Goal: Task Accomplishment & Management: Use online tool/utility

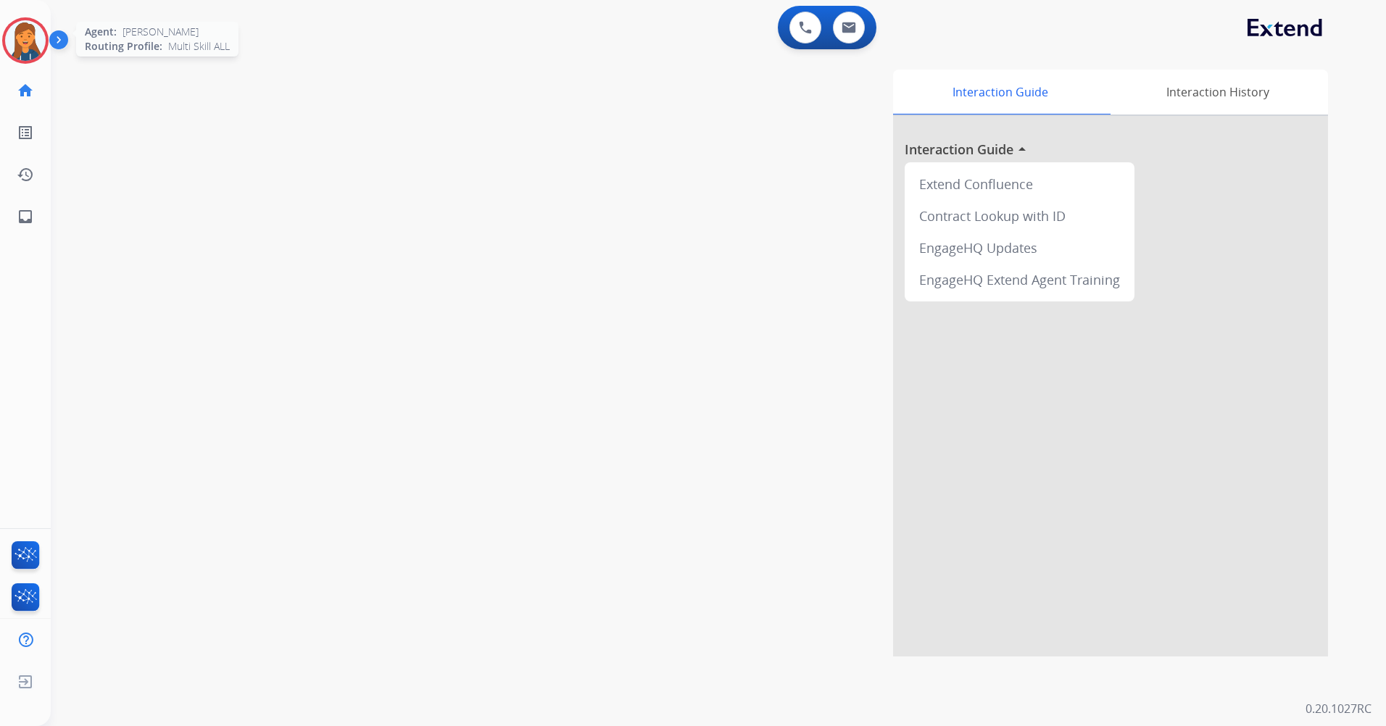
click at [23, 46] on img at bounding box center [25, 40] width 41 height 41
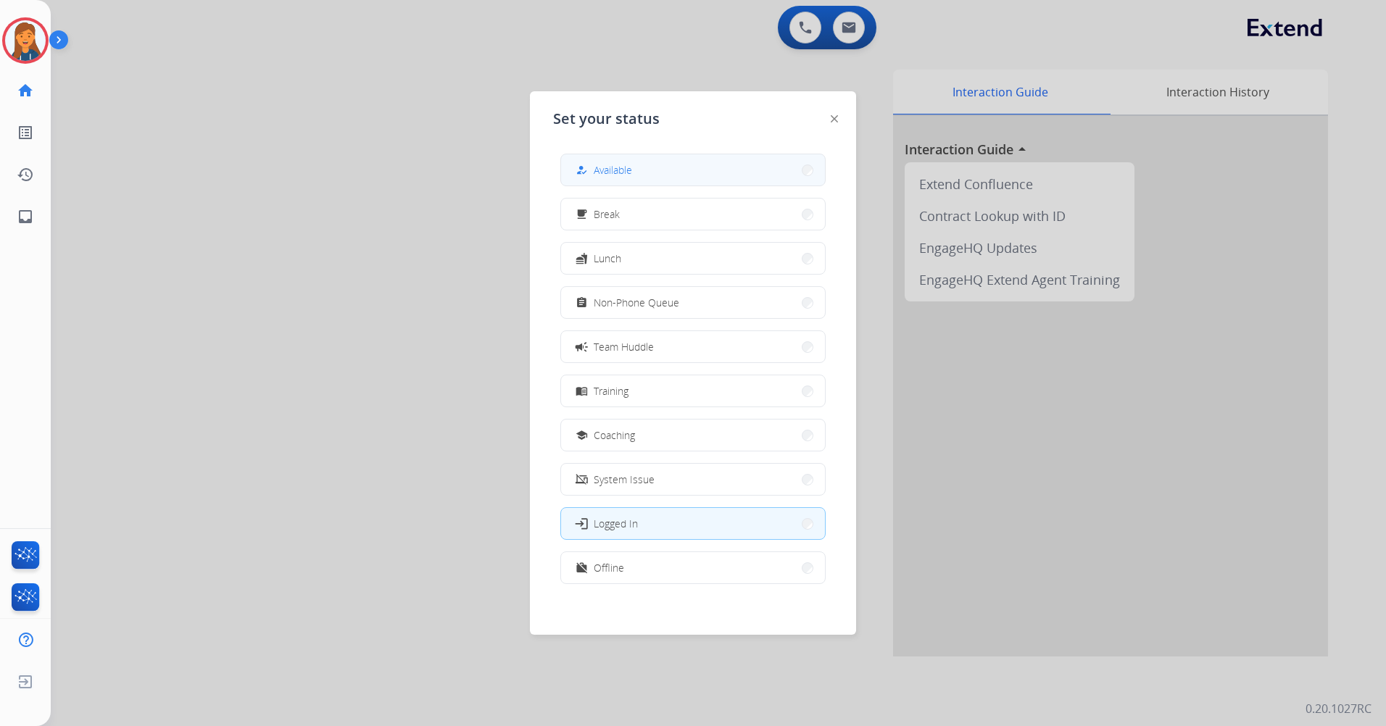
click at [641, 165] on button "how_to_reg Available" at bounding box center [693, 169] width 264 height 31
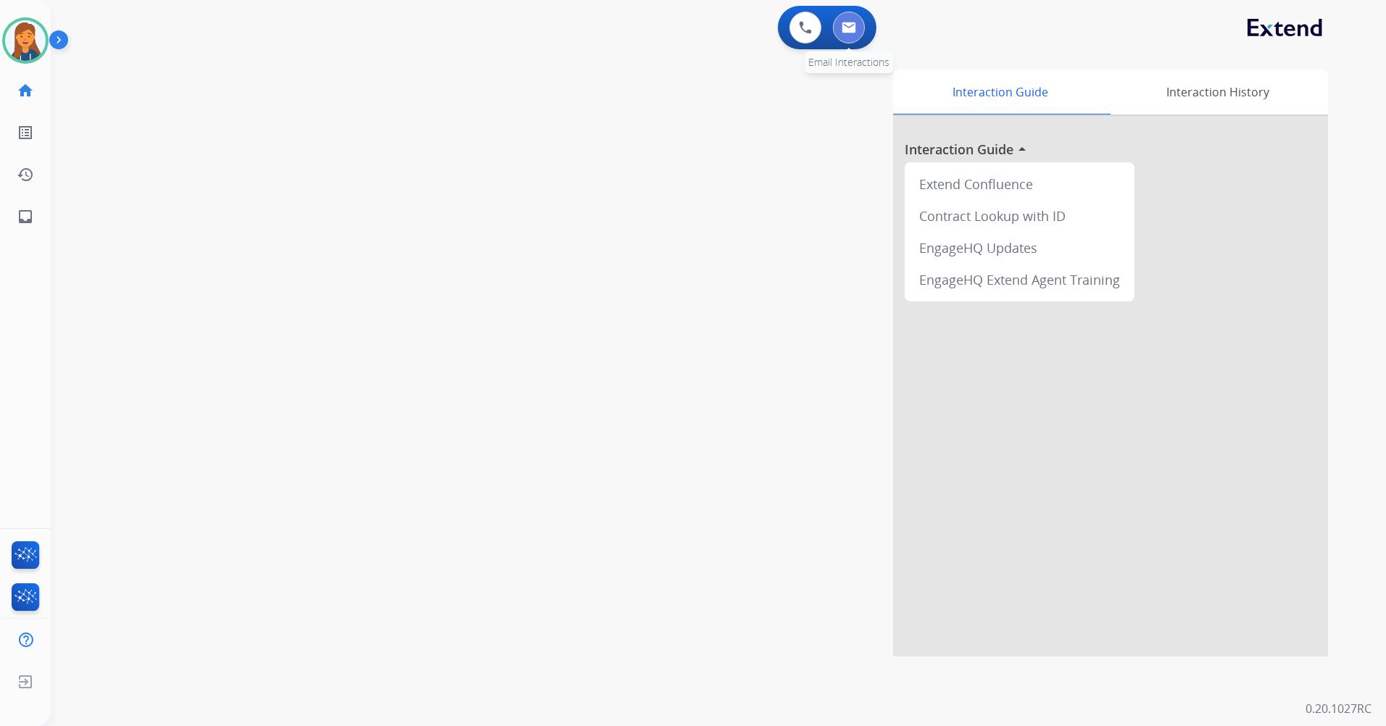
click at [847, 36] on button at bounding box center [849, 28] width 32 height 32
select select "**********"
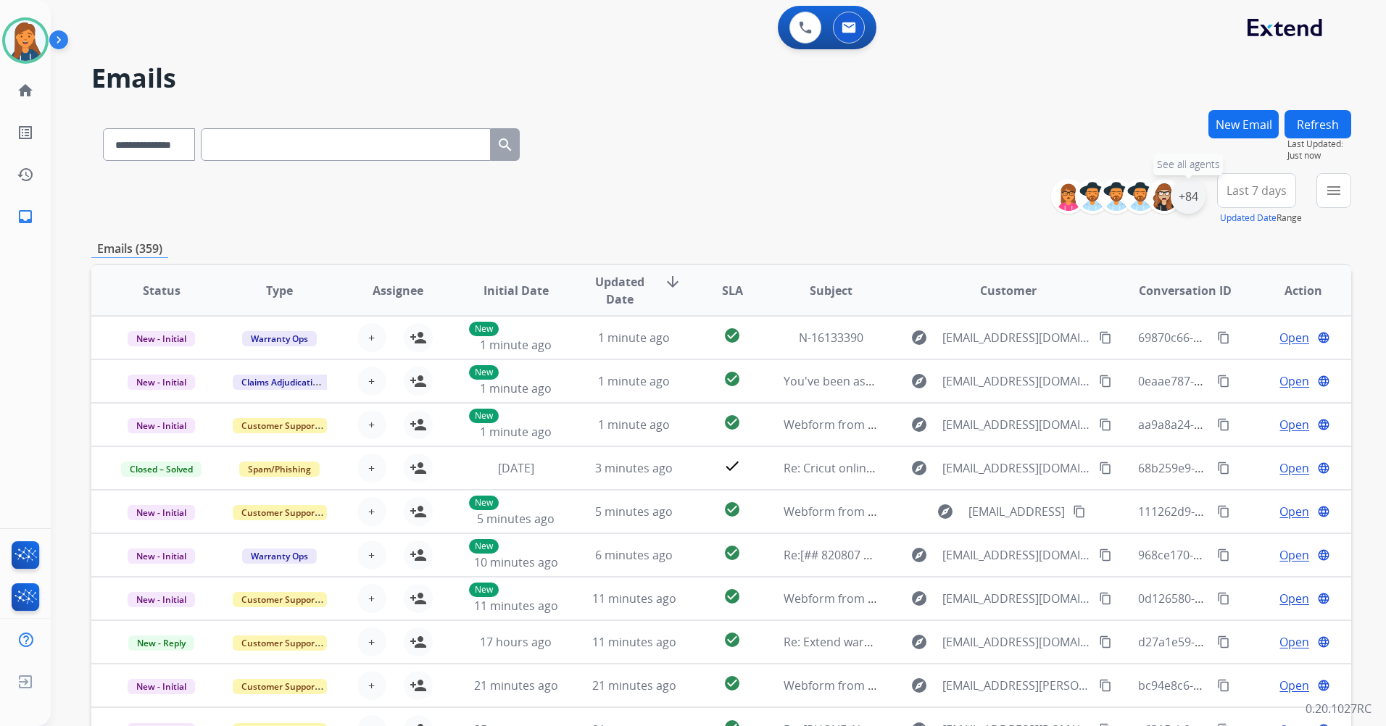
click at [1195, 188] on div "+84" at bounding box center [1188, 196] width 35 height 35
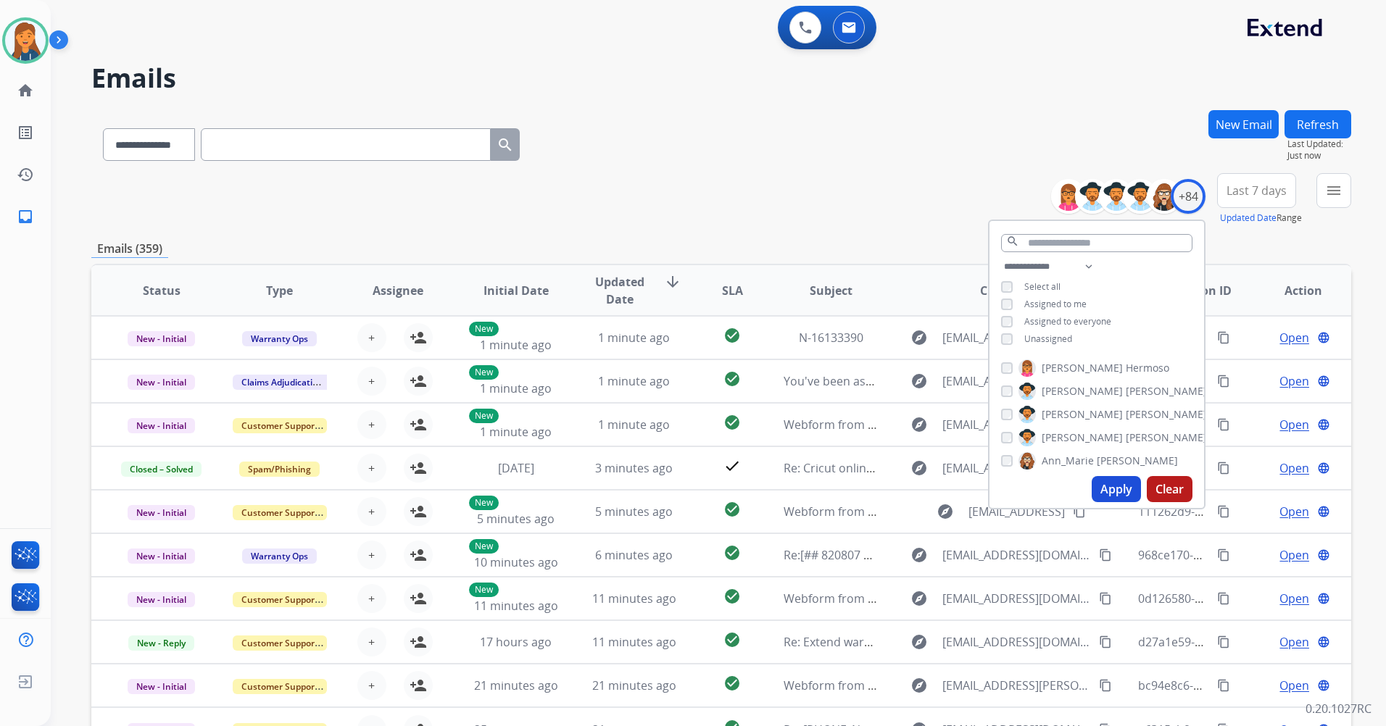
click at [1000, 331] on div "**********" at bounding box center [1096, 304] width 215 height 93
click at [1111, 490] on button "Apply" at bounding box center [1116, 489] width 49 height 26
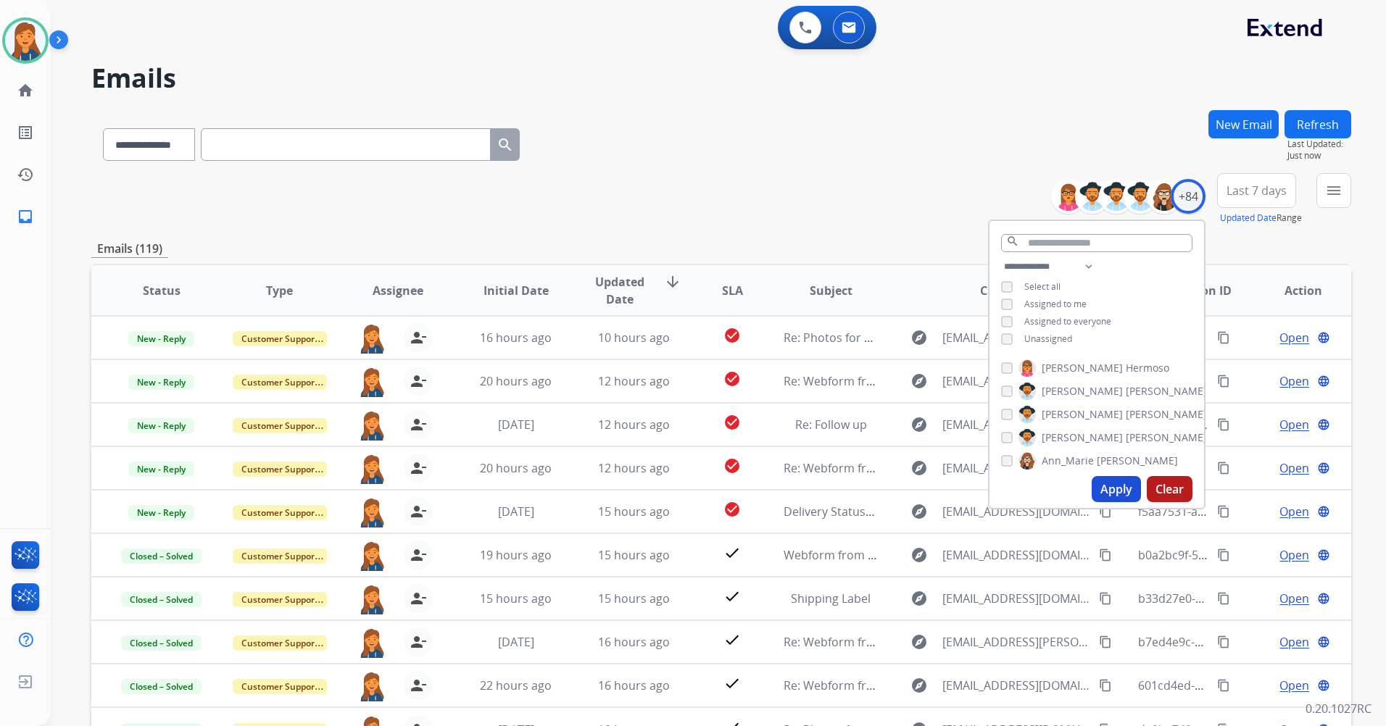
scroll to position [1, 0]
click at [1242, 190] on span "Last 7 days" at bounding box center [1257, 191] width 60 height 6
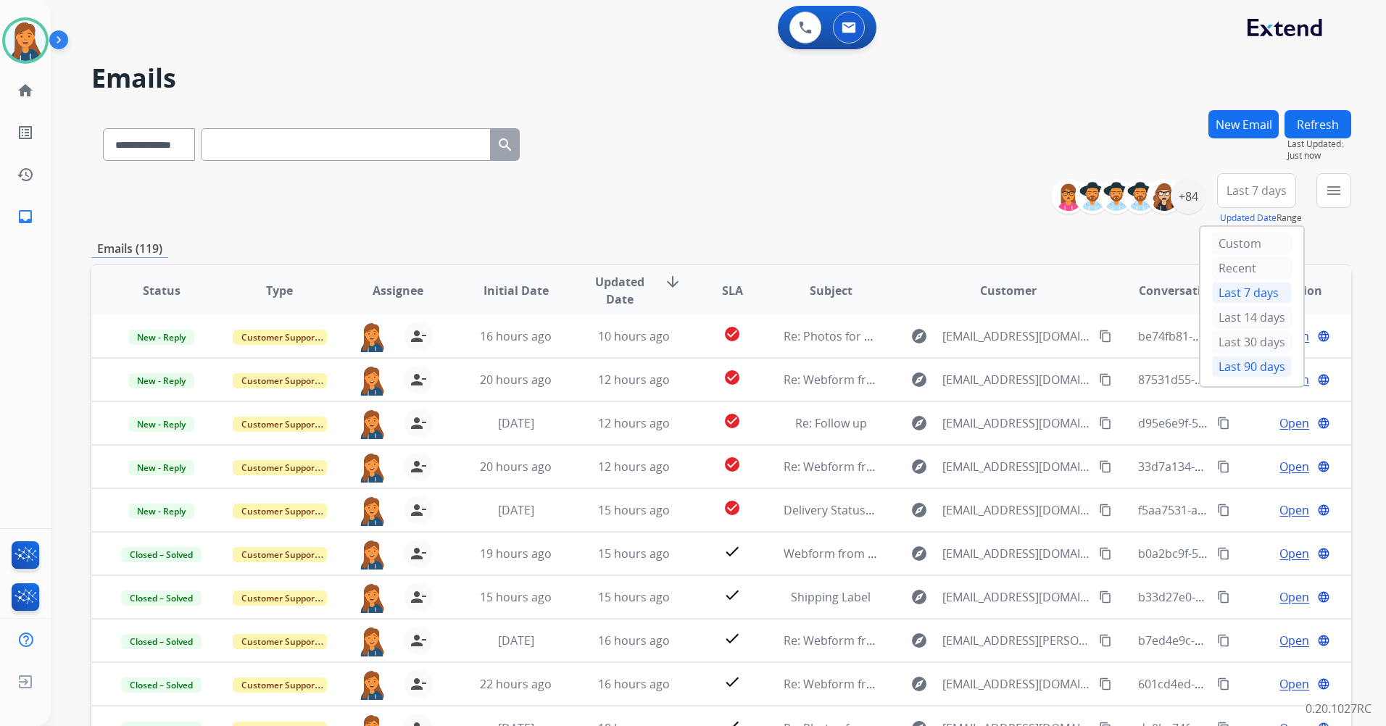
click at [1255, 358] on div "Last 90 days" at bounding box center [1252, 367] width 80 height 22
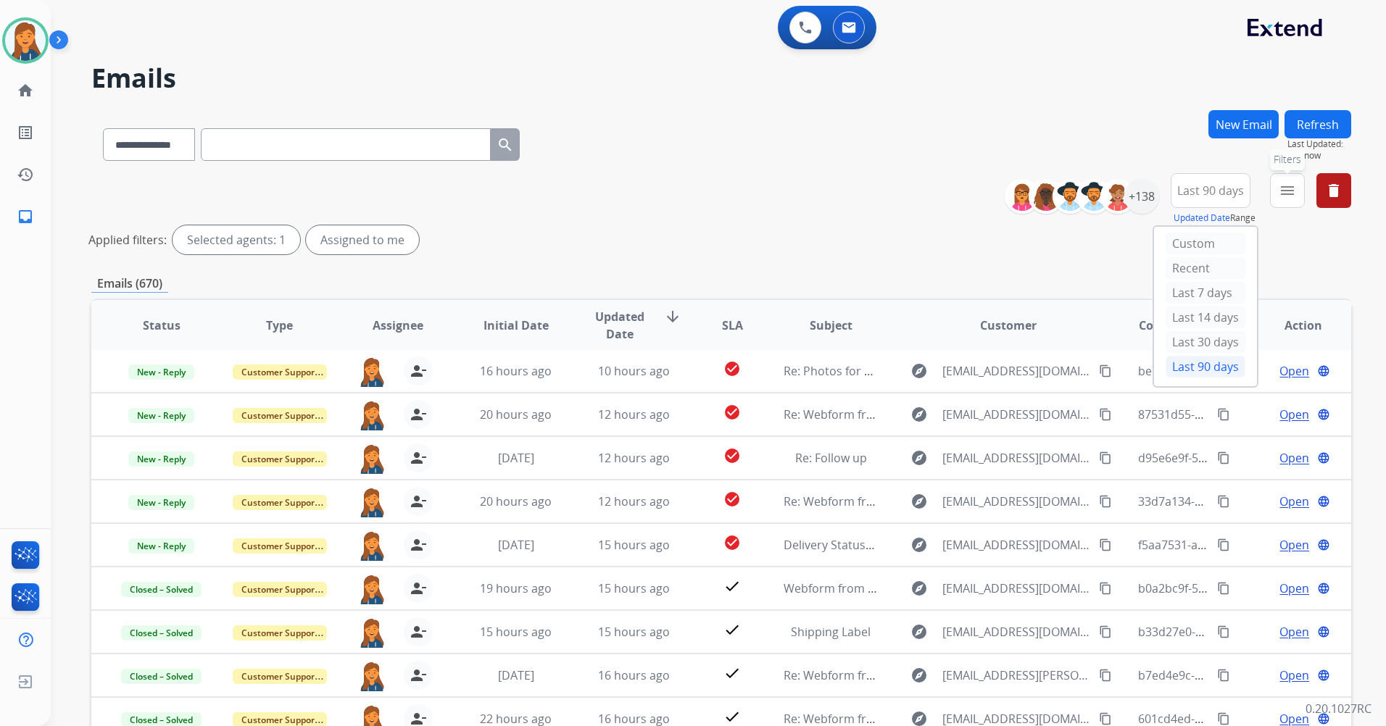
click at [1277, 187] on button "menu Filters" at bounding box center [1287, 190] width 35 height 35
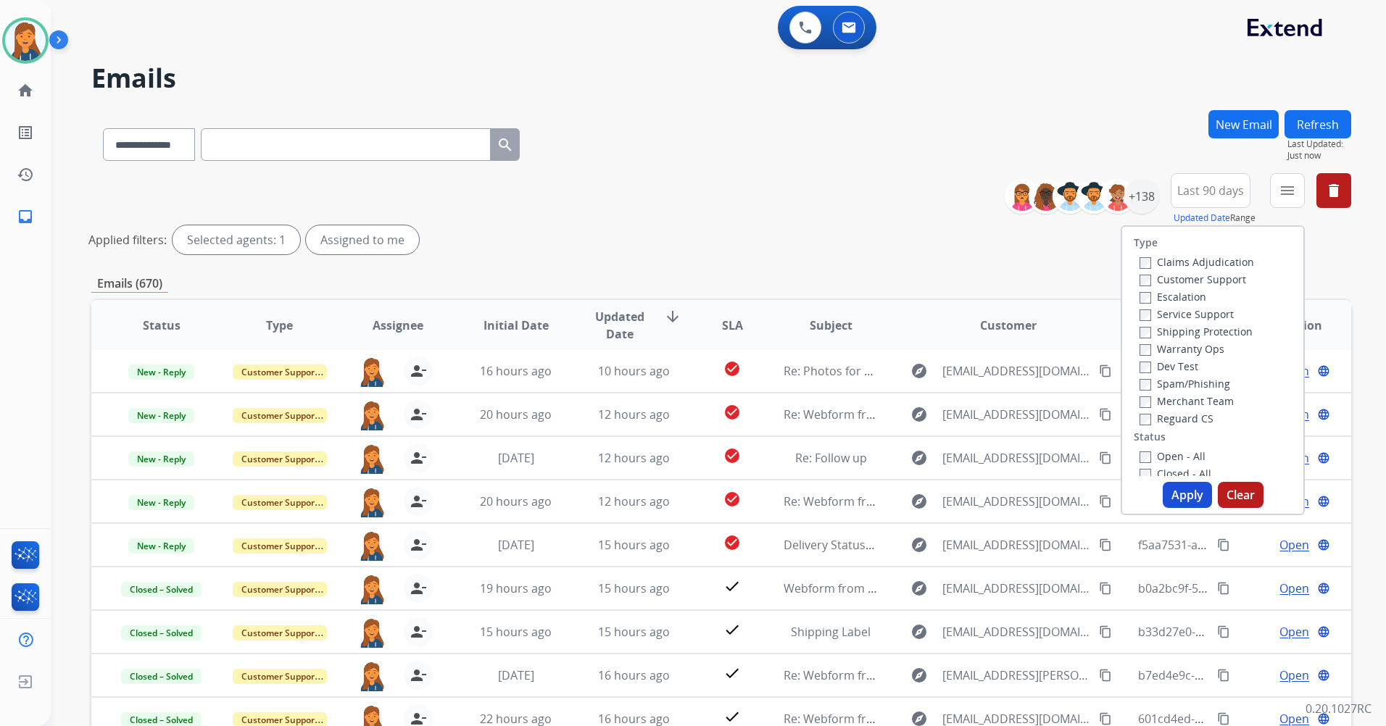
click at [1187, 270] on div "Claims Adjudication" at bounding box center [1197, 261] width 115 height 17
drag, startPoint x: 1187, startPoint y: 270, endPoint x: 1173, endPoint y: 280, distance: 17.7
click at [1173, 280] on label "Customer Support" at bounding box center [1193, 280] width 107 height 14
click at [1180, 329] on label "Shipping Protection" at bounding box center [1196, 332] width 113 height 14
click at [1173, 426] on div "Reguard CS" at bounding box center [1197, 418] width 115 height 17
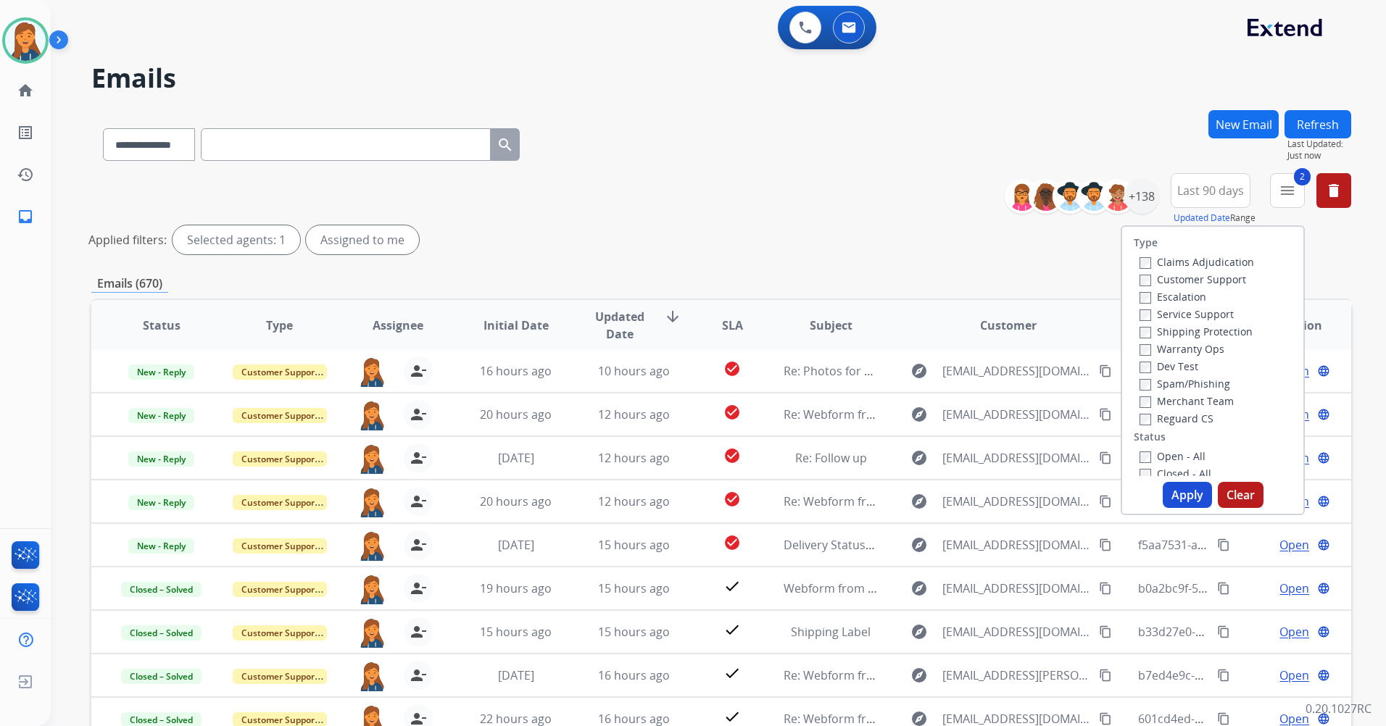
click at [1172, 418] on label "Reguard CS" at bounding box center [1177, 419] width 74 height 14
click at [1175, 457] on label "Open - All" at bounding box center [1173, 456] width 66 height 14
click at [1177, 500] on button "Apply" at bounding box center [1187, 495] width 49 height 26
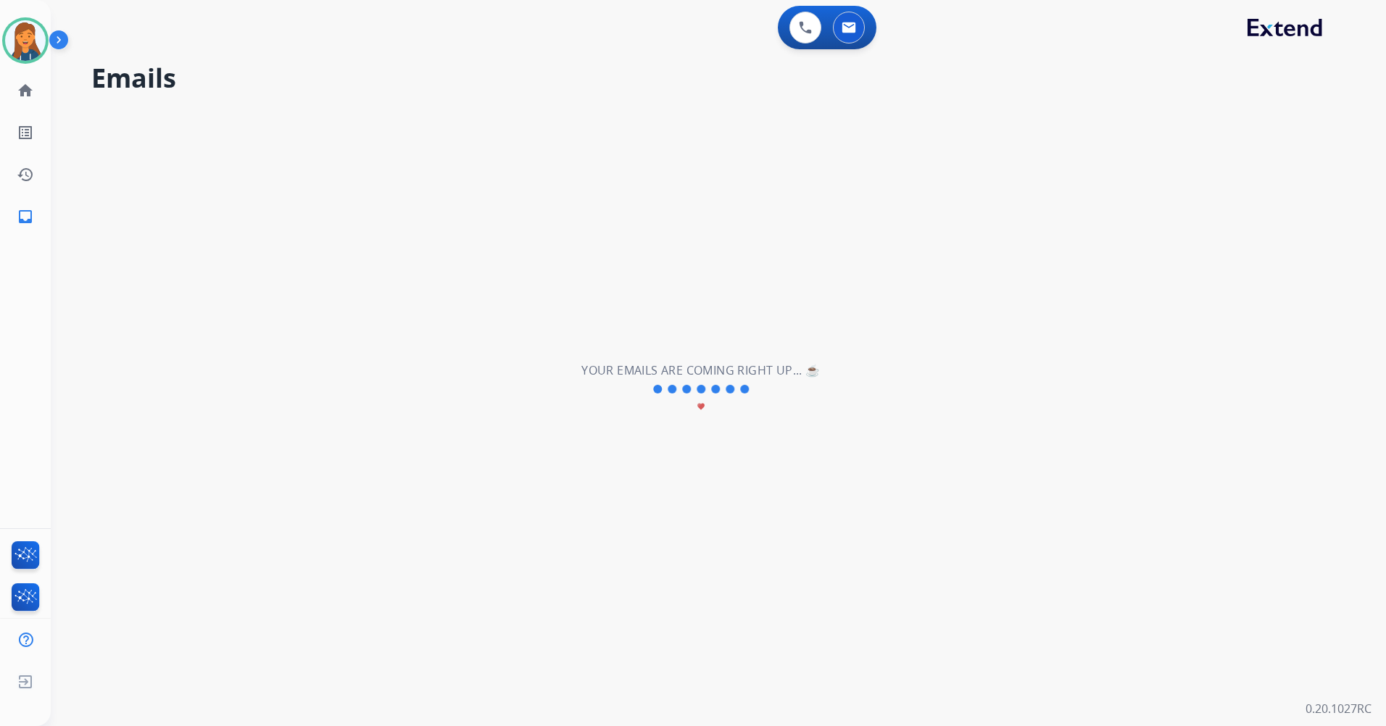
scroll to position [0, 0]
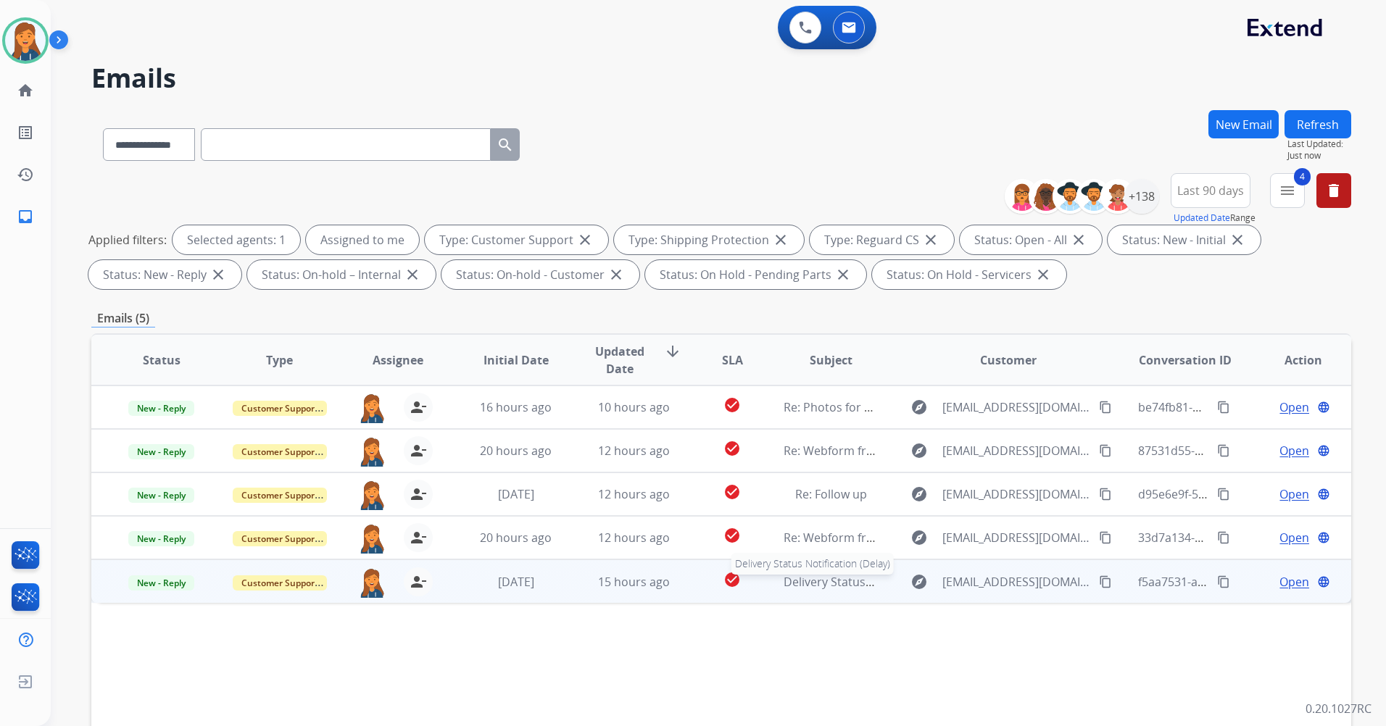
click at [794, 582] on span "Delivery Status Notification (Delay)" at bounding box center [878, 582] width 189 height 16
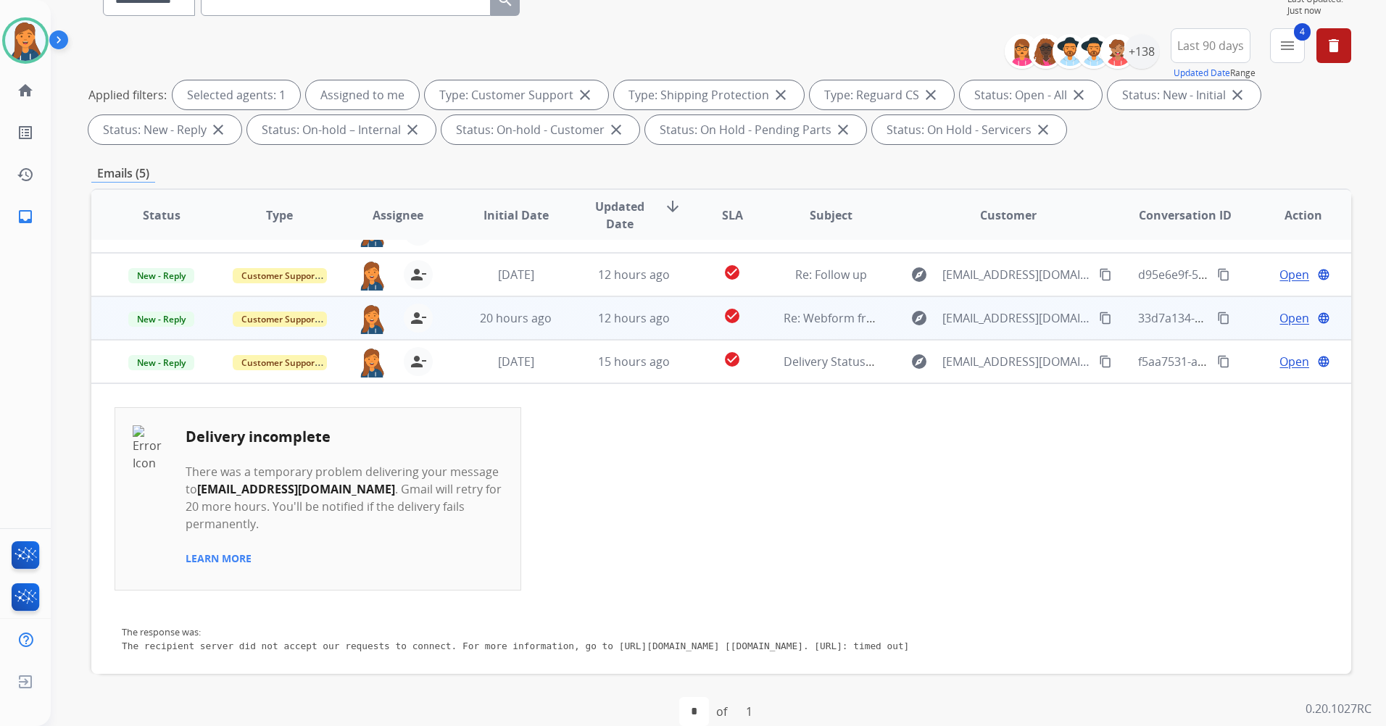
scroll to position [49, 0]
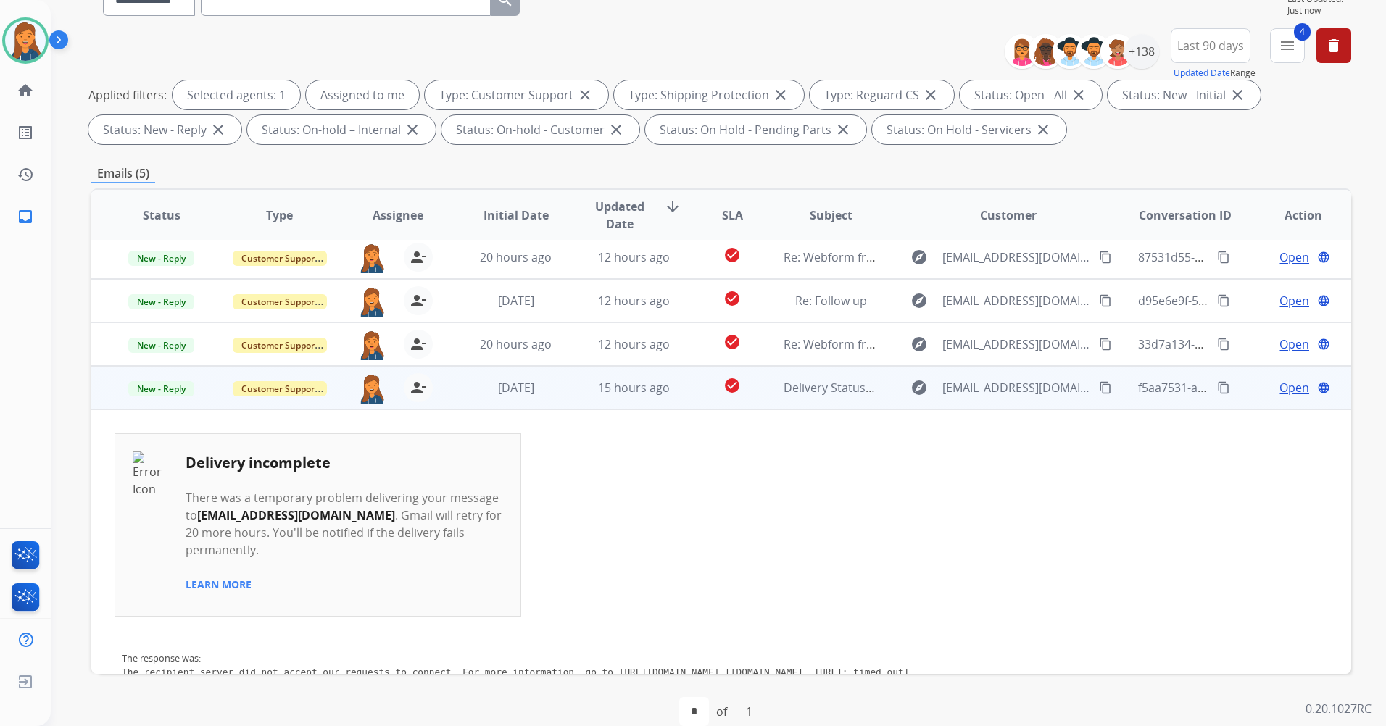
click at [1279, 390] on span "Open" at bounding box center [1294, 387] width 30 height 17
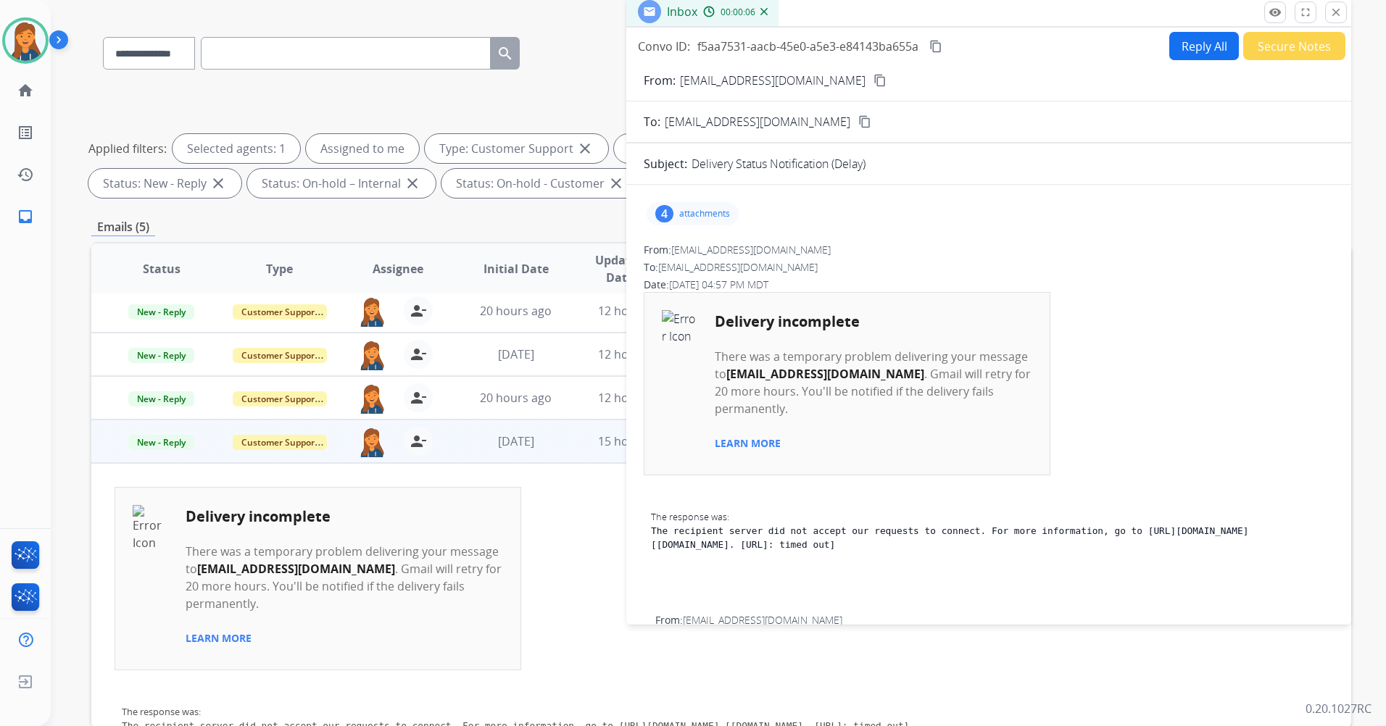
scroll to position [0, 0]
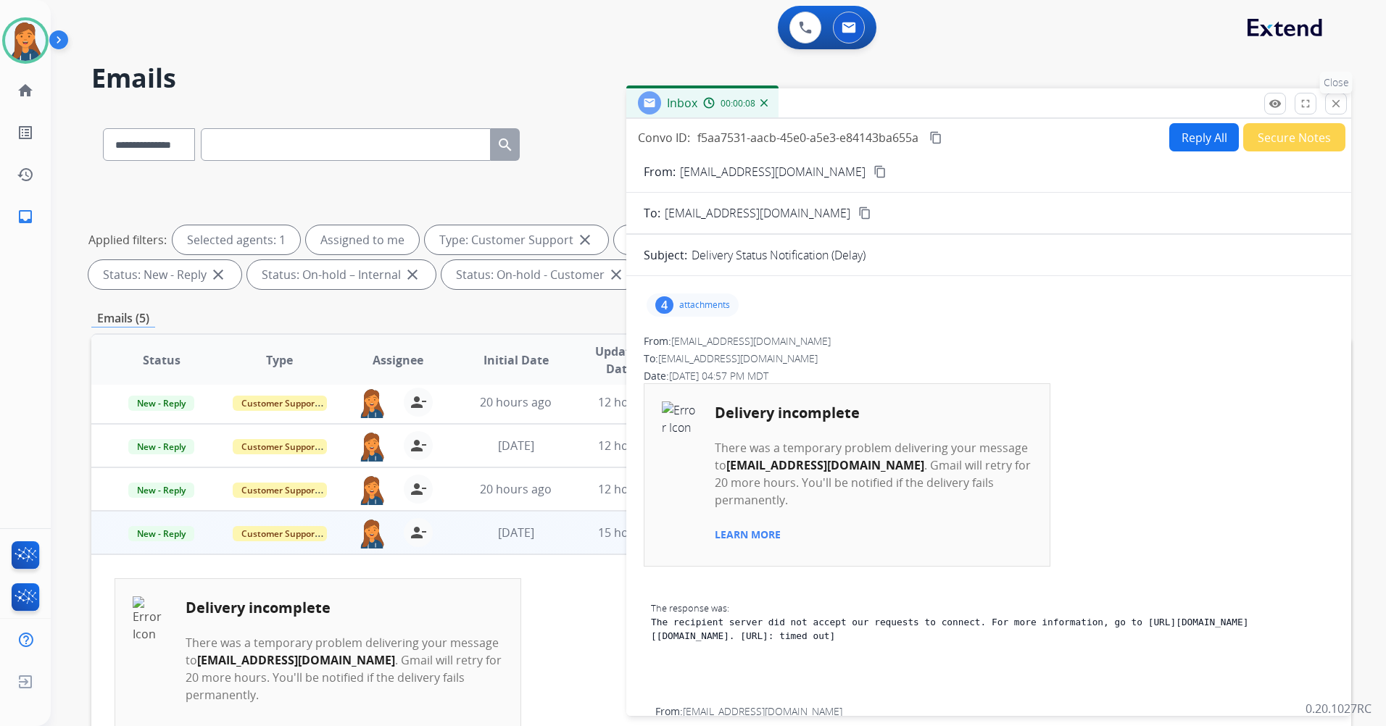
click at [1341, 112] on button "close Close" at bounding box center [1336, 104] width 22 height 22
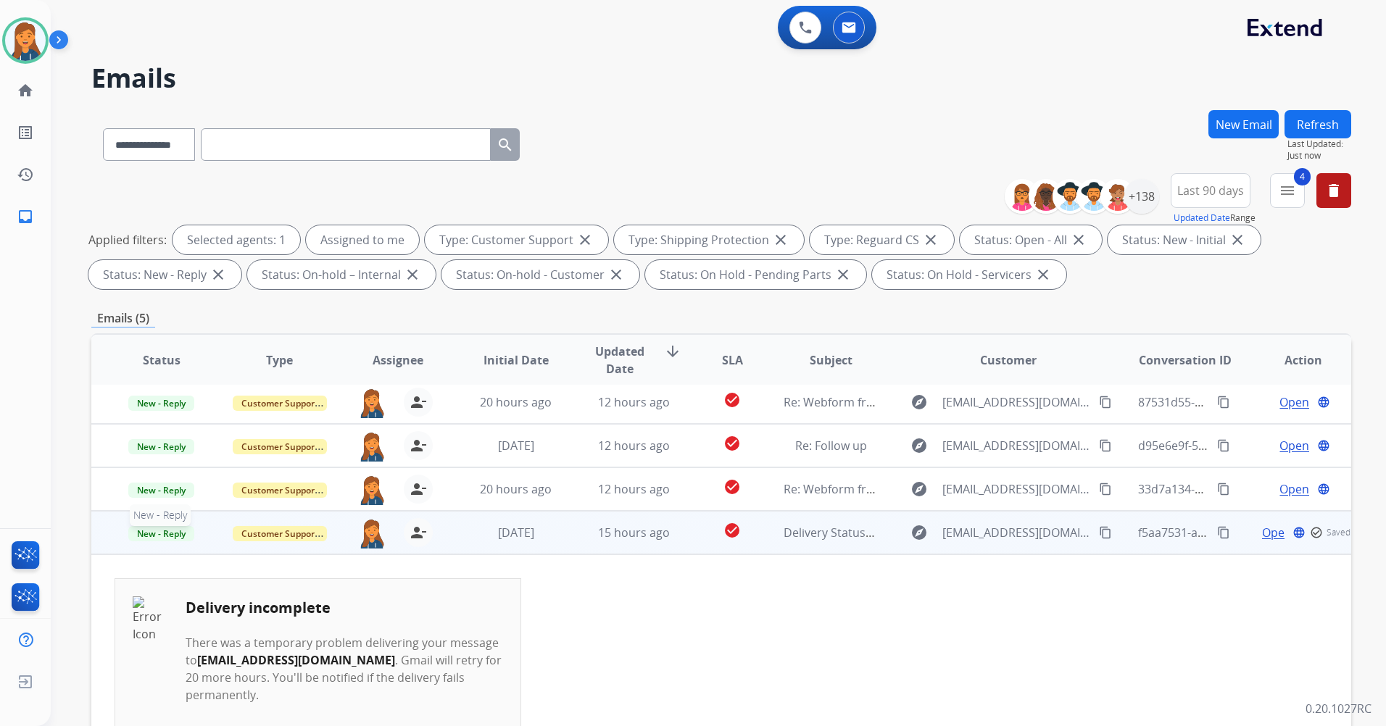
click at [156, 533] on span "New - Reply" at bounding box center [161, 533] width 66 height 15
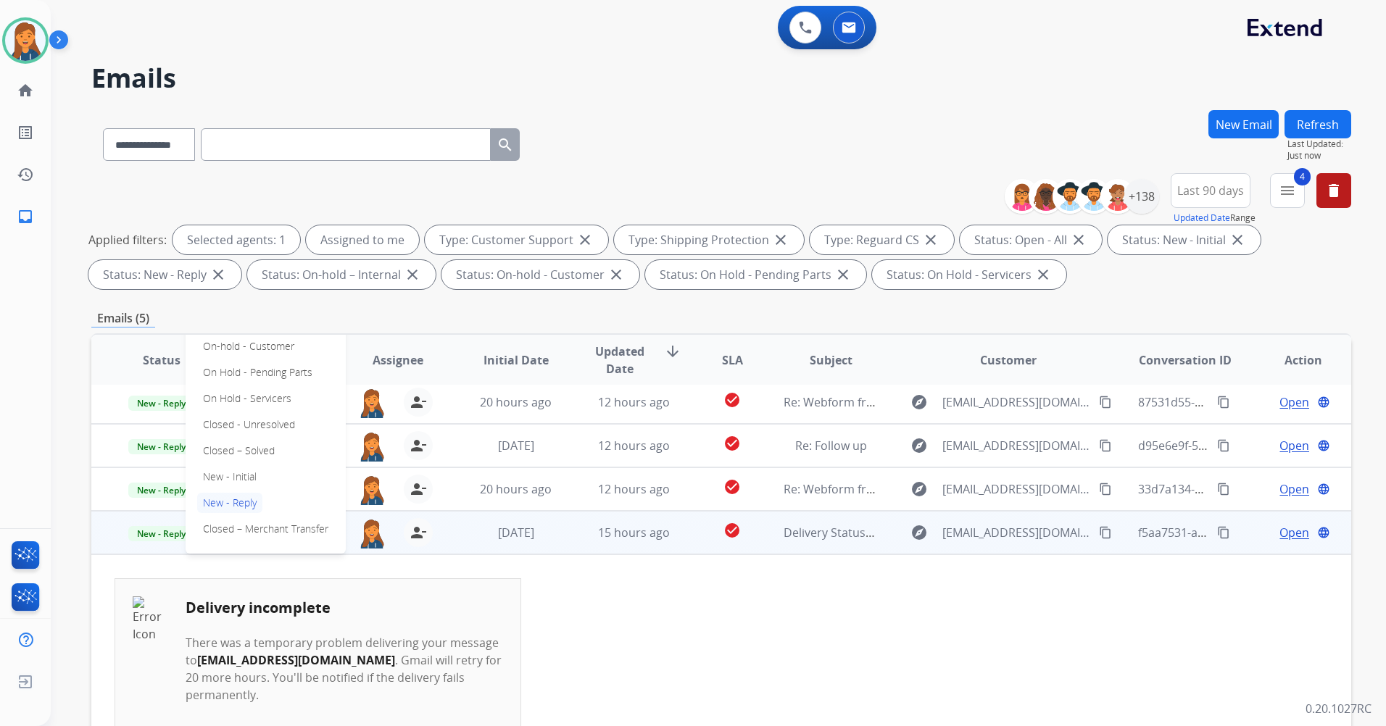
click at [1279, 535] on span "Open" at bounding box center [1294, 532] width 30 height 17
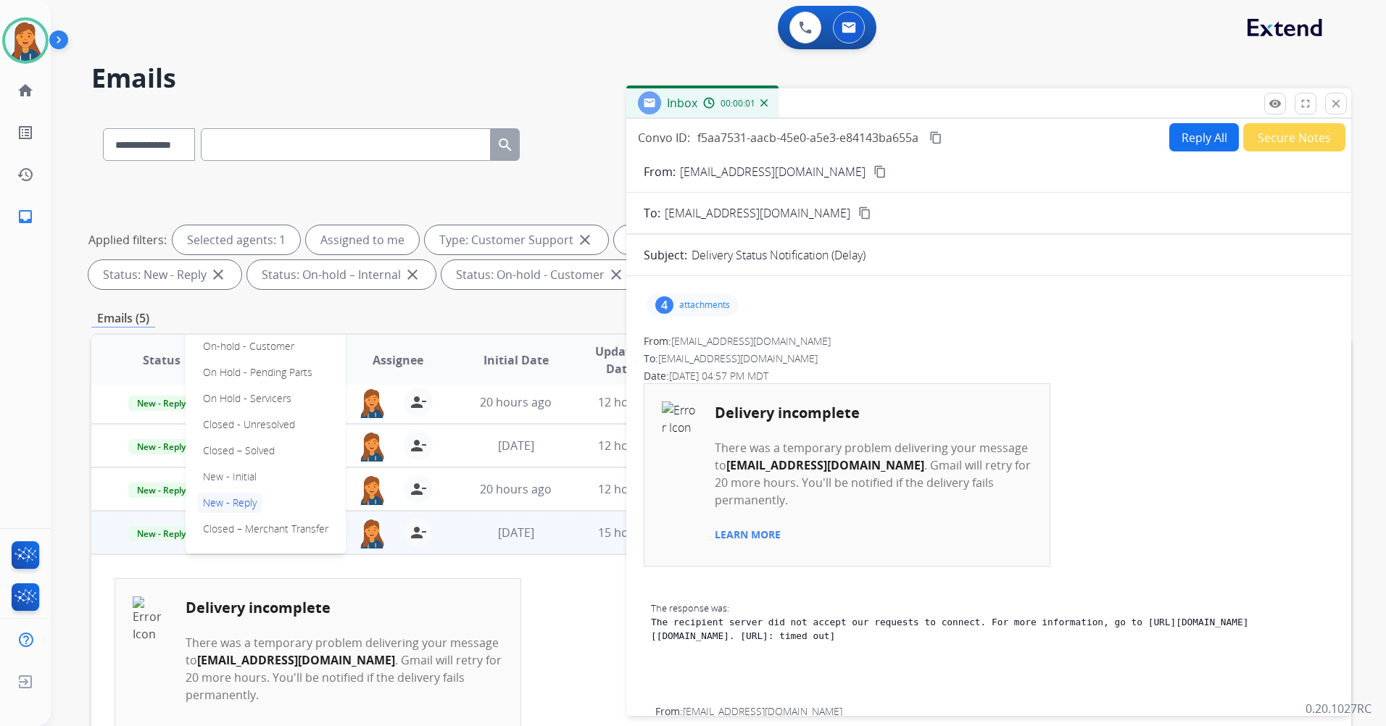
click at [1302, 147] on button "Secure Notes" at bounding box center [1294, 137] width 102 height 28
click at [1261, 143] on button "Secure Notes" at bounding box center [1294, 137] width 102 height 28
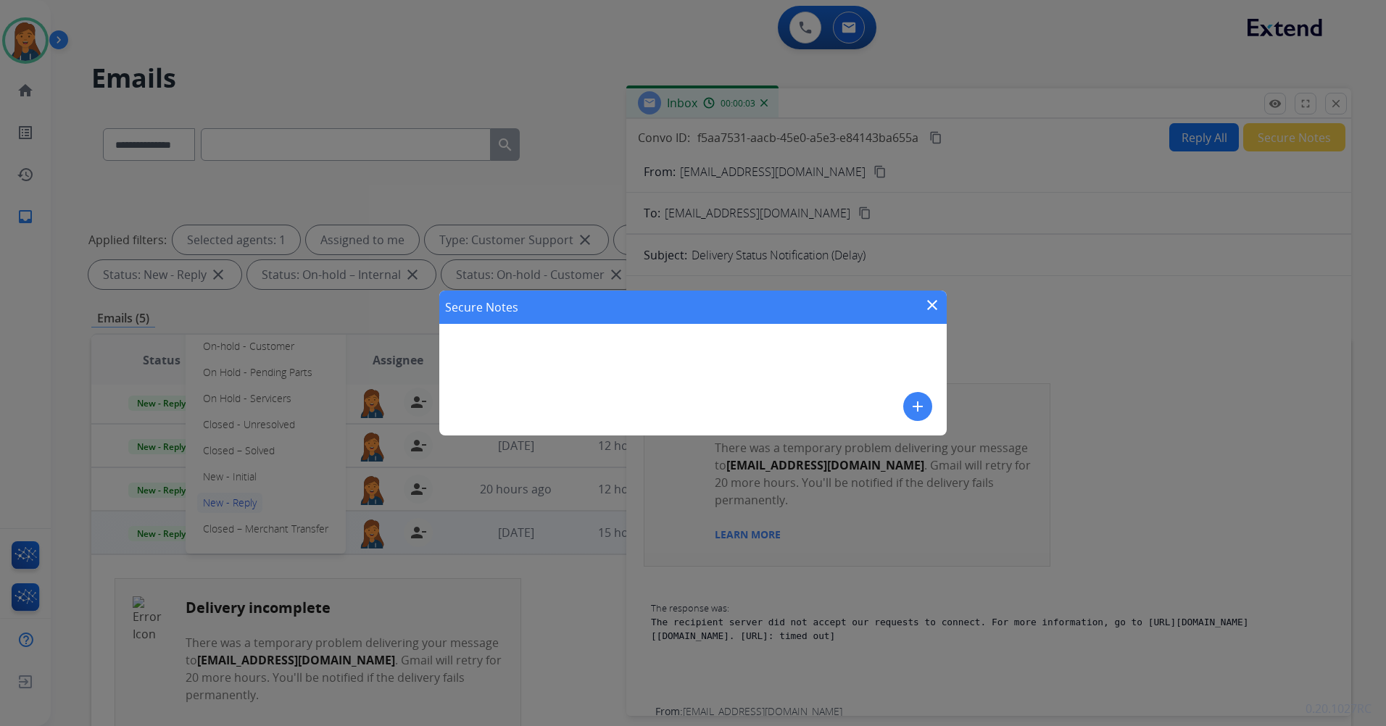
click at [913, 396] on button "add" at bounding box center [917, 406] width 29 height 29
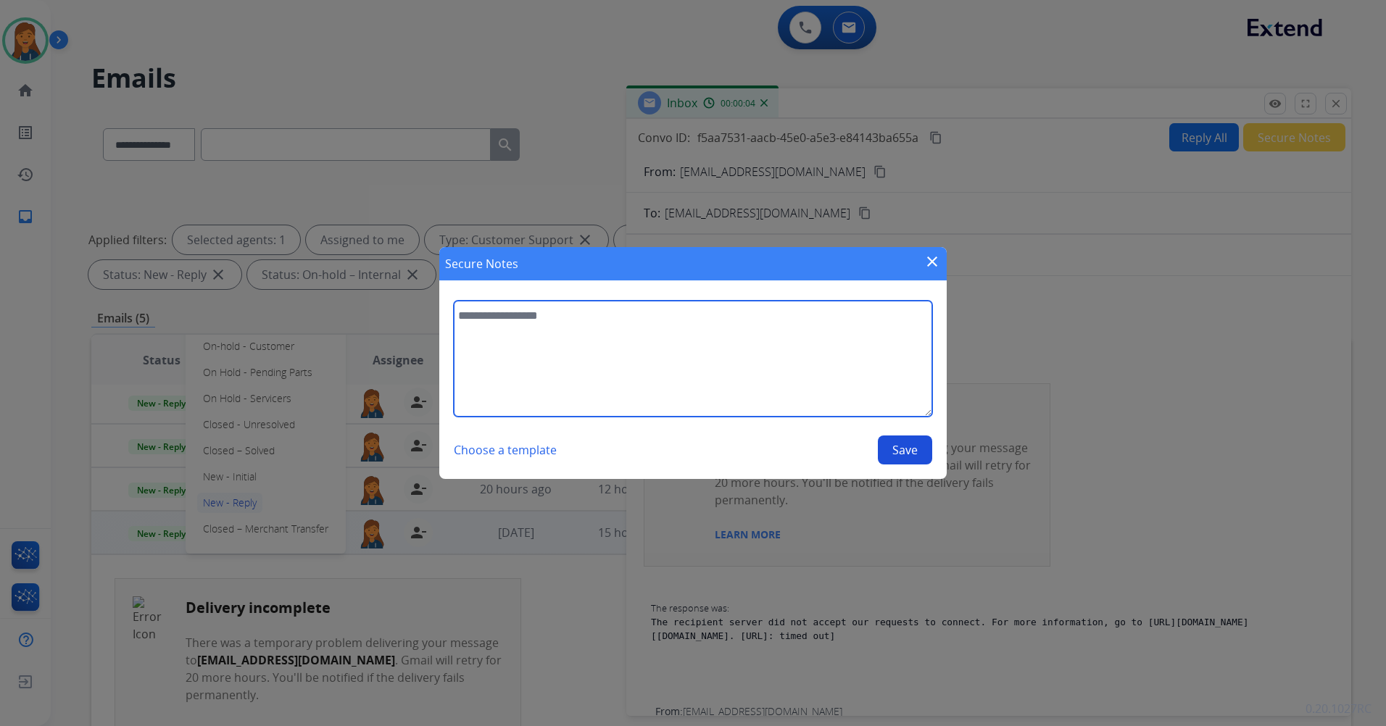
click at [676, 346] on textarea at bounding box center [693, 359] width 478 height 116
type textarea "**********"
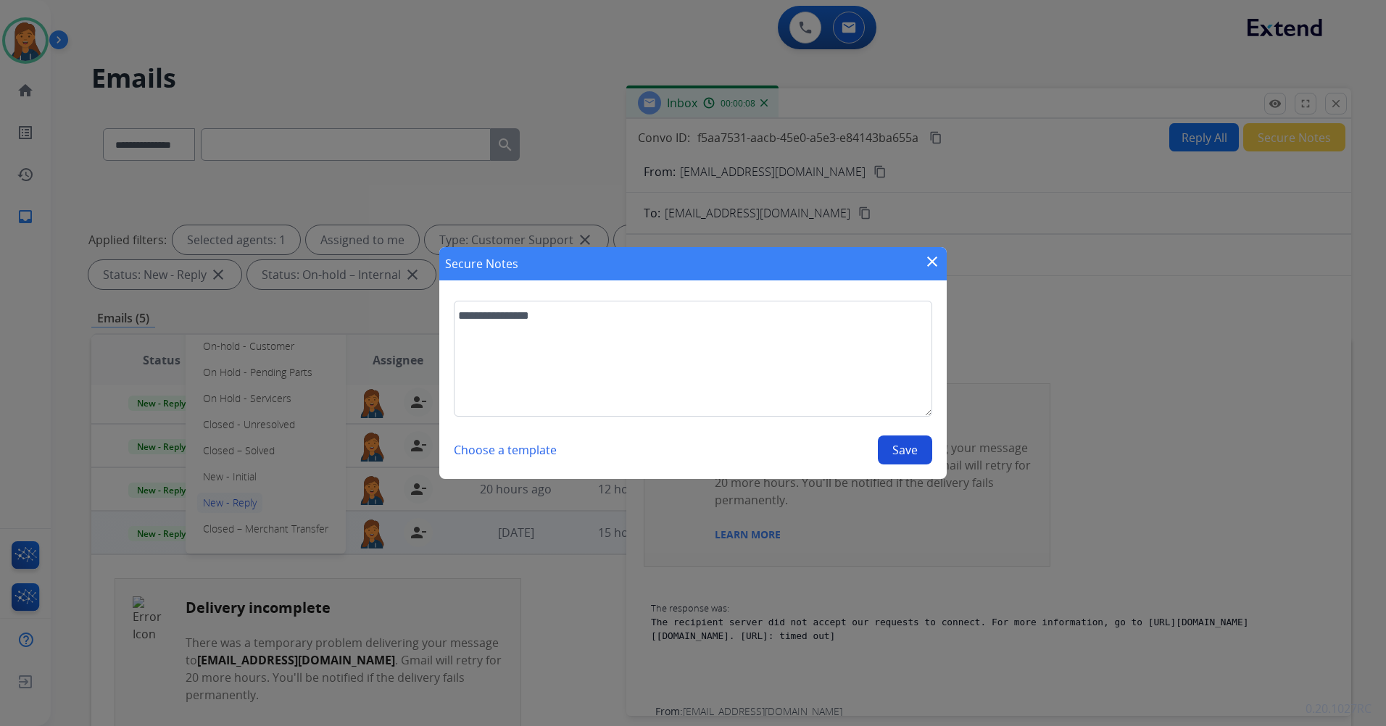
click at [918, 447] on button "Save" at bounding box center [905, 450] width 54 height 29
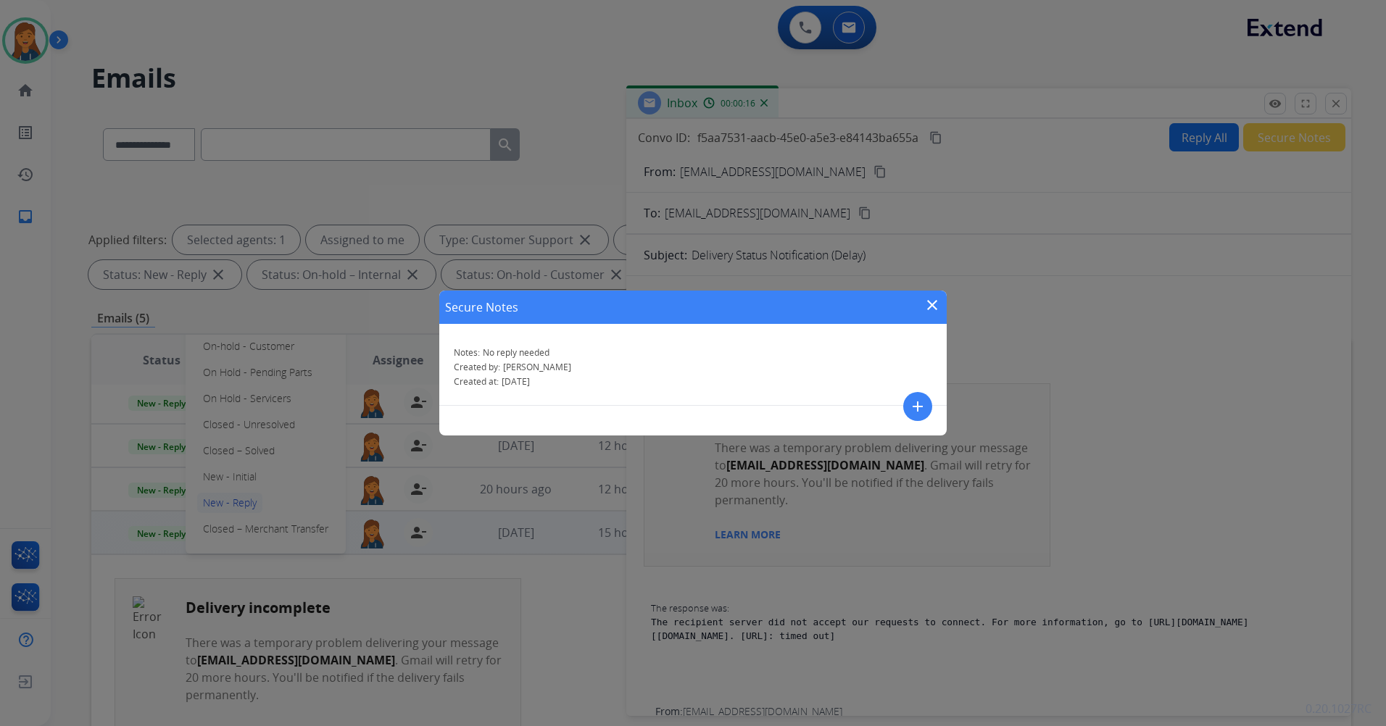
click at [934, 308] on mat-icon "close" at bounding box center [932, 304] width 17 height 17
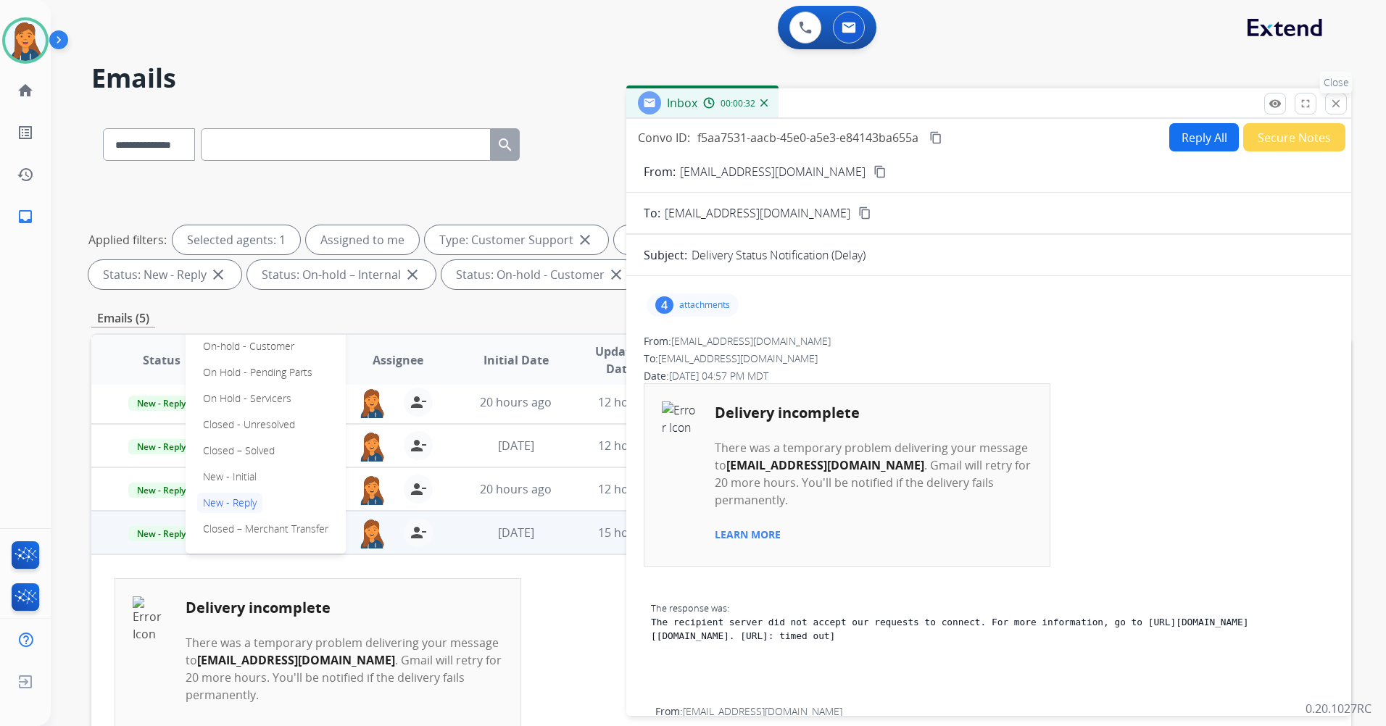
click at [1334, 99] on mat-icon "close" at bounding box center [1335, 103] width 13 height 13
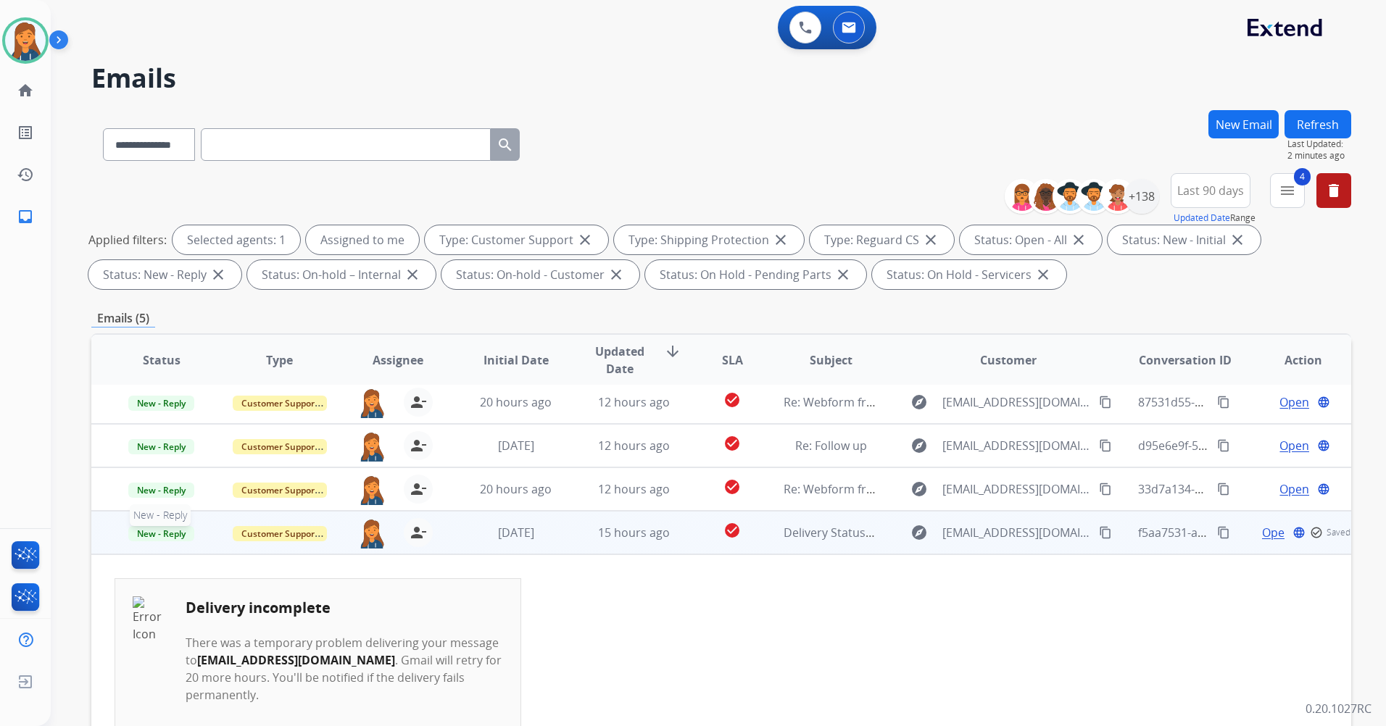
click at [152, 538] on span "New - Reply" at bounding box center [161, 533] width 66 height 15
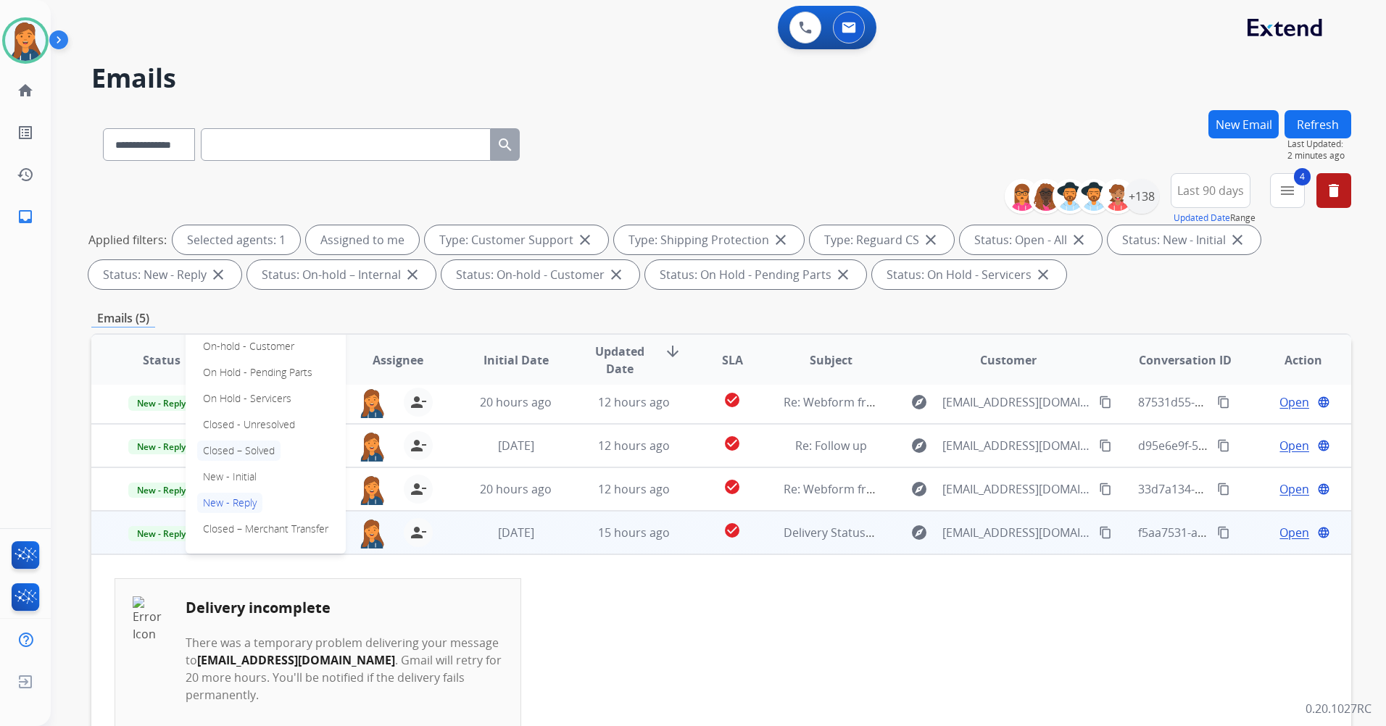
click at [238, 453] on p "Closed – Solved" at bounding box center [238, 451] width 83 height 20
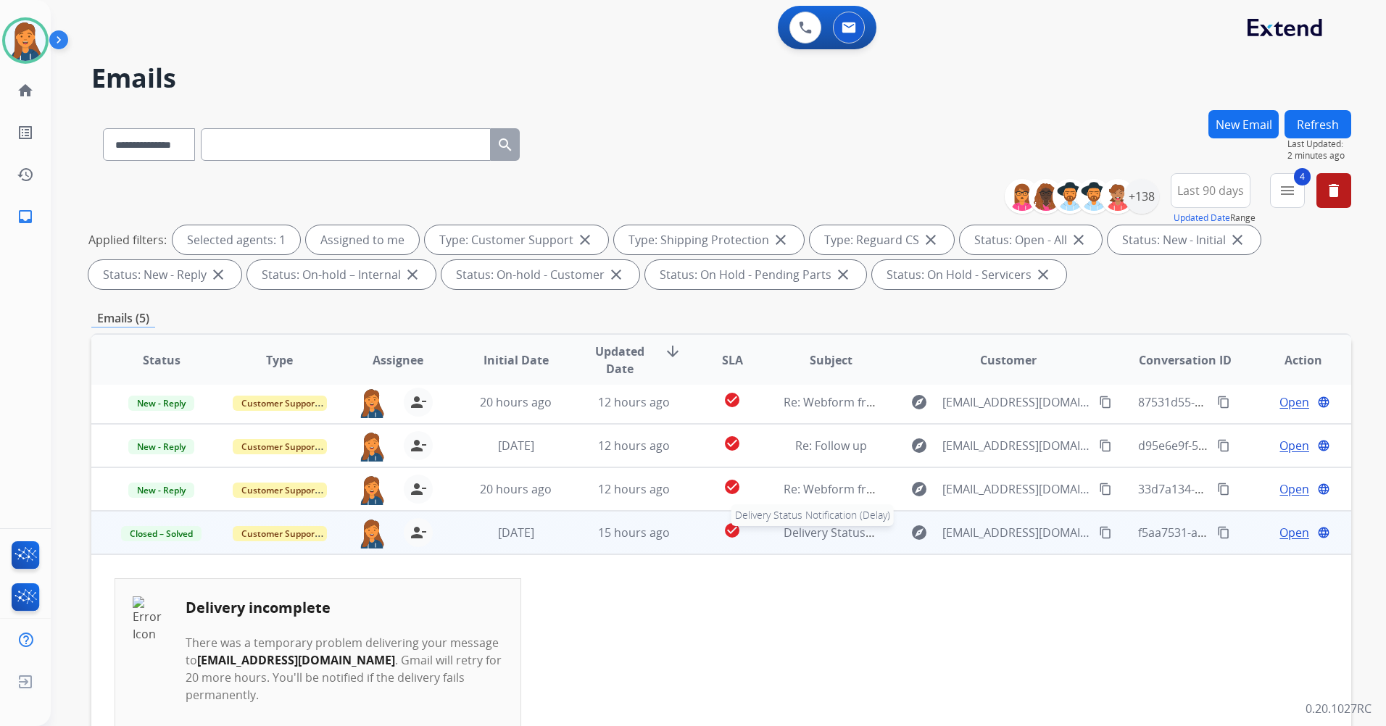
click at [827, 532] on span "Delivery Status Notification (Delay)" at bounding box center [878, 533] width 189 height 16
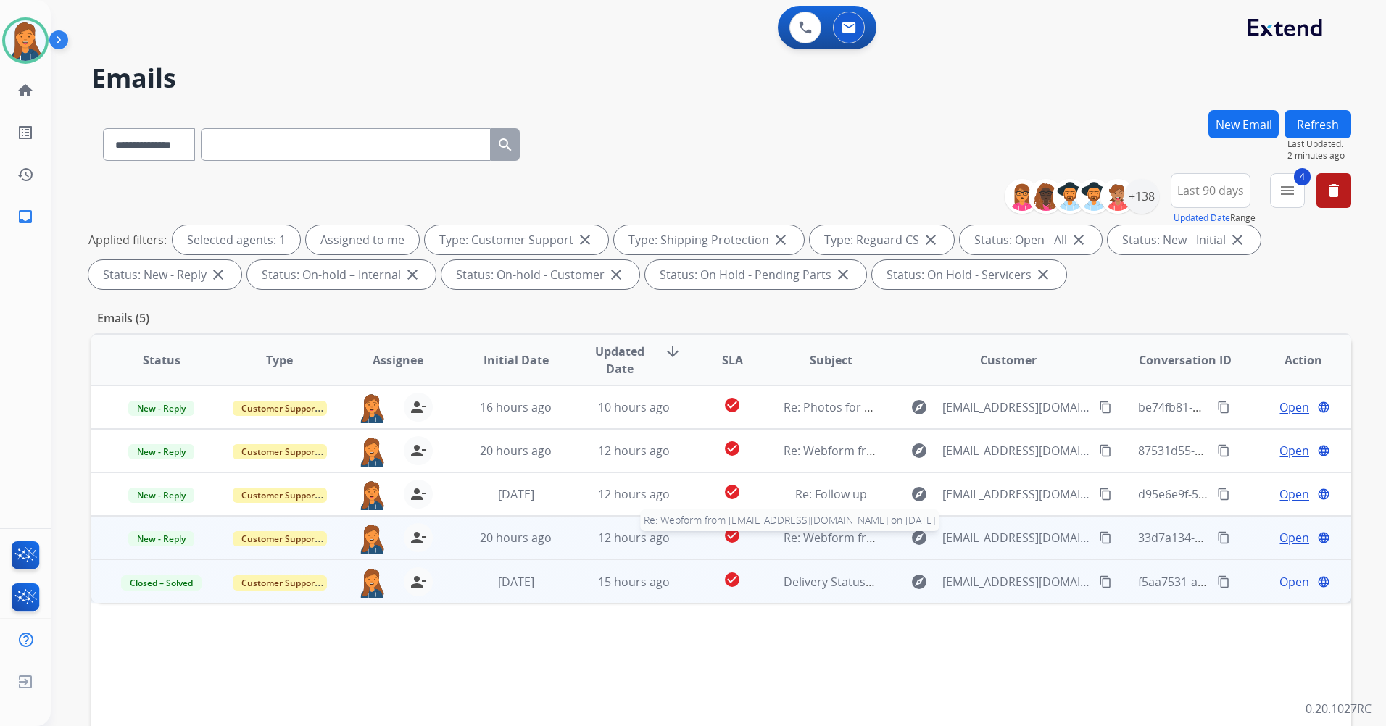
click at [808, 534] on span "Re: Webform from [EMAIL_ADDRESS][DOMAIN_NAME] on [DATE]" at bounding box center [958, 538] width 348 height 16
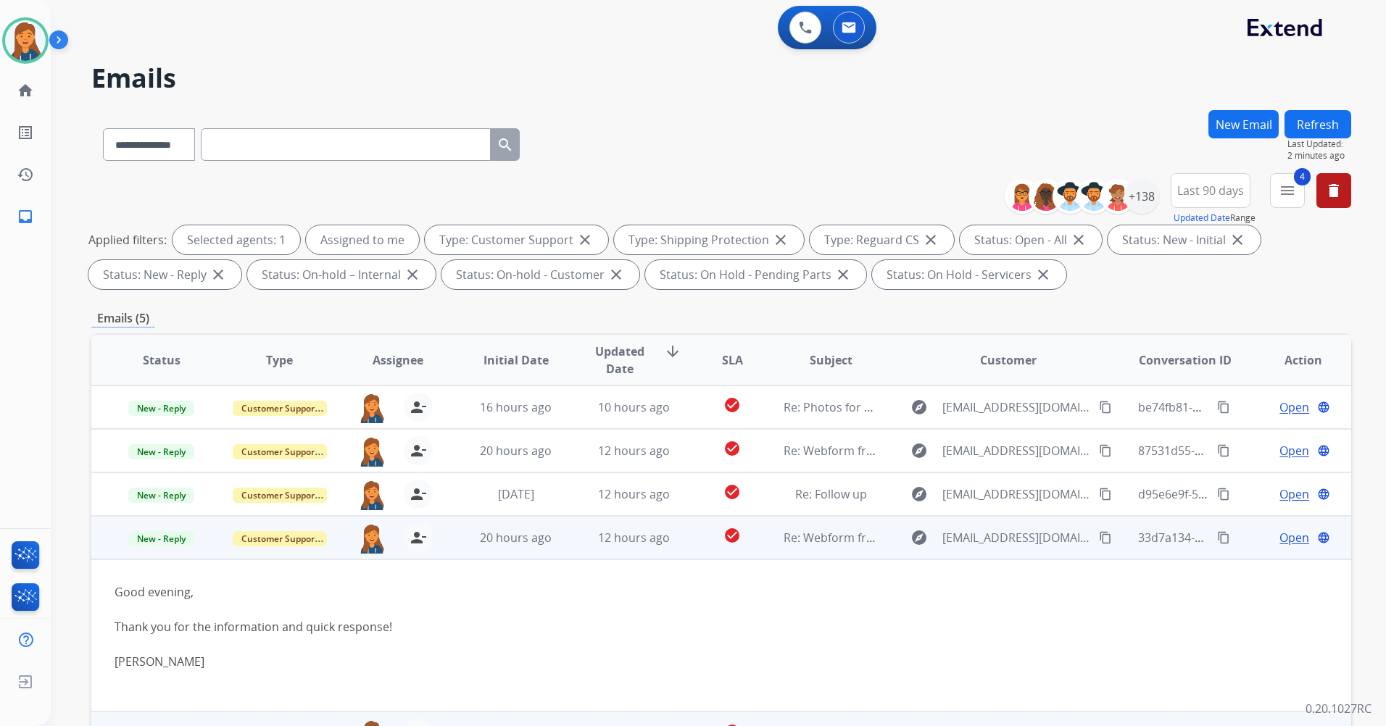
click at [1279, 534] on span "Open" at bounding box center [1294, 537] width 30 height 17
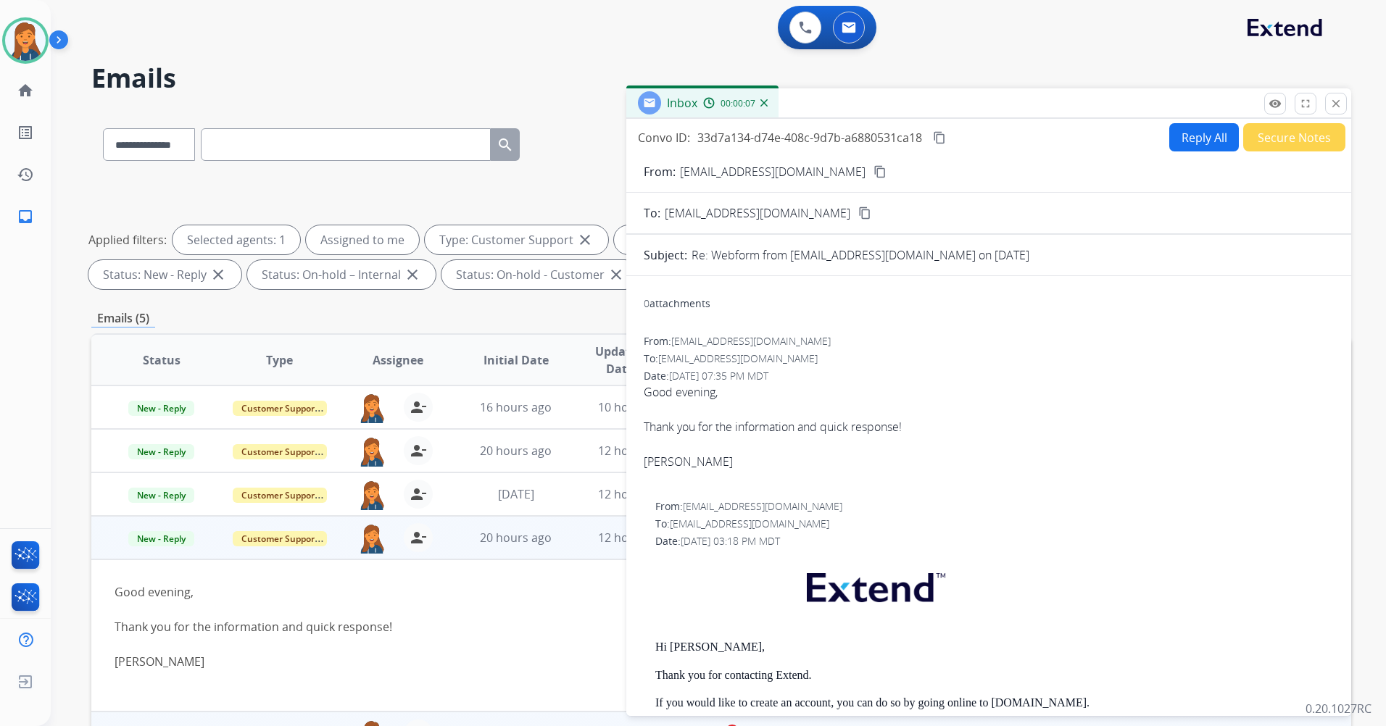
click at [1283, 146] on button "Secure Notes" at bounding box center [1294, 137] width 102 height 28
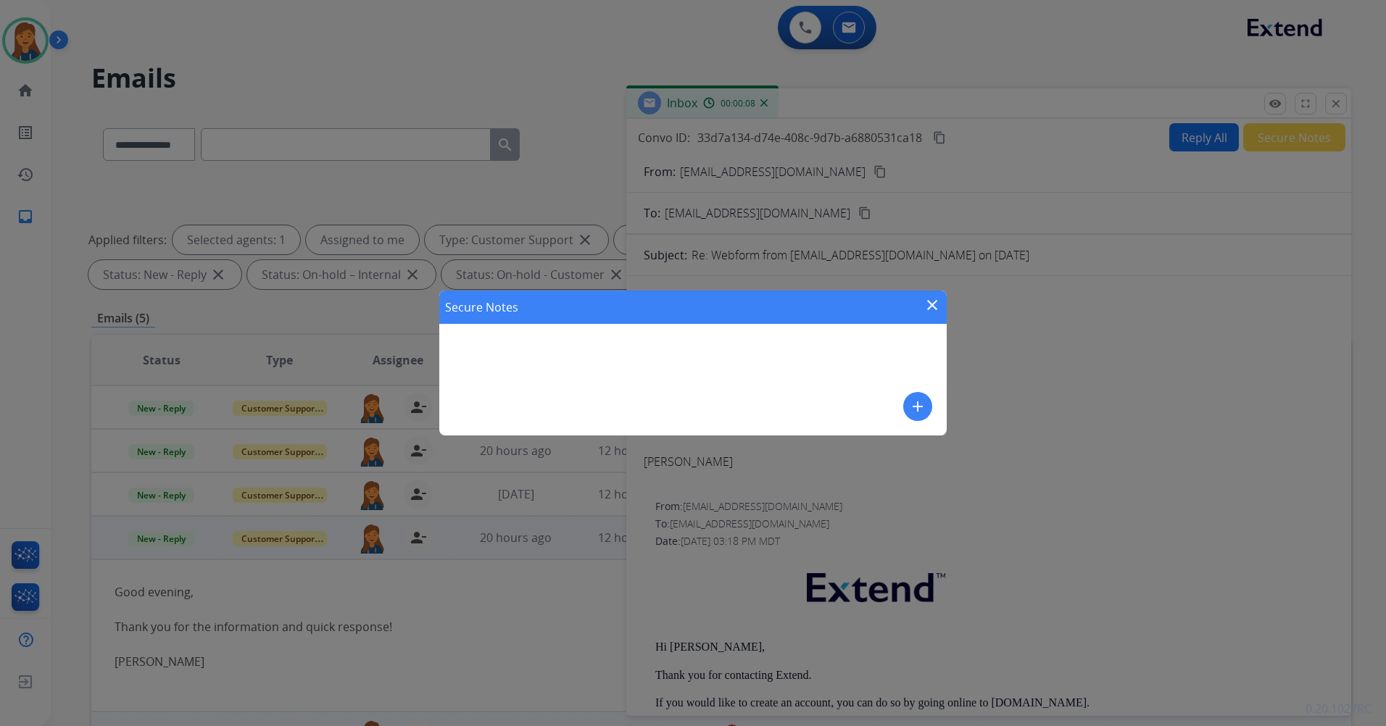
click at [916, 412] on mat-icon "add" at bounding box center [917, 406] width 17 height 17
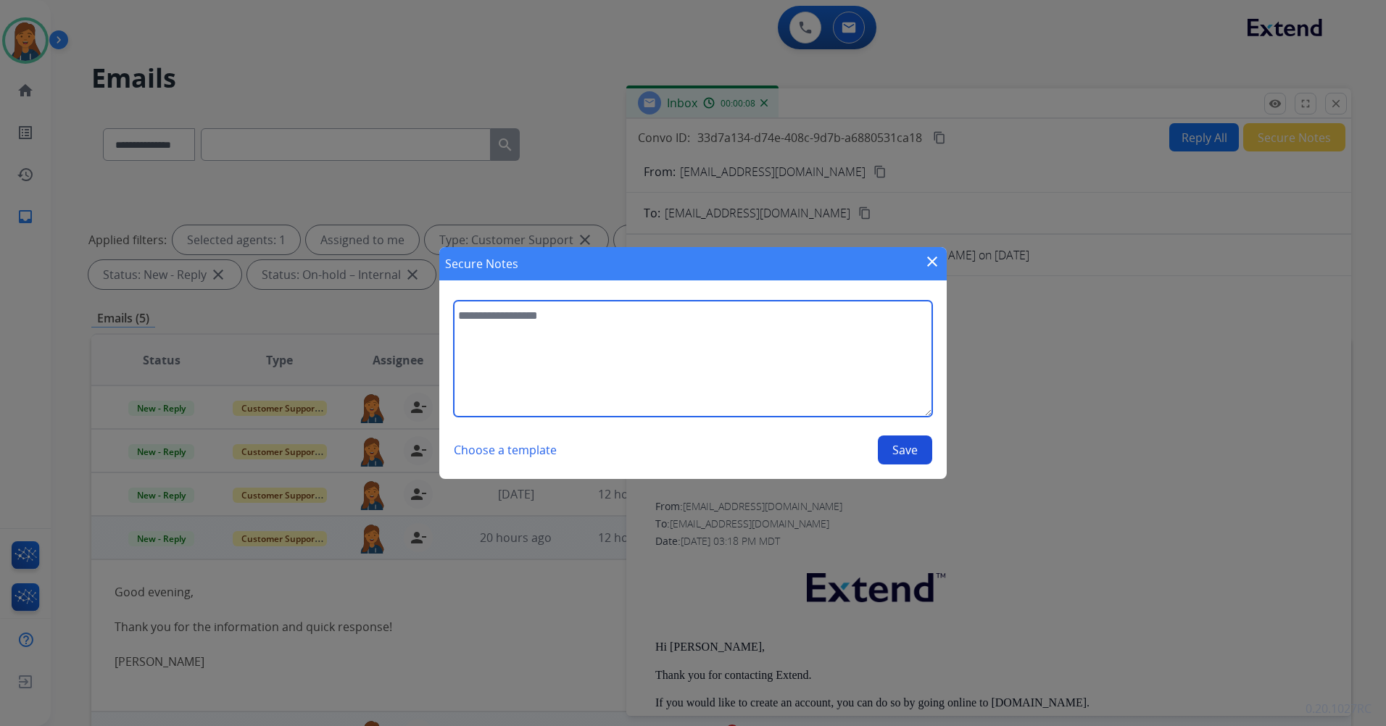
click at [755, 389] on textarea at bounding box center [693, 359] width 478 height 116
type textarea "**********"
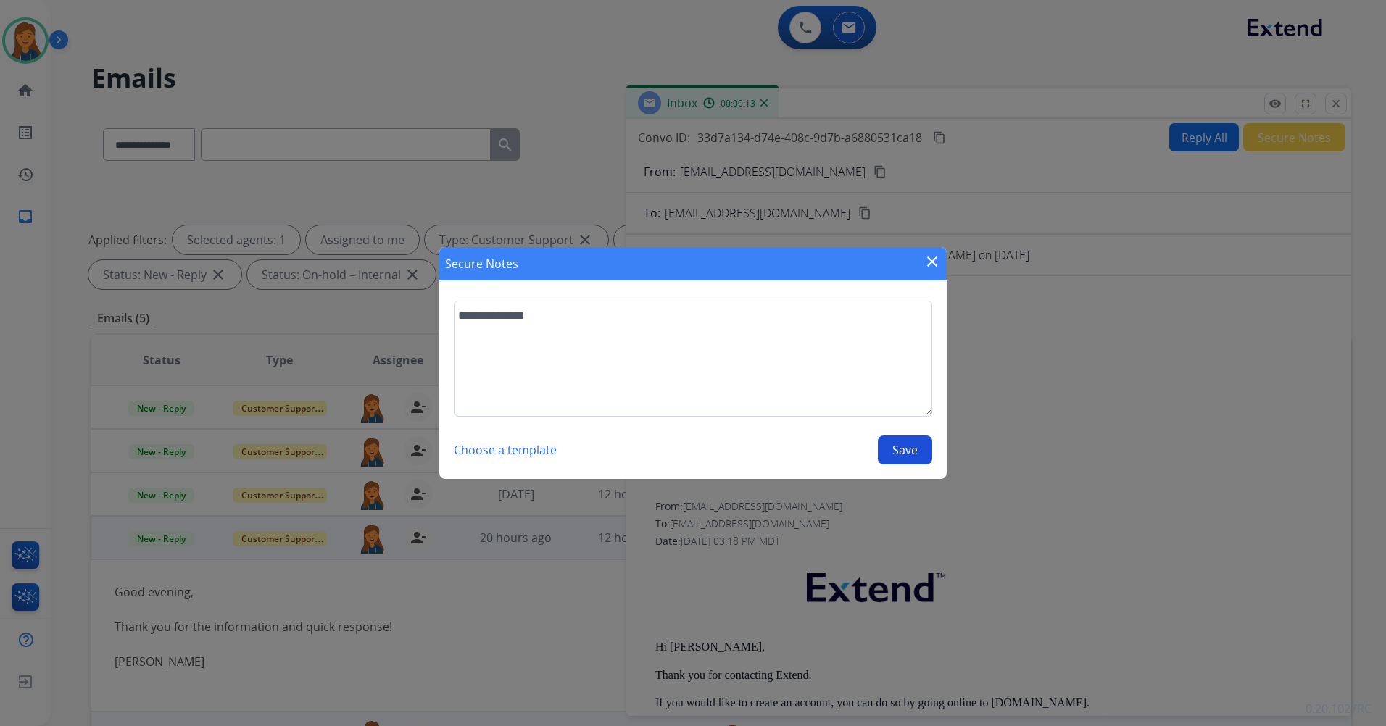
click at [897, 451] on button "Save" at bounding box center [905, 450] width 54 height 29
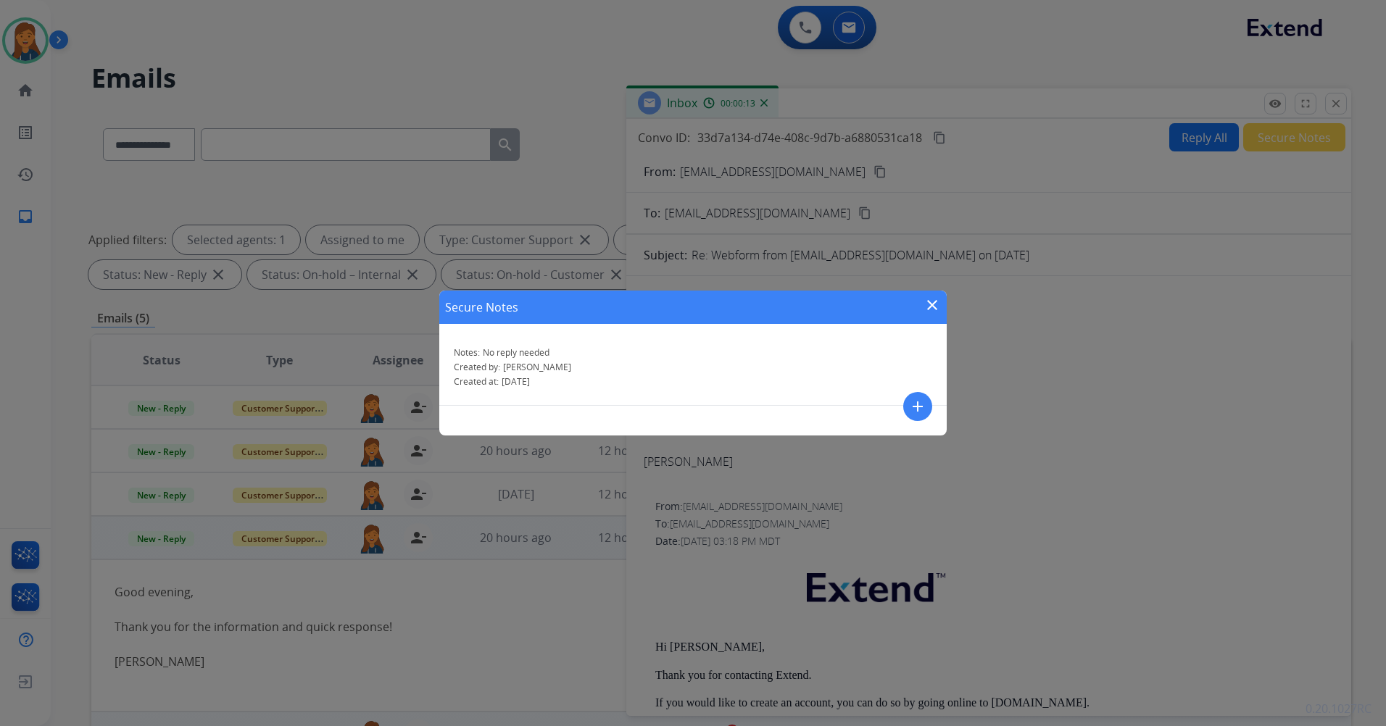
click at [930, 302] on mat-icon "close" at bounding box center [932, 304] width 17 height 17
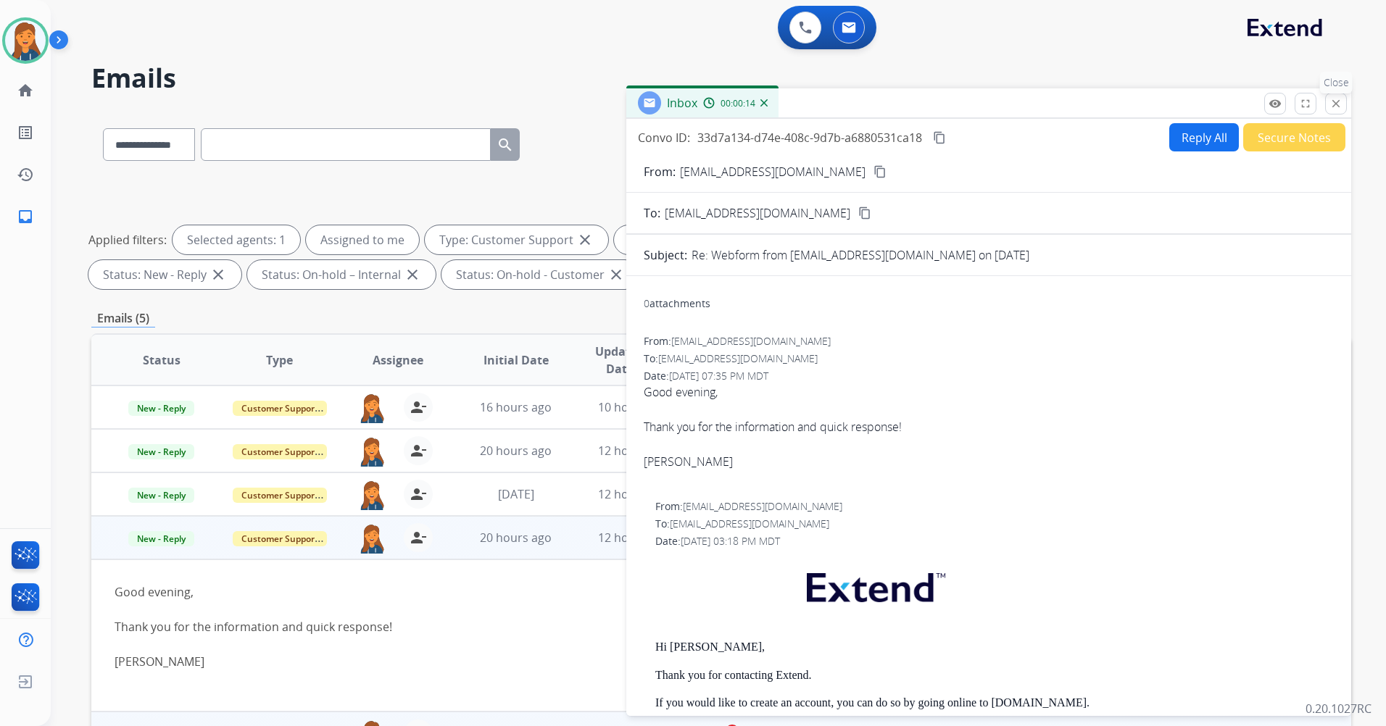
click at [1343, 104] on button "close Close" at bounding box center [1336, 104] width 22 height 22
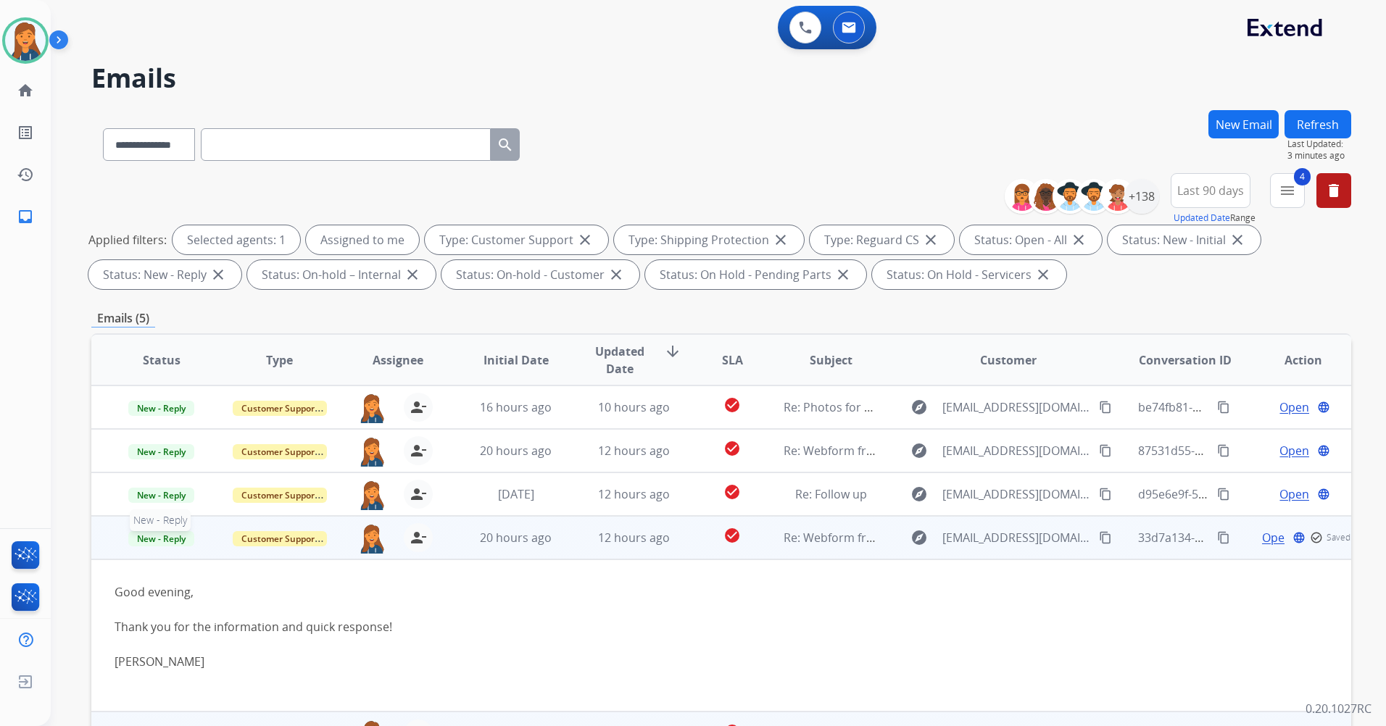
click at [162, 536] on span "New - Reply" at bounding box center [161, 538] width 66 height 15
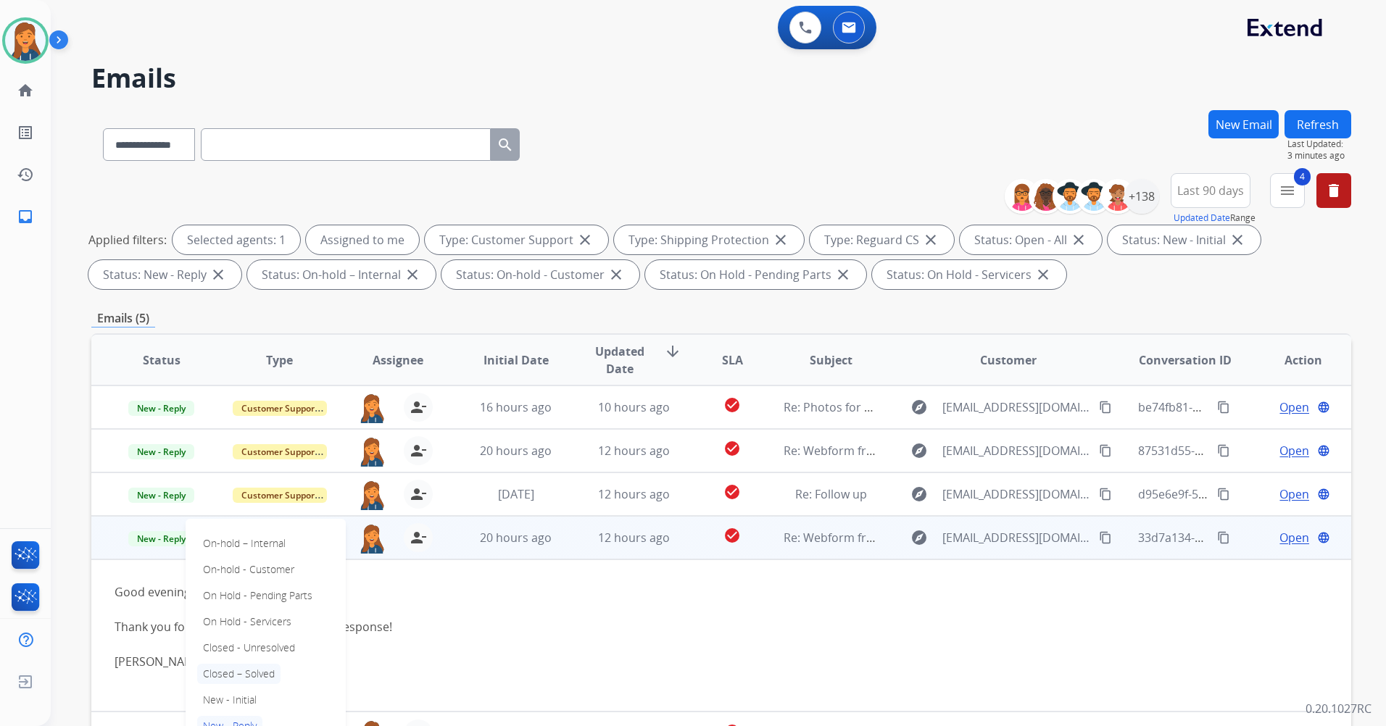
click at [241, 672] on p "Closed – Solved" at bounding box center [238, 674] width 83 height 20
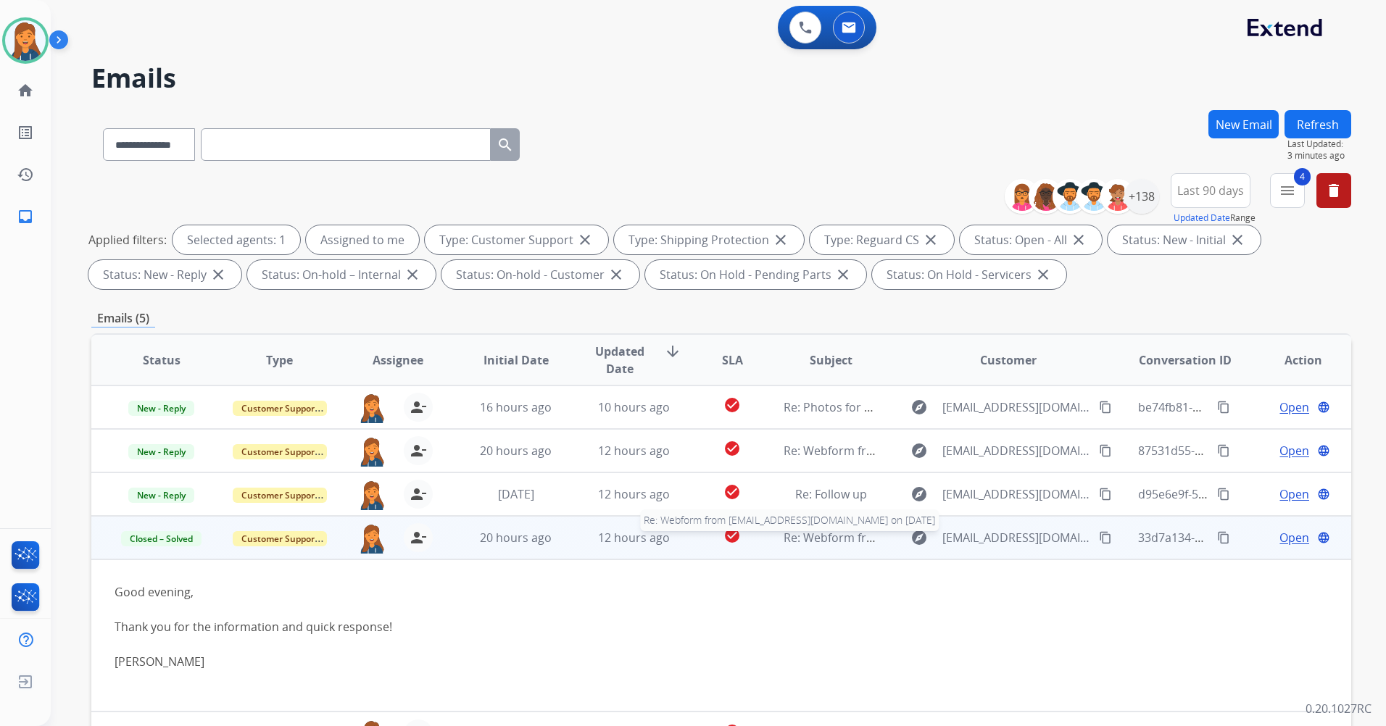
click at [797, 533] on span "Re: Webform from tdangs33@gmail.com on 08/21/2025" at bounding box center [958, 538] width 348 height 16
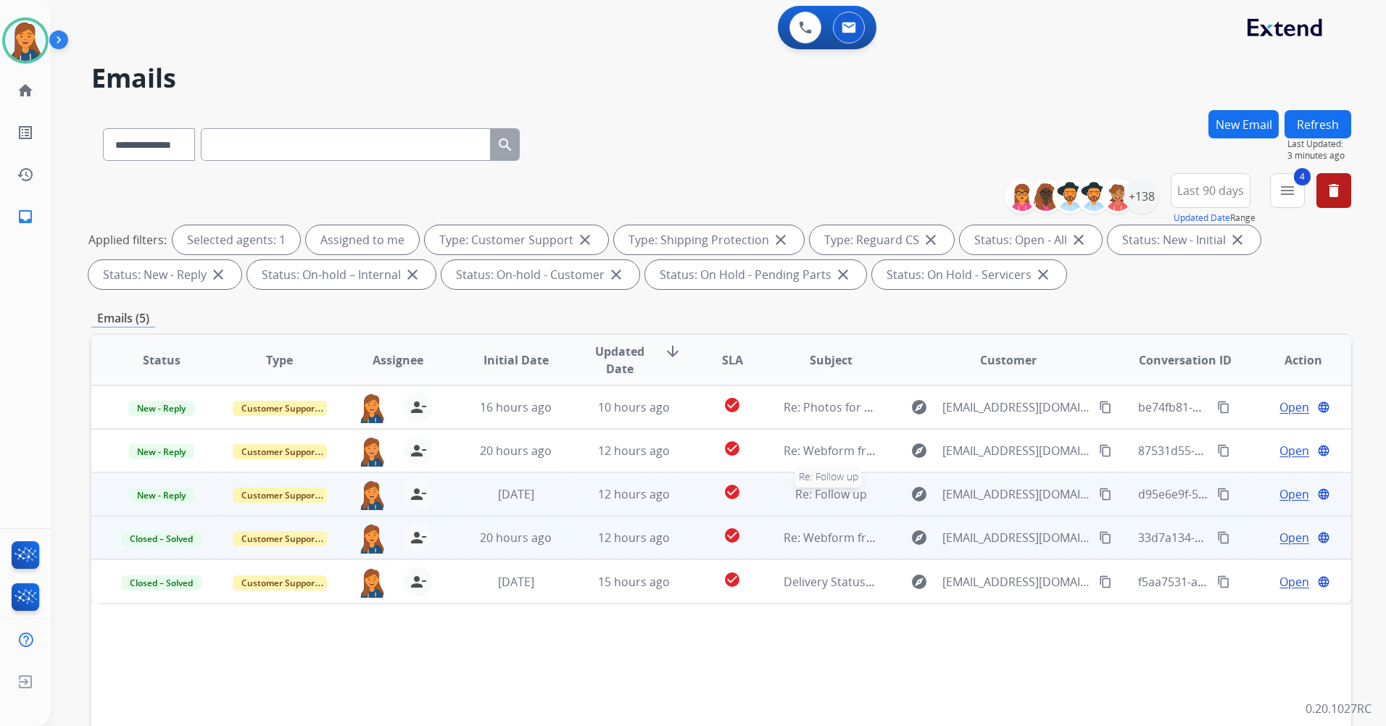
click at [821, 493] on span "Re: Follow up" at bounding box center [831, 494] width 72 height 16
click at [821, 491] on span "Re: Follow up" at bounding box center [831, 494] width 72 height 16
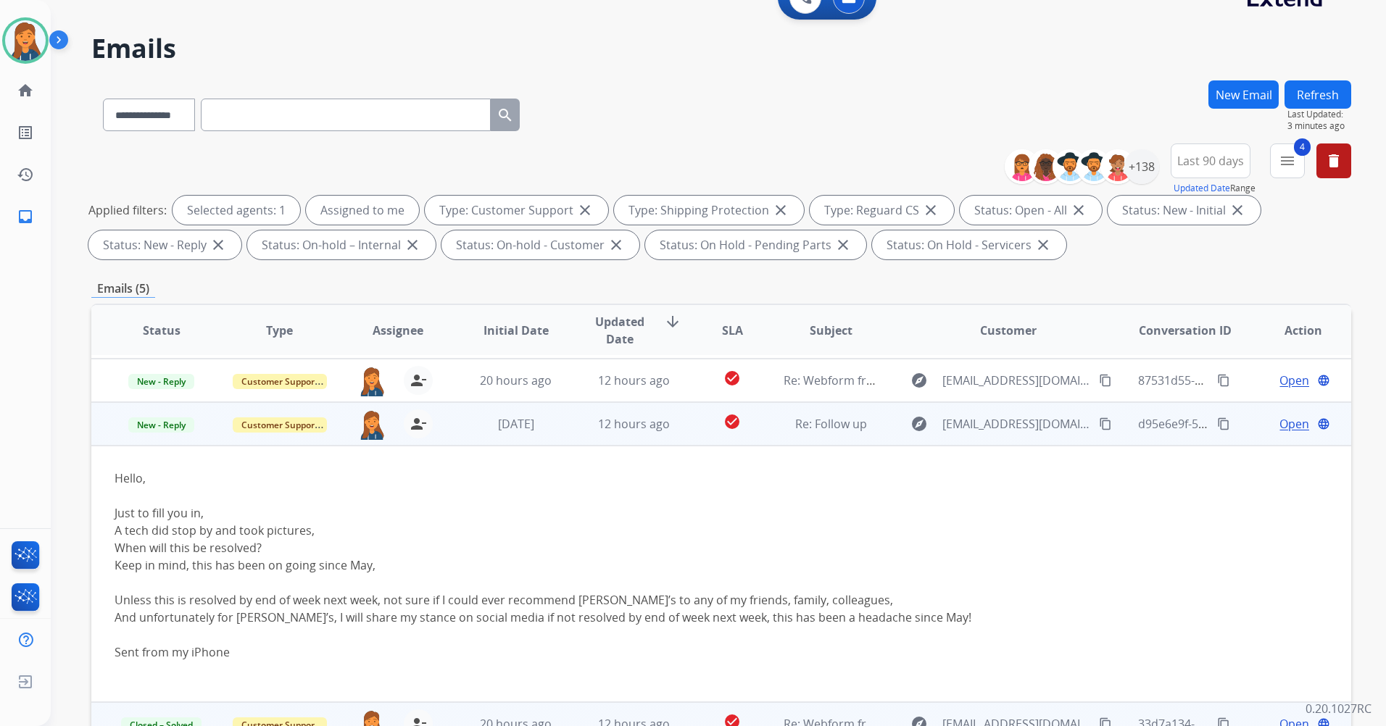
scroll to position [72, 0]
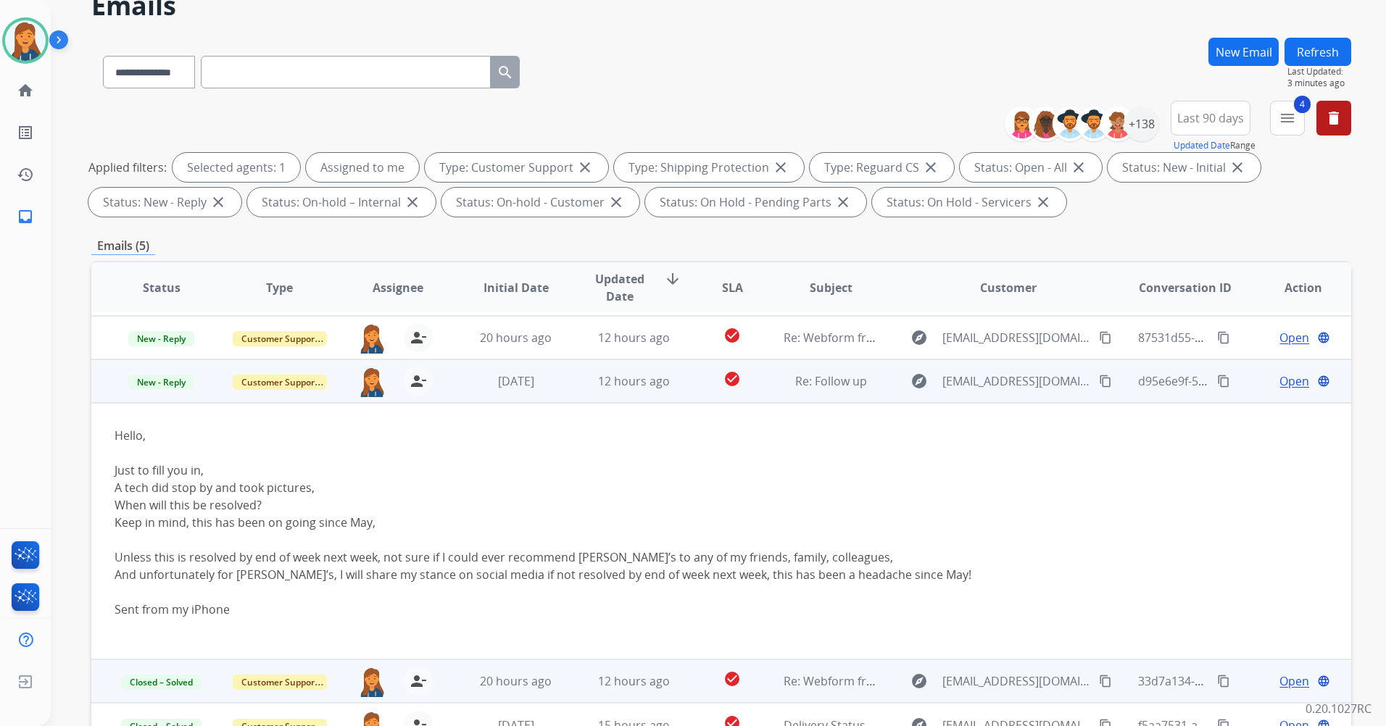
click at [1279, 382] on span "Open" at bounding box center [1294, 381] width 30 height 17
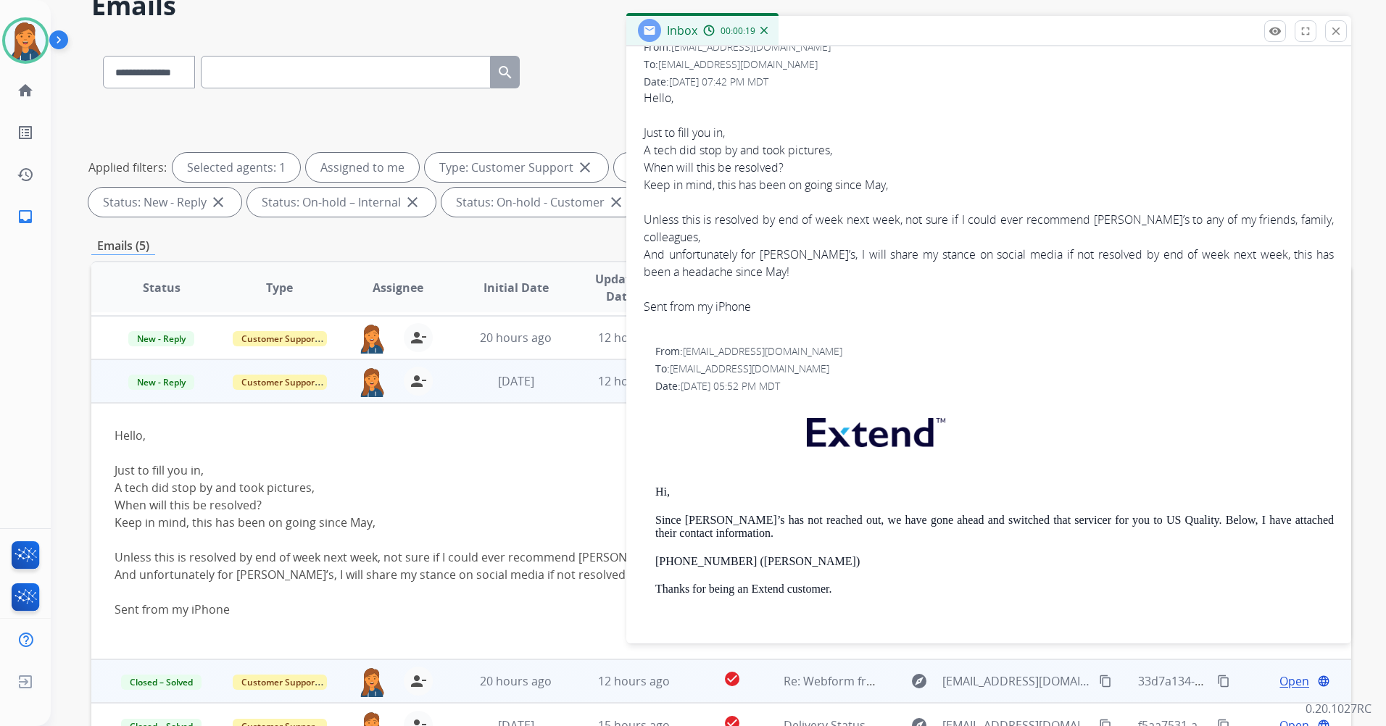
scroll to position [0, 0]
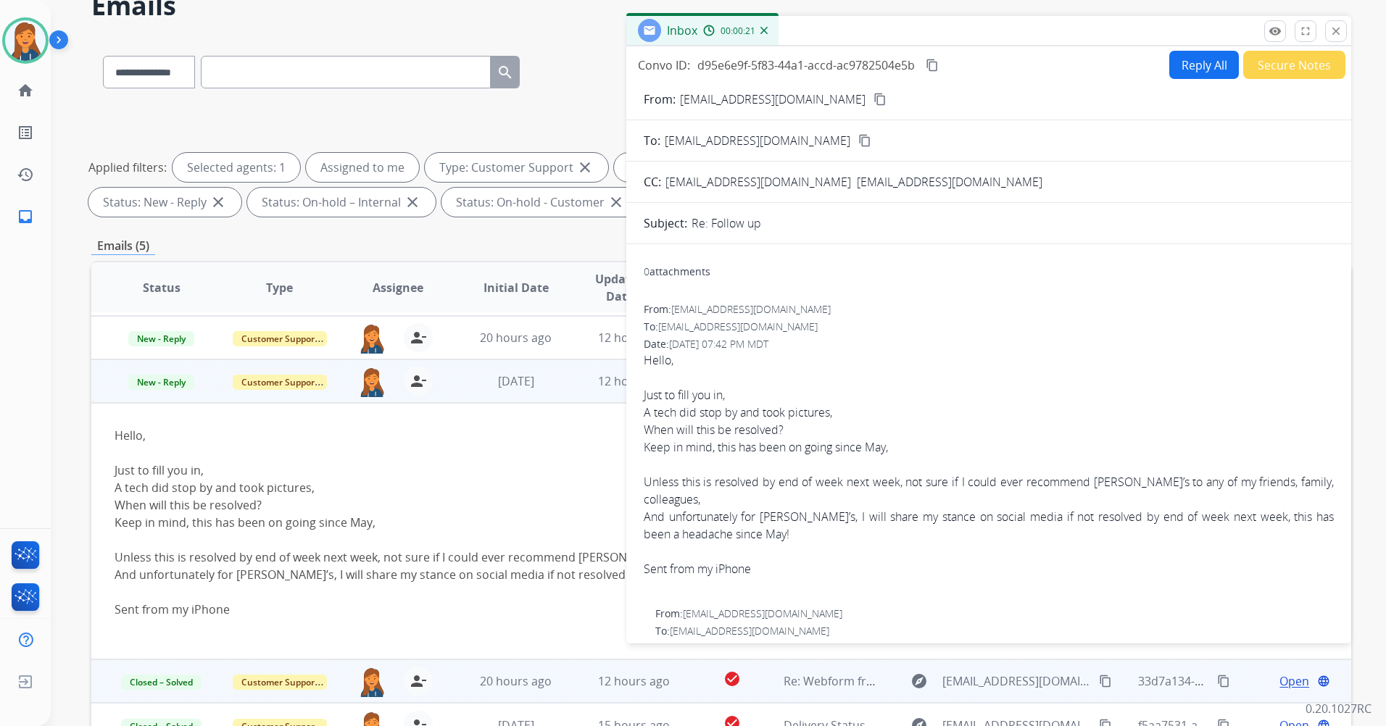
click at [873, 100] on mat-icon "content_copy" at bounding box center [879, 99] width 13 height 13
click at [1176, 67] on button "Reply All" at bounding box center [1204, 65] width 70 height 28
select select "**********"
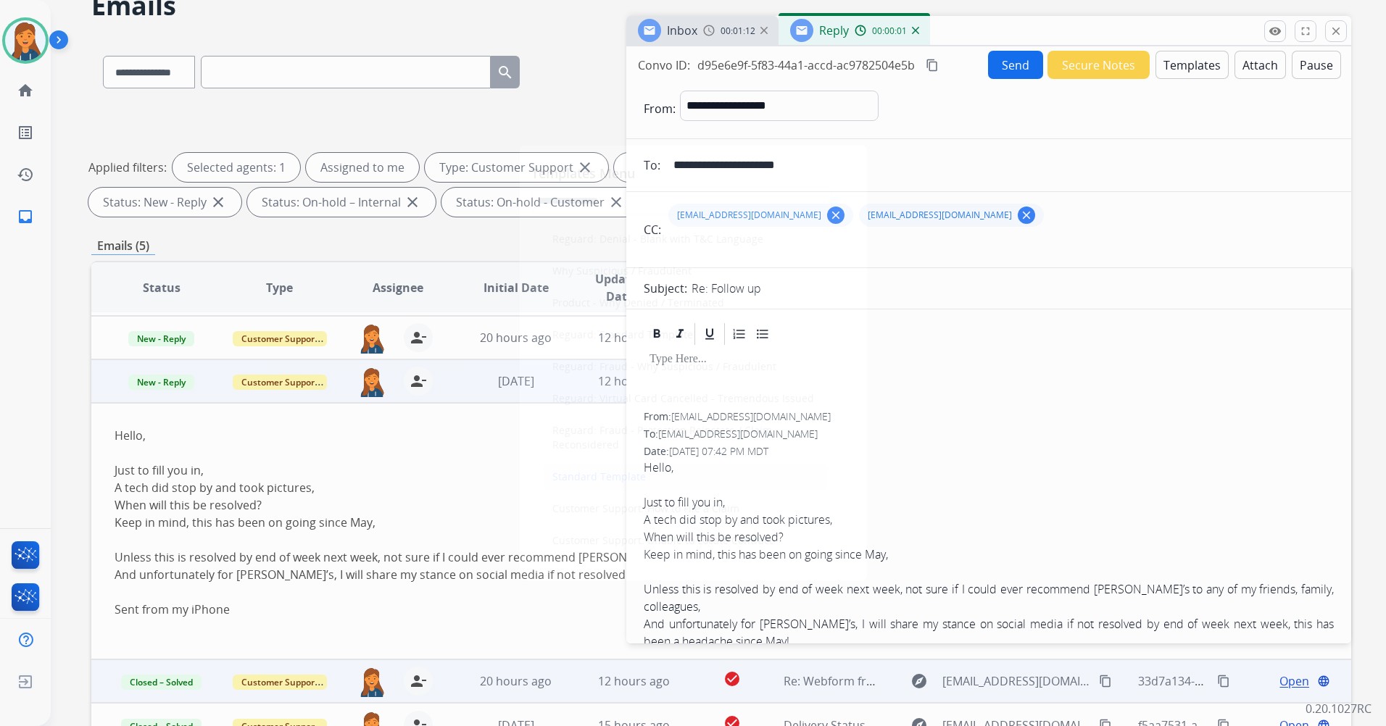
click at [620, 473] on div "Standard Template" at bounding box center [599, 477] width 94 height 14
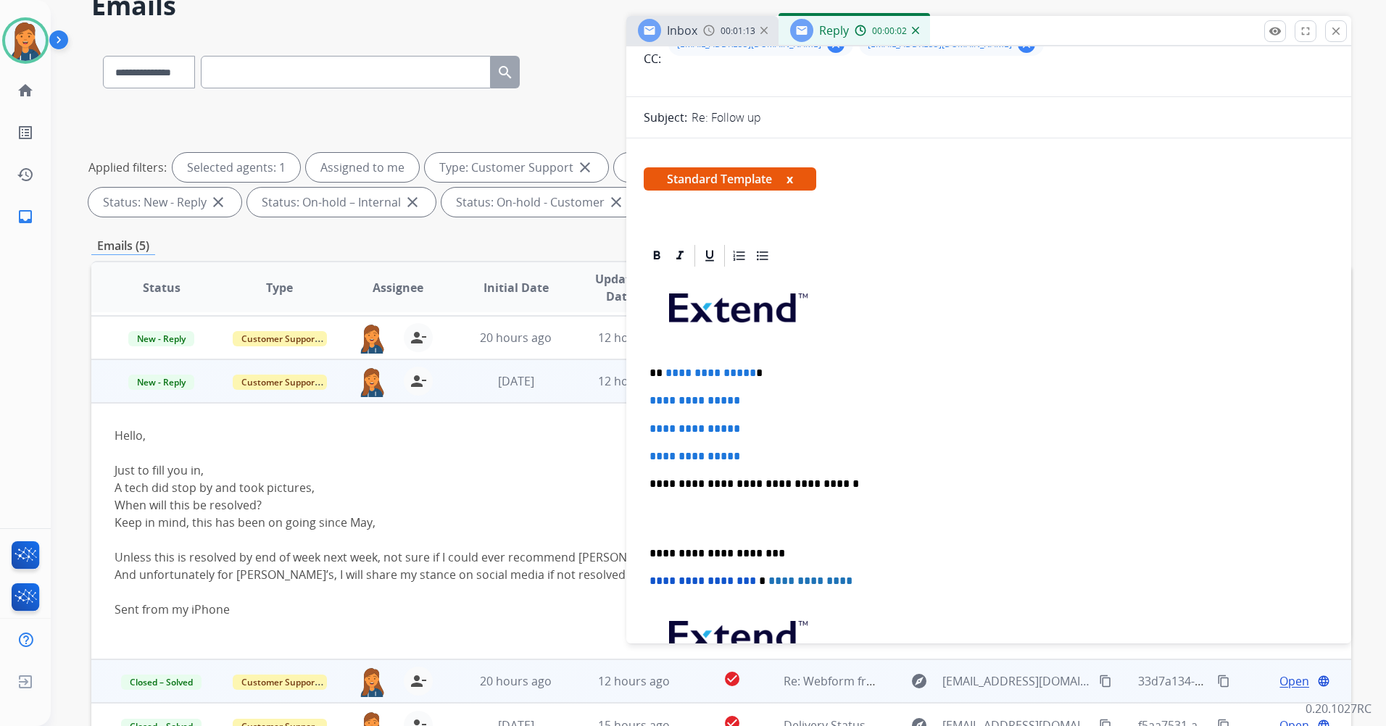
scroll to position [217, 0]
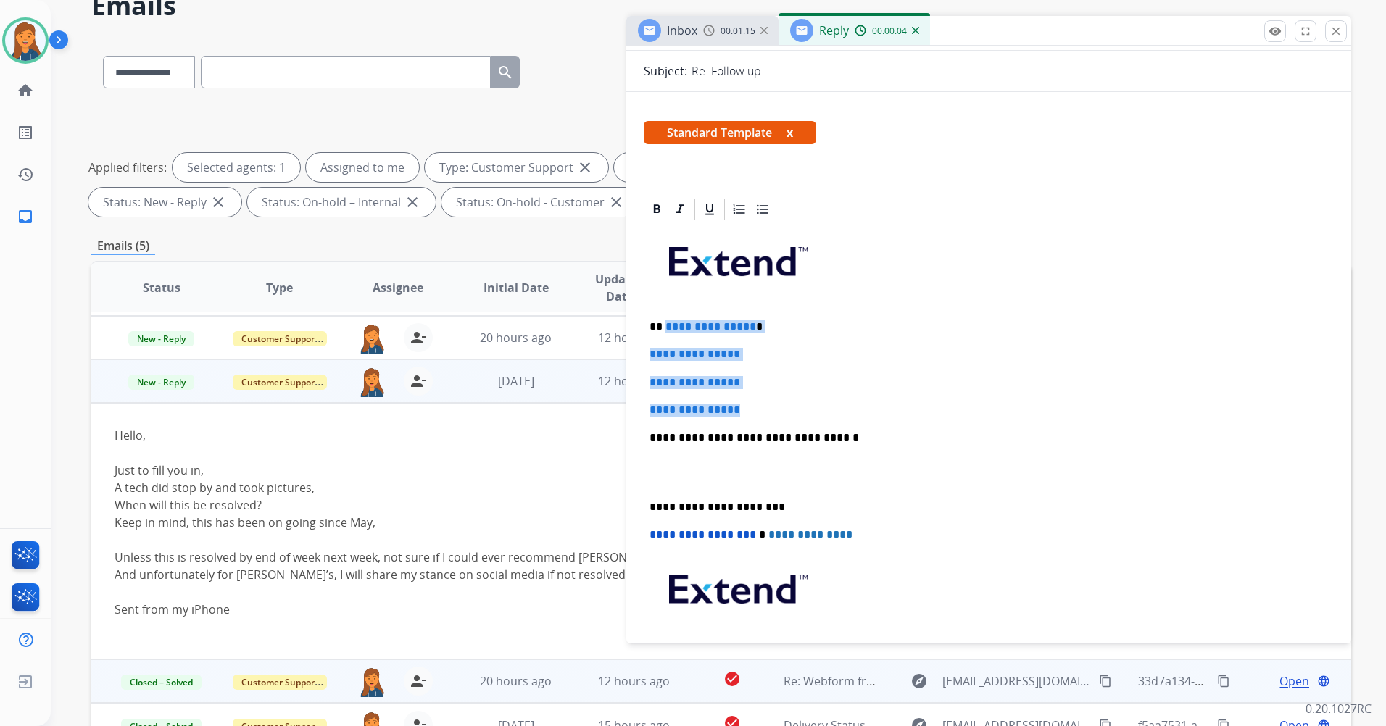
drag, startPoint x: 750, startPoint y: 415, endPoint x: 665, endPoint y: 324, distance: 124.1
click at [665, 324] on div "**********" at bounding box center [989, 472] width 690 height 499
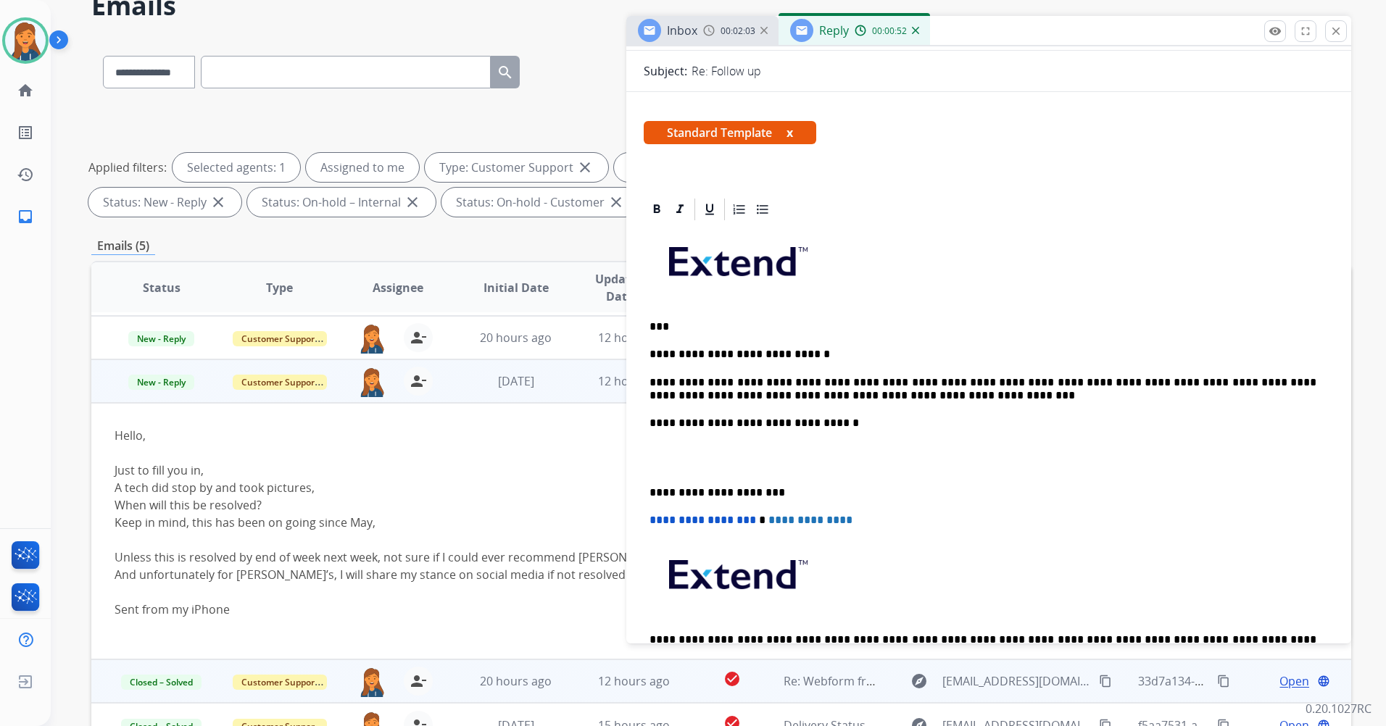
click at [787, 383] on p "**********" at bounding box center [983, 389] width 667 height 27
click at [646, 489] on div "**********" at bounding box center [989, 465] width 690 height 484
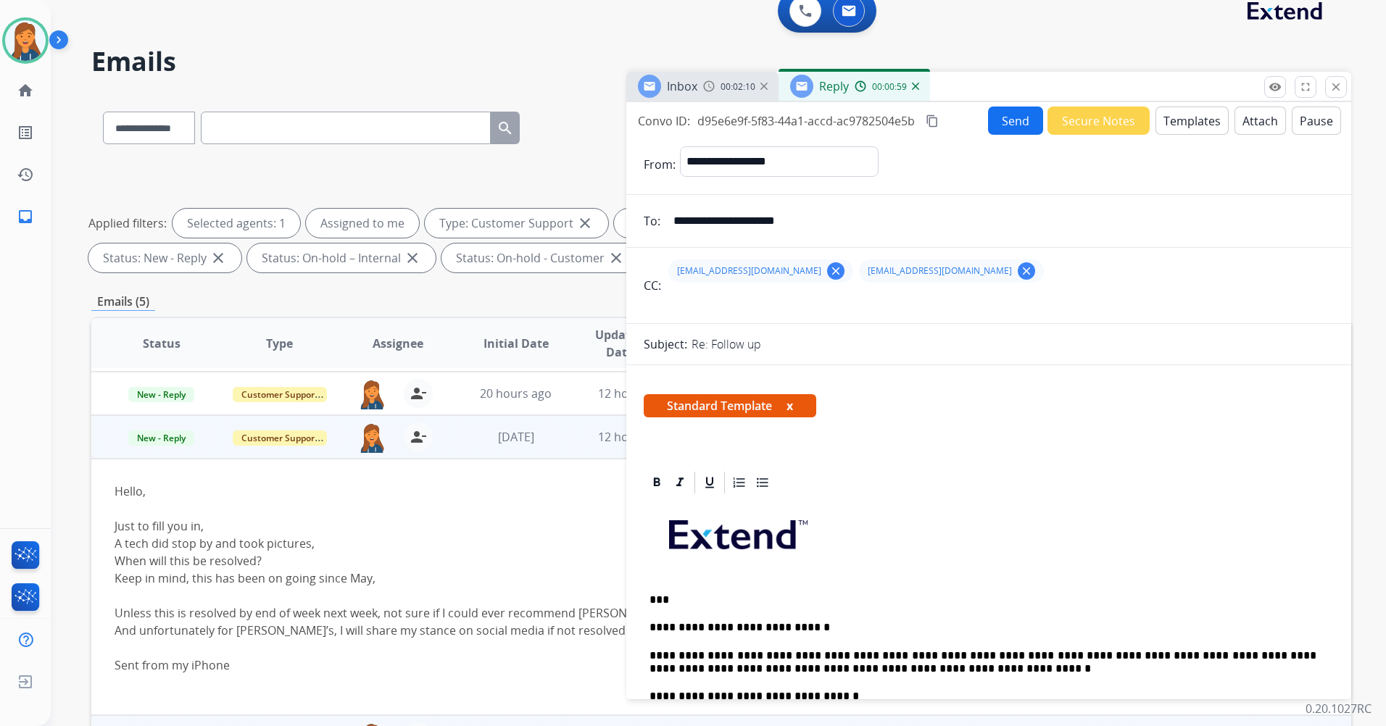
scroll to position [0, 0]
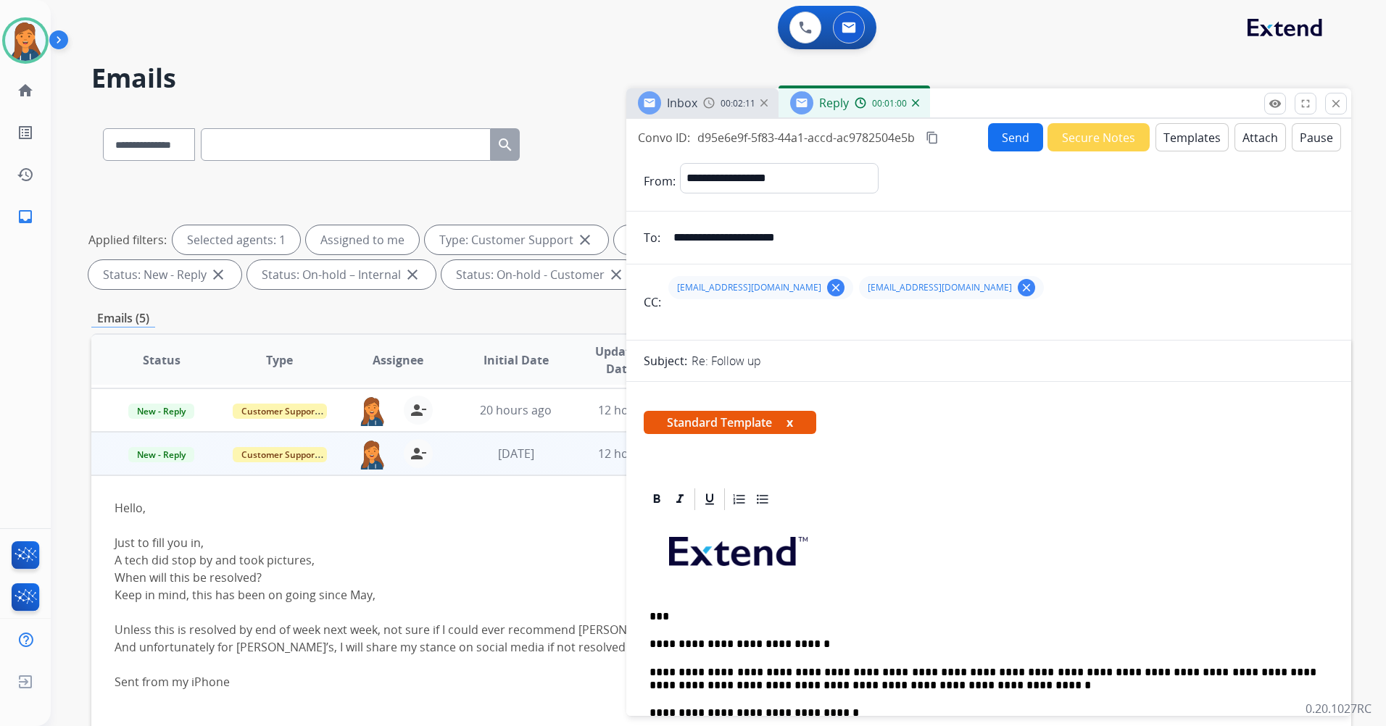
click at [1011, 141] on button "Send" at bounding box center [1015, 137] width 55 height 28
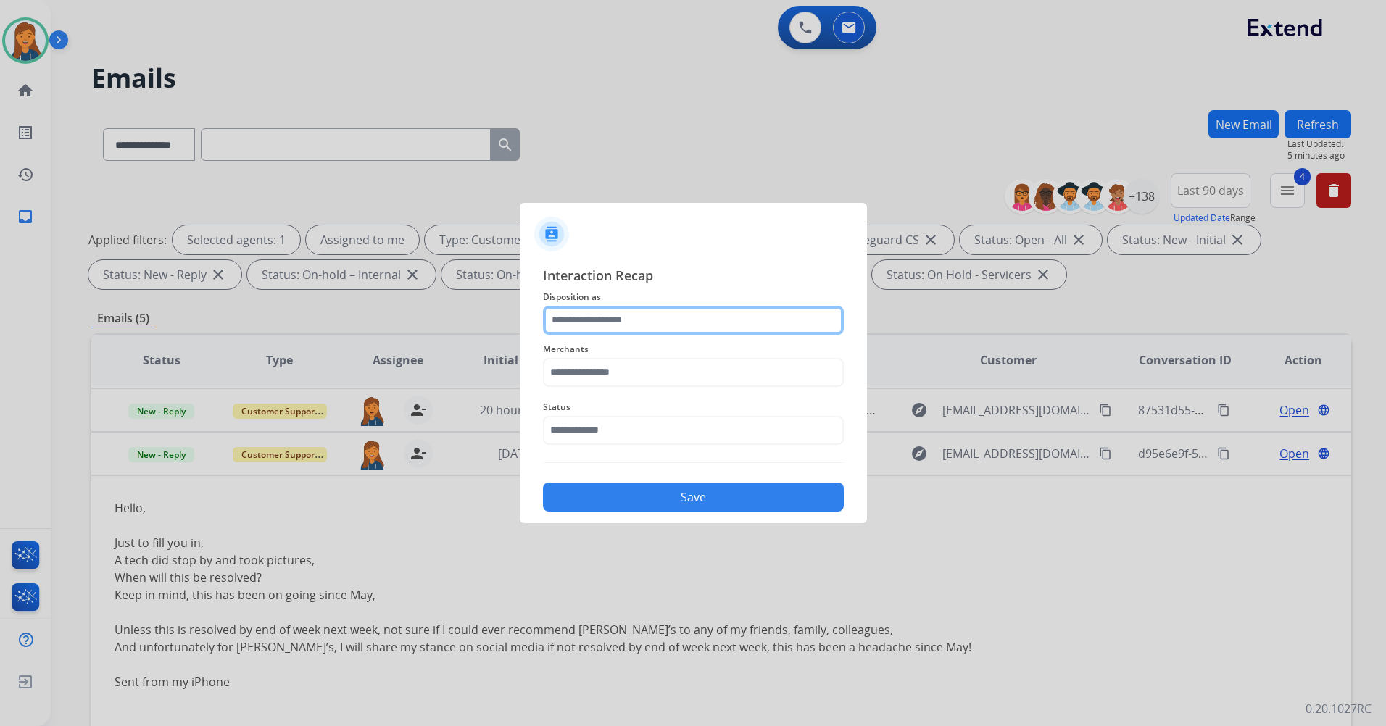
click at [643, 328] on input "text" at bounding box center [693, 320] width 301 height 29
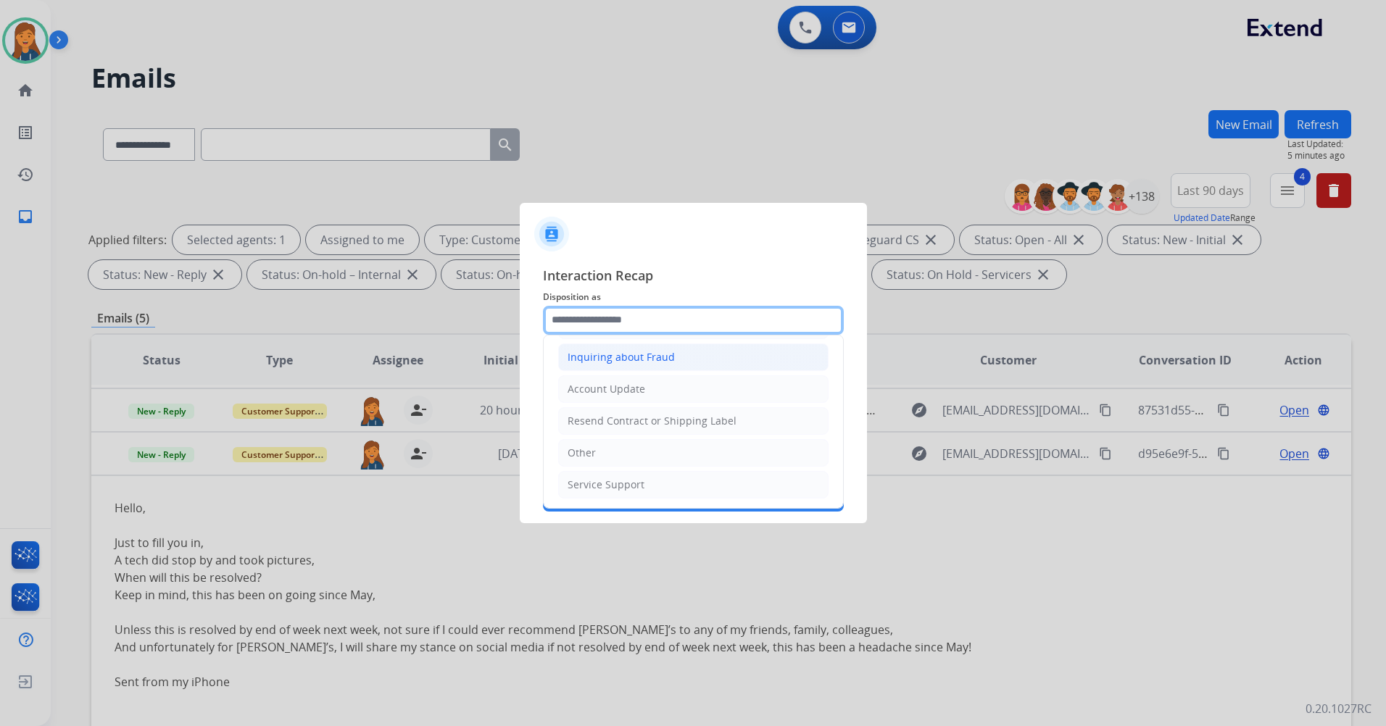
scroll to position [226, 0]
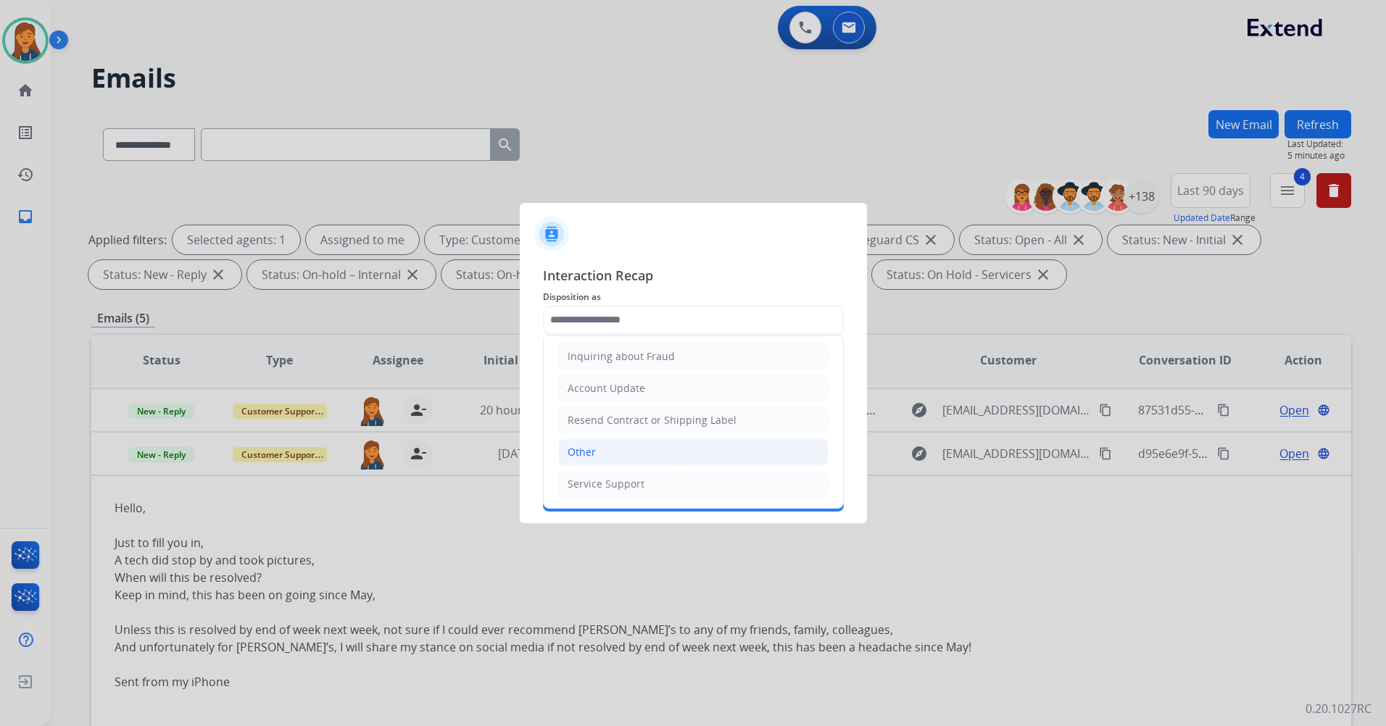
click at [600, 461] on li "Other" at bounding box center [693, 453] width 270 height 28
type input "*****"
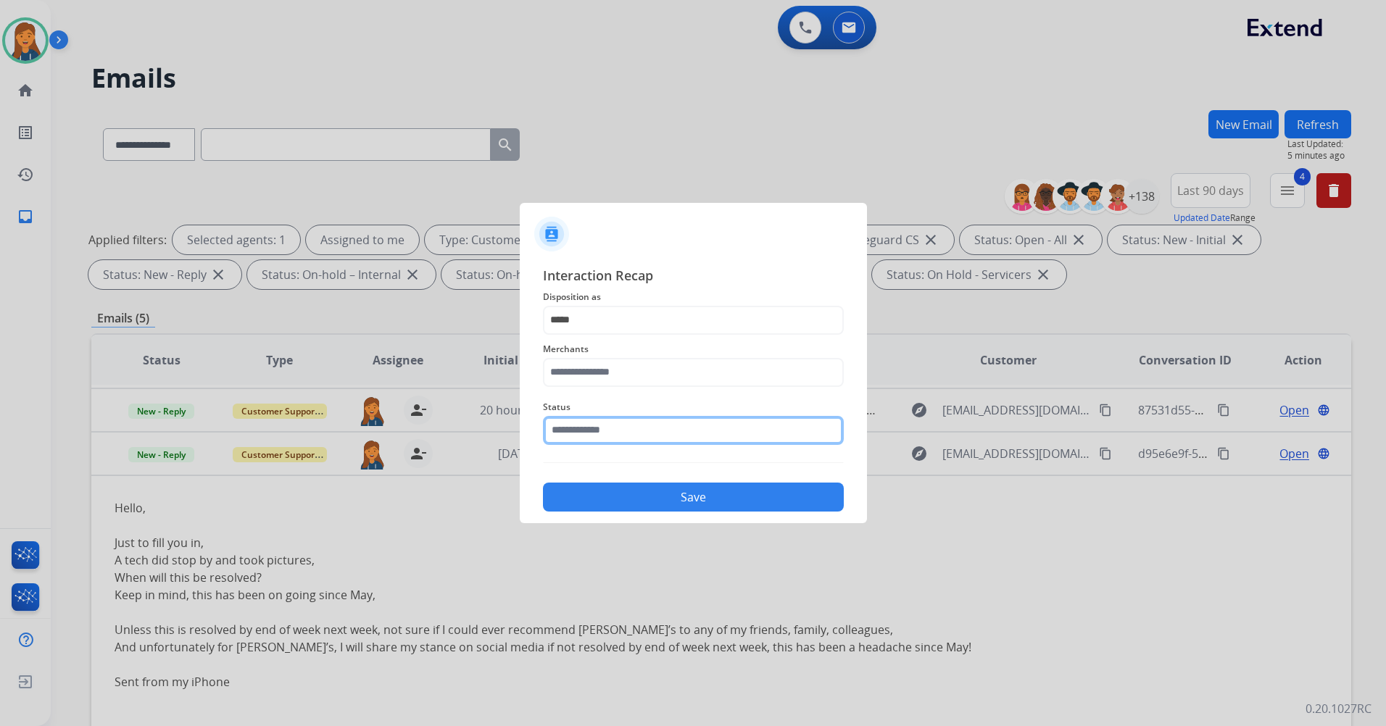
click at [610, 426] on input "text" at bounding box center [693, 430] width 301 height 29
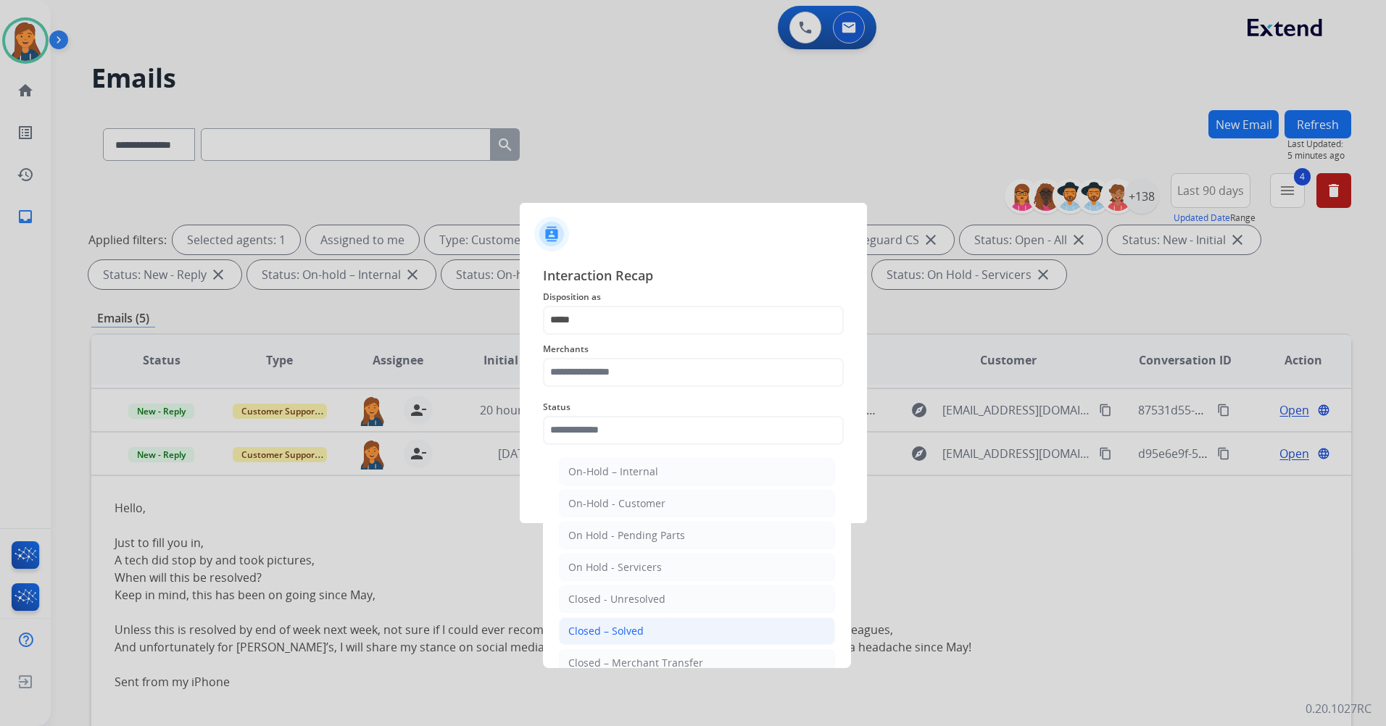
click at [597, 634] on div "Closed – Solved" at bounding box center [605, 631] width 75 height 14
type input "**********"
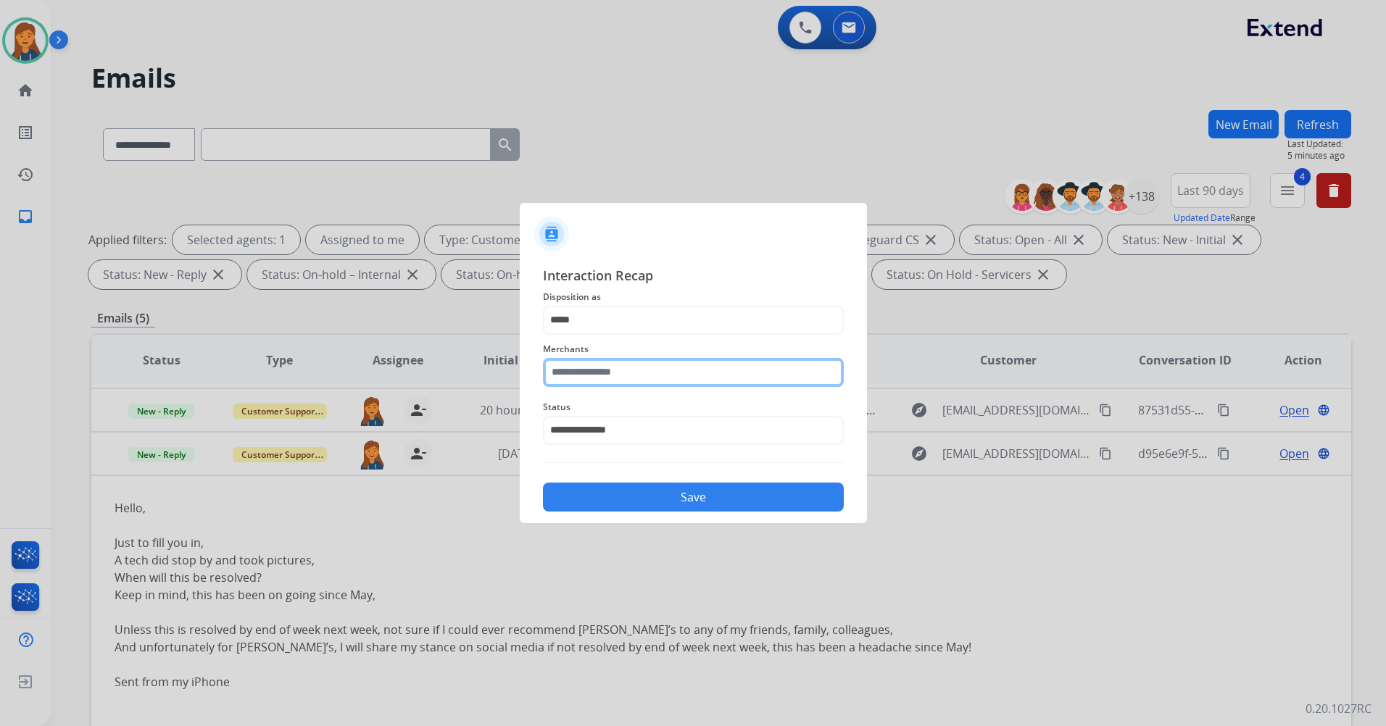
click at [607, 373] on input "text" at bounding box center [693, 372] width 301 height 29
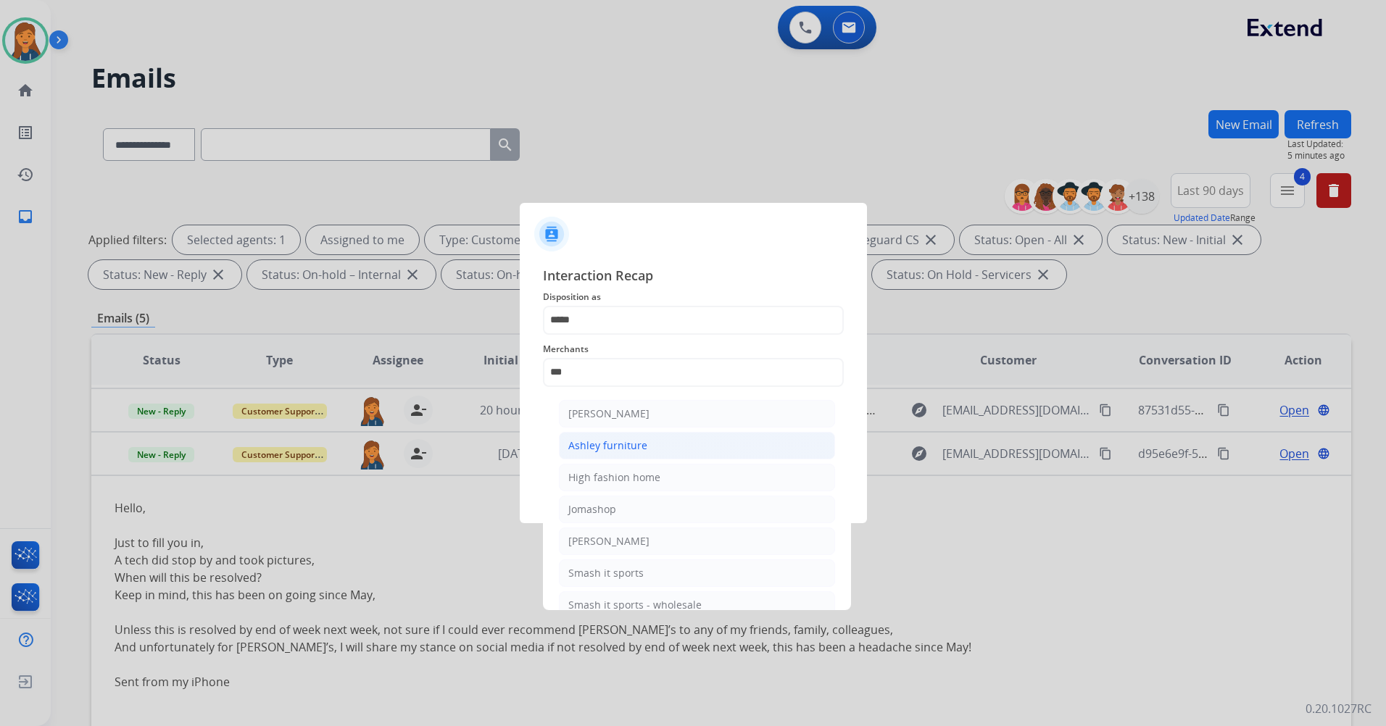
click at [612, 444] on div "Ashley furniture" at bounding box center [607, 446] width 79 height 14
type input "**********"
click at [612, 444] on input "**********" at bounding box center [693, 430] width 301 height 29
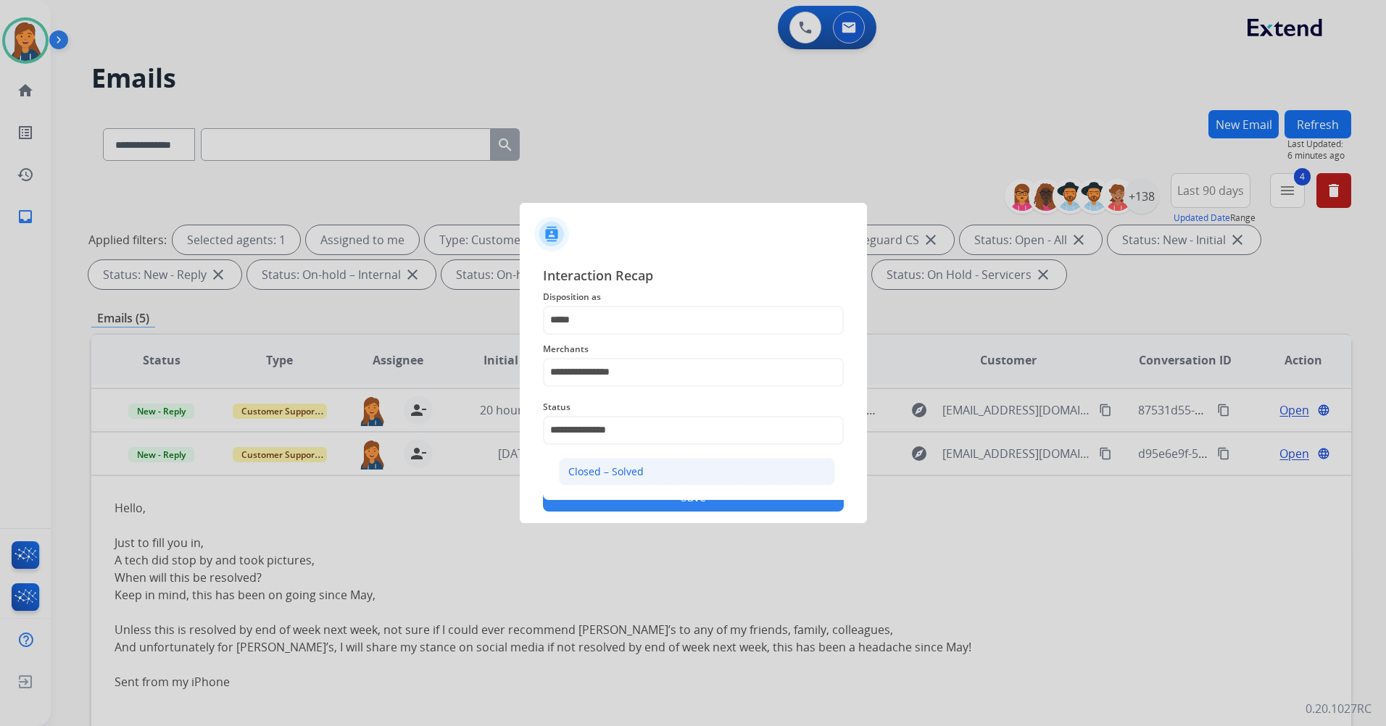
click at [631, 472] on div "Closed – Solved" at bounding box center [605, 472] width 75 height 14
click at [626, 503] on button "Save" at bounding box center [693, 497] width 301 height 29
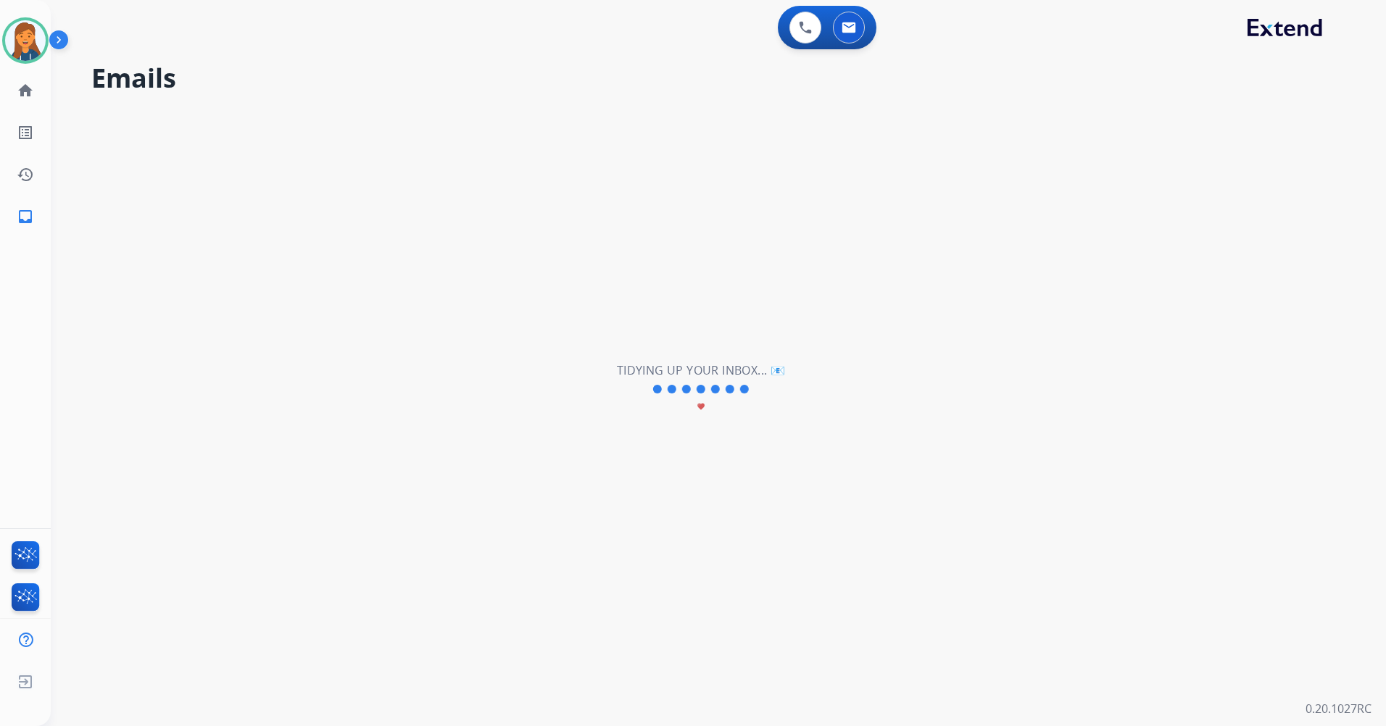
scroll to position [0, 0]
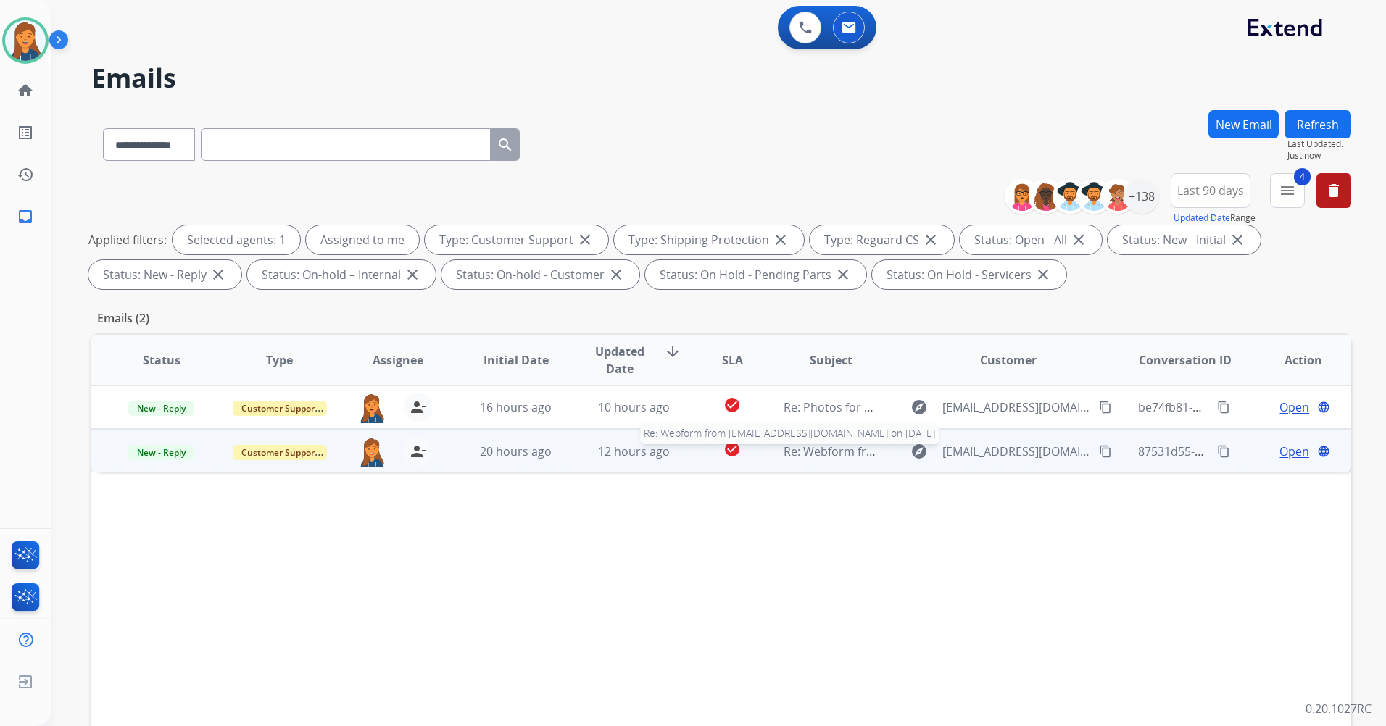
click at [809, 455] on span "Re: Webform from m.taherdin@gmail.com on 08/21/2025" at bounding box center [958, 452] width 348 height 16
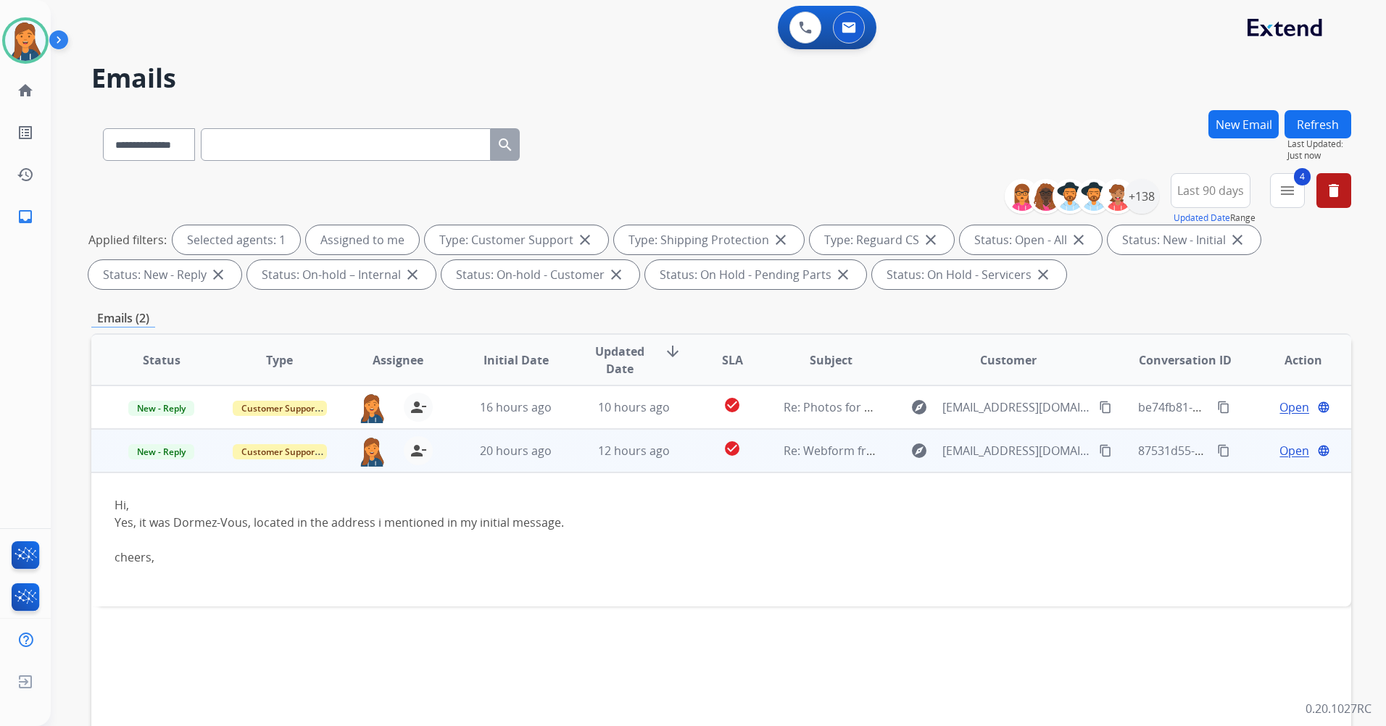
click at [1287, 459] on span "Open" at bounding box center [1294, 450] width 30 height 17
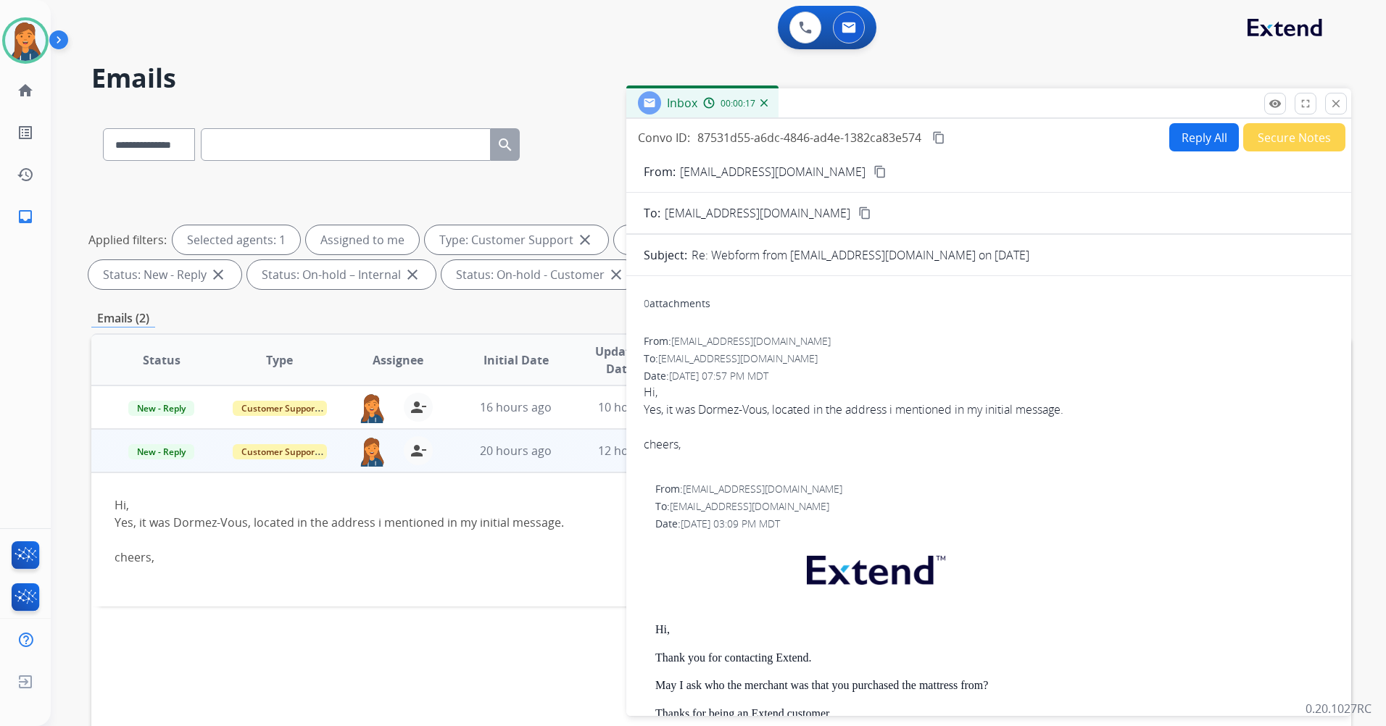
click at [873, 168] on mat-icon "content_copy" at bounding box center [879, 171] width 13 height 13
click at [1197, 128] on button "Reply All" at bounding box center [1204, 137] width 70 height 28
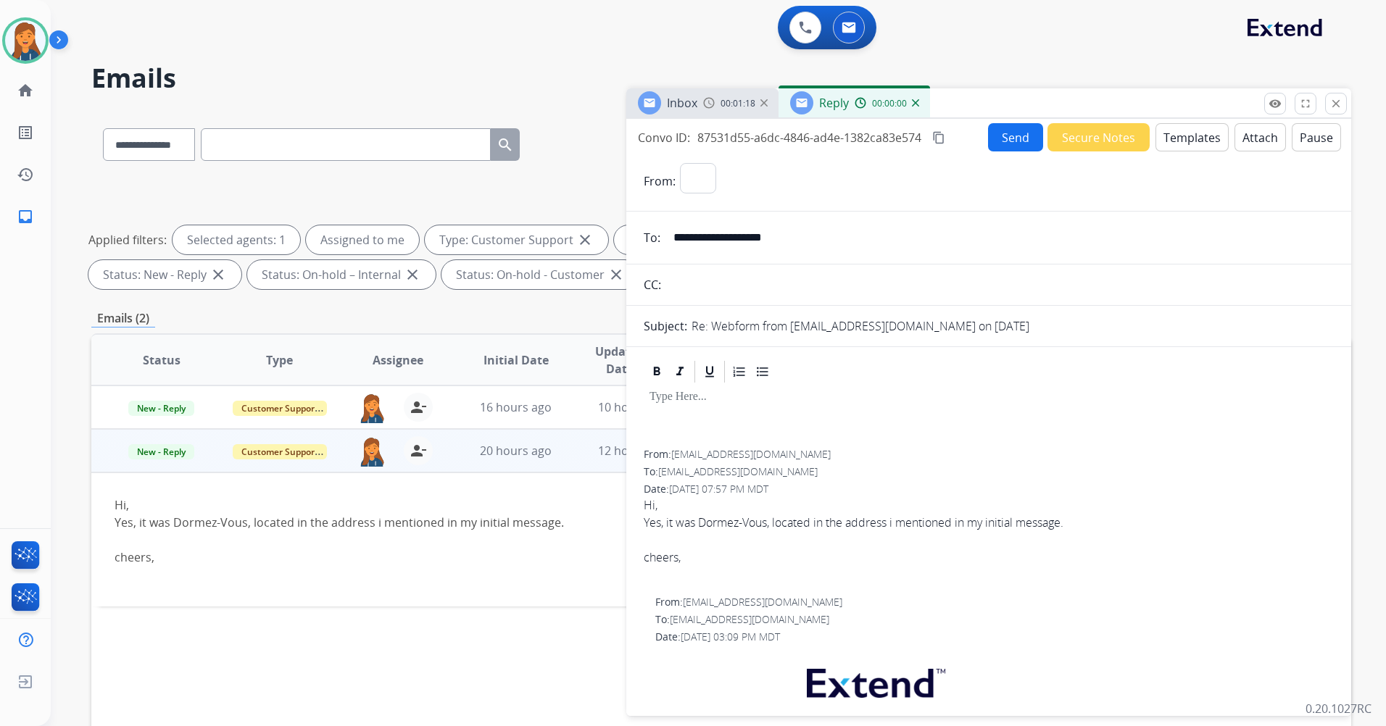
select select "**********"
click at [1167, 128] on button "Templates" at bounding box center [1191, 137] width 73 height 28
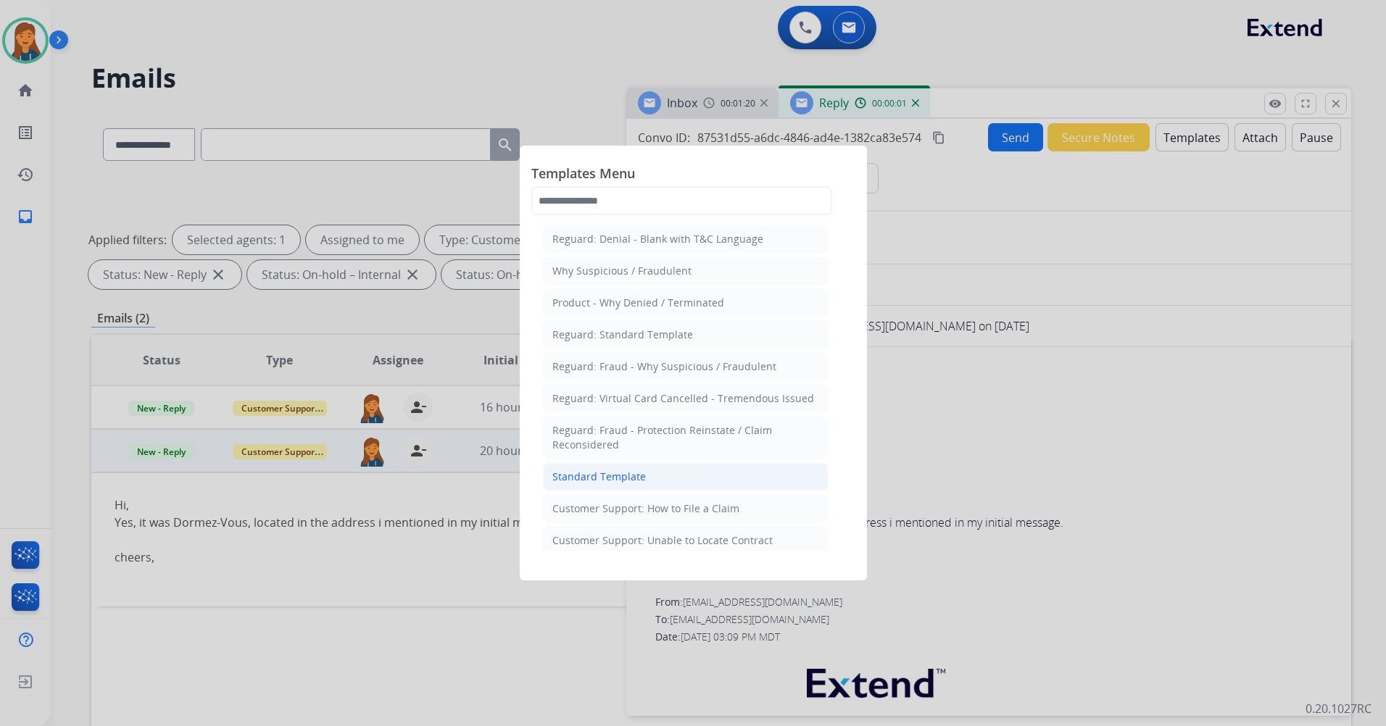
click at [664, 470] on li "Standard Template" at bounding box center [685, 477] width 285 height 28
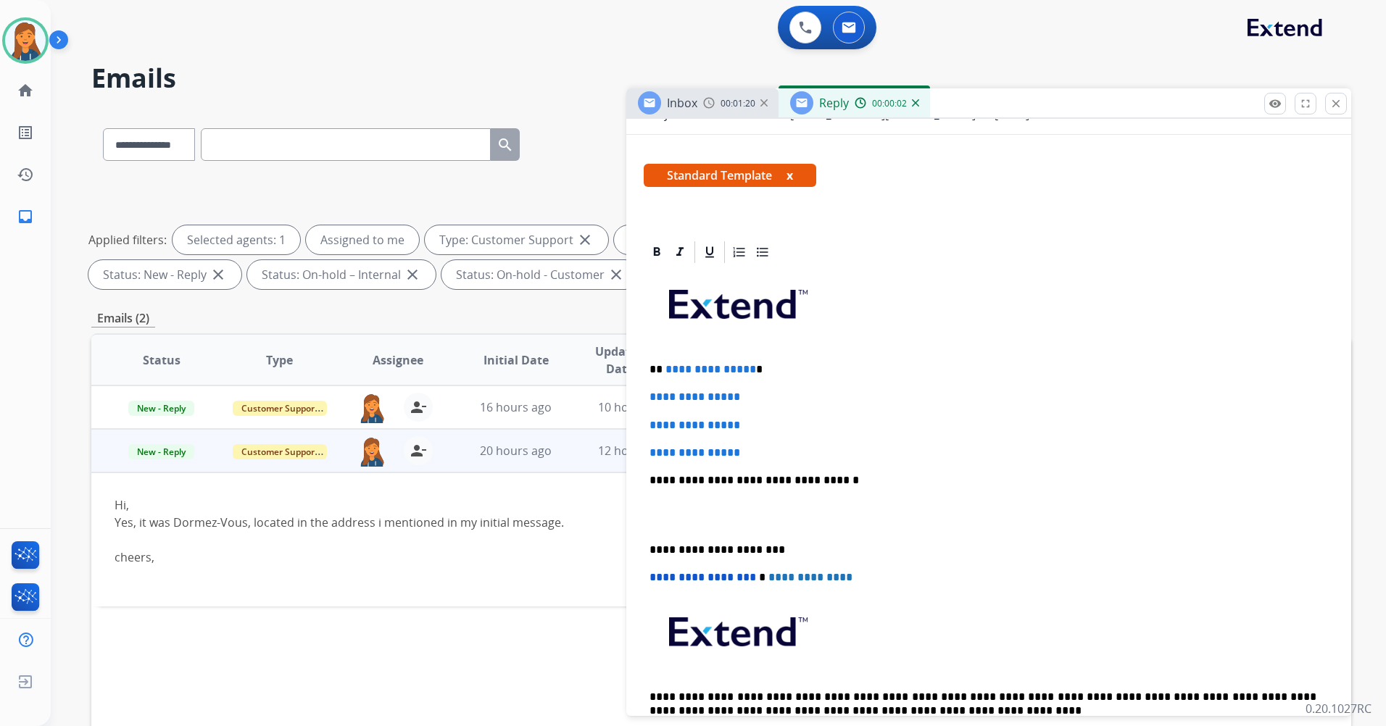
scroll to position [217, 0]
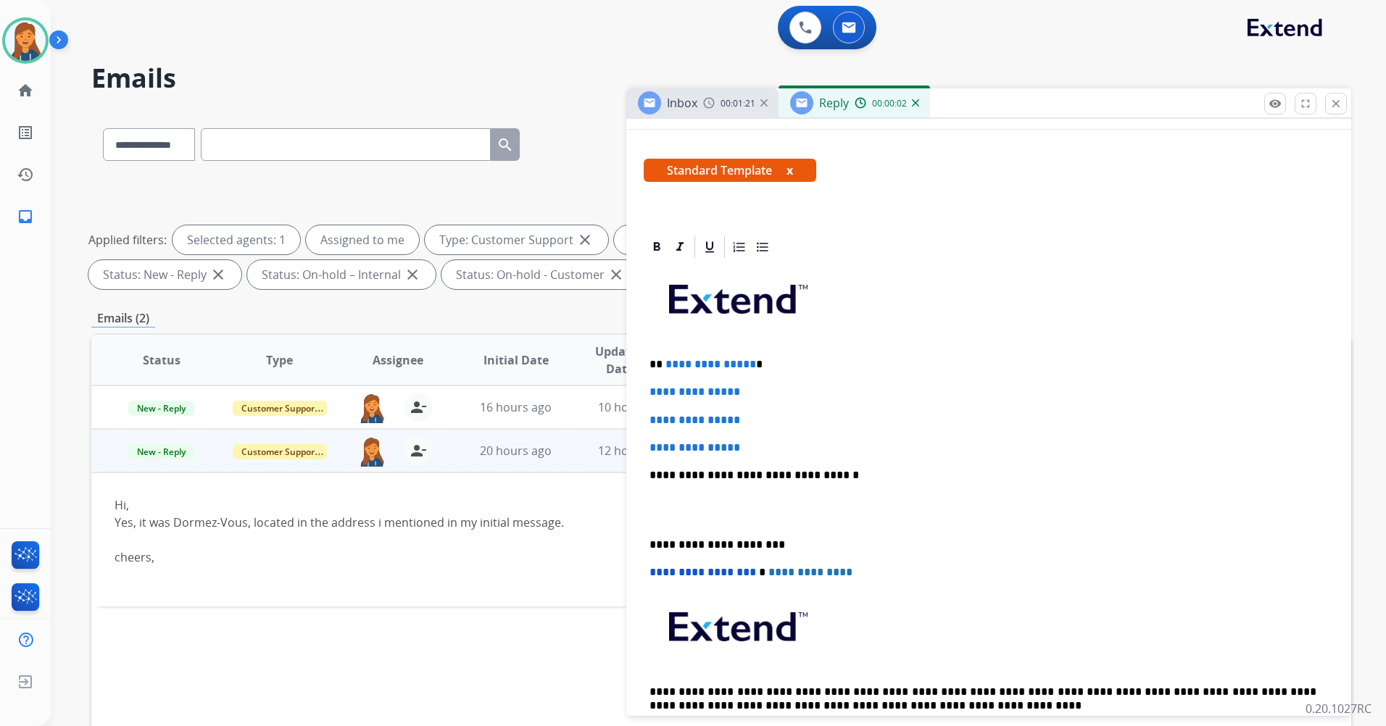
drag, startPoint x: 761, startPoint y: 442, endPoint x: 717, endPoint y: 428, distance: 46.5
click at [752, 447] on p "**********" at bounding box center [989, 447] width 678 height 13
drag, startPoint x: 717, startPoint y: 428, endPoint x: 669, endPoint y: 362, distance: 80.9
click at [669, 362] on div "**********" at bounding box center [989, 509] width 690 height 499
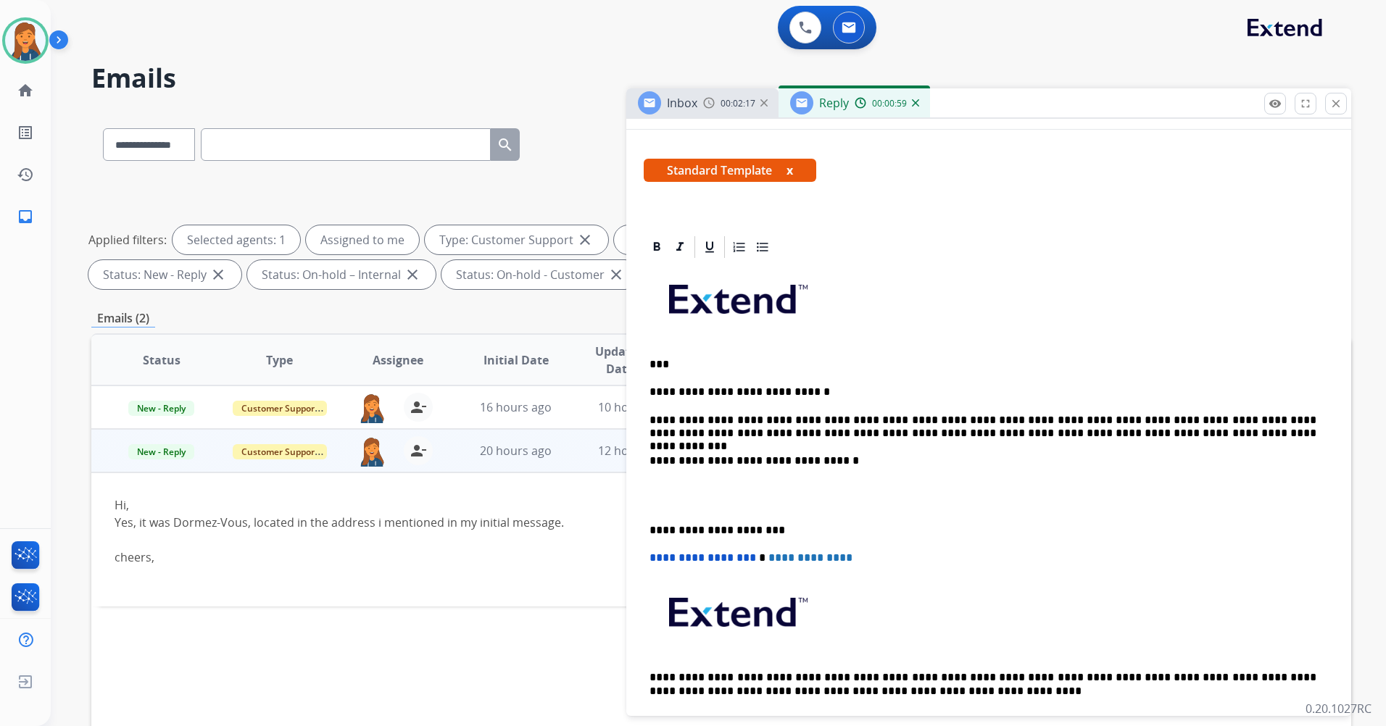
click at [648, 529] on div "**********" at bounding box center [989, 502] width 690 height 484
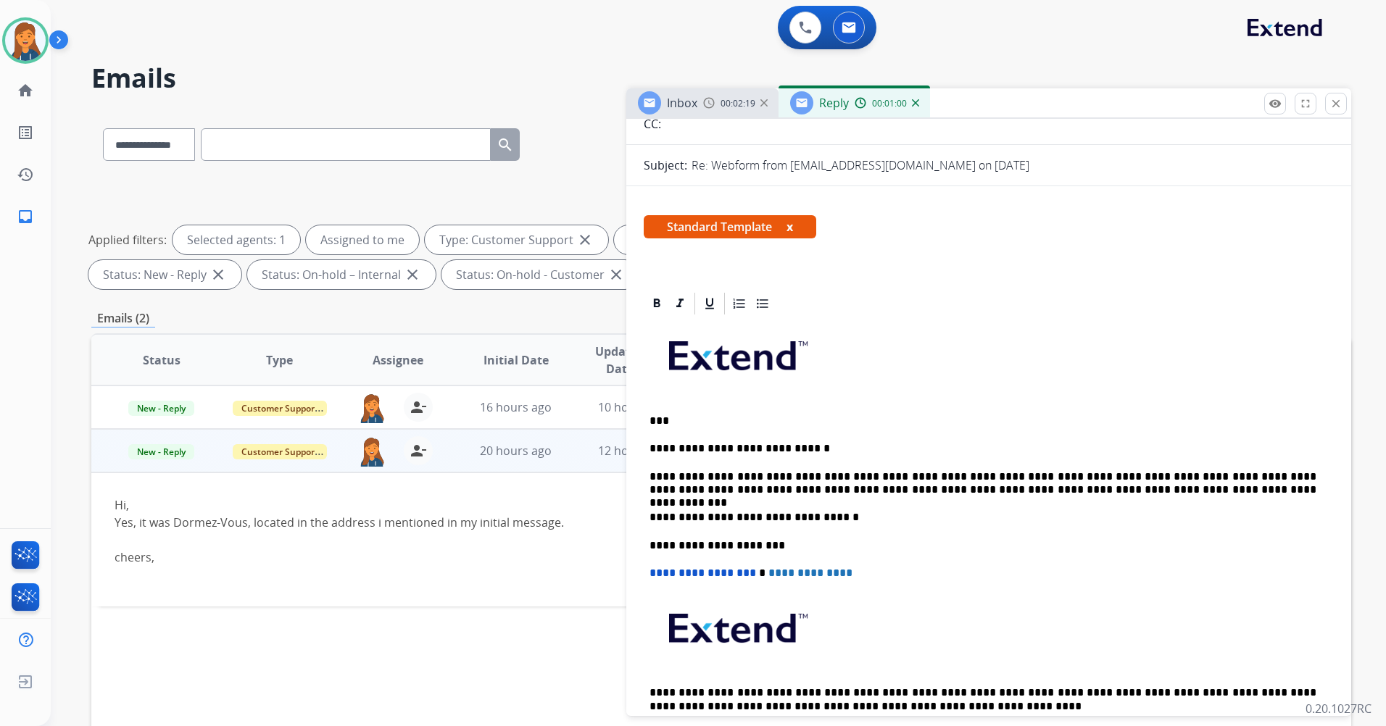
scroll to position [0, 0]
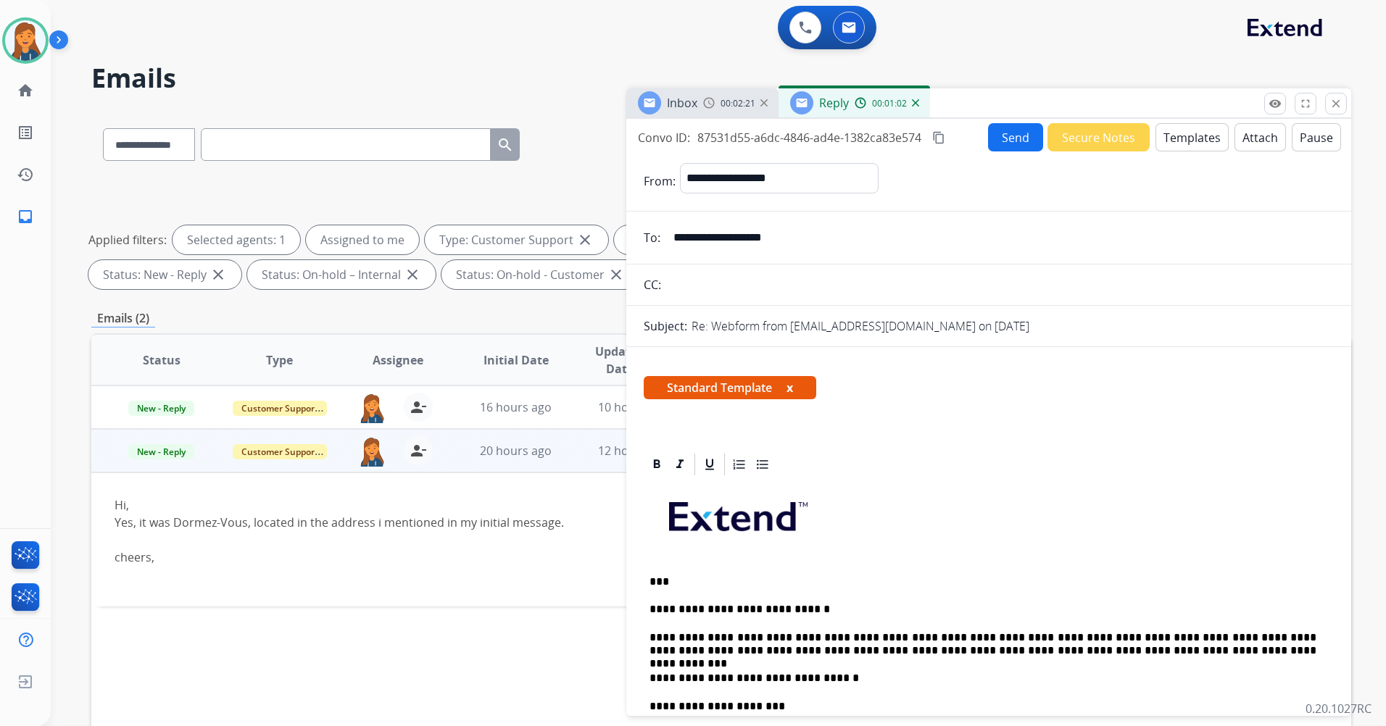
click at [991, 139] on button "Send" at bounding box center [1015, 137] width 55 height 28
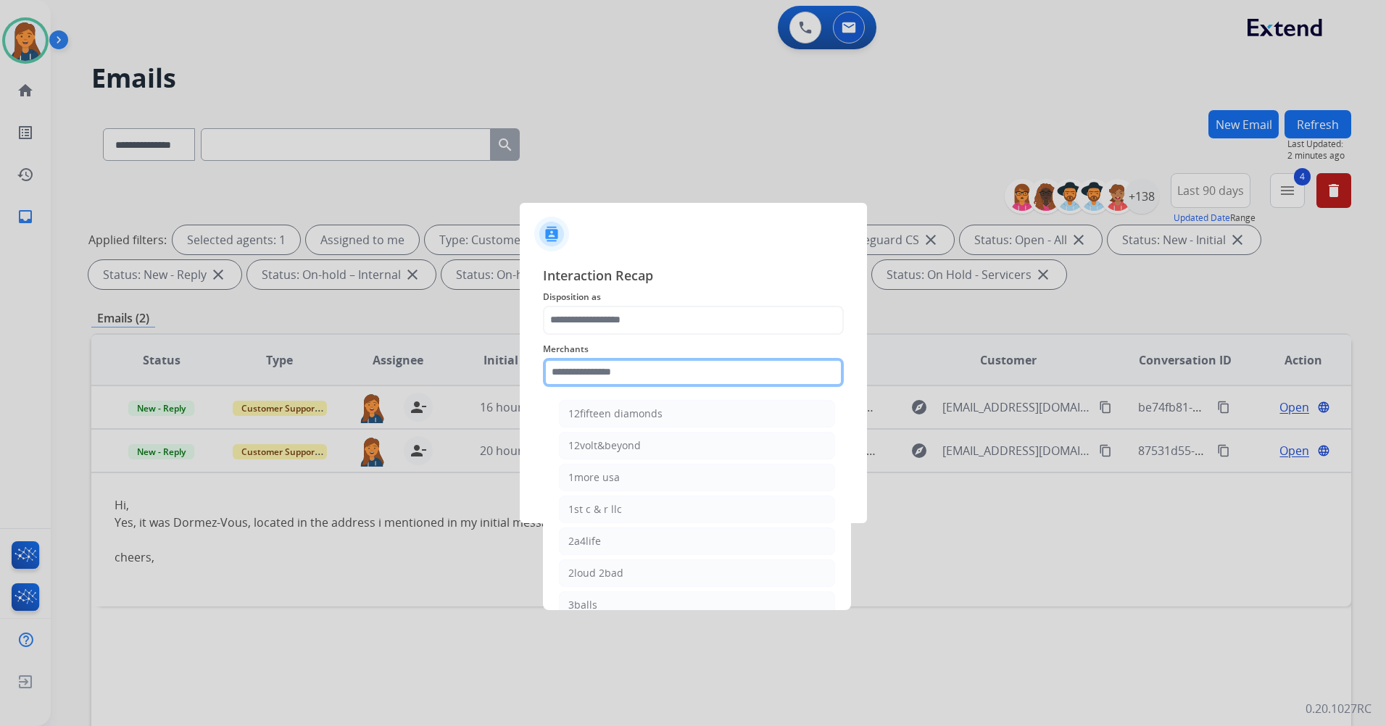
click at [705, 362] on input "text" at bounding box center [693, 372] width 301 height 29
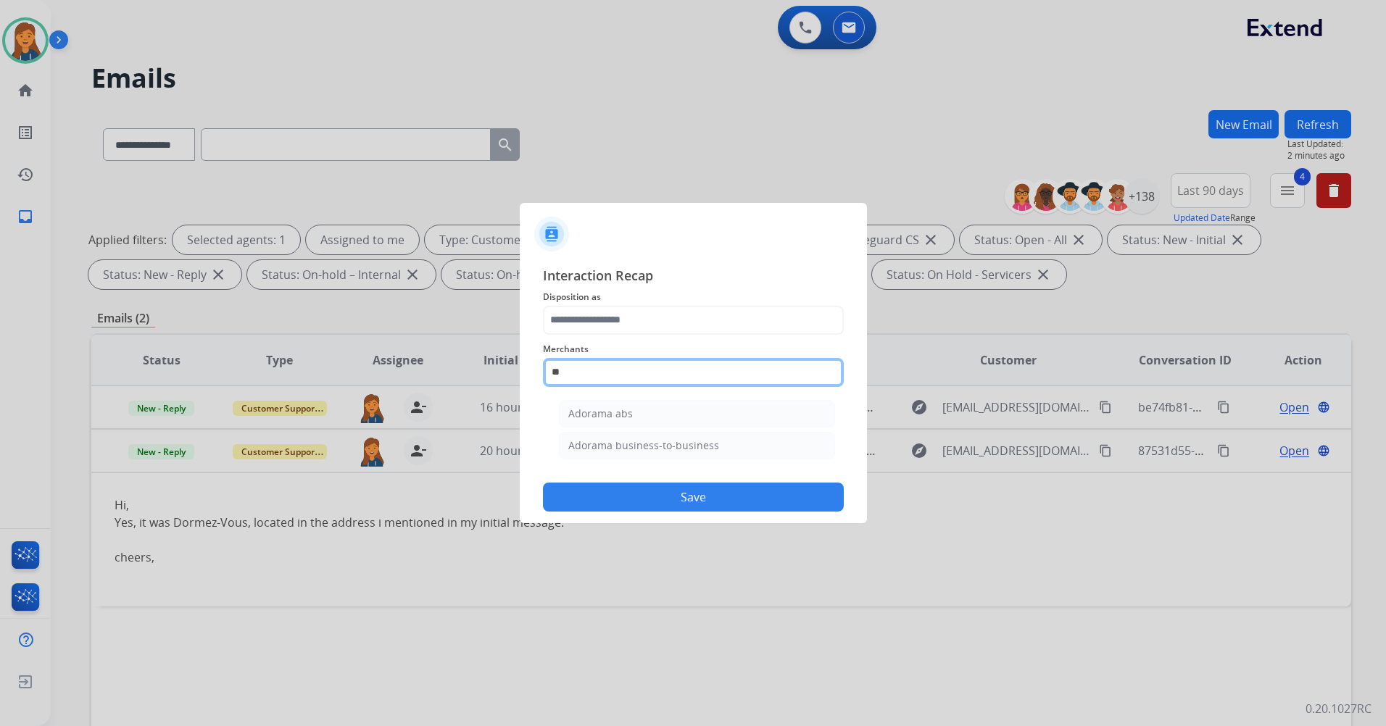
type input "*"
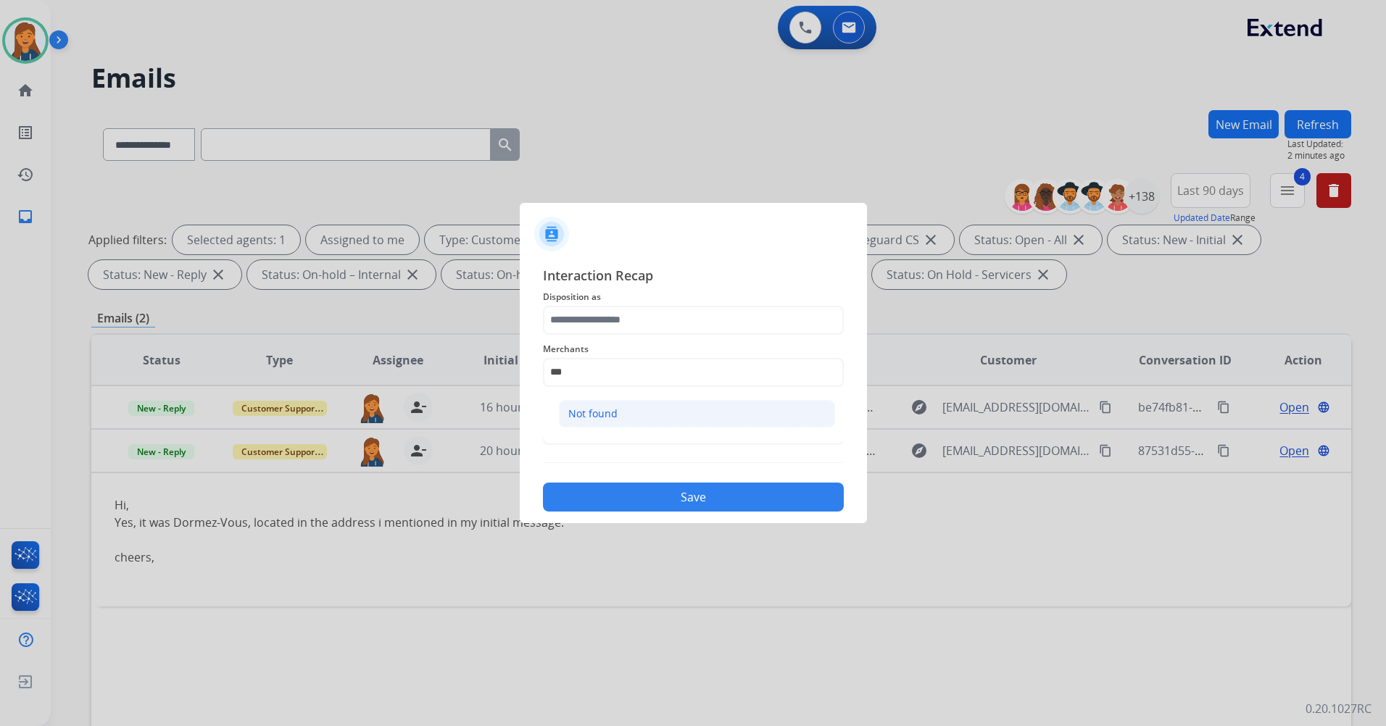
click at [614, 421] on li "Not found" at bounding box center [697, 414] width 276 height 28
type input "*********"
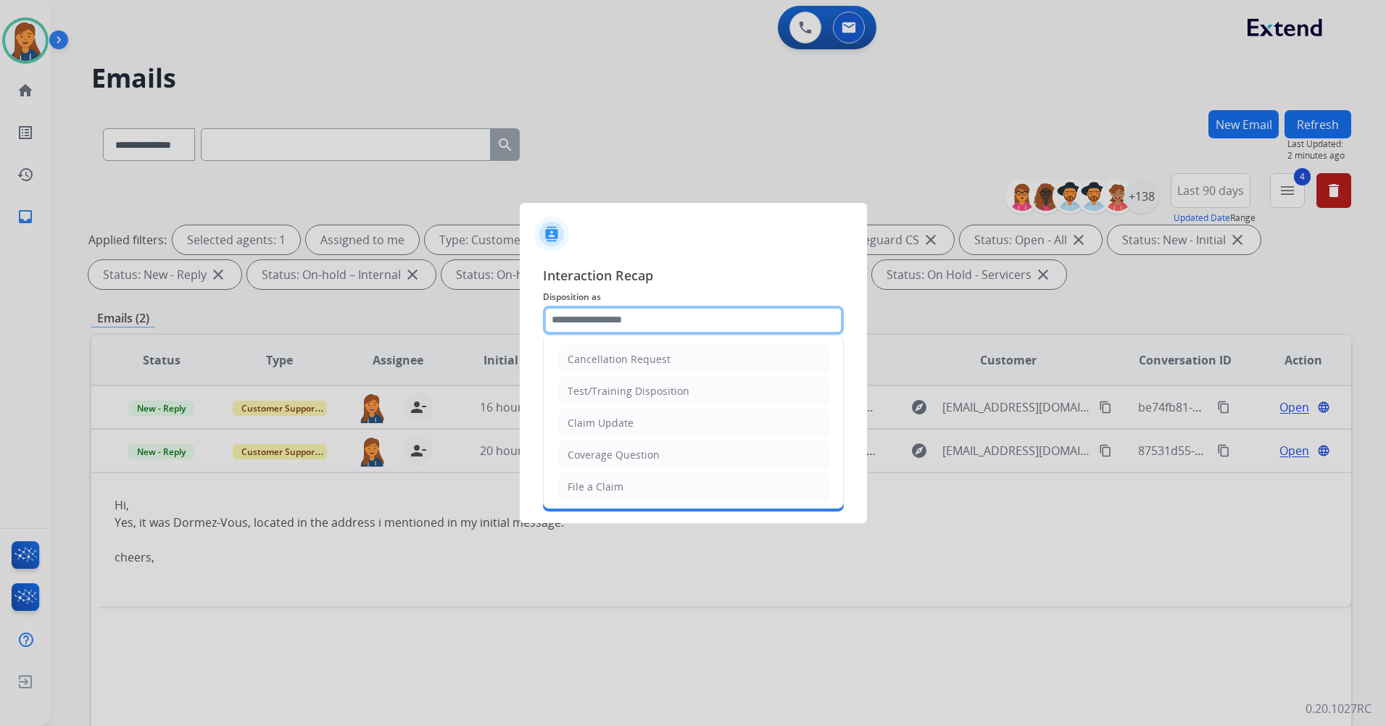
click at [604, 326] on input "text" at bounding box center [693, 320] width 301 height 29
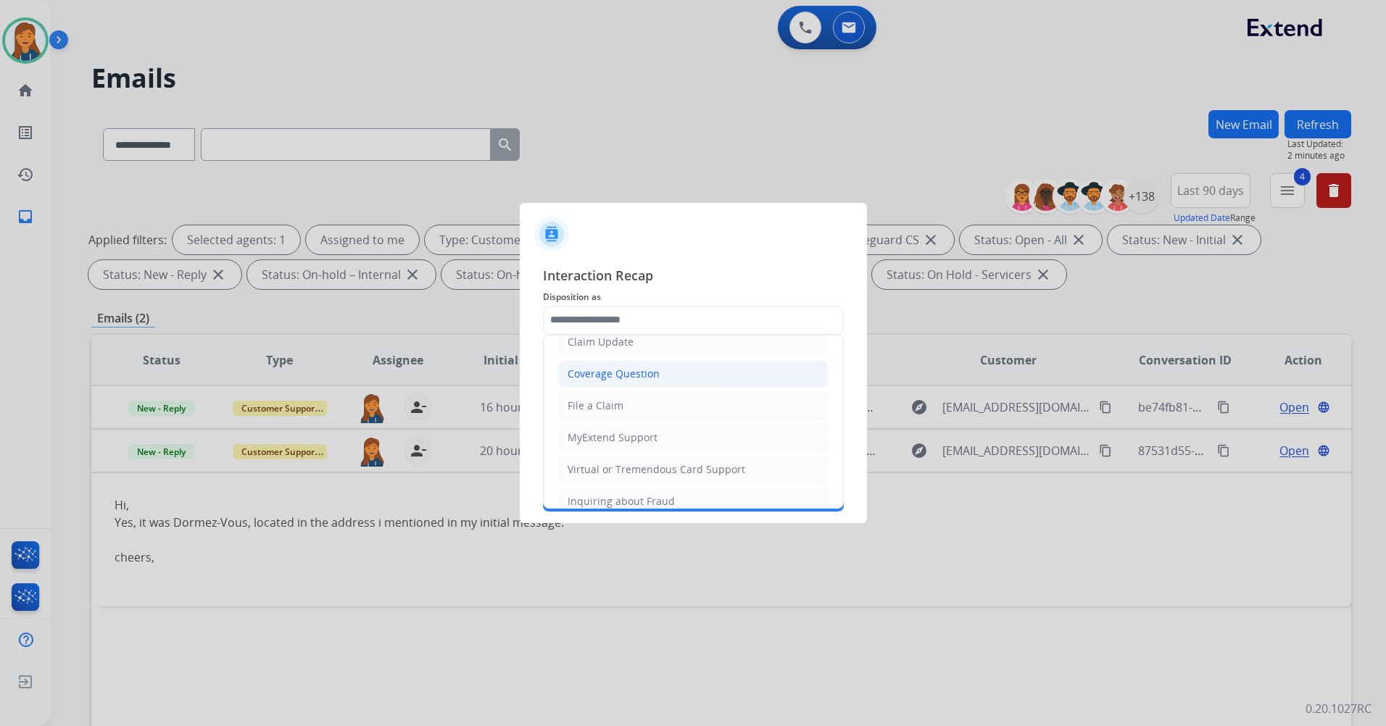
click at [602, 372] on div "Coverage Question" at bounding box center [614, 374] width 92 height 14
type input "**********"
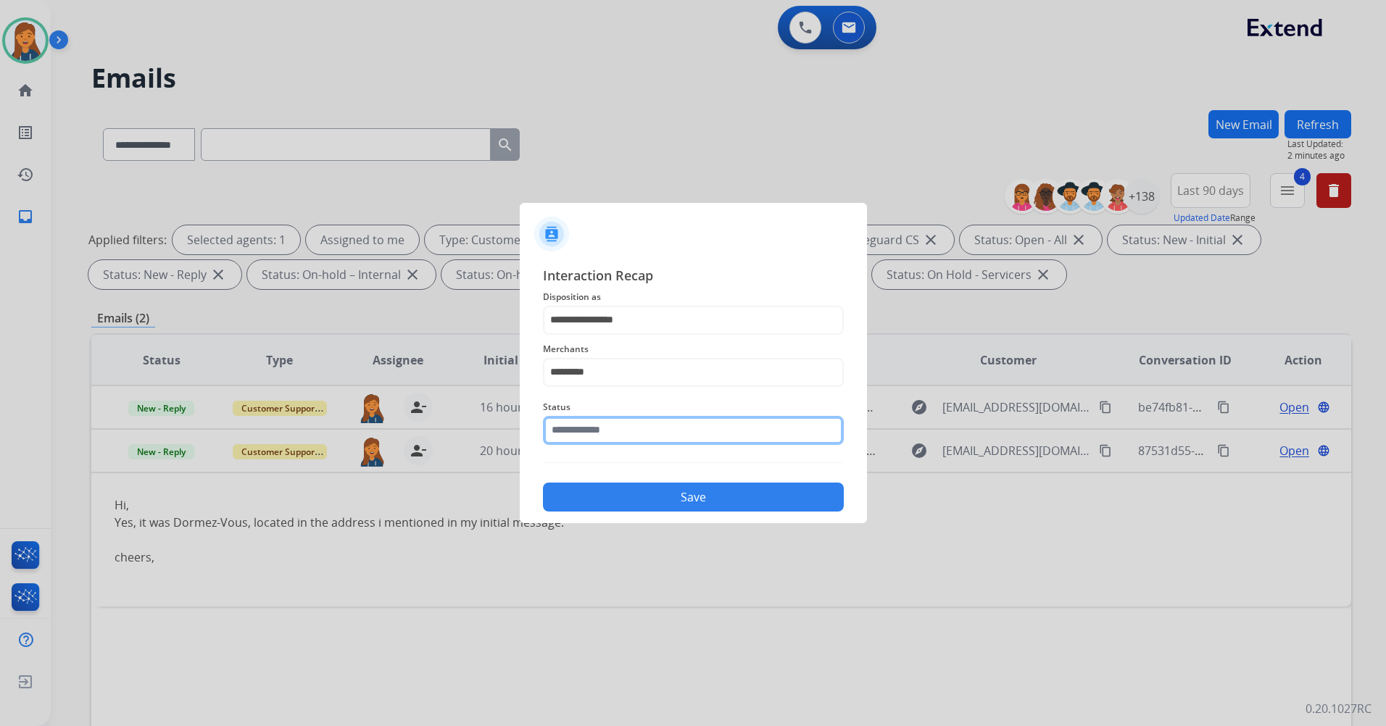
click at [602, 431] on input "text" at bounding box center [693, 430] width 301 height 29
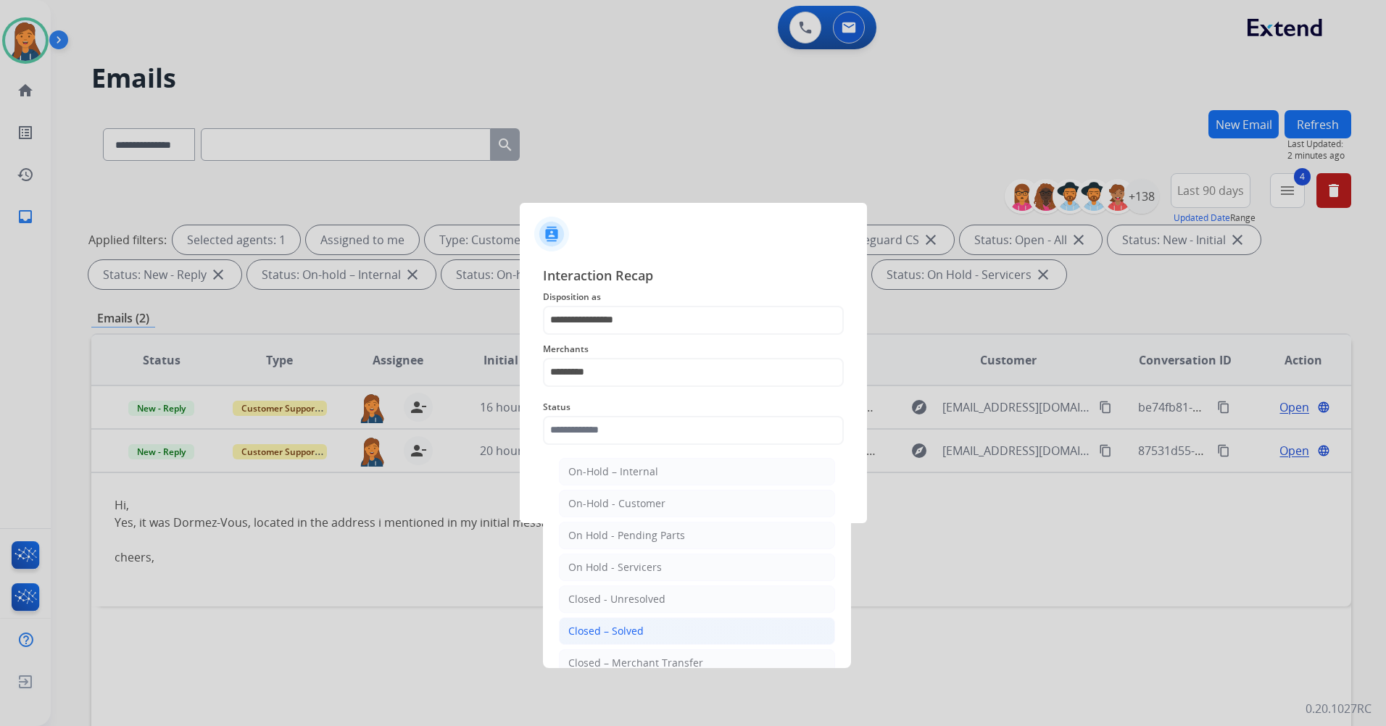
click at [599, 626] on div "Closed – Solved" at bounding box center [605, 631] width 75 height 14
type input "**********"
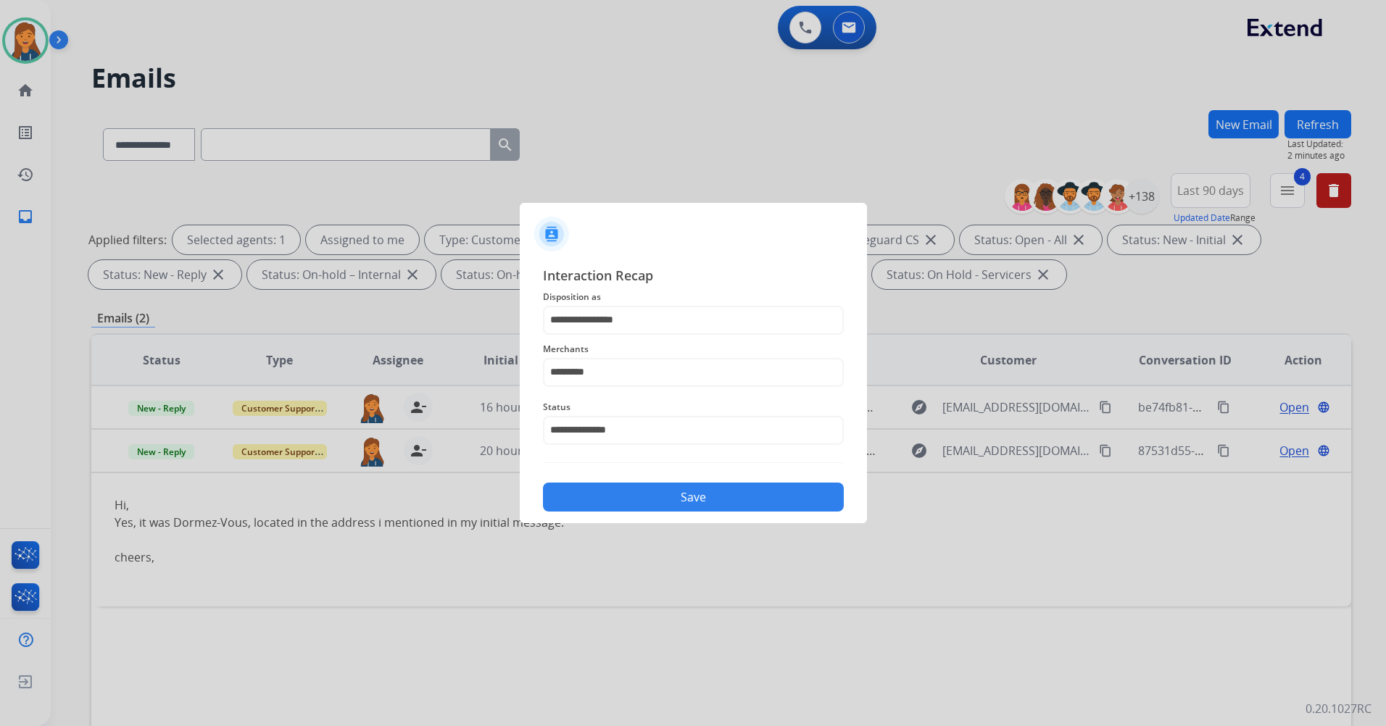
click at [656, 505] on button "Save" at bounding box center [693, 497] width 301 height 29
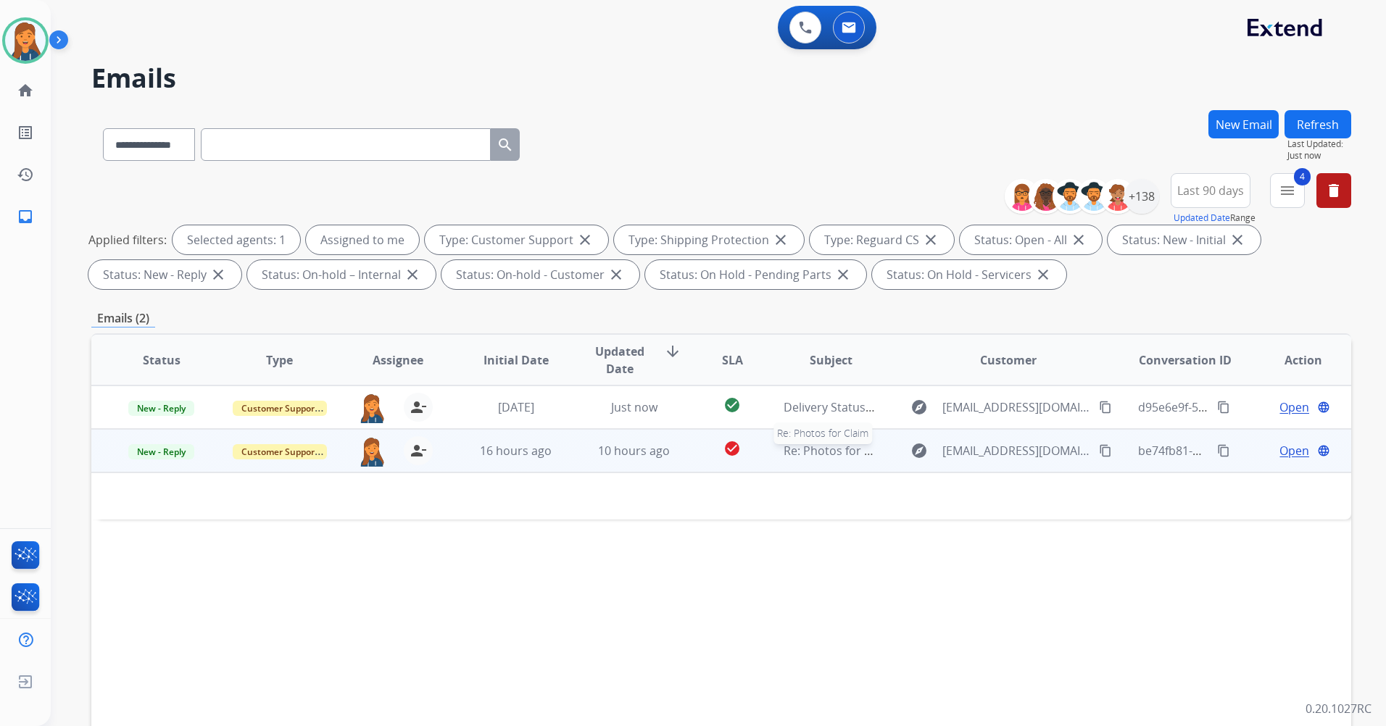
click at [808, 454] on span "Re: Photos for Claim" at bounding box center [839, 451] width 111 height 16
click at [808, 449] on span "Re: Photos for Claim" at bounding box center [839, 452] width 111 height 16
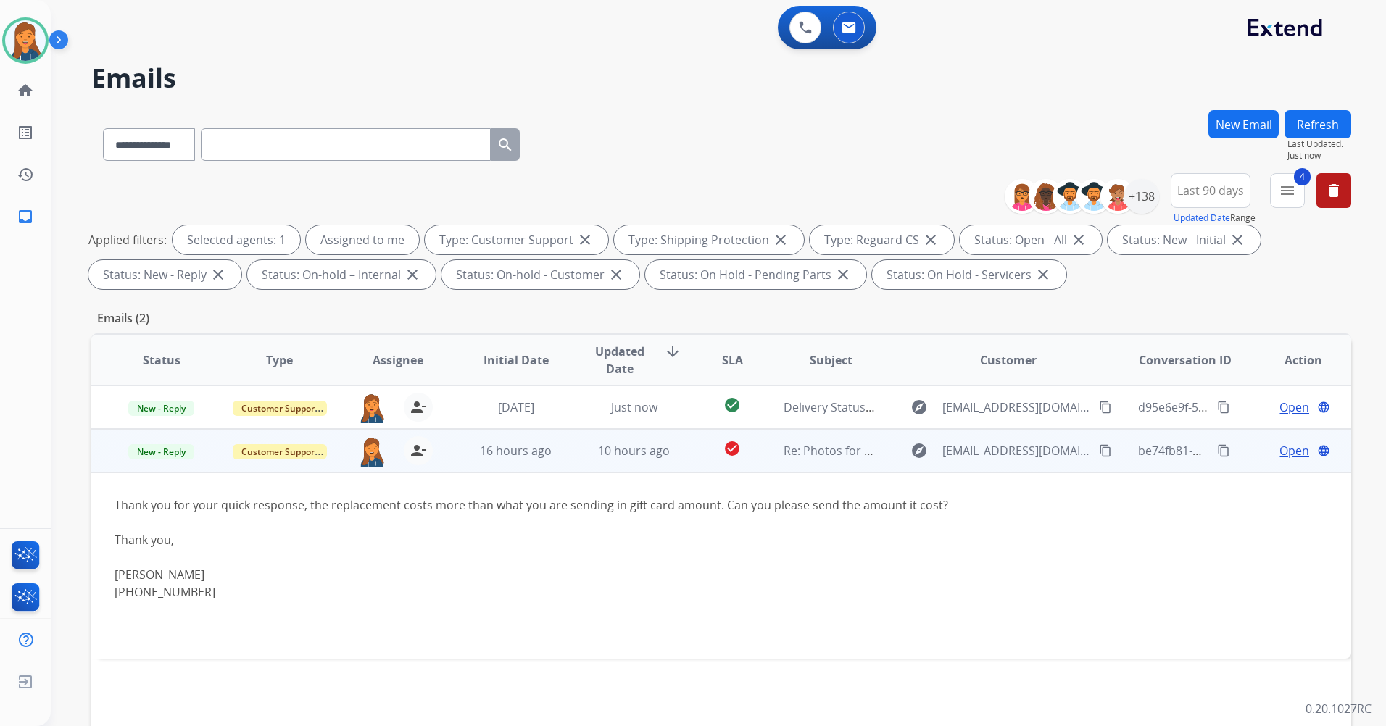
click at [1287, 455] on span "Open" at bounding box center [1294, 450] width 30 height 17
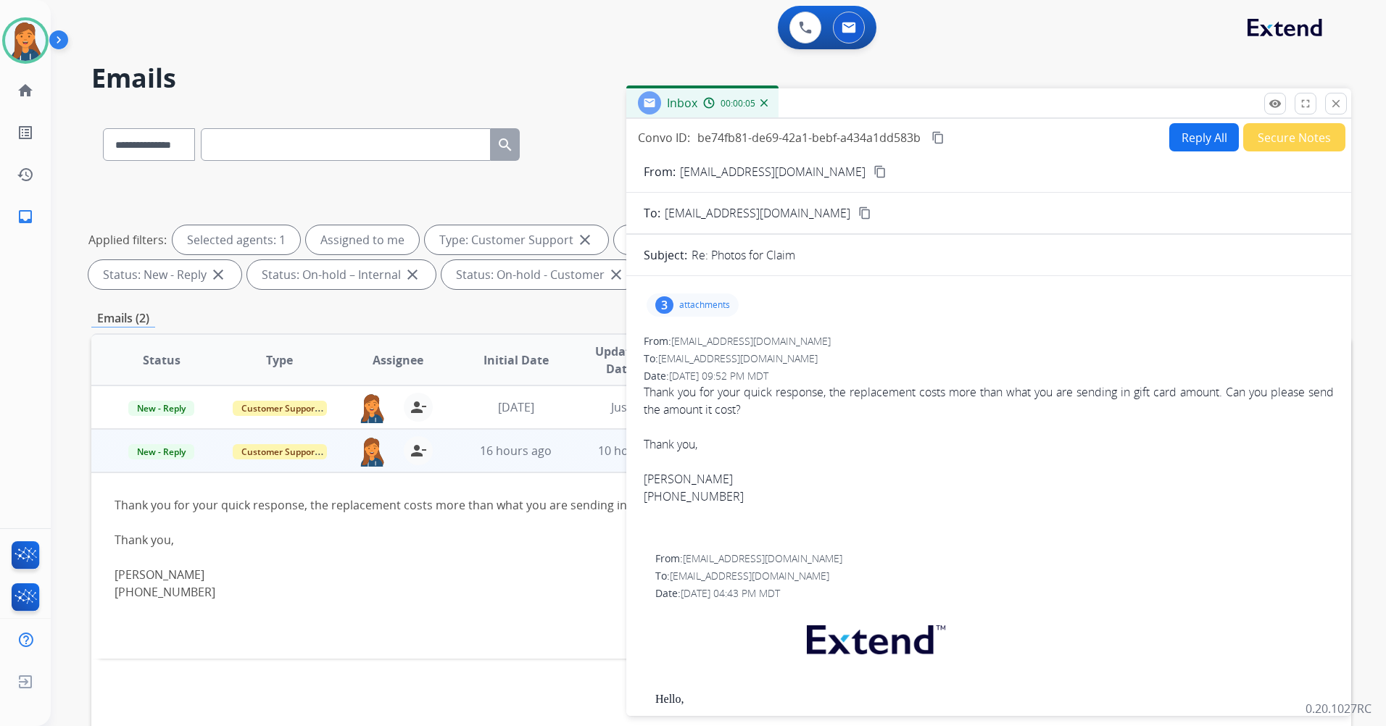
click at [873, 173] on mat-icon "content_copy" at bounding box center [879, 171] width 13 height 13
click at [33, 41] on img at bounding box center [25, 40] width 41 height 41
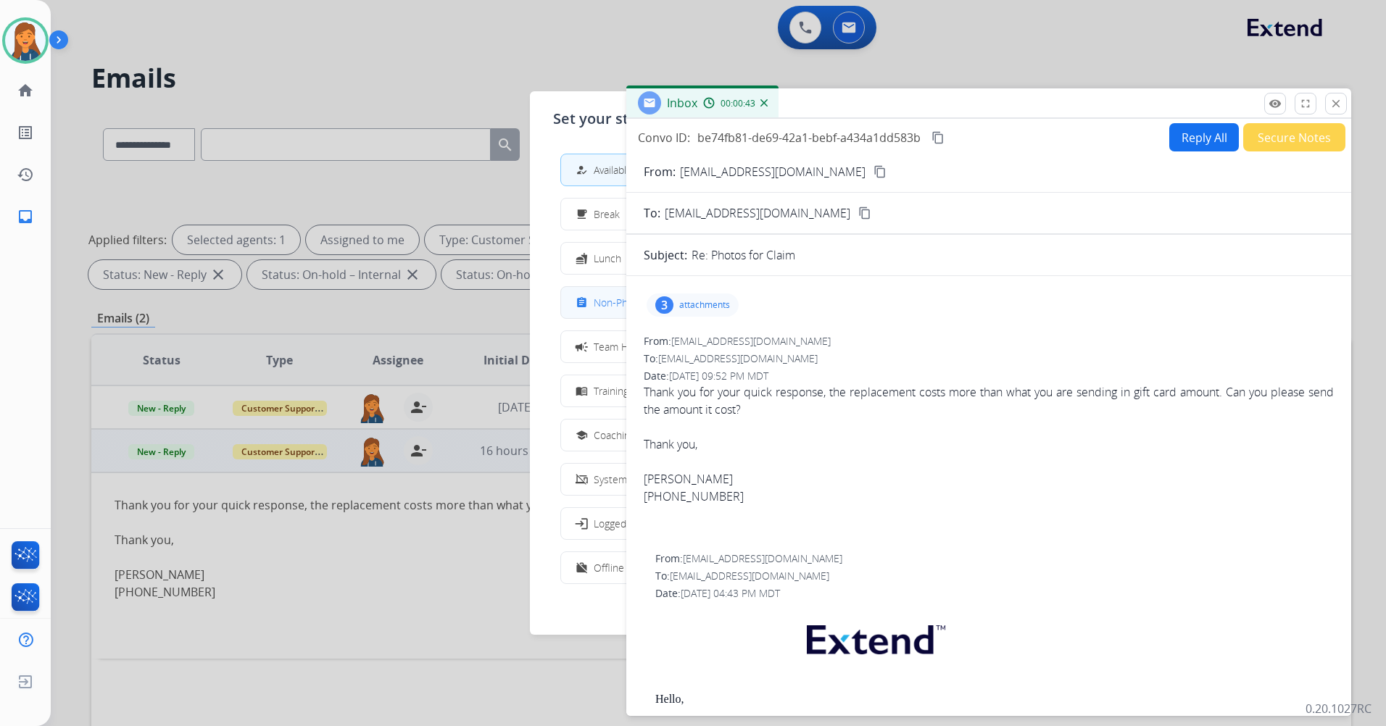
click at [599, 312] on button "assignment Non-Phone Queue" at bounding box center [693, 302] width 264 height 31
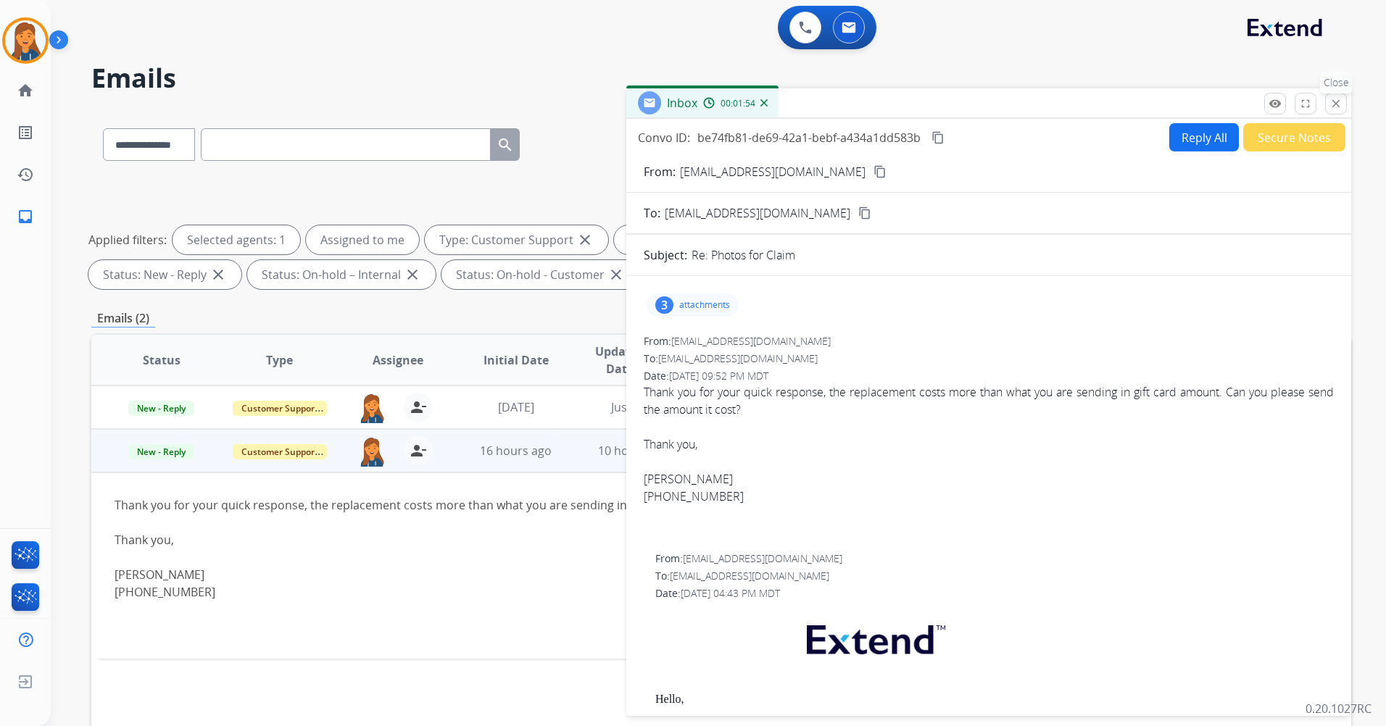
click at [1339, 104] on mat-icon "close" at bounding box center [1335, 103] width 13 height 13
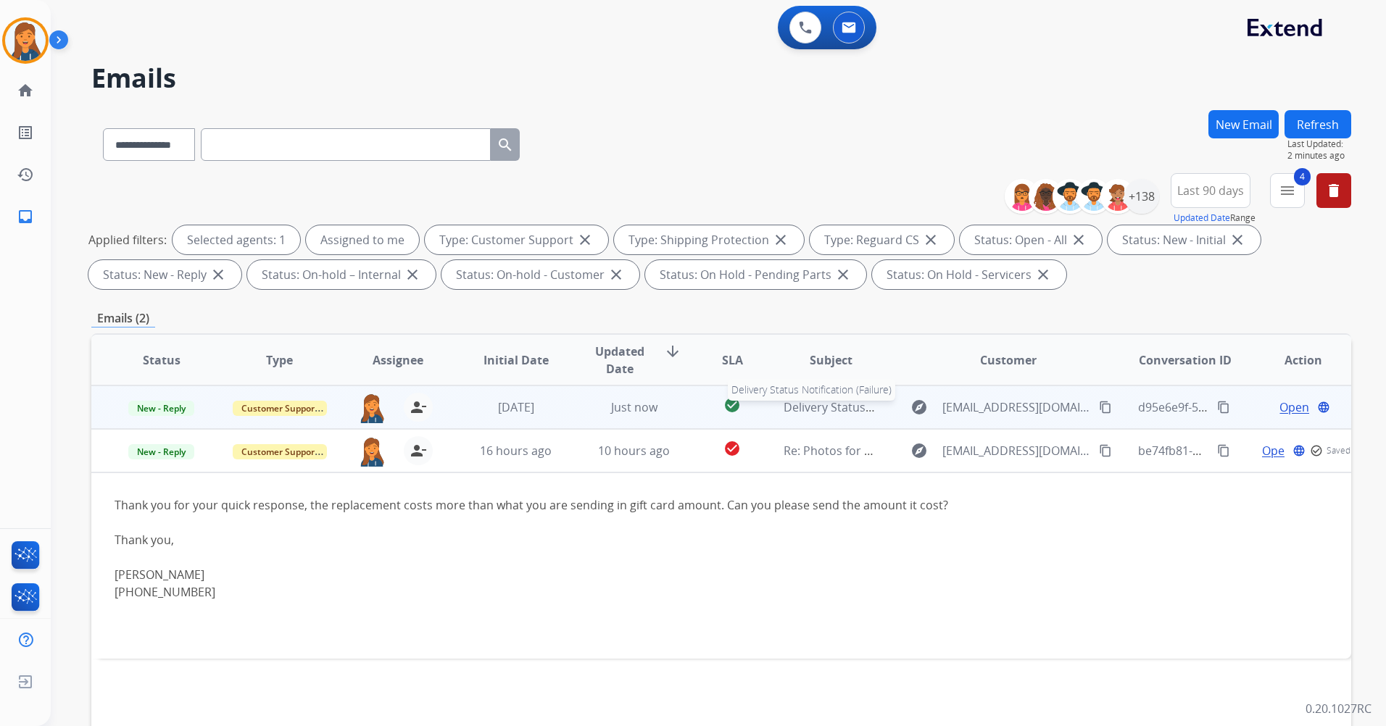
click at [798, 404] on span "Delivery Status Notification (Failure)" at bounding box center [882, 407] width 196 height 16
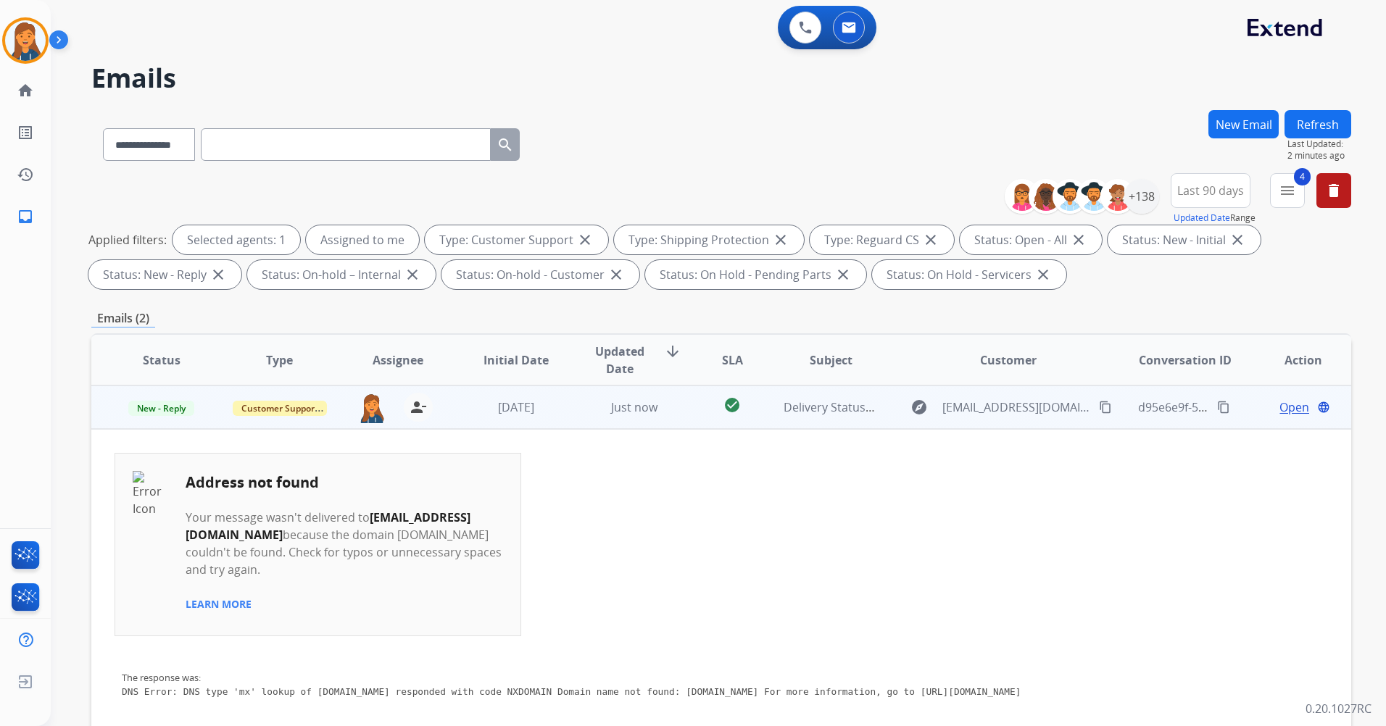
scroll to position [5, 0]
click at [1282, 403] on span "Open" at bounding box center [1294, 407] width 30 height 17
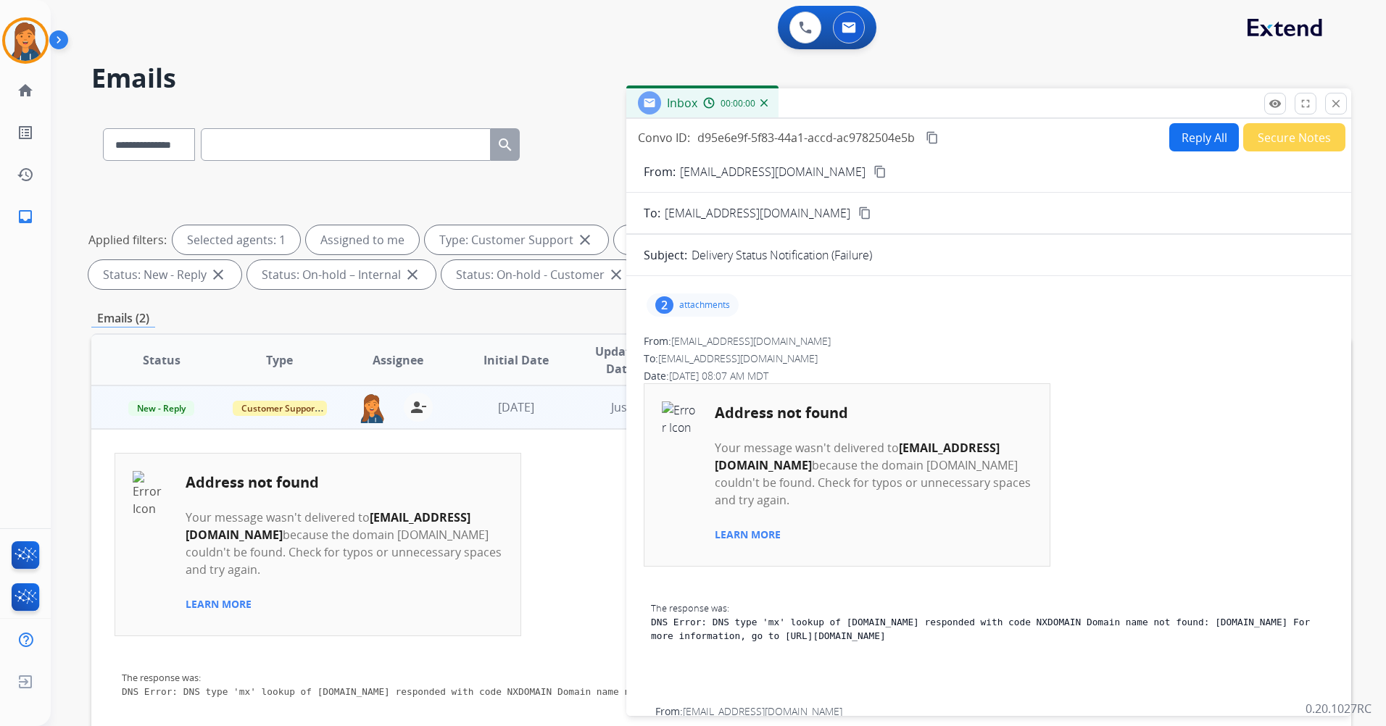
click at [1261, 132] on button "Secure Notes" at bounding box center [1294, 137] width 102 height 28
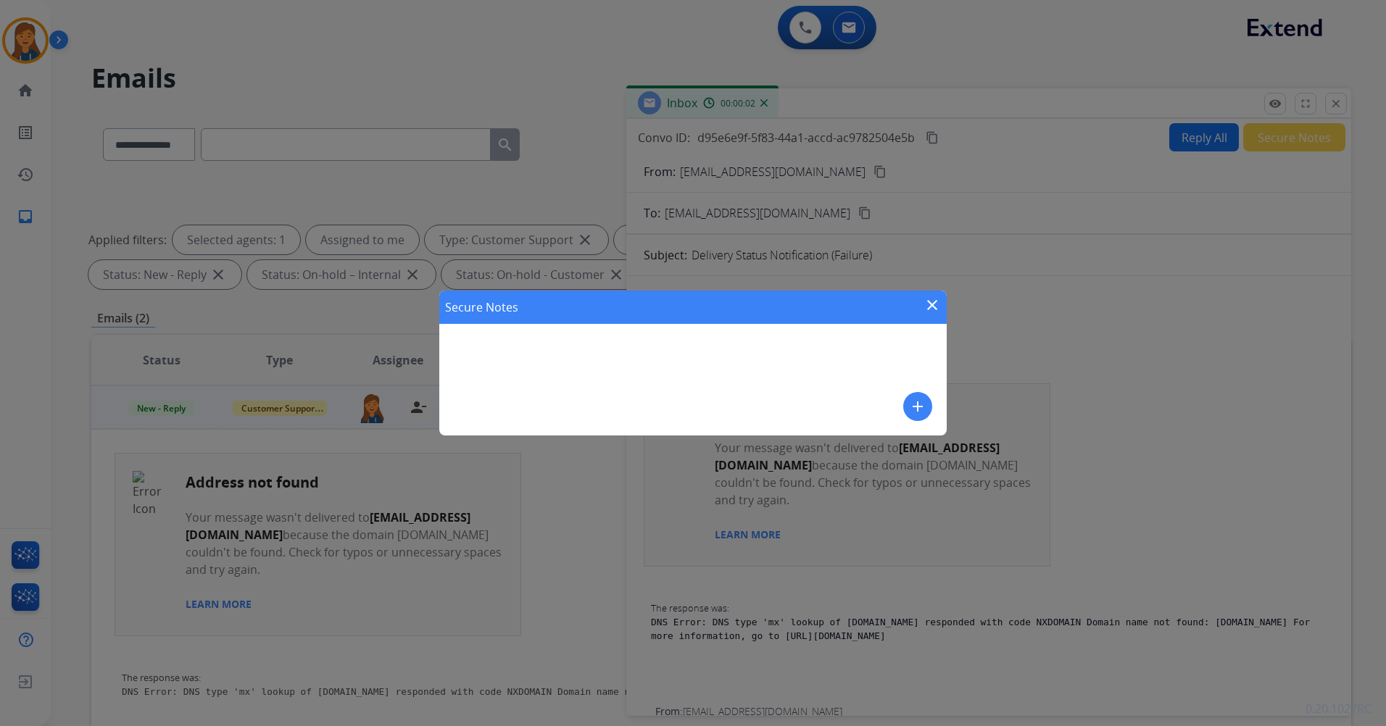
click at [915, 402] on mat-icon "add" at bounding box center [917, 406] width 17 height 17
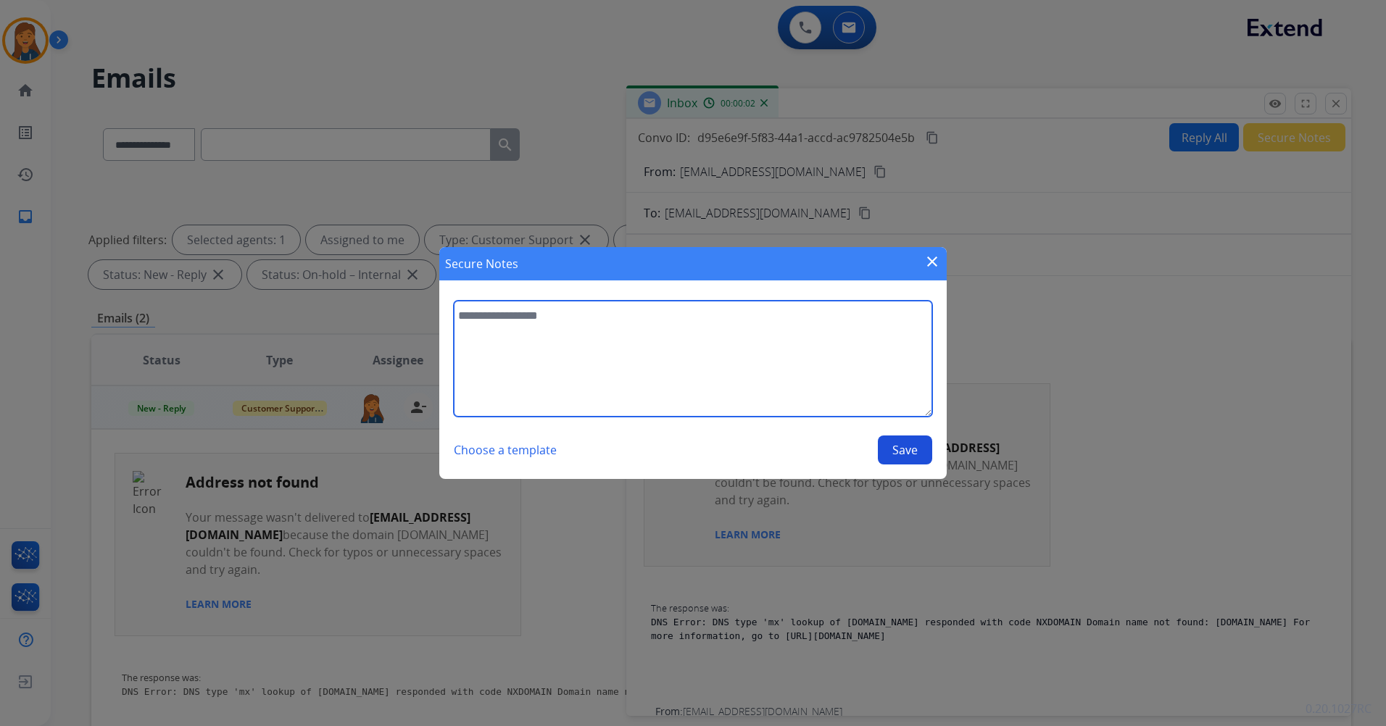
click at [589, 317] on textarea at bounding box center [693, 359] width 478 height 116
type textarea "**********"
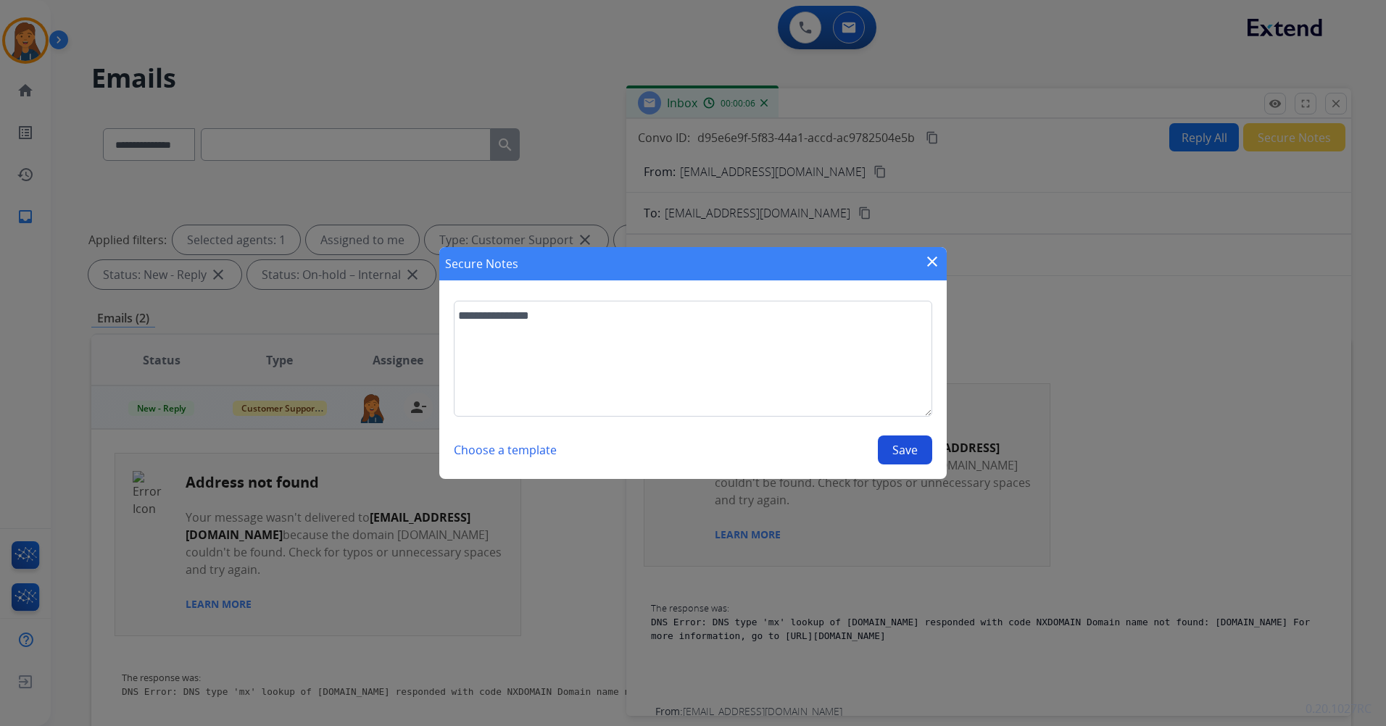
click at [925, 454] on button "Save" at bounding box center [905, 450] width 54 height 29
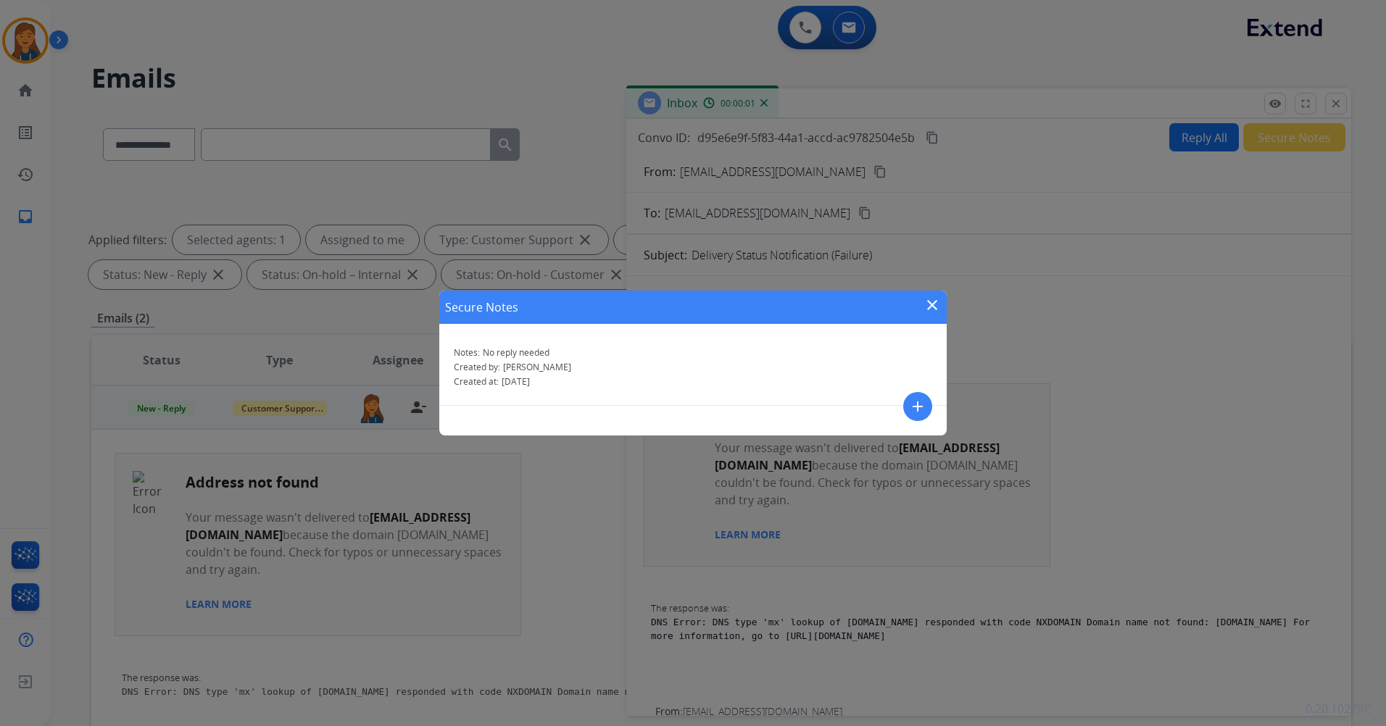
drag, startPoint x: 937, startPoint y: 304, endPoint x: 944, endPoint y: 302, distance: 7.6
click at [938, 304] on mat-icon "close" at bounding box center [932, 304] width 17 height 17
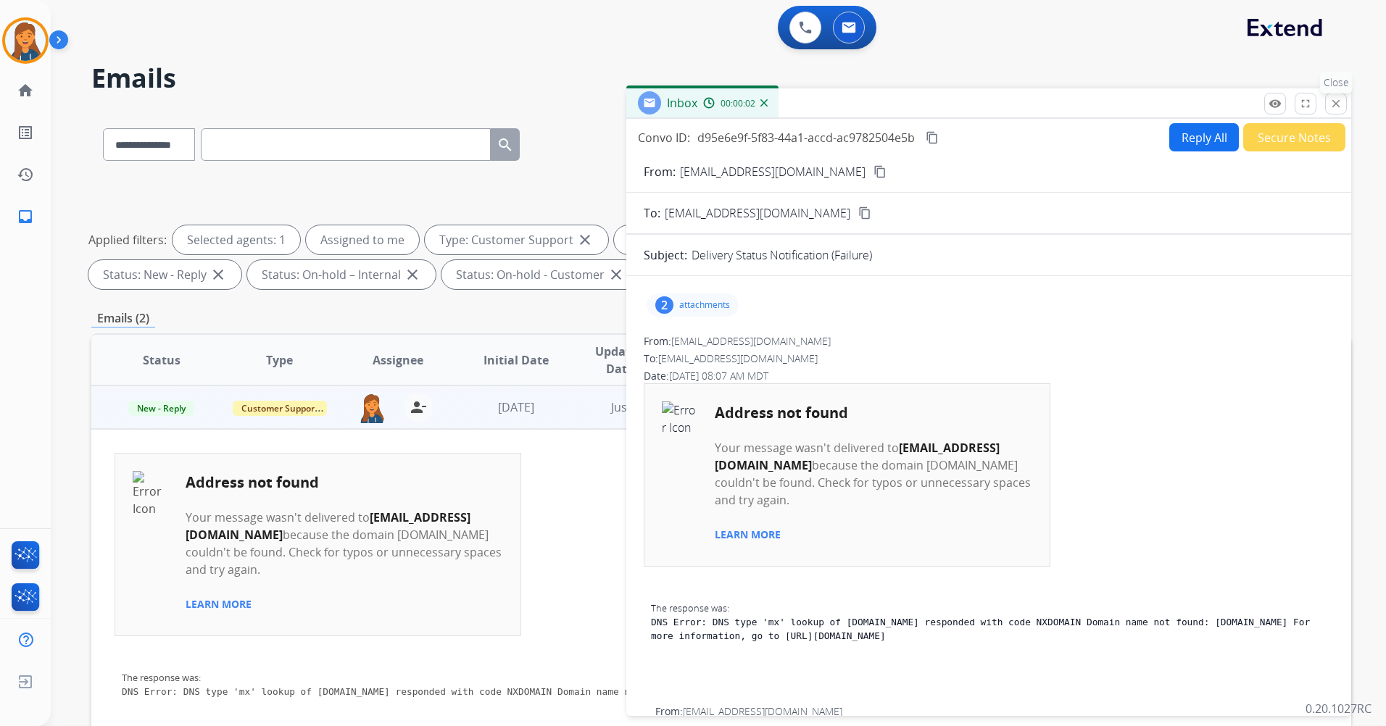
click at [1335, 101] on mat-icon "close" at bounding box center [1335, 103] width 13 height 13
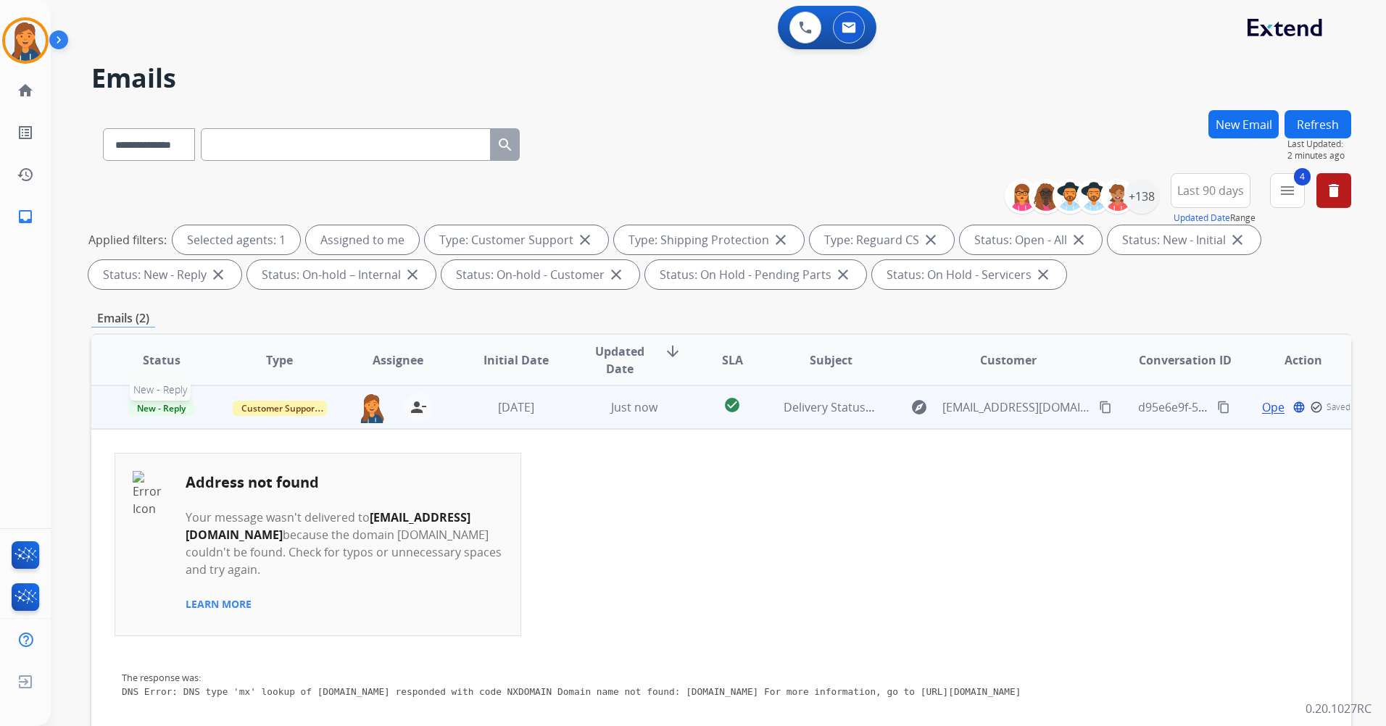
click at [151, 408] on span "New - Reply" at bounding box center [161, 408] width 66 height 15
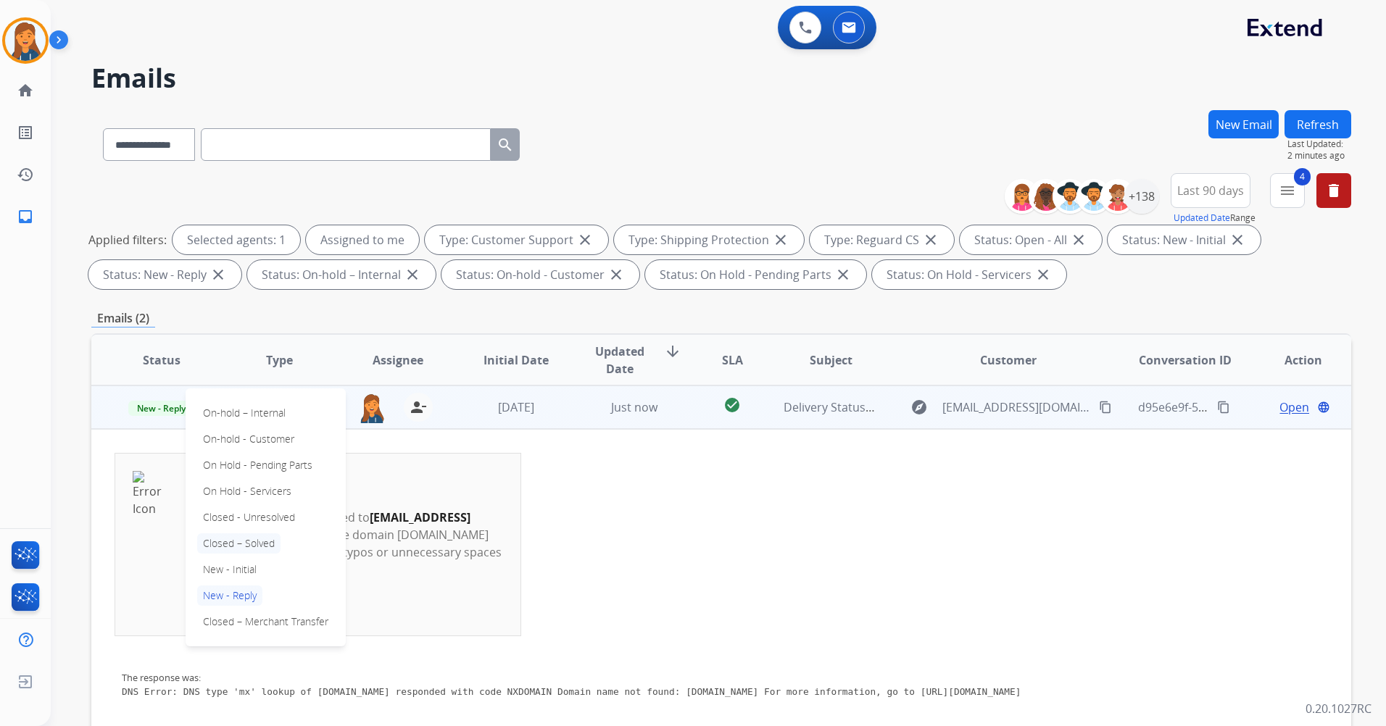
click at [233, 540] on p "Closed – Solved" at bounding box center [238, 544] width 83 height 20
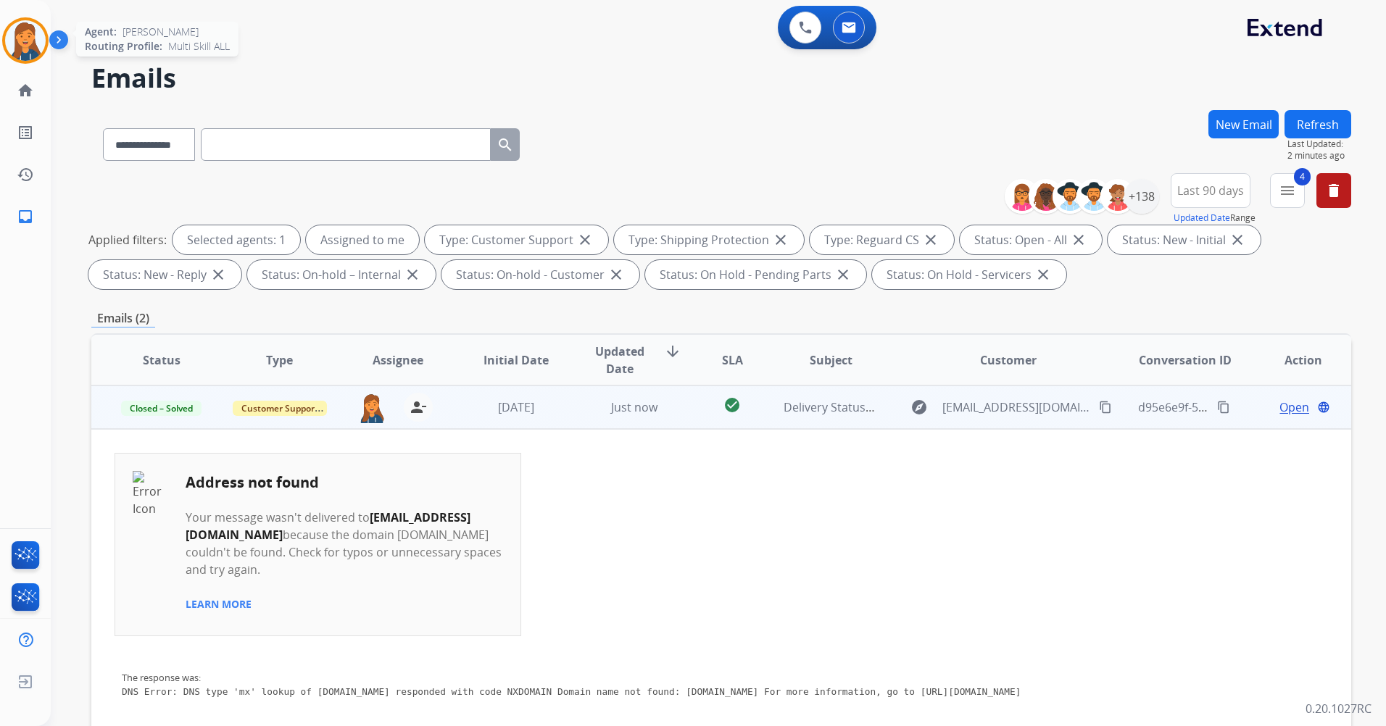
click at [26, 36] on img at bounding box center [25, 40] width 41 height 41
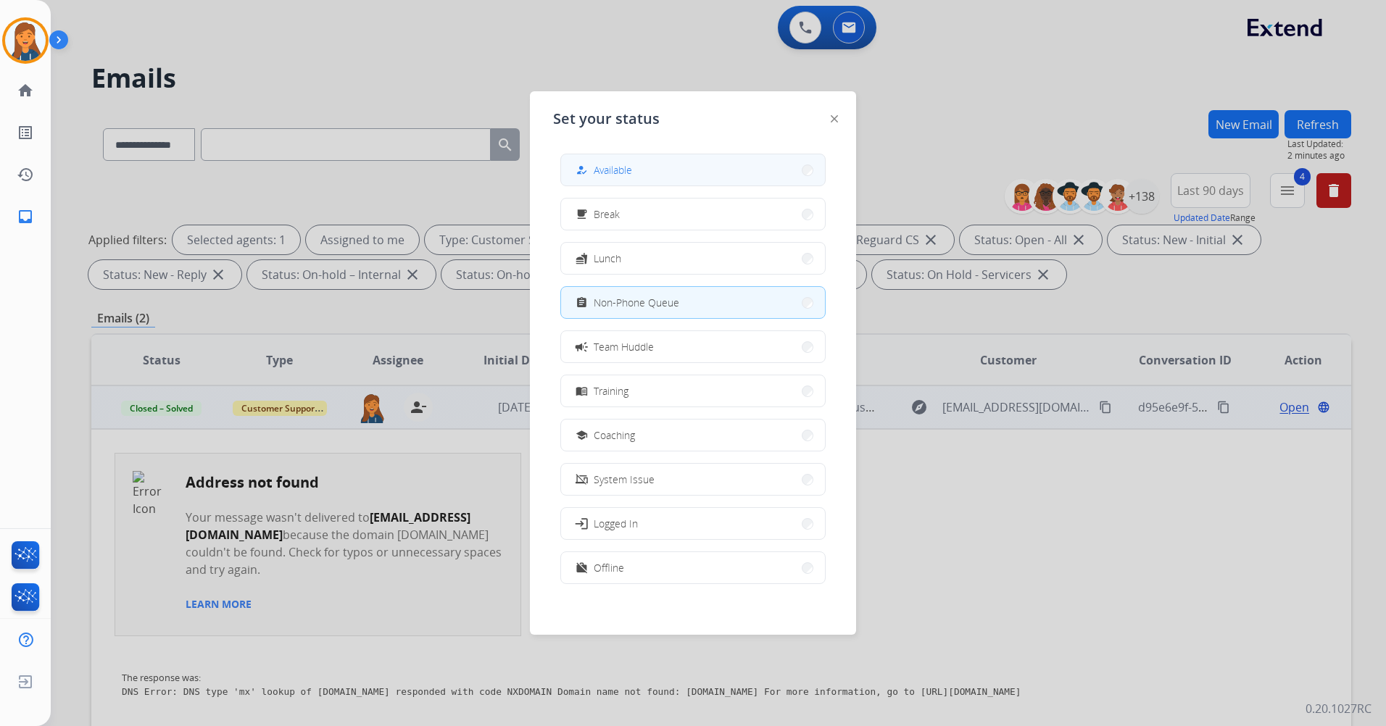
click at [681, 172] on button "how_to_reg Available" at bounding box center [693, 169] width 264 height 31
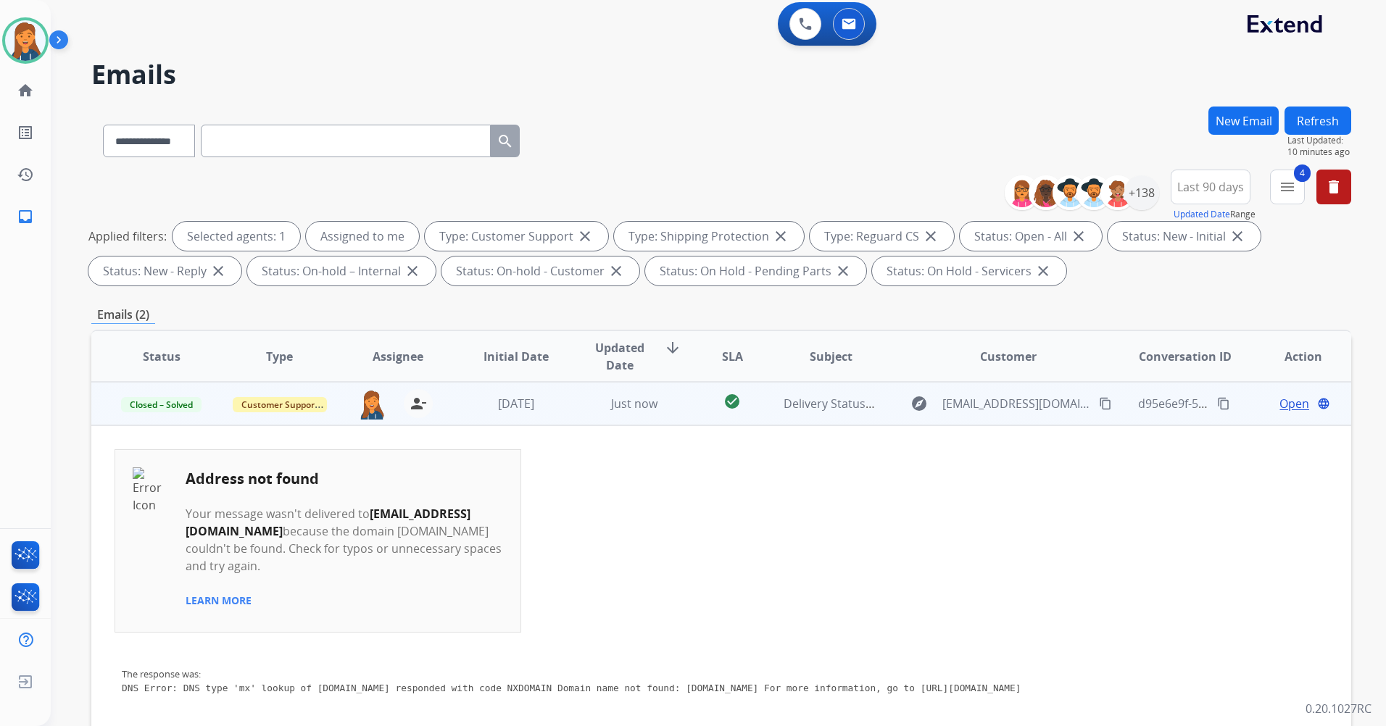
scroll to position [0, 0]
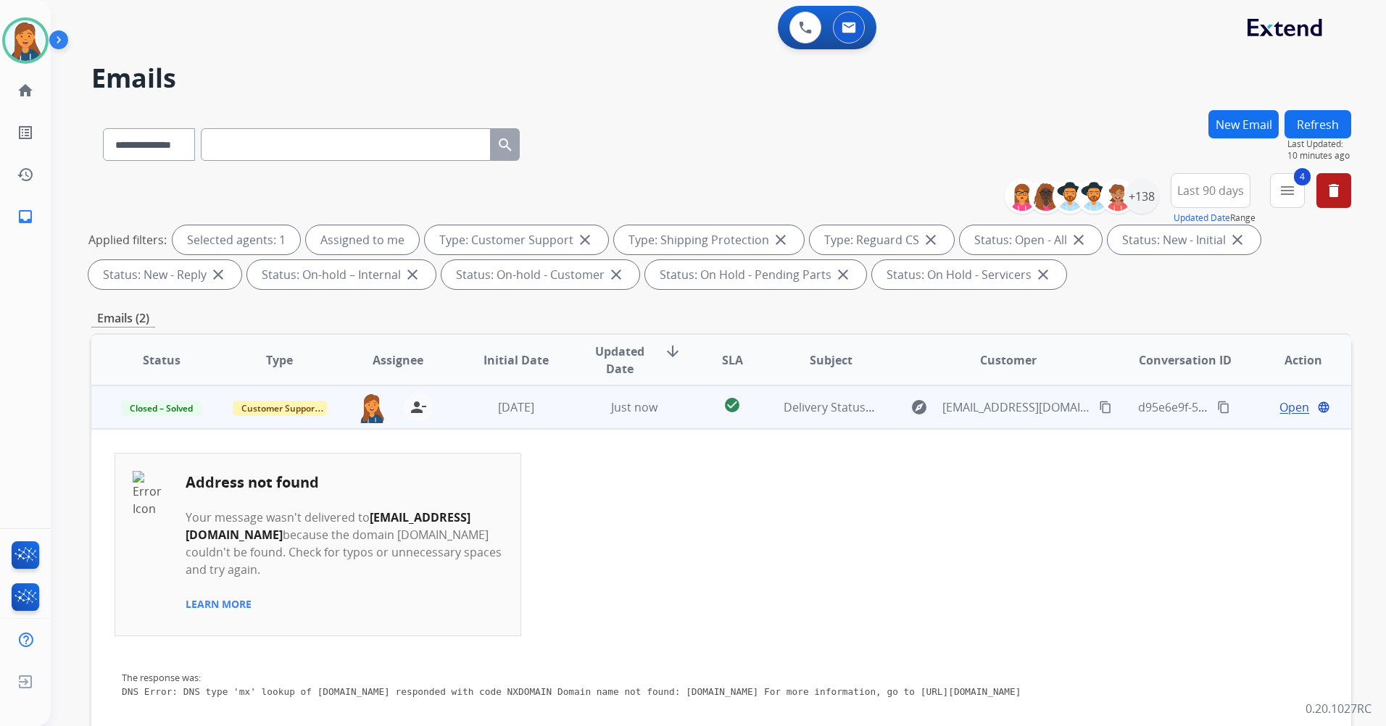
click at [286, 136] on input "text" at bounding box center [346, 144] width 290 height 33
paste input "**********"
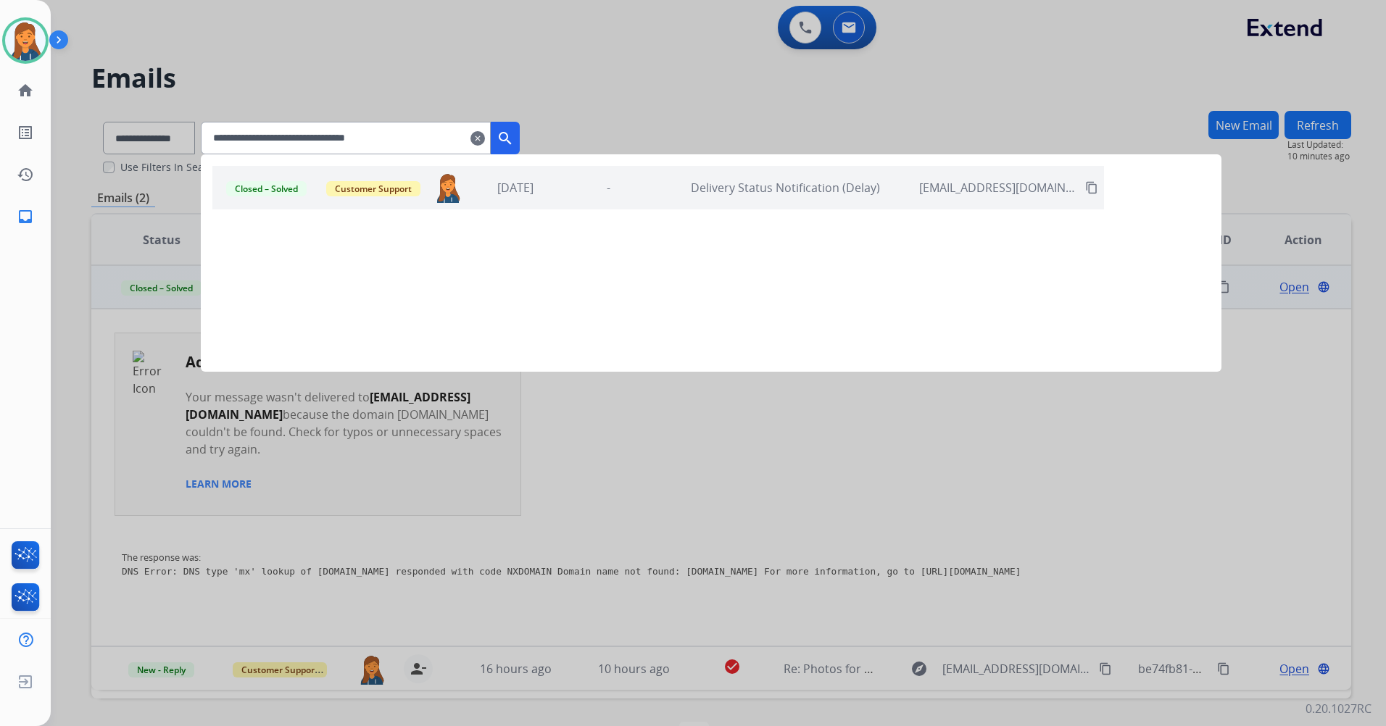
type input "**********"
click at [627, 117] on div at bounding box center [693, 363] width 1386 height 726
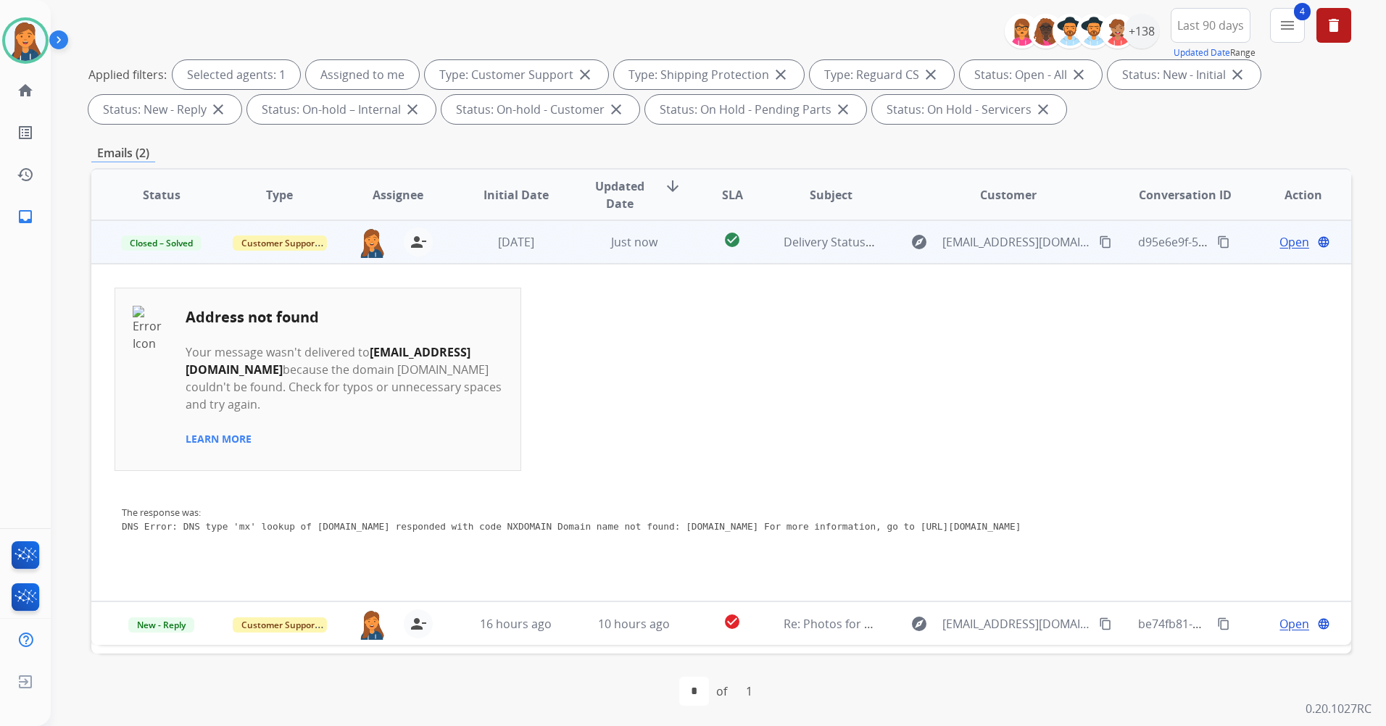
scroll to position [168, 0]
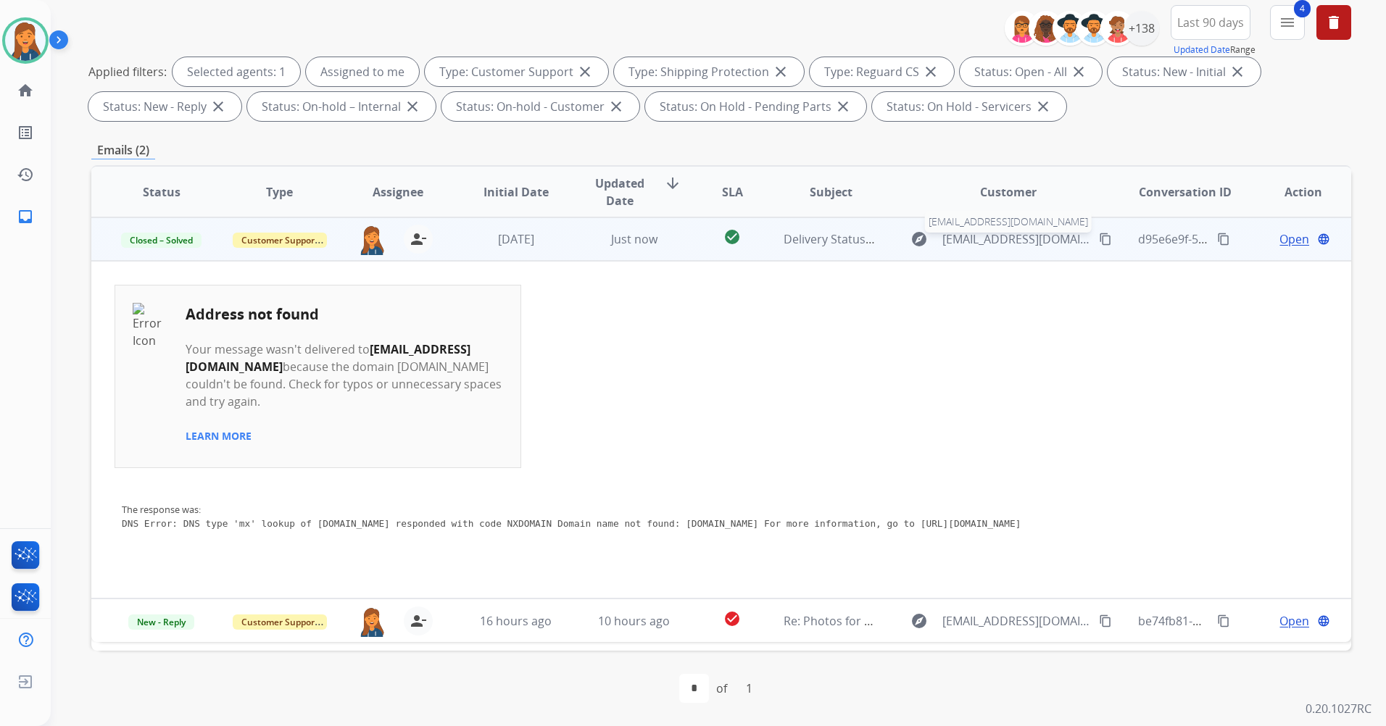
click at [989, 231] on span "allmadden1927@yahoo.com" at bounding box center [1016, 239] width 149 height 17
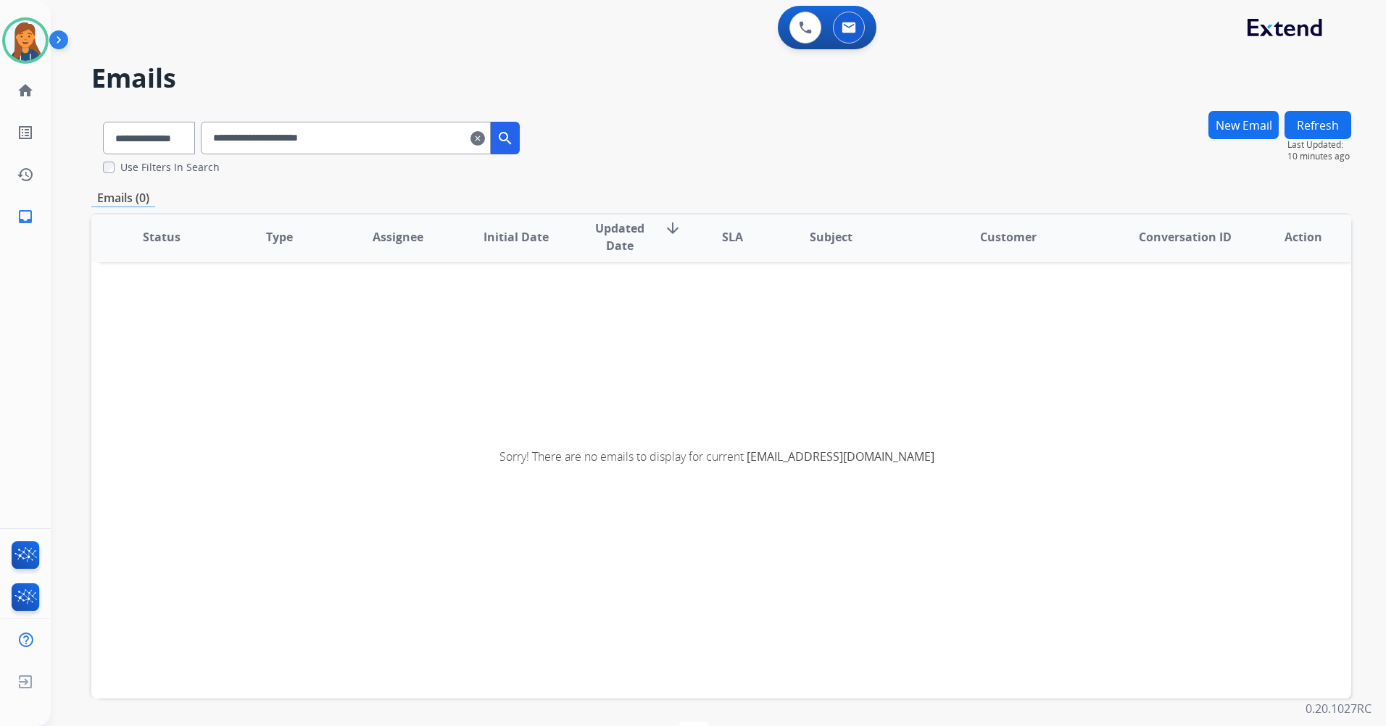
scroll to position [3, 0]
click at [485, 144] on mat-icon "clear" at bounding box center [477, 138] width 14 height 17
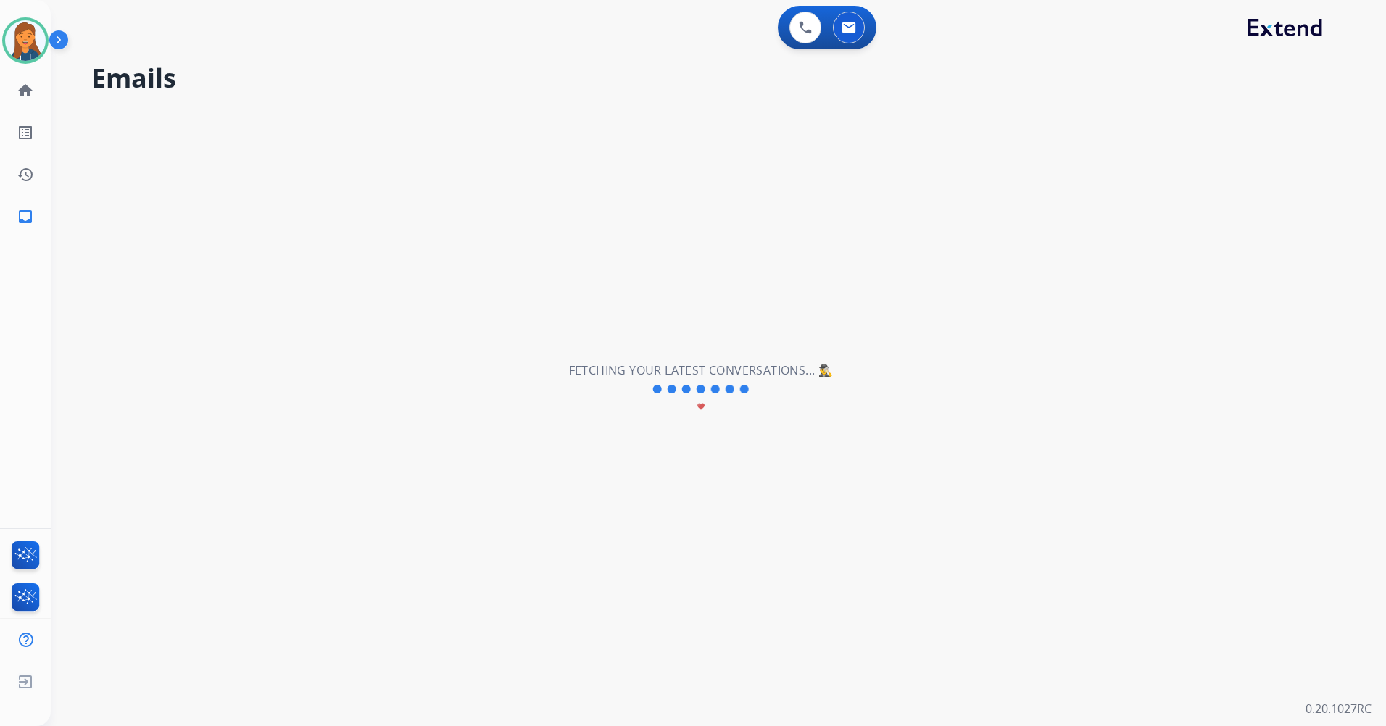
scroll to position [0, 0]
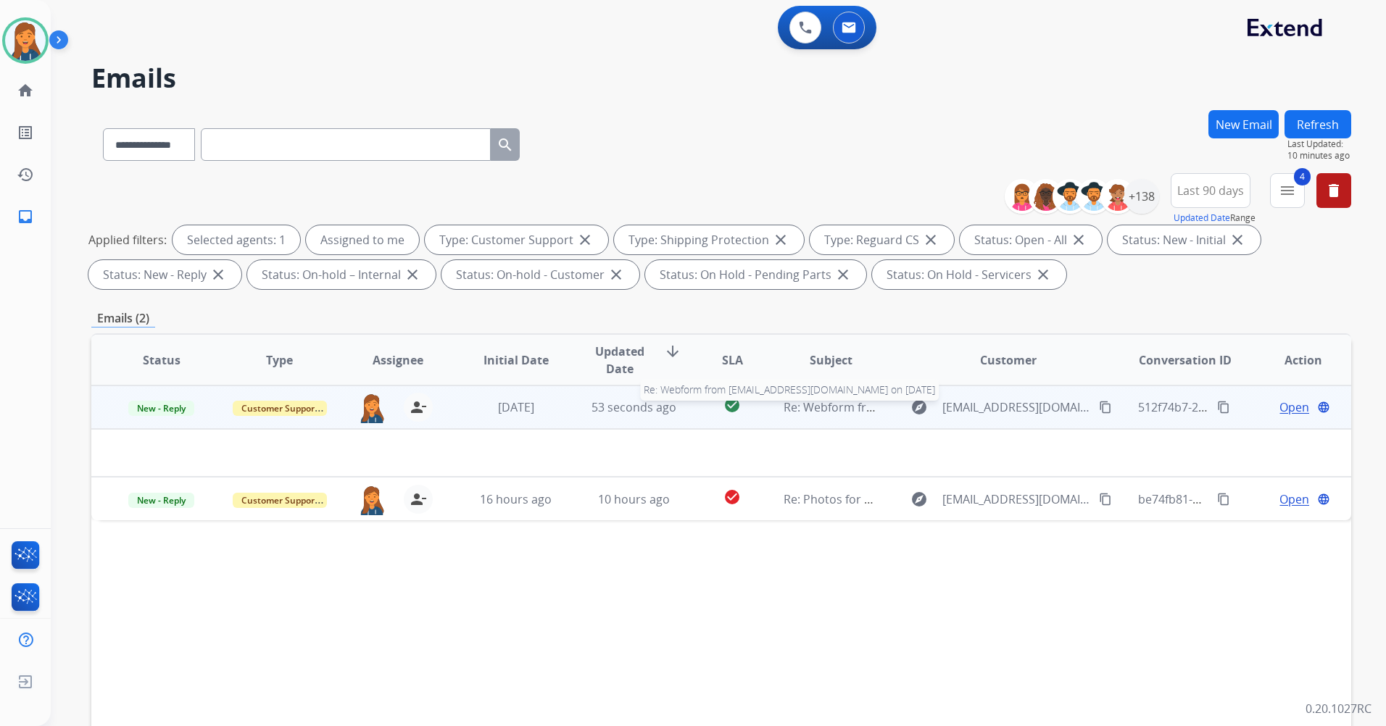
click at [815, 404] on span "Re: Webform from bcuirzevjg@use.startmail.com on 07/19/2025" at bounding box center [958, 407] width 348 height 16
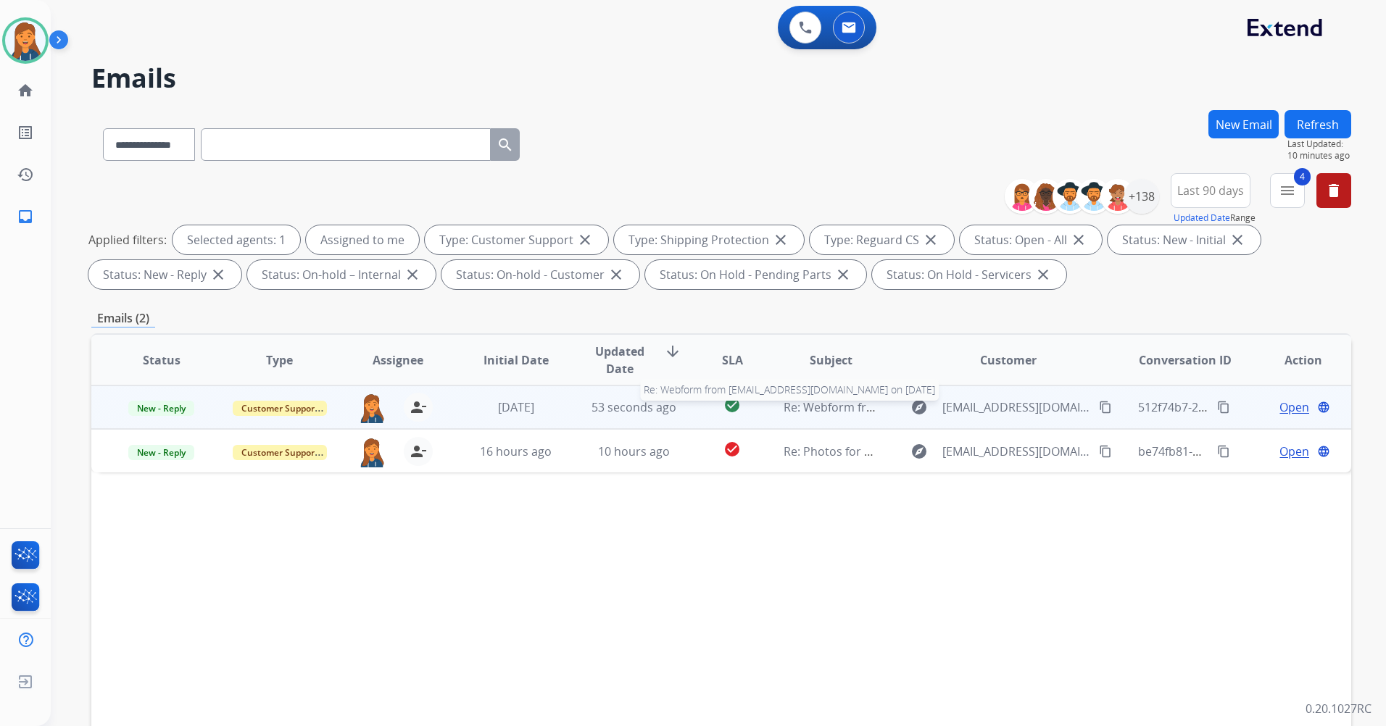
click at [811, 414] on span "Re: Webform from bcuirzevjg@use.startmail.com on 07/19/2025" at bounding box center [958, 407] width 348 height 16
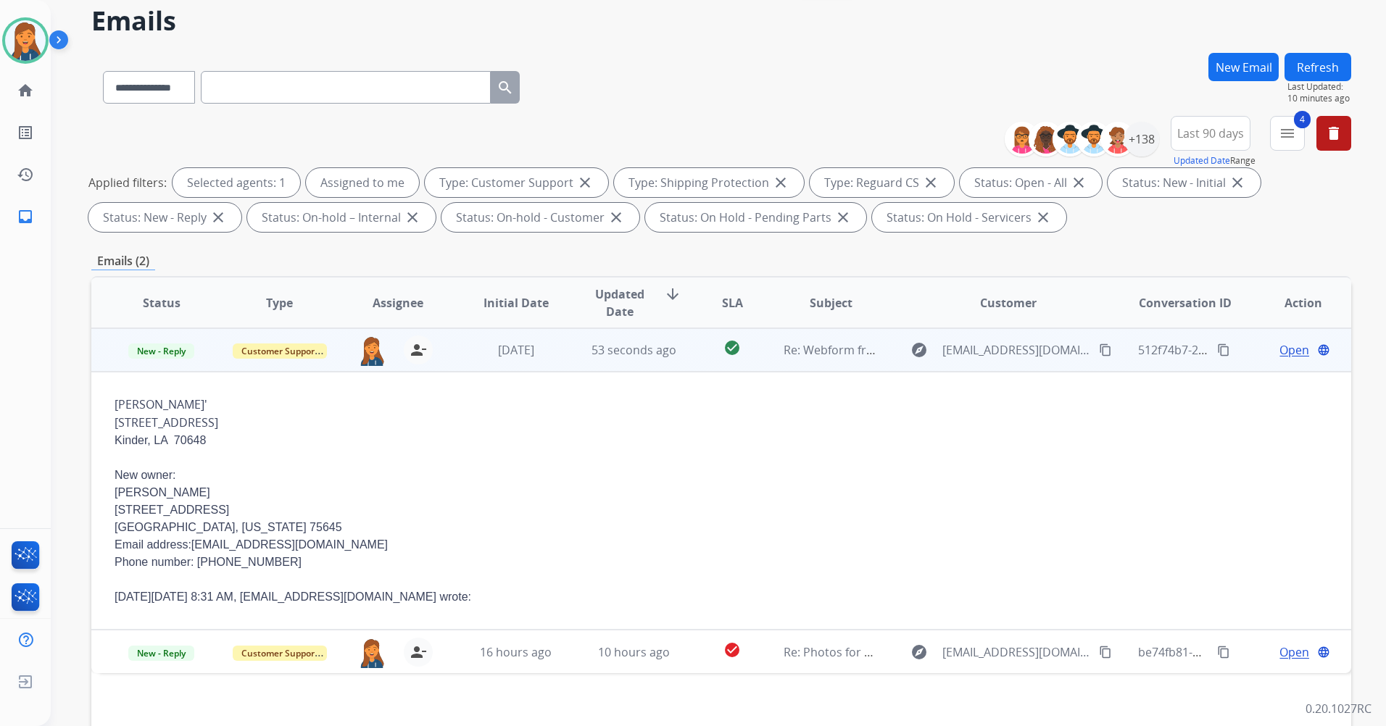
scroll to position [72, 0]
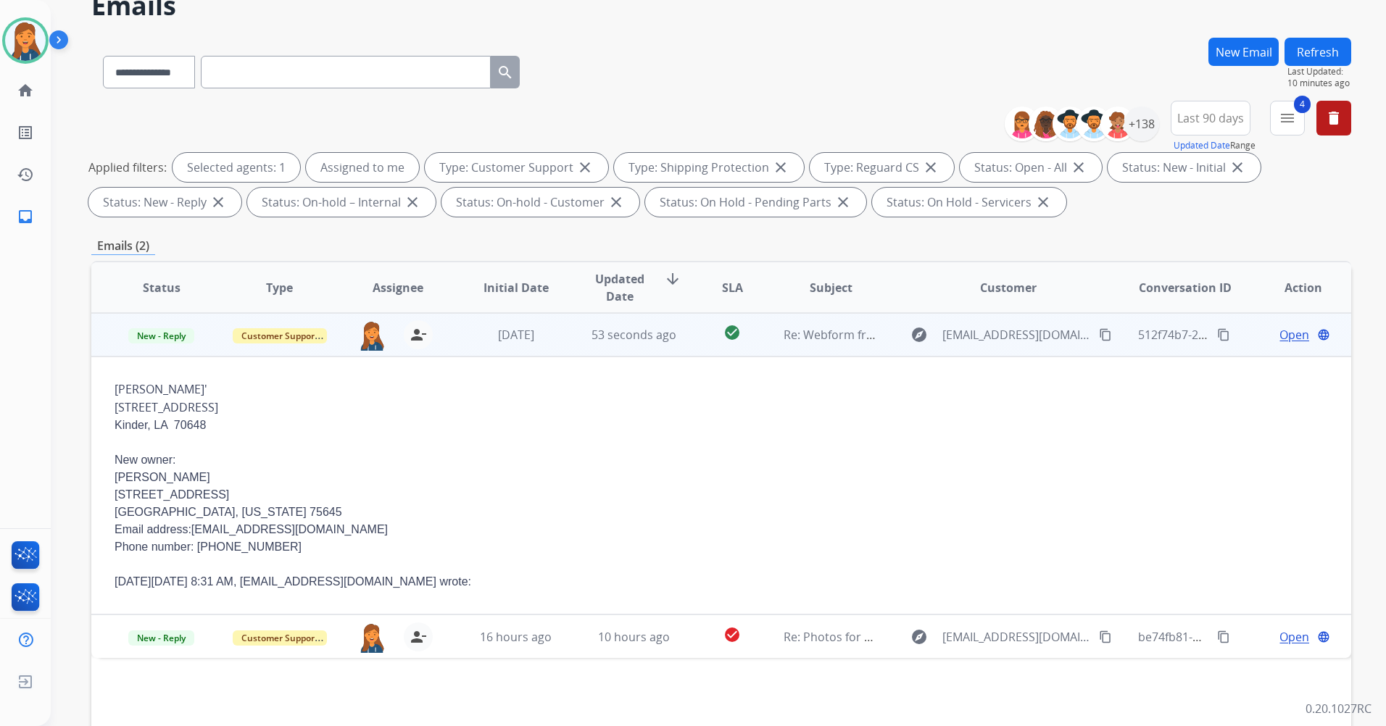
click at [1279, 333] on span "Open" at bounding box center [1294, 334] width 30 height 17
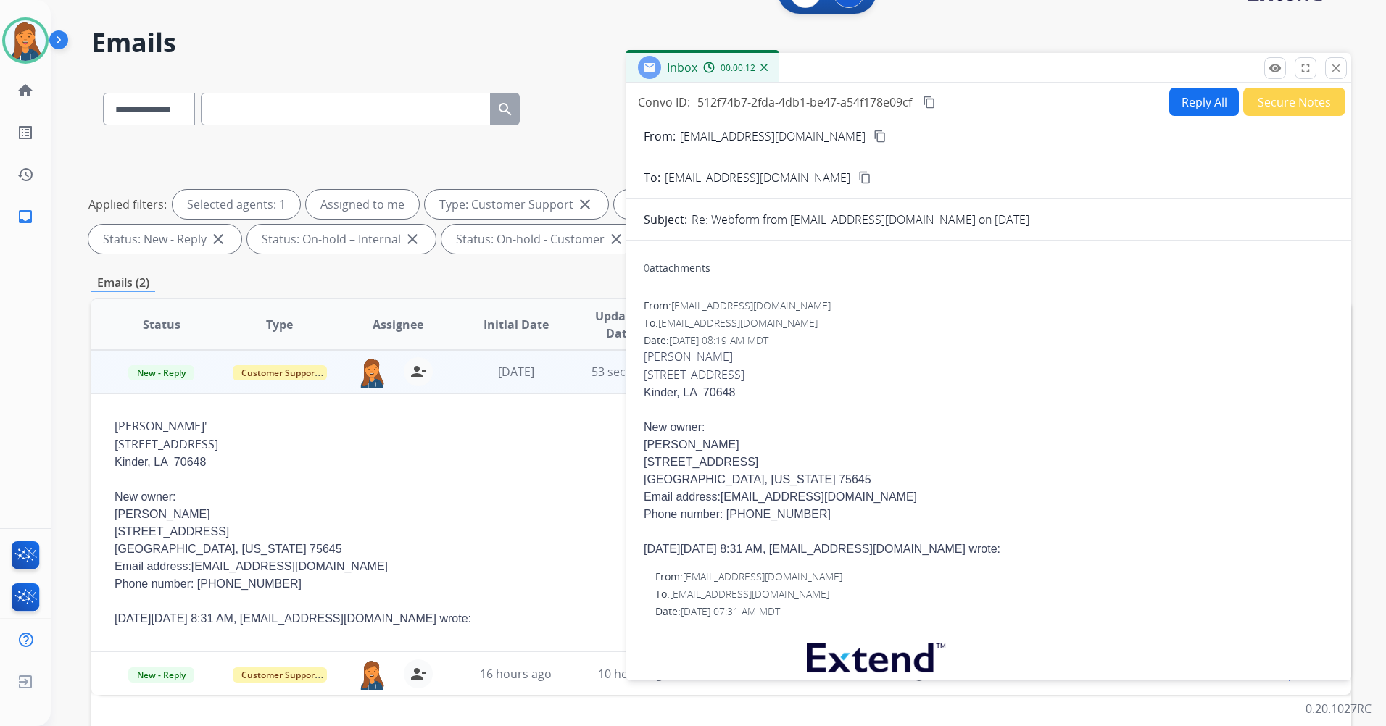
scroll to position [0, 0]
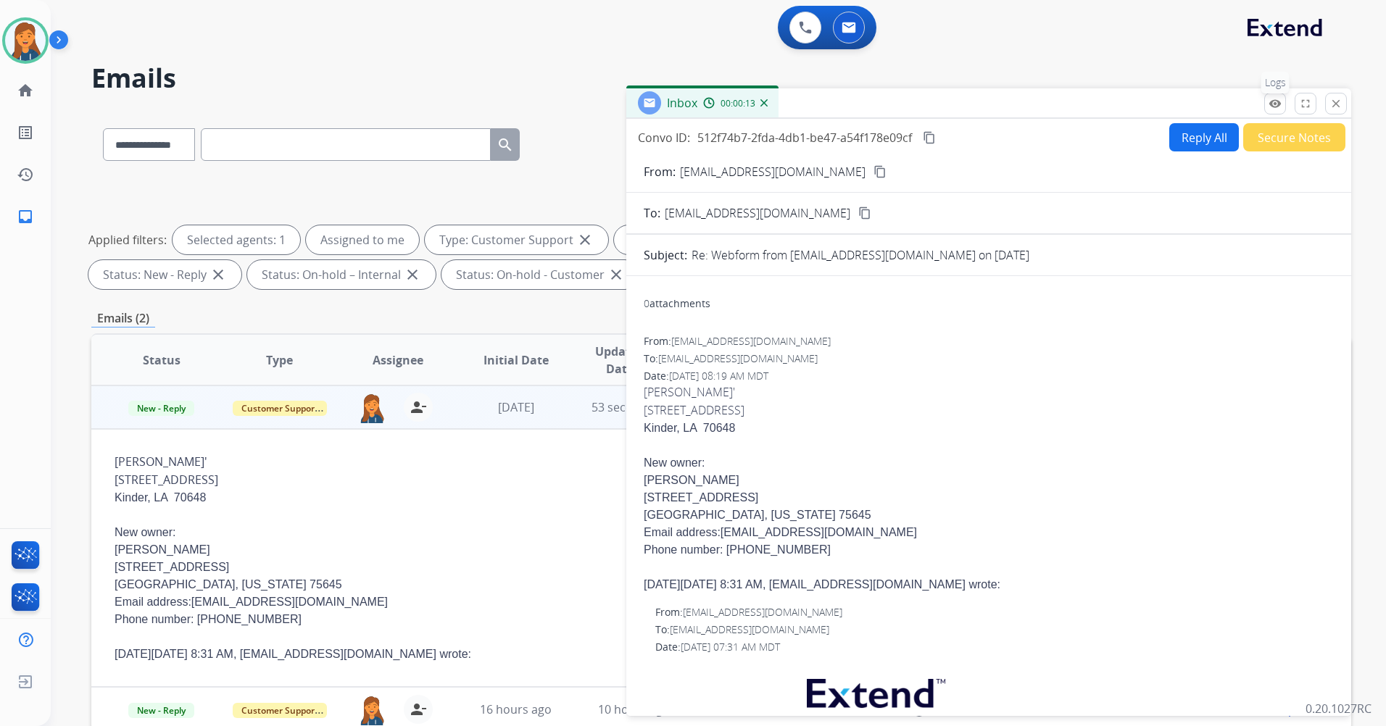
click at [1279, 103] on mat-icon "remove_red_eye" at bounding box center [1275, 103] width 13 height 13
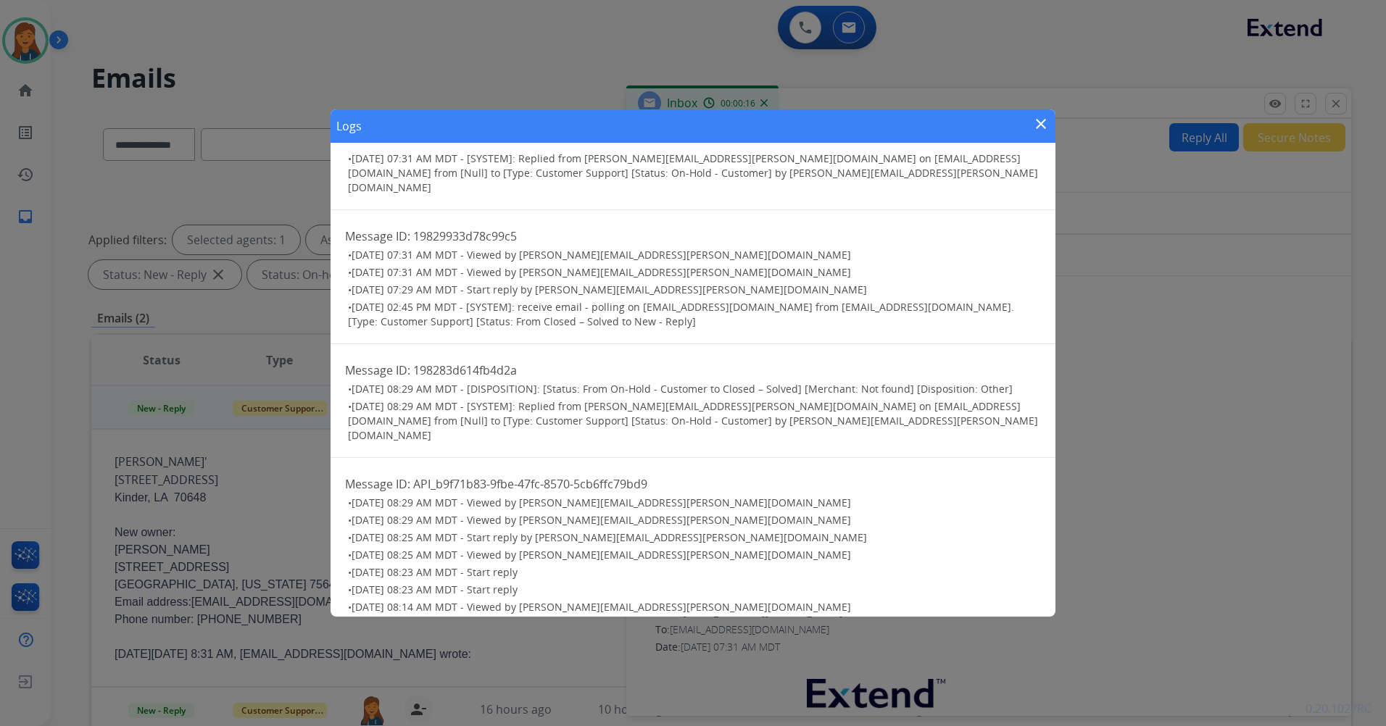
scroll to position [136, 0]
click at [1040, 120] on mat-icon "close" at bounding box center [1040, 123] width 17 height 17
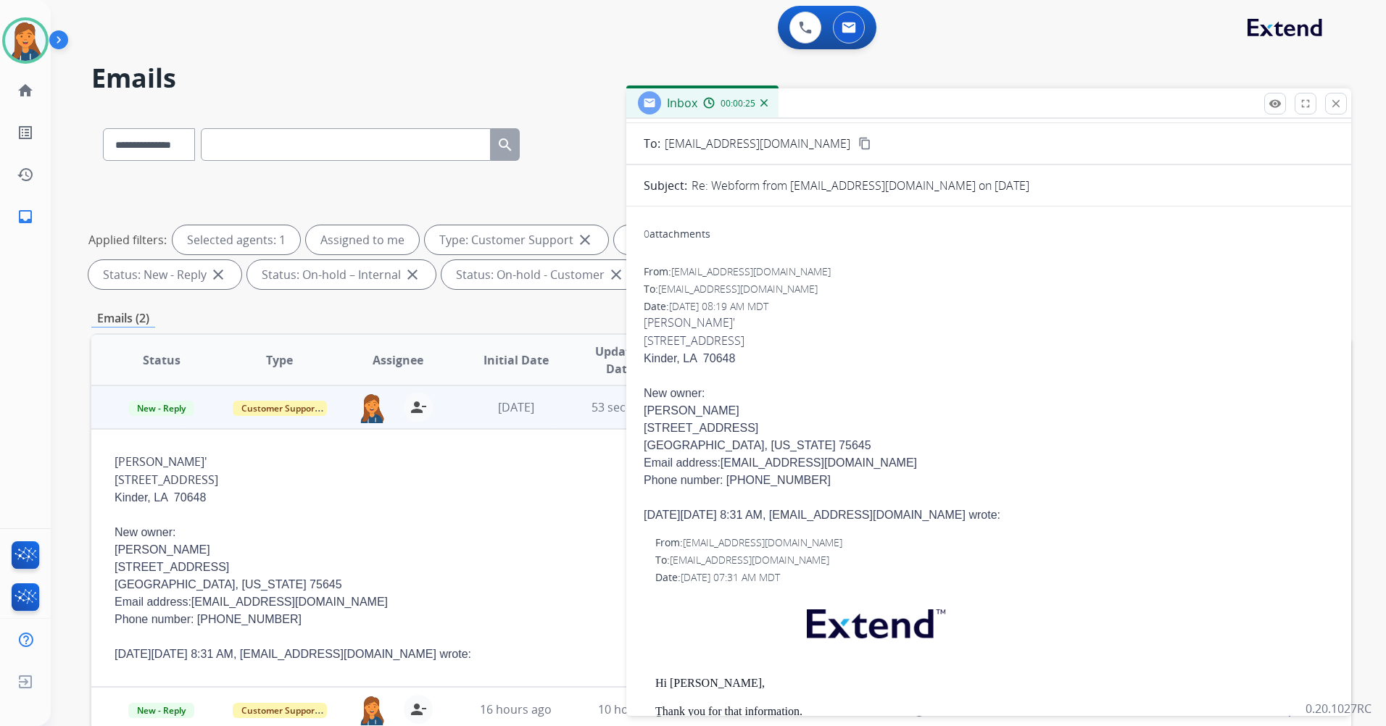
scroll to position [0, 0]
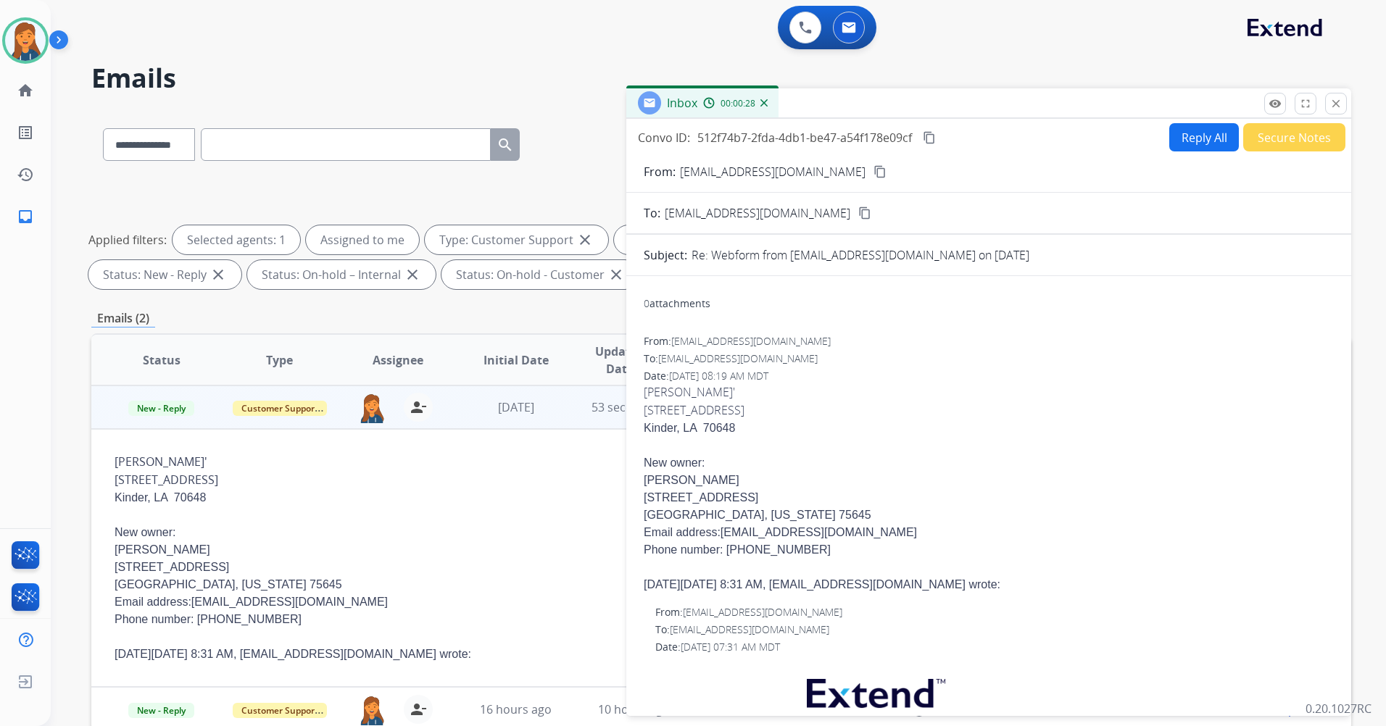
click at [873, 168] on mat-icon "content_copy" at bounding box center [879, 171] width 13 height 13
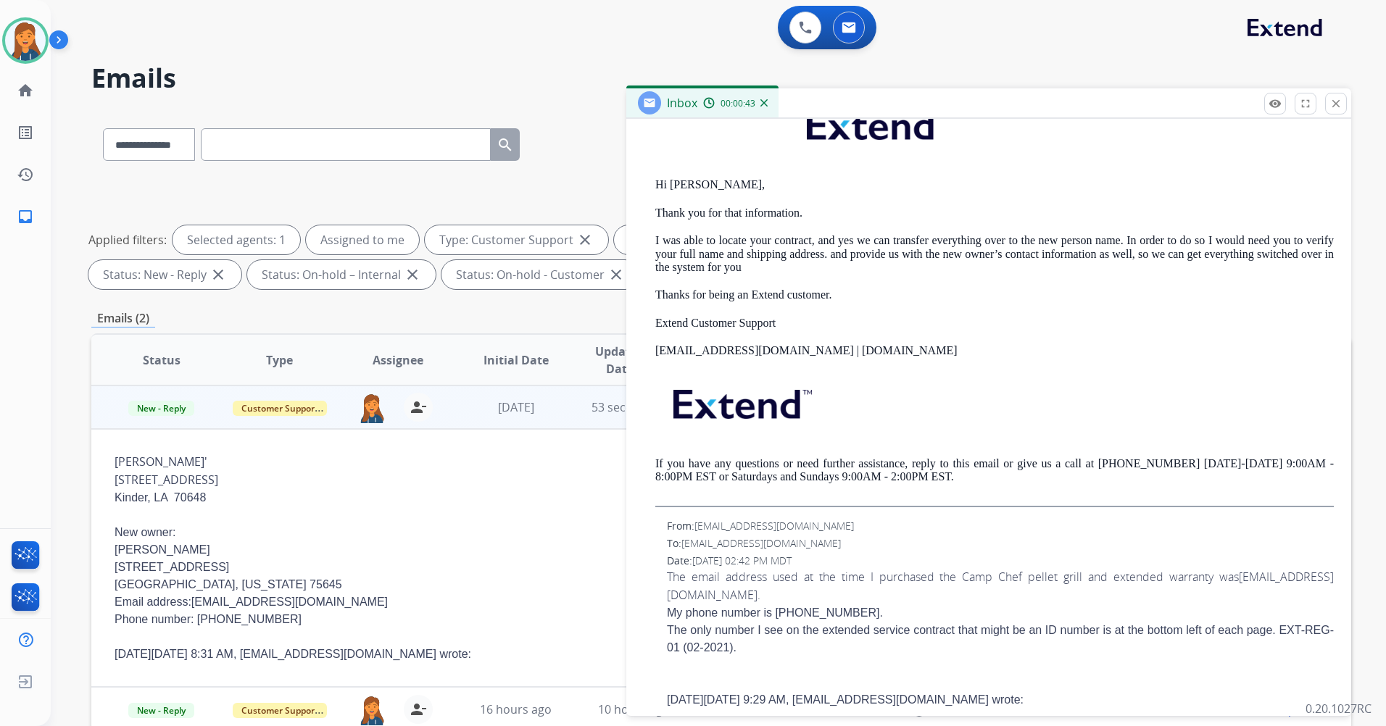
scroll to position [725, 0]
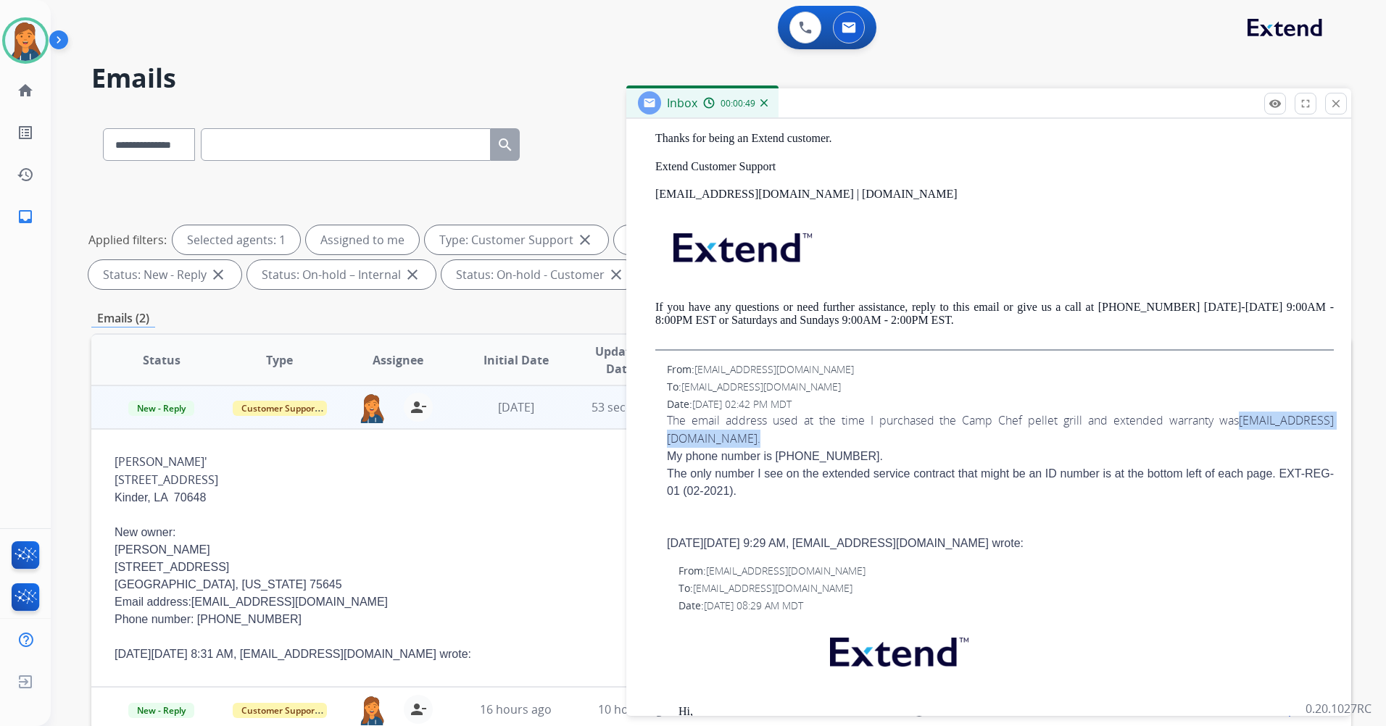
drag, startPoint x: 822, startPoint y: 436, endPoint x: 668, endPoint y: 445, distance: 154.6
click at [668, 445] on span "The email address used at the time I purchased the Camp Chef pellet grill and e…" at bounding box center [1000, 429] width 667 height 34
drag, startPoint x: 668, startPoint y: 445, endPoint x: 691, endPoint y: 441, distance: 23.6
copy span "sxkxaelvis@use.startmail.com ."
drag, startPoint x: 849, startPoint y: 456, endPoint x: 777, endPoint y: 458, distance: 71.8
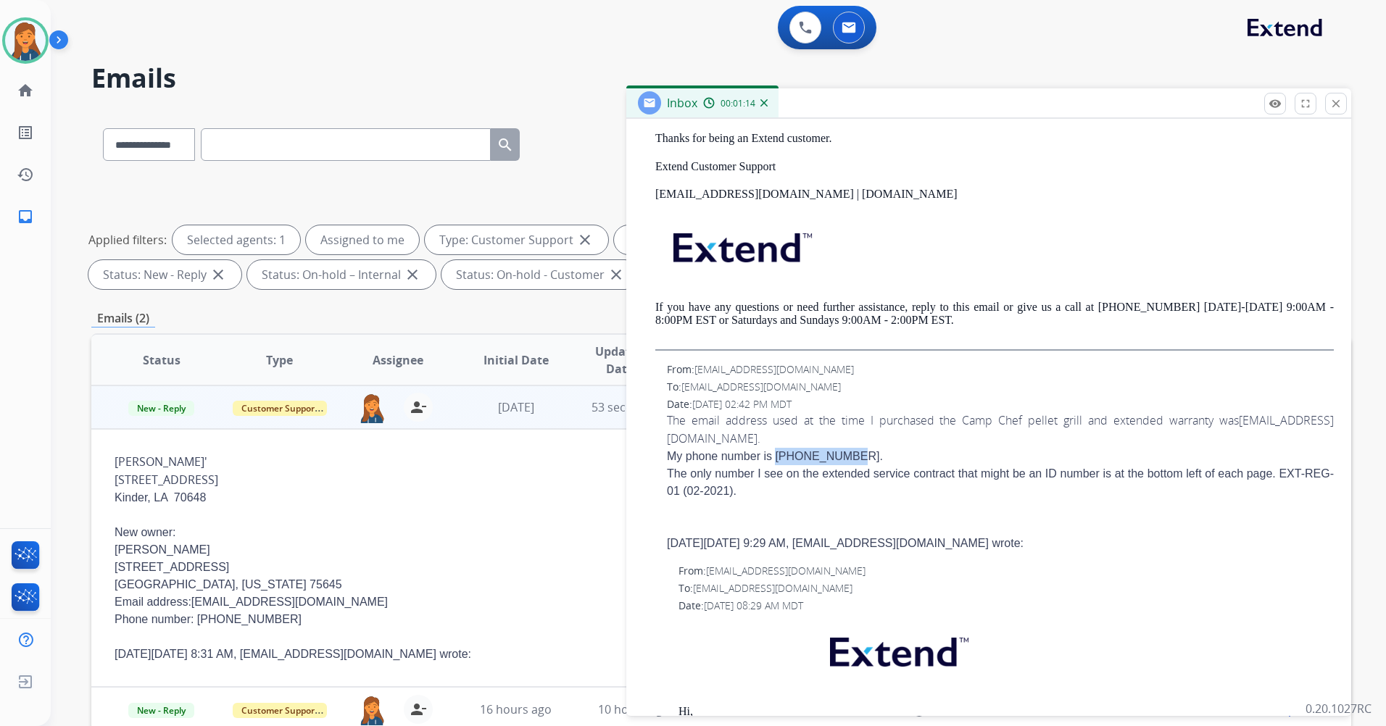
click at [777, 458] on span "My phone number is 337-603-9685." at bounding box center [775, 456] width 216 height 12
copy span "337-603-9685"
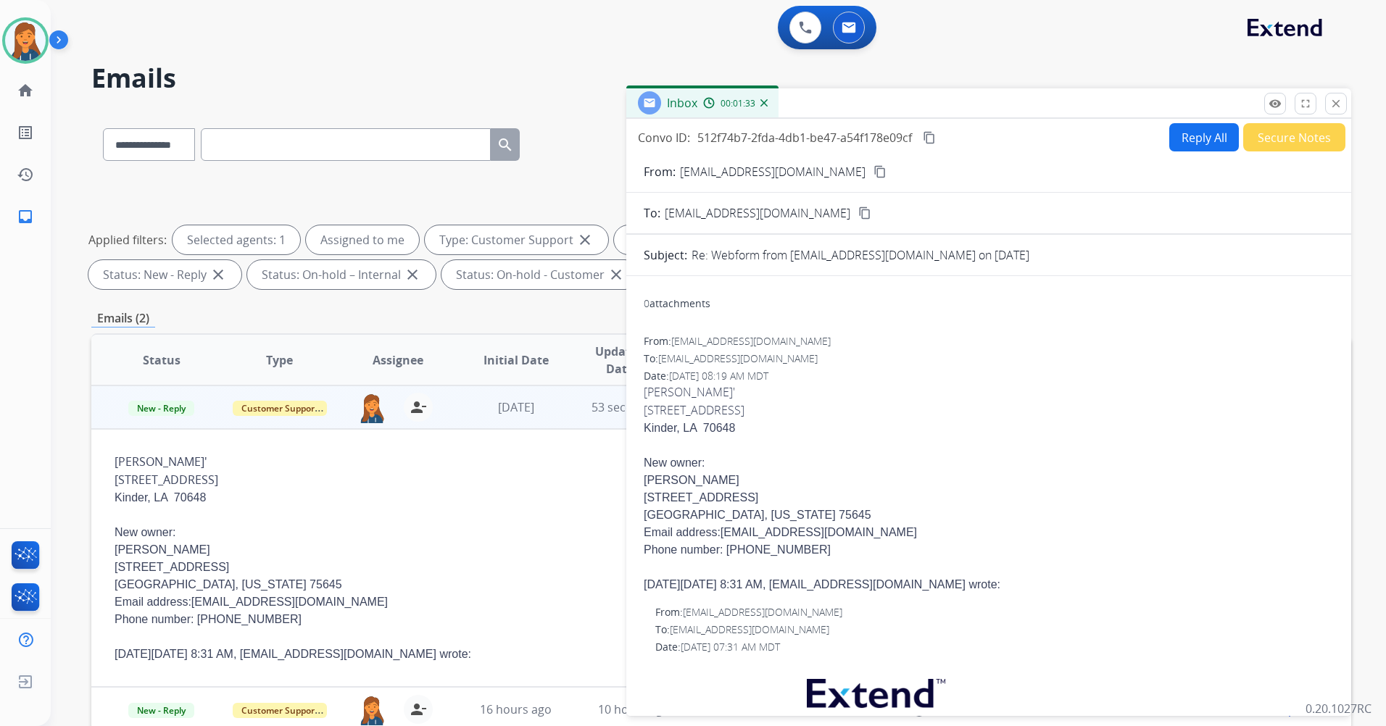
scroll to position [72, 0]
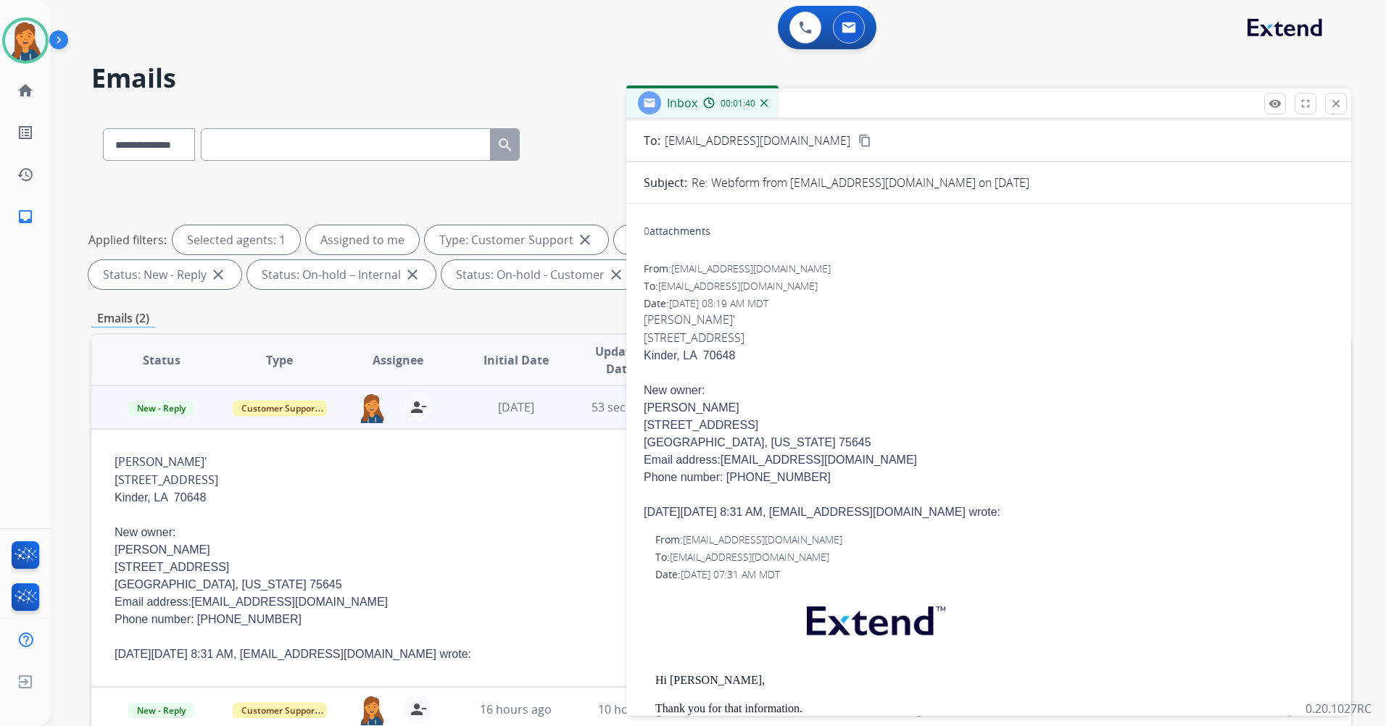
drag, startPoint x: 736, startPoint y: 407, endPoint x: 638, endPoint y: 403, distance: 98.7
copy span "William M. Parker"
drag, startPoint x: 779, startPoint y: 476, endPoint x: 729, endPoint y: 472, distance: 50.2
click at [729, 472] on p "Phone number: 903 932 0784" at bounding box center [989, 477] width 690 height 17
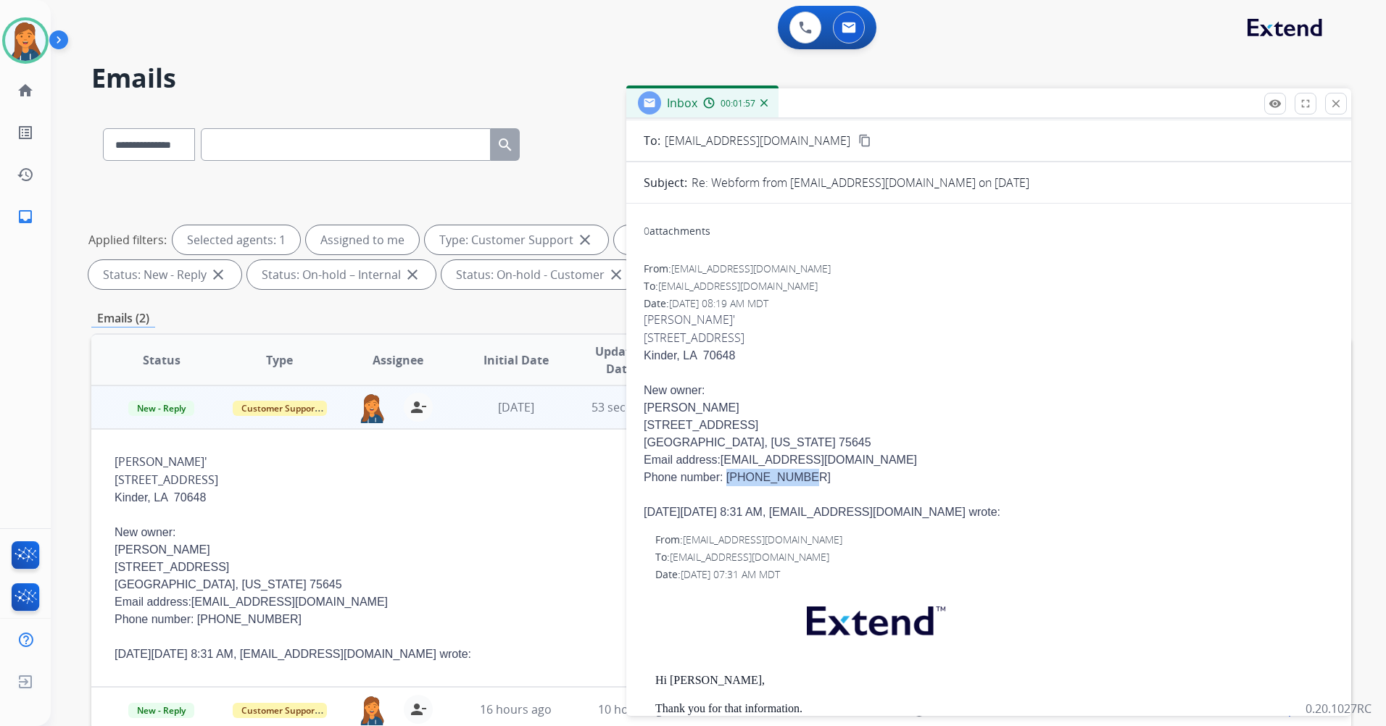
copy span "903 932 0784"
drag, startPoint x: 855, startPoint y: 460, endPoint x: 724, endPoint y: 458, distance: 130.5
click at [724, 458] on p "Email address: billinda5154@gmail.com" at bounding box center [989, 460] width 690 height 17
copy link "billinda5154@gmail.com"
drag, startPoint x: 637, startPoint y: 428, endPoint x: 678, endPoint y: 426, distance: 40.7
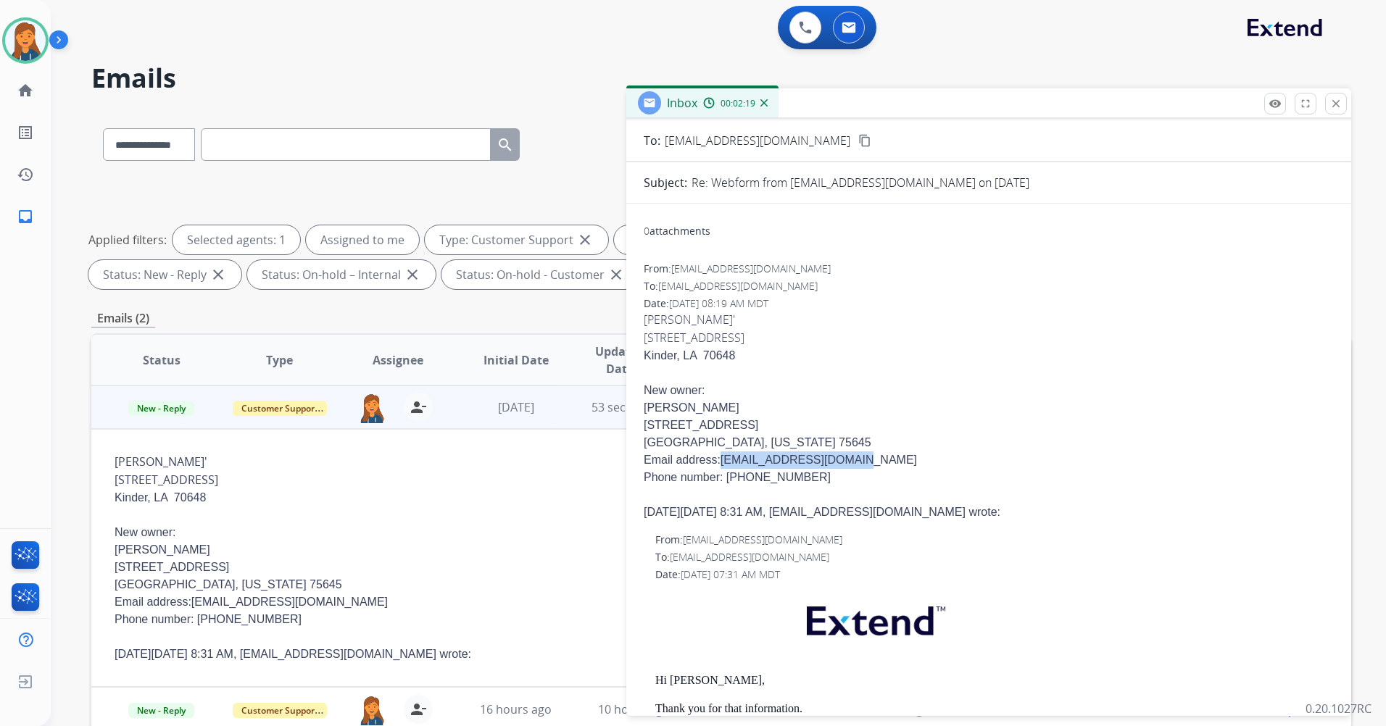
drag, startPoint x: 678, startPoint y: 426, endPoint x: 721, endPoint y: 426, distance: 42.8
copy span "305 Main Street"
drag, startPoint x: 751, startPoint y: 440, endPoint x: 642, endPoint y: 445, distance: 109.6
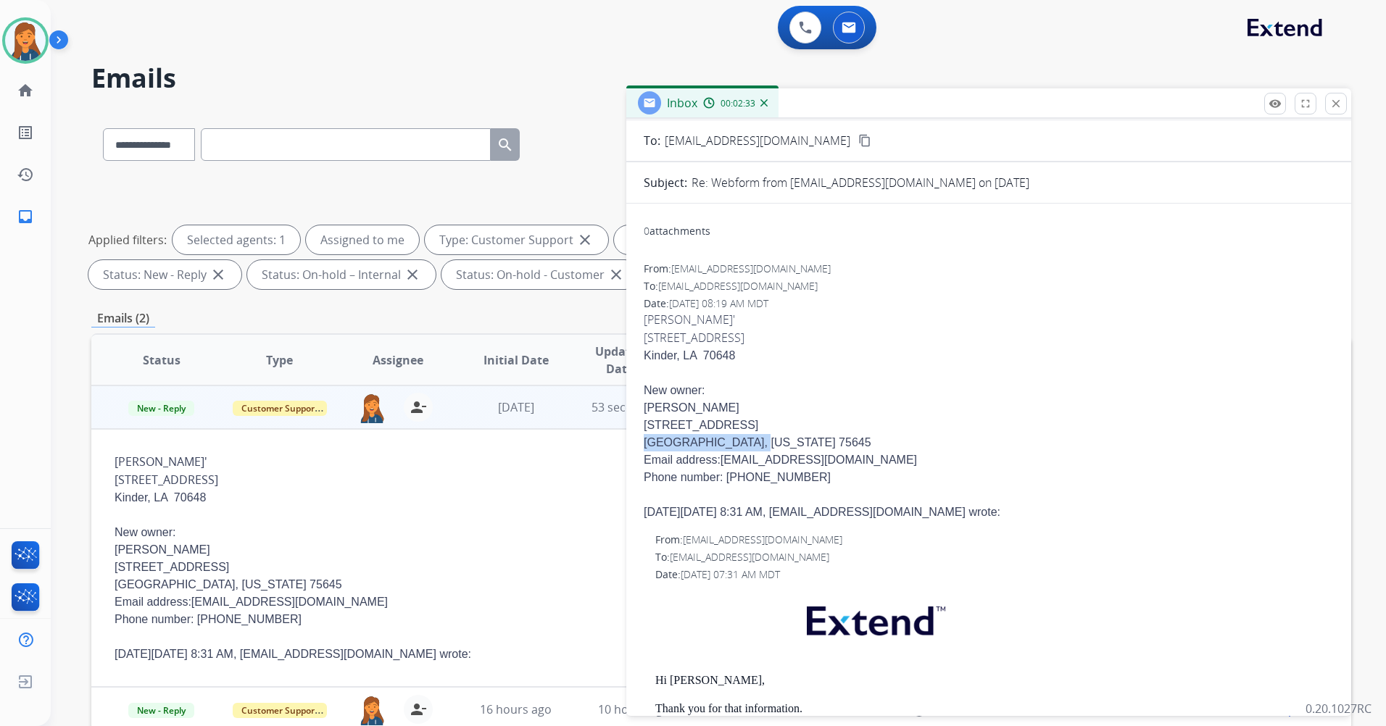
copy span "Gilmer, Texas 75645"
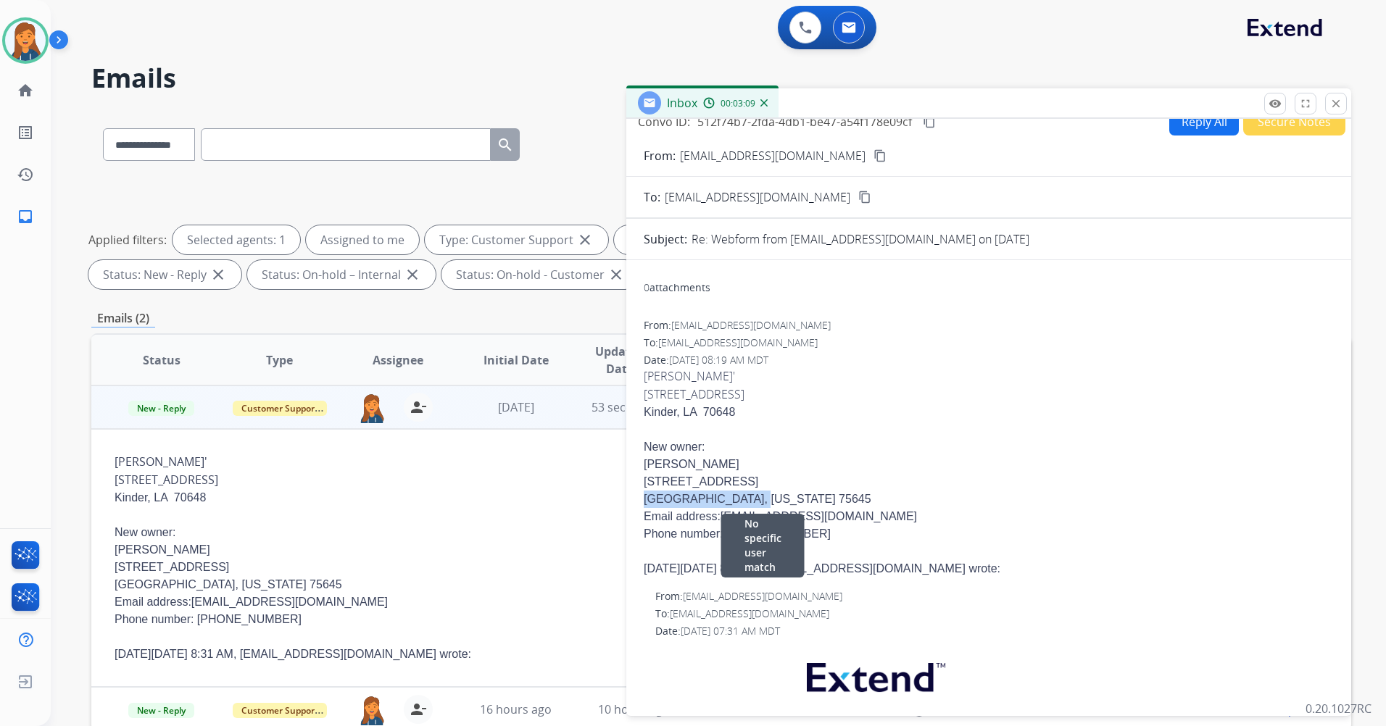
scroll to position [0, 0]
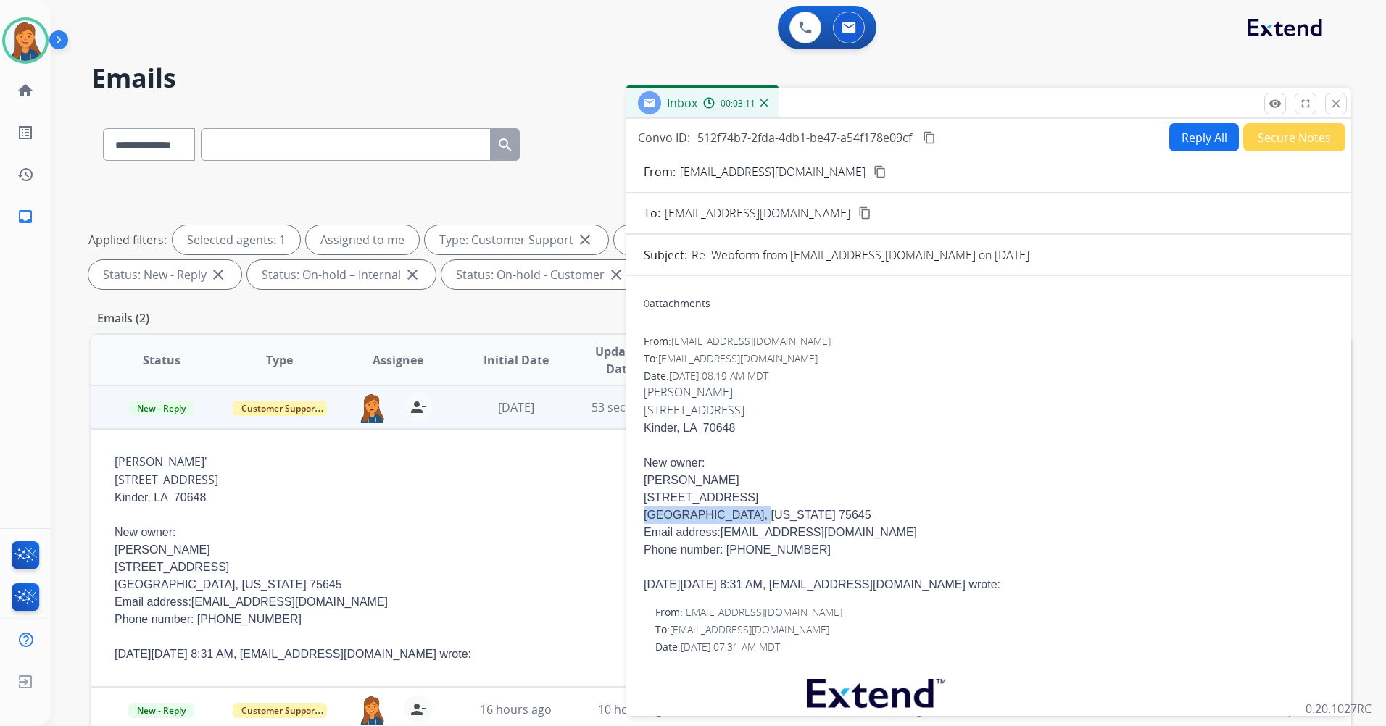
click at [1192, 146] on button "Reply All" at bounding box center [1204, 137] width 70 height 28
select select "**********"
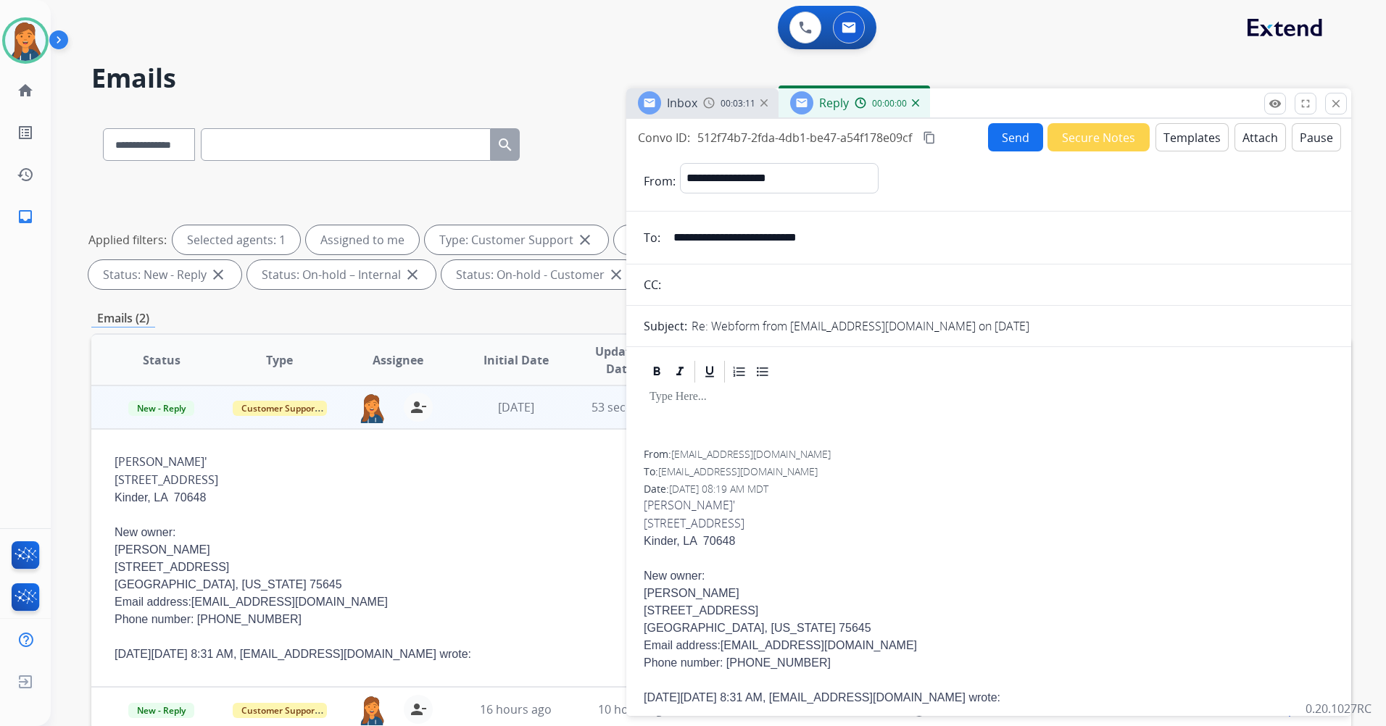
click at [1175, 147] on button "Templates" at bounding box center [1191, 137] width 73 height 28
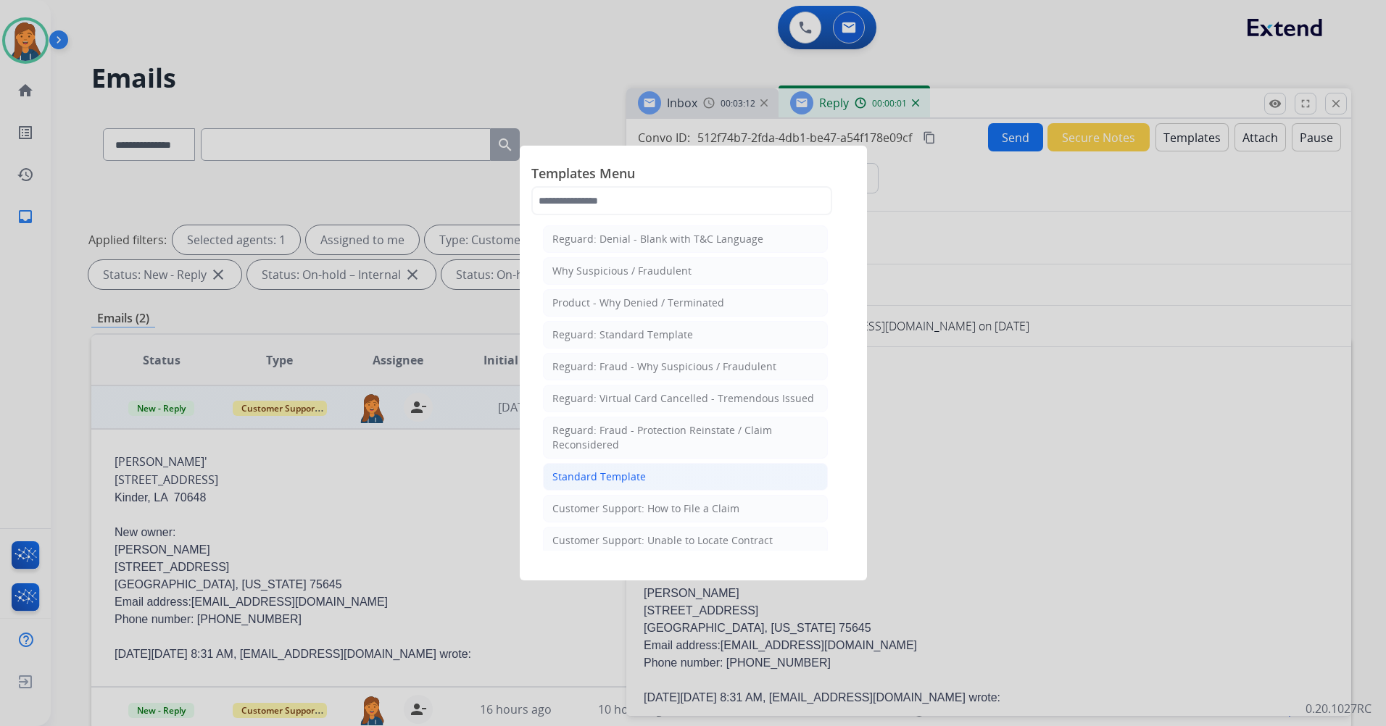
click at [603, 478] on div "Standard Template" at bounding box center [599, 477] width 94 height 14
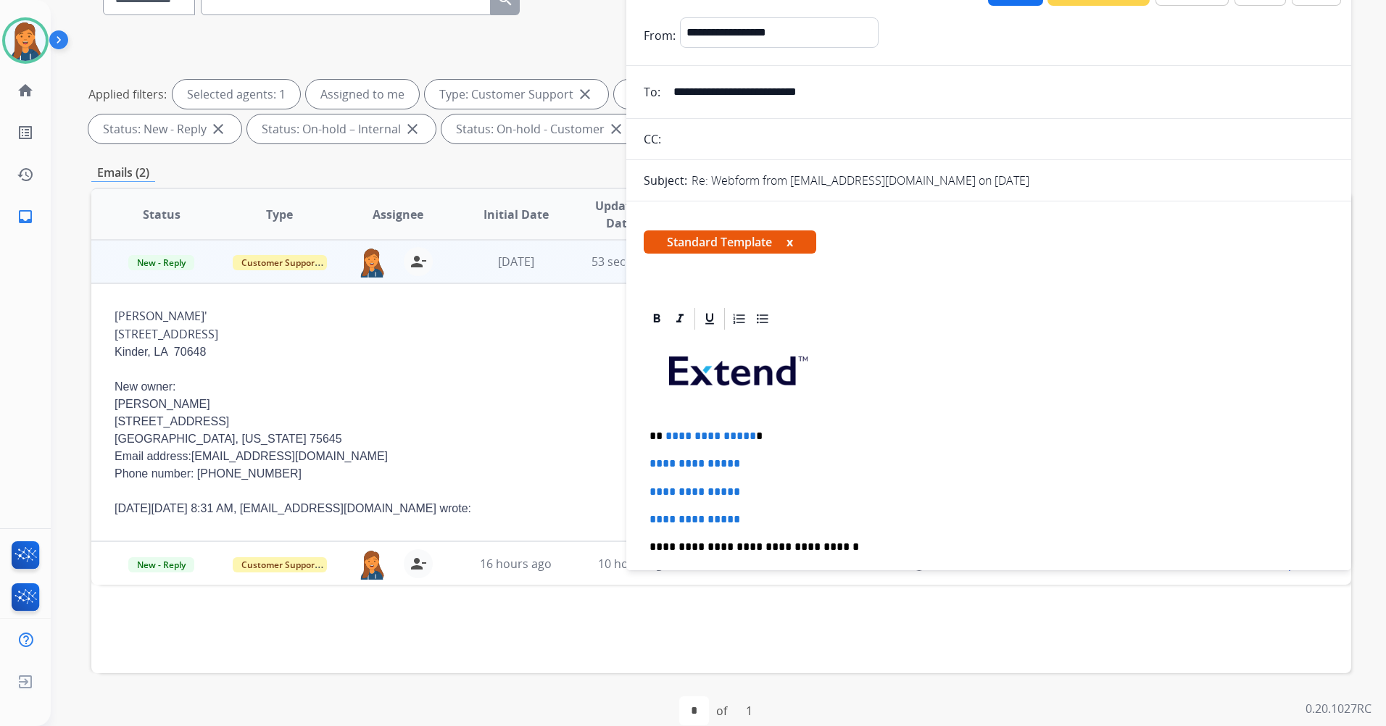
scroll to position [168, 0]
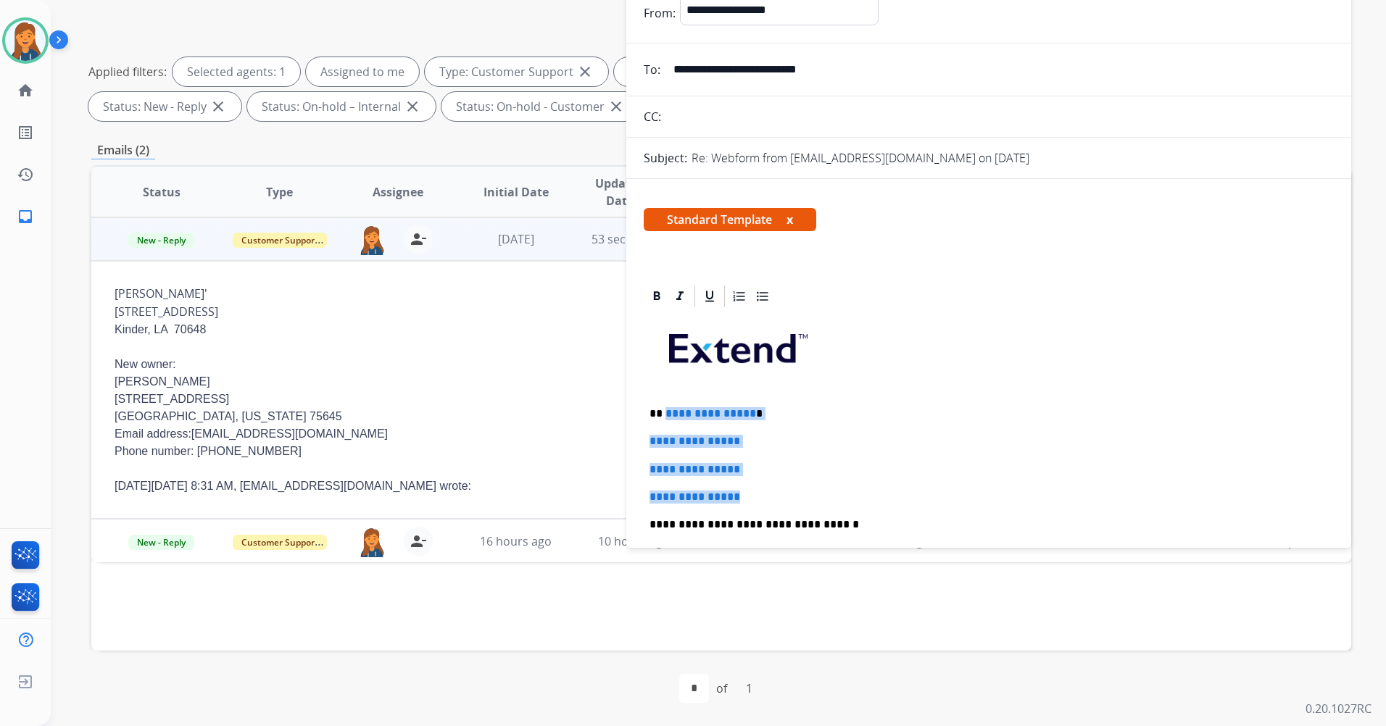
drag, startPoint x: 752, startPoint y: 497, endPoint x: 666, endPoint y: 408, distance: 123.0
click at [665, 407] on div "**********" at bounding box center [989, 559] width 690 height 499
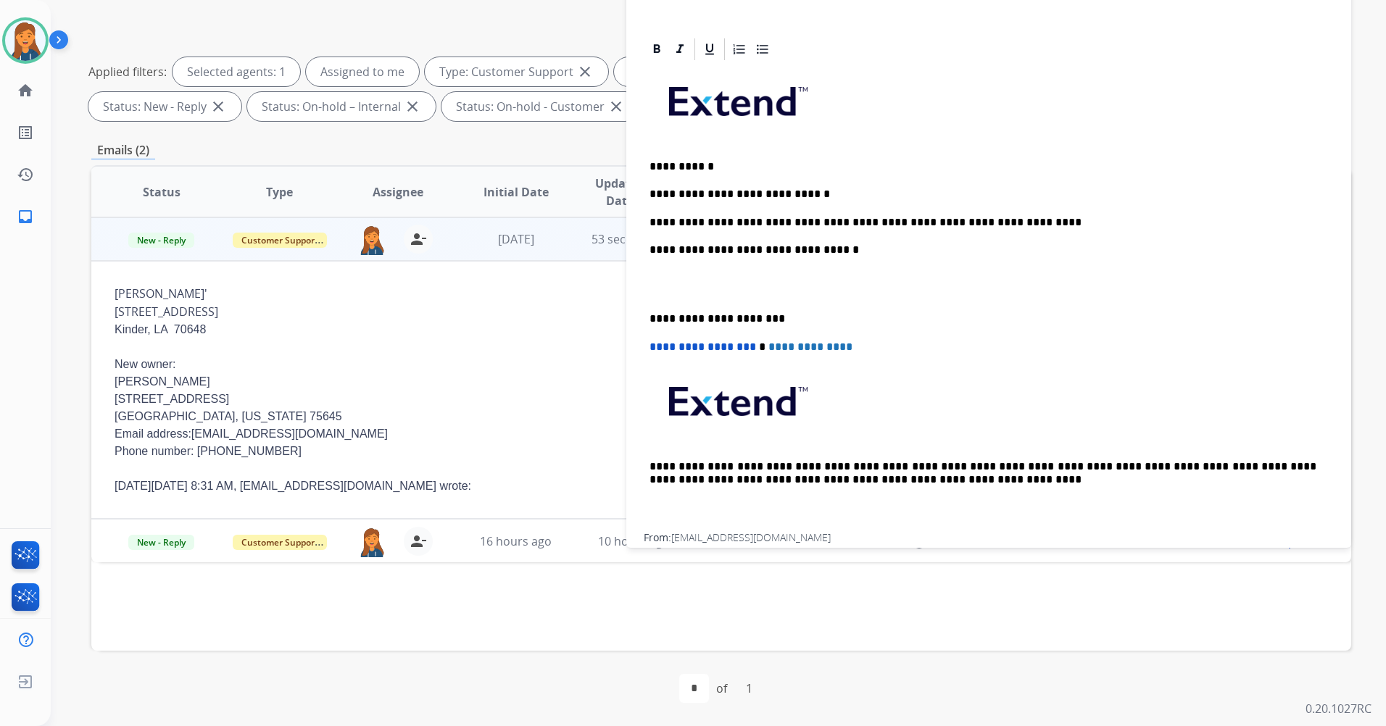
scroll to position [217, 0]
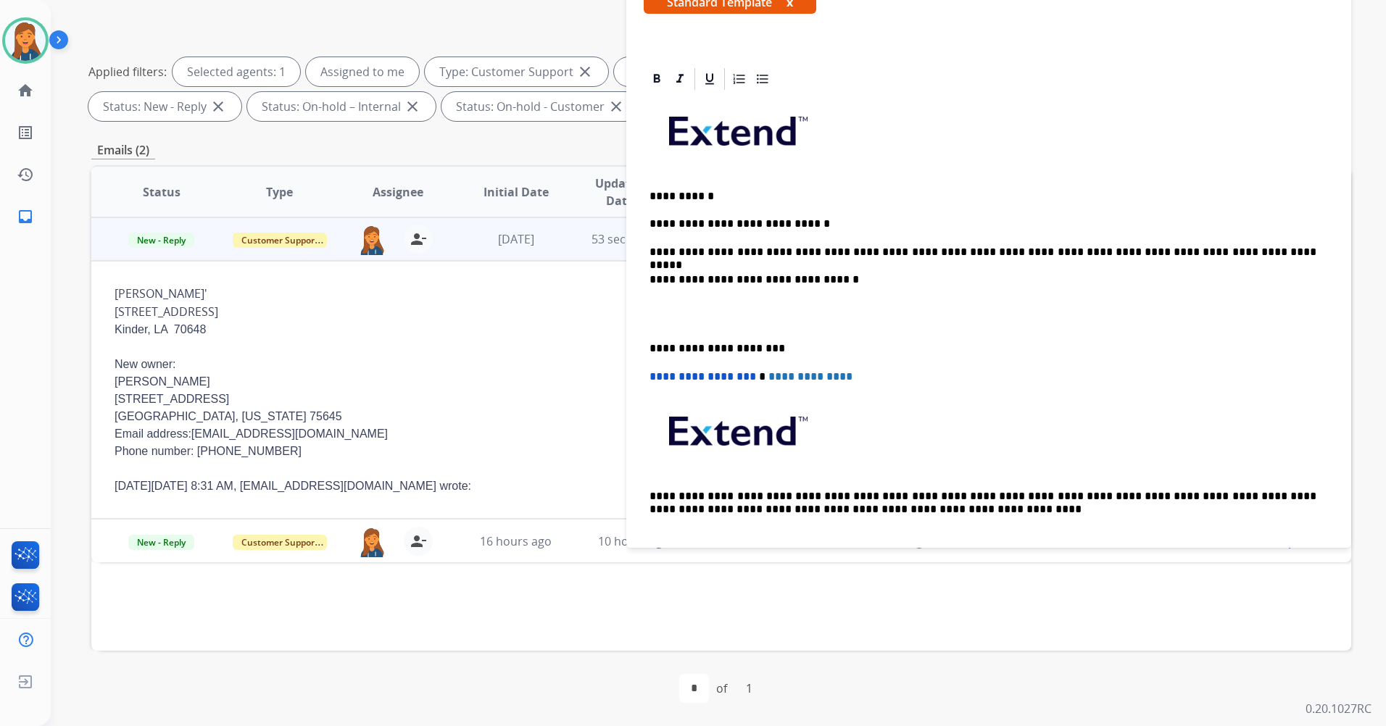
click at [654, 344] on p "**********" at bounding box center [983, 348] width 667 height 13
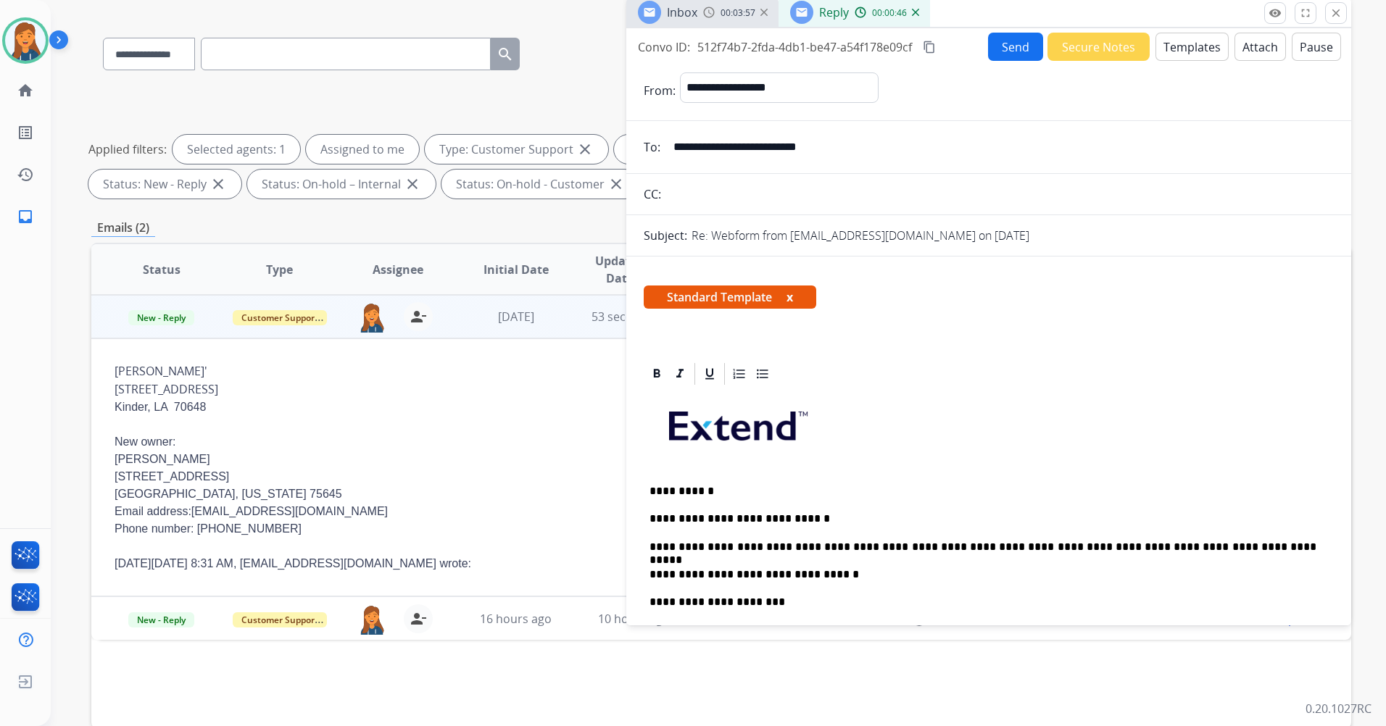
scroll to position [0, 0]
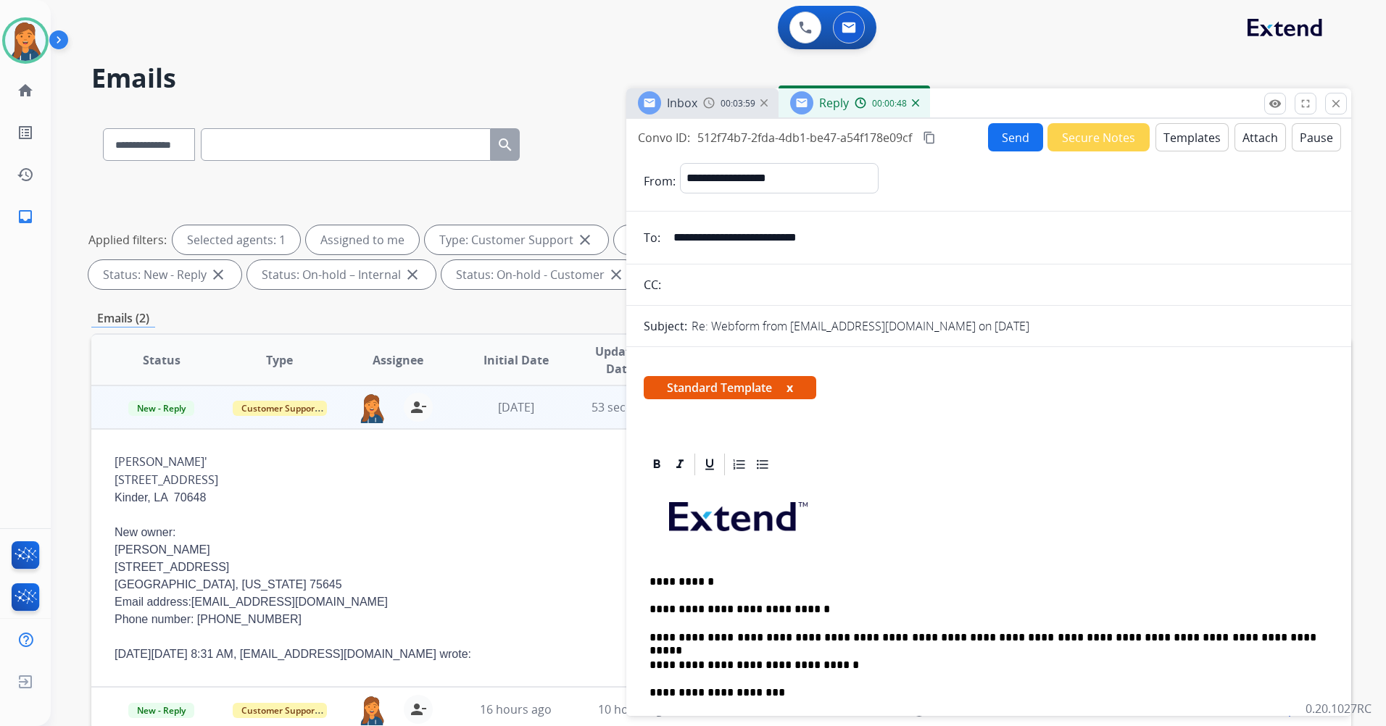
click at [935, 141] on mat-icon "content_copy" at bounding box center [929, 137] width 13 height 13
click at [998, 143] on button "Send" at bounding box center [1015, 137] width 55 height 28
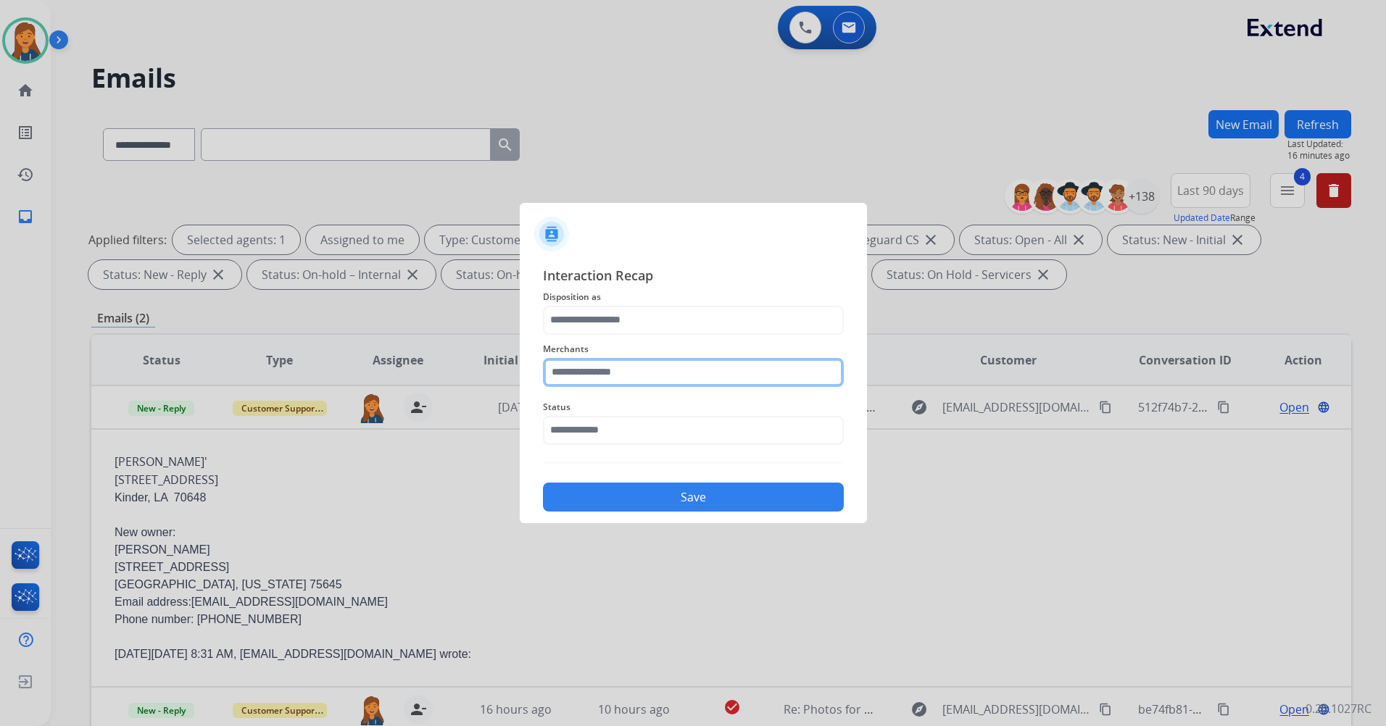
click at [631, 377] on input "text" at bounding box center [693, 372] width 301 height 29
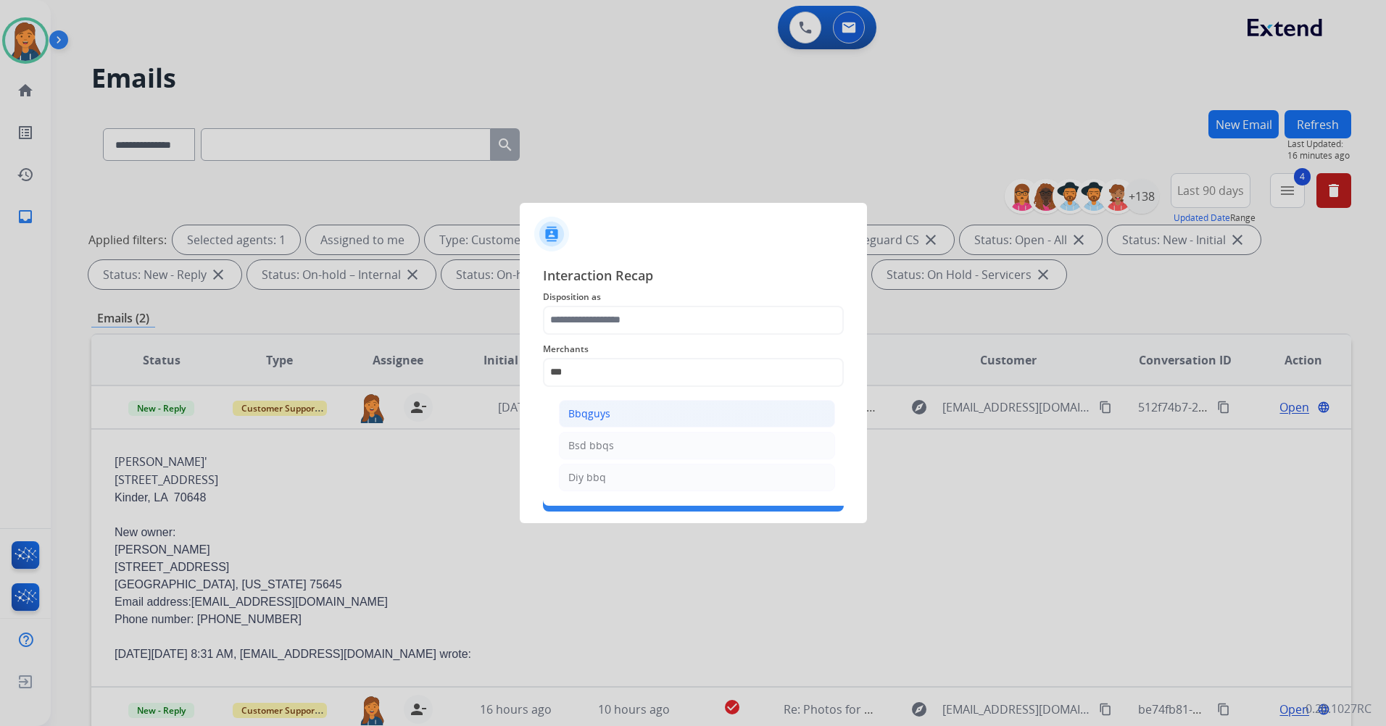
click at [586, 414] on div "Bbqguys" at bounding box center [589, 414] width 42 height 14
type input "*******"
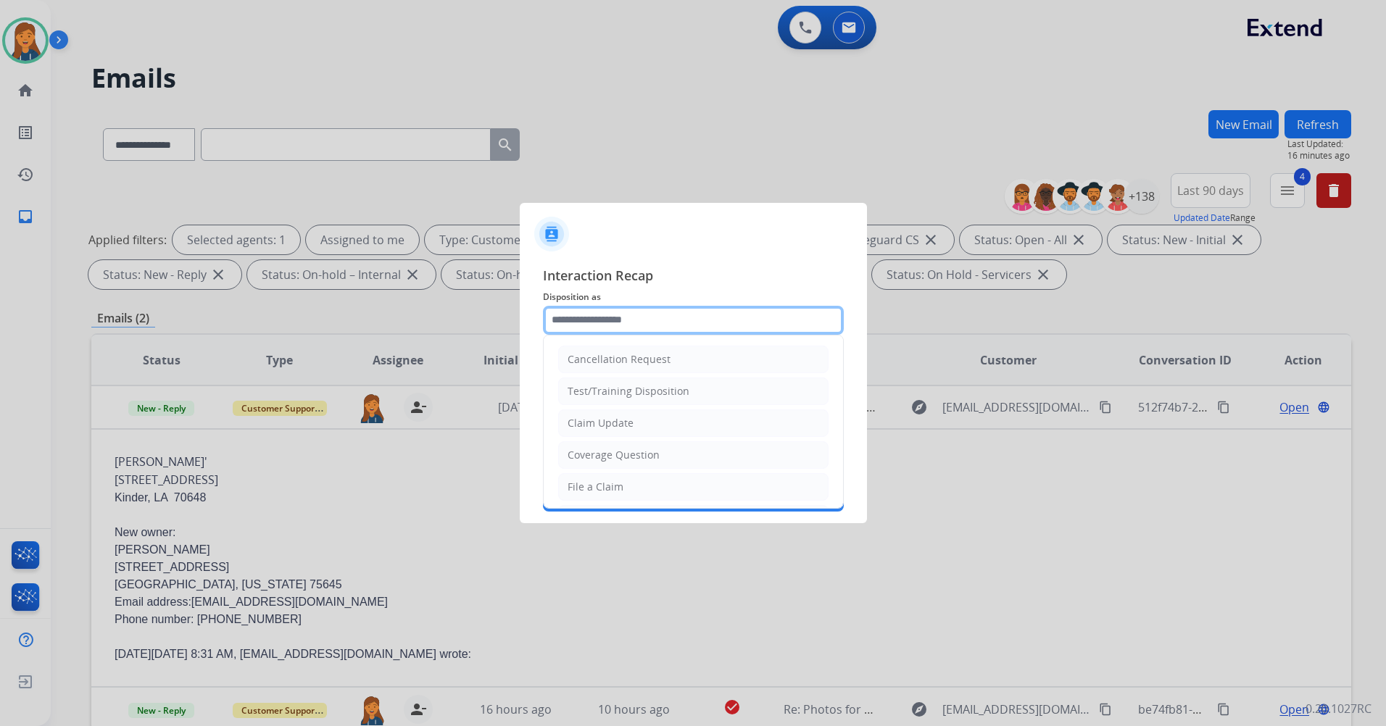
click at [609, 327] on input "text" at bounding box center [693, 320] width 301 height 29
click at [618, 449] on li "Other" at bounding box center [693, 461] width 270 height 28
type input "*****"
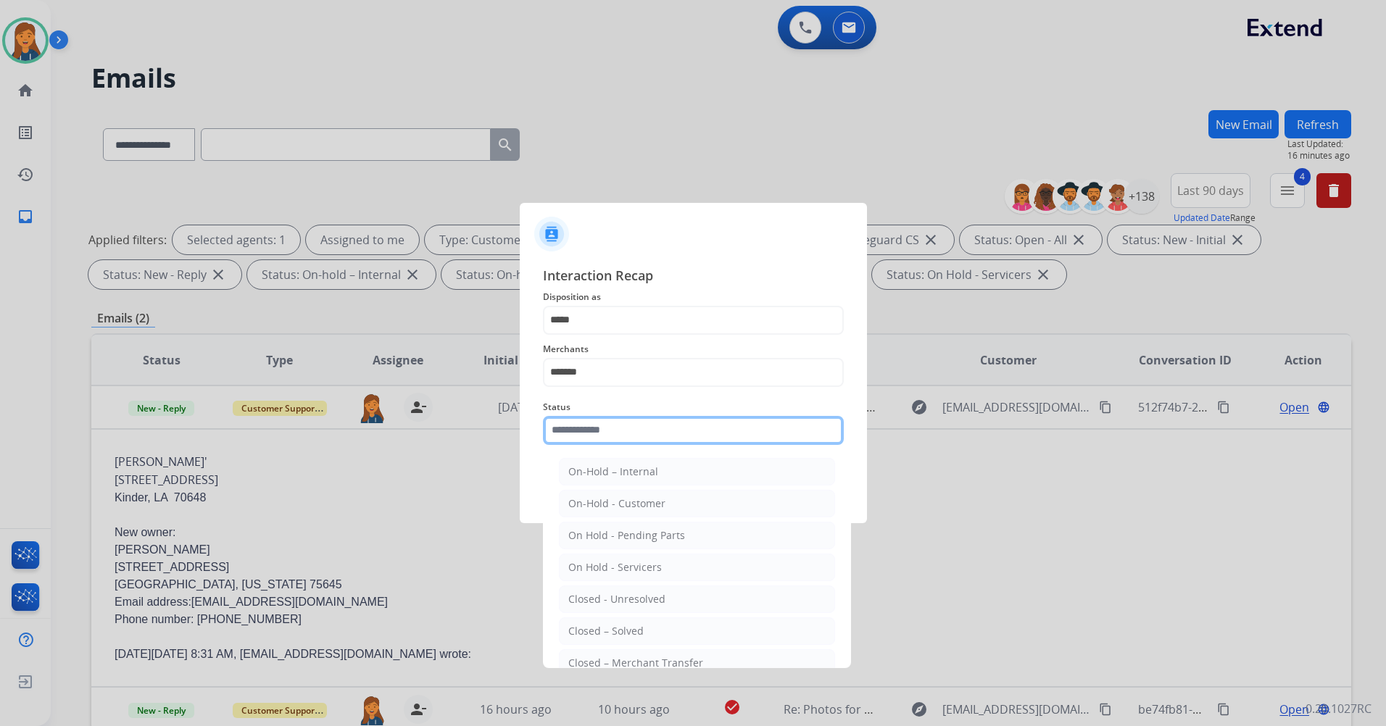
click at [613, 426] on input "text" at bounding box center [693, 430] width 301 height 29
click at [588, 639] on li "Closed – Solved" at bounding box center [697, 632] width 276 height 28
type input "**********"
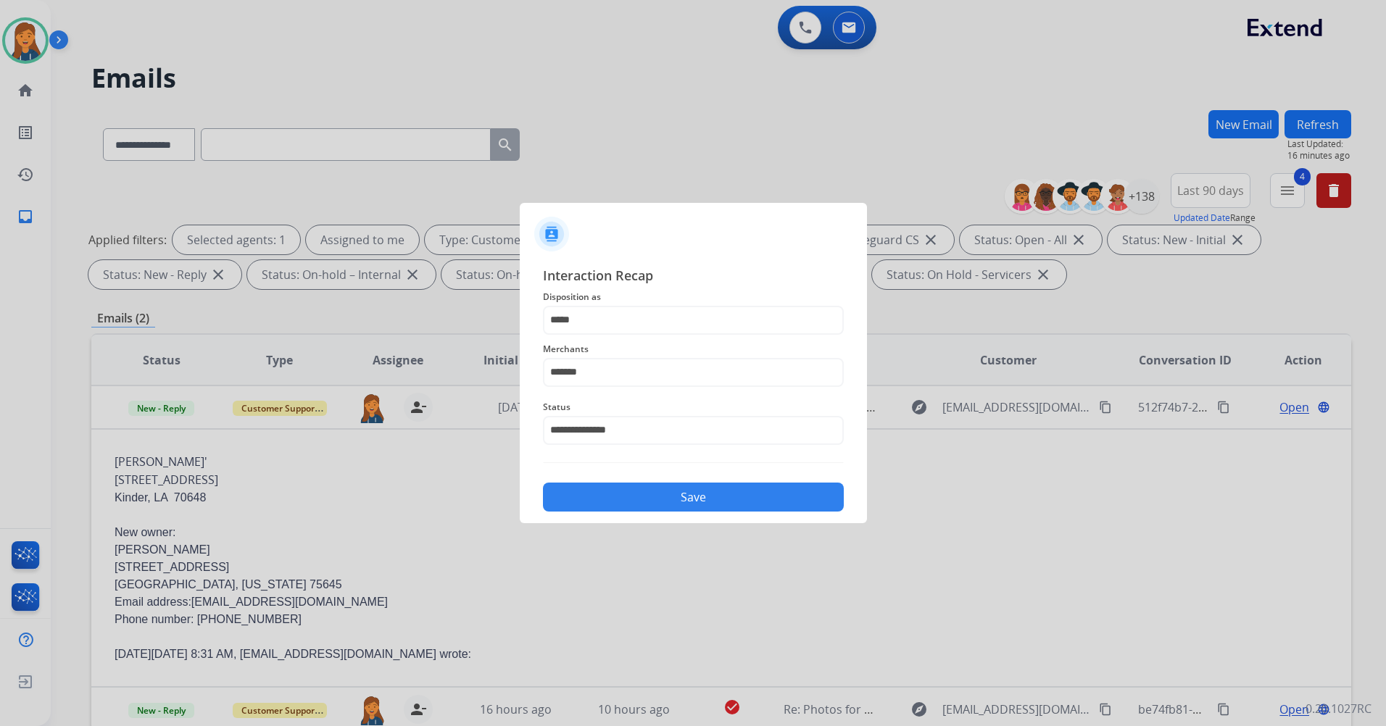
click at [622, 496] on button "Save" at bounding box center [693, 497] width 301 height 29
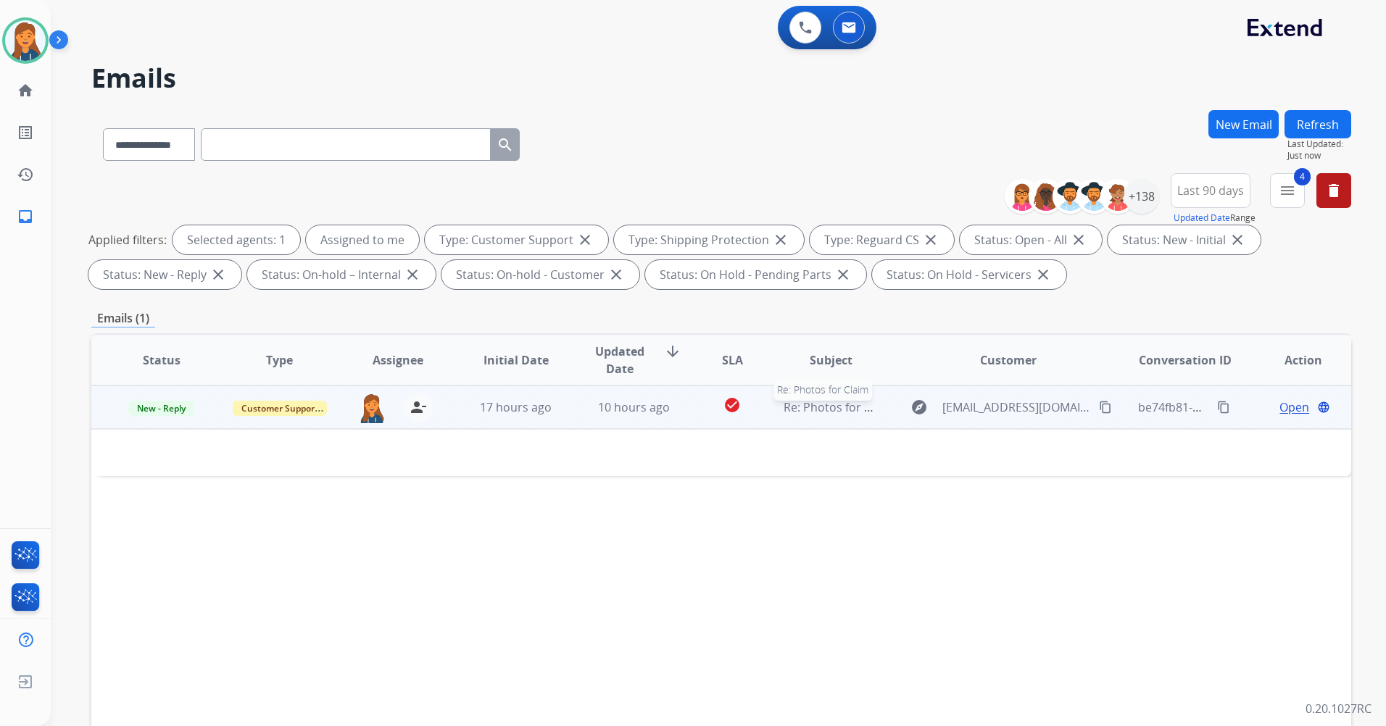
click at [818, 407] on span "Re: Photos for Claim" at bounding box center [839, 407] width 111 height 16
click at [822, 404] on span "Re: Photos for Claim" at bounding box center [839, 408] width 111 height 16
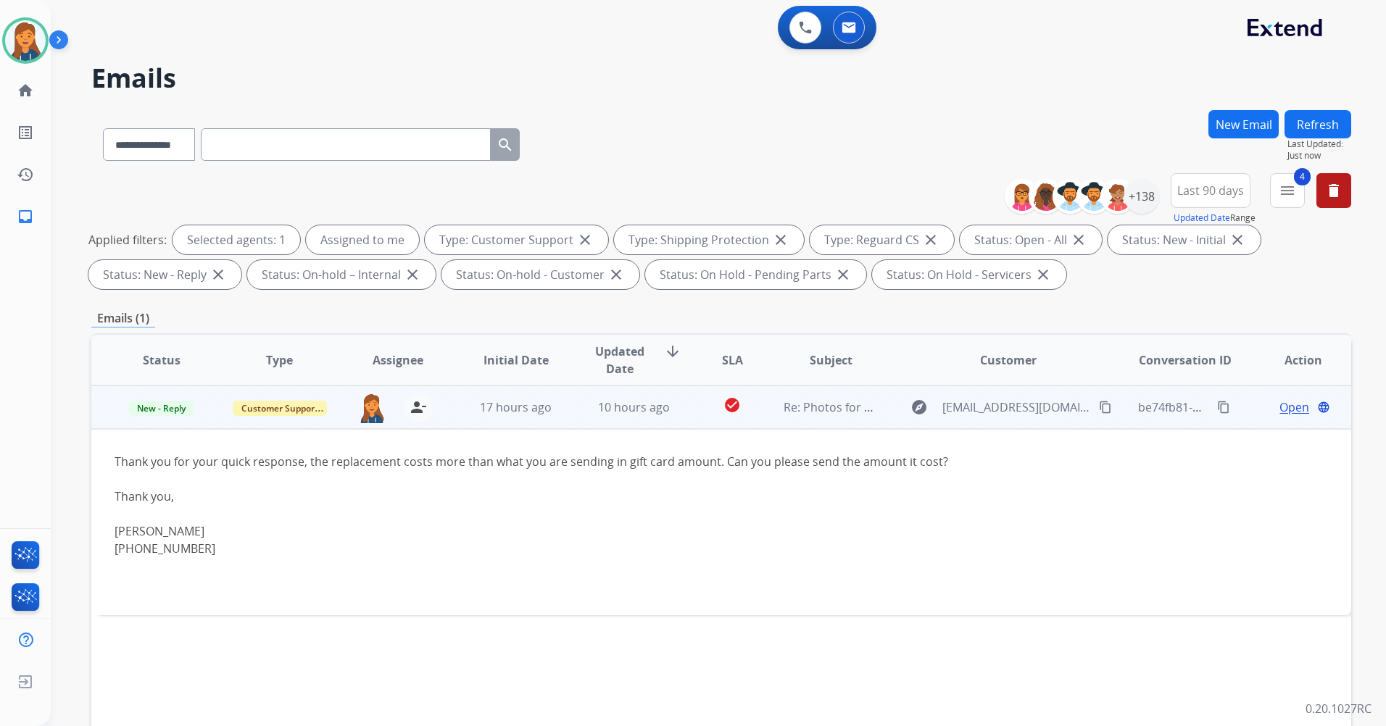
click at [1286, 407] on span "Open" at bounding box center [1294, 407] width 30 height 17
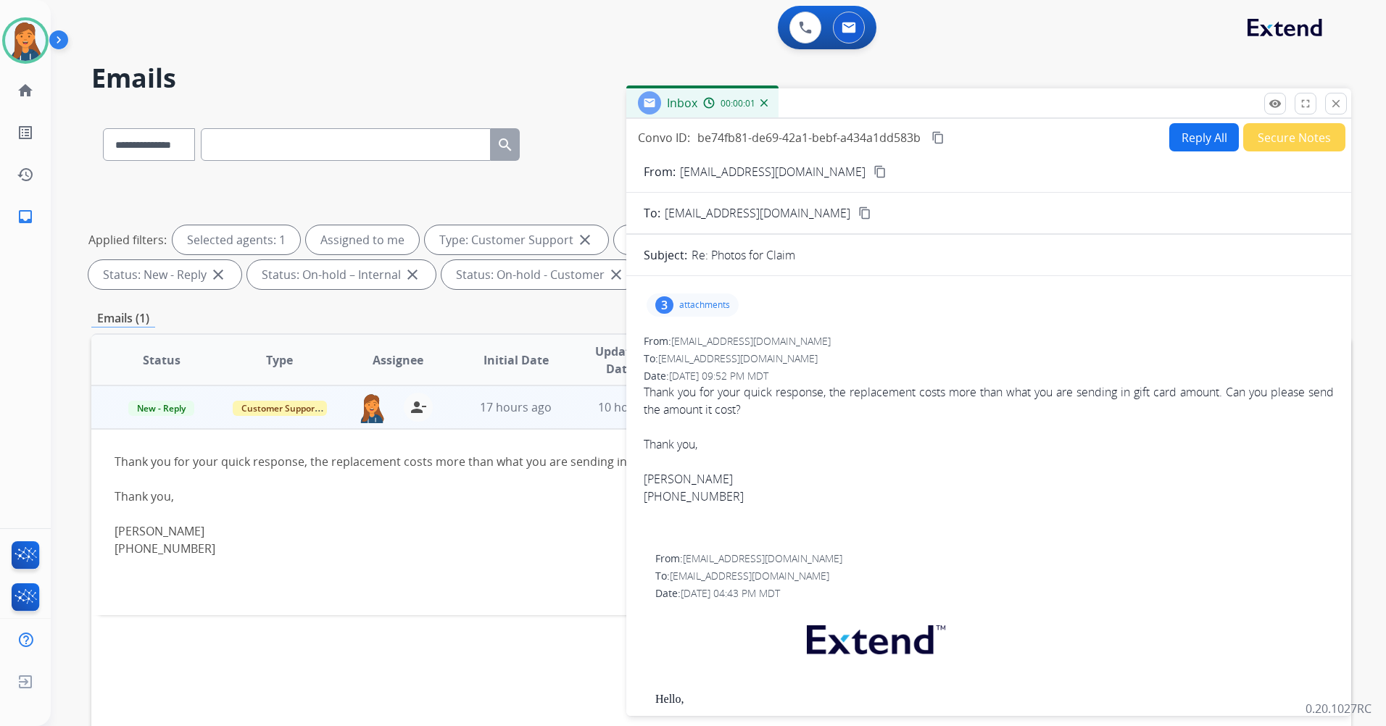
click at [1171, 130] on button "Reply All" at bounding box center [1204, 137] width 70 height 28
select select "**********"
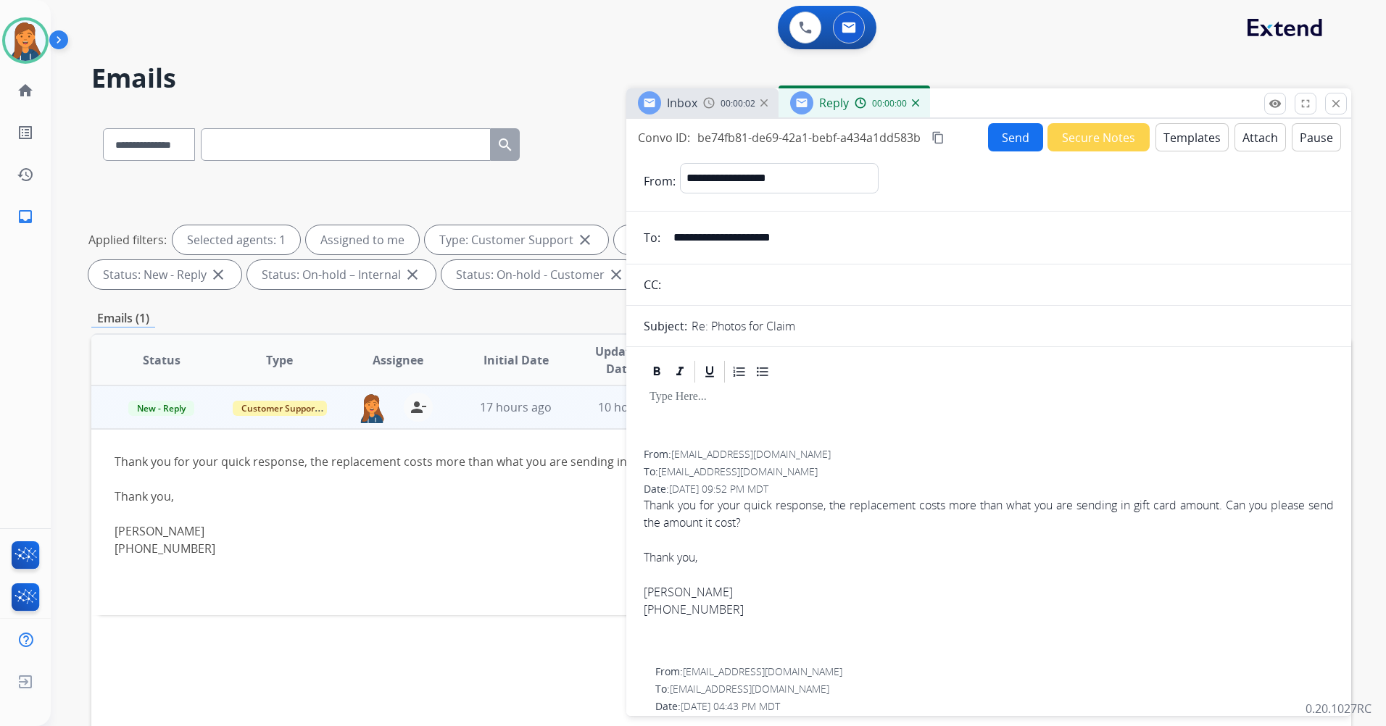
click at [1183, 130] on button "Templates" at bounding box center [1191, 137] width 73 height 28
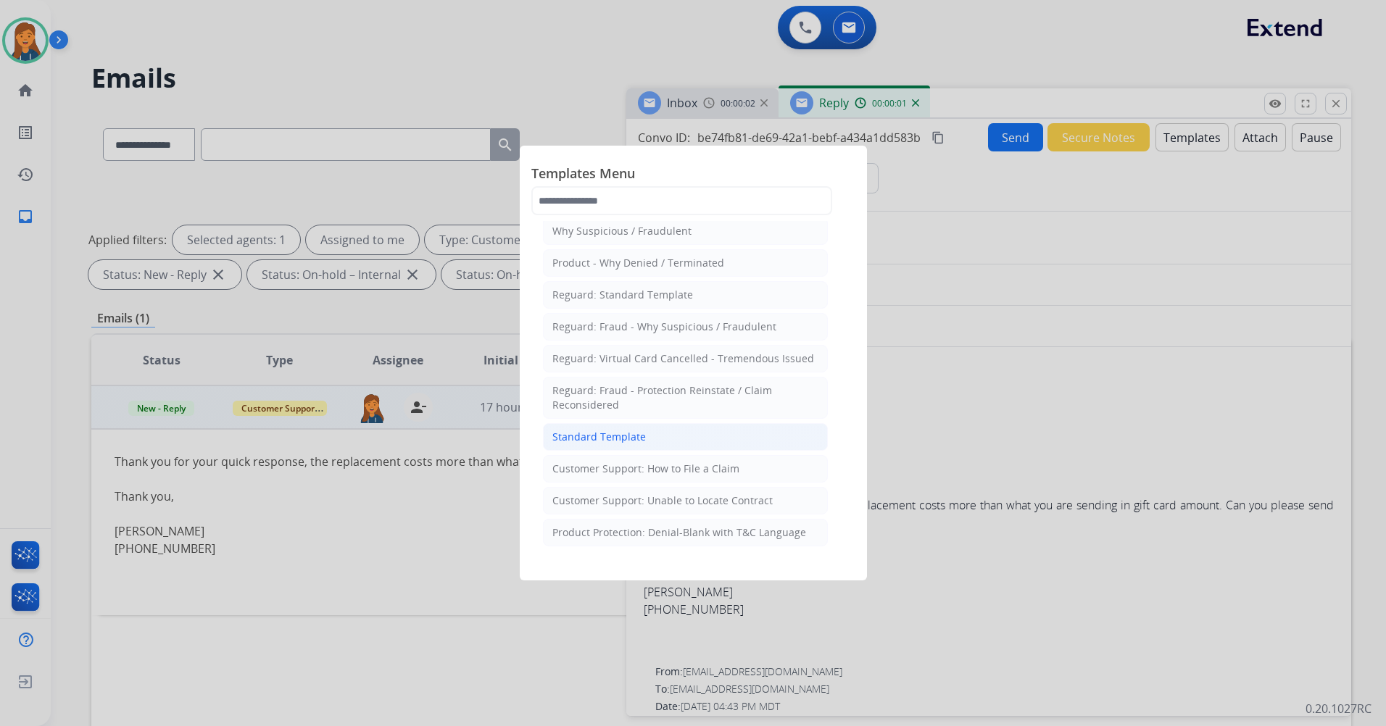
scroll to position [72, 0]
click at [630, 402] on div "Standard Template" at bounding box center [599, 404] width 94 height 14
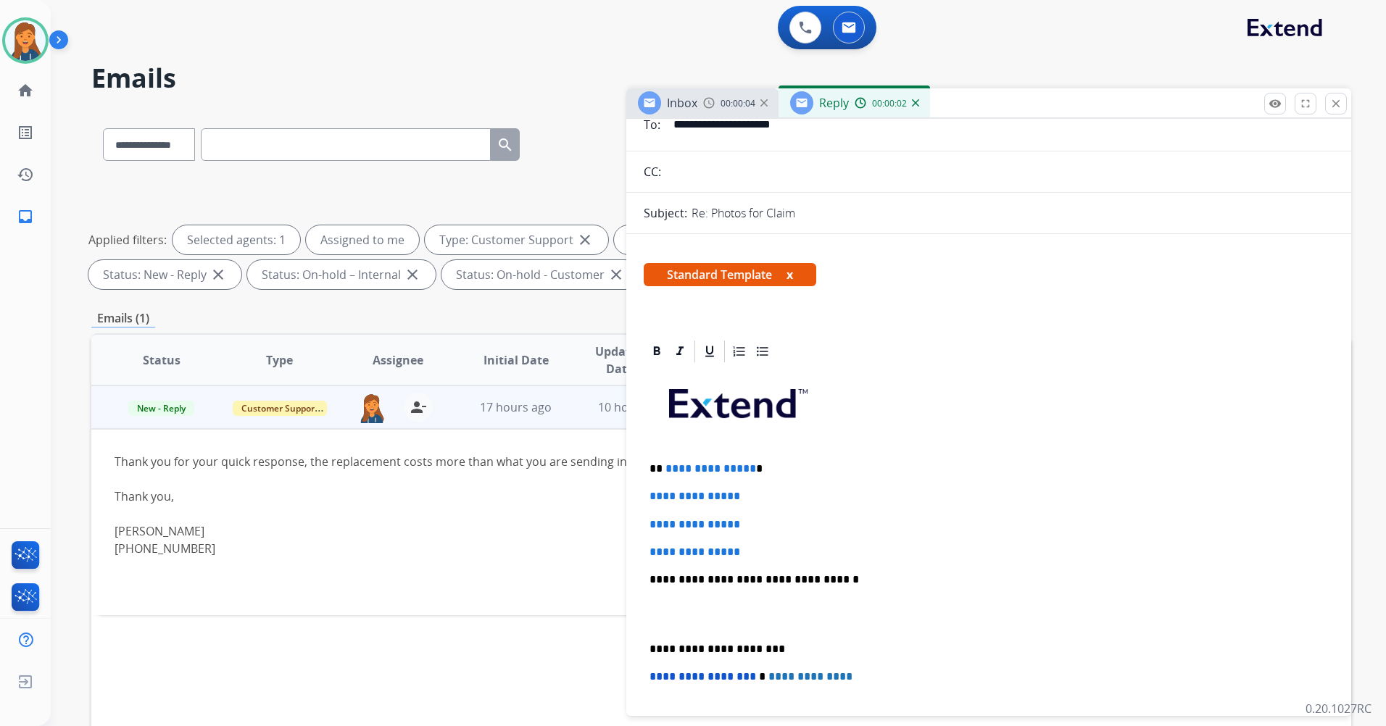
scroll to position [145, 0]
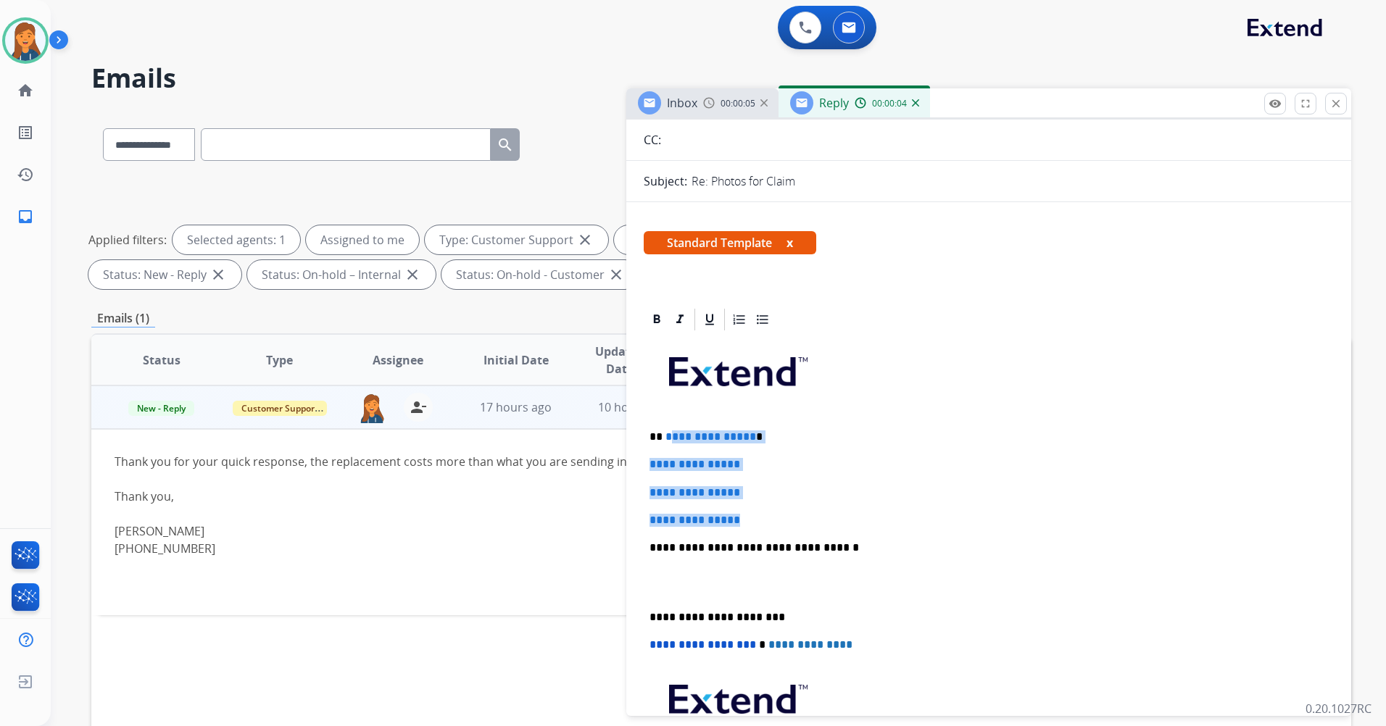
drag, startPoint x: 755, startPoint y: 517, endPoint x: 668, endPoint y: 438, distance: 118.1
click at [668, 438] on div "**********" at bounding box center [989, 582] width 690 height 499
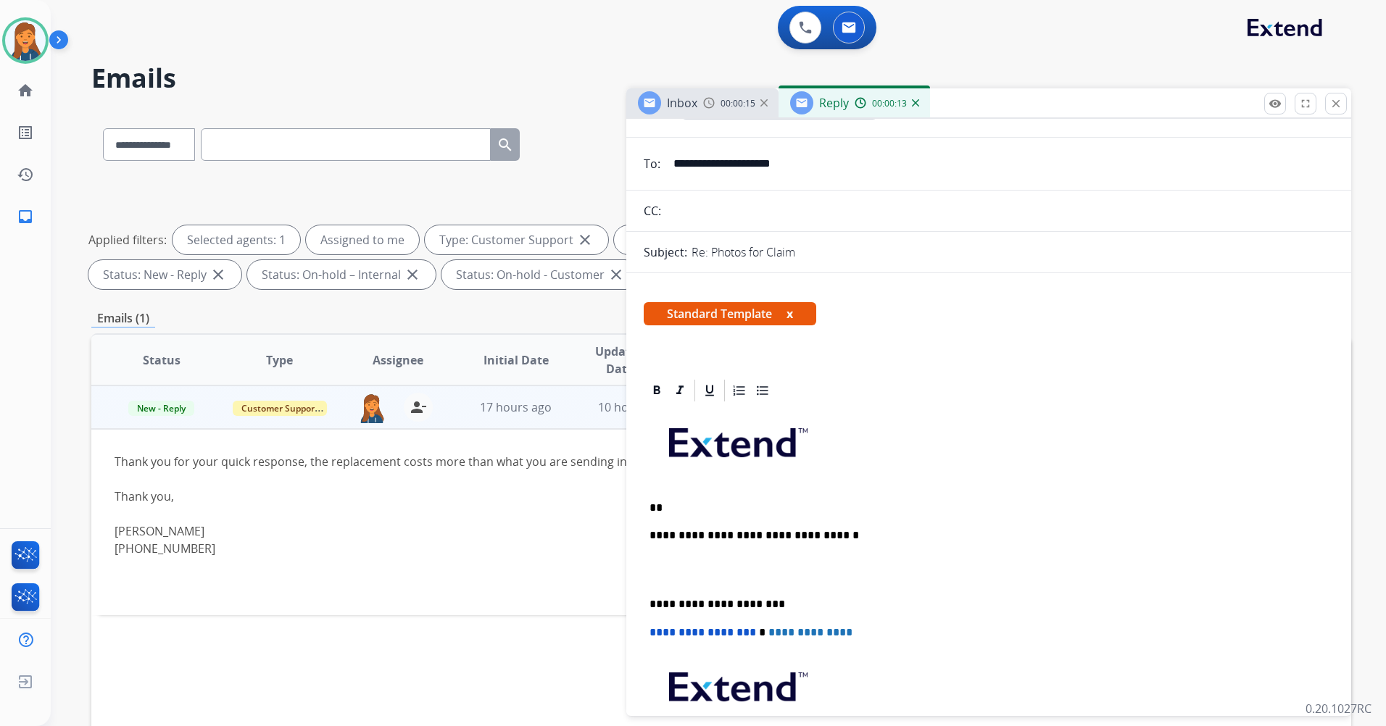
scroll to position [72, 0]
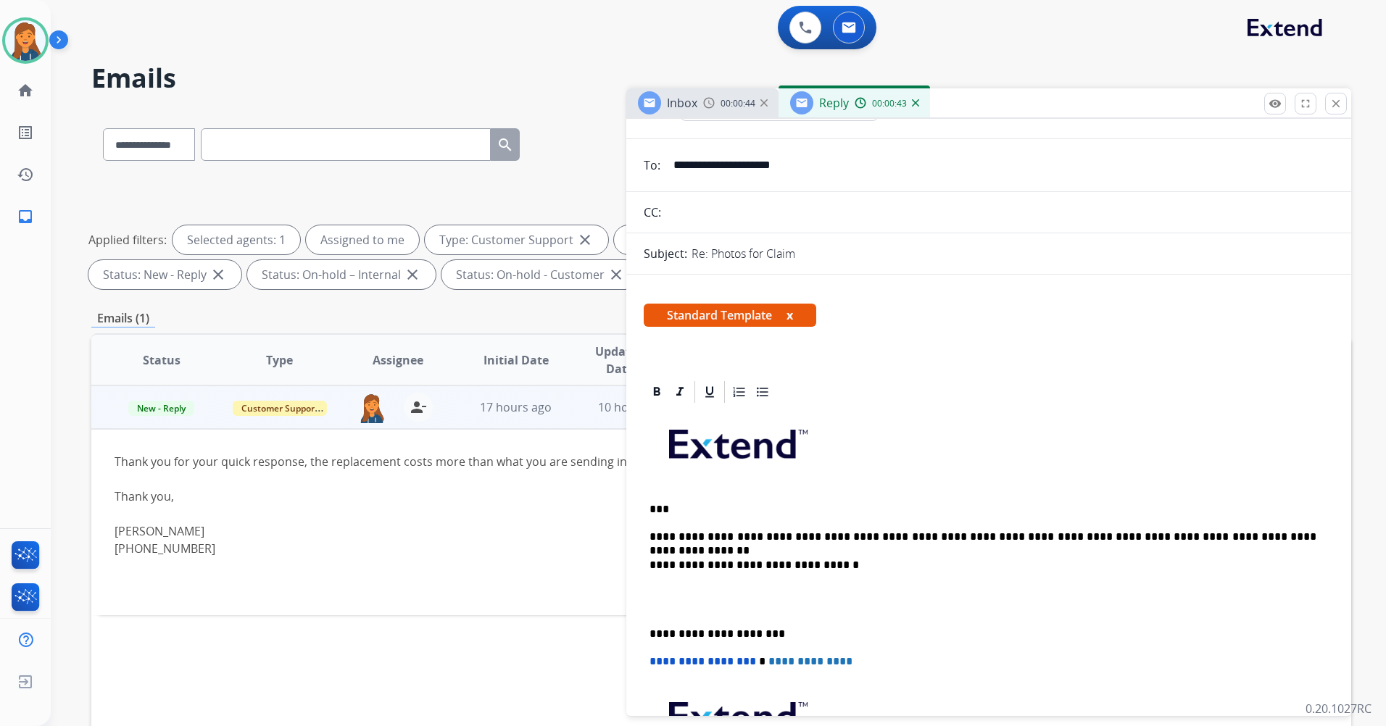
click at [647, 634] on div "**********" at bounding box center [989, 626] width 690 height 443
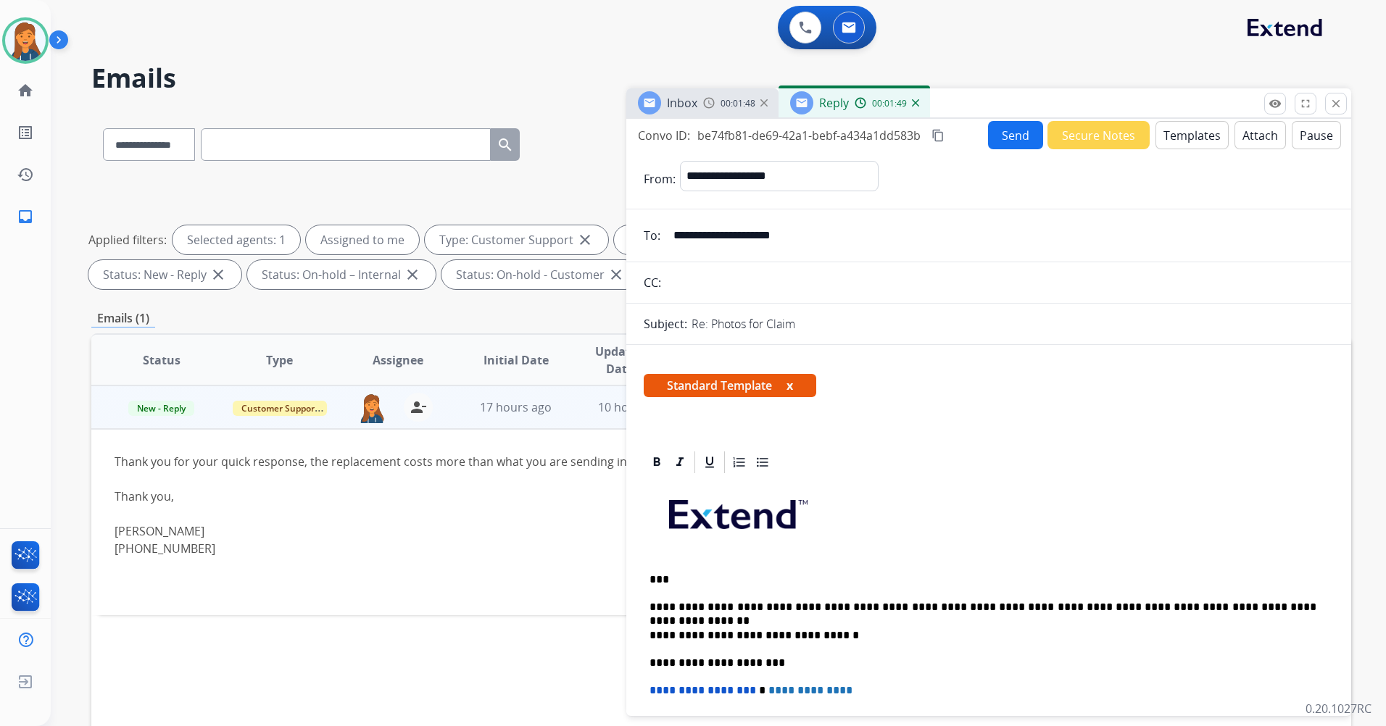
scroll to position [0, 0]
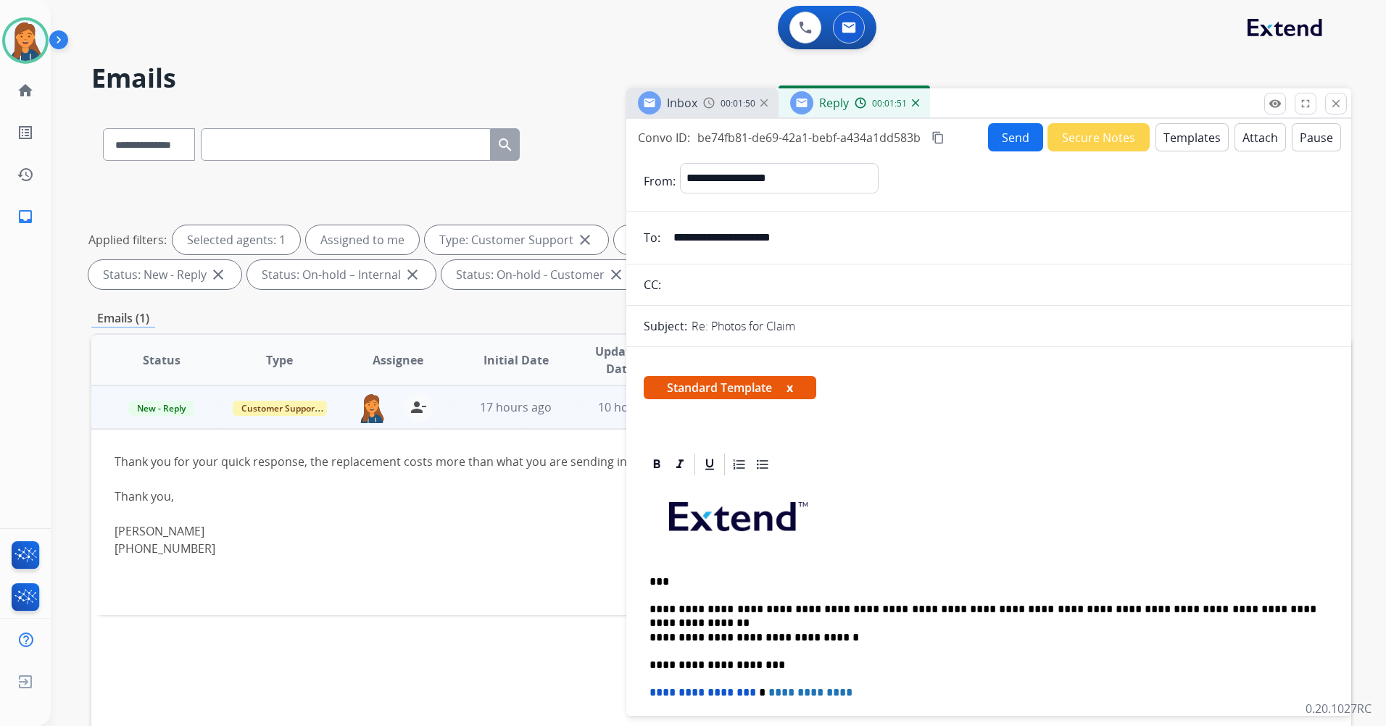
click at [1005, 135] on button "Send" at bounding box center [1015, 137] width 55 height 28
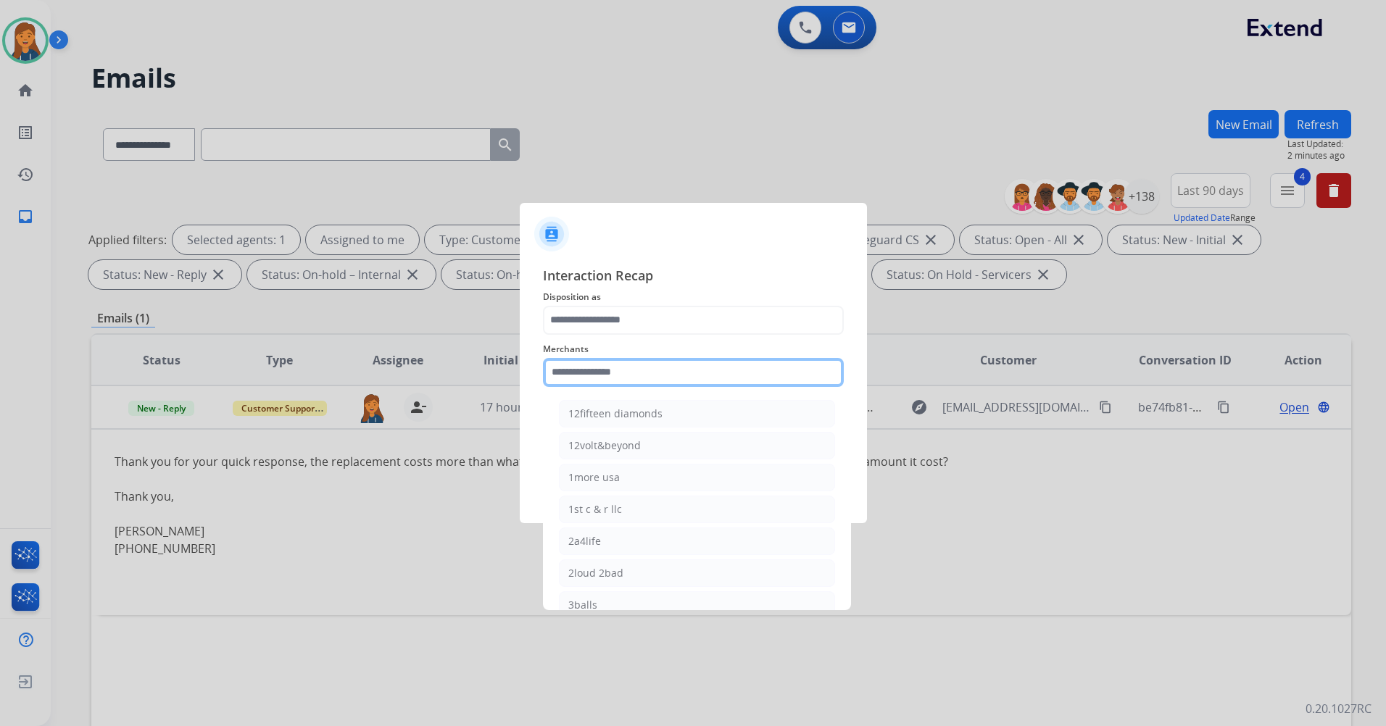
click at [647, 372] on input "text" at bounding box center [693, 372] width 301 height 29
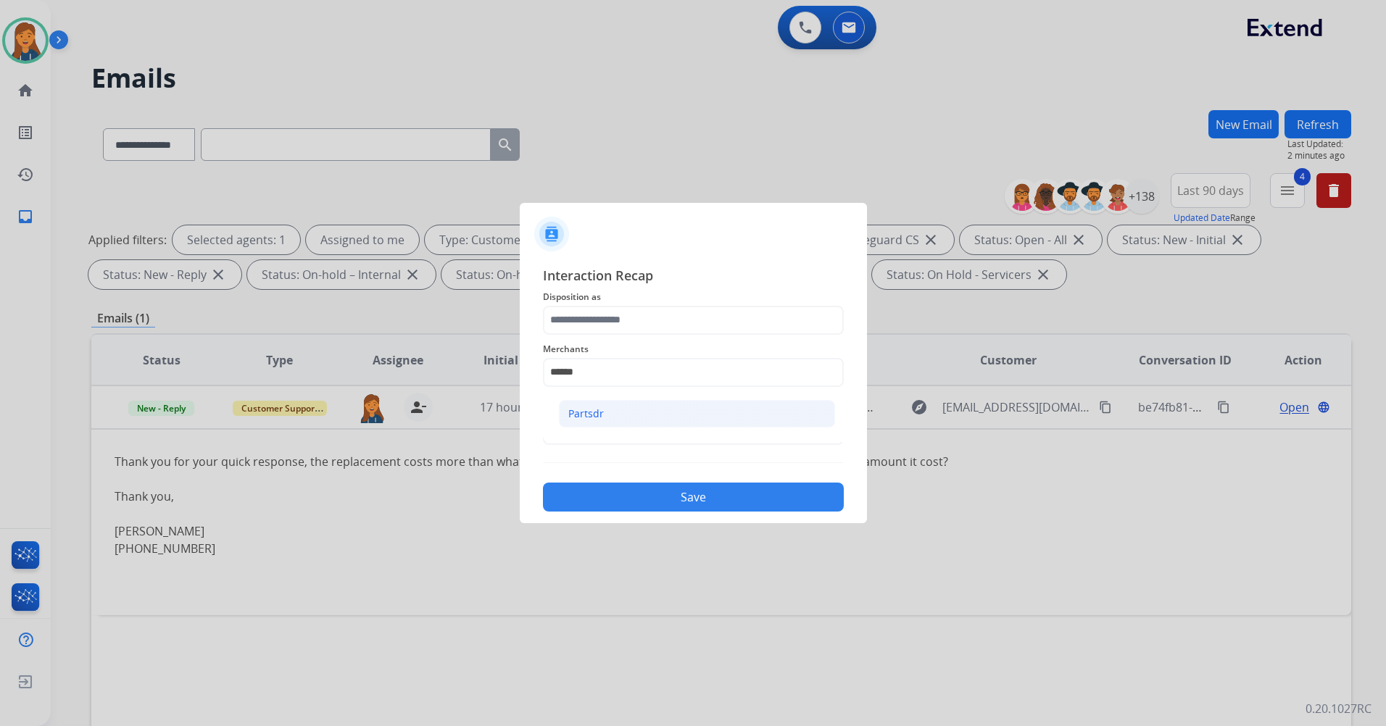
click at [617, 425] on li "Partsdr" at bounding box center [697, 414] width 276 height 28
type input "*******"
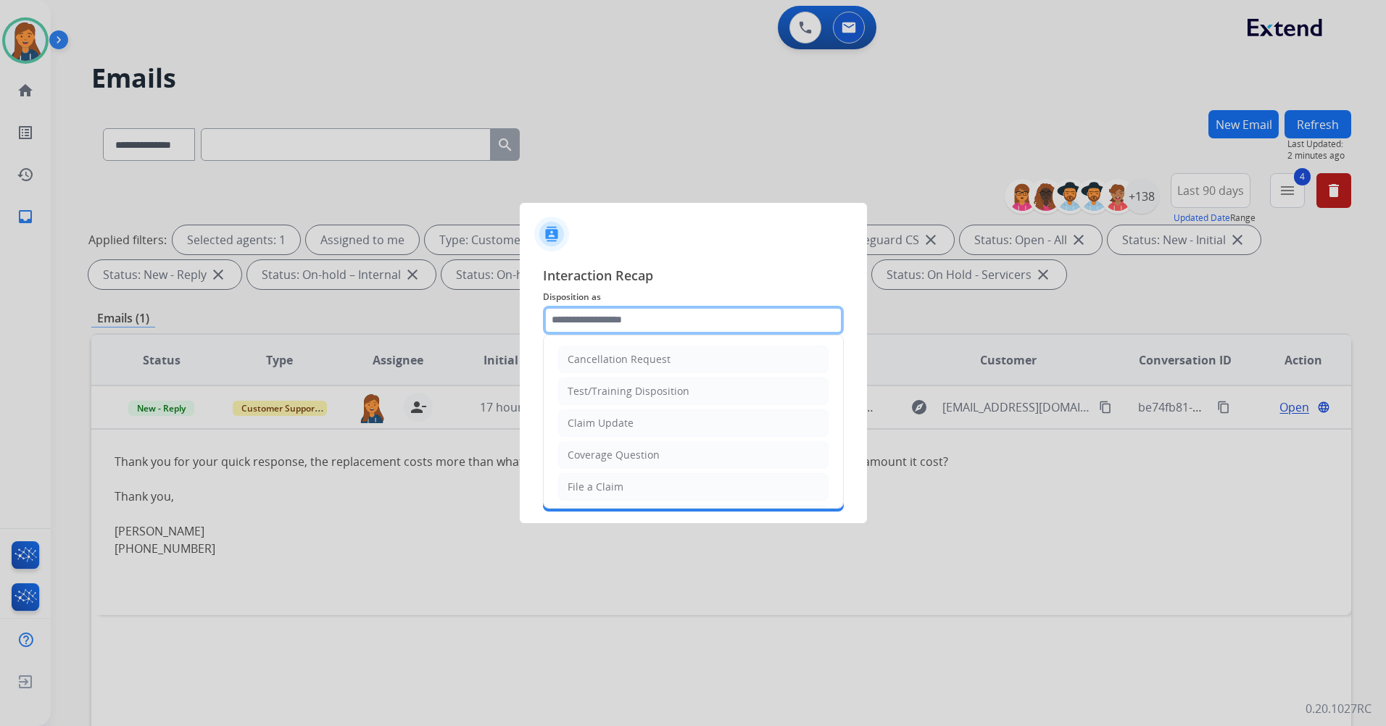
click at [631, 326] on input "text" at bounding box center [693, 320] width 301 height 29
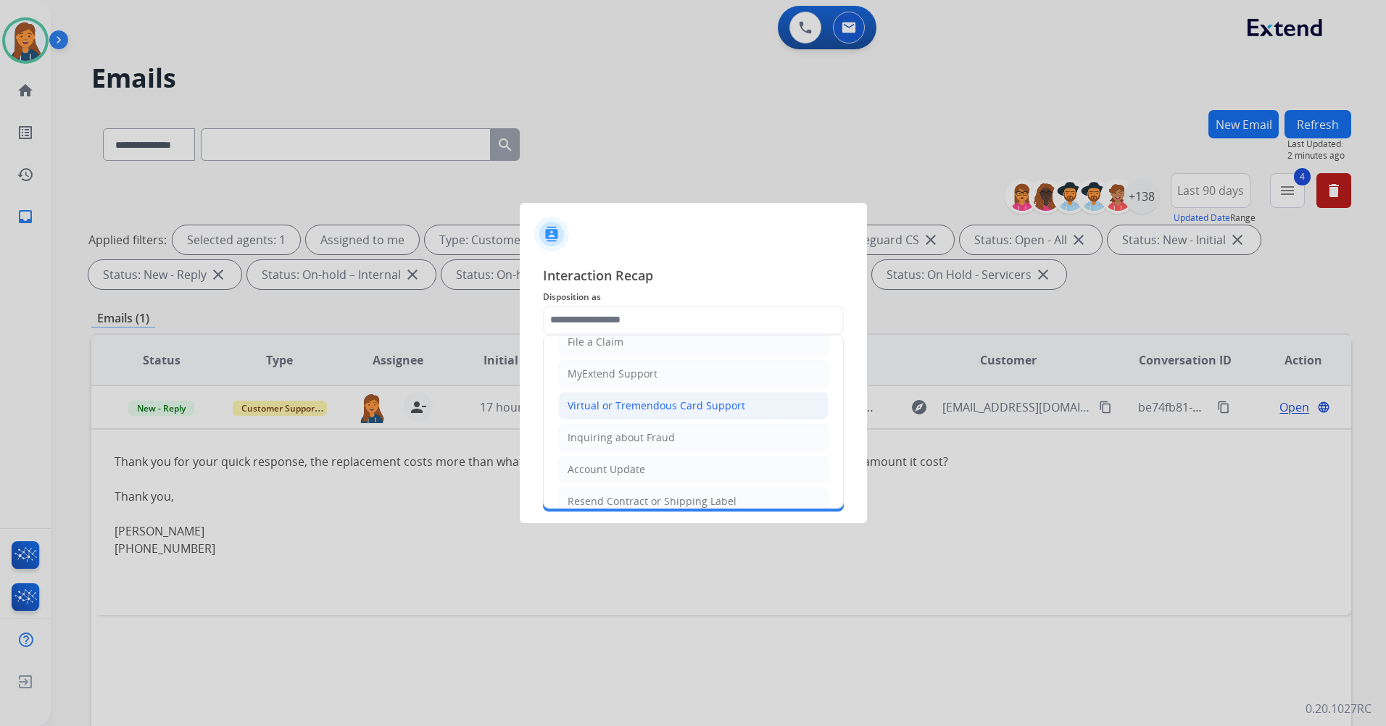
click at [647, 406] on div "Virtual or Tremendous Card Support" at bounding box center [657, 406] width 178 height 14
type input "**********"
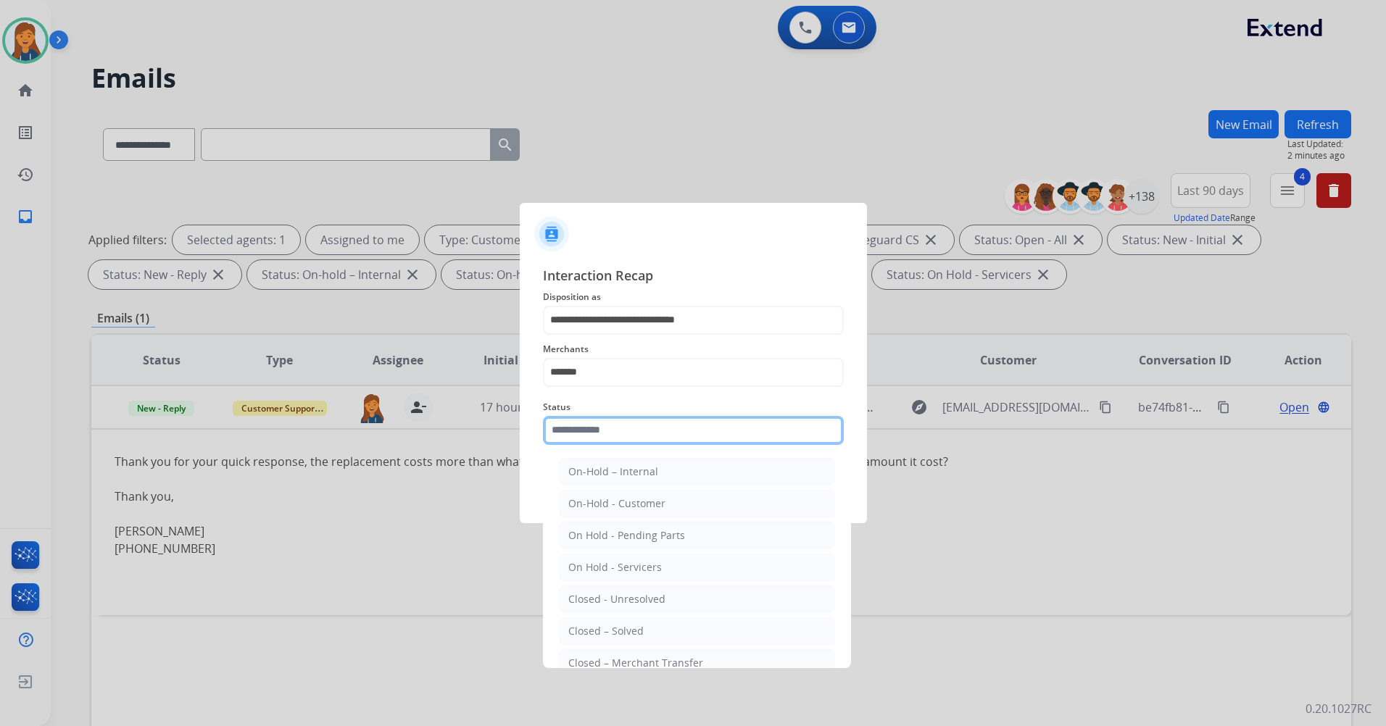
click at [624, 436] on input "text" at bounding box center [693, 430] width 301 height 29
click at [602, 621] on li "Closed – Solved" at bounding box center [697, 632] width 276 height 28
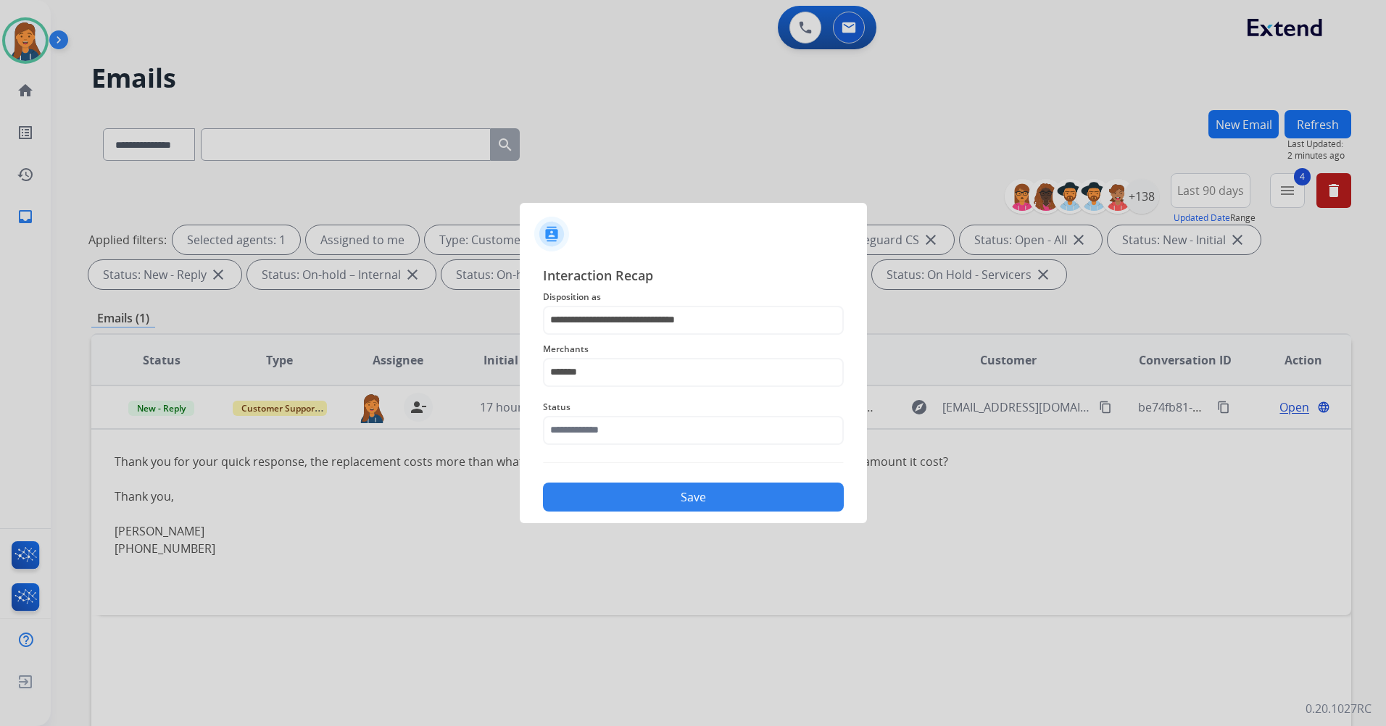
type input "**********"
click at [611, 505] on button "Save" at bounding box center [693, 497] width 301 height 29
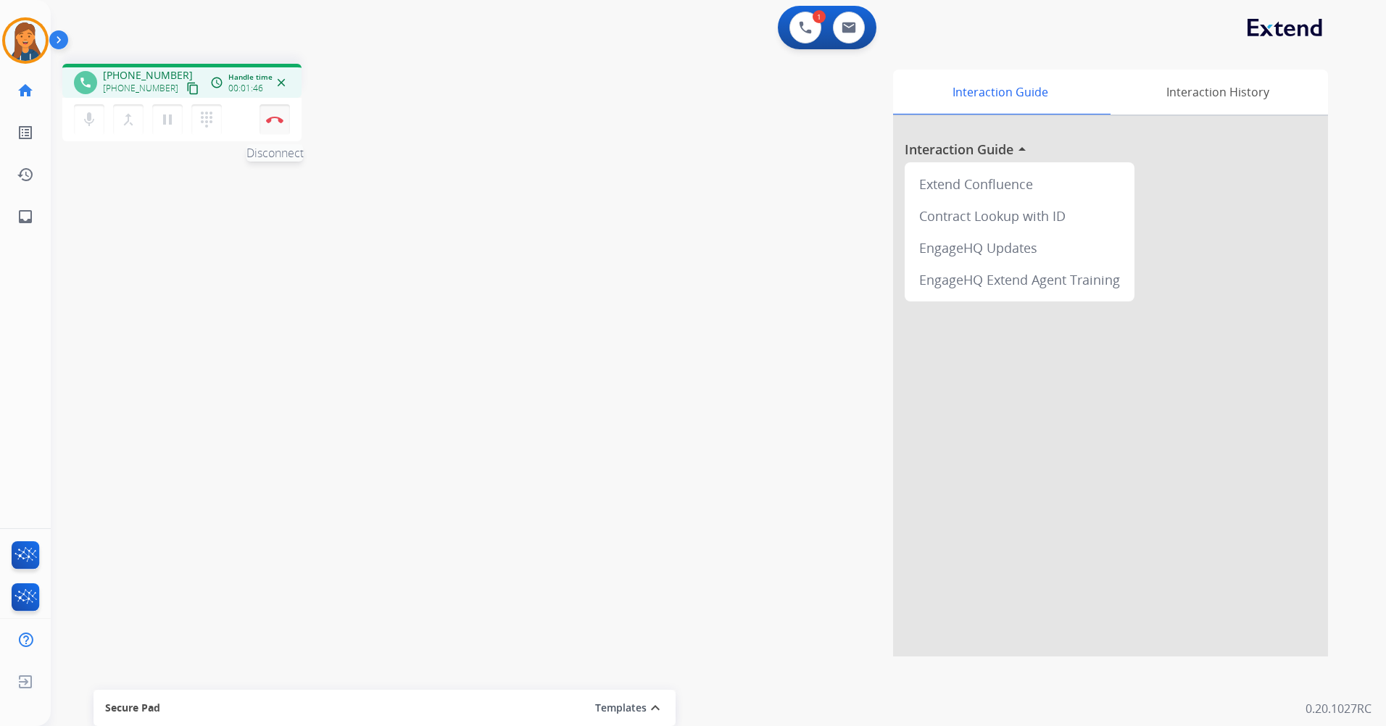
click at [267, 123] on button "Disconnect" at bounding box center [275, 119] width 30 height 30
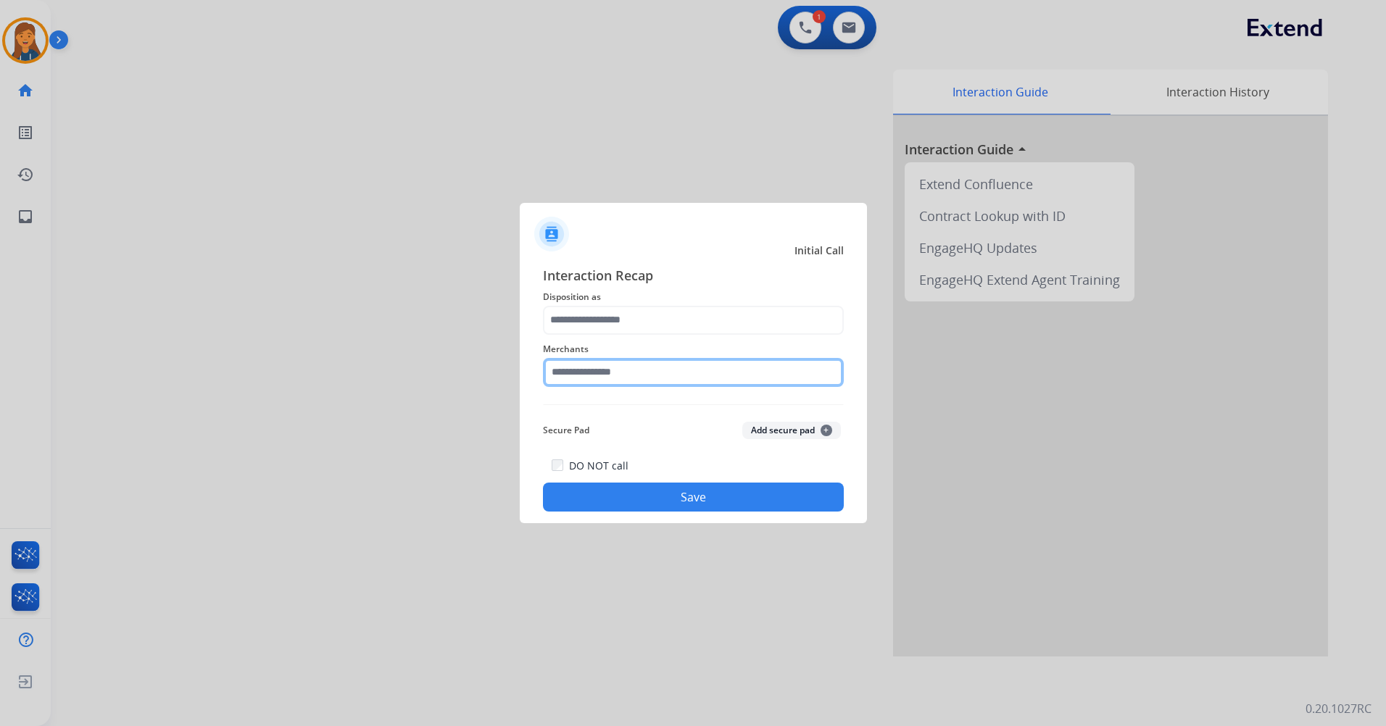
click at [641, 377] on input "text" at bounding box center [693, 372] width 301 height 29
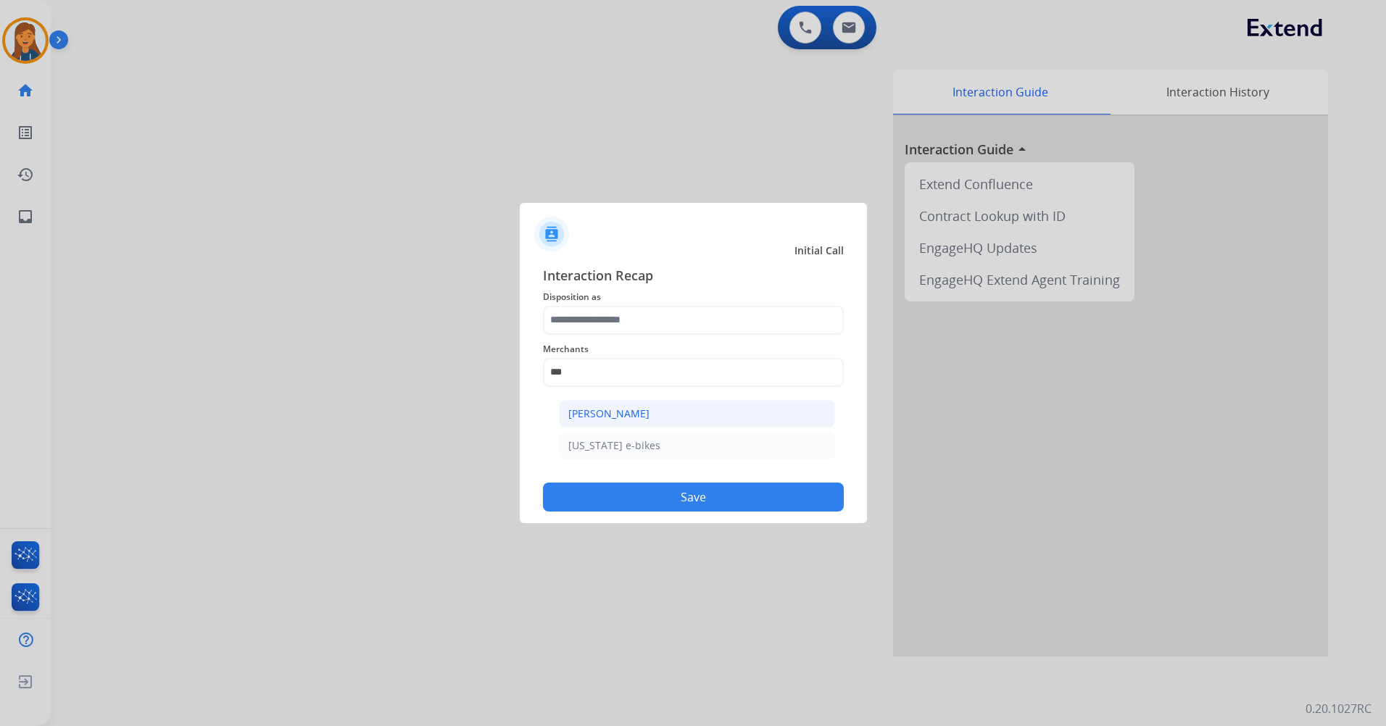
click at [637, 421] on li "[PERSON_NAME]" at bounding box center [697, 414] width 276 height 28
type input "**********"
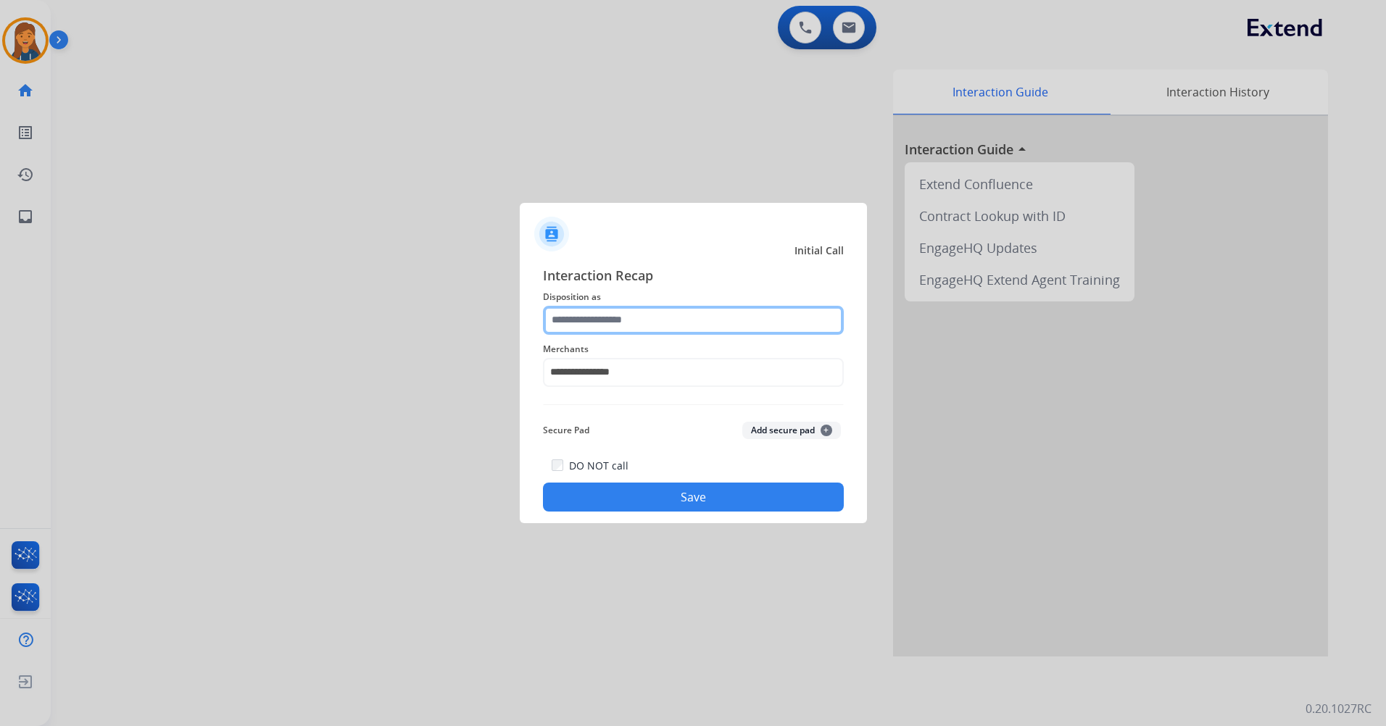
click at [669, 322] on input "text" at bounding box center [693, 320] width 301 height 29
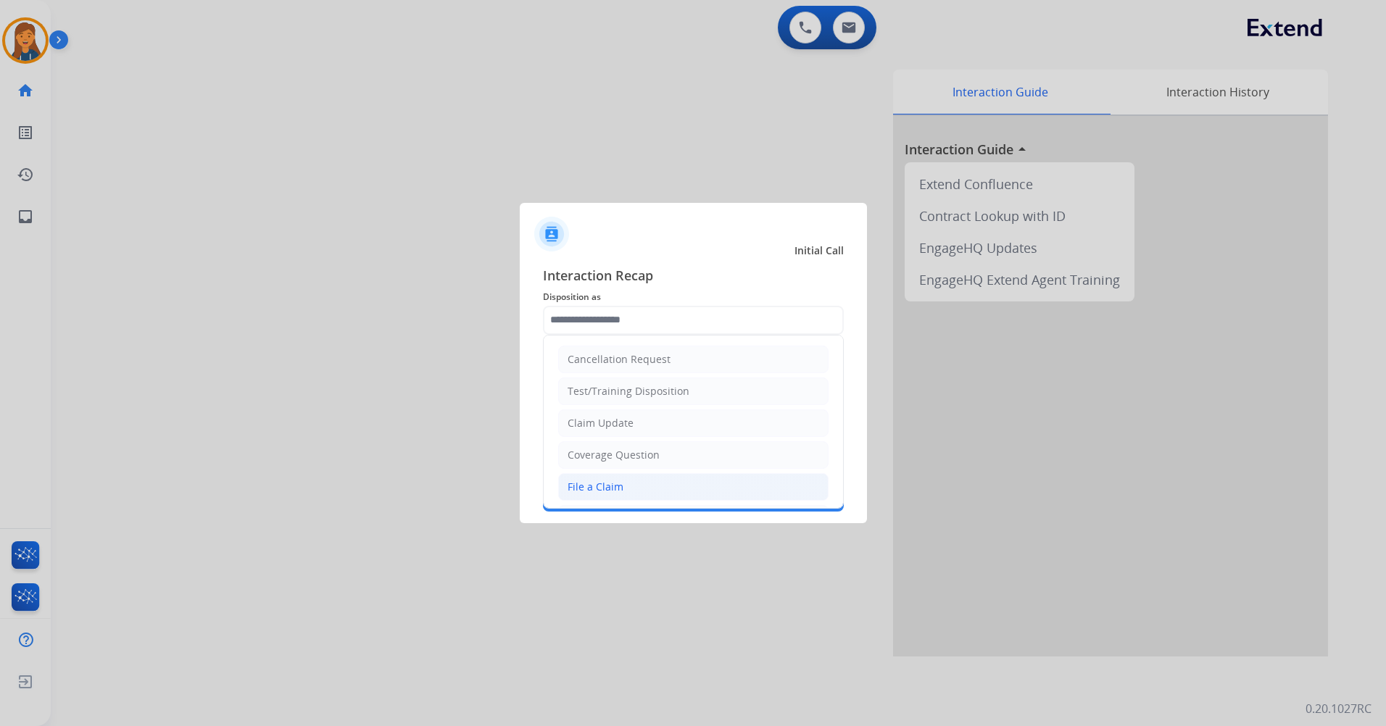
click at [616, 486] on div "File a Claim" at bounding box center [596, 487] width 56 height 14
type input "**********"
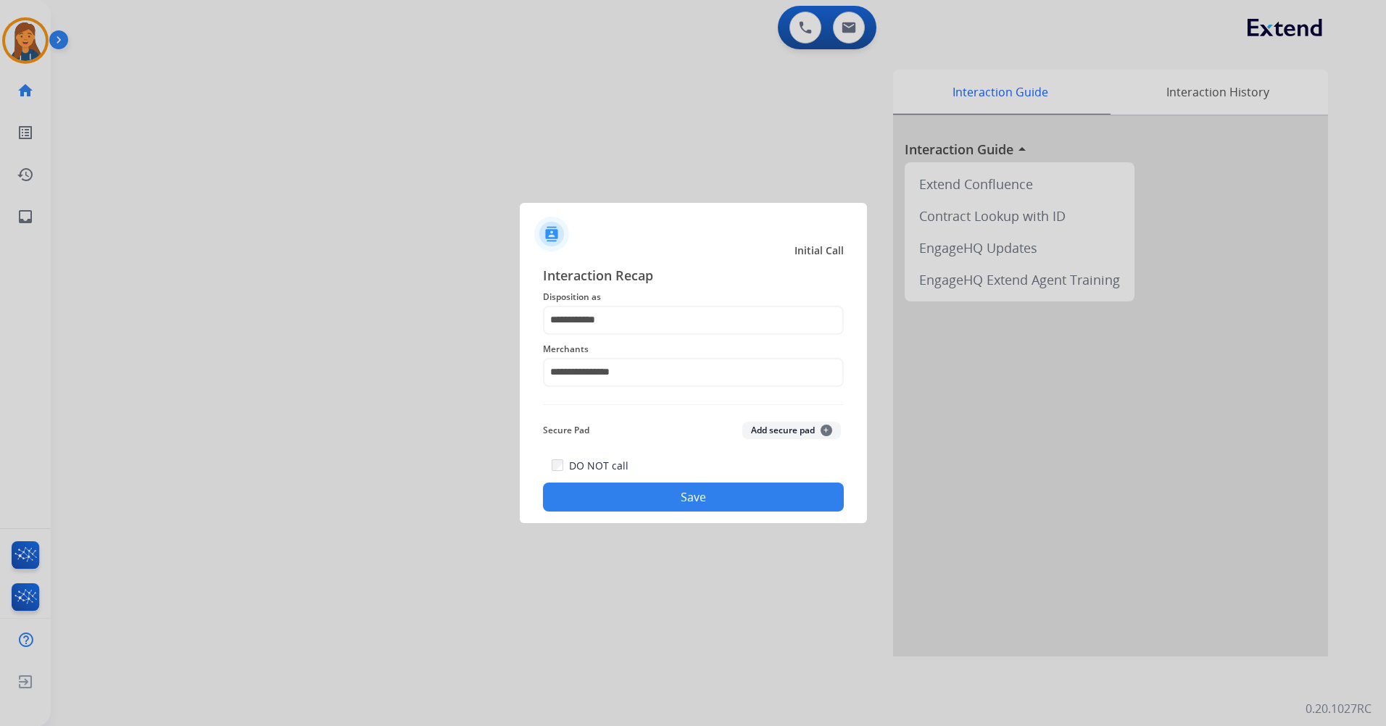
click at [663, 505] on button "Save" at bounding box center [693, 497] width 301 height 29
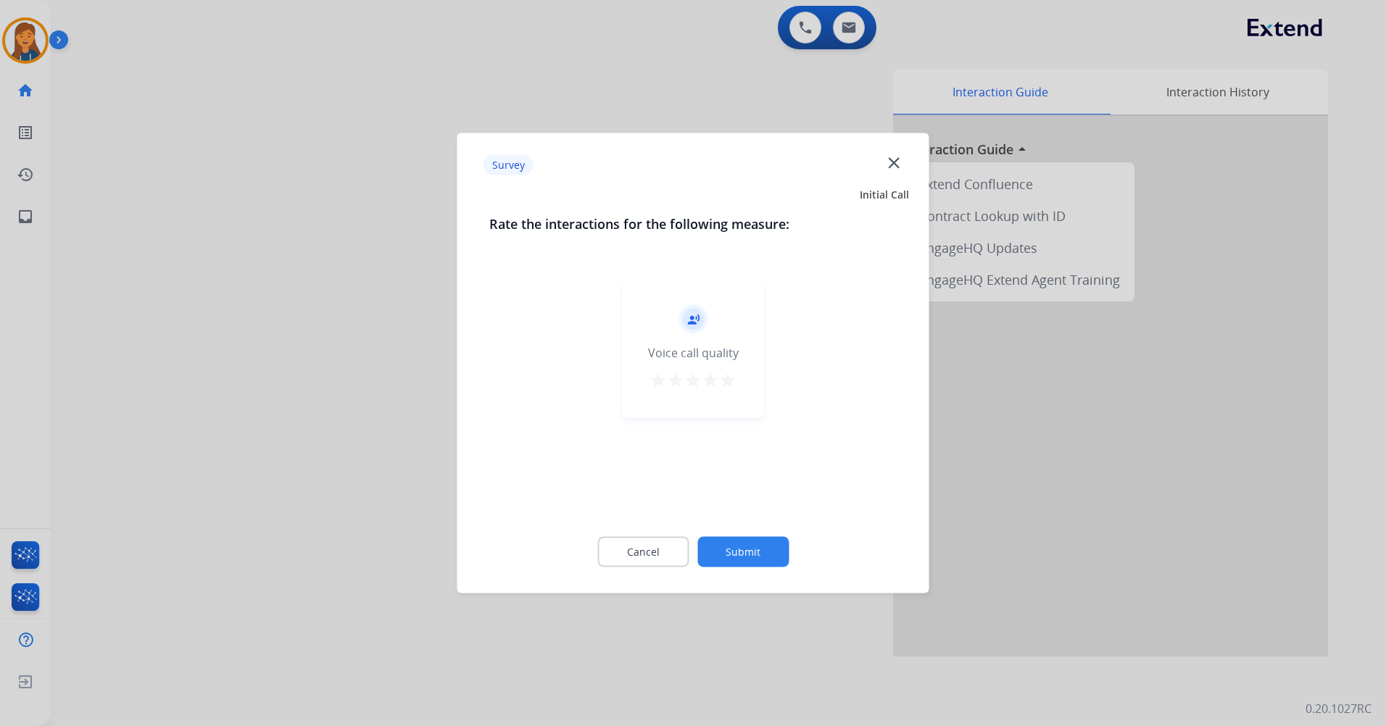
drag, startPoint x: 732, startPoint y: 383, endPoint x: 752, endPoint y: 491, distance: 109.9
click at [731, 383] on mat-icon "star" at bounding box center [727, 380] width 17 height 17
click at [751, 546] on button "Submit" at bounding box center [742, 552] width 91 height 30
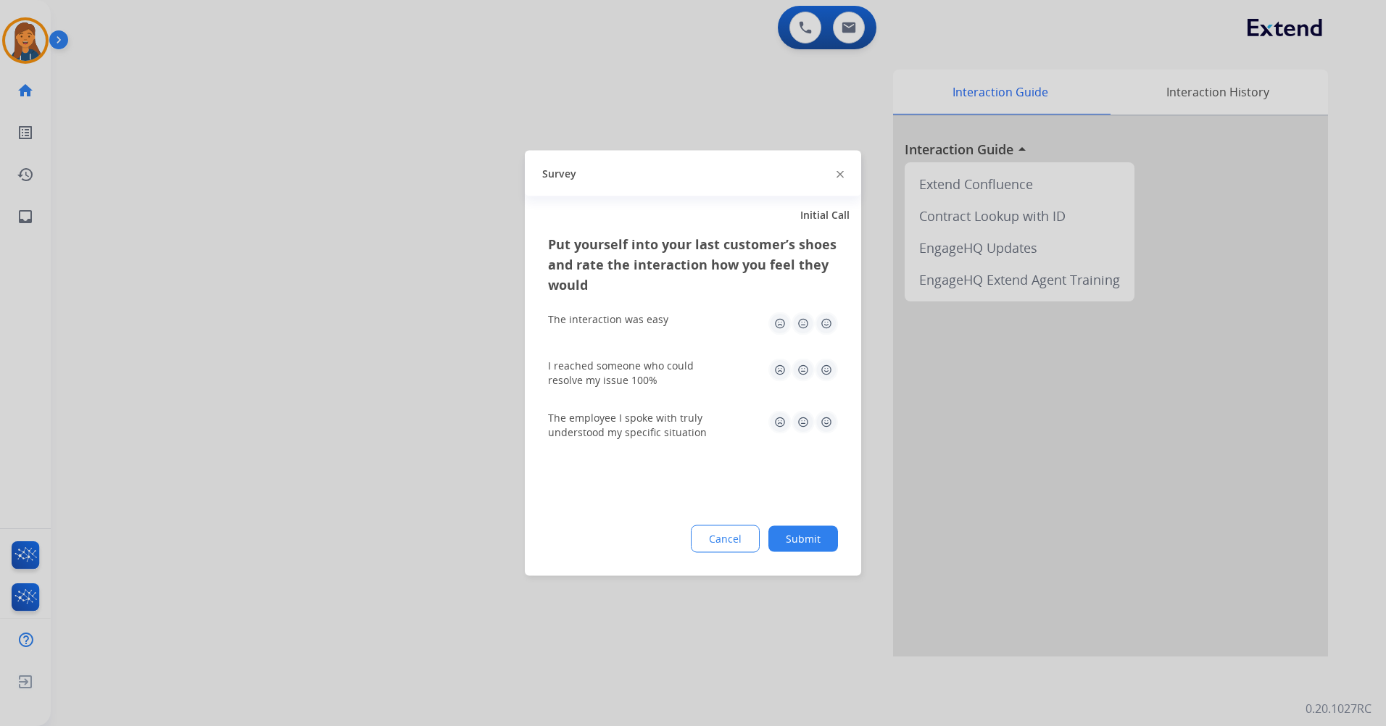
click at [826, 326] on img at bounding box center [826, 323] width 23 height 23
drag, startPoint x: 826, startPoint y: 365, endPoint x: 831, endPoint y: 388, distance: 23.7
click at [826, 366] on img at bounding box center [826, 370] width 23 height 23
click at [831, 416] on img at bounding box center [826, 422] width 23 height 23
click at [804, 542] on button "Submit" at bounding box center [803, 539] width 70 height 26
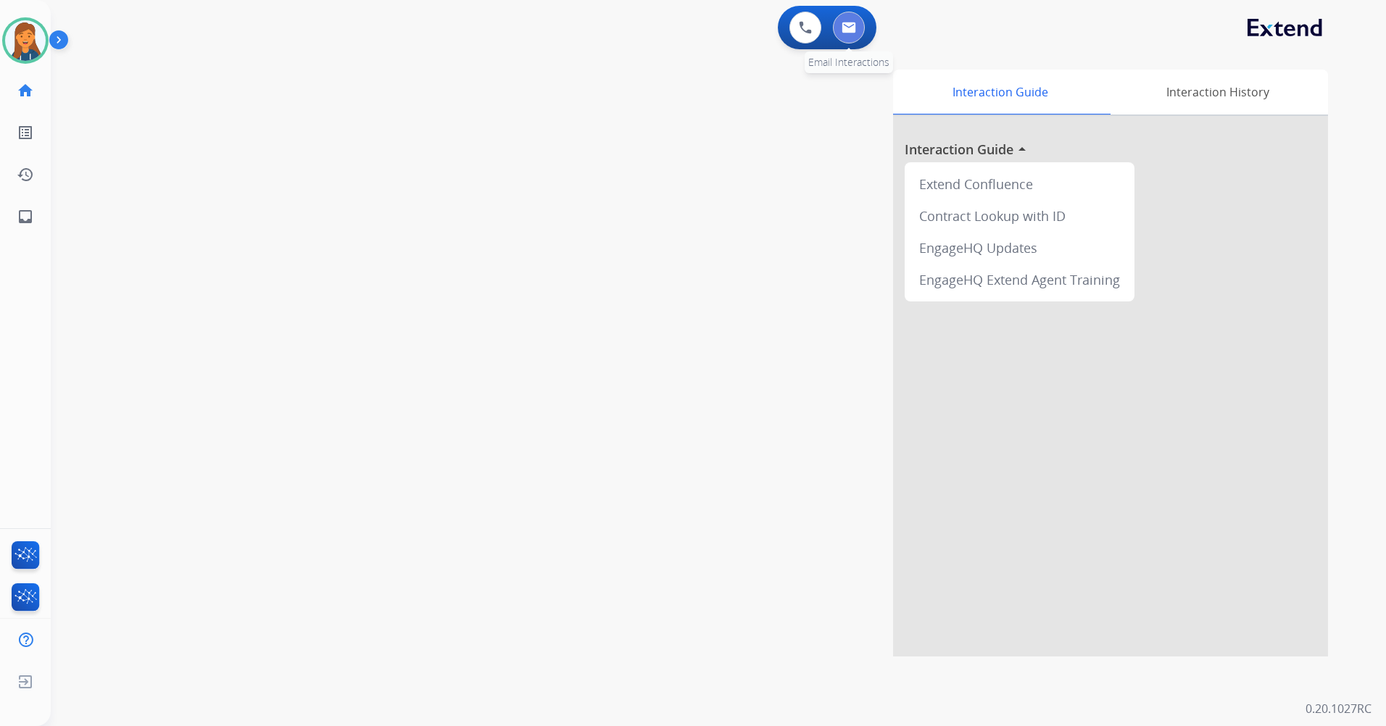
click at [842, 32] on img at bounding box center [849, 28] width 14 height 12
select select "**********"
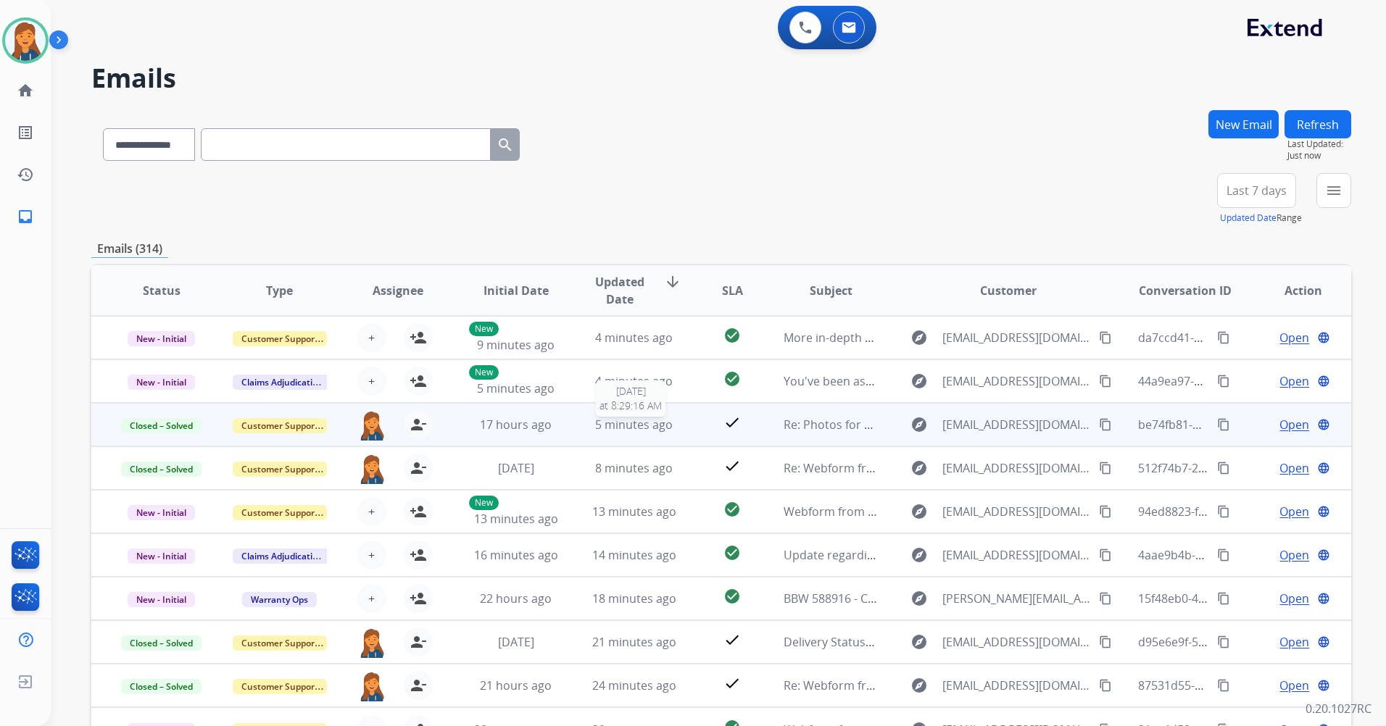
scroll to position [1, 0]
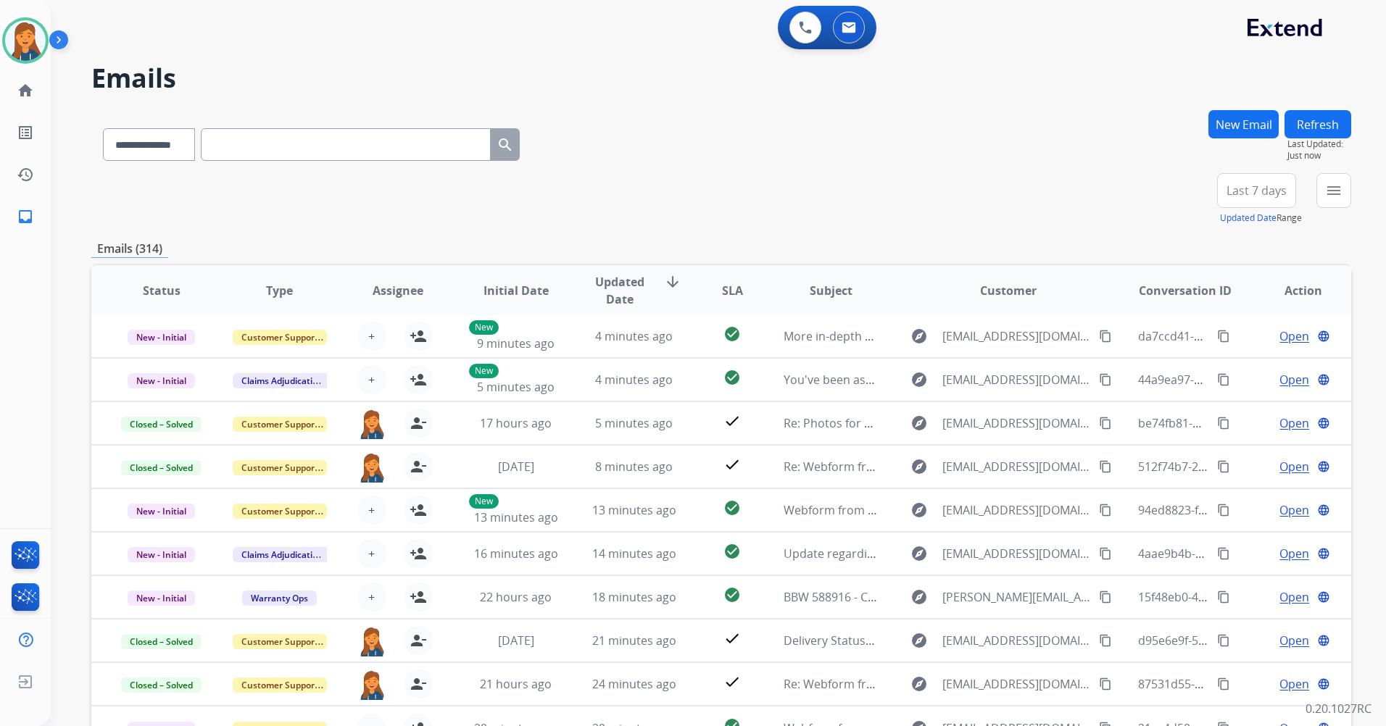
click at [1269, 188] on span "Last 7 days" at bounding box center [1257, 191] width 60 height 6
click at [1221, 367] on div "Last 90 days" at bounding box center [1252, 367] width 80 height 22
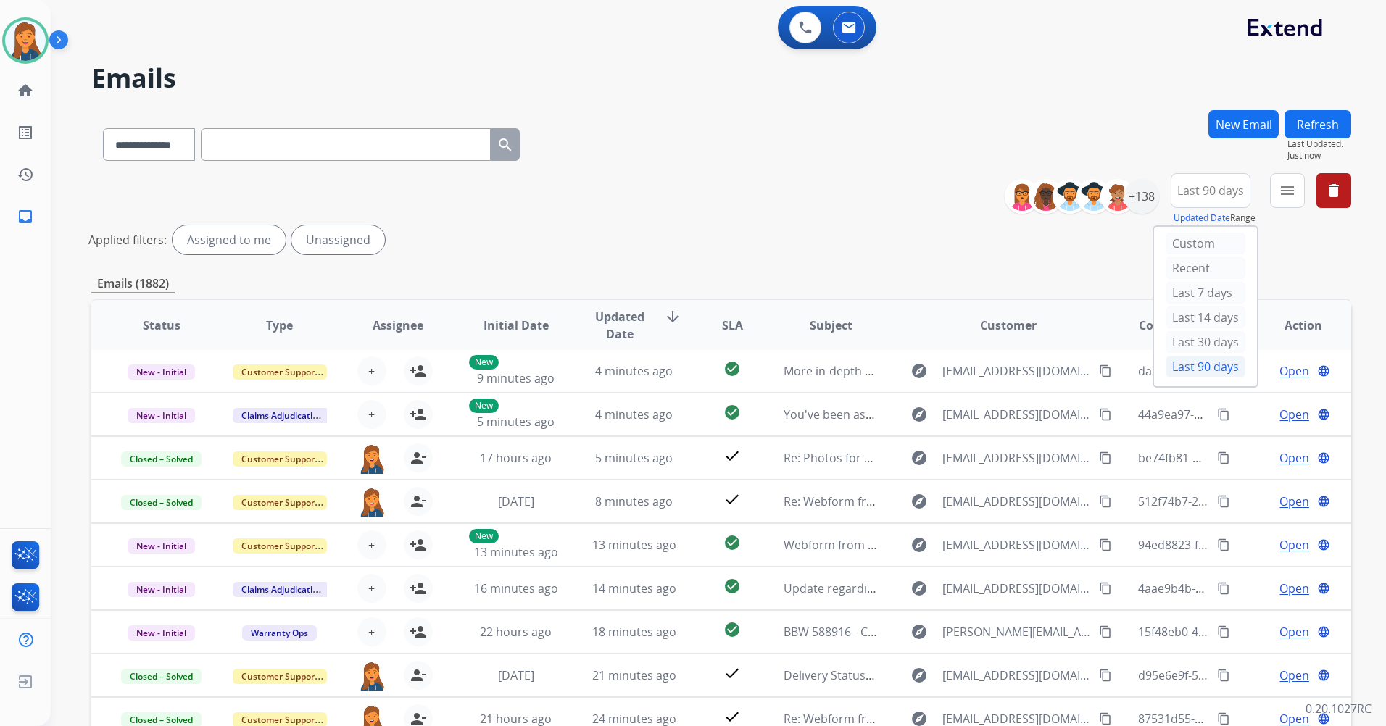
click at [1276, 199] on button "menu" at bounding box center [1287, 190] width 35 height 35
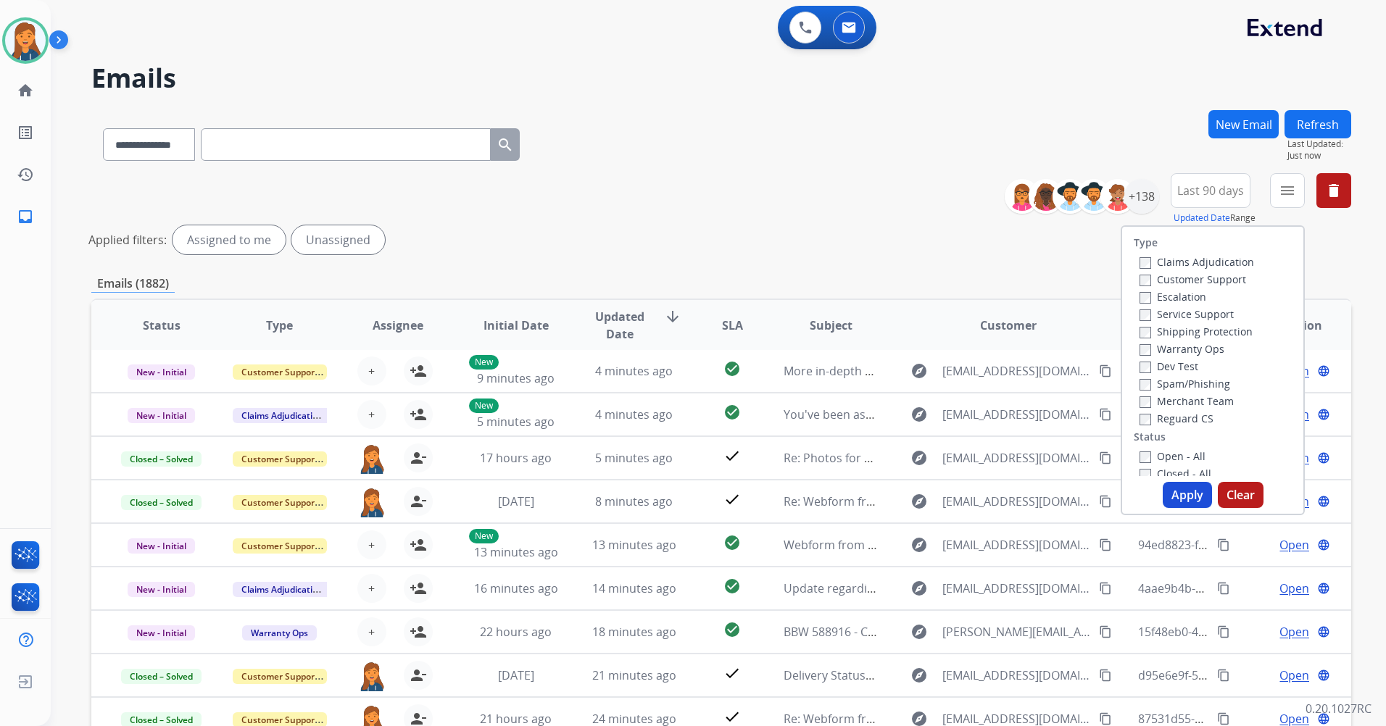
click at [1169, 281] on label "Customer Support" at bounding box center [1193, 280] width 107 height 14
click at [1184, 335] on label "Shipping Protection" at bounding box center [1196, 332] width 113 height 14
click at [1179, 417] on label "Reguard CS" at bounding box center [1177, 419] width 74 height 14
click at [1169, 457] on label "Open - All" at bounding box center [1173, 456] width 66 height 14
click at [1183, 507] on button "Apply" at bounding box center [1187, 495] width 49 height 26
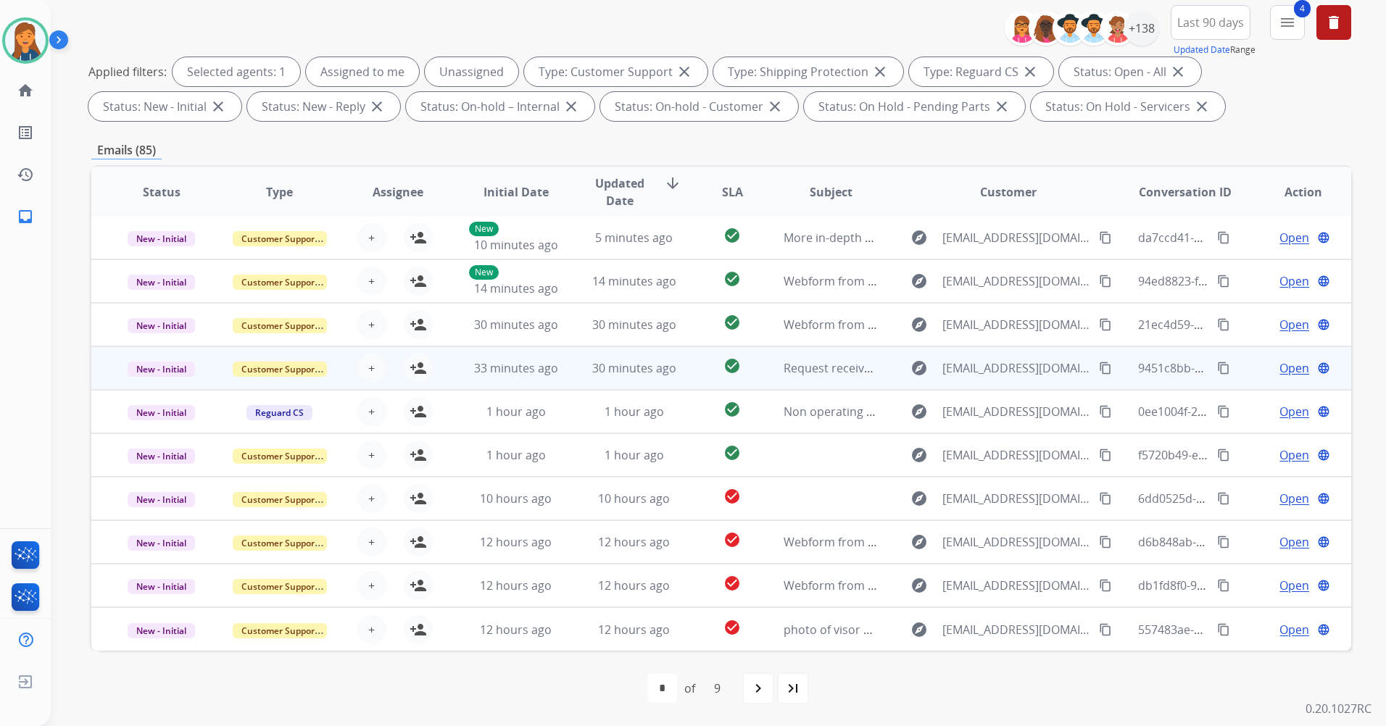
scroll to position [0, 0]
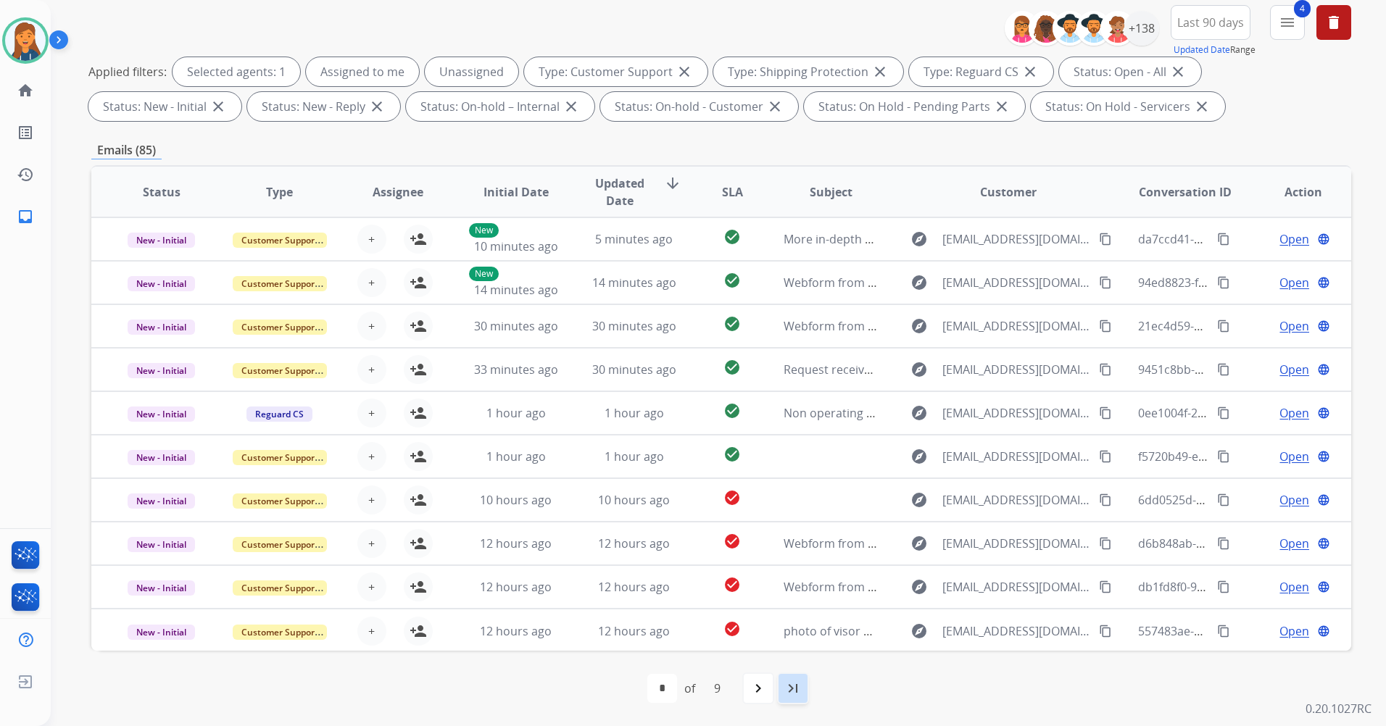
click at [802, 690] on div "last_page" at bounding box center [793, 689] width 32 height 32
select select "*"
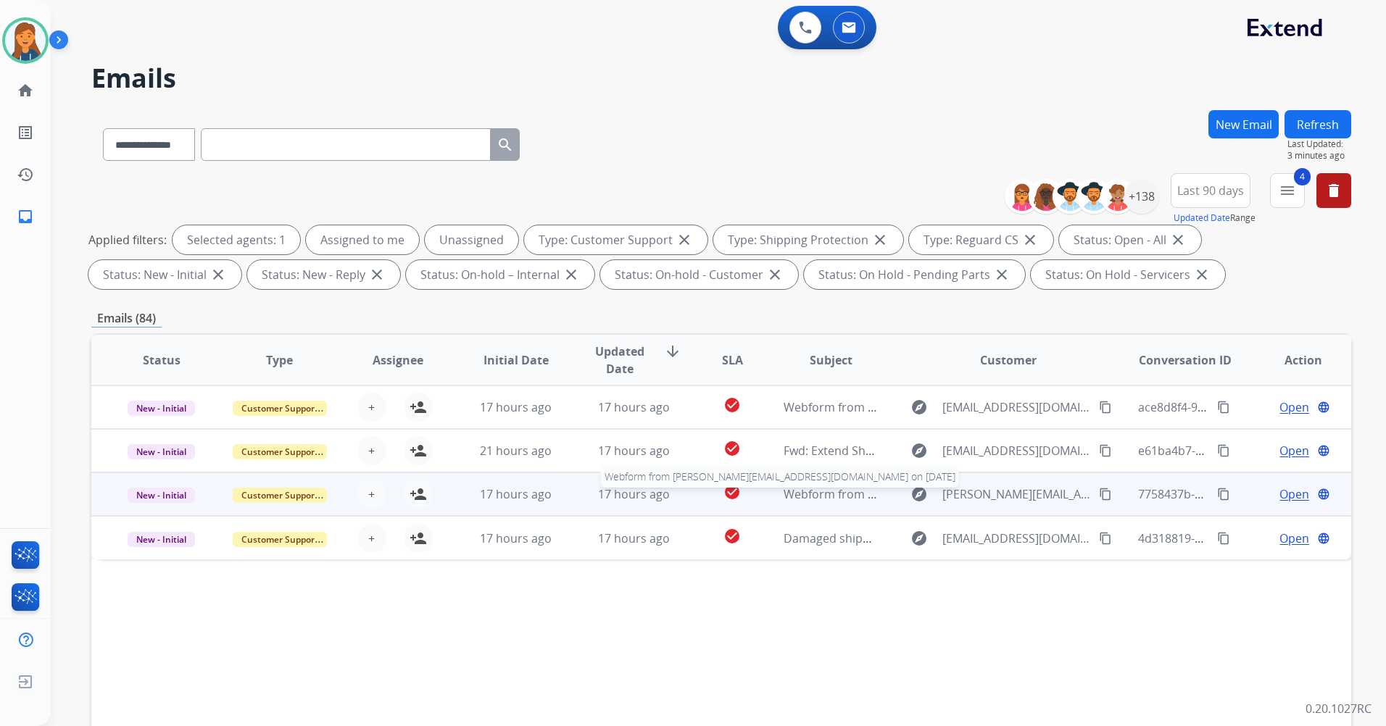
click at [823, 489] on span "Webform from Saray@taylorroman.com on 08/21/2025" at bounding box center [993, 494] width 418 height 16
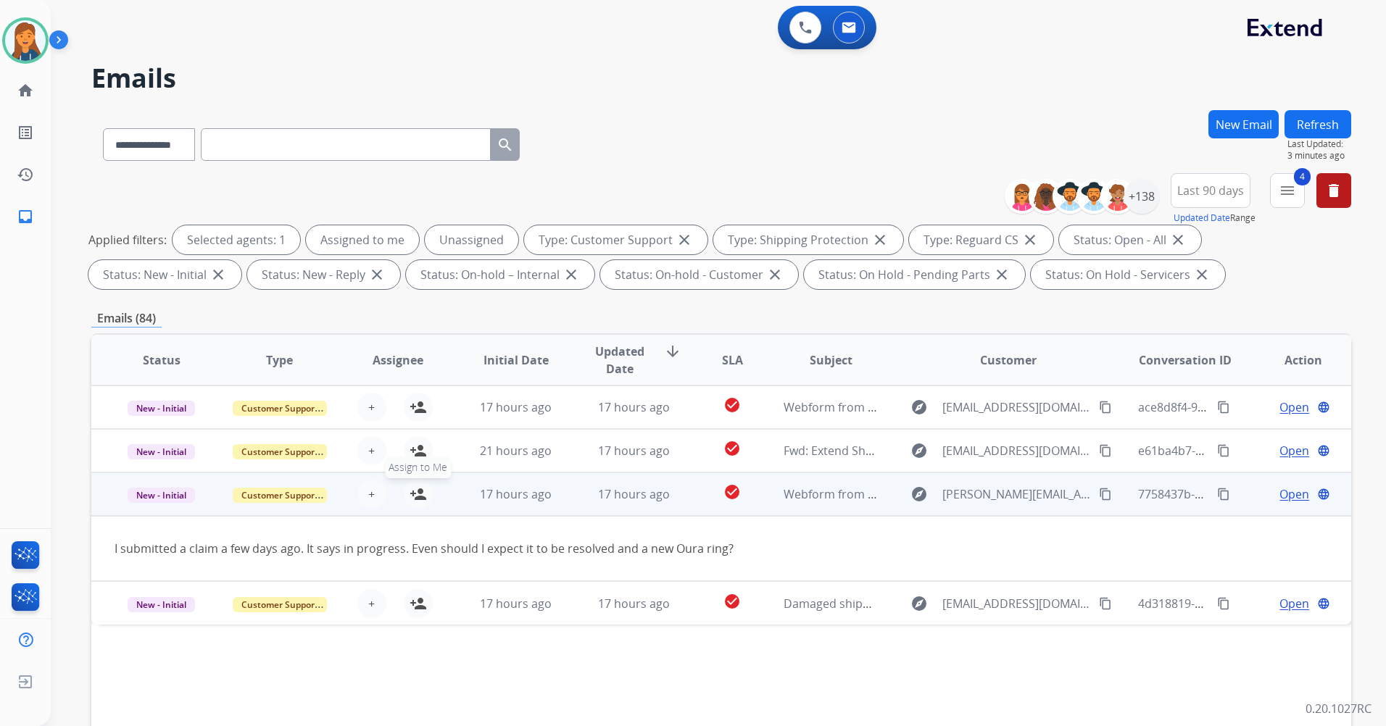
click at [418, 486] on mat-icon "person_add" at bounding box center [418, 494] width 17 height 17
click at [1279, 494] on span "Open" at bounding box center [1294, 494] width 30 height 17
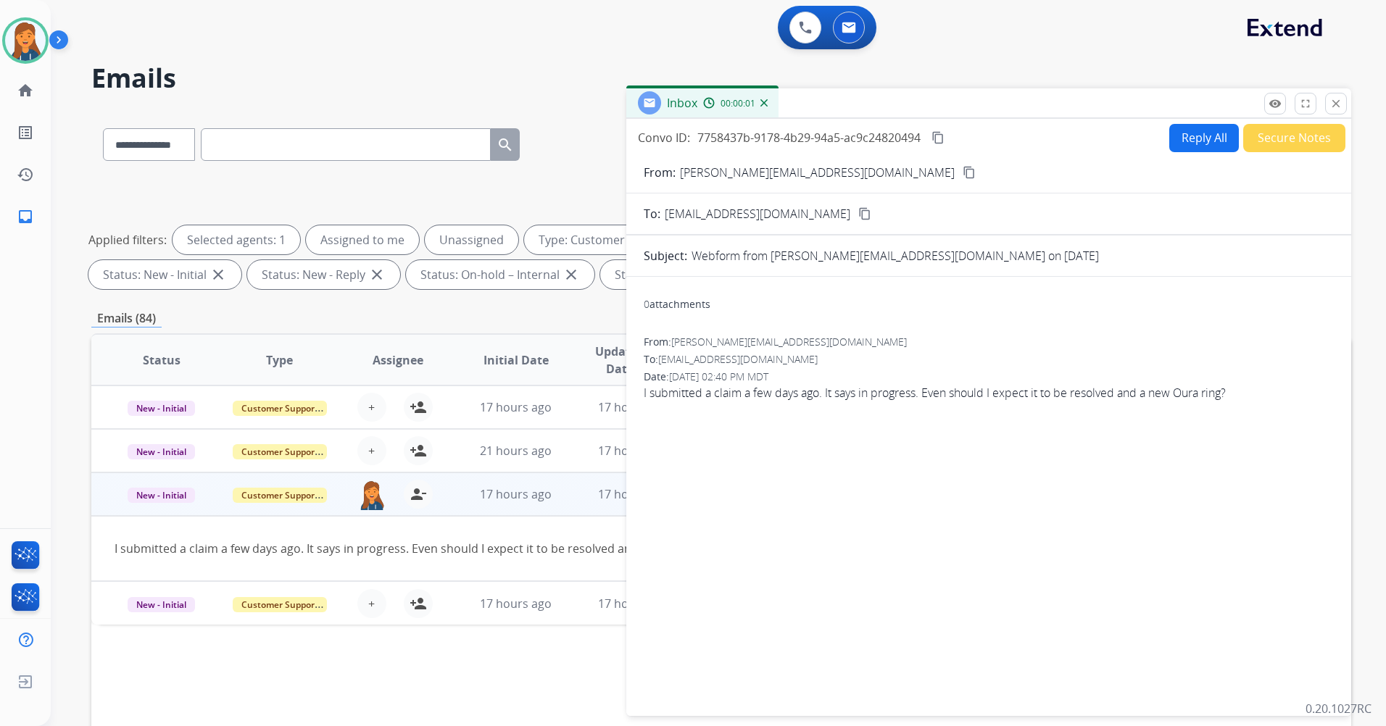
click at [960, 180] on button "content_copy" at bounding box center [968, 172] width 17 height 17
click at [1205, 138] on button "Reply All" at bounding box center [1204, 138] width 70 height 28
select select "**********"
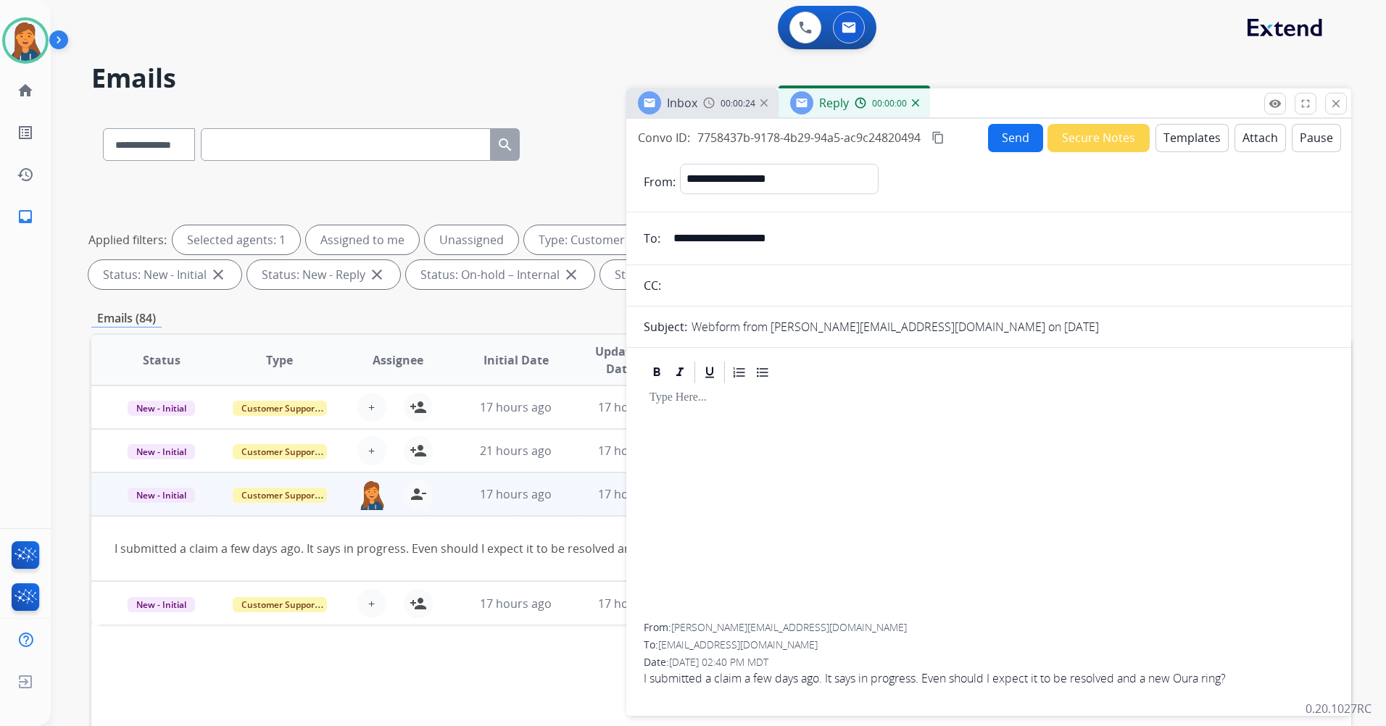
click at [1176, 142] on button "Templates" at bounding box center [1191, 138] width 73 height 28
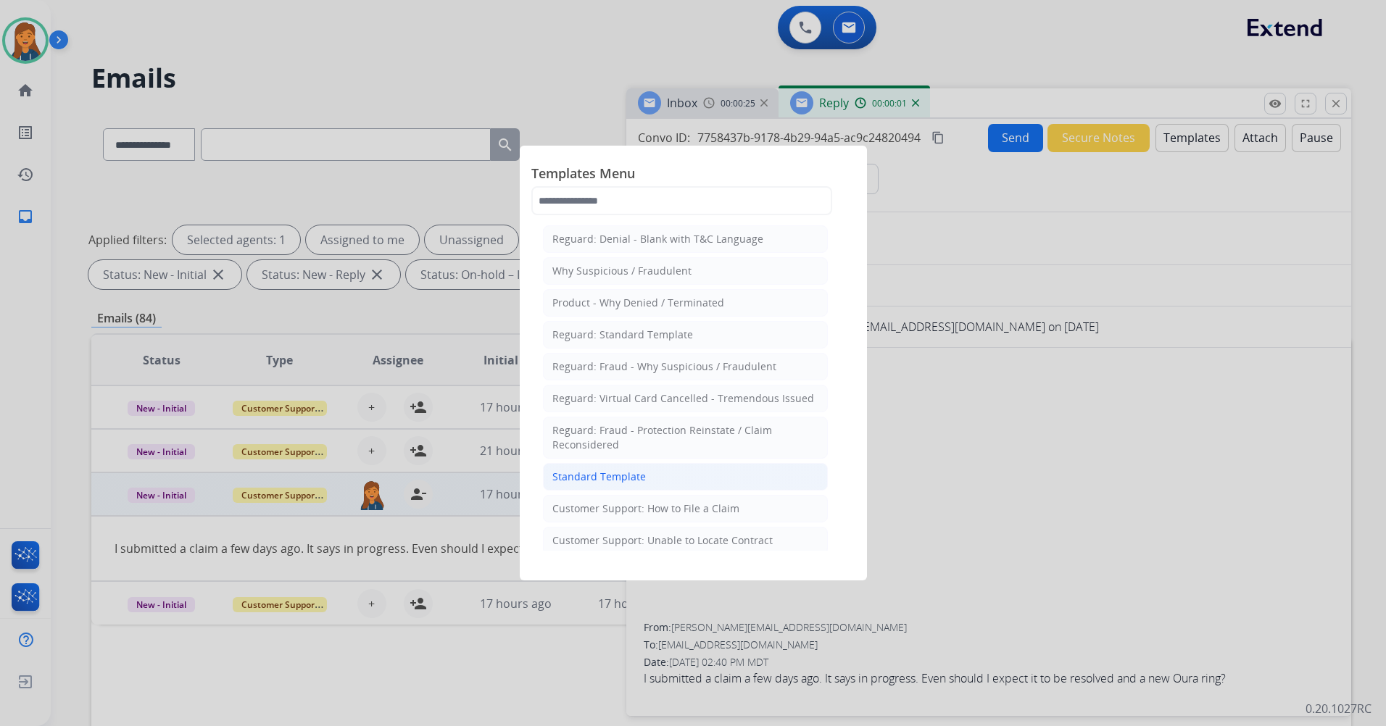
click at [662, 466] on li "Standard Template" at bounding box center [685, 477] width 285 height 28
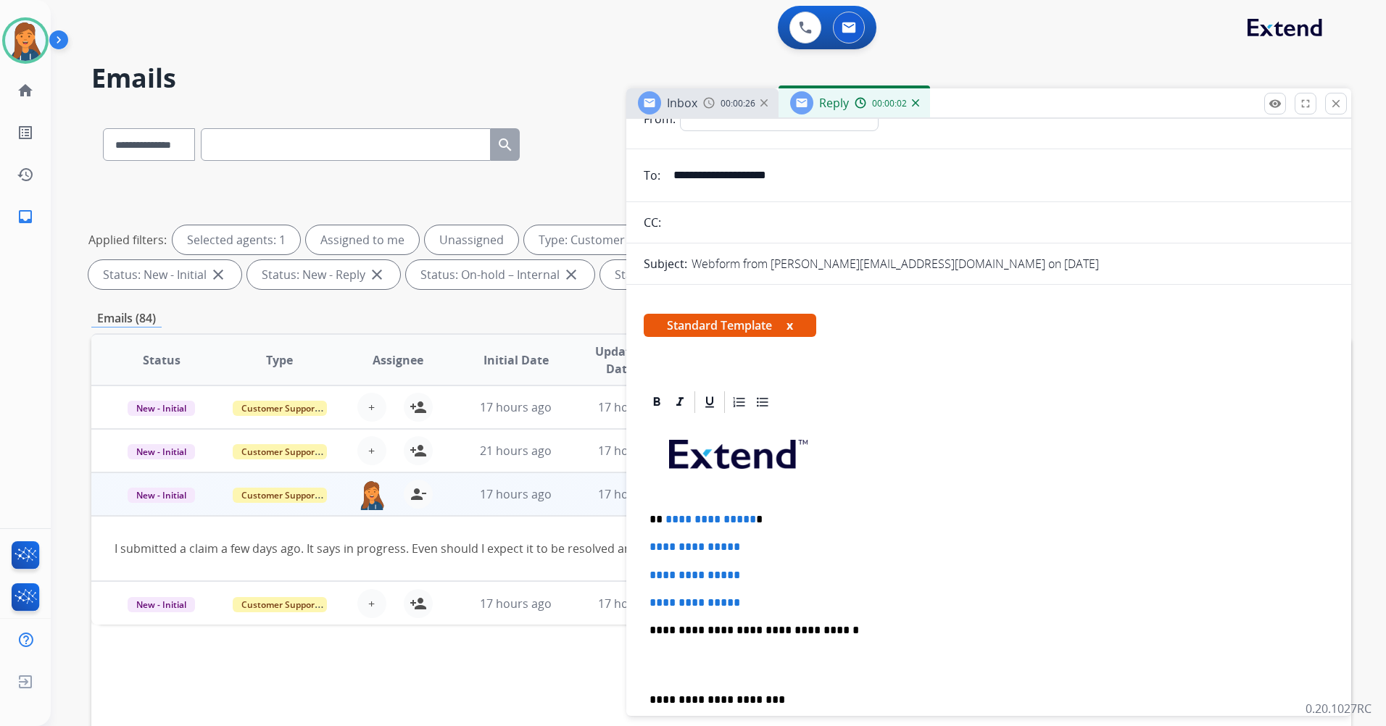
scroll to position [145, 0]
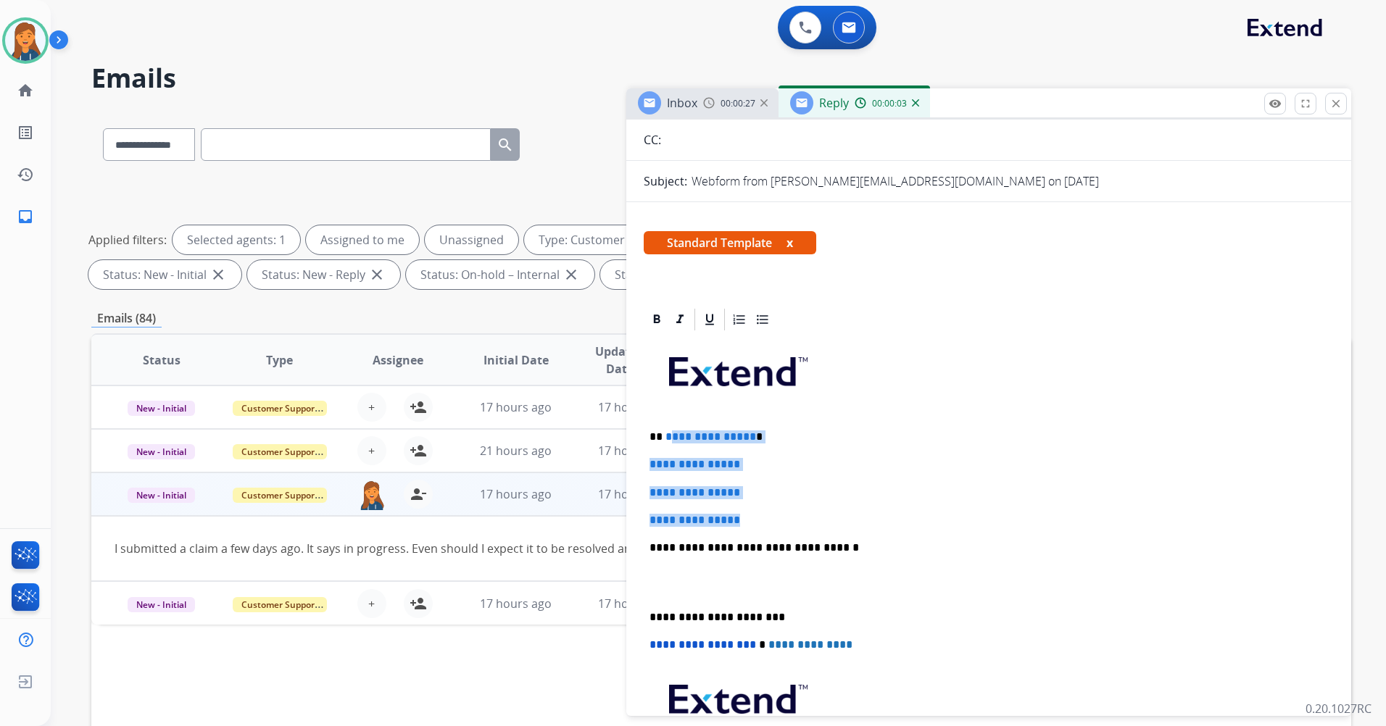
drag, startPoint x: 762, startPoint y: 518, endPoint x: 668, endPoint y: 439, distance: 122.9
click at [668, 439] on div "**********" at bounding box center [989, 582] width 690 height 499
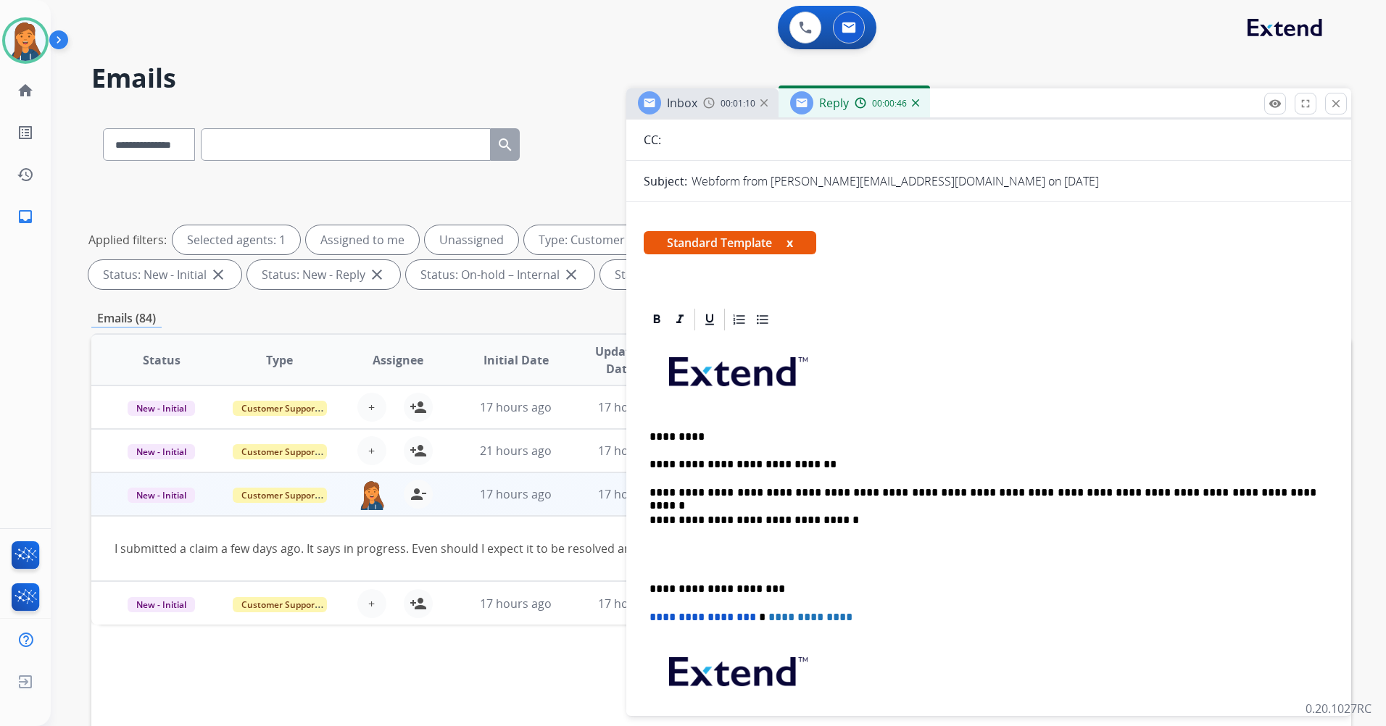
click at [650, 586] on p "**********" at bounding box center [983, 589] width 667 height 13
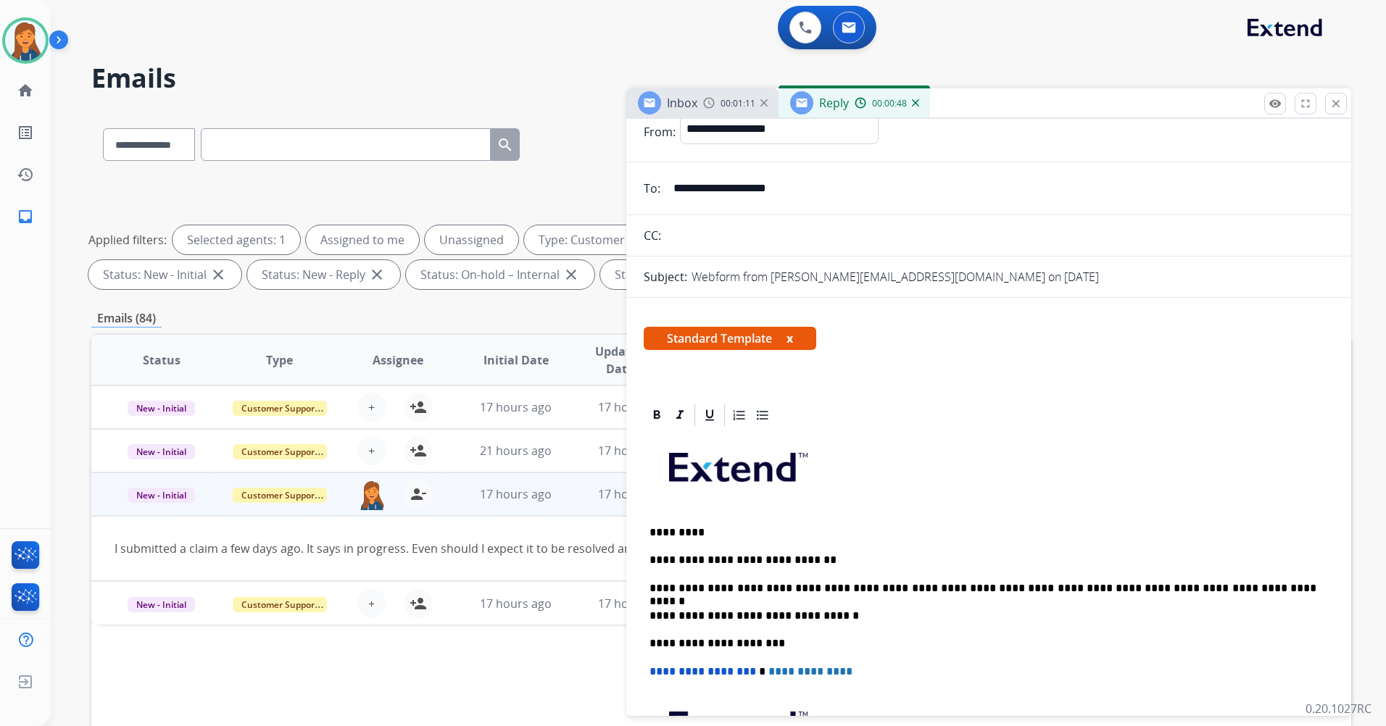
scroll to position [0, 0]
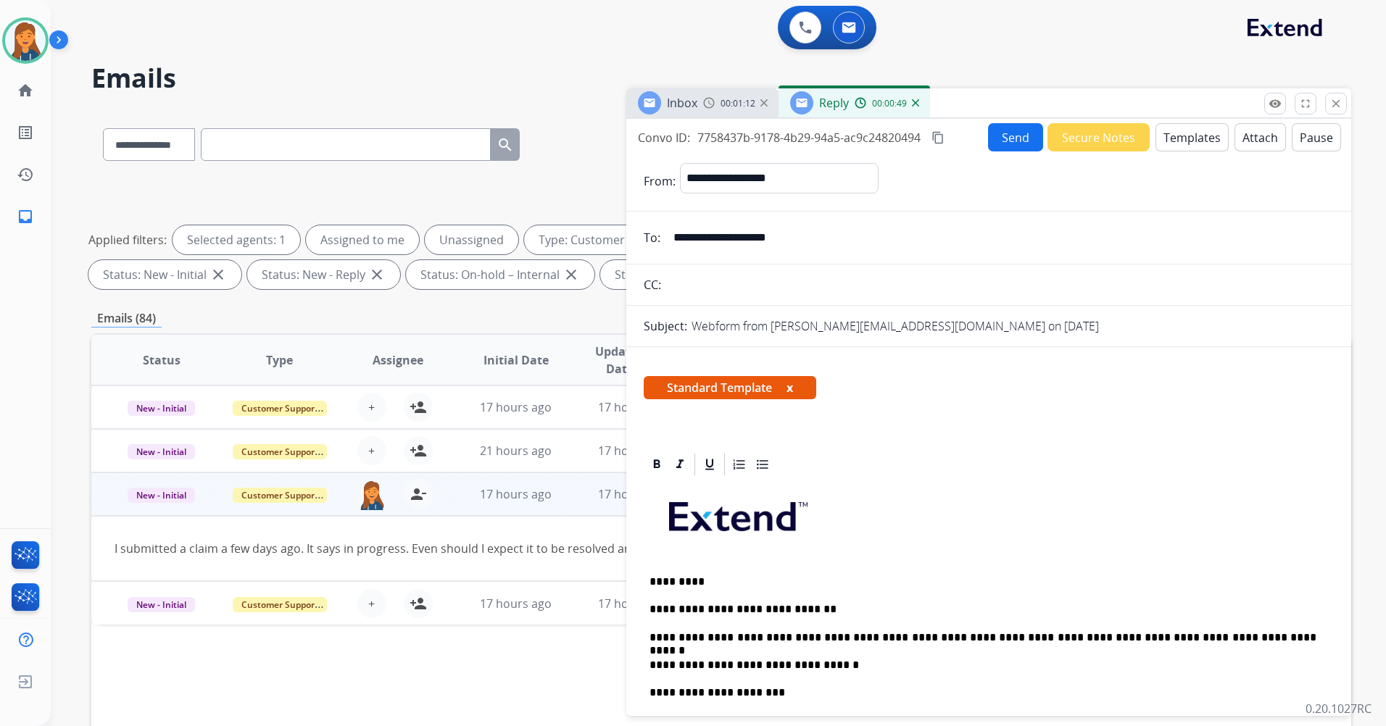
click at [943, 143] on mat-icon "content_copy" at bounding box center [937, 137] width 13 height 13
click at [988, 131] on button "Send" at bounding box center [1015, 137] width 55 height 28
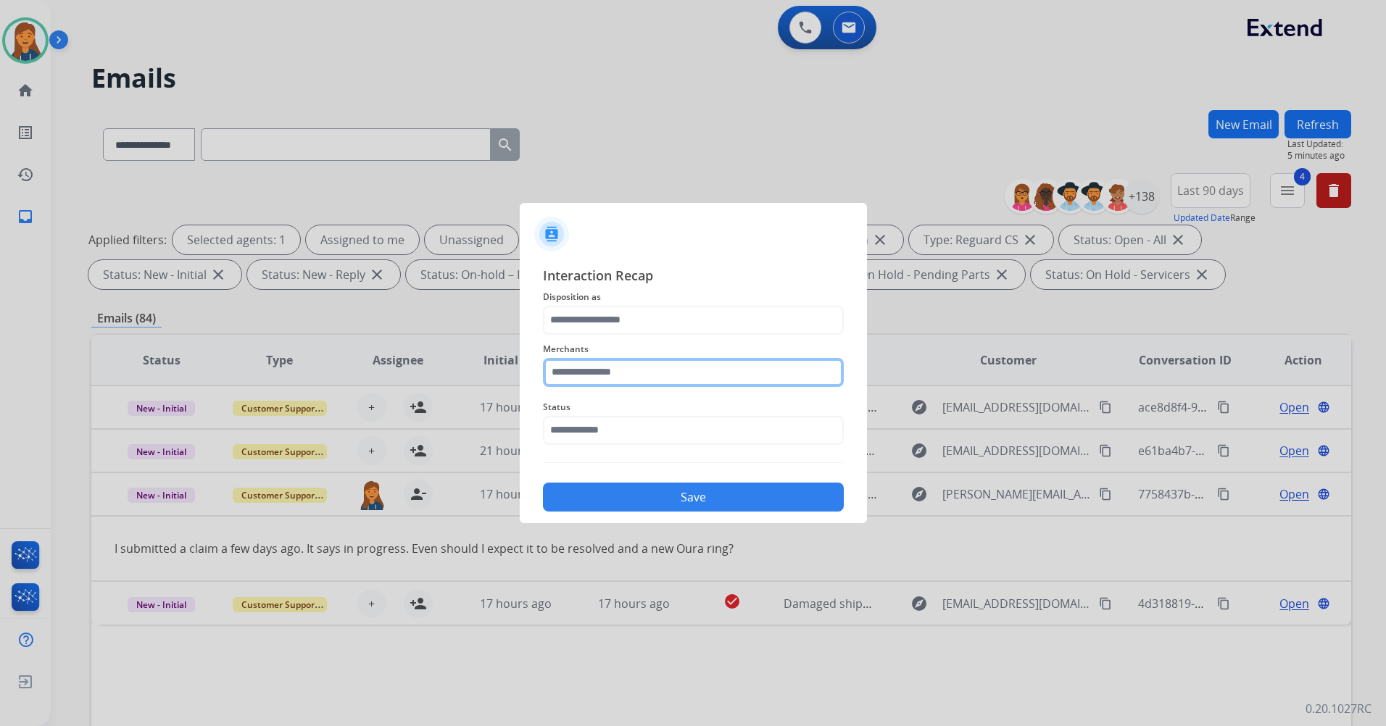
click at [598, 370] on input "text" at bounding box center [693, 372] width 301 height 29
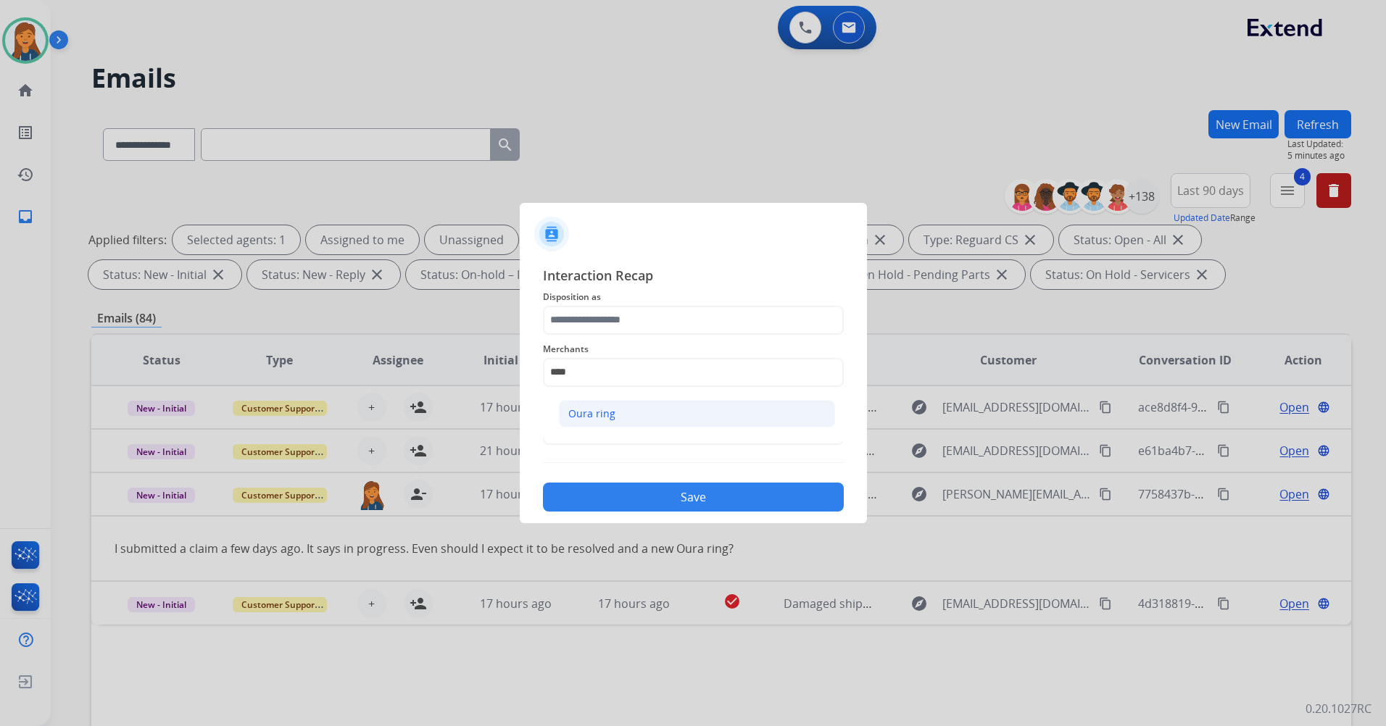
click at [599, 412] on div "Oura ring" at bounding box center [591, 414] width 47 height 14
type input "*********"
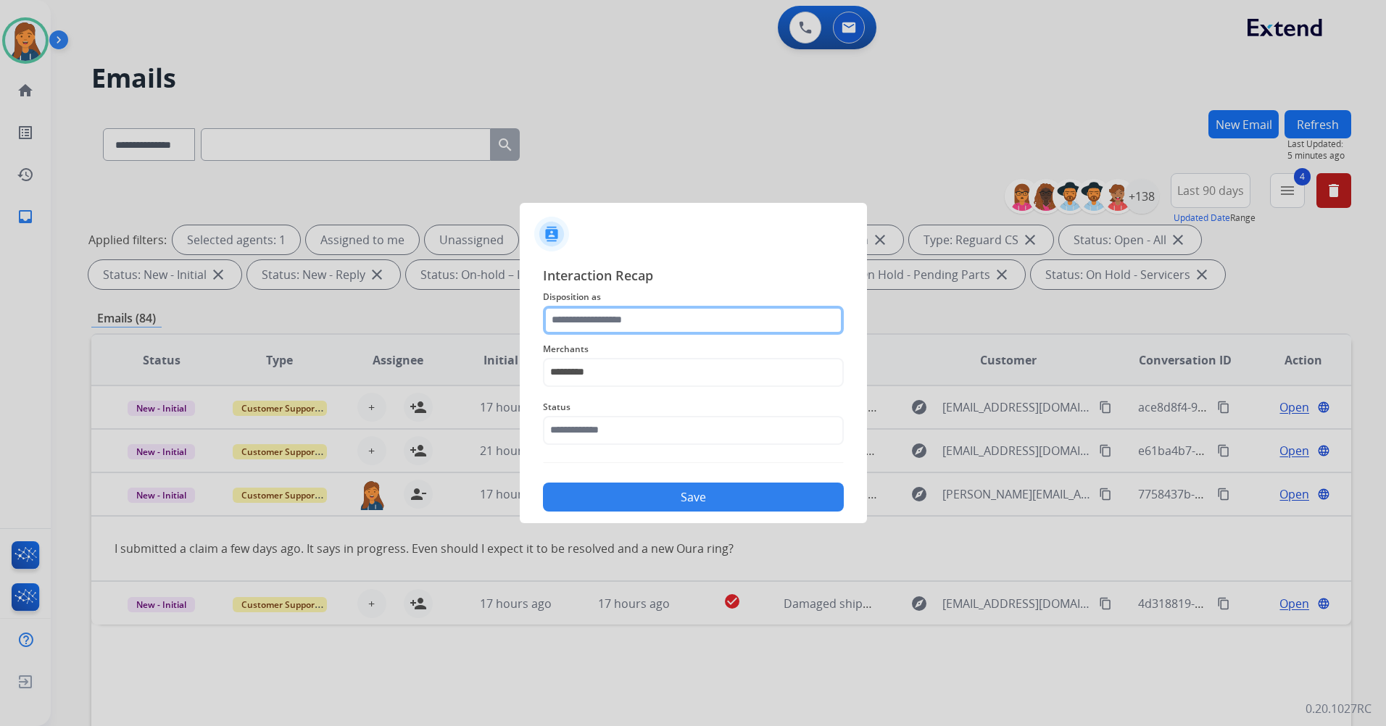
click at [577, 320] on input "text" at bounding box center [693, 320] width 301 height 29
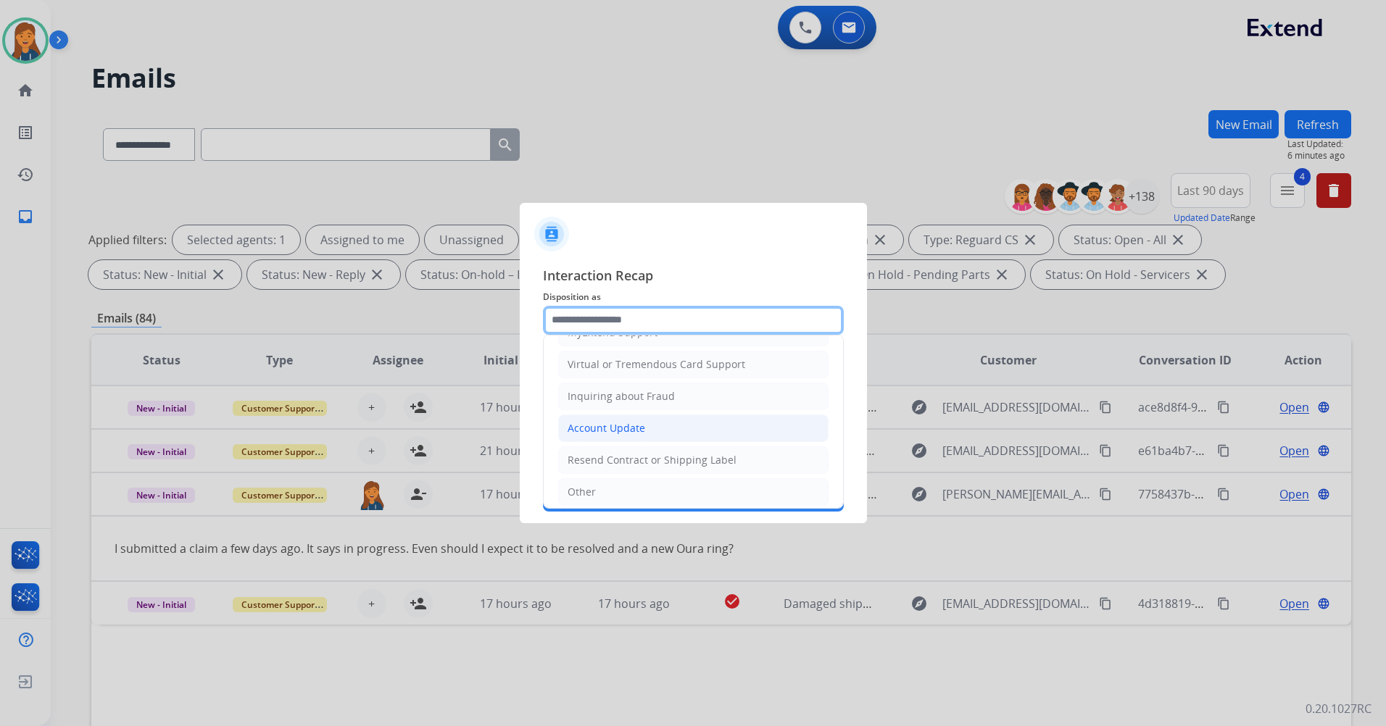
scroll to position [226, 0]
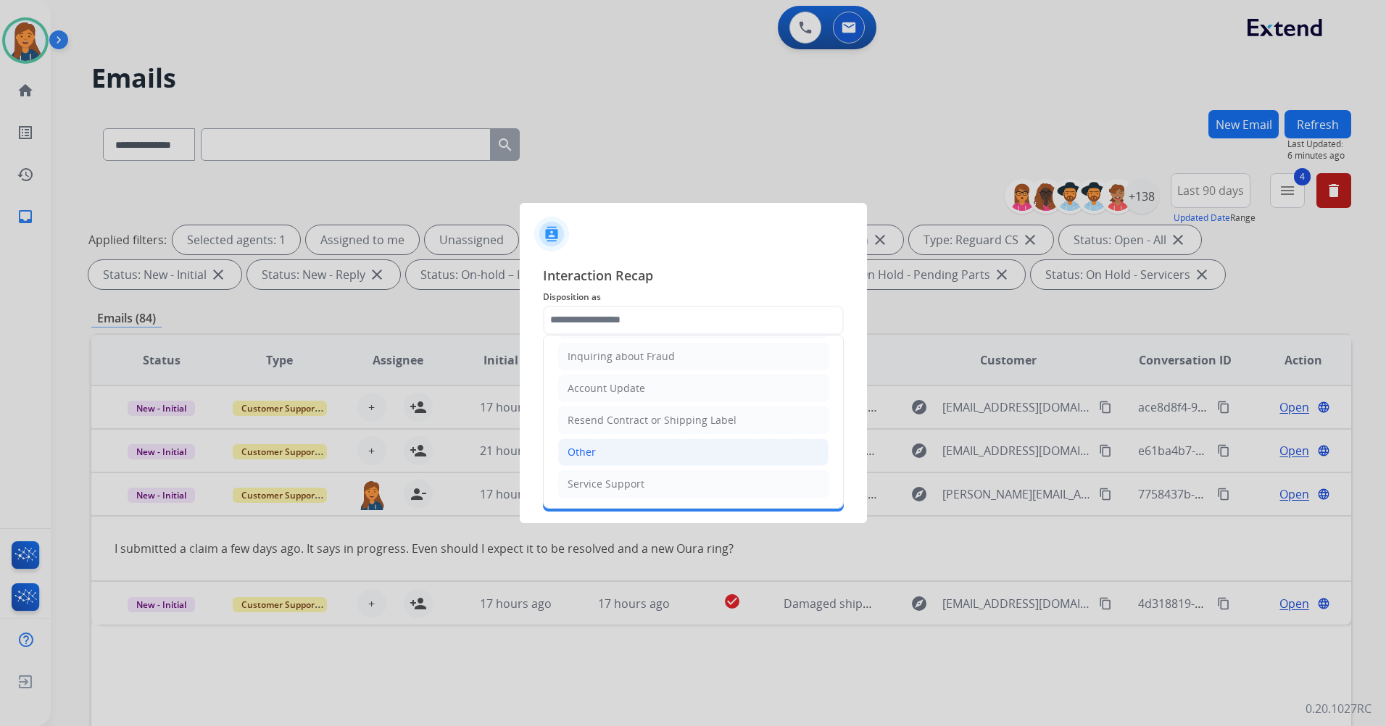
click at [602, 454] on li "Other" at bounding box center [693, 453] width 270 height 28
type input "*****"
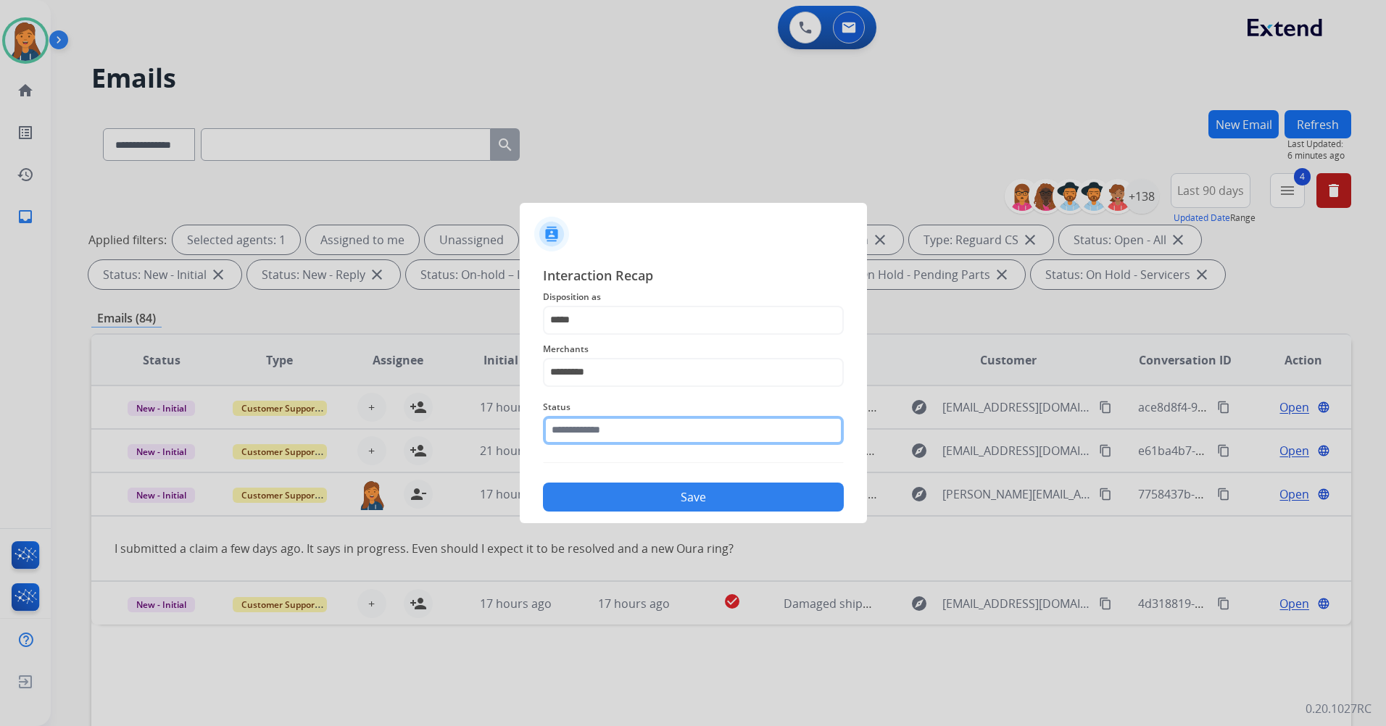
click at [608, 418] on input "text" at bounding box center [693, 430] width 301 height 29
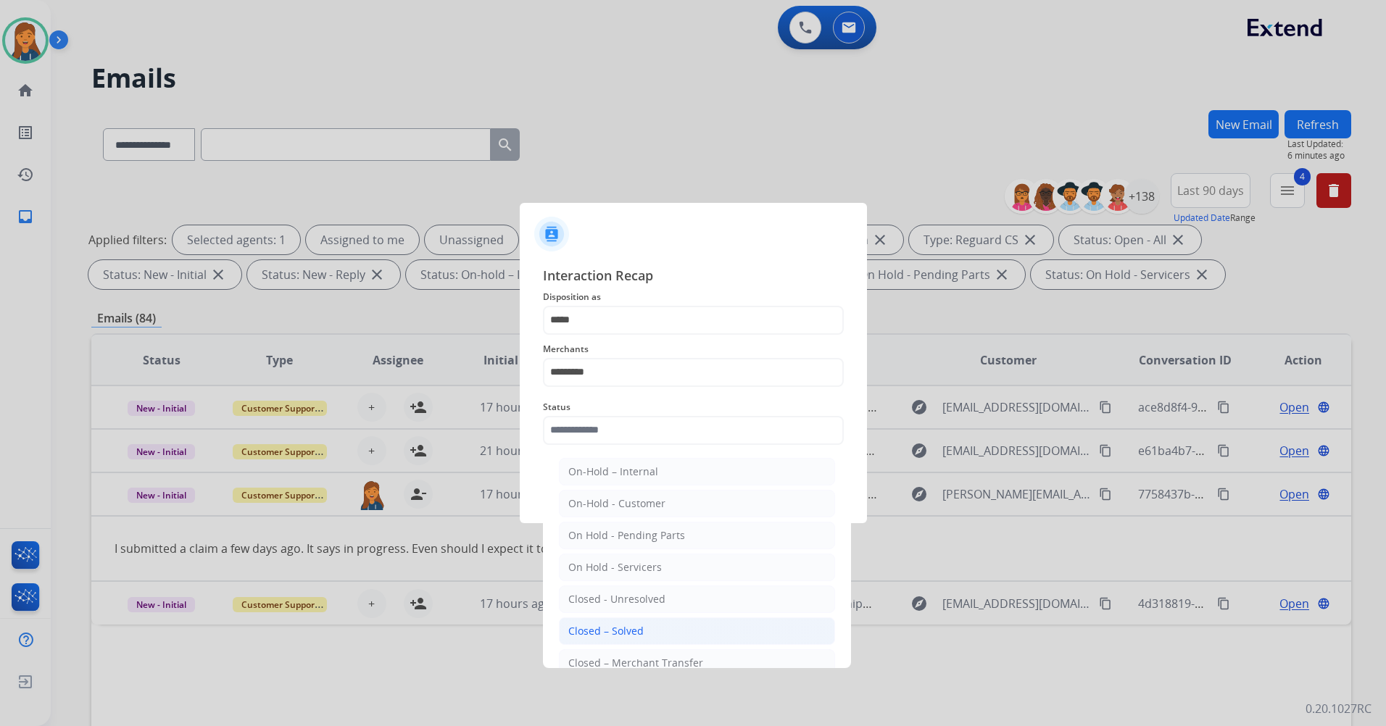
click at [583, 626] on div "Closed – Solved" at bounding box center [605, 631] width 75 height 14
type input "**********"
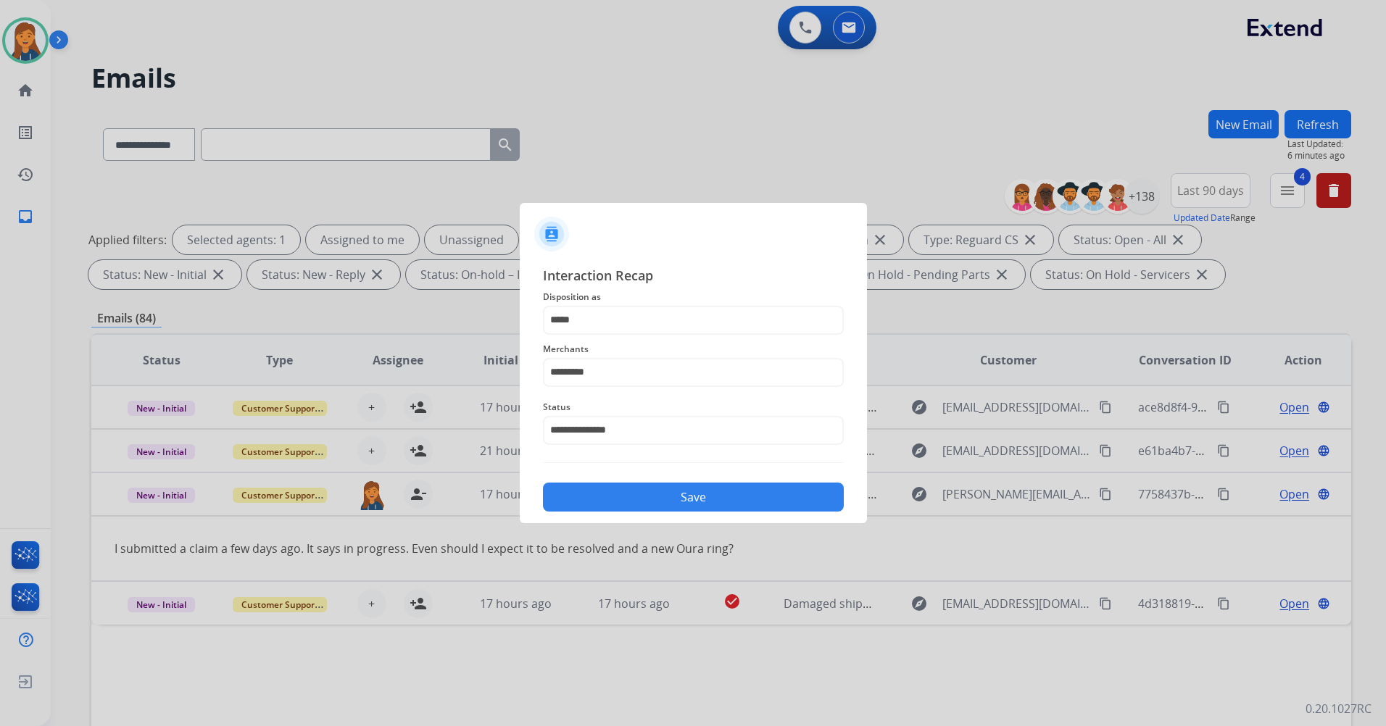
click at [611, 501] on button "Save" at bounding box center [693, 497] width 301 height 29
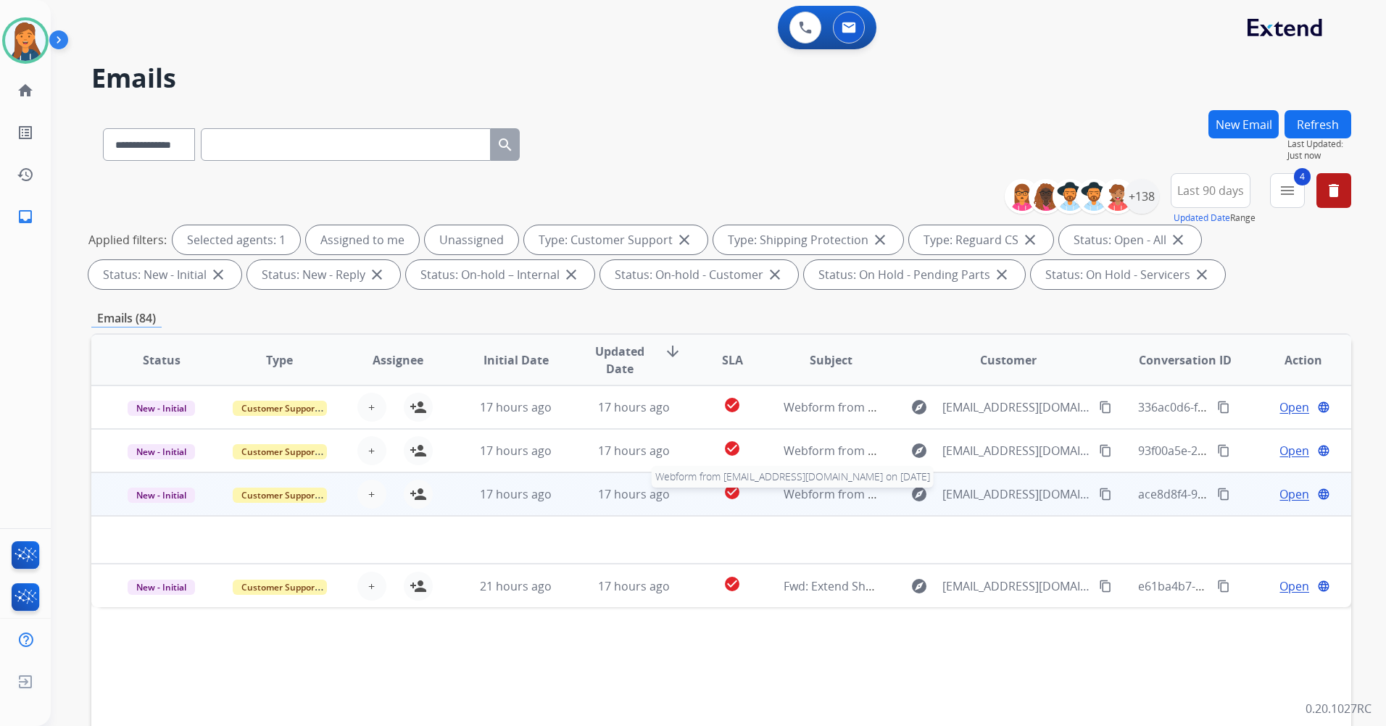
click at [808, 499] on span "Webform from plane@aznutritional.com on 08/21/2025" at bounding box center [948, 494] width 328 height 16
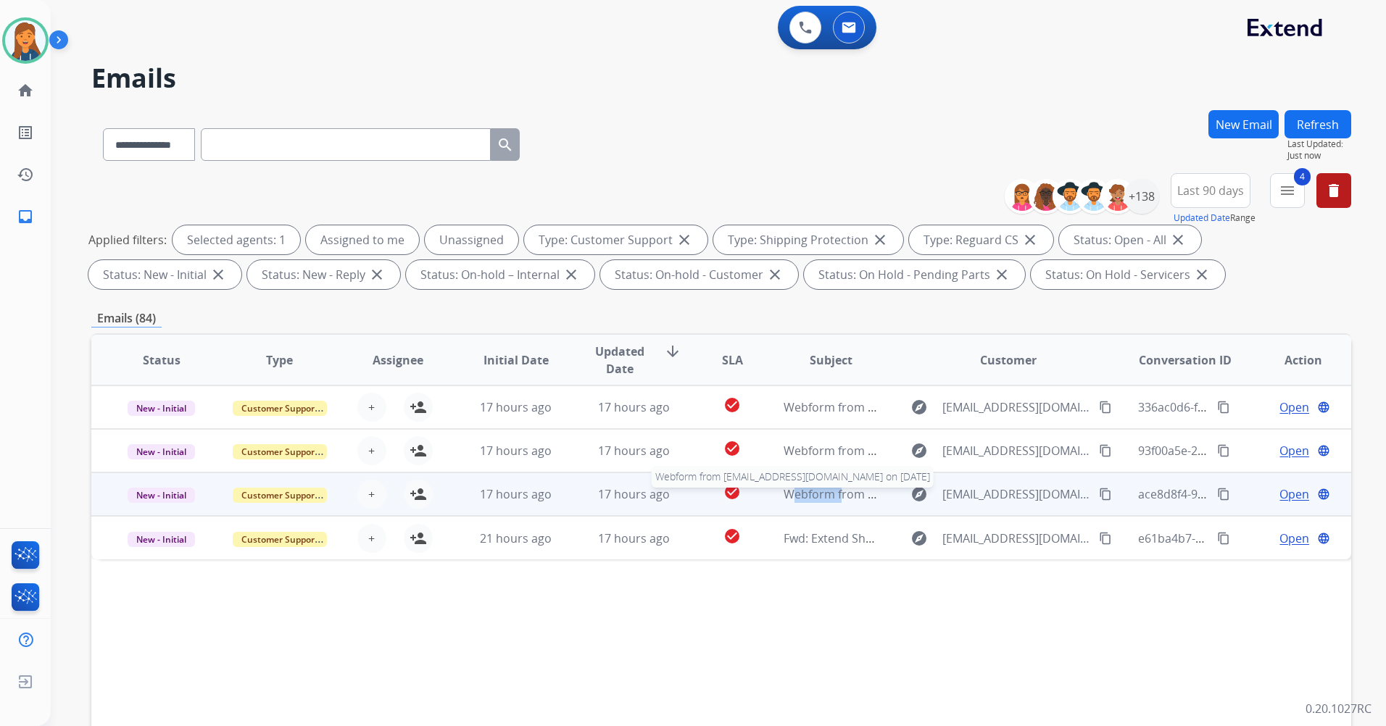
click at [808, 499] on span "Webform from plane@aznutritional.com on 08/21/2025" at bounding box center [948, 494] width 328 height 16
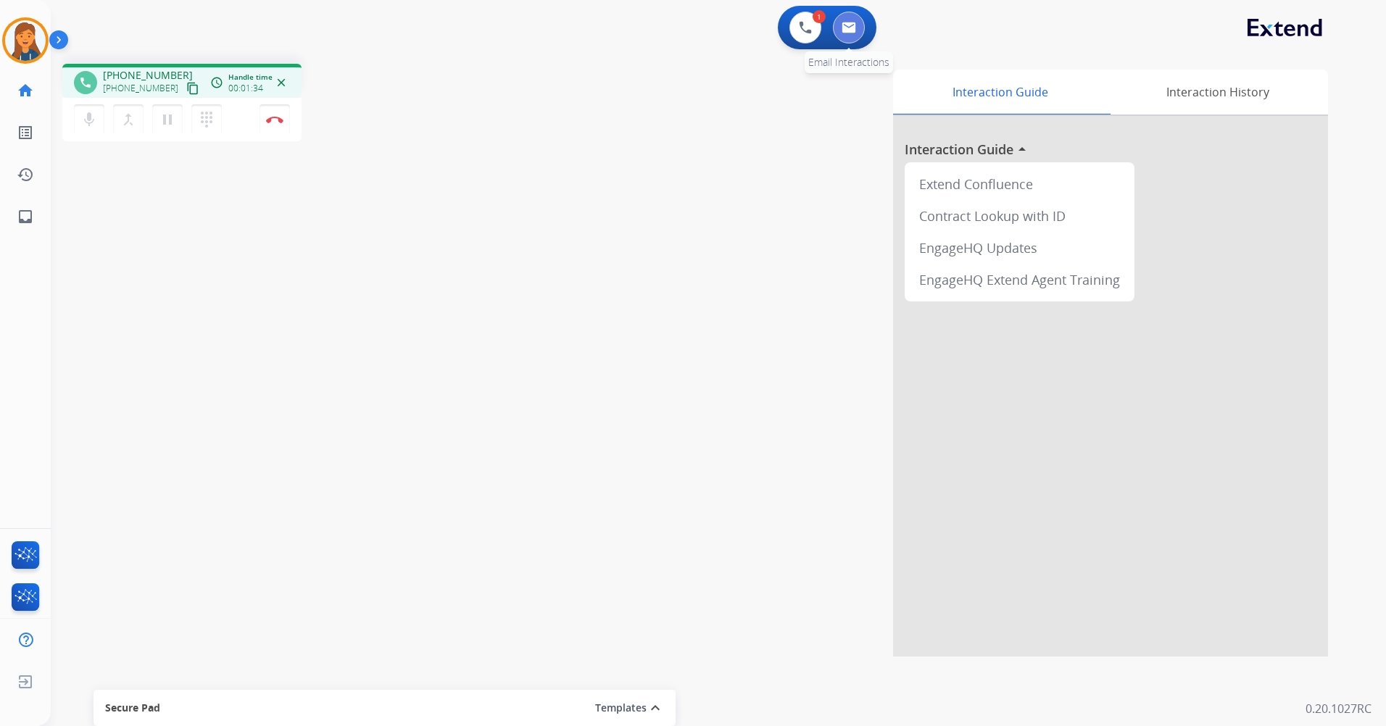
click at [859, 36] on button at bounding box center [849, 28] width 32 height 32
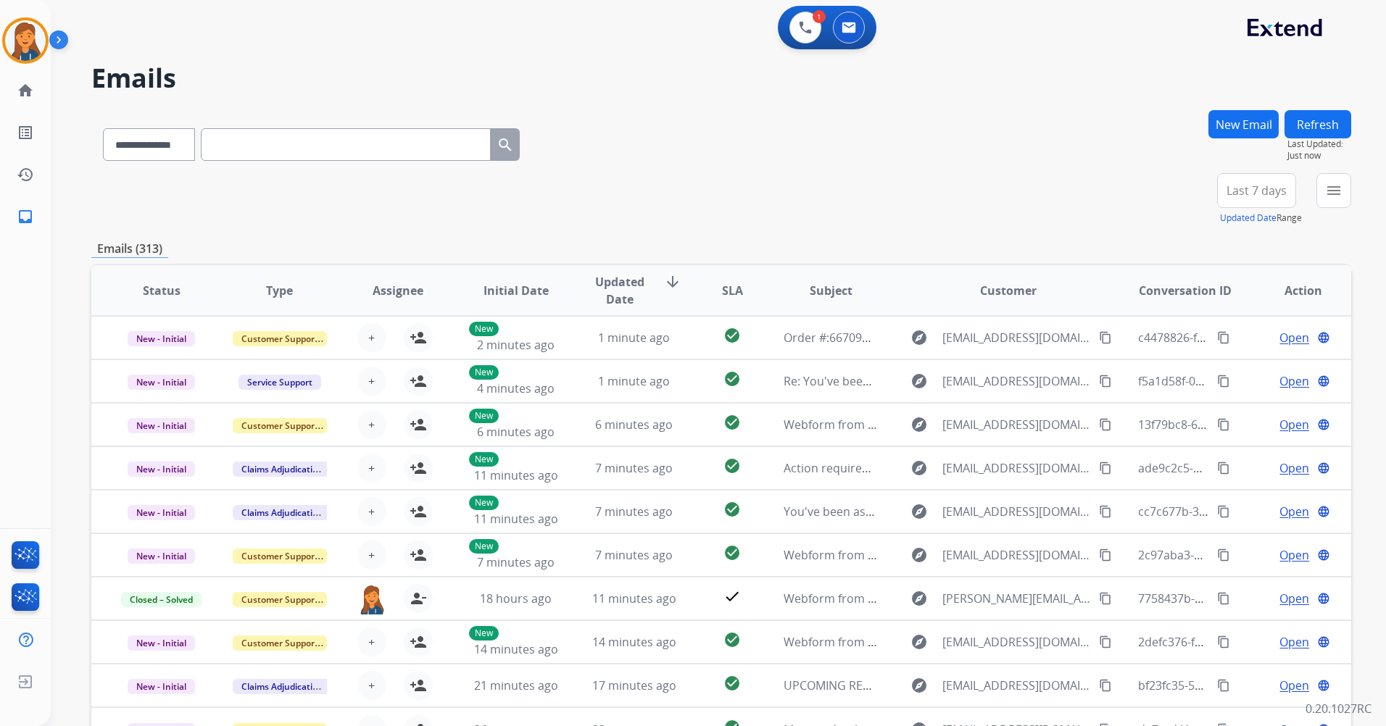
click at [278, 156] on input "text" at bounding box center [346, 144] width 290 height 33
paste input "**********"
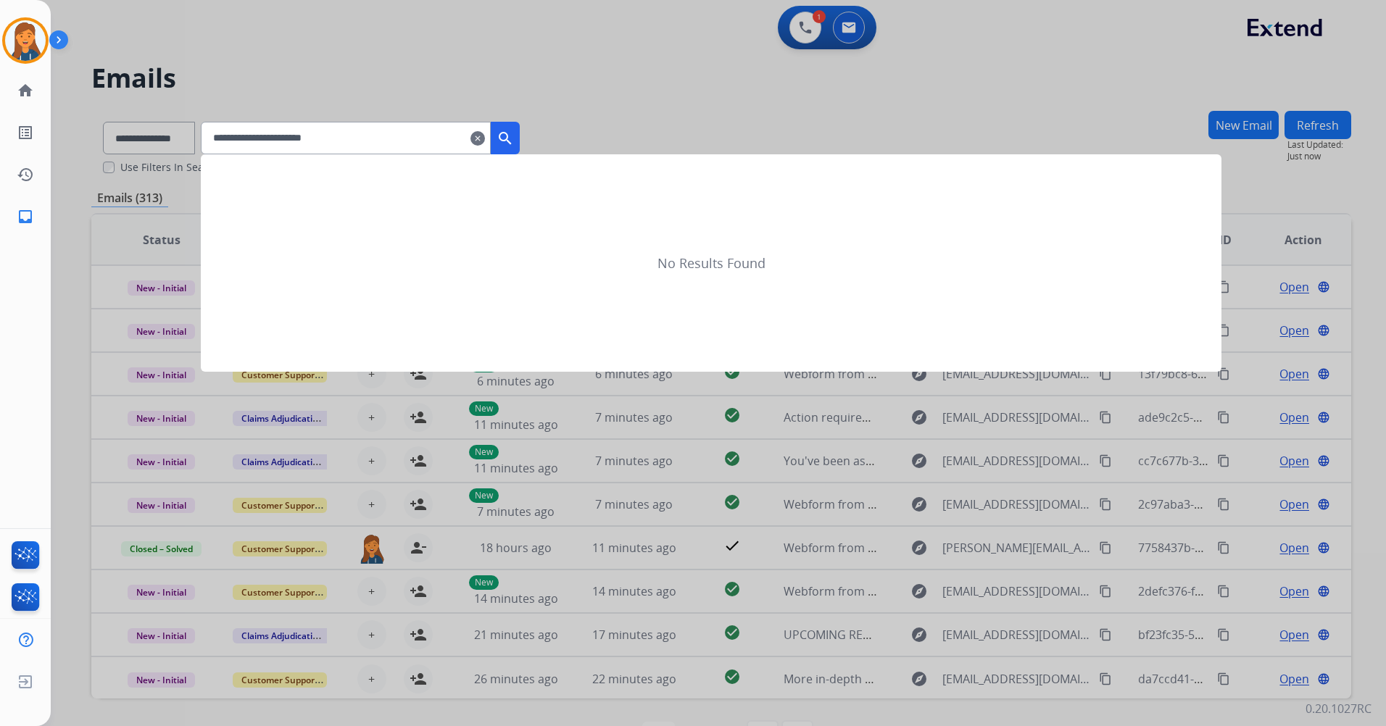
type input "**********"
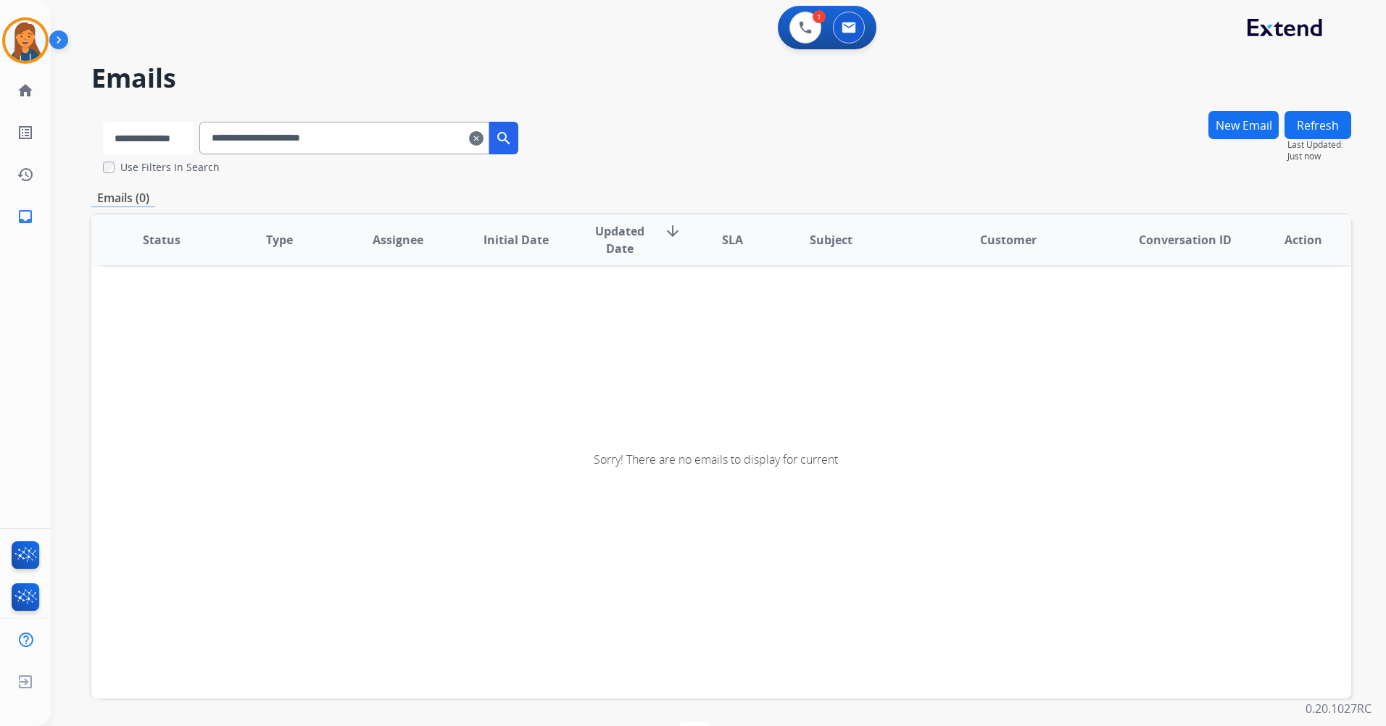
click at [162, 140] on select "**********" at bounding box center [148, 138] width 91 height 33
click at [103, 122] on select "**********" at bounding box center [148, 138] width 91 height 33
click at [415, 148] on input "**********" at bounding box center [346, 138] width 290 height 33
click at [514, 136] on mat-icon "search" at bounding box center [505, 138] width 17 height 17
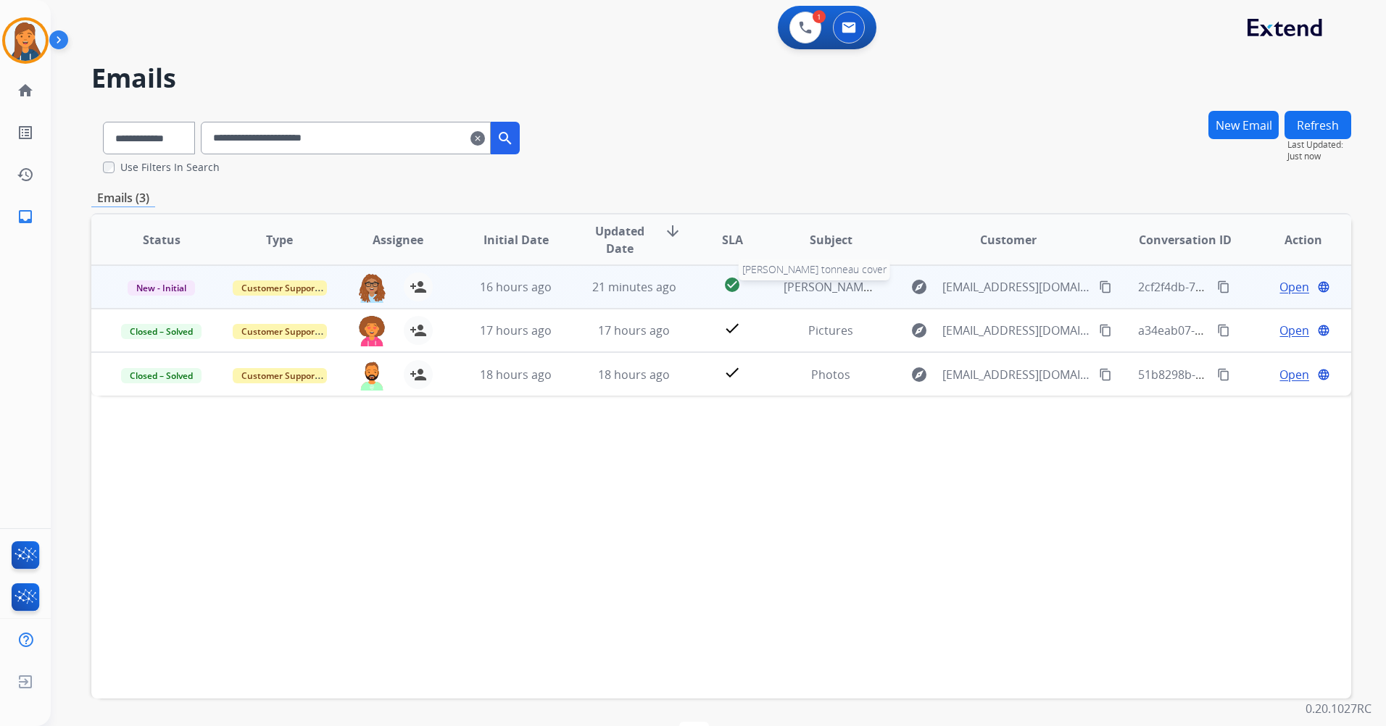
click at [818, 289] on span "Gordon feeney tonneau cover" at bounding box center [870, 287] width 173 height 16
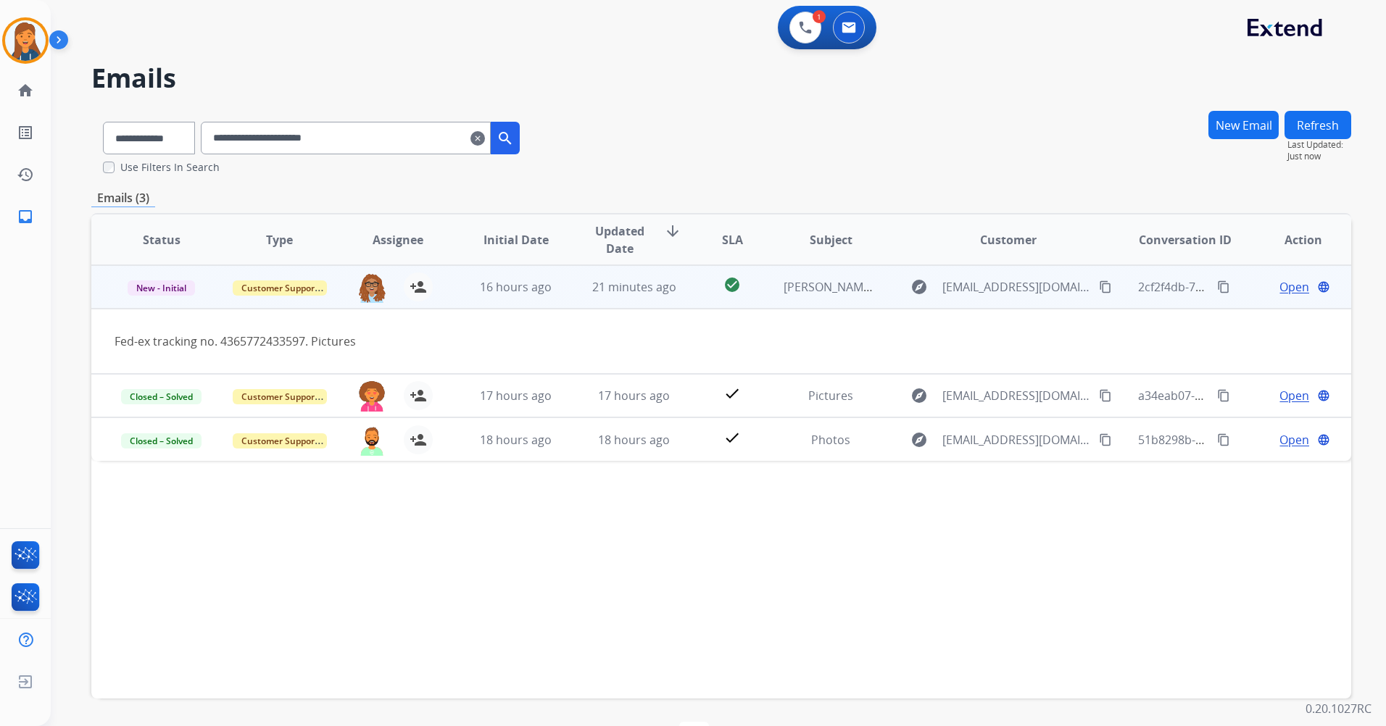
click at [1280, 285] on span "Open" at bounding box center [1294, 286] width 30 height 17
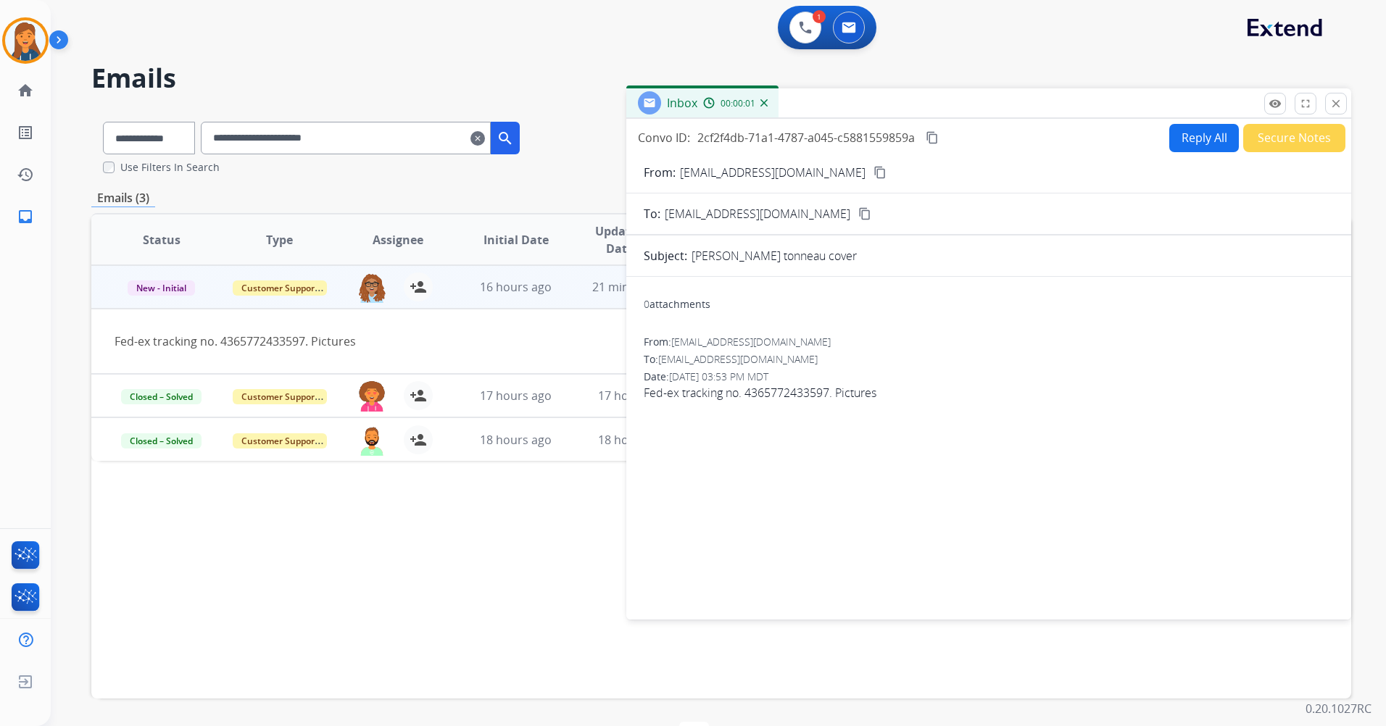
click at [552, 486] on div "Status Type Assignee Initial Date Updated Date arrow_downward SLA Subject Custo…" at bounding box center [721, 456] width 1260 height 486
click at [1339, 104] on mat-icon "close" at bounding box center [1335, 103] width 13 height 13
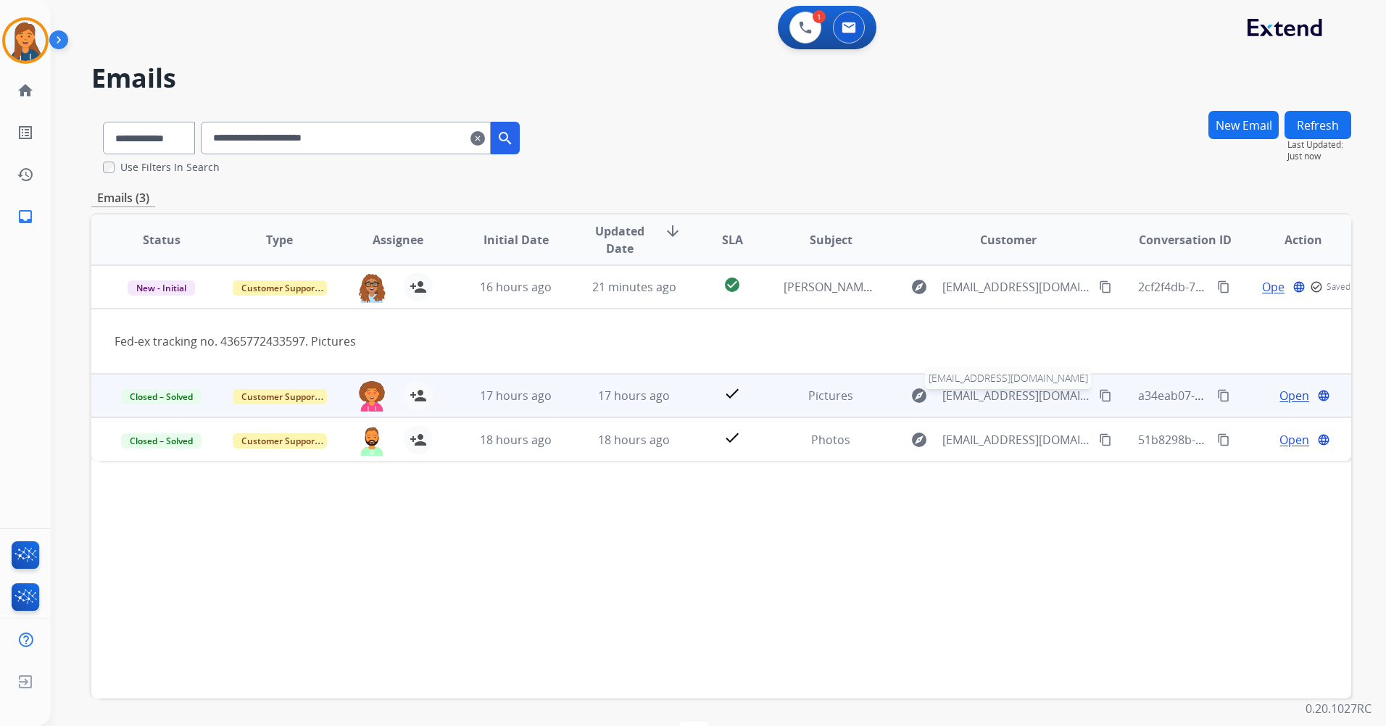
click at [987, 400] on span "gordonfeeney@hotmail.com" at bounding box center [1016, 395] width 149 height 17
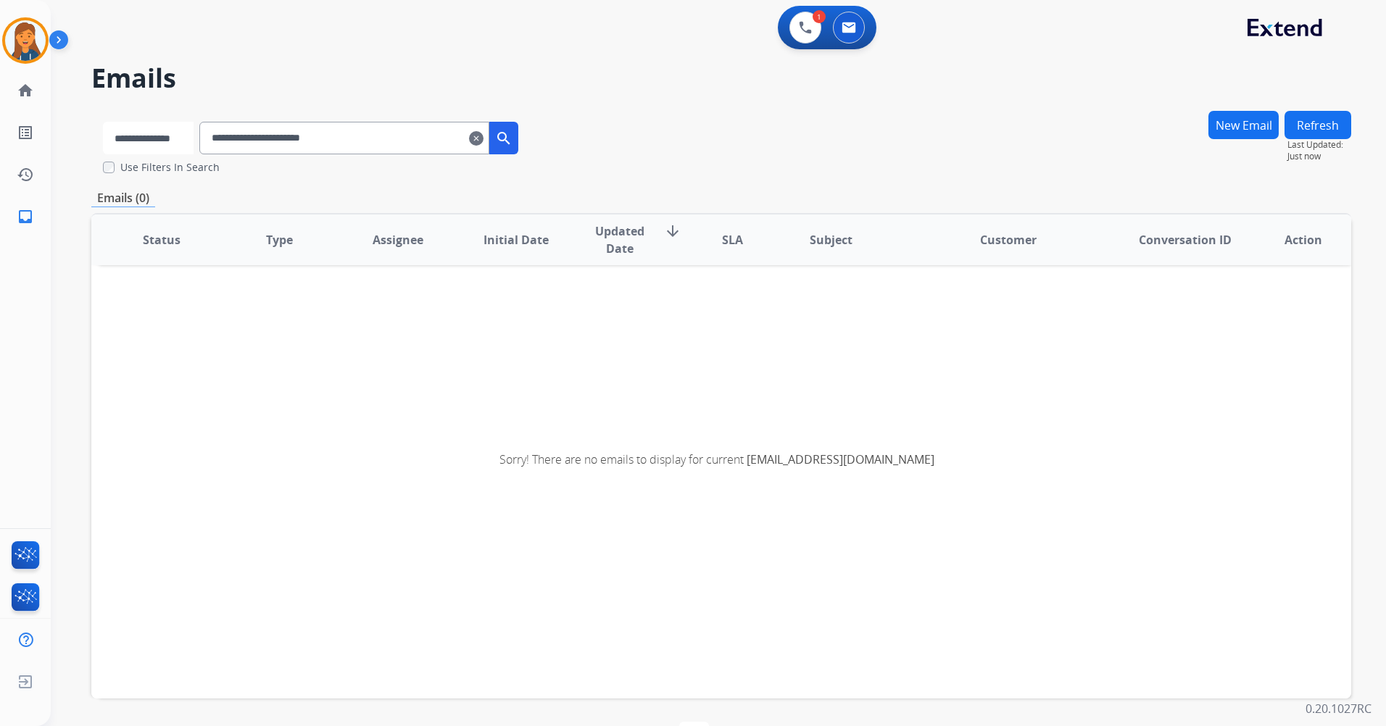
click at [164, 138] on select "**********" at bounding box center [148, 138] width 91 height 33
click at [103, 122] on select "**********" at bounding box center [148, 138] width 91 height 33
click at [452, 138] on input "**********" at bounding box center [346, 138] width 290 height 33
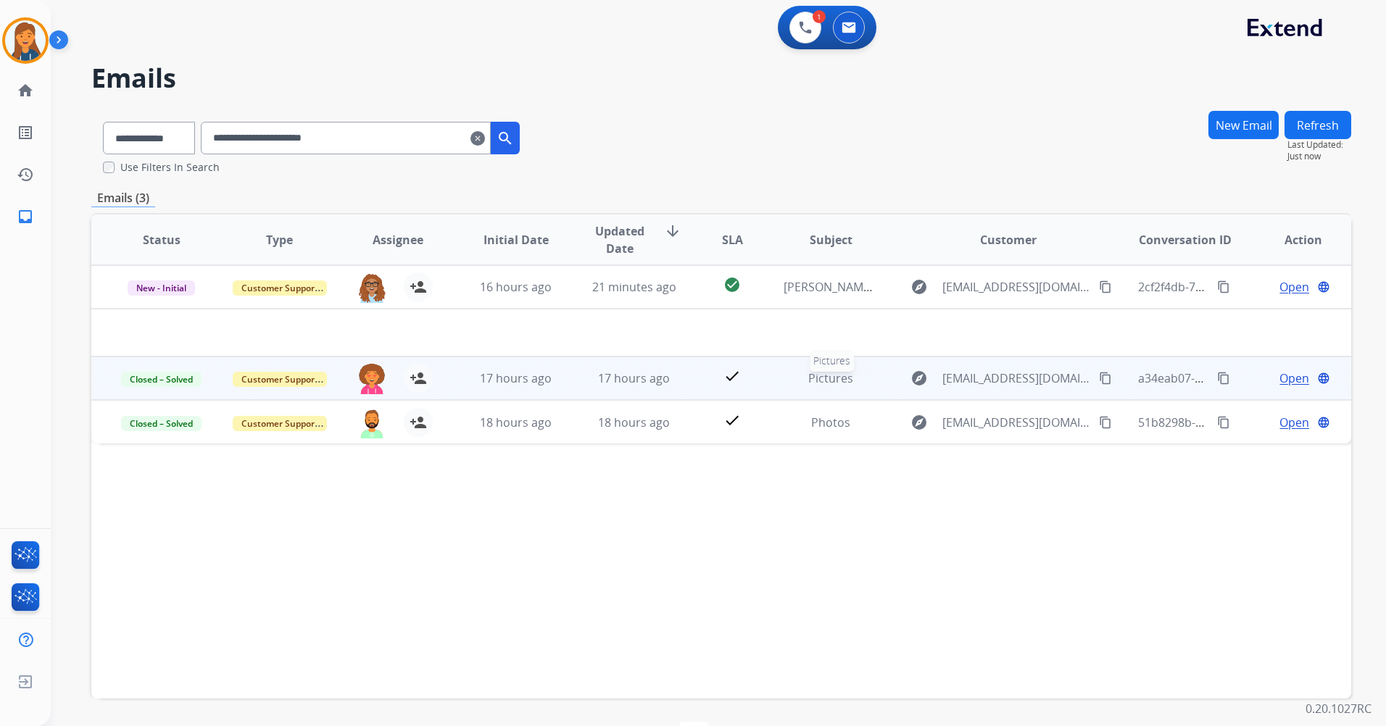
click at [831, 378] on span "Pictures" at bounding box center [830, 378] width 45 height 16
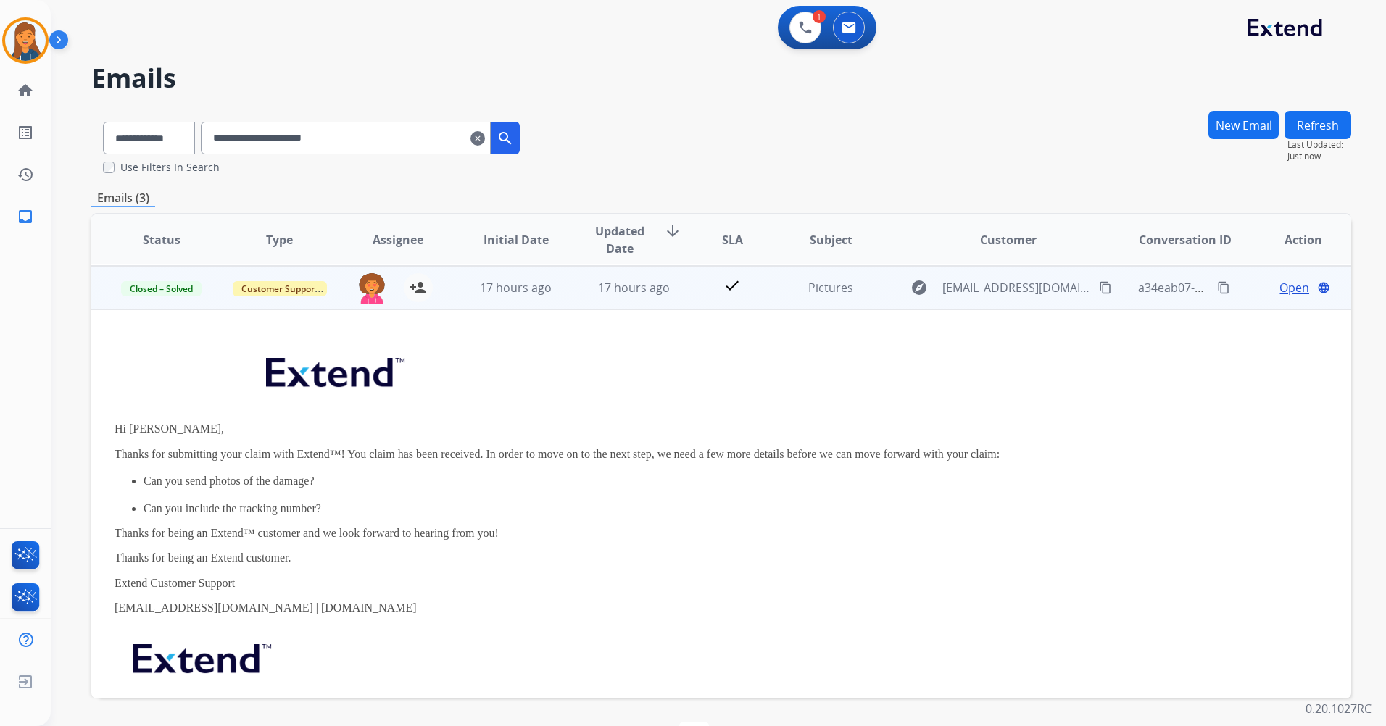
scroll to position [43, 0]
click at [1289, 294] on span "Open" at bounding box center [1294, 286] width 30 height 17
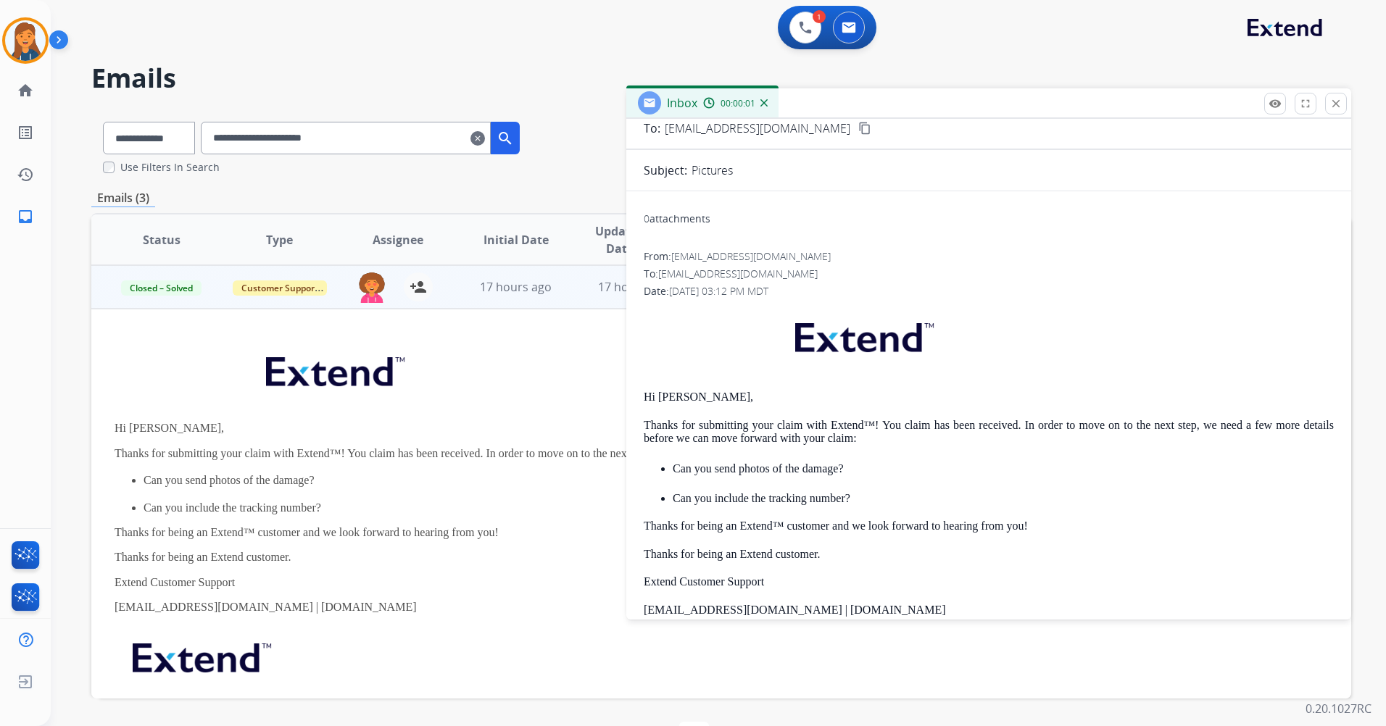
scroll to position [217, 0]
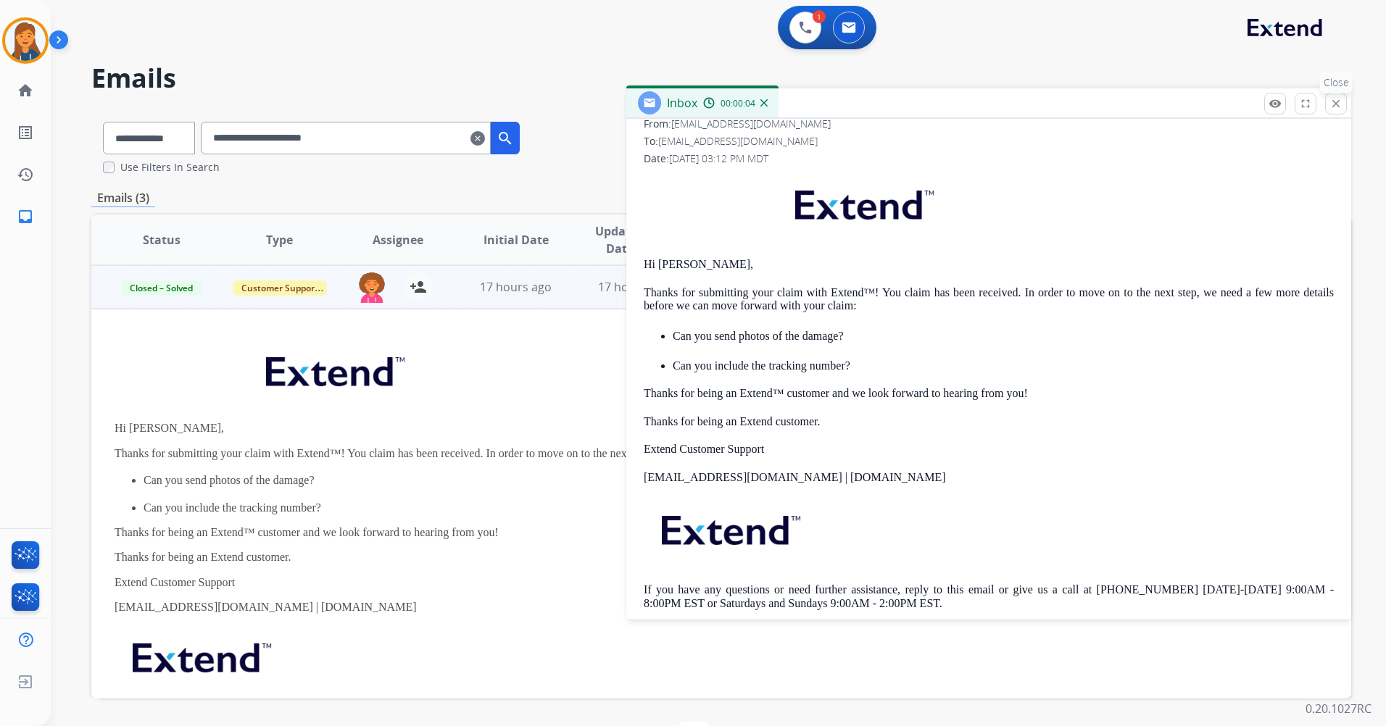
click at [1329, 104] on button "close Close" at bounding box center [1336, 104] width 22 height 22
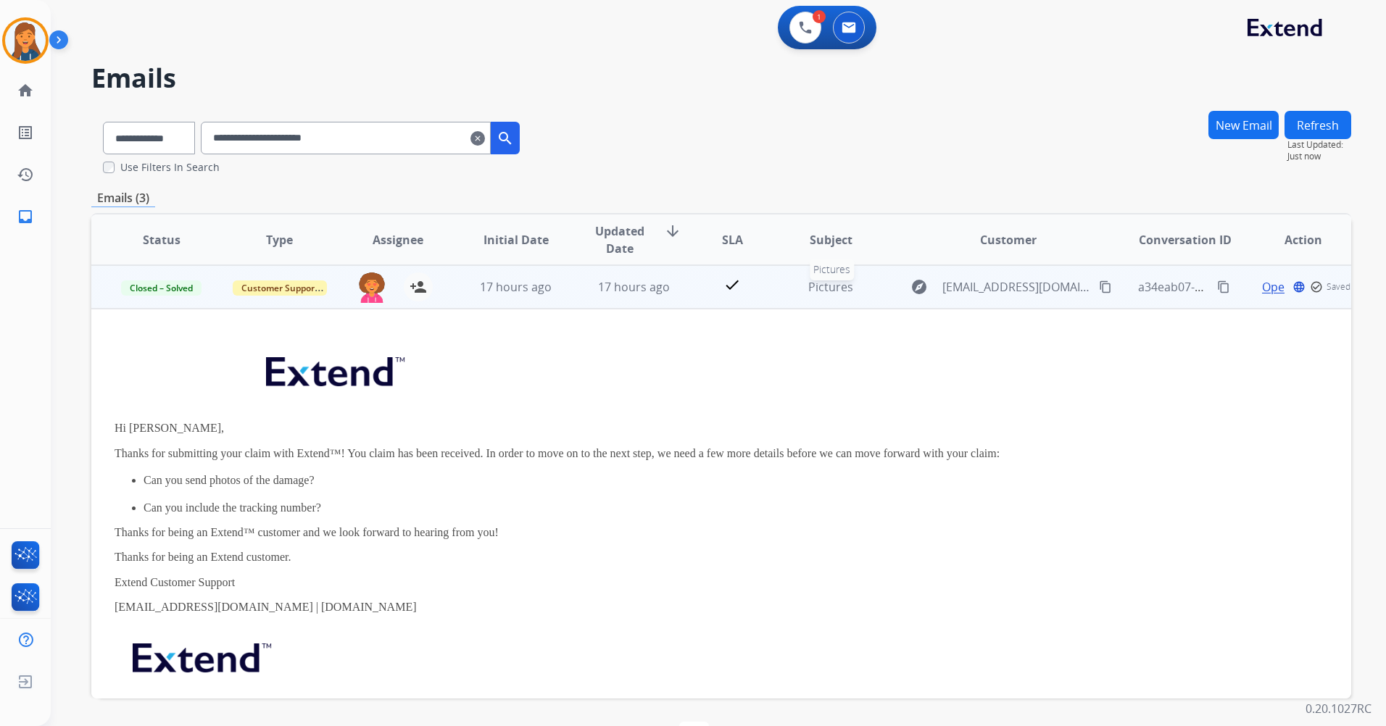
click at [836, 289] on span "Pictures" at bounding box center [830, 287] width 45 height 16
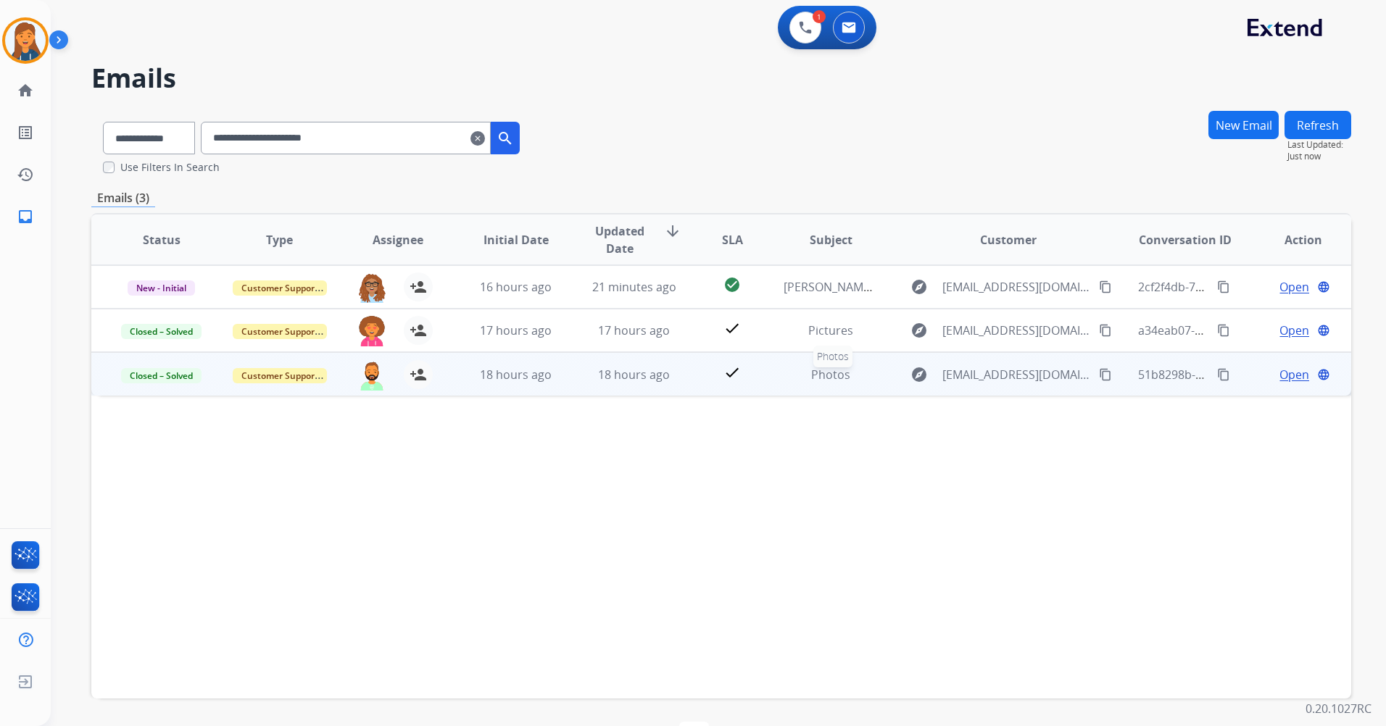
click at [826, 372] on span "Photos" at bounding box center [830, 375] width 39 height 16
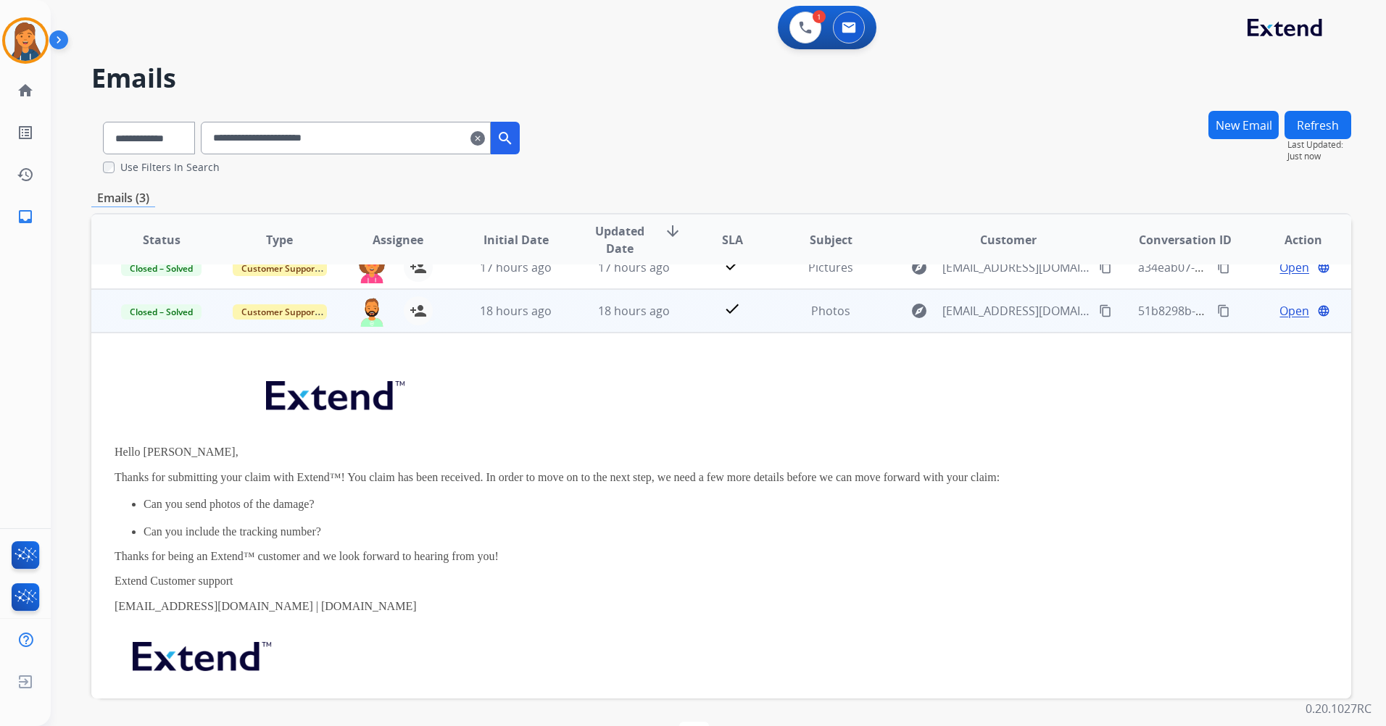
scroll to position [87, 0]
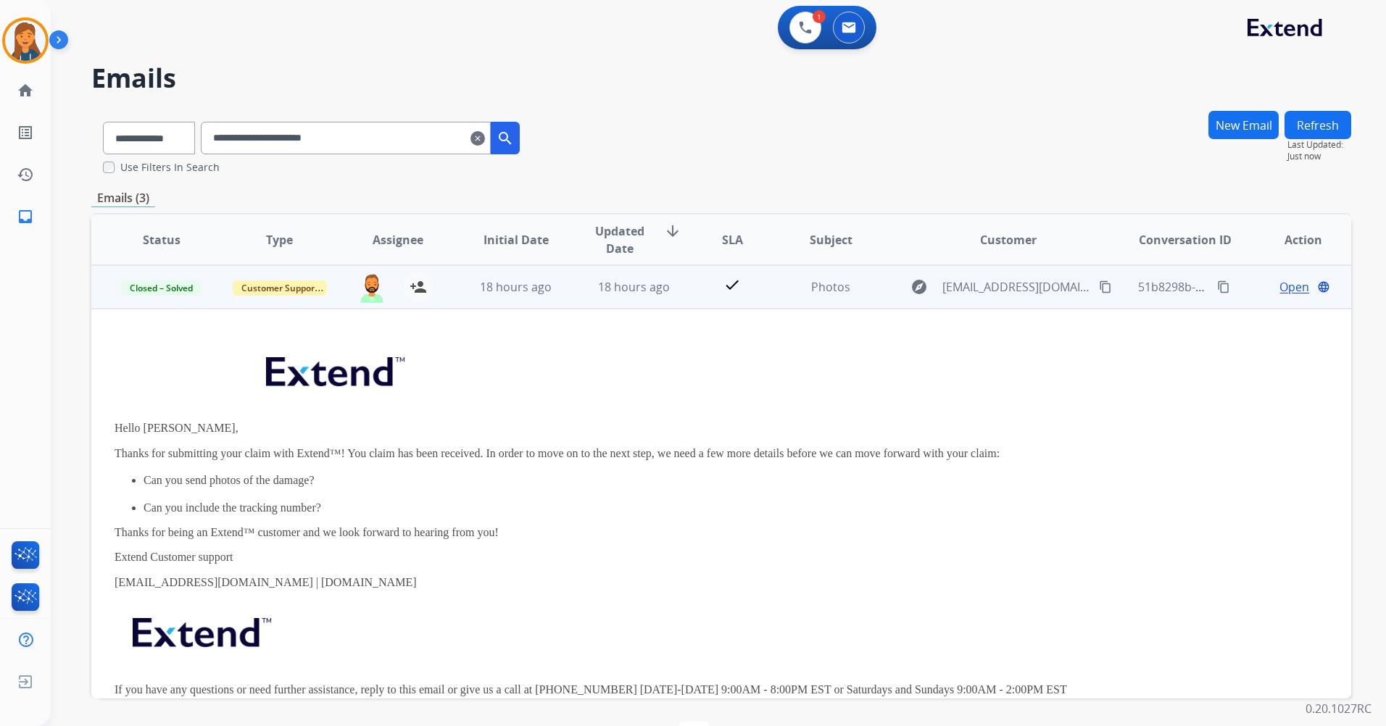
click at [1282, 289] on span "Open" at bounding box center [1294, 286] width 30 height 17
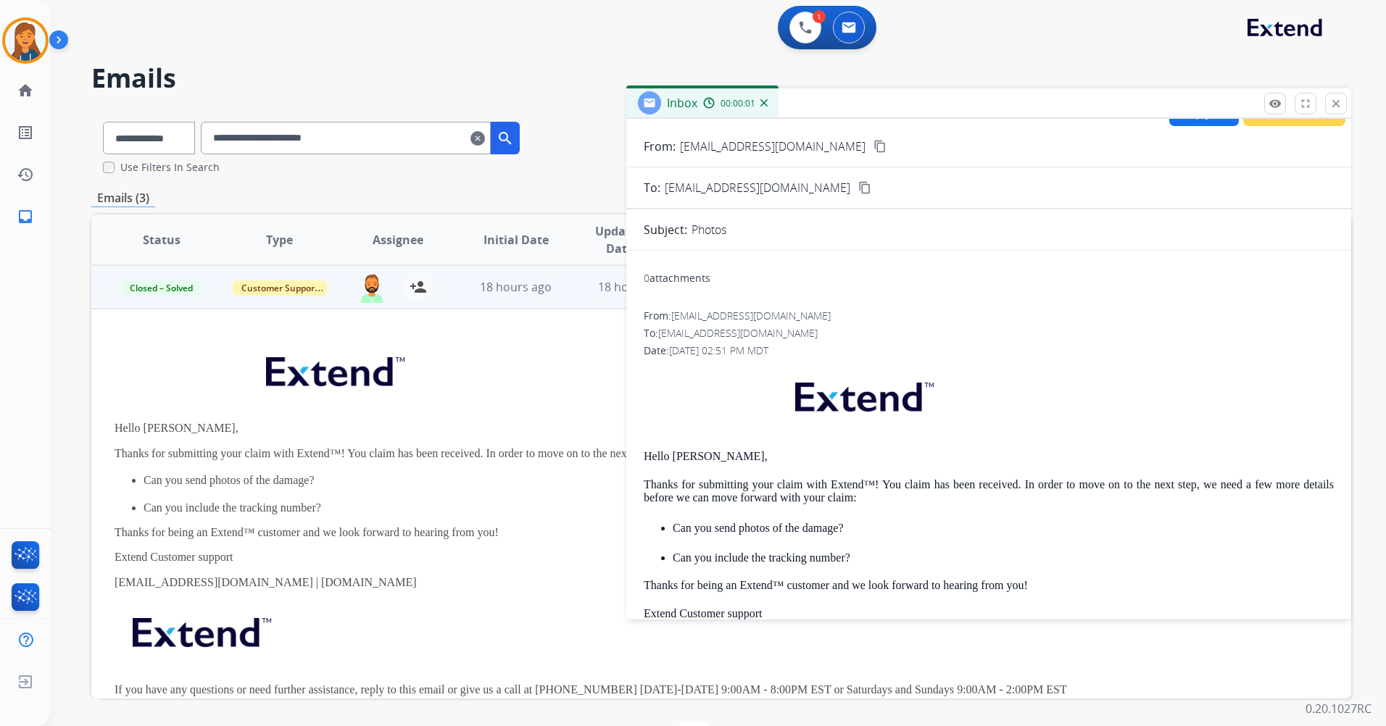
scroll to position [0, 0]
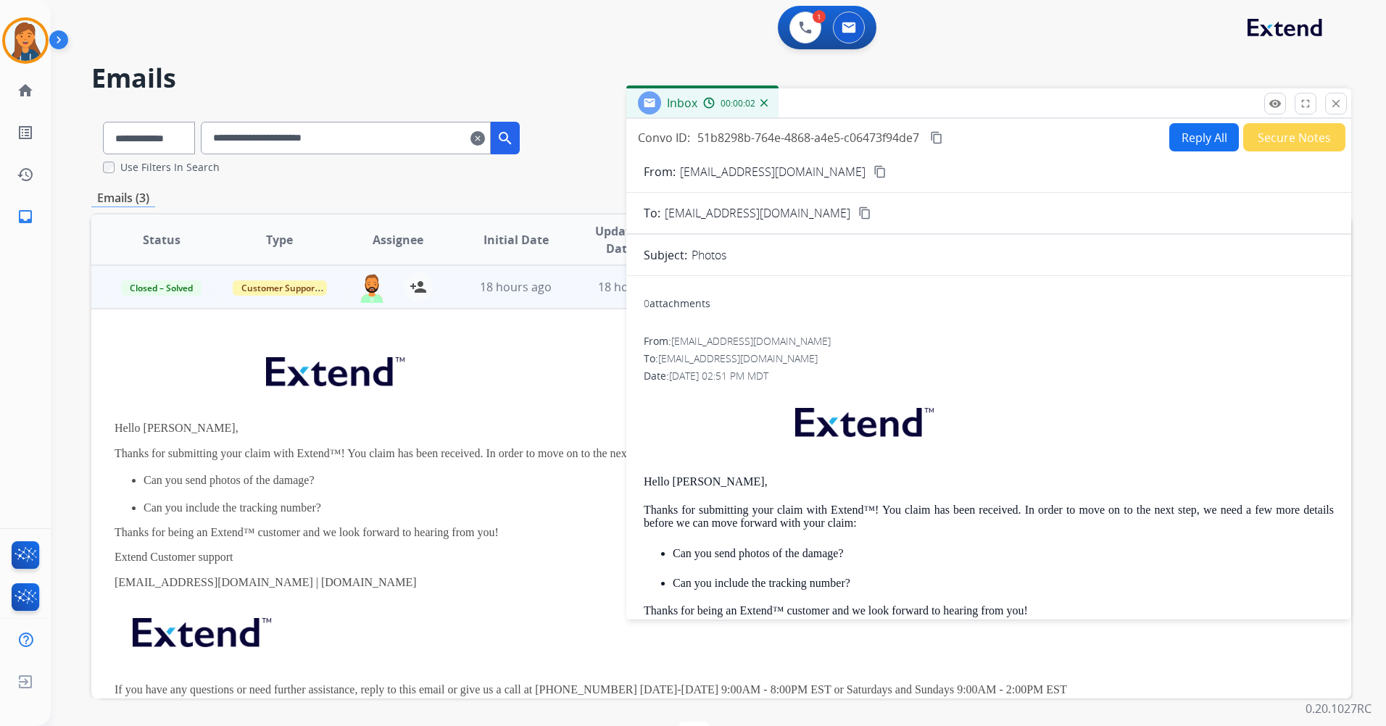
drag, startPoint x: 1335, startPoint y: 113, endPoint x: 1282, endPoint y: 150, distance: 64.6
click at [1336, 113] on button "close Close" at bounding box center [1336, 104] width 22 height 22
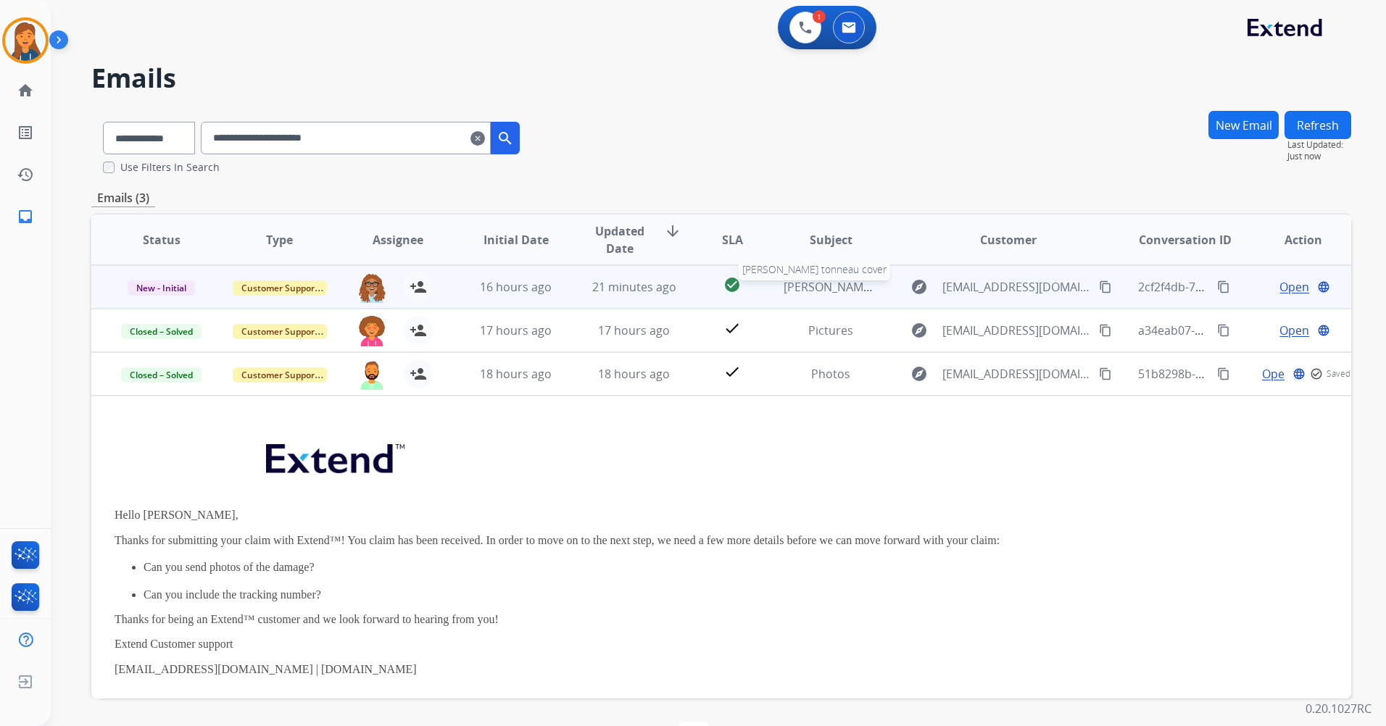
click at [832, 288] on span "Gordon feeney tonneau cover" at bounding box center [870, 287] width 173 height 16
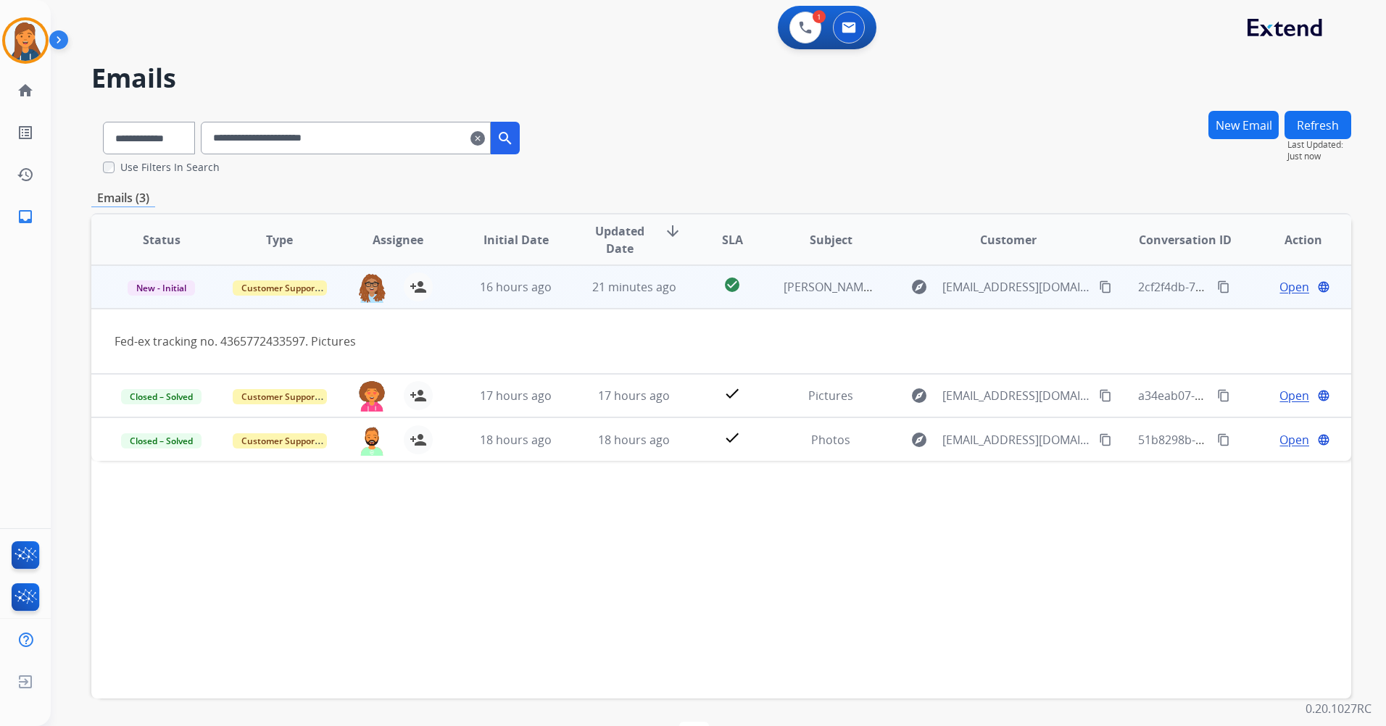
click at [1282, 281] on span "Open" at bounding box center [1294, 286] width 30 height 17
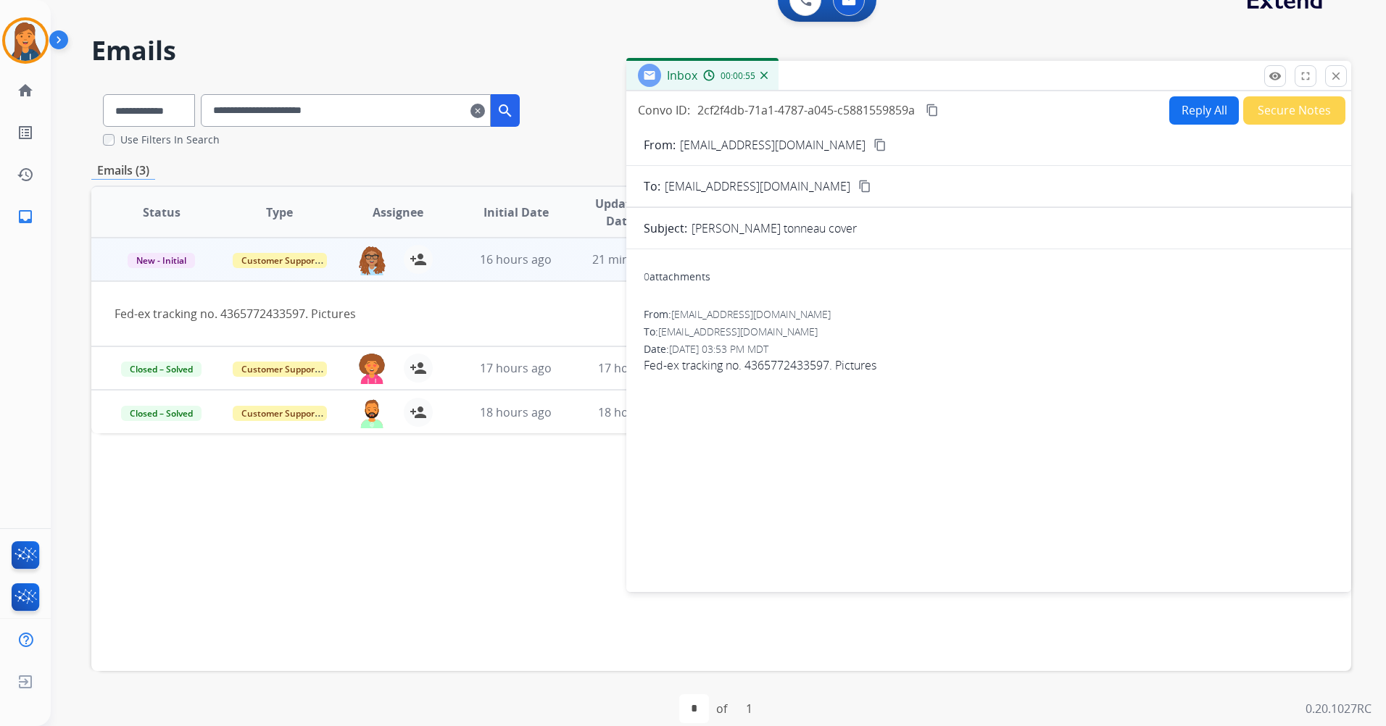
scroll to position [48, 0]
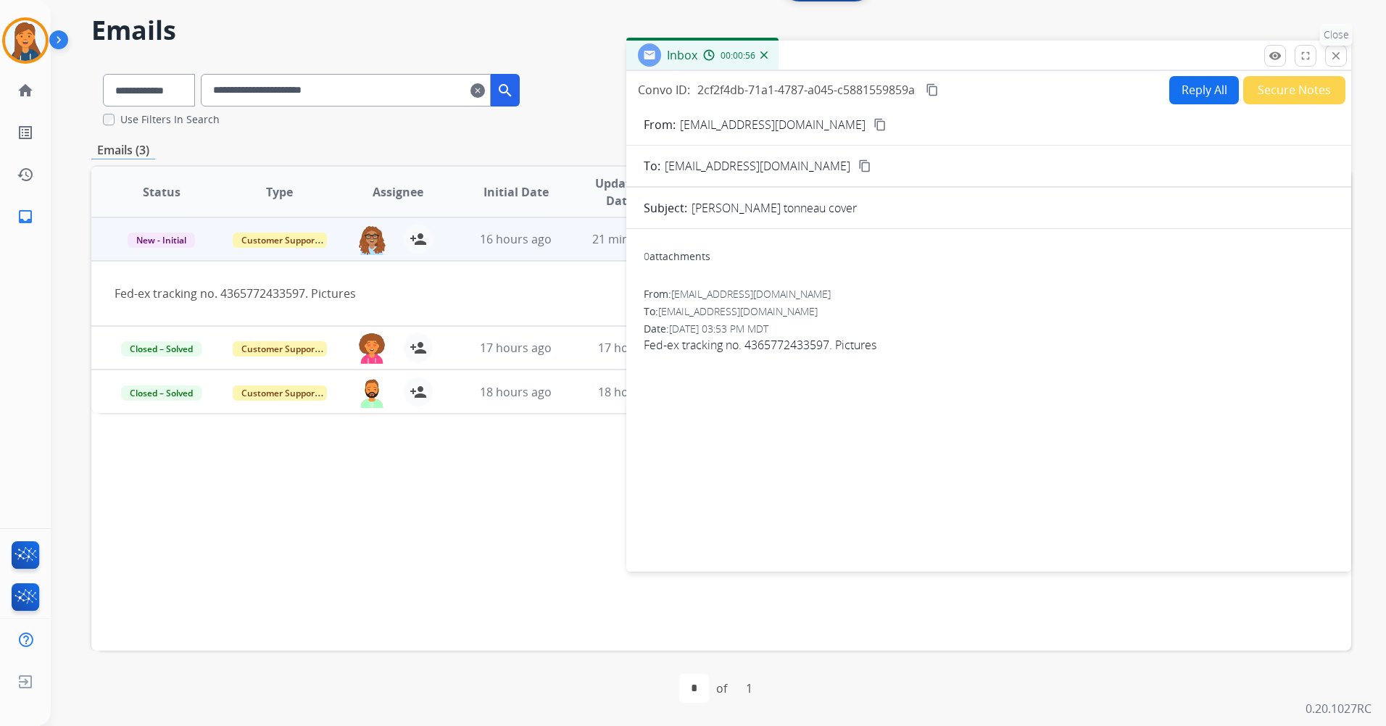
click at [1335, 60] on mat-icon "close" at bounding box center [1335, 55] width 13 height 13
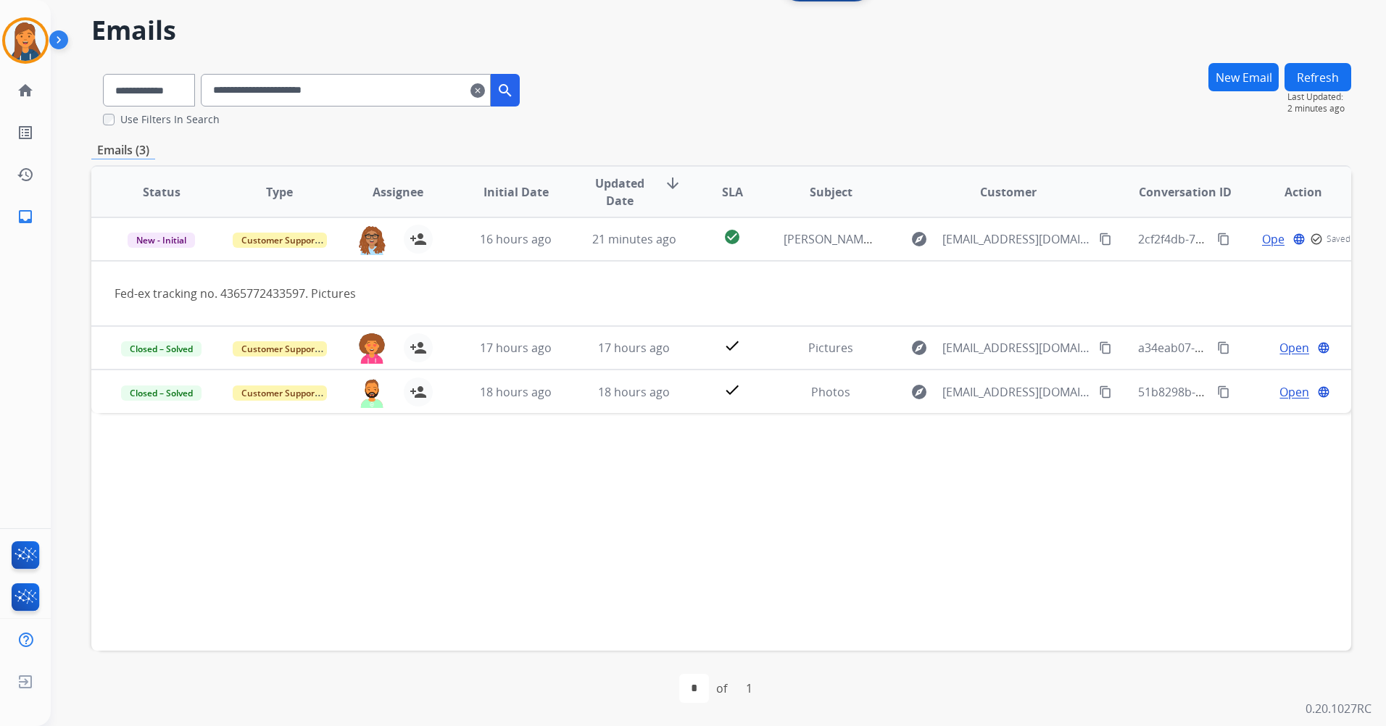
scroll to position [0, 0]
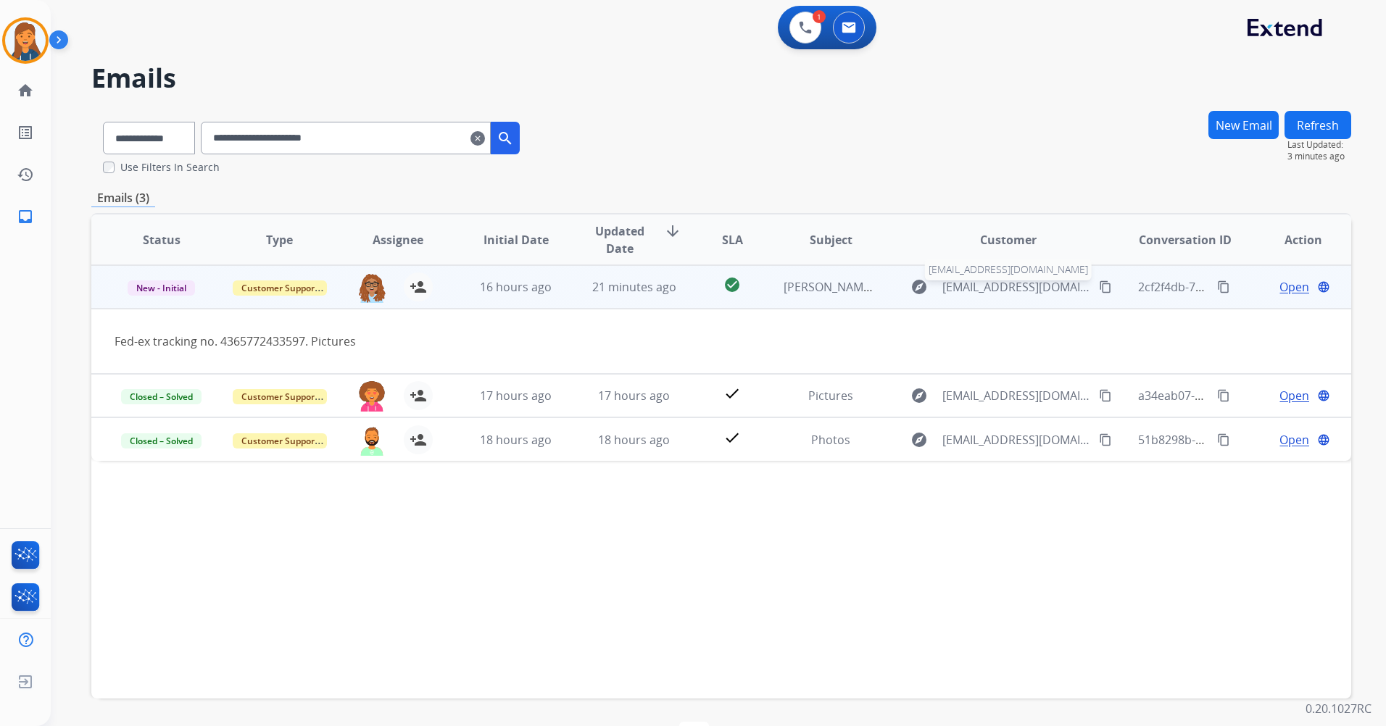
click at [979, 288] on span "gordonfeeney@hotmail.com" at bounding box center [1016, 286] width 149 height 17
select select "**********"
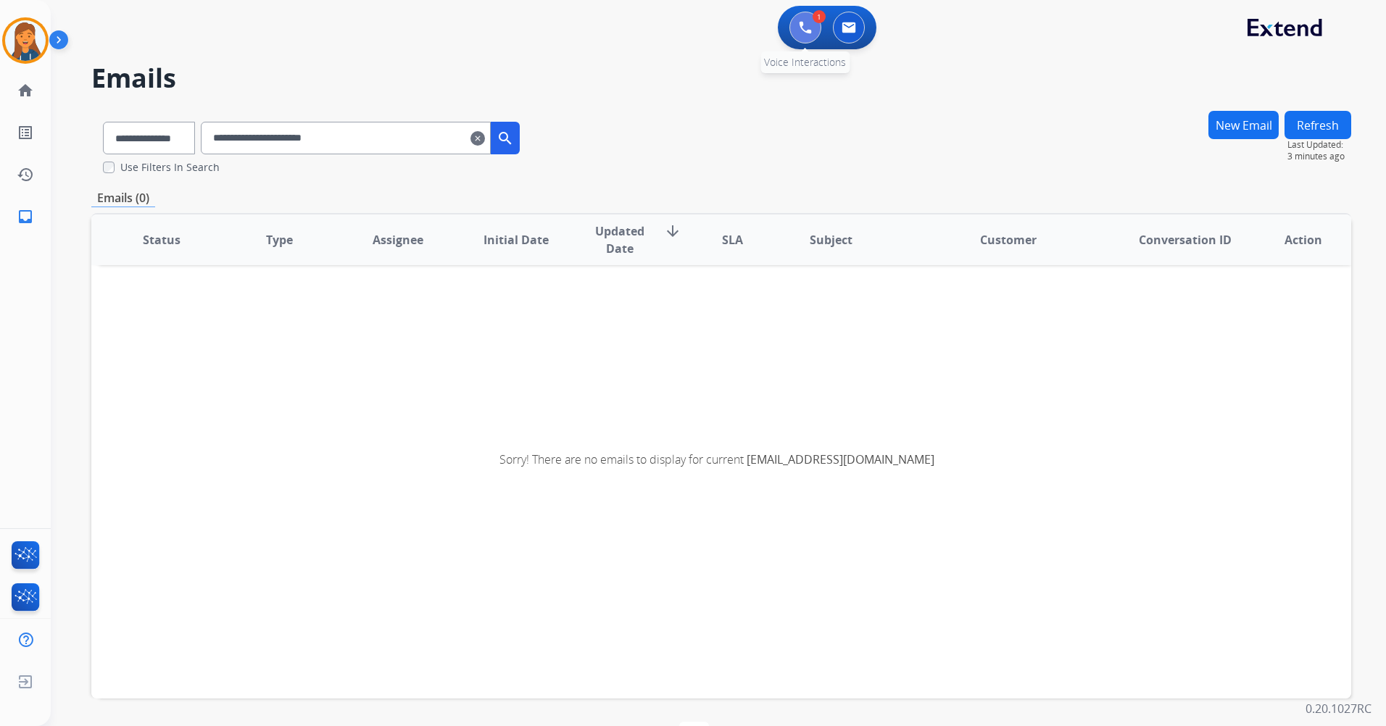
click at [801, 26] on img at bounding box center [805, 27] width 13 height 13
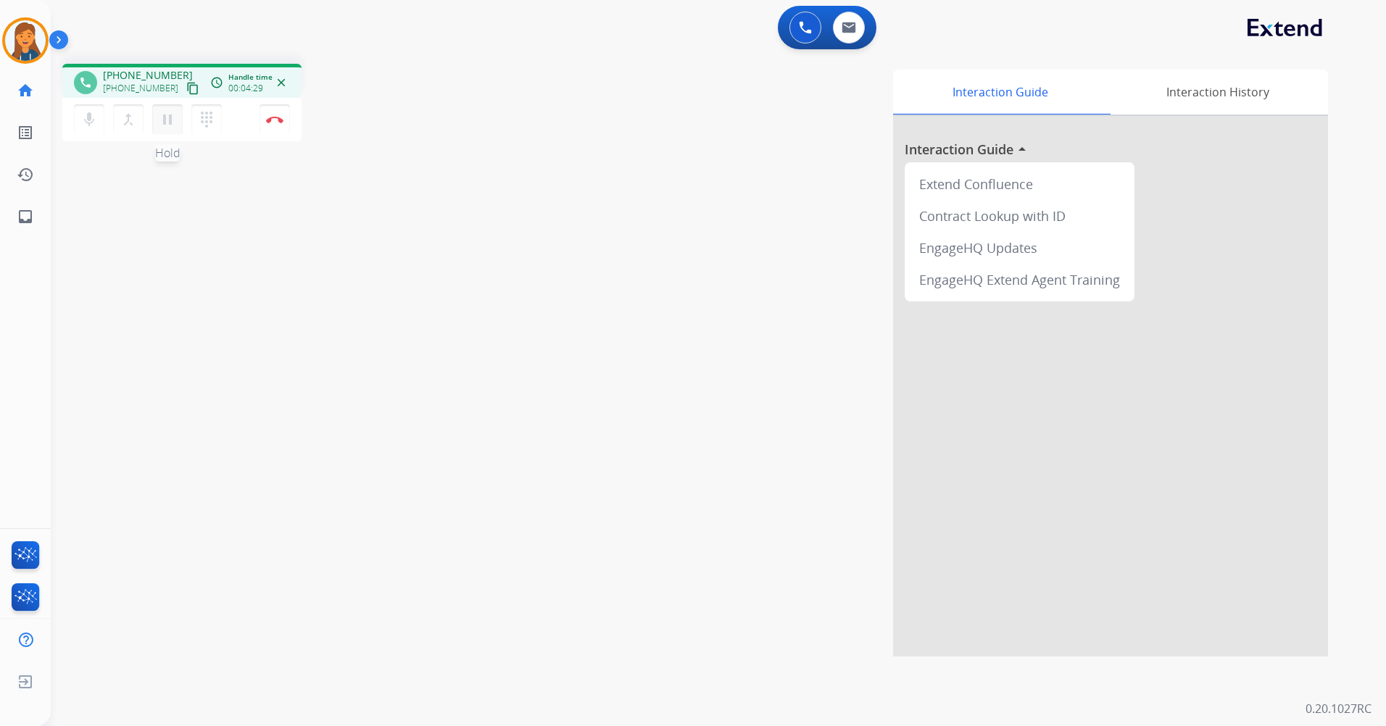
click at [170, 123] on mat-icon "pause" at bounding box center [167, 119] width 17 height 17
click at [164, 121] on mat-icon "play_arrow" at bounding box center [167, 119] width 17 height 17
click at [849, 32] on img at bounding box center [849, 28] width 14 height 12
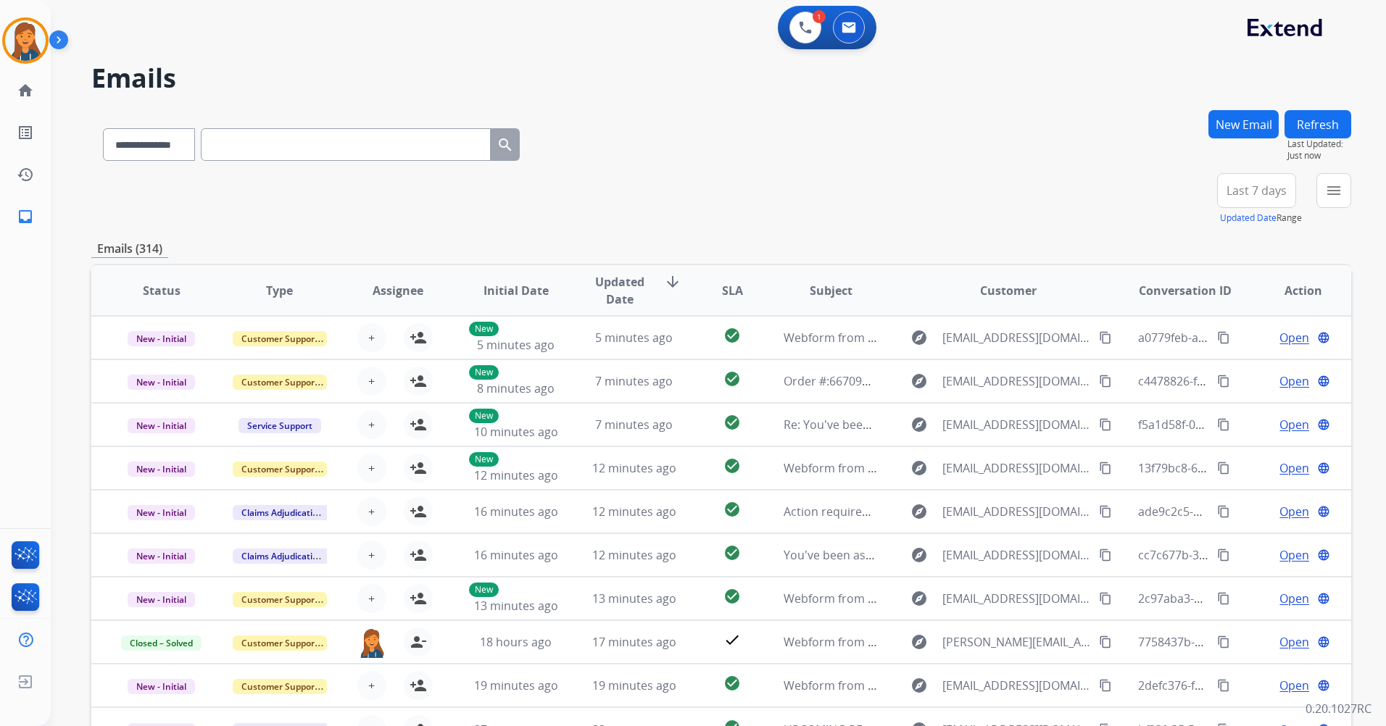
click at [182, 124] on div "**********" at bounding box center [311, 142] width 440 height 50
click at [182, 138] on select "**********" at bounding box center [148, 144] width 91 height 33
select select "**********"
click at [103, 128] on select "**********" at bounding box center [148, 144] width 91 height 33
click at [266, 137] on input "text" at bounding box center [346, 144] width 290 height 33
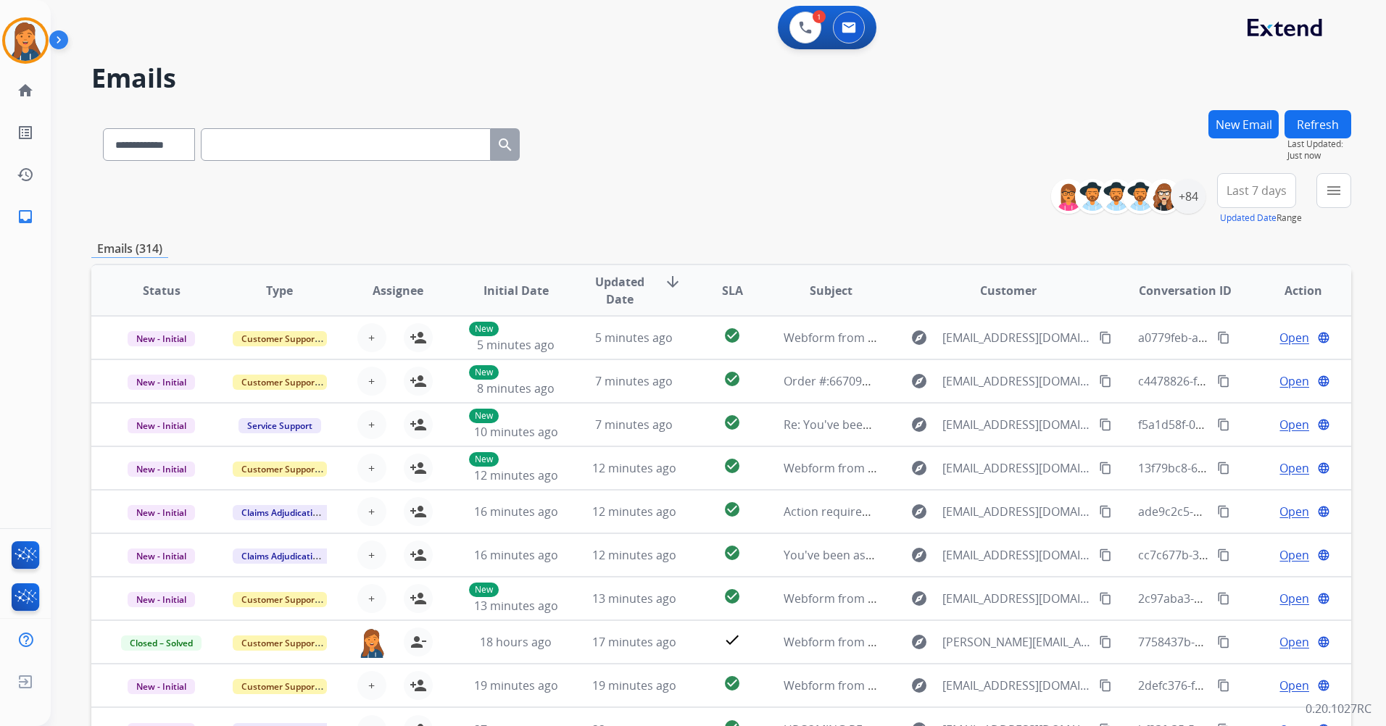
paste input "**********"
type input "**********"
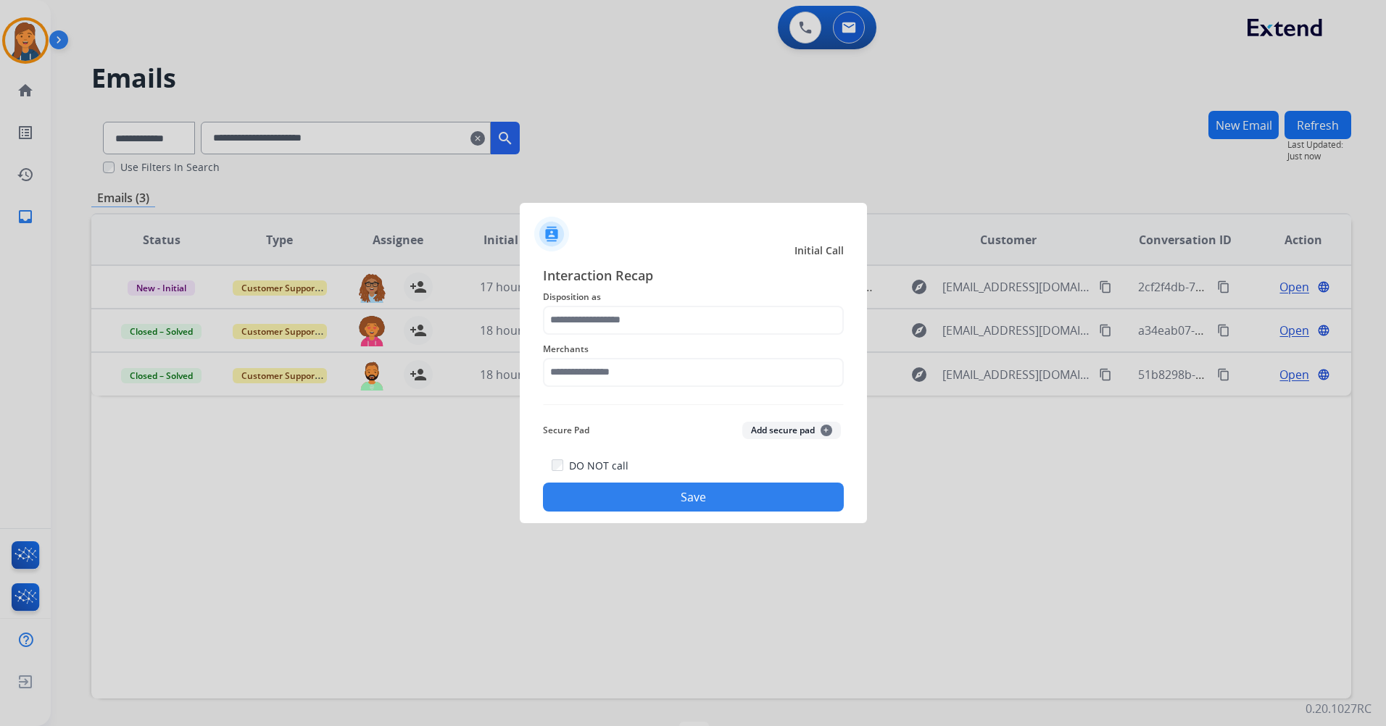
click at [623, 353] on span "Merchants" at bounding box center [693, 349] width 301 height 17
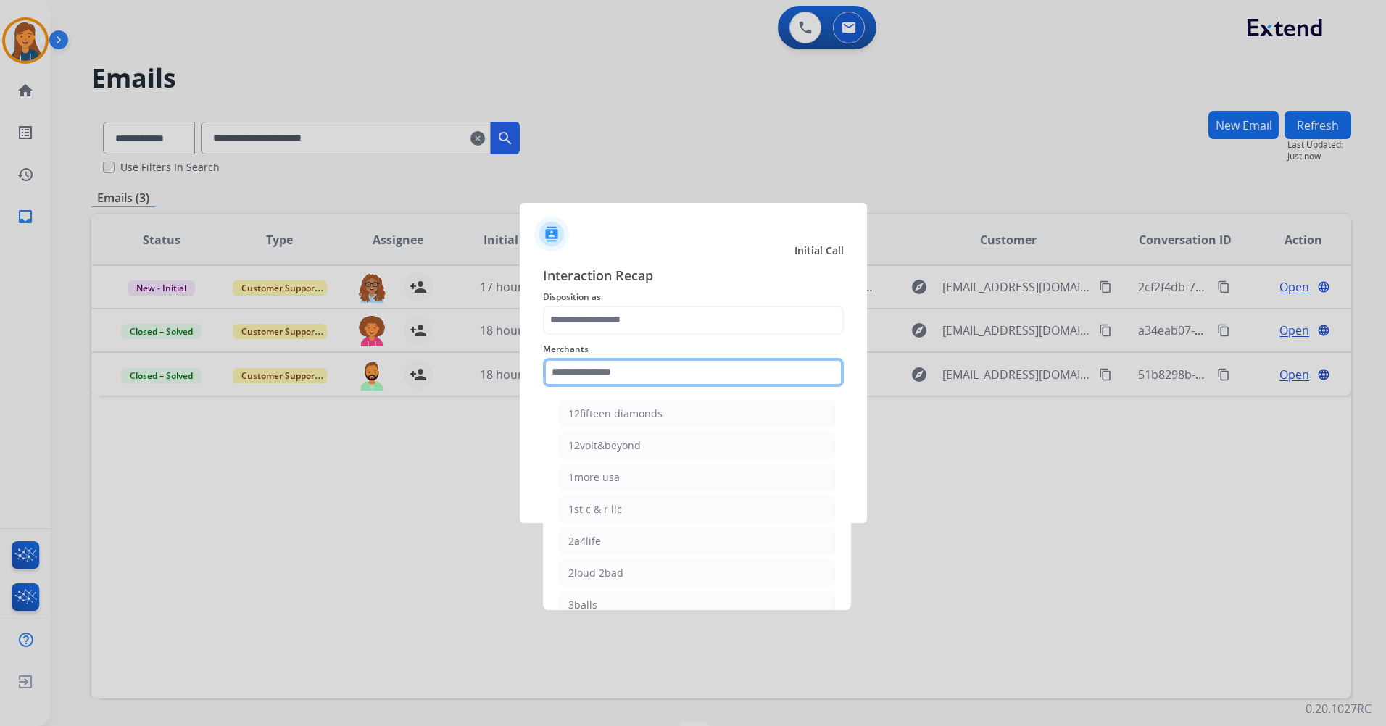
click at [628, 372] on input "text" at bounding box center [693, 372] width 301 height 29
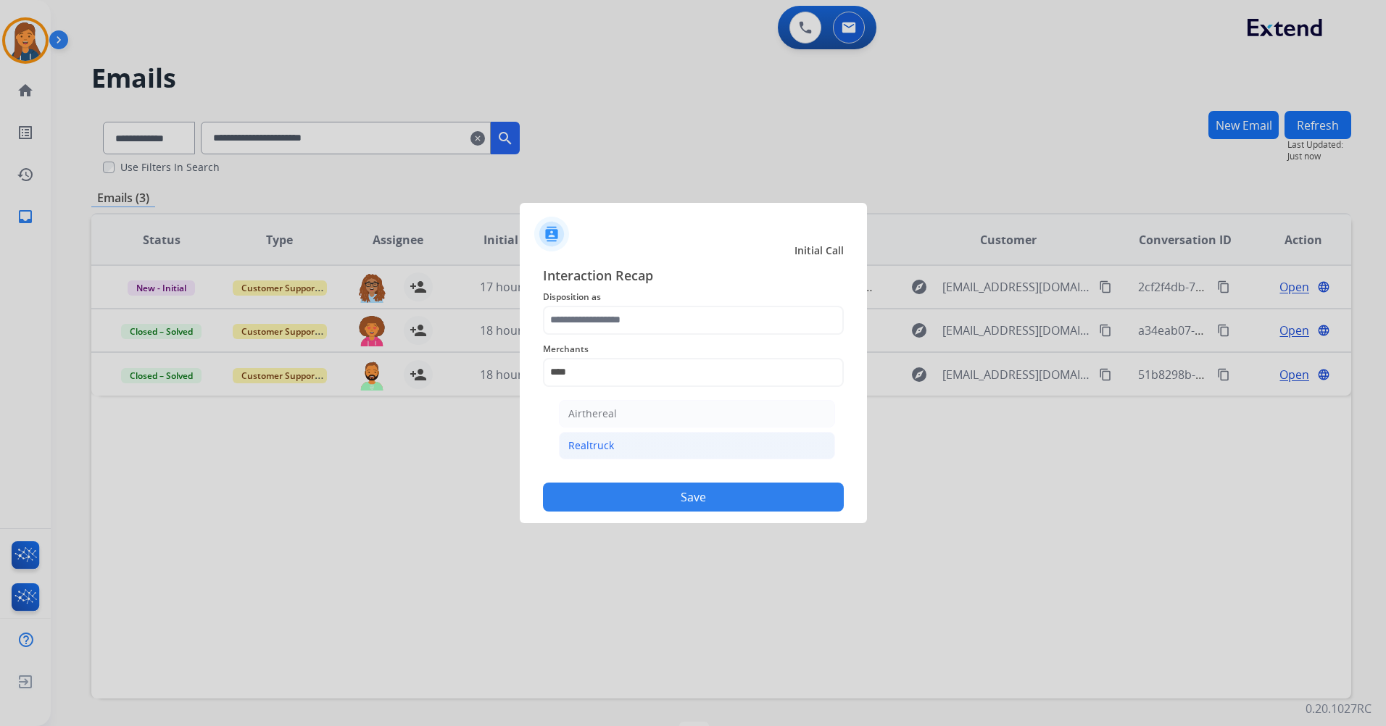
click at [597, 441] on div "Realtruck" at bounding box center [591, 446] width 46 height 14
type input "*********"
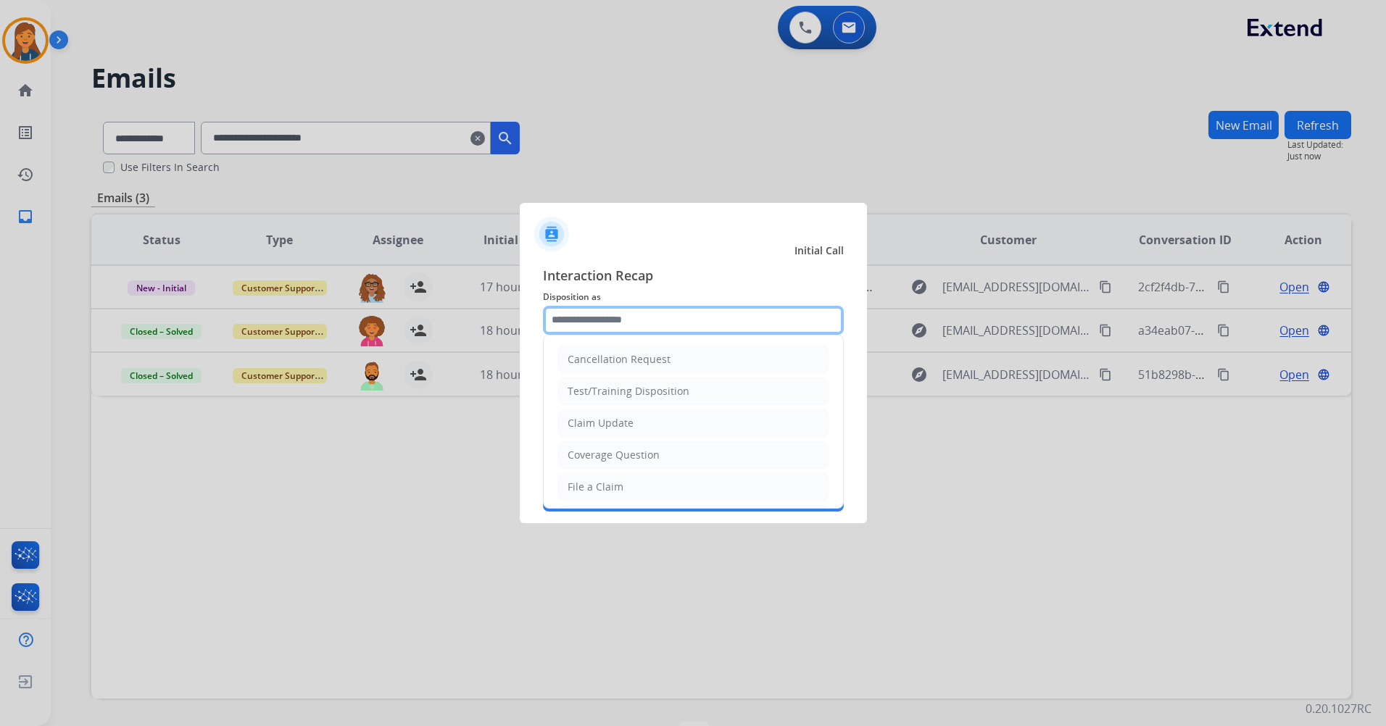
click at [607, 323] on input "text" at bounding box center [693, 320] width 301 height 29
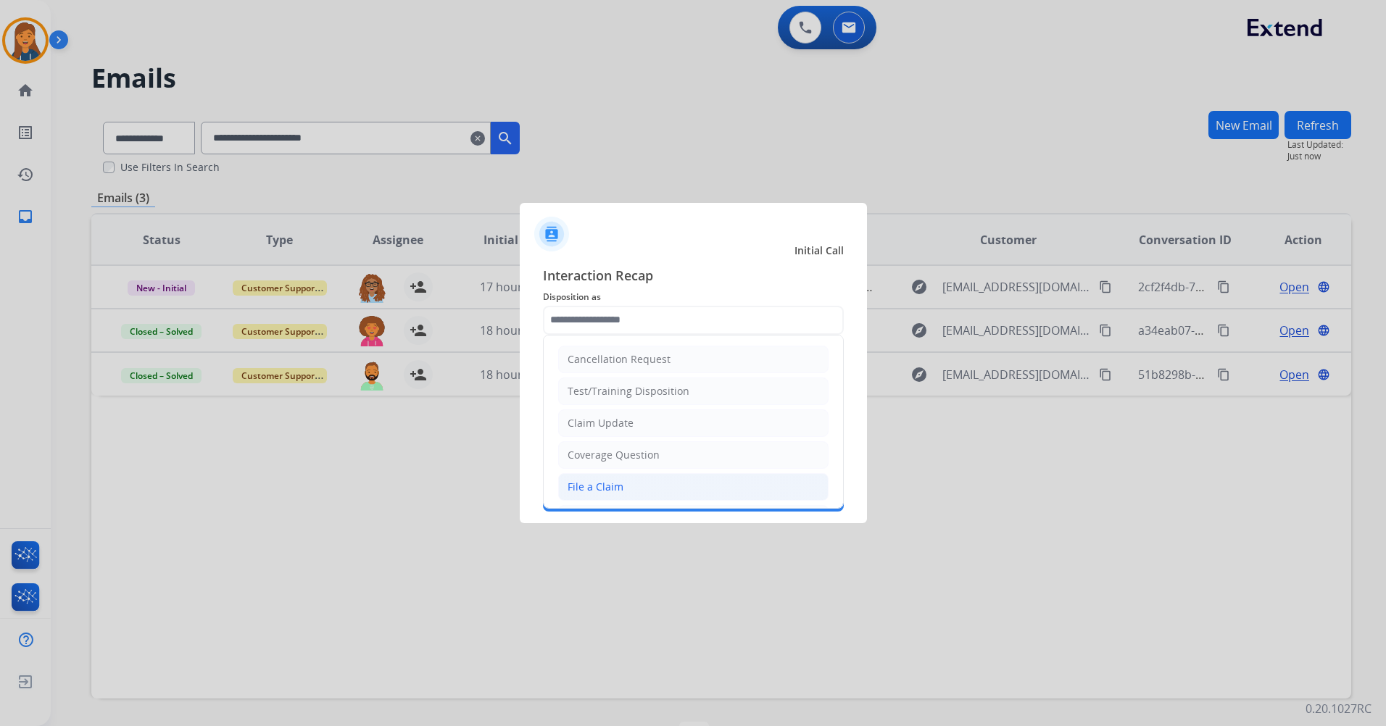
click at [610, 489] on div "File a Claim" at bounding box center [596, 487] width 56 height 14
type input "**********"
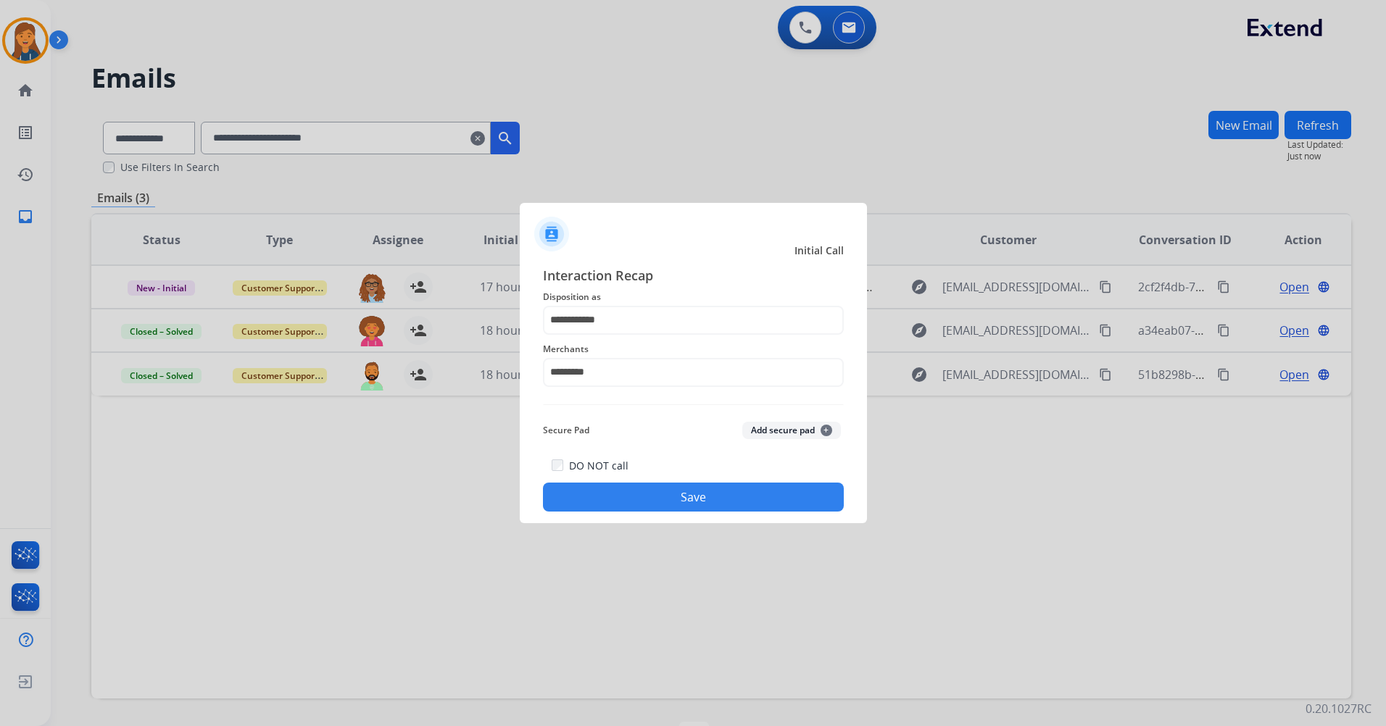
click at [617, 493] on button "Save" at bounding box center [693, 497] width 301 height 29
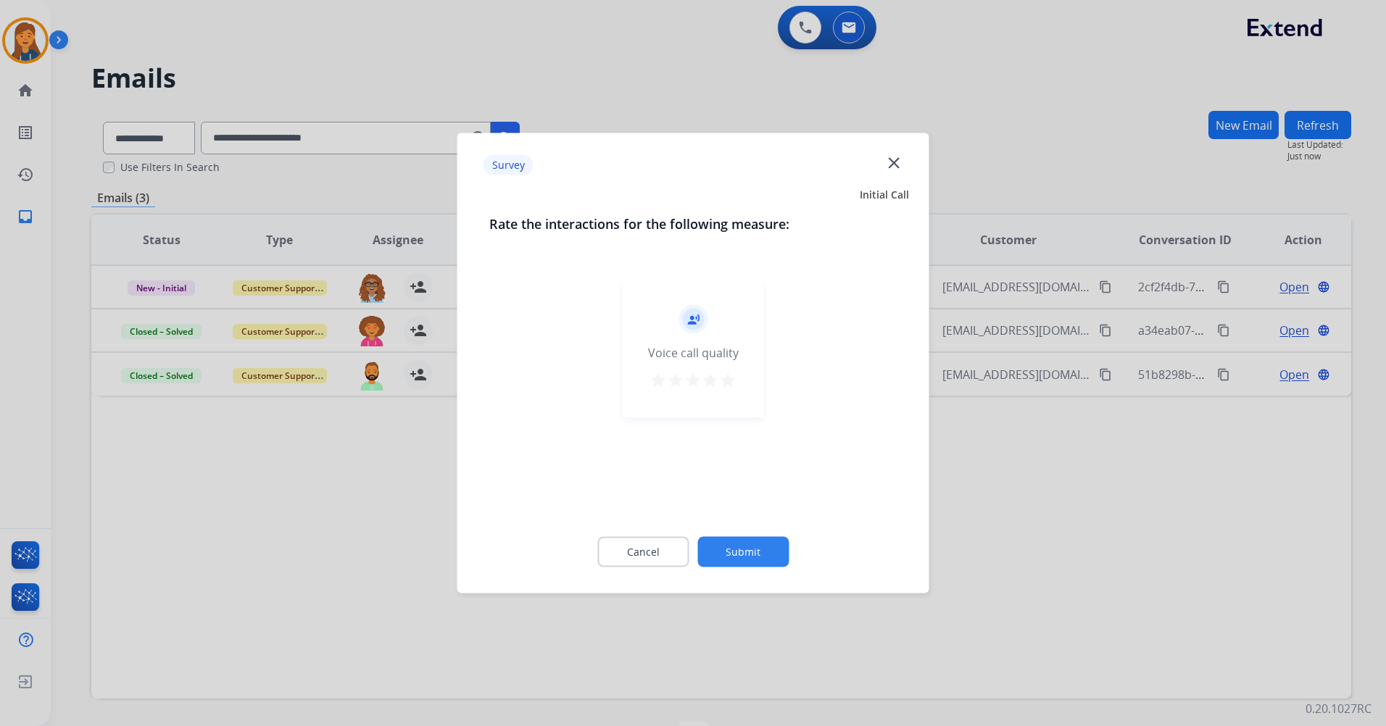
click at [729, 385] on mat-icon "star" at bounding box center [727, 380] width 17 height 17
click at [756, 555] on button "Submit" at bounding box center [742, 552] width 91 height 30
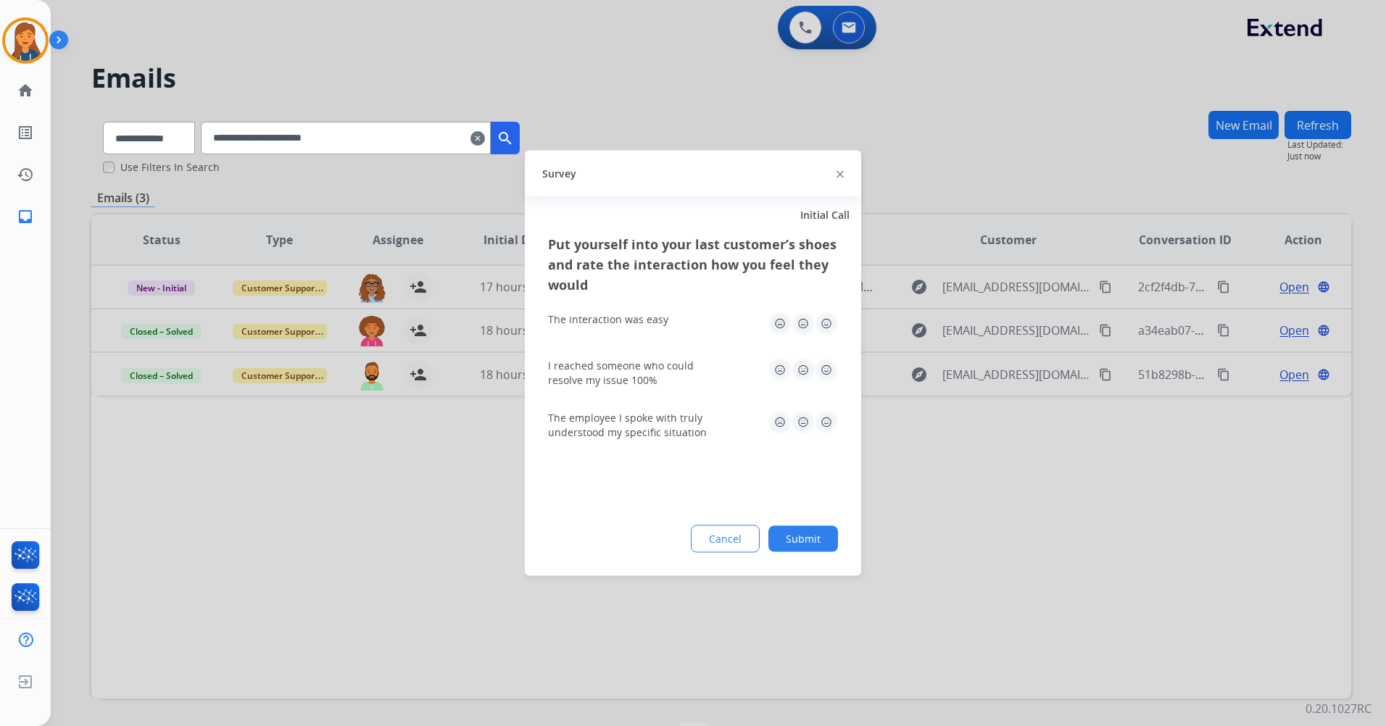
drag, startPoint x: 827, startPoint y: 323, endPoint x: 831, endPoint y: 365, distance: 42.2
click at [827, 324] on img at bounding box center [826, 323] width 23 height 23
click at [831, 367] on img at bounding box center [826, 370] width 23 height 23
click at [826, 423] on img at bounding box center [826, 422] width 23 height 23
click at [812, 539] on button "Submit" at bounding box center [803, 539] width 70 height 26
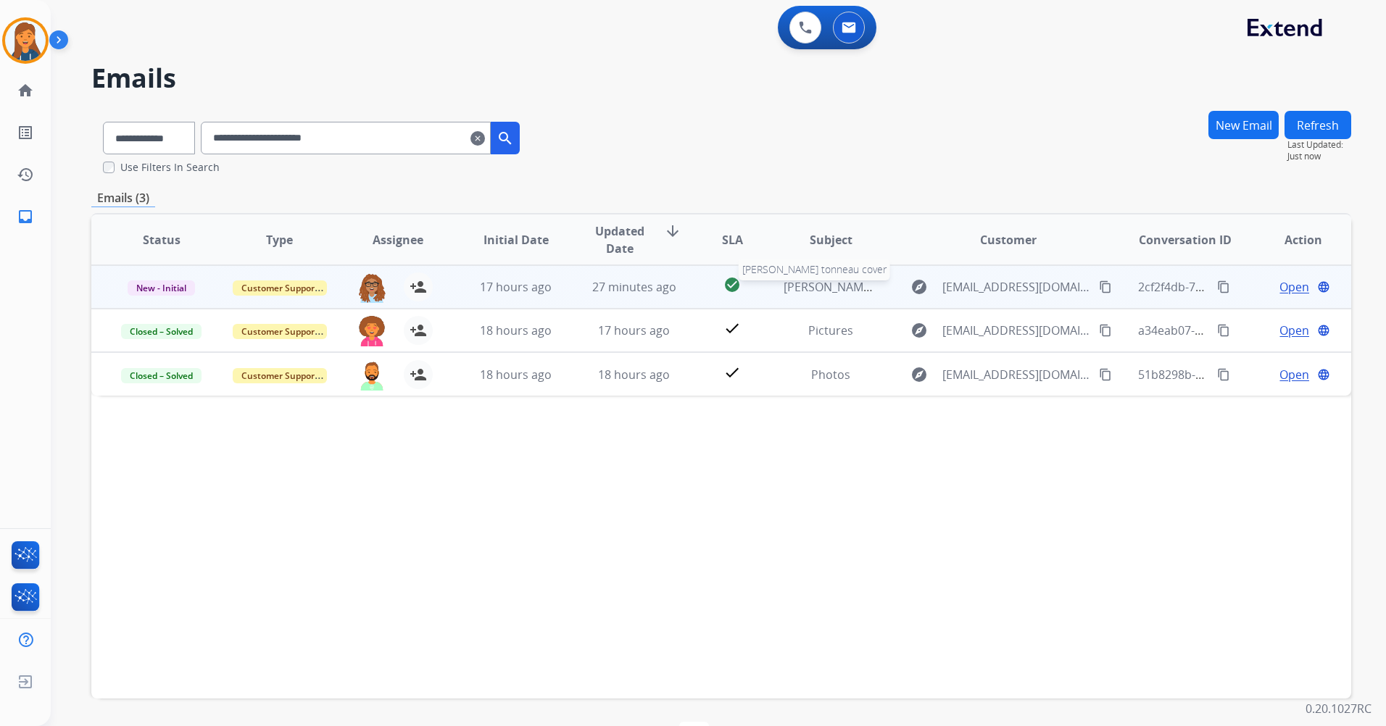
click at [810, 288] on span "Gordon feeney tonneau cover" at bounding box center [870, 287] width 173 height 16
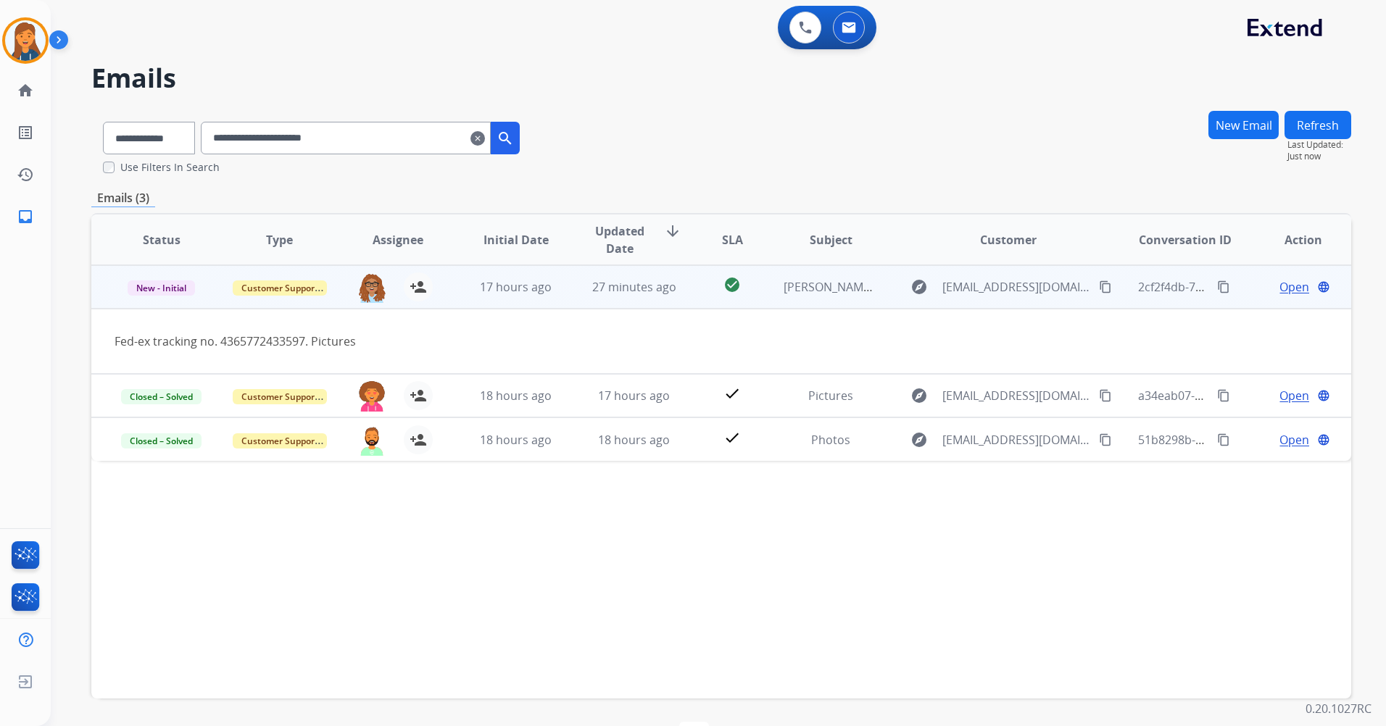
click at [1280, 290] on span "Open" at bounding box center [1294, 286] width 30 height 17
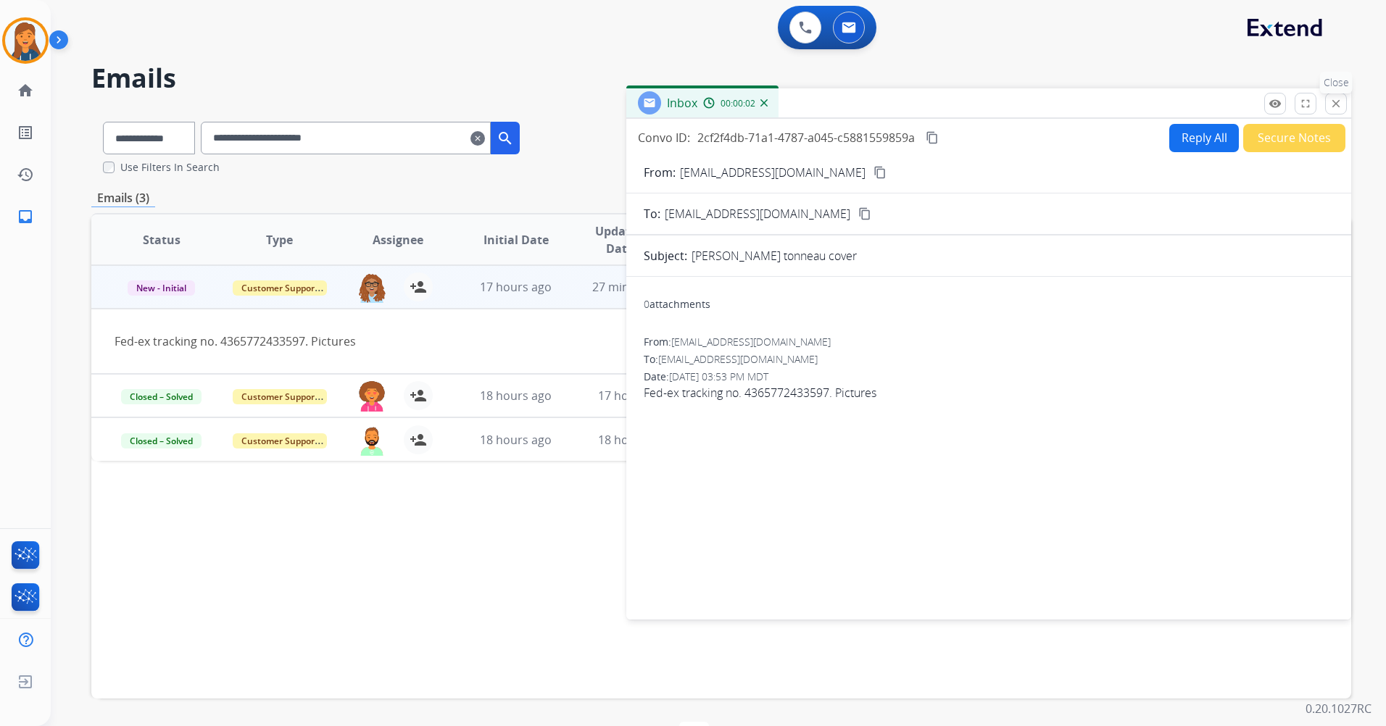
click at [1336, 96] on button "close Close" at bounding box center [1336, 104] width 22 height 22
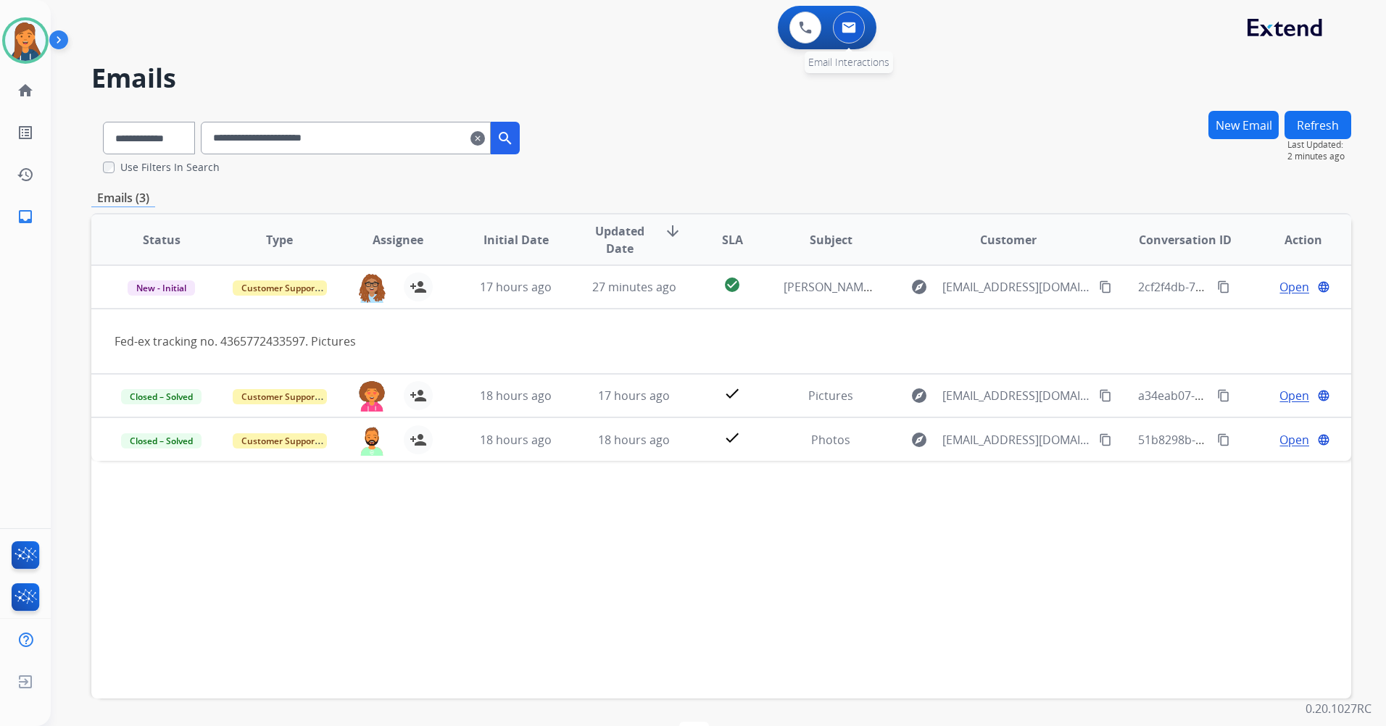
click at [845, 26] on img at bounding box center [849, 28] width 14 height 12
click at [812, 27] on button at bounding box center [805, 28] width 32 height 32
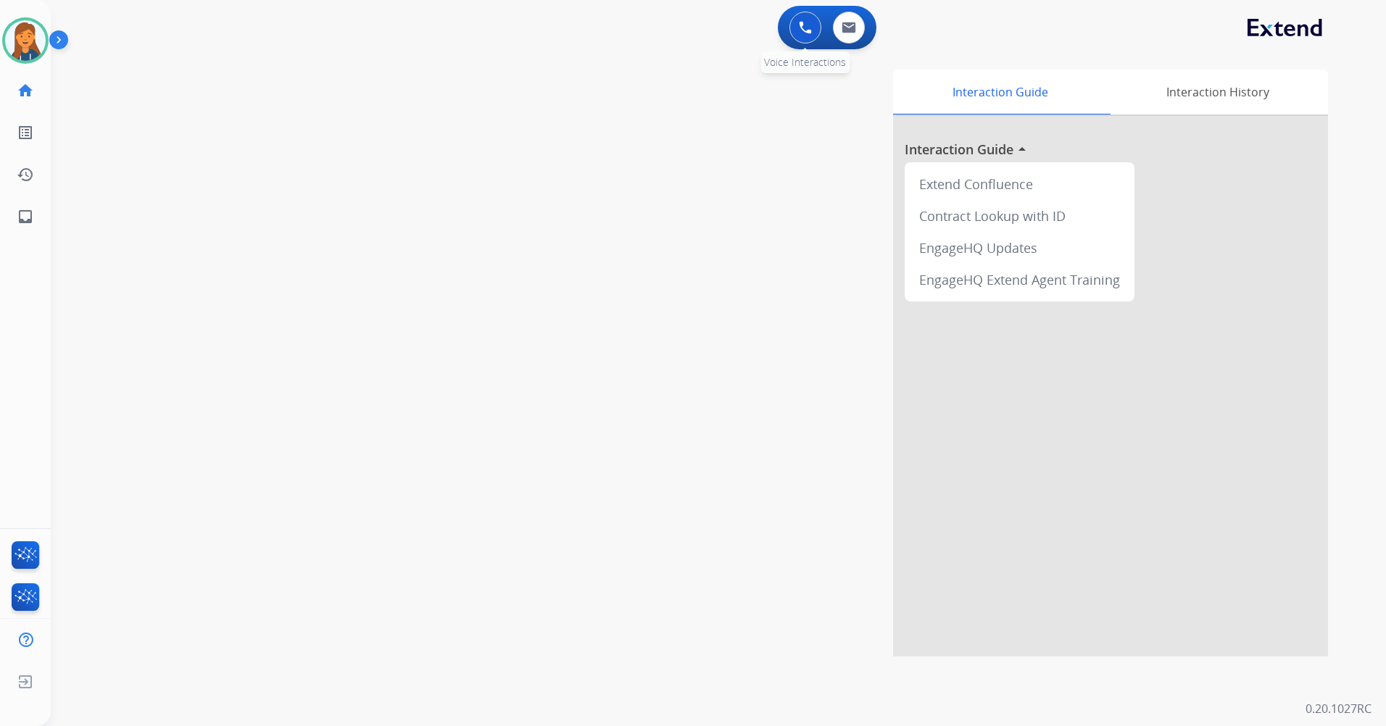
click at [807, 20] on button at bounding box center [805, 28] width 32 height 32
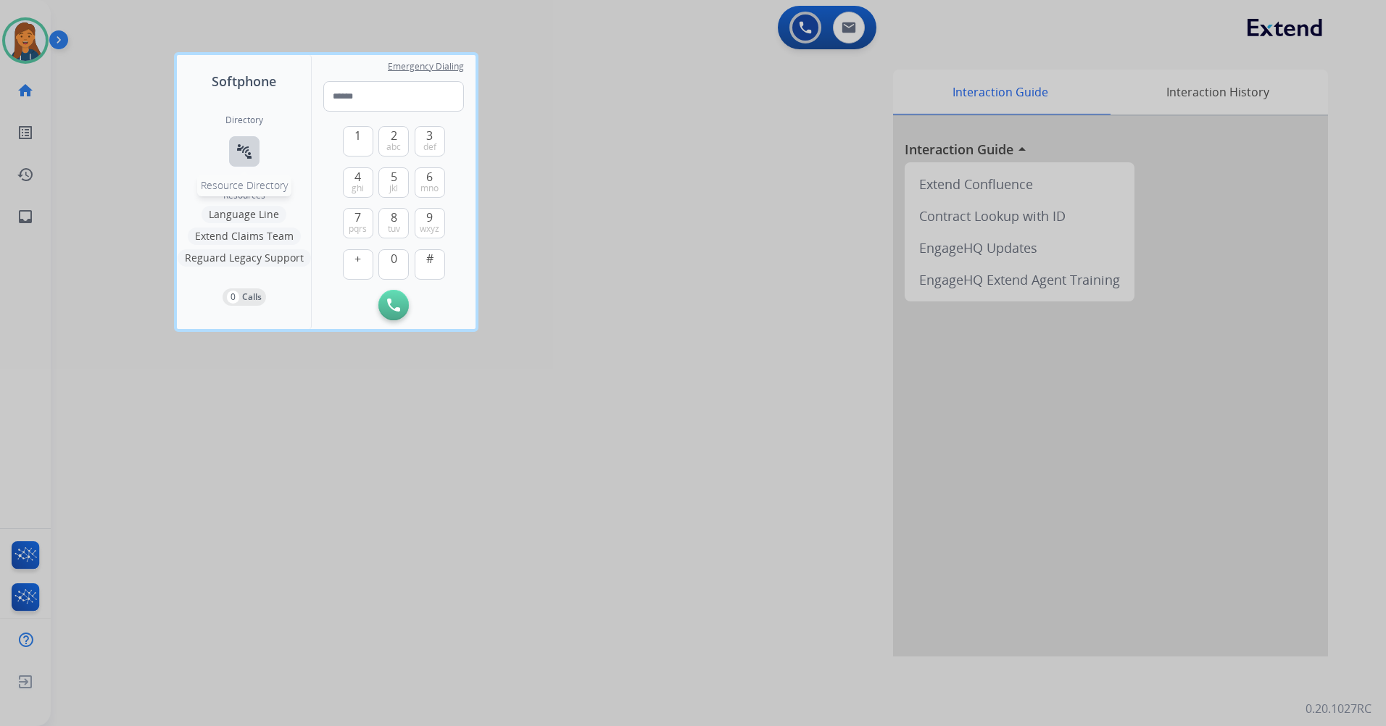
click at [235, 146] on button "connect_without_contact Resource Directory" at bounding box center [244, 151] width 30 height 30
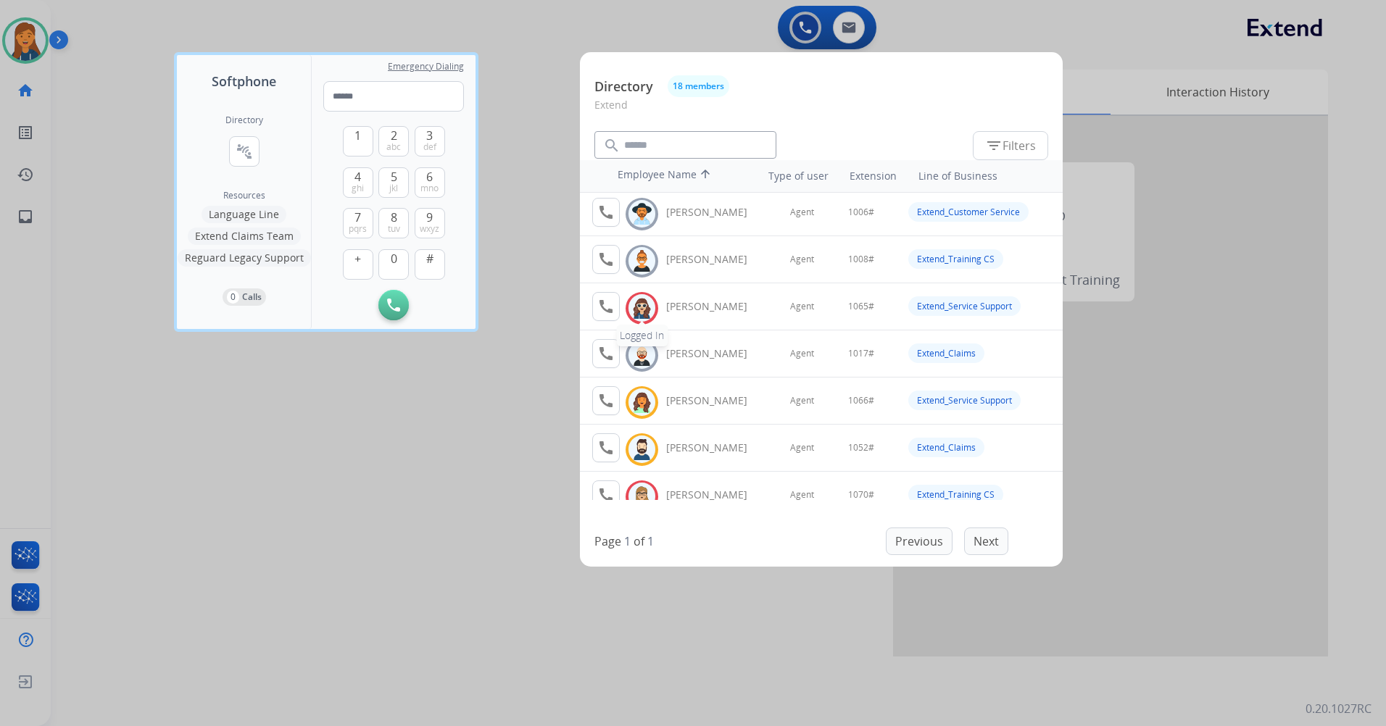
scroll to position [72, 0]
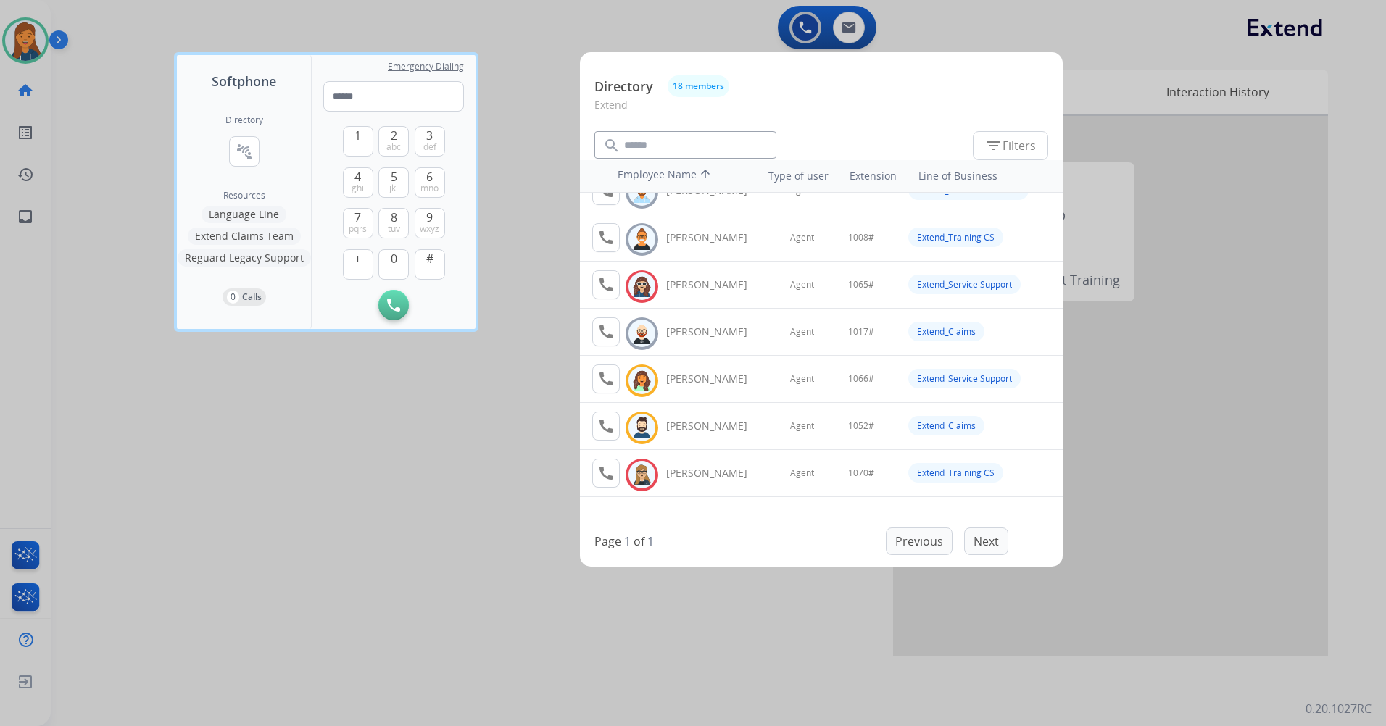
click at [484, 434] on div at bounding box center [693, 363] width 1386 height 726
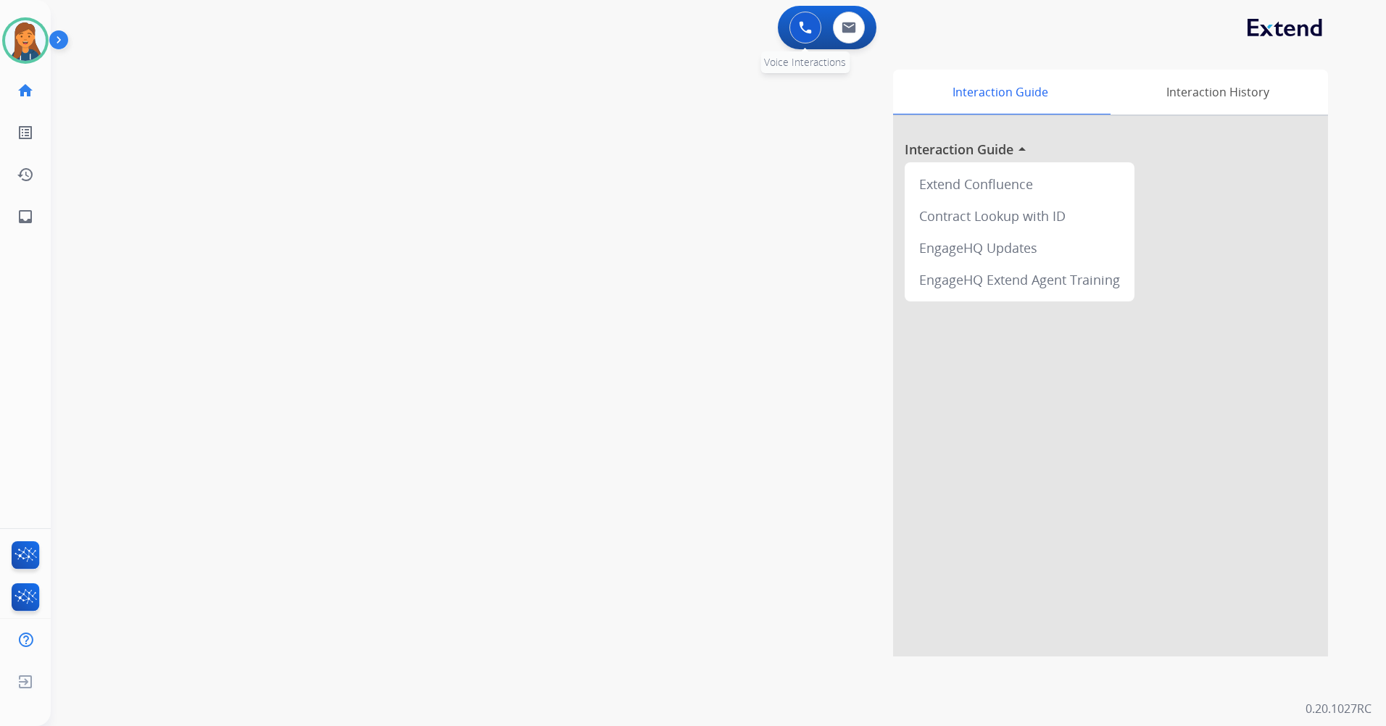
click at [801, 28] on img at bounding box center [805, 27] width 13 height 13
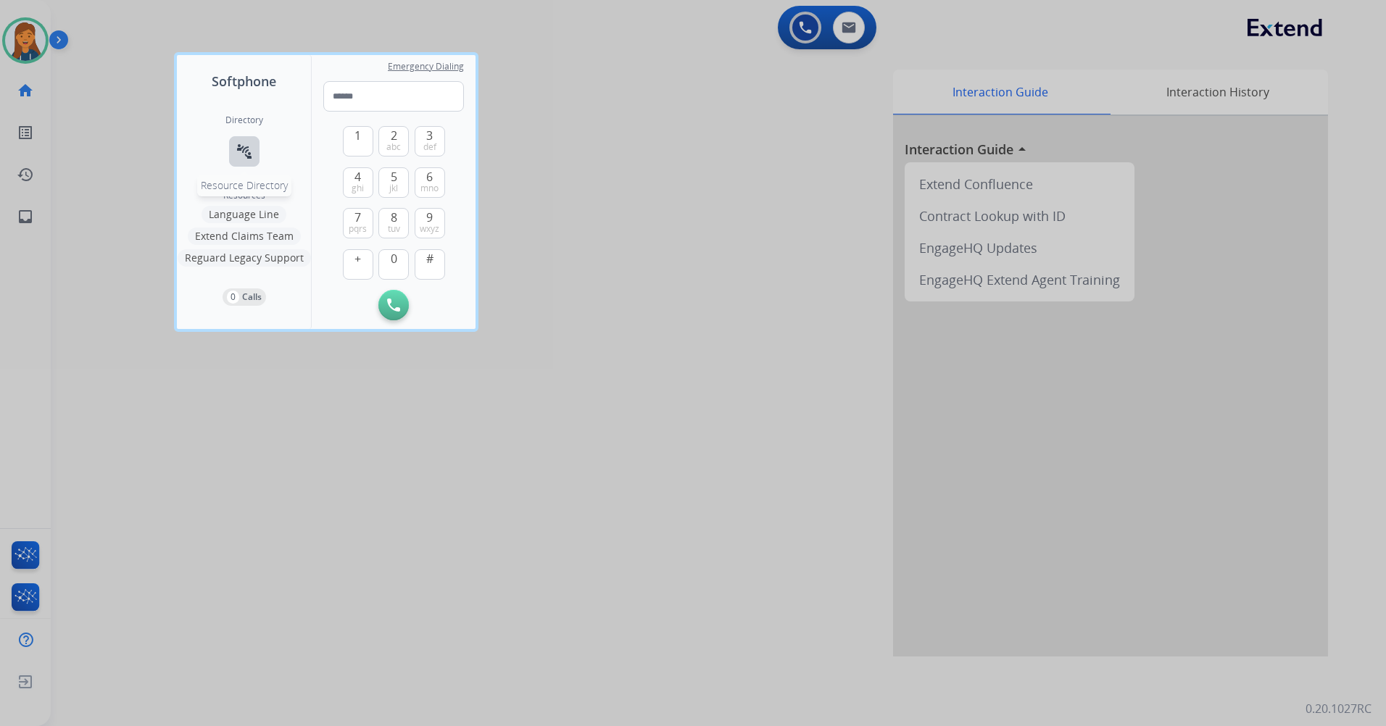
click at [246, 148] on mat-icon "connect_without_contact" at bounding box center [244, 151] width 17 height 17
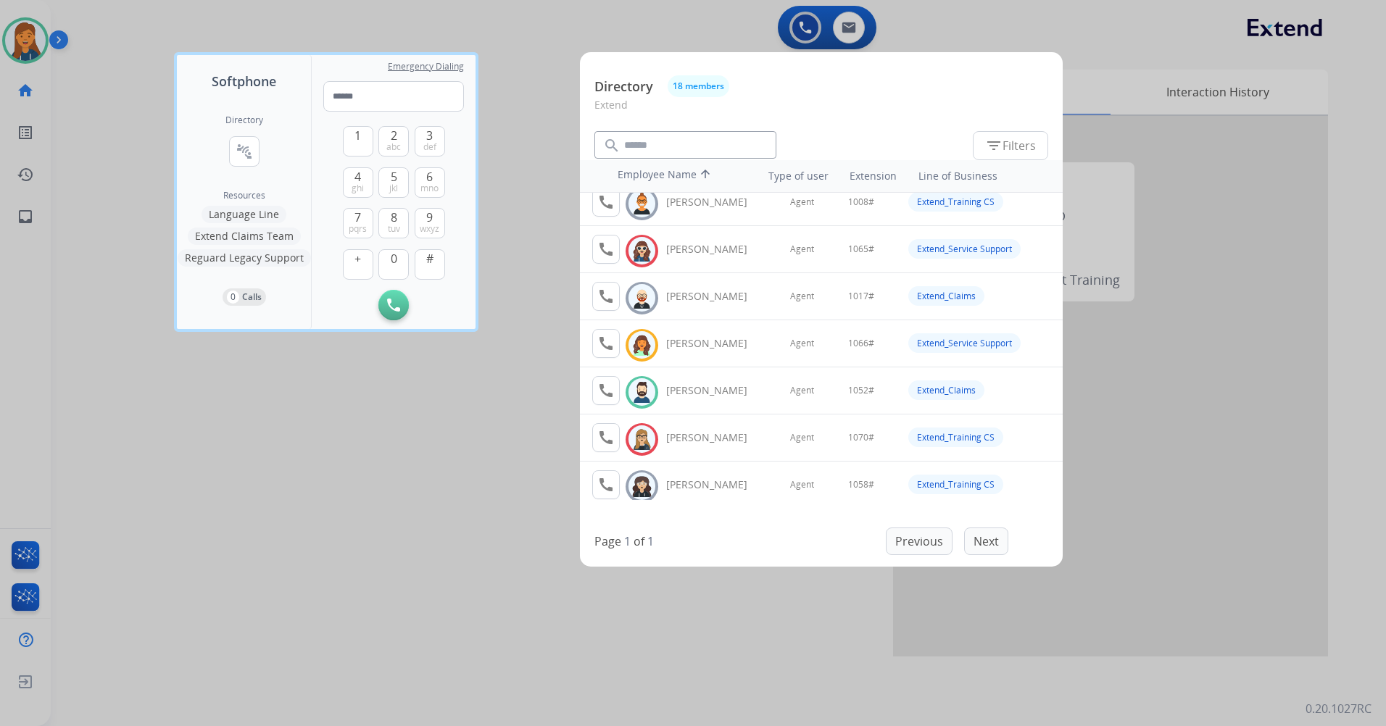
scroll to position [145, 0]
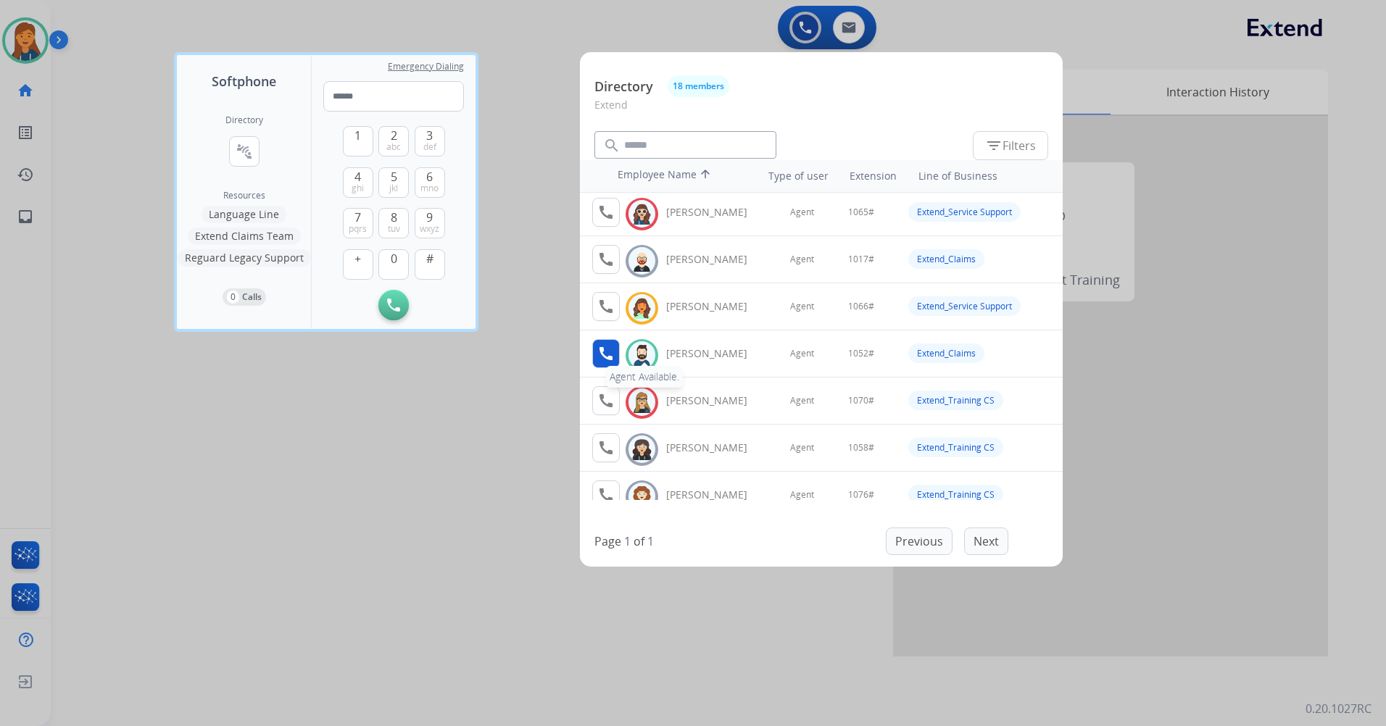
click at [603, 348] on mat-icon "call" at bounding box center [605, 353] width 17 height 17
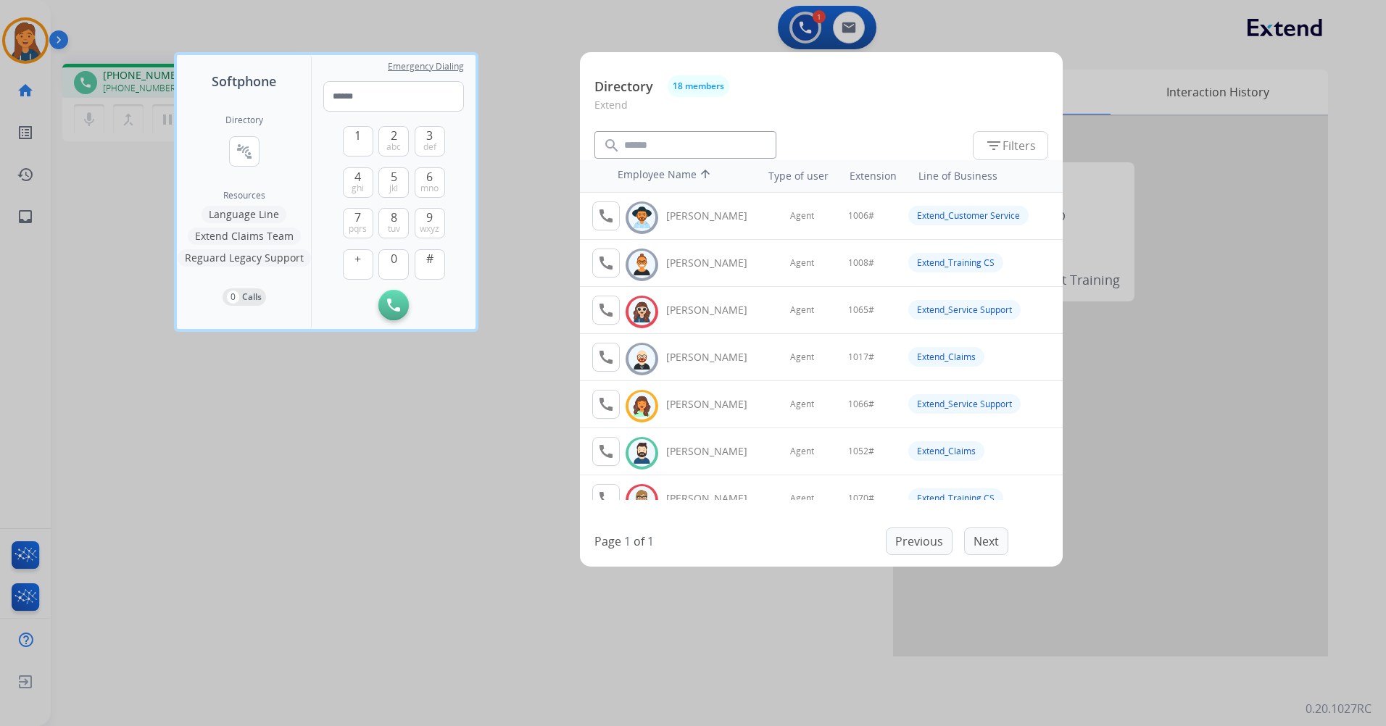
scroll to position [72, 0]
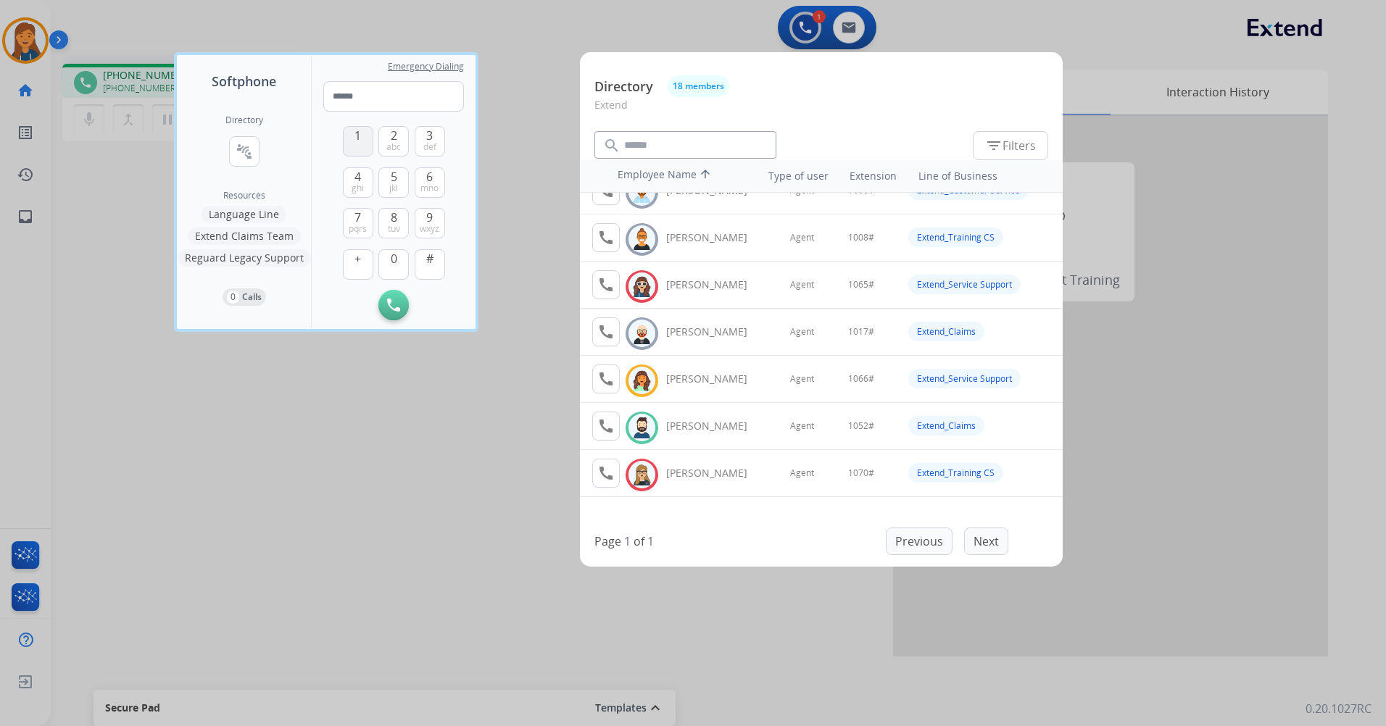
click at [363, 146] on button "1" at bounding box center [358, 141] width 30 height 30
click at [394, 267] on button "0" at bounding box center [393, 264] width 30 height 30
click at [394, 176] on span "5" at bounding box center [394, 176] width 7 height 17
click at [391, 136] on span "2" at bounding box center [394, 135] width 7 height 17
click at [424, 265] on button "#" at bounding box center [430, 264] width 30 height 30
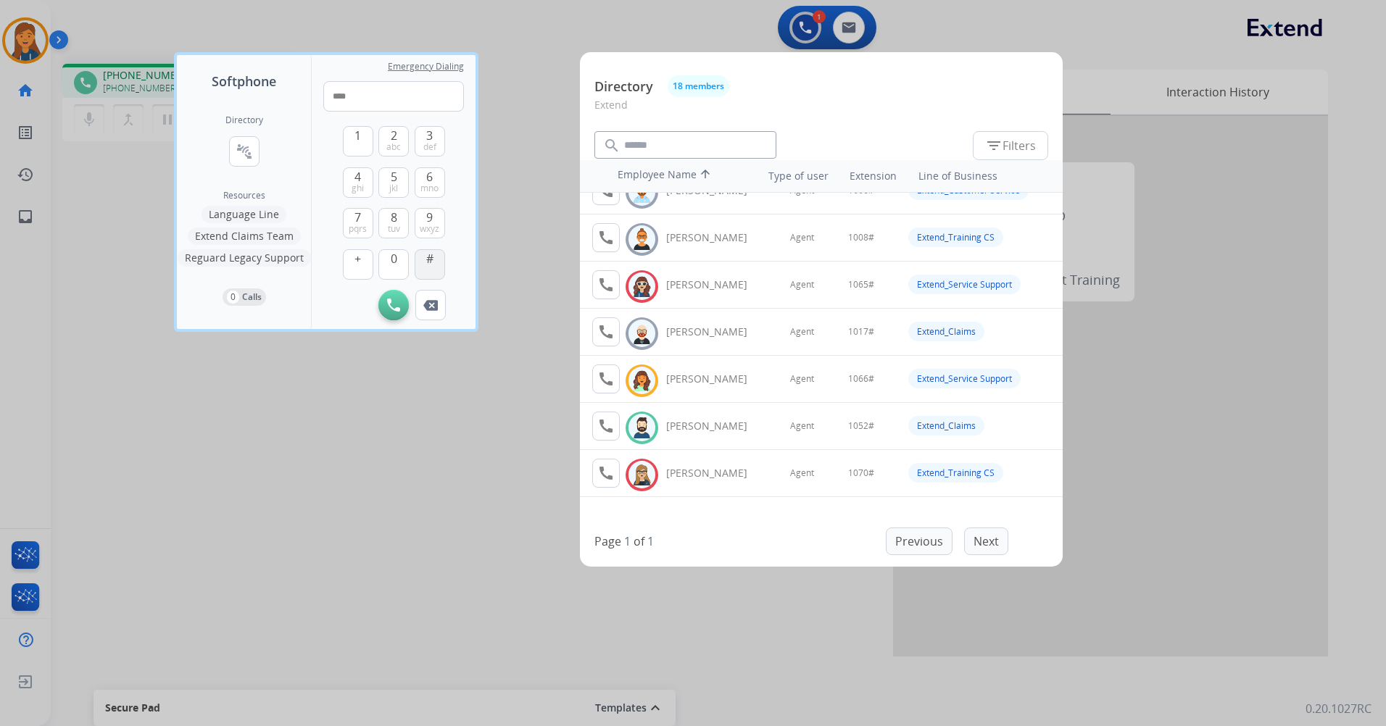
type input "*****"
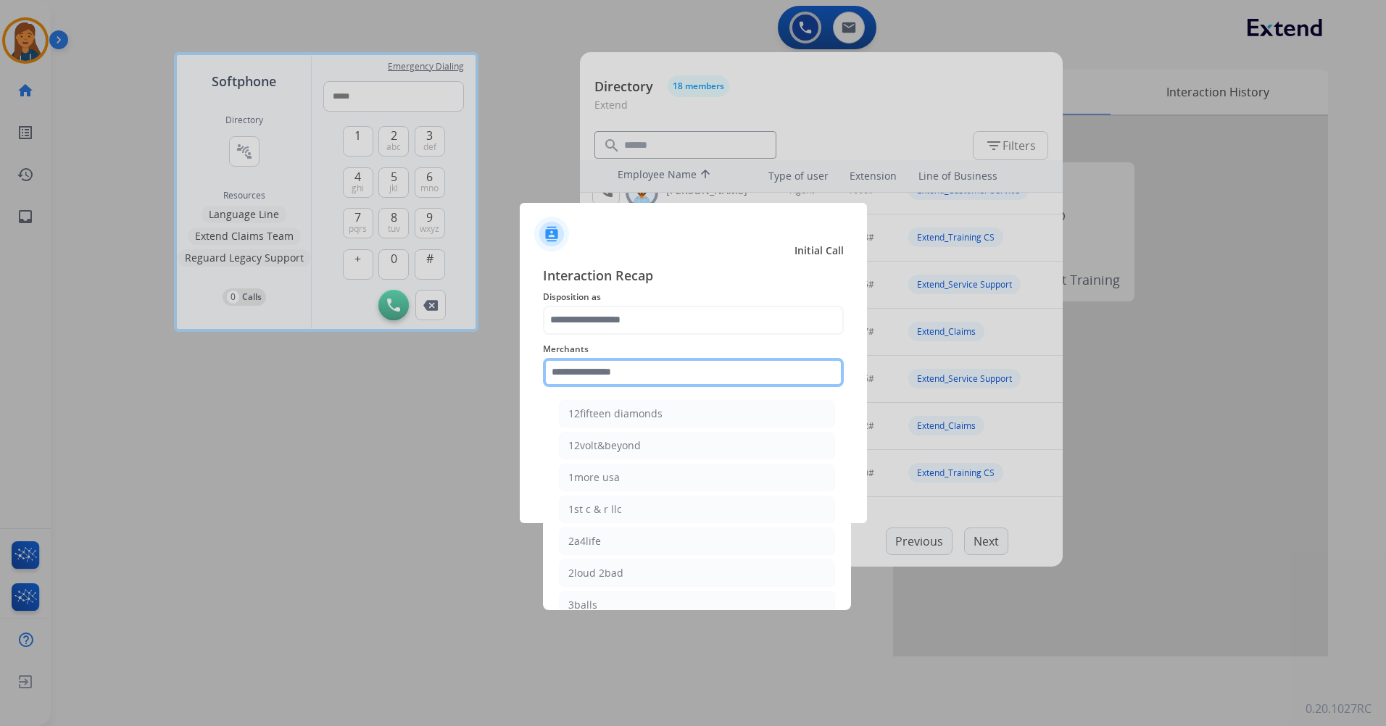
click at [646, 372] on input "text" at bounding box center [693, 372] width 301 height 29
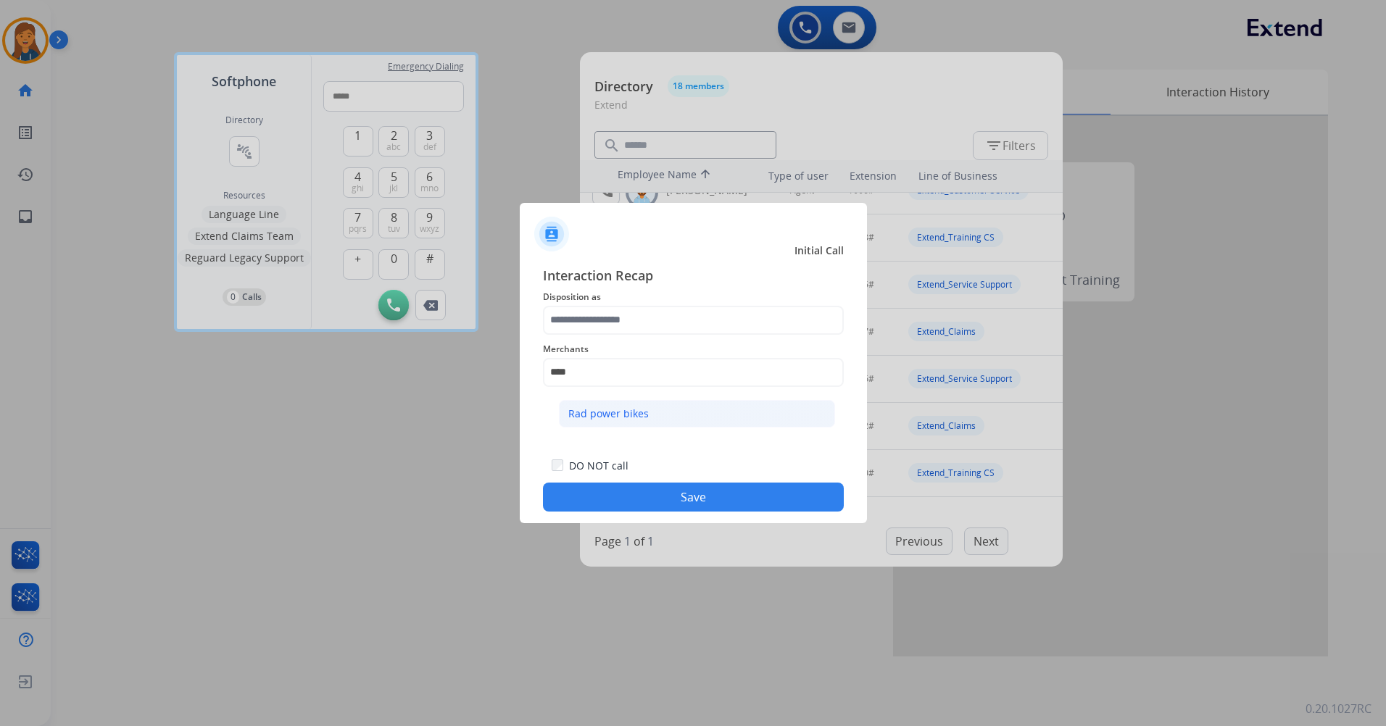
click at [629, 420] on div "Rad power bikes" at bounding box center [608, 414] width 80 height 14
type input "**********"
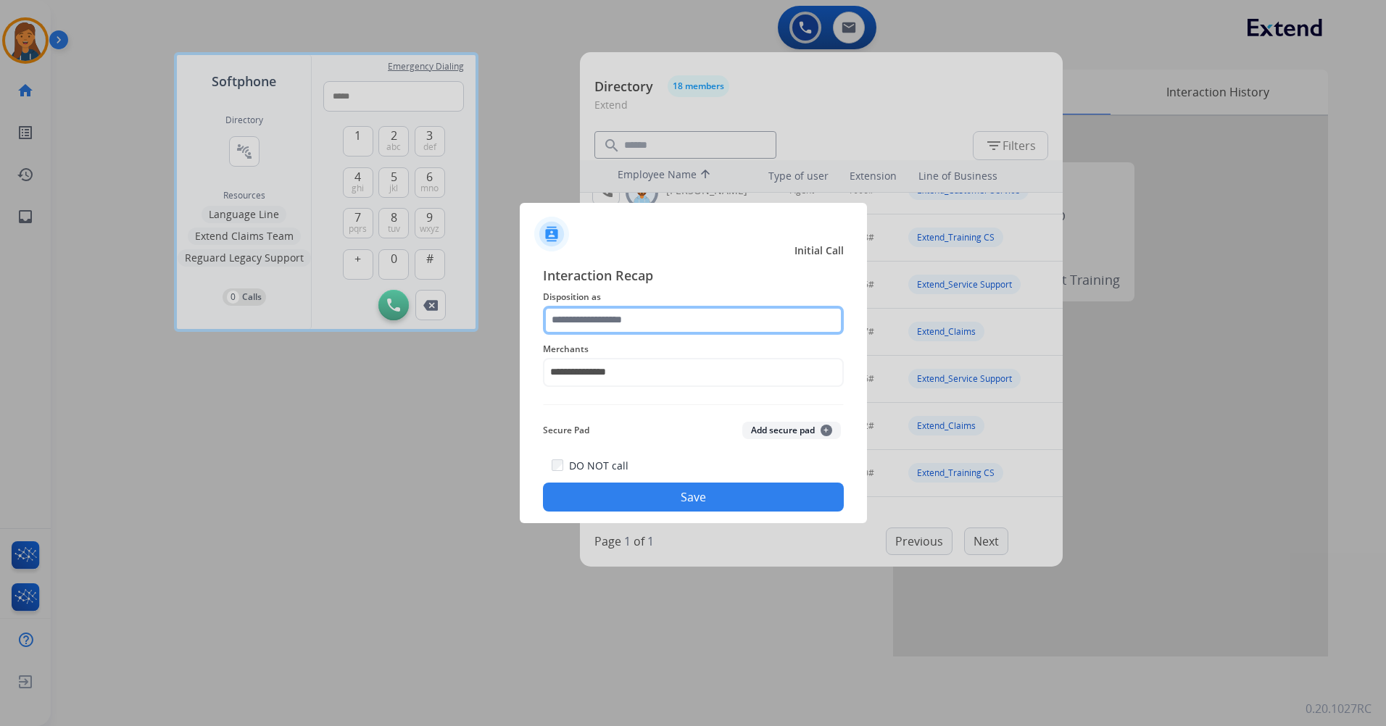
click at [679, 318] on input "text" at bounding box center [693, 320] width 301 height 29
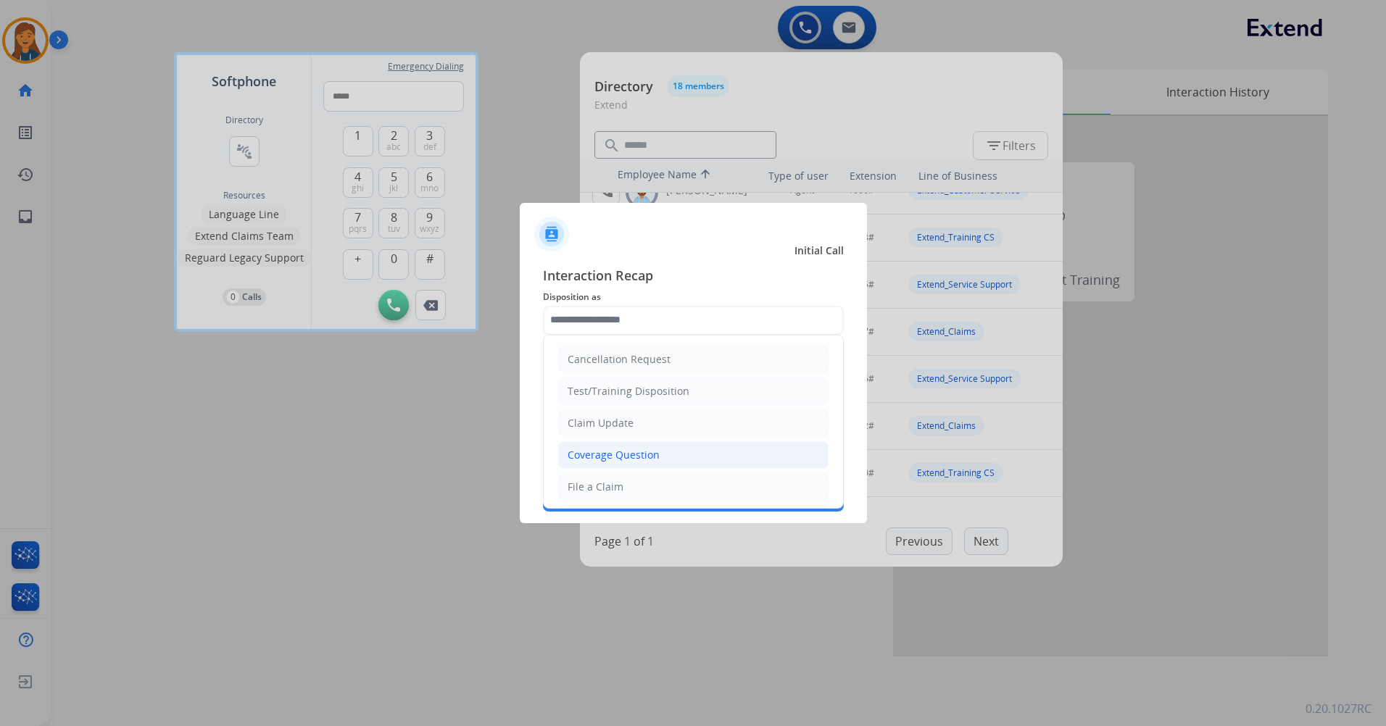
click at [601, 458] on div "Coverage Question" at bounding box center [614, 455] width 92 height 14
type input "**********"
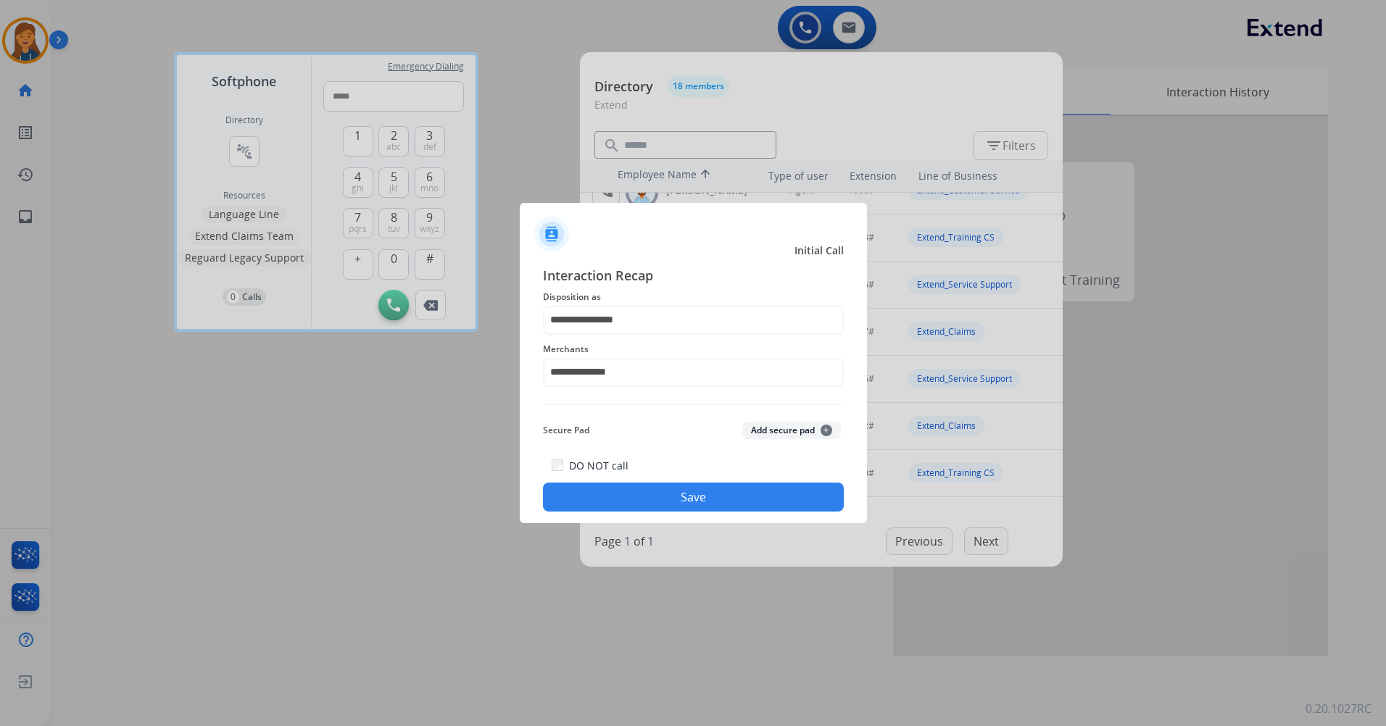
click at [621, 498] on button "Save" at bounding box center [693, 497] width 301 height 29
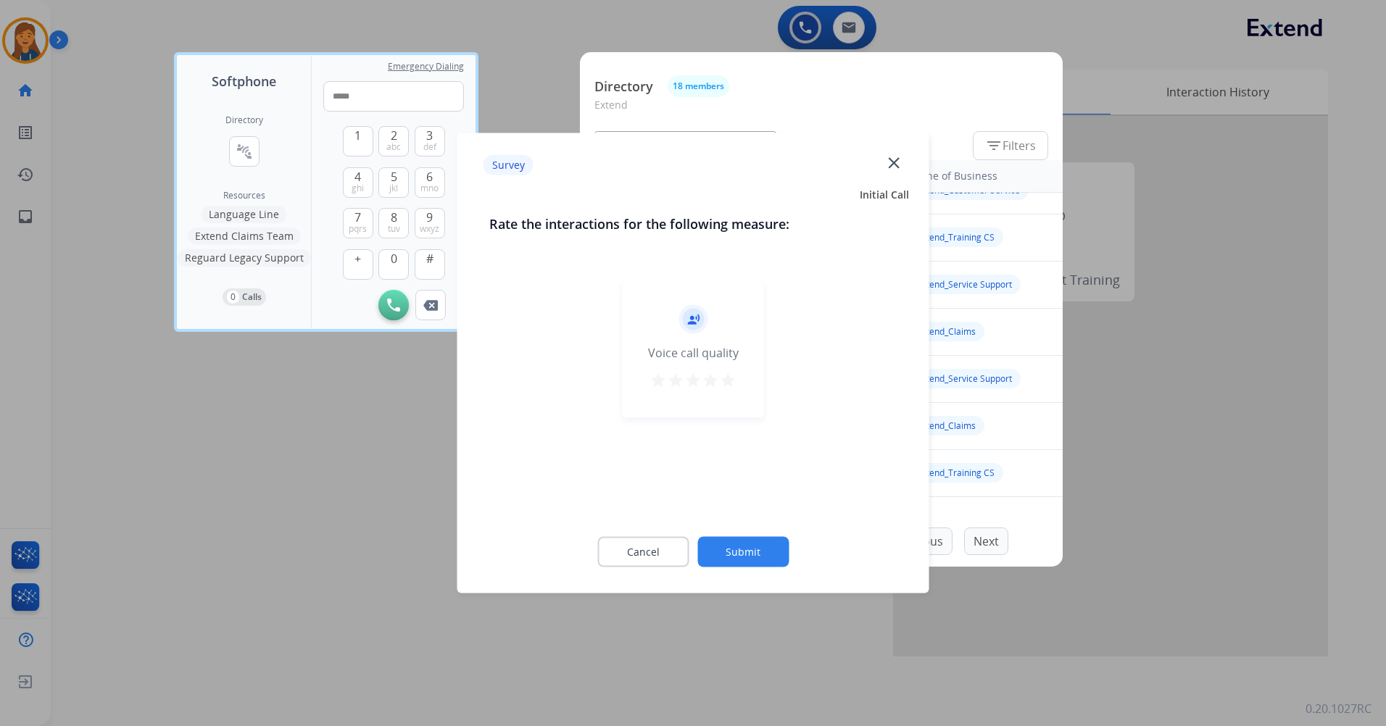
click at [730, 381] on mat-icon "star" at bounding box center [727, 380] width 17 height 17
click at [749, 557] on button "Submit" at bounding box center [742, 552] width 91 height 30
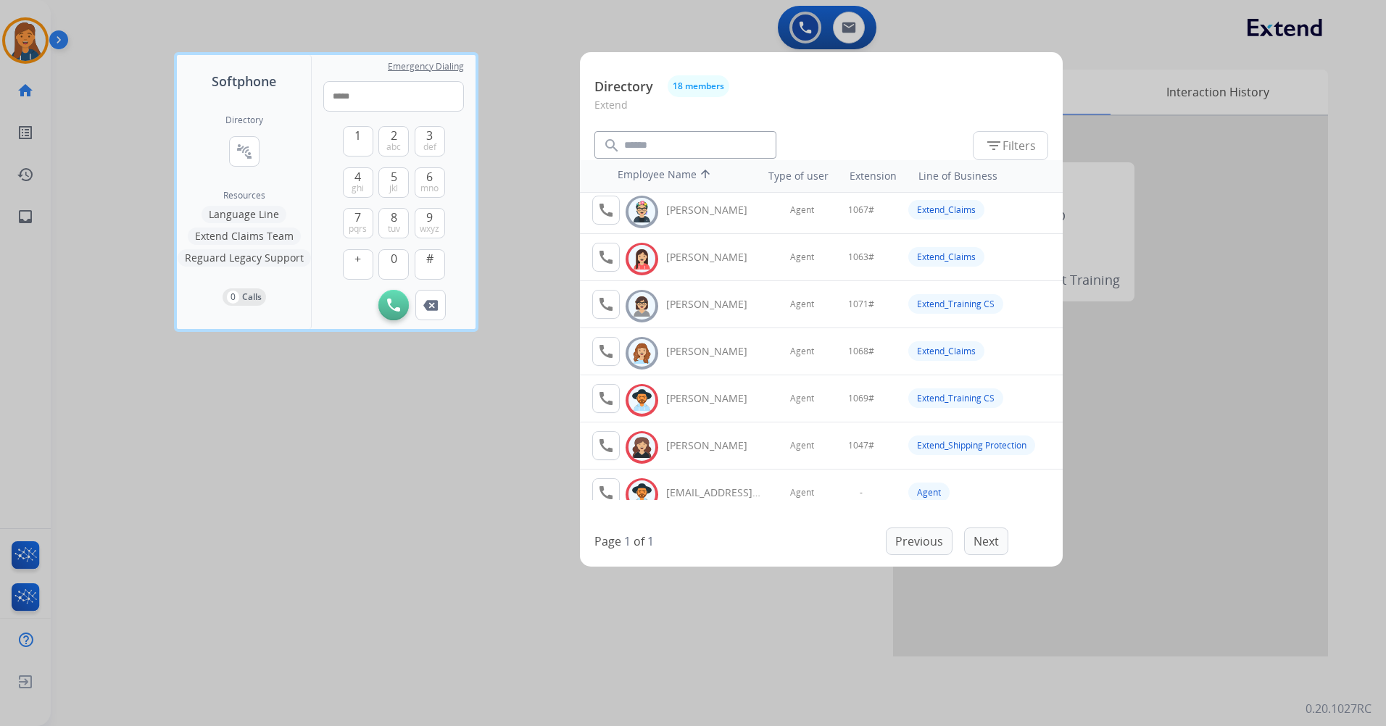
scroll to position [552, 0]
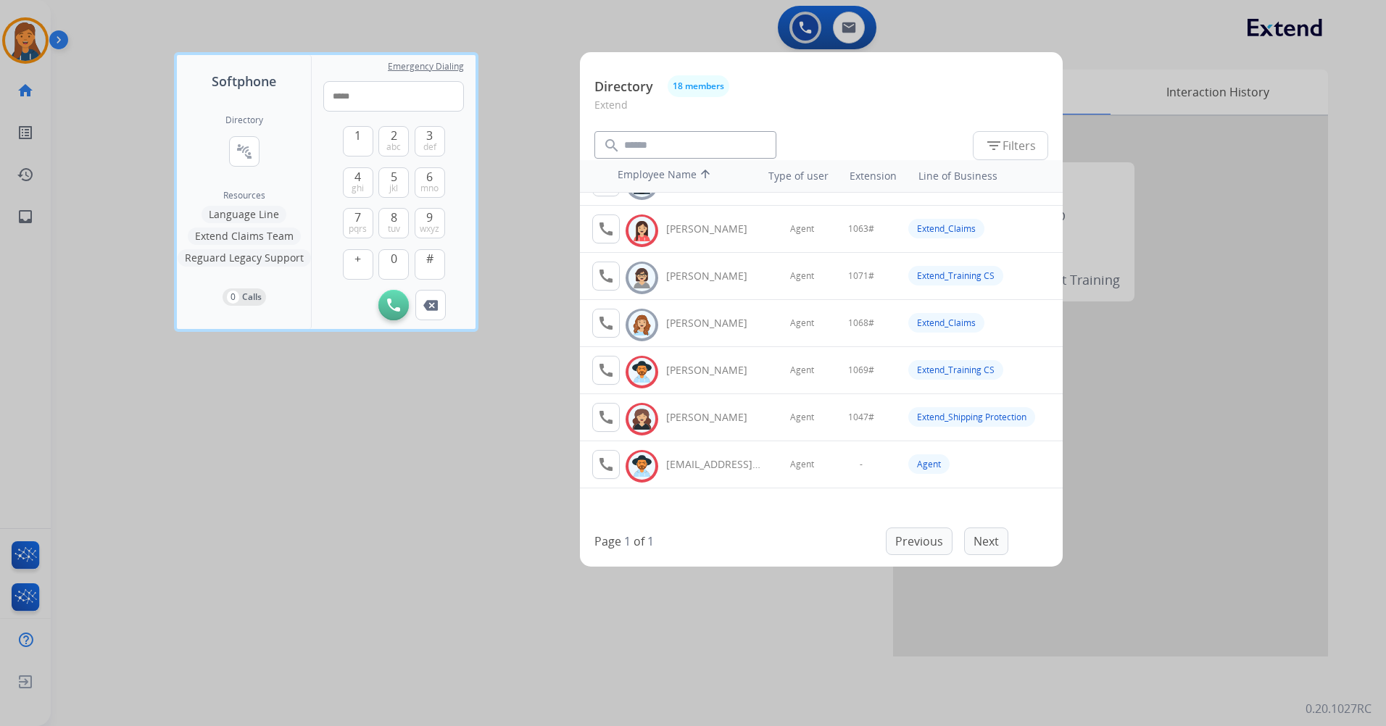
click at [765, 626] on div at bounding box center [693, 363] width 1386 height 726
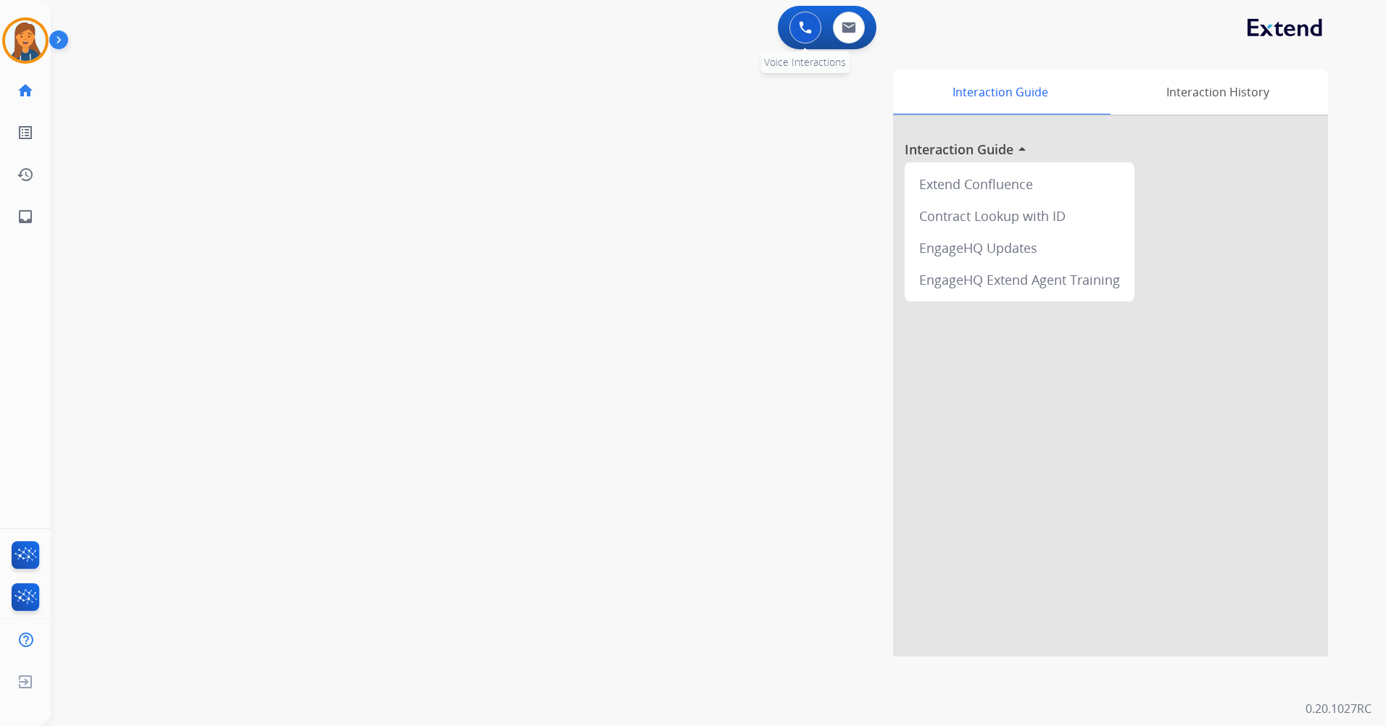
click at [803, 24] on img at bounding box center [805, 27] width 13 height 13
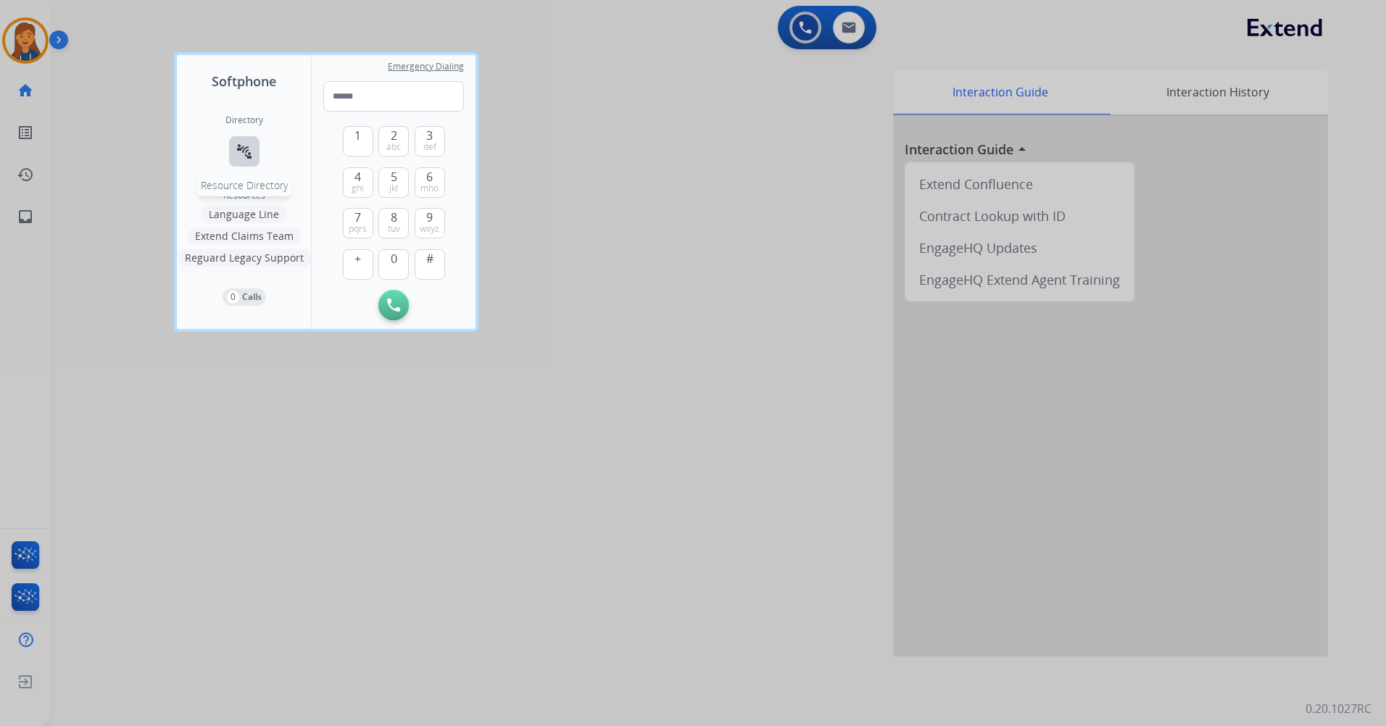
click at [252, 143] on mat-icon "connect_without_contact" at bounding box center [244, 151] width 17 height 17
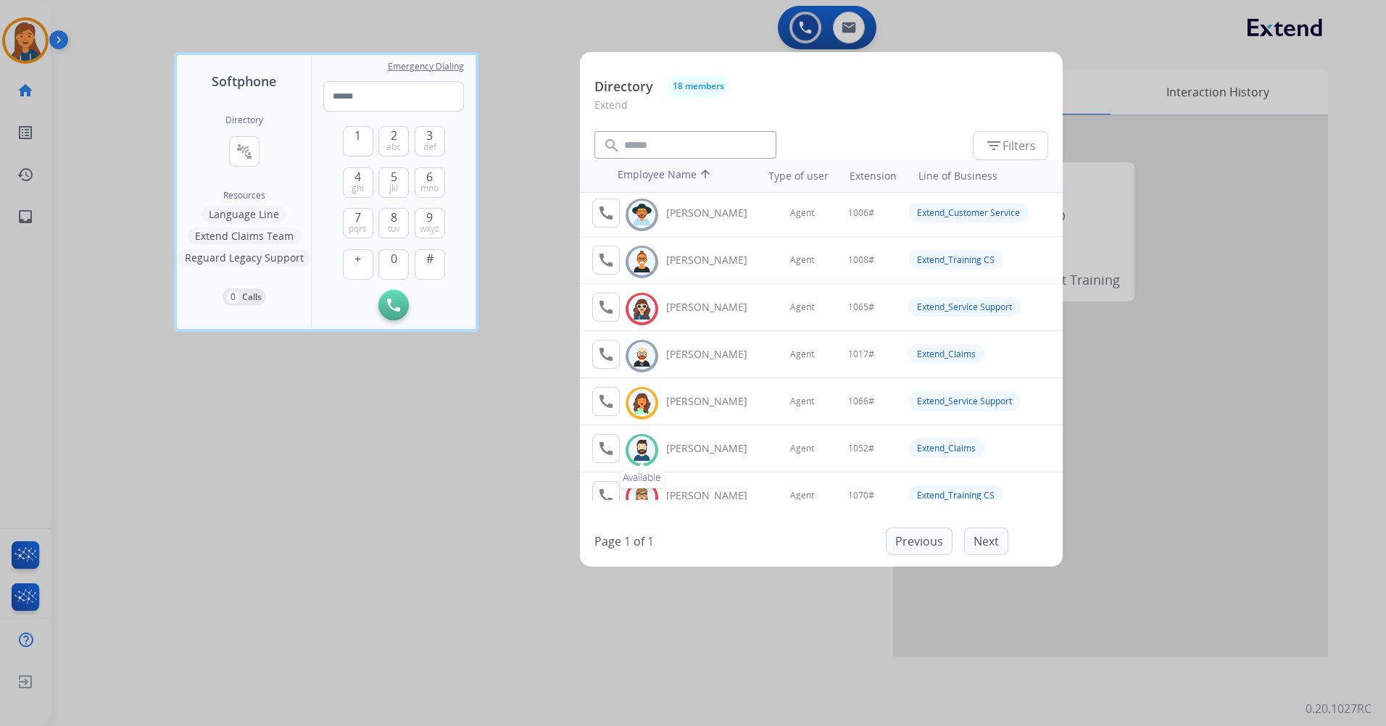
scroll to position [72, 0]
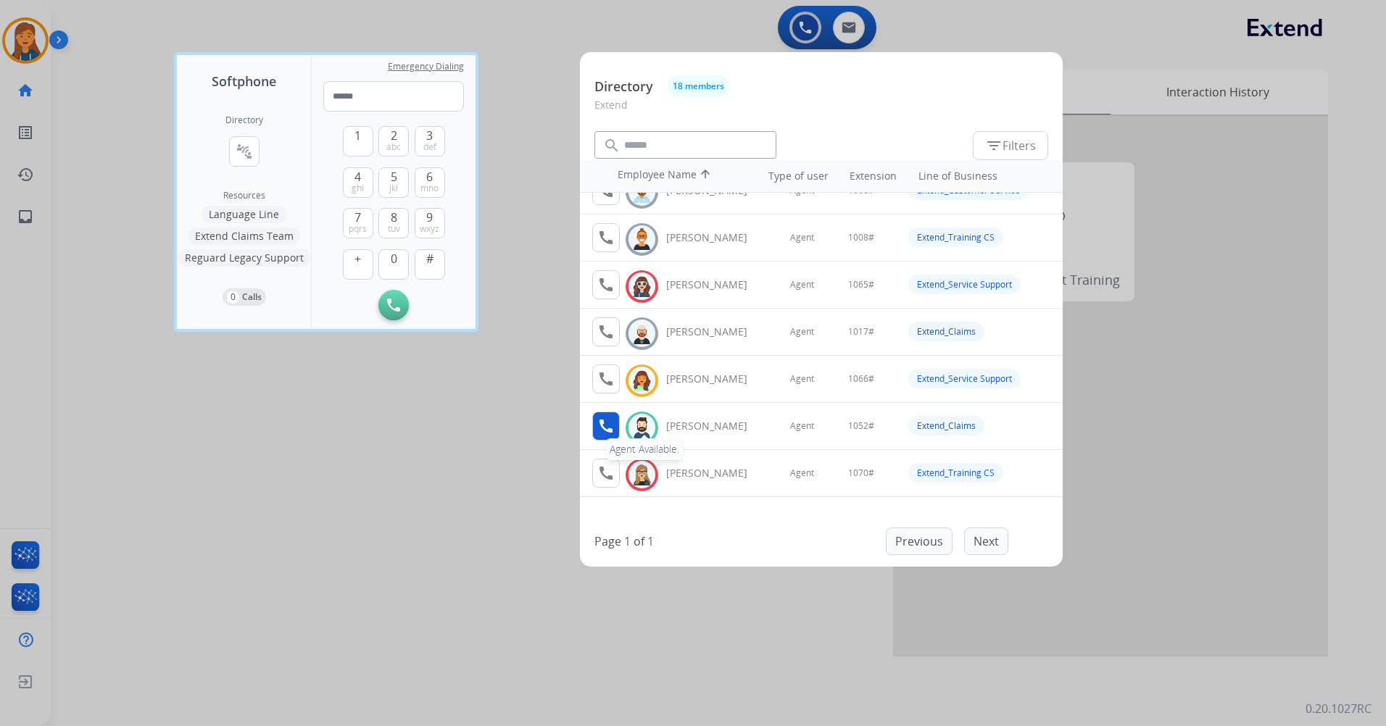
click at [602, 423] on mat-icon "call" at bounding box center [605, 426] width 17 height 17
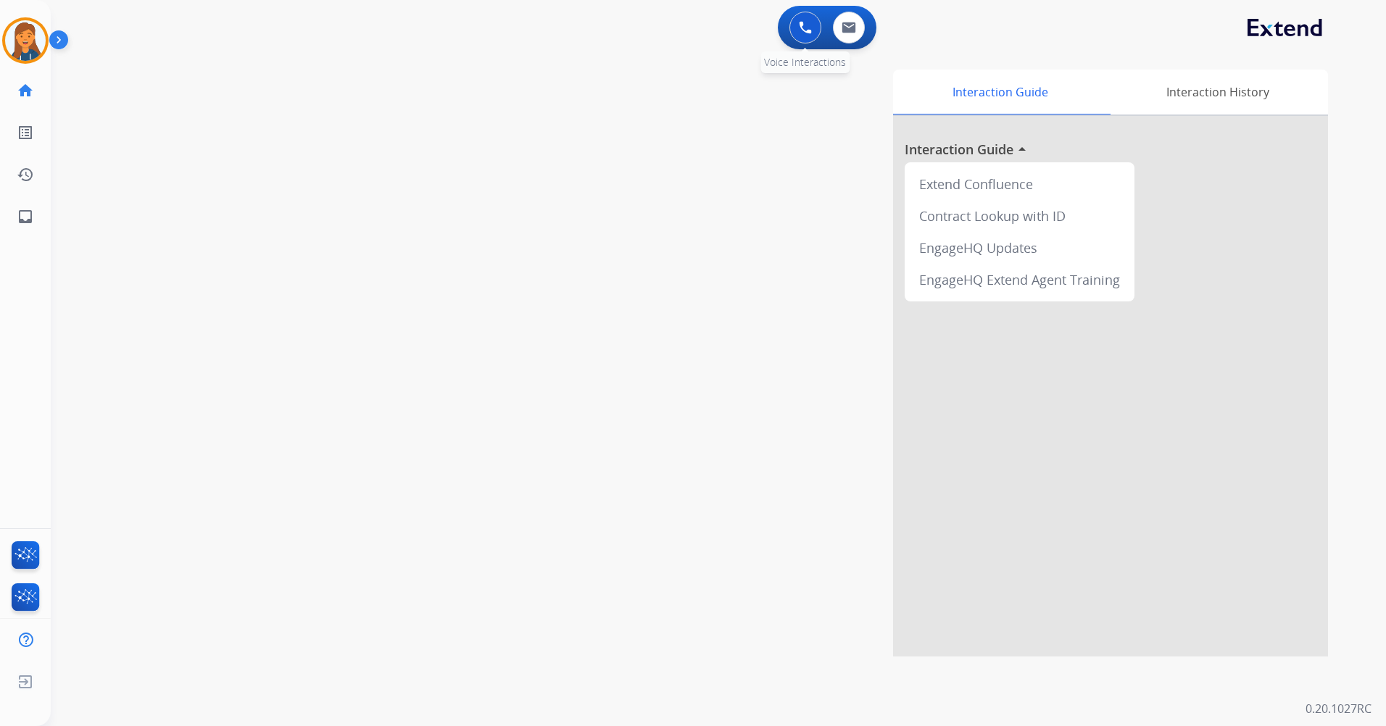
click at [799, 33] on img at bounding box center [805, 27] width 13 height 13
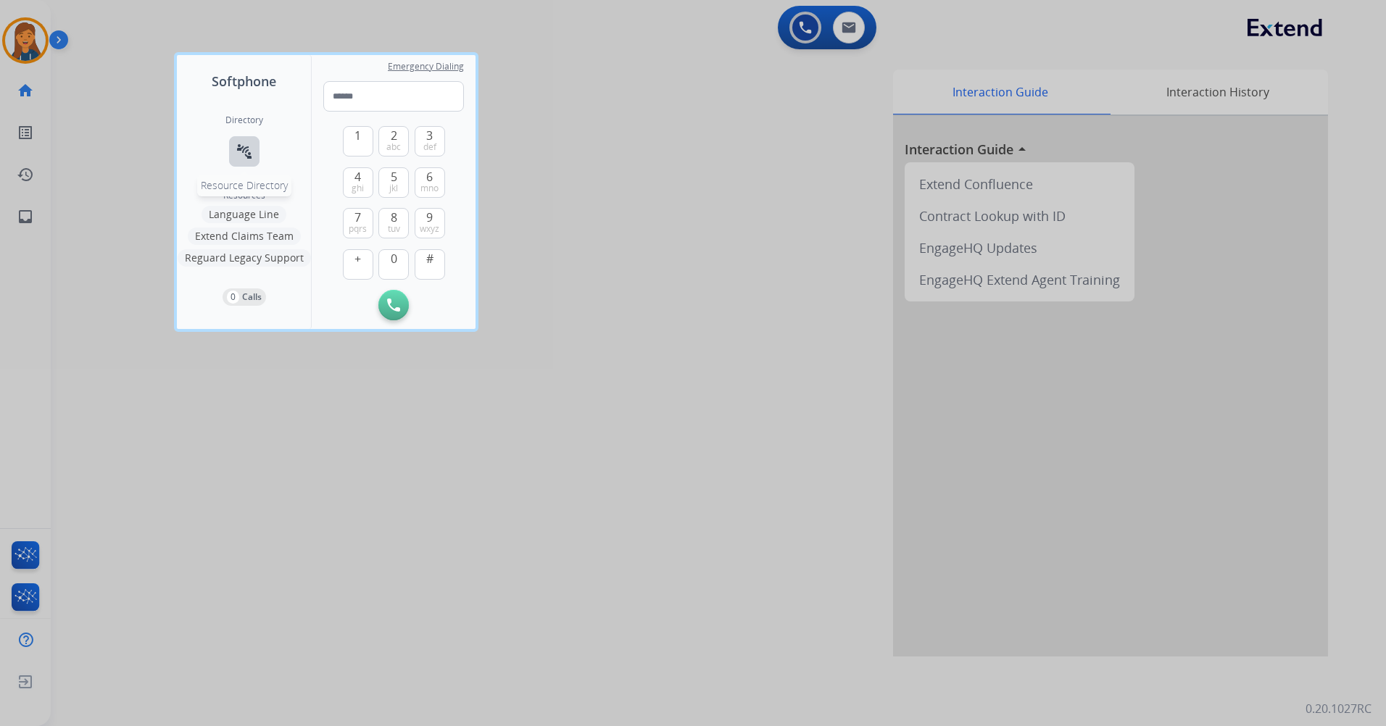
click at [247, 148] on mat-icon "connect_without_contact" at bounding box center [244, 151] width 17 height 17
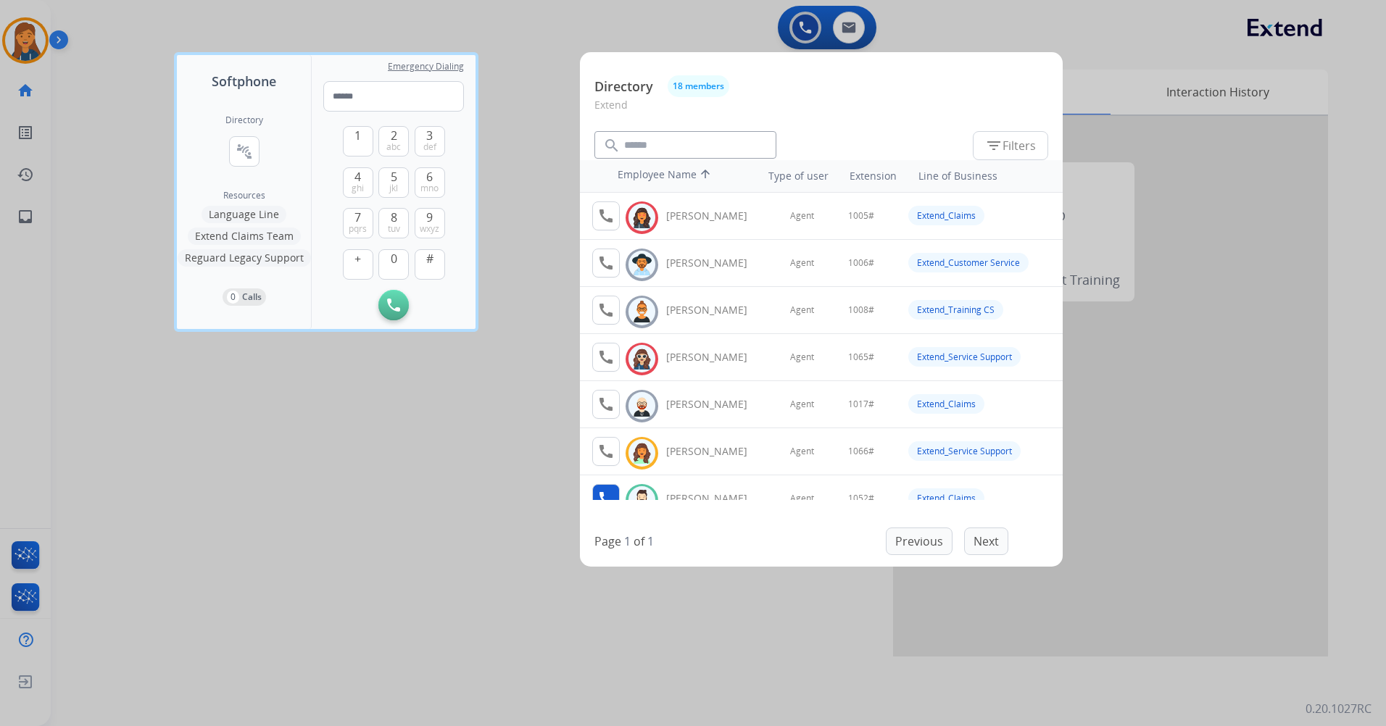
click at [603, 489] on button "call" at bounding box center [606, 498] width 28 height 29
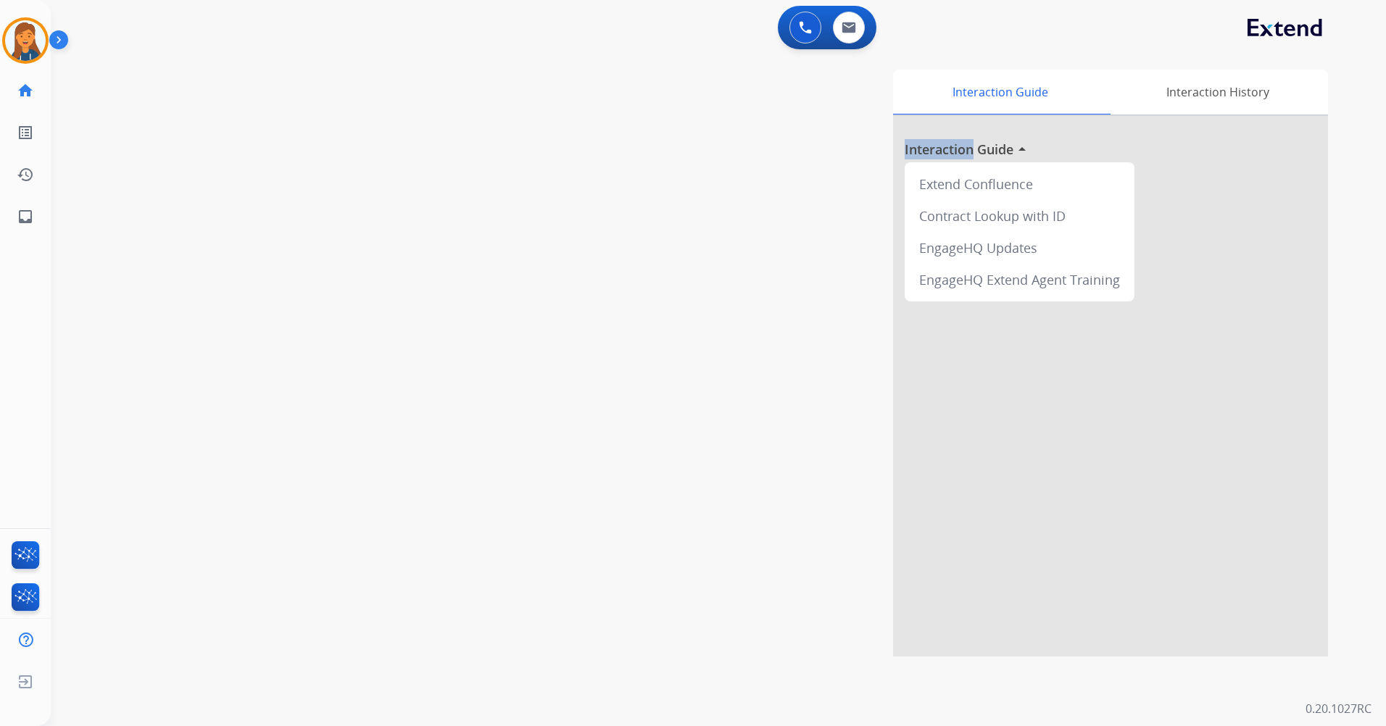
click at [603, 489] on div "Interaction Guide Interaction History Interaction Guide arrow_drop_up Extend Co…" at bounding box center [903, 363] width 849 height 587
click at [28, 29] on img at bounding box center [25, 40] width 41 height 41
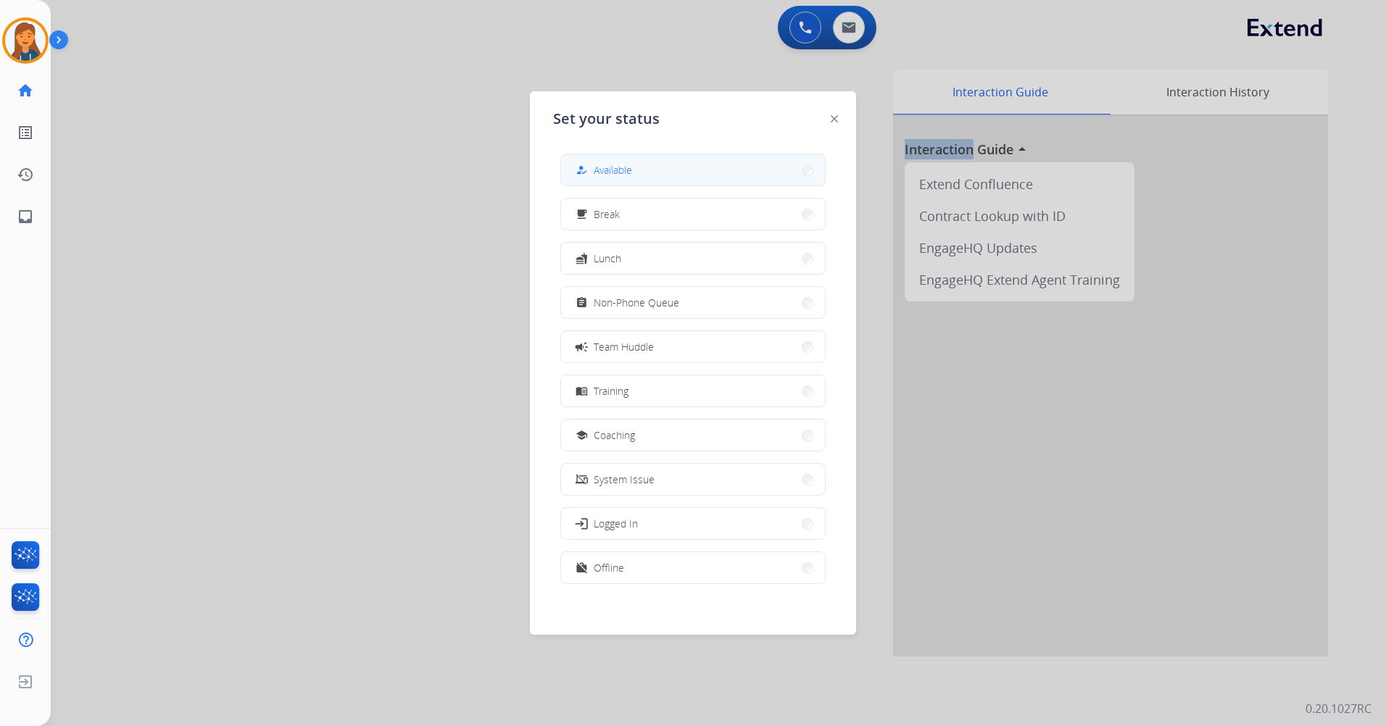
click at [671, 161] on button "how_to_reg Available" at bounding box center [693, 169] width 264 height 31
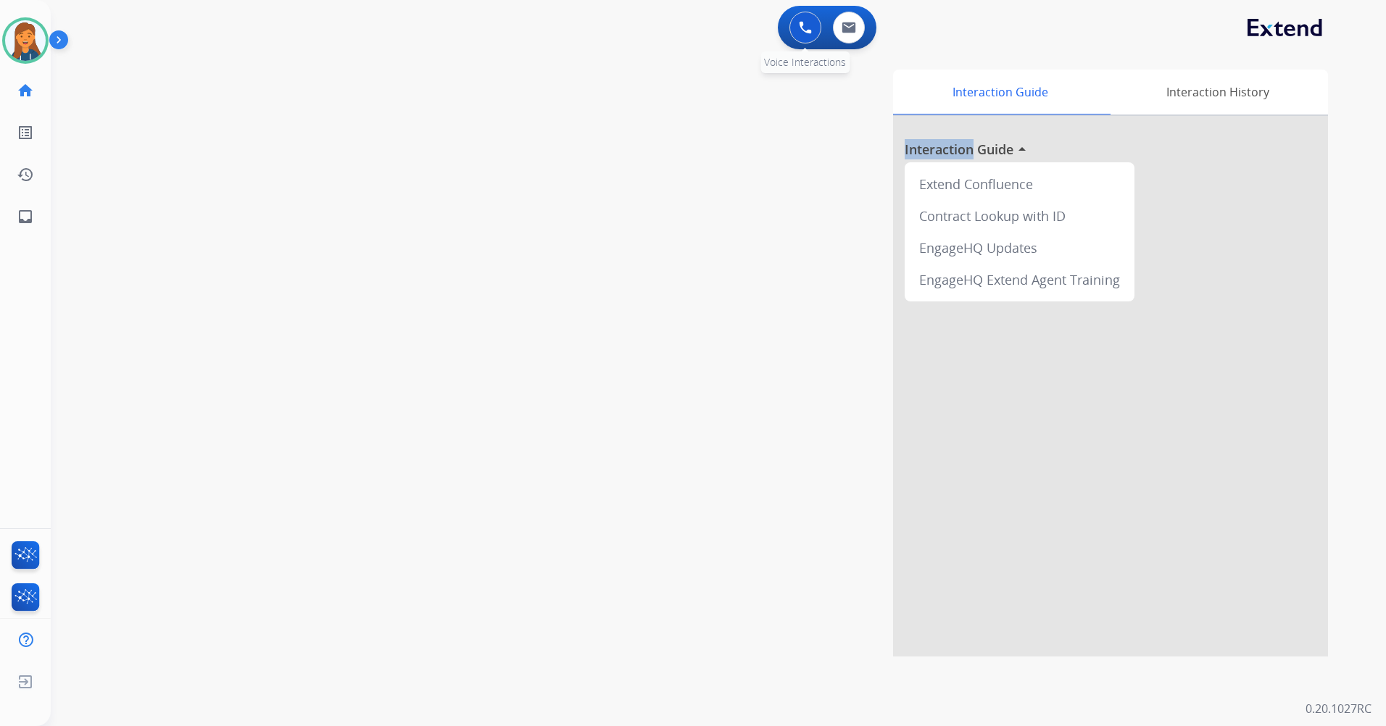
click at [797, 28] on button at bounding box center [805, 28] width 32 height 32
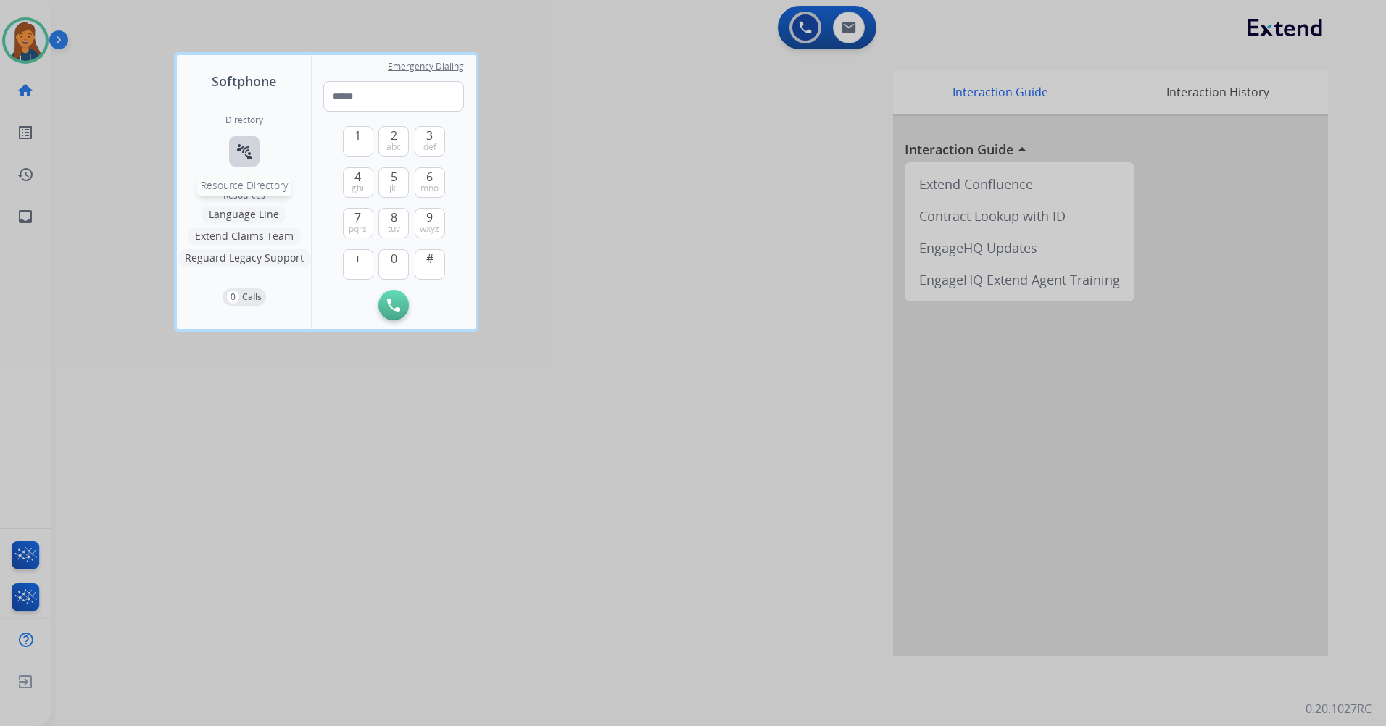
click at [232, 159] on button "connect_without_contact Resource Directory" at bounding box center [244, 151] width 30 height 30
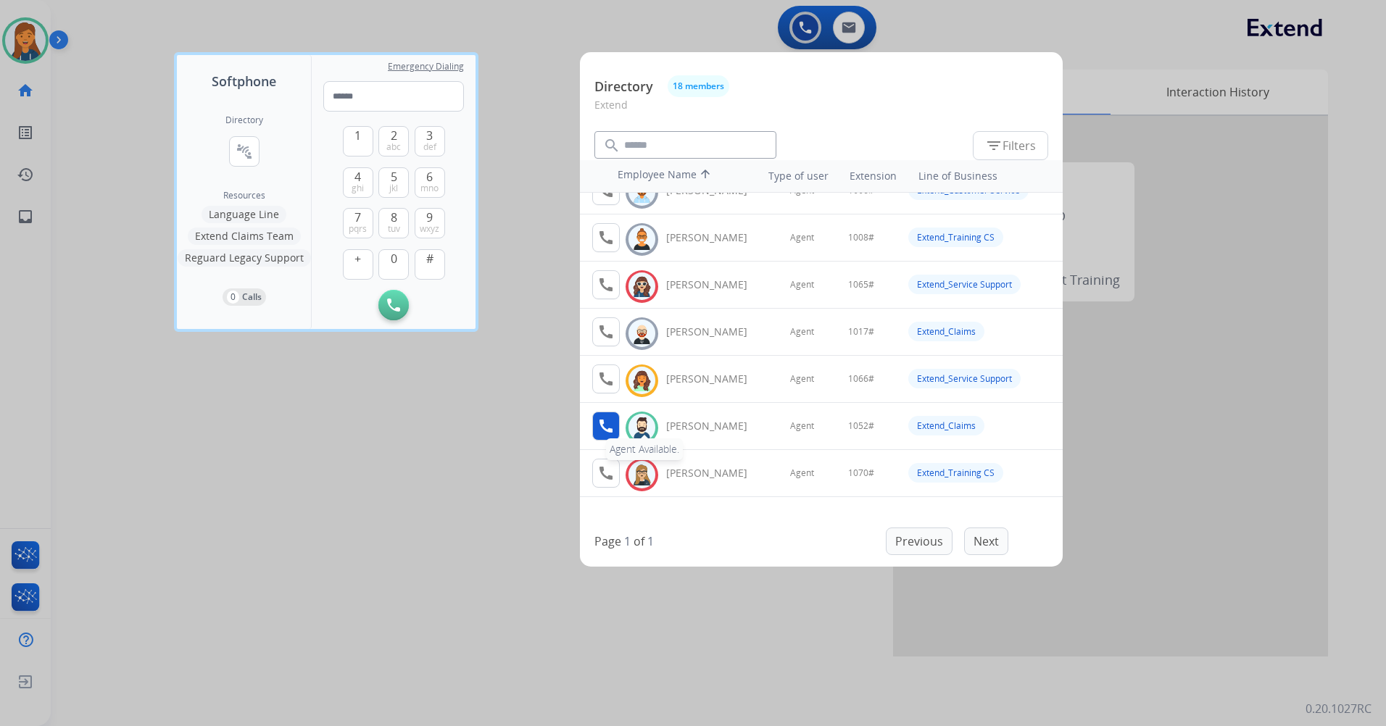
click at [612, 433] on mat-icon "call" at bounding box center [605, 426] width 17 height 17
click at [360, 149] on button "1" at bounding box center [358, 141] width 30 height 30
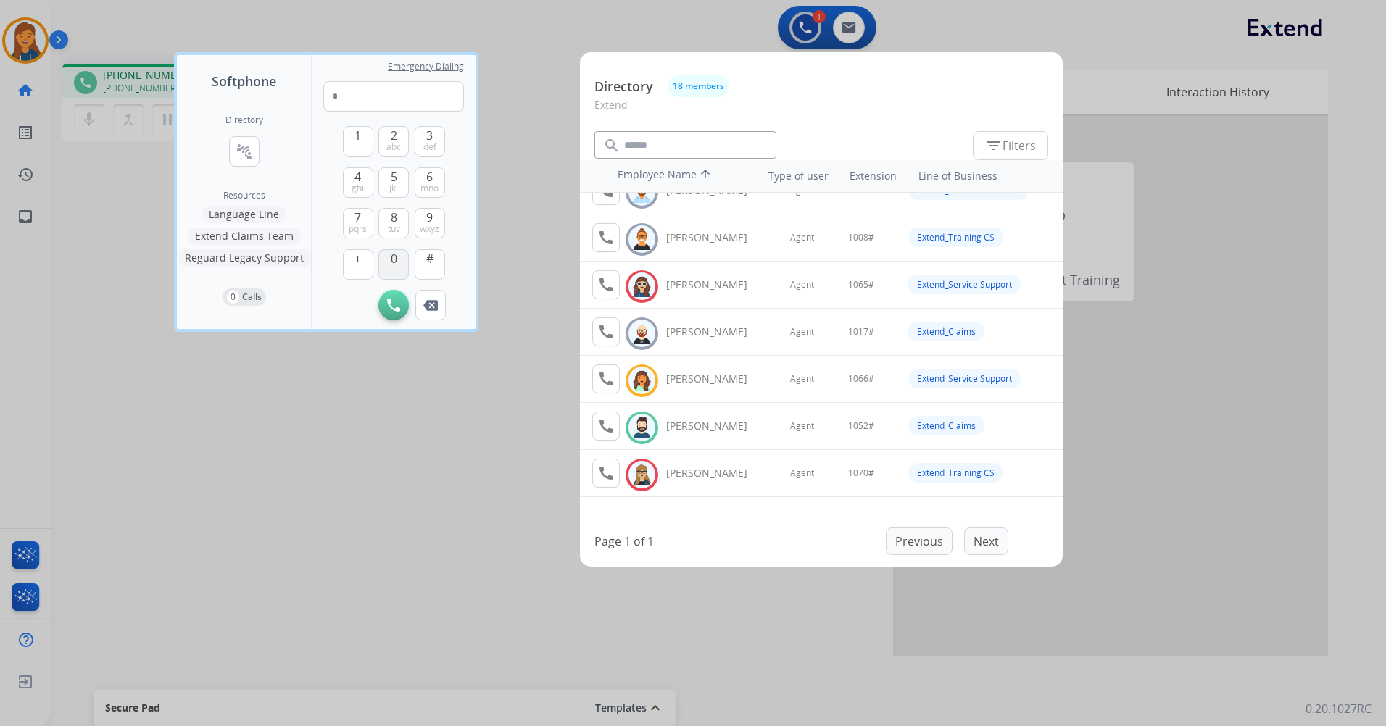
click at [391, 257] on span "0" at bounding box center [394, 258] width 7 height 17
click at [399, 187] on button "5 jkl" at bounding box center [393, 182] width 30 height 30
click at [395, 140] on span "2" at bounding box center [394, 135] width 7 height 17
click at [429, 260] on span "#" at bounding box center [429, 258] width 7 height 17
type input "*****"
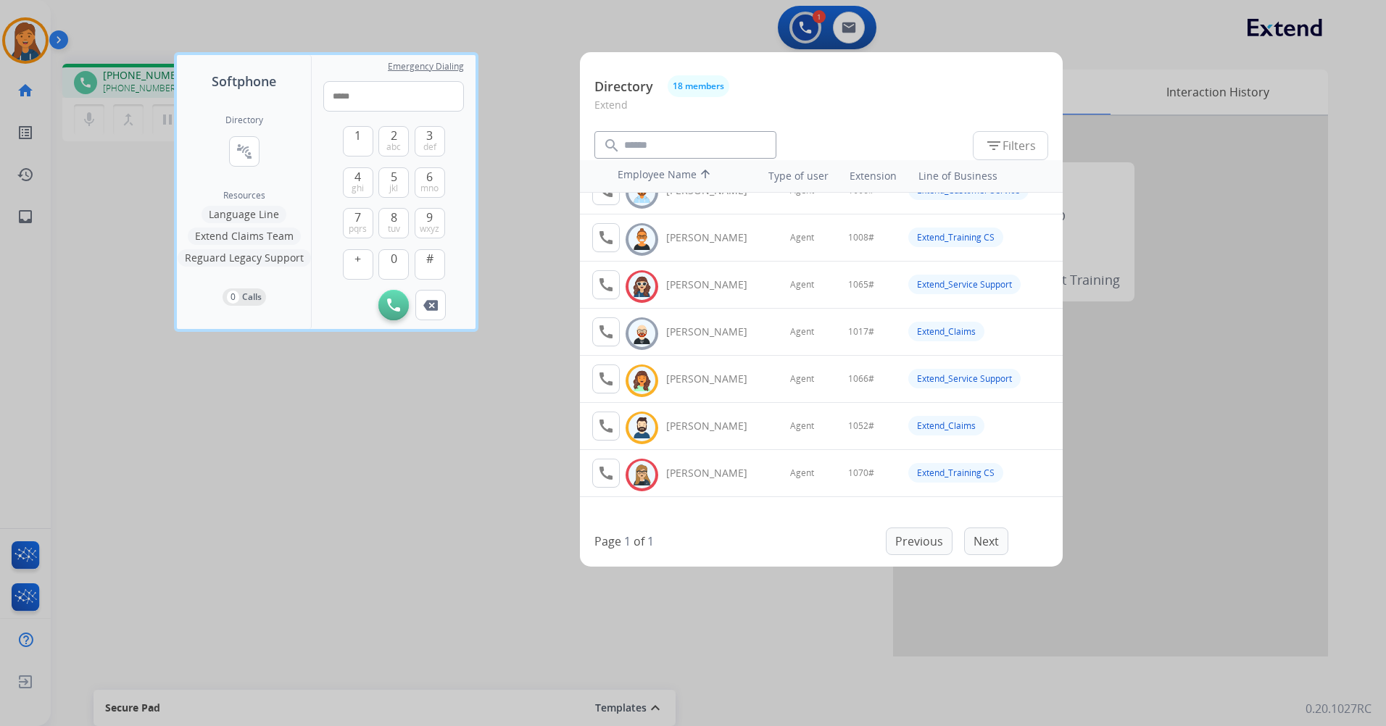
click at [296, 549] on div at bounding box center [693, 363] width 1386 height 726
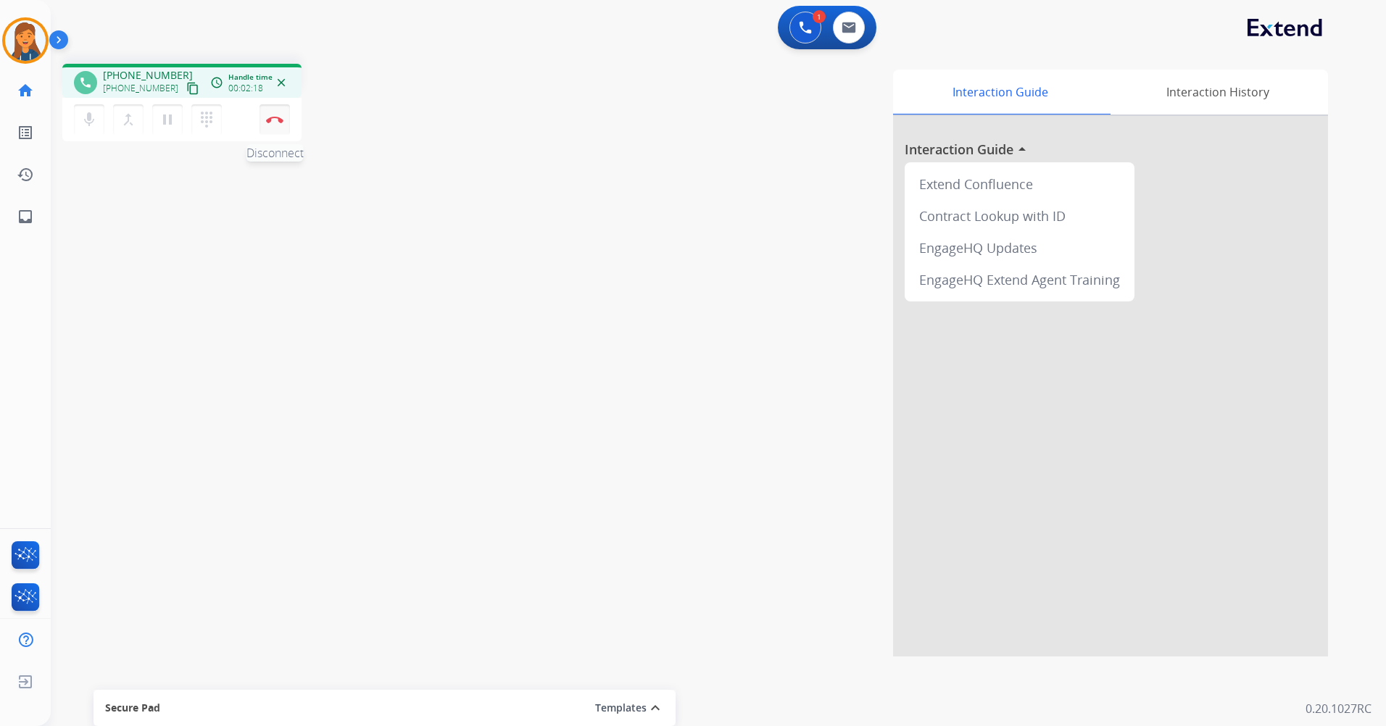
click at [271, 122] on img at bounding box center [274, 119] width 17 height 7
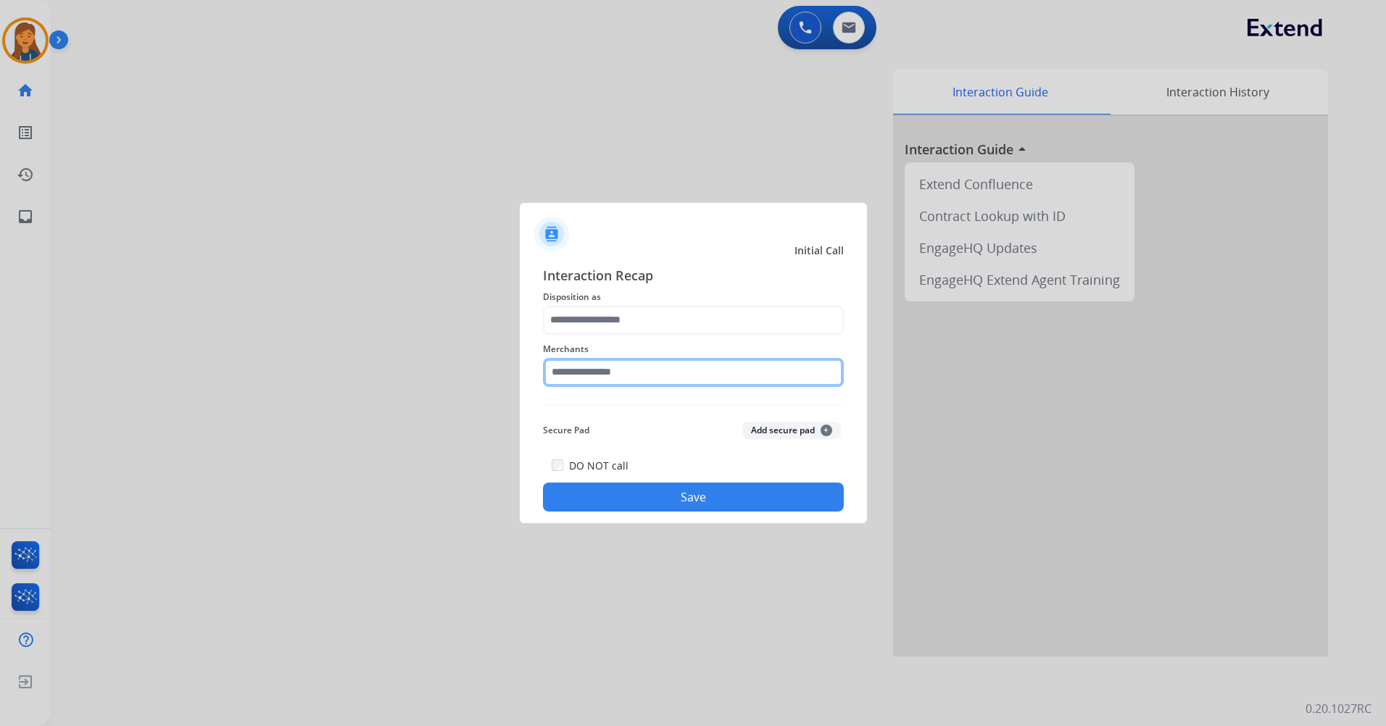
click at [633, 381] on input "text" at bounding box center [693, 372] width 301 height 29
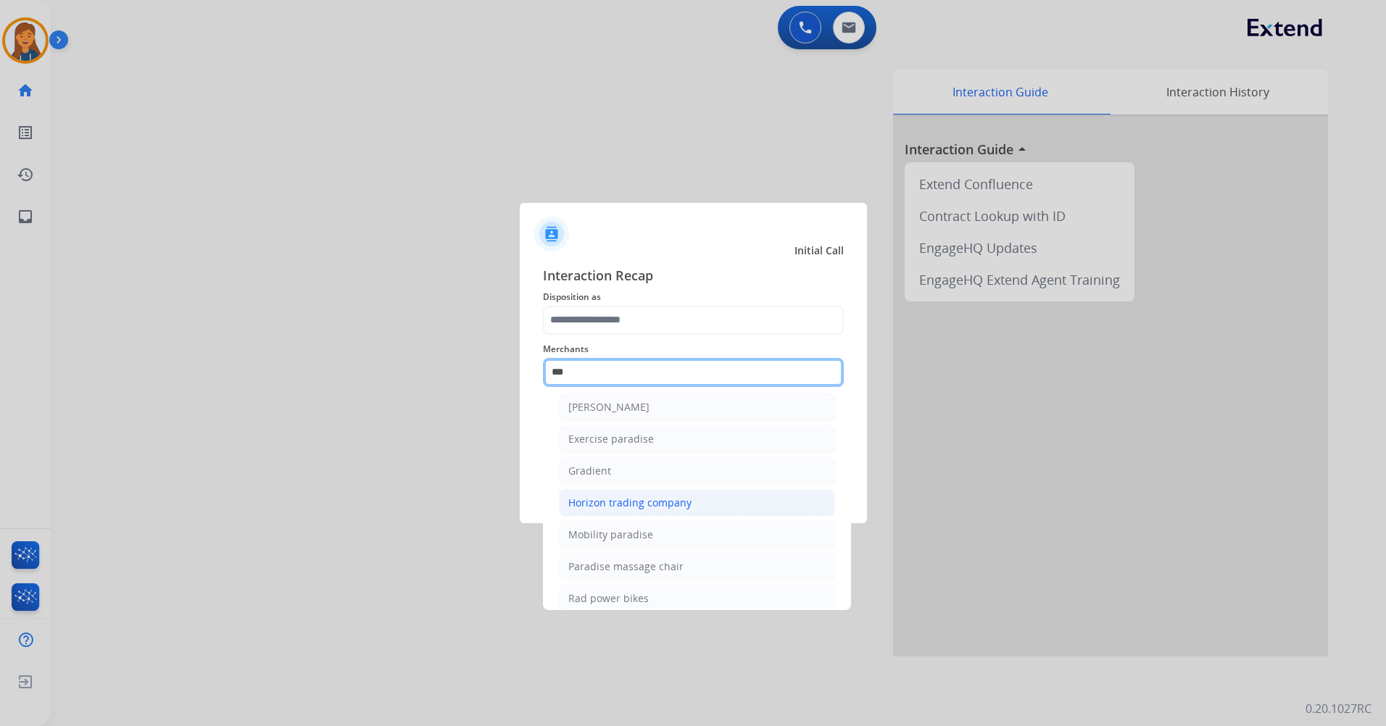
scroll to position [119, 0]
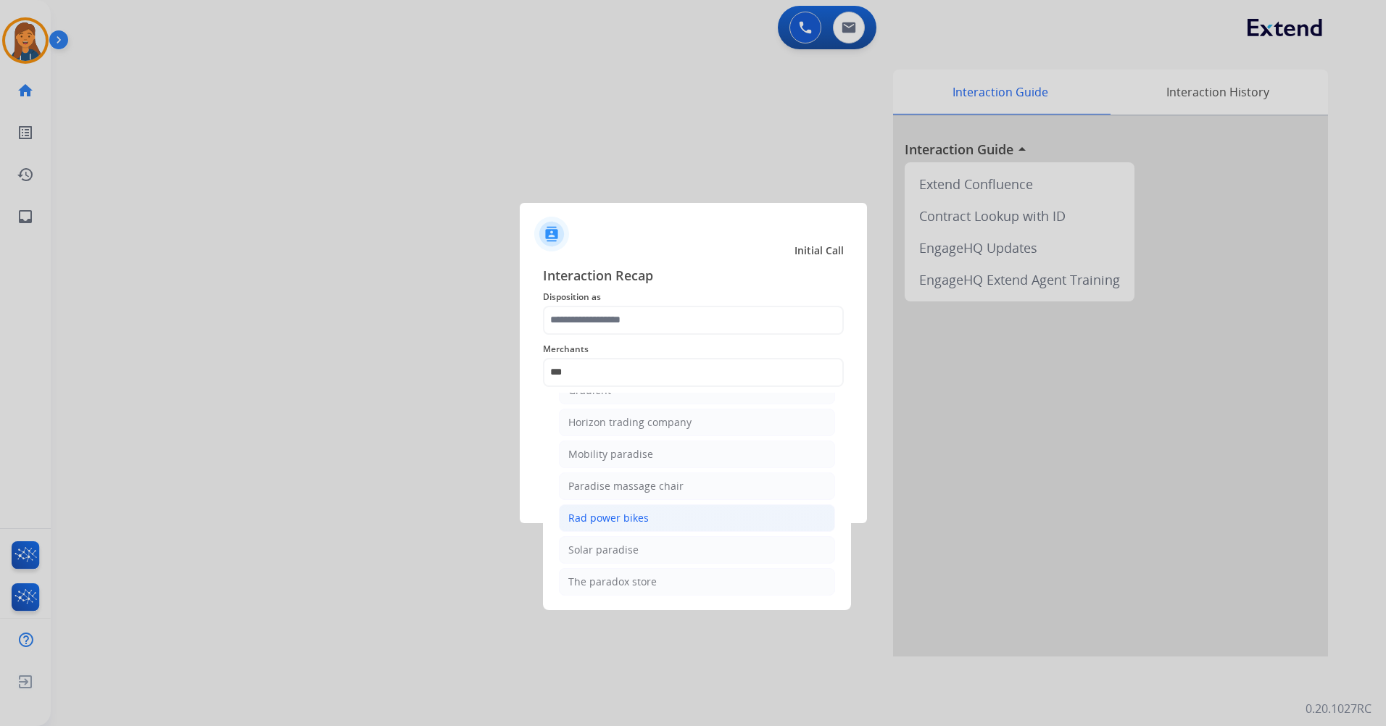
click at [630, 511] on div "Rad power bikes" at bounding box center [608, 518] width 80 height 14
type input "**********"
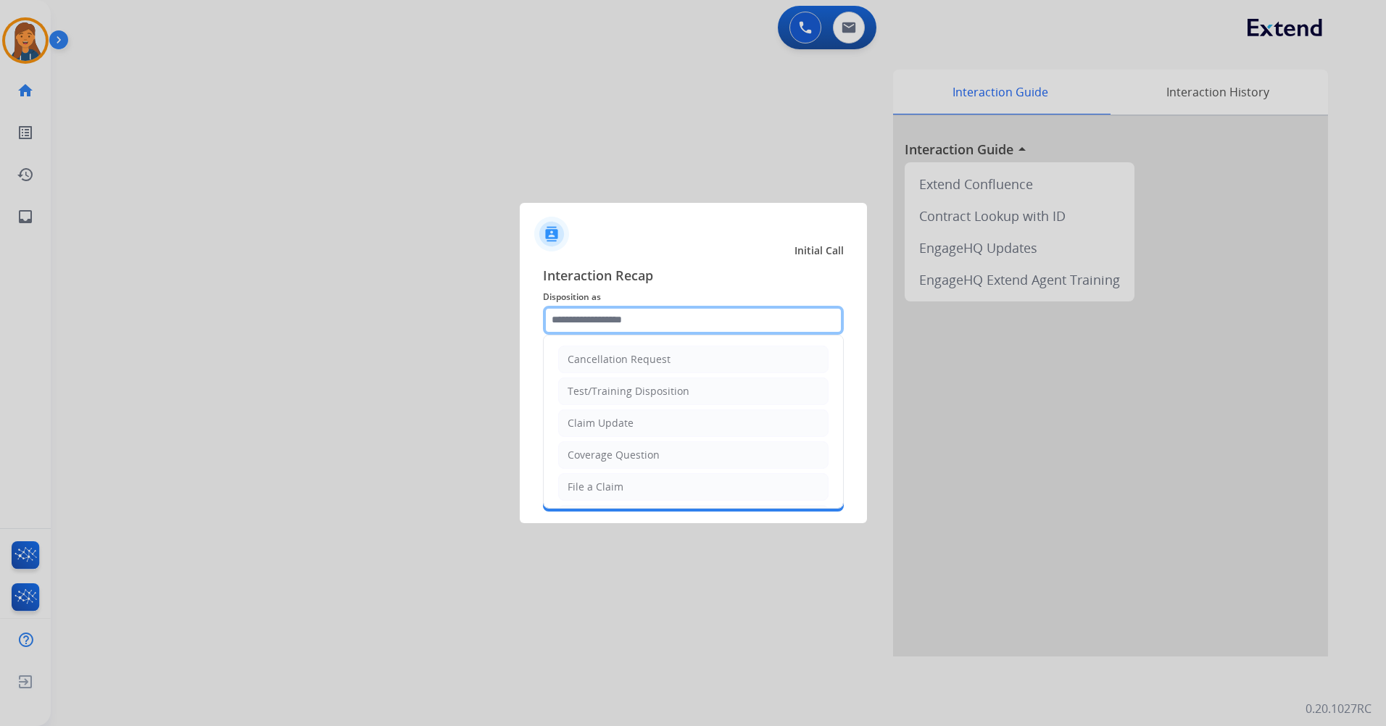
click at [658, 325] on input "text" at bounding box center [693, 320] width 301 height 29
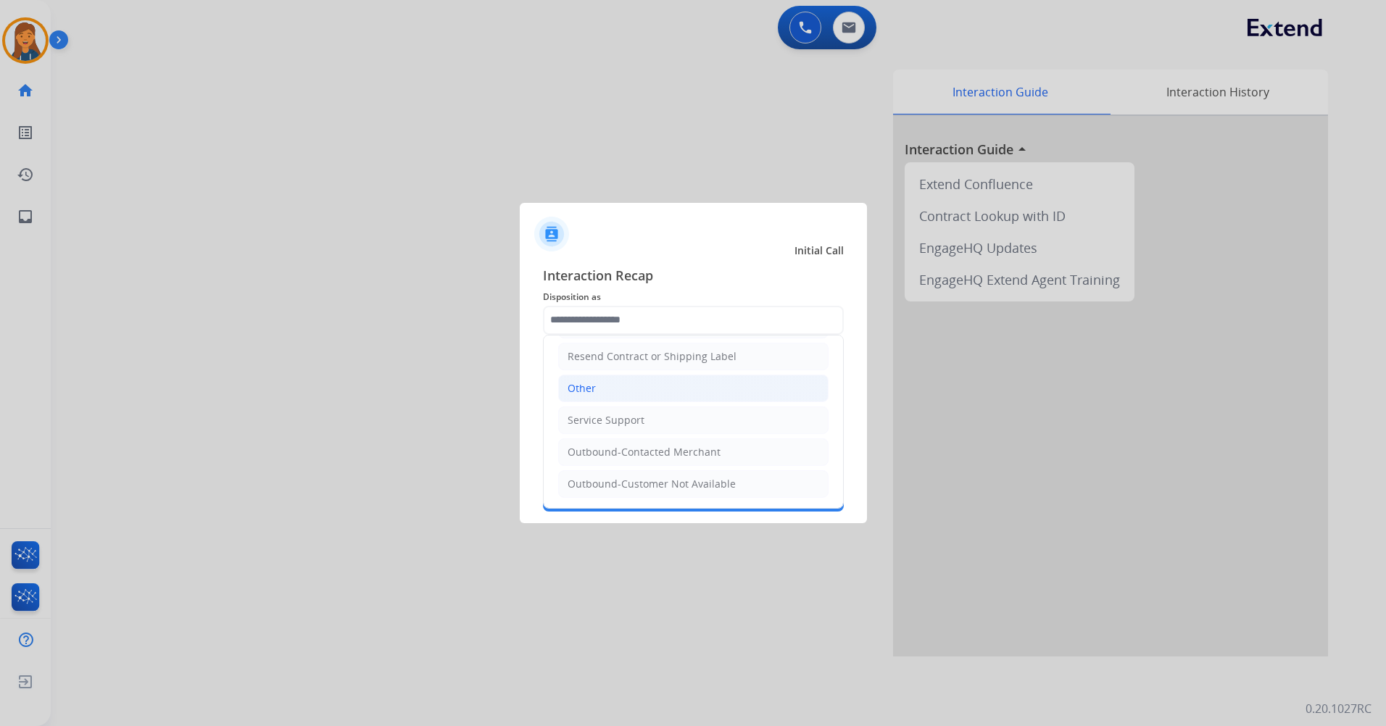
click at [604, 389] on li "Other" at bounding box center [693, 389] width 270 height 28
type input "*****"
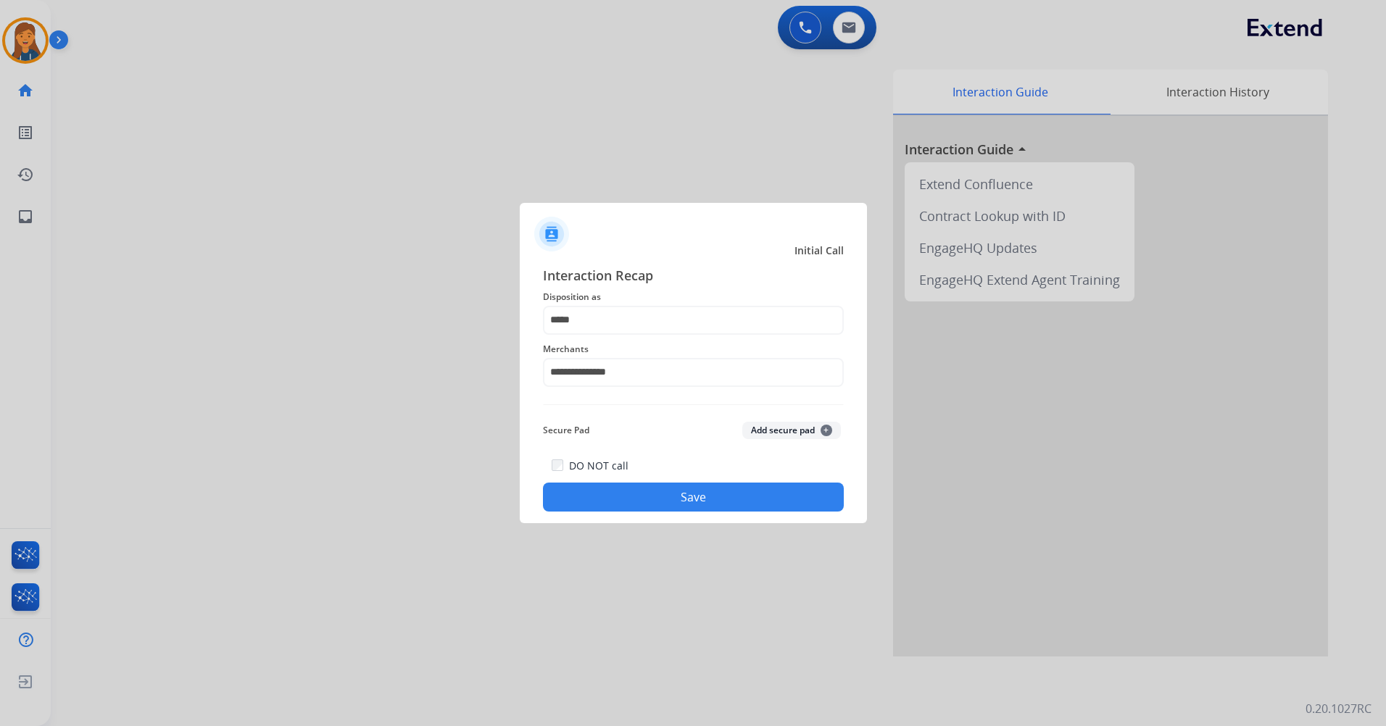
click at [652, 503] on button "Save" at bounding box center [693, 497] width 301 height 29
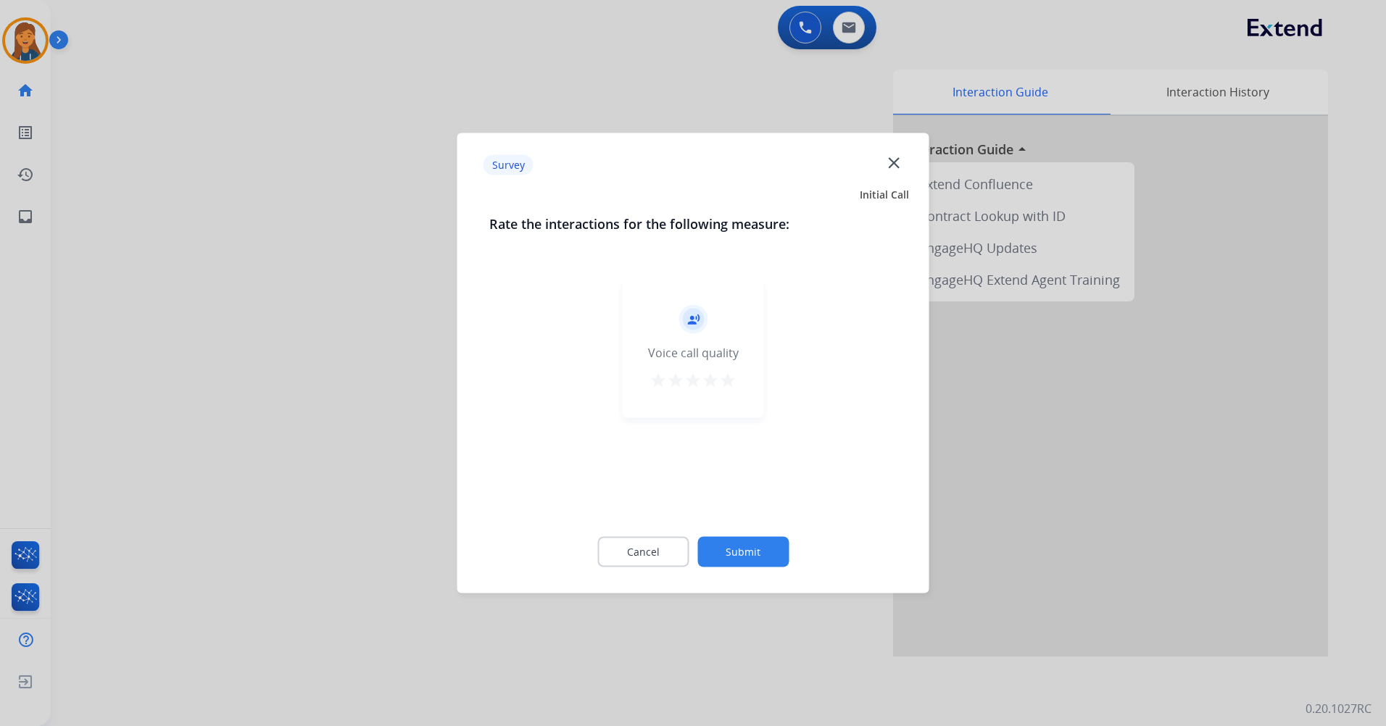
click at [730, 378] on mat-icon "star" at bounding box center [727, 380] width 17 height 17
click at [743, 540] on button "Submit" at bounding box center [742, 552] width 91 height 30
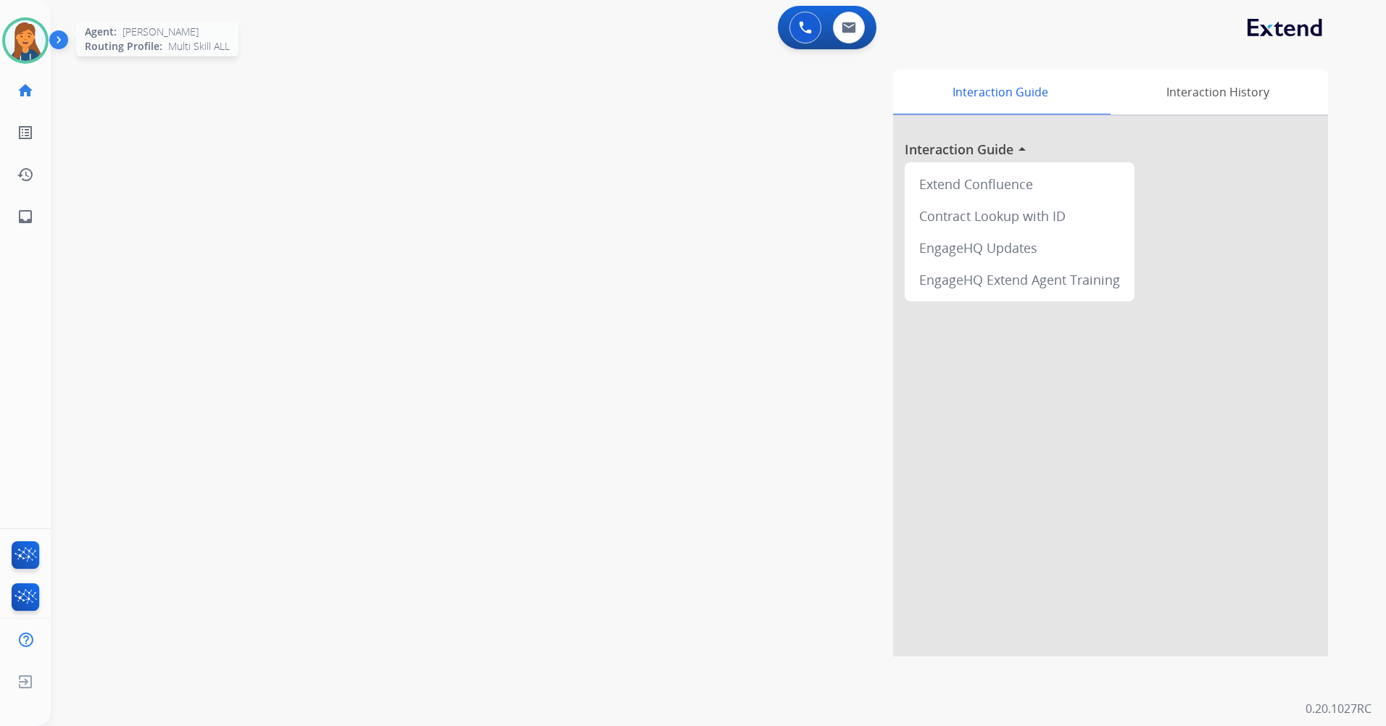
click at [36, 37] on img at bounding box center [25, 40] width 41 height 41
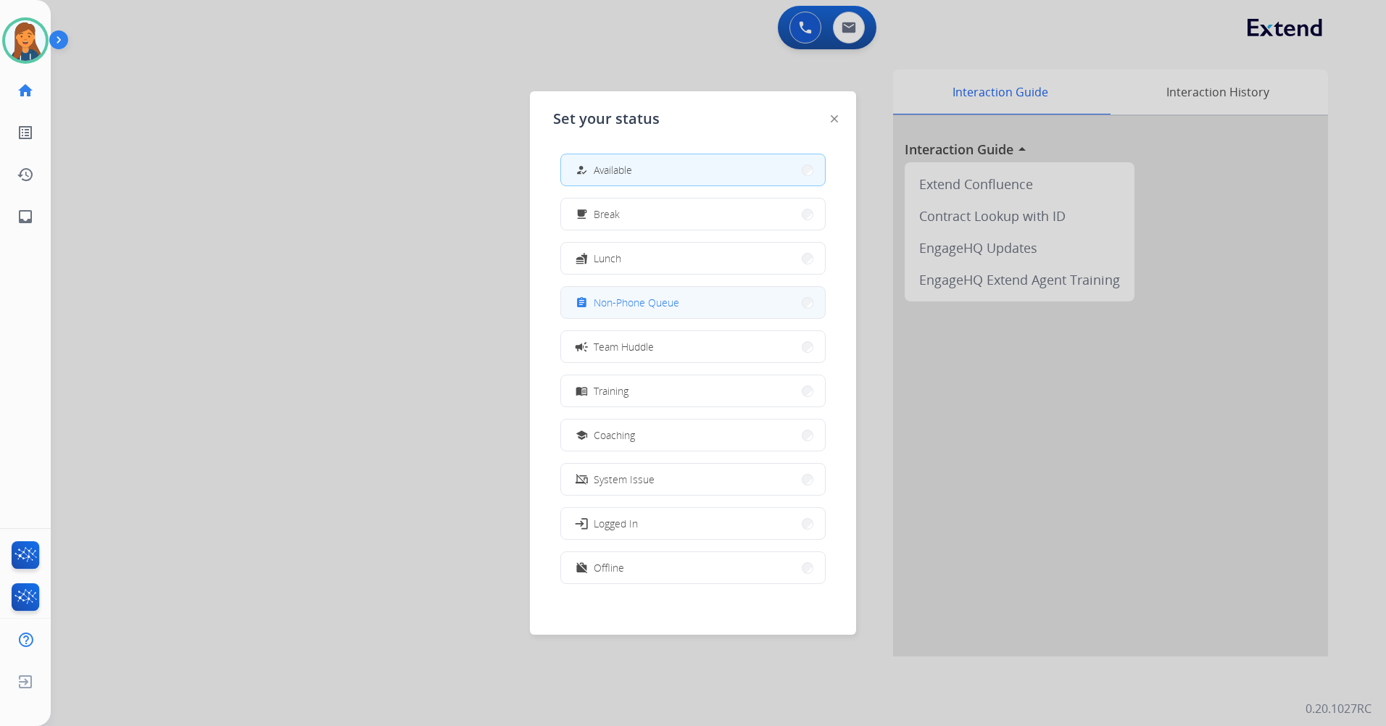
click at [618, 296] on span "Non-Phone Queue" at bounding box center [637, 302] width 86 height 15
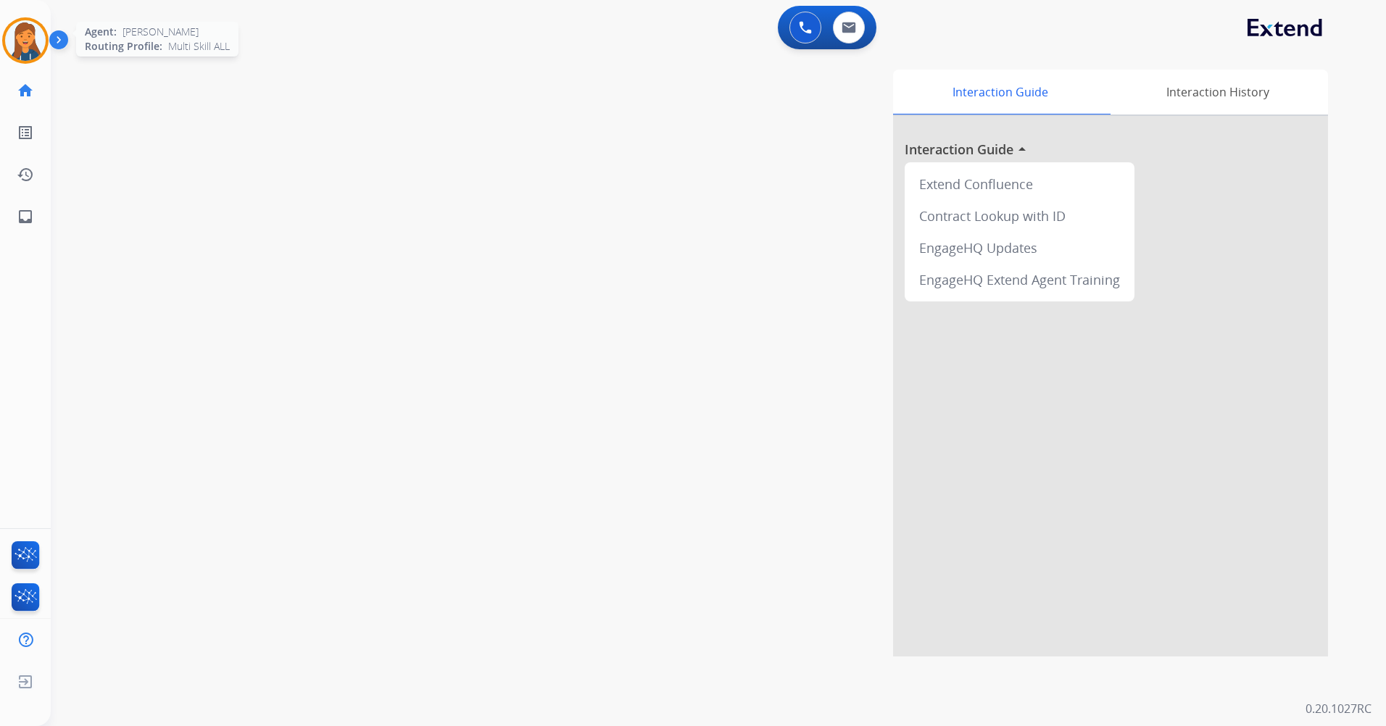
click at [21, 28] on img at bounding box center [25, 40] width 41 height 41
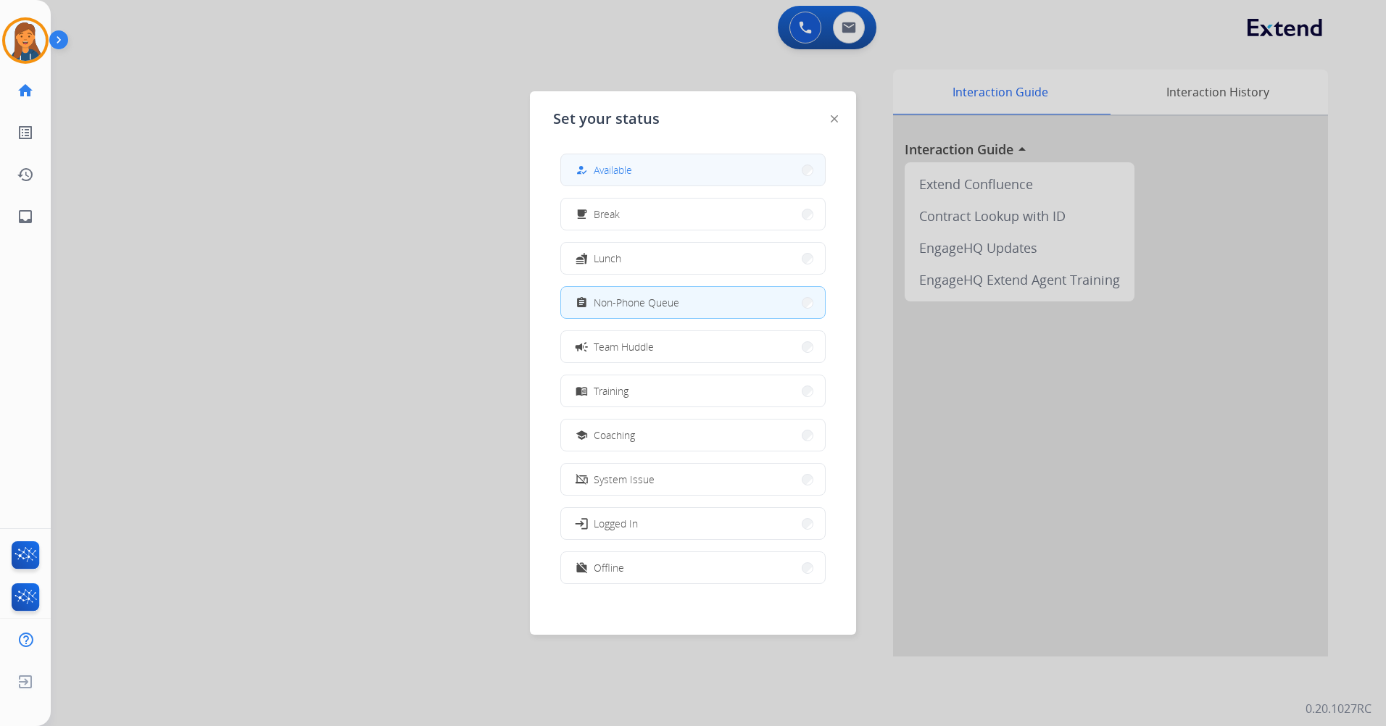
click at [642, 168] on button "how_to_reg Available" at bounding box center [693, 169] width 264 height 31
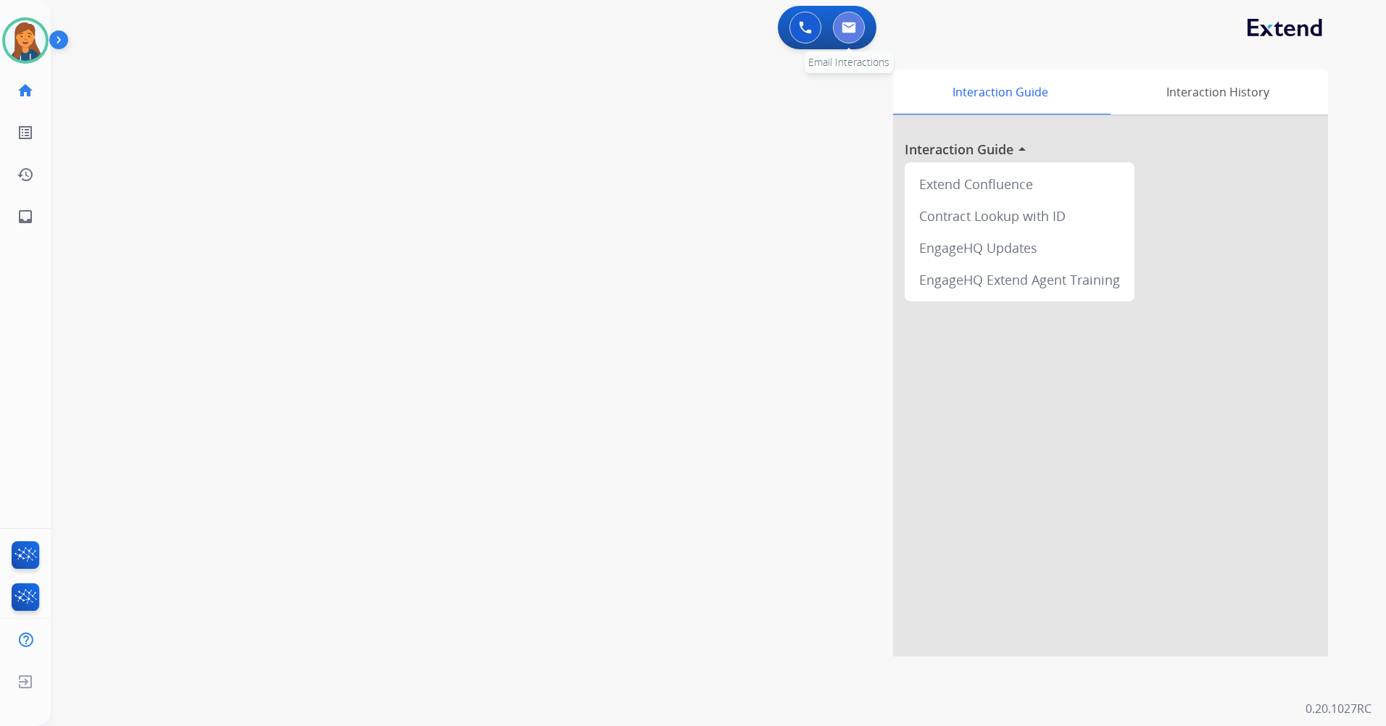
click at [851, 32] on img at bounding box center [849, 28] width 14 height 12
select select "**********"
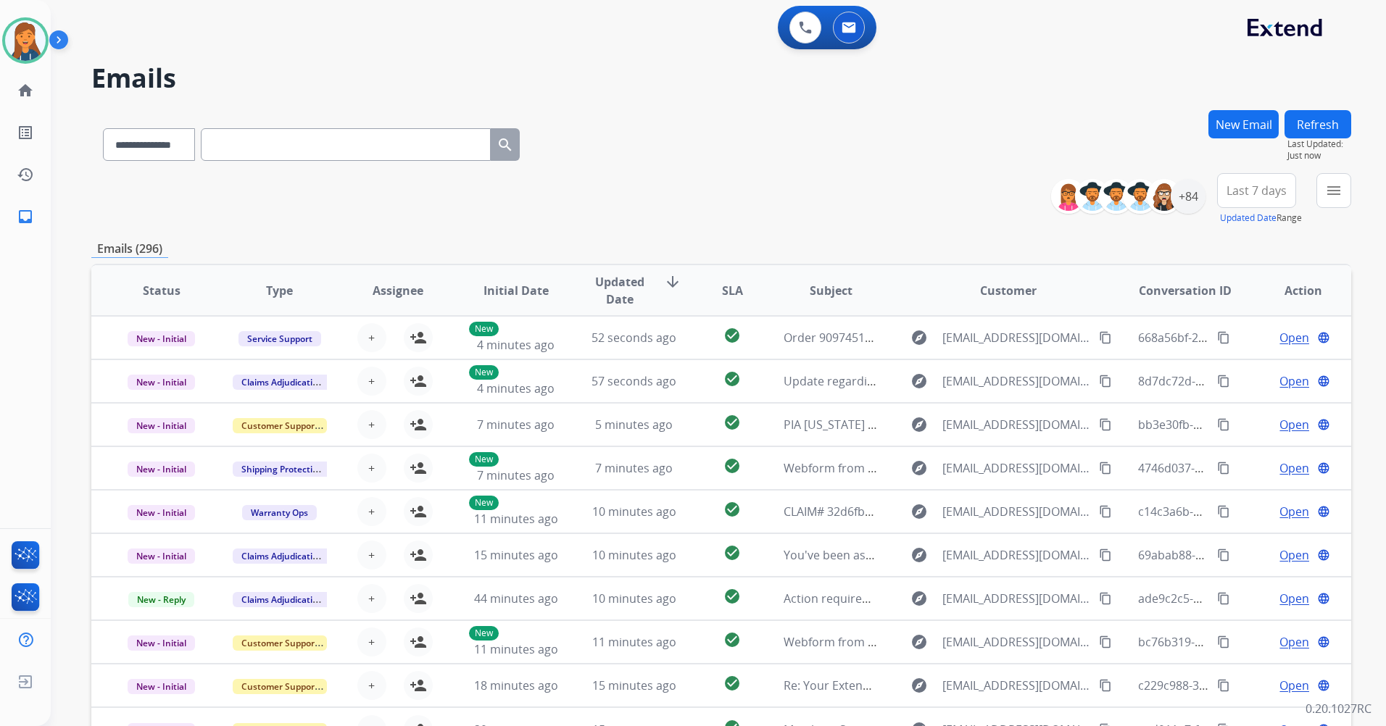
click at [1234, 129] on button "New Email" at bounding box center [1243, 124] width 70 height 28
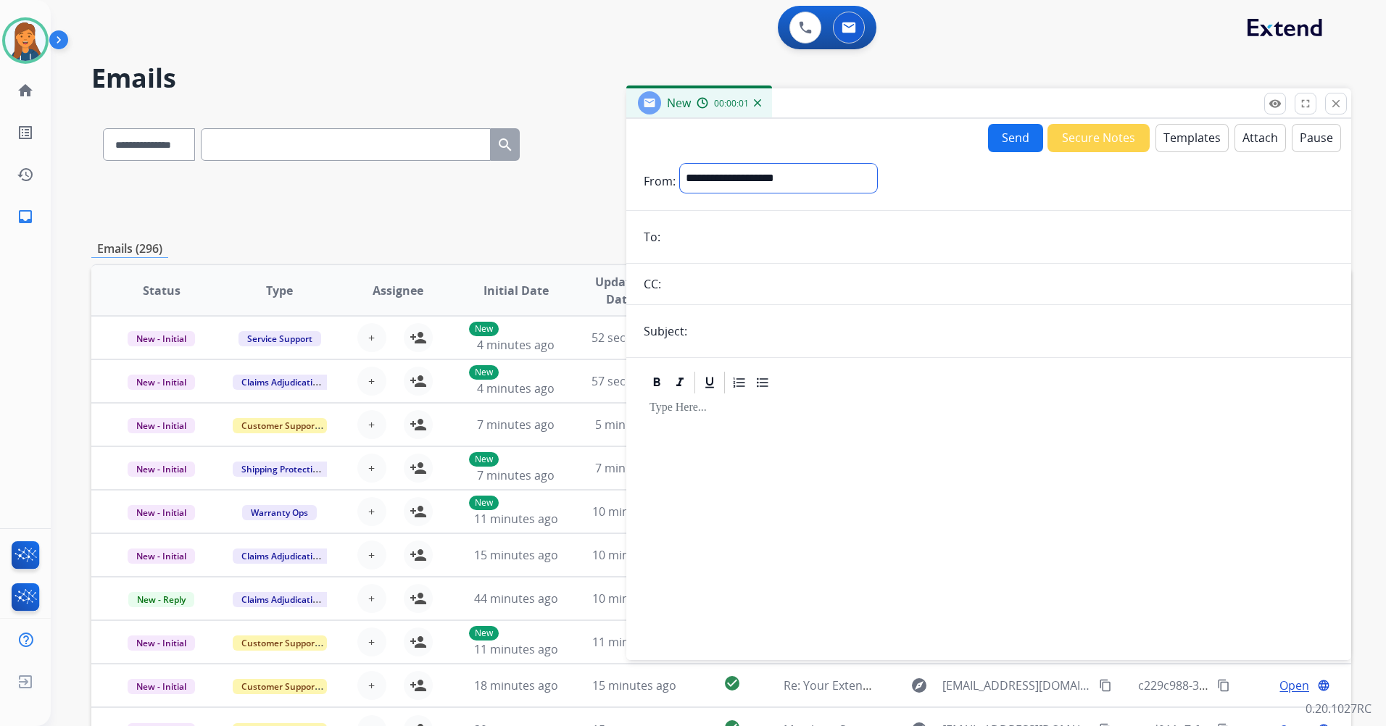
click at [831, 184] on select "**********" at bounding box center [778, 178] width 197 height 29
drag, startPoint x: 831, startPoint y: 184, endPoint x: 808, endPoint y: 207, distance: 32.3
click at [831, 184] on select "**********" at bounding box center [778, 178] width 197 height 29
click at [748, 175] on select "**********" at bounding box center [778, 178] width 197 height 29
select select "**********"
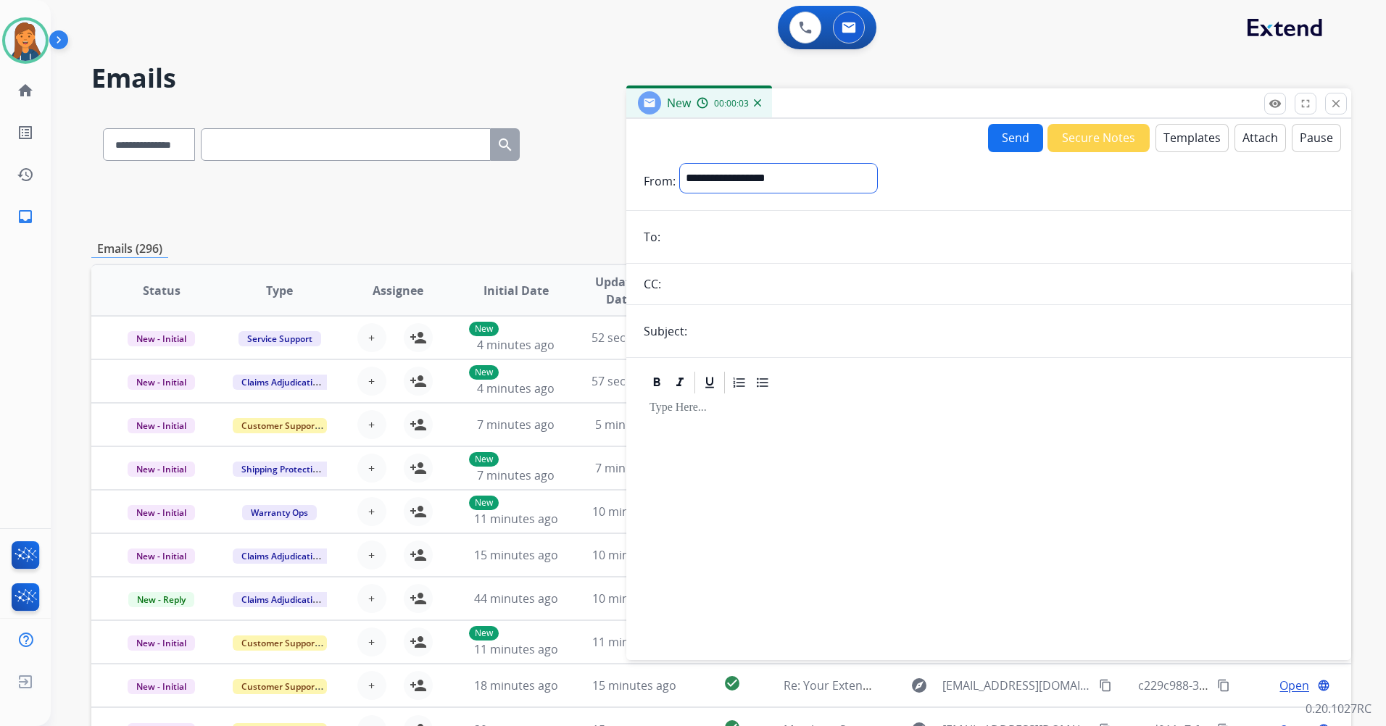
click at [680, 164] on select "**********" at bounding box center [778, 178] width 197 height 29
click at [720, 247] on input "email" at bounding box center [999, 238] width 669 height 29
paste input "**********"
type input "**********"
click at [844, 344] on input "text" at bounding box center [1013, 332] width 642 height 29
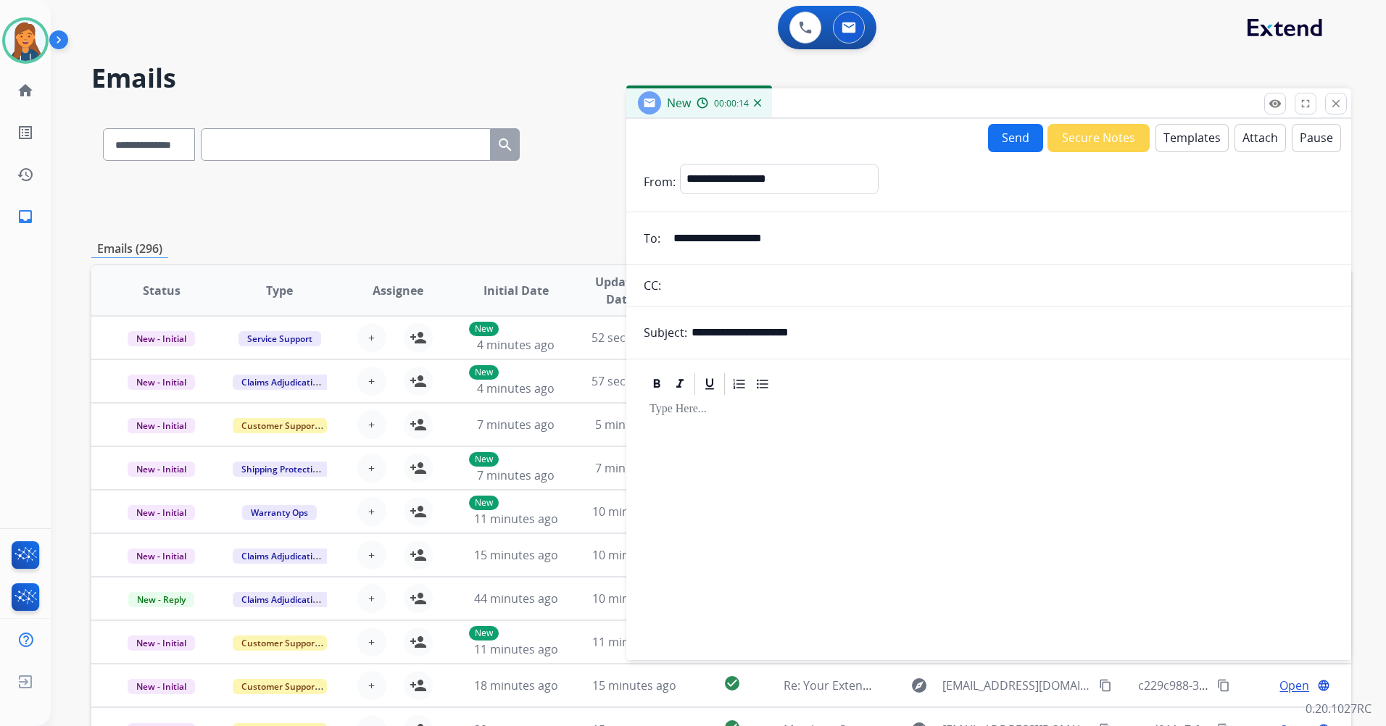
type input "**********"
click at [1198, 152] on button "Templates" at bounding box center [1191, 138] width 73 height 28
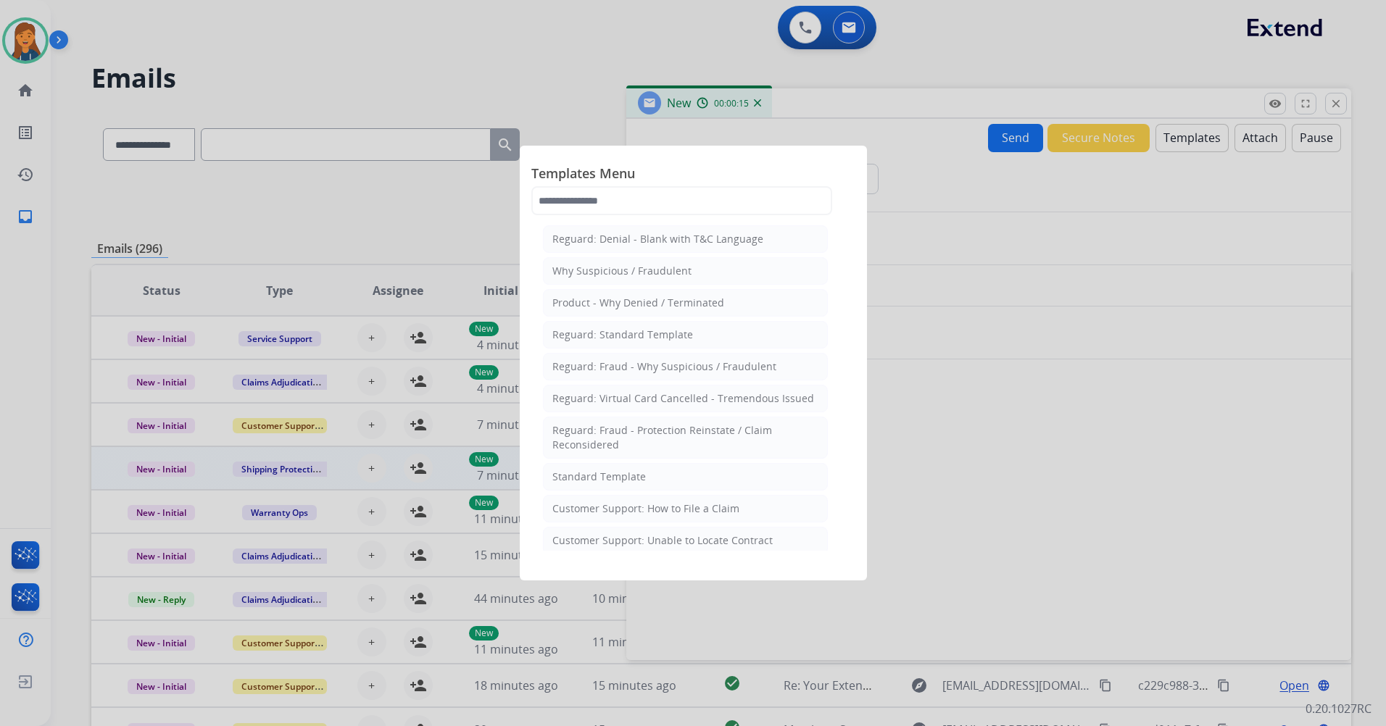
click at [553, 478] on div "Standard Template" at bounding box center [599, 477] width 94 height 14
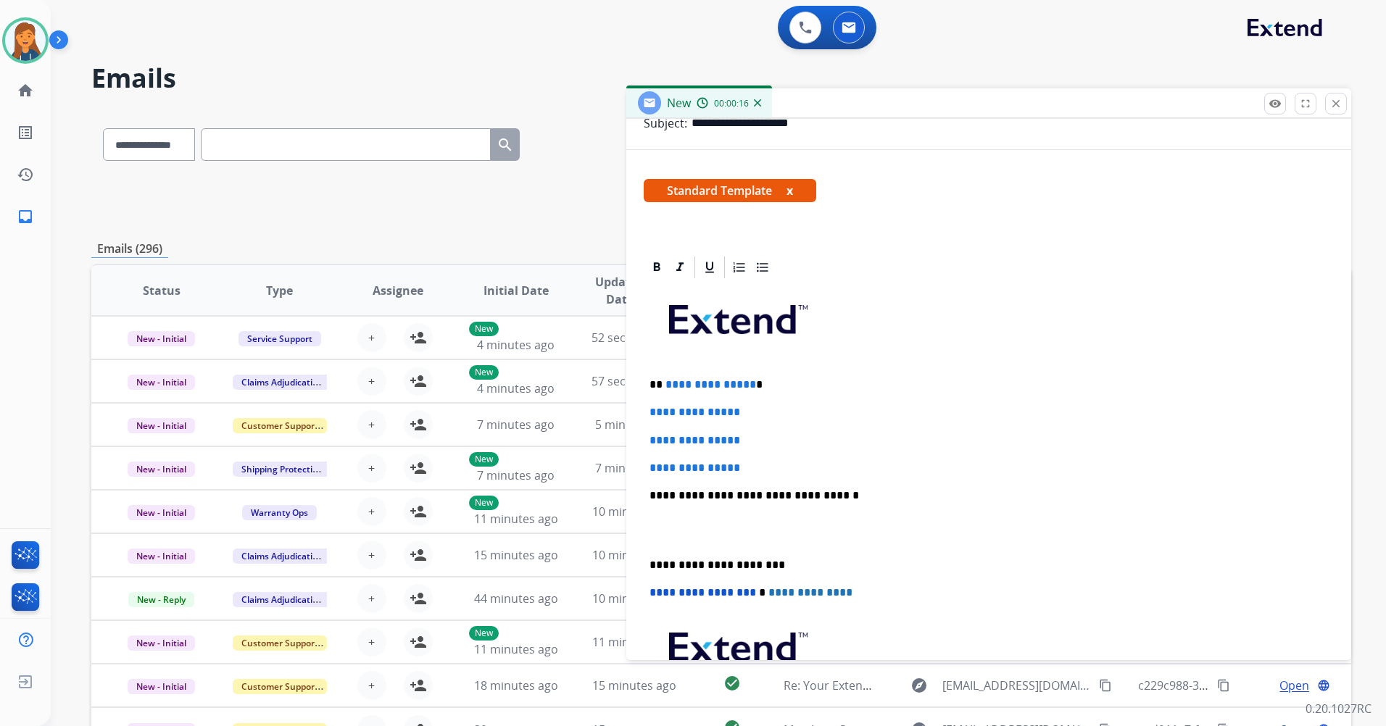
scroll to position [217, 0]
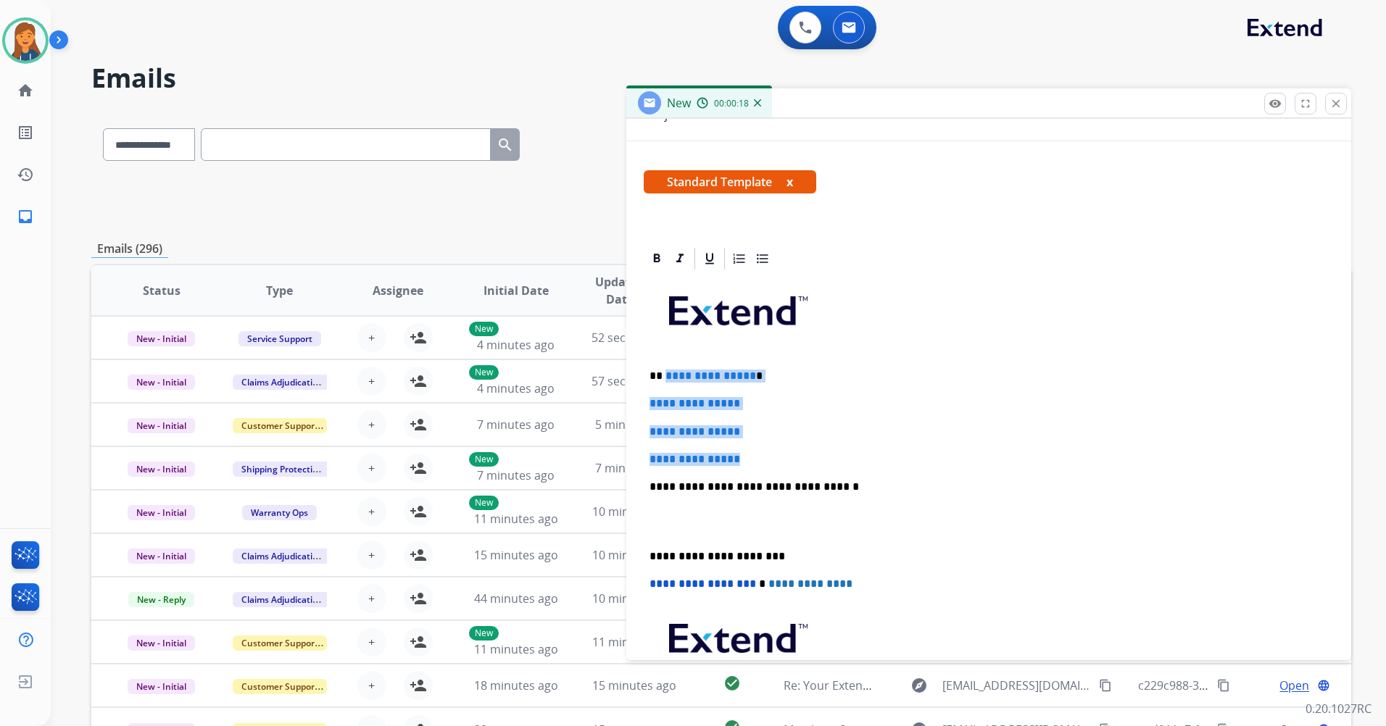
drag, startPoint x: 732, startPoint y: 452, endPoint x: 663, endPoint y: 374, distance: 104.3
click at [663, 374] on div "**********" at bounding box center [989, 521] width 690 height 499
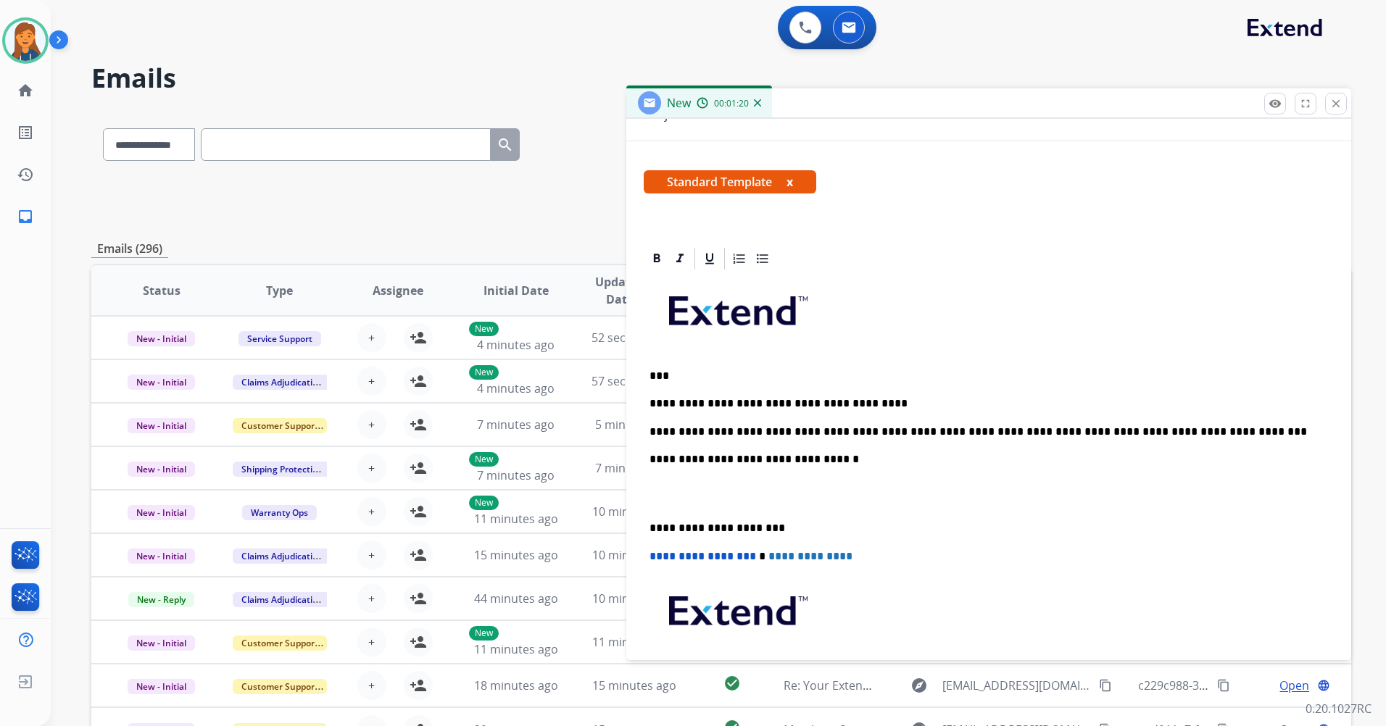
click at [650, 528] on p "**********" at bounding box center [983, 528] width 667 height 13
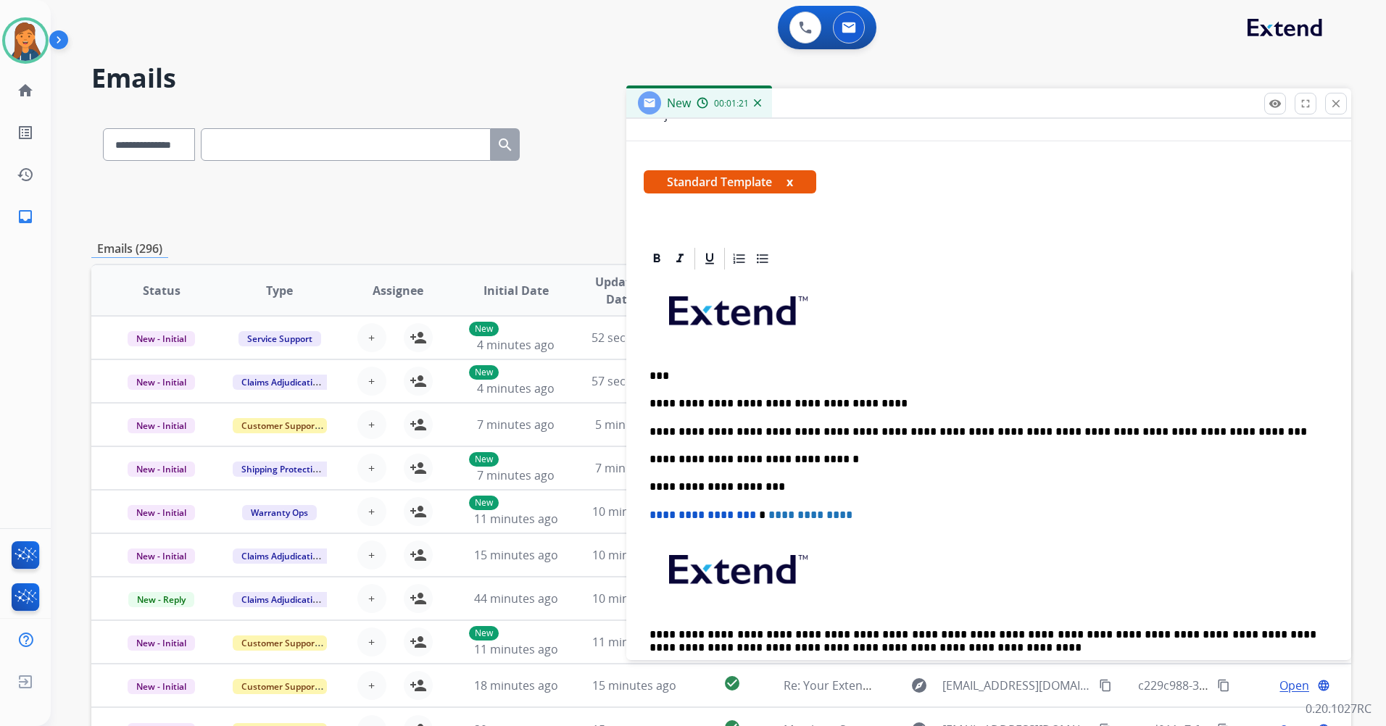
scroll to position [0, 0]
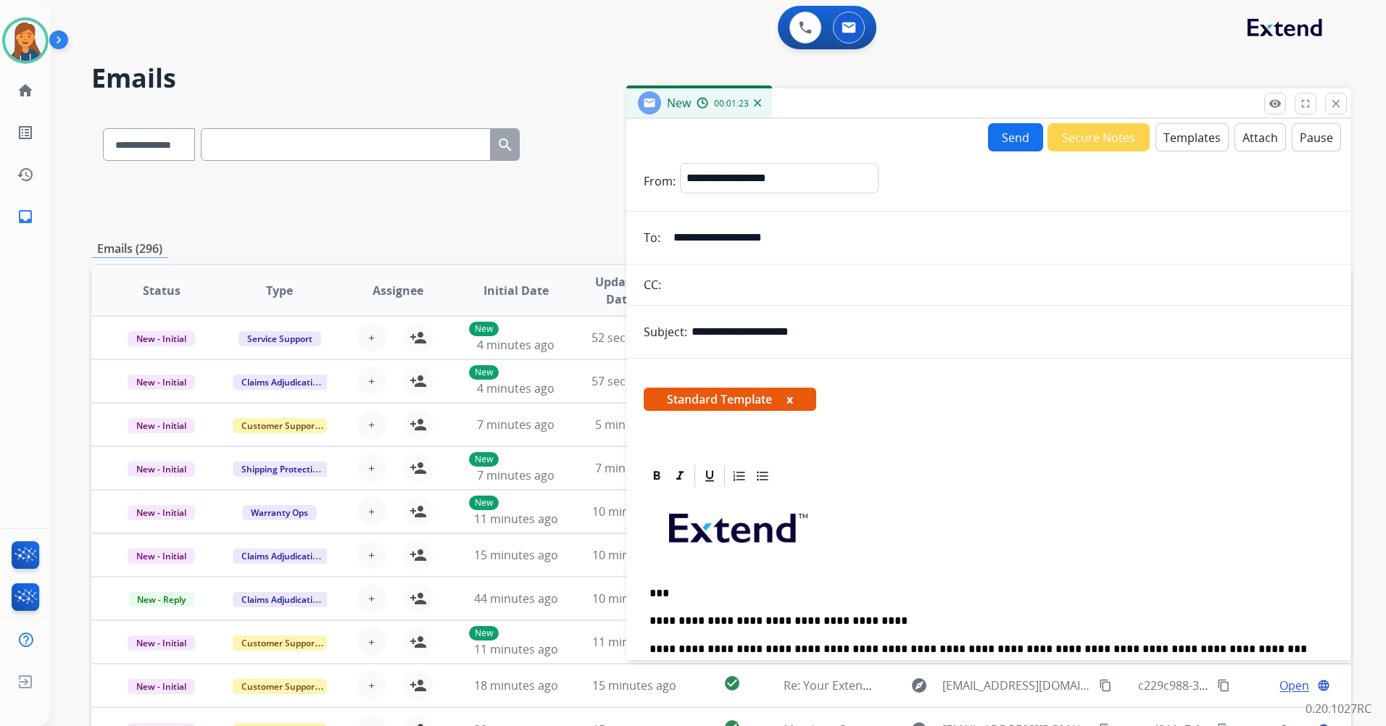
click at [1013, 137] on button "Send" at bounding box center [1015, 137] width 55 height 28
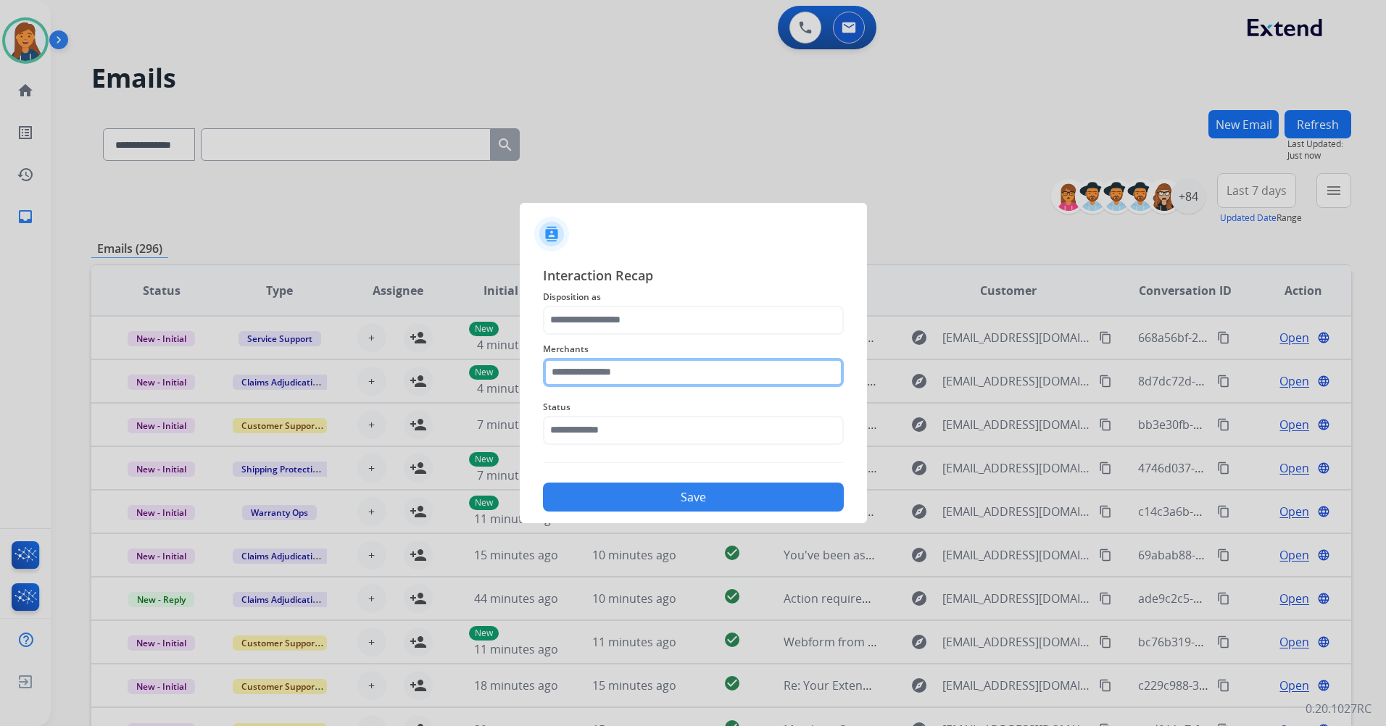
click at [653, 376] on input "text" at bounding box center [693, 372] width 301 height 29
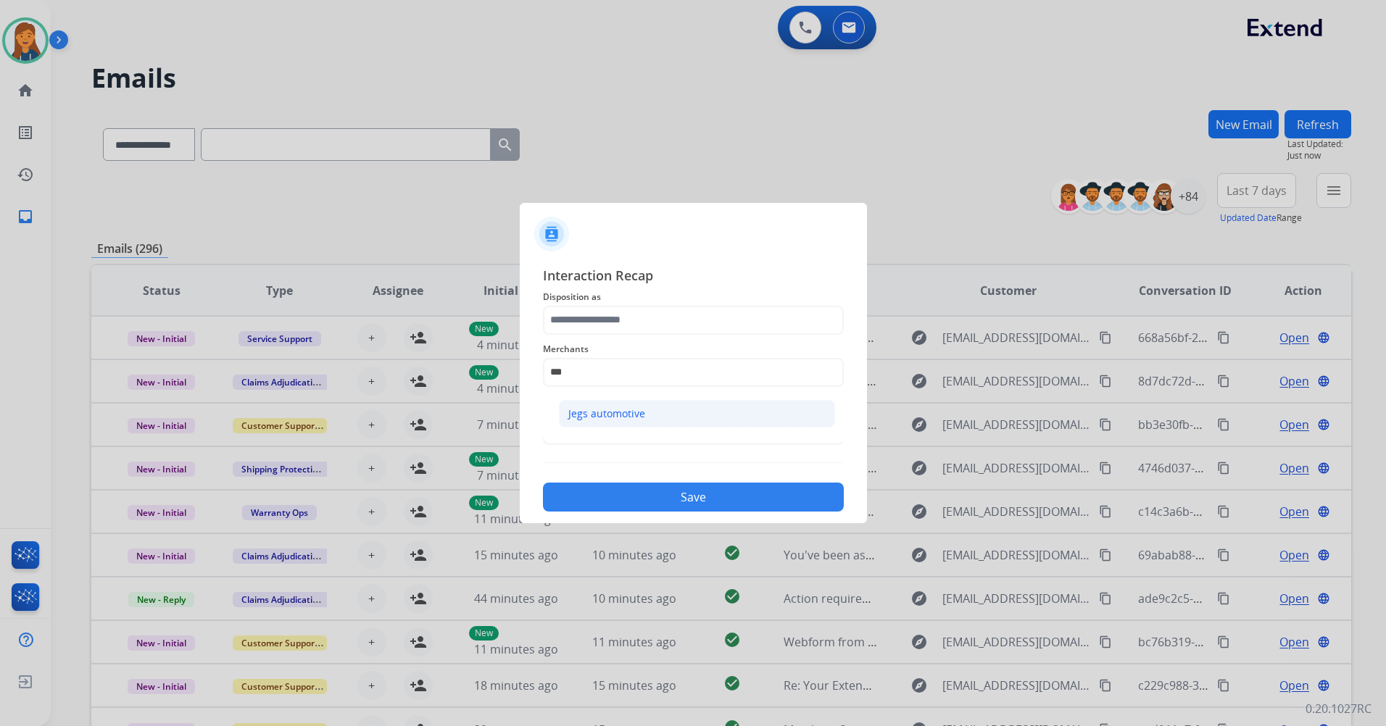
click at [638, 418] on div "Jegs automotive" at bounding box center [606, 414] width 77 height 14
type input "**********"
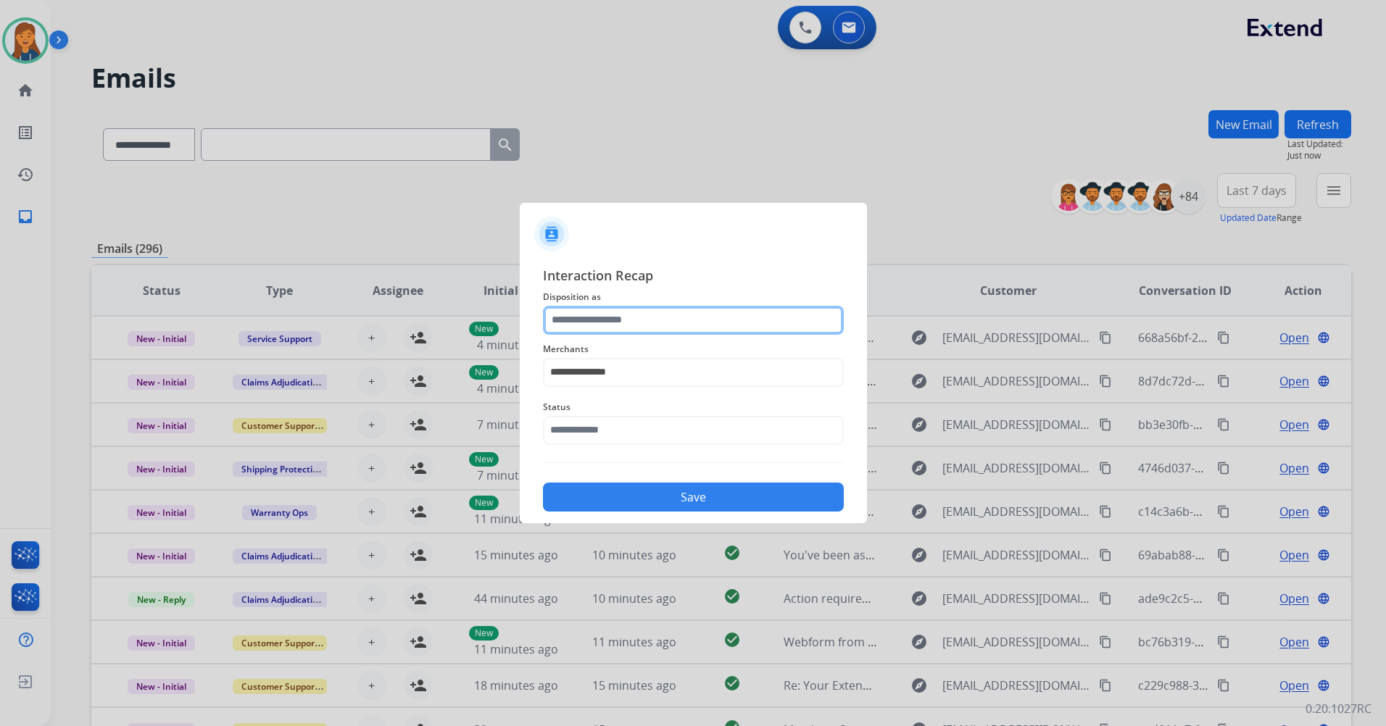
click at [613, 327] on input "text" at bounding box center [693, 320] width 301 height 29
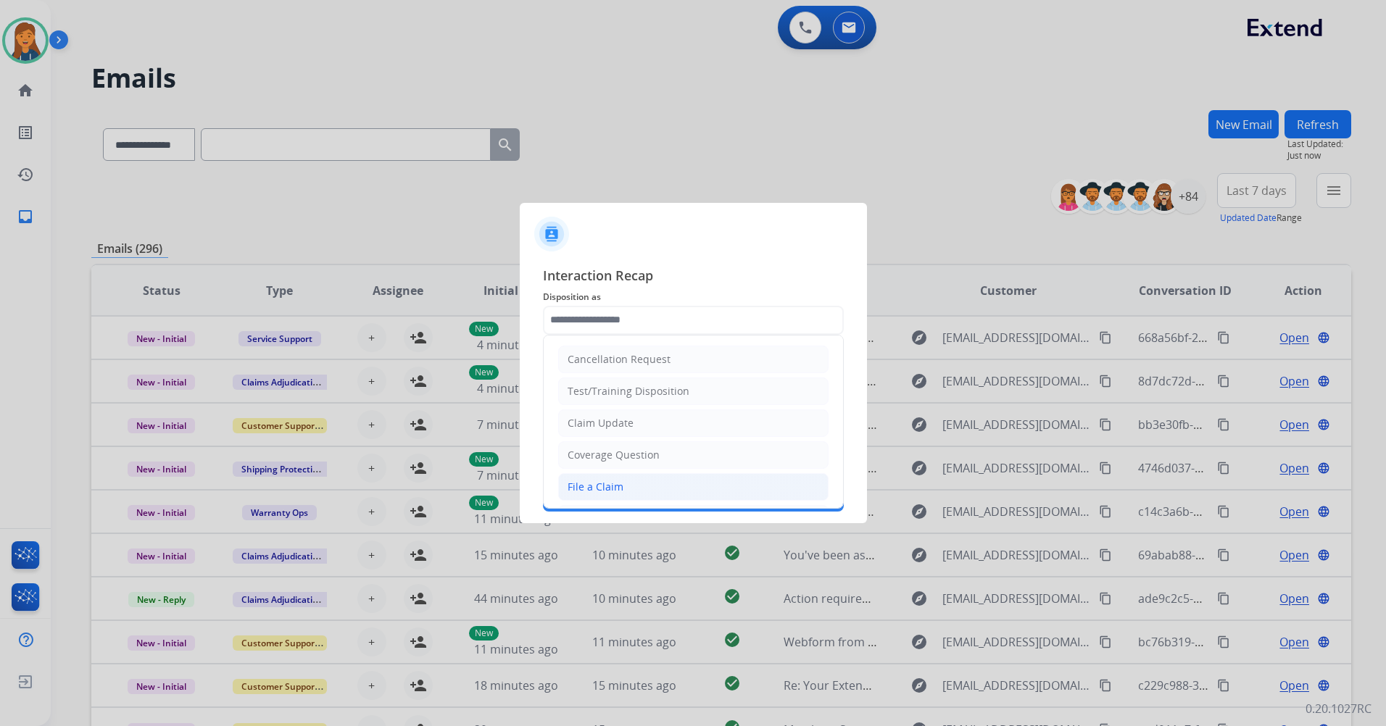
click at [602, 481] on div "File a Claim" at bounding box center [596, 487] width 56 height 14
type input "**********"
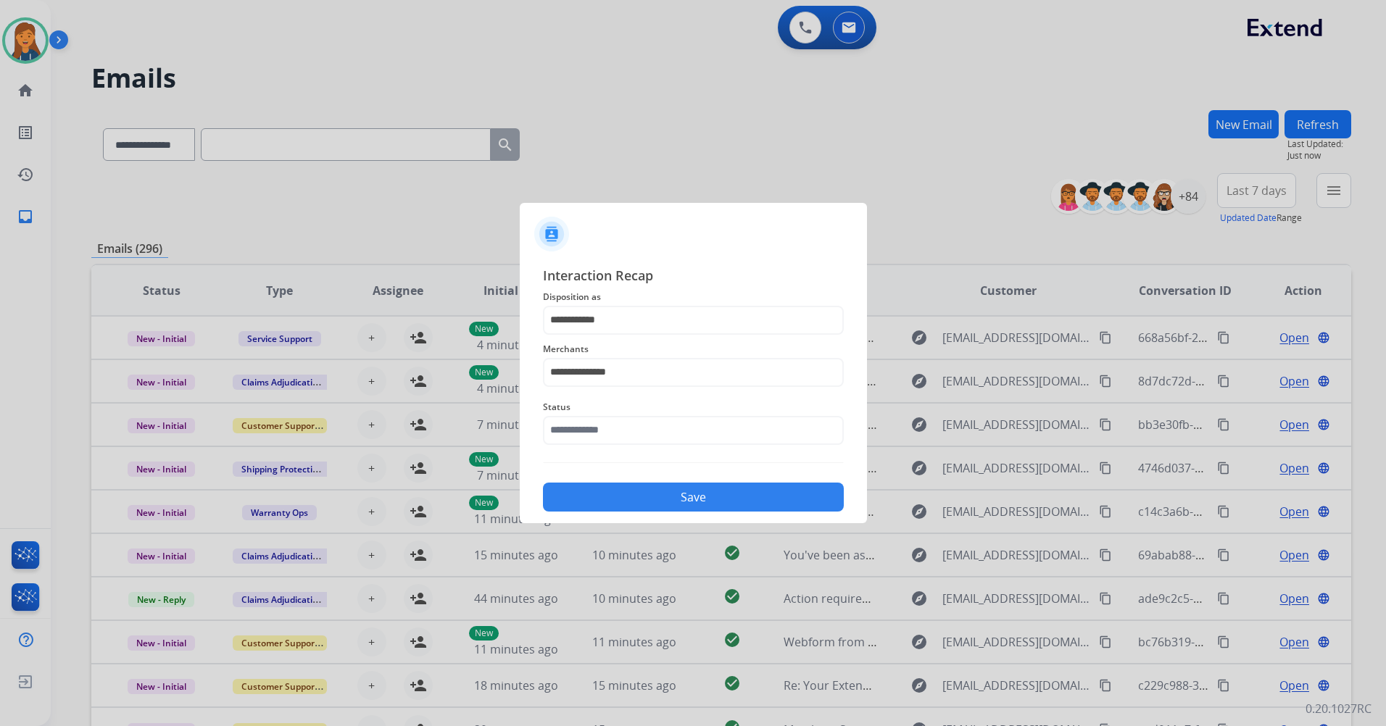
click at [591, 407] on span "Status" at bounding box center [693, 407] width 301 height 17
click at [592, 444] on input "text" at bounding box center [693, 430] width 301 height 29
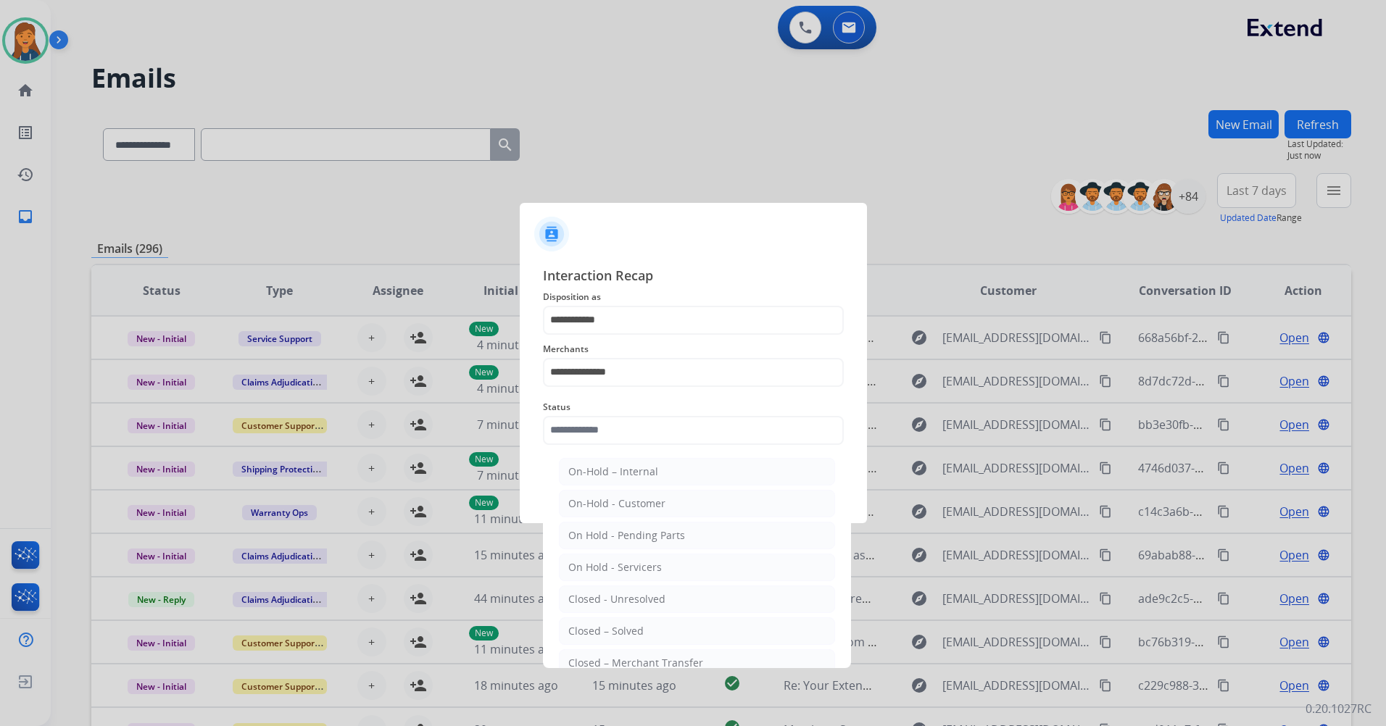
drag, startPoint x: 604, startPoint y: 641, endPoint x: 615, endPoint y: 605, distance: 37.1
click at [605, 640] on li "Closed – Solved" at bounding box center [697, 632] width 276 height 28
type input "**********"
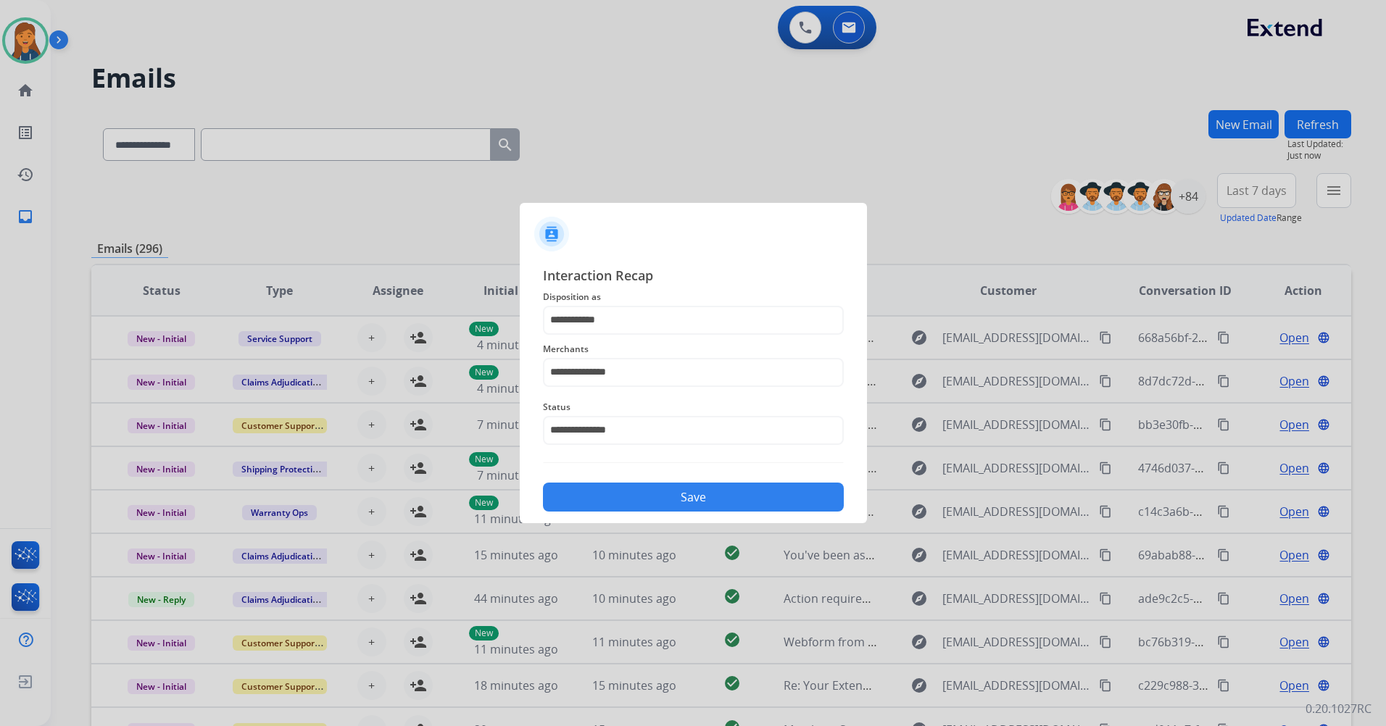
click at [607, 489] on button "Save" at bounding box center [693, 497] width 301 height 29
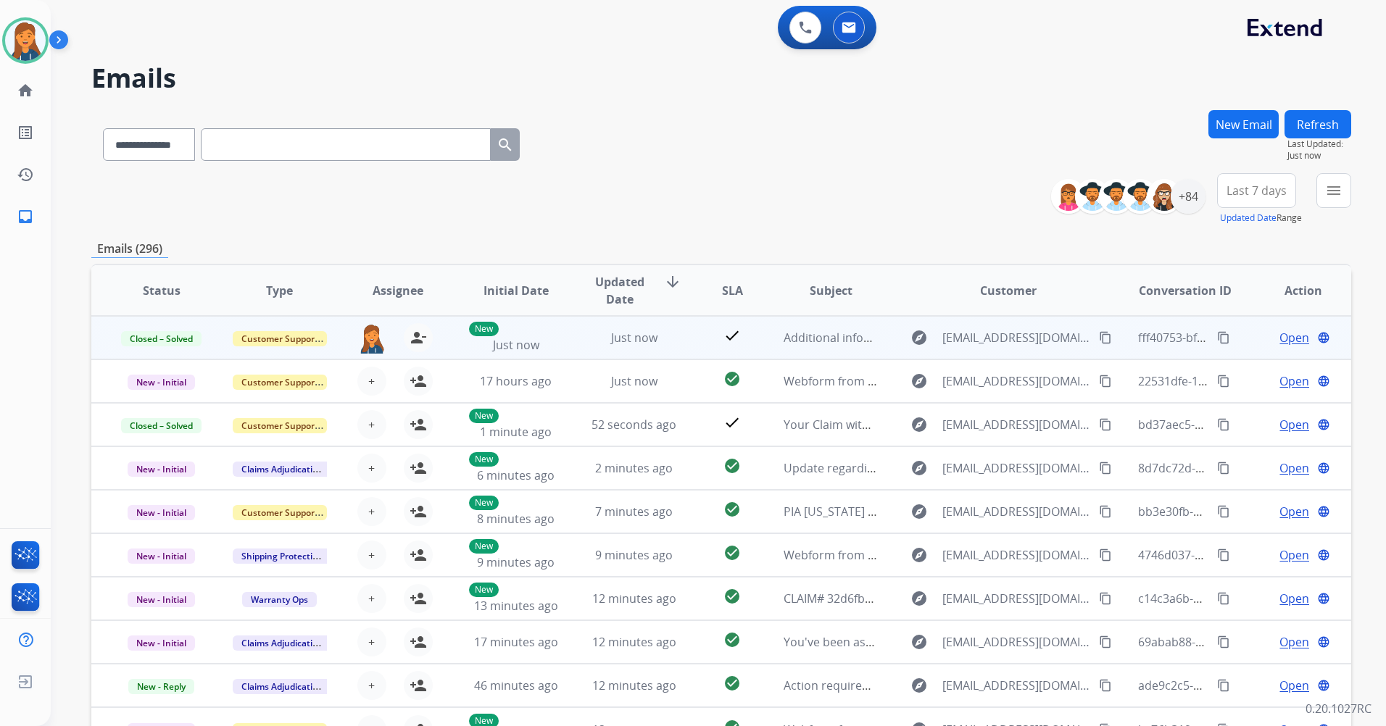
click at [1219, 341] on mat-icon "content_copy" at bounding box center [1223, 337] width 13 height 13
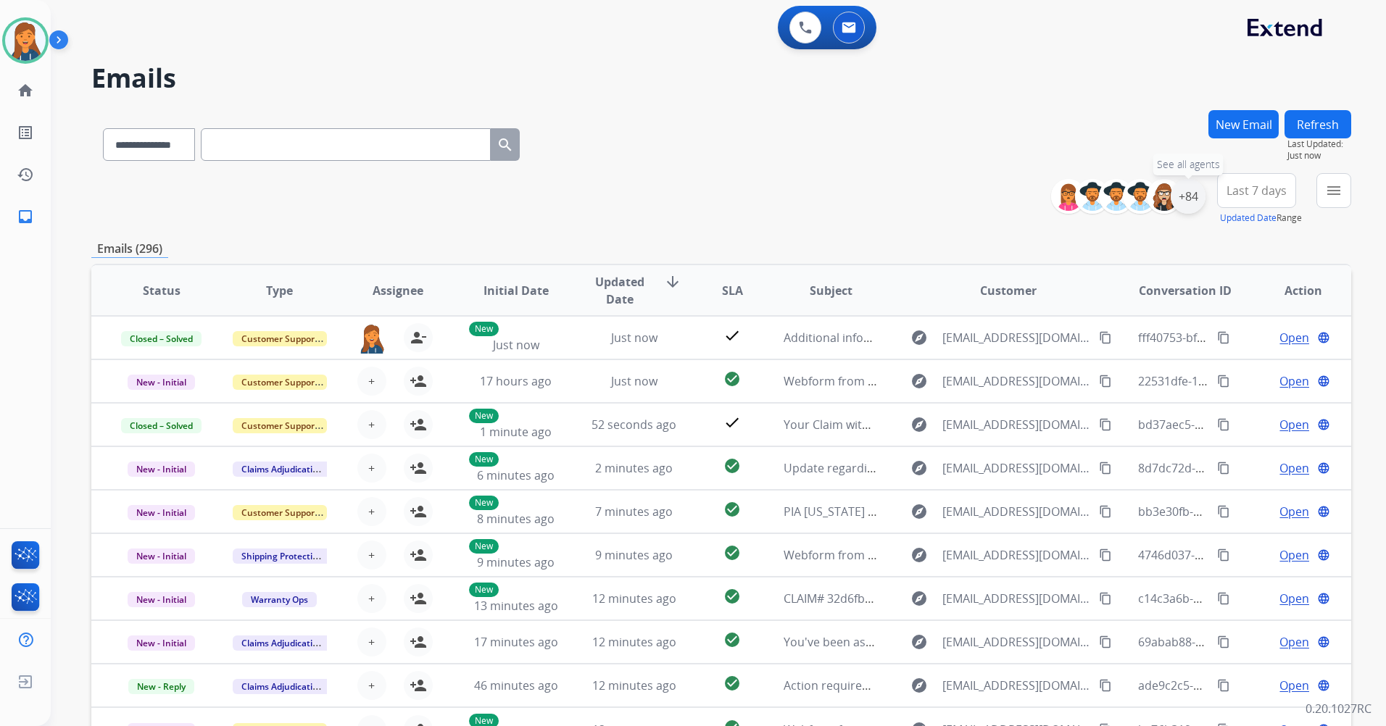
click at [1188, 189] on div "+84" at bounding box center [1188, 196] width 35 height 35
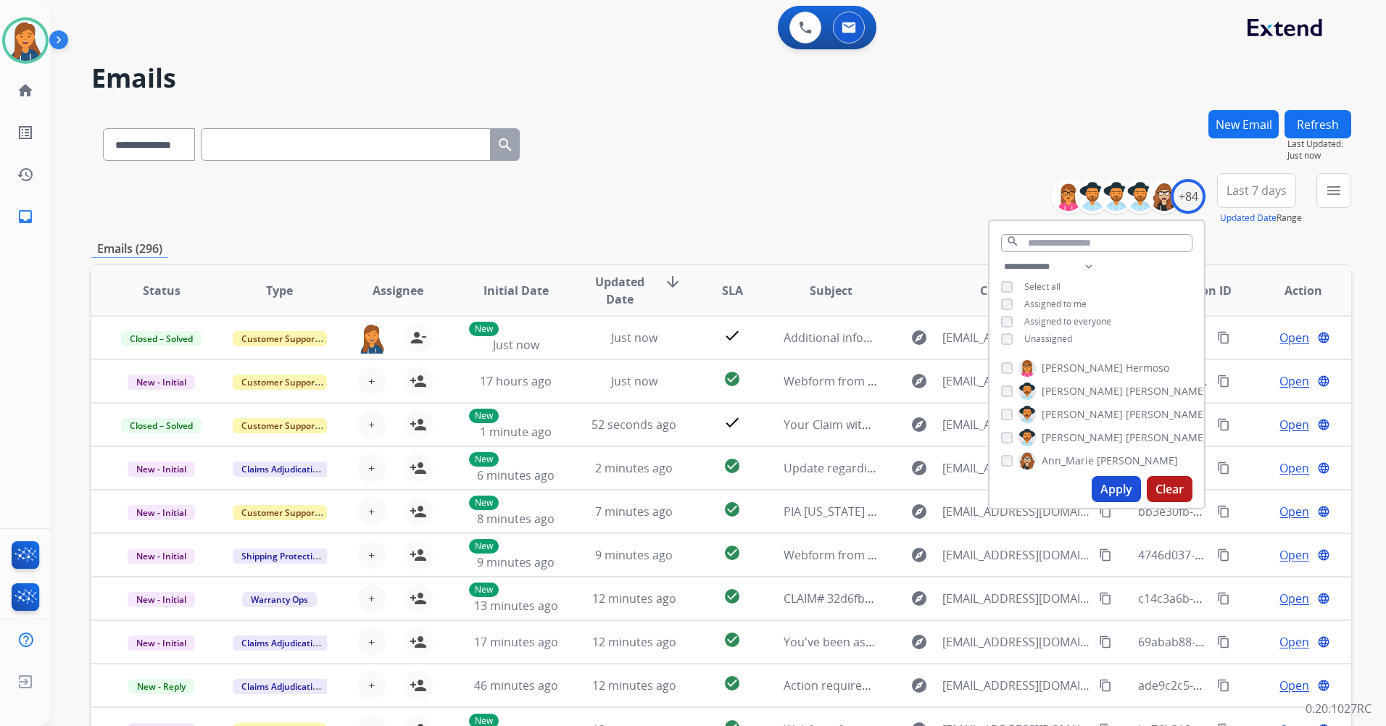
click at [1244, 182] on button "Last 7 days" at bounding box center [1256, 190] width 79 height 35
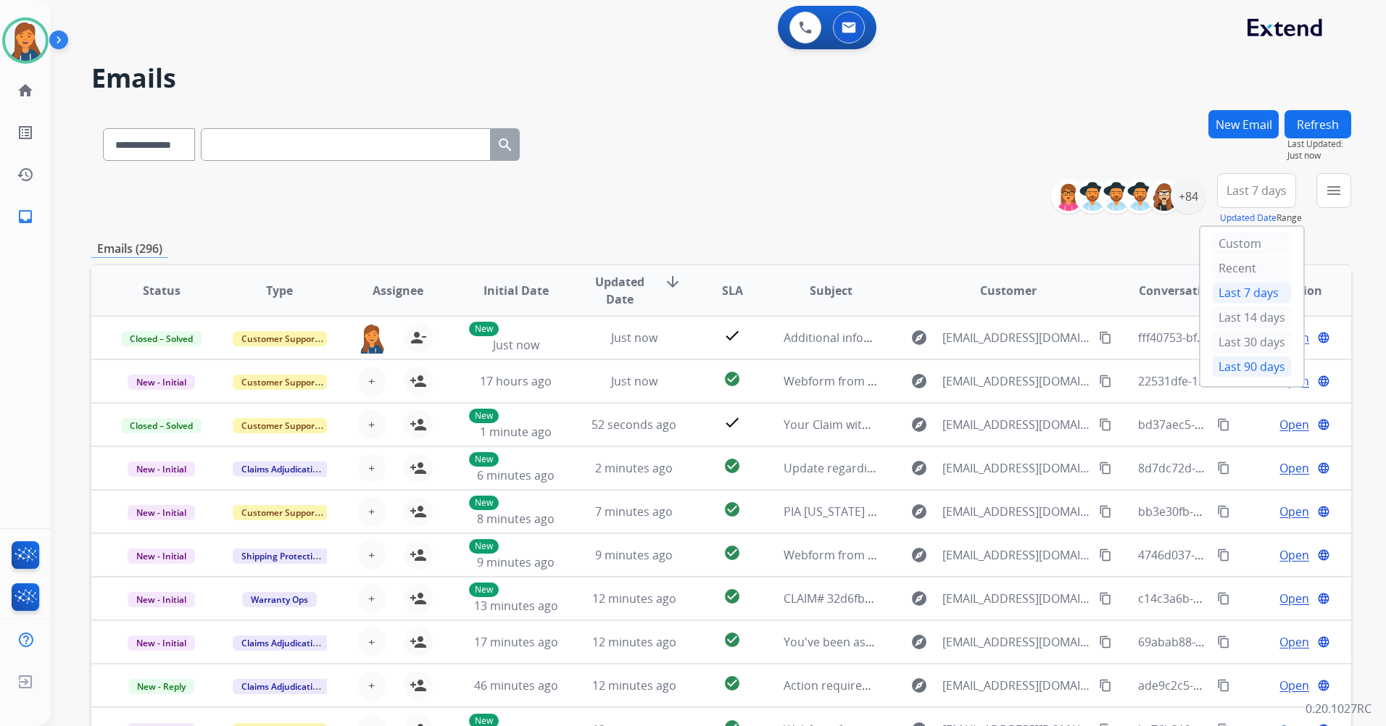
click at [1226, 366] on div "Last 90 days" at bounding box center [1252, 367] width 80 height 22
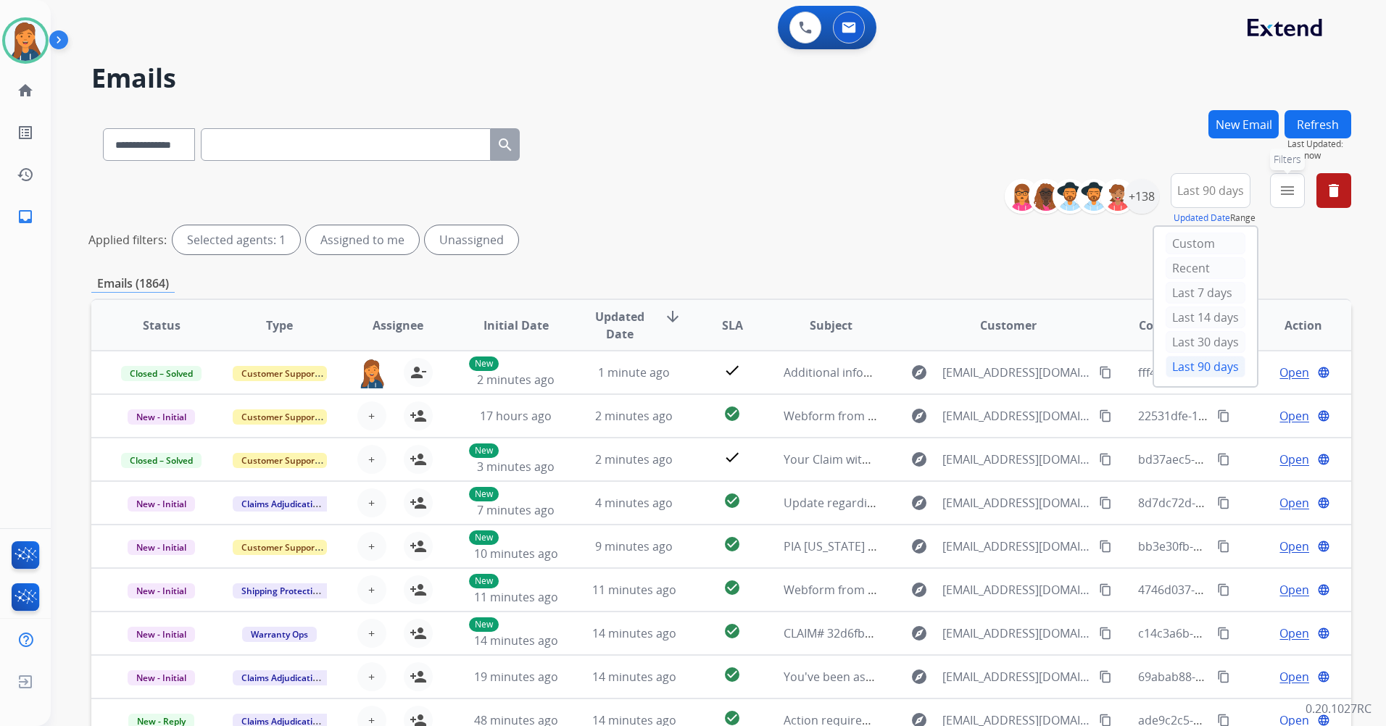
click at [1280, 189] on mat-icon "menu" at bounding box center [1287, 190] width 17 height 17
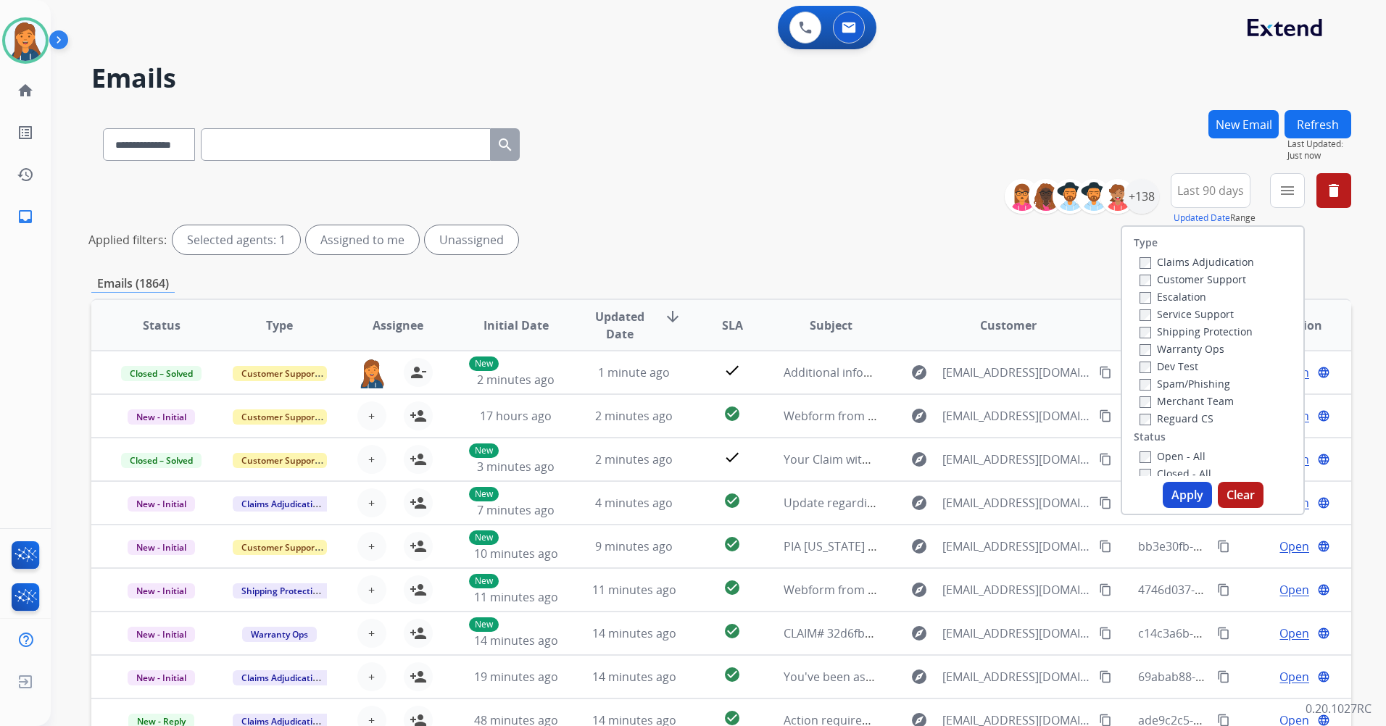
click at [1171, 280] on label "Customer Support" at bounding box center [1193, 280] width 107 height 14
click at [1166, 328] on label "Shipping Protection" at bounding box center [1196, 332] width 113 height 14
click at [1170, 415] on label "Reguard CS" at bounding box center [1177, 419] width 74 height 14
click at [1142, 457] on label "Open - All" at bounding box center [1173, 456] width 66 height 14
click at [1168, 489] on button "Apply" at bounding box center [1187, 495] width 49 height 26
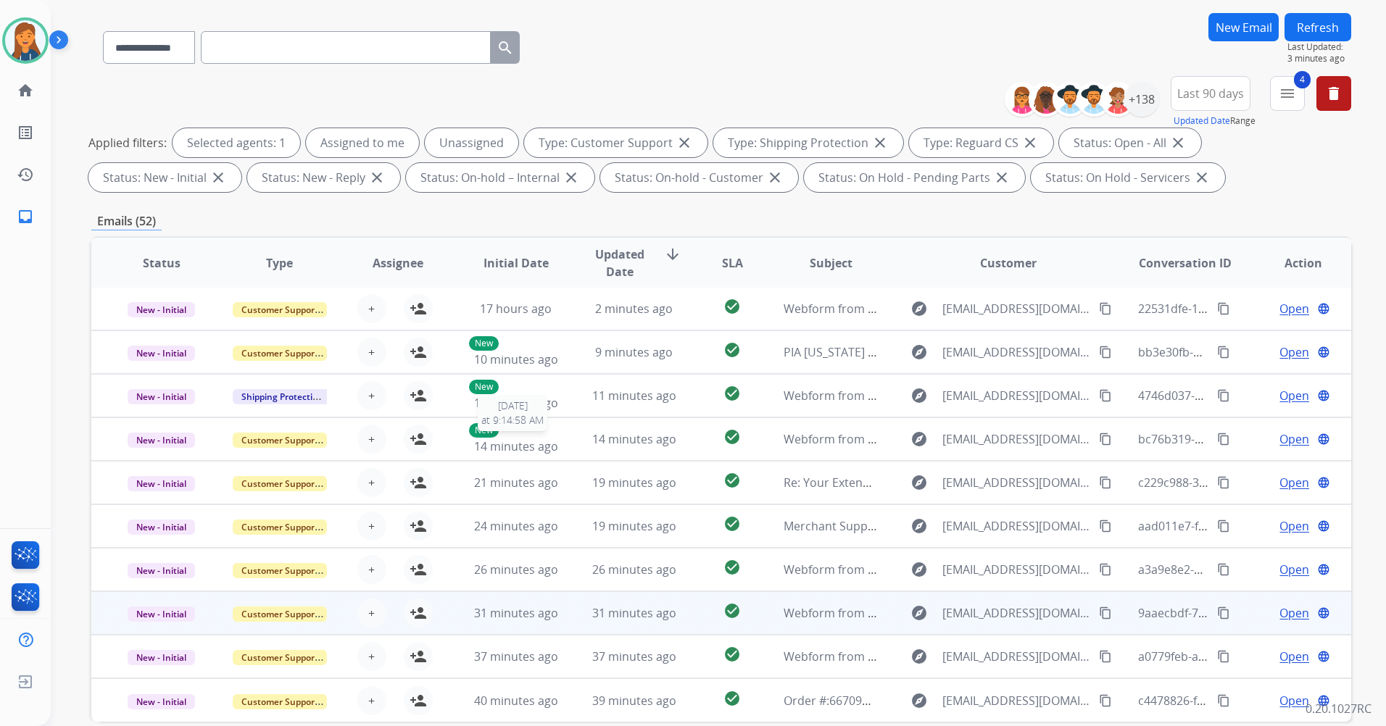
scroll to position [168, 0]
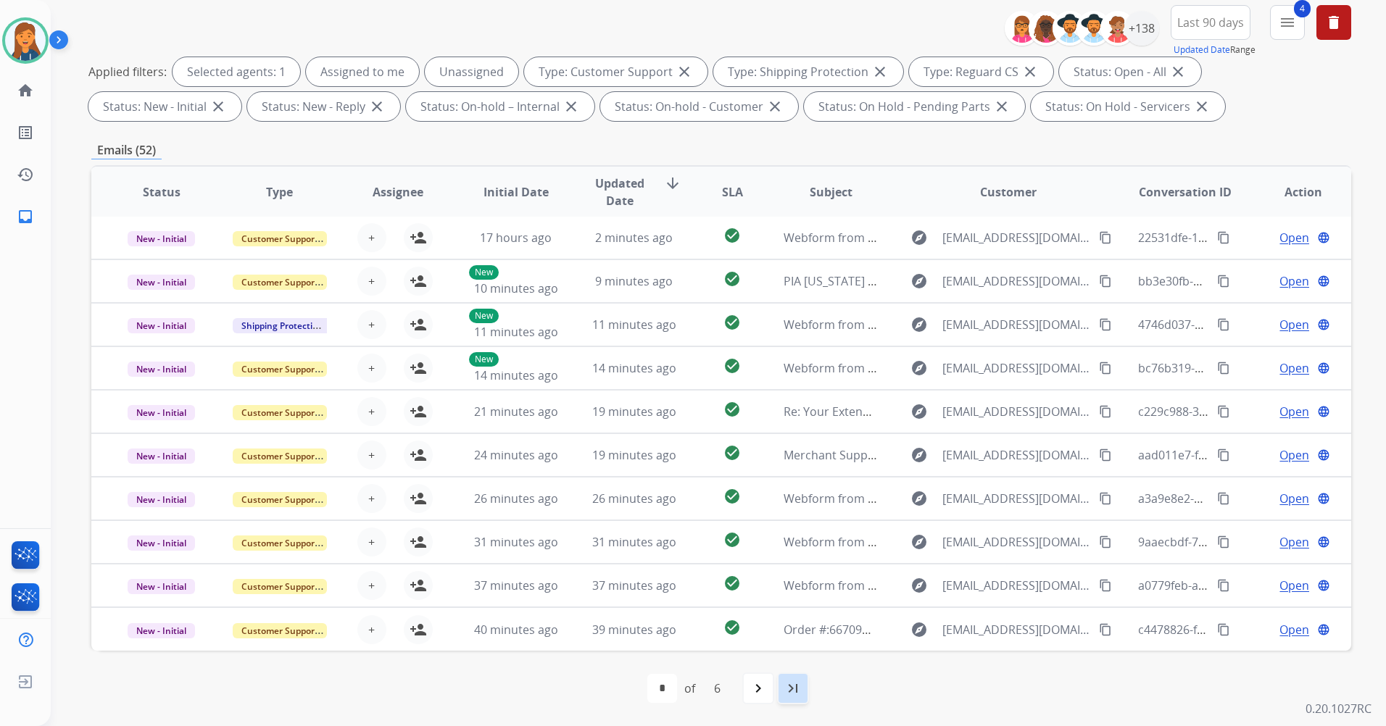
click at [777, 684] on div "last_page" at bounding box center [793, 689] width 32 height 32
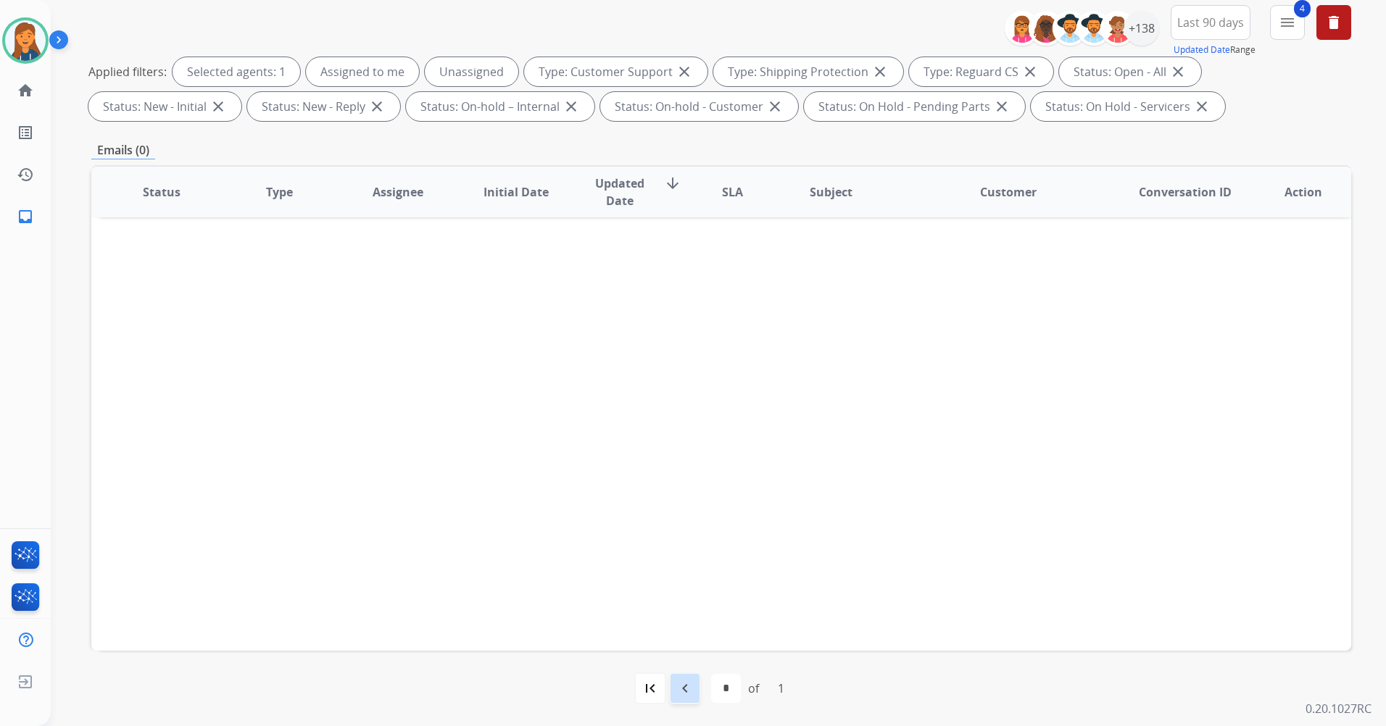
click at [699, 681] on div "navigate_before" at bounding box center [685, 689] width 32 height 32
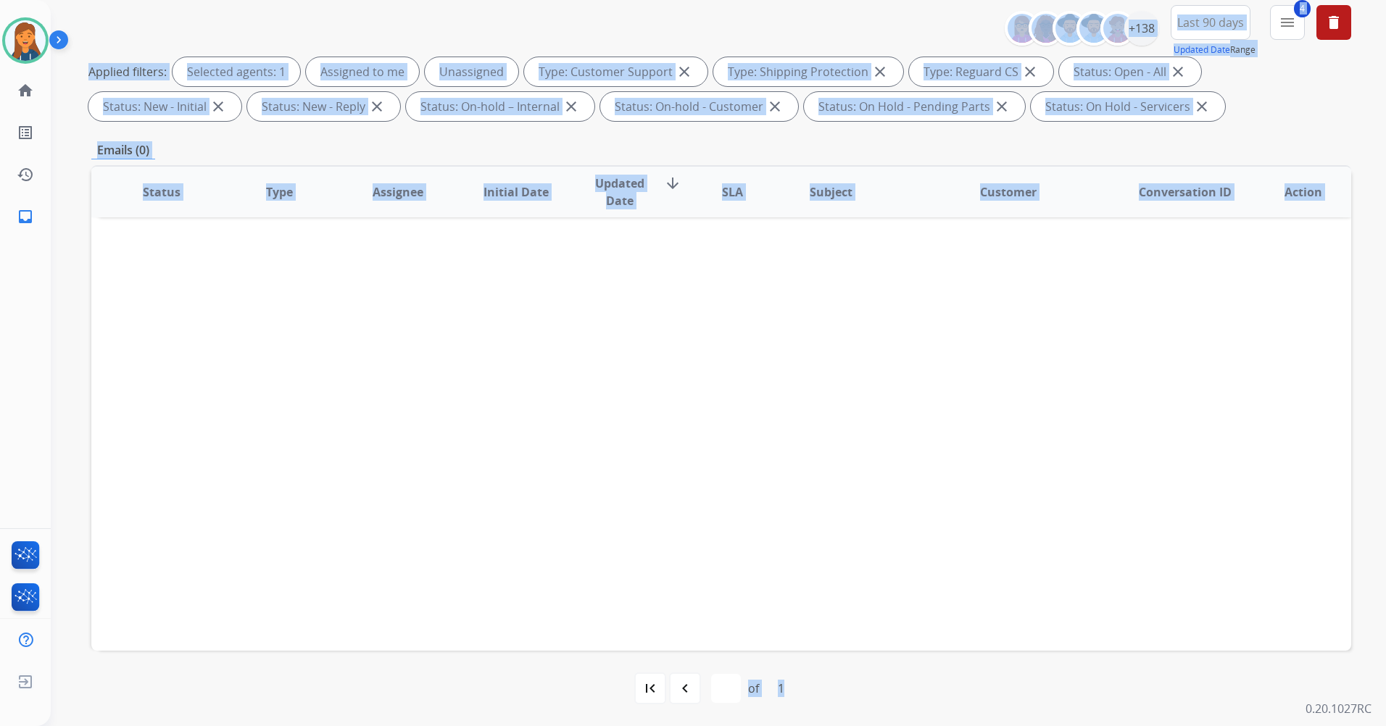
click at [699, 610] on div "**********" at bounding box center [701, 247] width 1300 height 726
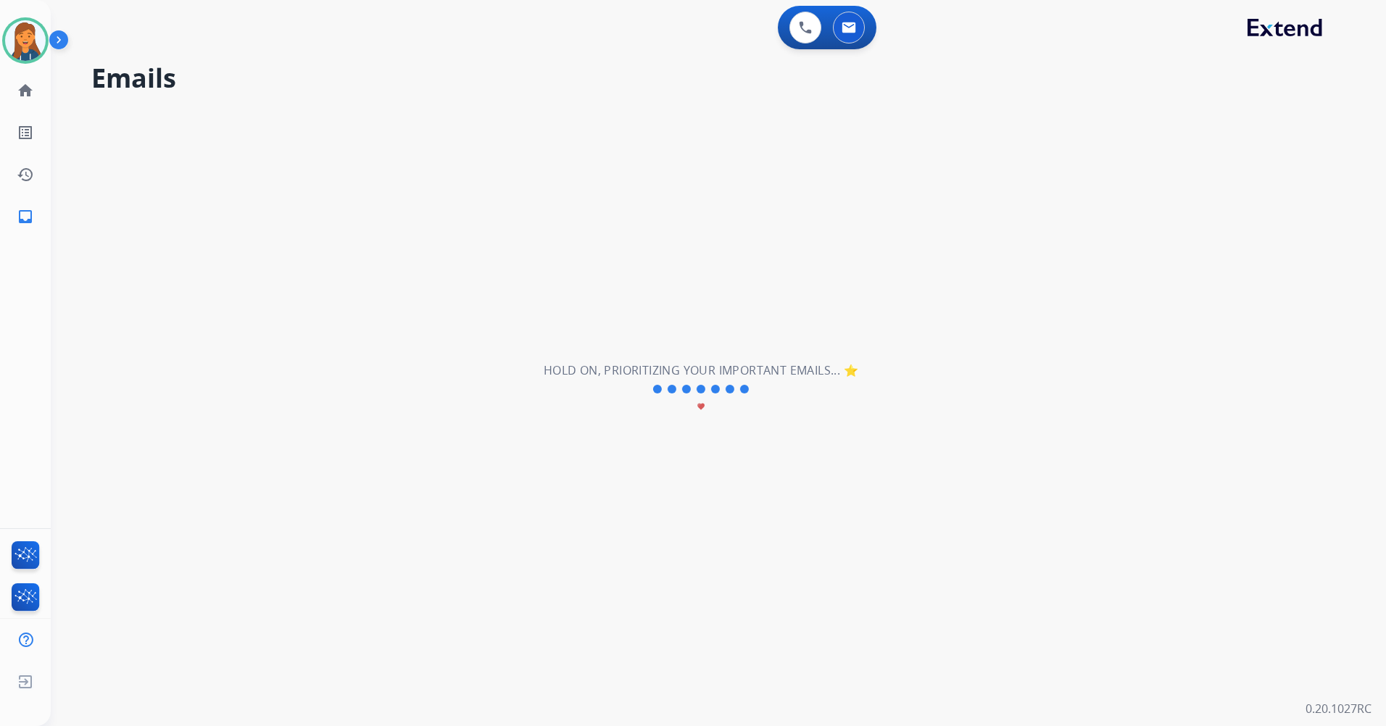
select select "*"
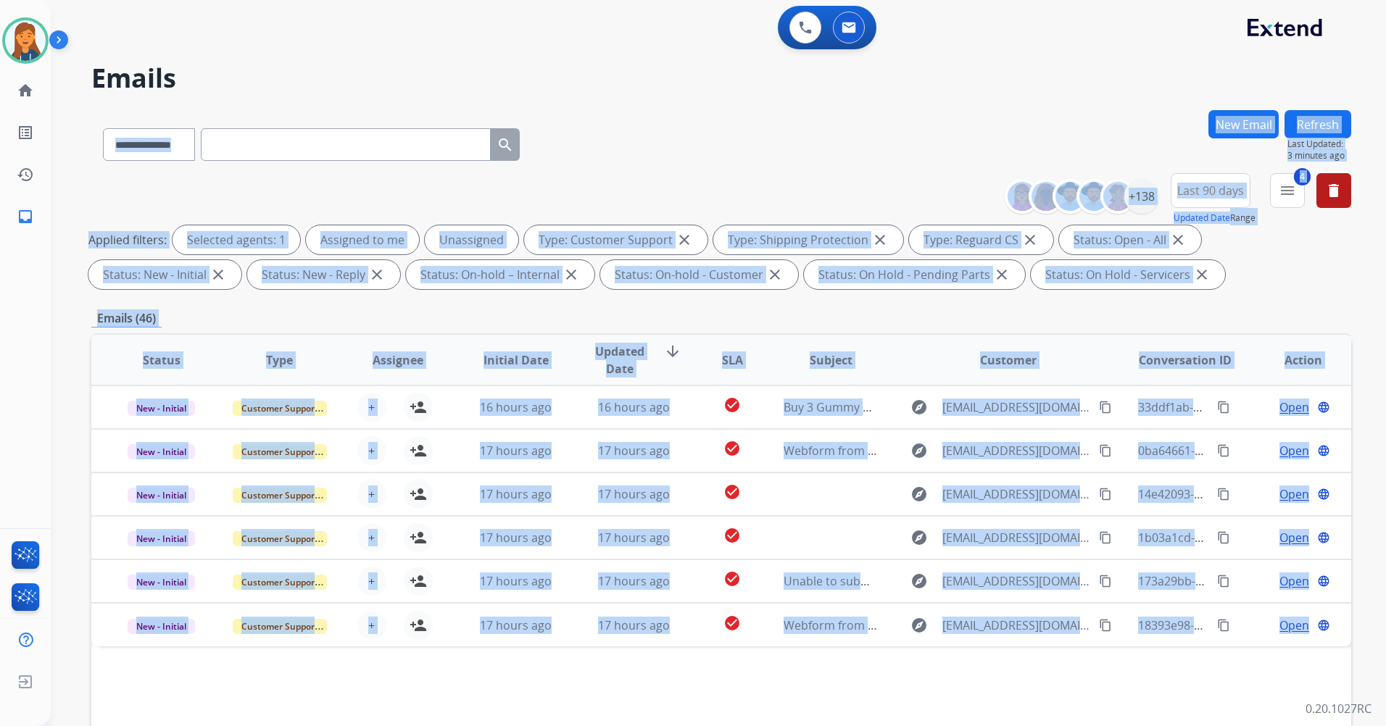
click at [657, 693] on div "Status Type Assignee Initial Date Updated Date arrow_downward SLA Subject Custo…" at bounding box center [721, 576] width 1260 height 486
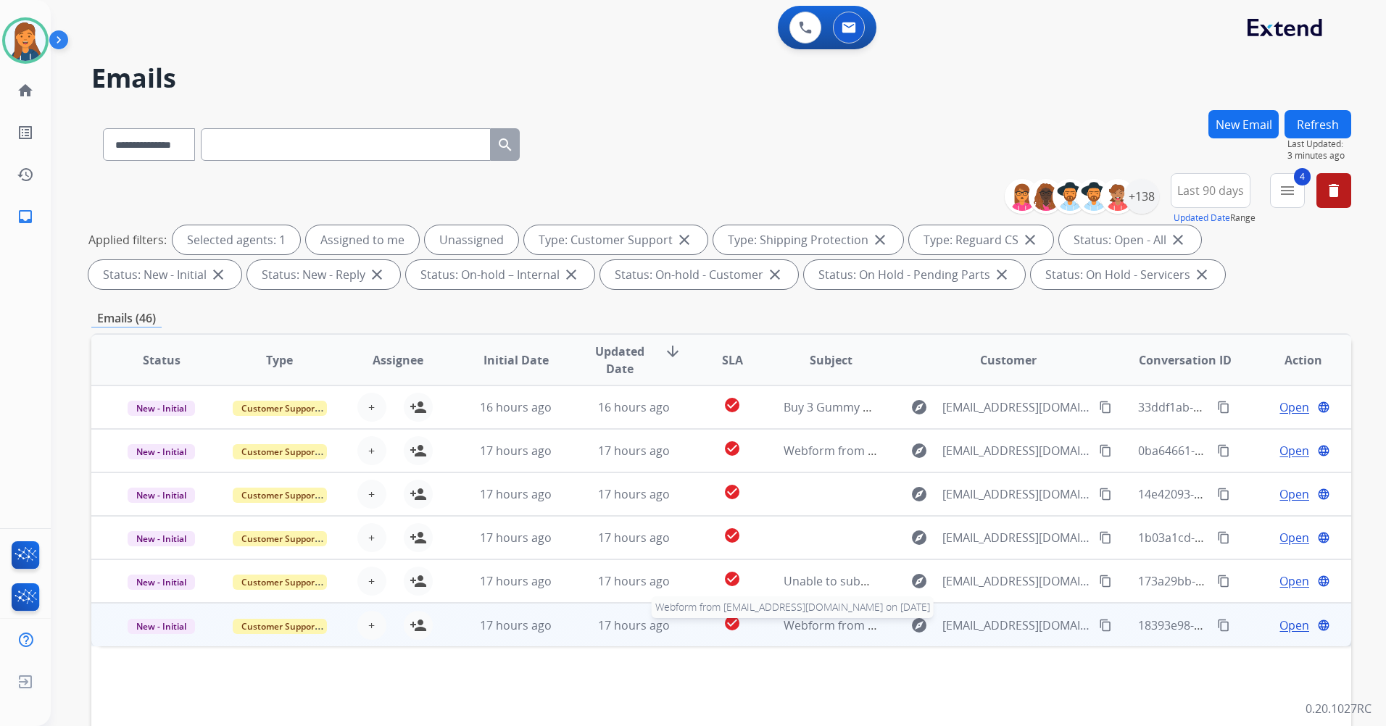
click at [813, 629] on span "Webform from jamestamrat@gmail.com on 08/21/2025" at bounding box center [948, 626] width 328 height 16
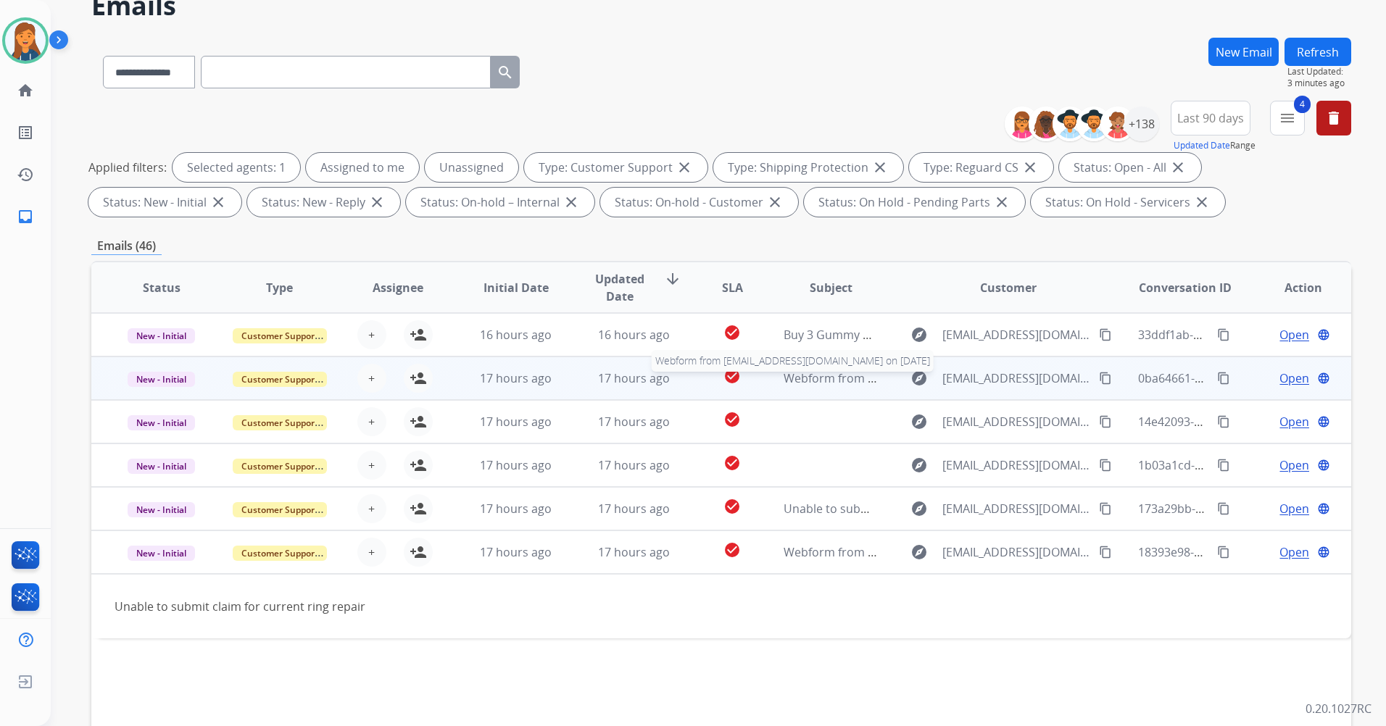
click at [835, 378] on span "Webform from sptwaterman46@gmail.com on 08/21/2025" at bounding box center [948, 378] width 328 height 16
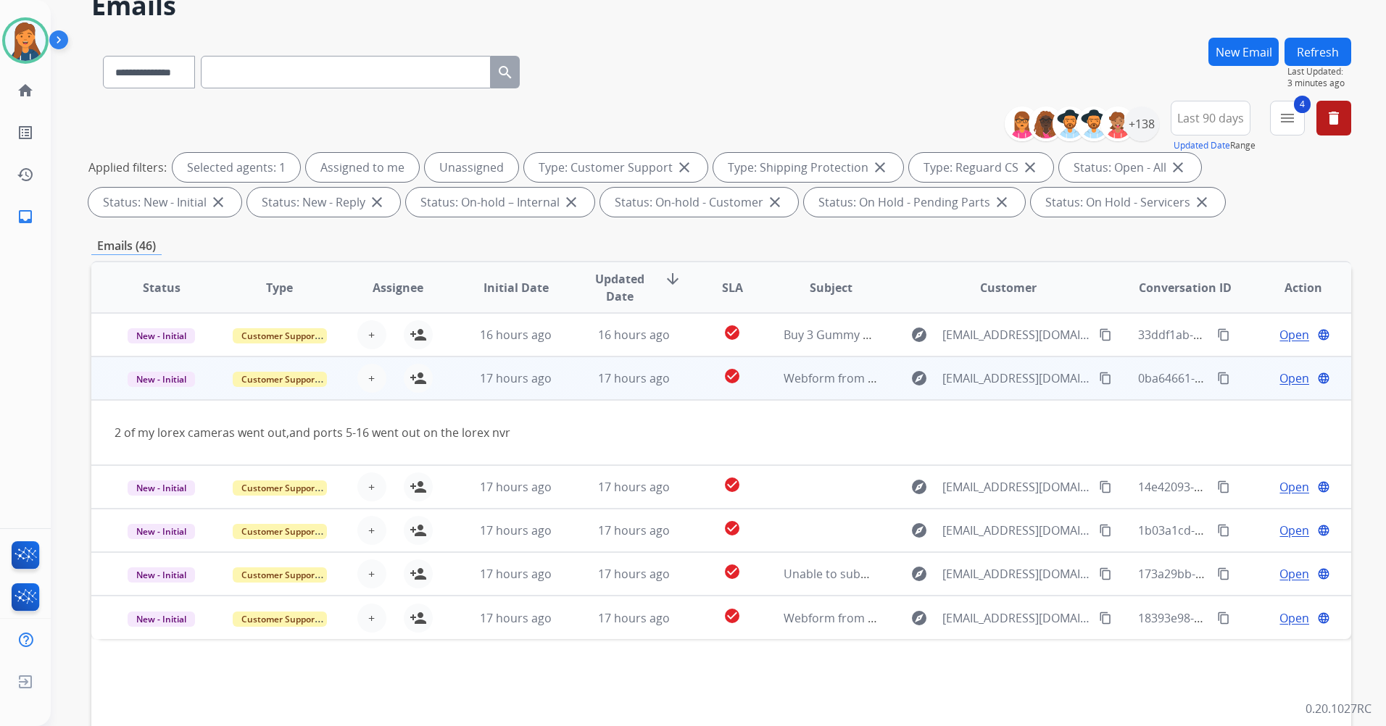
click at [1099, 375] on mat-icon "content_copy" at bounding box center [1105, 378] width 13 height 13
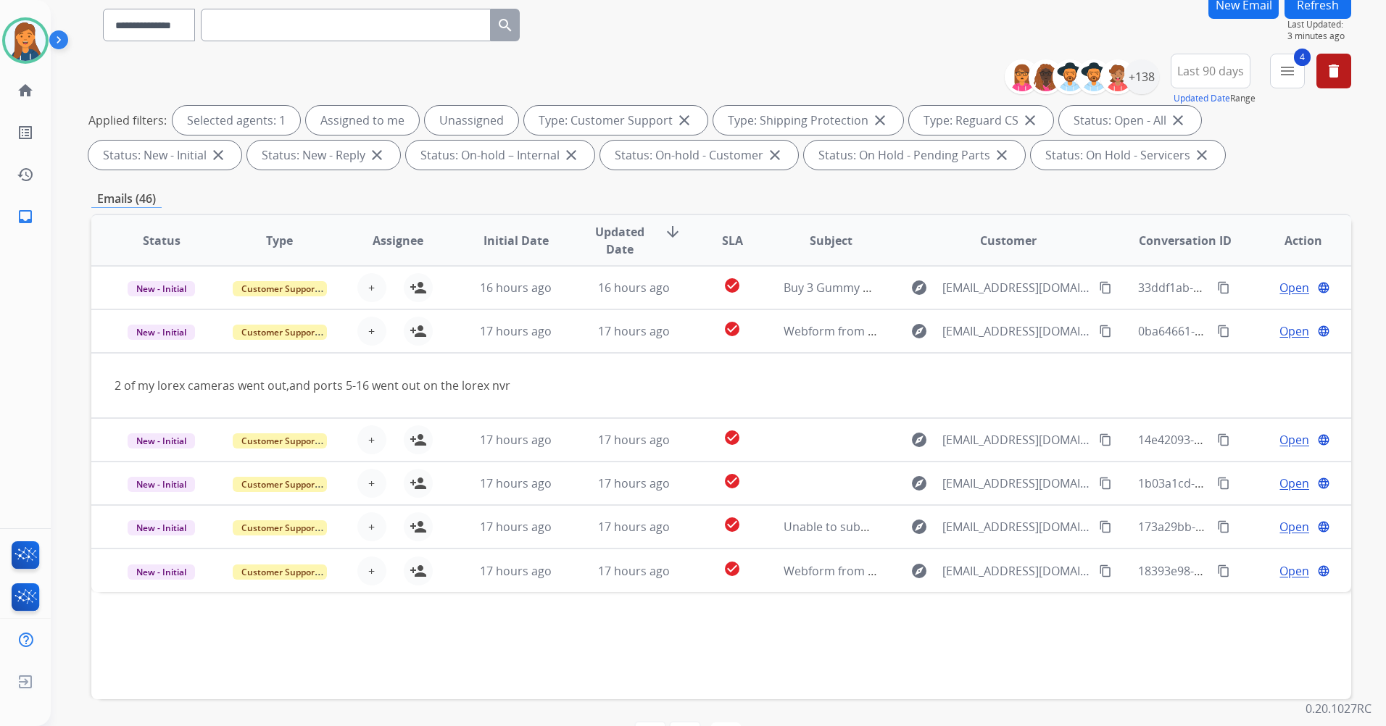
scroll to position [168, 0]
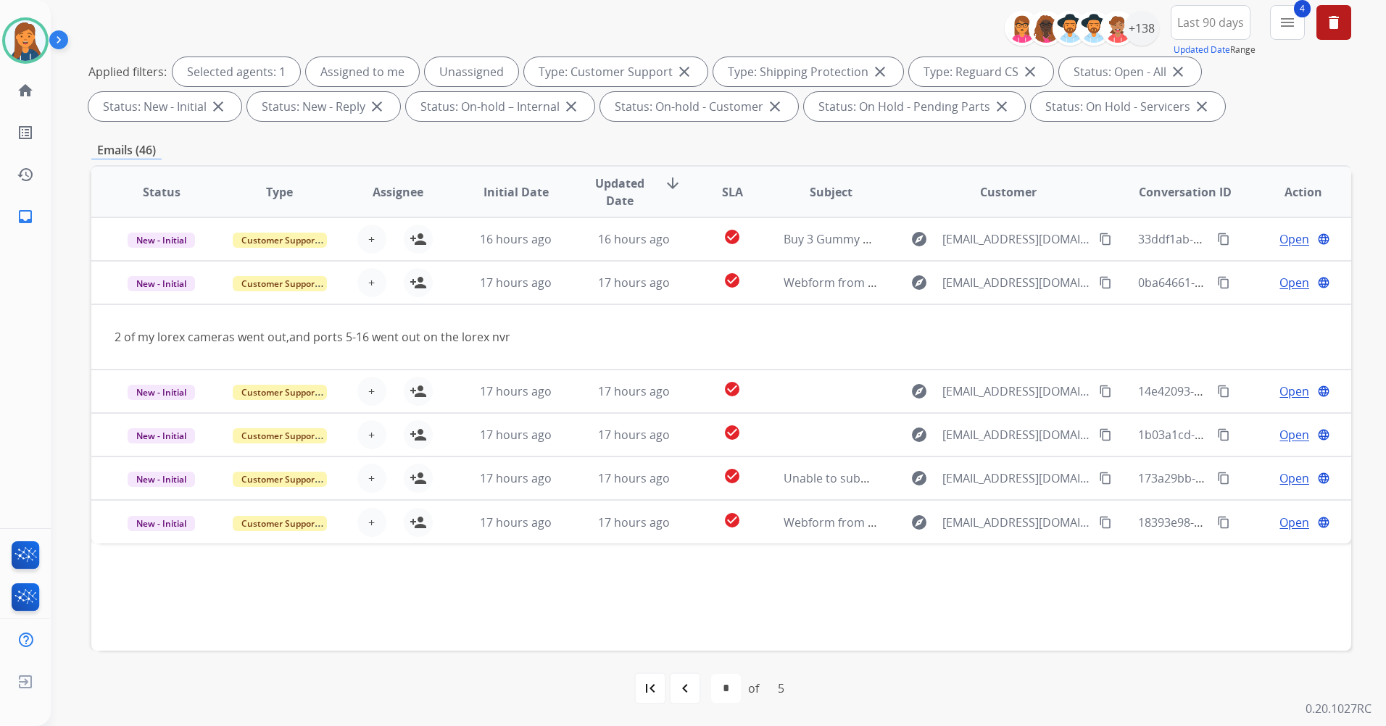
click at [677, 684] on mat-icon "navigate_before" at bounding box center [684, 688] width 17 height 17
click at [677, 610] on div "**********" at bounding box center [701, 247] width 1300 height 726
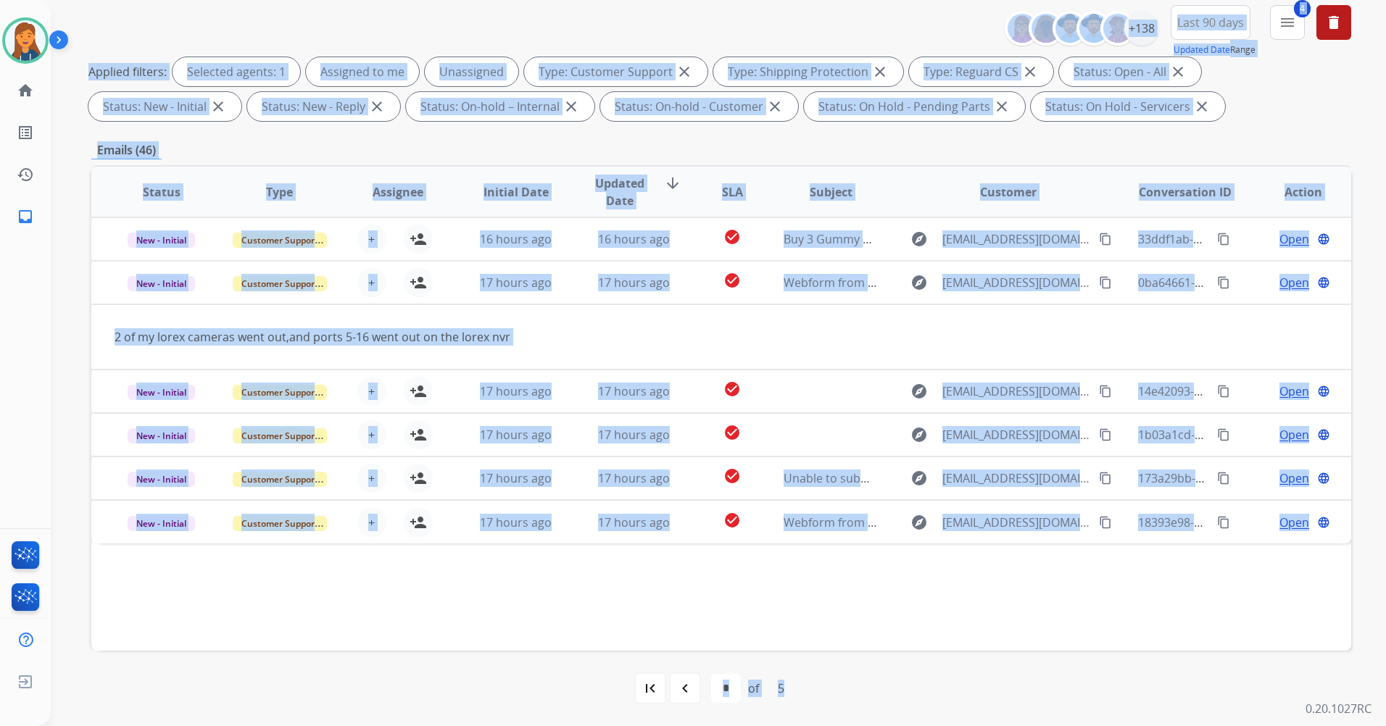
scroll to position [0, 0]
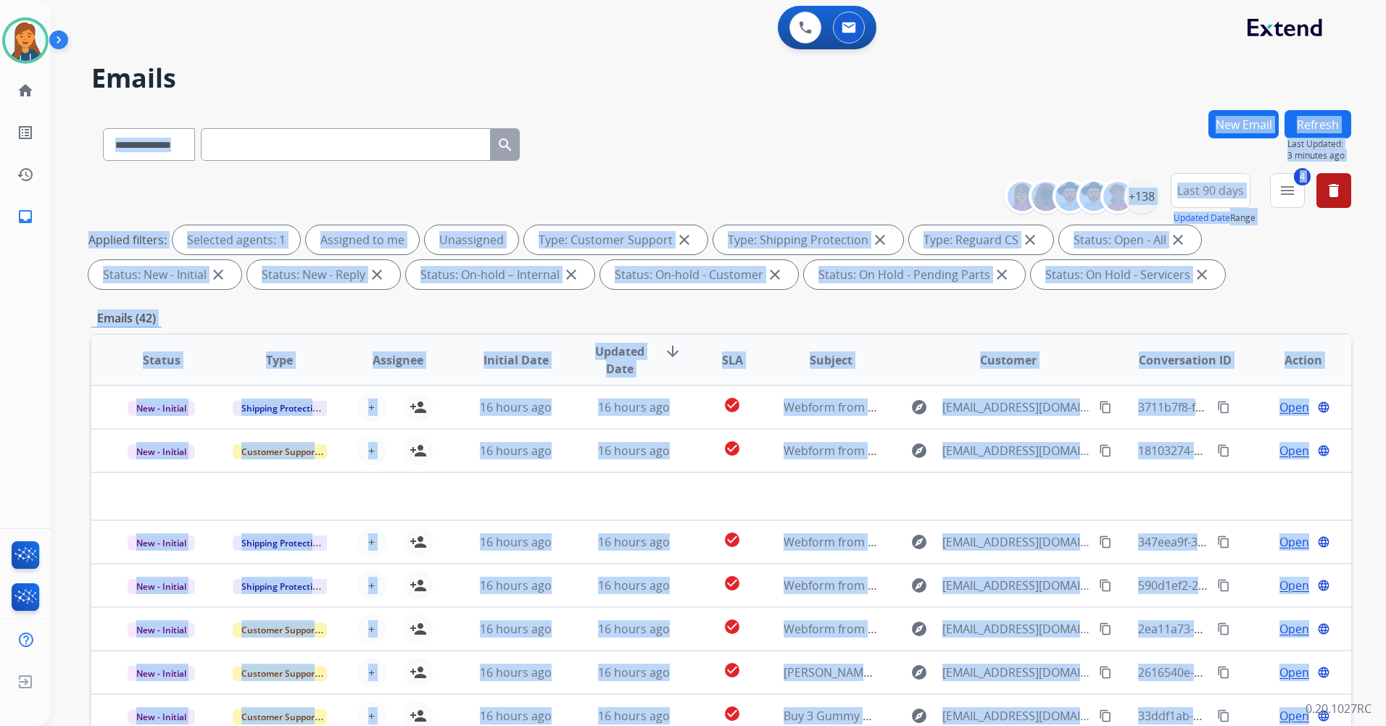
click at [804, 180] on div "**********" at bounding box center [721, 234] width 1260 height 122
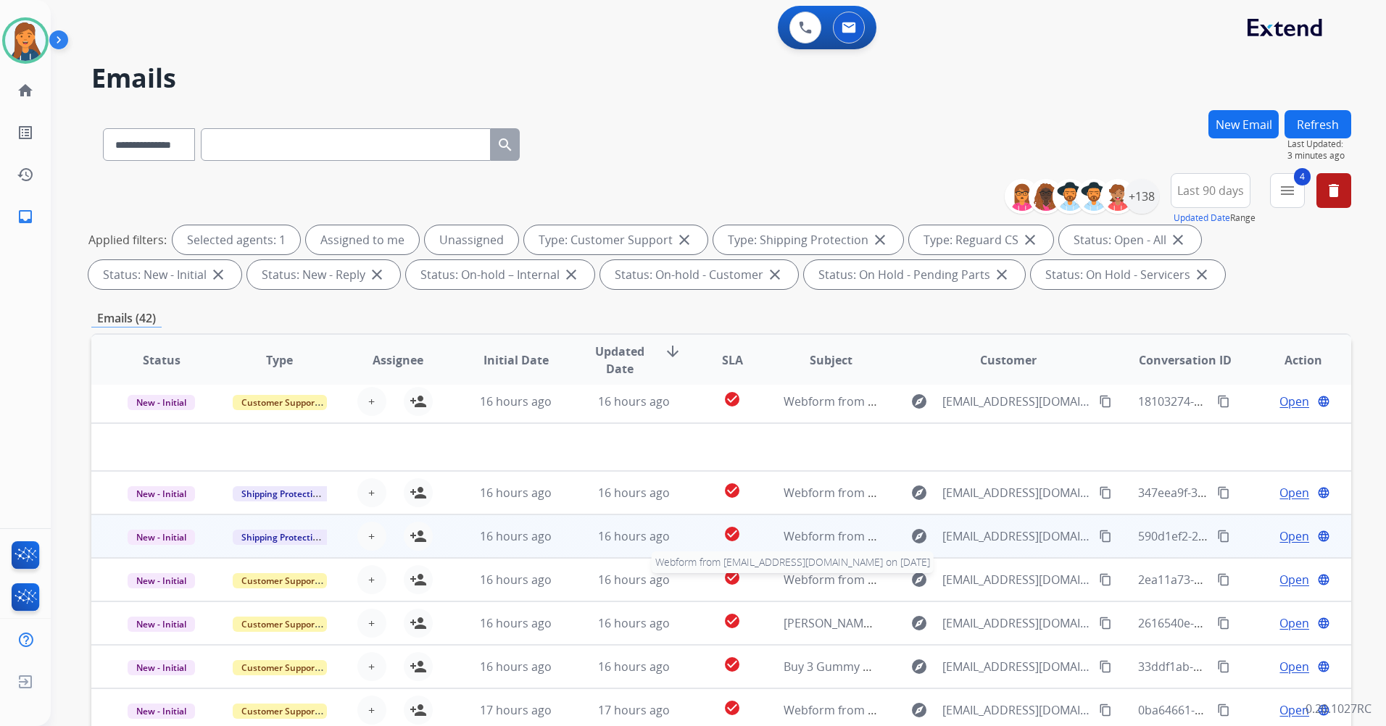
scroll to position [168, 0]
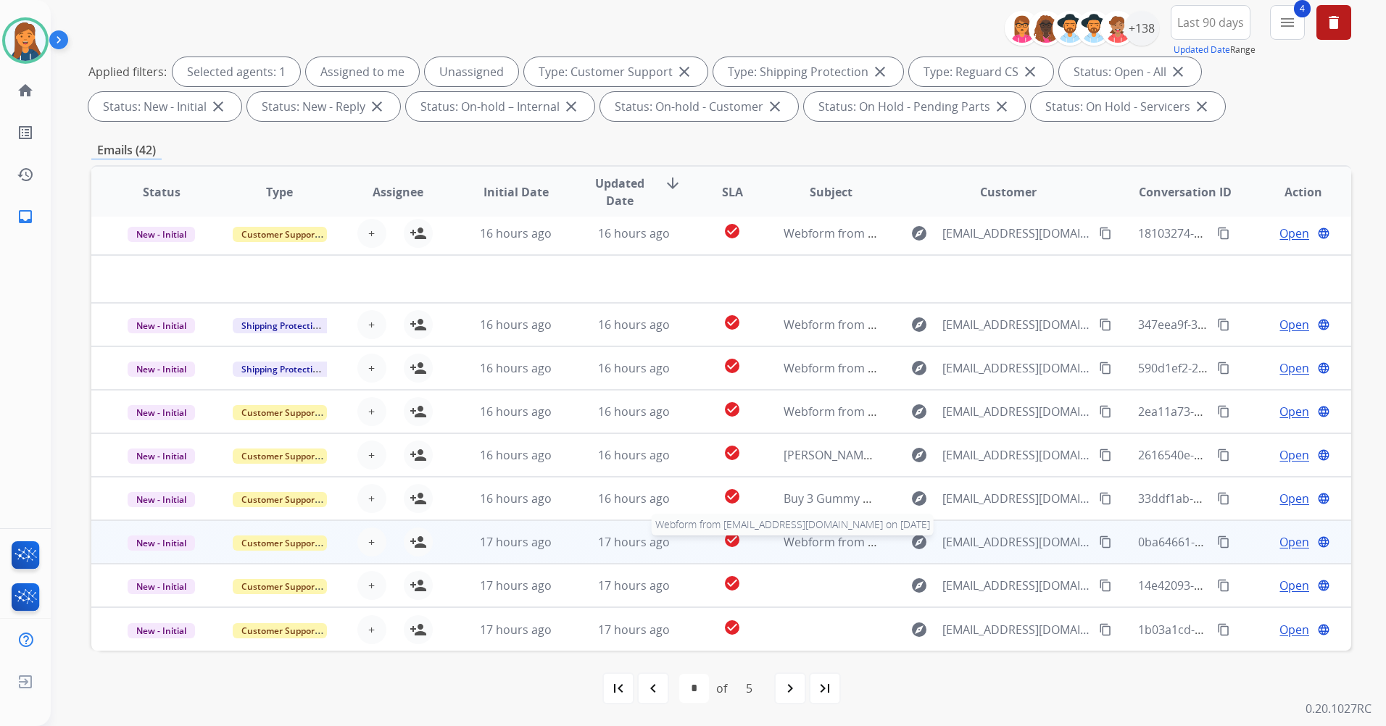
click at [799, 542] on span "Webform from sptwaterman46@gmail.com on 08/21/2025" at bounding box center [948, 542] width 328 height 16
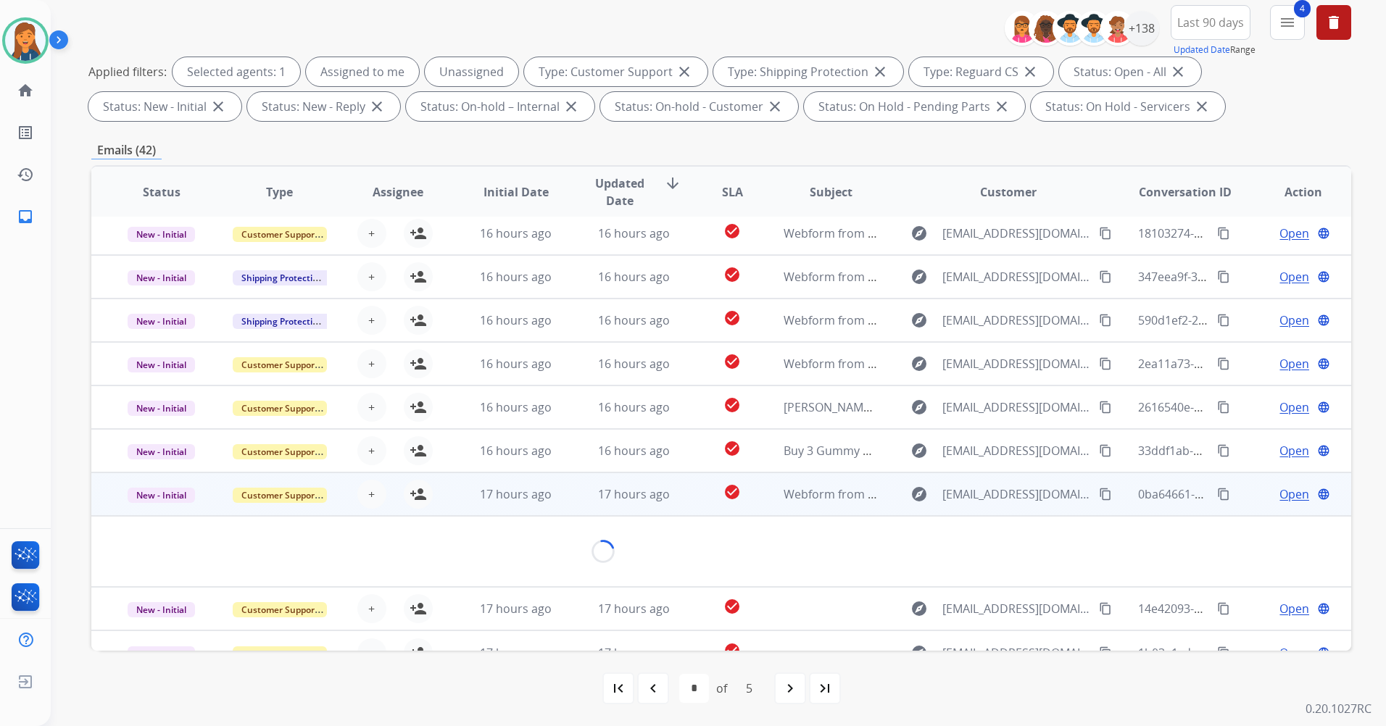
scroll to position [67, 0]
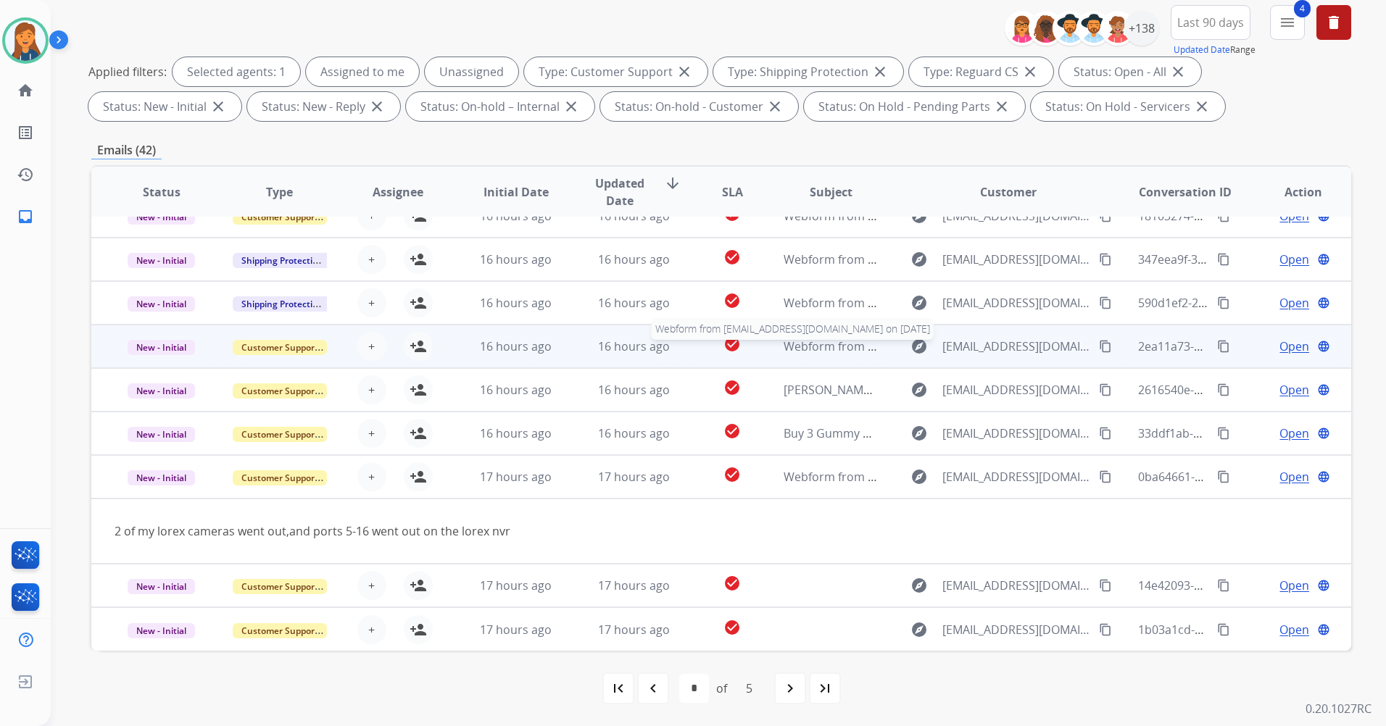
click at [821, 354] on div "Webform from franksaudiomotive@gmail.com on 08/21/2025" at bounding box center [831, 346] width 94 height 17
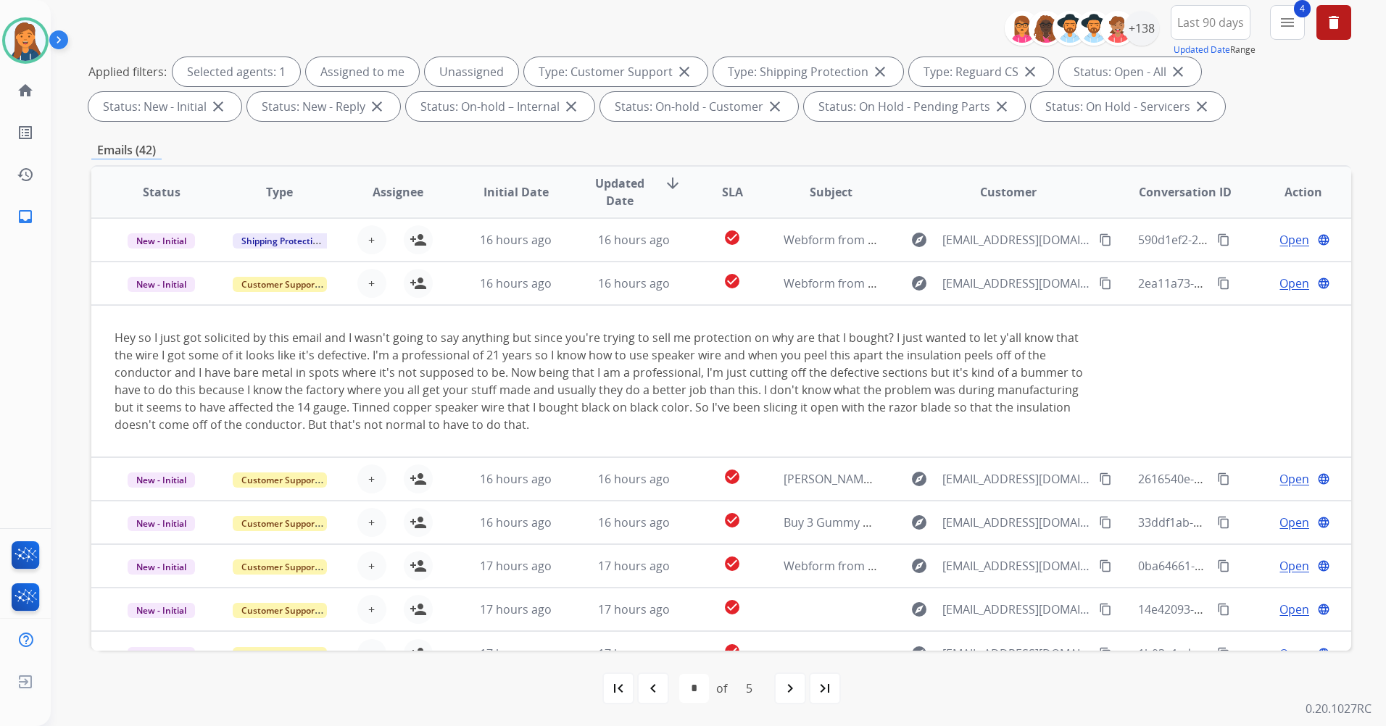
scroll to position [154, 0]
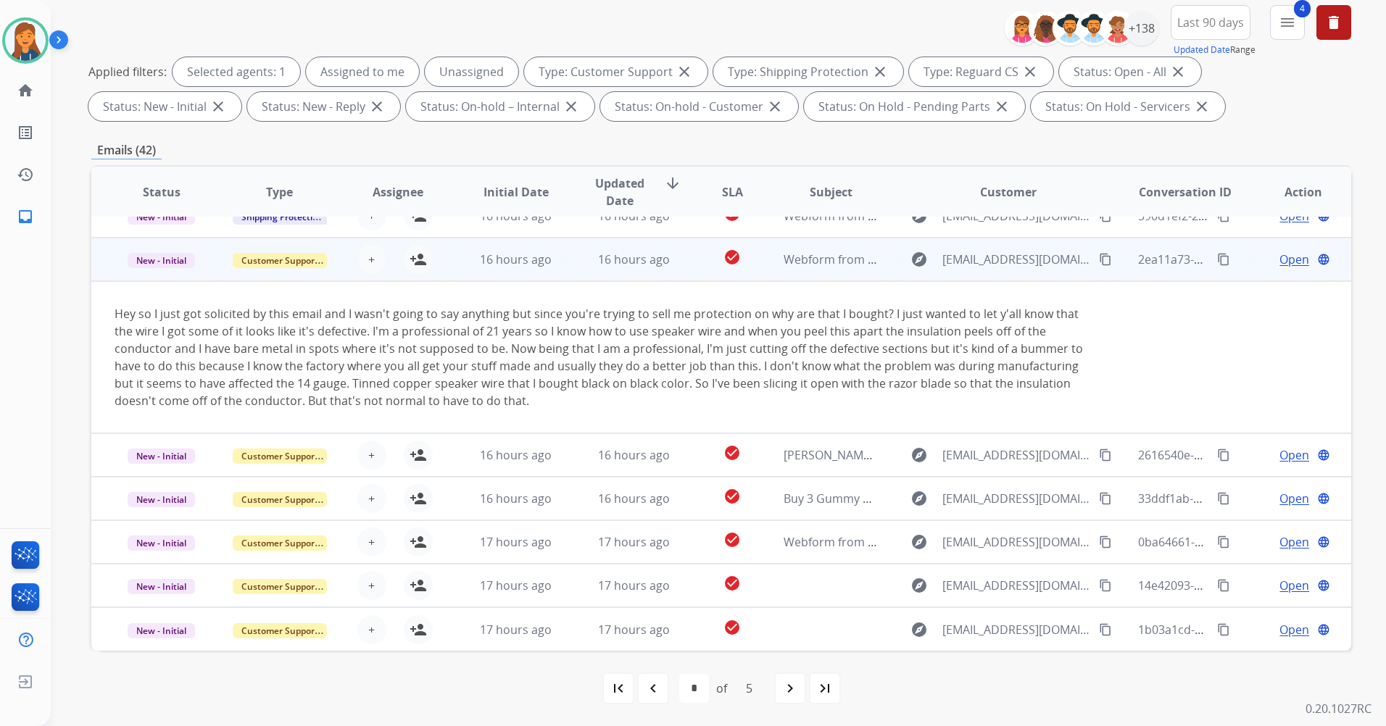
click at [1099, 260] on mat-icon "content_copy" at bounding box center [1105, 259] width 13 height 13
click at [1279, 264] on span "Open" at bounding box center [1294, 259] width 30 height 17
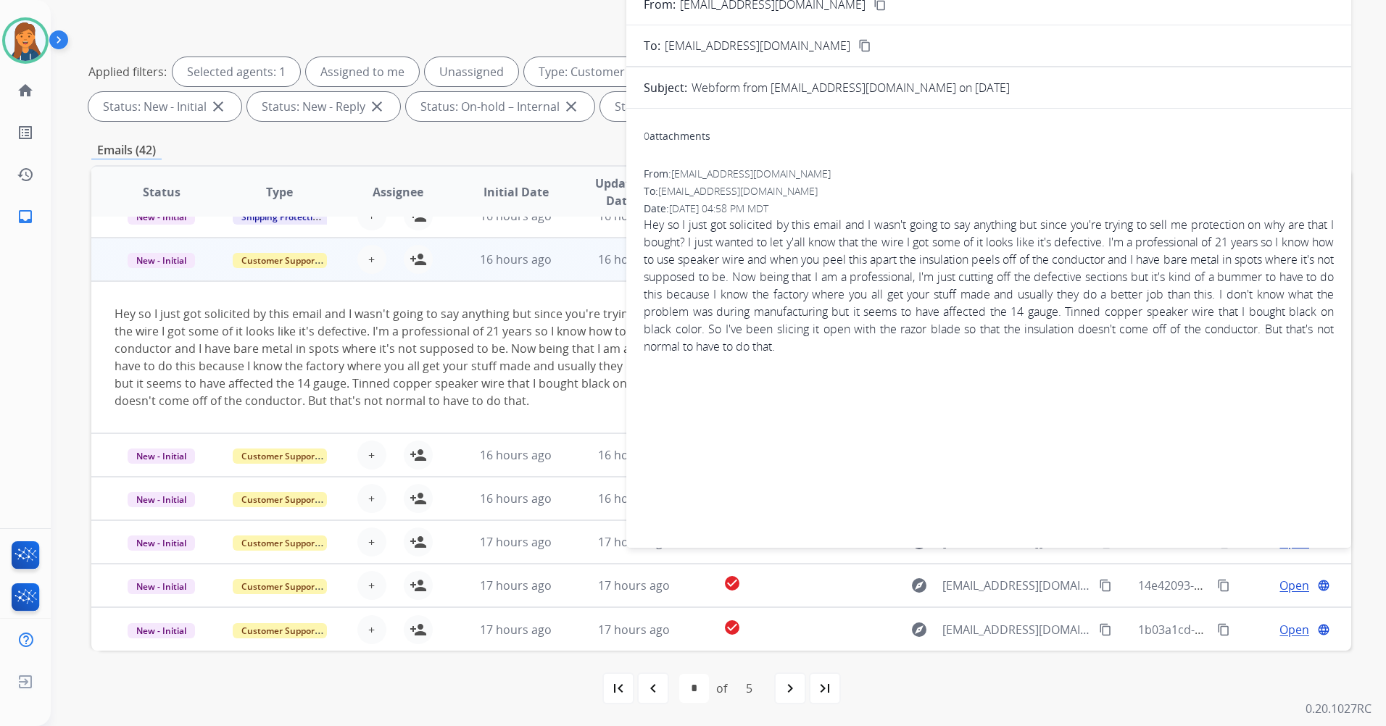
scroll to position [0, 0]
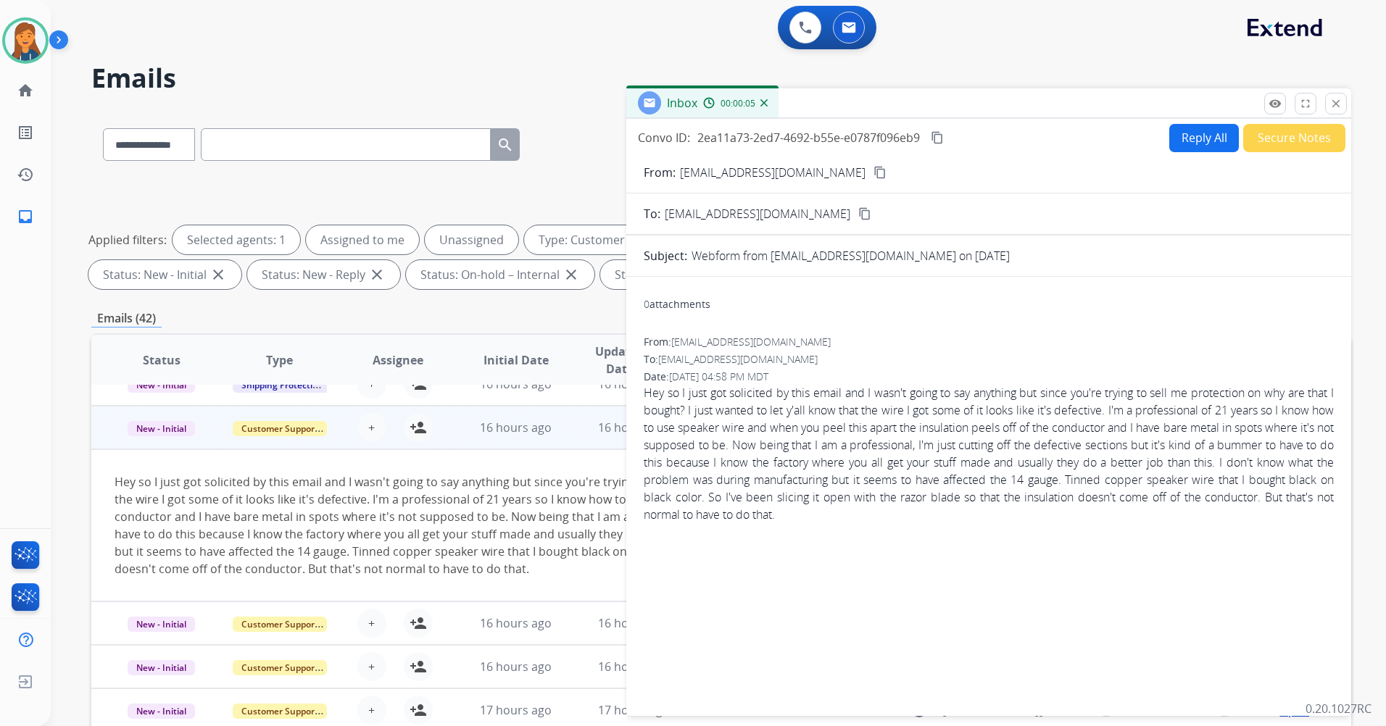
click at [1266, 138] on button "Secure Notes" at bounding box center [1294, 138] width 102 height 28
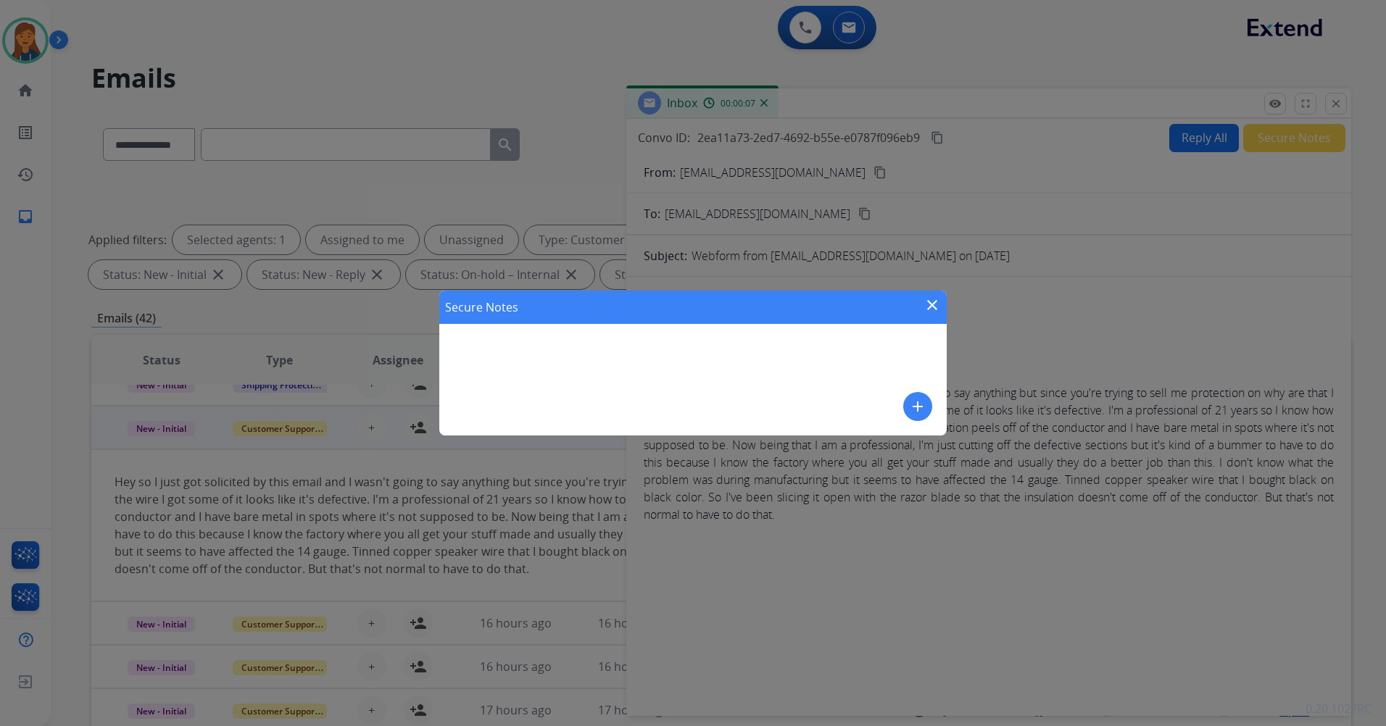
click at [548, 352] on div "Secure Notes close add" at bounding box center [692, 363] width 507 height 145
click at [917, 403] on mat-icon "add" at bounding box center [917, 406] width 17 height 17
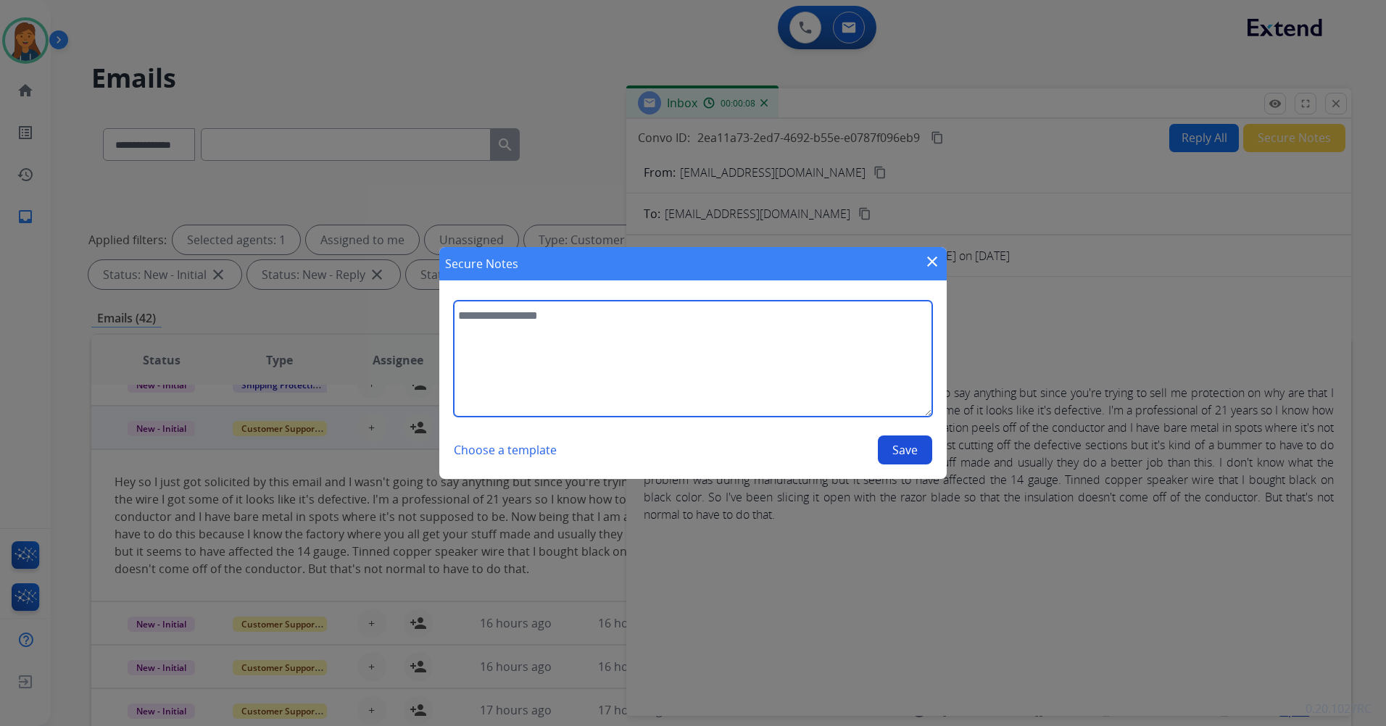
click at [493, 330] on textarea at bounding box center [693, 359] width 478 height 116
type textarea "**********"
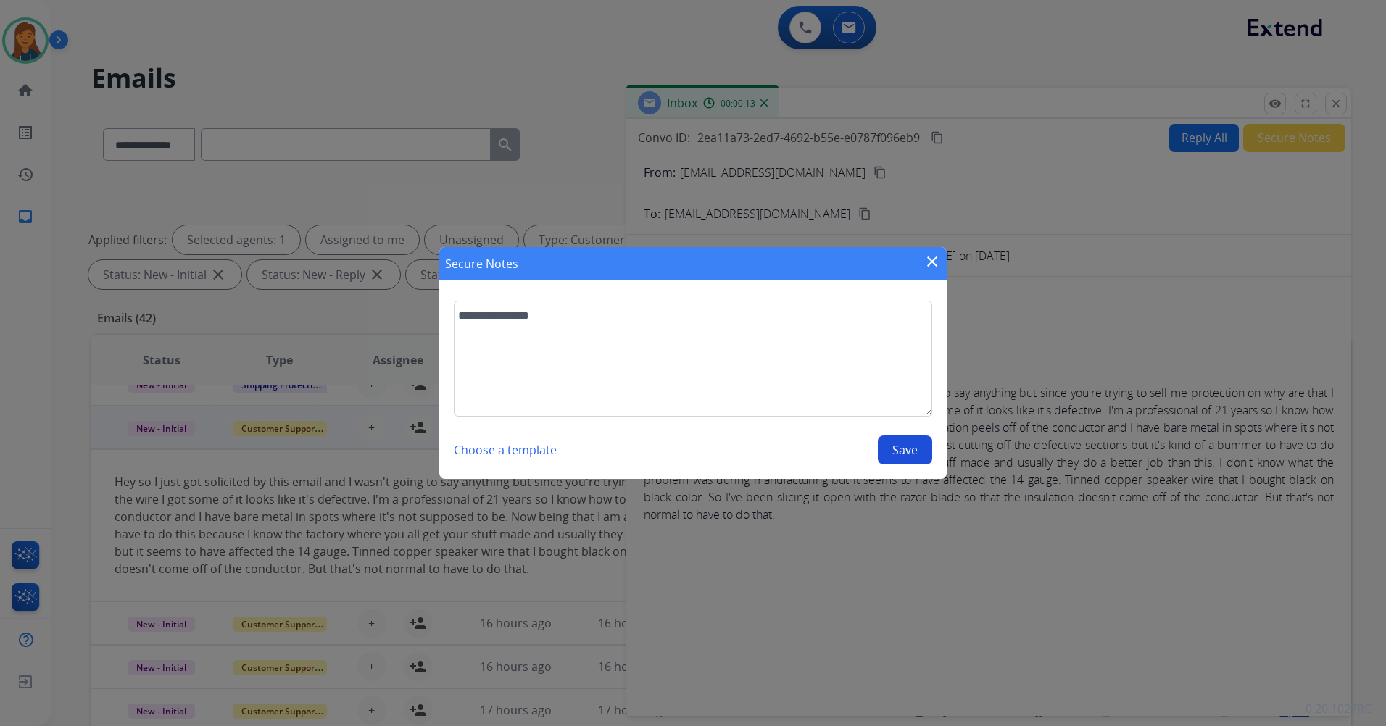
click at [895, 452] on button "Save" at bounding box center [905, 450] width 54 height 29
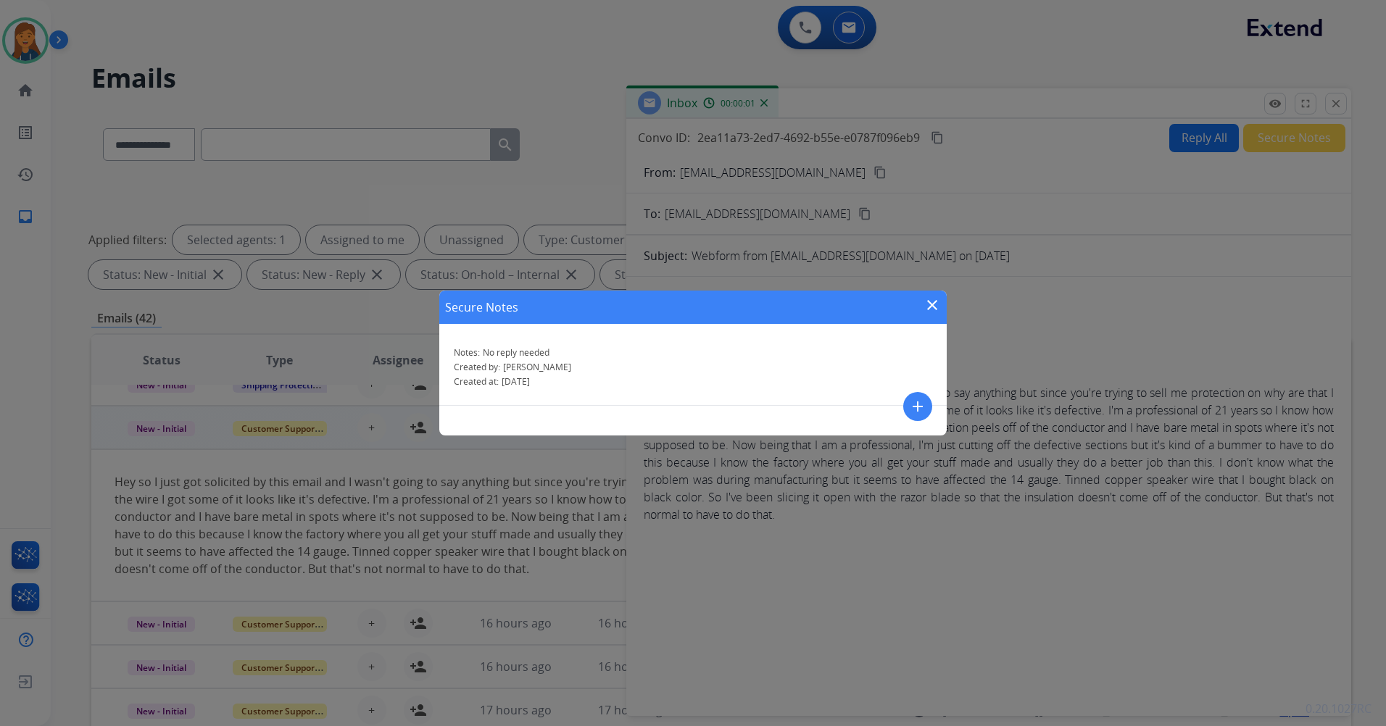
click at [929, 303] on mat-icon "close" at bounding box center [932, 304] width 17 height 17
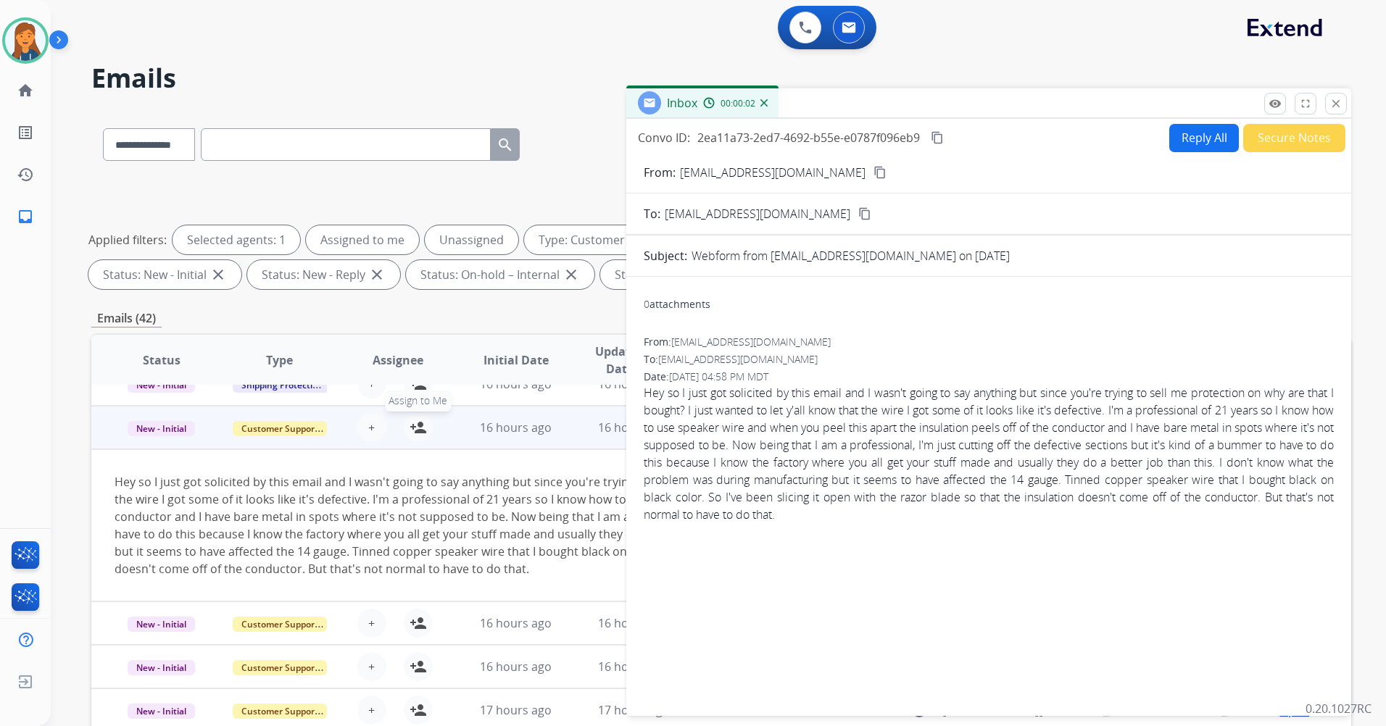
click at [415, 426] on mat-icon "person_add" at bounding box center [418, 427] width 17 height 17
click at [1292, 138] on button "Secure Notes" at bounding box center [1294, 138] width 102 height 28
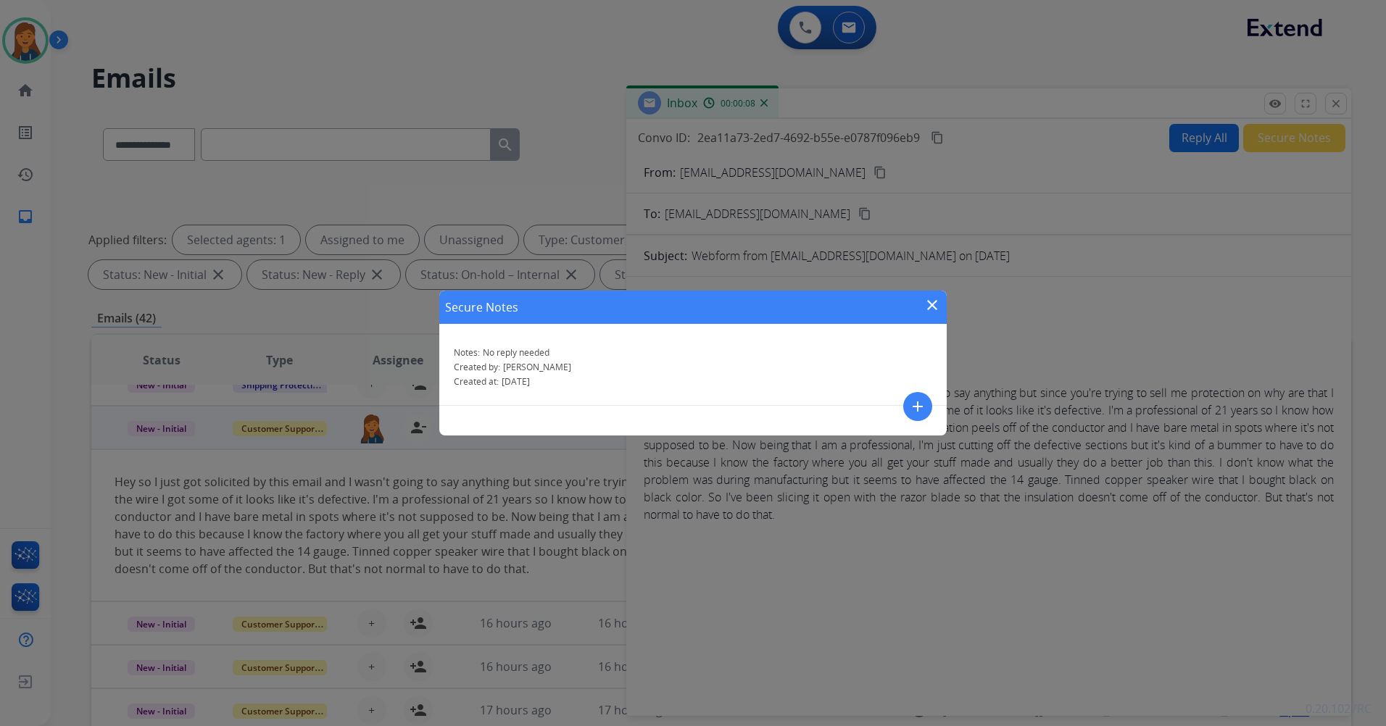
click at [926, 305] on mat-icon "close" at bounding box center [932, 304] width 17 height 17
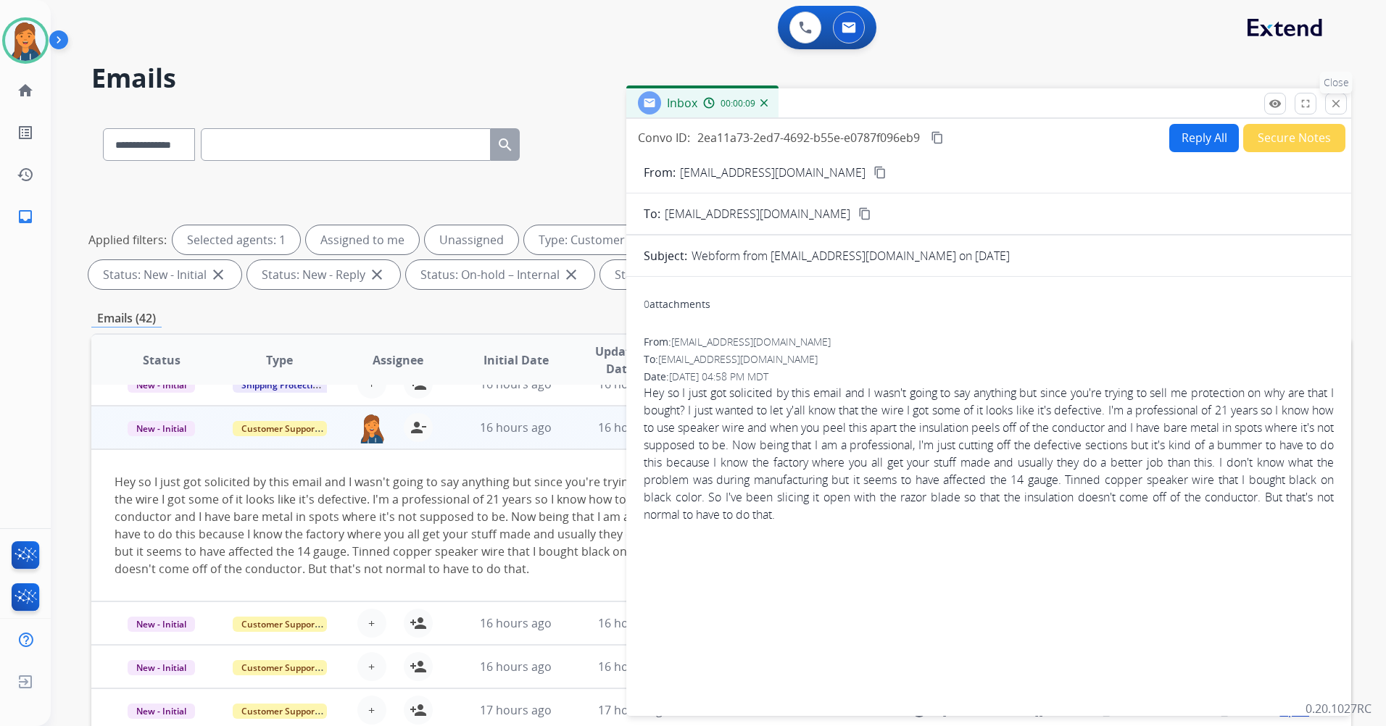
click at [1335, 111] on button "close Close" at bounding box center [1336, 104] width 22 height 22
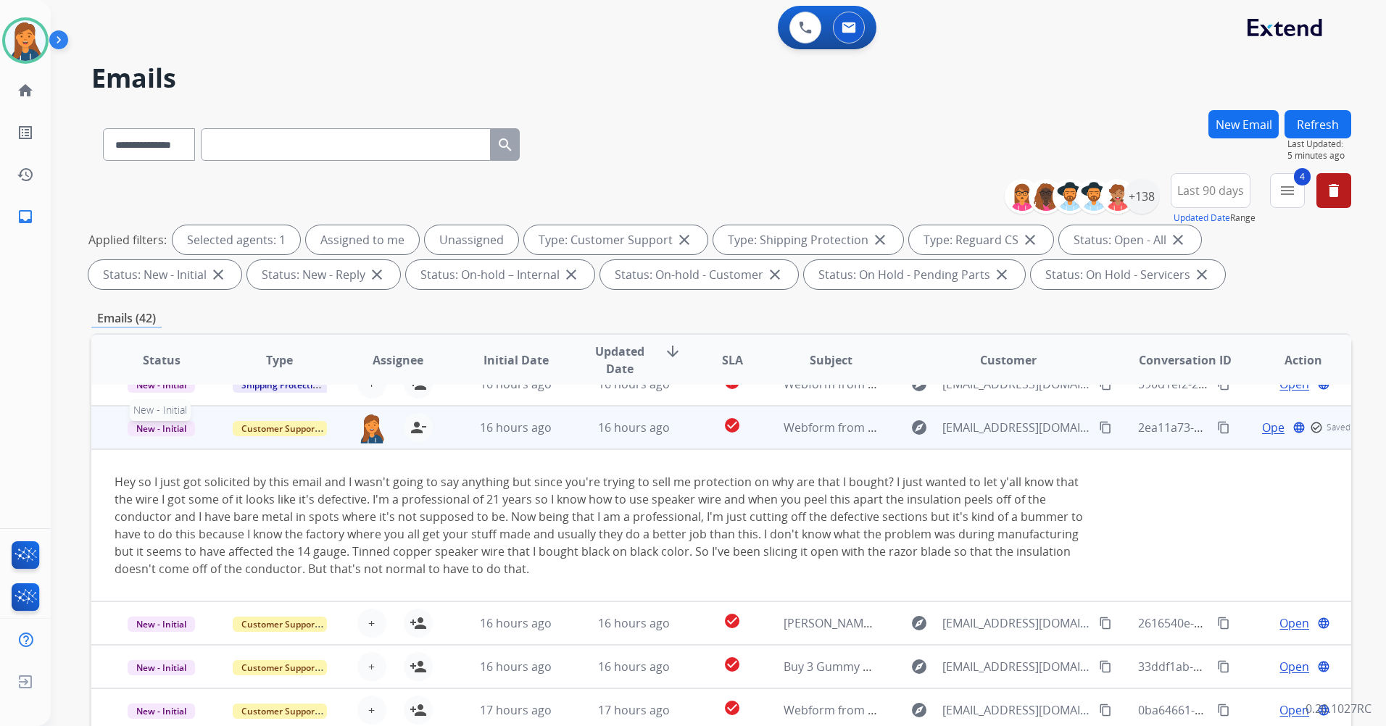
click at [159, 428] on span "New - Initial" at bounding box center [161, 428] width 67 height 15
click at [242, 350] on p "Closed – Solved" at bounding box center [238, 346] width 83 height 20
click at [813, 428] on span "Webform from franksaudiomotive@gmail.com on 08/21/2025" at bounding box center [948, 428] width 328 height 16
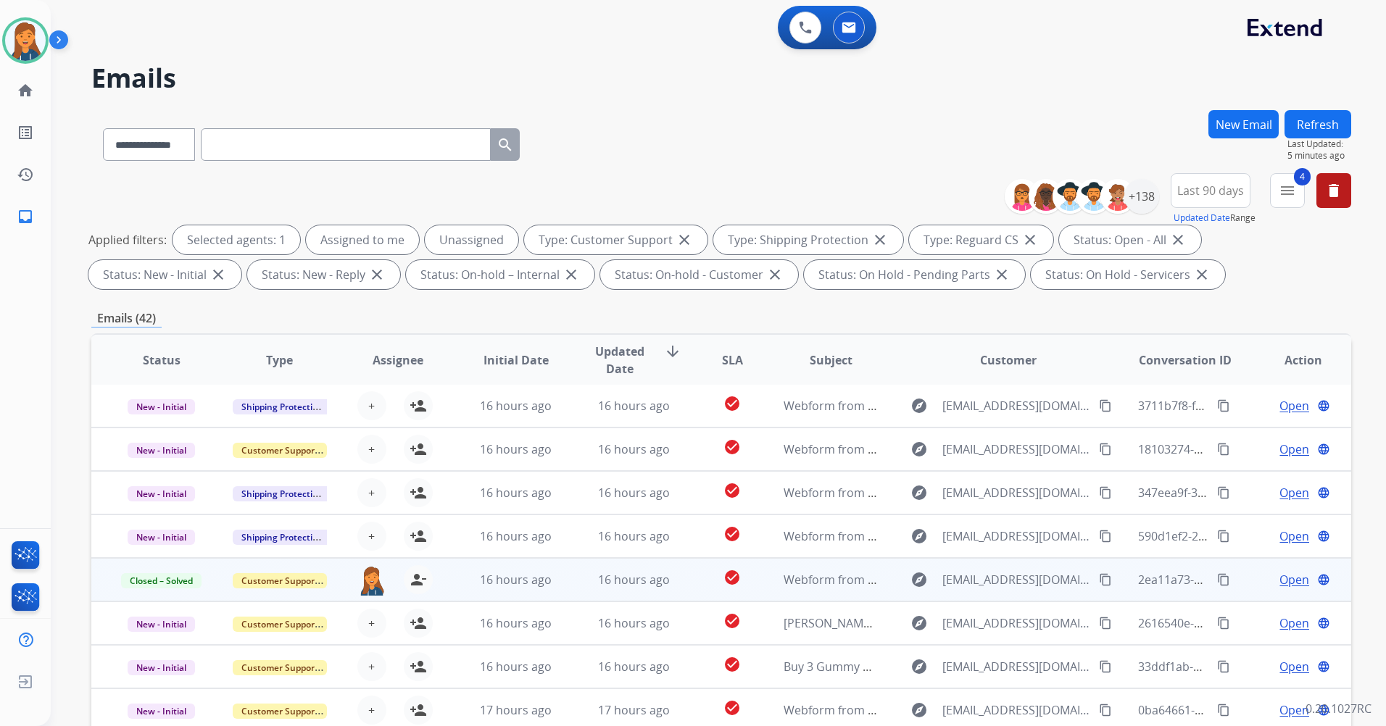
scroll to position [1, 0]
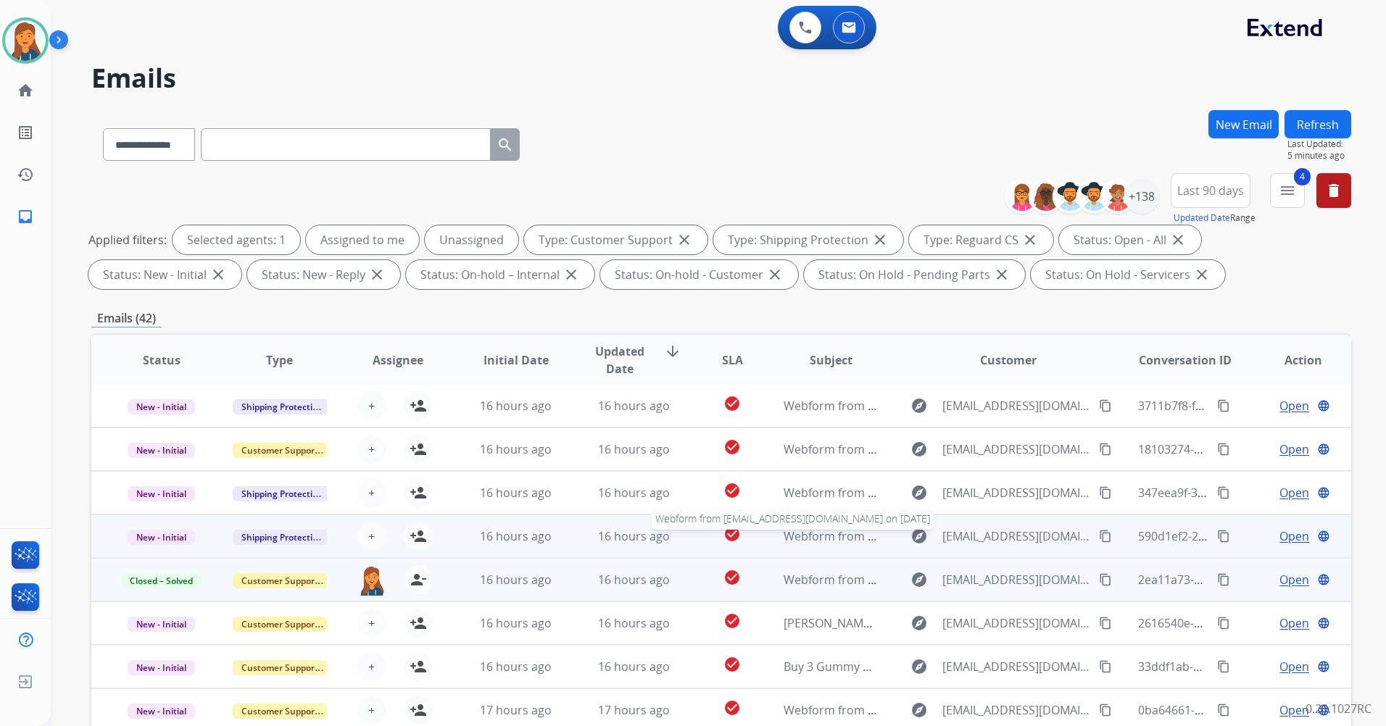
click at [813, 538] on span "Webform from Valerieejidirann@gmail.com on 08/21/2025" at bounding box center [948, 536] width 328 height 16
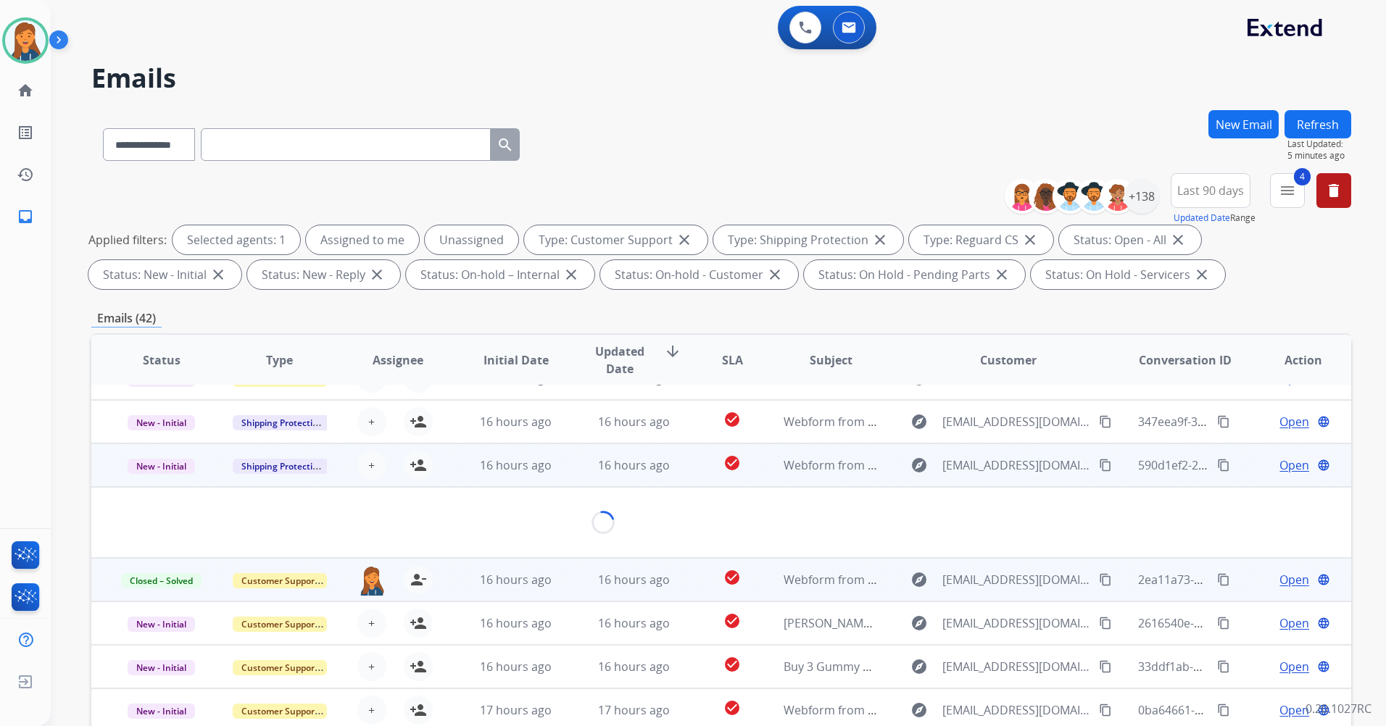
scroll to position [67, 0]
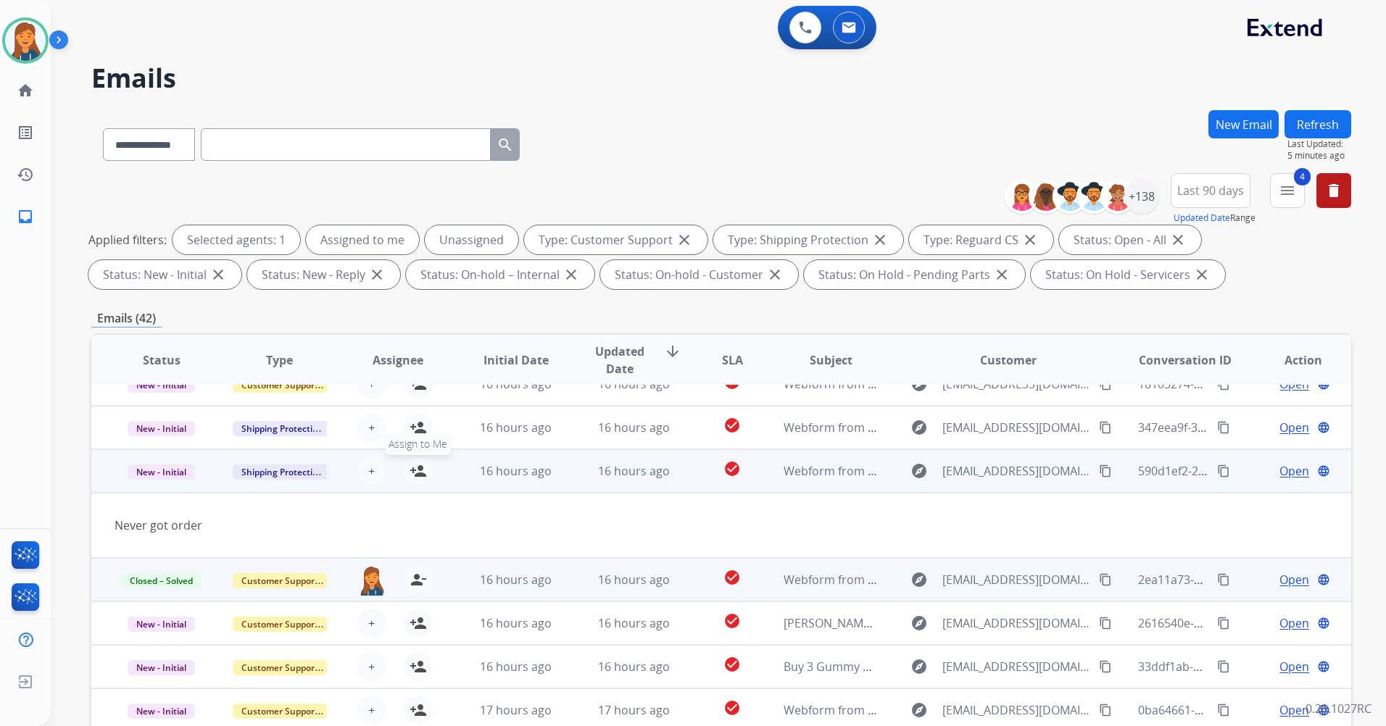
click at [410, 470] on mat-icon "person_add" at bounding box center [418, 470] width 17 height 17
click at [1291, 469] on span "Open" at bounding box center [1294, 470] width 30 height 17
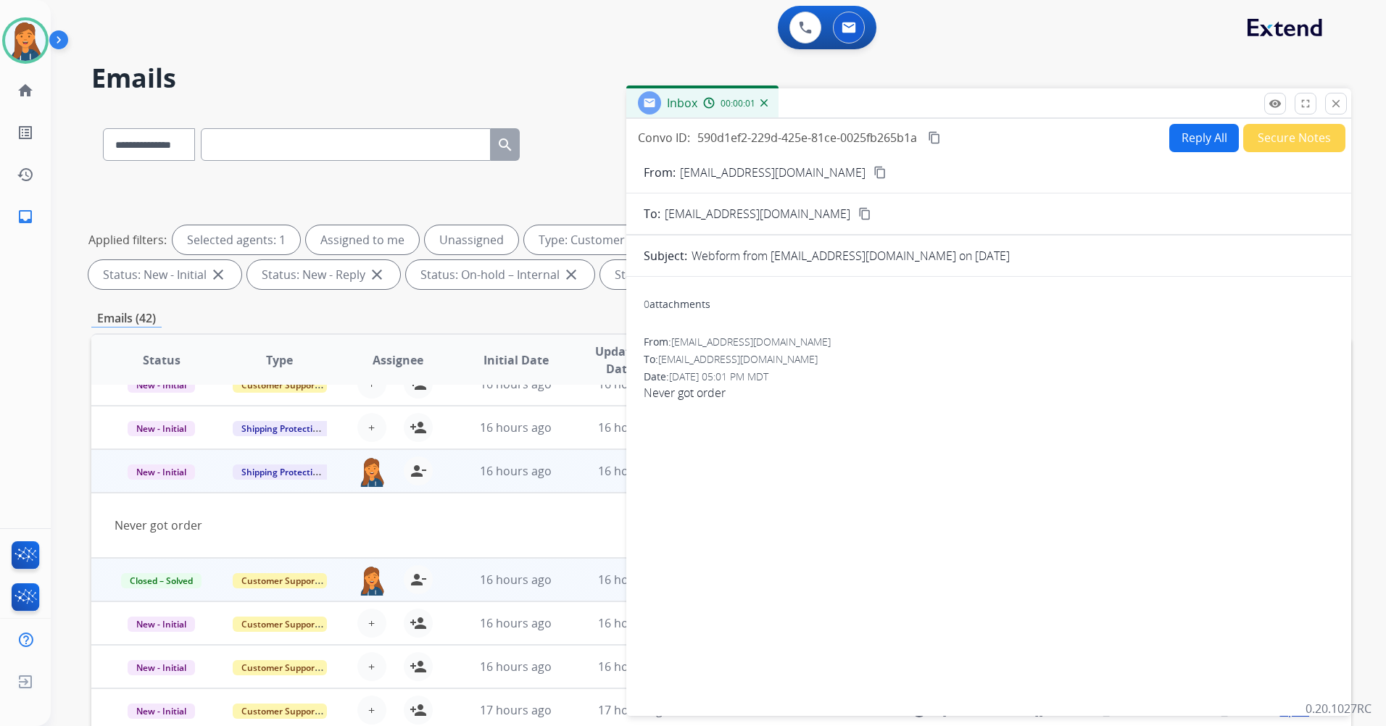
click at [873, 176] on mat-icon "content_copy" at bounding box center [879, 172] width 13 height 13
click at [1179, 147] on button "Reply All" at bounding box center [1204, 138] width 70 height 28
select select "**********"
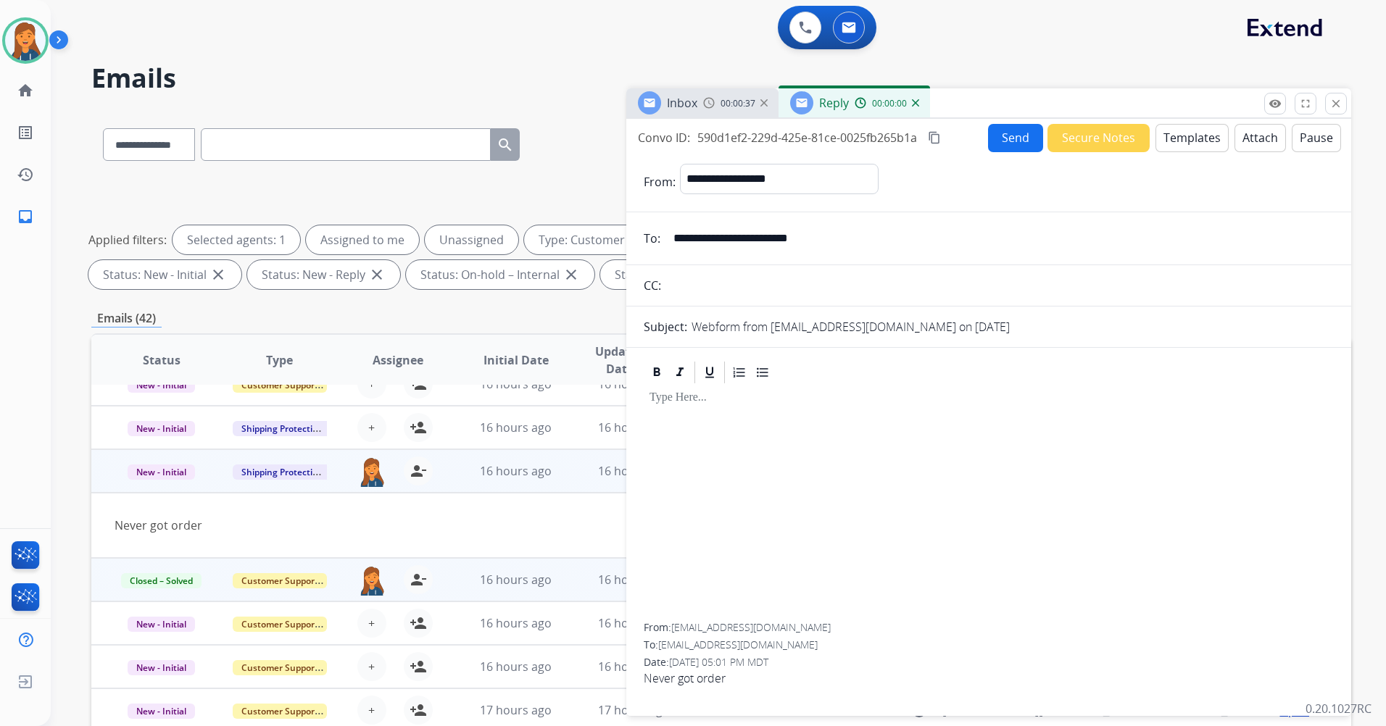
click at [1190, 146] on button "Templates" at bounding box center [1191, 138] width 73 height 28
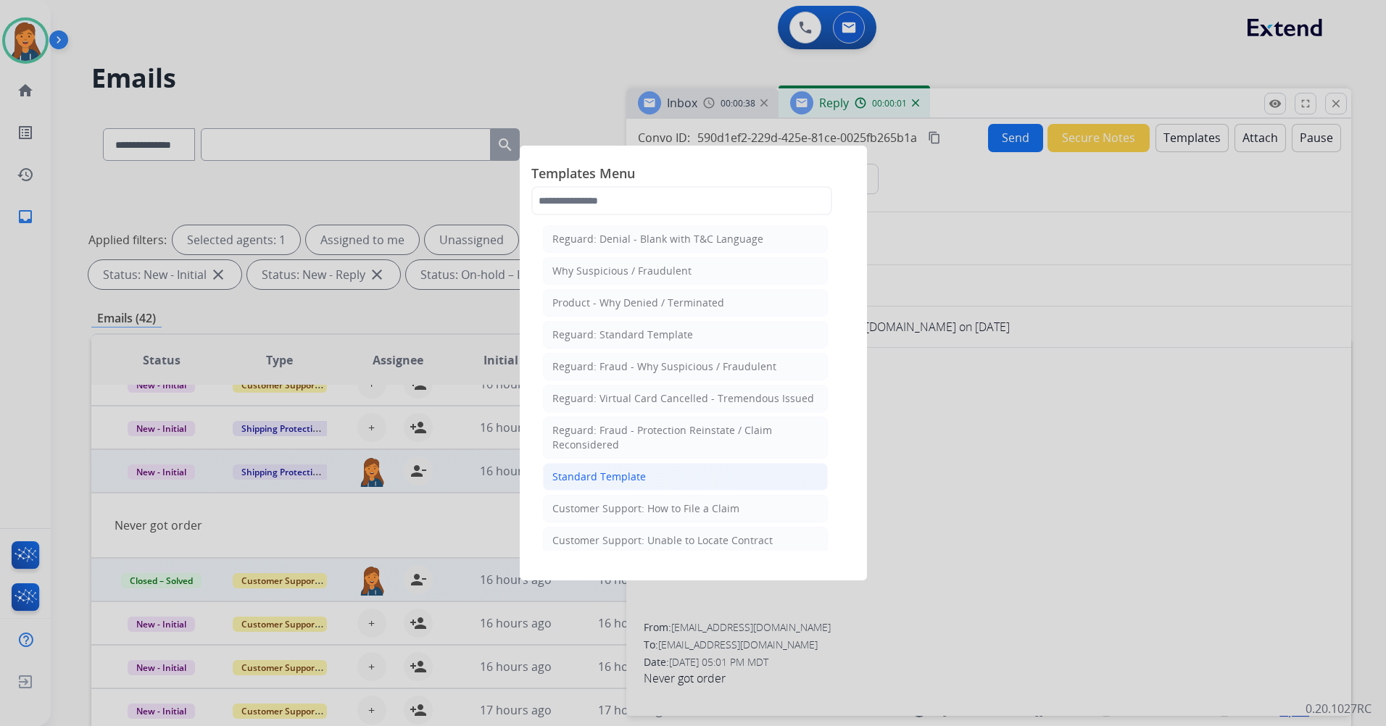
click at [621, 481] on div "Standard Template" at bounding box center [599, 477] width 94 height 14
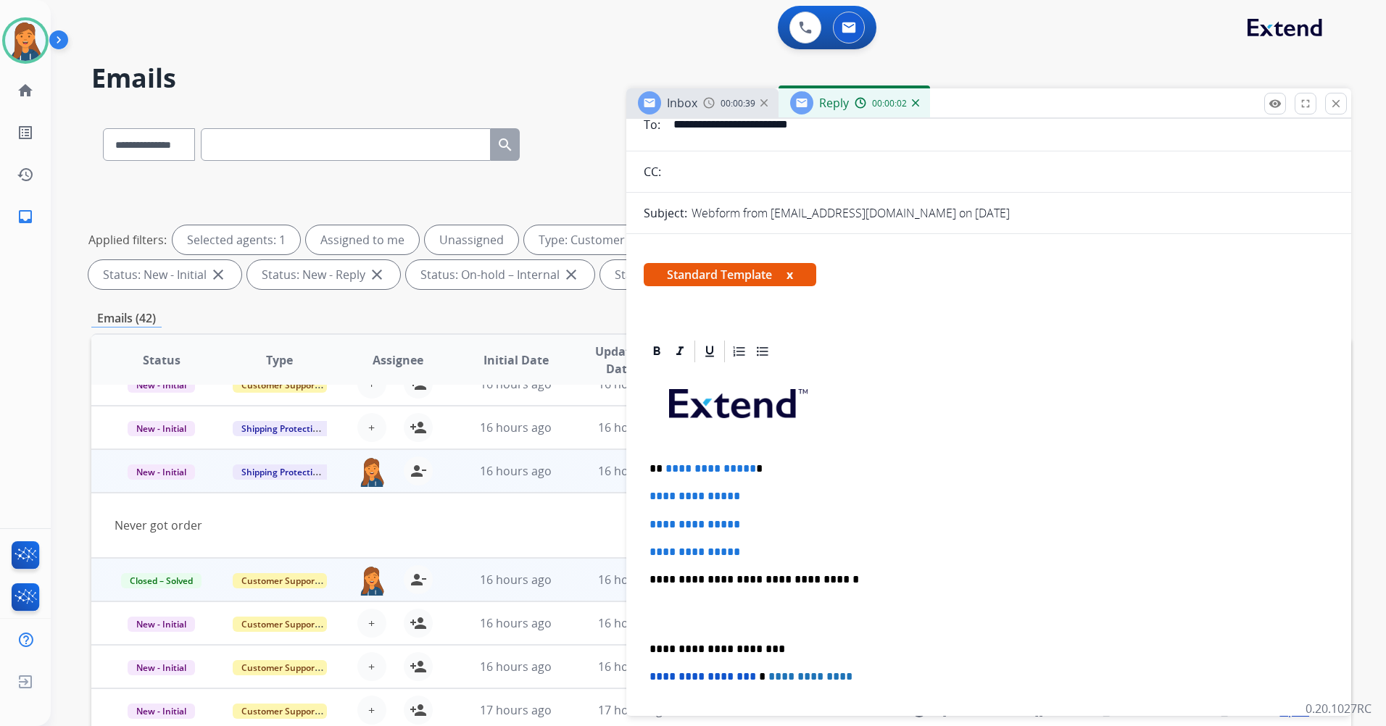
scroll to position [145, 0]
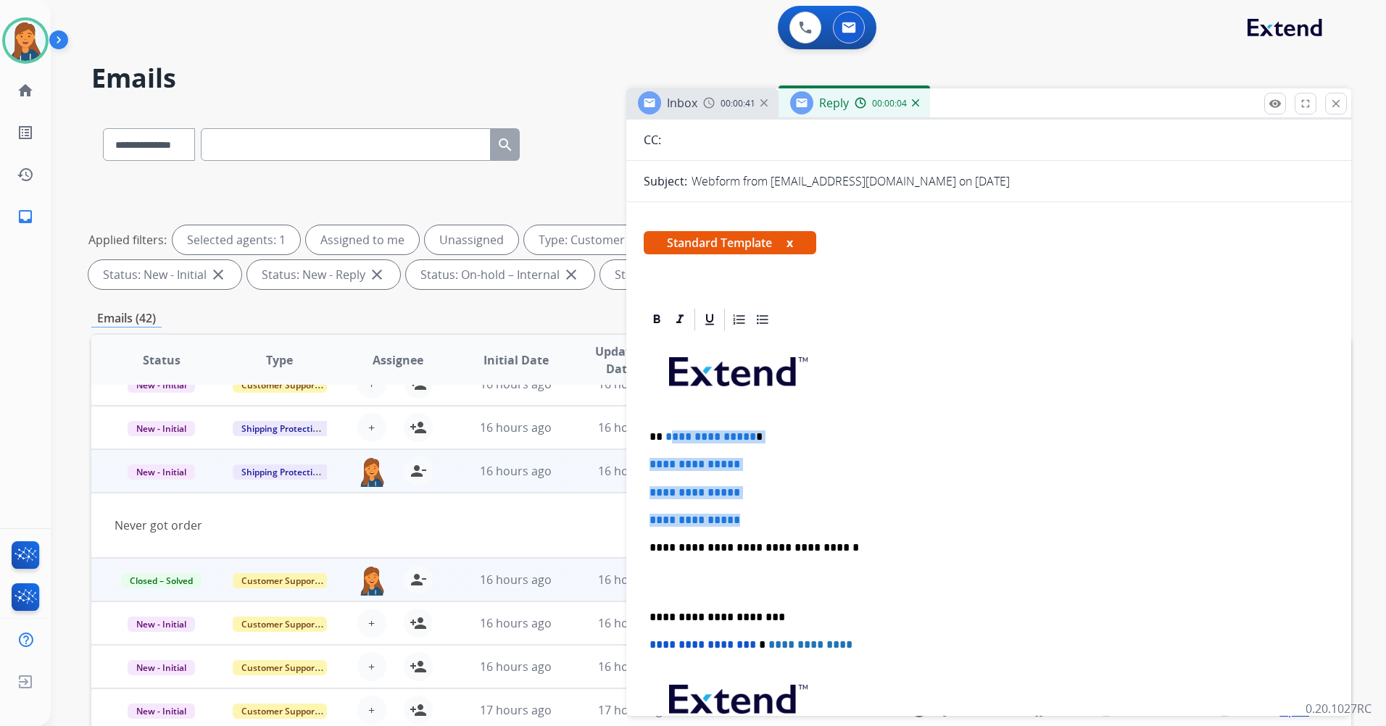
drag, startPoint x: 752, startPoint y: 514, endPoint x: 669, endPoint y: 433, distance: 115.3
click at [669, 433] on div "**********" at bounding box center [989, 582] width 690 height 499
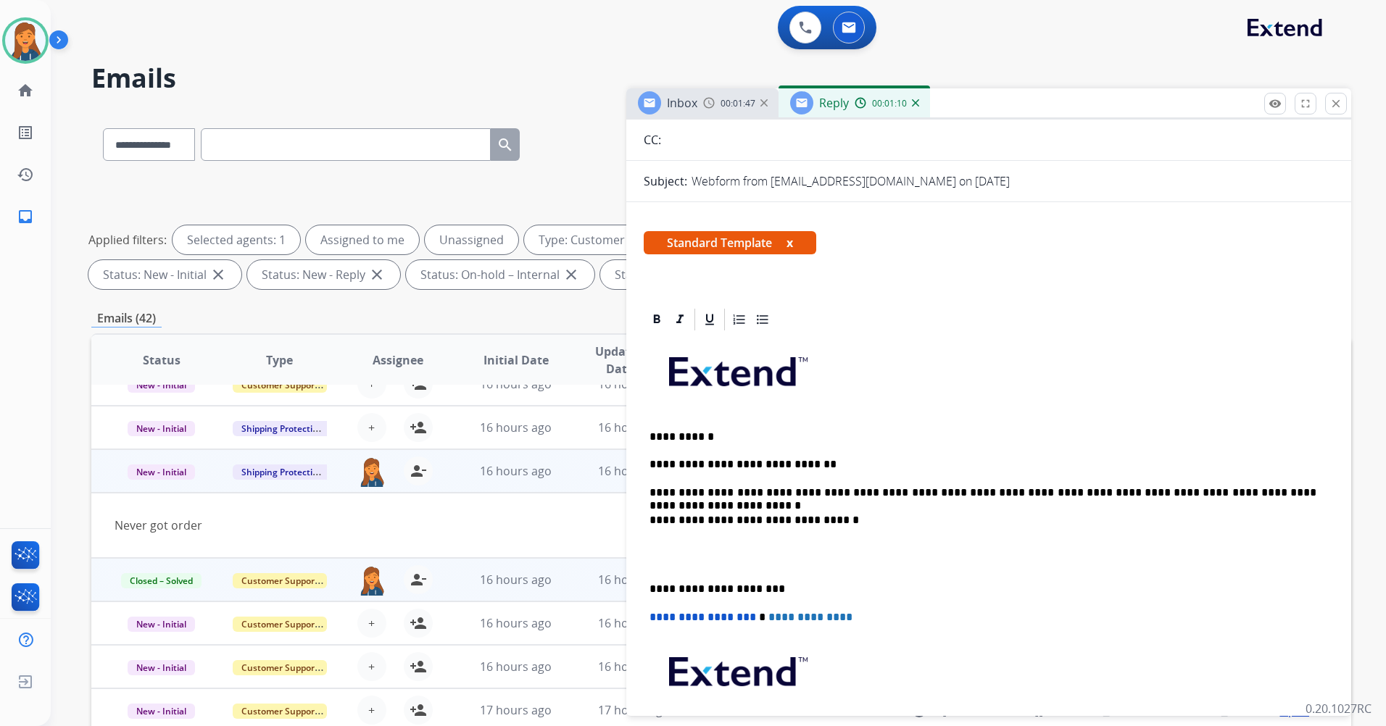
click at [645, 594] on div "**********" at bounding box center [989, 568] width 690 height 471
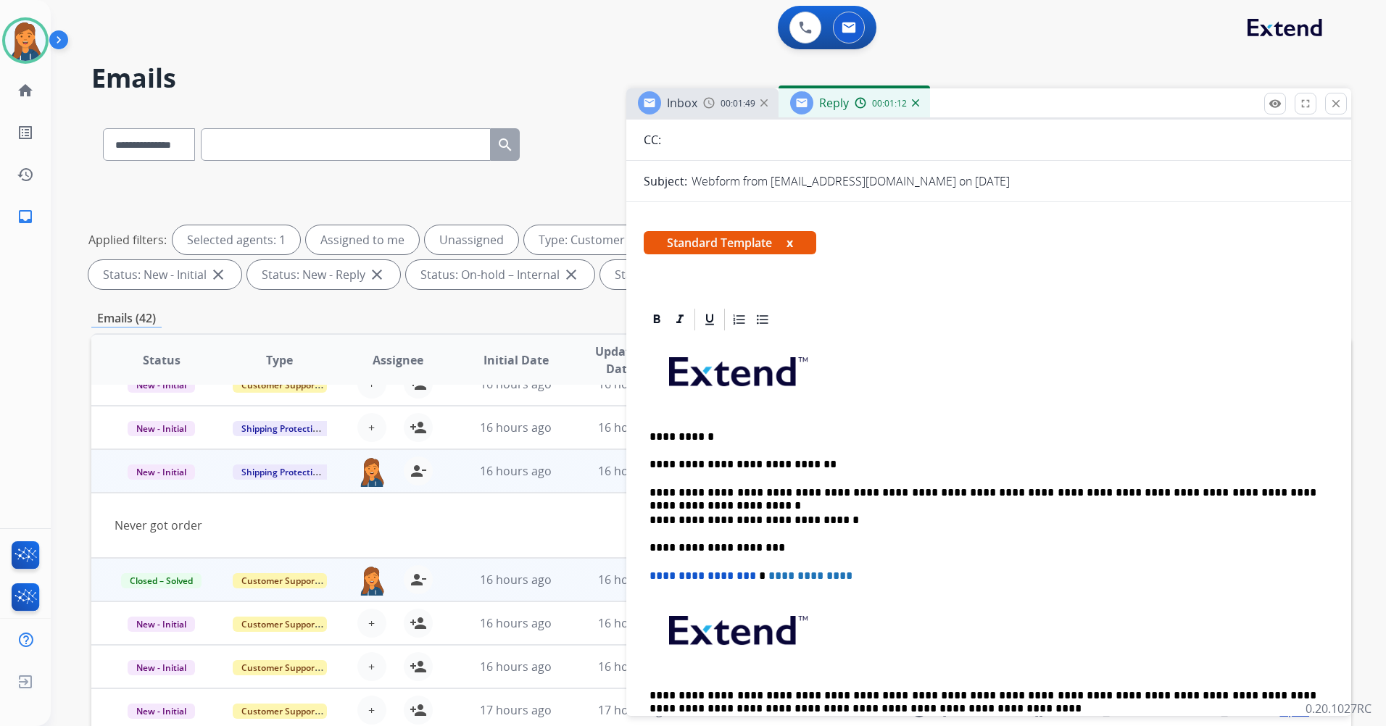
scroll to position [0, 0]
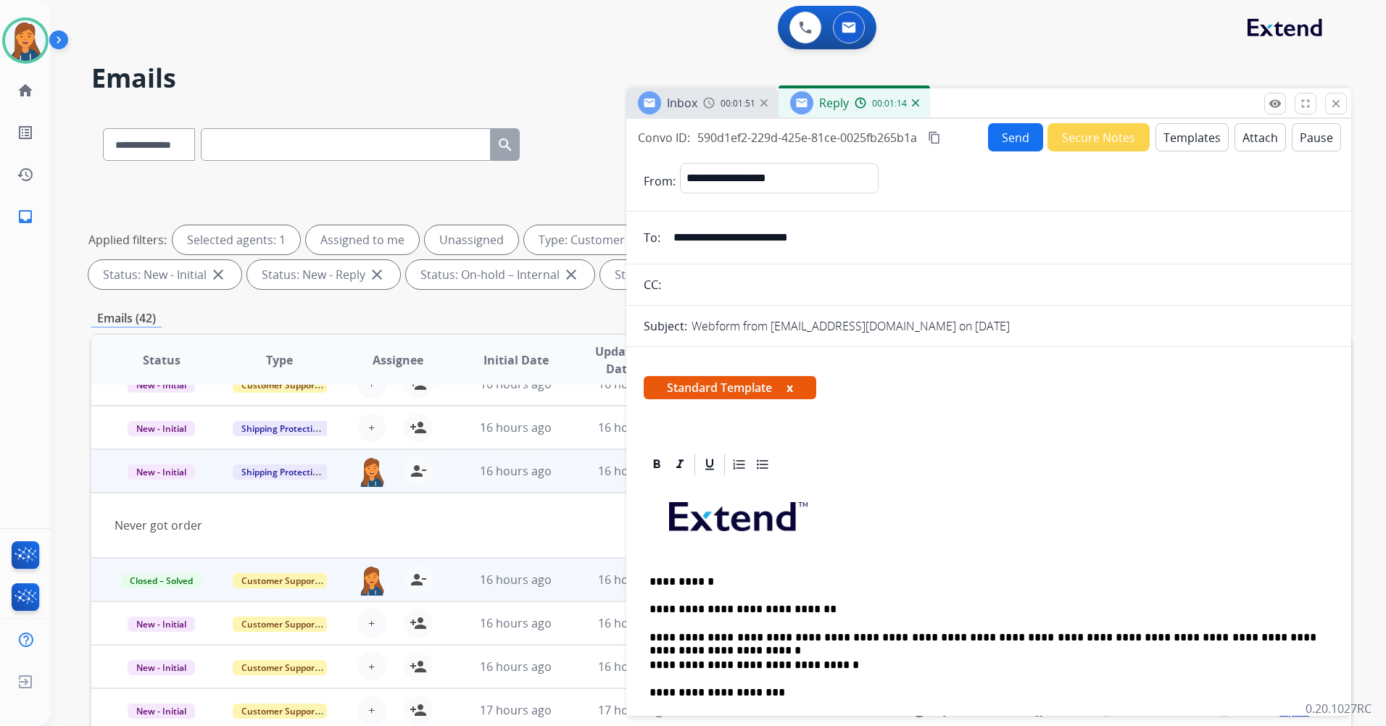
click at [937, 141] on mat-icon "content_copy" at bounding box center [934, 137] width 13 height 13
click at [1020, 144] on button "Send" at bounding box center [1015, 137] width 55 height 28
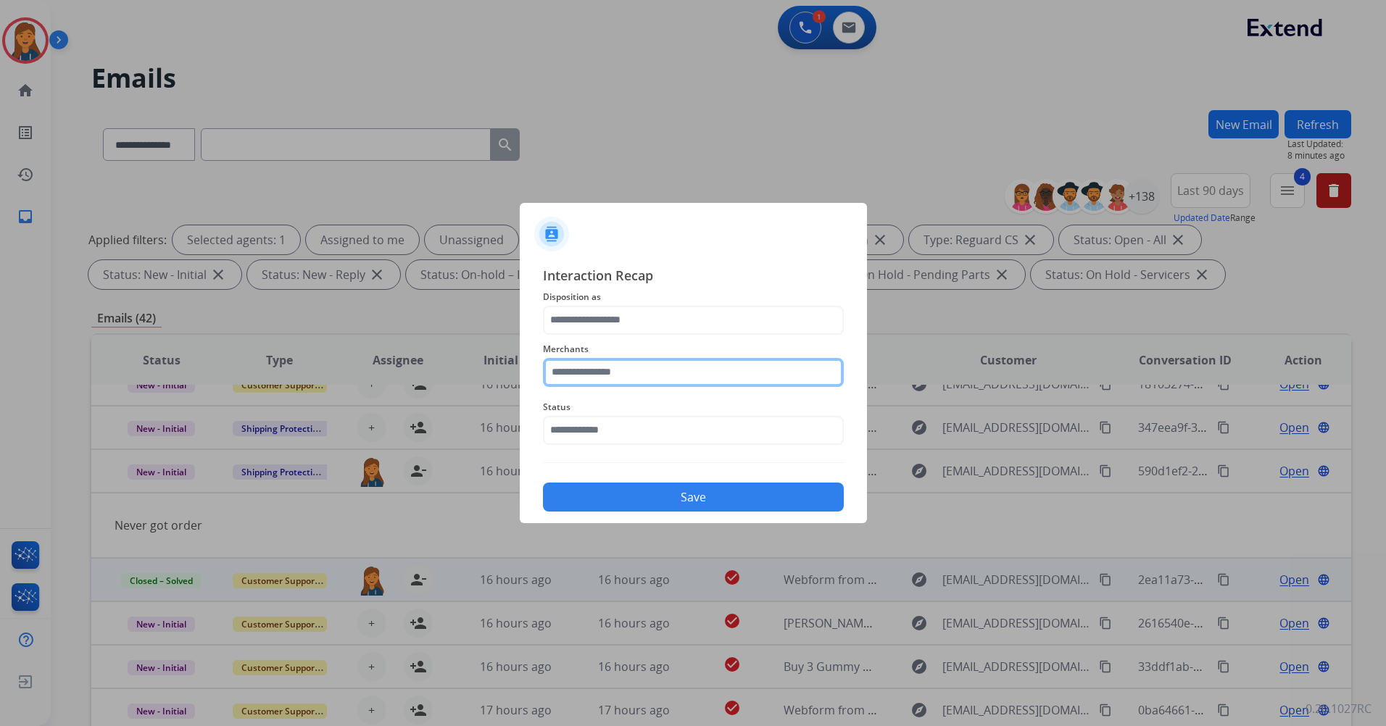
click at [619, 367] on input "text" at bounding box center [693, 372] width 301 height 29
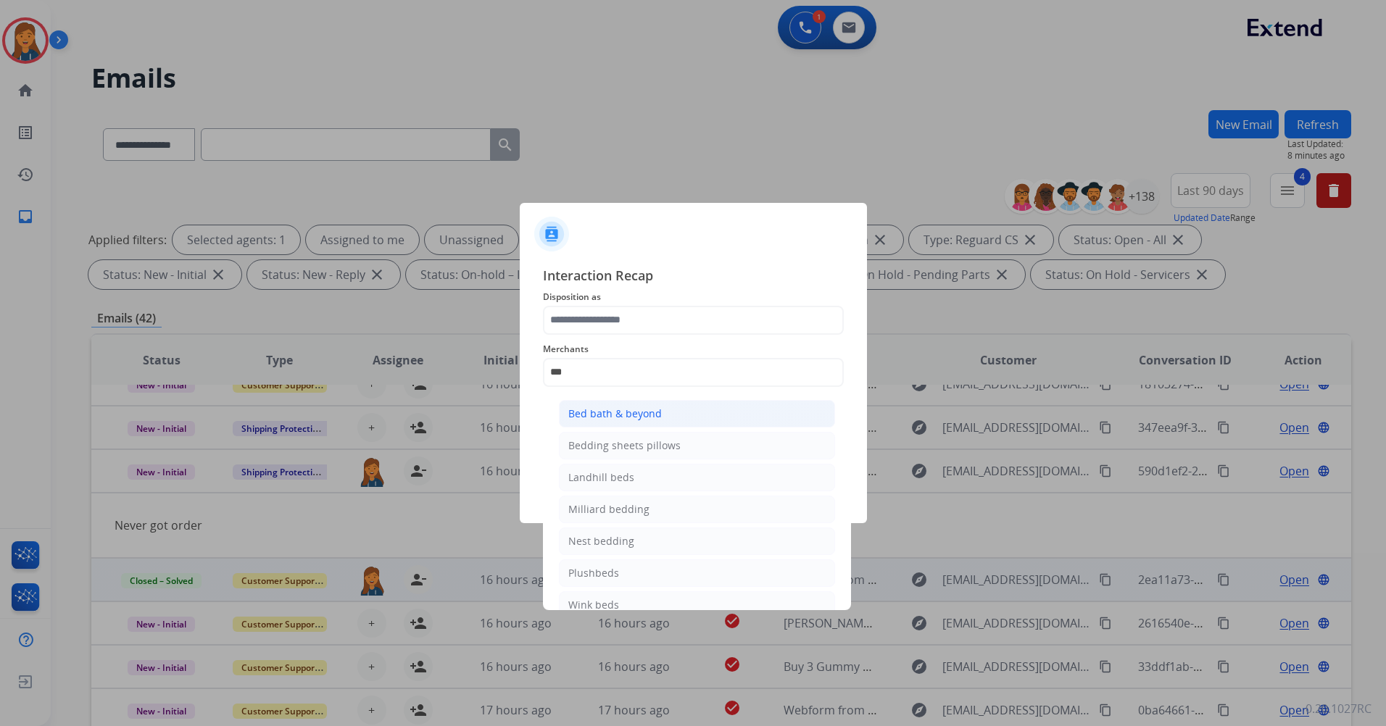
click at [613, 419] on div "Bed bath & beyond" at bounding box center [615, 414] width 94 height 14
type input "**********"
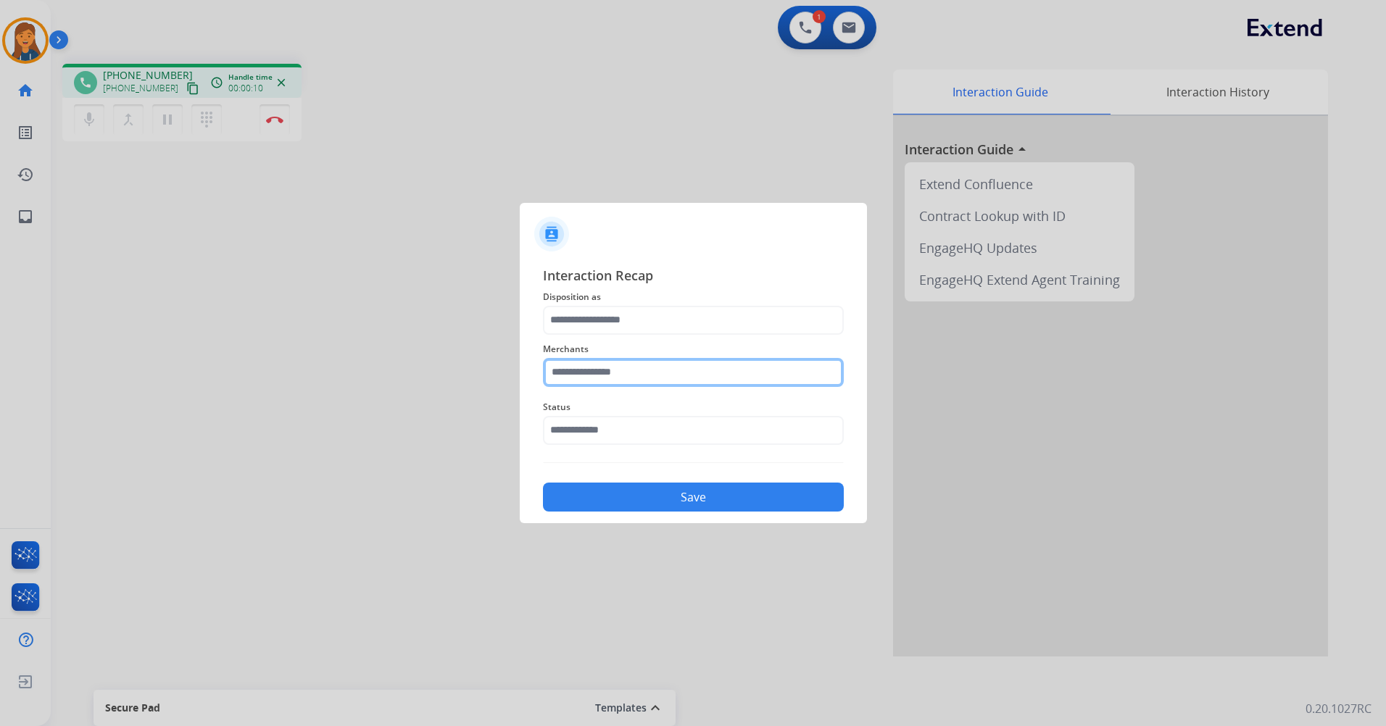
click at [615, 368] on input "text" at bounding box center [693, 372] width 301 height 29
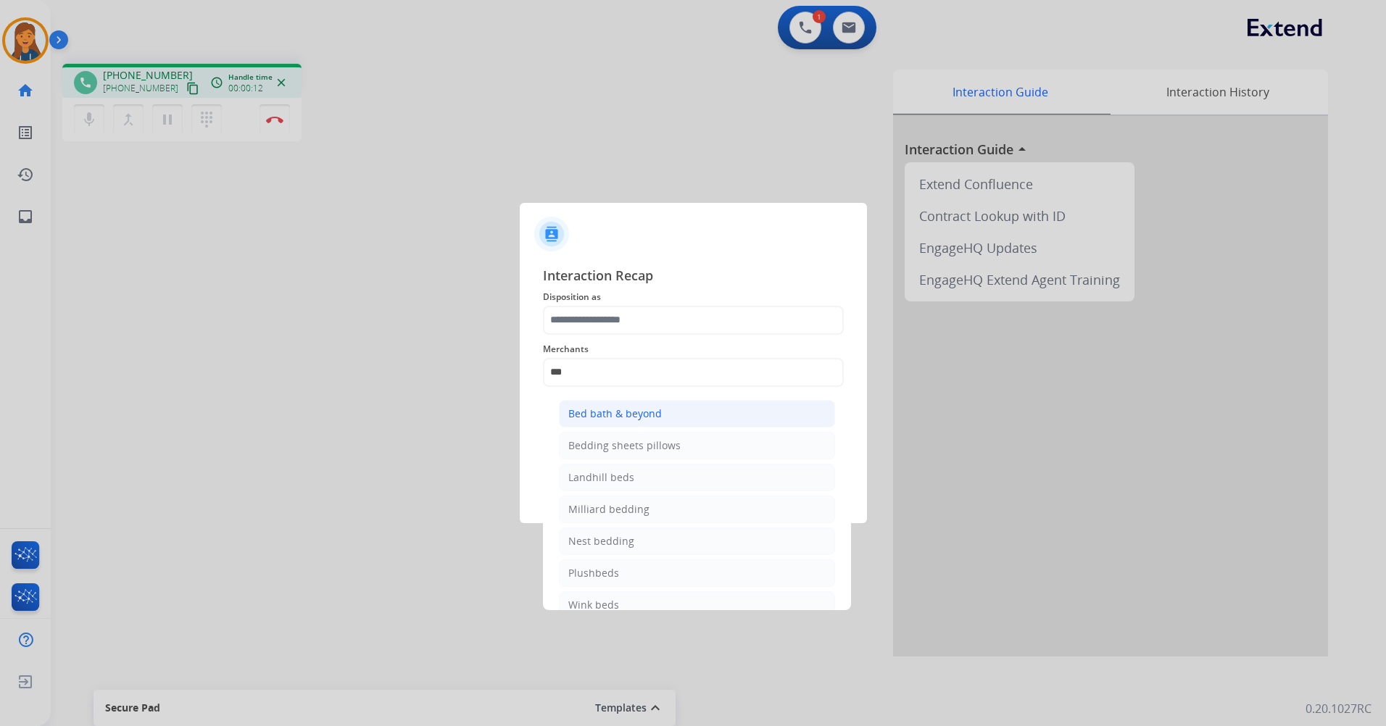
click at [634, 407] on div "Bed bath & beyond" at bounding box center [615, 414] width 94 height 14
type input "**********"
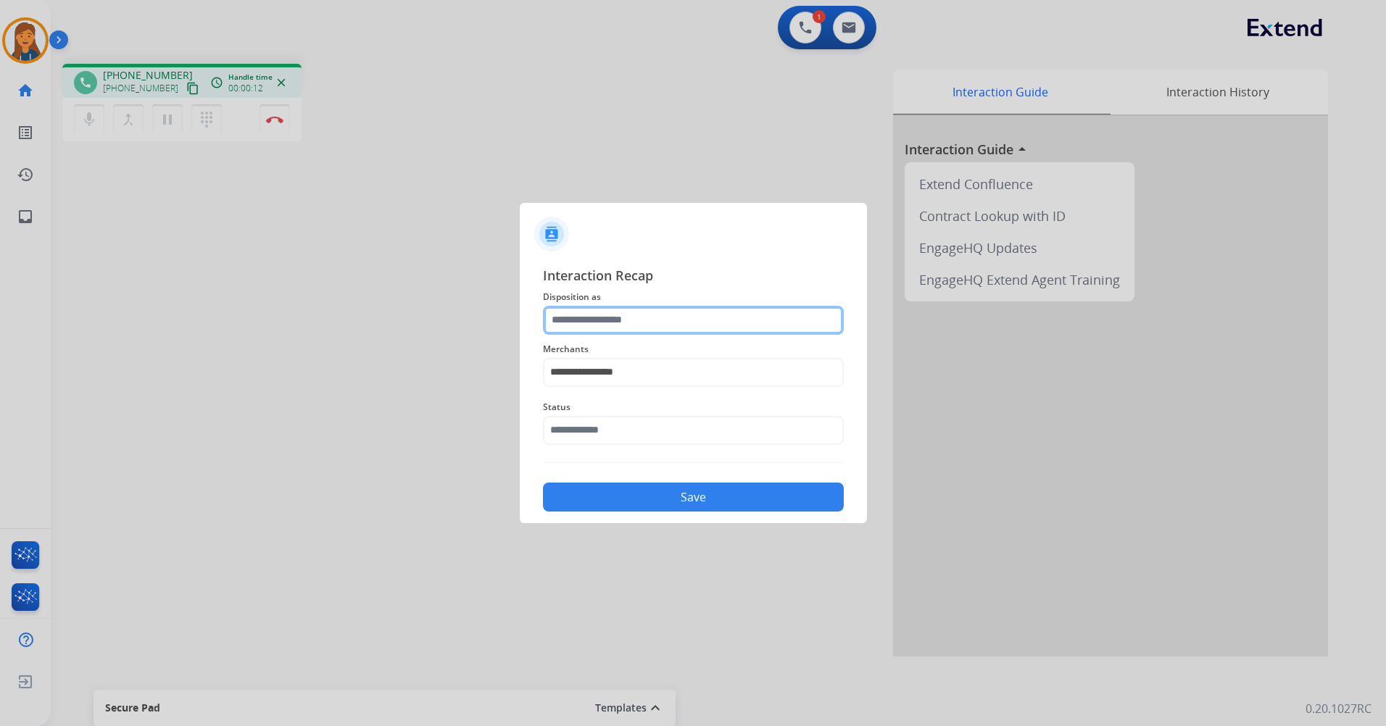
click at [636, 319] on input "text" at bounding box center [693, 320] width 301 height 29
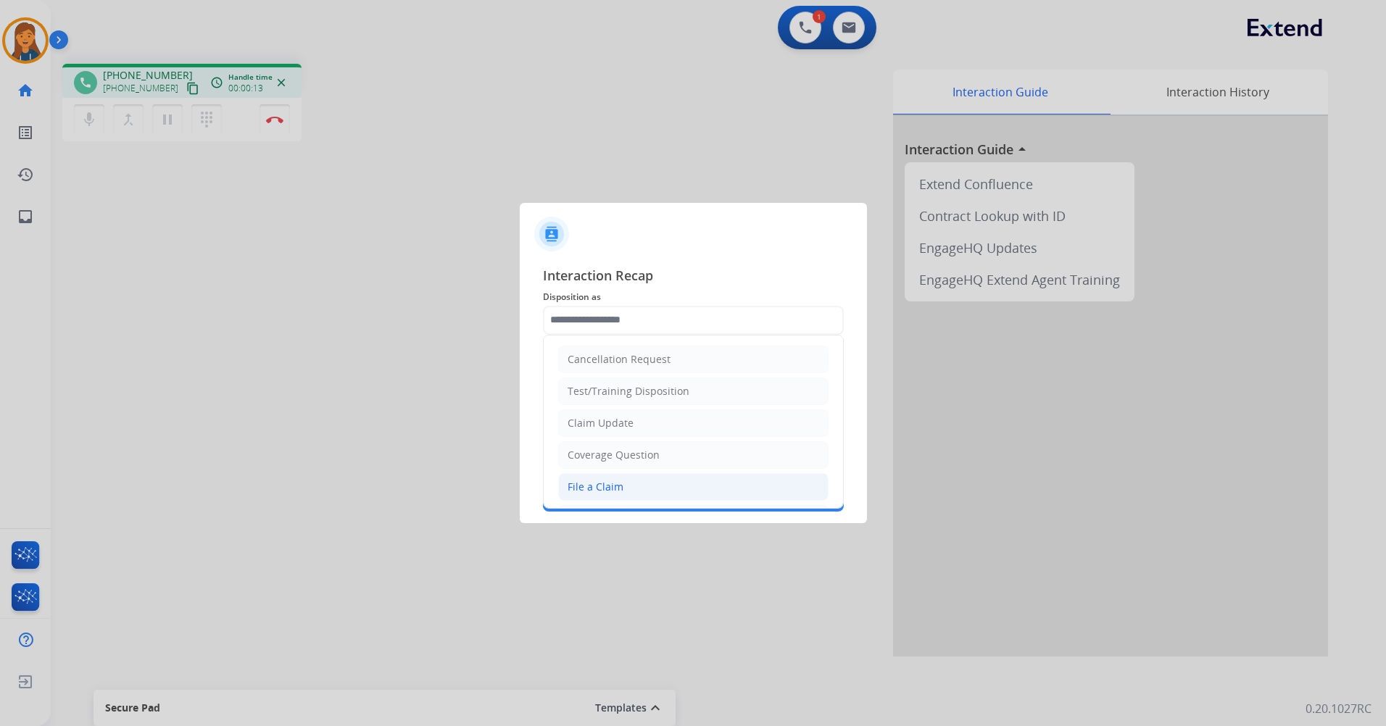
click at [612, 490] on div "File a Claim" at bounding box center [596, 487] width 56 height 14
type input "**********"
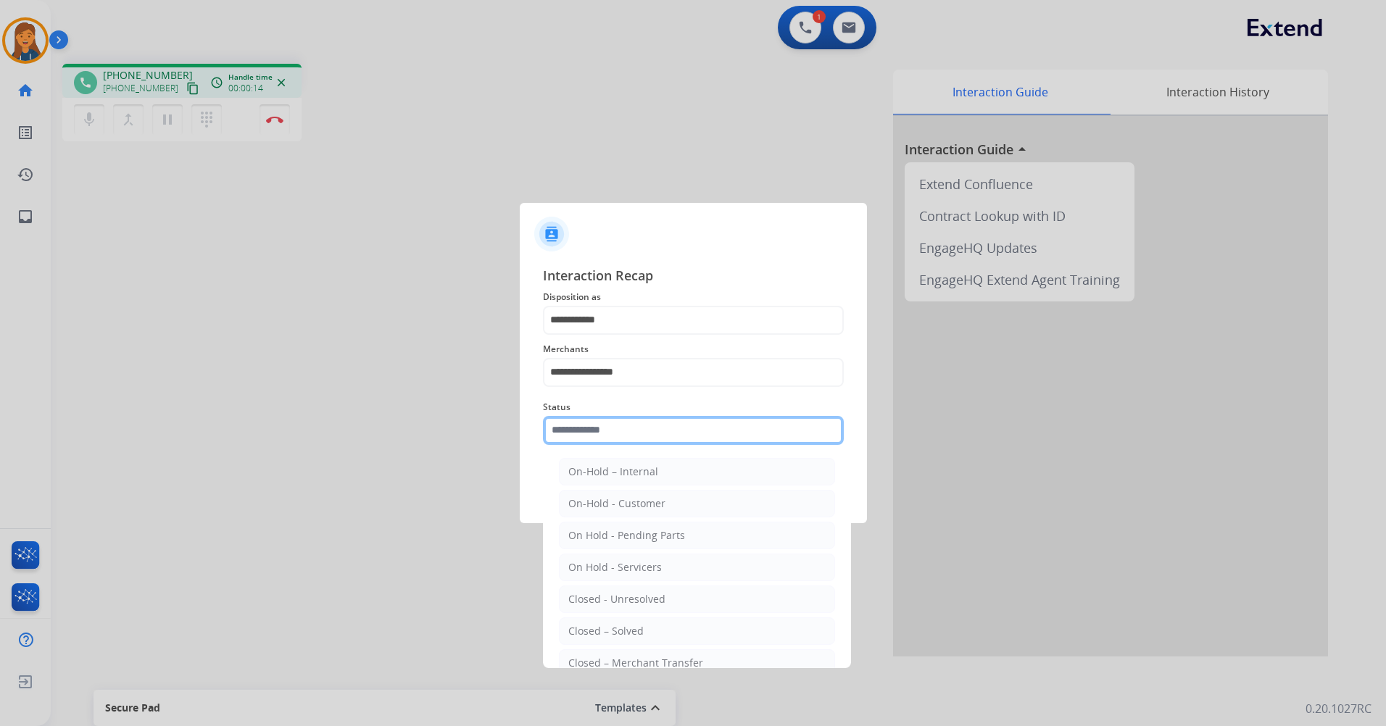
click at [621, 443] on input "text" at bounding box center [693, 430] width 301 height 29
click at [604, 628] on div "Closed – Solved" at bounding box center [605, 631] width 75 height 14
type input "**********"
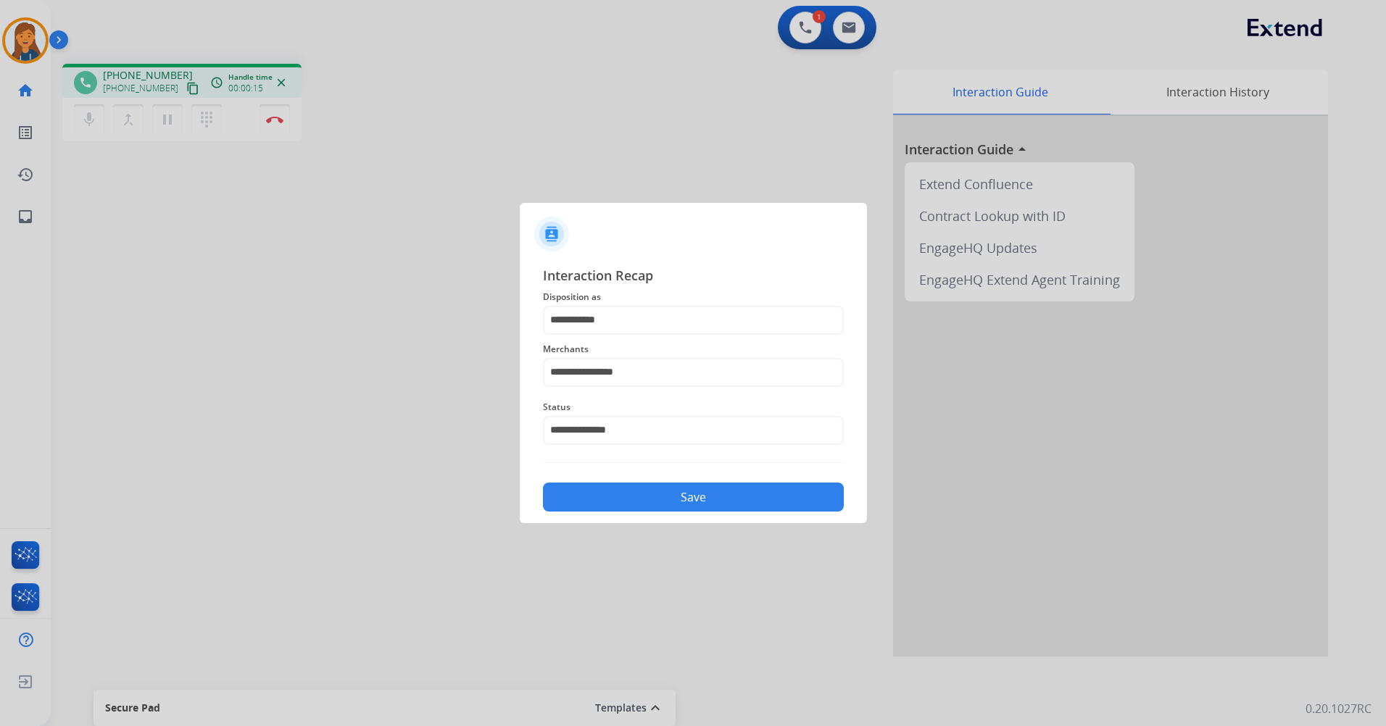
click at [621, 495] on button "Save" at bounding box center [693, 497] width 301 height 29
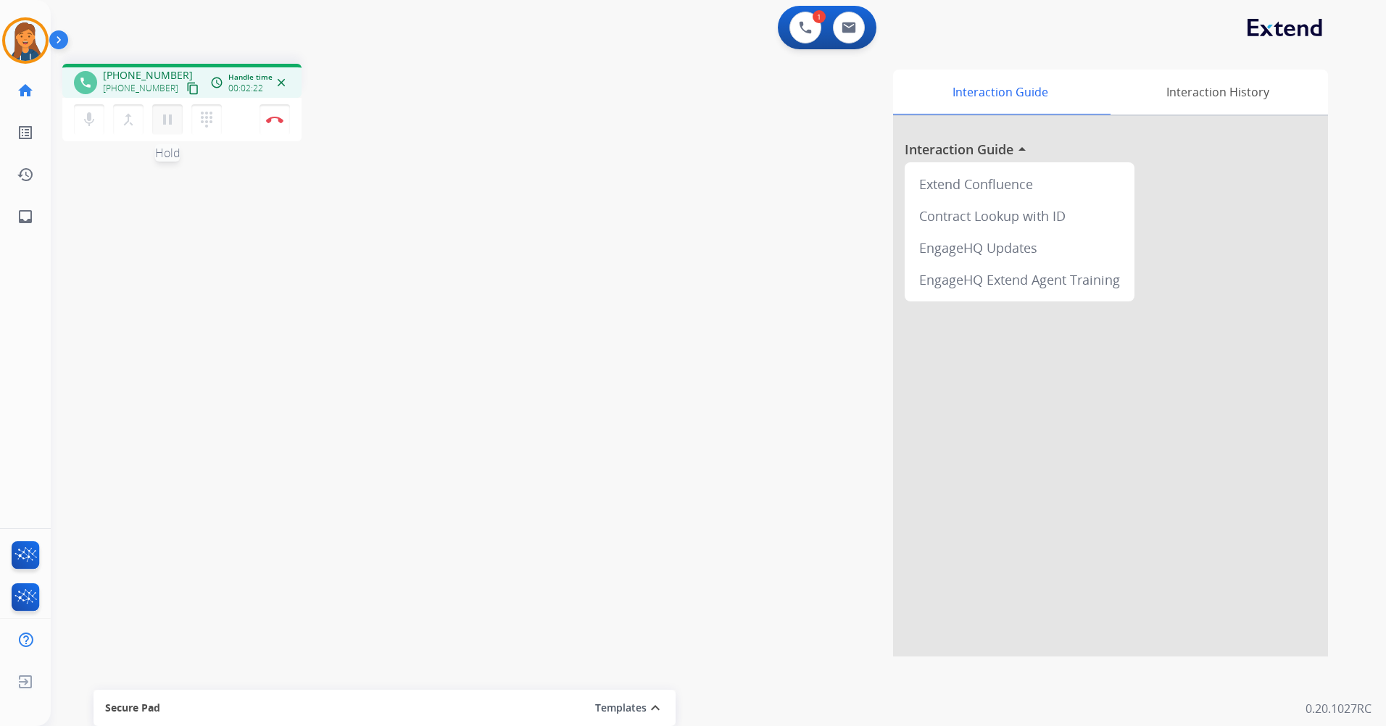
click at [165, 121] on mat-icon "pause" at bounding box center [167, 119] width 17 height 17
click at [167, 122] on mat-icon "play_arrow" at bounding box center [167, 119] width 17 height 17
click at [283, 120] on img at bounding box center [274, 119] width 17 height 7
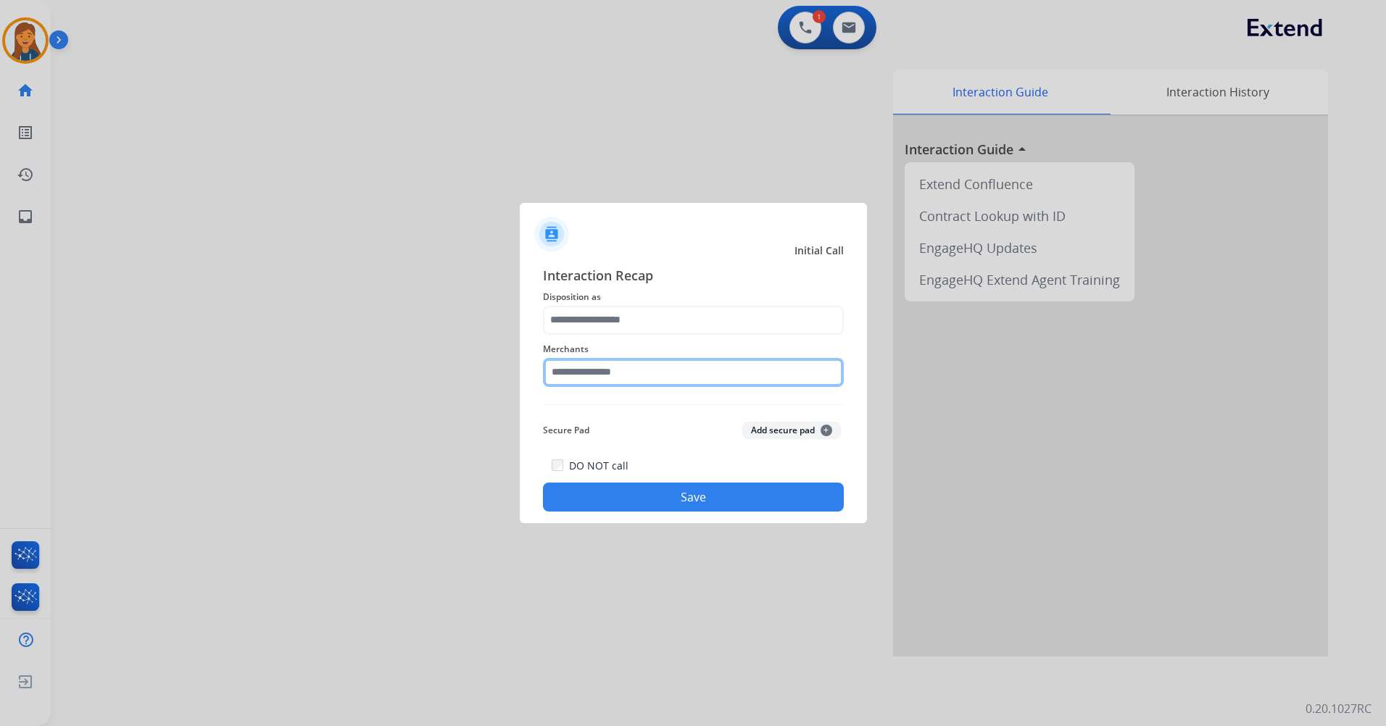
click at [607, 375] on input "text" at bounding box center [693, 372] width 301 height 29
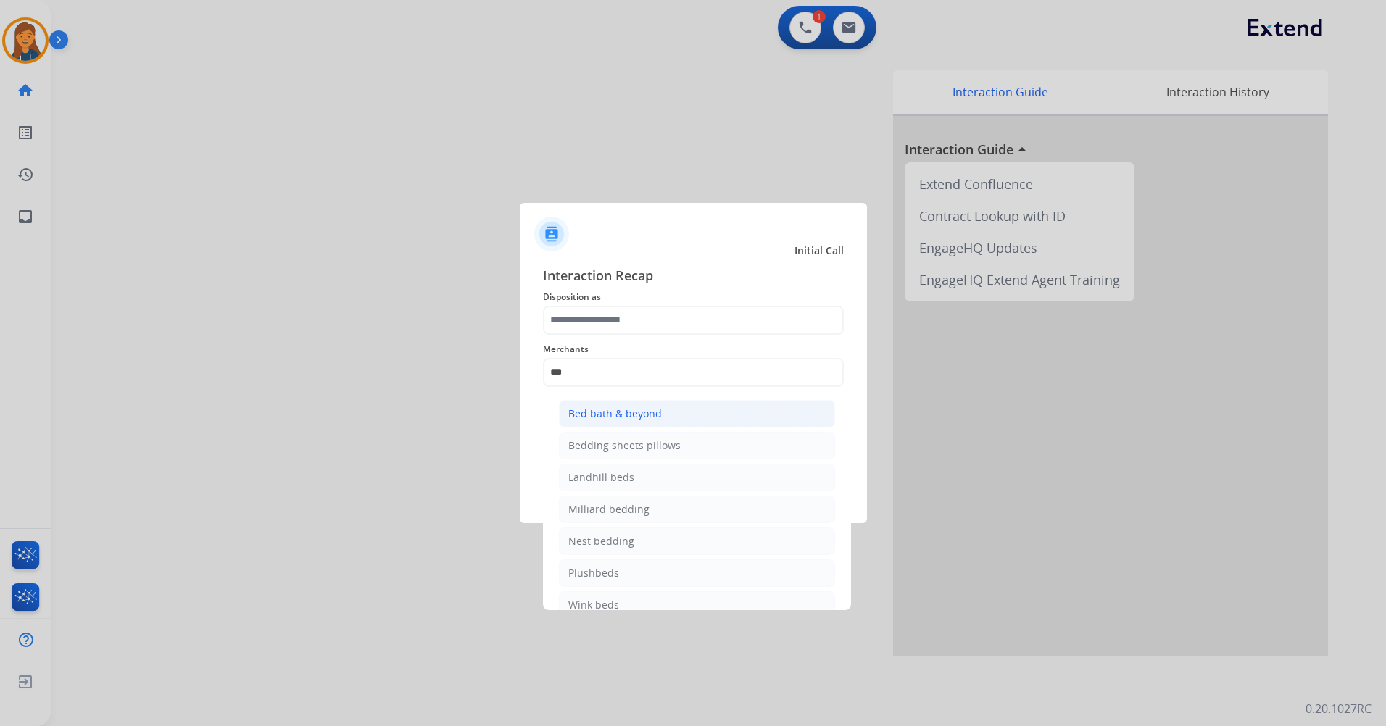
click at [623, 415] on div "Bed bath & beyond" at bounding box center [615, 414] width 94 height 14
type input "**********"
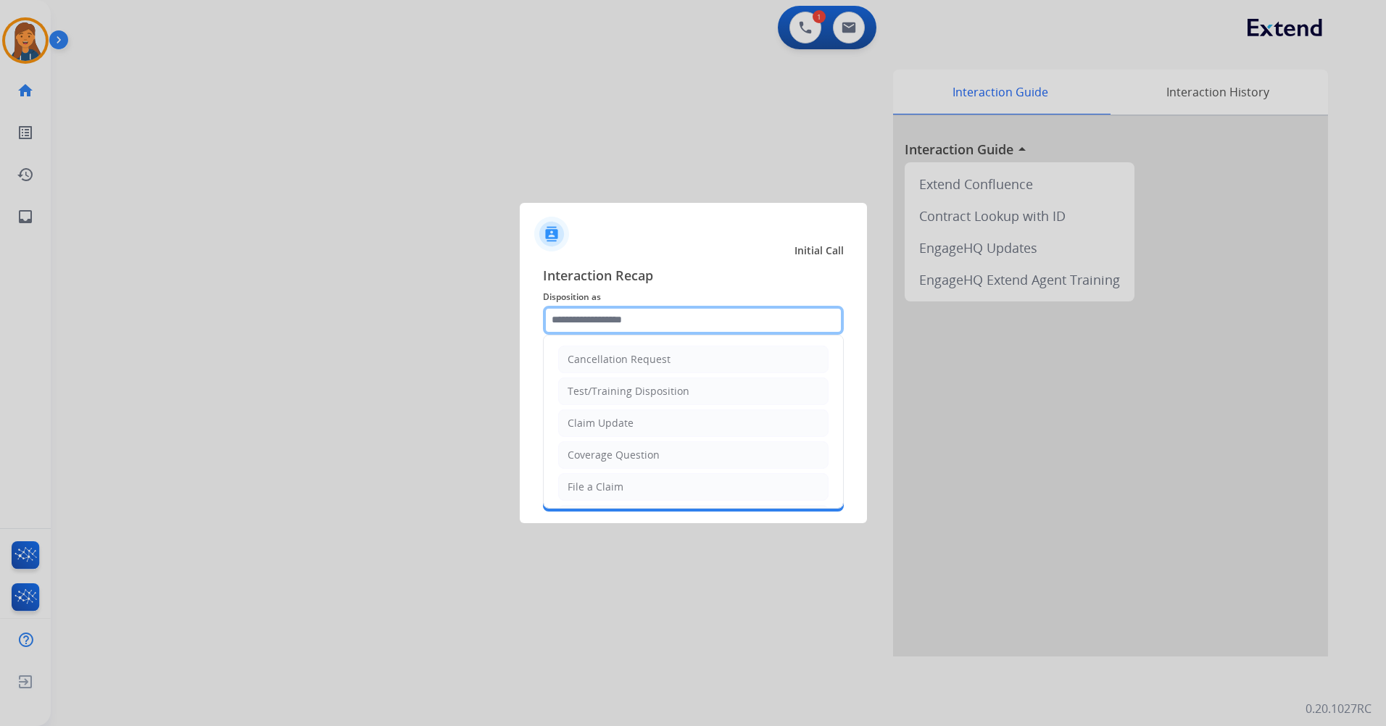
click at [620, 312] on input "text" at bounding box center [693, 320] width 301 height 29
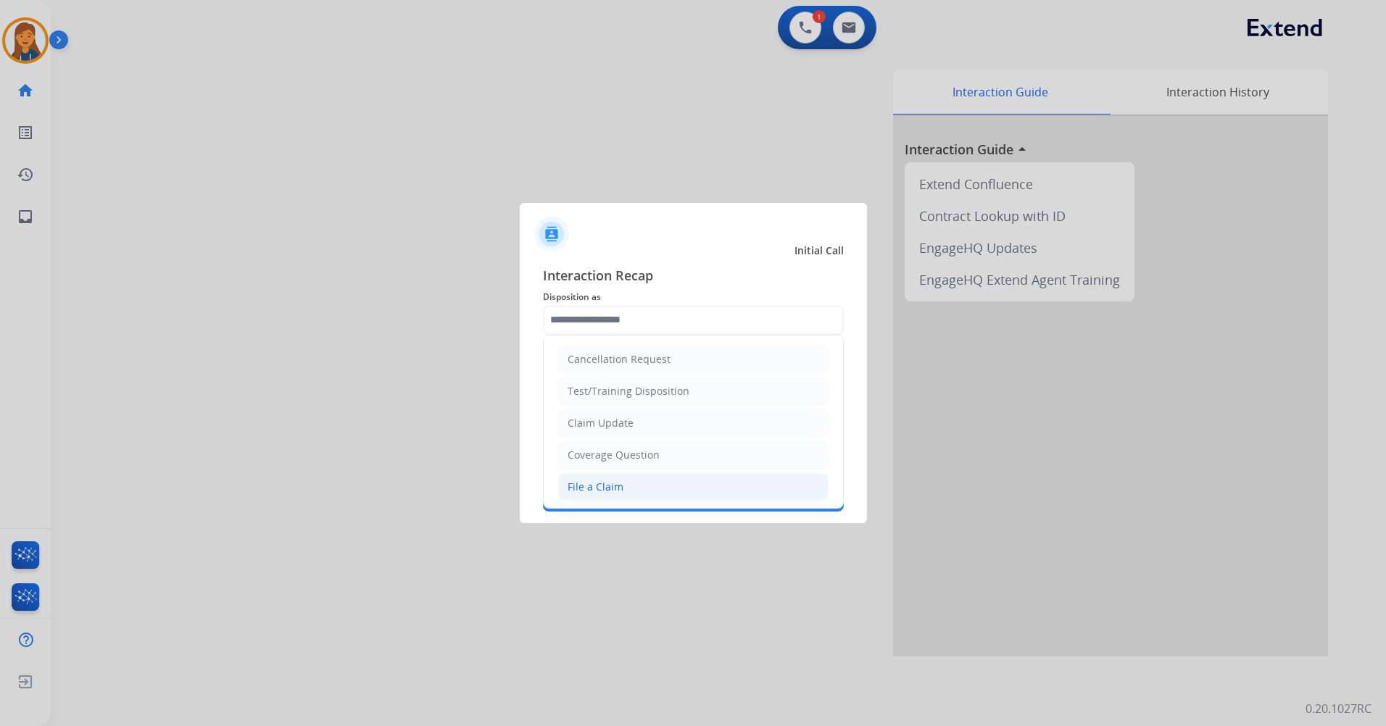
click at [582, 481] on div "File a Claim" at bounding box center [596, 487] width 56 height 14
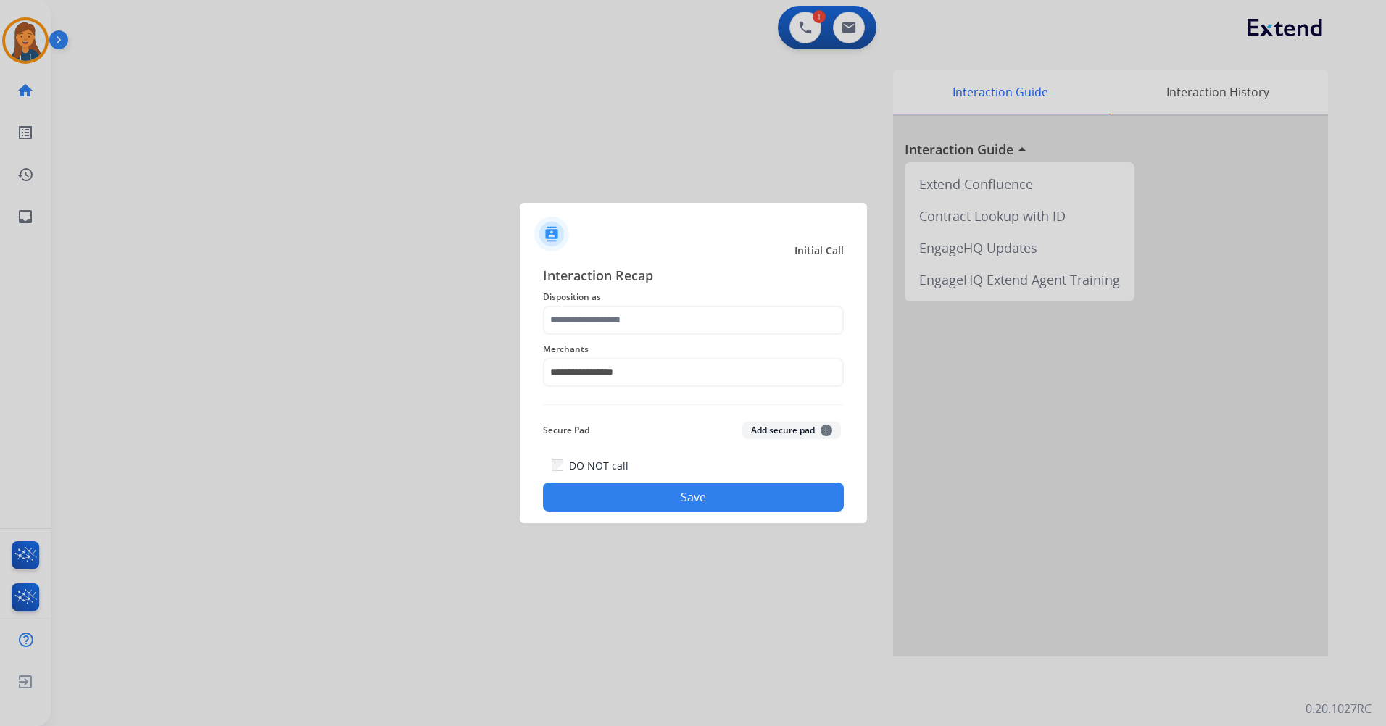
type input "**********"
click at [593, 455] on div "**********" at bounding box center [693, 388] width 301 height 247
click at [609, 484] on button "Save" at bounding box center [693, 497] width 301 height 29
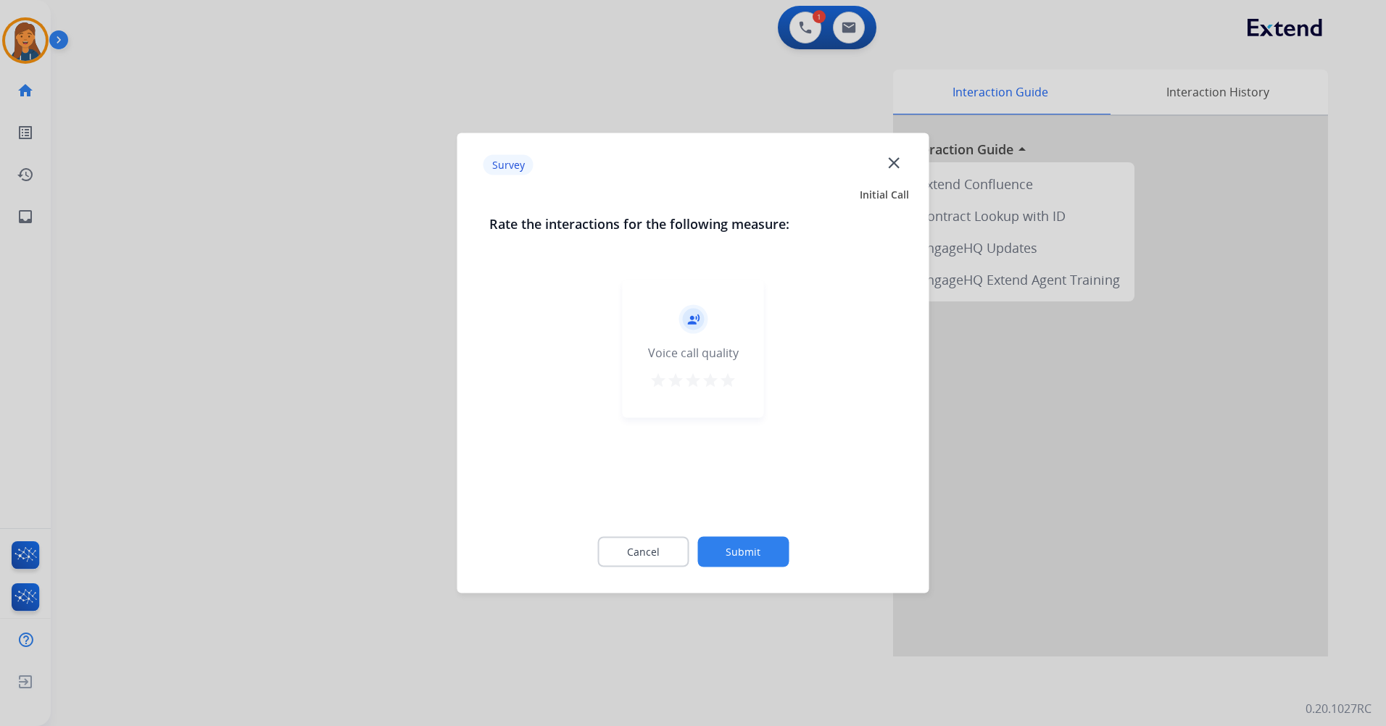
click at [726, 381] on mat-icon "star" at bounding box center [727, 380] width 17 height 17
click at [726, 541] on button "Submit" at bounding box center [742, 552] width 91 height 30
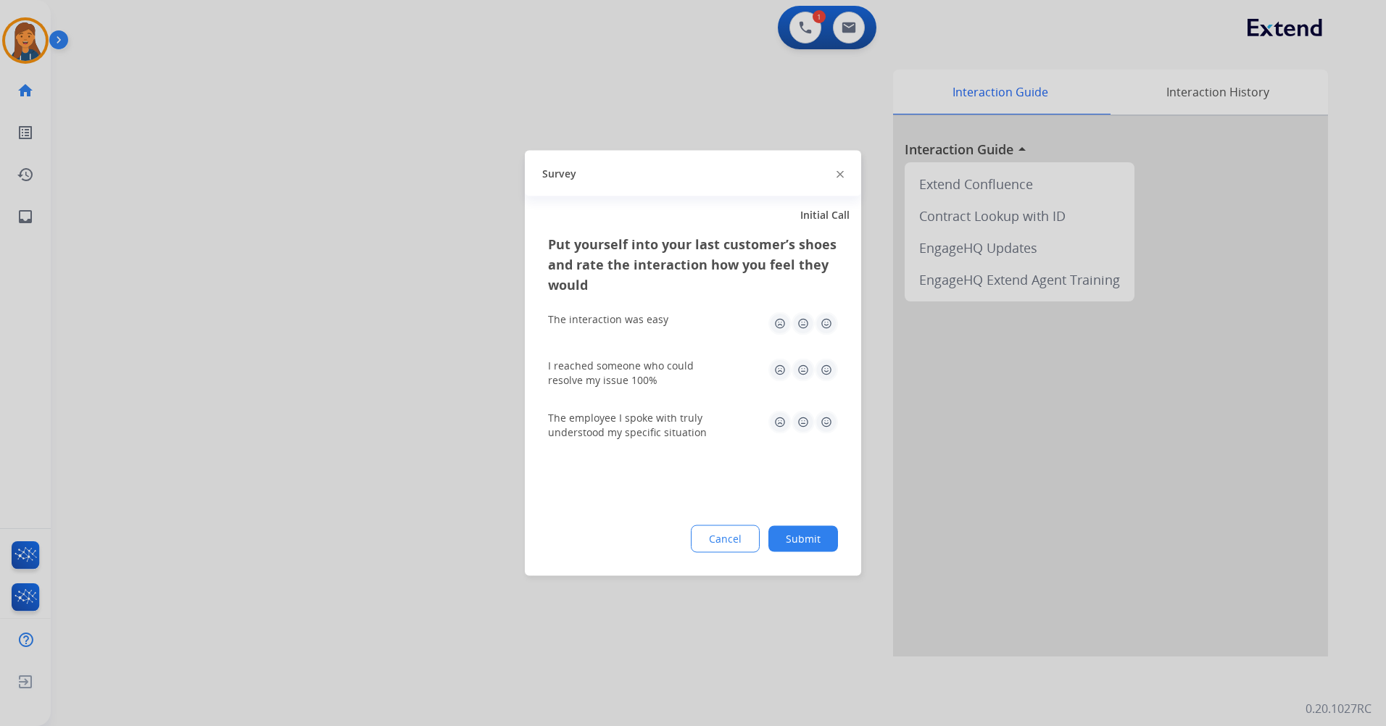
click at [831, 339] on div "The interaction was easy" at bounding box center [693, 324] width 290 height 46
click at [826, 331] on img at bounding box center [826, 323] width 23 height 23
click at [818, 386] on div "I reached someone who could resolve my issue 100%" at bounding box center [693, 373] width 290 height 29
click at [820, 375] on img at bounding box center [826, 370] width 23 height 23
click at [821, 429] on img at bounding box center [826, 422] width 23 height 23
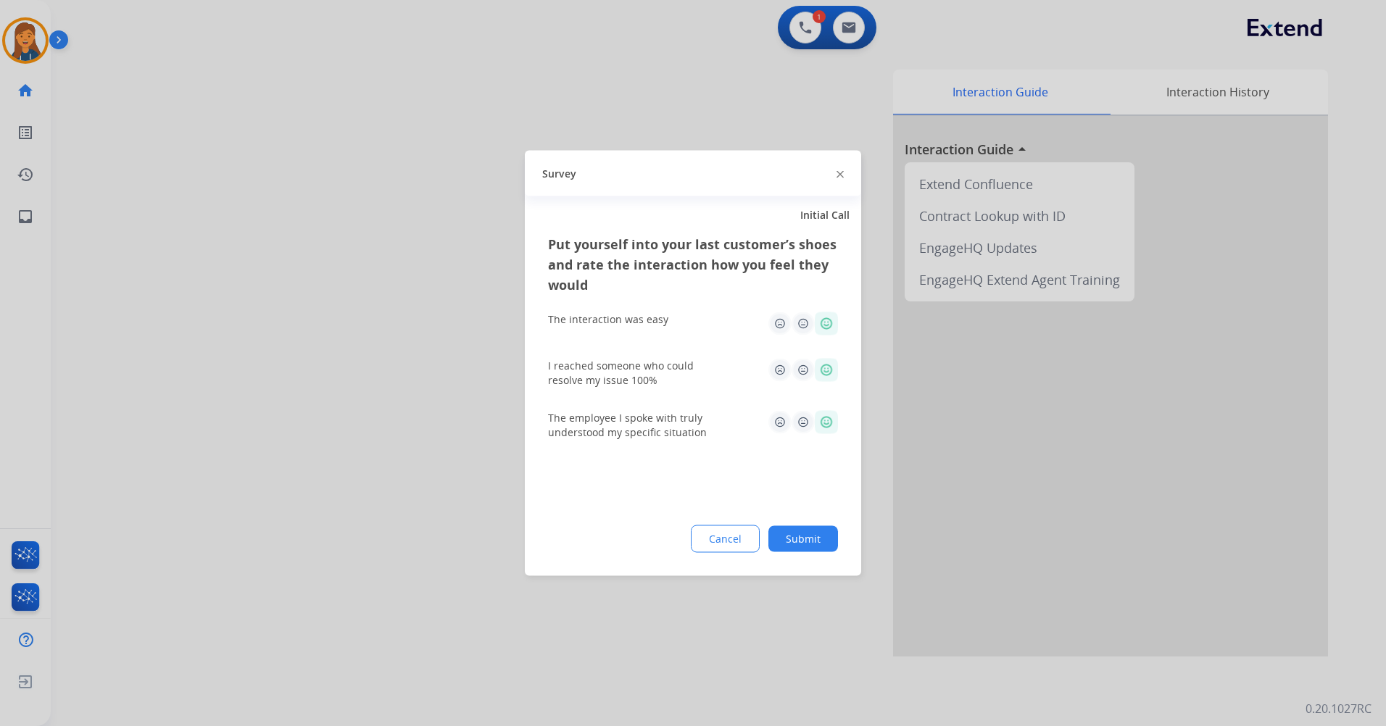
click at [800, 534] on button "Submit" at bounding box center [803, 539] width 70 height 26
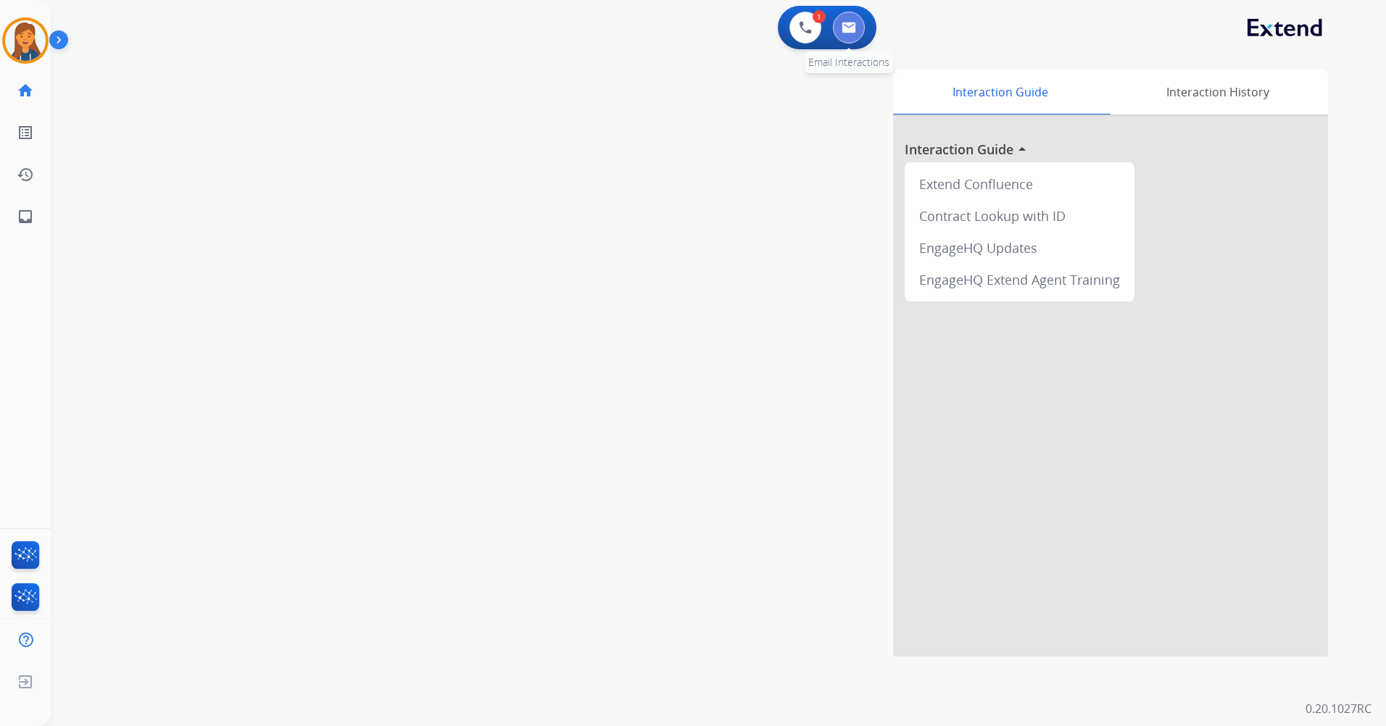
click at [844, 33] on img at bounding box center [849, 28] width 14 height 12
select select "**********"
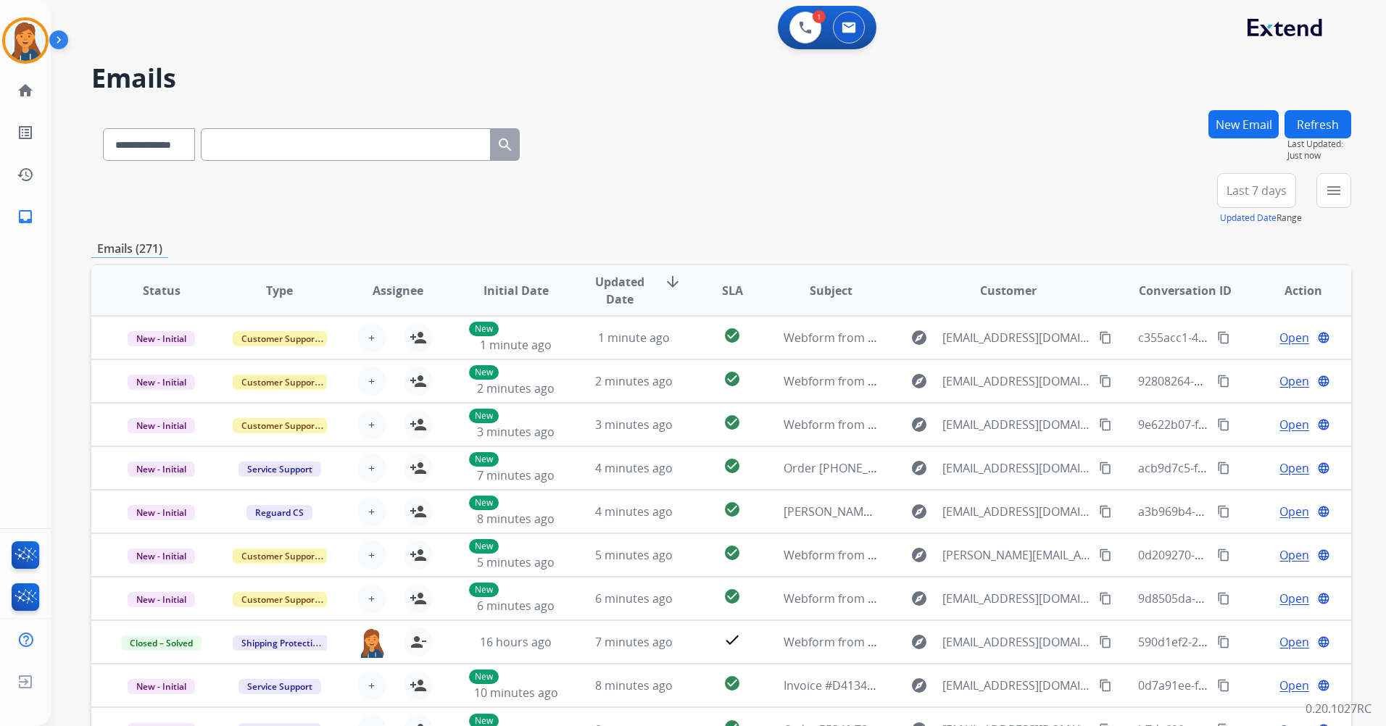
click at [1248, 120] on button "New Email" at bounding box center [1243, 124] width 70 height 28
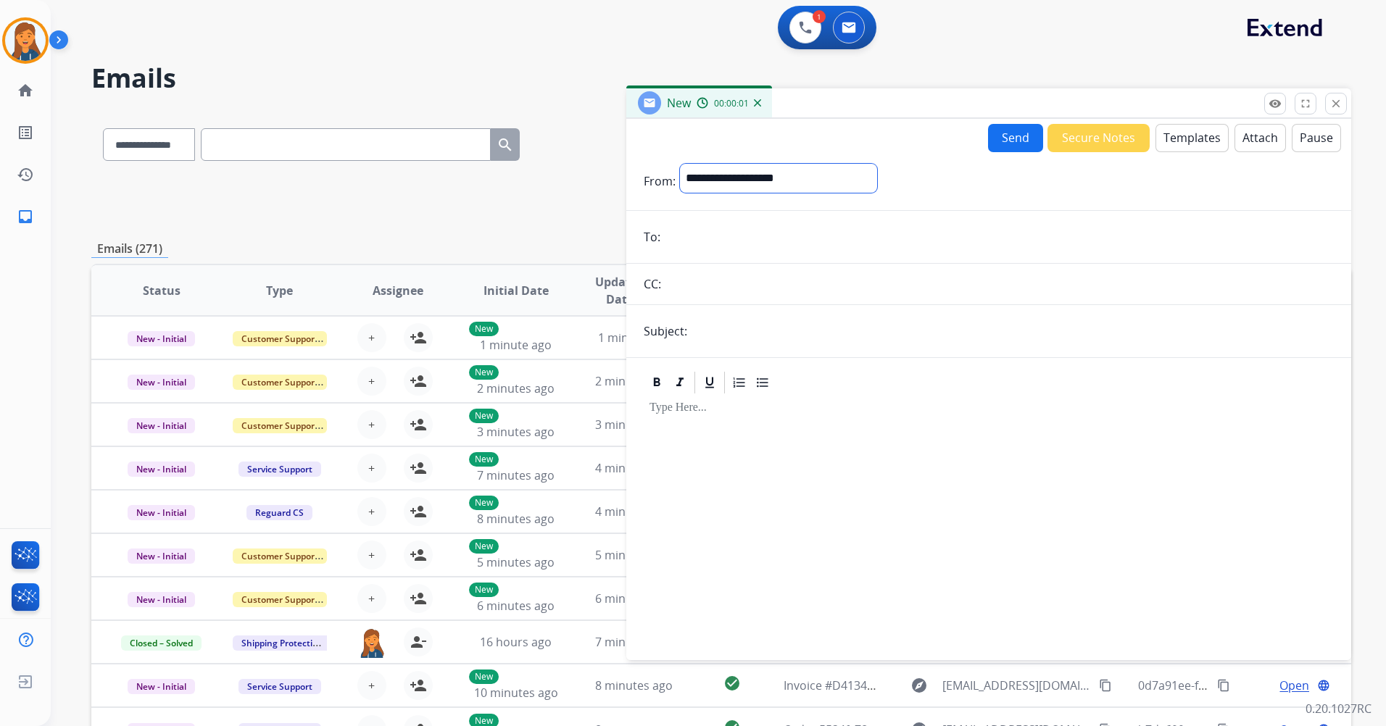
click at [828, 174] on select "**********" at bounding box center [778, 178] width 197 height 29
click at [680, 164] on select "**********" at bounding box center [778, 178] width 197 height 29
click at [772, 175] on select "**********" at bounding box center [778, 178] width 197 height 29
select select "**********"
click at [680, 164] on select "**********" at bounding box center [778, 178] width 197 height 29
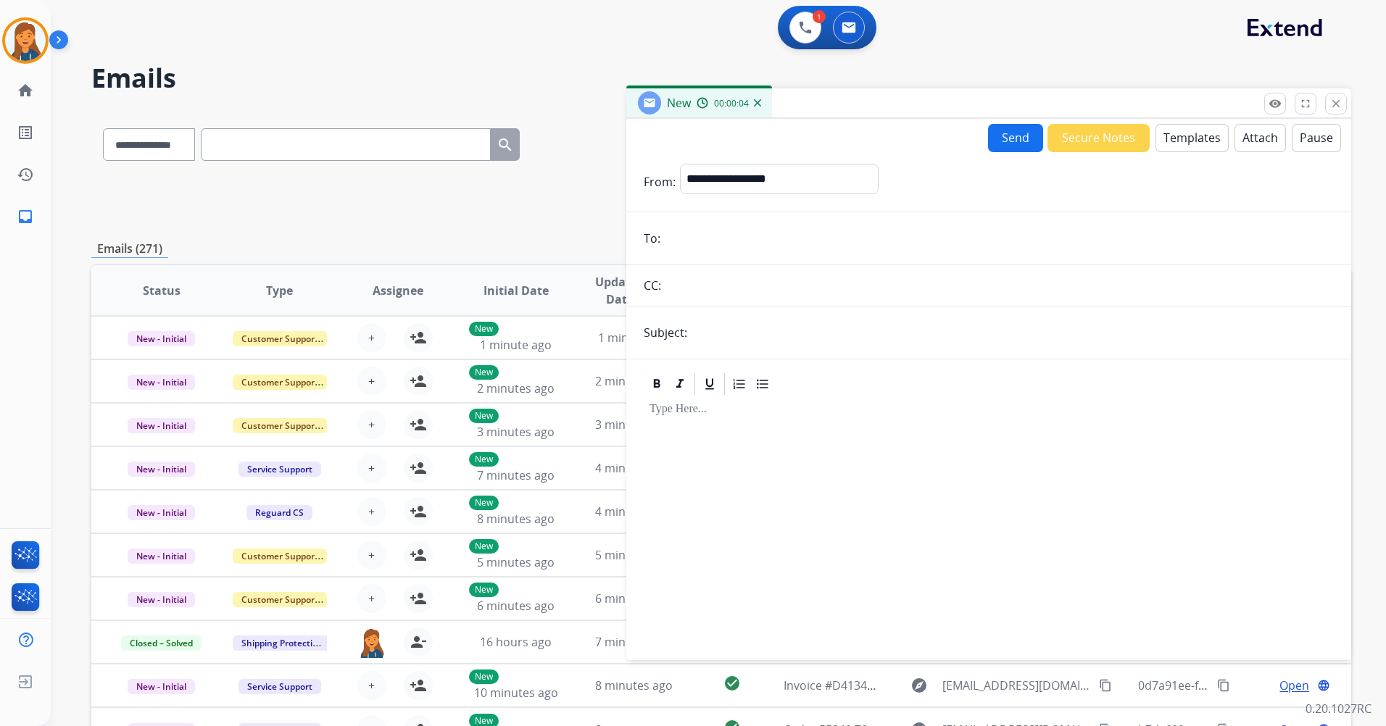
click at [1179, 147] on button "Templates" at bounding box center [1191, 138] width 73 height 28
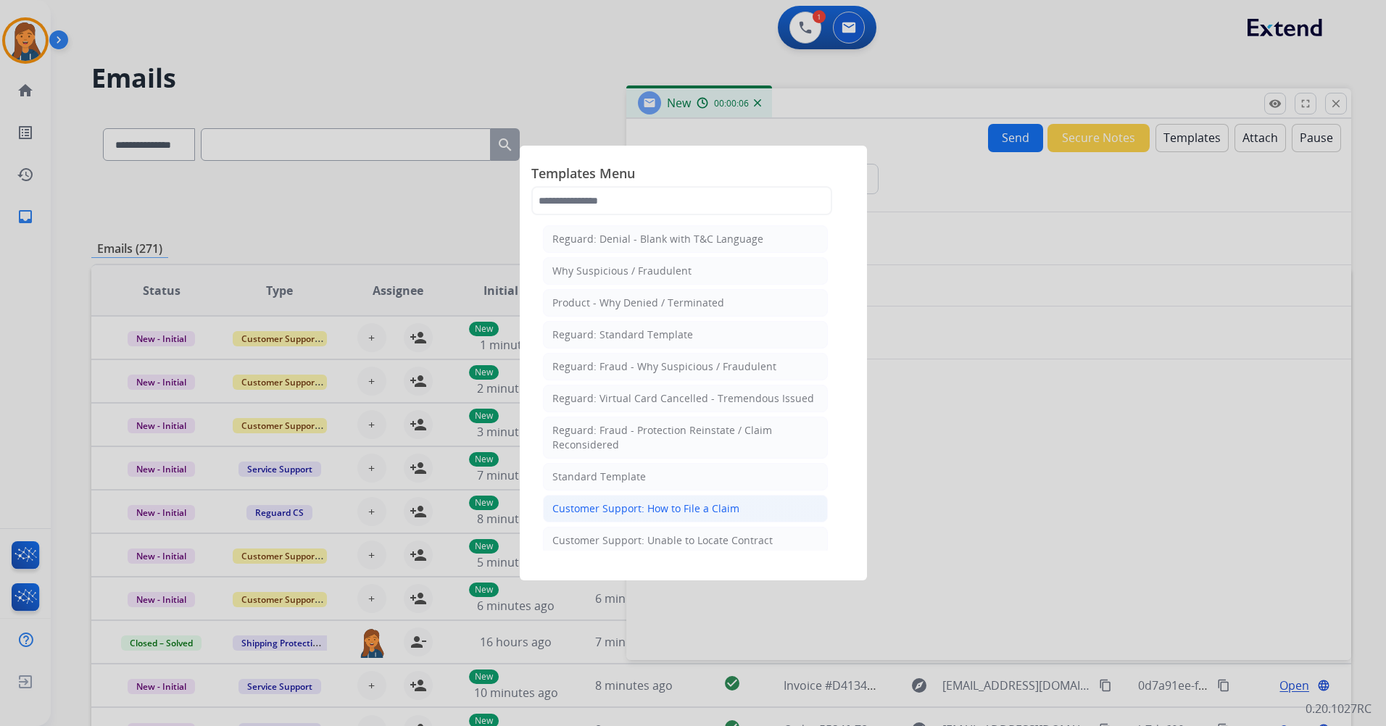
click at [616, 521] on li "Customer Support: How to File a Claim" at bounding box center [685, 509] width 285 height 28
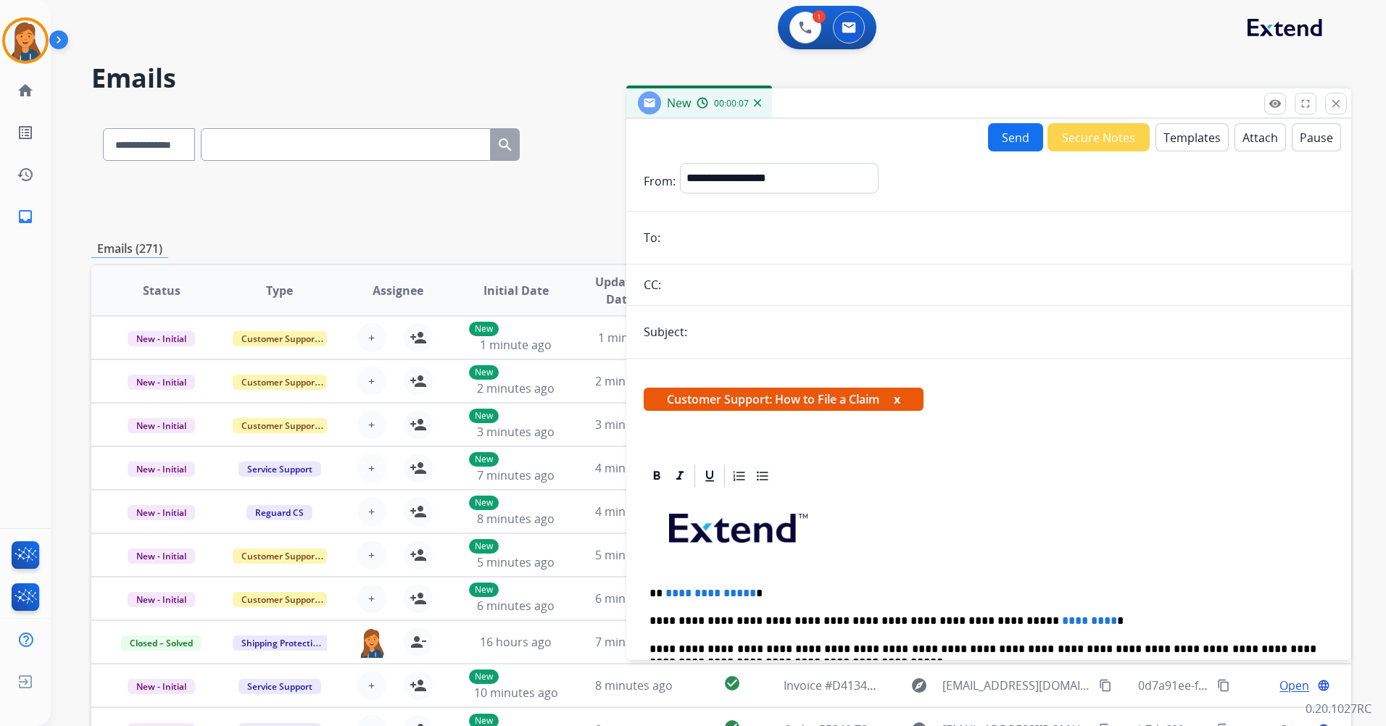
click at [750, 250] on input "email" at bounding box center [999, 237] width 669 height 29
paste input "**********"
type input "**********"
click at [745, 594] on span "**********" at bounding box center [710, 593] width 91 height 11
click at [1045, 623] on p "**********" at bounding box center [983, 621] width 667 height 13
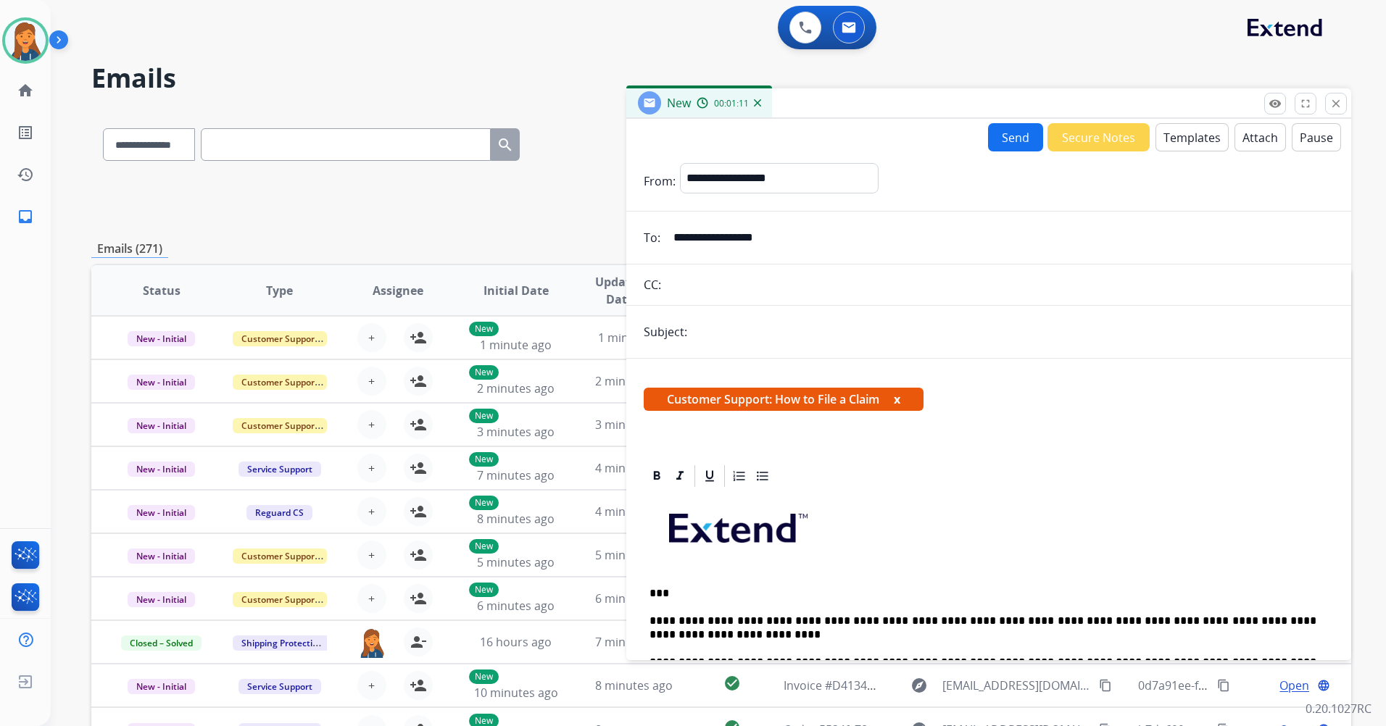
click at [988, 141] on button "Send" at bounding box center [1015, 137] width 55 height 28
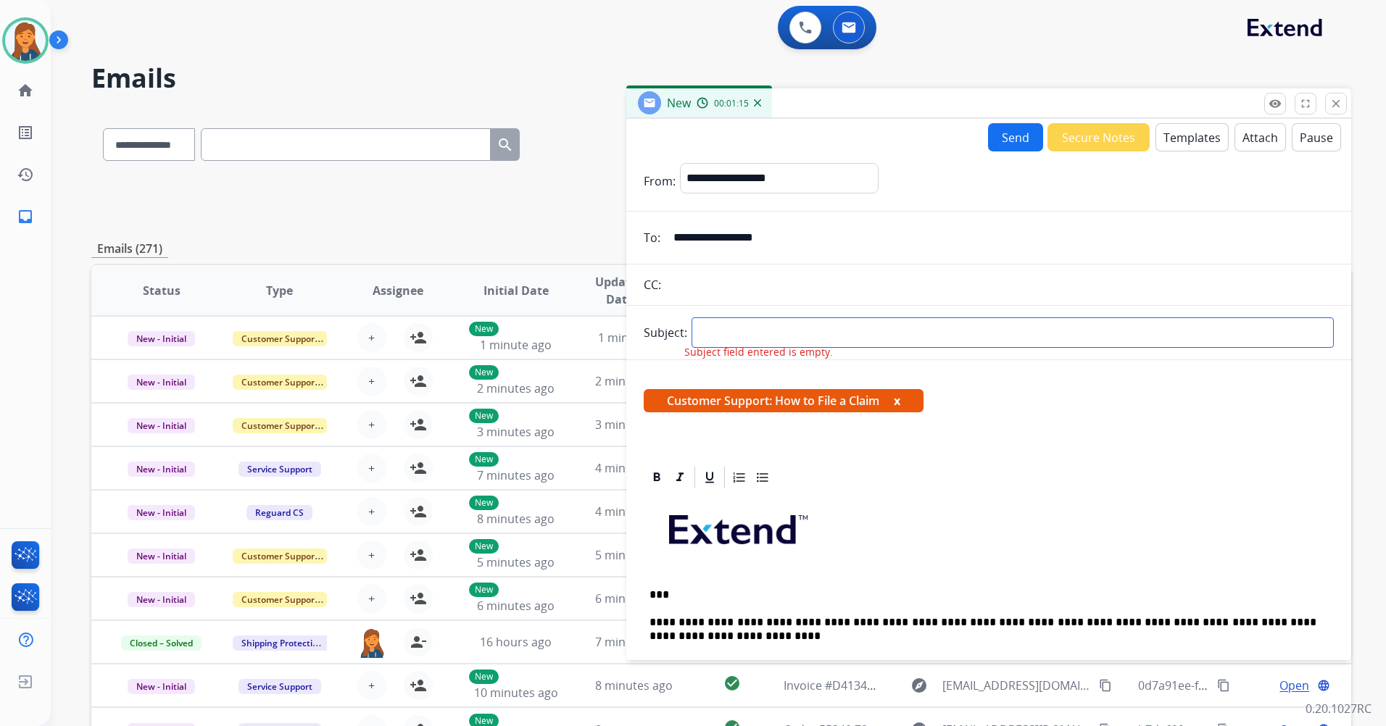
click at [754, 334] on input "text" at bounding box center [1013, 333] width 642 height 30
type input "**********"
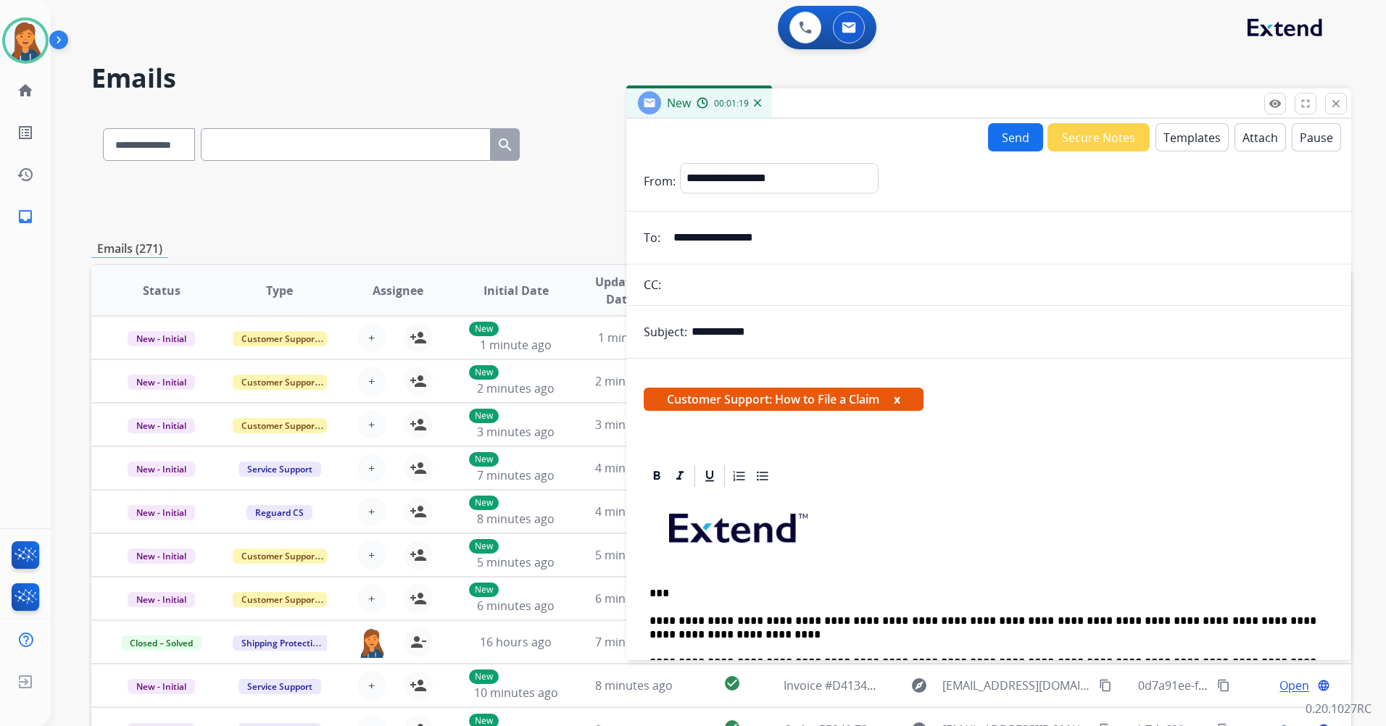
click at [1005, 132] on button "Send" at bounding box center [1015, 137] width 55 height 28
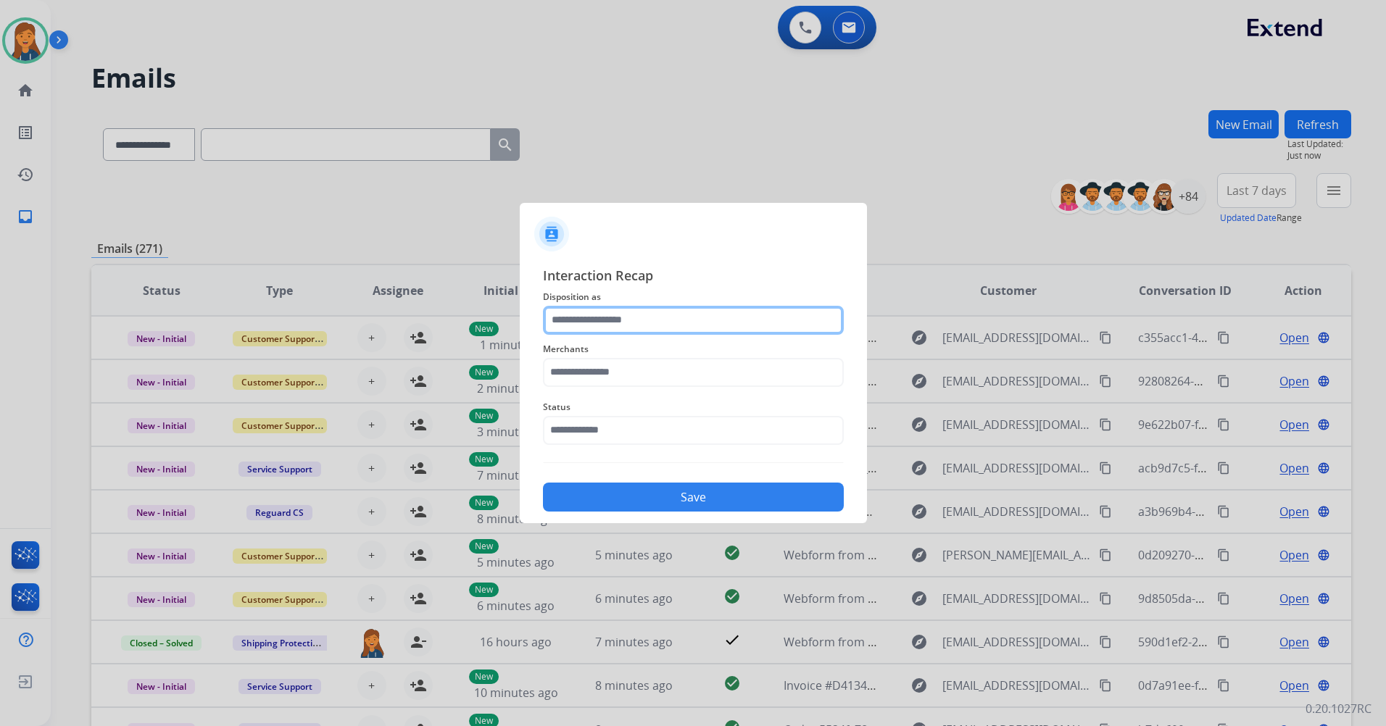
click at [599, 320] on input "text" at bounding box center [693, 320] width 301 height 29
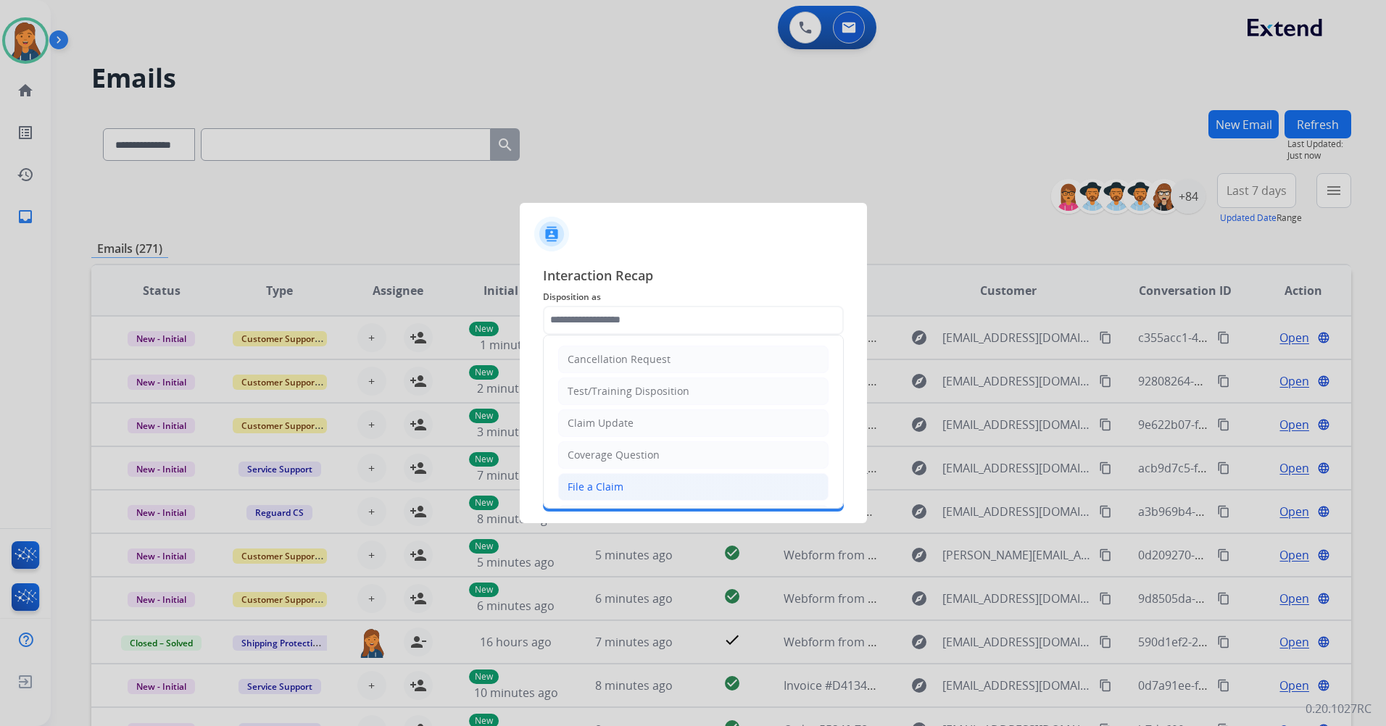
click at [574, 480] on div "File a Claim" at bounding box center [596, 487] width 56 height 14
type input "**********"
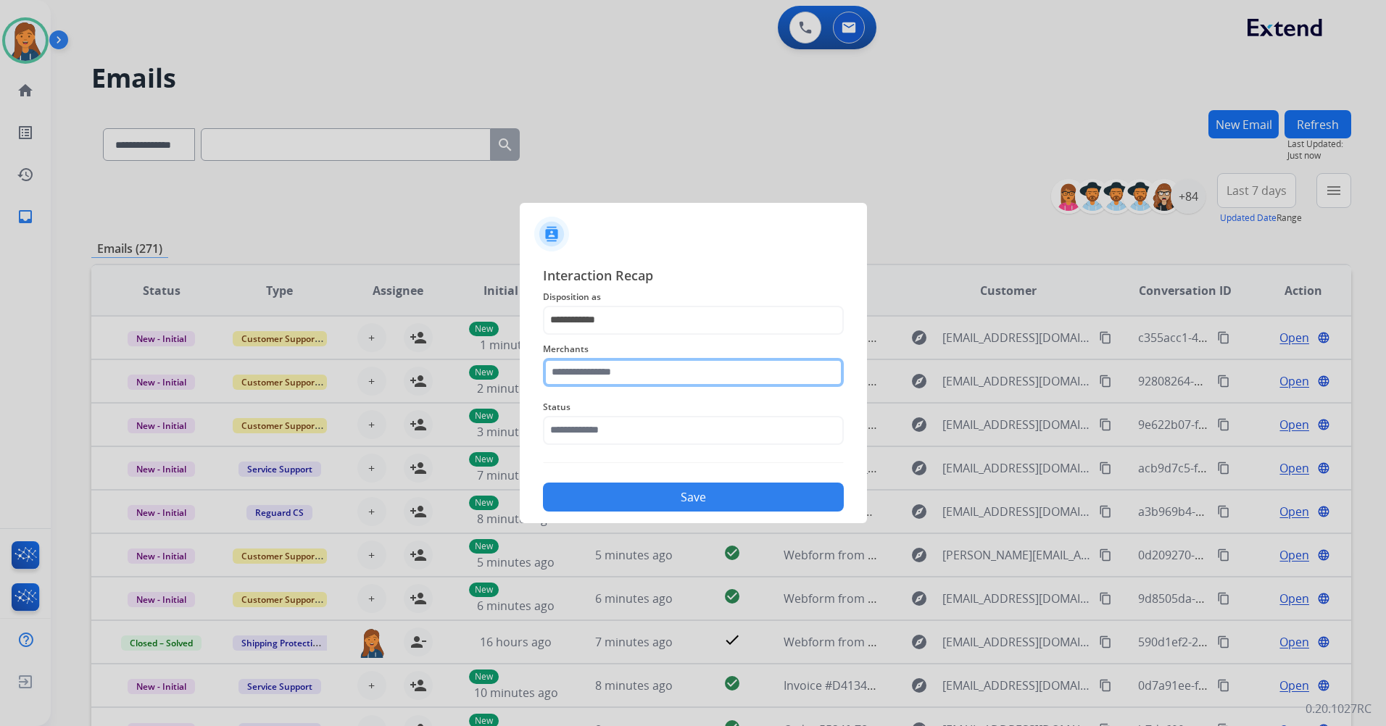
click at [593, 382] on input "text" at bounding box center [693, 372] width 301 height 29
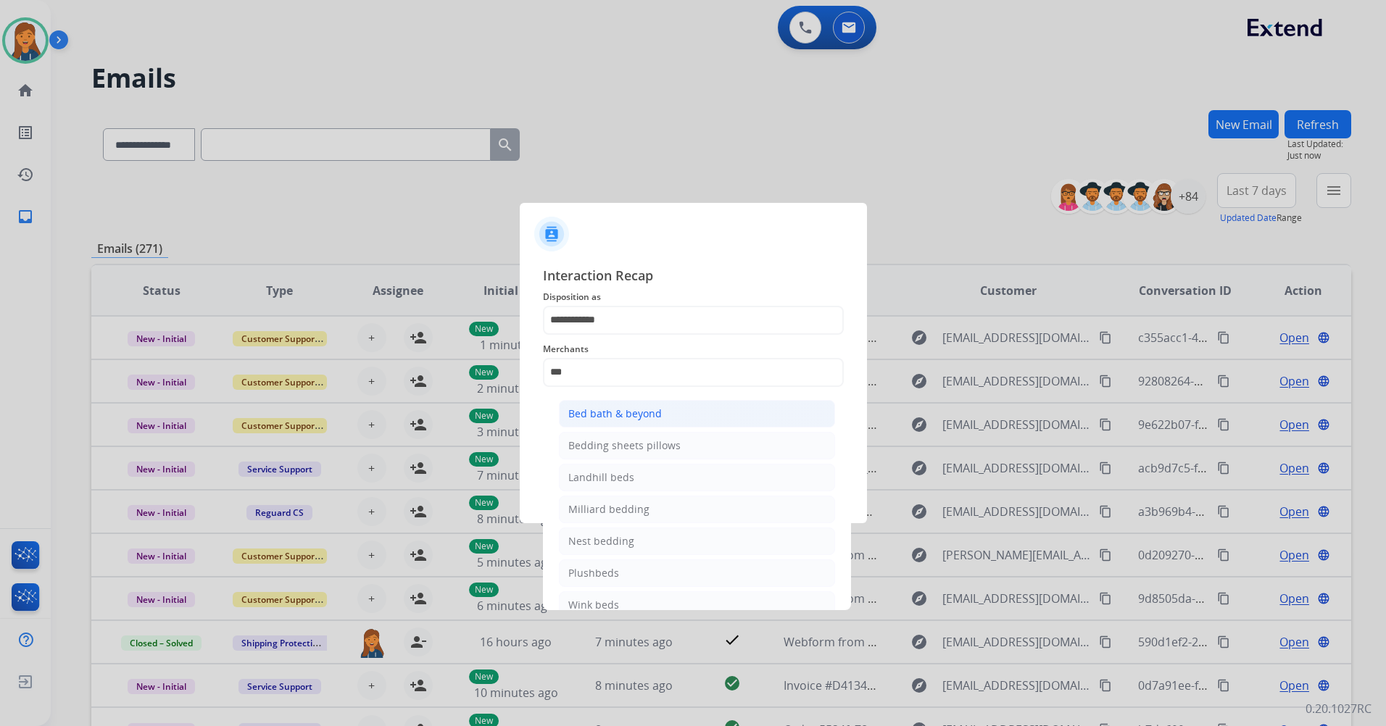
click at [699, 415] on li "Bed bath & beyond" at bounding box center [697, 414] width 276 height 28
type input "**********"
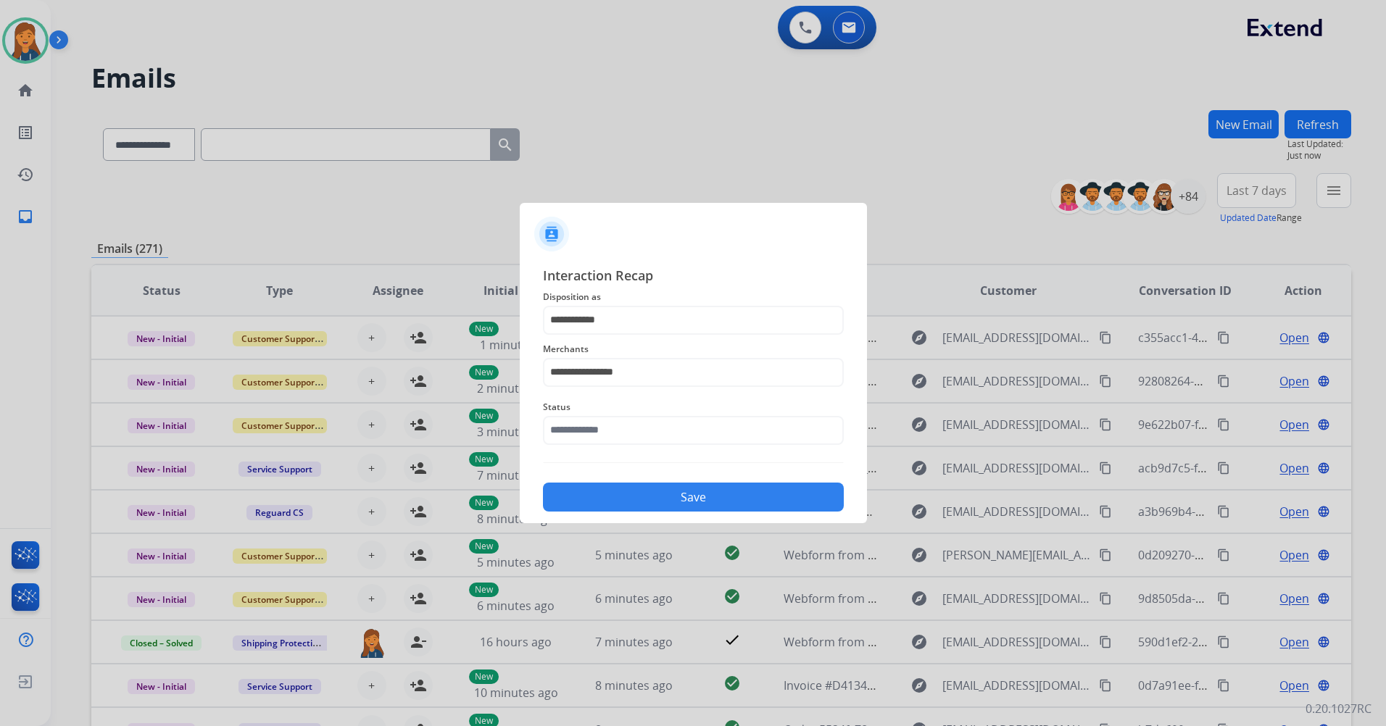
click at [699, 415] on span "Status" at bounding box center [693, 407] width 301 height 17
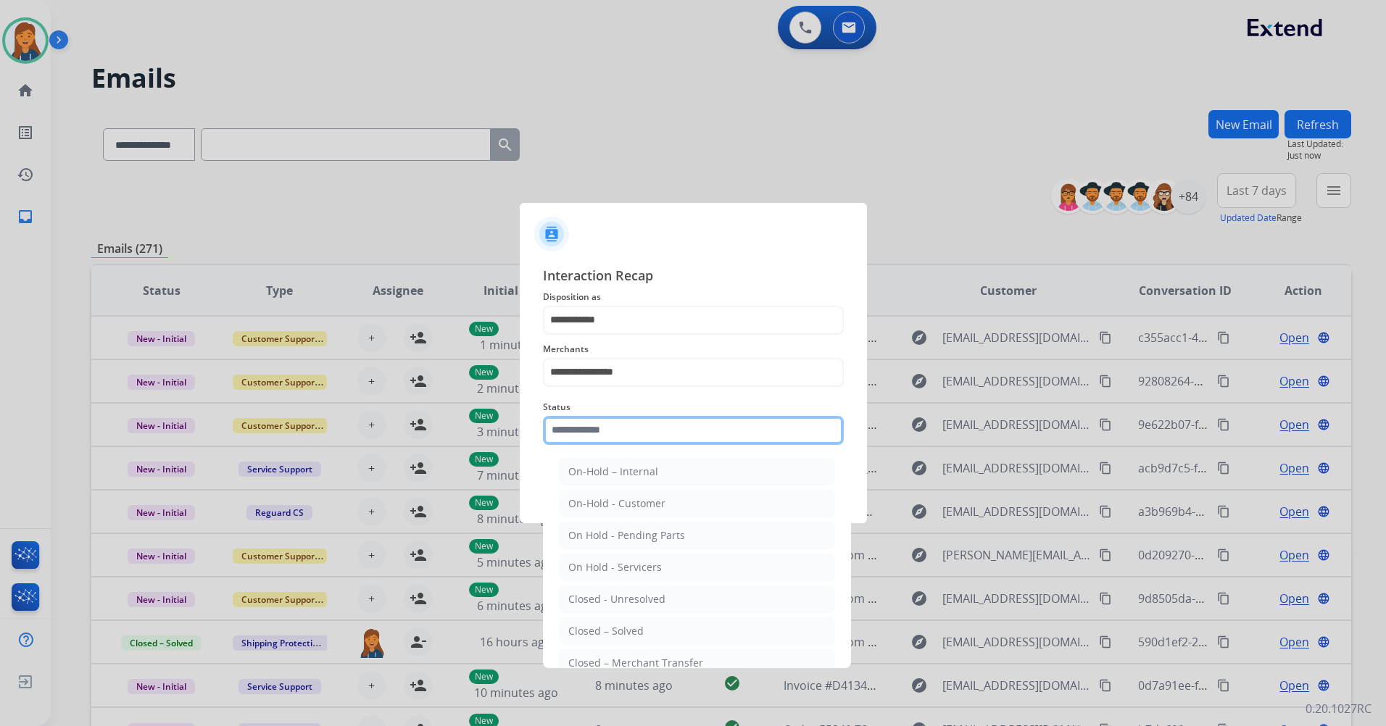
click at [671, 432] on input "text" at bounding box center [693, 430] width 301 height 29
click at [621, 634] on div "Closed – Solved" at bounding box center [605, 631] width 75 height 14
type input "**********"
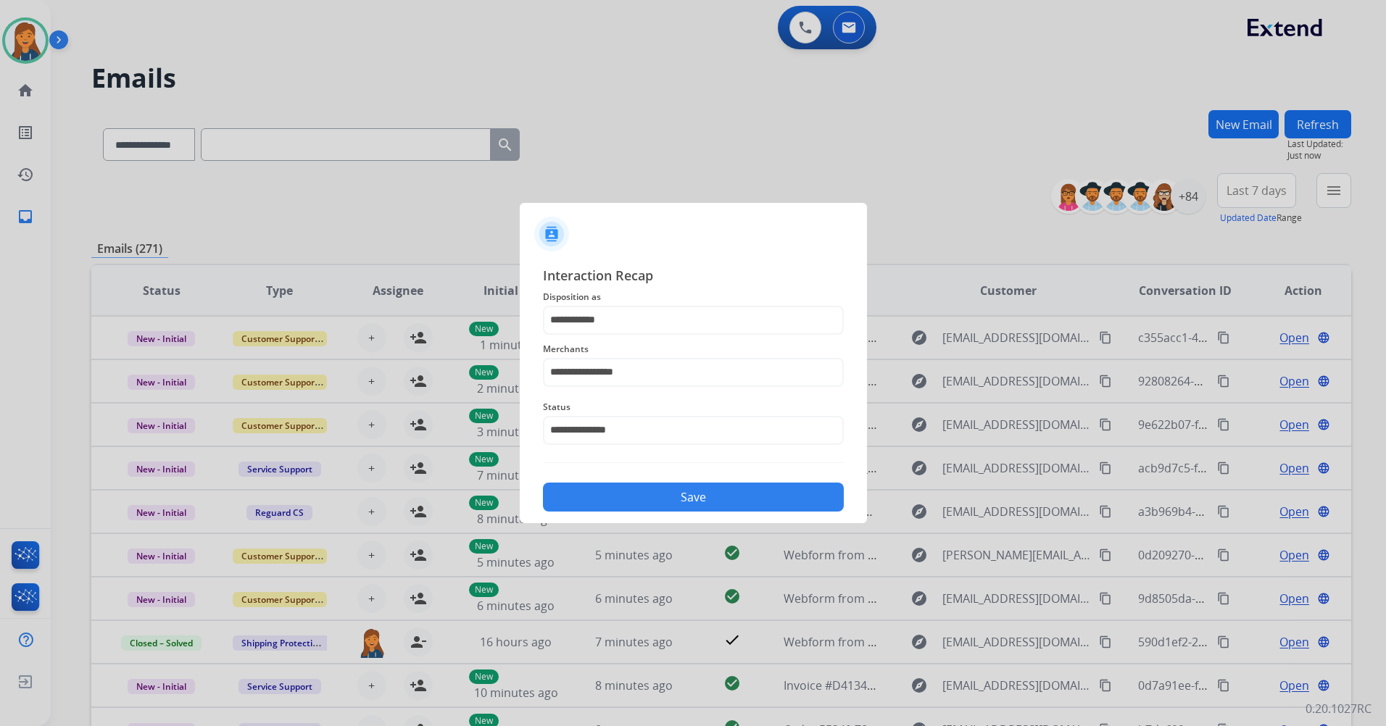
click at [656, 503] on button "Save" at bounding box center [693, 497] width 301 height 29
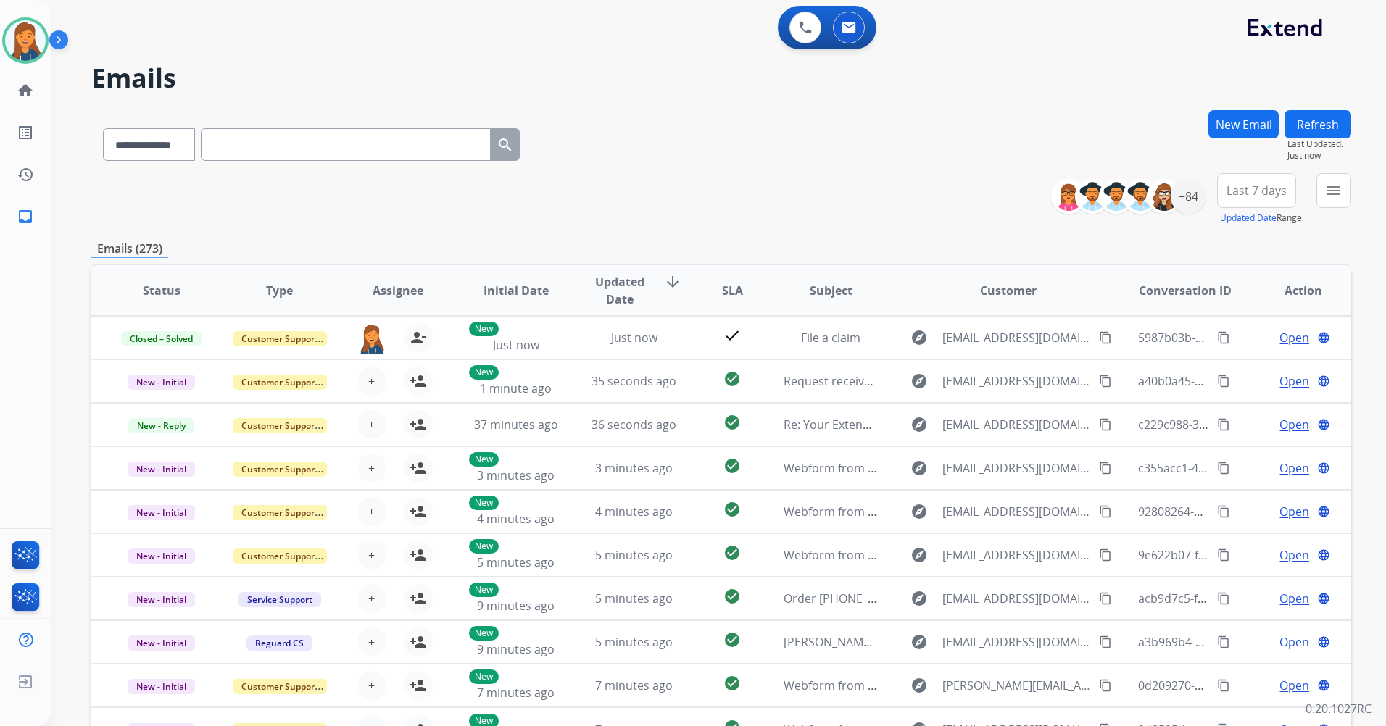
click at [1275, 191] on span "Last 7 days" at bounding box center [1257, 191] width 60 height 6
click at [1244, 368] on div "Last 90 days" at bounding box center [1252, 367] width 80 height 22
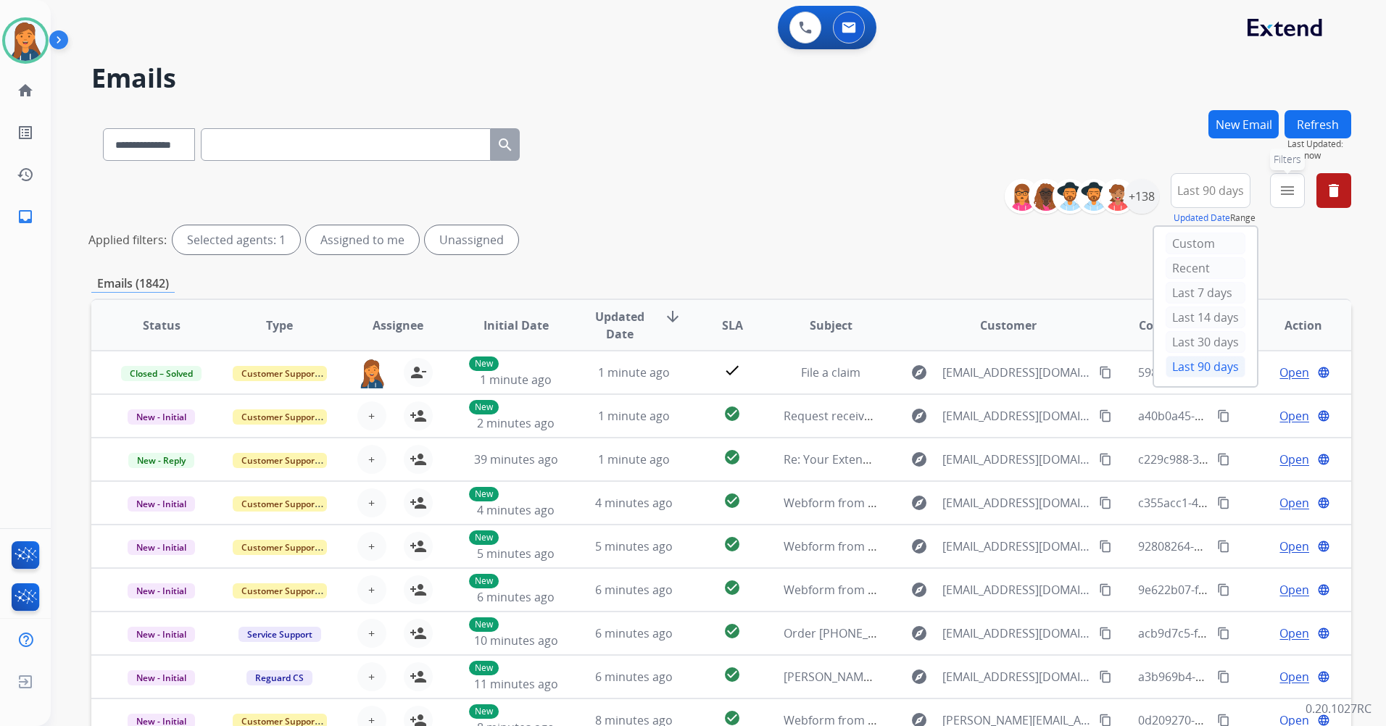
click at [1285, 180] on button "menu Filters" at bounding box center [1287, 190] width 35 height 35
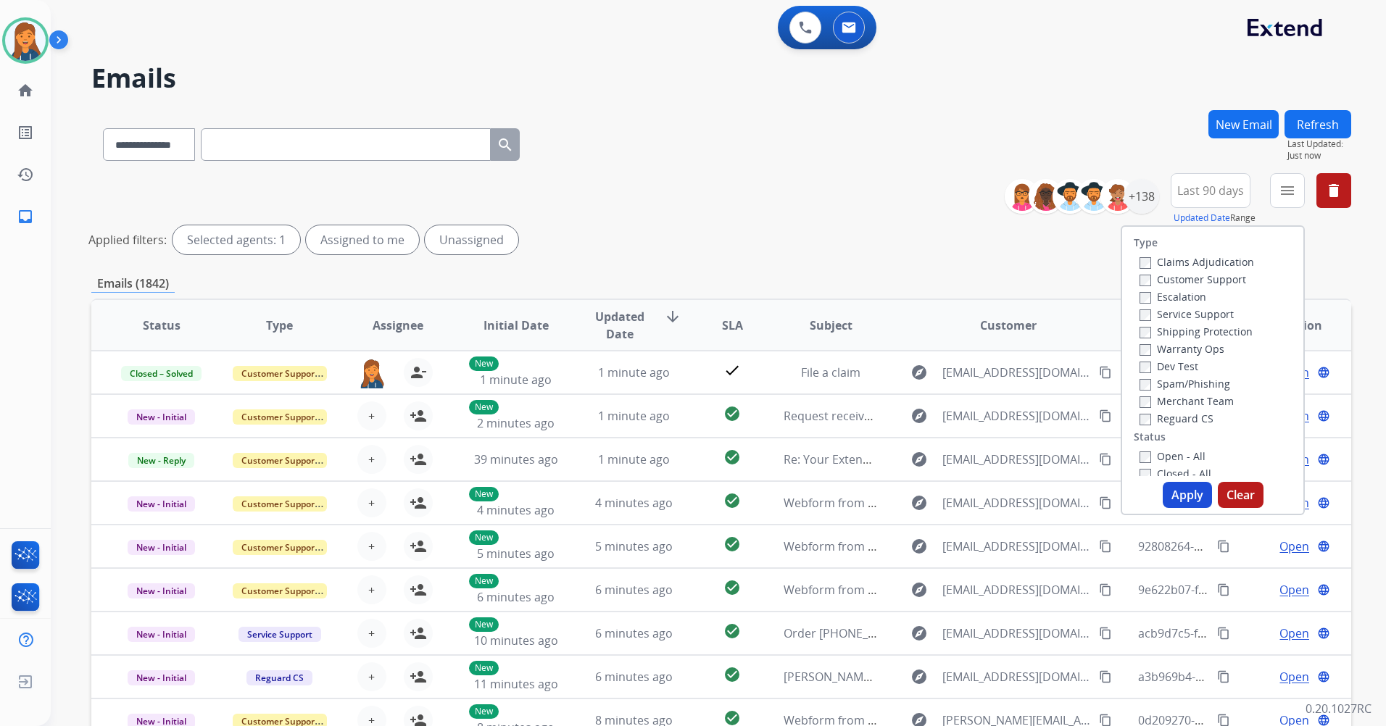
click at [1213, 276] on label "Customer Support" at bounding box center [1193, 280] width 107 height 14
click at [1198, 330] on label "Shipping Protection" at bounding box center [1196, 332] width 113 height 14
click at [1176, 410] on div "Reguard CS" at bounding box center [1197, 418] width 115 height 17
click at [1176, 417] on label "Reguard CS" at bounding box center [1177, 419] width 74 height 14
click at [1169, 459] on label "Open - All" at bounding box center [1173, 456] width 66 height 14
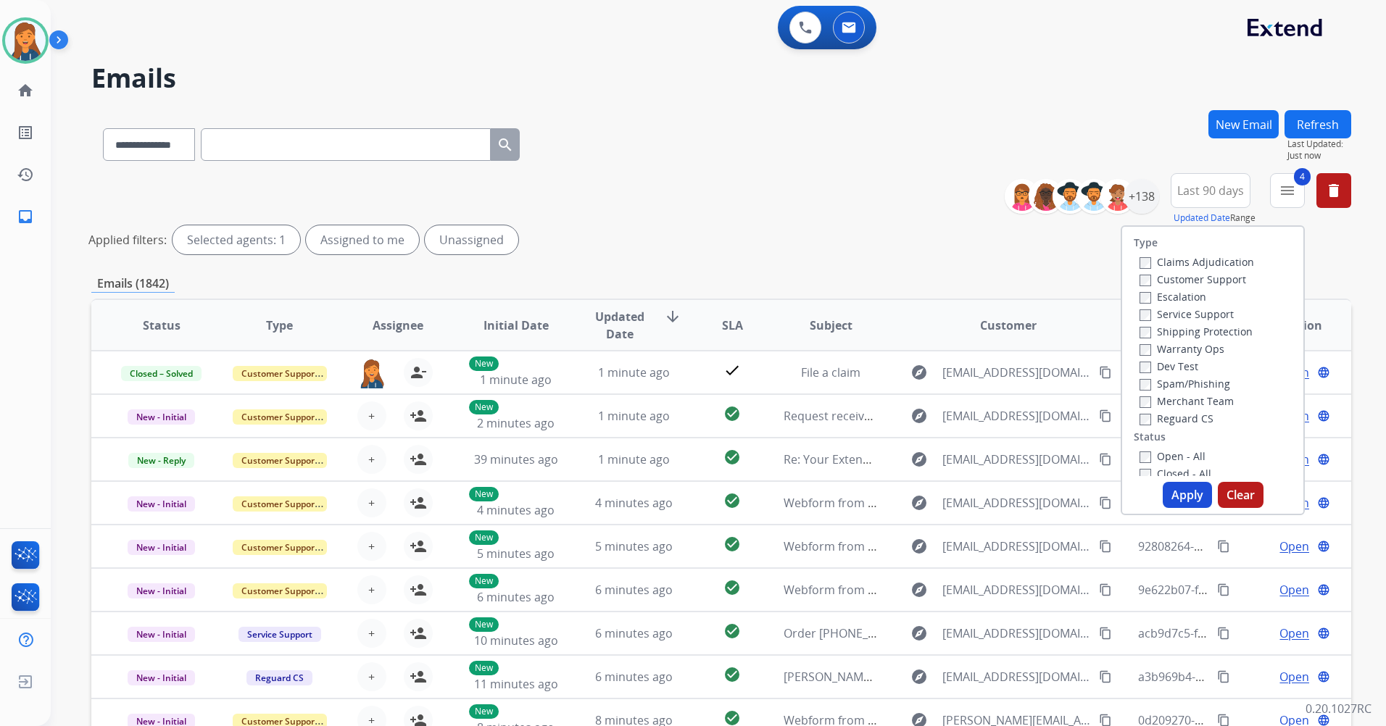
click at [1163, 499] on button "Apply" at bounding box center [1187, 495] width 49 height 26
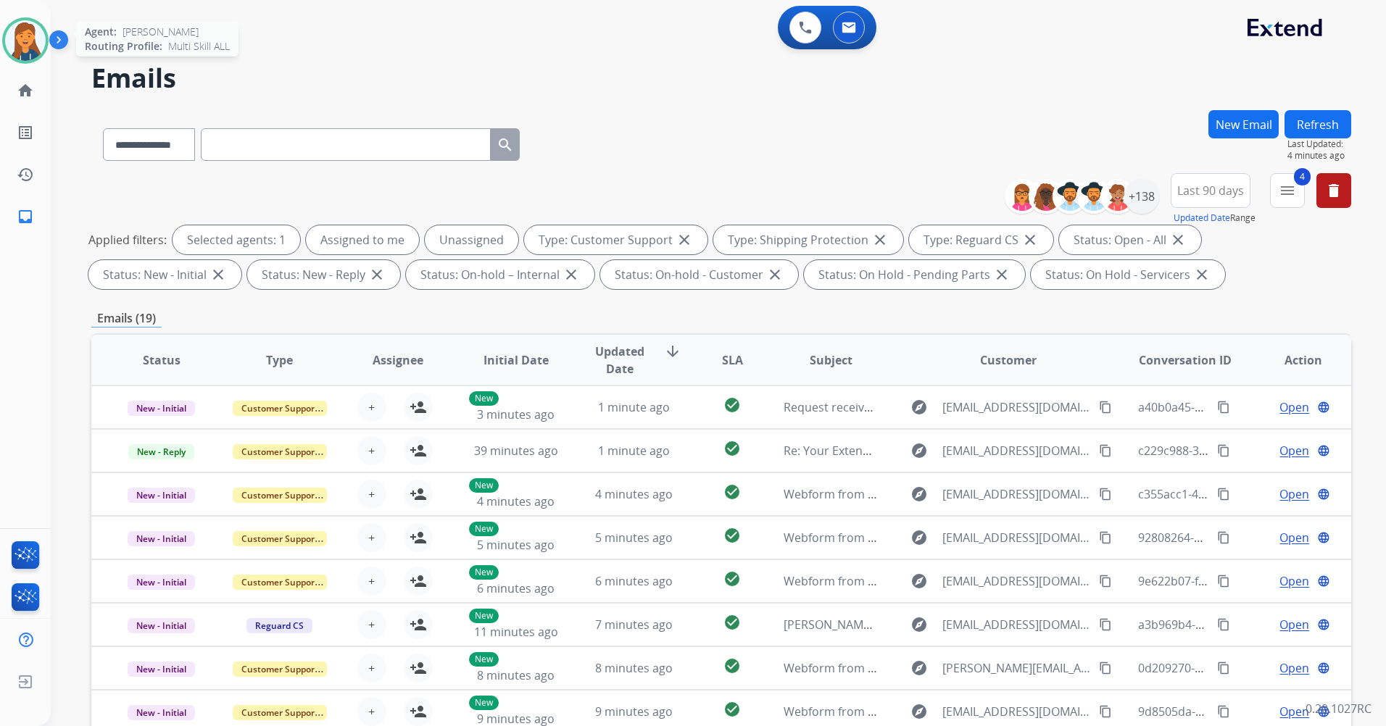
click at [15, 36] on img at bounding box center [25, 40] width 41 height 41
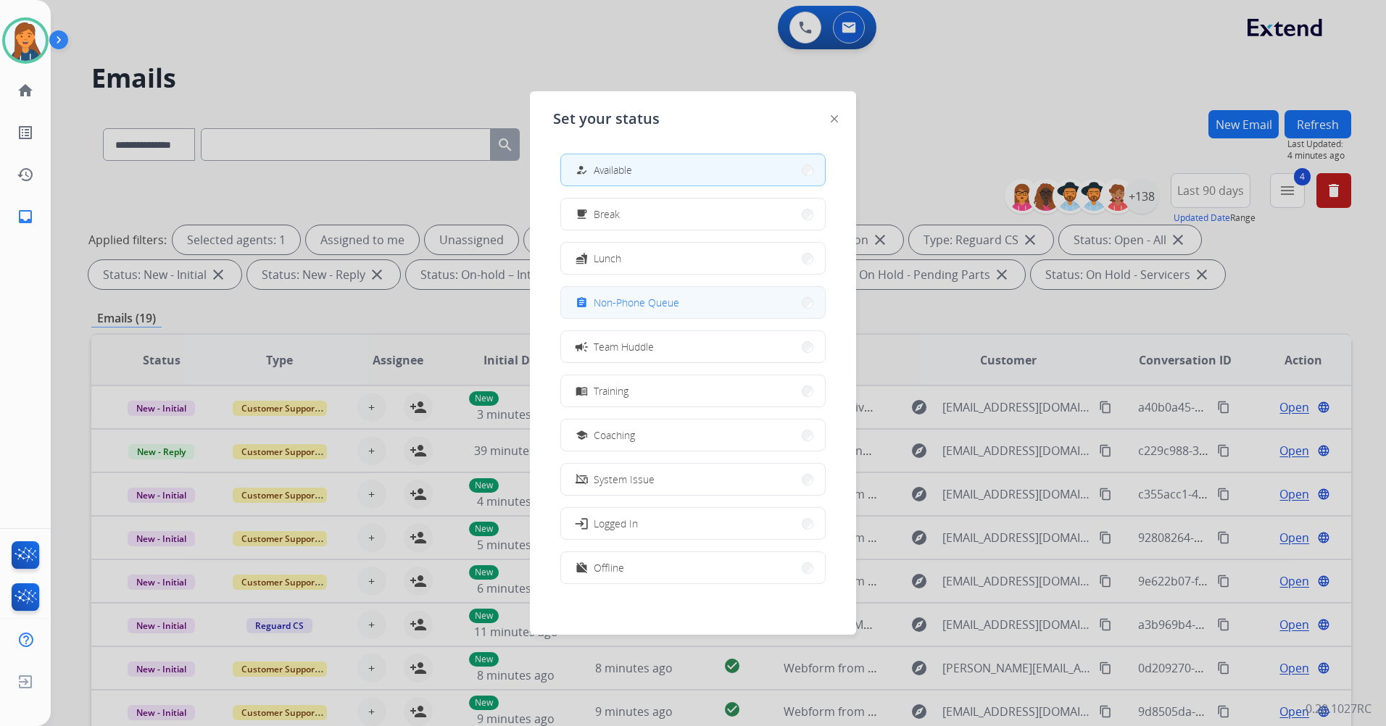
click at [683, 312] on button "assignment Non-Phone Queue" at bounding box center [693, 302] width 264 height 31
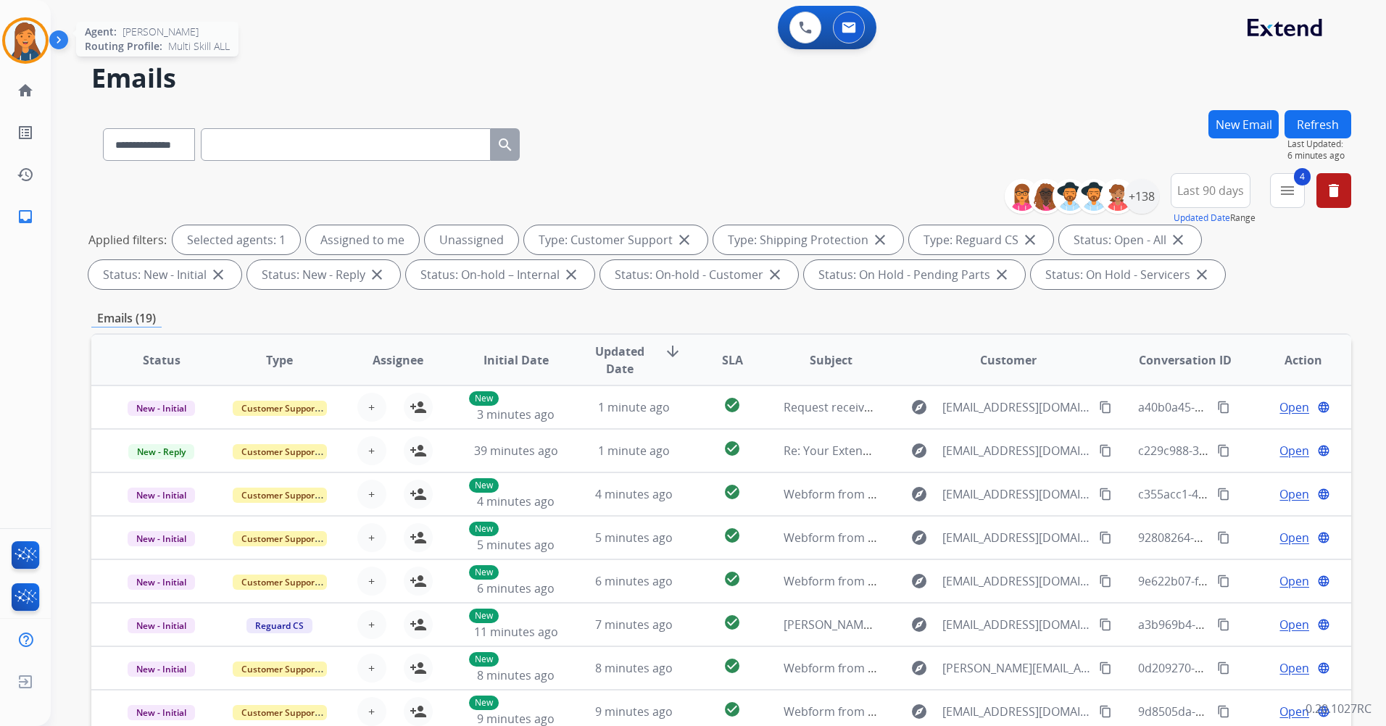
click at [22, 50] on img at bounding box center [25, 40] width 41 height 41
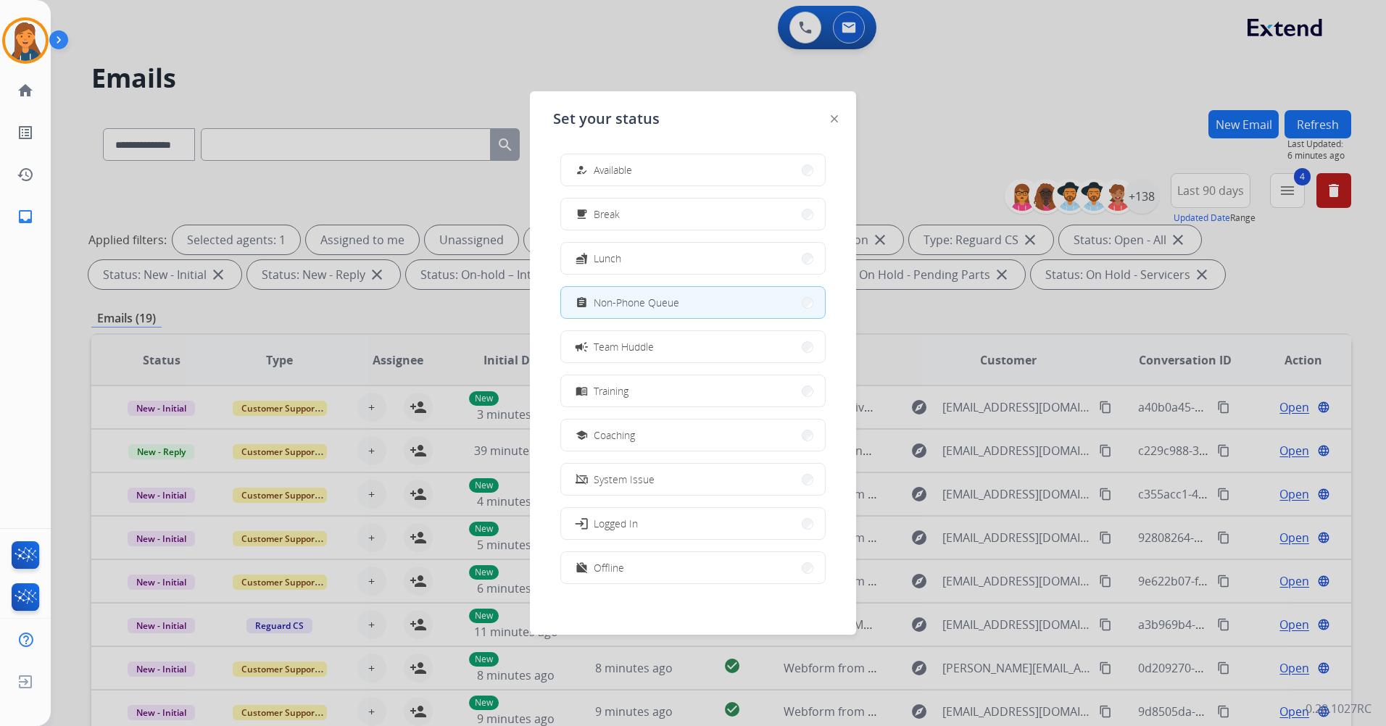
click at [656, 178] on button "how_to_reg Available" at bounding box center [693, 169] width 264 height 31
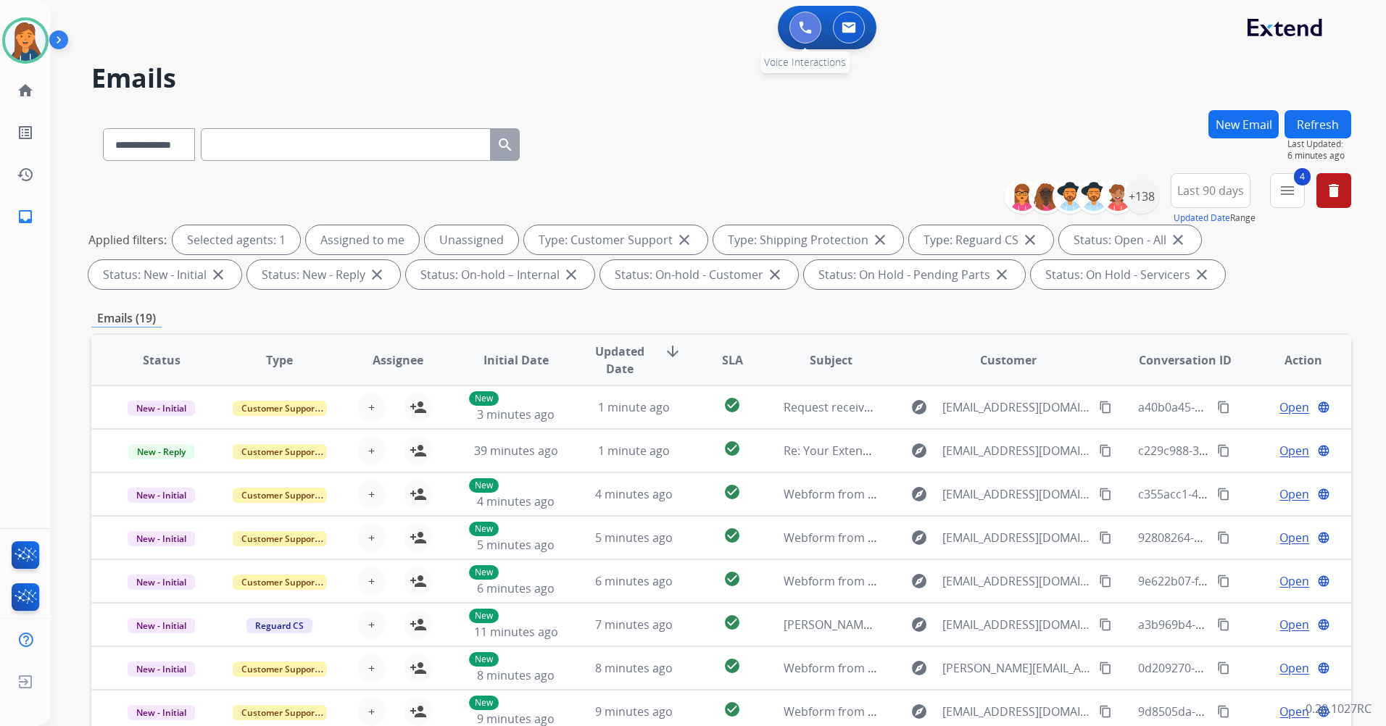
click at [808, 22] on img at bounding box center [805, 27] width 13 height 13
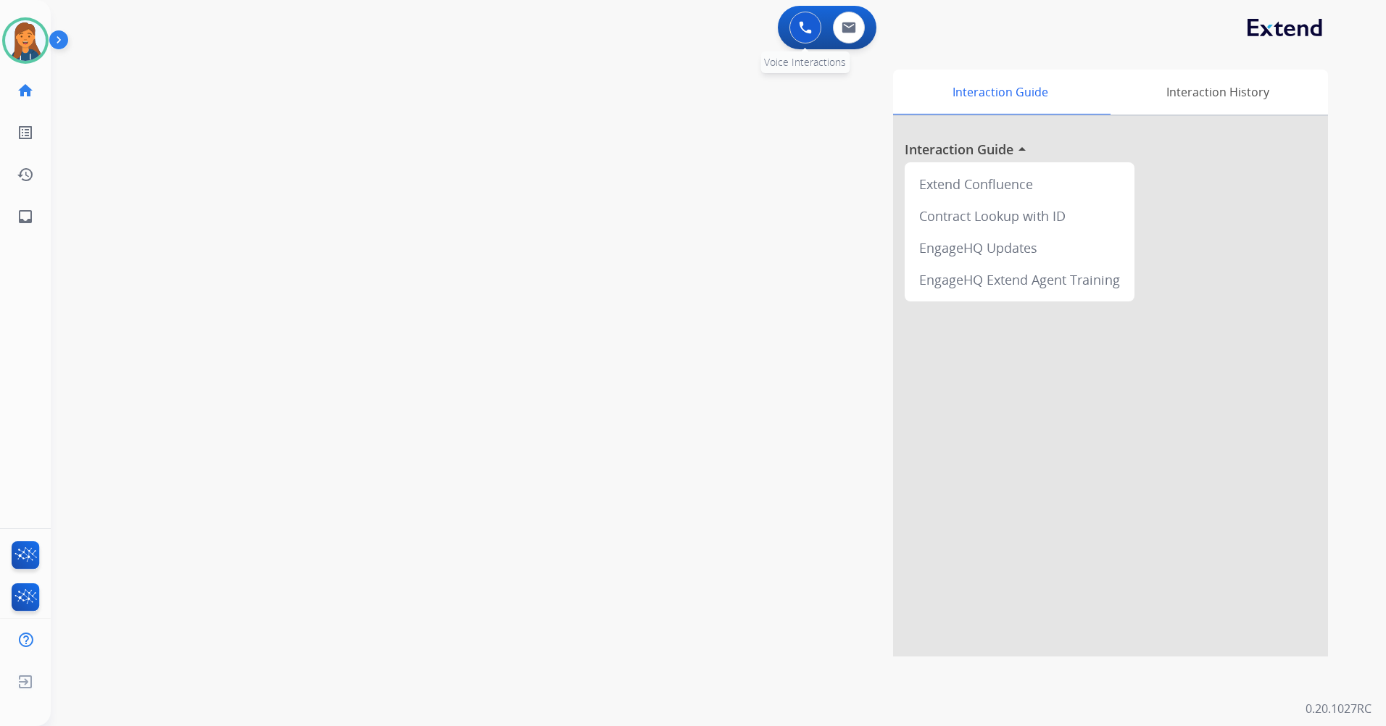
click at [803, 30] on img at bounding box center [805, 27] width 13 height 13
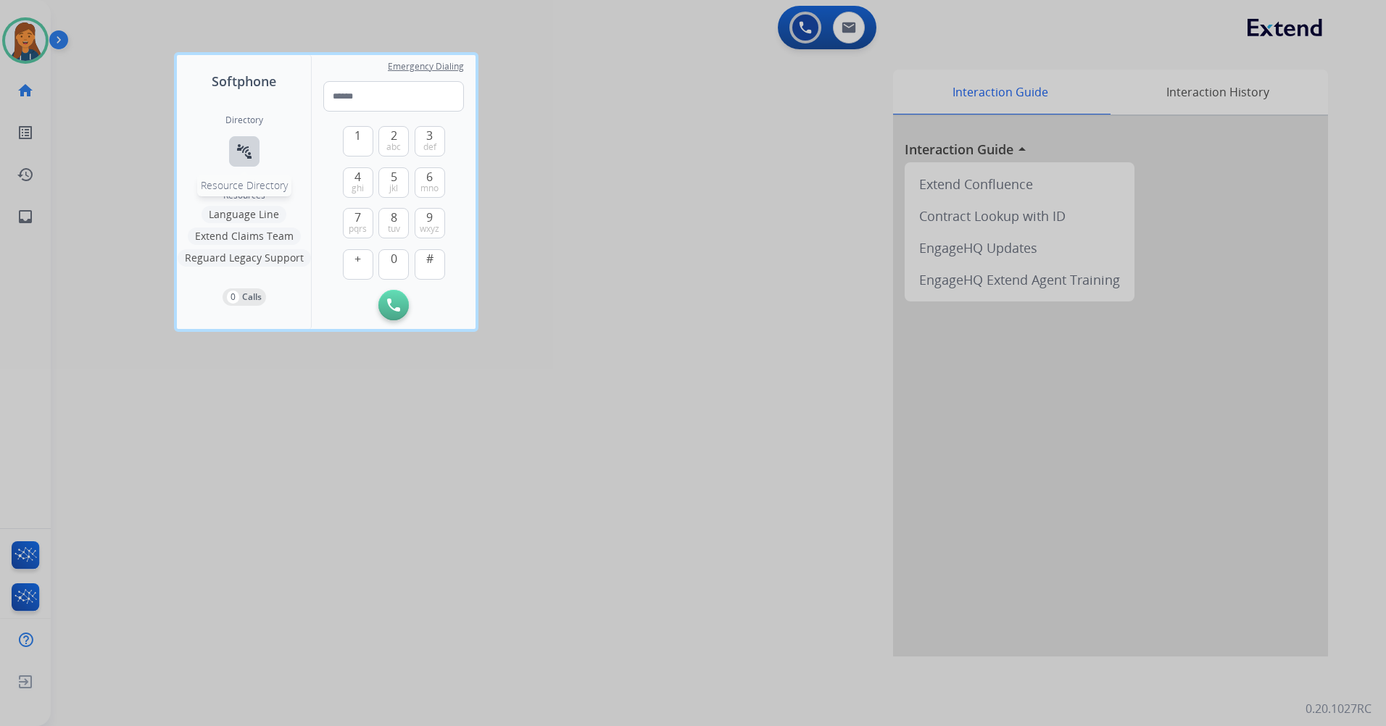
click at [248, 153] on mat-icon "connect_without_contact" at bounding box center [244, 151] width 17 height 17
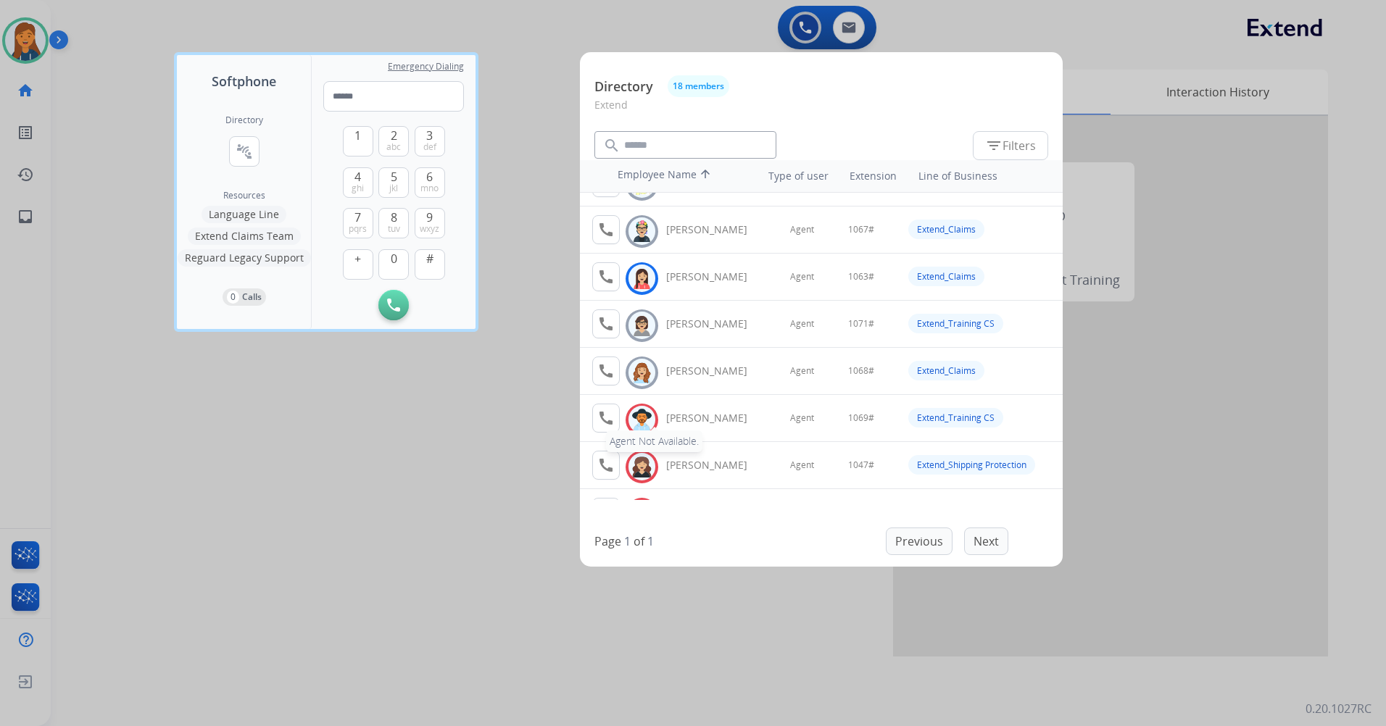
scroll to position [552, 0]
click at [513, 508] on div at bounding box center [693, 363] width 1386 height 726
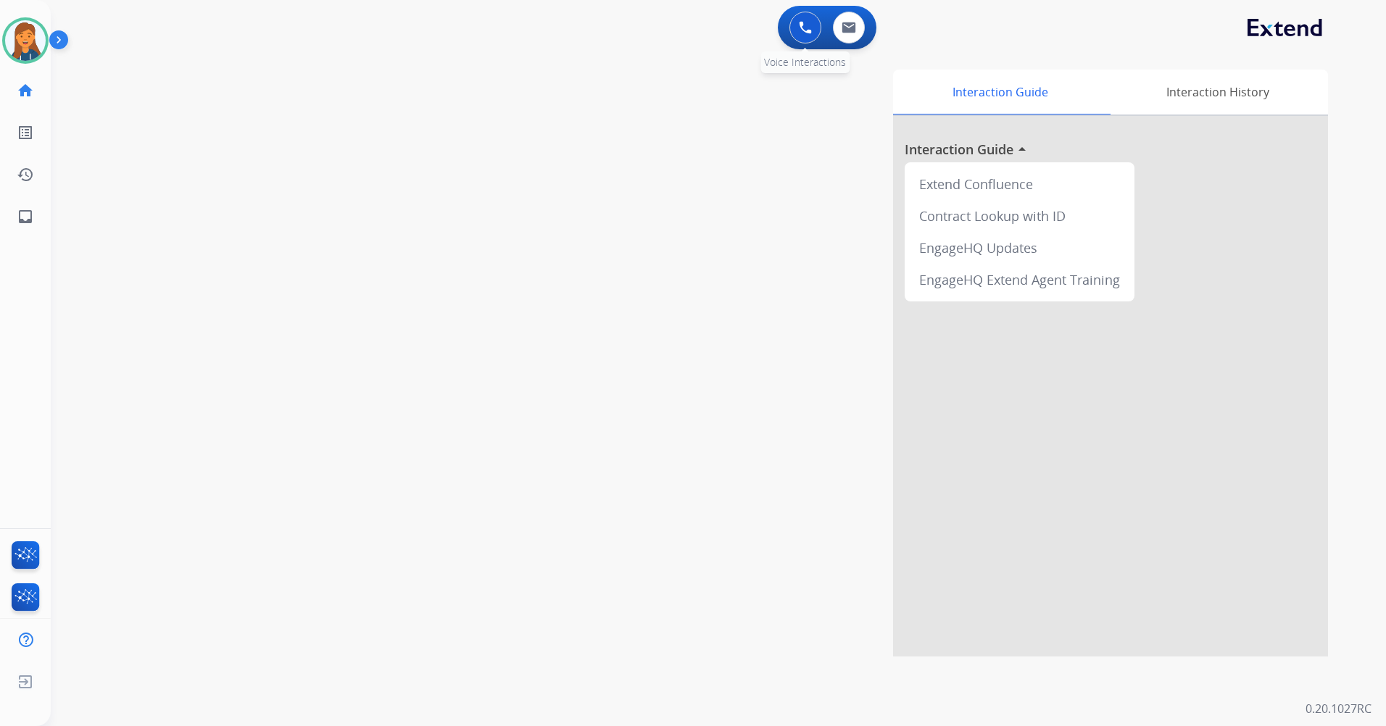
click at [801, 38] on button at bounding box center [805, 28] width 32 height 32
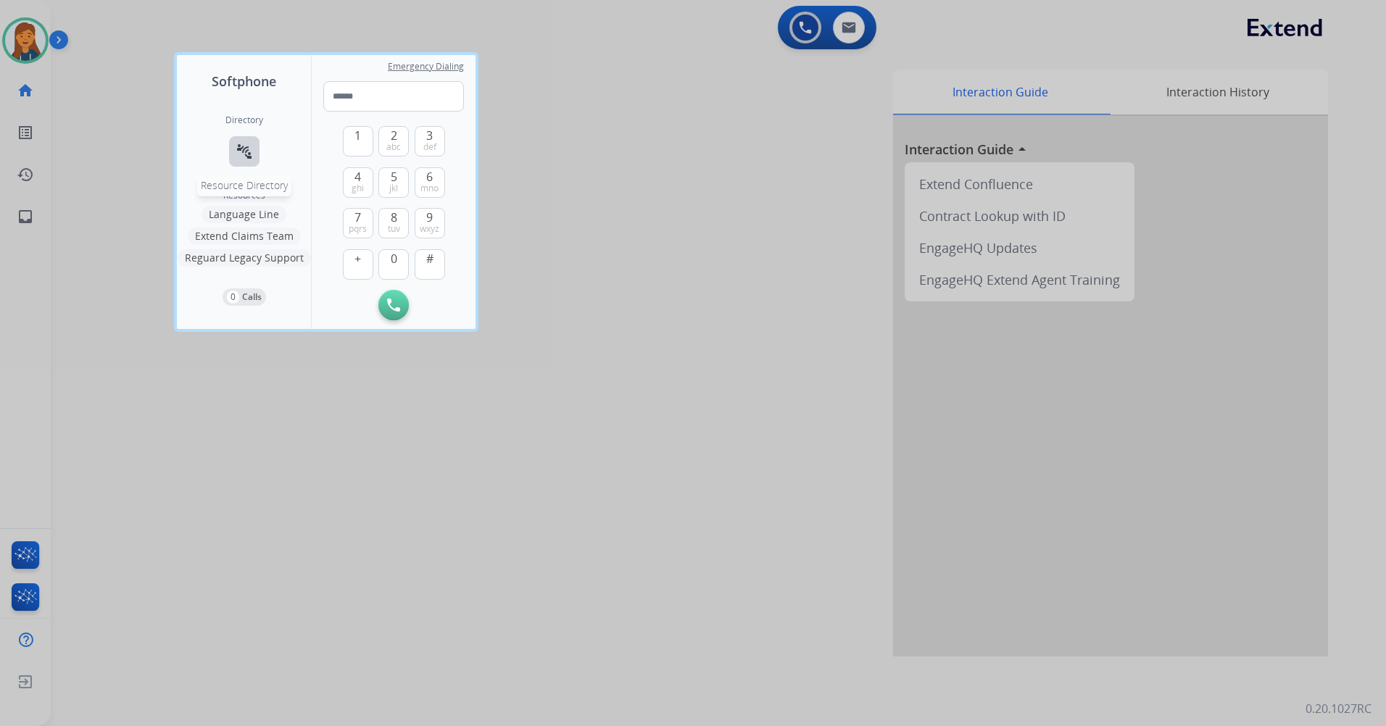
click at [241, 150] on mat-icon "connect_without_contact" at bounding box center [244, 151] width 17 height 17
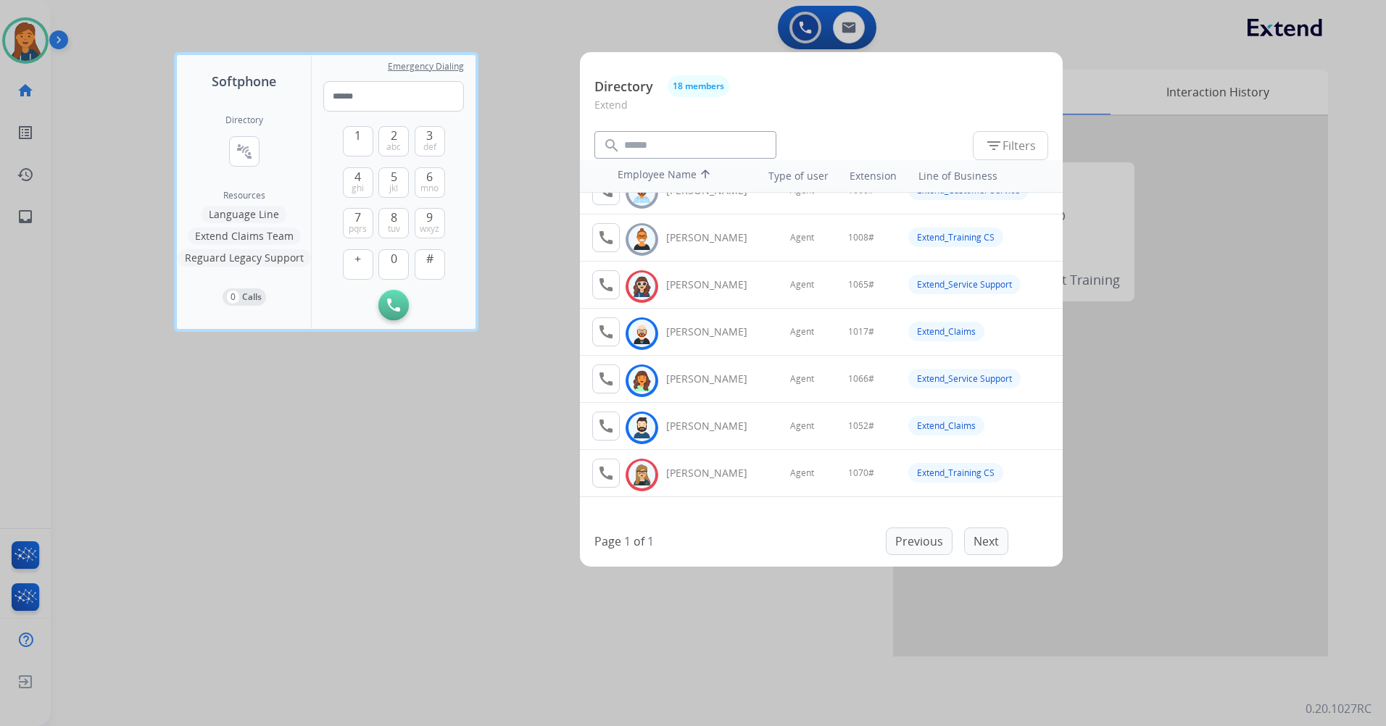
scroll to position [0, 0]
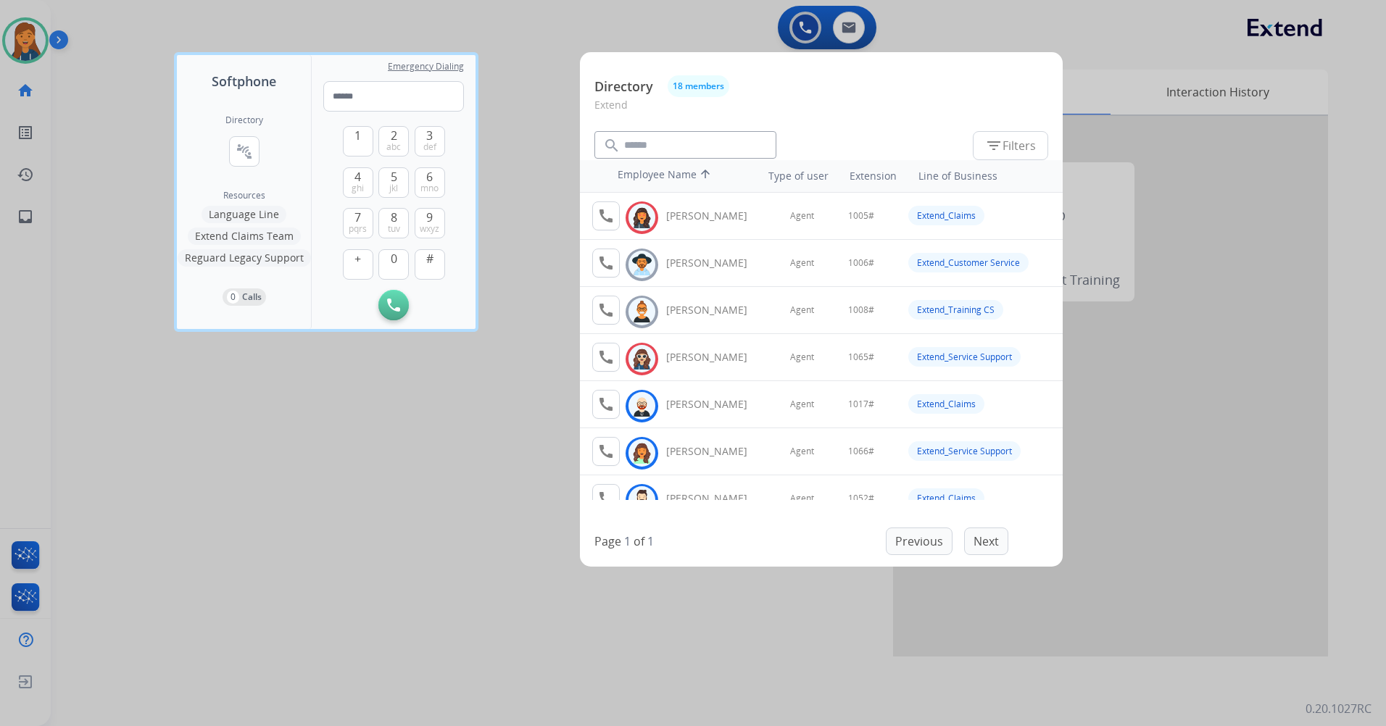
click at [519, 473] on div at bounding box center [693, 363] width 1386 height 726
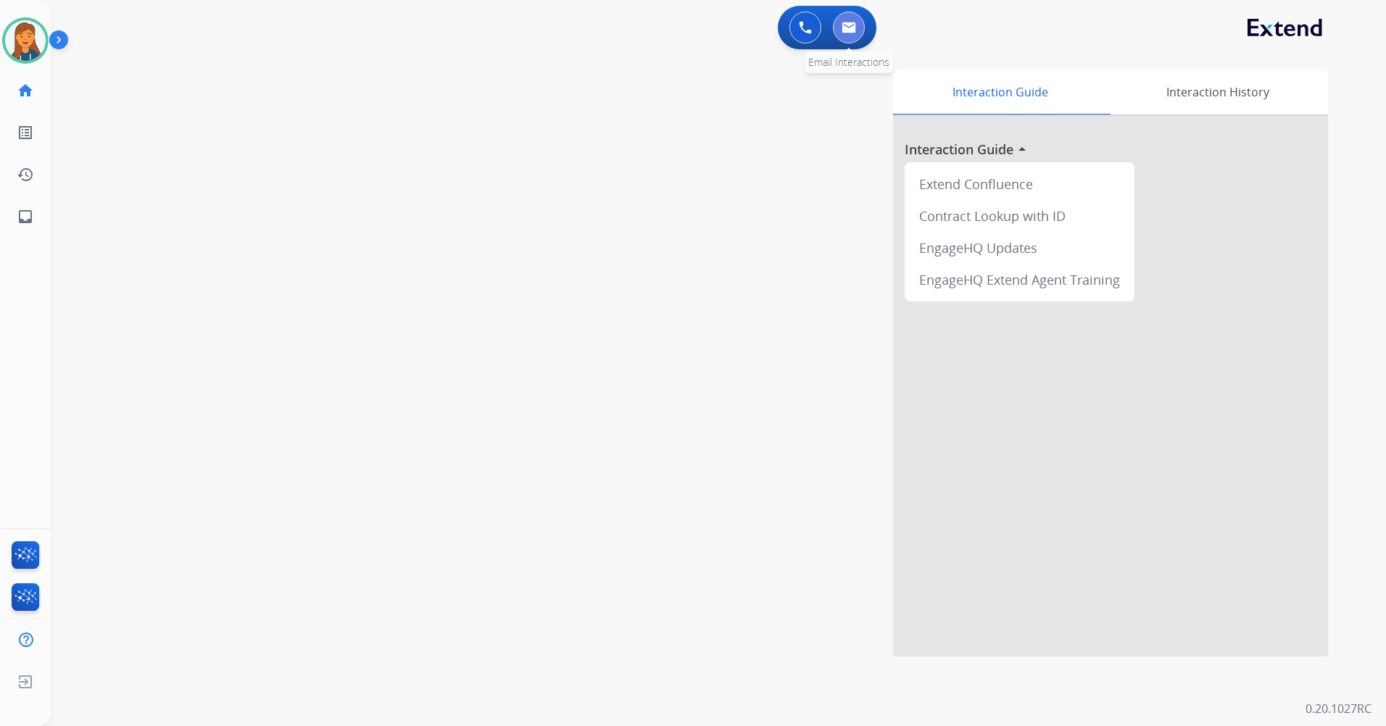
click at [855, 24] on img at bounding box center [849, 28] width 14 height 12
select select "**********"
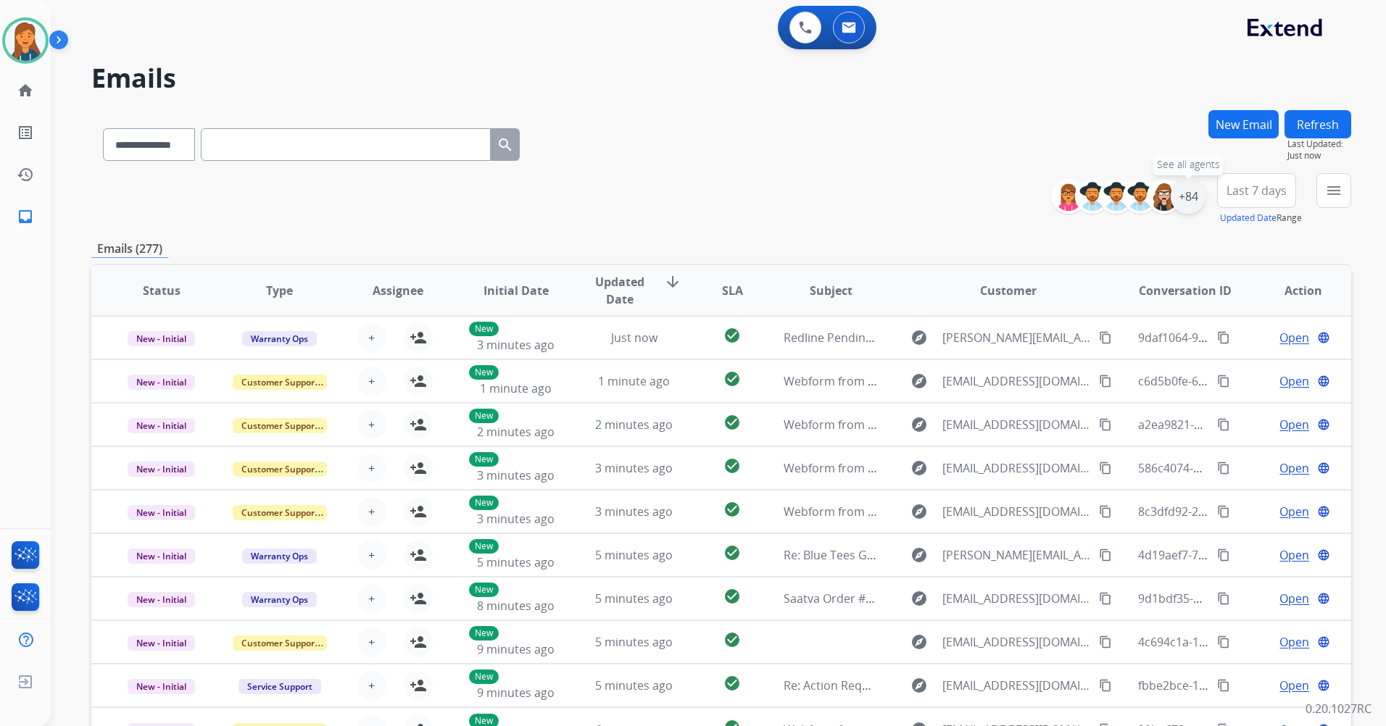
click at [1188, 206] on div "+84" at bounding box center [1188, 196] width 35 height 35
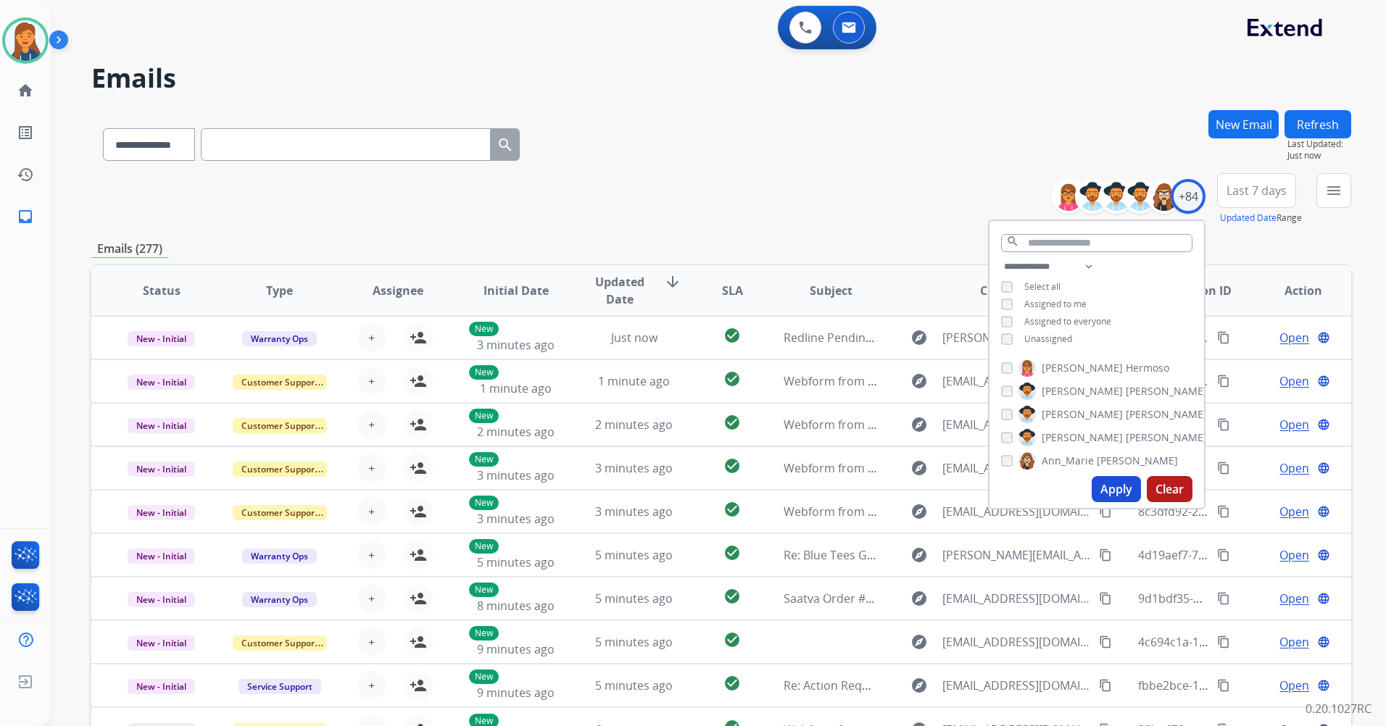
click at [1242, 193] on span "Last 7 days" at bounding box center [1257, 191] width 60 height 6
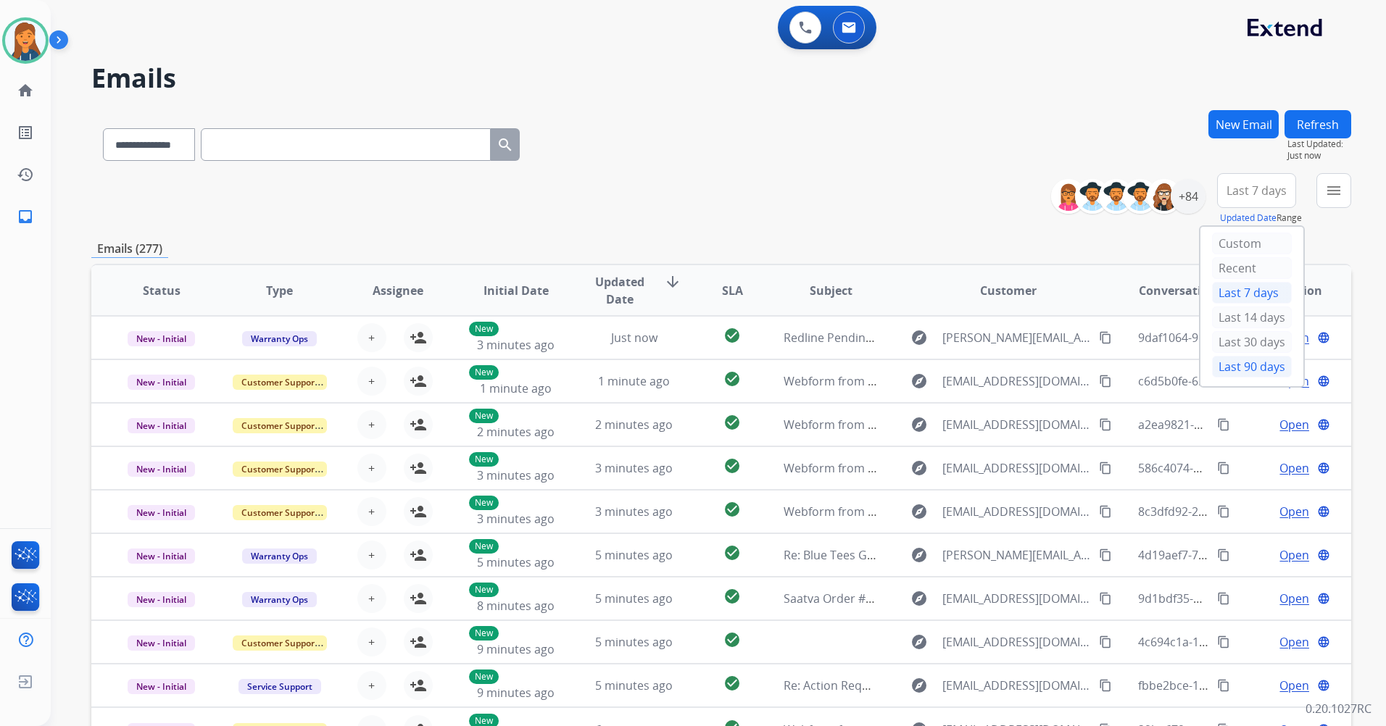
click at [1224, 370] on div "Last 90 days" at bounding box center [1252, 367] width 80 height 22
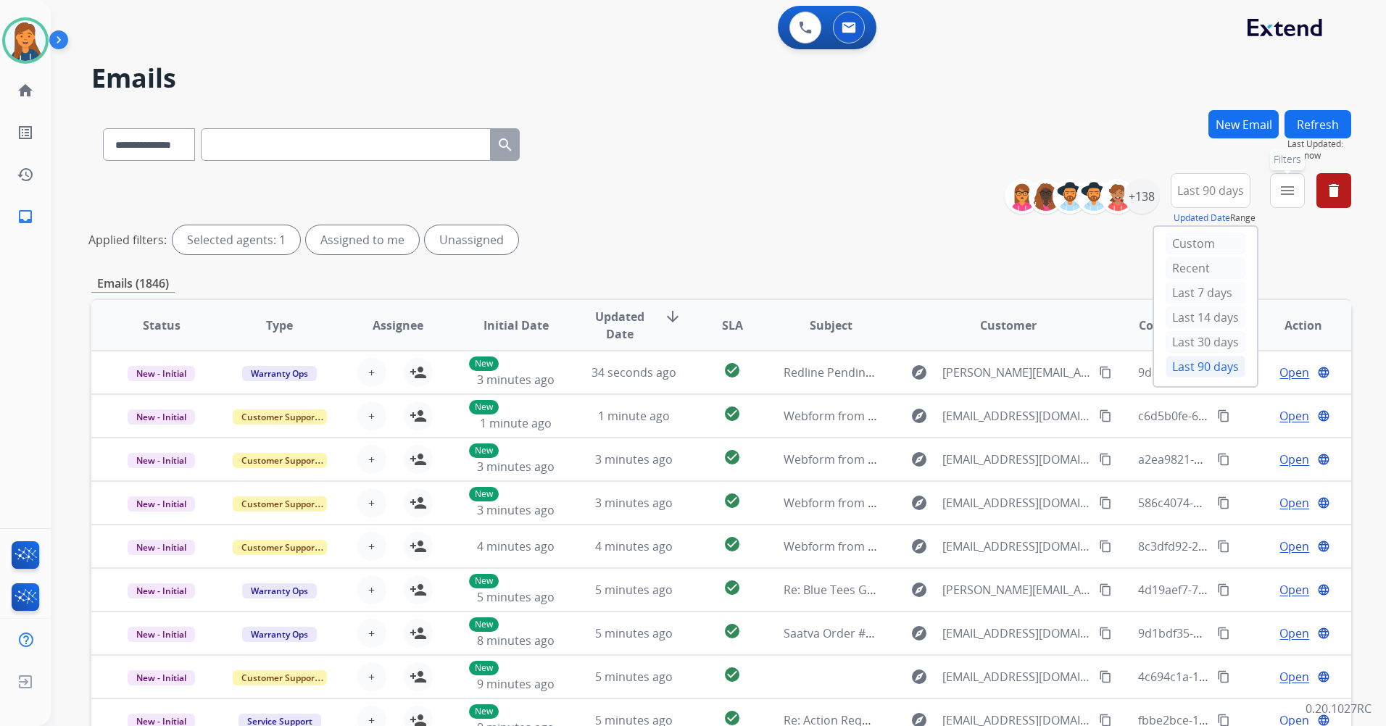
click at [1279, 203] on button "menu Filters" at bounding box center [1287, 190] width 35 height 35
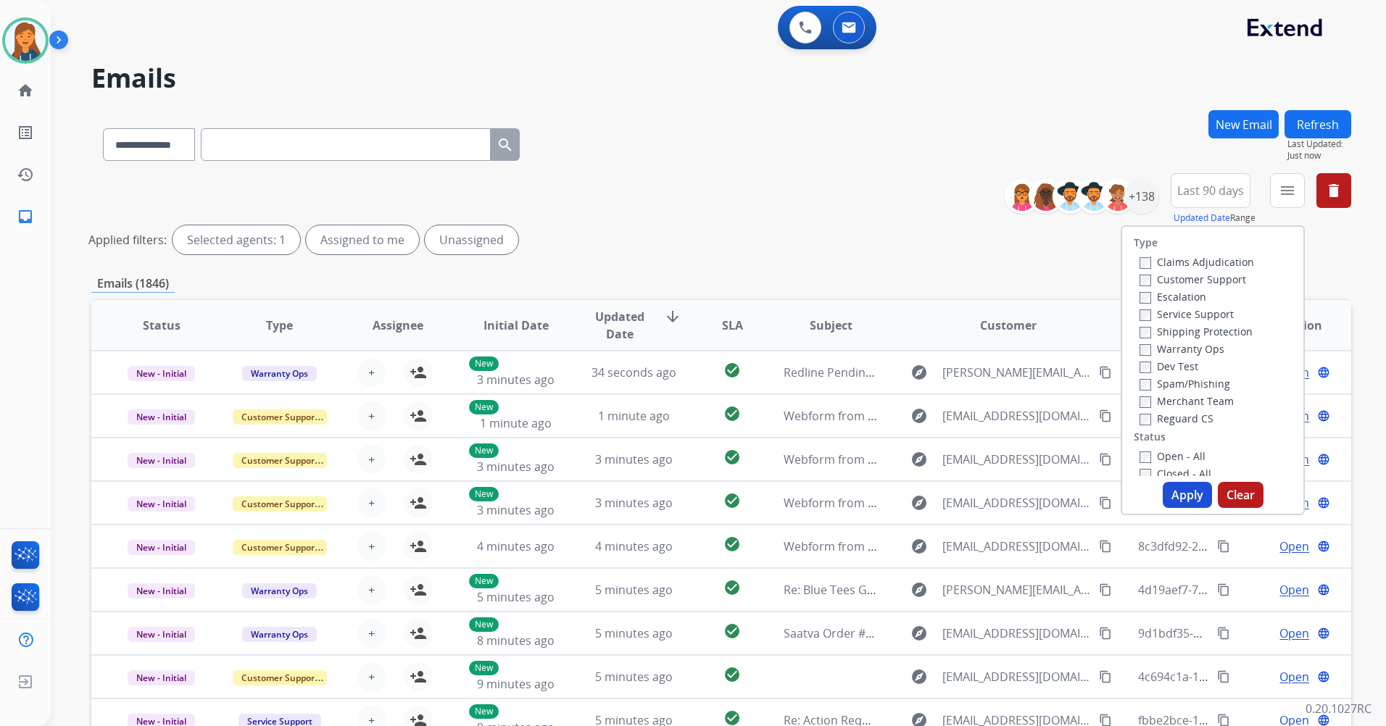
click at [1216, 275] on label "Customer Support" at bounding box center [1193, 280] width 107 height 14
click at [1181, 328] on label "Shipping Protection" at bounding box center [1196, 332] width 113 height 14
click at [1176, 417] on label "Reguard CS" at bounding box center [1177, 419] width 74 height 14
click at [1159, 458] on label "Open - All" at bounding box center [1173, 456] width 66 height 14
click at [1179, 502] on button "Apply" at bounding box center [1187, 495] width 49 height 26
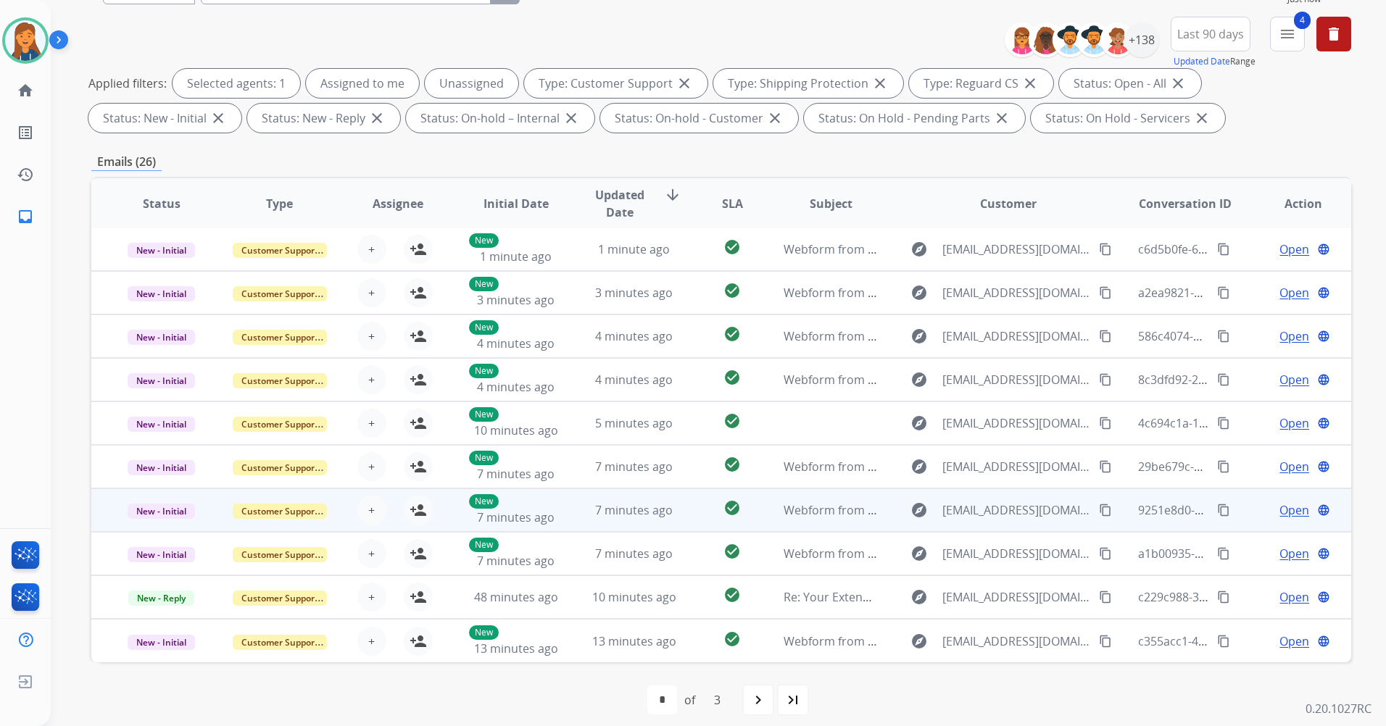
scroll to position [168, 0]
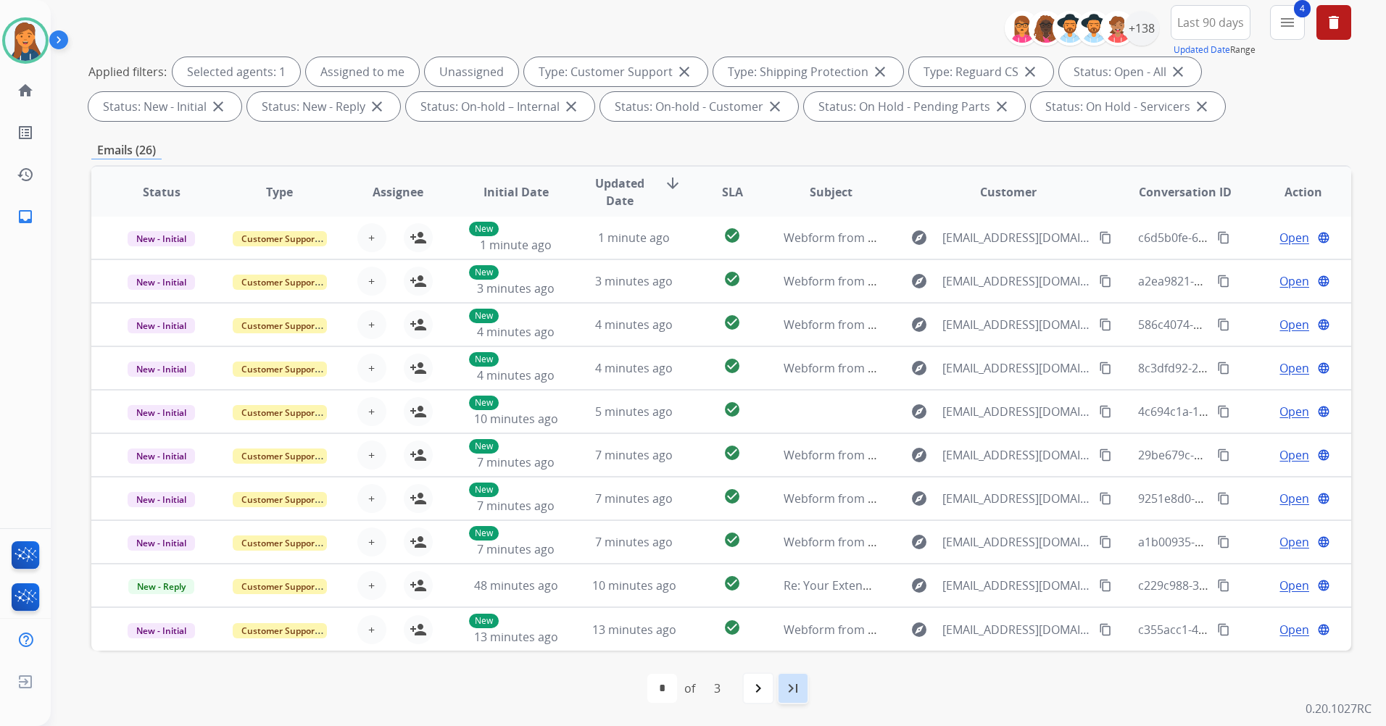
click at [792, 691] on mat-icon "last_page" at bounding box center [792, 688] width 17 height 17
select select "*"
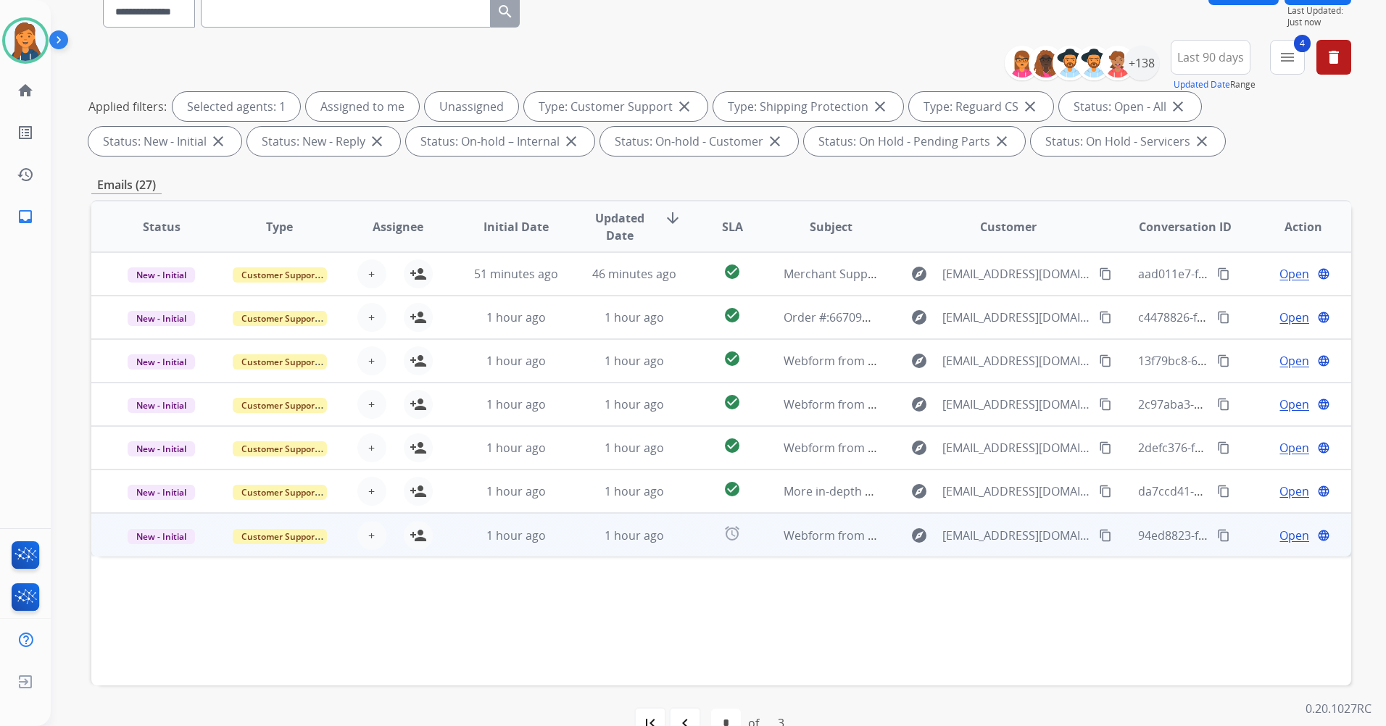
scroll to position [145, 0]
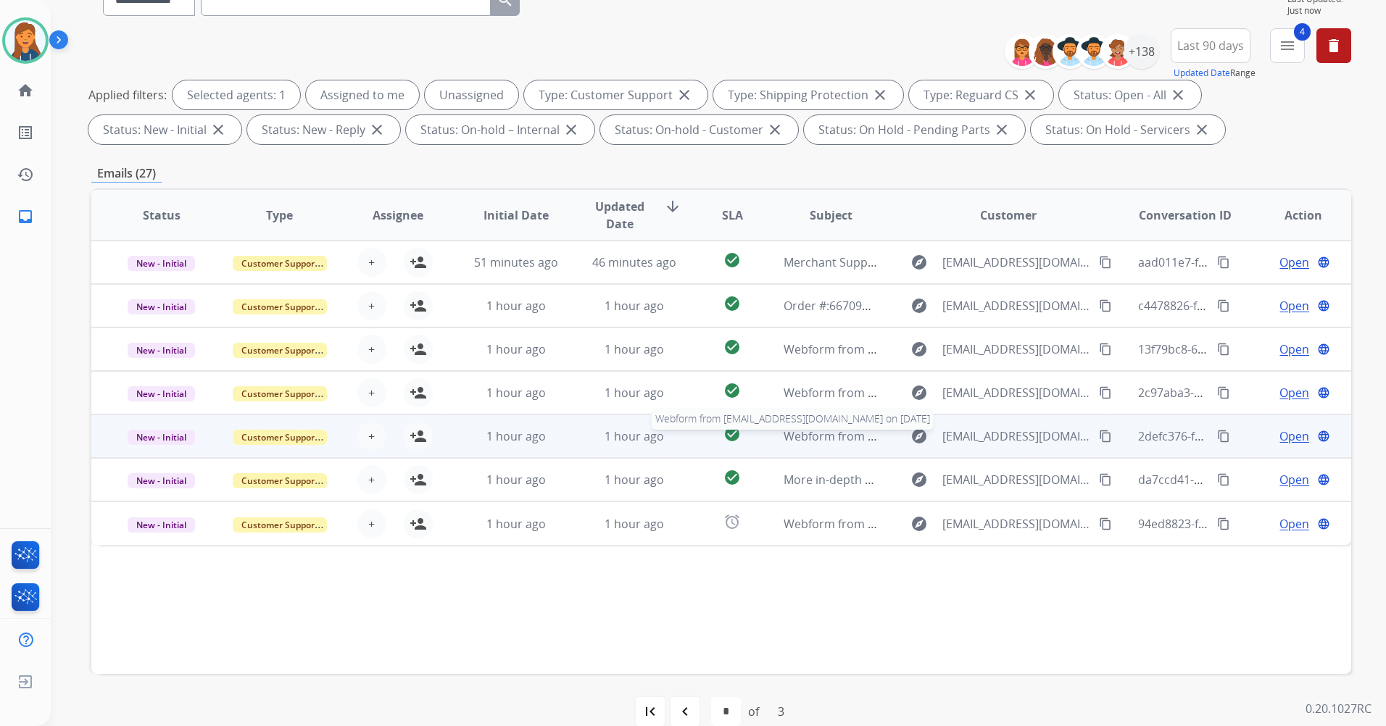
click at [817, 439] on span "Webform from mohannan21@gmail.com on 08/22/2025" at bounding box center [948, 436] width 328 height 16
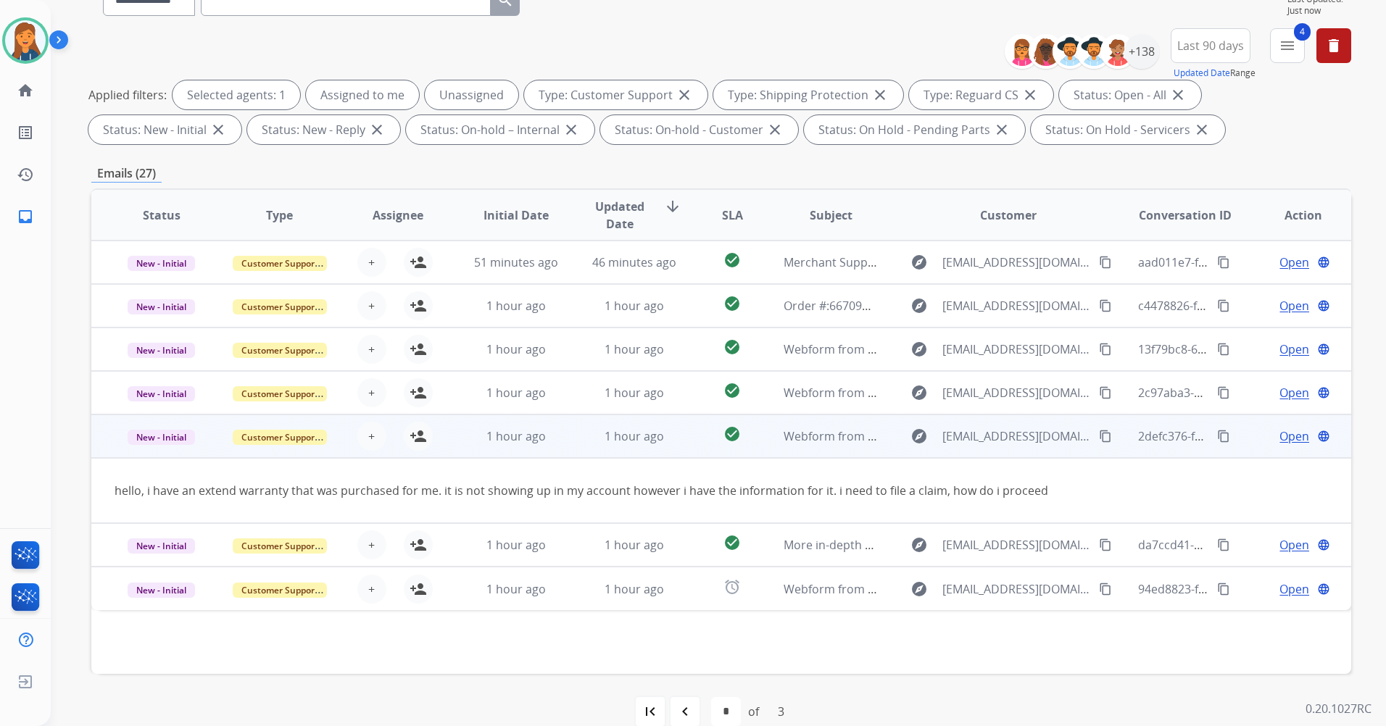
click at [1099, 436] on mat-icon "content_copy" at bounding box center [1105, 436] width 13 height 13
click at [1279, 438] on span "Open" at bounding box center [1294, 436] width 30 height 17
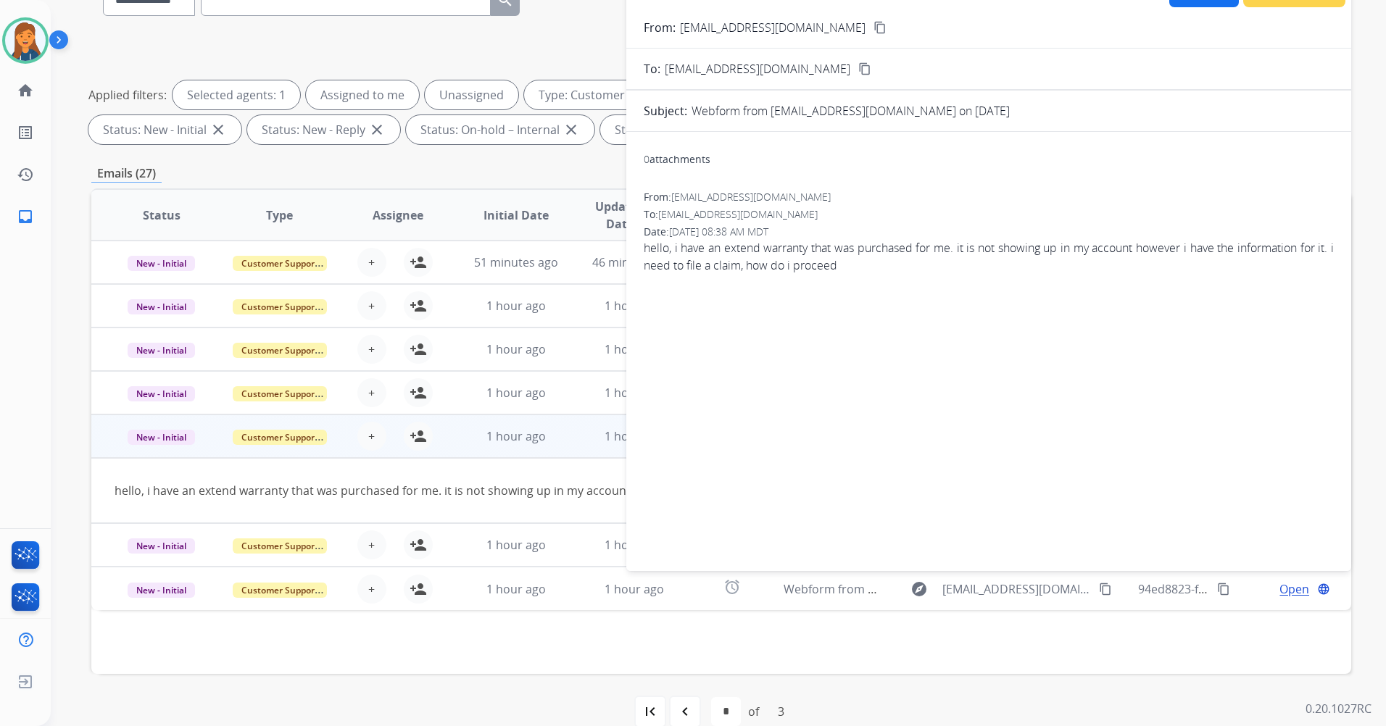
scroll to position [72, 0]
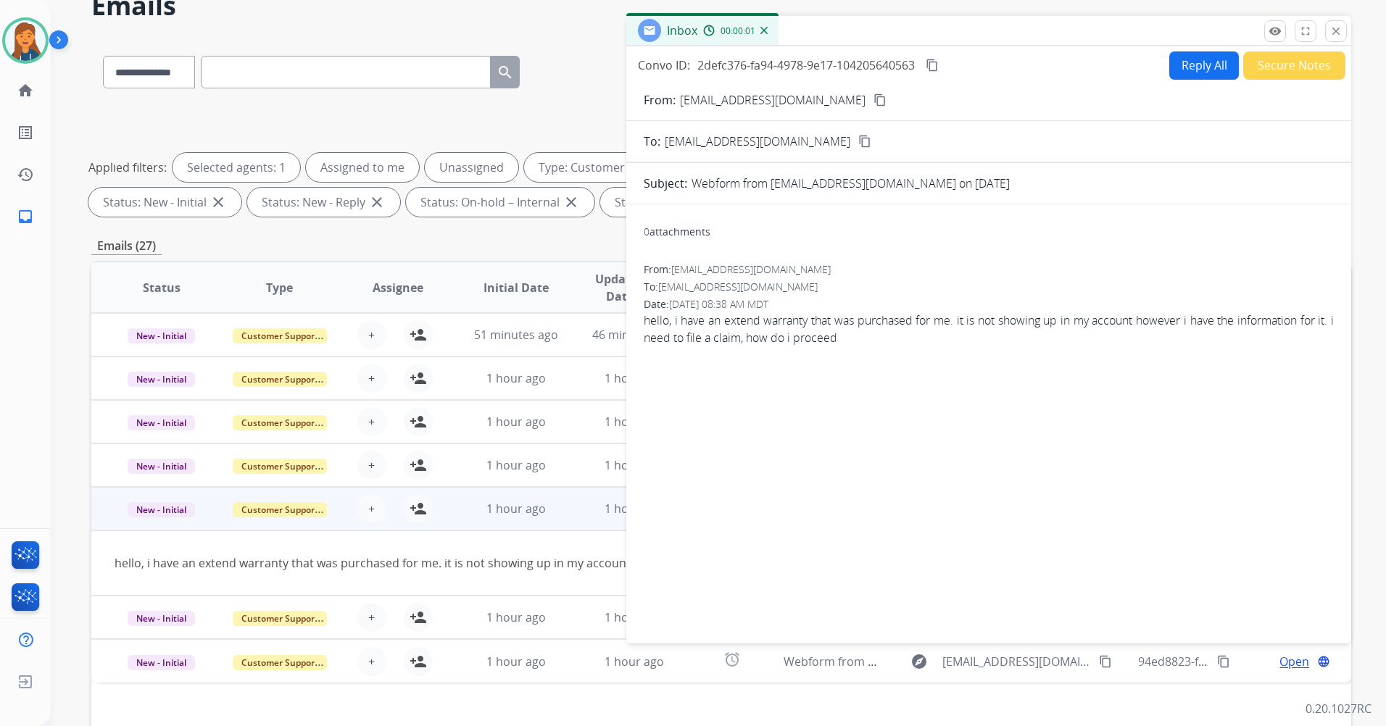
click at [1202, 65] on button "Reply All" at bounding box center [1204, 65] width 70 height 28
select select "**********"
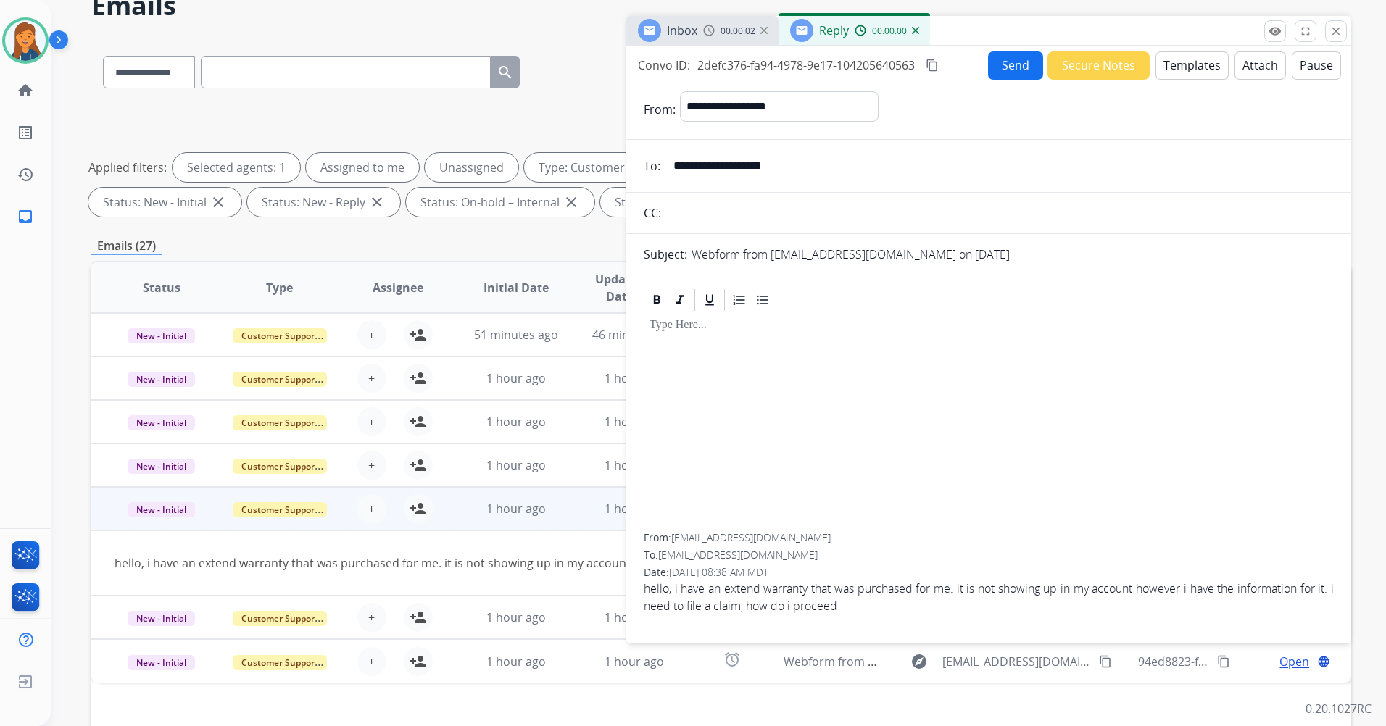
click at [1184, 77] on button "Templates" at bounding box center [1191, 65] width 73 height 28
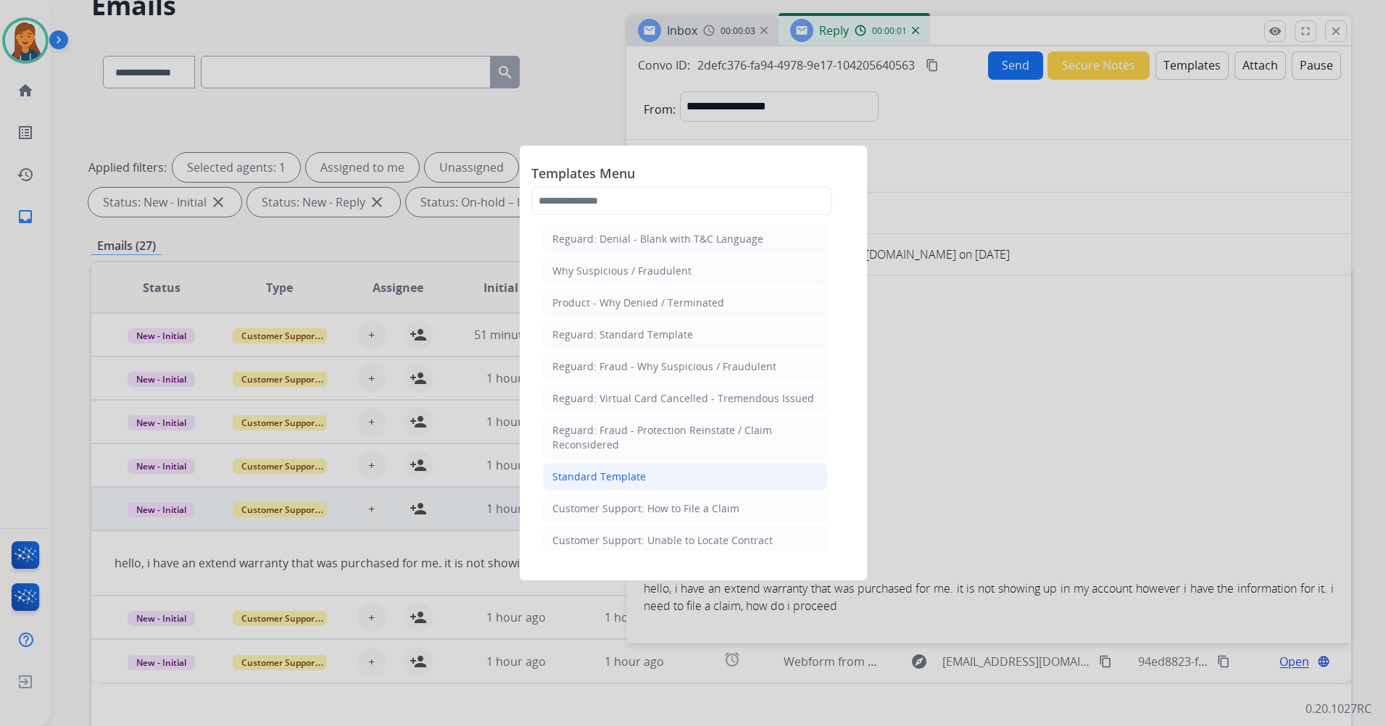
click at [582, 476] on div "Standard Template" at bounding box center [599, 477] width 94 height 14
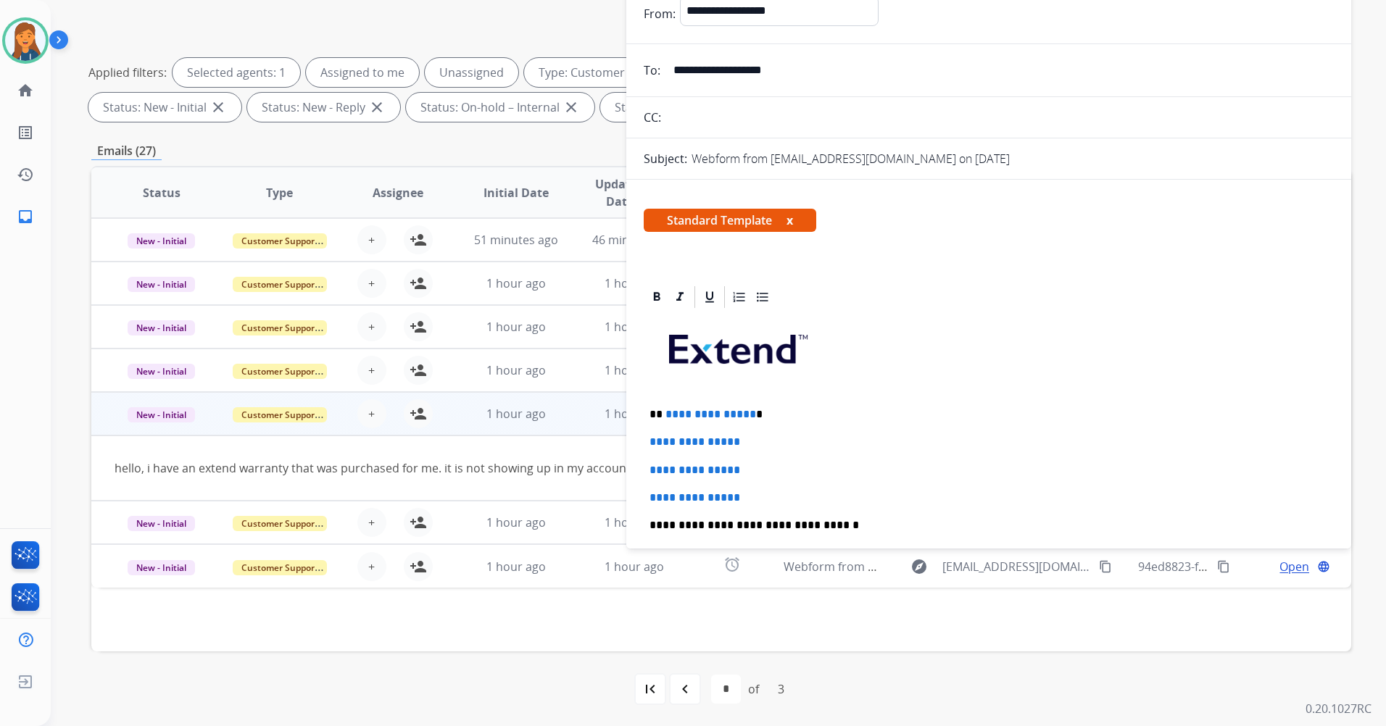
scroll to position [168, 0]
drag, startPoint x: 754, startPoint y: 496, endPoint x: 664, endPoint y: 411, distance: 123.6
click at [664, 411] on div "**********" at bounding box center [989, 559] width 690 height 499
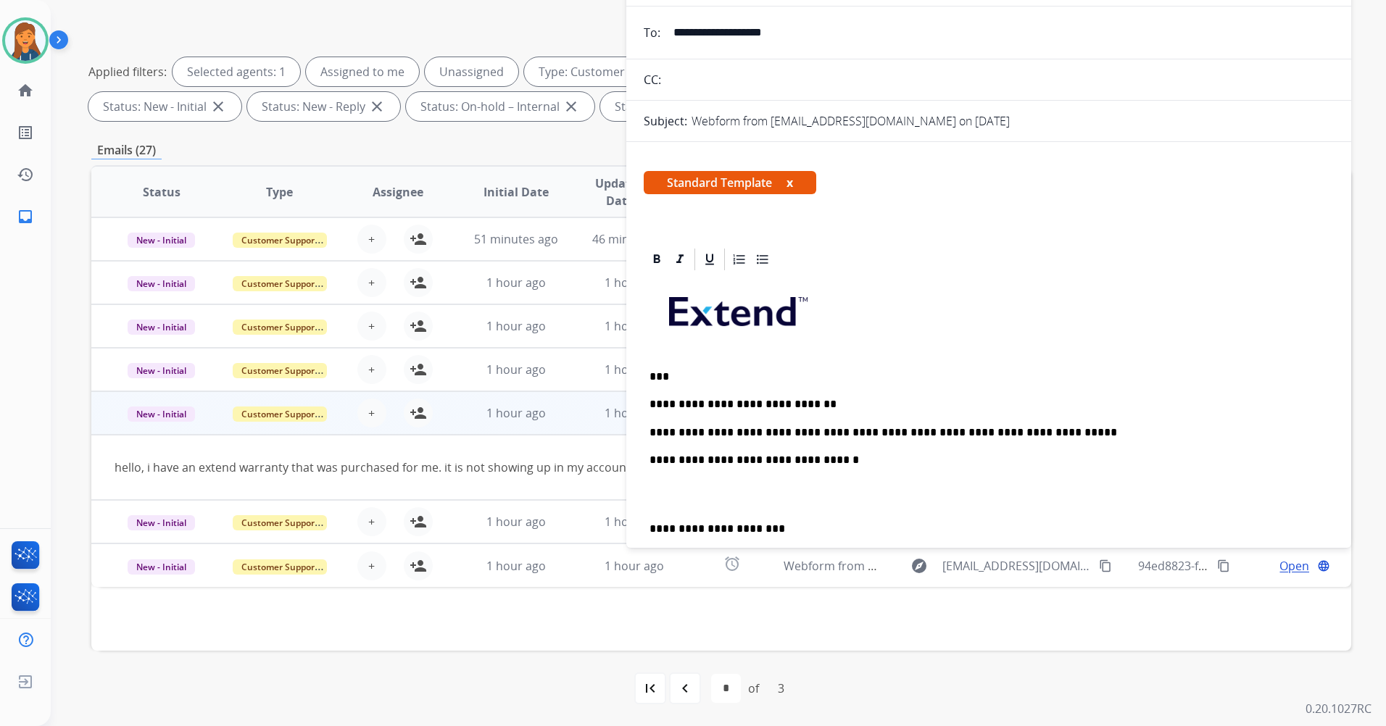
scroll to position [72, 0]
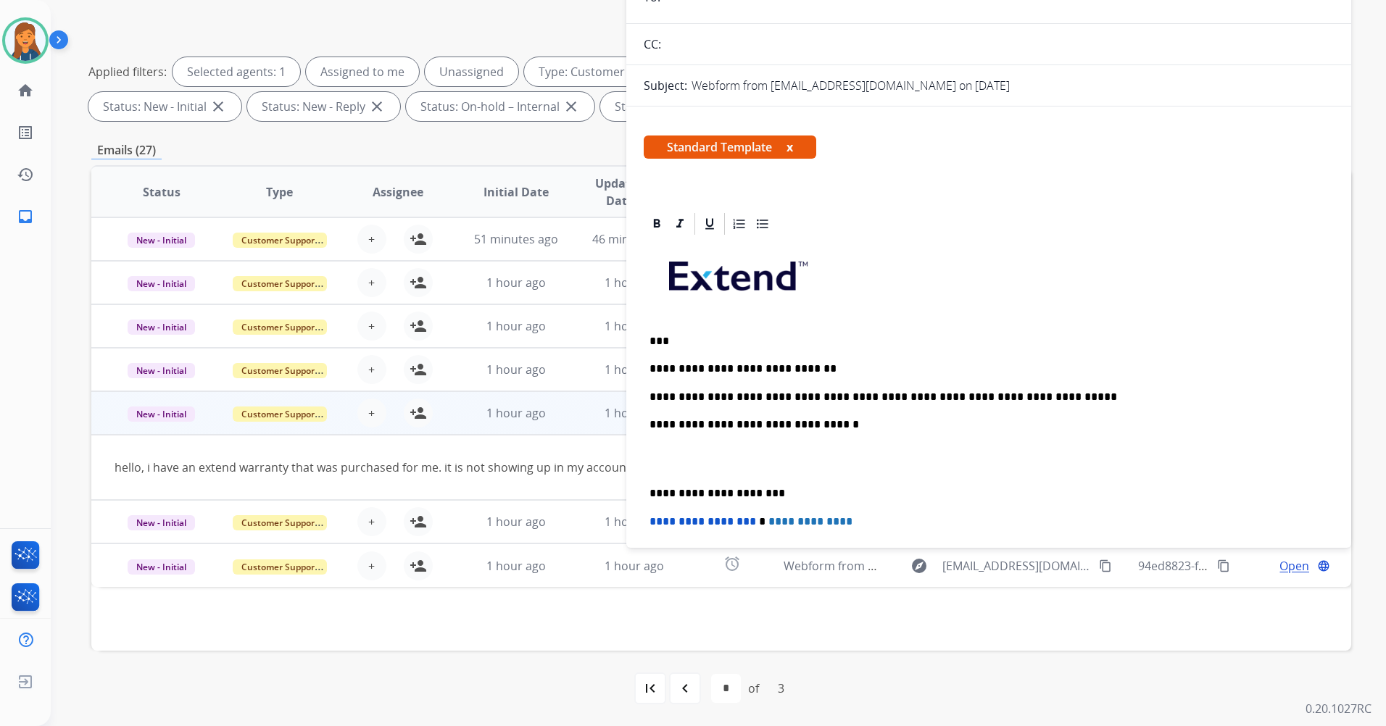
click at [647, 490] on div "**********" at bounding box center [989, 472] width 690 height 471
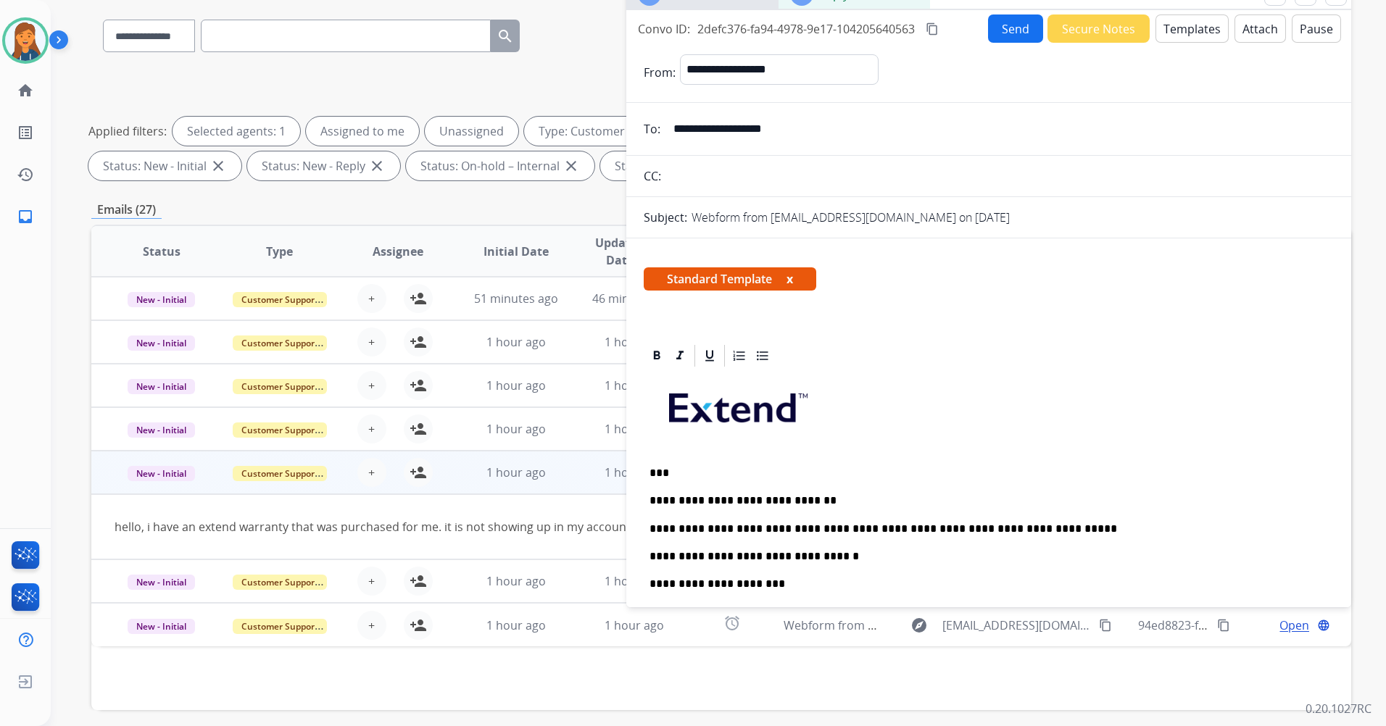
scroll to position [0, 0]
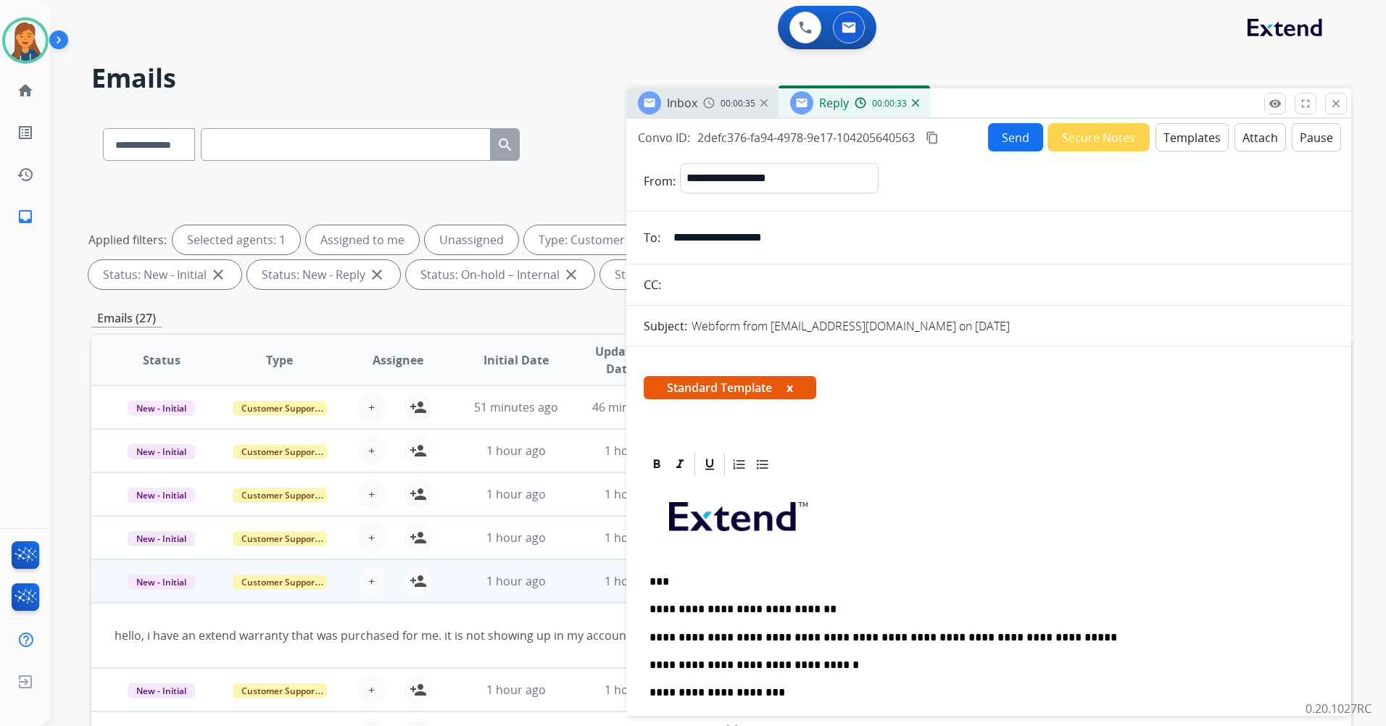
click at [1003, 133] on button "Send" at bounding box center [1015, 137] width 55 height 28
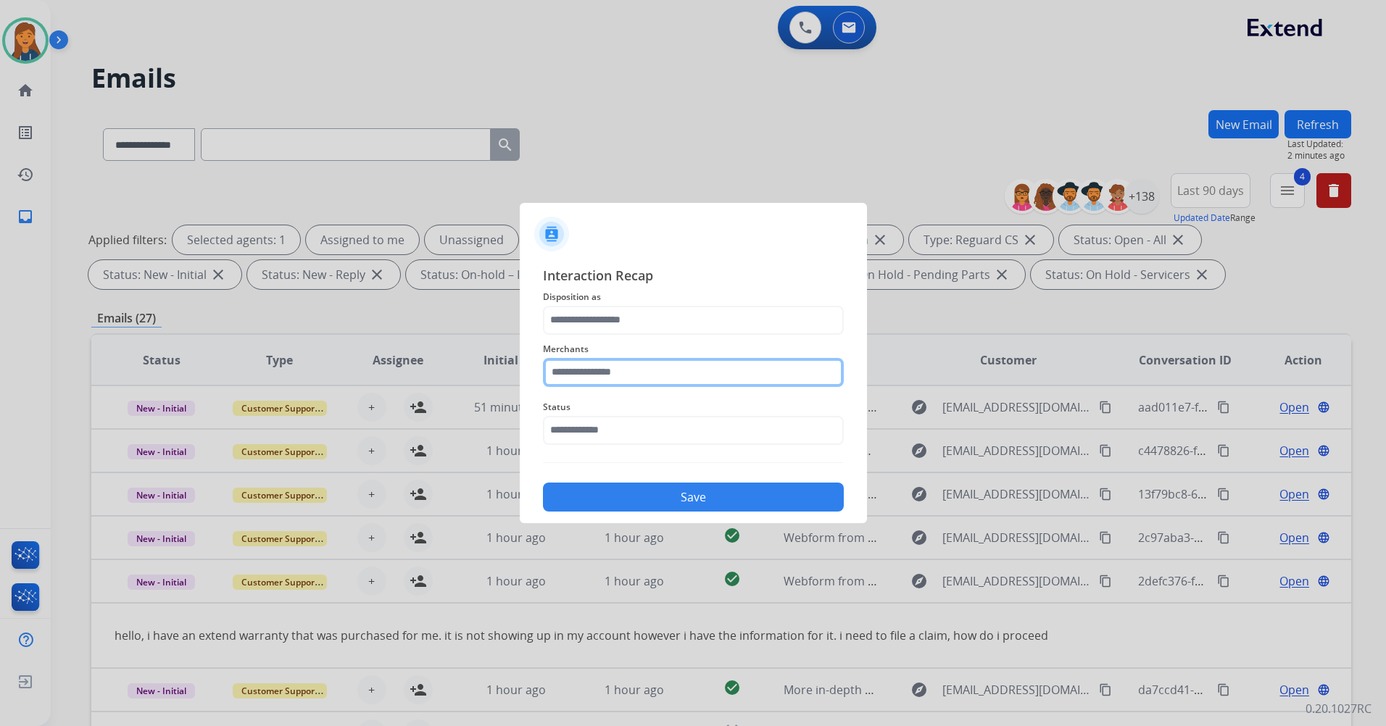
click at [668, 369] on input "text" at bounding box center [693, 372] width 301 height 29
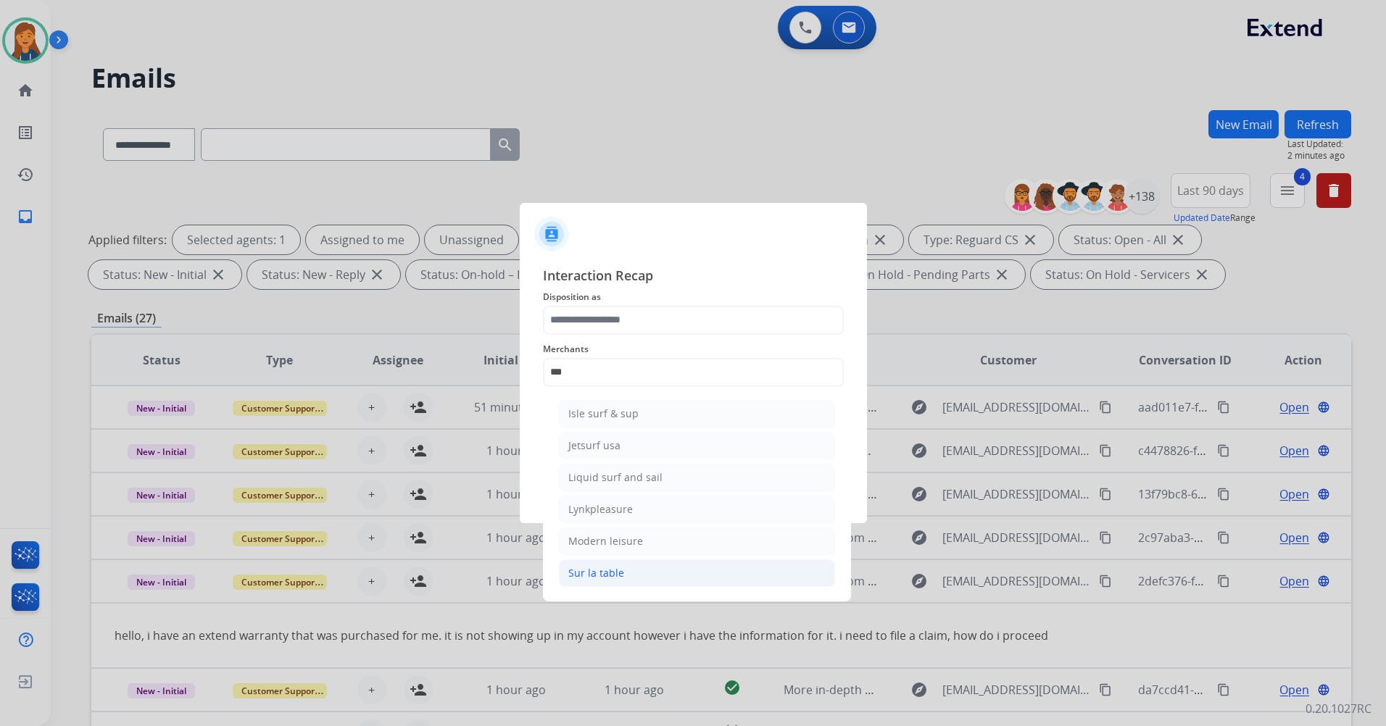
click at [600, 576] on div "Sur la table" at bounding box center [596, 573] width 56 height 14
type input "**********"
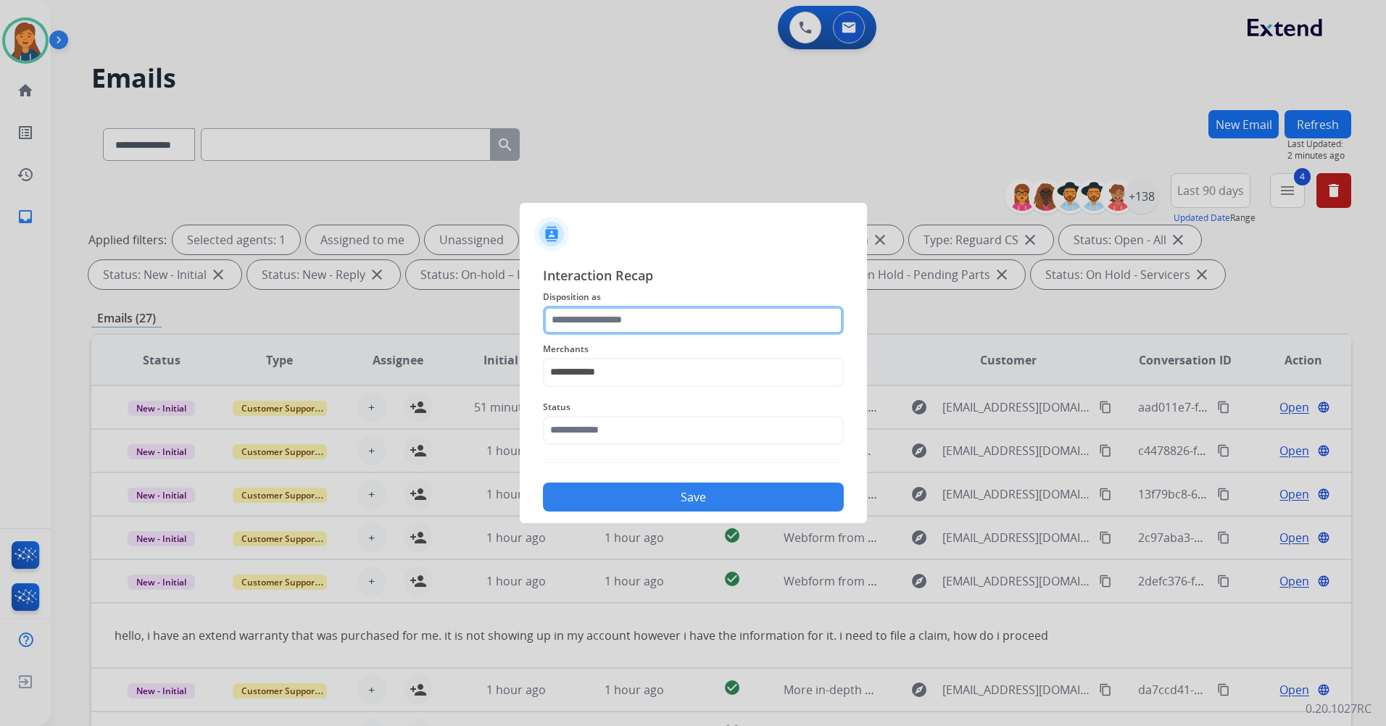
click at [604, 328] on input "text" at bounding box center [693, 320] width 301 height 29
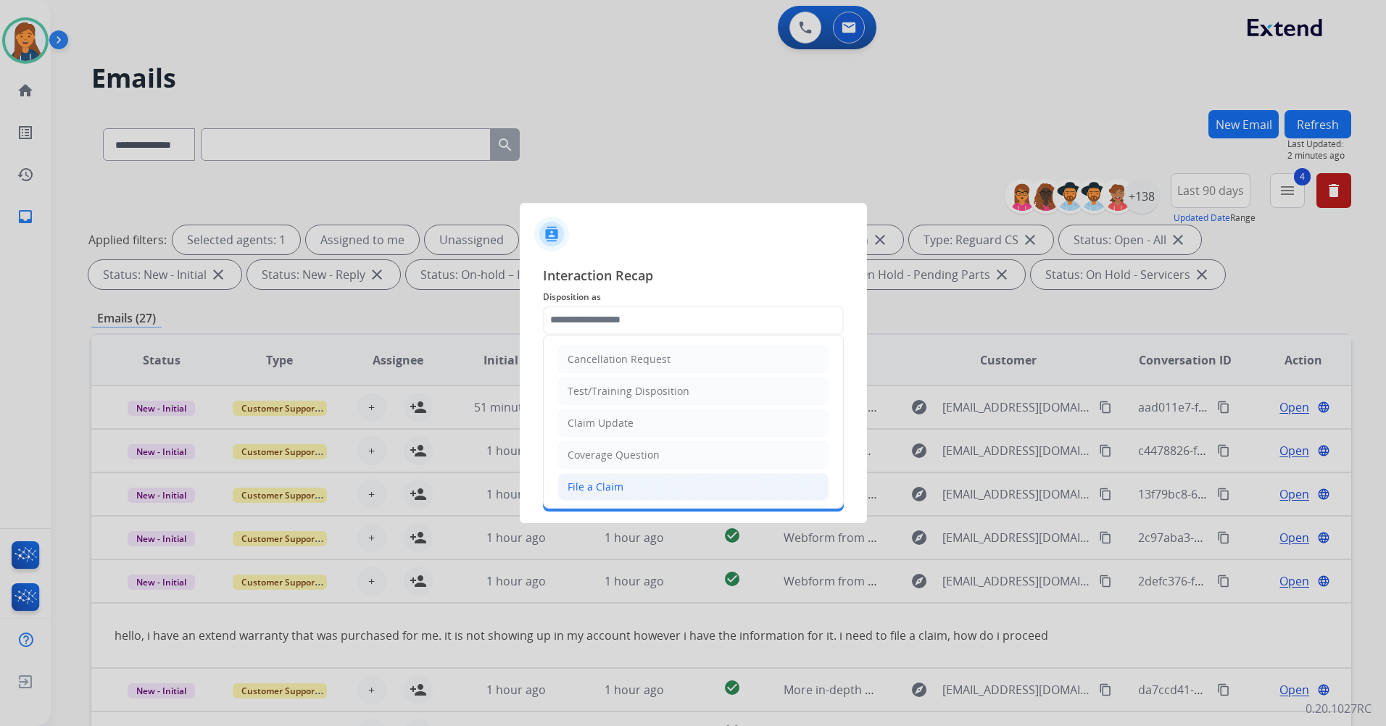
click at [602, 486] on div "File a Claim" at bounding box center [596, 487] width 56 height 14
type input "**********"
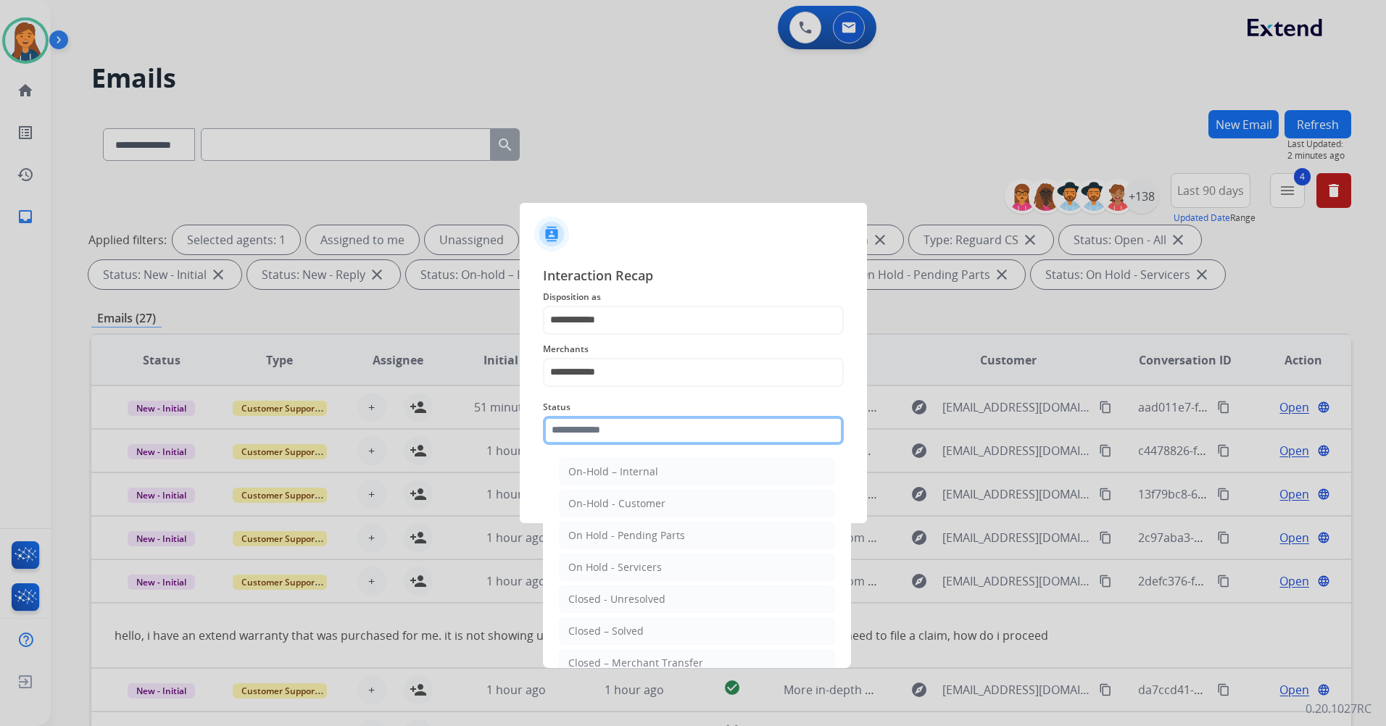
click at [613, 435] on input "text" at bounding box center [693, 430] width 301 height 29
click at [628, 625] on div "Closed – Solved" at bounding box center [605, 631] width 75 height 14
type input "**********"
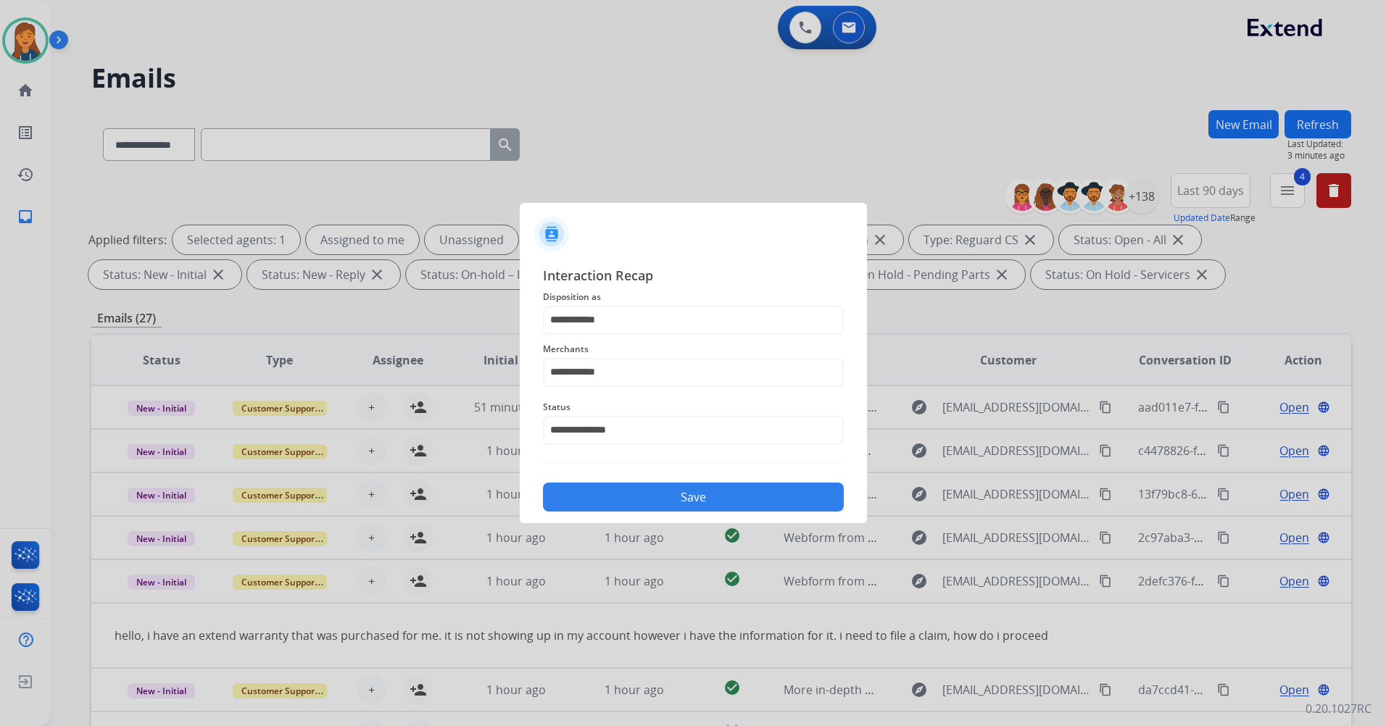
click at [612, 497] on button "Save" at bounding box center [693, 497] width 301 height 29
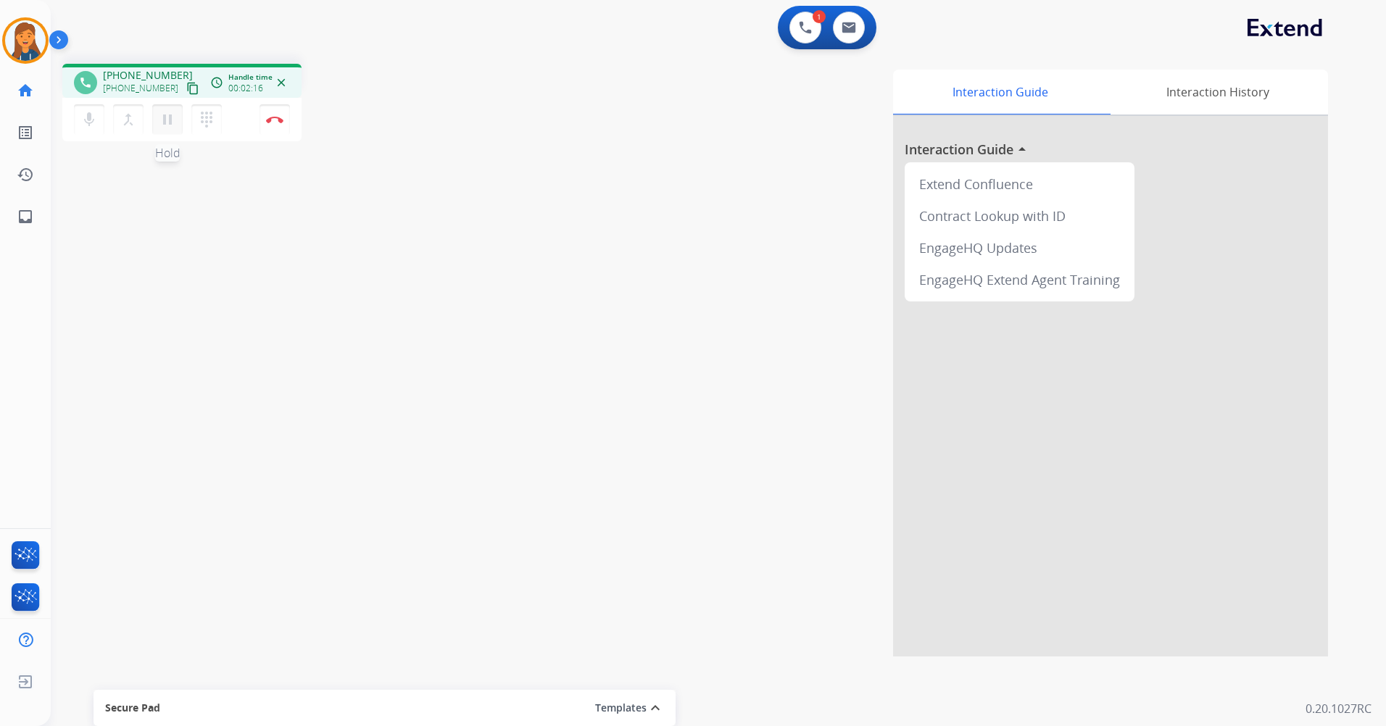
click at [180, 118] on button "pause Hold" at bounding box center [167, 119] width 30 height 30
click at [165, 121] on mat-icon "play_arrow" at bounding box center [167, 119] width 17 height 17
click at [812, 32] on button at bounding box center [805, 28] width 32 height 32
click at [807, 38] on button at bounding box center [805, 28] width 32 height 32
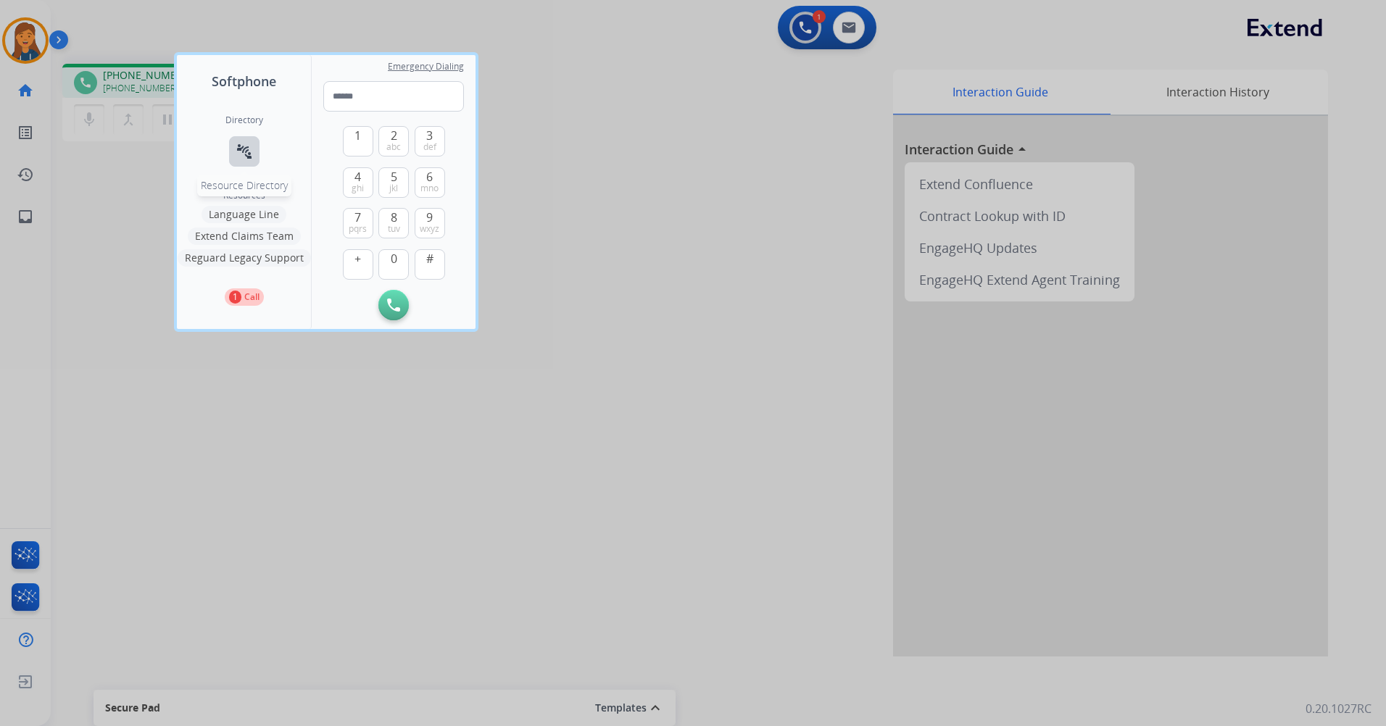
click at [248, 144] on mat-icon "connect_without_contact" at bounding box center [244, 151] width 17 height 17
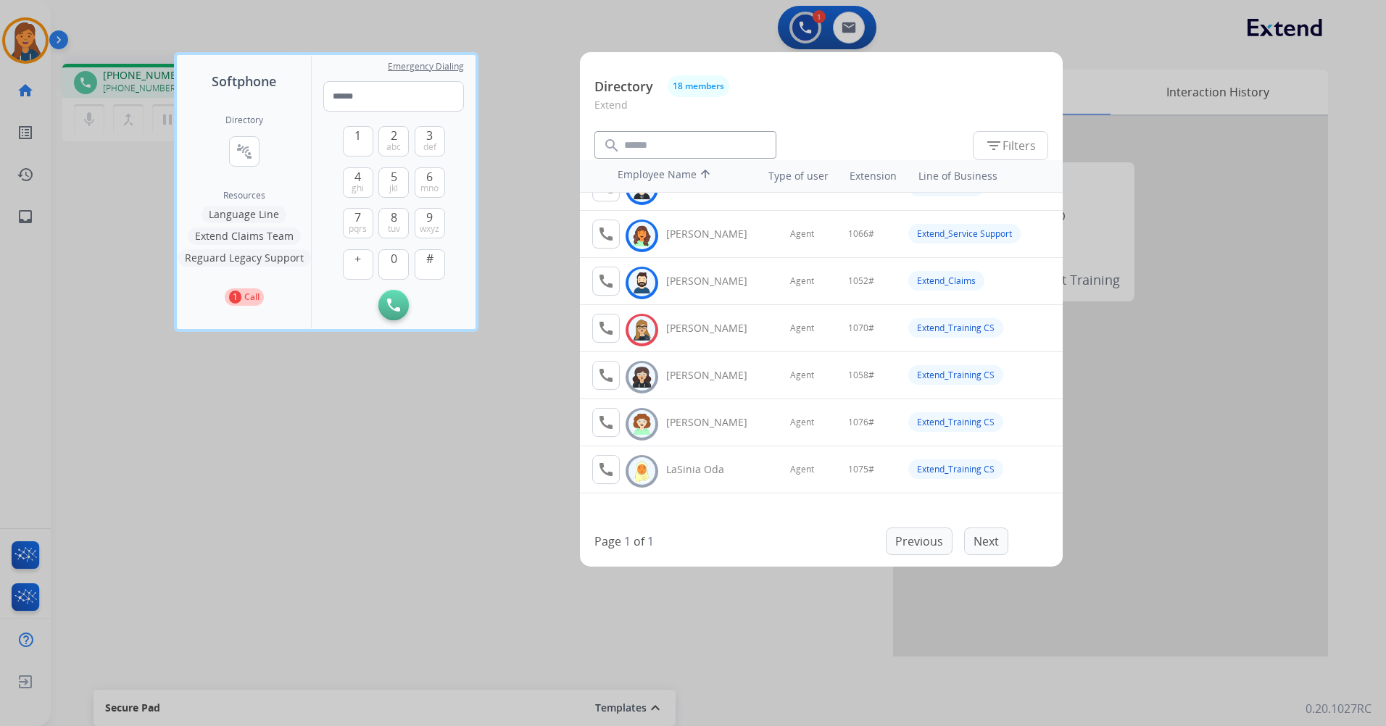
scroll to position [290, 0]
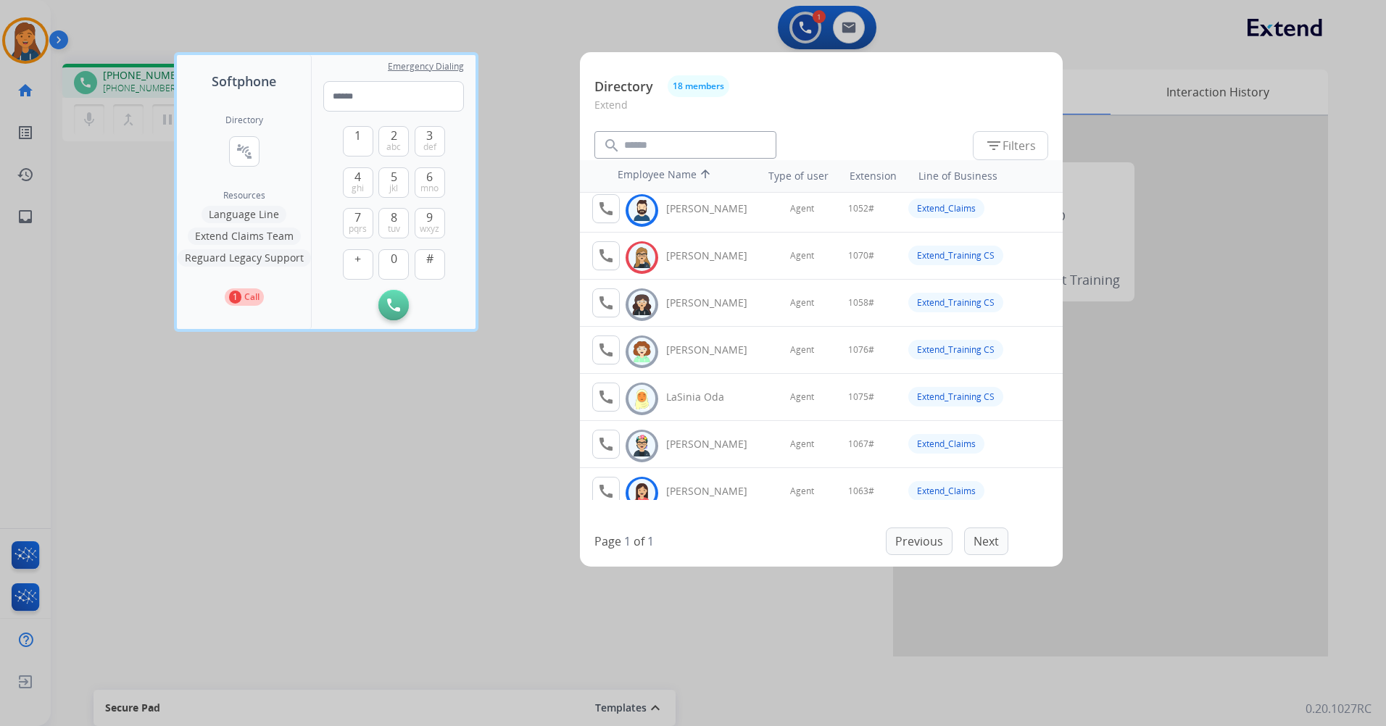
click at [773, 630] on div at bounding box center [693, 363] width 1386 height 726
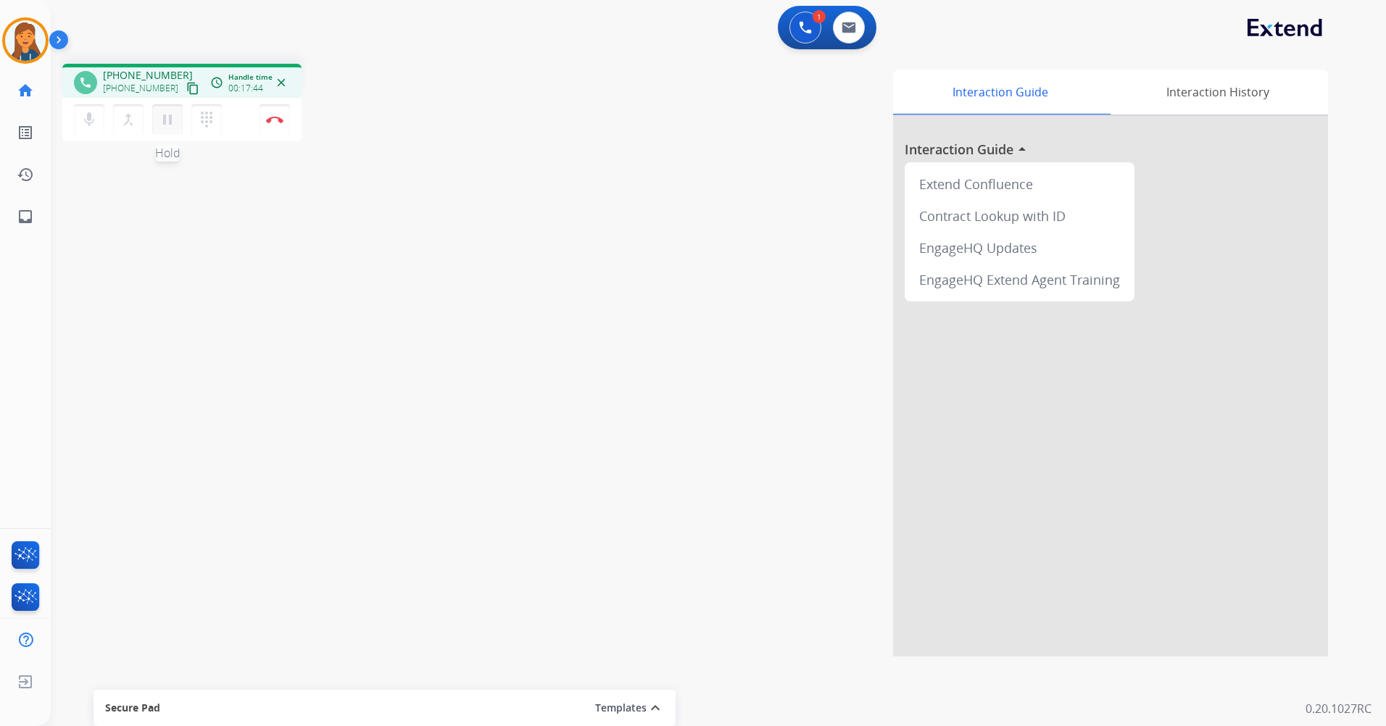
click at [164, 123] on mat-icon "pause" at bounding box center [167, 119] width 17 height 17
click at [813, 36] on button at bounding box center [805, 28] width 32 height 32
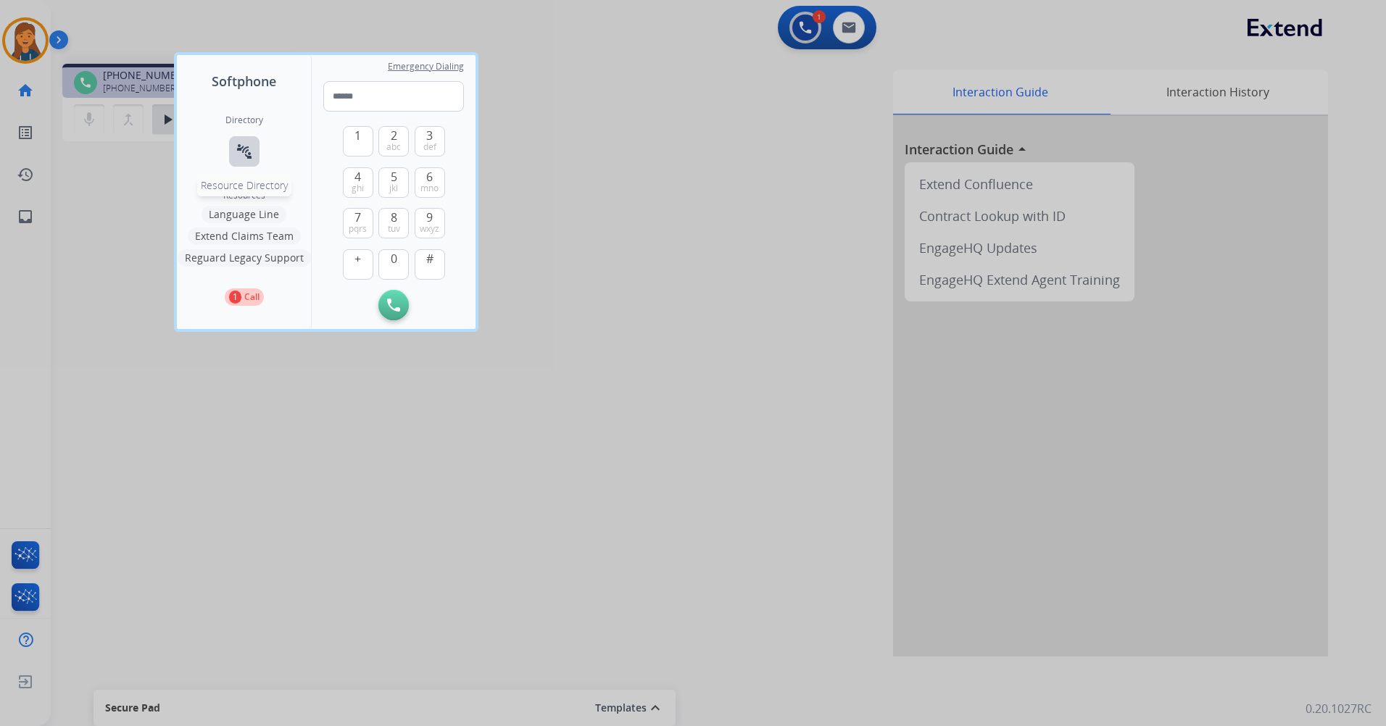
click at [246, 154] on mat-icon "connect_without_contact" at bounding box center [244, 151] width 17 height 17
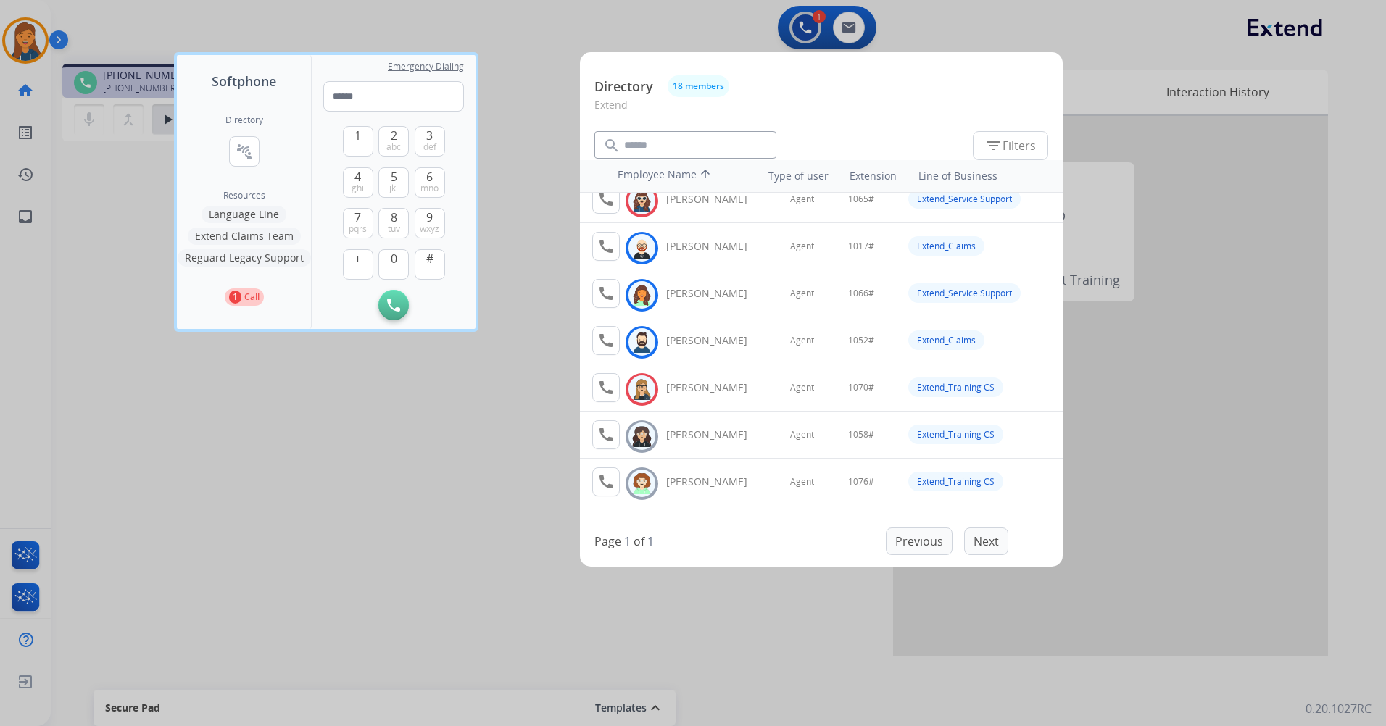
scroll to position [0, 0]
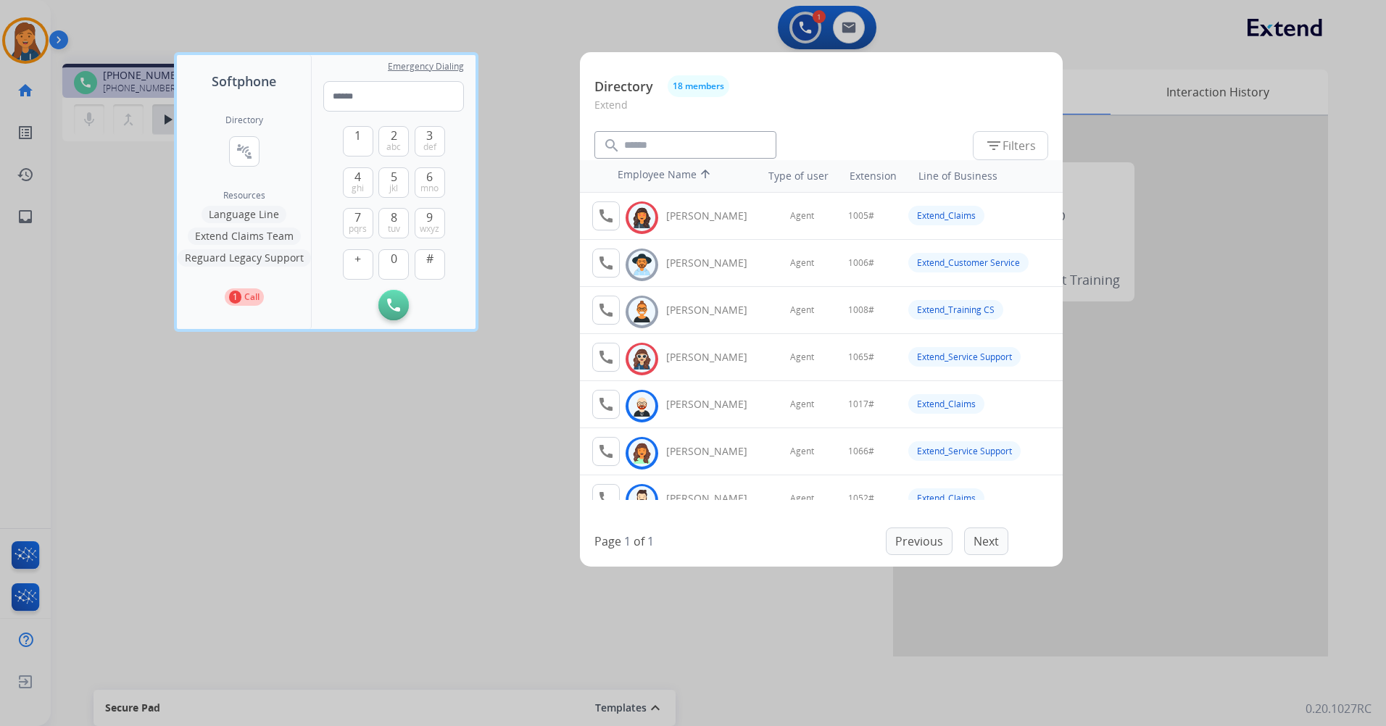
click at [466, 555] on div at bounding box center [693, 363] width 1386 height 726
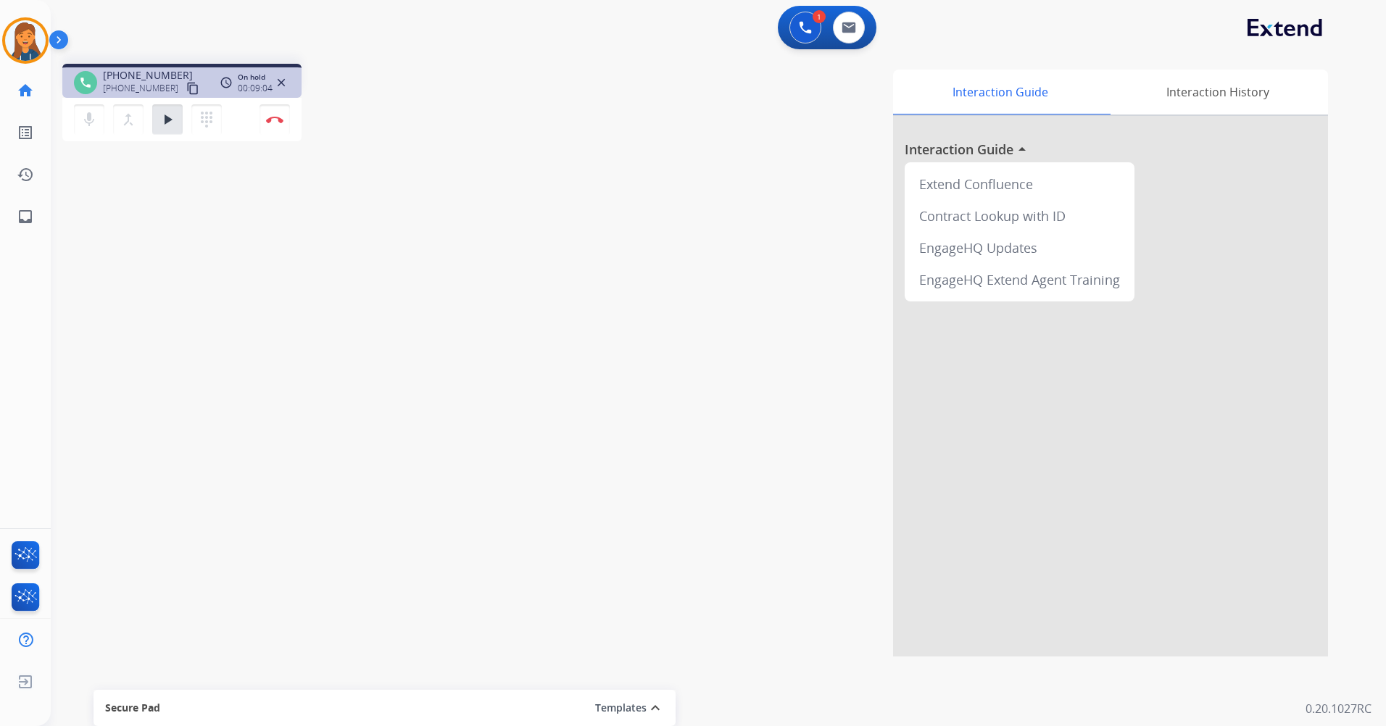
click at [159, 135] on div "mic Mute merge_type Bridge play_arrow Hold dialpad Dialpad Disconnect" at bounding box center [181, 119] width 239 height 43
click at [164, 128] on mat-icon "play_arrow" at bounding box center [167, 119] width 17 height 17
click at [282, 120] on img at bounding box center [274, 119] width 17 height 7
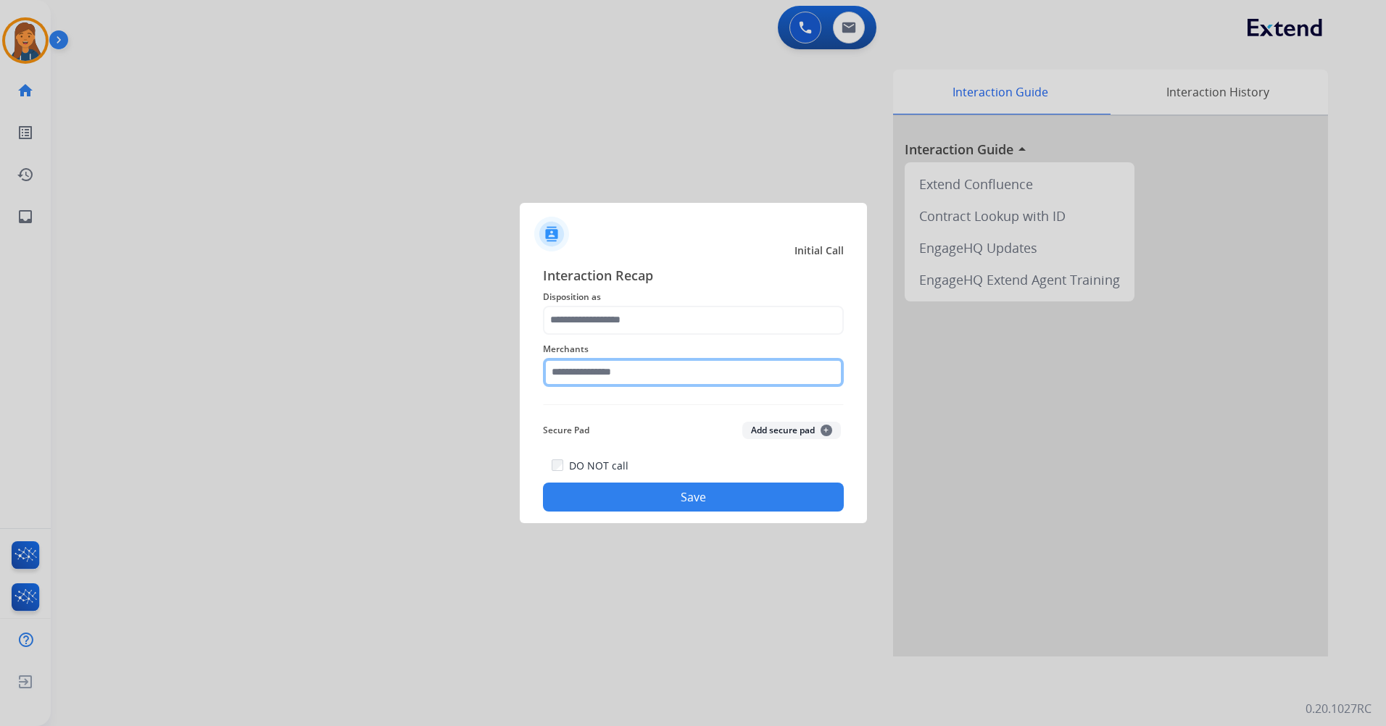
click at [647, 385] on input "text" at bounding box center [693, 372] width 301 height 29
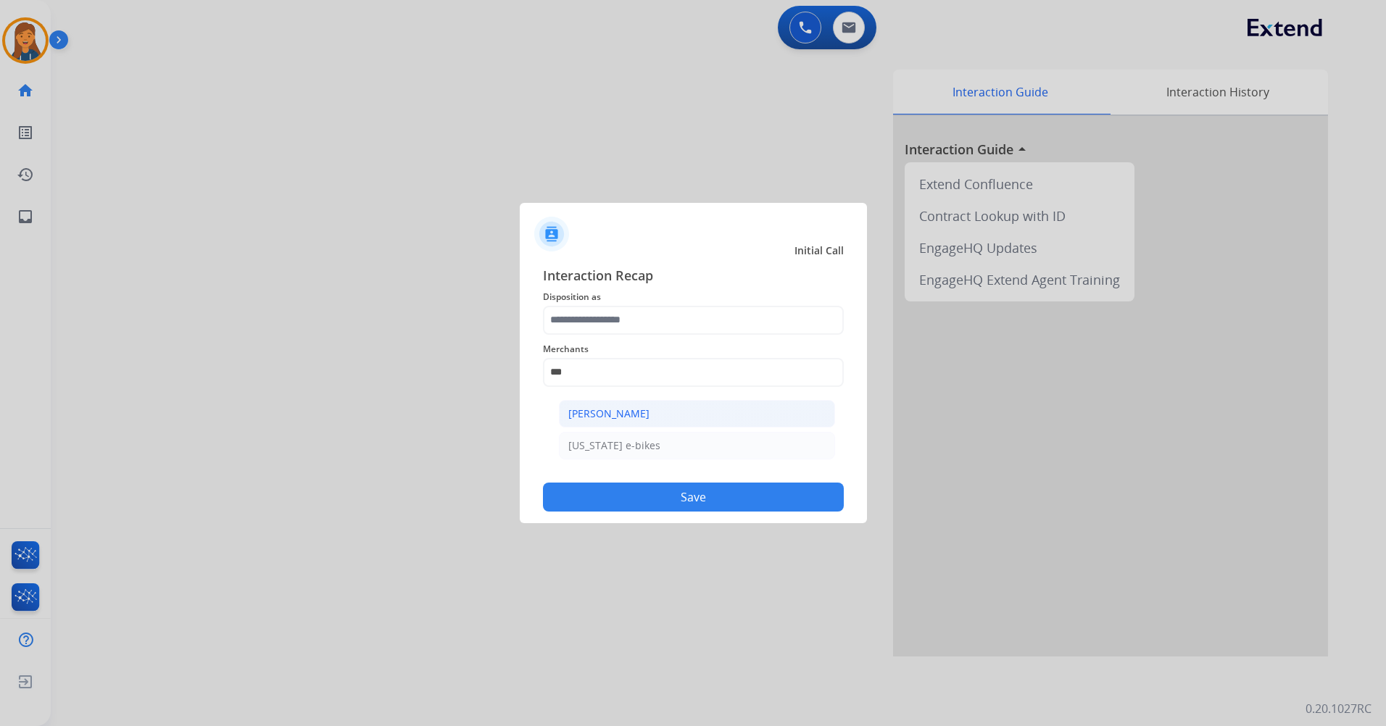
click at [634, 418] on div "[PERSON_NAME]" at bounding box center [608, 414] width 81 height 14
type input "**********"
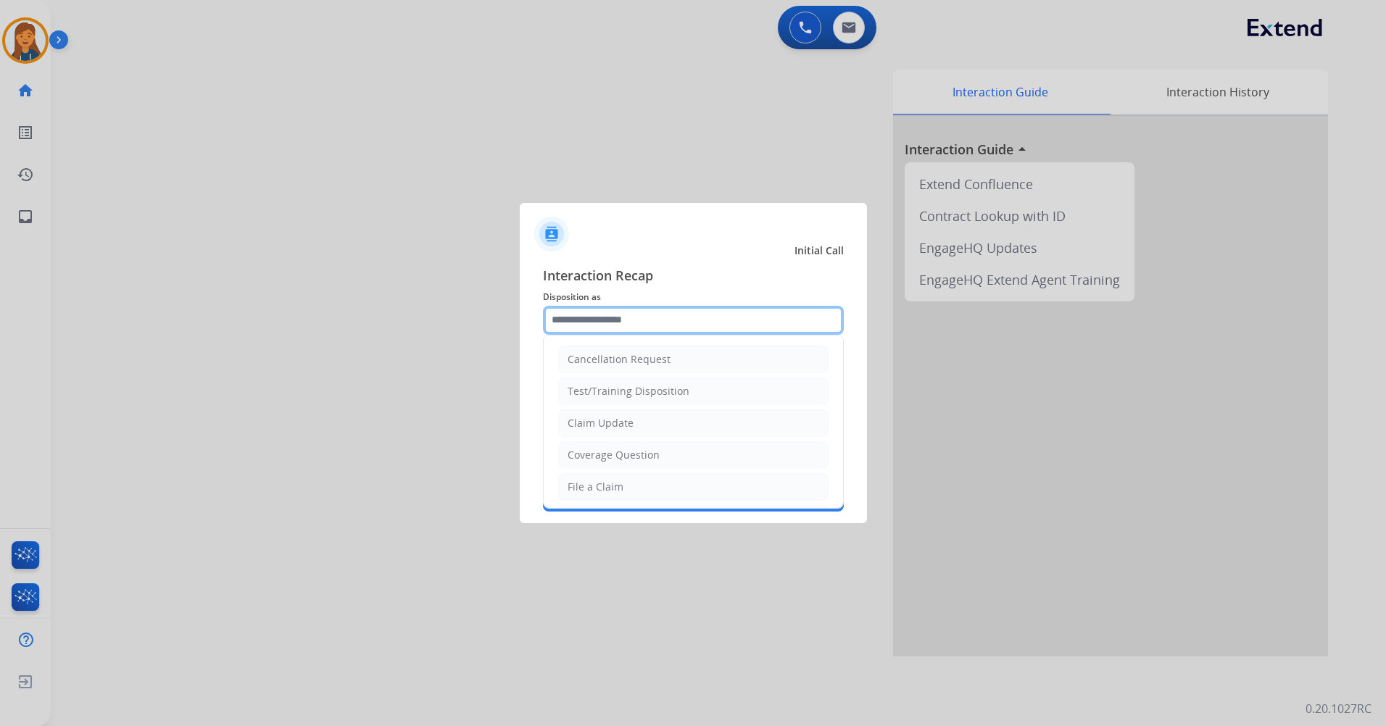
click at [621, 332] on input "text" at bounding box center [693, 320] width 301 height 29
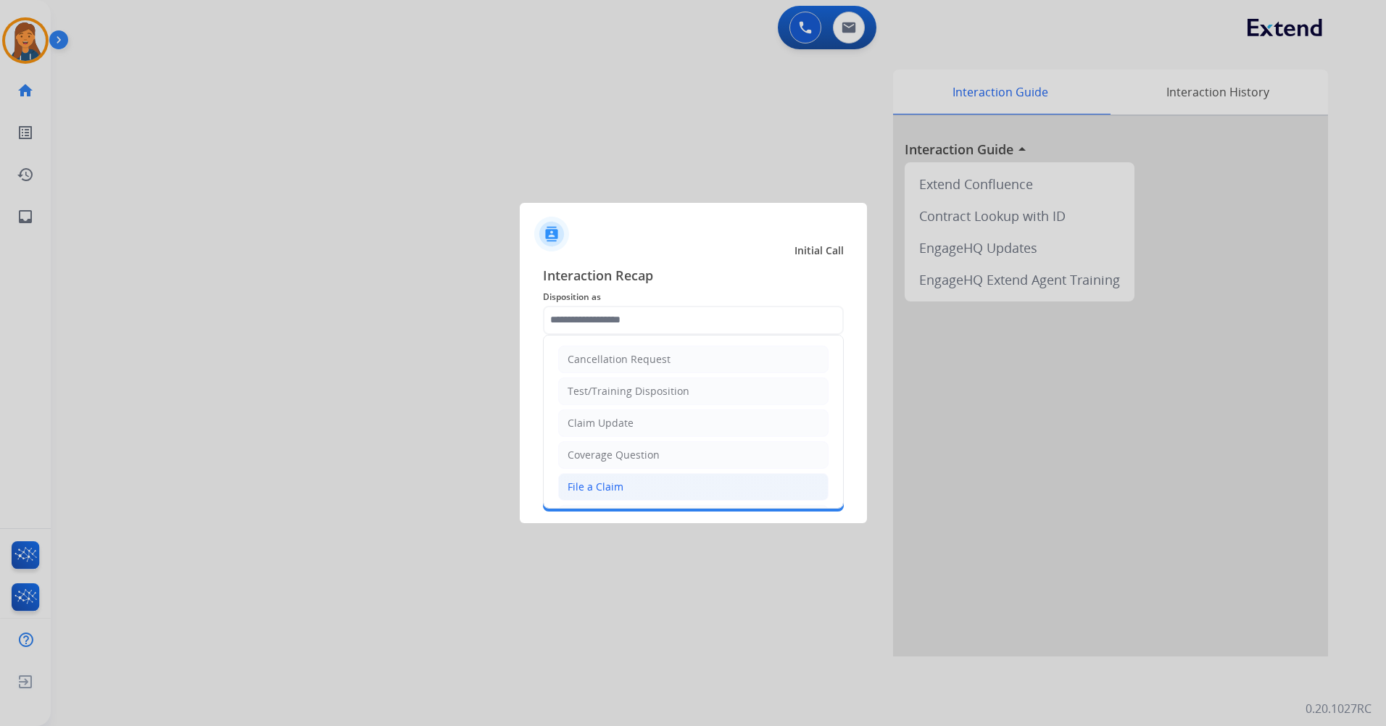
click at [631, 473] on li "File a Claim" at bounding box center [693, 487] width 270 height 28
type input "**********"
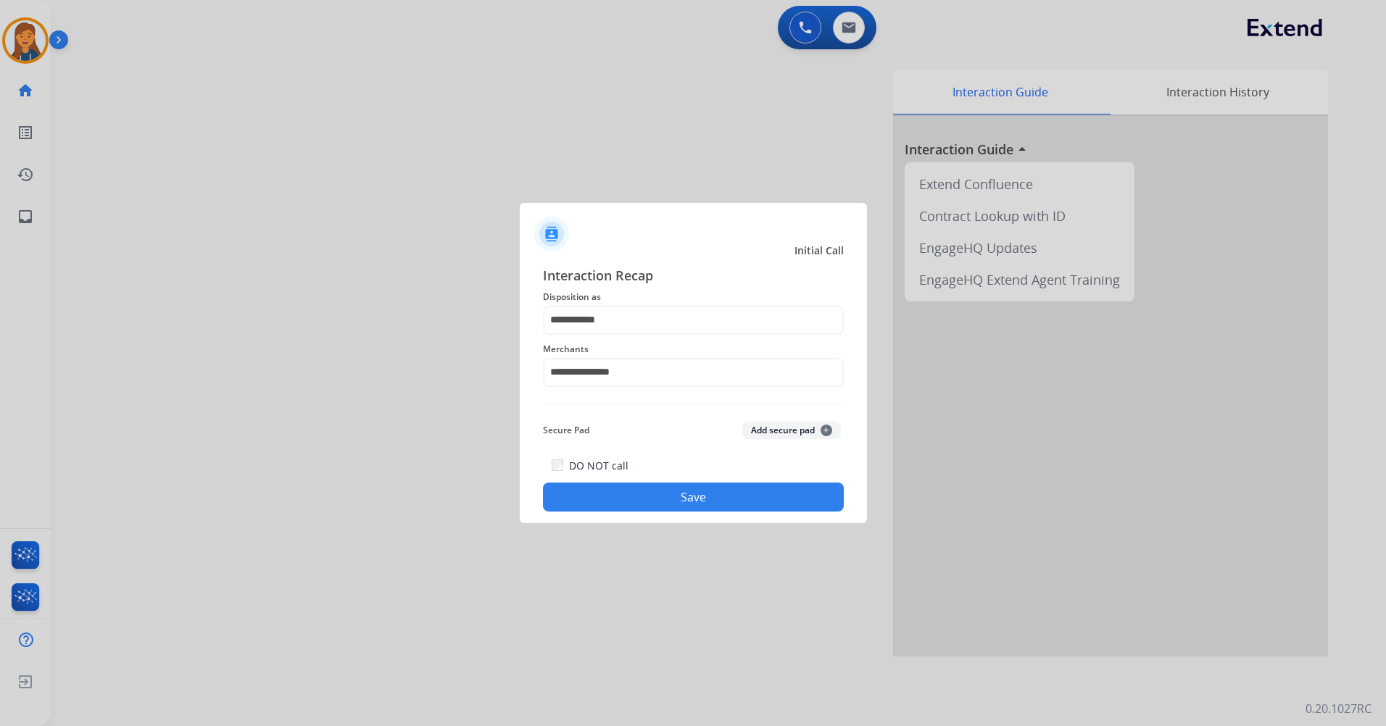
click at [631, 473] on div "DO NOT call Save" at bounding box center [693, 484] width 301 height 55
click at [628, 499] on button "Save" at bounding box center [693, 497] width 301 height 29
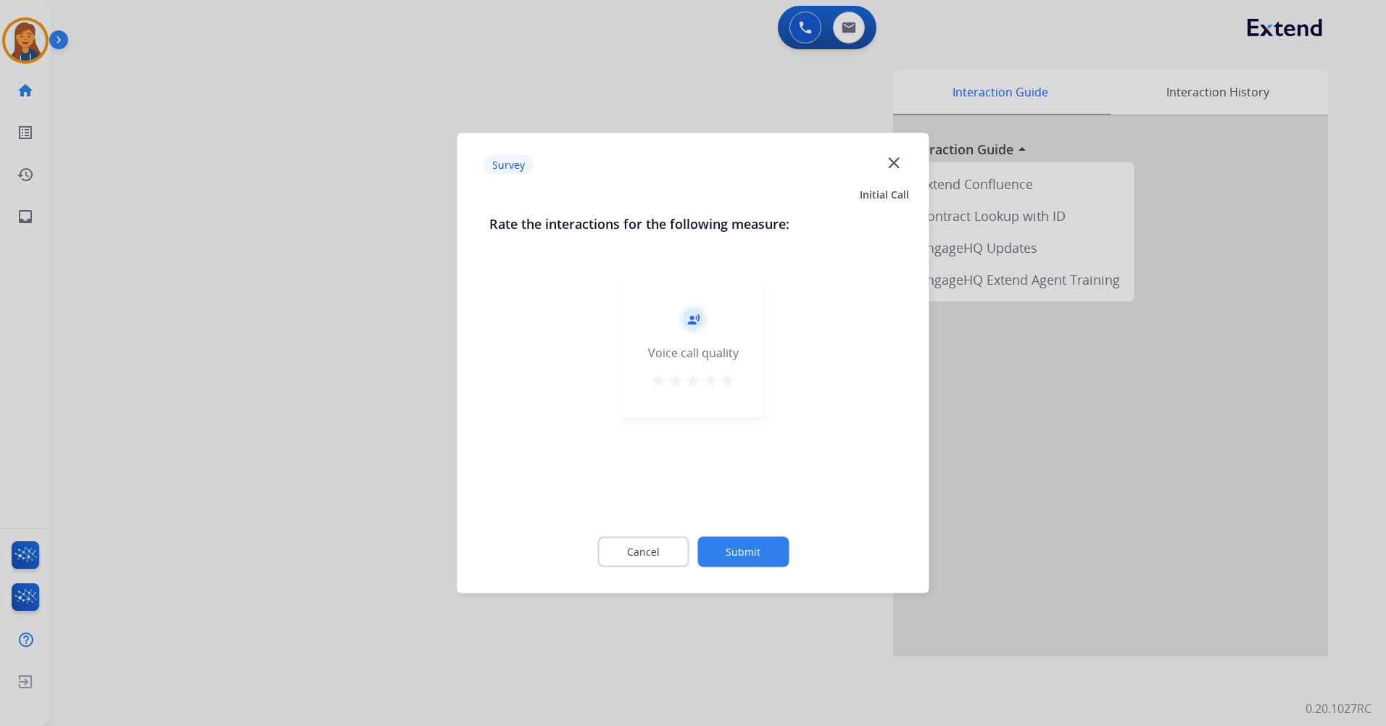
click at [727, 386] on mat-icon "star" at bounding box center [727, 380] width 17 height 17
click at [721, 553] on button "Submit" at bounding box center [742, 552] width 91 height 30
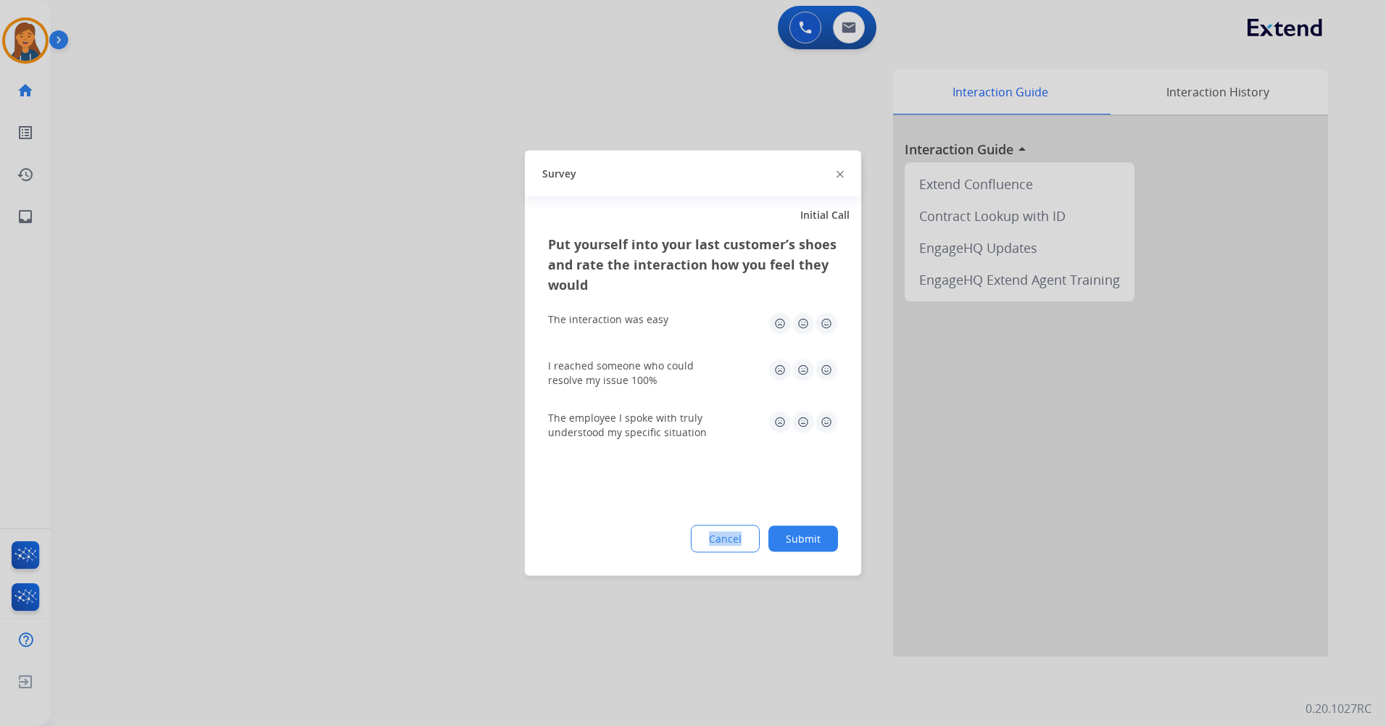
click at [721, 553] on div "Put yourself into your last customer’s shoes and rate the interaction how you f…" at bounding box center [693, 405] width 336 height 342
drag, startPoint x: 721, startPoint y: 553, endPoint x: 833, endPoint y: 326, distance: 253.2
click at [833, 326] on img at bounding box center [826, 323] width 23 height 23
click at [830, 376] on img at bounding box center [826, 370] width 23 height 23
click at [828, 436] on div "The employee I spoke with truly understood my specific situation" at bounding box center [693, 425] width 290 height 29
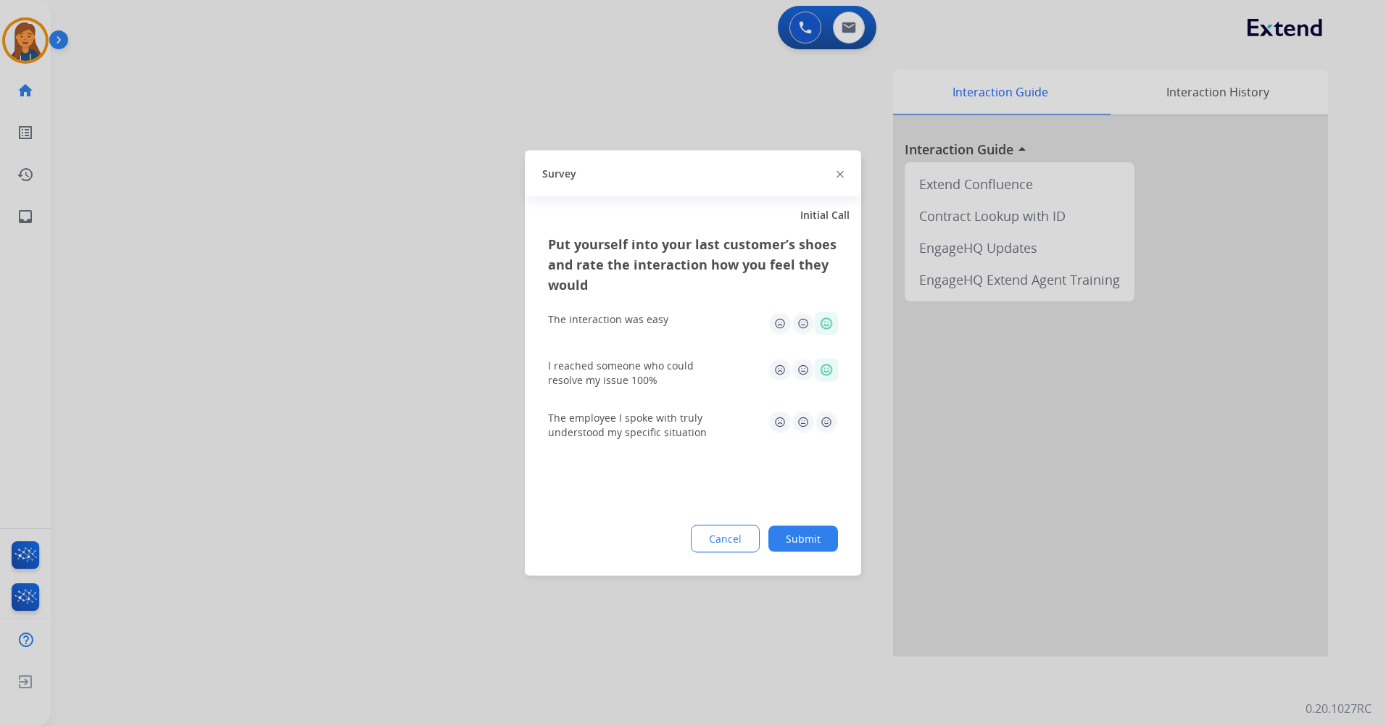
click at [828, 426] on img at bounding box center [826, 422] width 23 height 23
click at [813, 541] on button "Submit" at bounding box center [803, 539] width 70 height 26
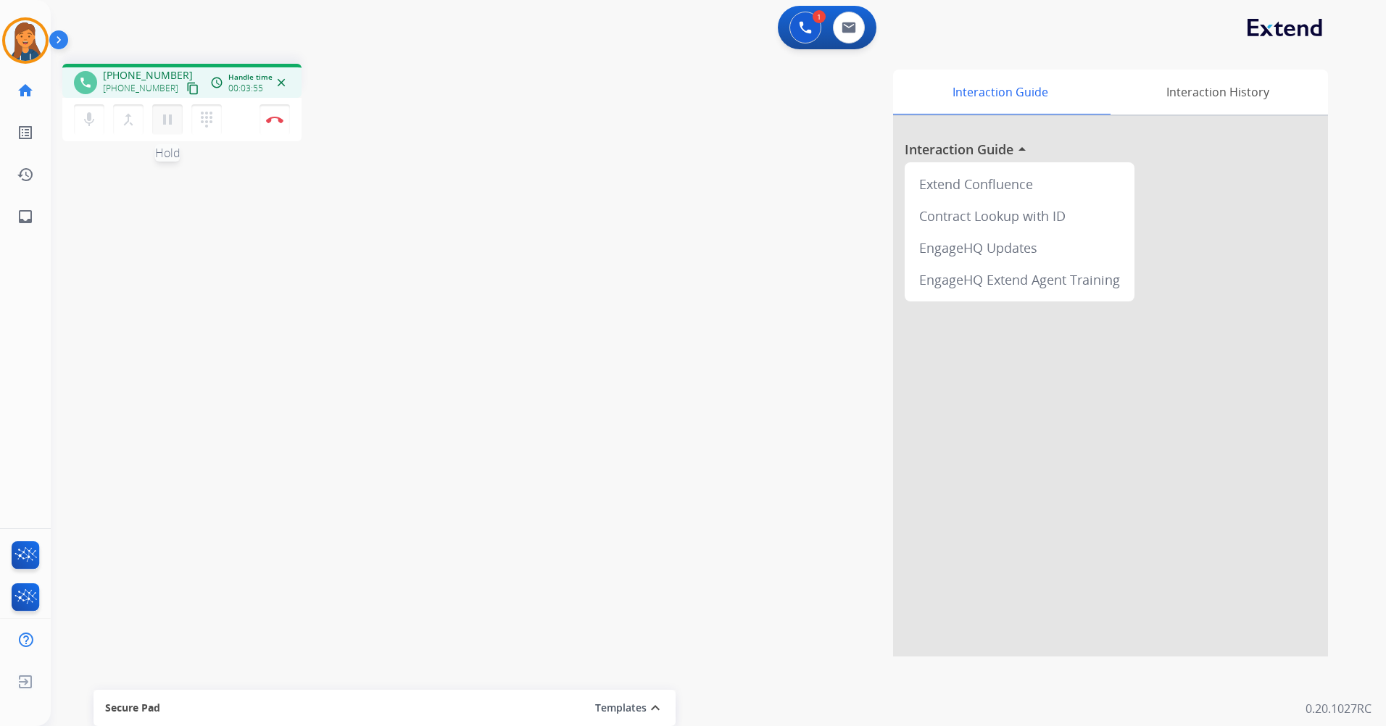
click at [172, 118] on mat-icon "pause" at bounding box center [167, 119] width 17 height 17
click at [167, 120] on mat-icon "play_arrow" at bounding box center [167, 119] width 17 height 17
click at [172, 118] on mat-icon "pause" at bounding box center [167, 119] width 17 height 17
click at [168, 124] on mat-icon "play_arrow" at bounding box center [167, 119] width 17 height 17
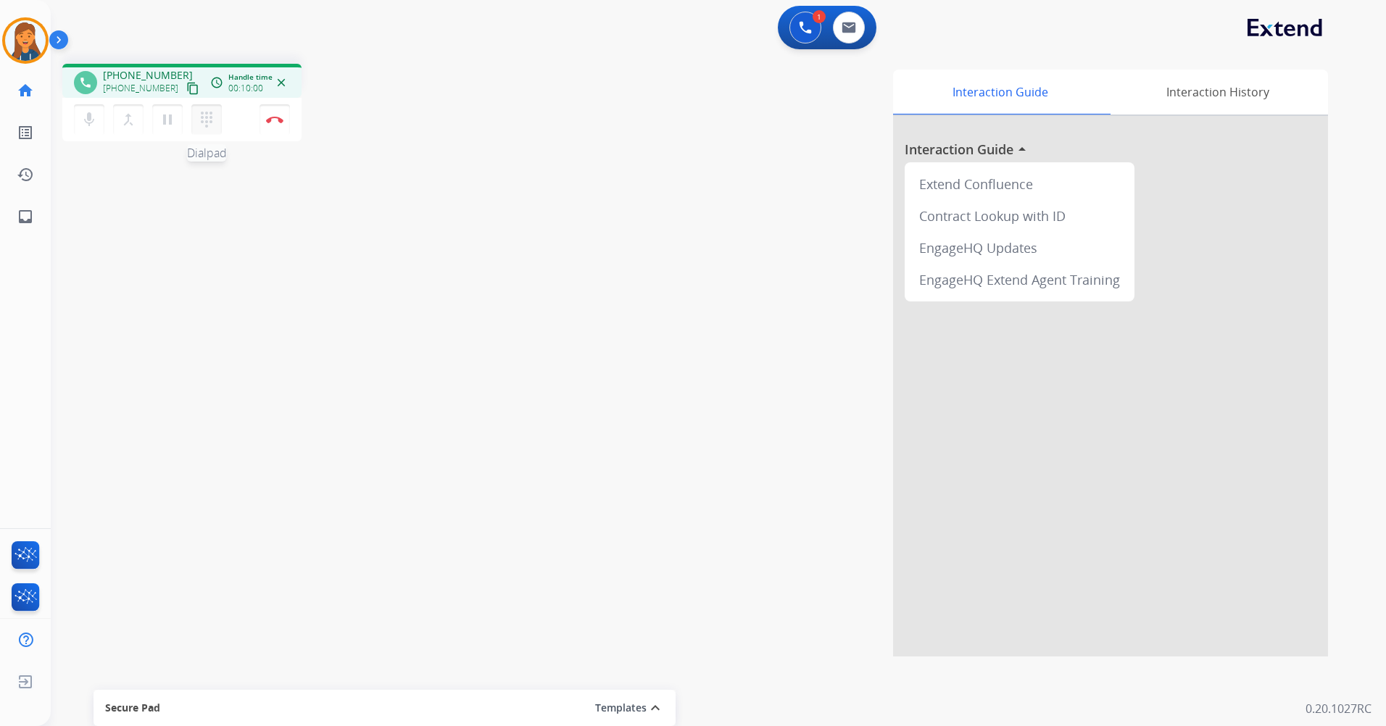
click at [207, 120] on mat-icon "dialpad" at bounding box center [206, 119] width 17 height 17
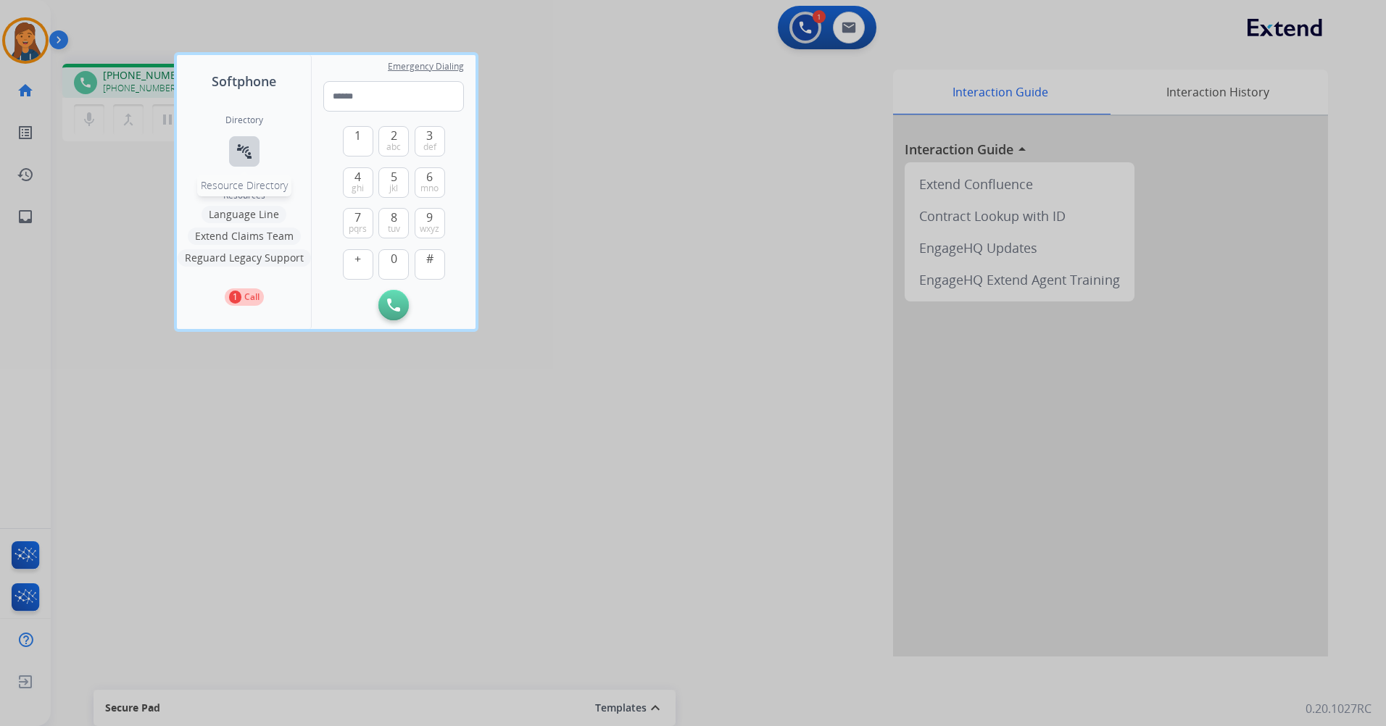
click at [252, 149] on mat-icon "connect_without_contact" at bounding box center [244, 151] width 17 height 17
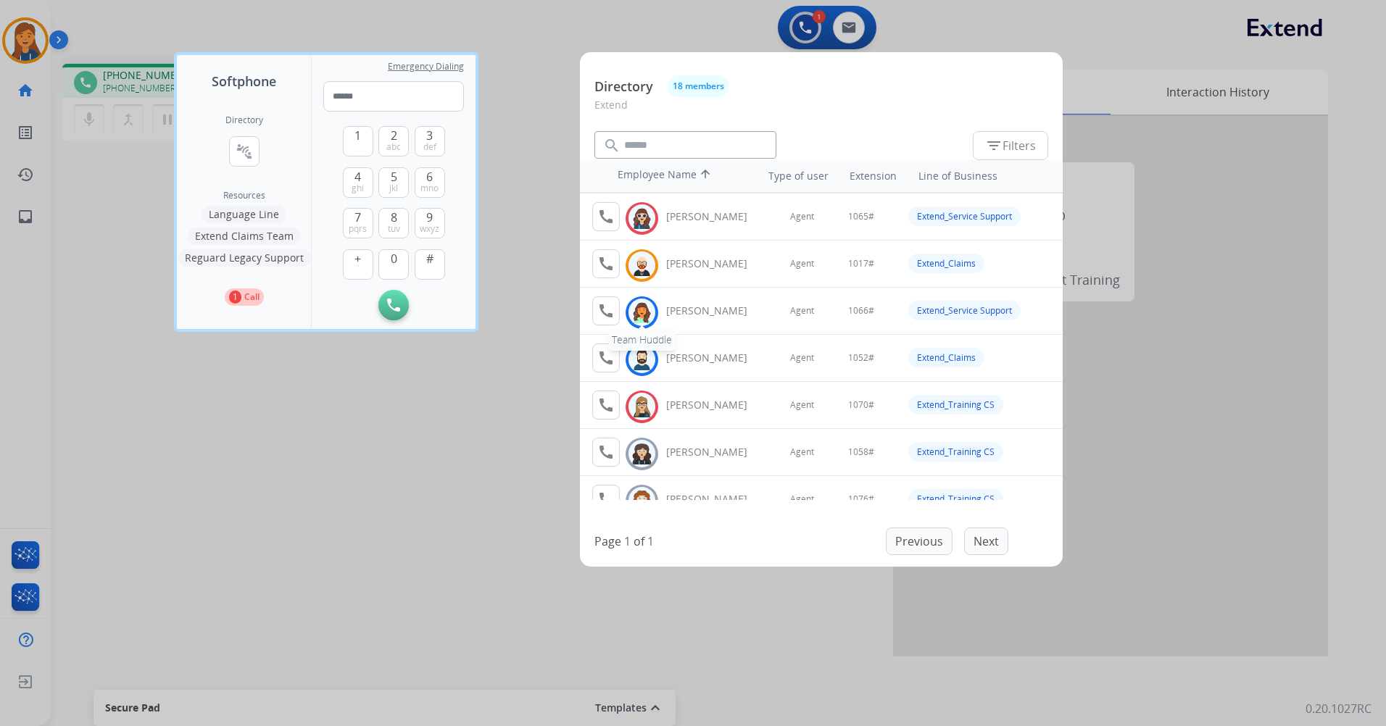
scroll to position [145, 0]
click at [372, 477] on div at bounding box center [693, 363] width 1386 height 726
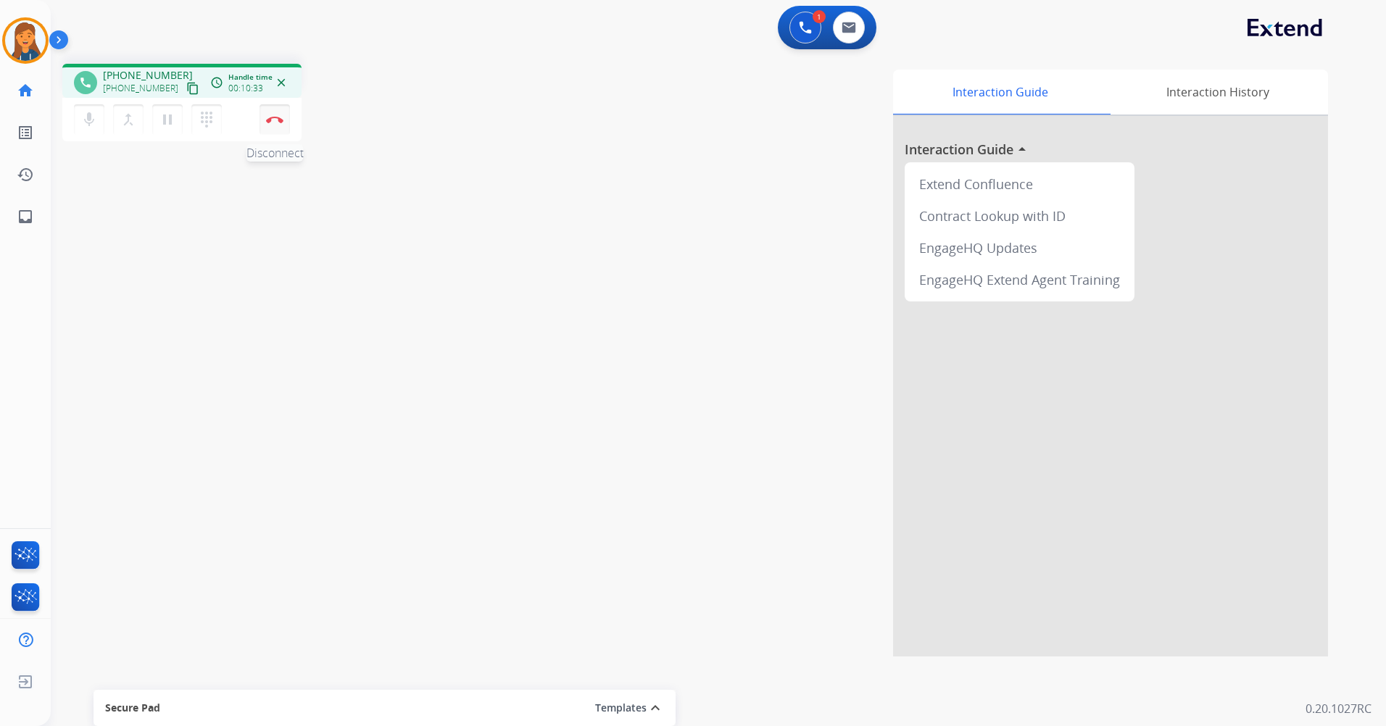
click at [267, 117] on img at bounding box center [274, 119] width 17 height 7
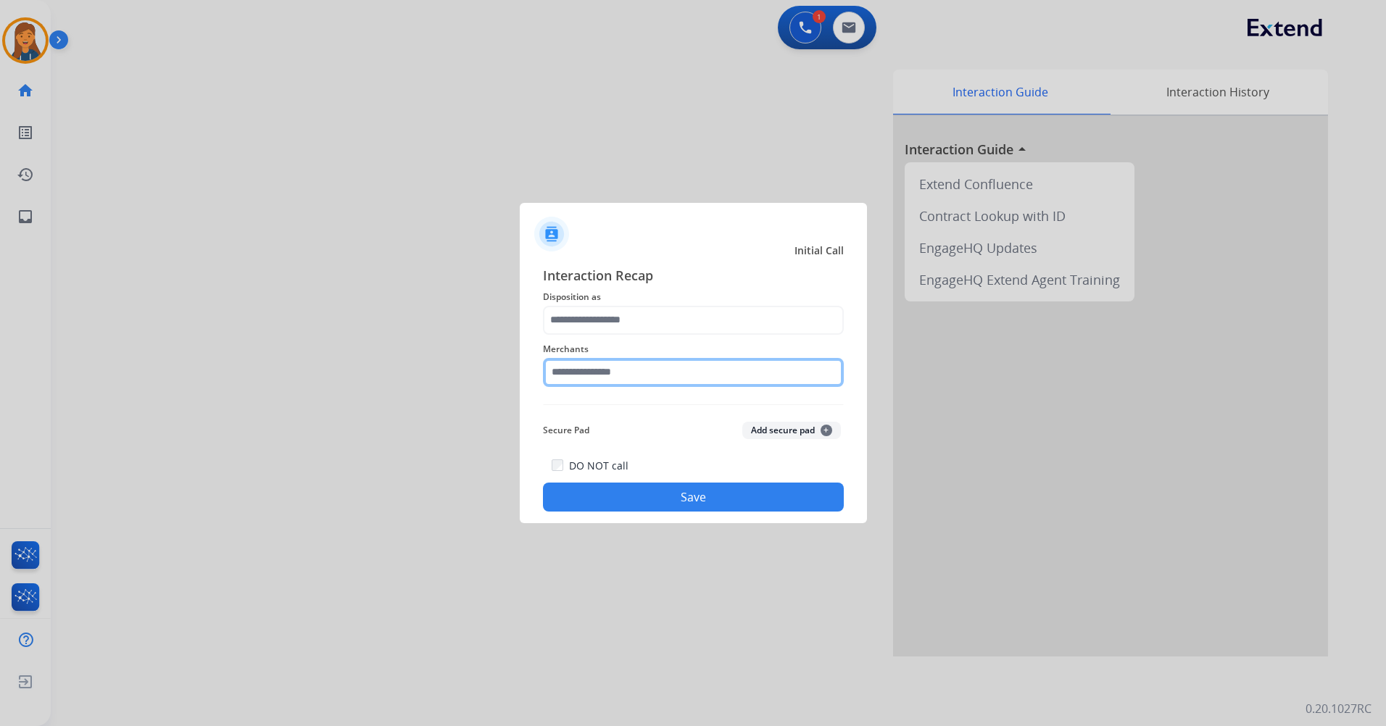
click at [665, 377] on input "text" at bounding box center [693, 372] width 301 height 29
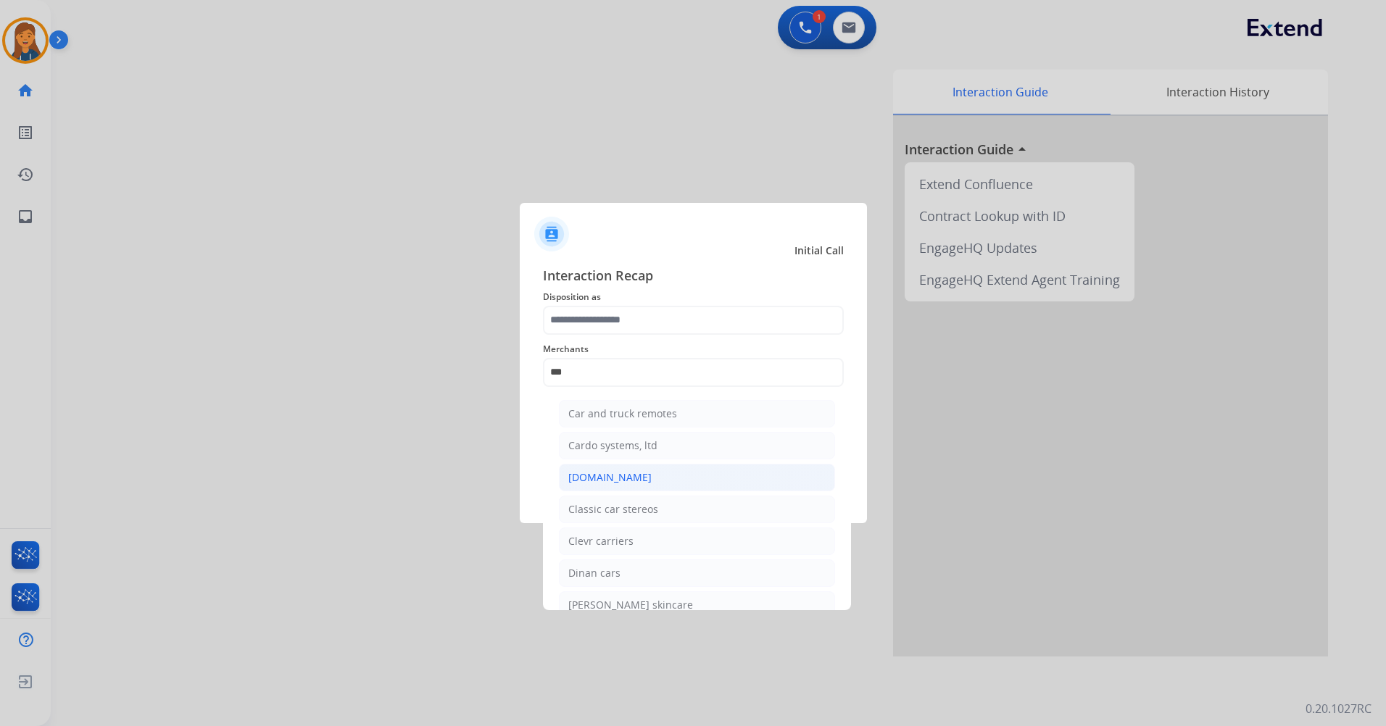
click at [626, 470] on div "[DOMAIN_NAME]" at bounding box center [609, 477] width 83 height 14
type input "**********"
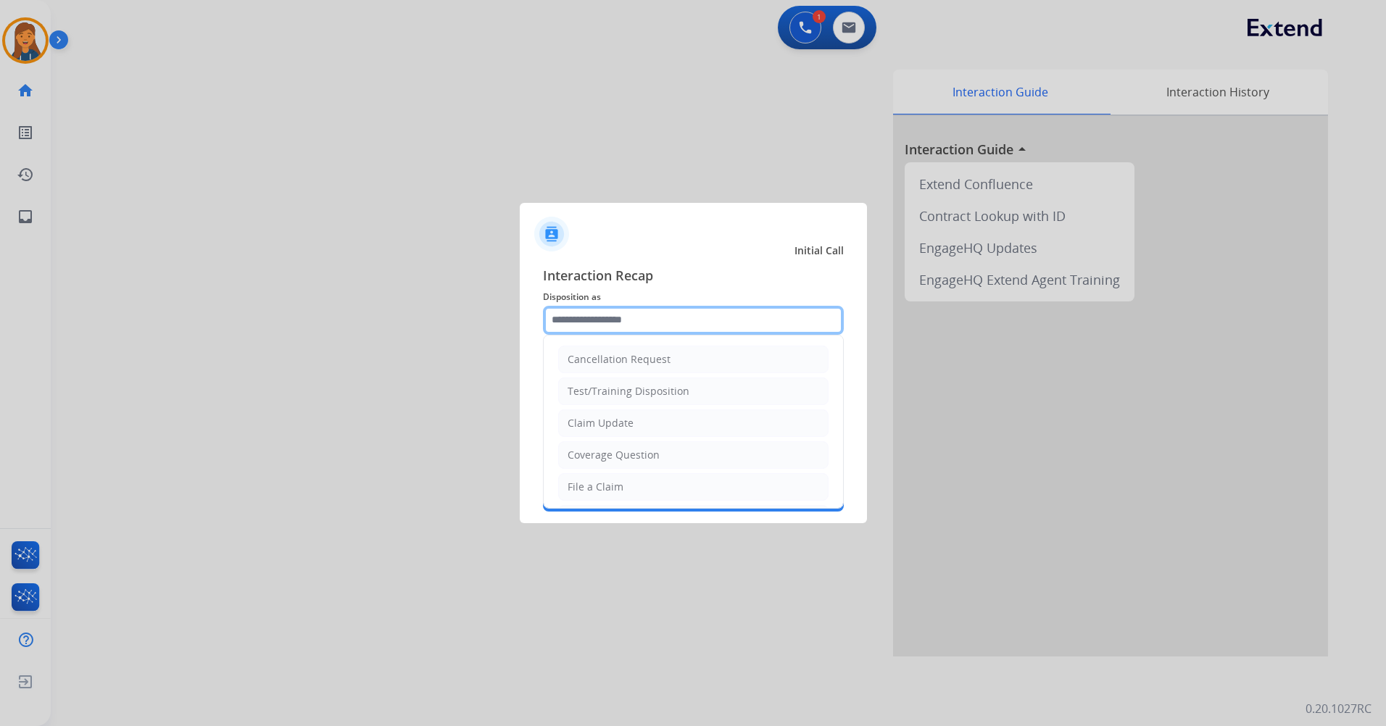
click at [633, 331] on input "text" at bounding box center [693, 320] width 301 height 29
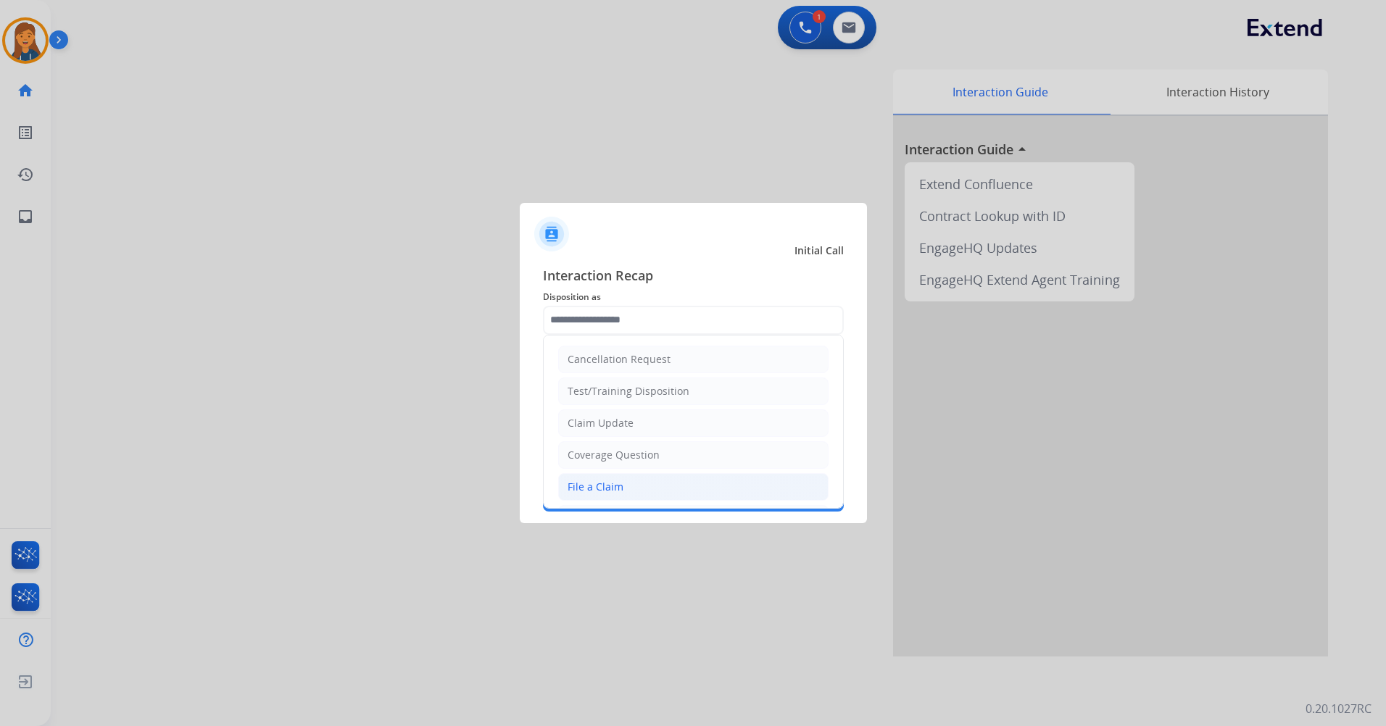
click at [610, 481] on div "File a Claim" at bounding box center [596, 487] width 56 height 14
type input "**********"
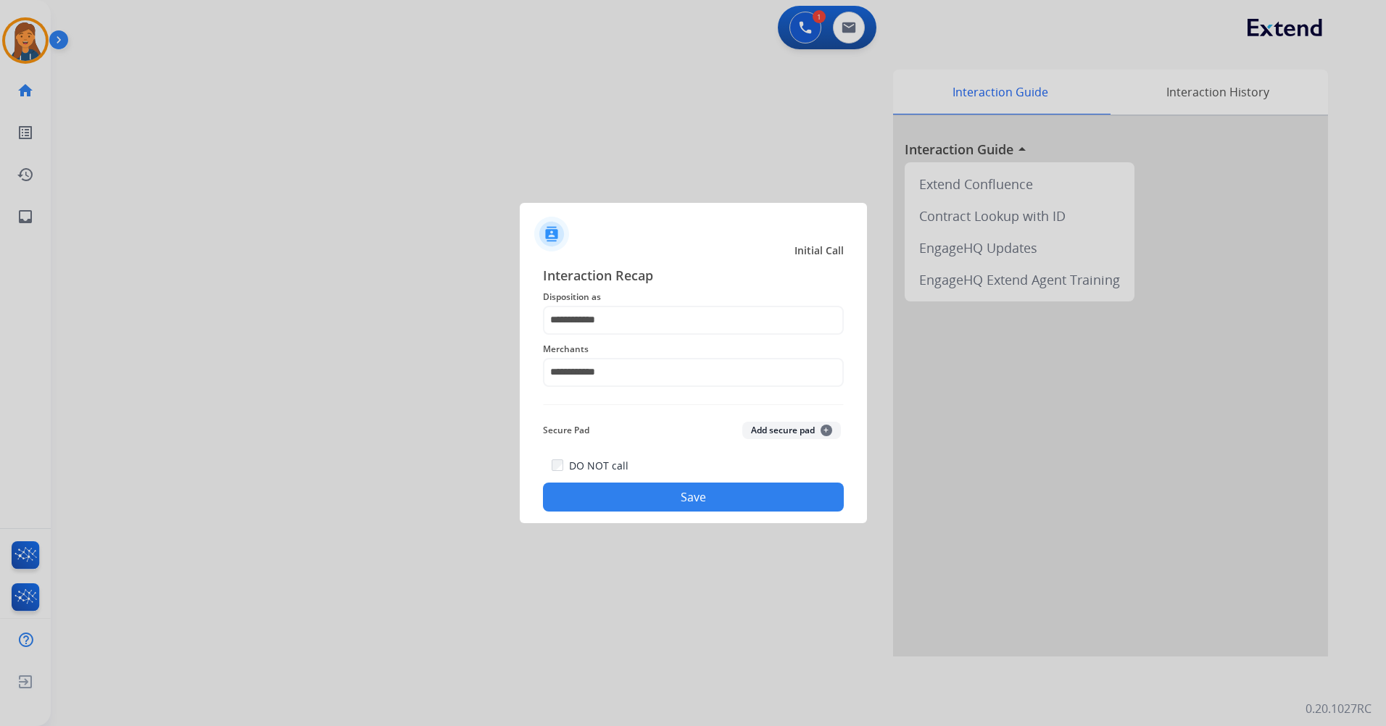
click at [620, 497] on button "Save" at bounding box center [693, 497] width 301 height 29
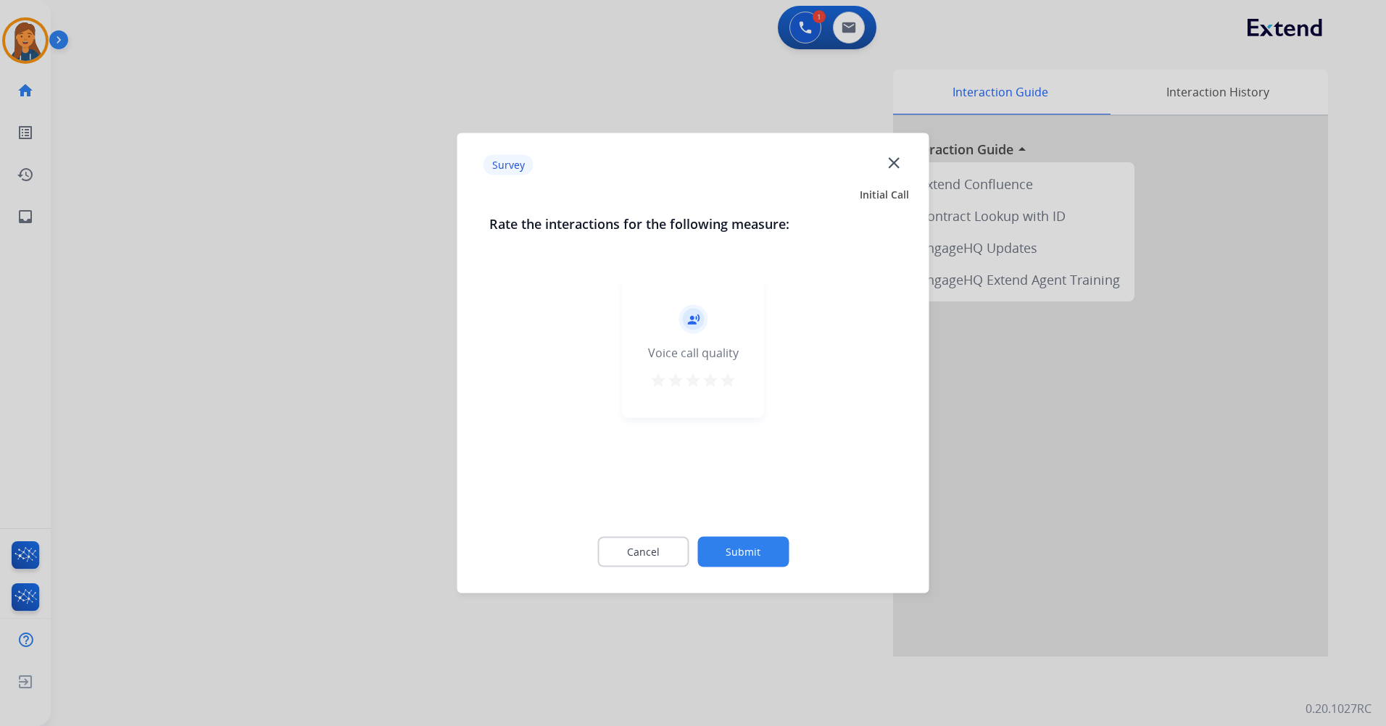
click at [727, 383] on mat-icon "star" at bounding box center [727, 380] width 17 height 17
click at [744, 543] on button "Submit" at bounding box center [742, 552] width 91 height 30
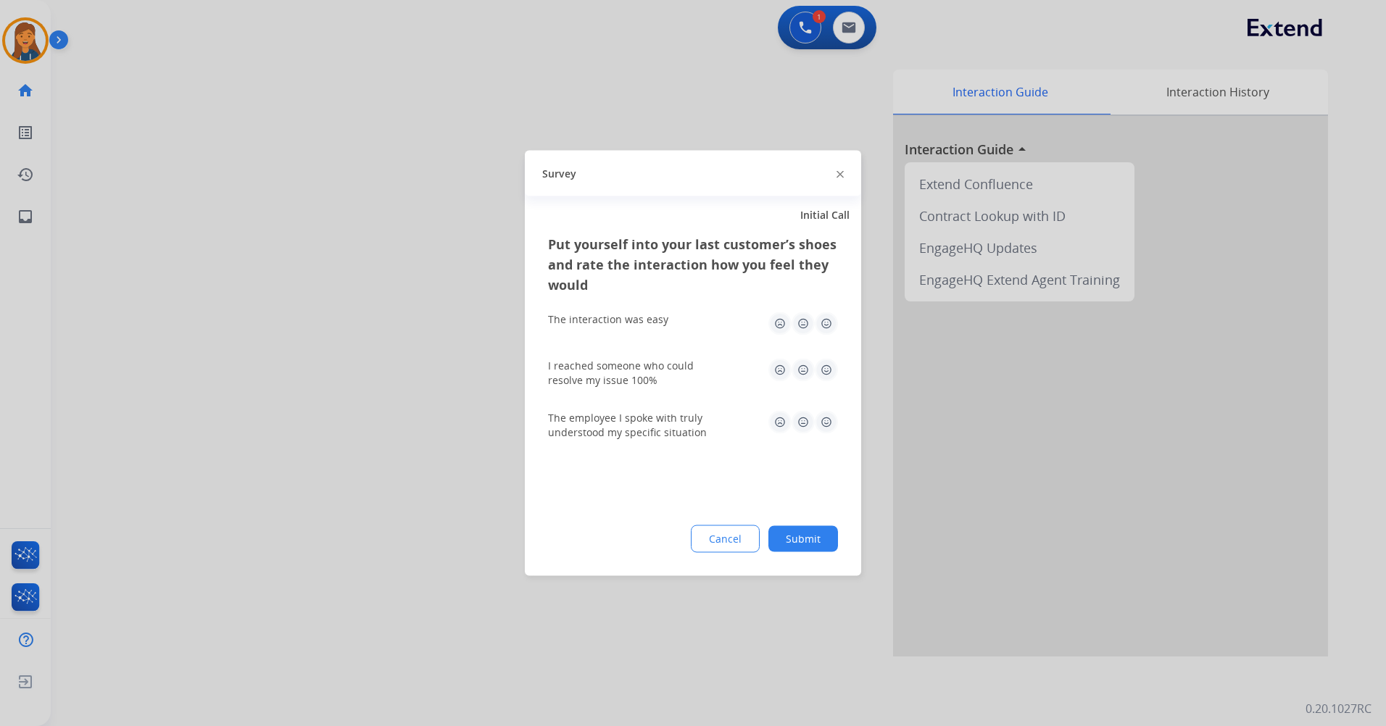
drag, startPoint x: 820, startPoint y: 326, endPoint x: 822, endPoint y: 352, distance: 26.2
click at [821, 328] on img at bounding box center [826, 323] width 23 height 23
click at [826, 418] on img at bounding box center [826, 422] width 23 height 23
click at [821, 369] on img at bounding box center [826, 370] width 23 height 23
click at [790, 524] on div "Put yourself into your last customer’s shoes and rate the interaction how you f…" at bounding box center [693, 405] width 336 height 342
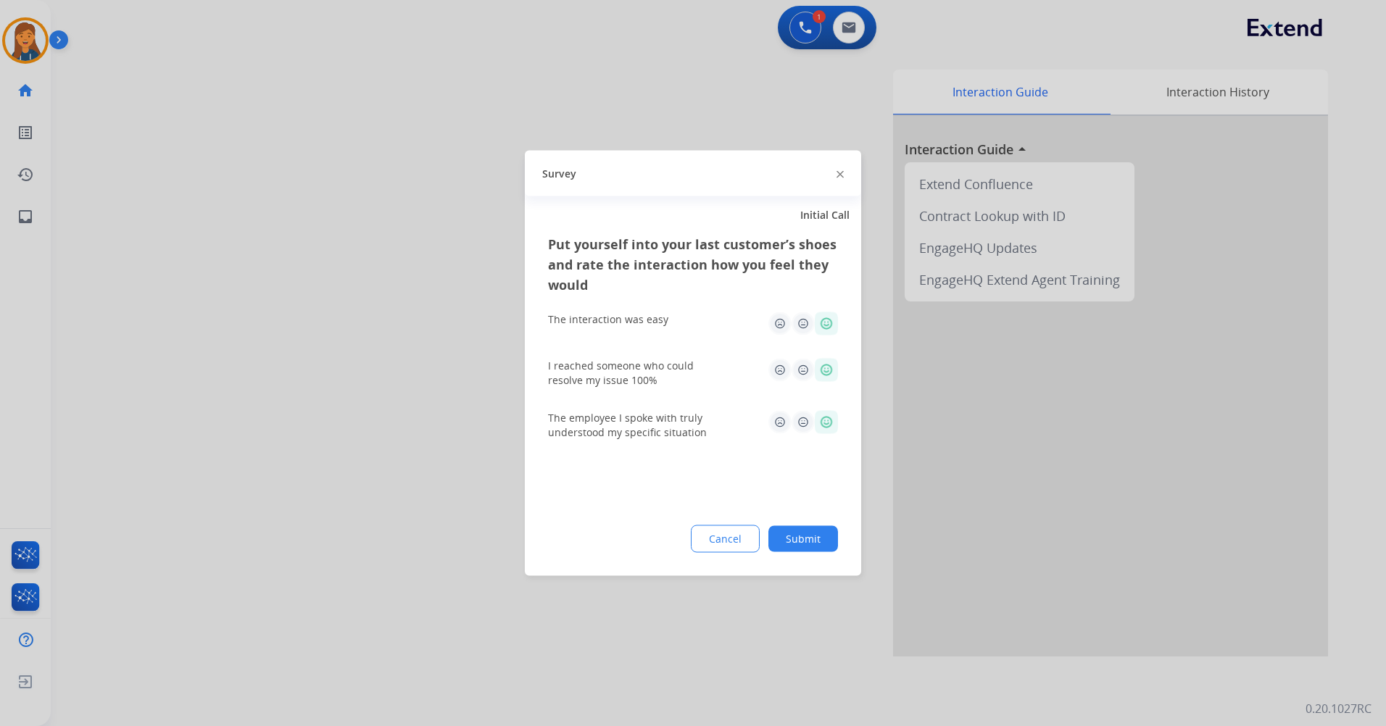
click at [794, 536] on button "Submit" at bounding box center [803, 539] width 70 height 26
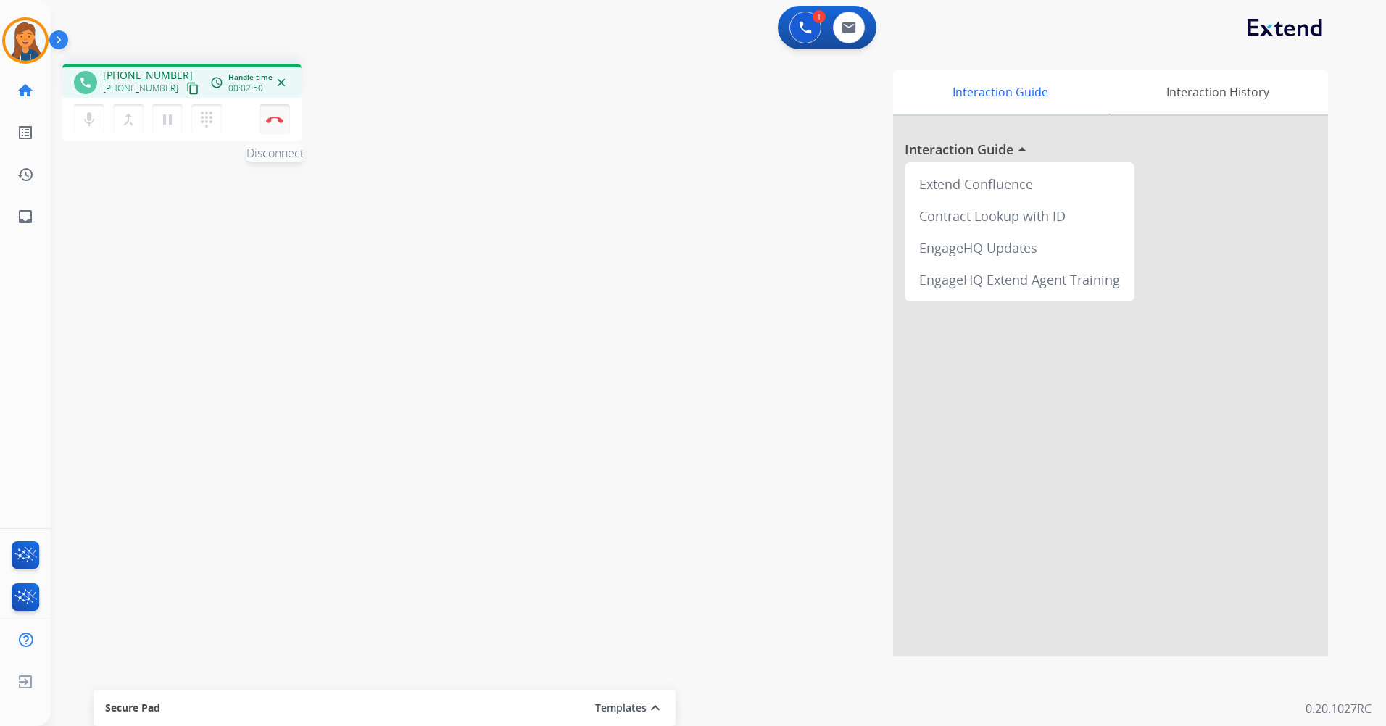
drag, startPoint x: 278, startPoint y: 120, endPoint x: 275, endPoint y: 96, distance: 24.8
click at [278, 120] on img at bounding box center [274, 119] width 17 height 7
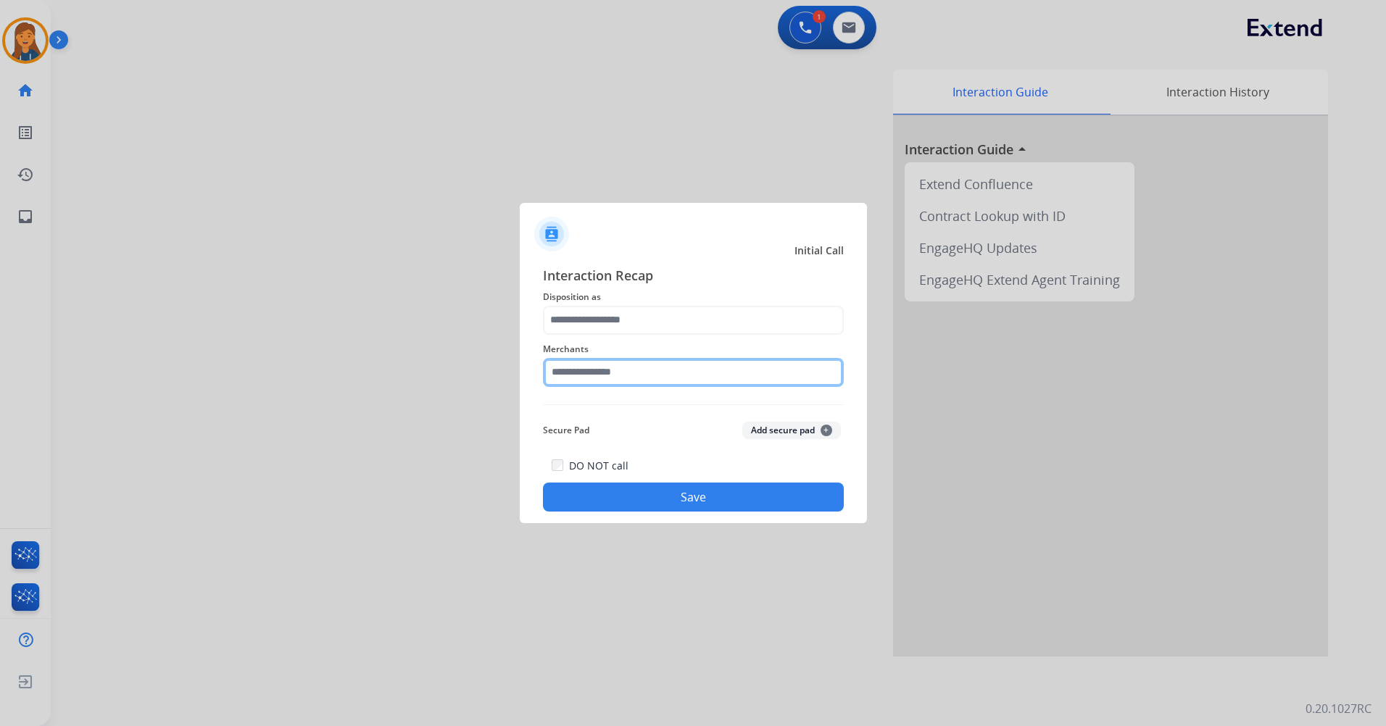
click at [606, 373] on input "text" at bounding box center [693, 372] width 301 height 29
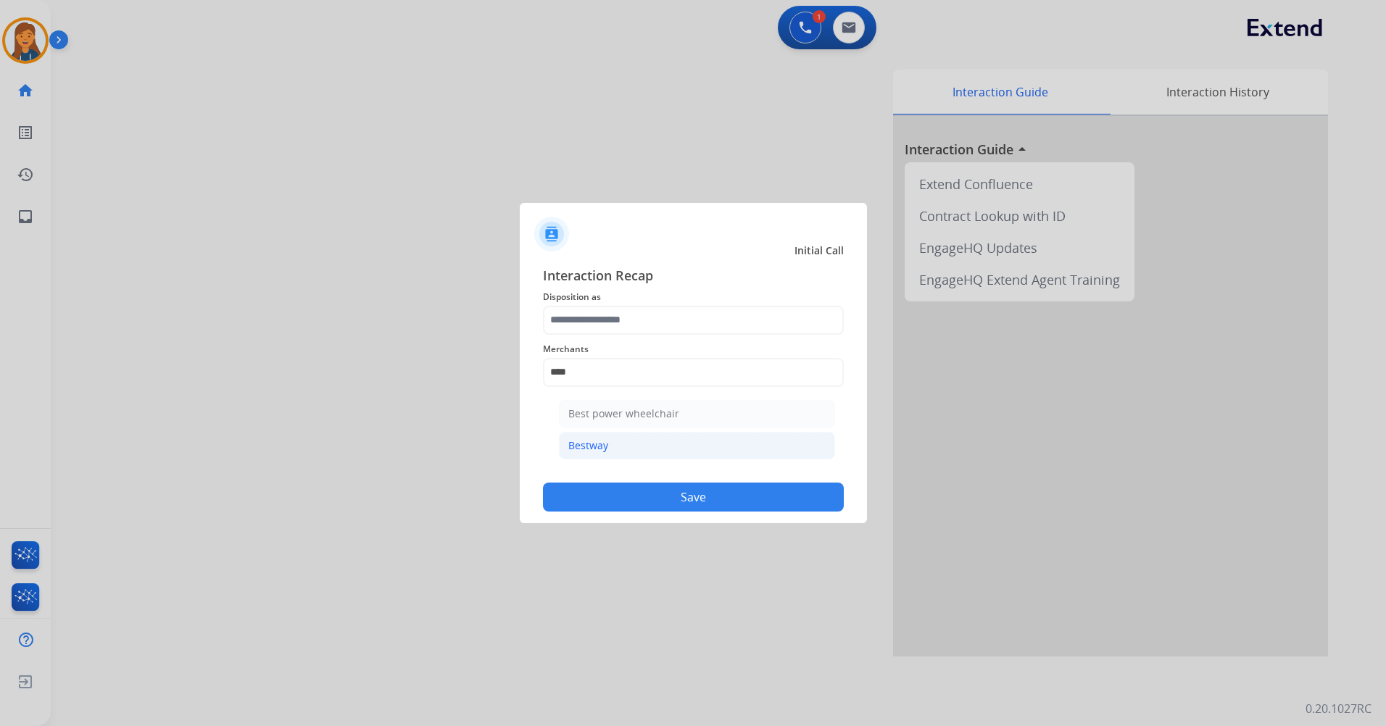
click at [579, 453] on li "Bestway" at bounding box center [697, 446] width 276 height 28
type input "*******"
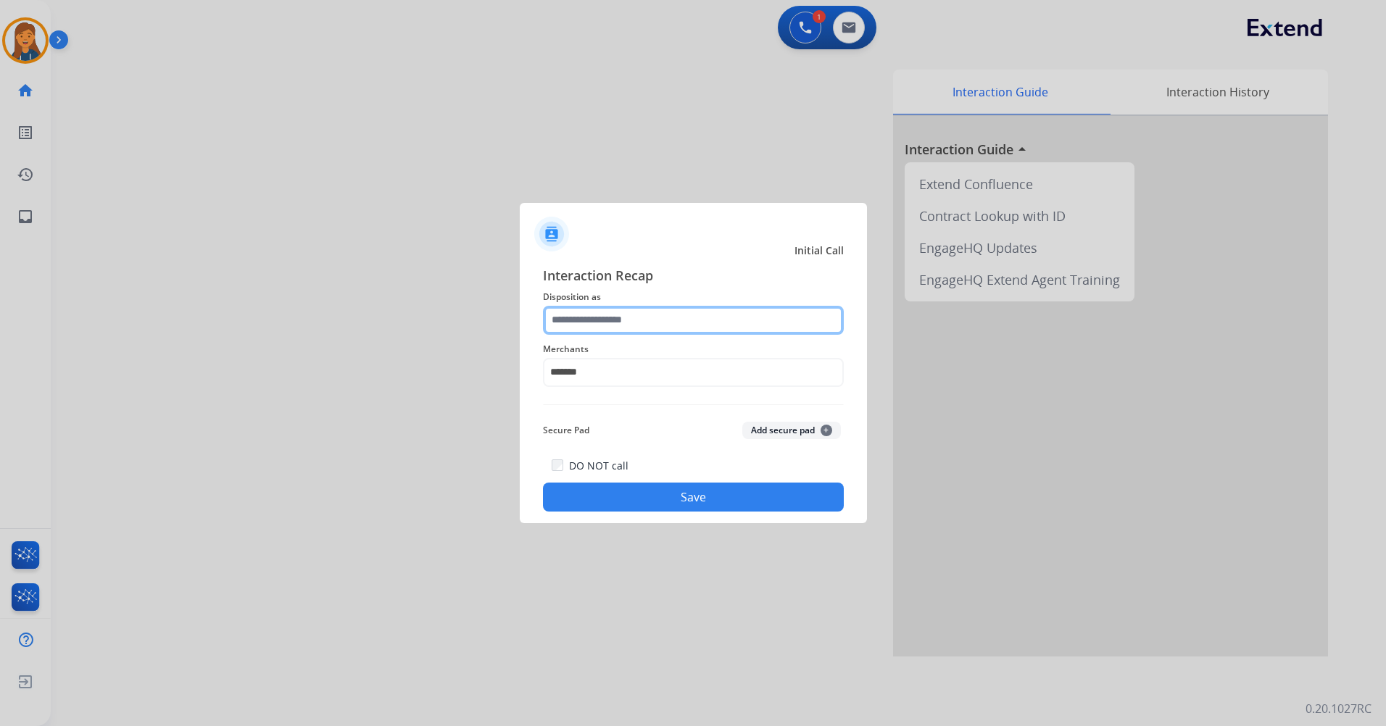
click at [620, 325] on input "text" at bounding box center [693, 320] width 301 height 29
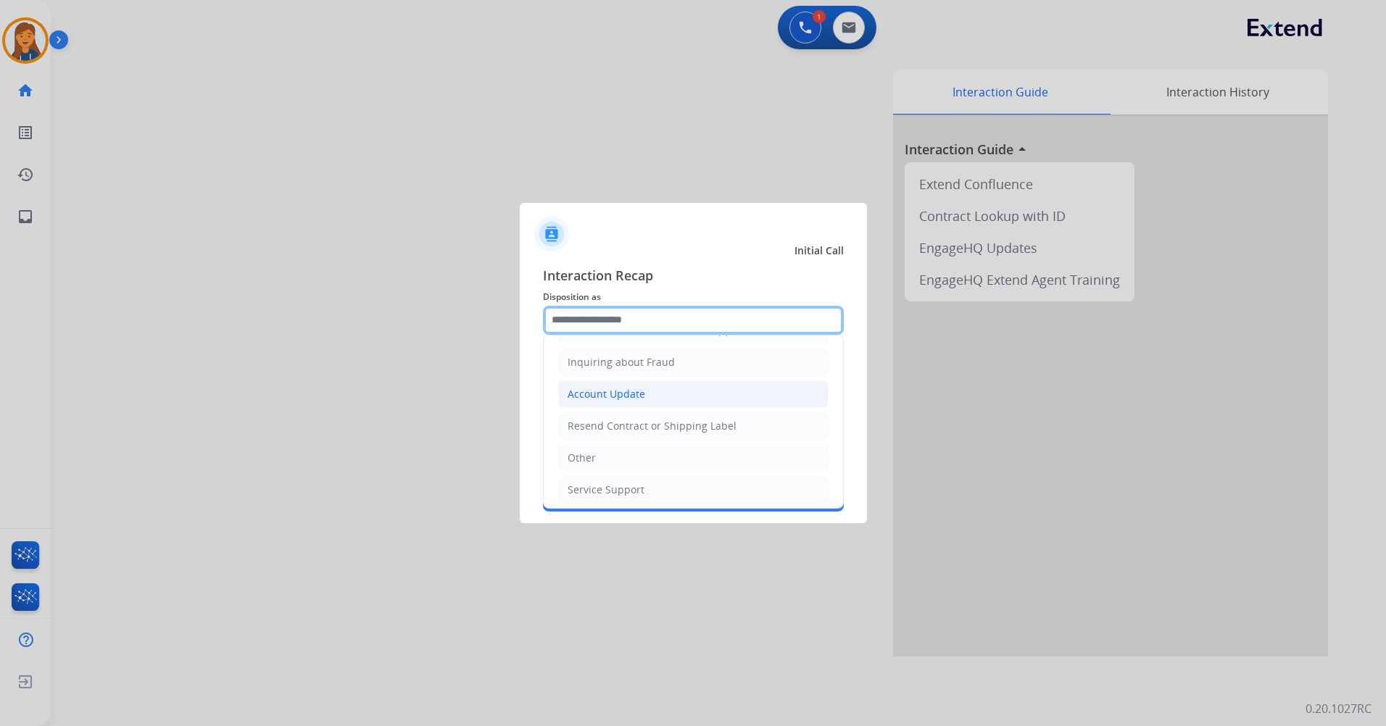
scroll to position [226, 0]
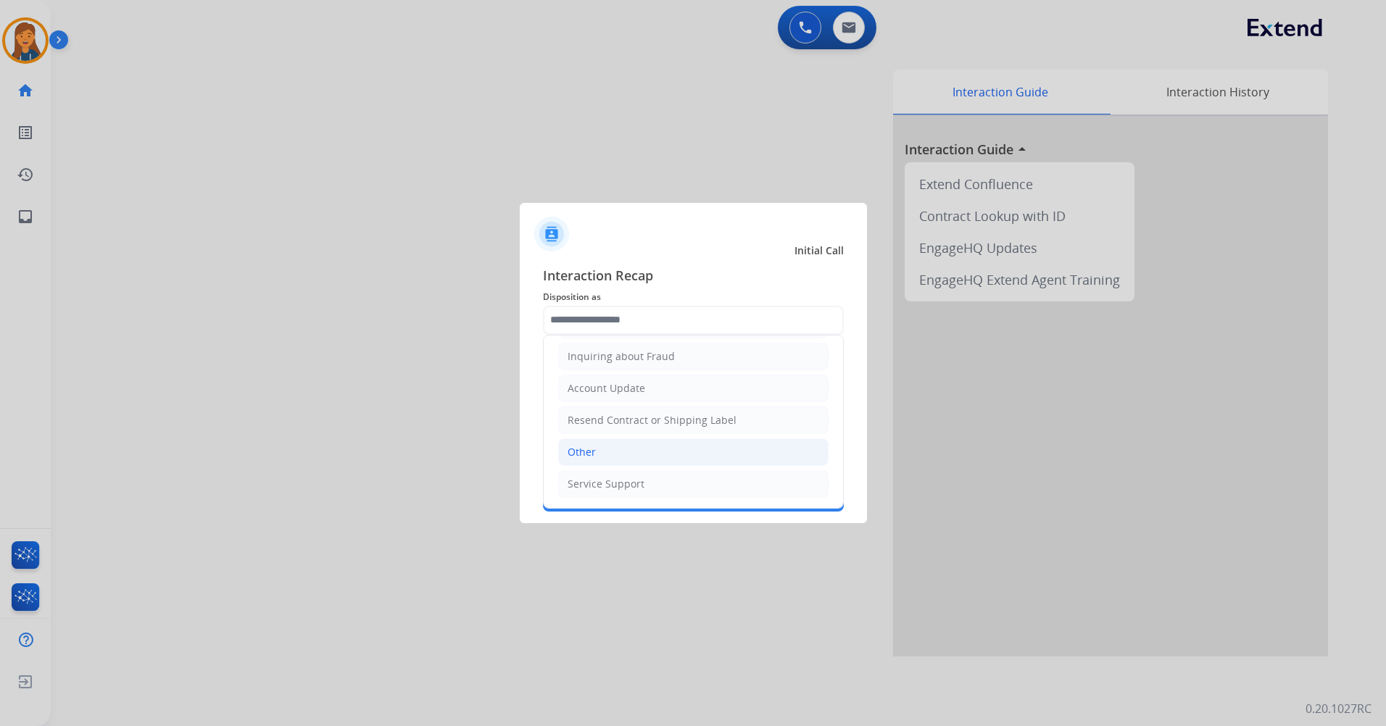
click at [617, 447] on li "Other" at bounding box center [693, 453] width 270 height 28
type input "*****"
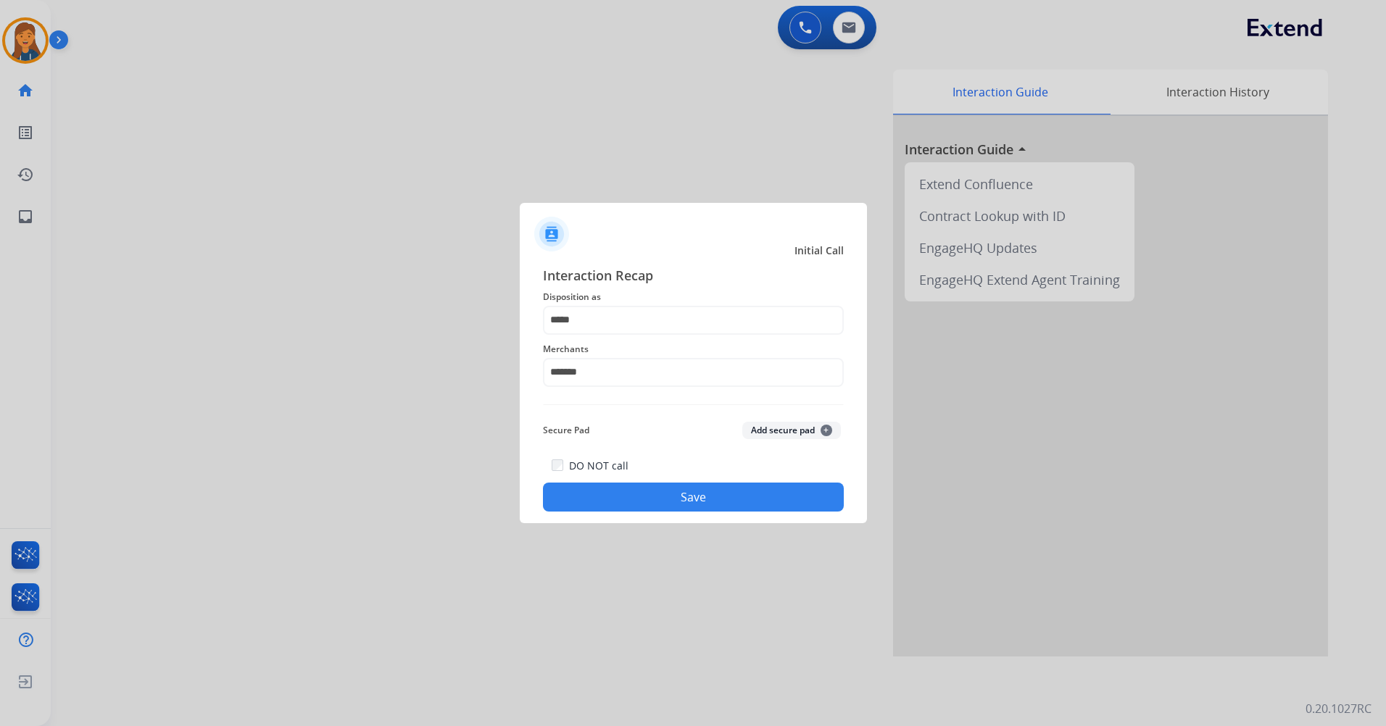
click at [644, 507] on button "Save" at bounding box center [693, 497] width 301 height 29
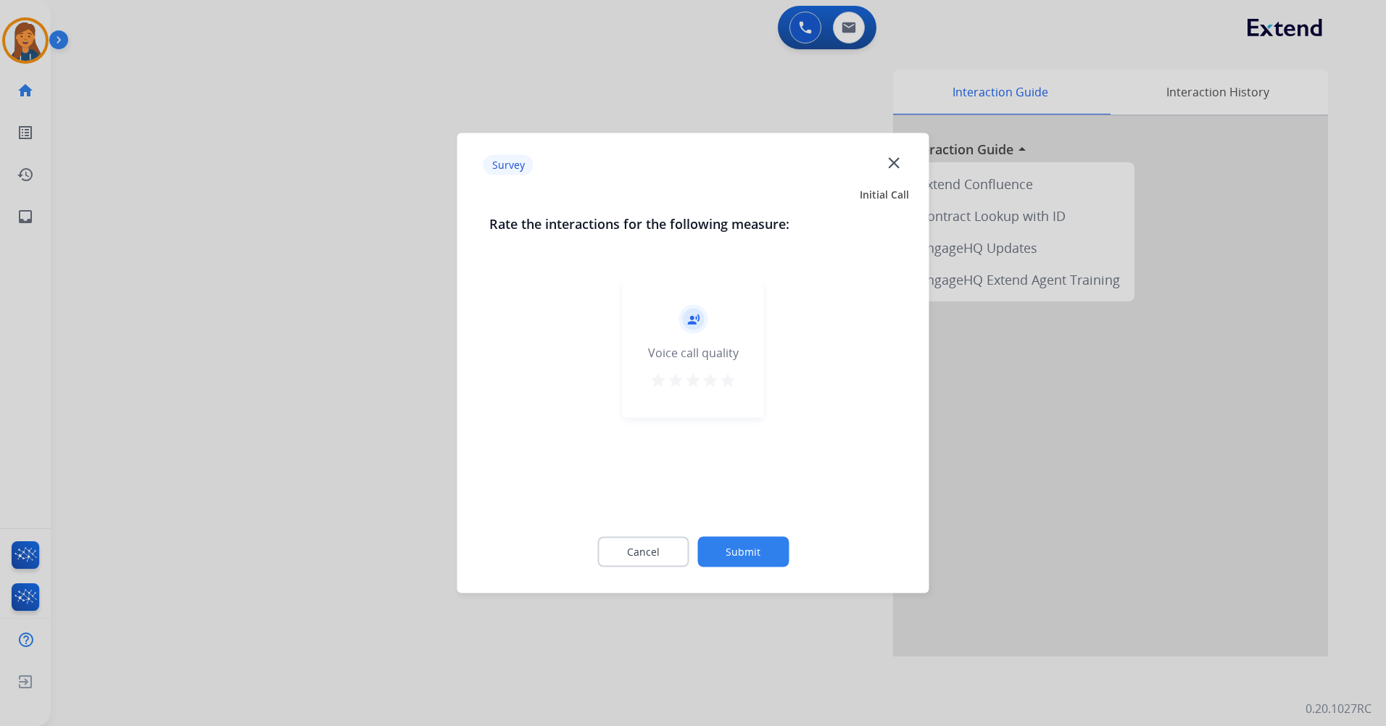
click at [731, 383] on mat-icon "star" at bounding box center [727, 380] width 17 height 17
click at [753, 559] on button "Submit" at bounding box center [742, 552] width 91 height 30
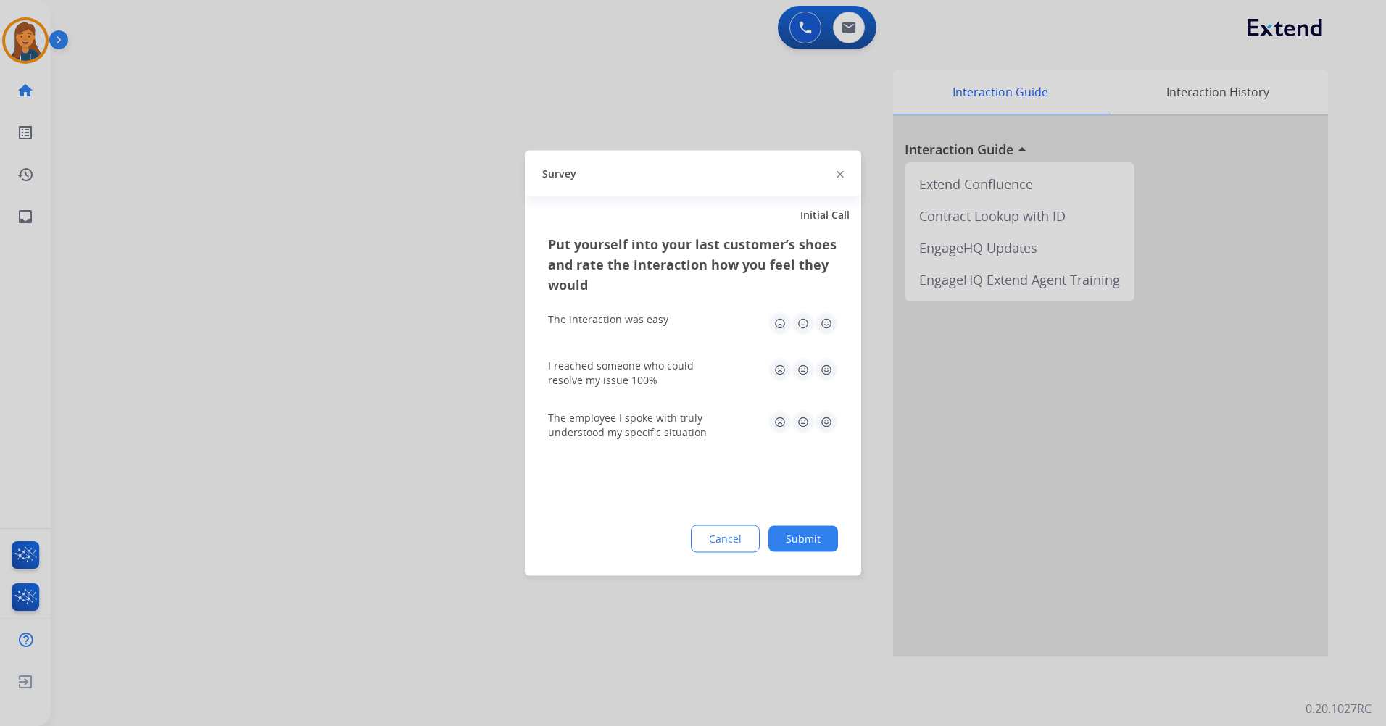
click at [824, 326] on img at bounding box center [826, 323] width 23 height 23
click at [829, 372] on img at bounding box center [826, 370] width 23 height 23
click at [834, 426] on img at bounding box center [826, 422] width 23 height 23
click at [802, 534] on button "Submit" at bounding box center [803, 539] width 70 height 26
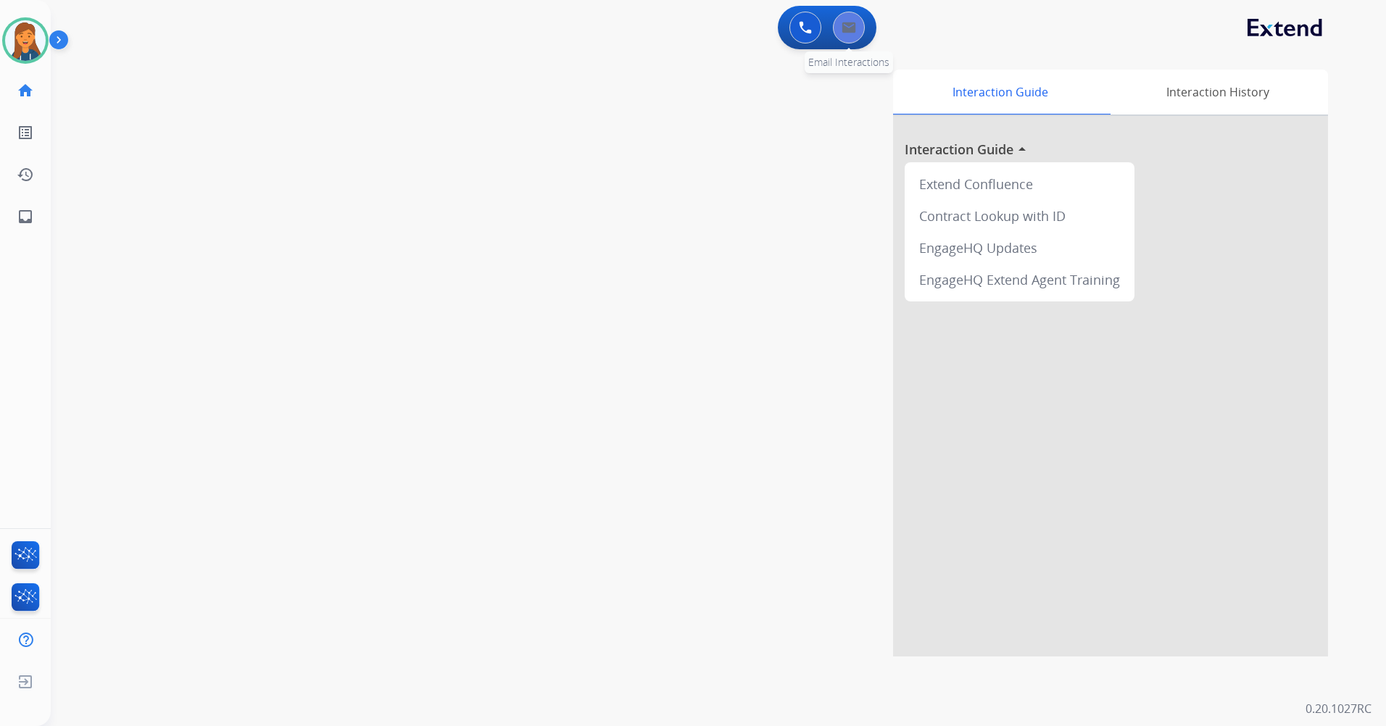
click at [847, 33] on img at bounding box center [849, 28] width 14 height 12
select select "**********"
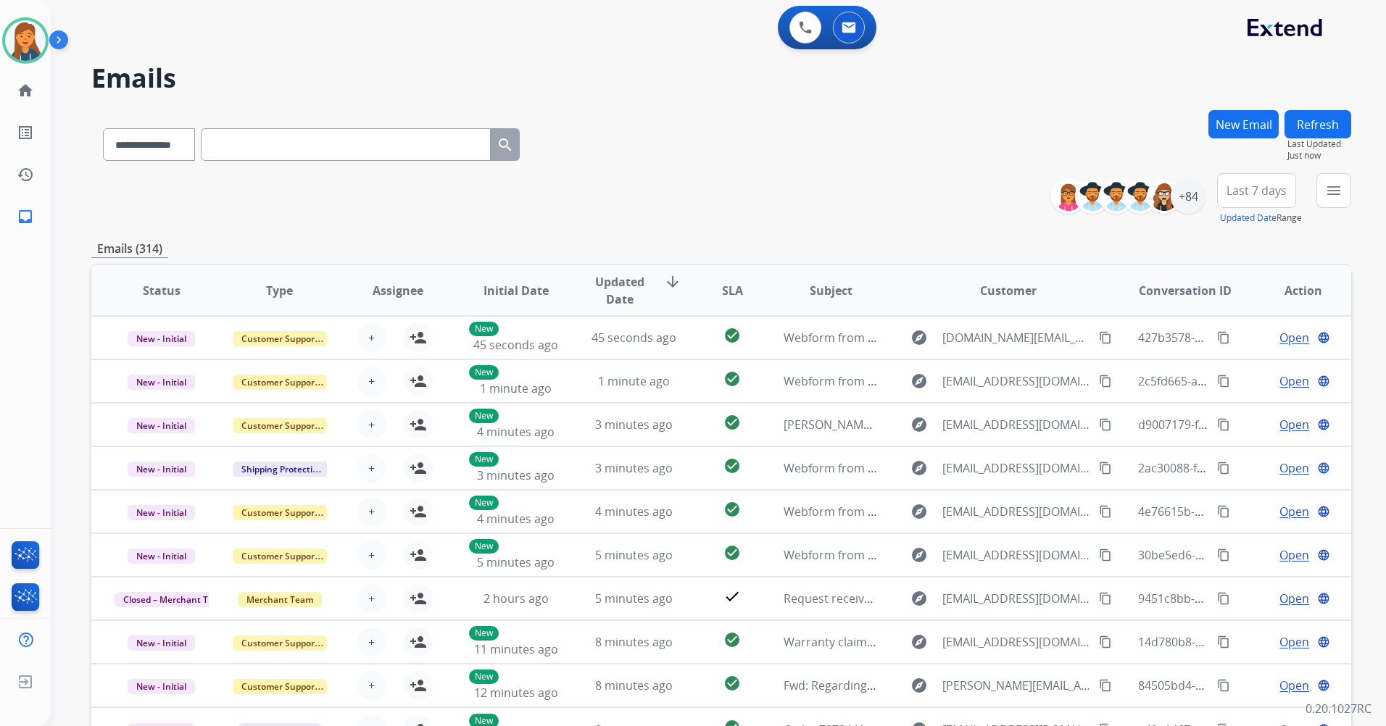
click at [1232, 189] on span "Last 7 days" at bounding box center [1257, 191] width 60 height 6
click at [1223, 362] on div "Last 90 days" at bounding box center [1252, 367] width 80 height 22
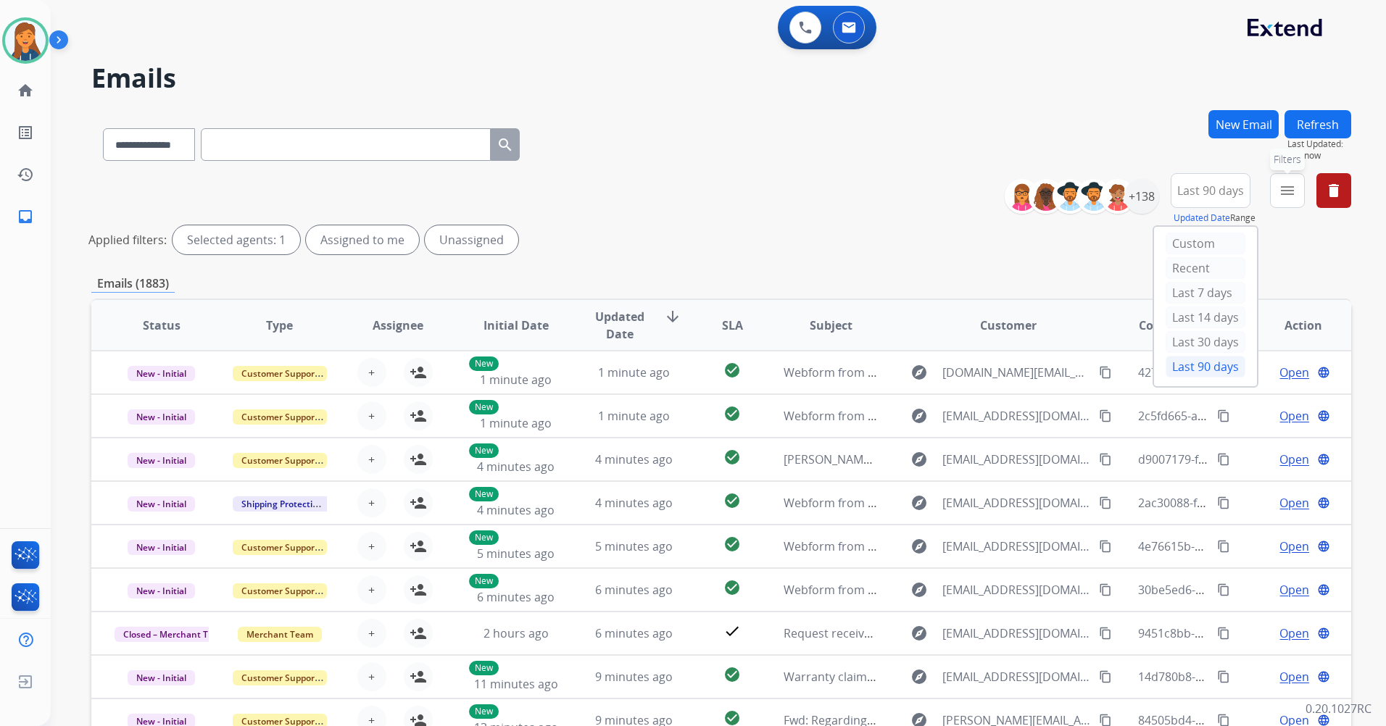
click at [1291, 196] on mat-icon "menu" at bounding box center [1287, 190] width 17 height 17
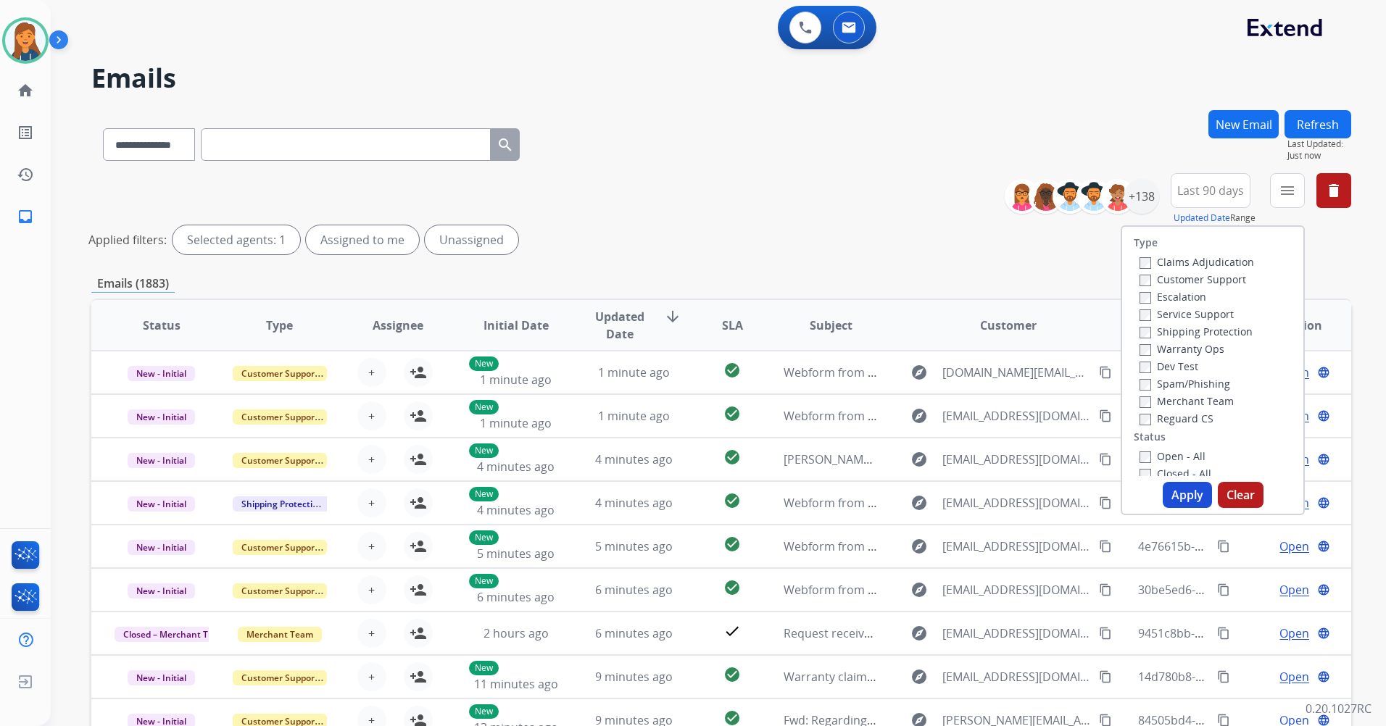
click at [1218, 280] on label "Customer Support" at bounding box center [1193, 280] width 107 height 14
click at [1209, 333] on label "Shipping Protection" at bounding box center [1196, 332] width 113 height 14
click at [1167, 418] on label "Reguard CS" at bounding box center [1177, 419] width 74 height 14
click at [1155, 456] on label "Open - All" at bounding box center [1173, 456] width 66 height 14
click at [1187, 497] on button "Apply" at bounding box center [1187, 495] width 49 height 26
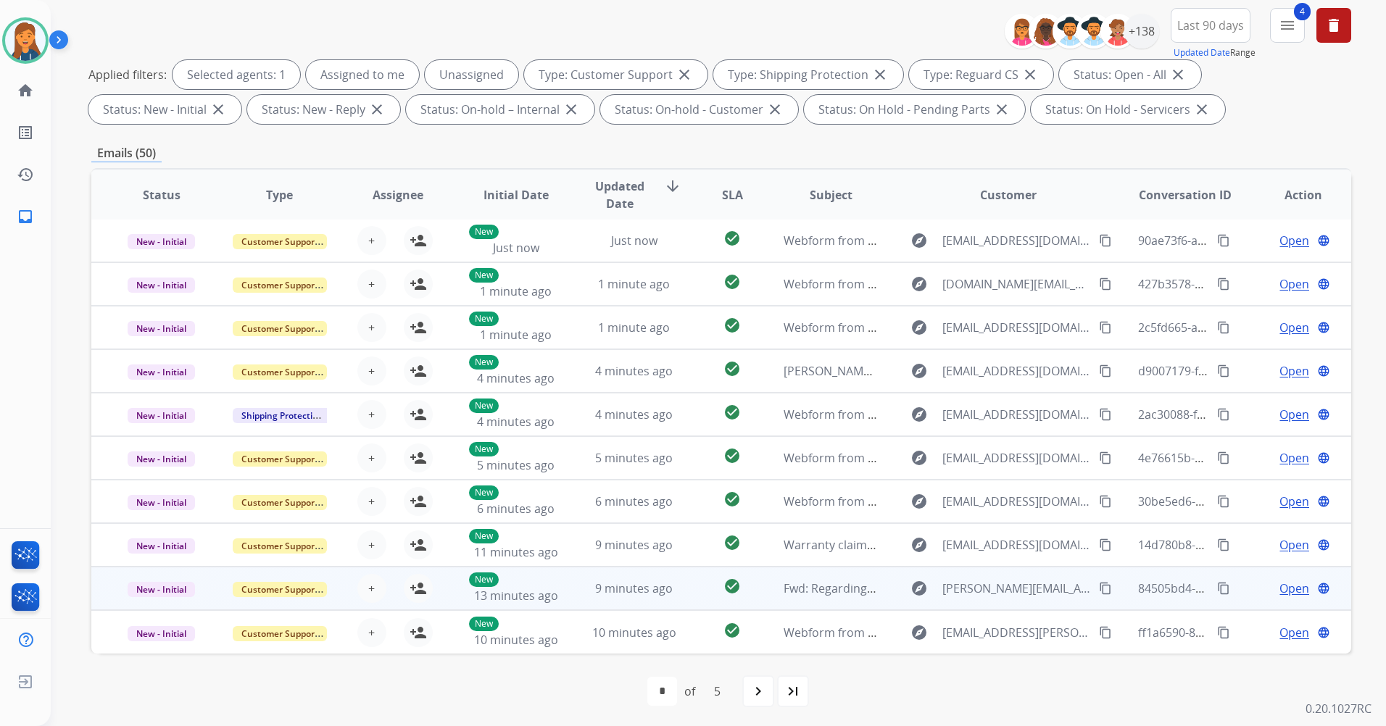
scroll to position [168, 0]
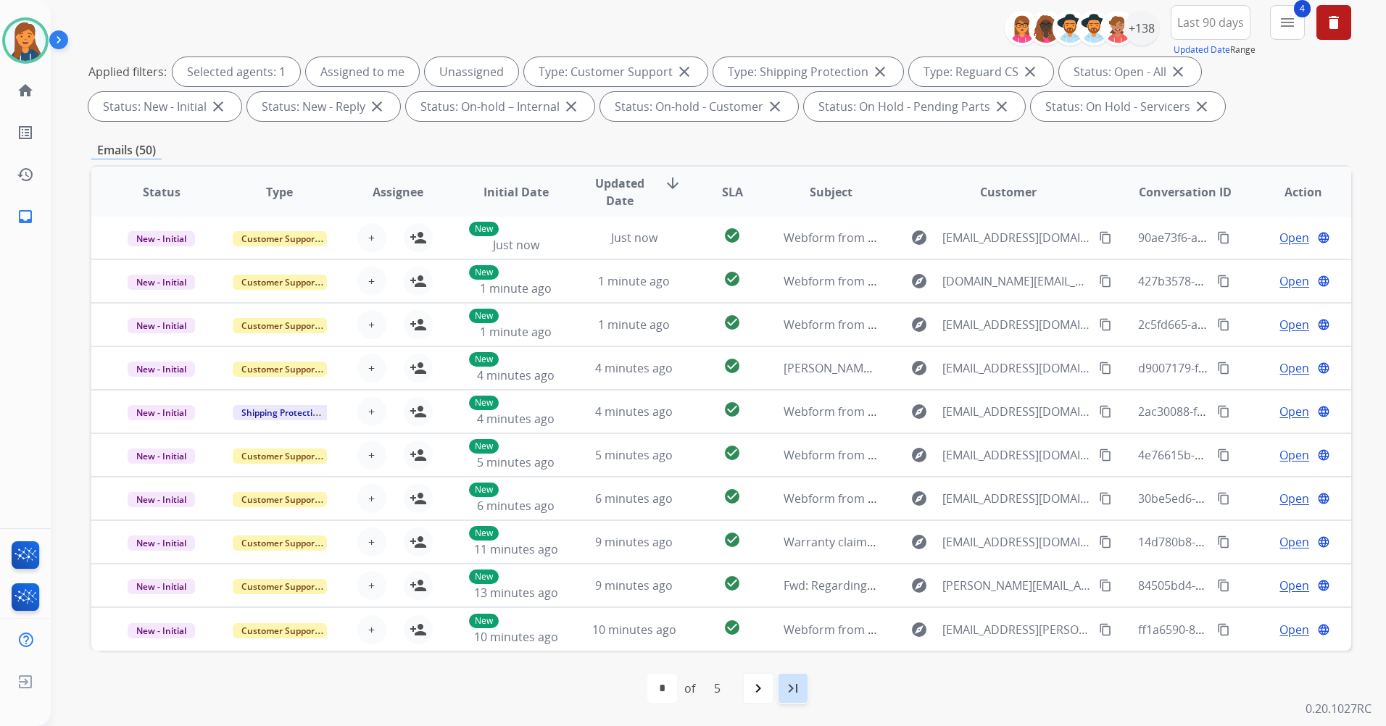
click at [794, 697] on mat-icon "last_page" at bounding box center [792, 688] width 17 height 17
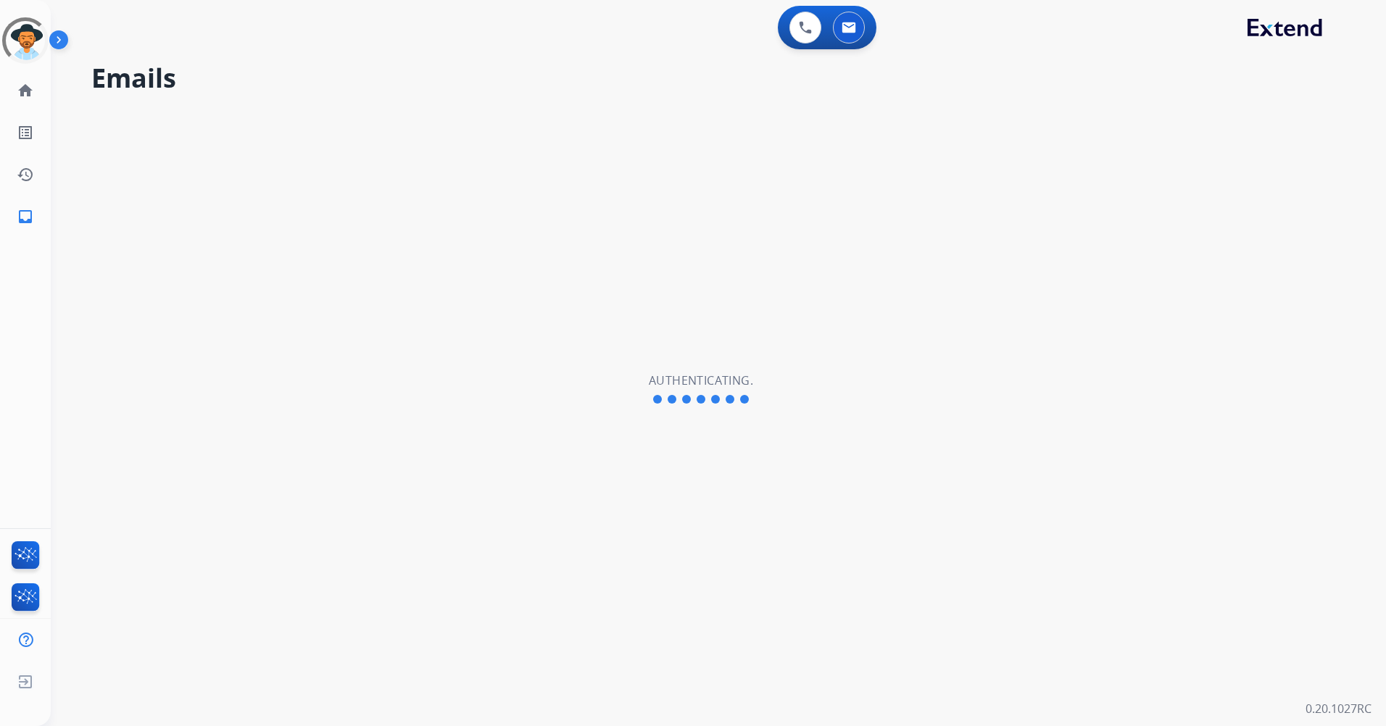
select select "**********"
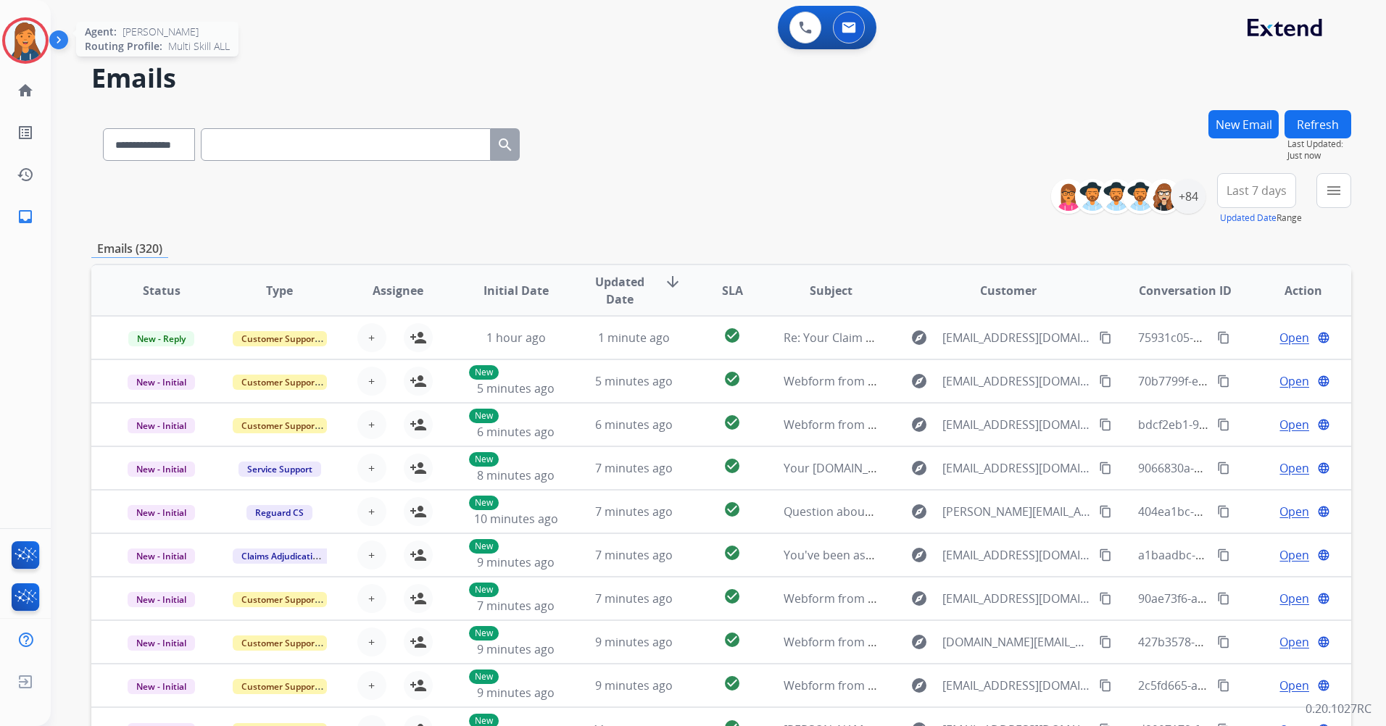
click at [19, 58] on img at bounding box center [25, 40] width 41 height 41
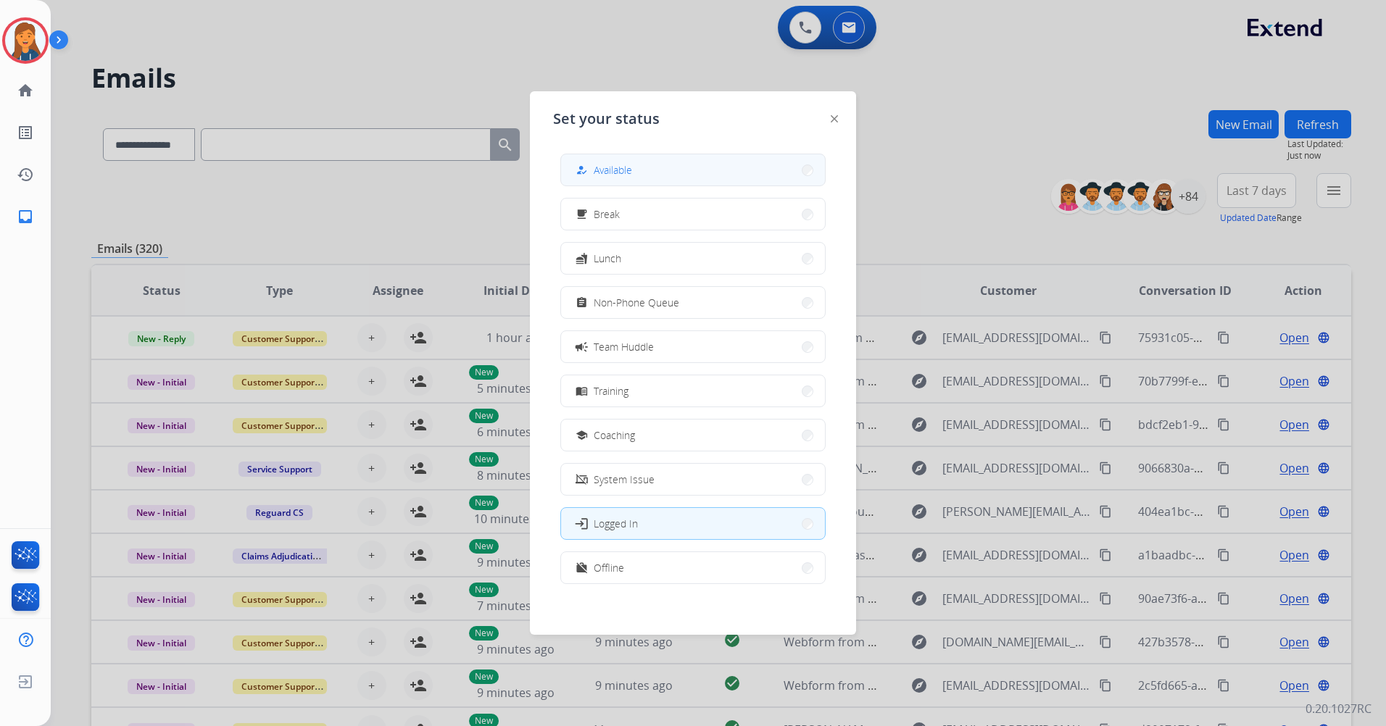
click at [600, 170] on span "Available" at bounding box center [613, 169] width 38 height 15
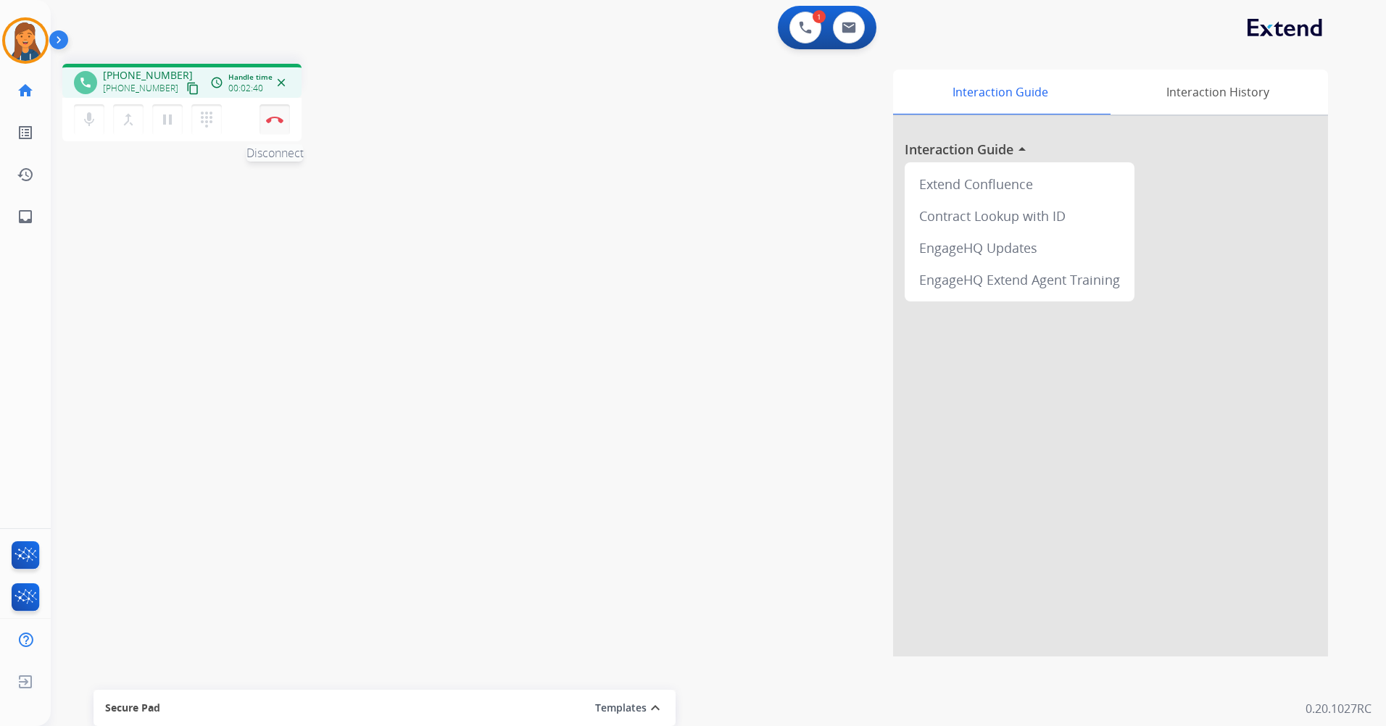
click at [281, 114] on button "Disconnect" at bounding box center [275, 119] width 30 height 30
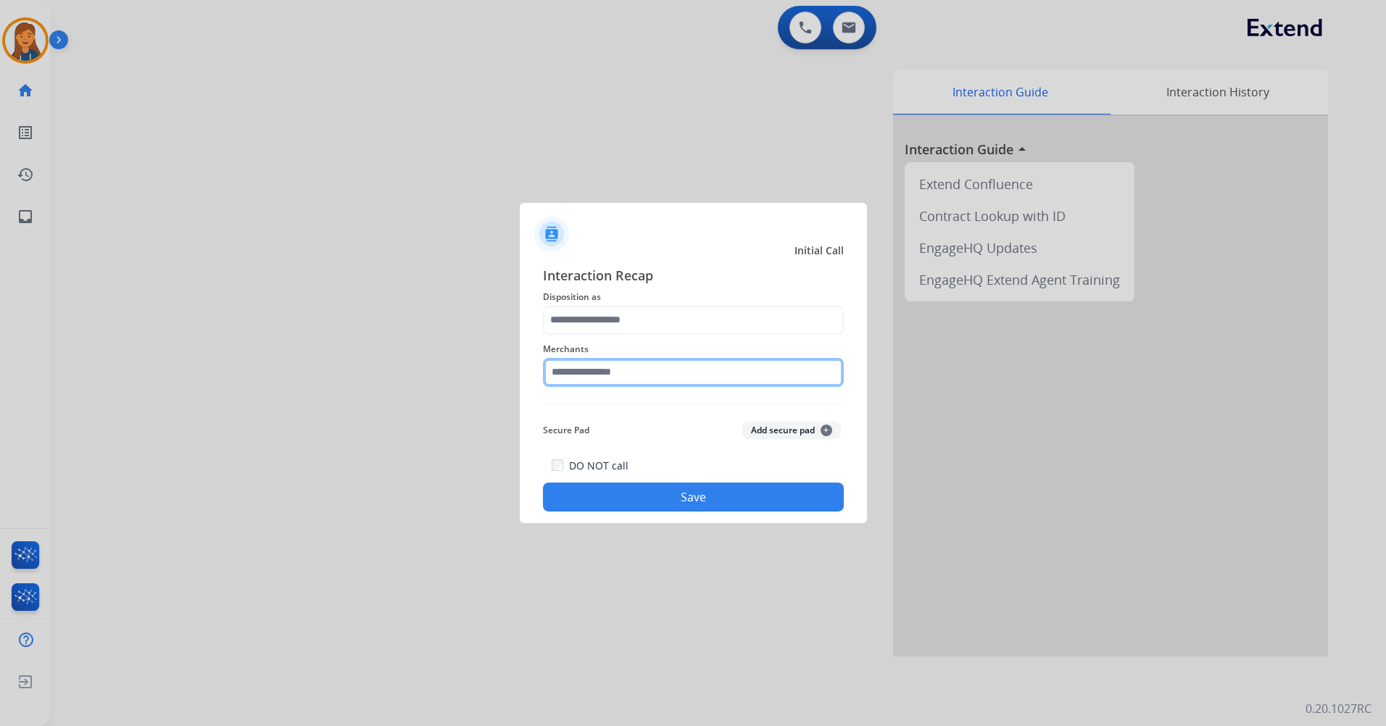
click at [607, 368] on input "text" at bounding box center [693, 372] width 301 height 29
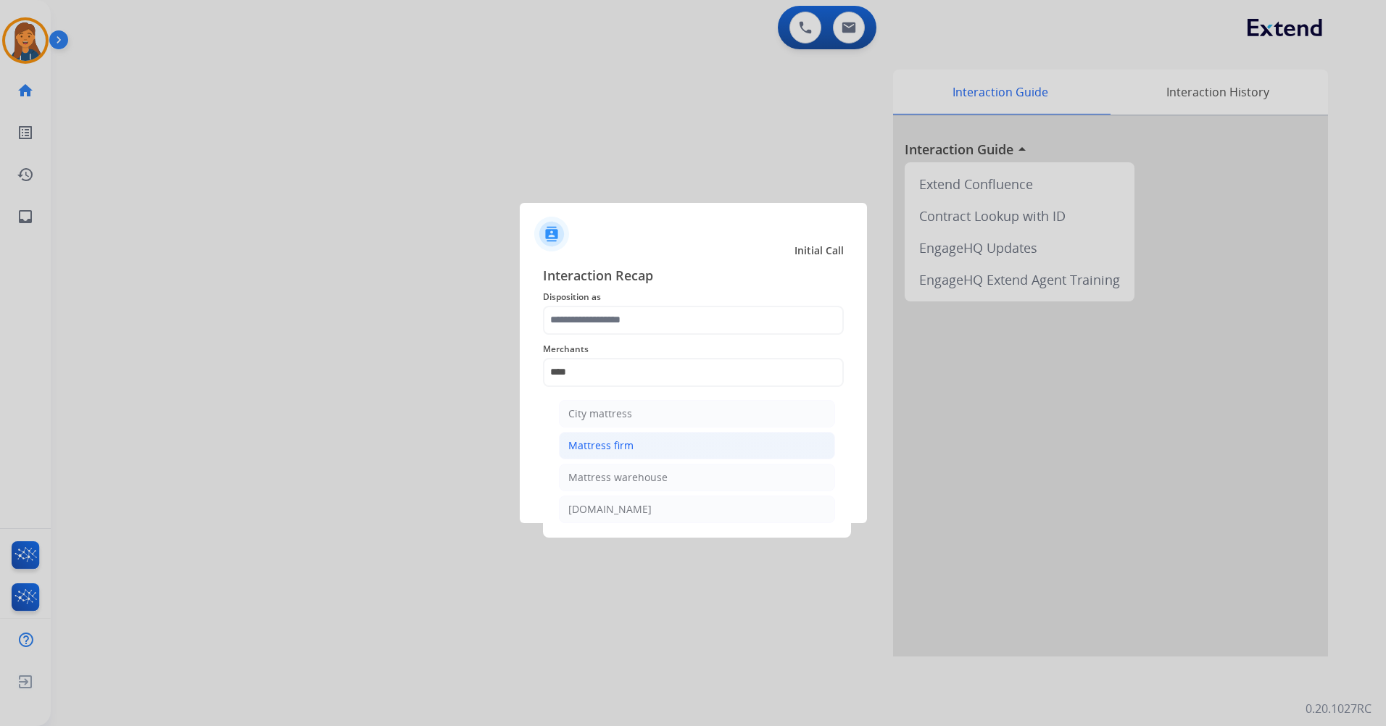
click at [570, 442] on div "Mattress firm" at bounding box center [600, 446] width 65 height 14
type input "**********"
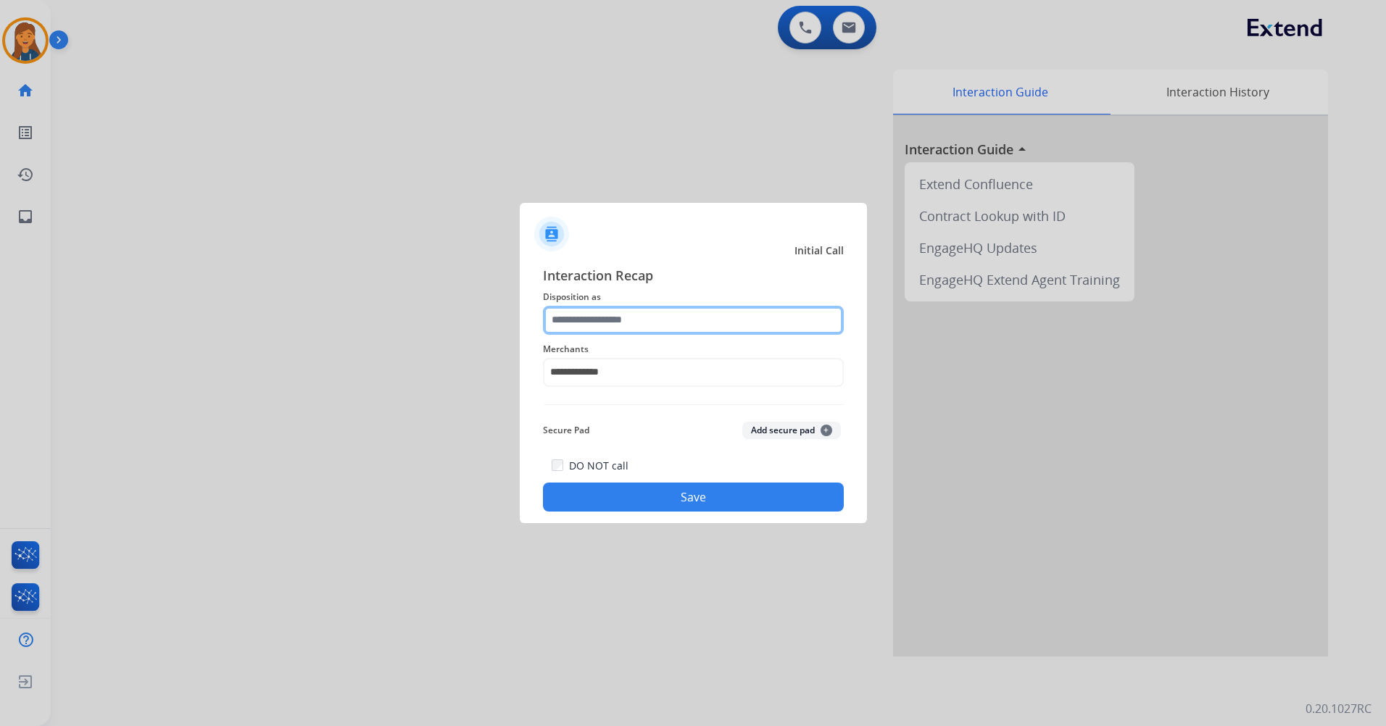
click at [585, 330] on input "text" at bounding box center [693, 320] width 301 height 29
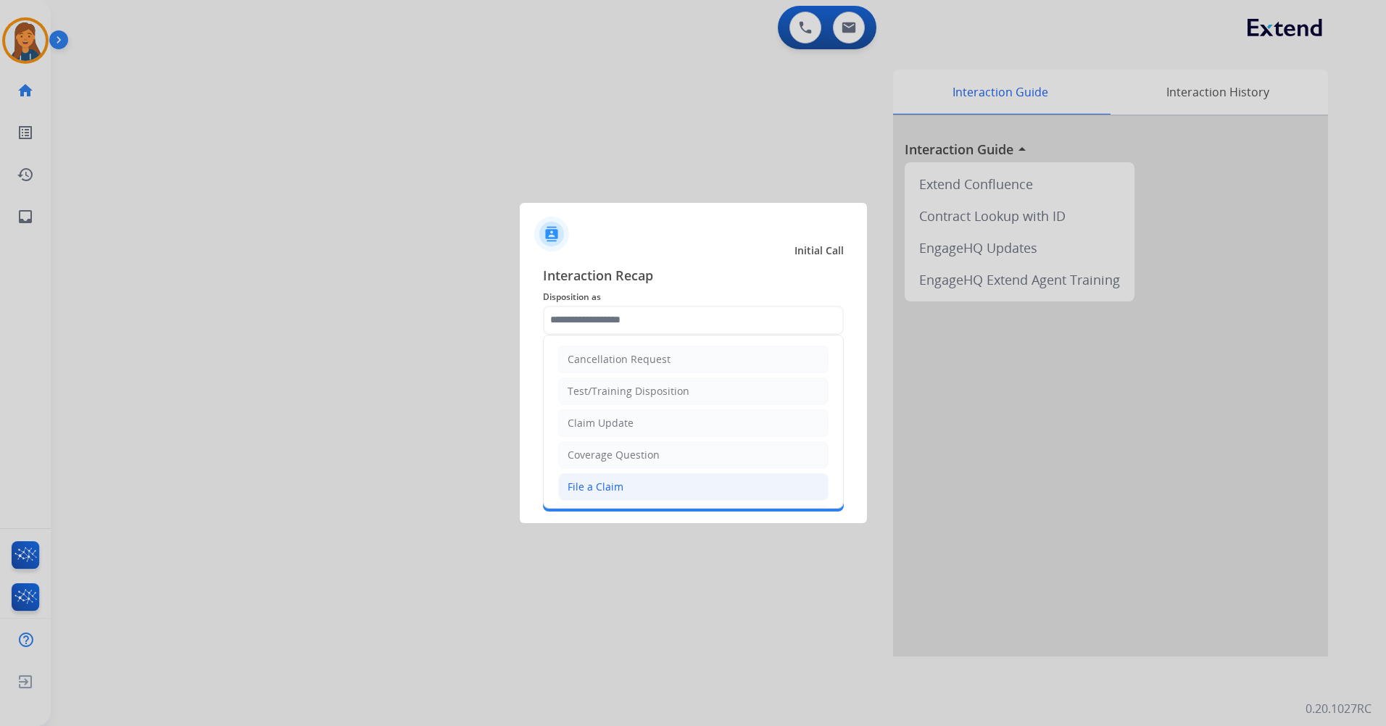
click at [612, 488] on div "File a Claim" at bounding box center [596, 487] width 56 height 14
click at [612, 488] on button "Save" at bounding box center [693, 497] width 301 height 29
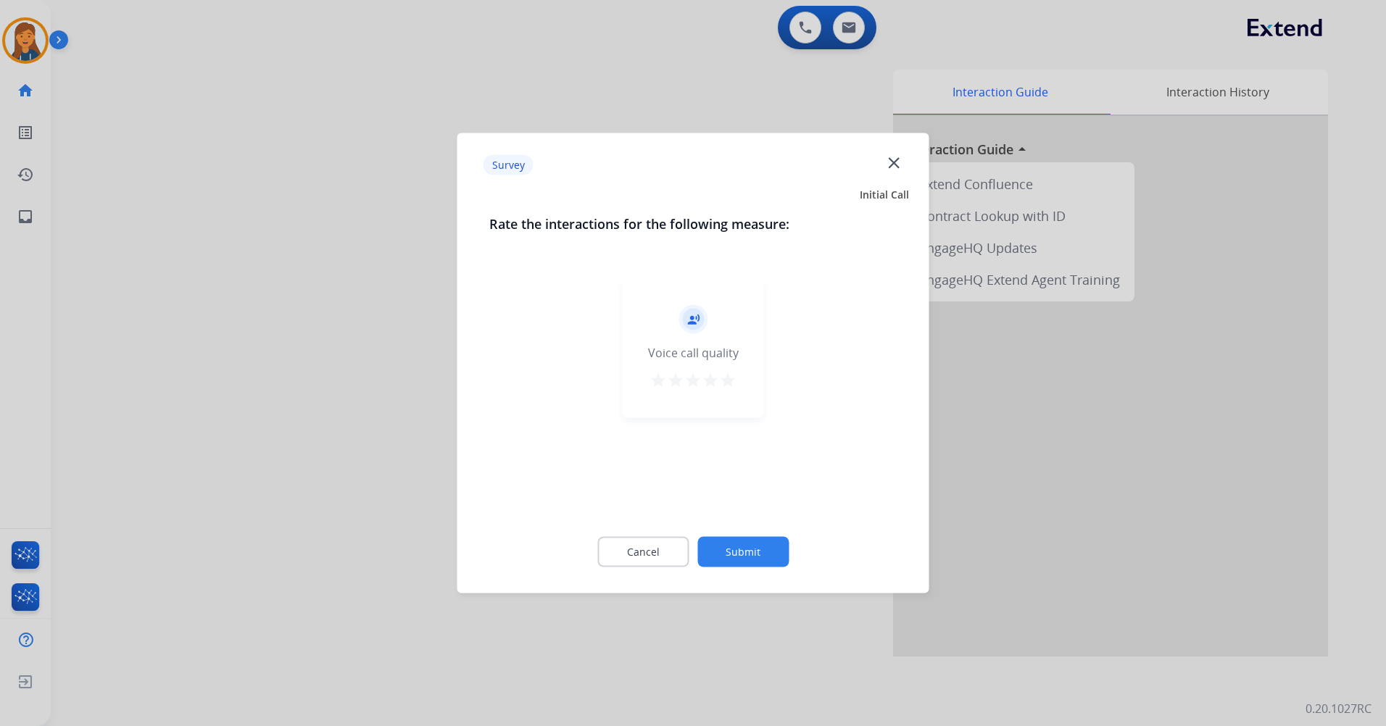
drag, startPoint x: 612, startPoint y: 488, endPoint x: 777, endPoint y: 383, distance: 195.5
click at [777, 383] on div "record_voice_over Voice call quality star star star star star" at bounding box center [693, 394] width 408 height 251
click at [734, 389] on mat-icon "star" at bounding box center [727, 380] width 17 height 17
click at [751, 571] on div "Cancel Submit" at bounding box center [693, 552] width 408 height 65
click at [742, 552] on button "Submit" at bounding box center [742, 552] width 91 height 30
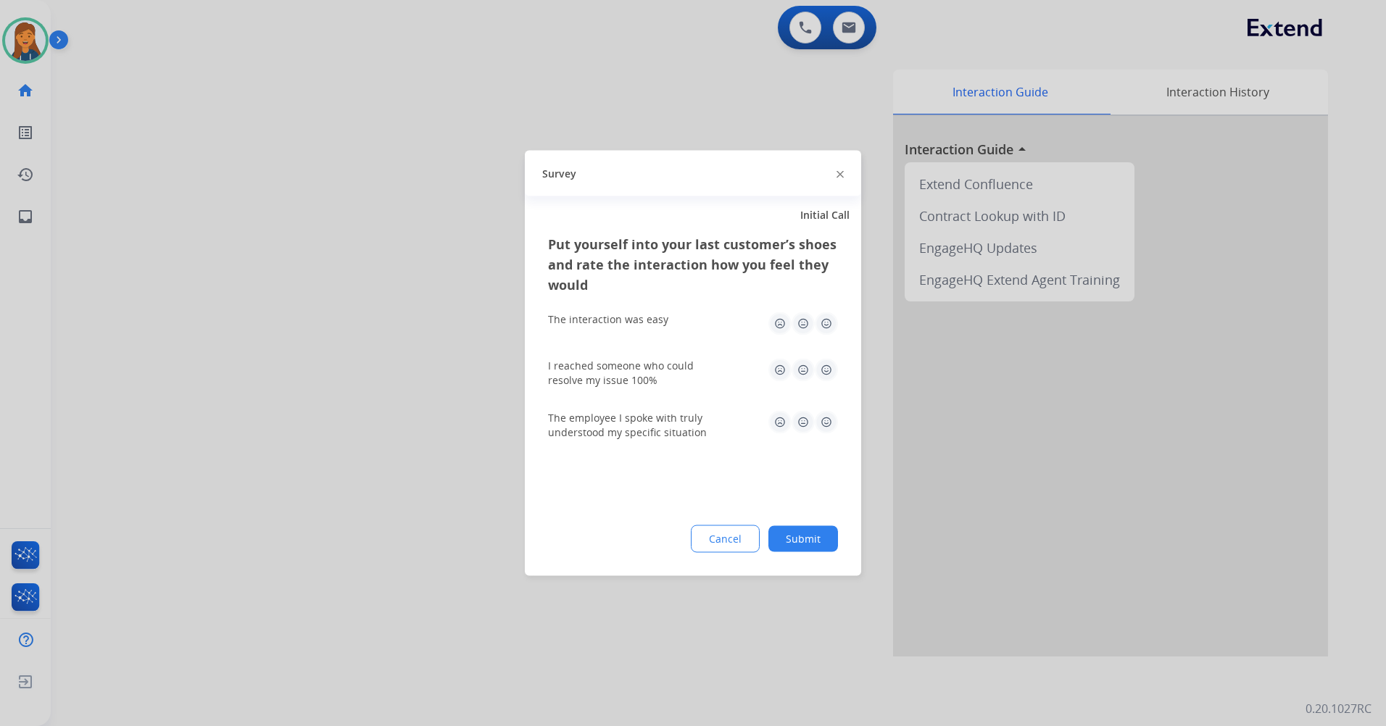
click at [828, 328] on img at bounding box center [826, 323] width 23 height 23
click at [824, 368] on img at bounding box center [826, 370] width 23 height 23
click at [824, 424] on img at bounding box center [826, 422] width 23 height 23
click at [803, 523] on div "Put yourself into your last customer’s shoes and rate the interaction how you f…" at bounding box center [693, 405] width 336 height 342
click at [803, 526] on div "Put yourself into your last customer’s shoes and rate the interaction how you f…" at bounding box center [693, 405] width 336 height 342
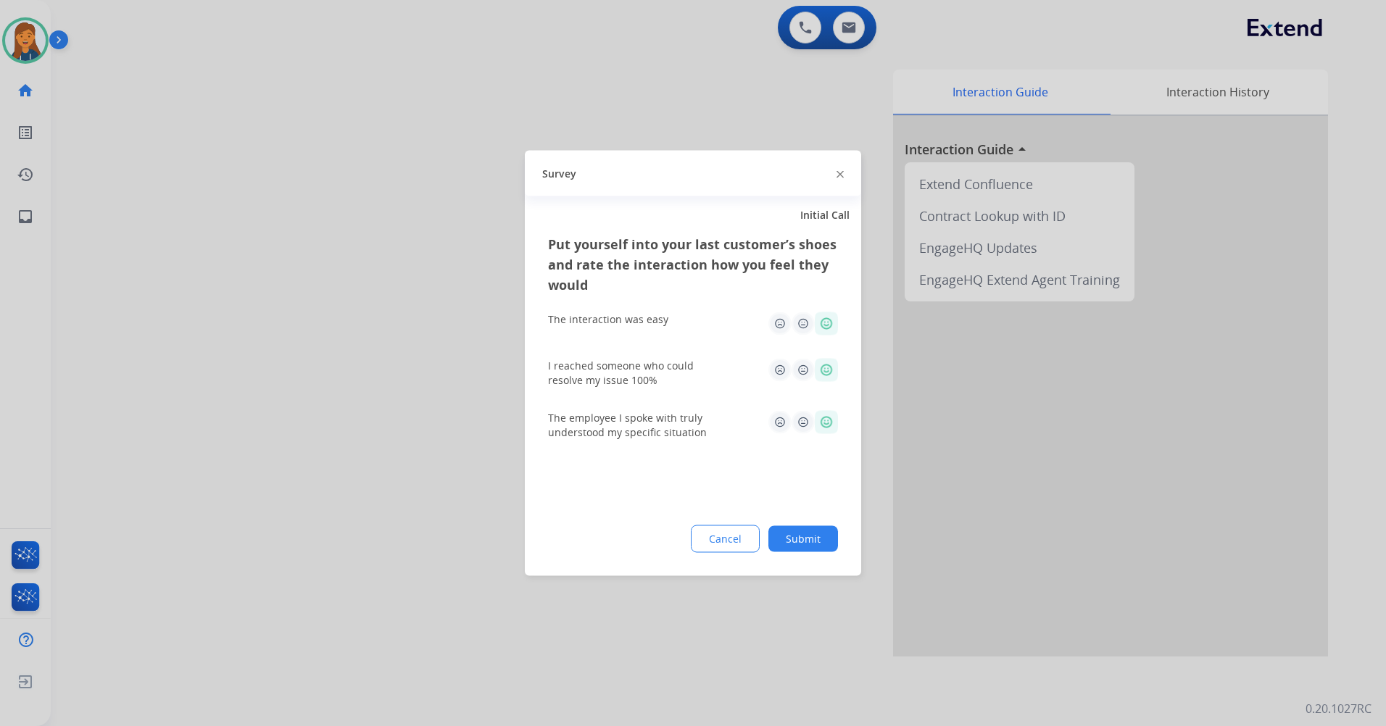
click at [802, 539] on button "Submit" at bounding box center [803, 539] width 70 height 26
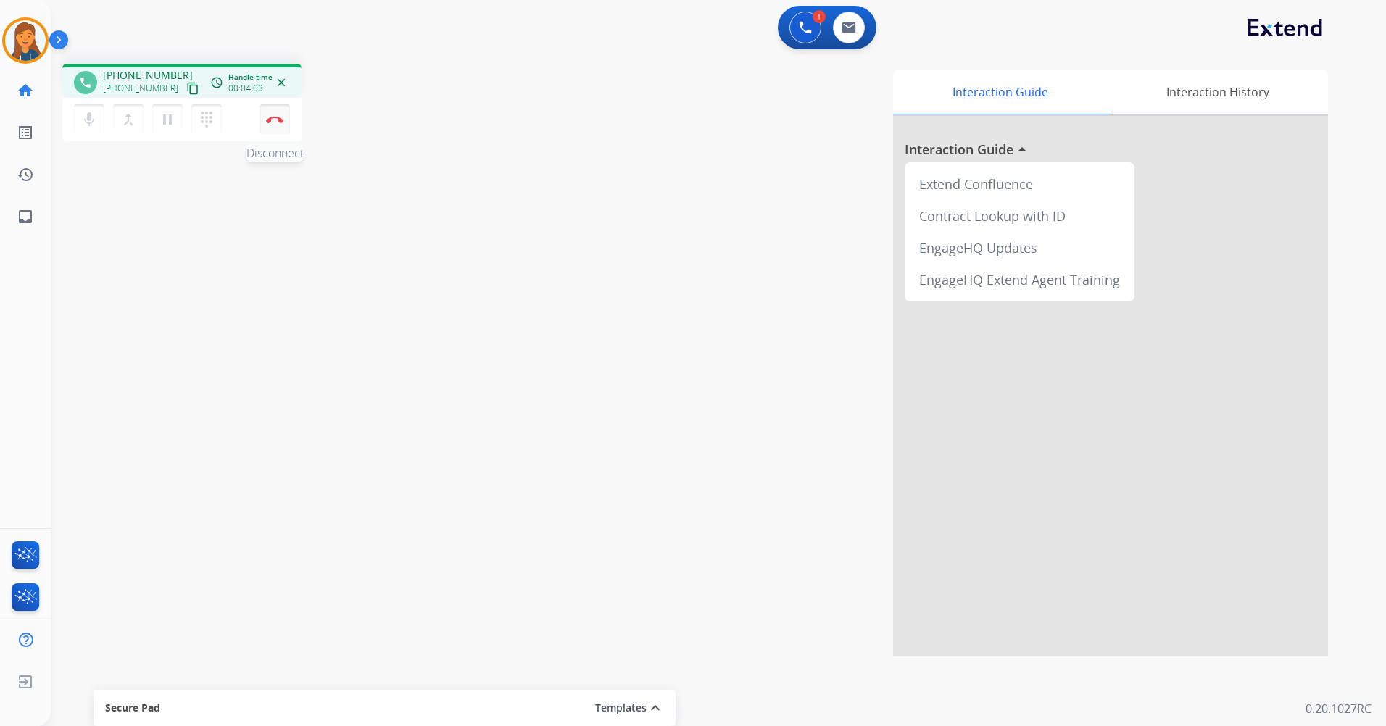
click at [272, 113] on button "Disconnect" at bounding box center [275, 119] width 30 height 30
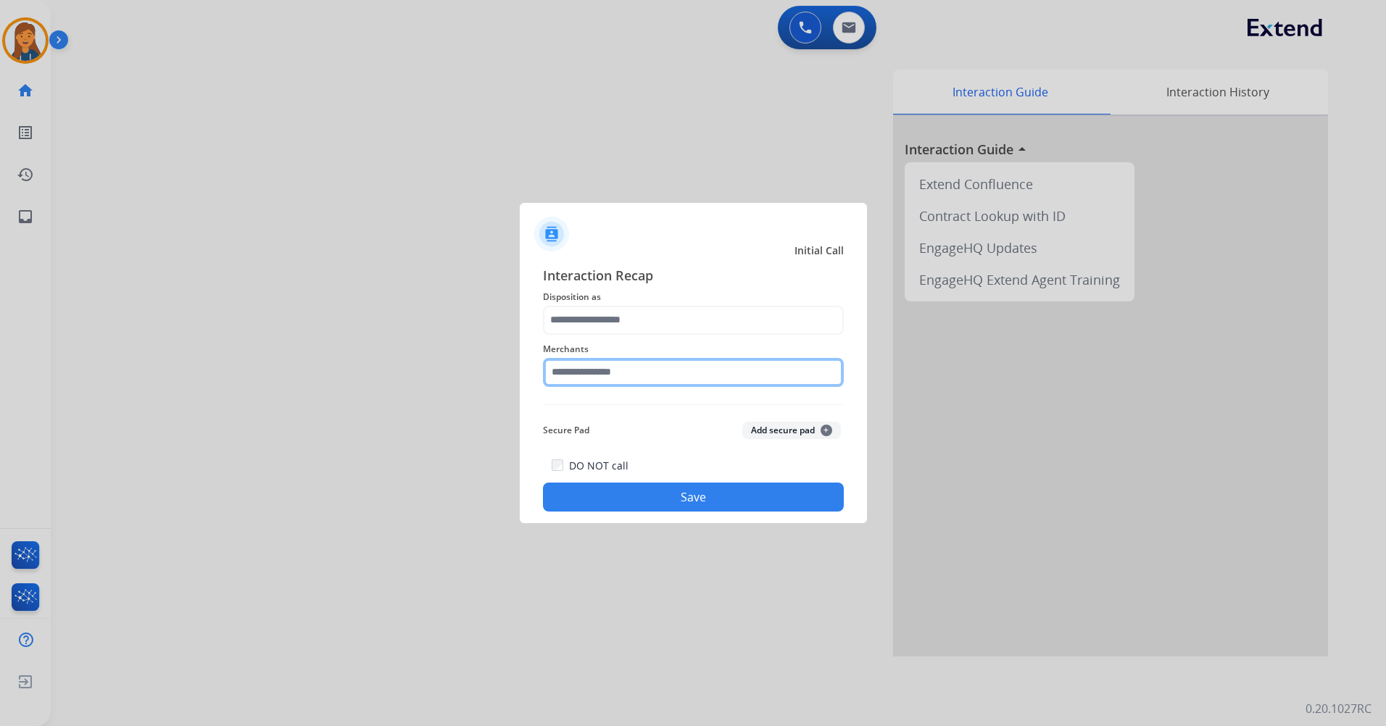
click at [612, 367] on input "text" at bounding box center [693, 372] width 301 height 29
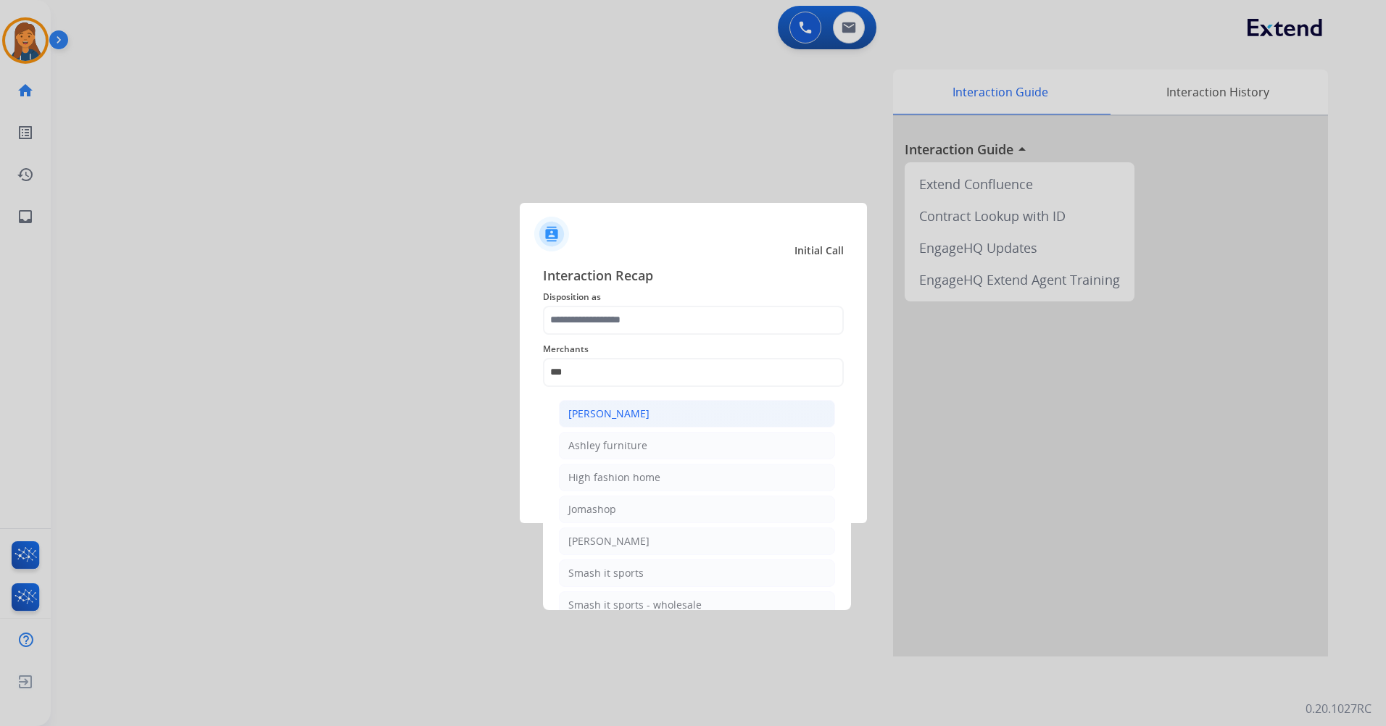
click at [636, 412] on div "[PERSON_NAME]" at bounding box center [608, 414] width 81 height 14
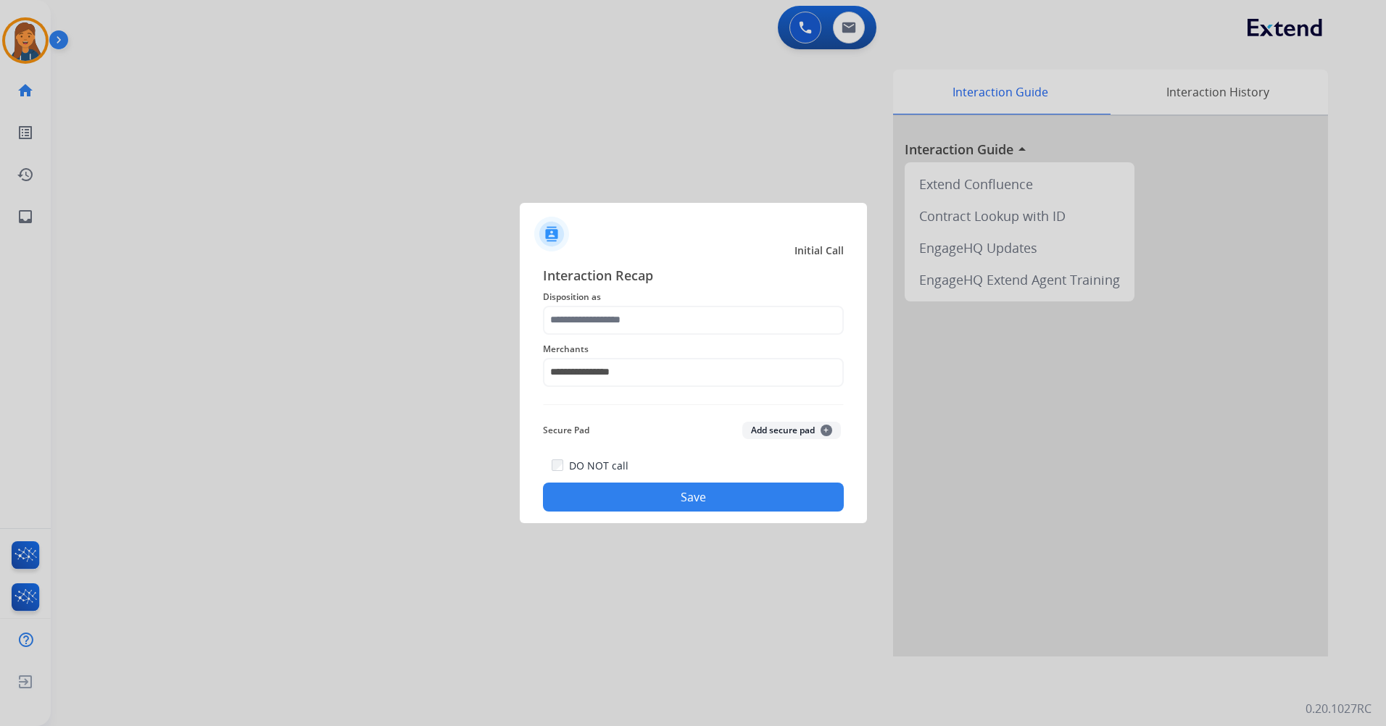
drag, startPoint x: 636, startPoint y: 412, endPoint x: 623, endPoint y: 399, distance: 19.0
click at [631, 418] on div "**********" at bounding box center [693, 388] width 301 height 247
click at [616, 378] on input "**********" at bounding box center [693, 372] width 301 height 29
drag, startPoint x: 638, startPoint y: 375, endPoint x: 584, endPoint y: 362, distance: 55.7
click at [584, 362] on input "**********" at bounding box center [693, 372] width 301 height 29
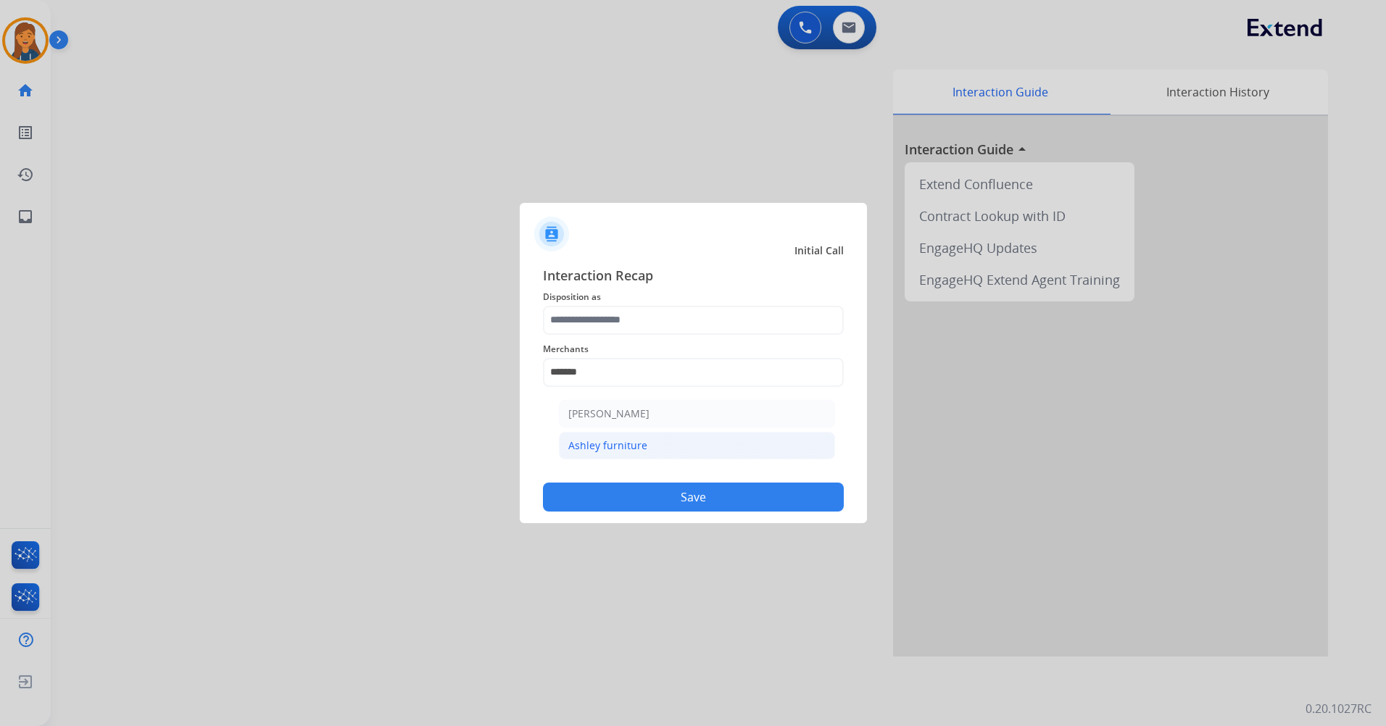
click at [607, 440] on div "Ashley furniture" at bounding box center [607, 446] width 79 height 14
type input "**********"
click at [607, 440] on div "Secure Pad Add secure pad +" at bounding box center [693, 430] width 301 height 29
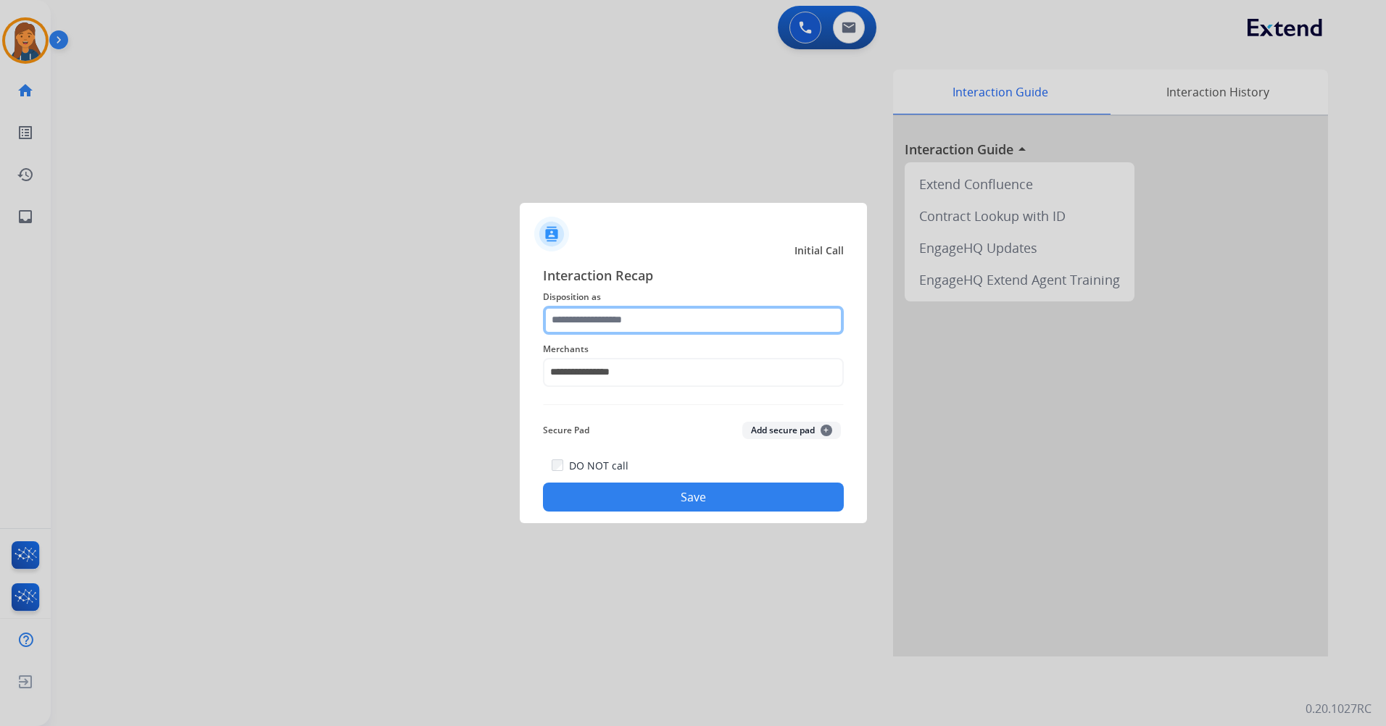
click at [615, 316] on input "text" at bounding box center [693, 320] width 301 height 29
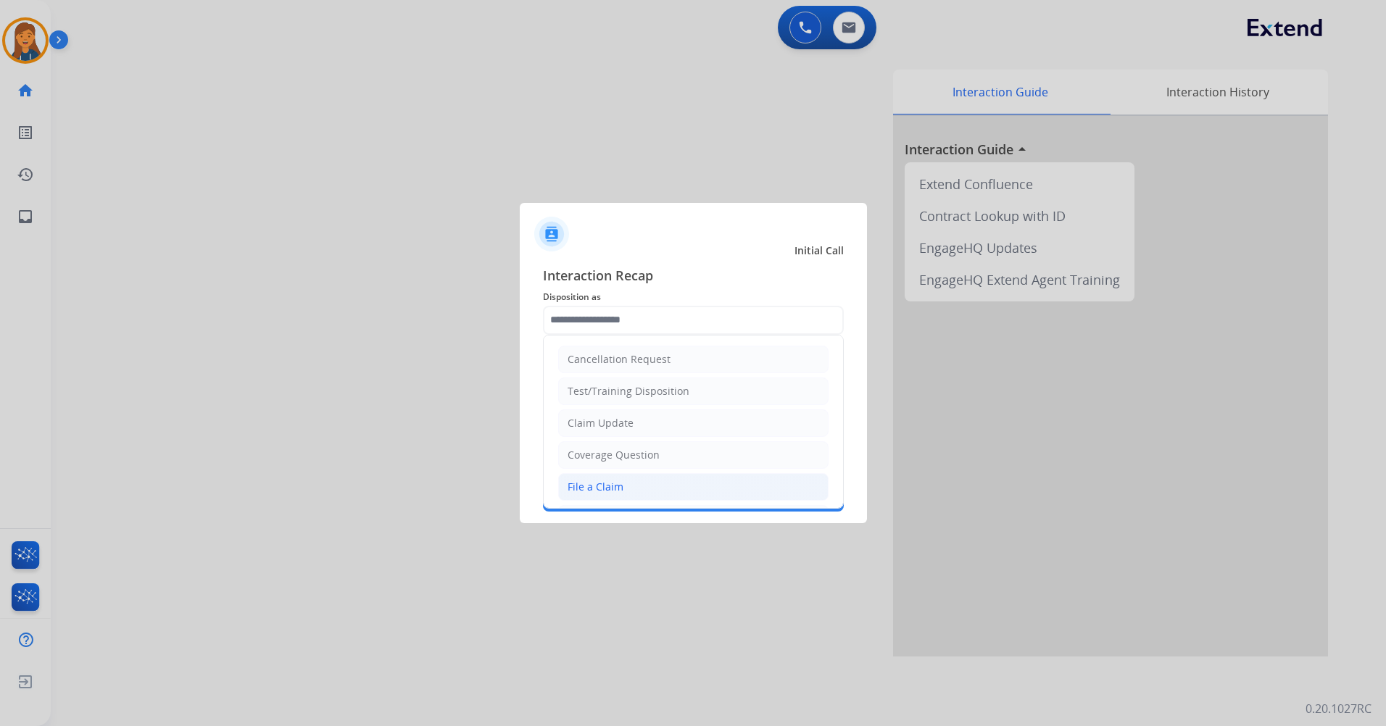
click at [602, 478] on li "File a Claim" at bounding box center [693, 487] width 270 height 28
type input "**********"
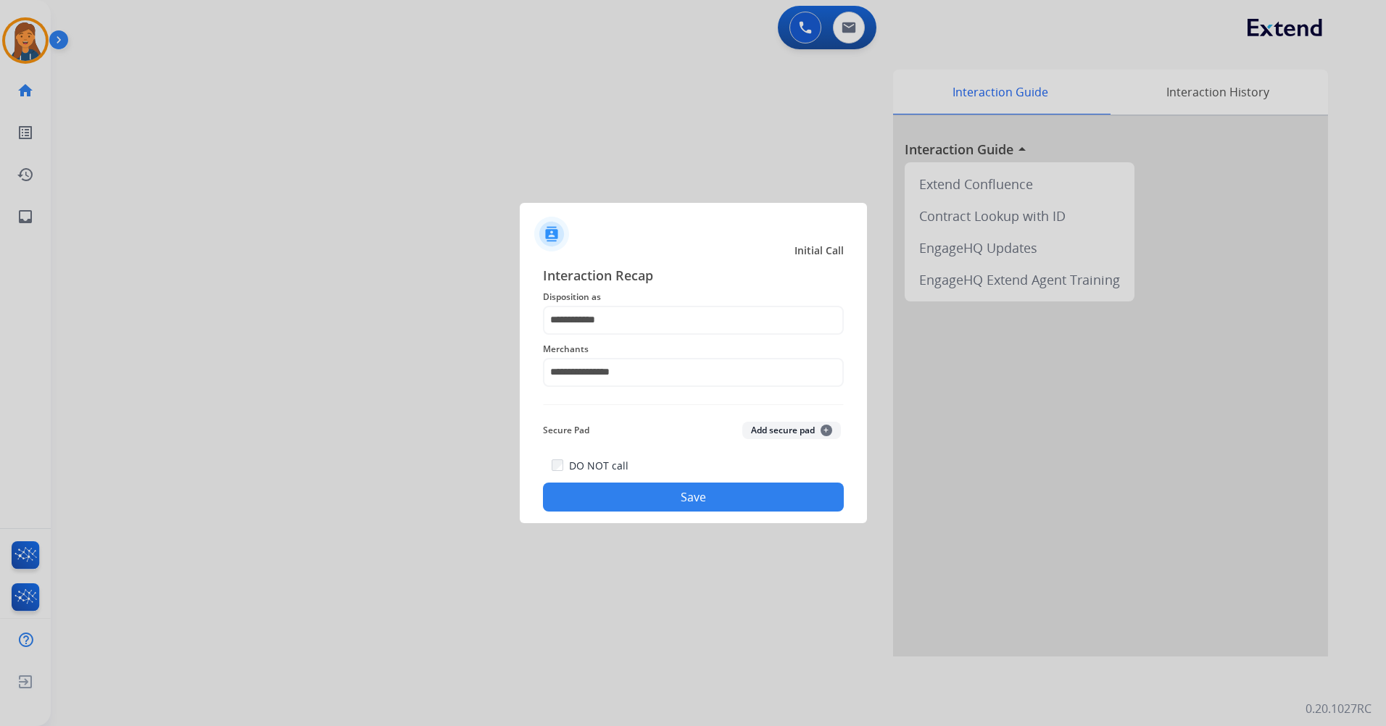
click at [624, 493] on button "Save" at bounding box center [693, 497] width 301 height 29
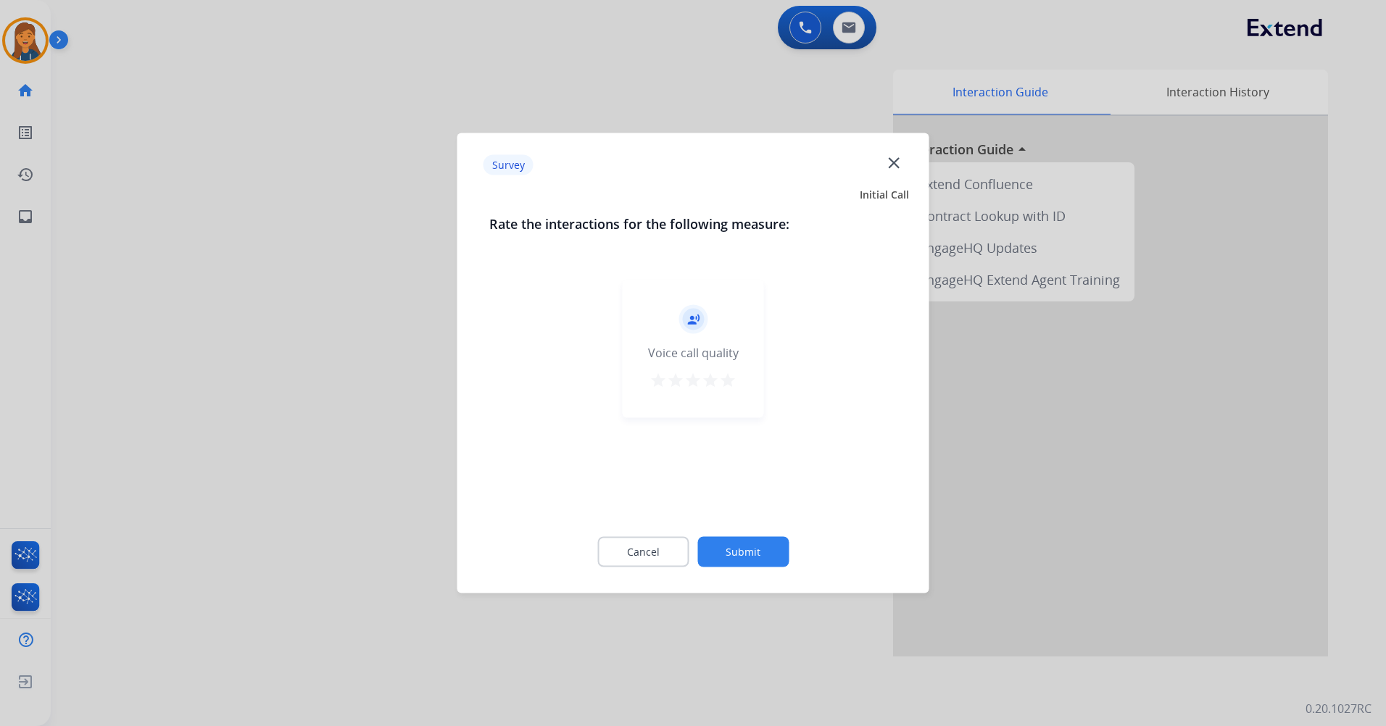
drag, startPoint x: 729, startPoint y: 376, endPoint x: 728, endPoint y: 423, distance: 46.4
click at [729, 377] on mat-icon "star" at bounding box center [727, 380] width 17 height 17
click at [750, 544] on button "Submit" at bounding box center [742, 552] width 91 height 30
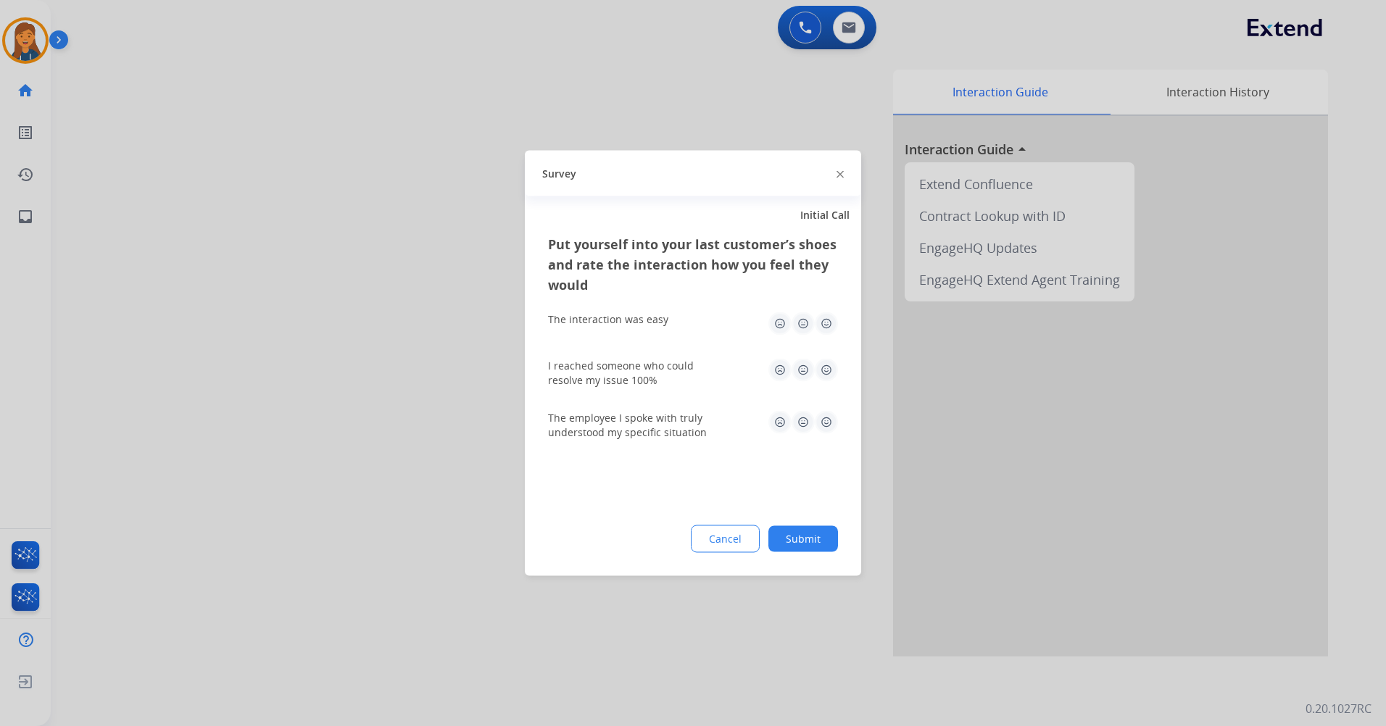
click at [830, 323] on img at bounding box center [826, 323] width 23 height 23
click at [826, 373] on img at bounding box center [826, 370] width 23 height 23
click at [820, 417] on img at bounding box center [826, 422] width 23 height 23
click at [826, 538] on button "Submit" at bounding box center [803, 539] width 70 height 26
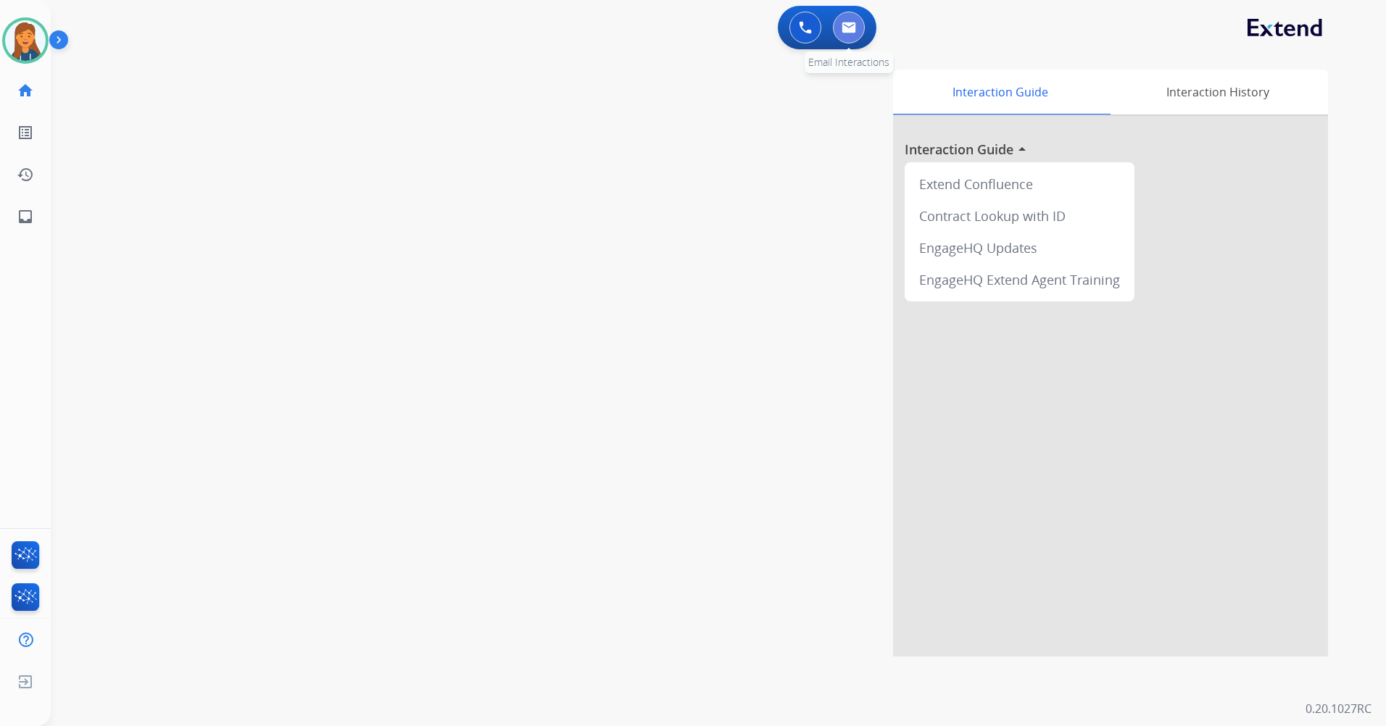
click at [852, 33] on img at bounding box center [849, 28] width 14 height 12
select select "**********"
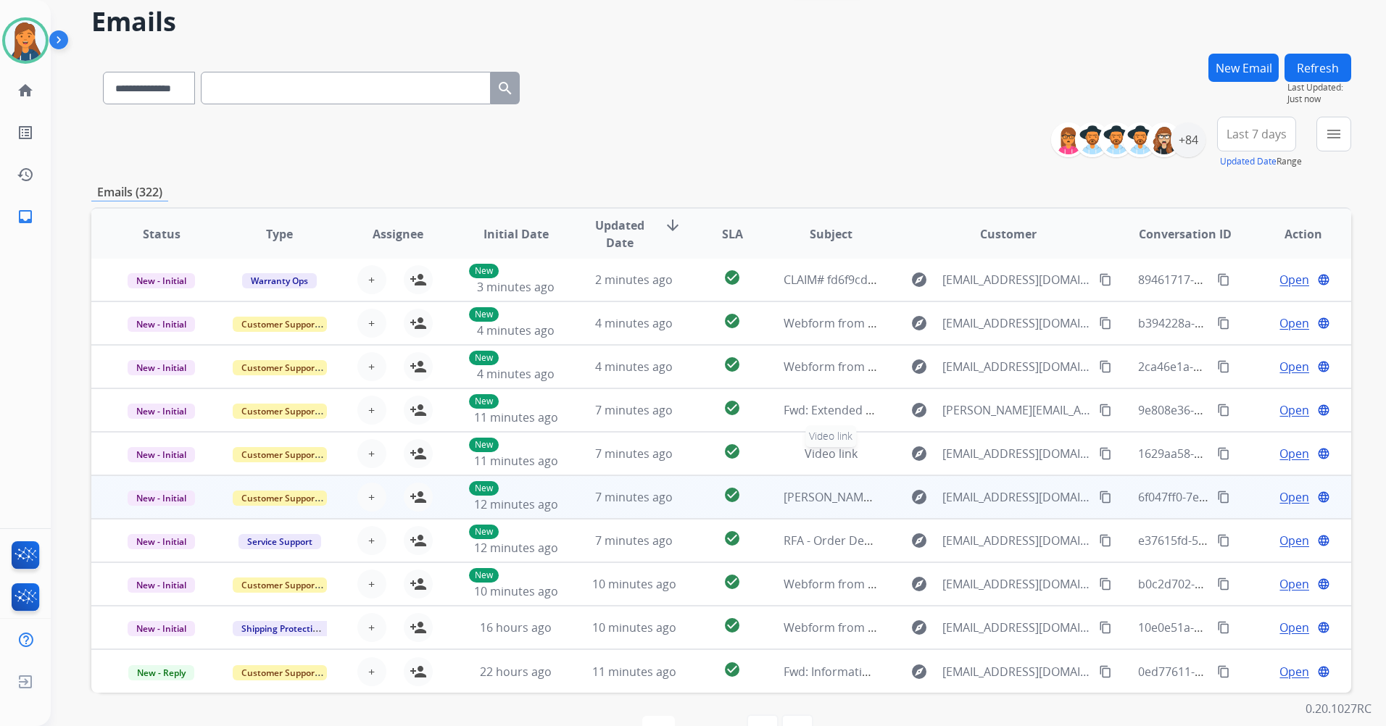
scroll to position [99, 0]
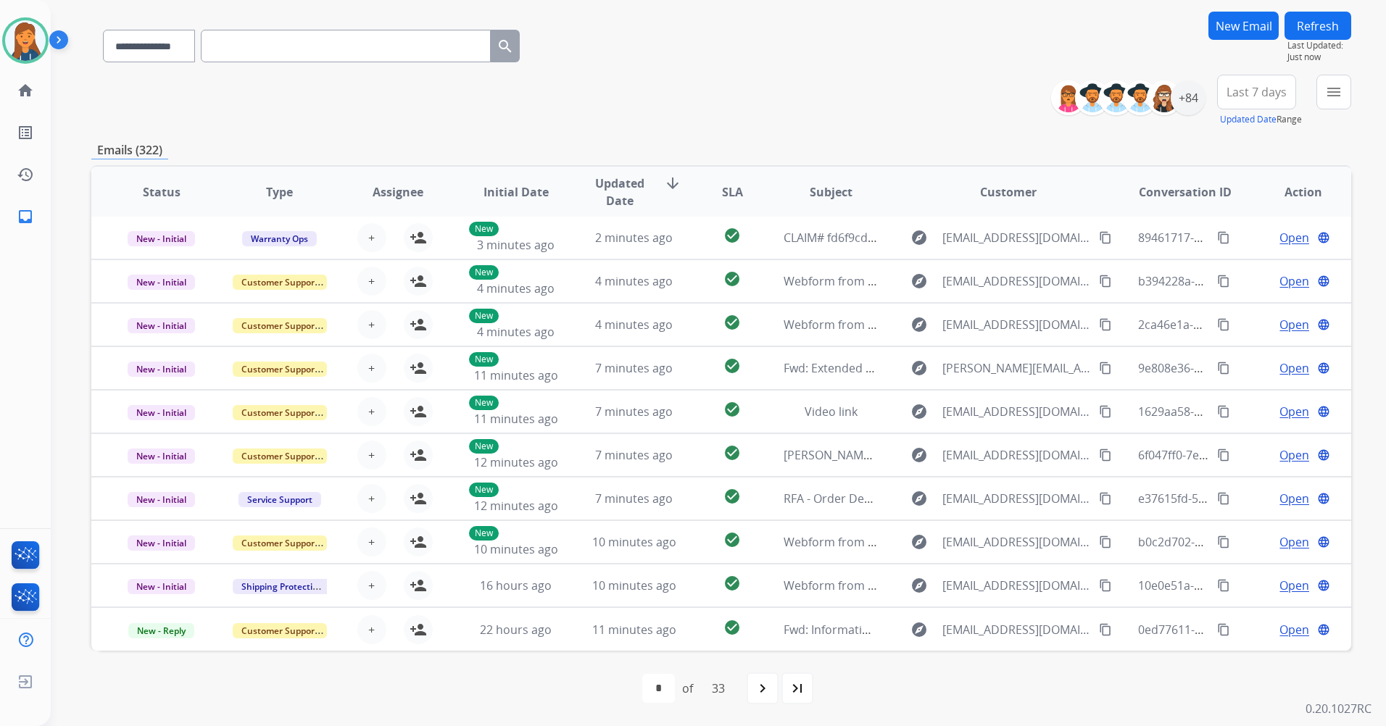
click at [1237, 89] on span "Last 7 days" at bounding box center [1257, 92] width 60 height 6
click at [1216, 271] on div "Last 90 days" at bounding box center [1252, 268] width 80 height 22
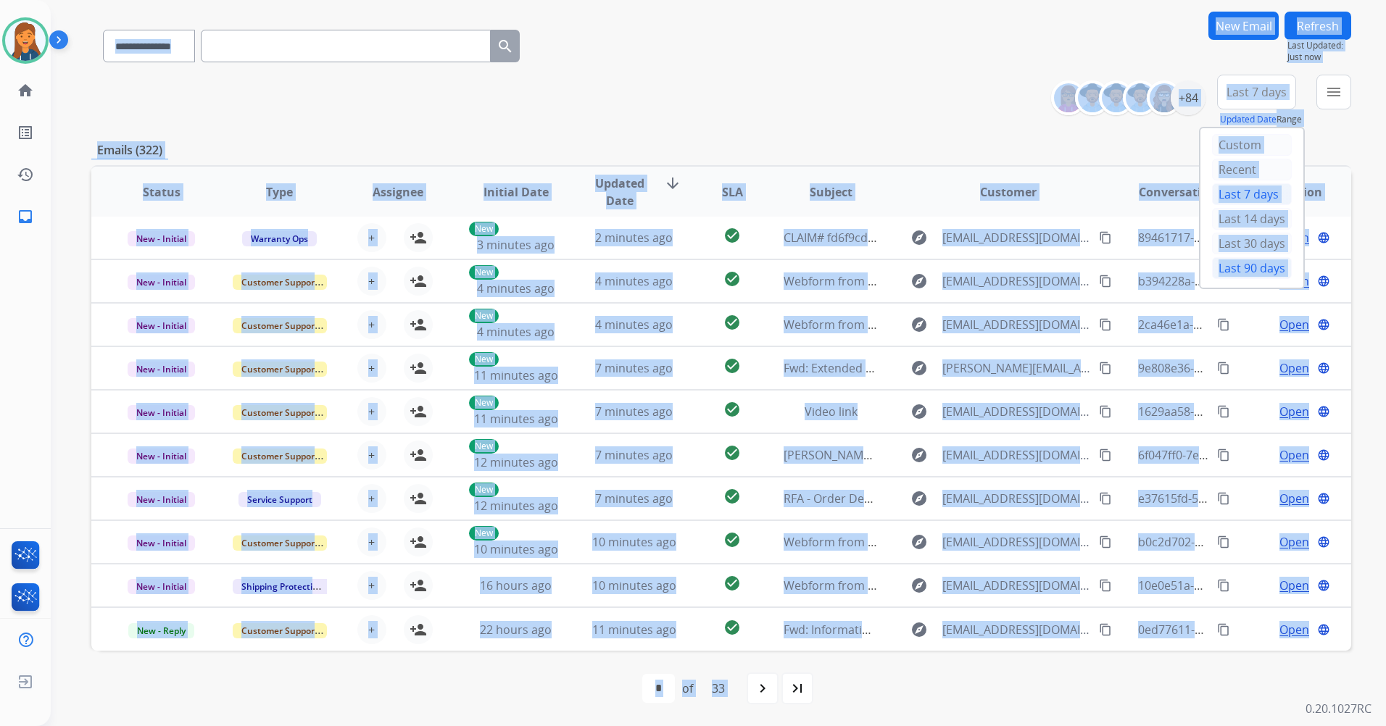
click at [1216, 271] on div "**********" at bounding box center [701, 317] width 1300 height 726
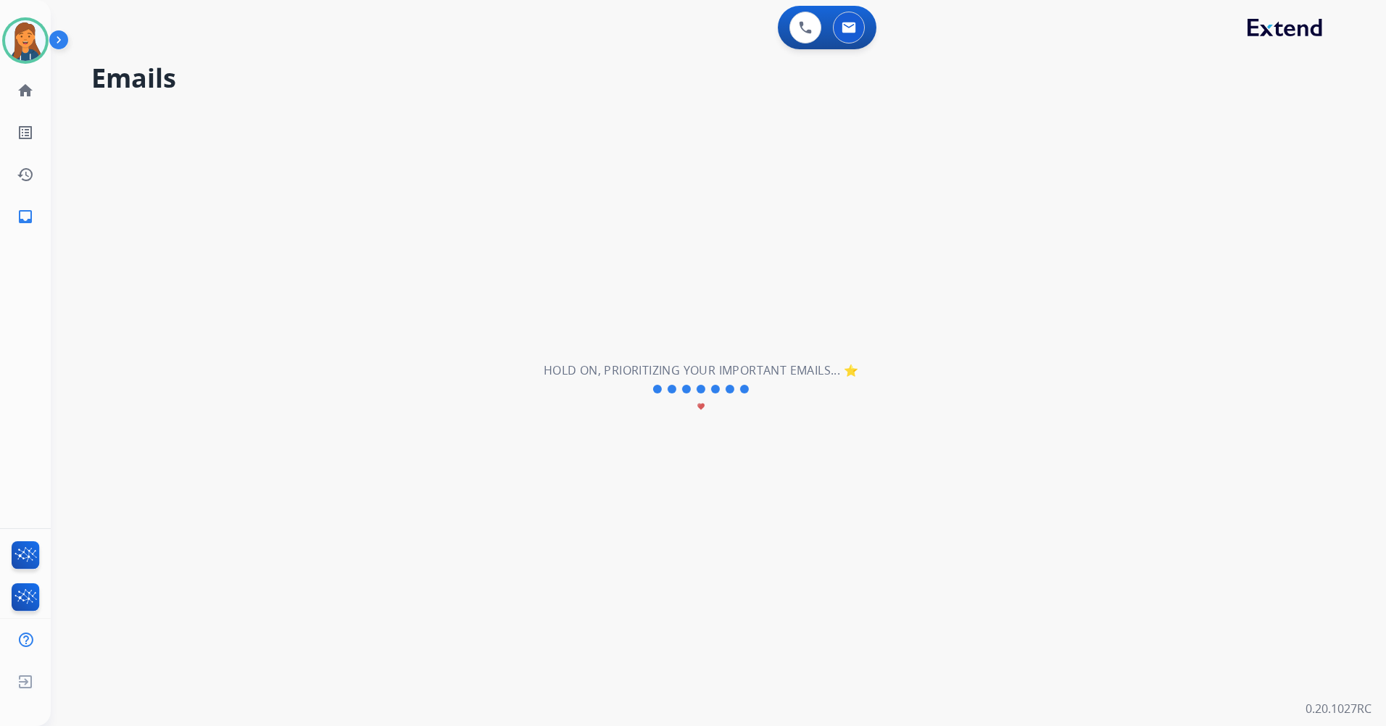
scroll to position [0, 0]
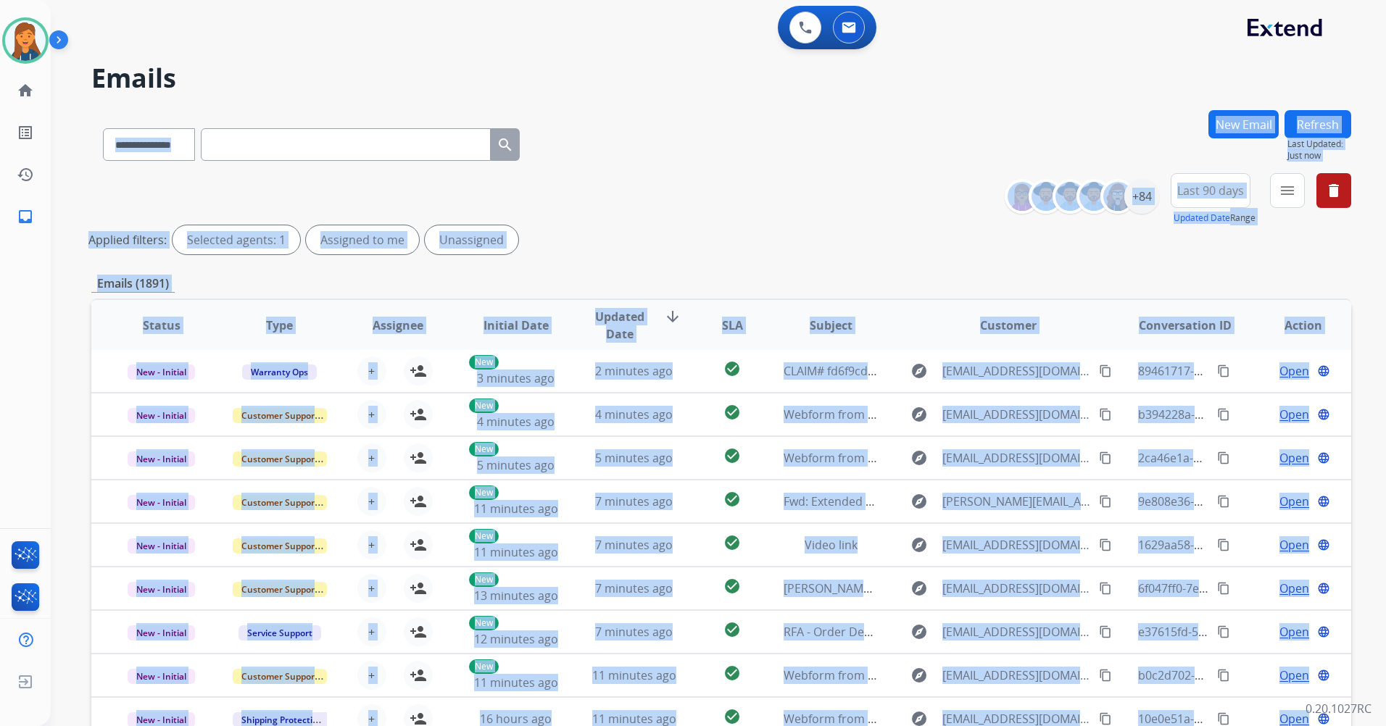
click at [871, 200] on div "**********" at bounding box center [721, 216] width 1260 height 87
click at [882, 249] on div "Applied filters: Selected agents: 1 Assigned to me Unassigned" at bounding box center [718, 239] width 1260 height 29
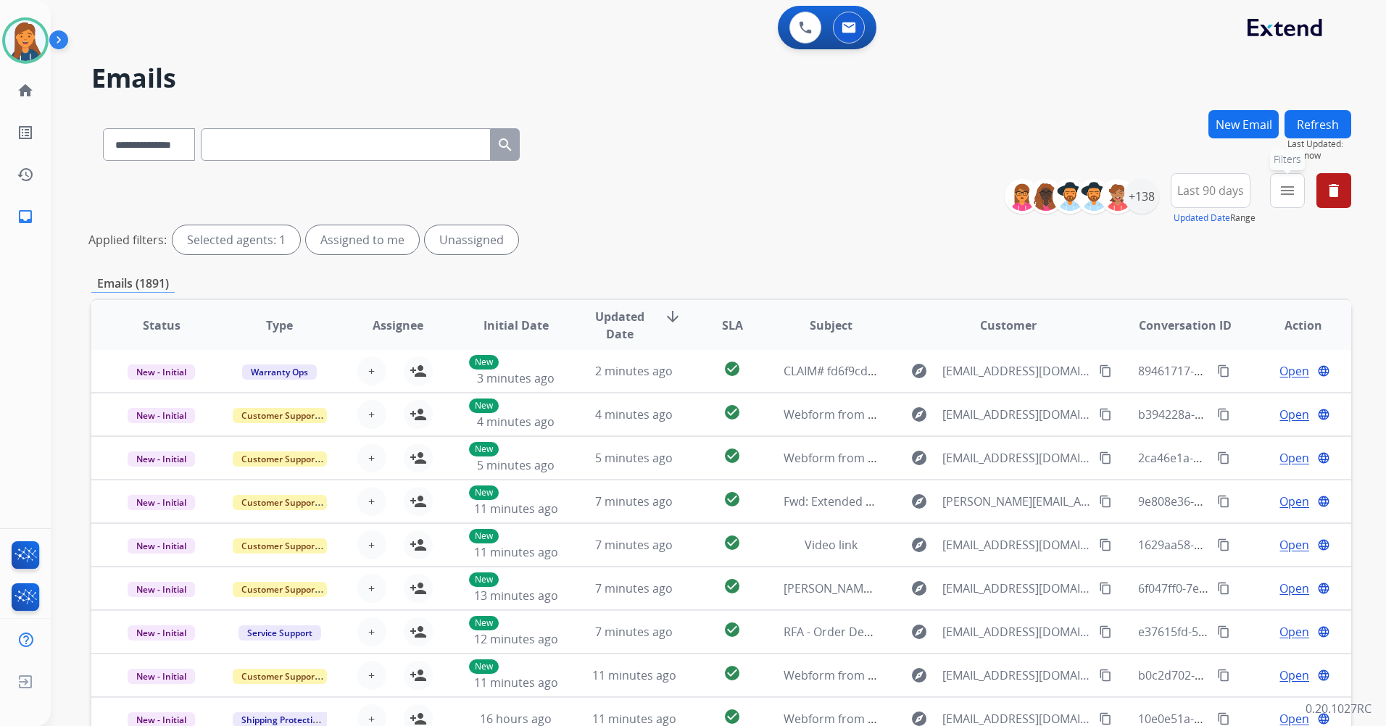
click at [1281, 194] on mat-icon "menu" at bounding box center [1287, 190] width 17 height 17
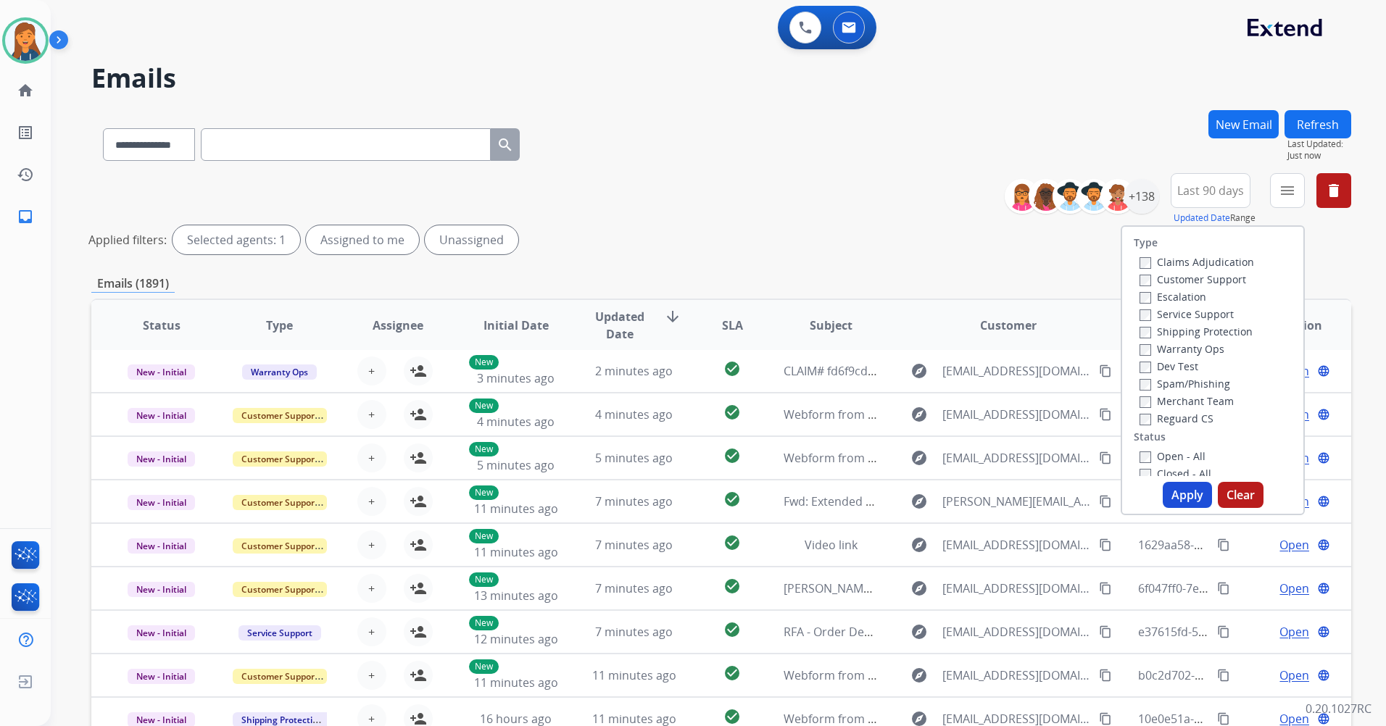
click at [1171, 282] on label "Customer Support" at bounding box center [1193, 280] width 107 height 14
click at [1143, 422] on label "Reguard CS" at bounding box center [1177, 419] width 74 height 14
click at [1140, 450] on label "Open - All" at bounding box center [1173, 456] width 66 height 14
click at [1185, 502] on button "Apply" at bounding box center [1187, 495] width 49 height 26
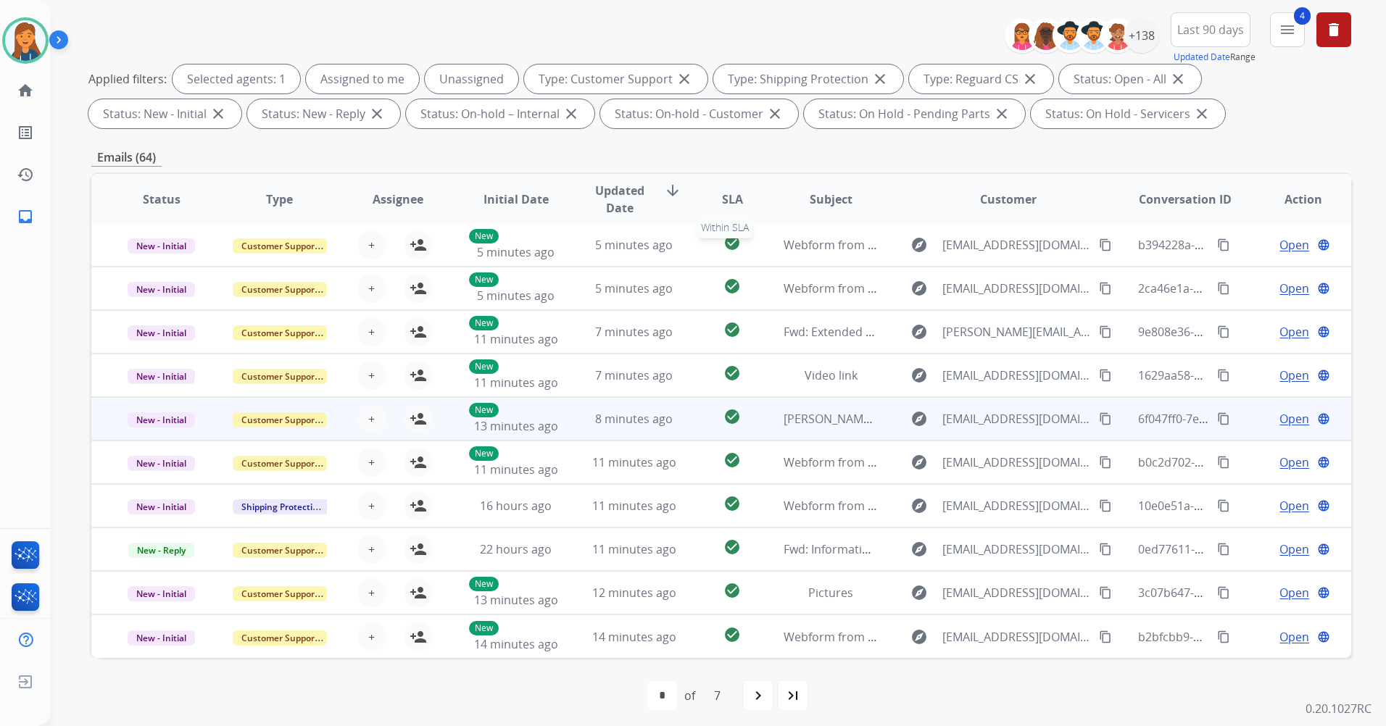
scroll to position [168, 0]
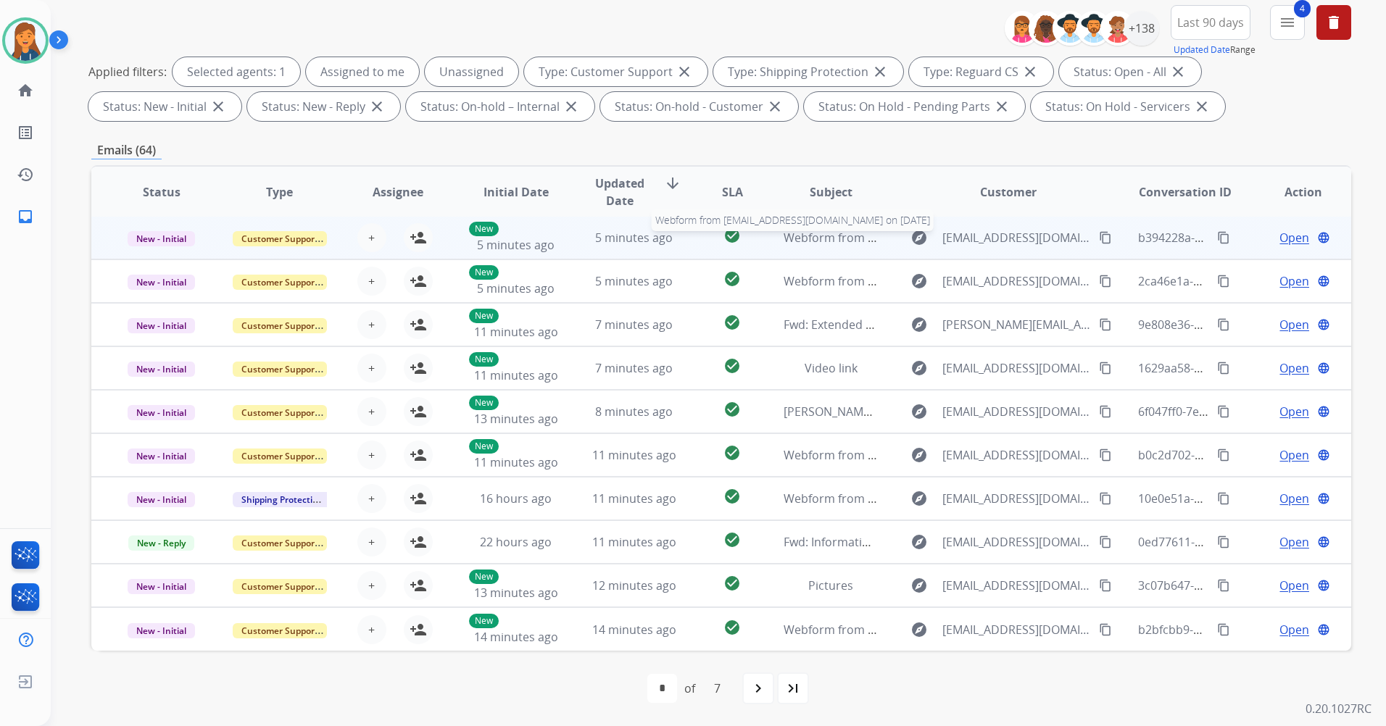
click at [839, 240] on span "Webform from Asiasmith82@gmail.com on 08/22/2025" at bounding box center [948, 238] width 328 height 16
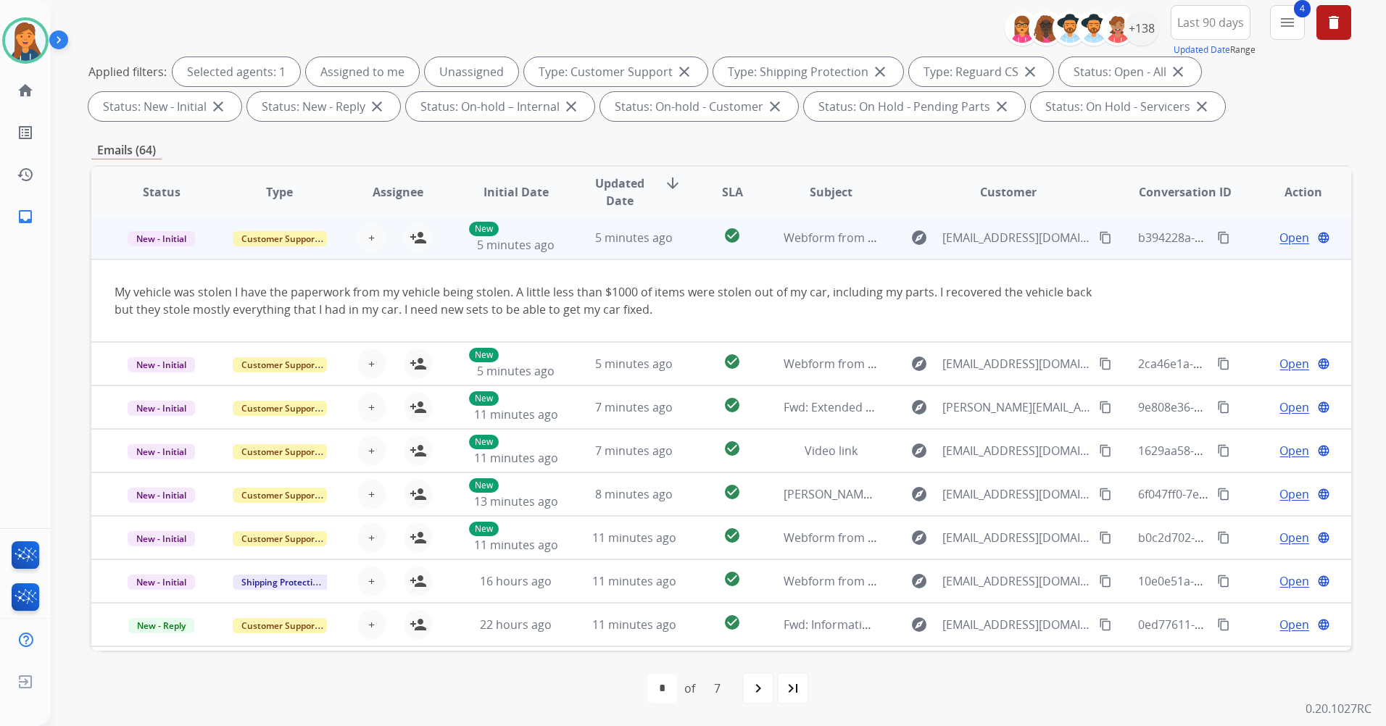
scroll to position [0, 0]
click at [1099, 244] on mat-icon "content_copy" at bounding box center [1105, 239] width 13 height 13
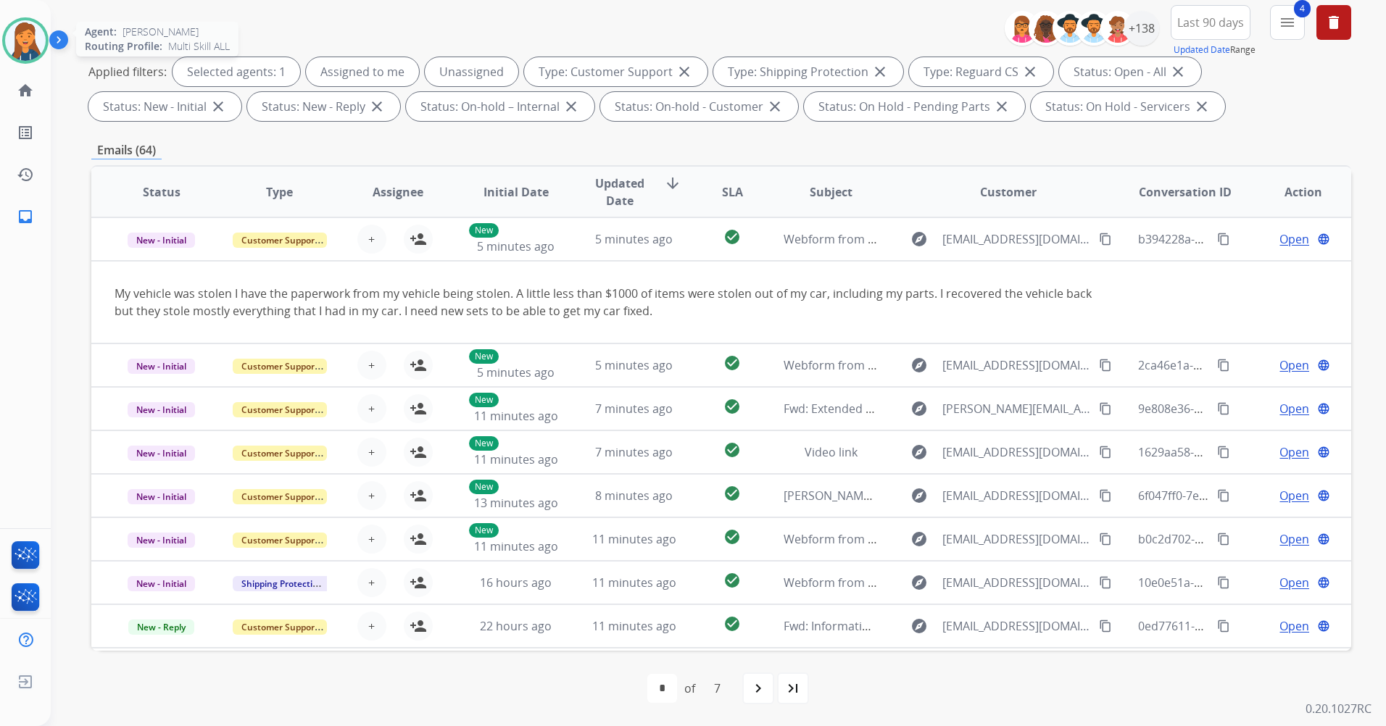
click at [17, 52] on img at bounding box center [25, 40] width 41 height 41
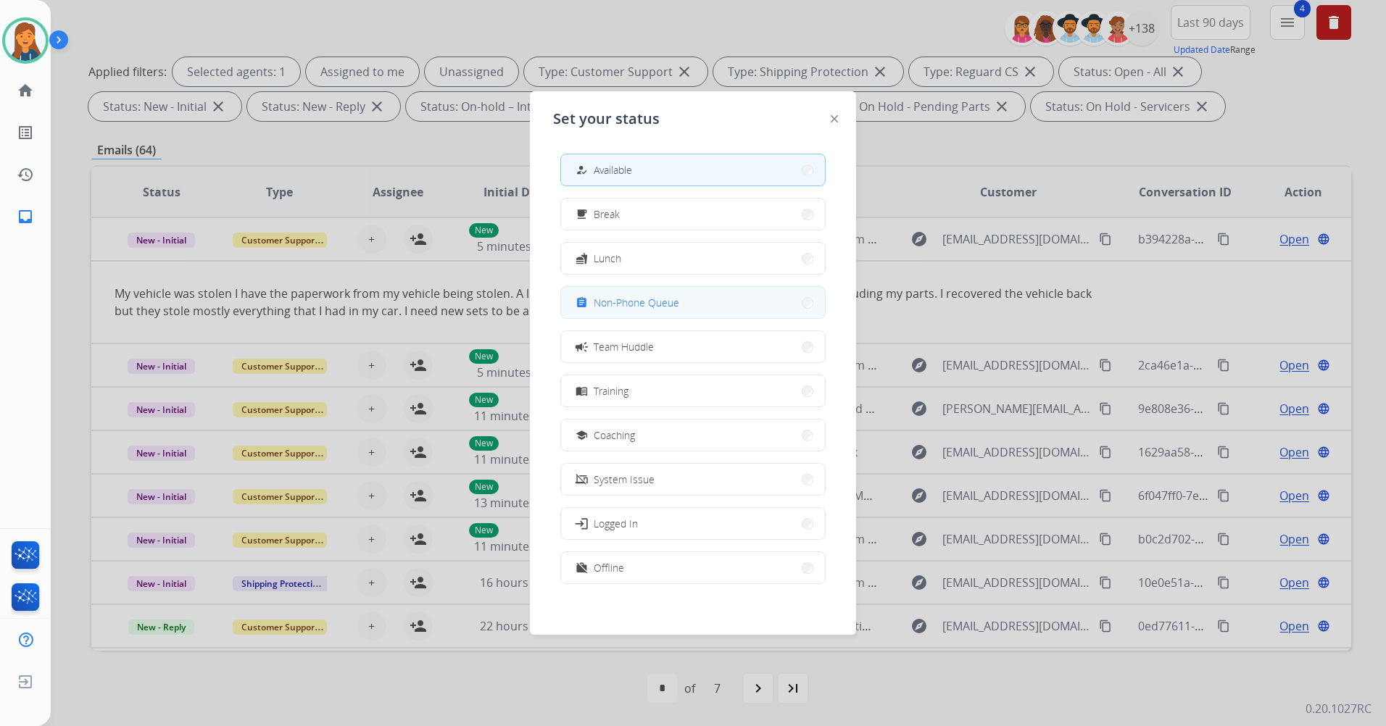
click at [634, 297] on span "Non-Phone Queue" at bounding box center [637, 302] width 86 height 15
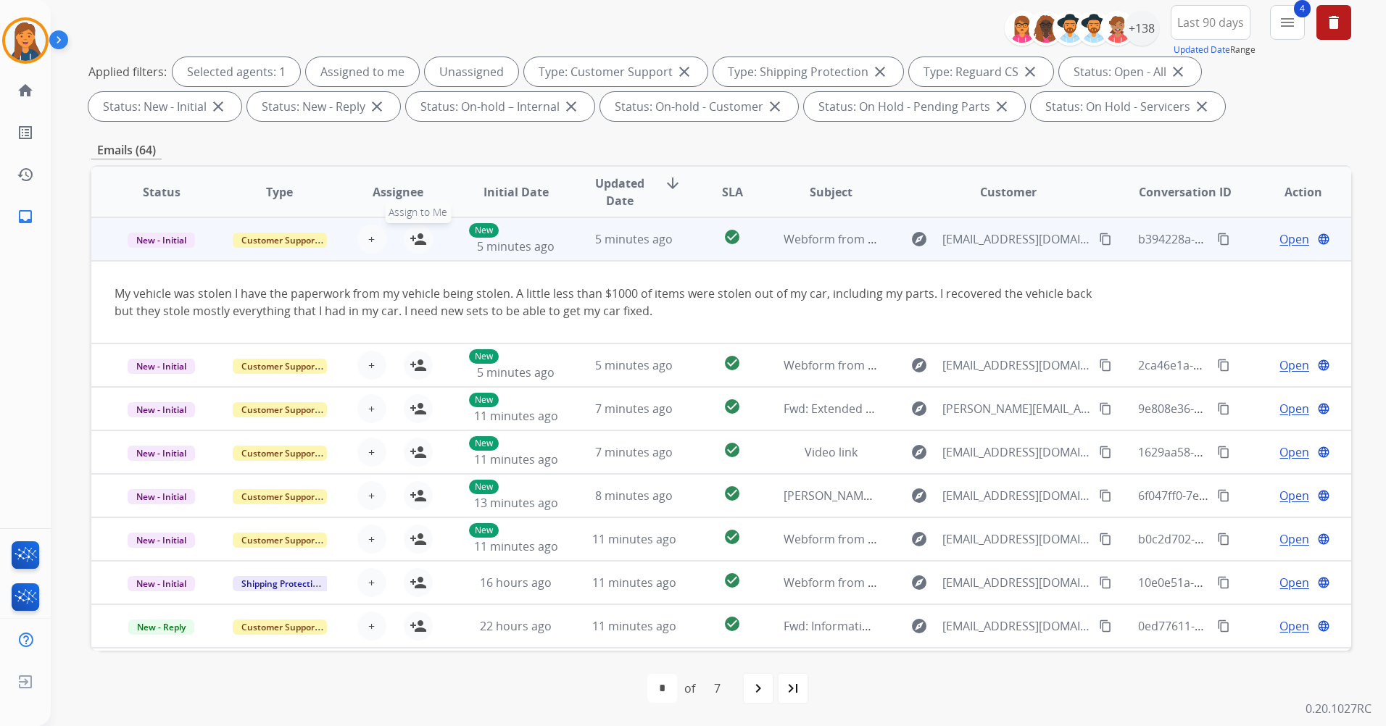
click at [419, 235] on mat-icon "person_add" at bounding box center [418, 239] width 17 height 17
click at [1284, 241] on span "Open" at bounding box center [1294, 239] width 30 height 17
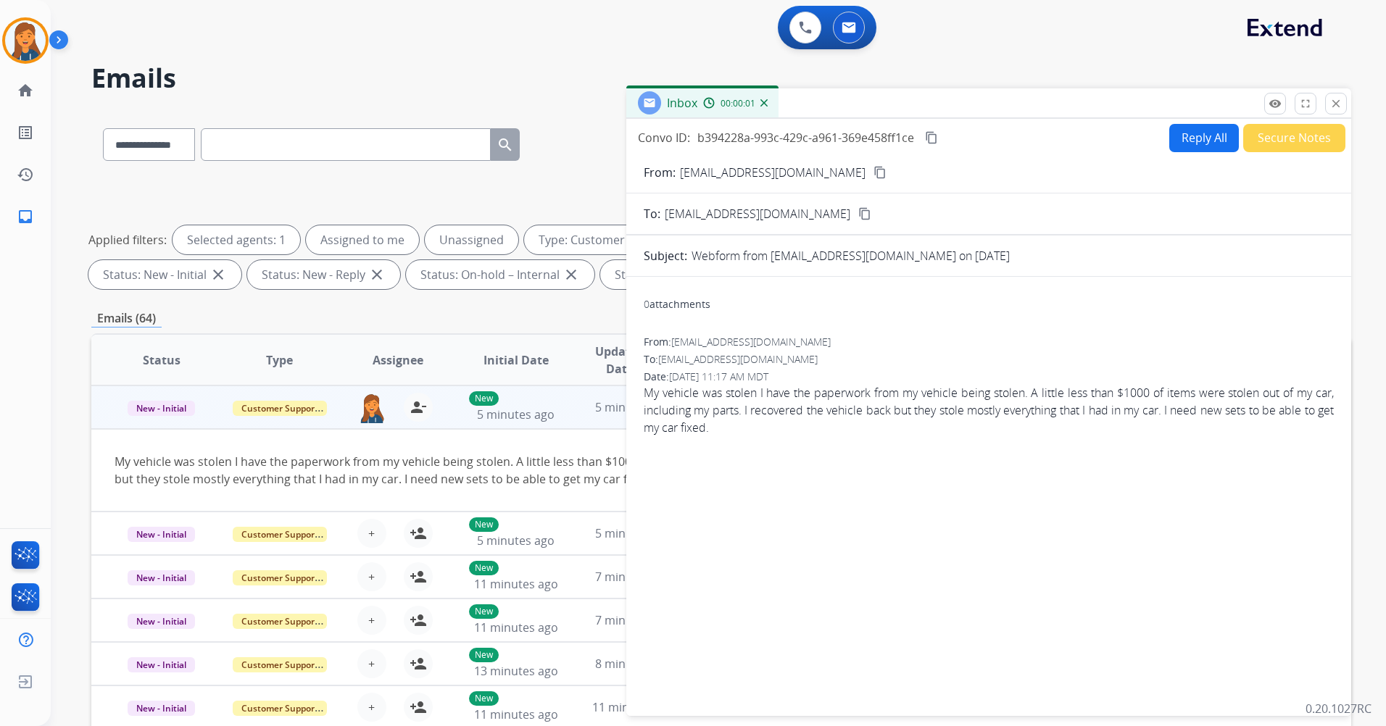
click at [1175, 147] on button "Reply All" at bounding box center [1204, 138] width 70 height 28
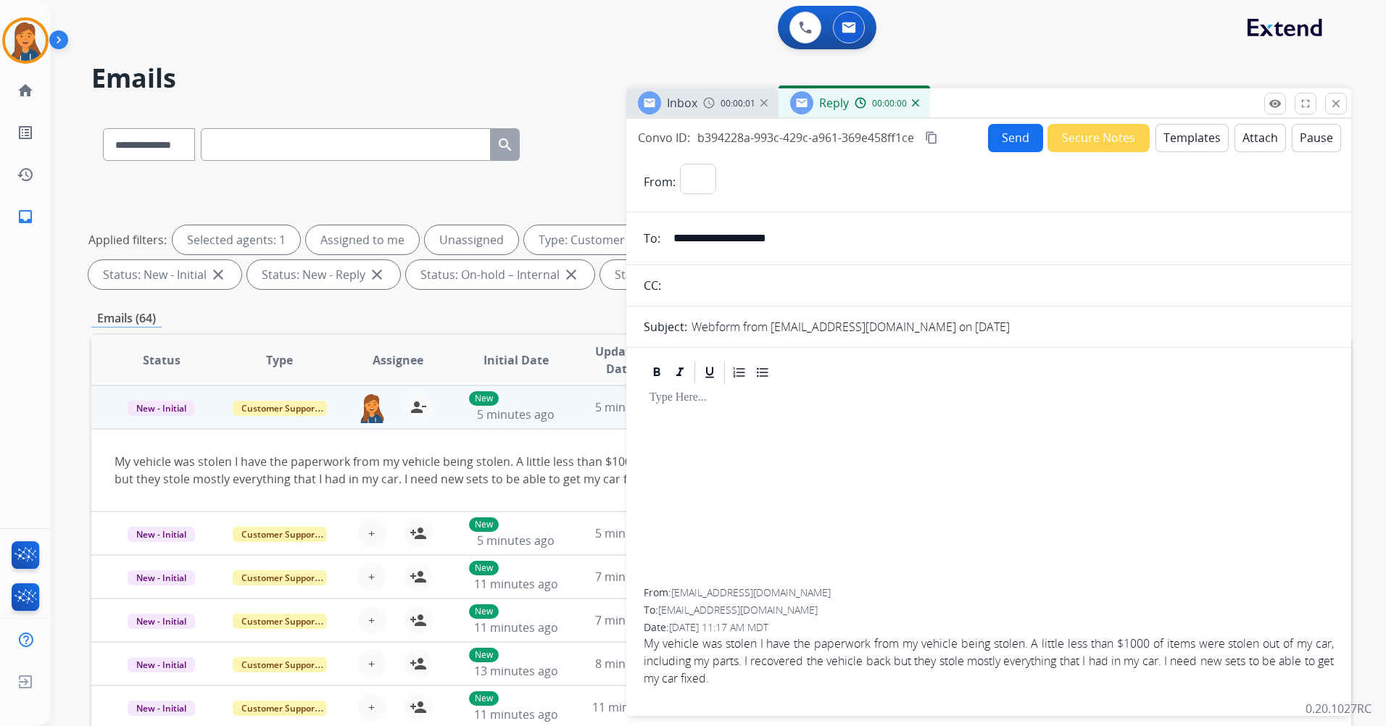
select select "**********"
click at [1192, 143] on button "Templates" at bounding box center [1191, 138] width 73 height 28
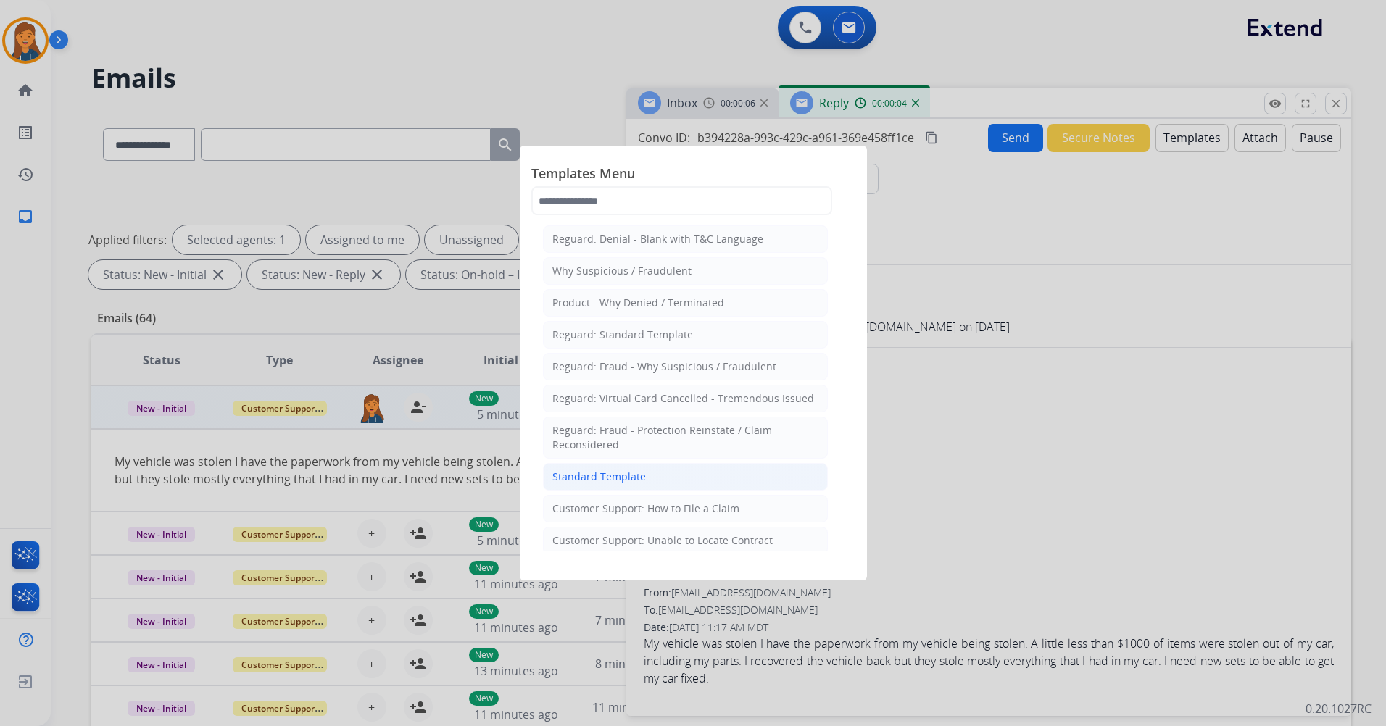
click at [577, 475] on div "Standard Template" at bounding box center [599, 477] width 94 height 14
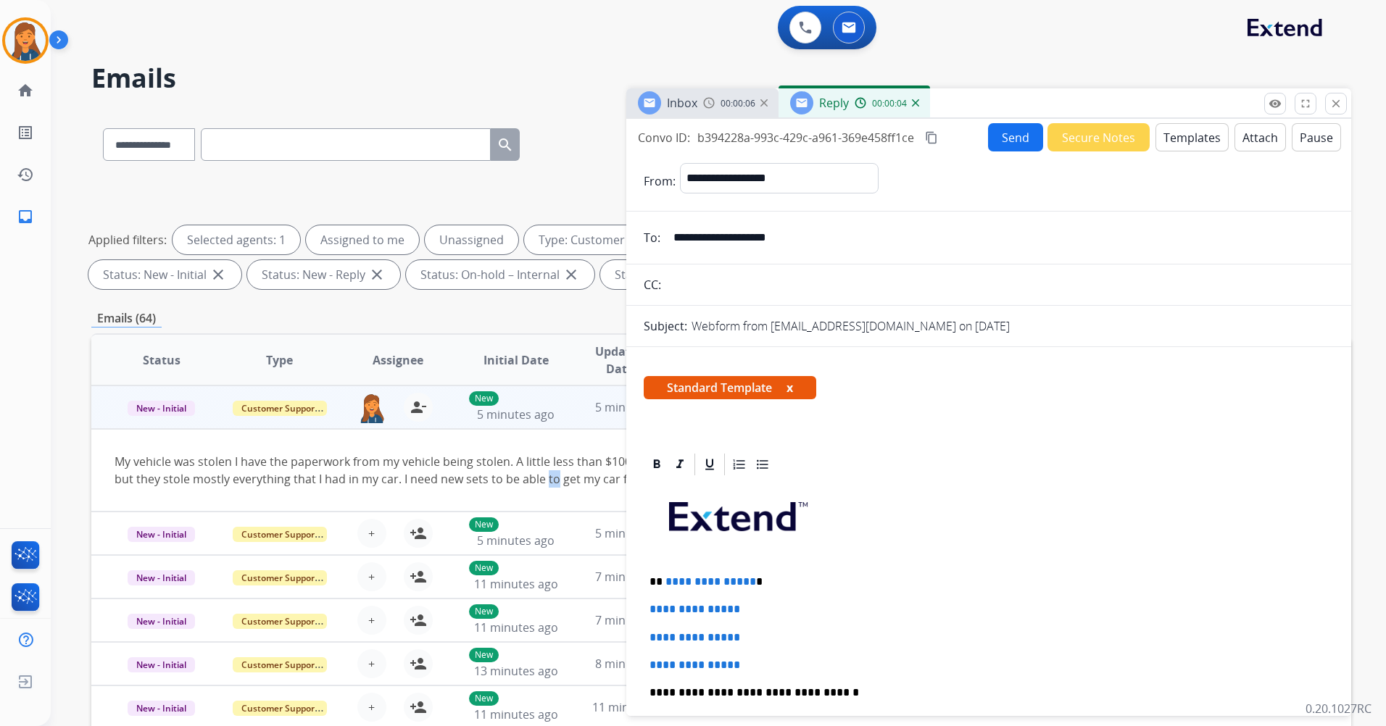
click at [577, 475] on div "My vehicle was stolen I have the paperwork from my vehicle being stolen. A litt…" at bounding box center [603, 470] width 977 height 35
click at [855, 524] on p at bounding box center [989, 523] width 678 height 78
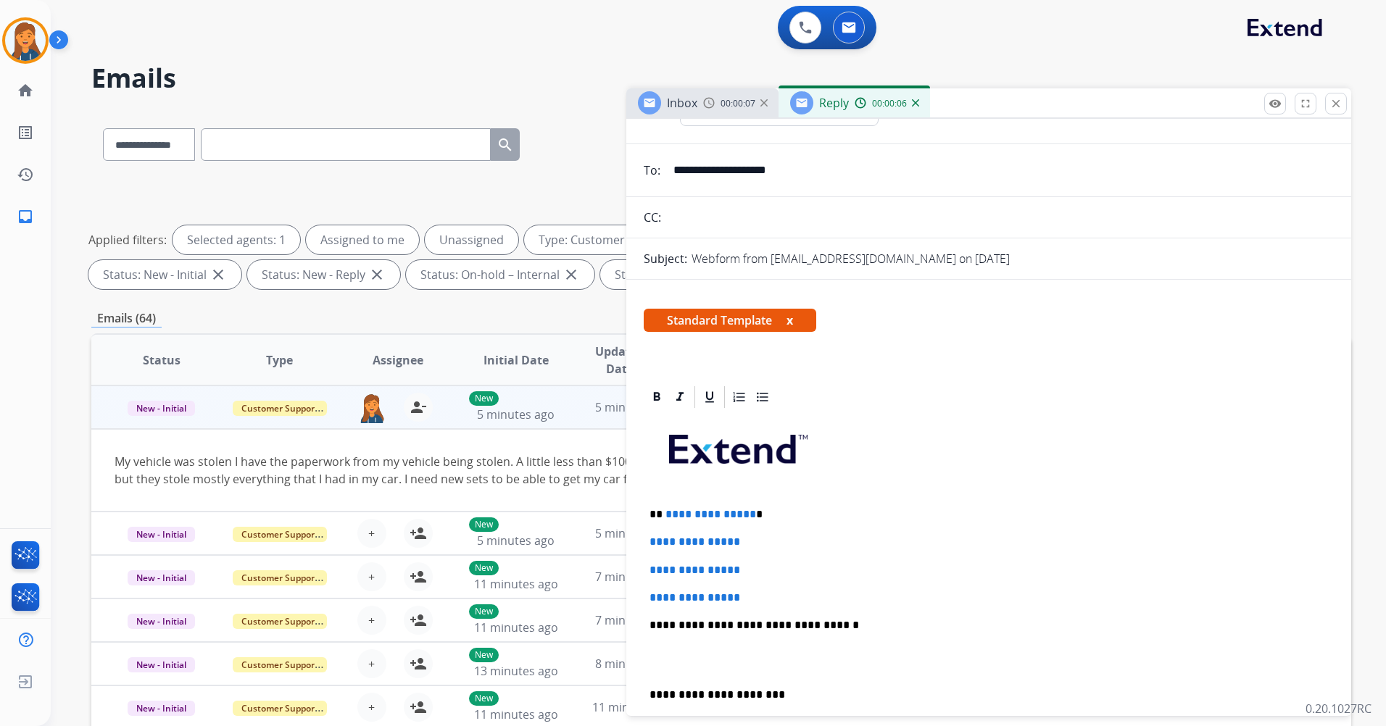
scroll to position [145, 0]
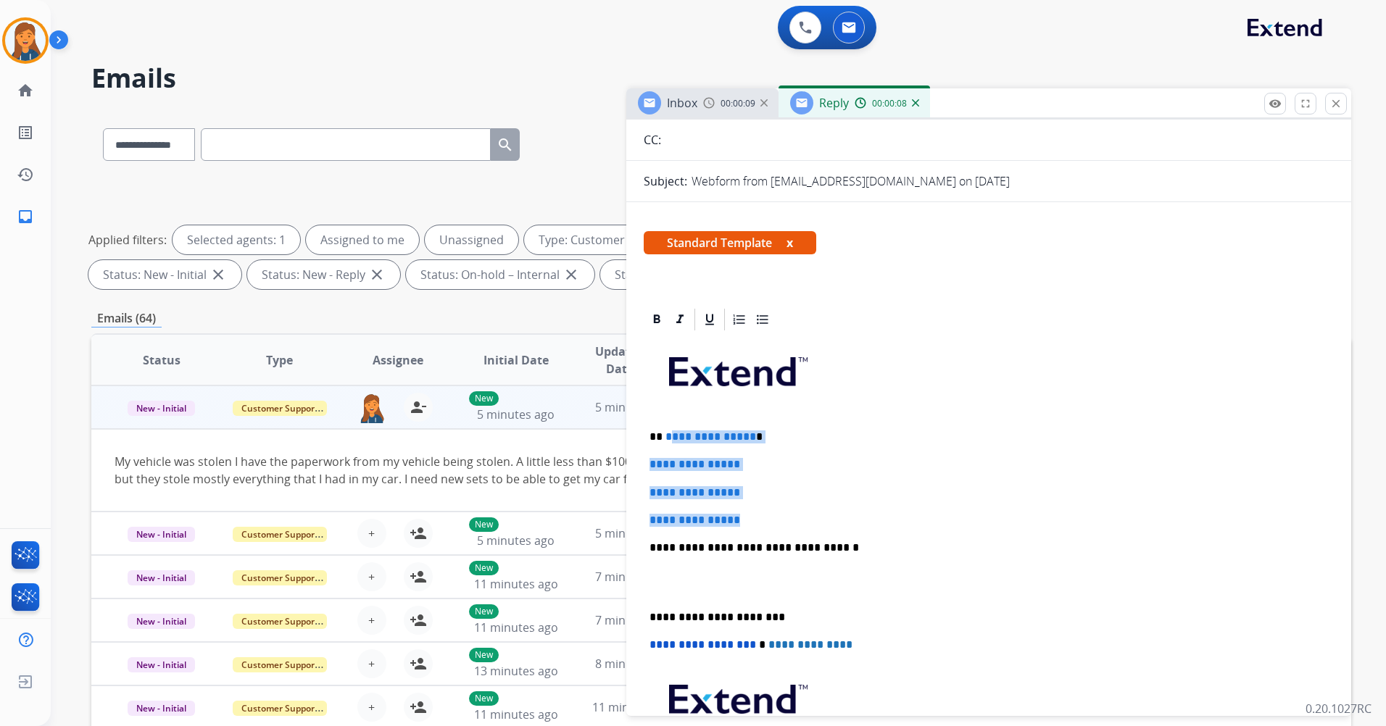
drag, startPoint x: 756, startPoint y: 525, endPoint x: 667, endPoint y: 441, distance: 122.6
click at [667, 441] on div "**********" at bounding box center [989, 582] width 690 height 499
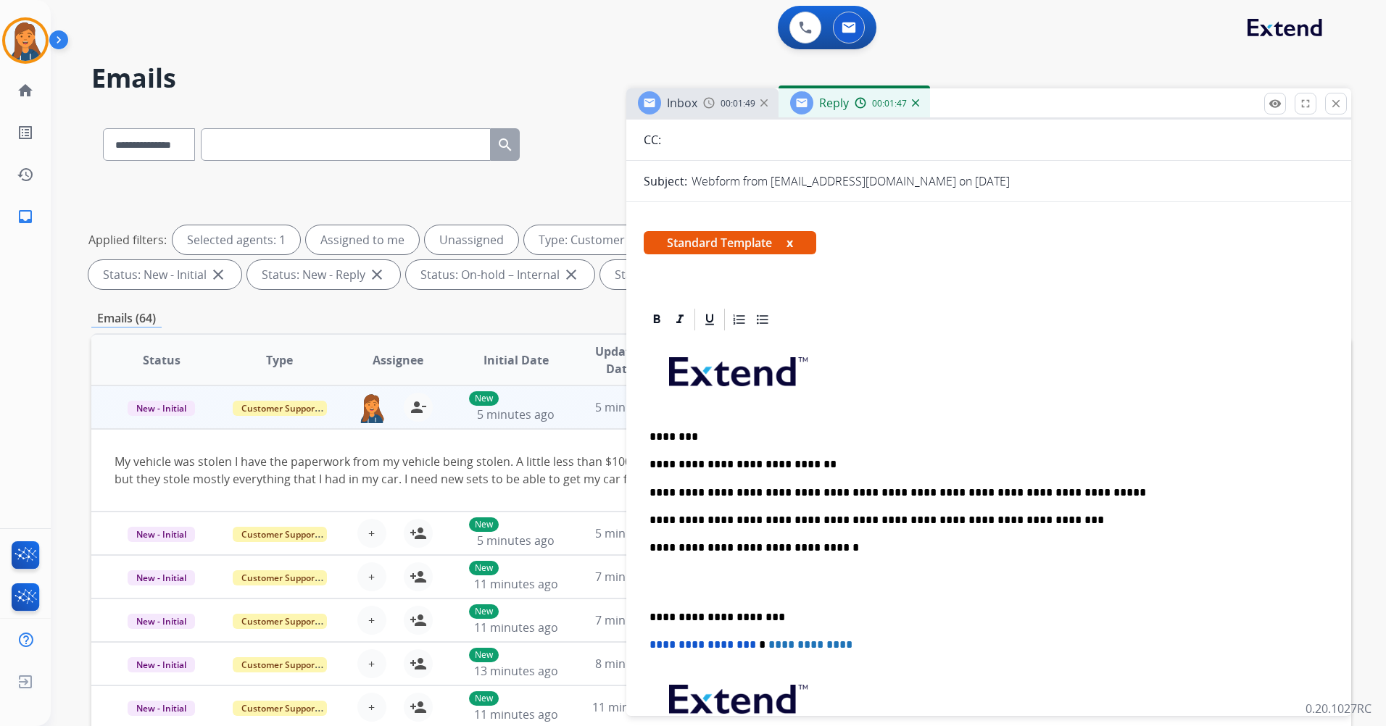
click at [1005, 520] on p "**********" at bounding box center [983, 520] width 667 height 13
click at [651, 615] on p "**********" at bounding box center [983, 617] width 667 height 13
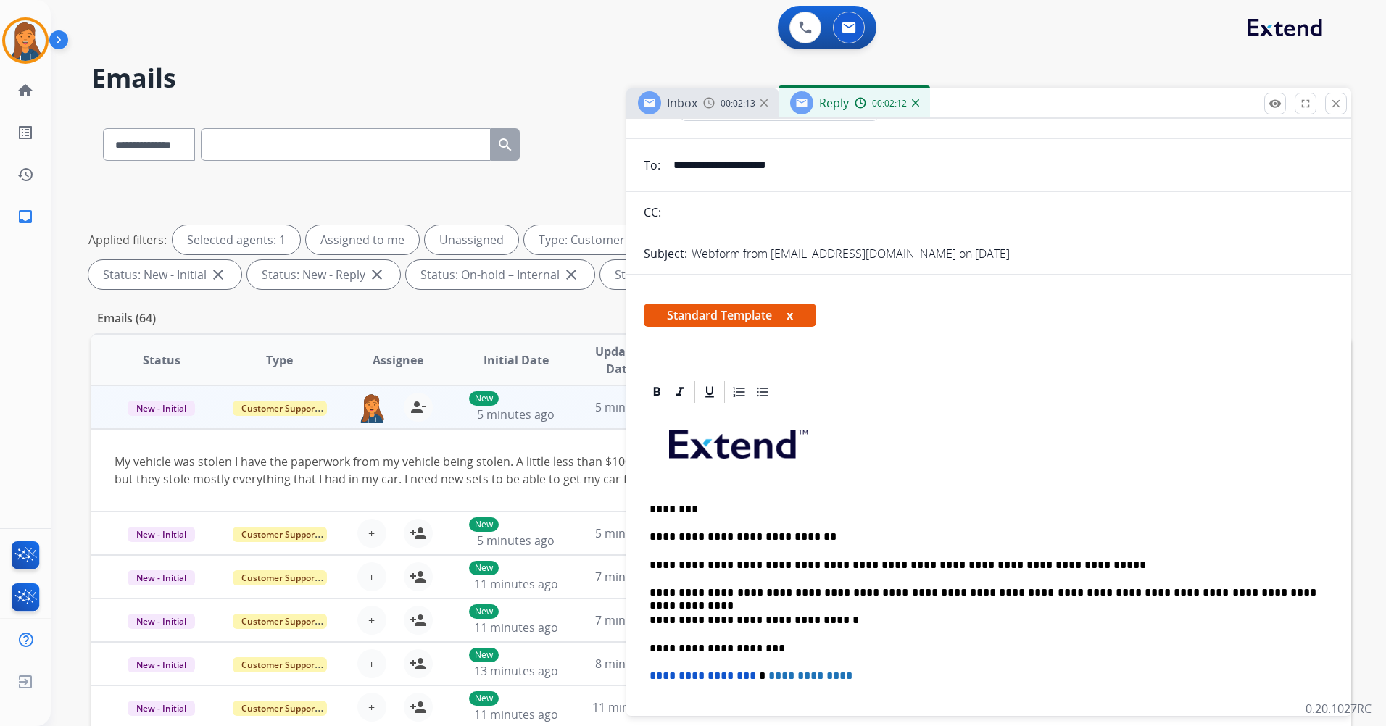
scroll to position [0, 0]
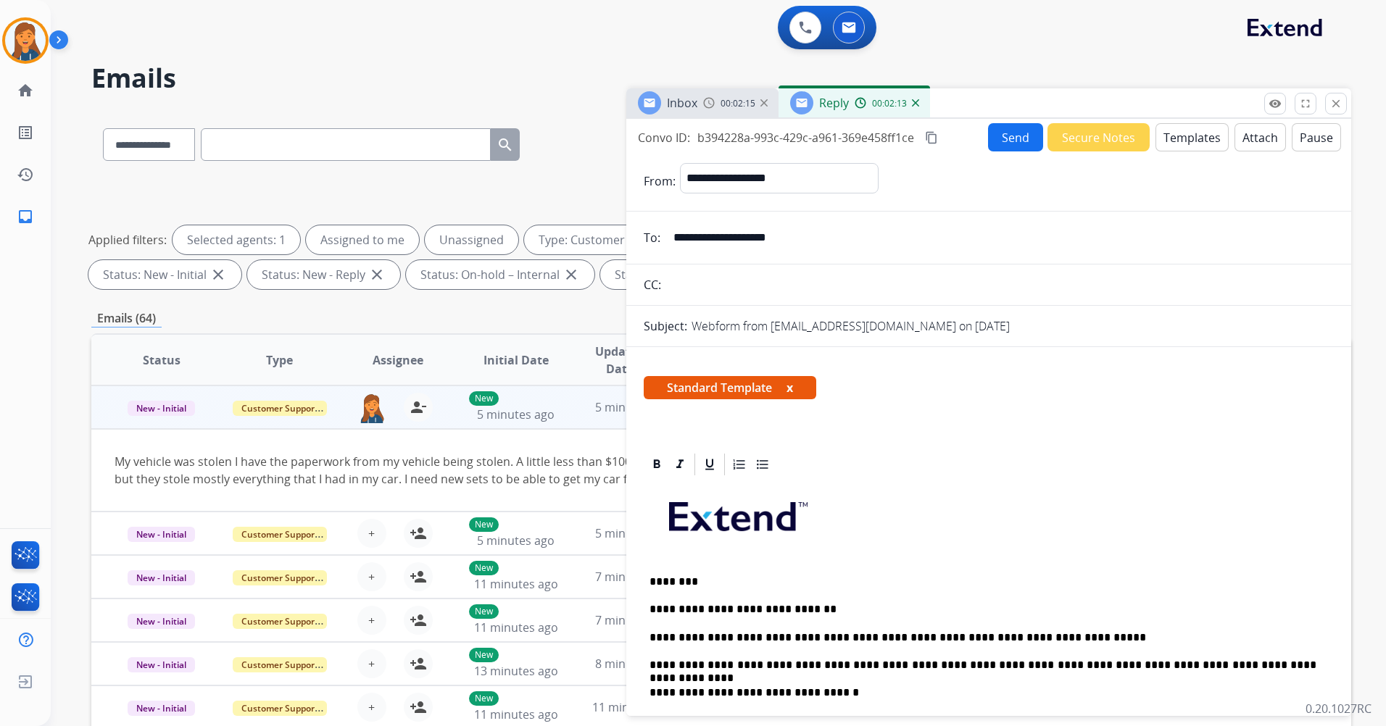
click at [932, 136] on mat-icon "content_copy" at bounding box center [931, 137] width 13 height 13
click at [1003, 136] on button "Send" at bounding box center [1015, 137] width 55 height 28
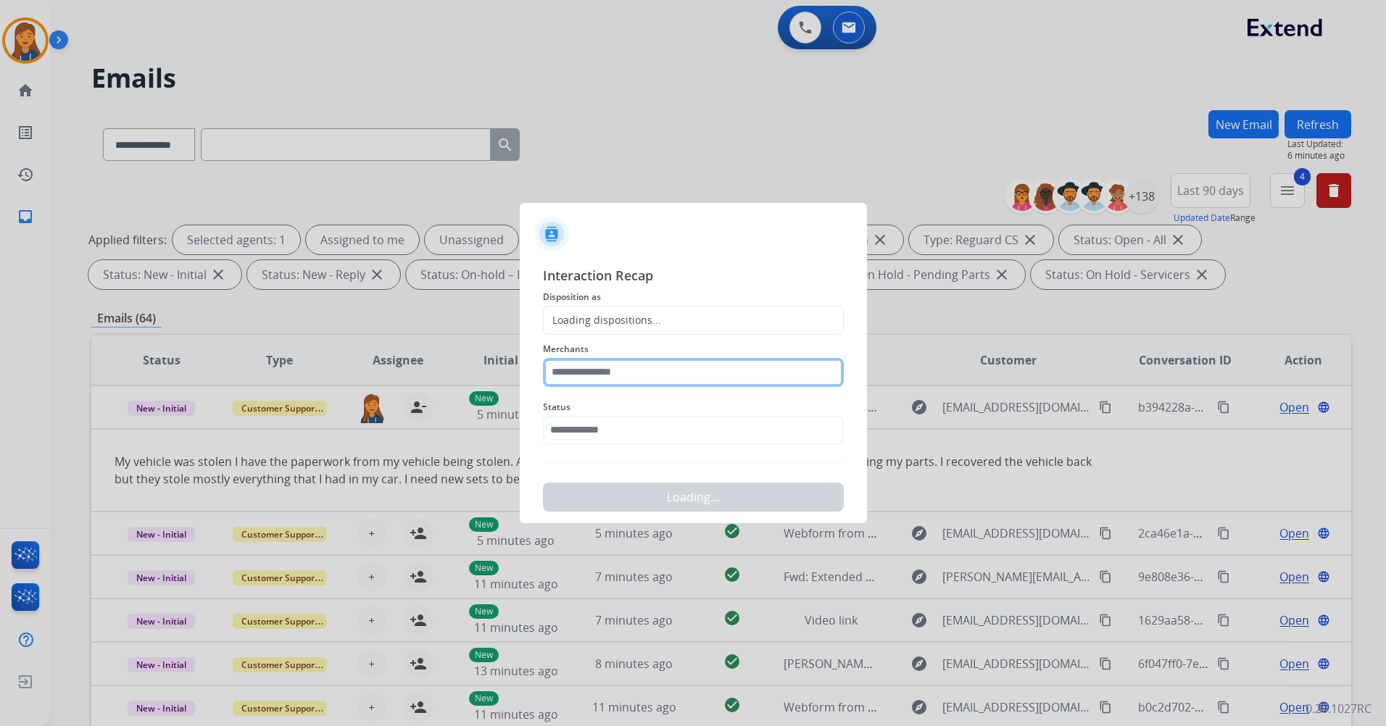
click at [589, 369] on input "text" at bounding box center [693, 372] width 301 height 29
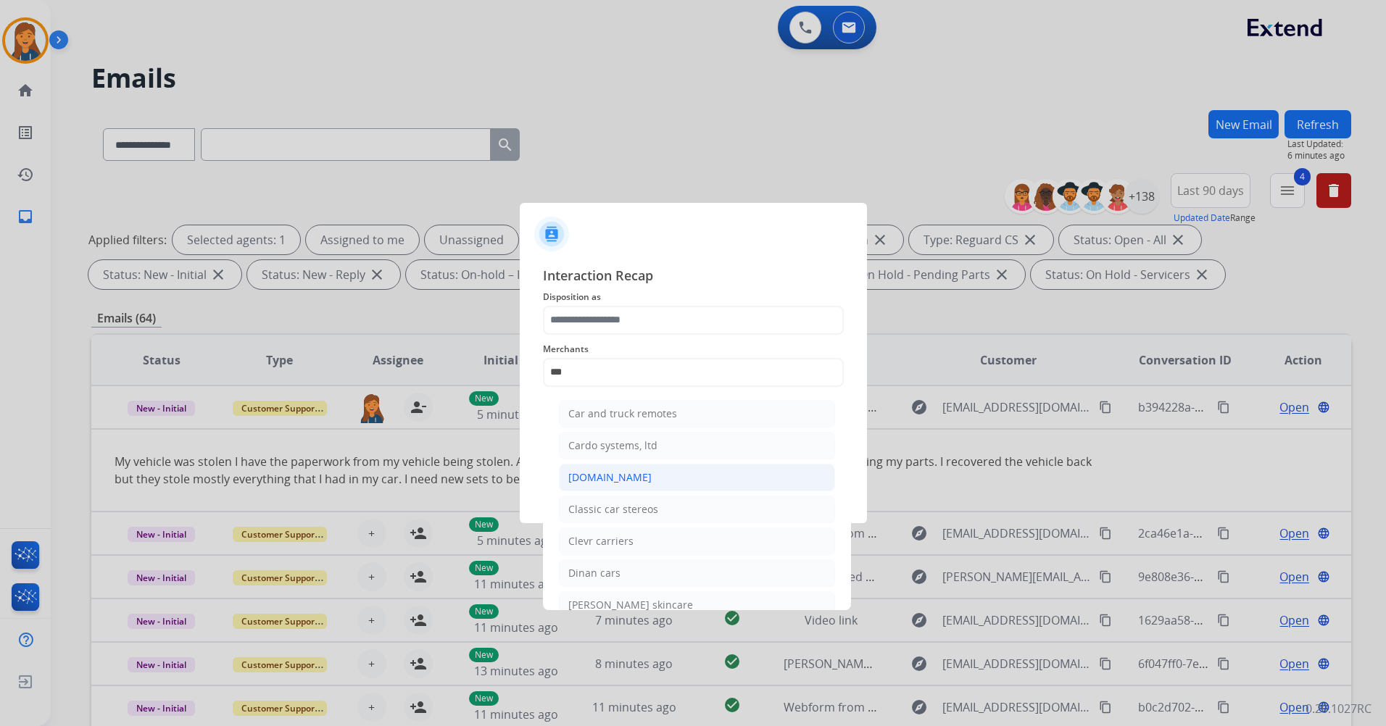
click at [597, 477] on div "[DOMAIN_NAME]" at bounding box center [609, 477] width 83 height 14
type input "**********"
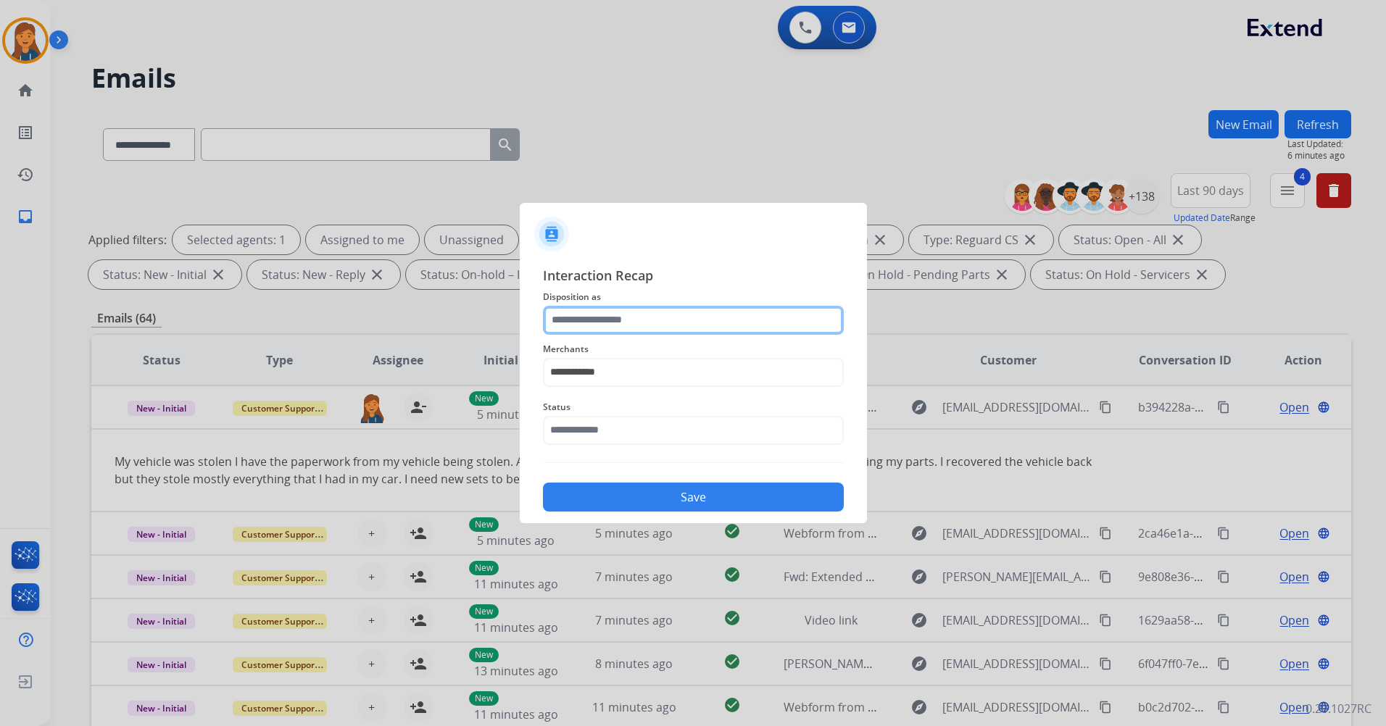
click at [613, 315] on input "text" at bounding box center [693, 320] width 301 height 29
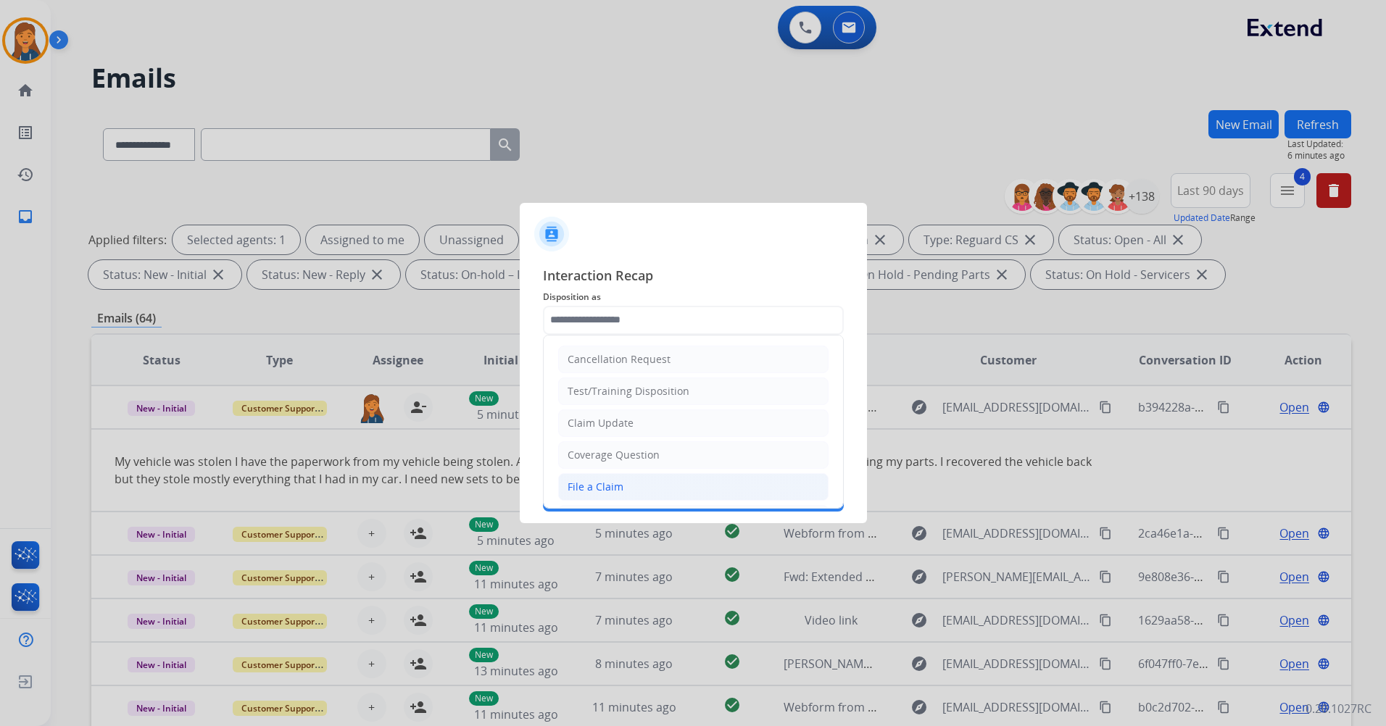
click at [597, 484] on div "File a Claim" at bounding box center [596, 487] width 56 height 14
type input "**********"
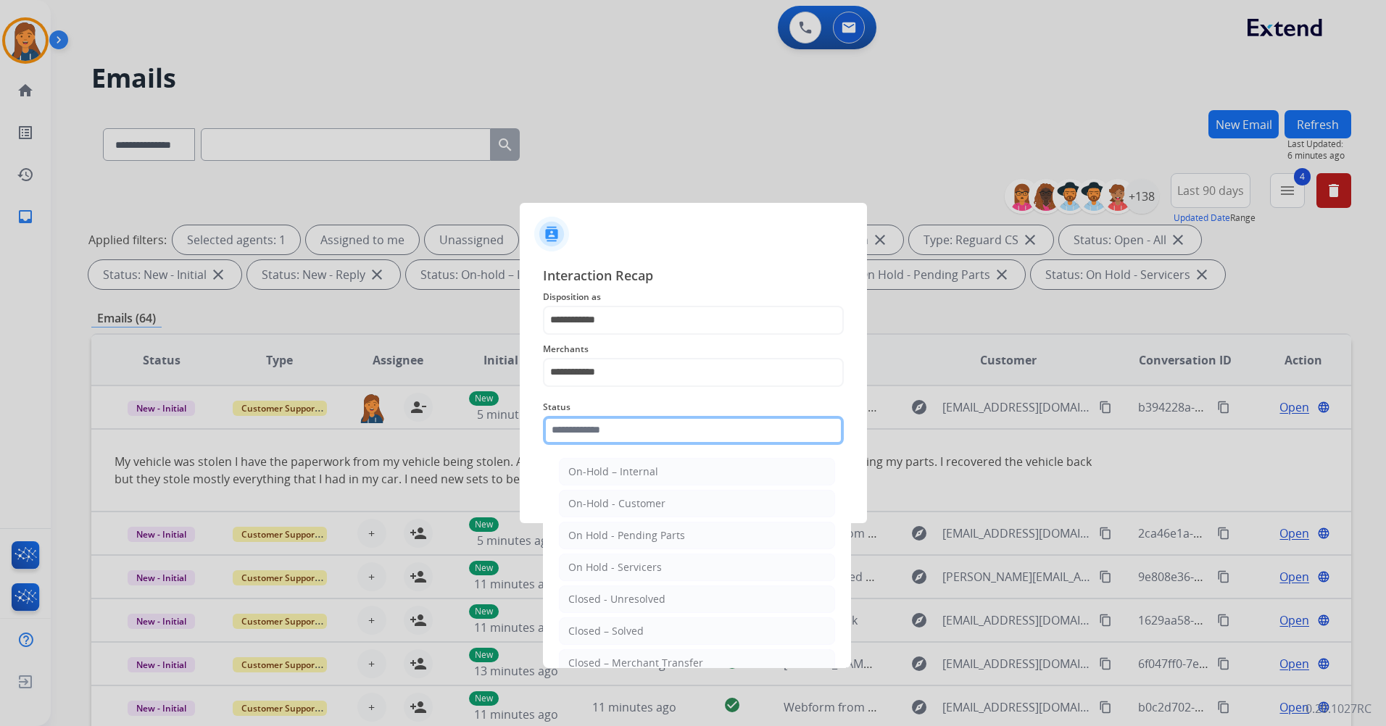
click at [599, 437] on input "text" at bounding box center [693, 430] width 301 height 29
drag, startPoint x: 589, startPoint y: 633, endPoint x: 589, endPoint y: 568, distance: 65.2
click at [588, 633] on div "Closed – Solved" at bounding box center [605, 631] width 75 height 14
type input "**********"
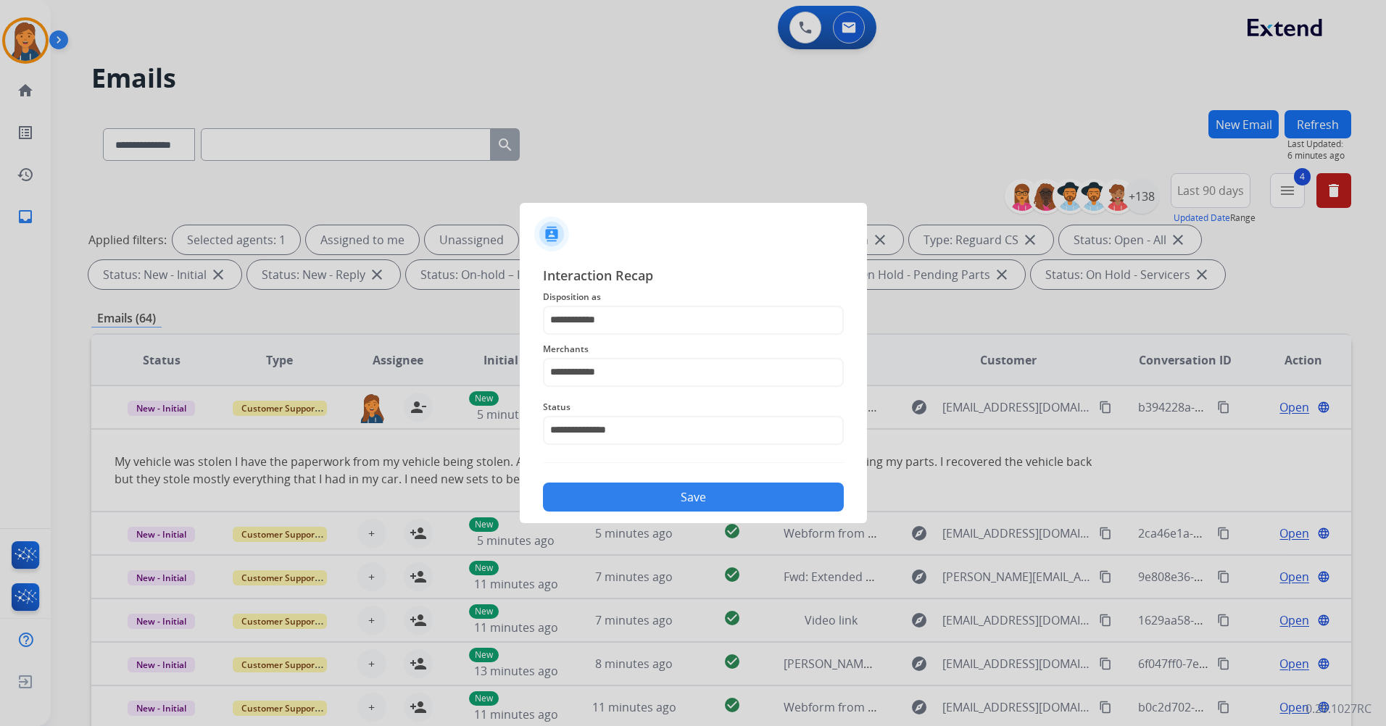
click at [591, 490] on button "Save" at bounding box center [693, 497] width 301 height 29
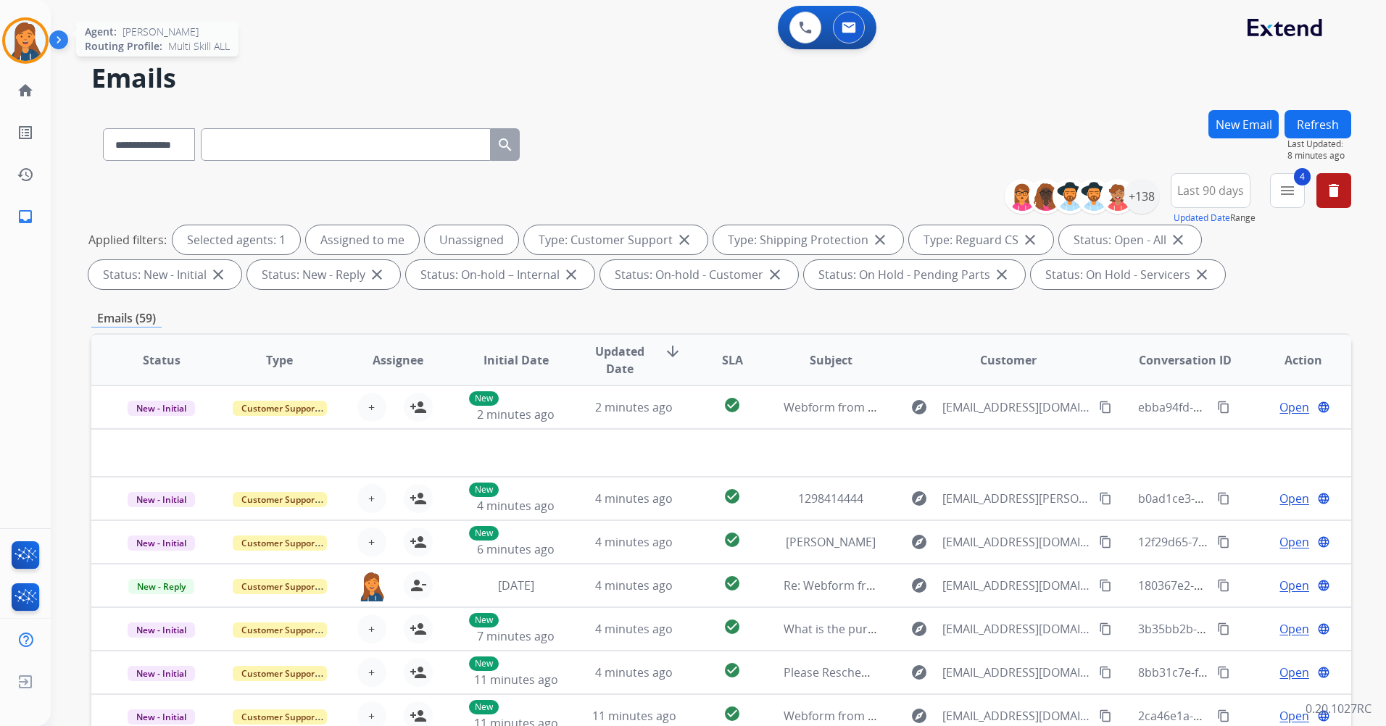
click at [14, 37] on img at bounding box center [25, 40] width 41 height 41
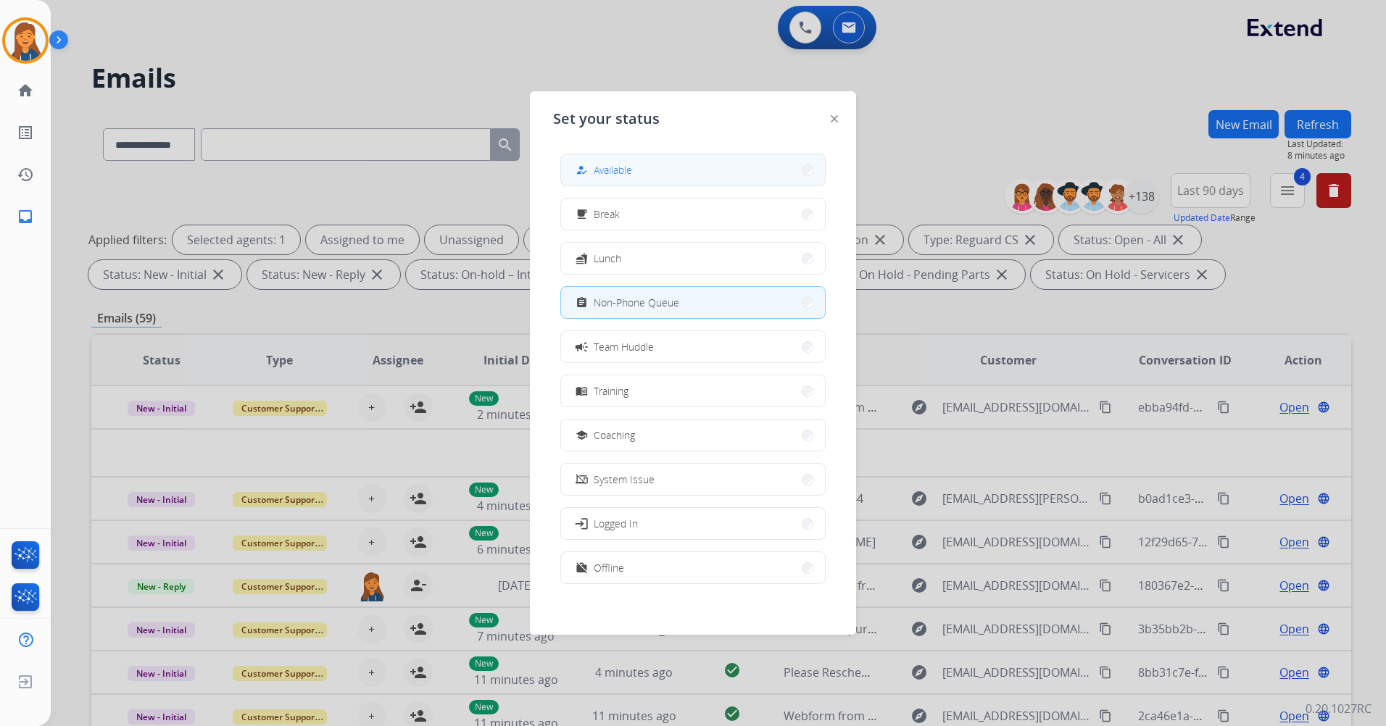
click at [738, 173] on button "how_to_reg Available" at bounding box center [693, 169] width 264 height 31
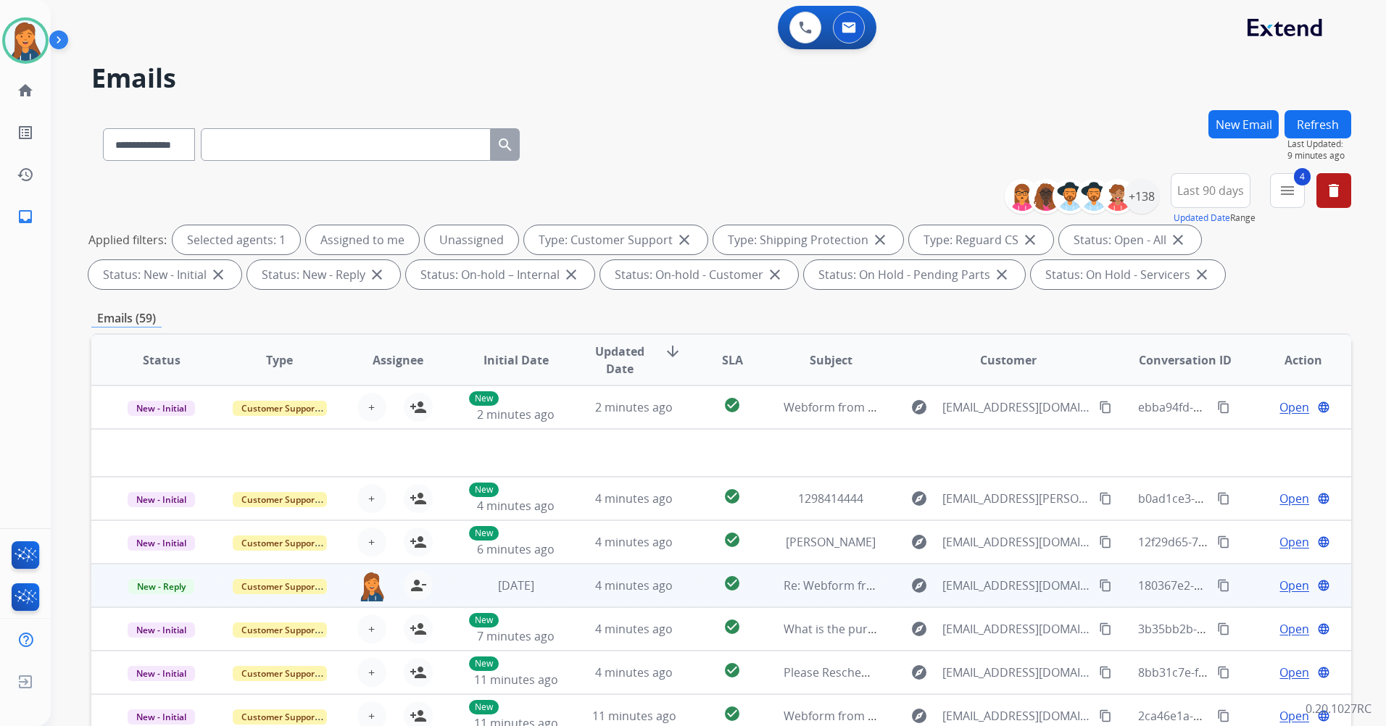
click at [817, 576] on td "Re: Webform from jbsatx55@gmail.com on 07/30/2025" at bounding box center [819, 585] width 118 height 43
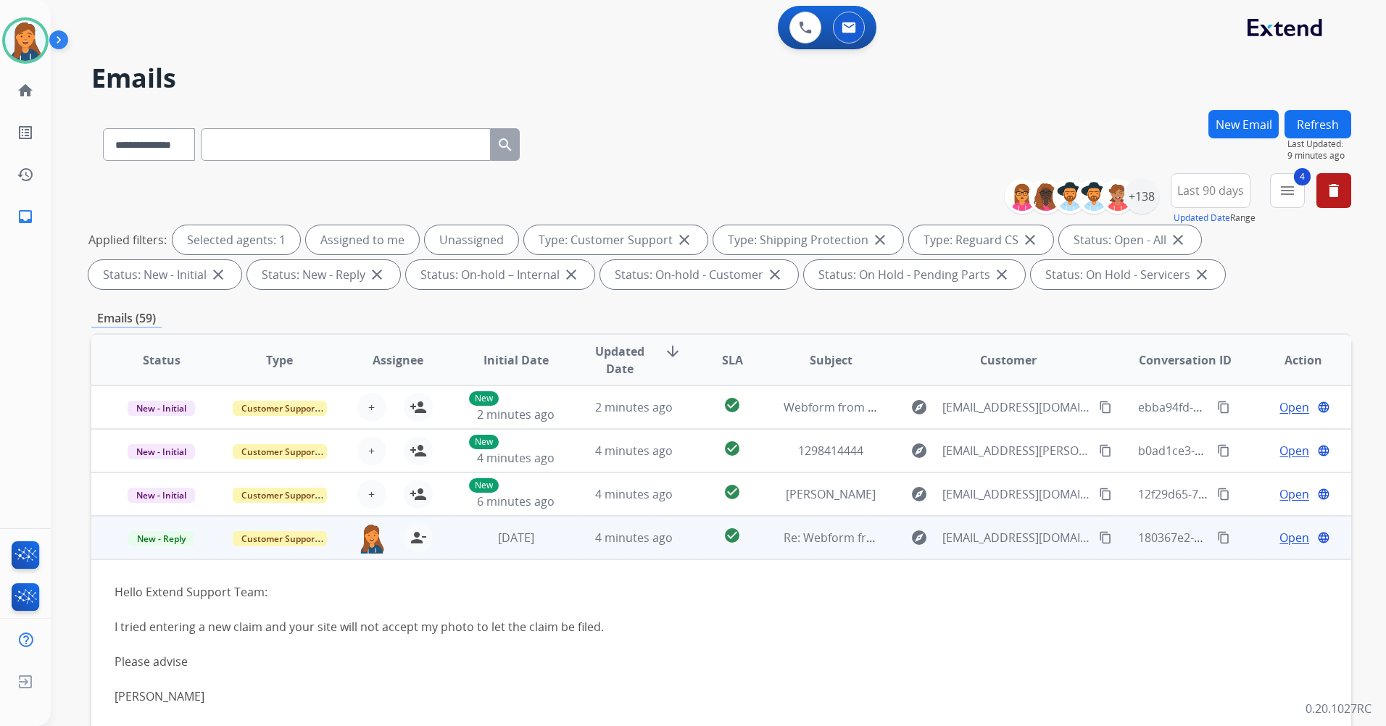
scroll to position [130, 0]
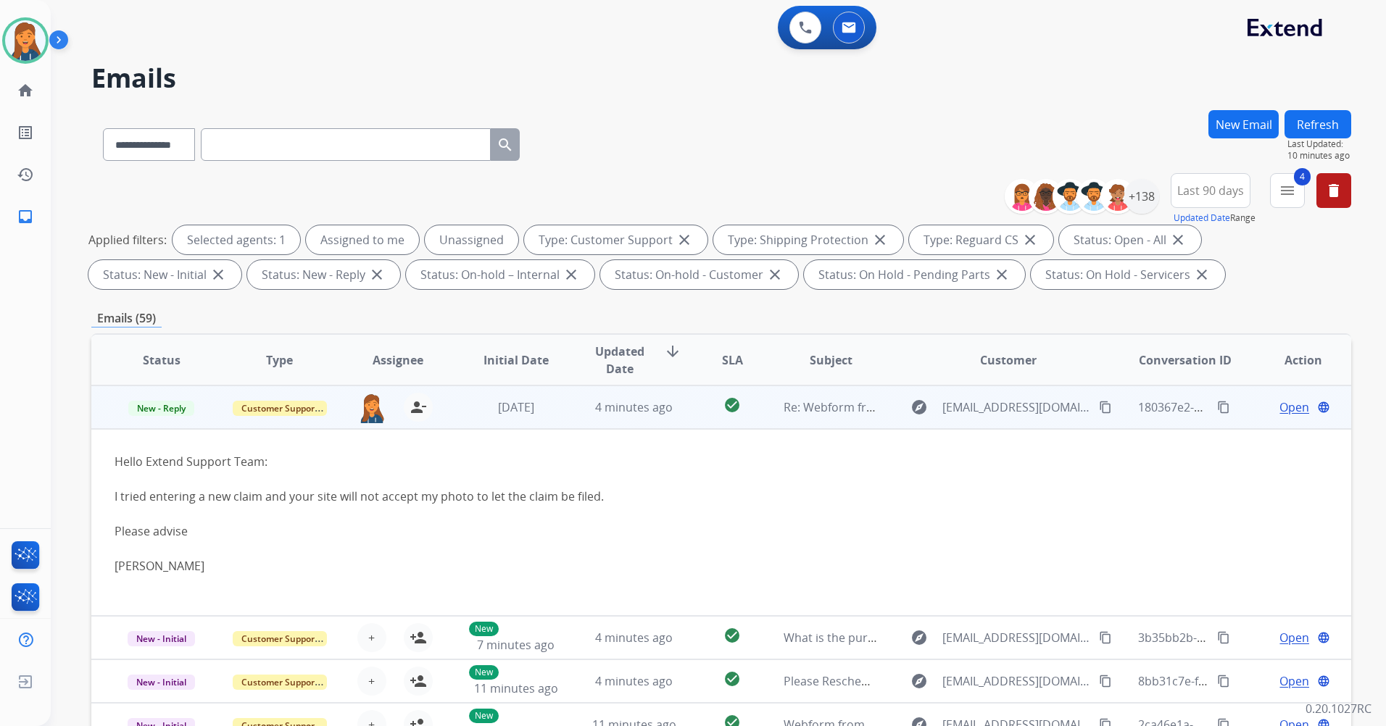
click at [1287, 405] on span "Open" at bounding box center [1294, 407] width 30 height 17
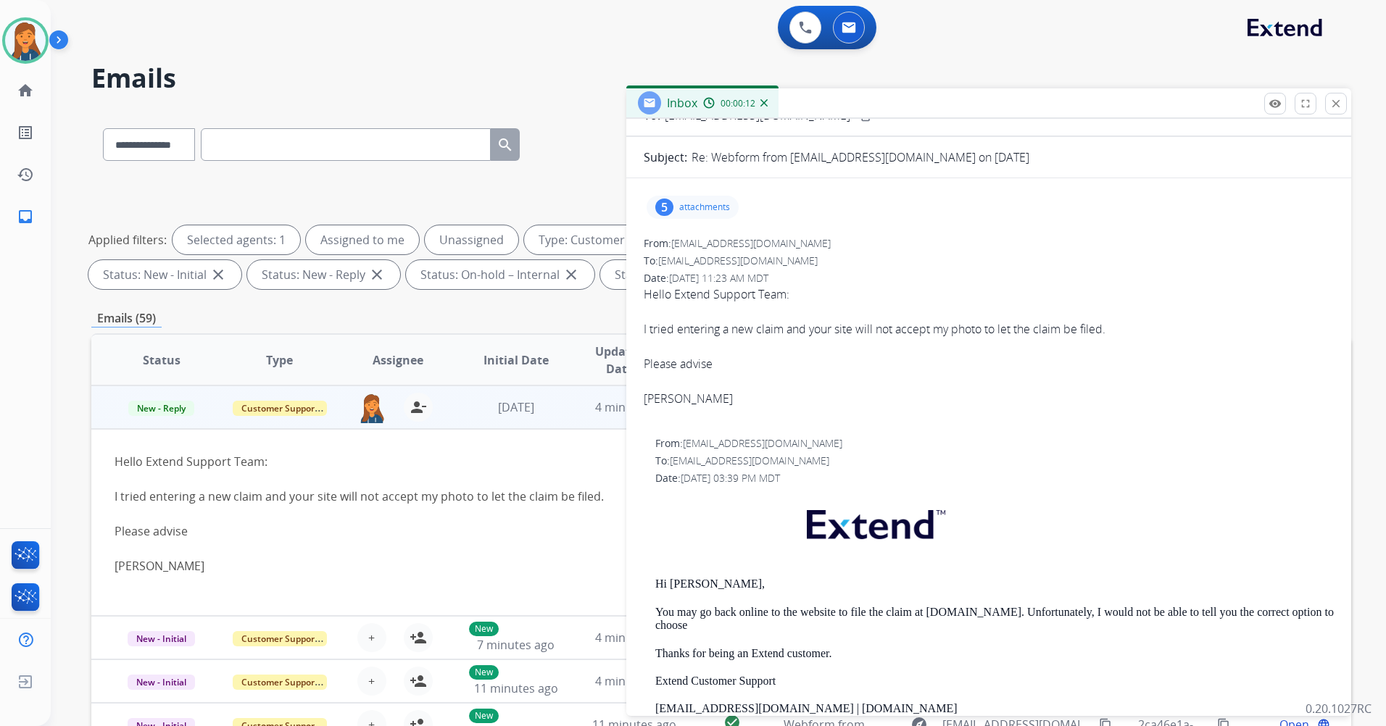
scroll to position [0, 0]
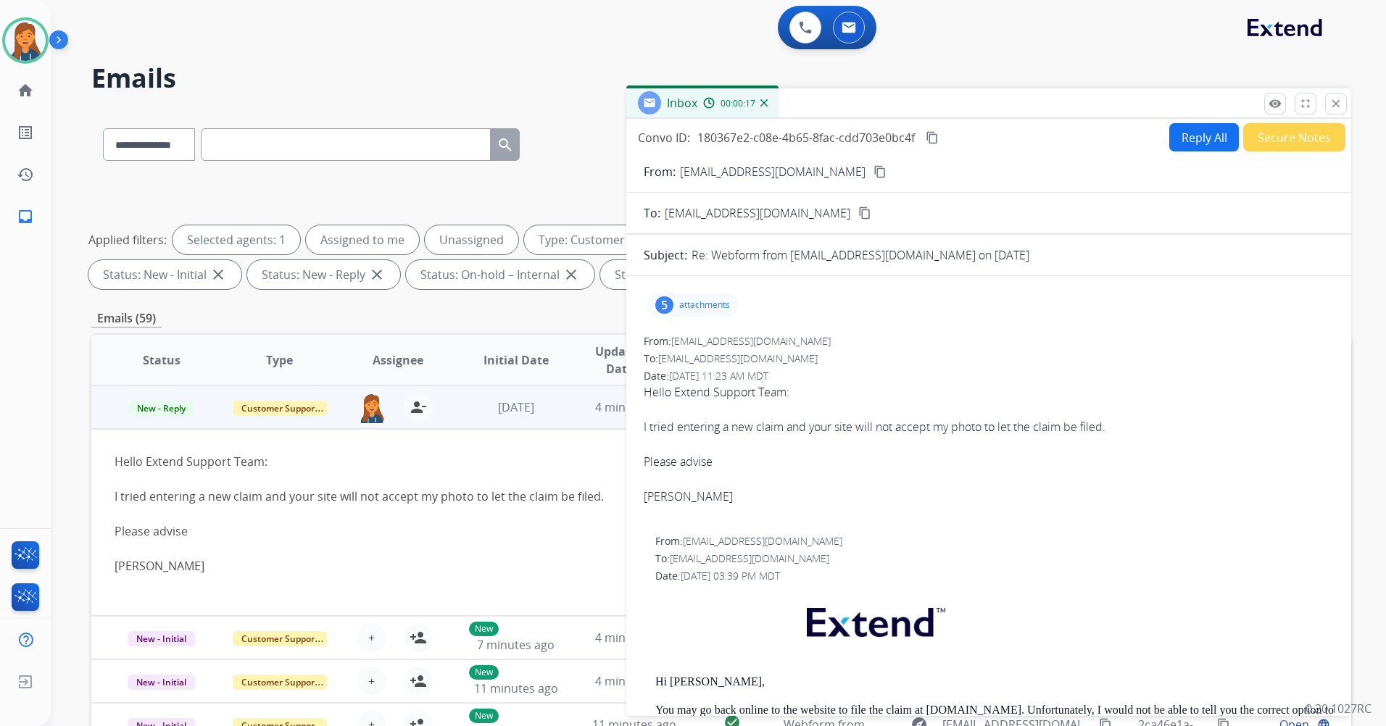
click at [871, 178] on button "content_copy" at bounding box center [879, 171] width 17 height 17
click at [704, 307] on p "attachments" at bounding box center [704, 305] width 51 height 12
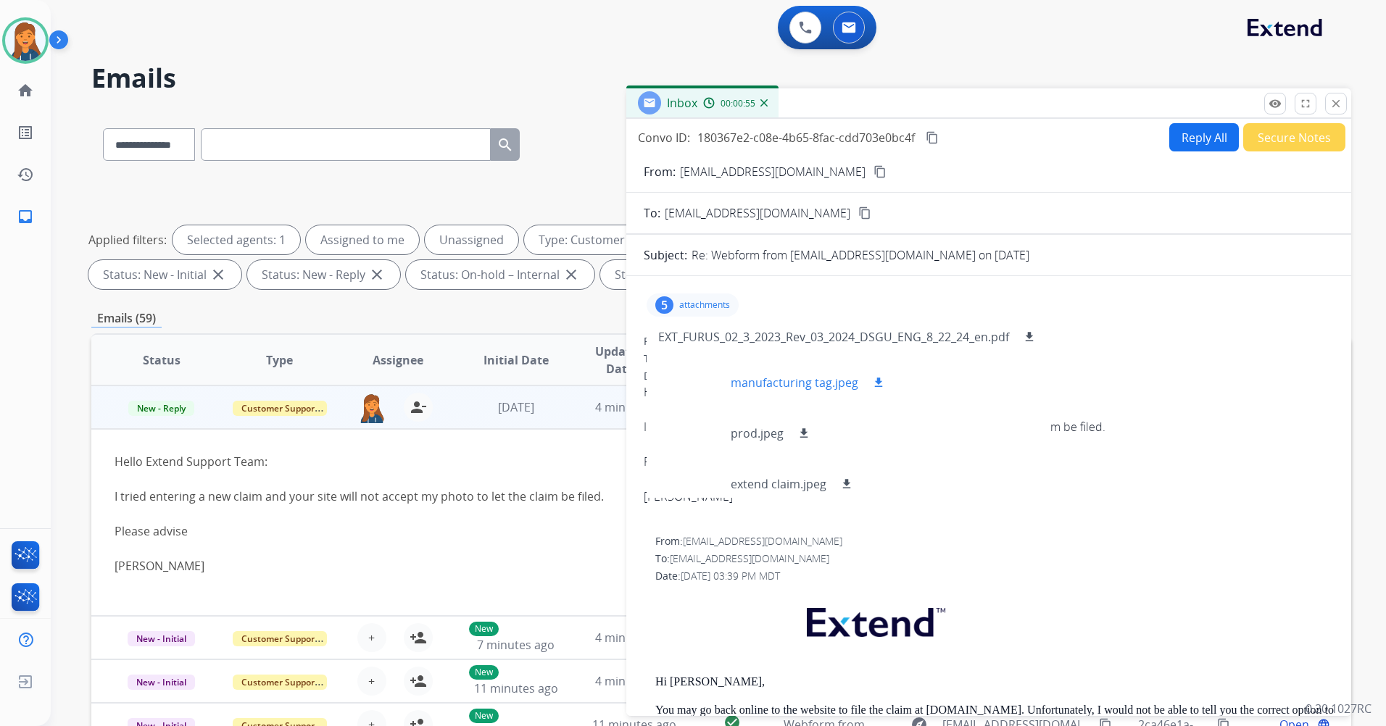
click at [699, 376] on div at bounding box center [694, 382] width 72 height 51
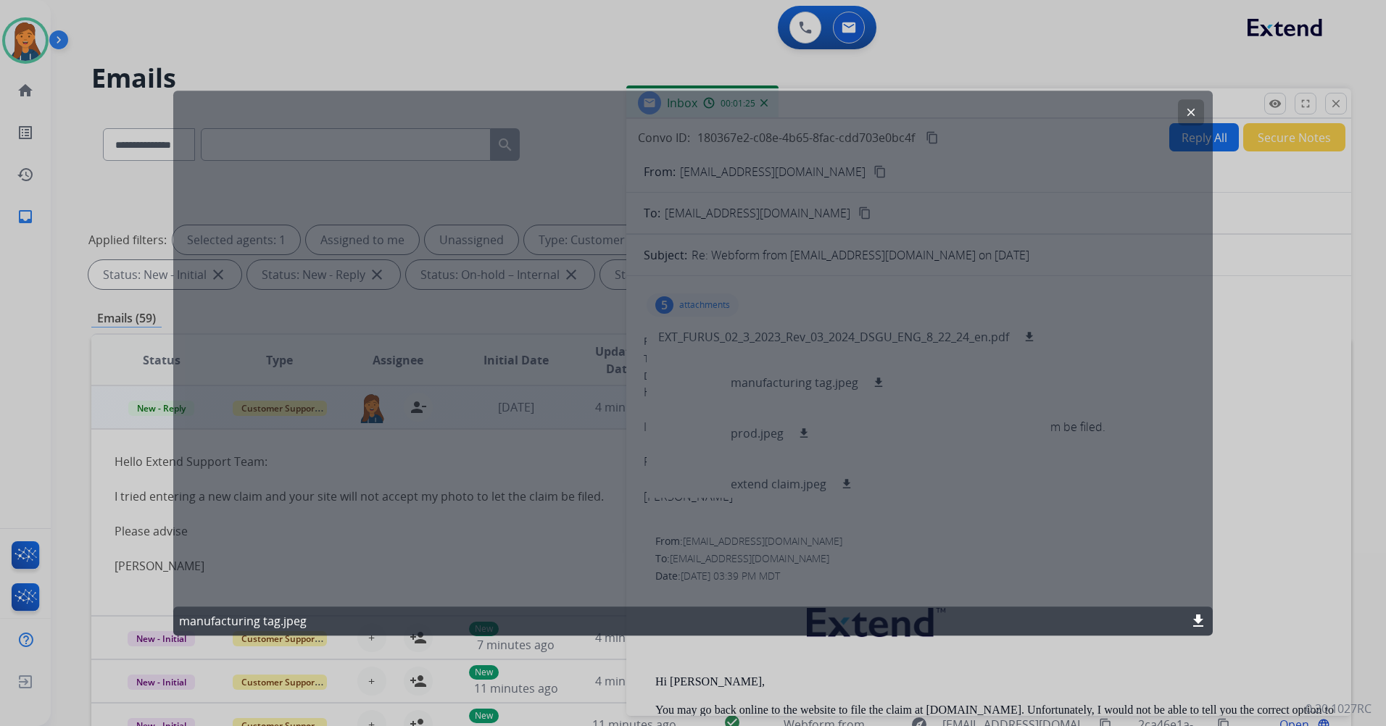
click at [1192, 115] on mat-icon "clear" at bounding box center [1190, 112] width 13 height 13
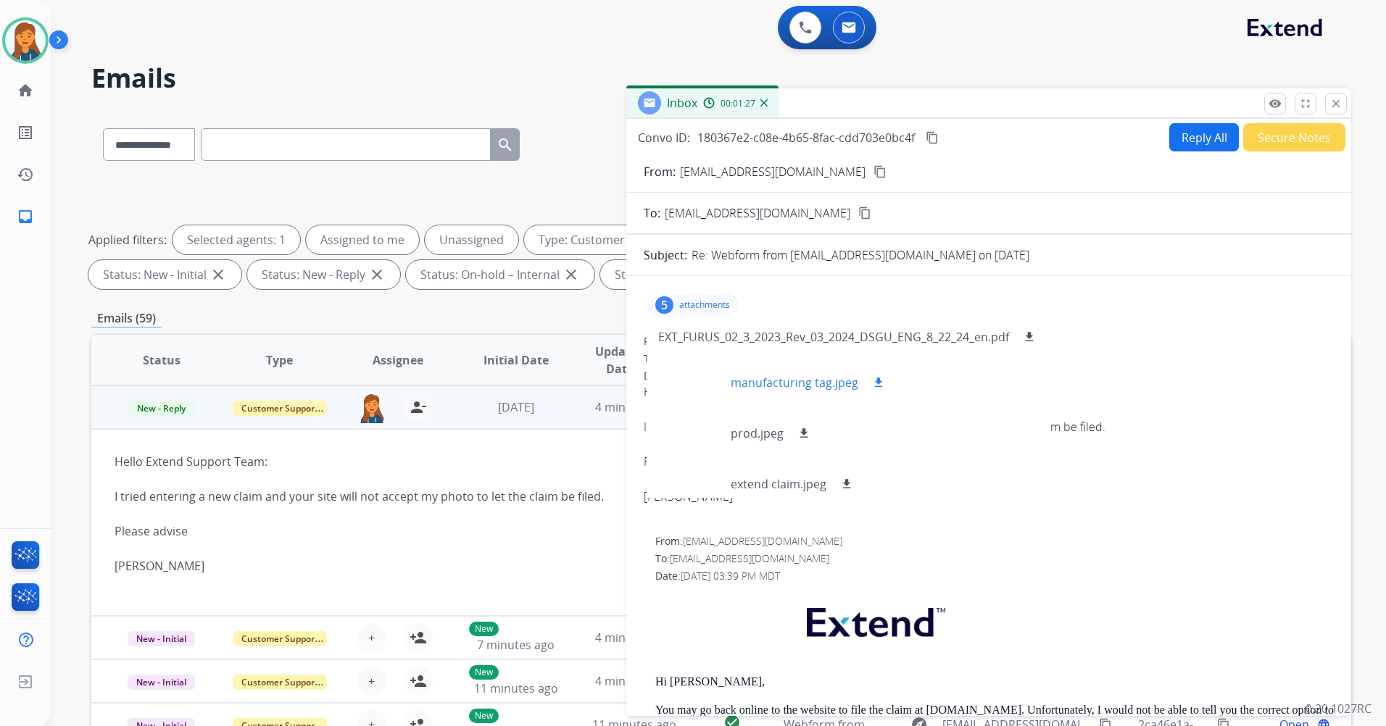
click at [821, 380] on p "manufacturing tag.jpeg" at bounding box center [795, 382] width 128 height 17
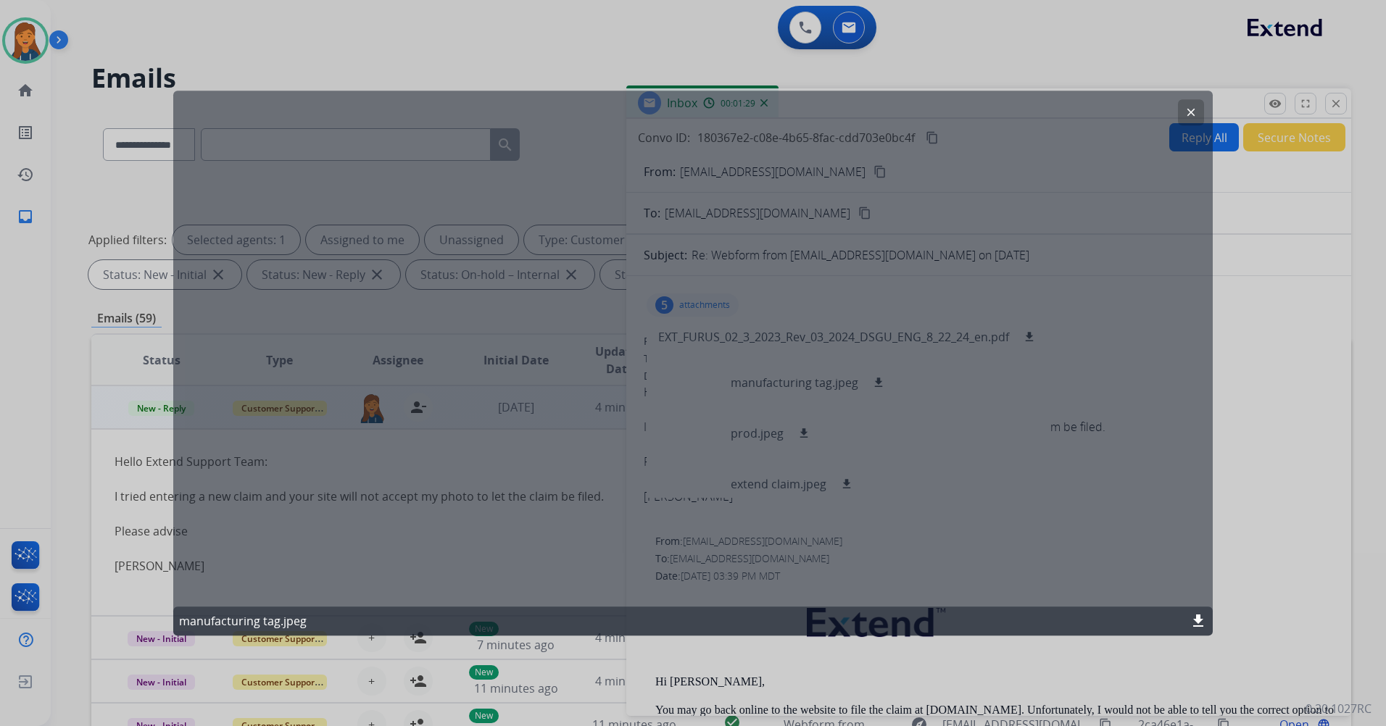
click at [1182, 112] on button "clear" at bounding box center [1191, 112] width 26 height 26
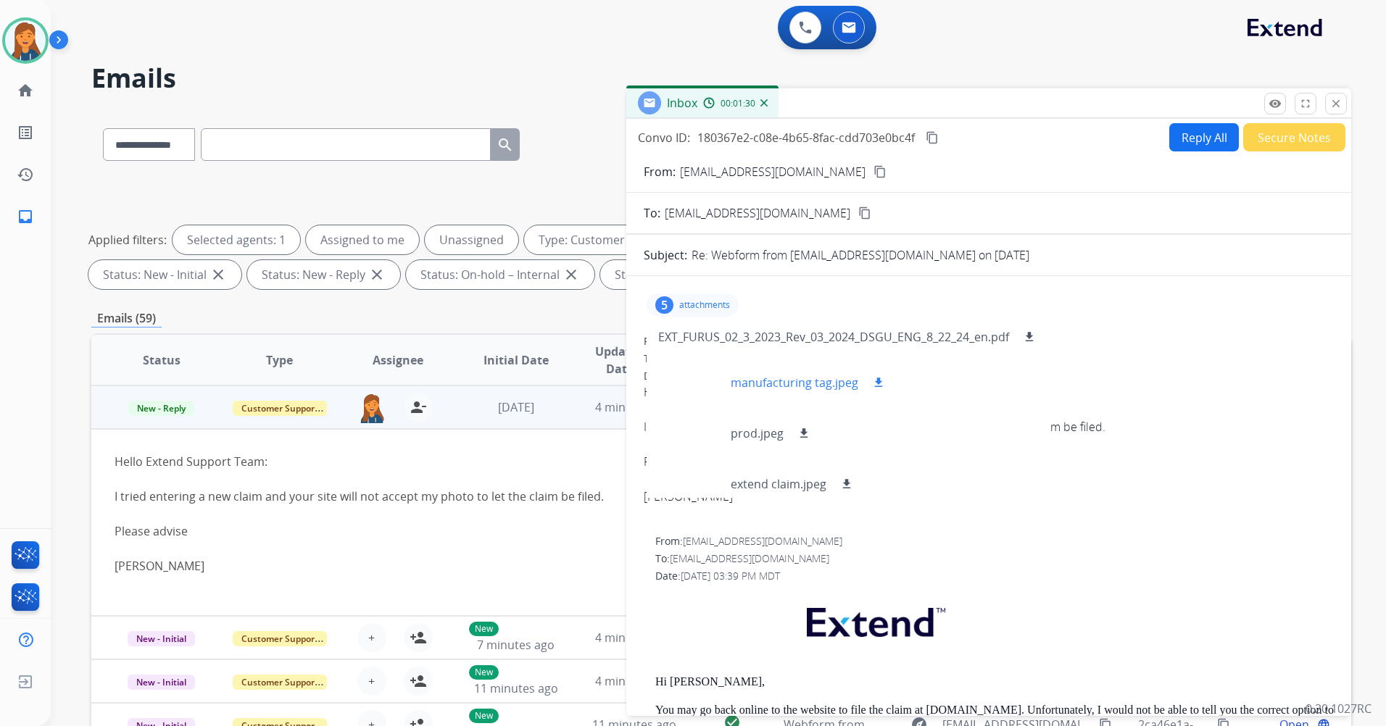
click at [872, 382] on mat-icon "download" at bounding box center [878, 382] width 13 height 13
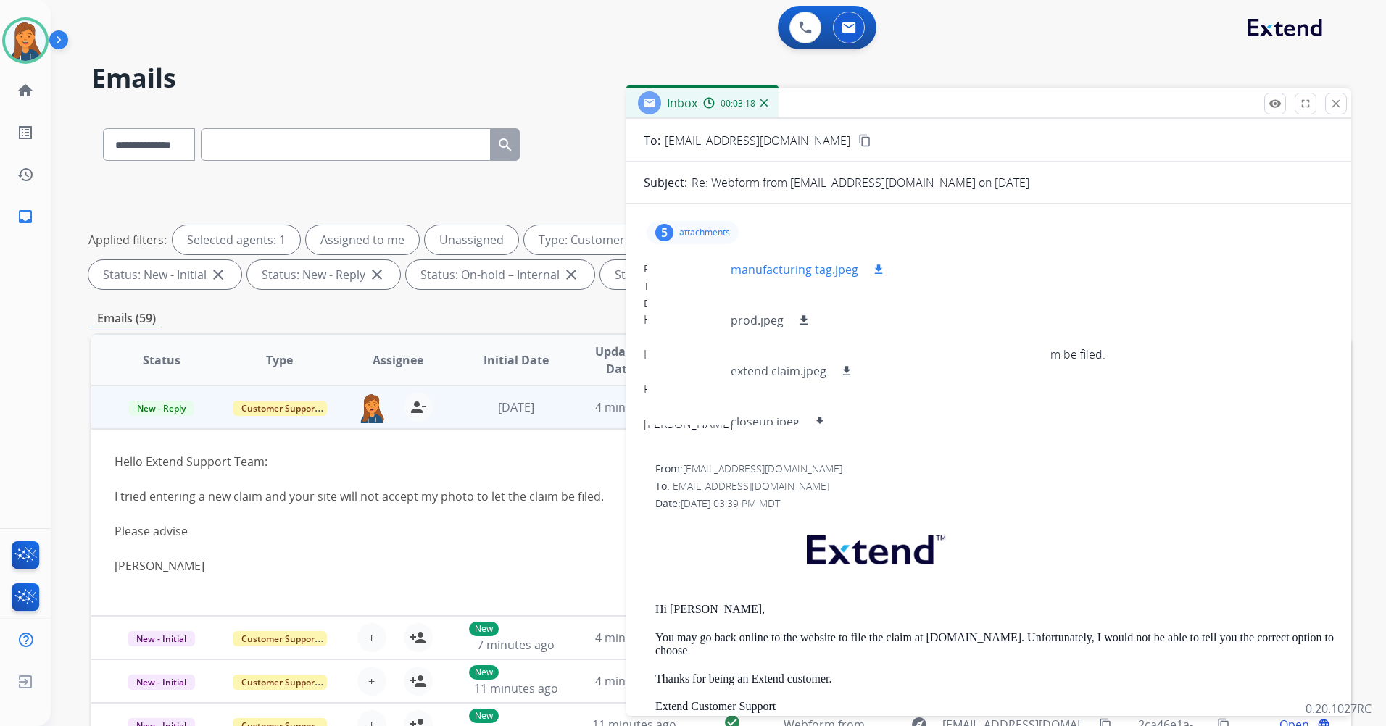
scroll to position [62, 0]
click at [820, 397] on mat-icon "download" at bounding box center [819, 400] width 13 height 13
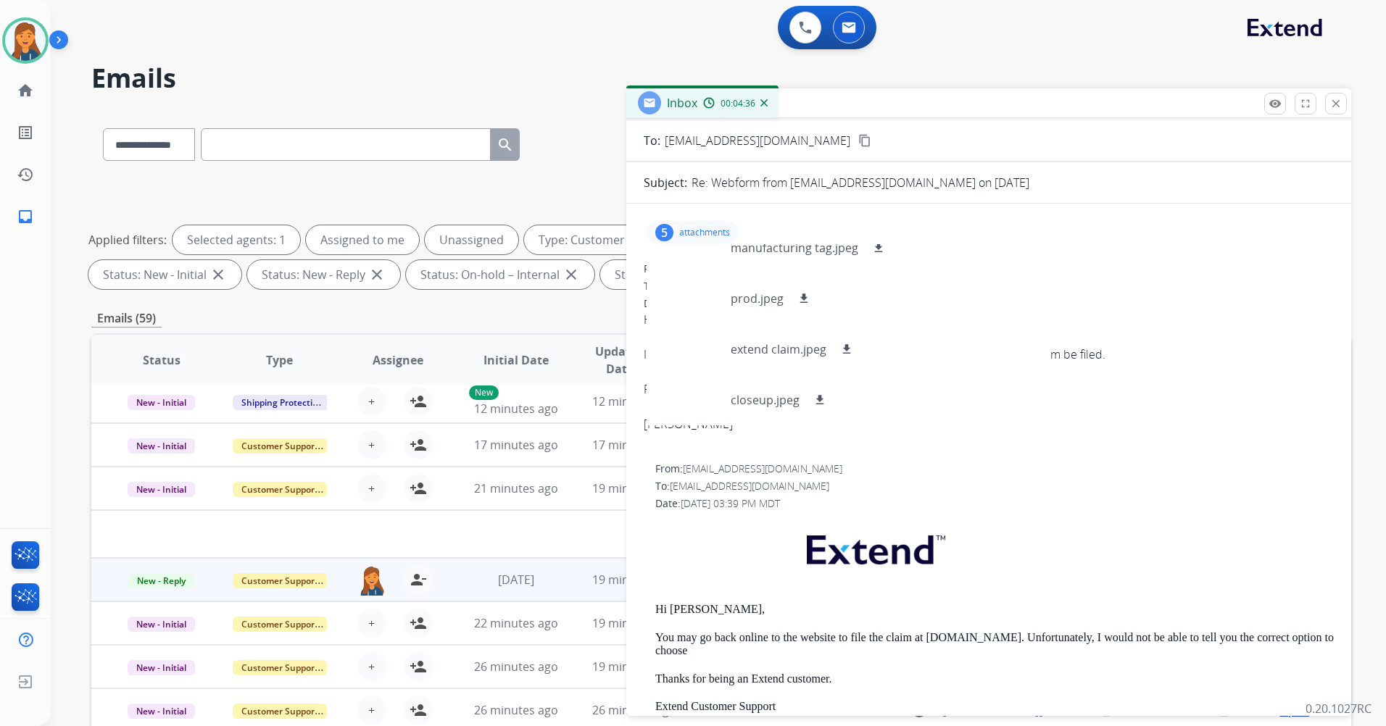
scroll to position [49, 0]
click at [802, 304] on mat-icon "download" at bounding box center [803, 298] width 13 height 13
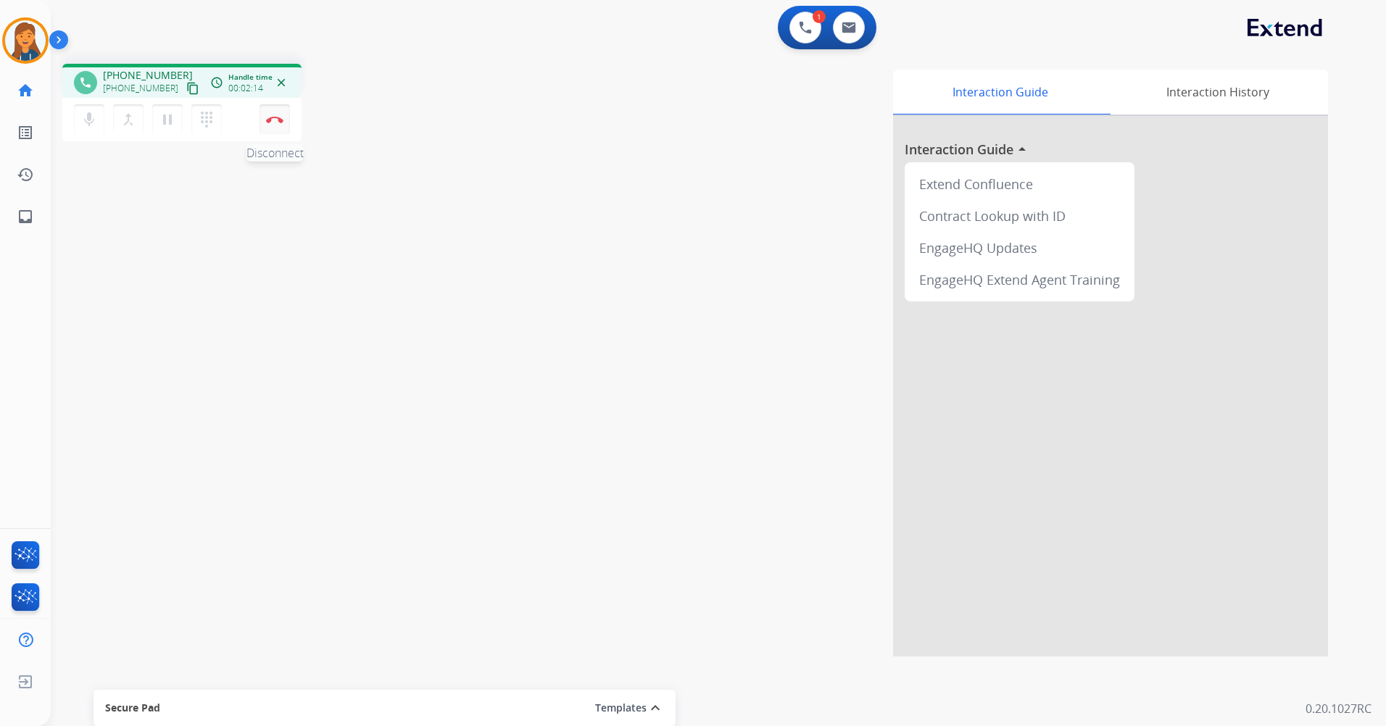
click at [272, 126] on button "Disconnect" at bounding box center [275, 119] width 30 height 30
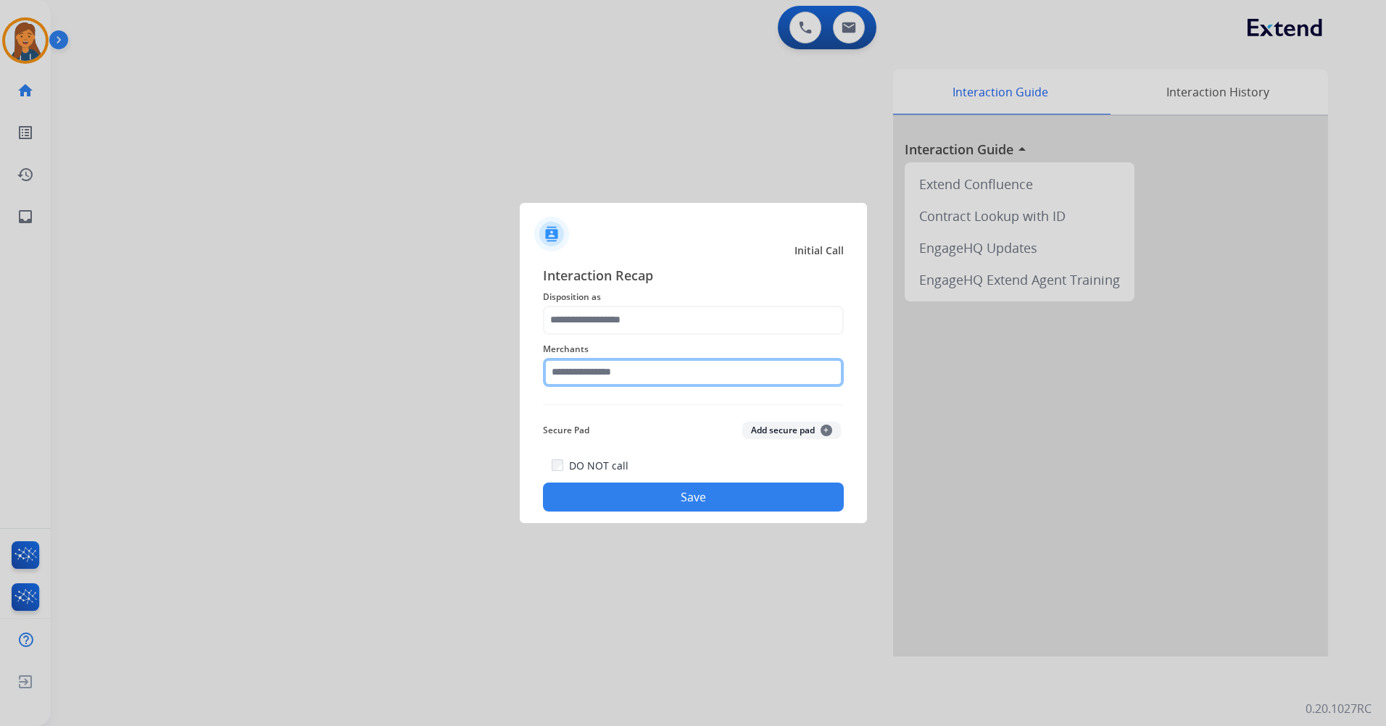
click at [584, 367] on input "text" at bounding box center [693, 372] width 301 height 29
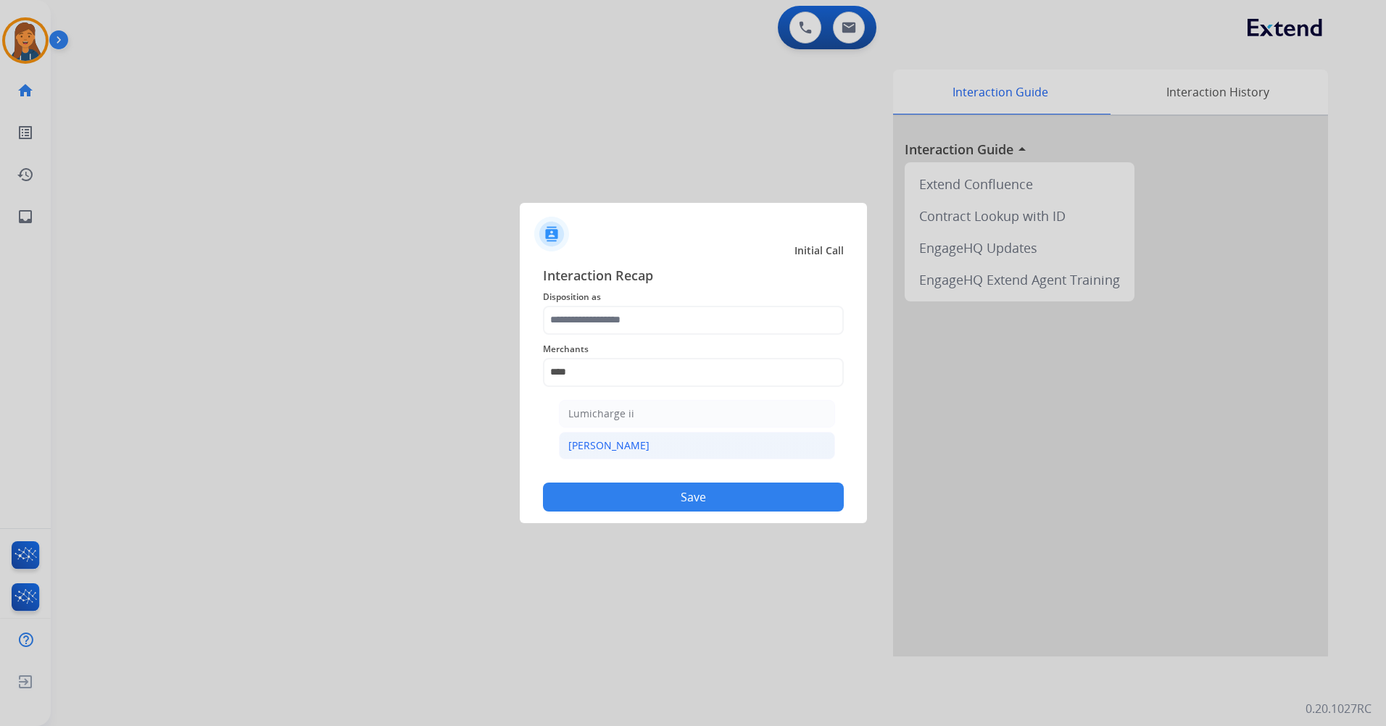
click at [616, 451] on li "[PERSON_NAME]" at bounding box center [697, 446] width 276 height 28
type input "********"
drag, startPoint x: 601, startPoint y: 344, endPoint x: 602, endPoint y: 328, distance: 15.3
click at [601, 341] on span "Merchants" at bounding box center [693, 349] width 301 height 17
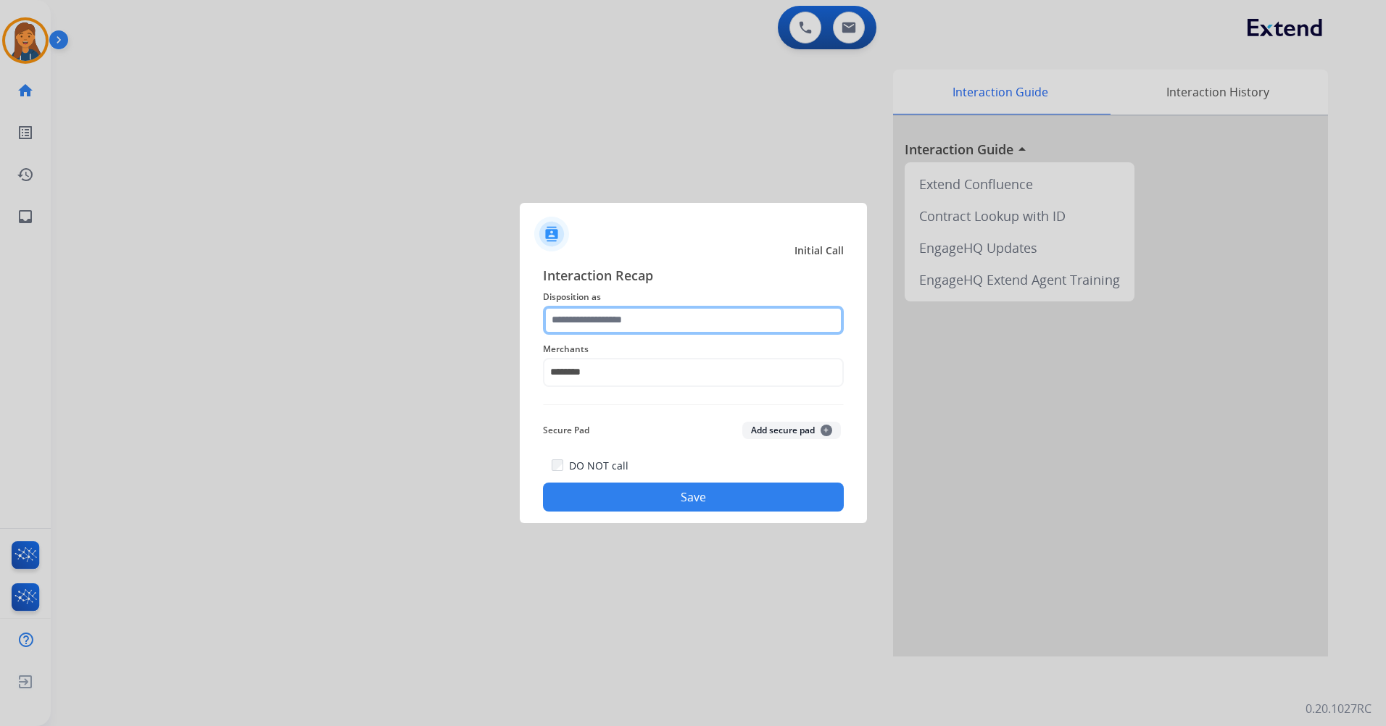
click at [602, 324] on input "text" at bounding box center [693, 320] width 301 height 29
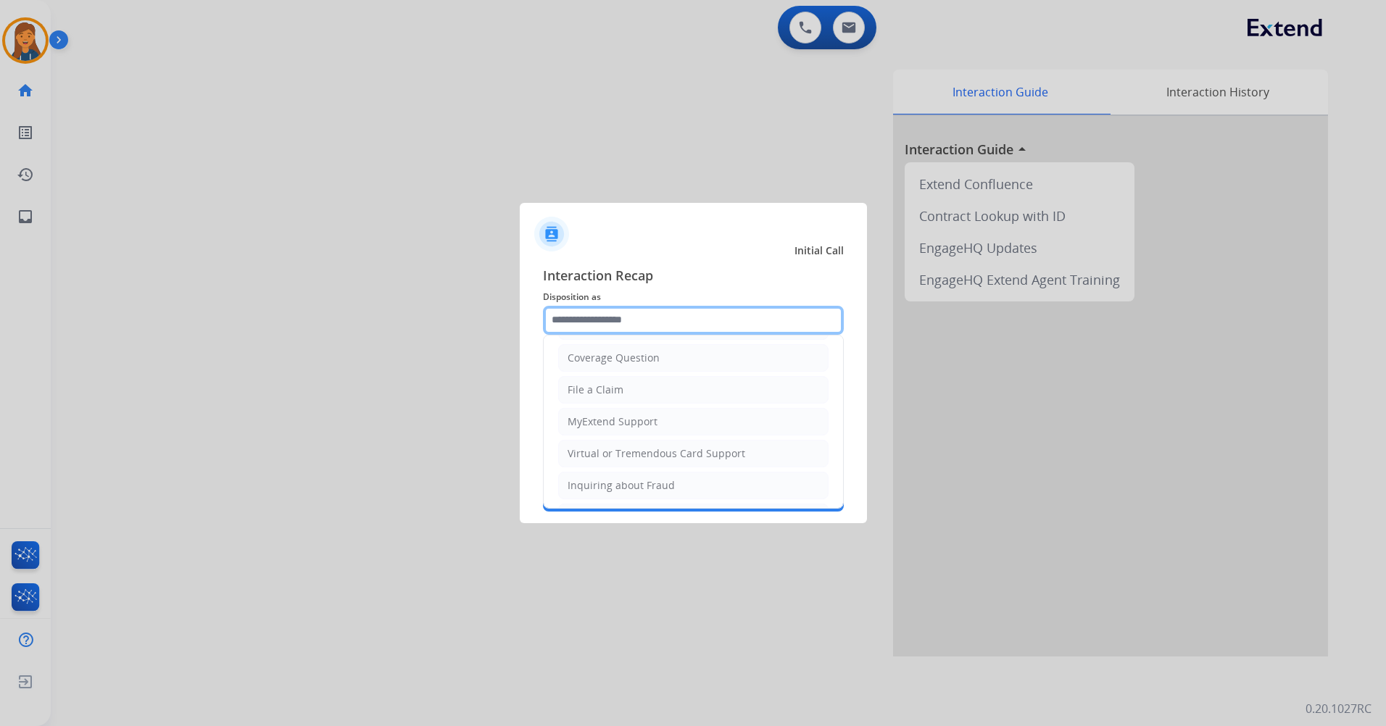
scroll to position [226, 0]
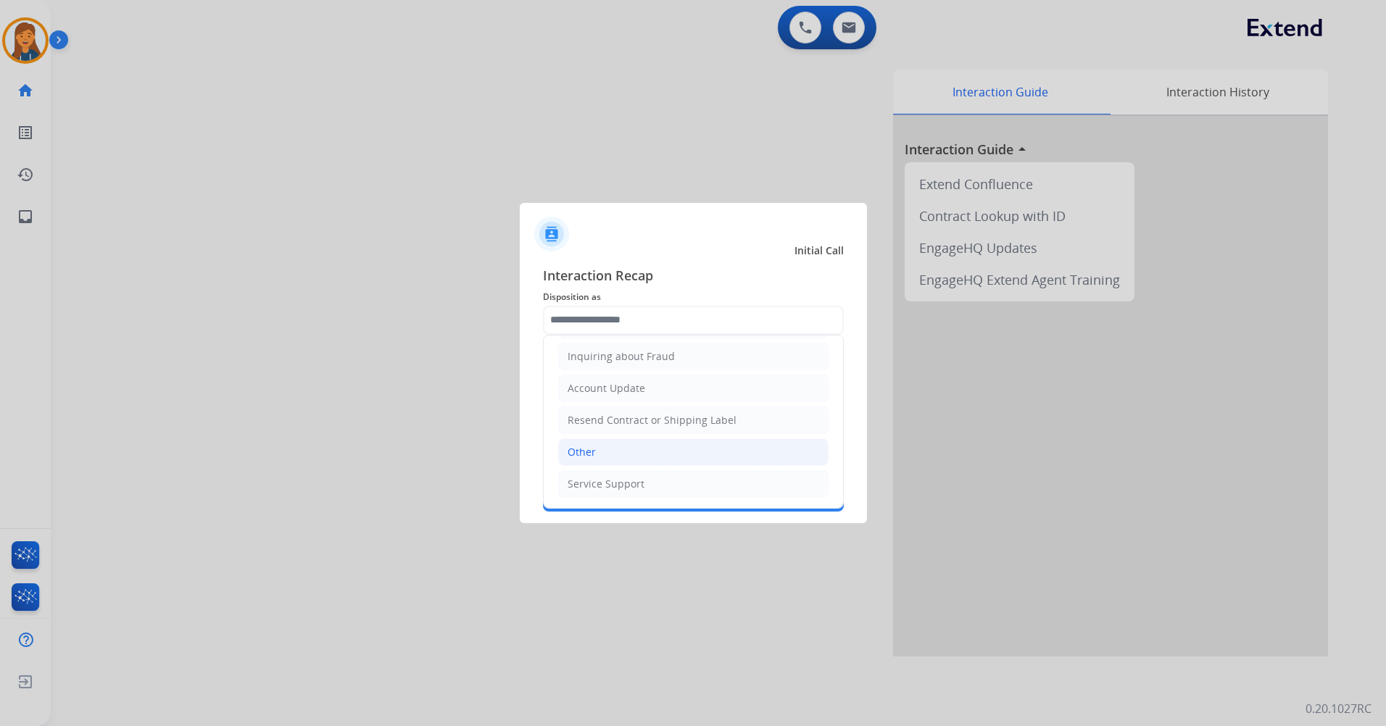
click at [588, 452] on div "Other" at bounding box center [582, 452] width 28 height 14
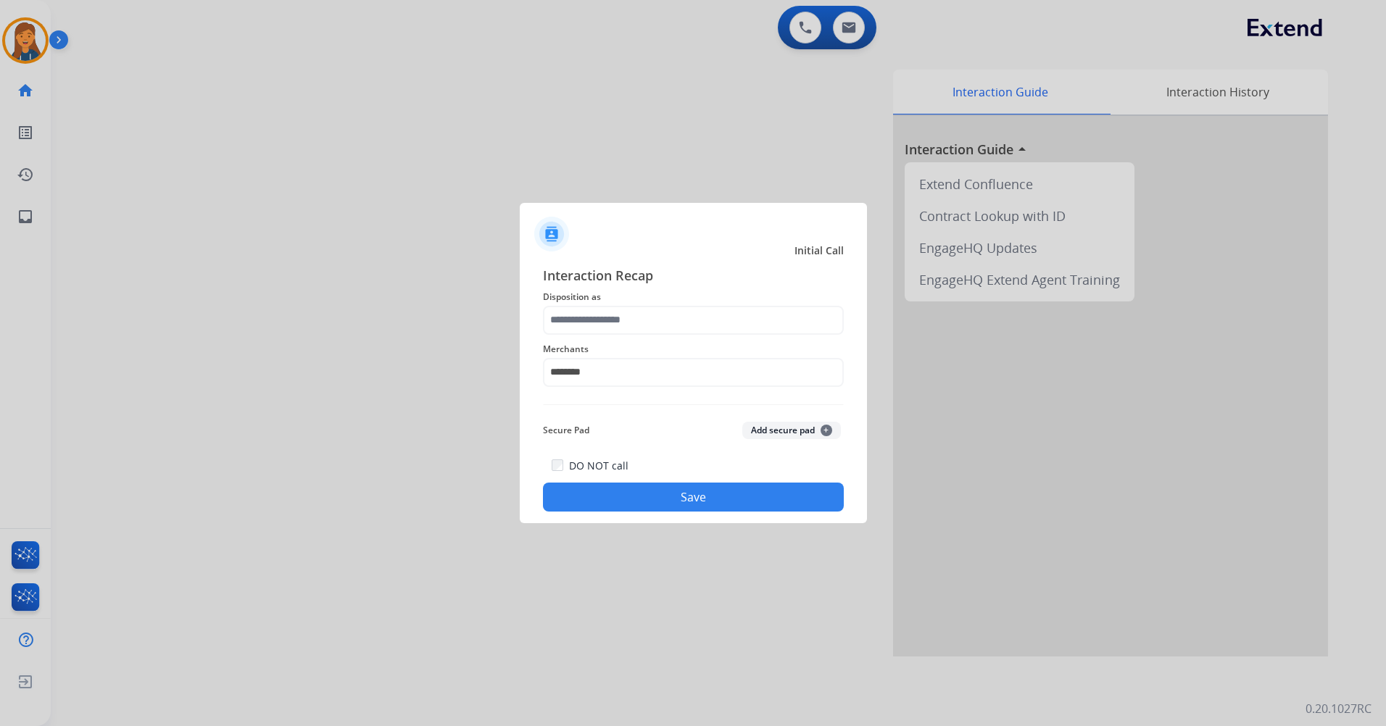
type input "*****"
click at [599, 502] on button "Save" at bounding box center [693, 497] width 301 height 29
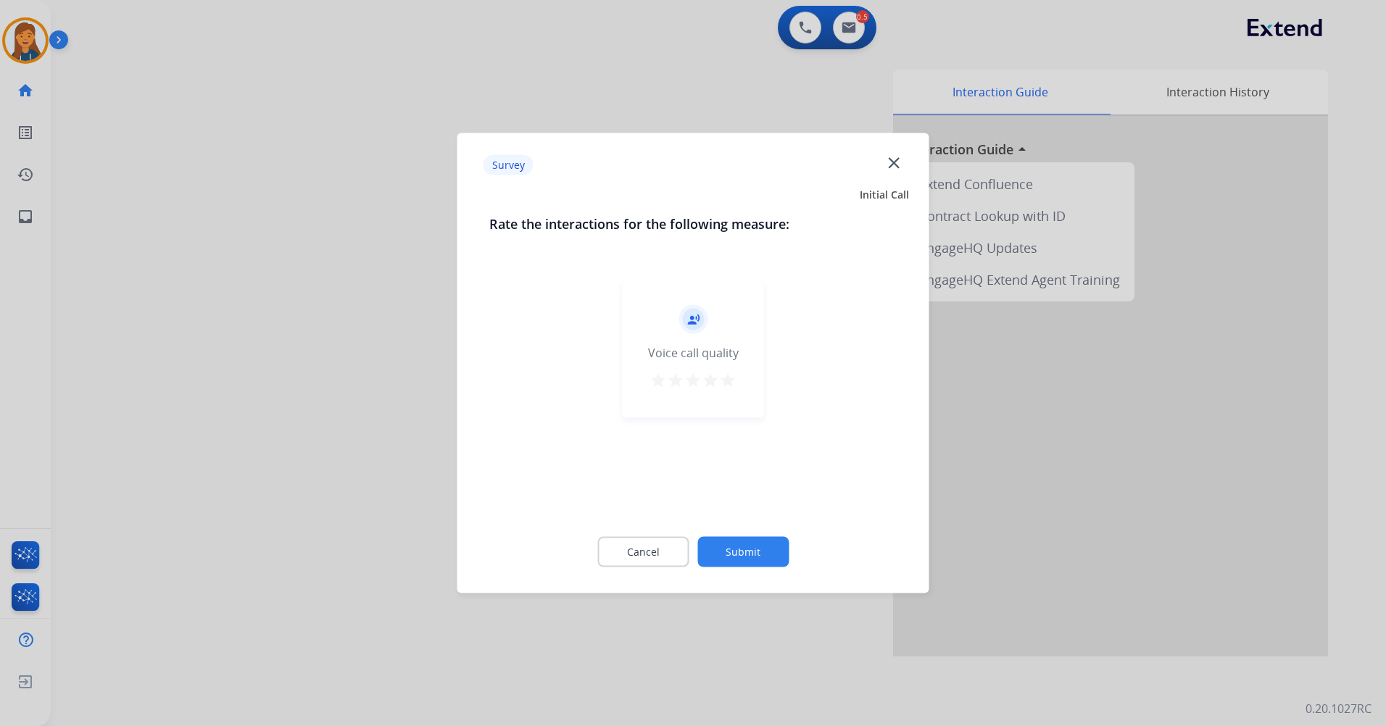
click at [727, 379] on mat-icon "star" at bounding box center [727, 380] width 17 height 17
click at [744, 540] on button "Submit" at bounding box center [742, 552] width 91 height 30
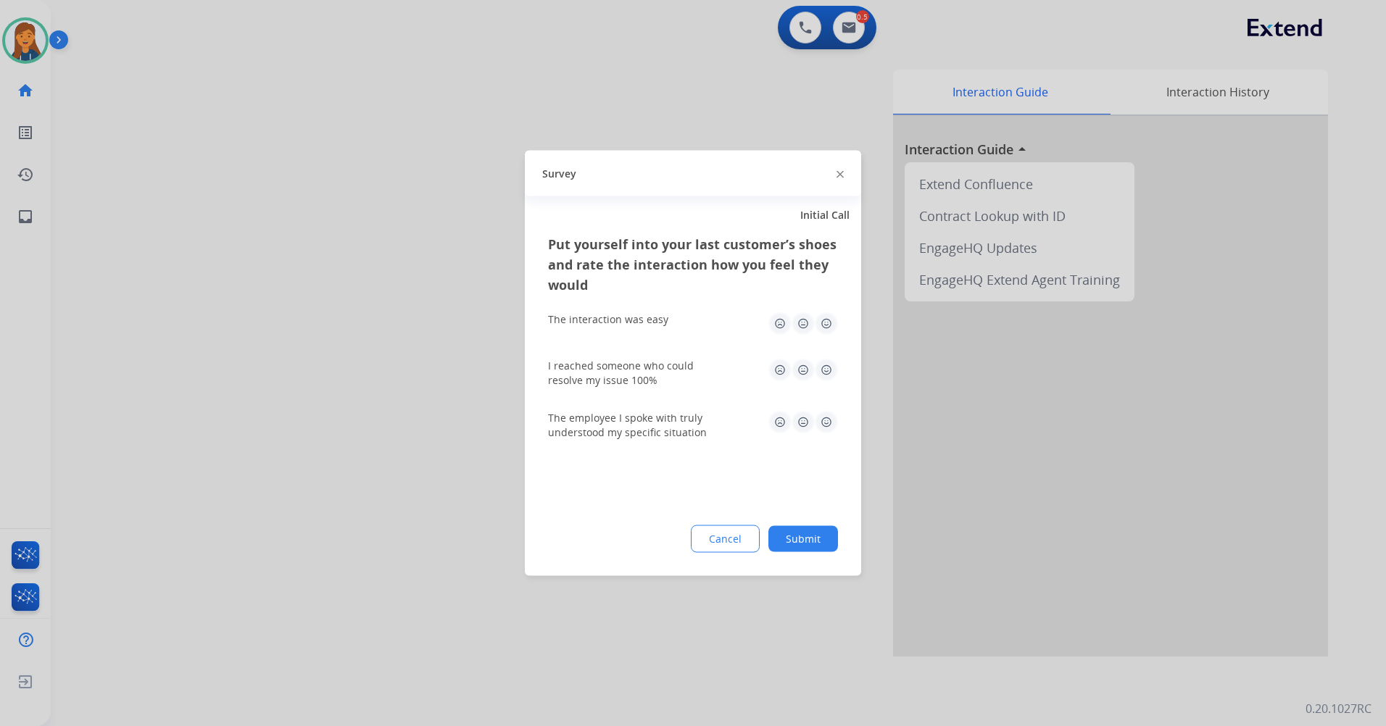
click at [826, 331] on img at bounding box center [826, 323] width 23 height 23
click at [816, 372] on img at bounding box center [826, 370] width 23 height 23
click at [831, 418] on img at bounding box center [826, 422] width 23 height 23
click at [807, 531] on button "Submit" at bounding box center [803, 539] width 70 height 26
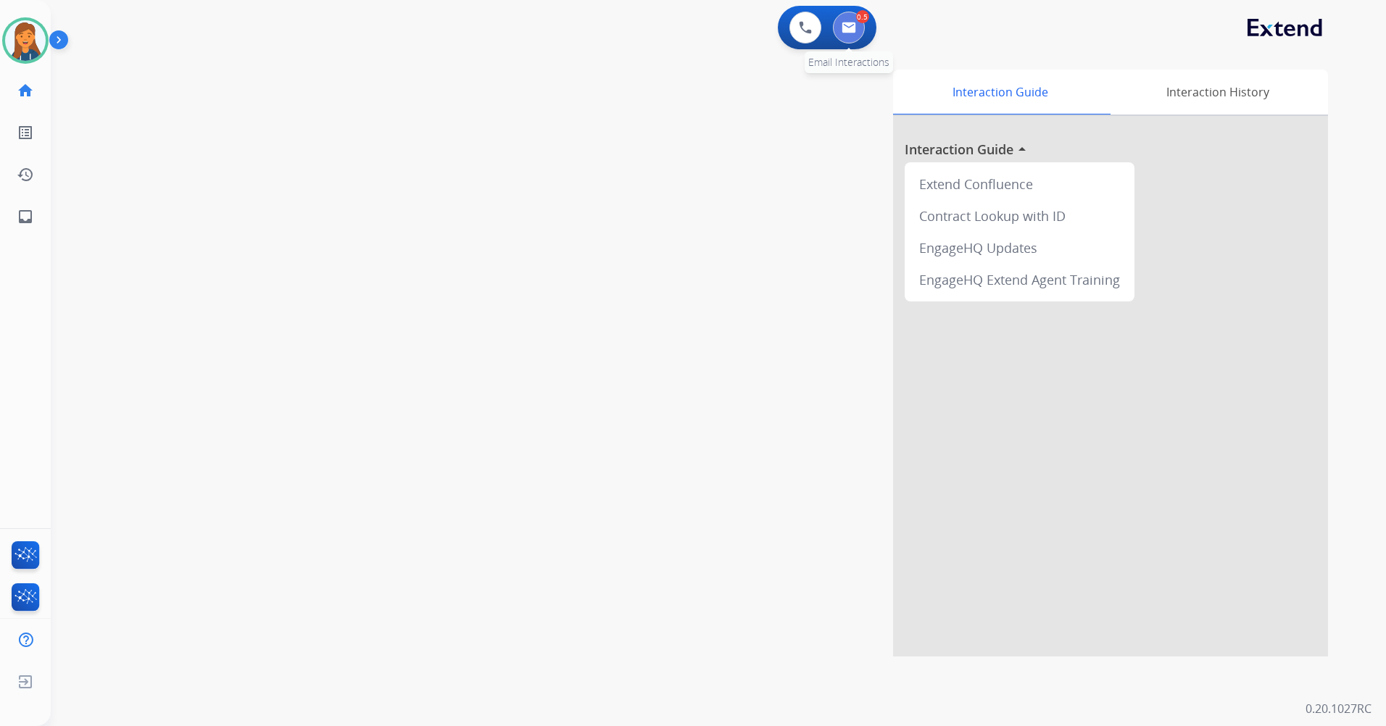
click at [849, 28] on img at bounding box center [849, 28] width 14 height 12
select select "**********"
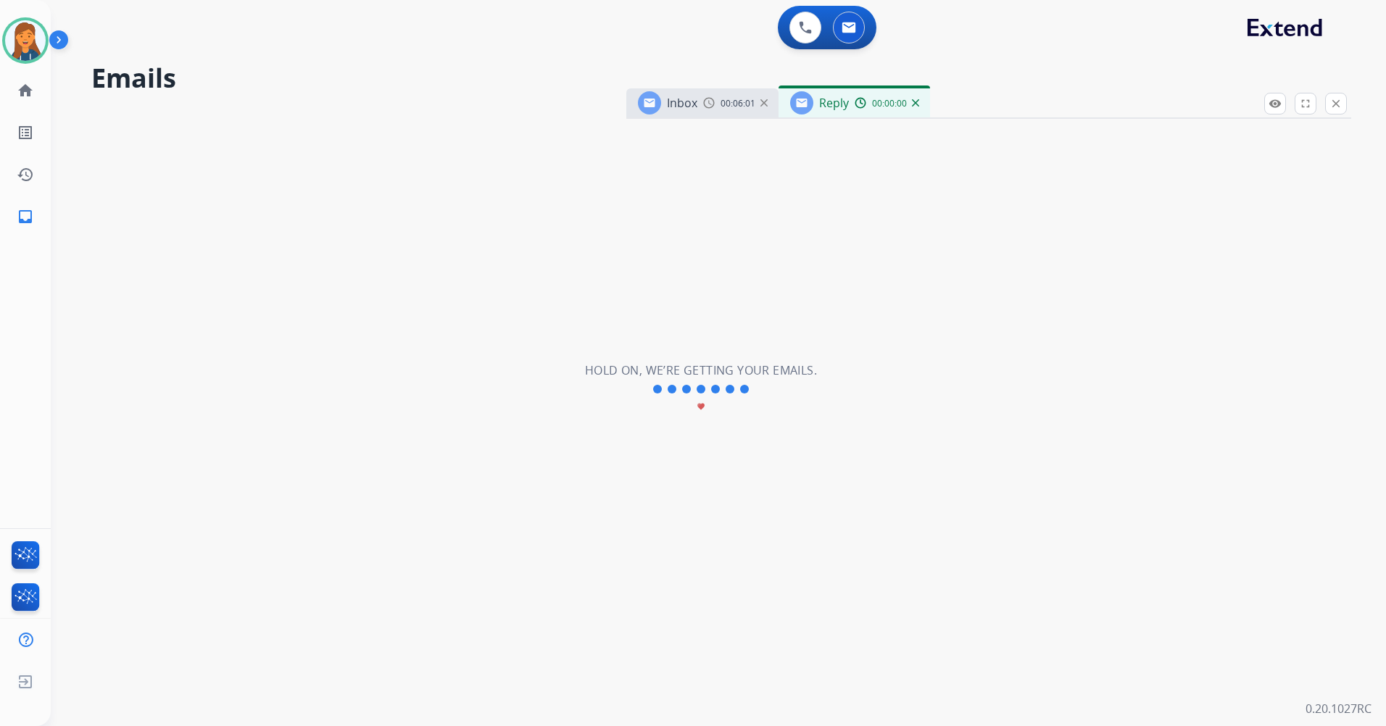
select select "**********"
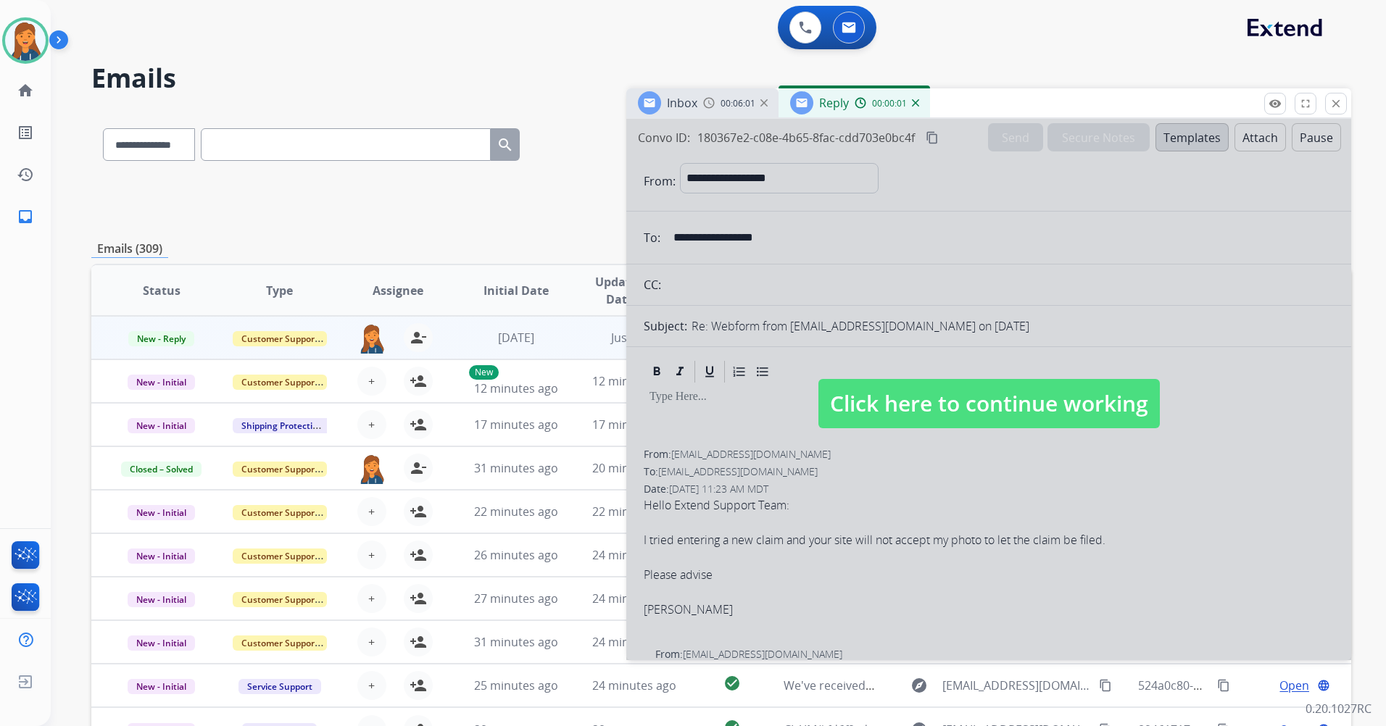
click at [905, 420] on span "Click here to continue working" at bounding box center [988, 403] width 341 height 49
select select
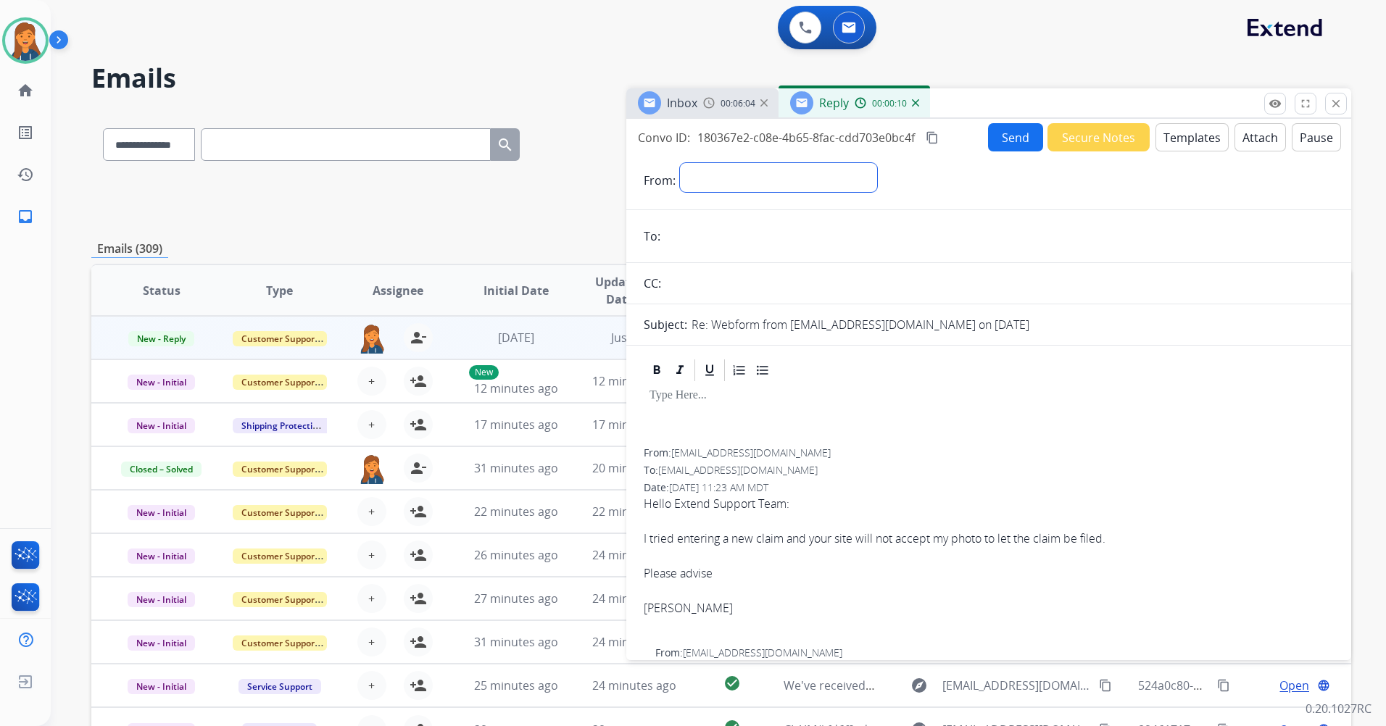
click at [702, 190] on select "**********" at bounding box center [778, 177] width 197 height 29
select select "**********"
click at [680, 163] on select "**********" at bounding box center [778, 177] width 197 height 29
click at [730, 109] on span "00:06:06" at bounding box center [738, 104] width 35 height 12
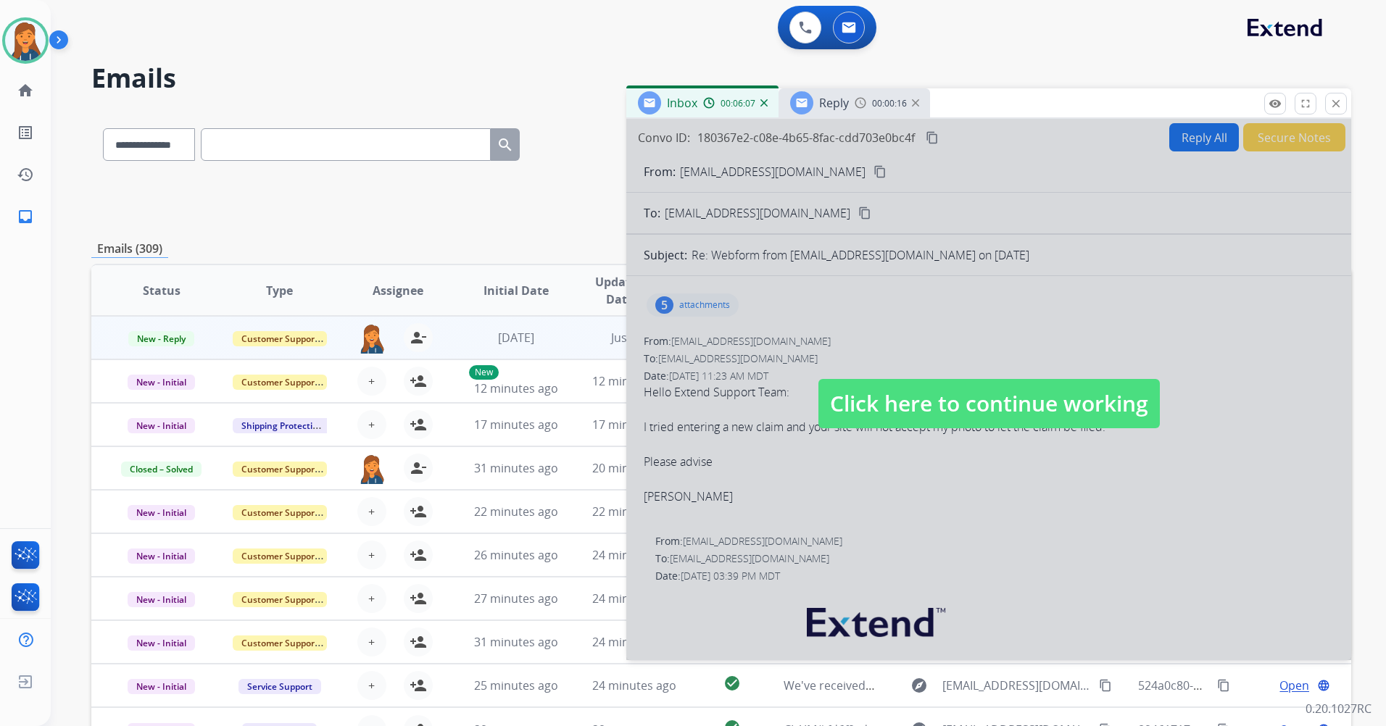
click at [902, 399] on span "Click here to continue working" at bounding box center [988, 403] width 341 height 49
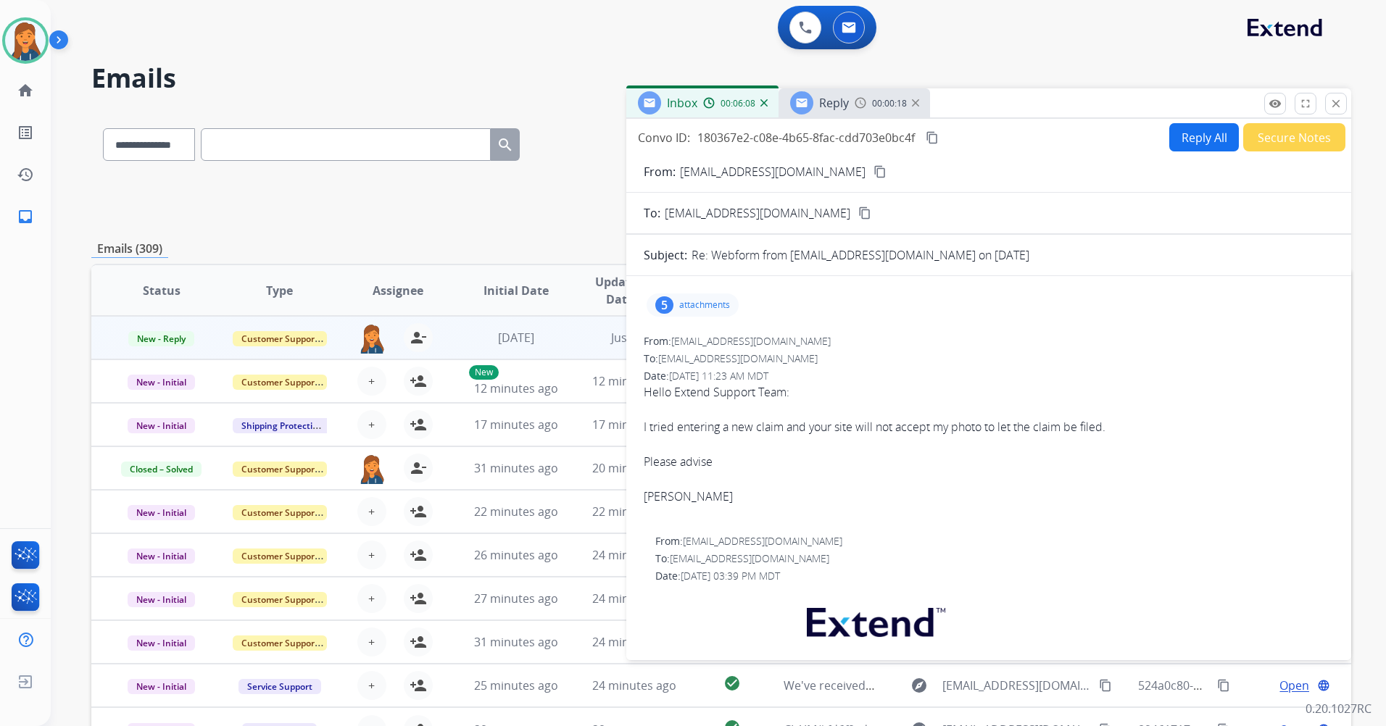
click at [871, 165] on button "content_copy" at bounding box center [879, 171] width 17 height 17
click at [801, 85] on h2 "Emails" at bounding box center [721, 78] width 1260 height 29
click at [800, 109] on div at bounding box center [801, 102] width 23 height 23
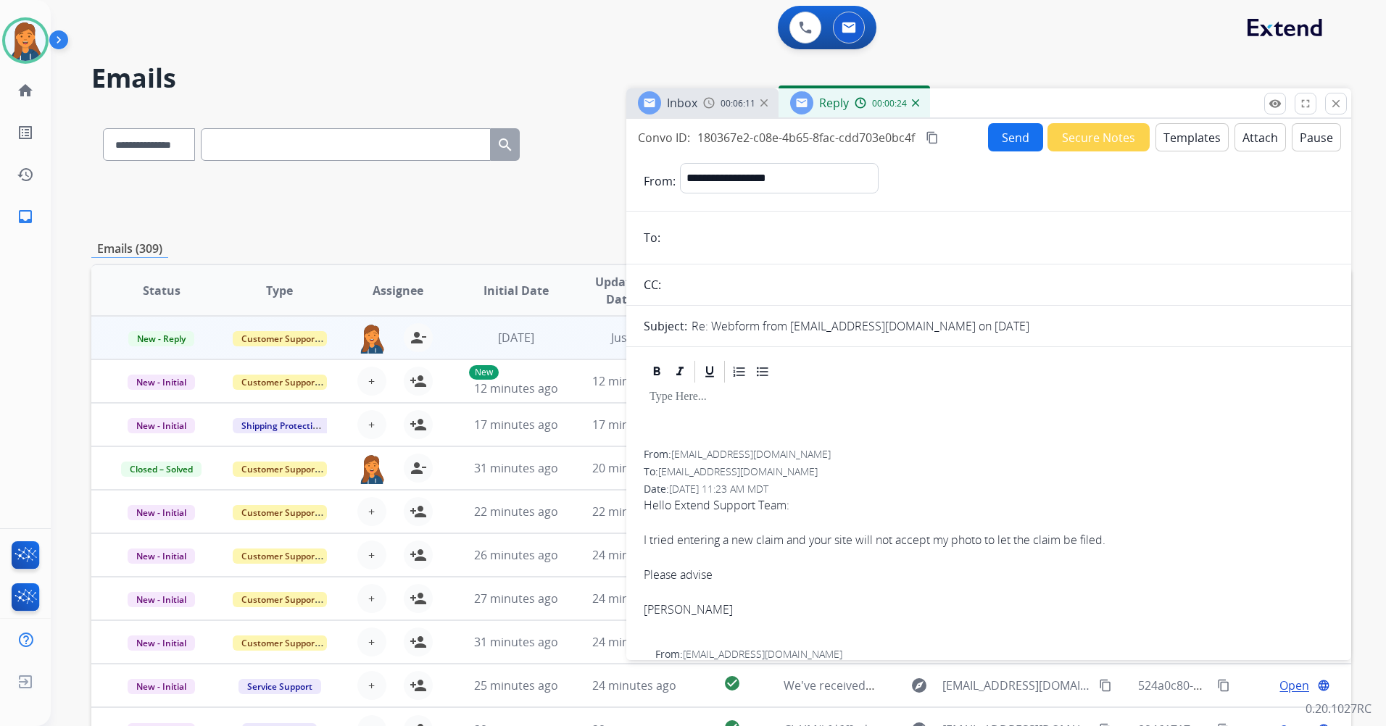
click at [707, 227] on input "email" at bounding box center [999, 237] width 669 height 29
paste input "**********"
type input "**********"
click at [1198, 124] on button "Templates" at bounding box center [1191, 137] width 73 height 28
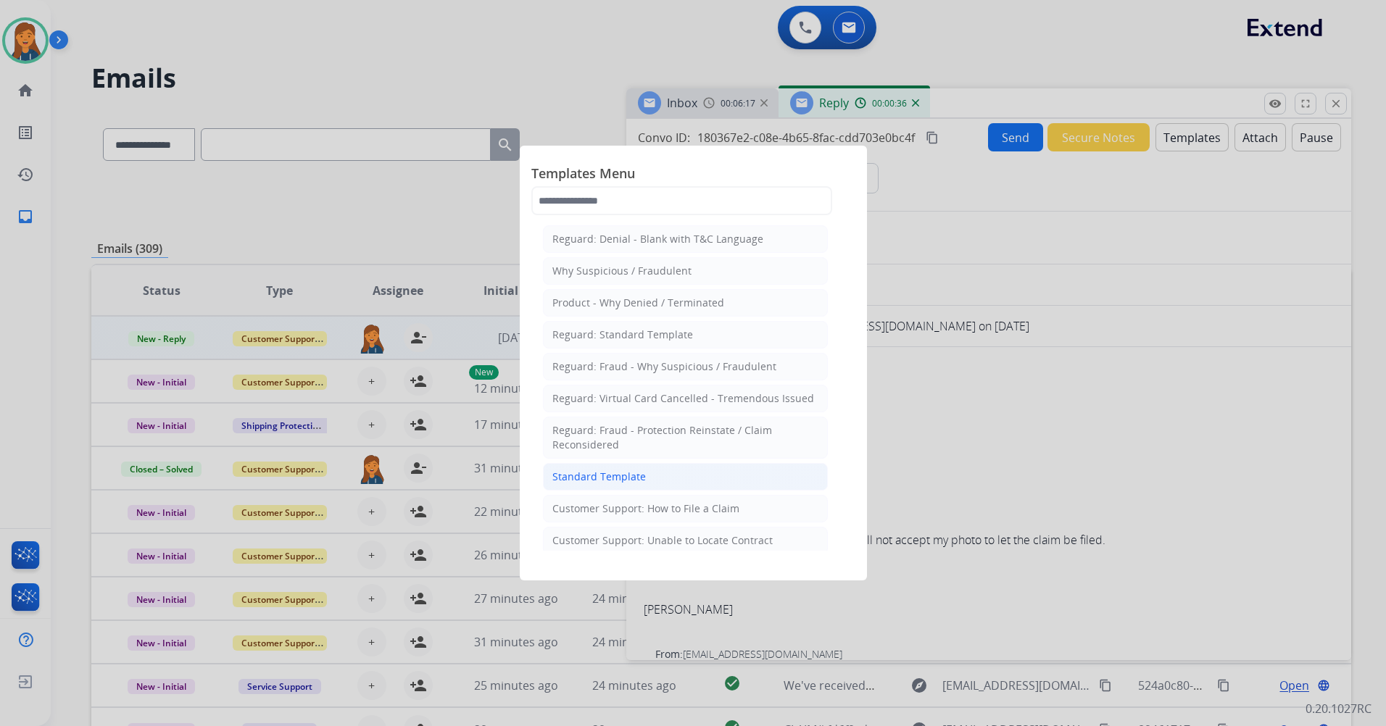
click at [660, 464] on li "Standard Template" at bounding box center [685, 477] width 285 height 28
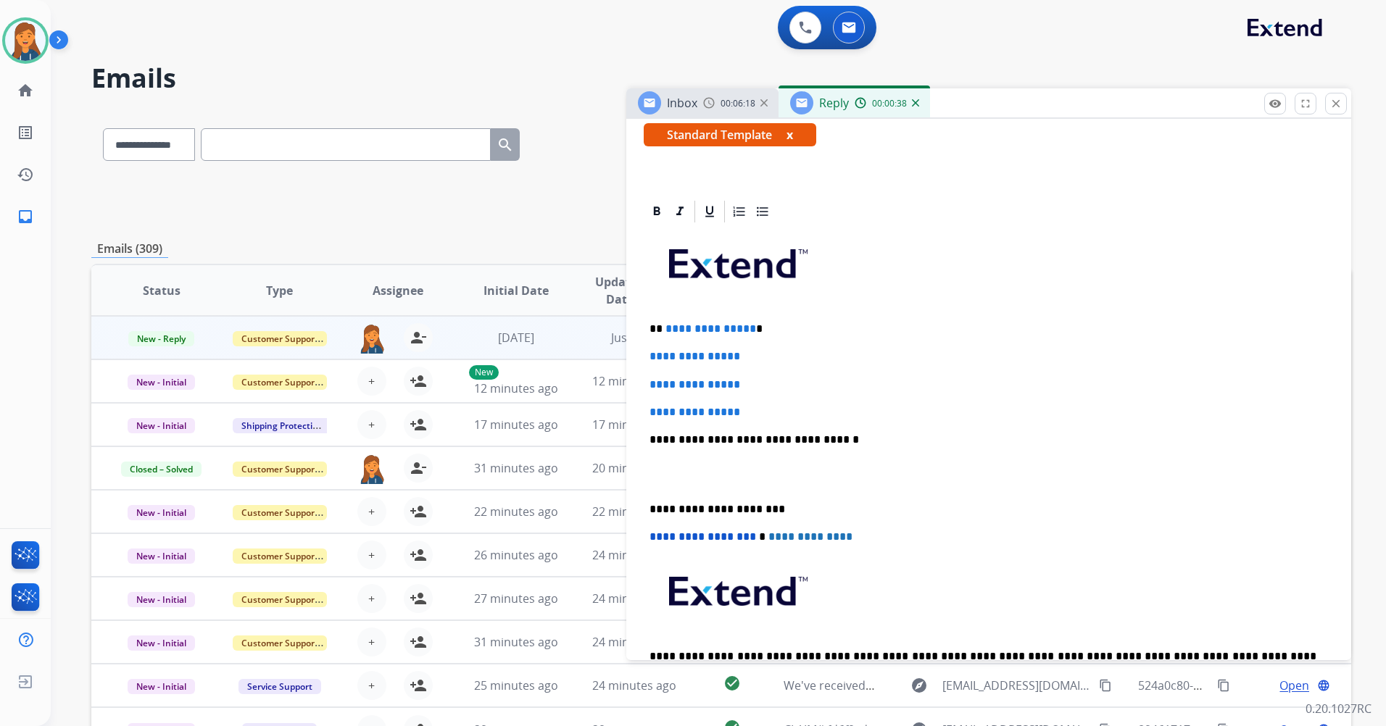
scroll to position [290, 0]
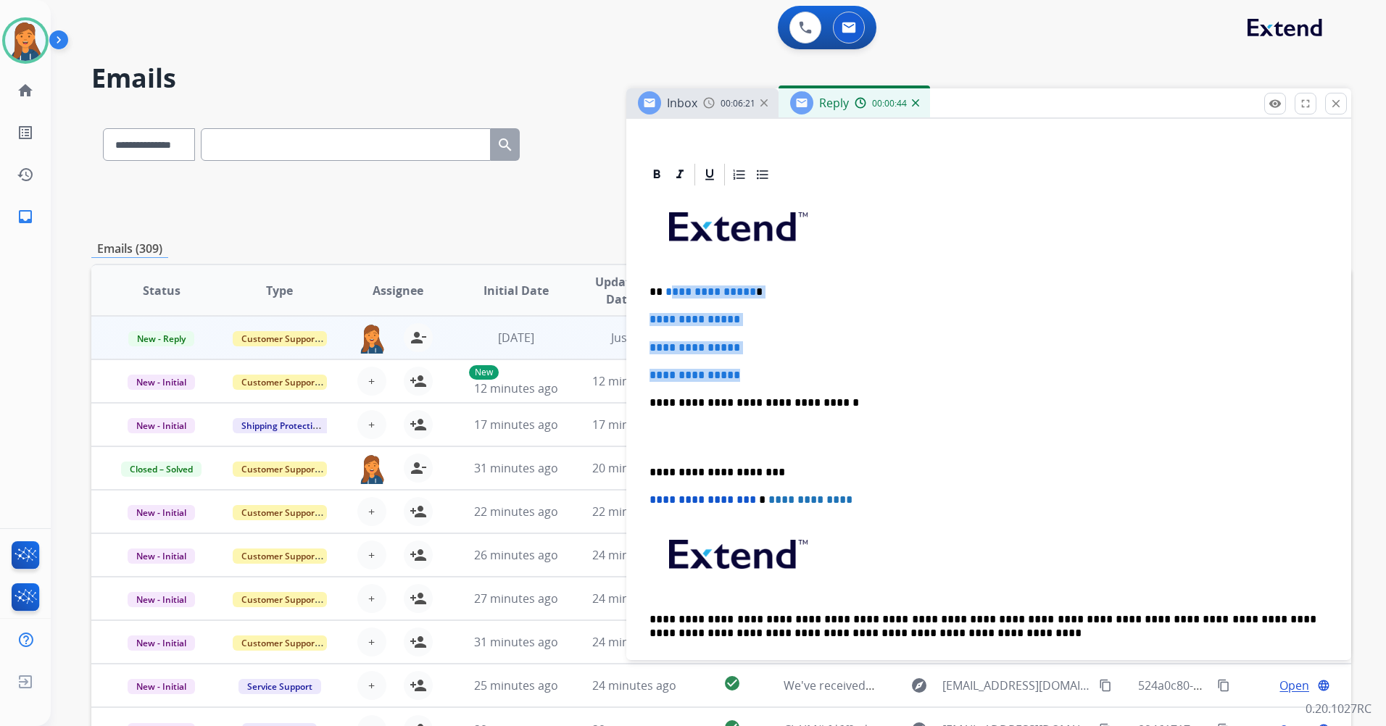
drag, startPoint x: 752, startPoint y: 378, endPoint x: 669, endPoint y: 287, distance: 123.2
click at [669, 287] on div "**********" at bounding box center [989, 437] width 690 height 499
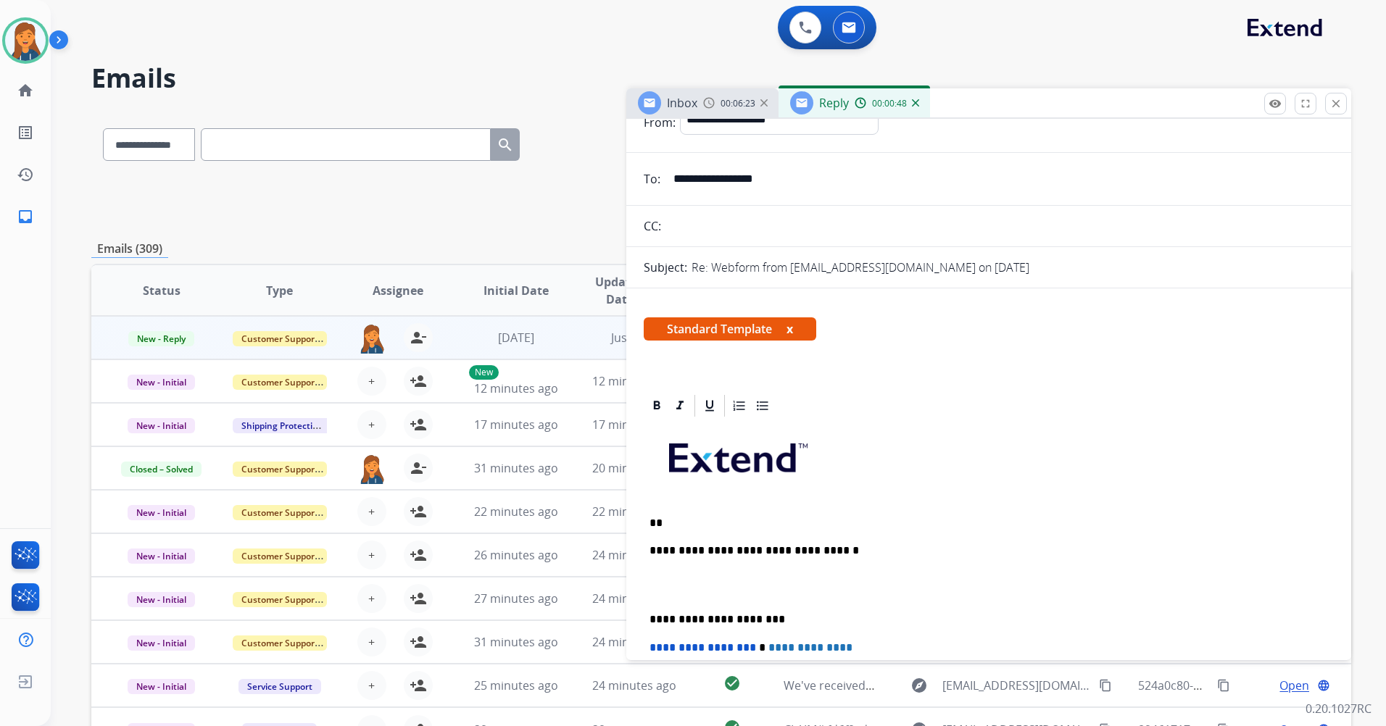
scroll to position [0, 0]
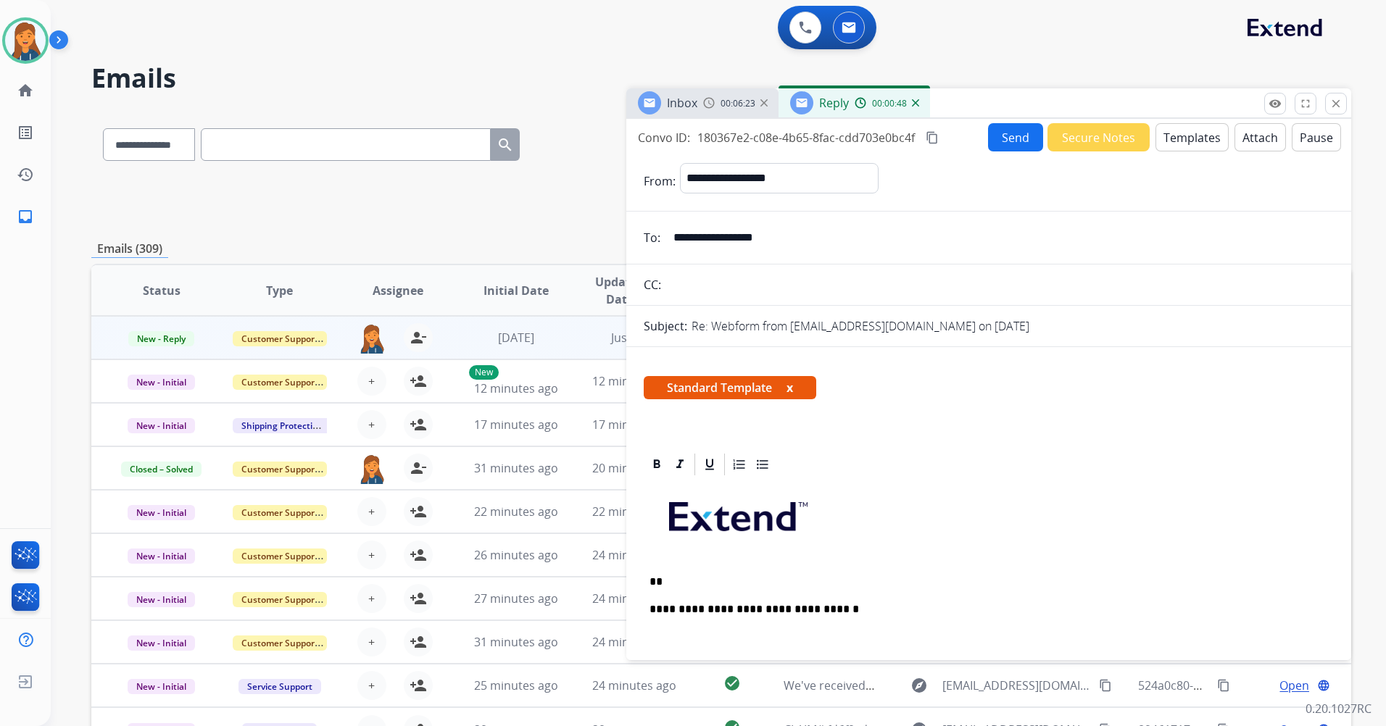
click at [1175, 128] on button "Templates" at bounding box center [1191, 137] width 73 height 28
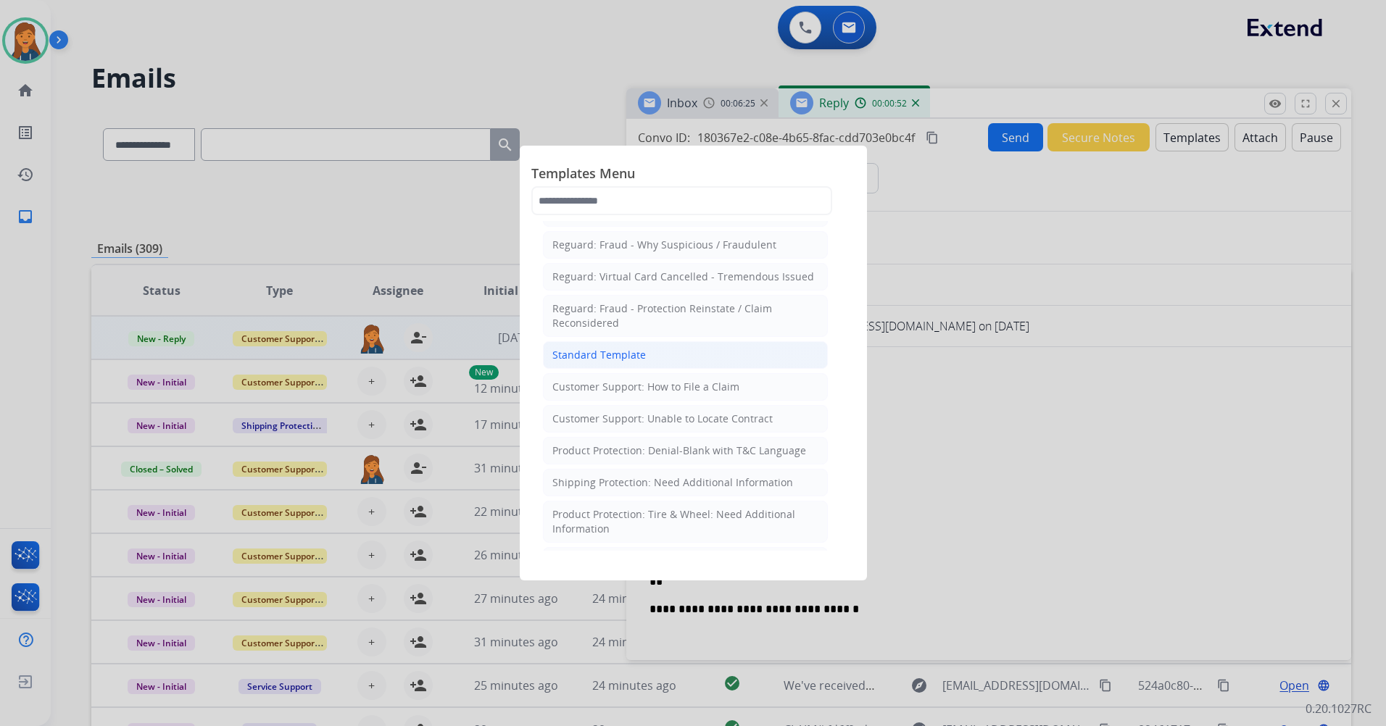
scroll to position [145, 0]
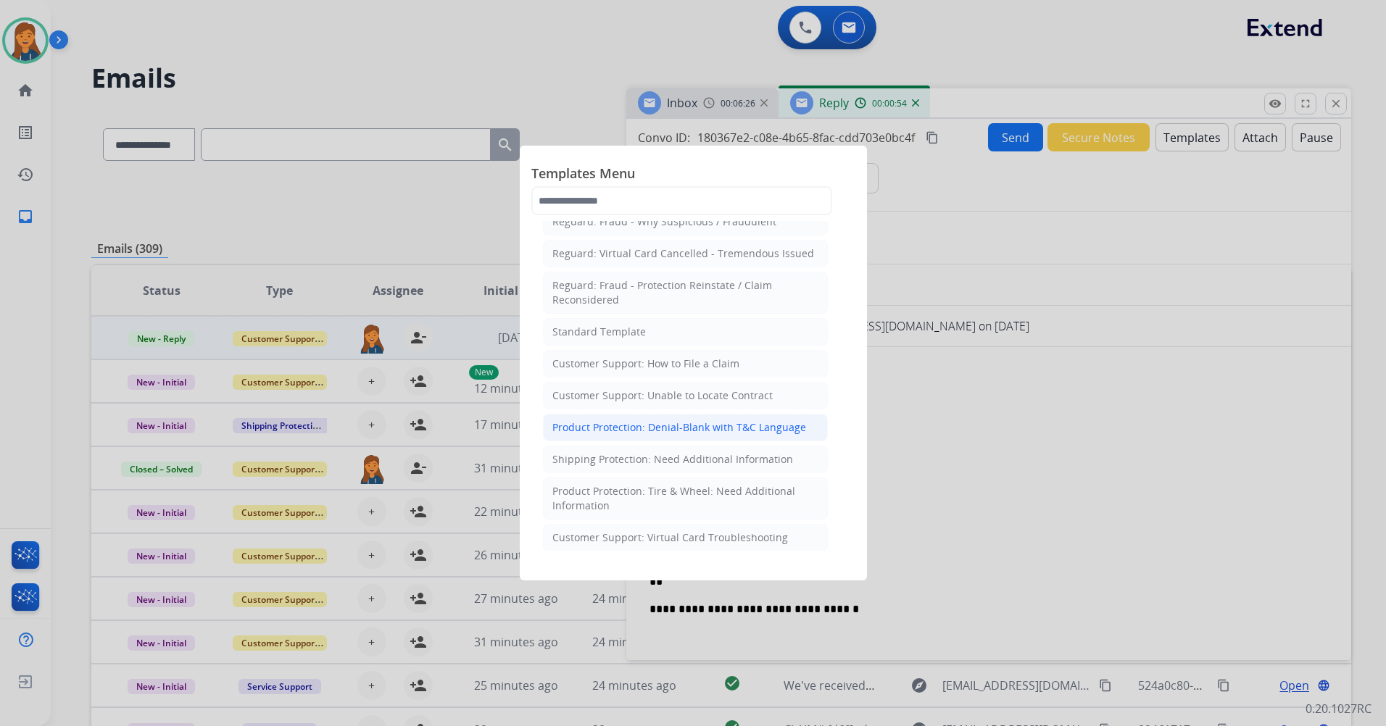
click at [722, 420] on div "Product Protection: Denial-Blank with T&C Language" at bounding box center [679, 427] width 254 height 14
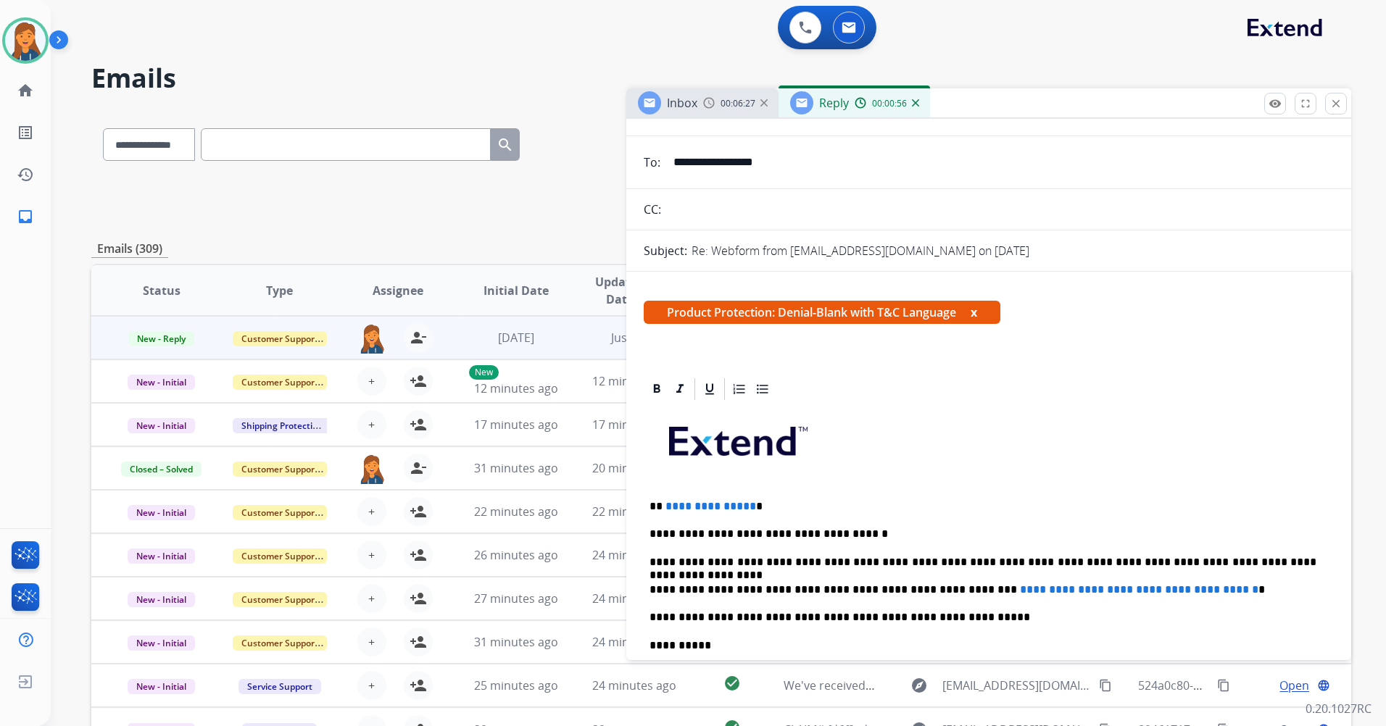
scroll to position [217, 0]
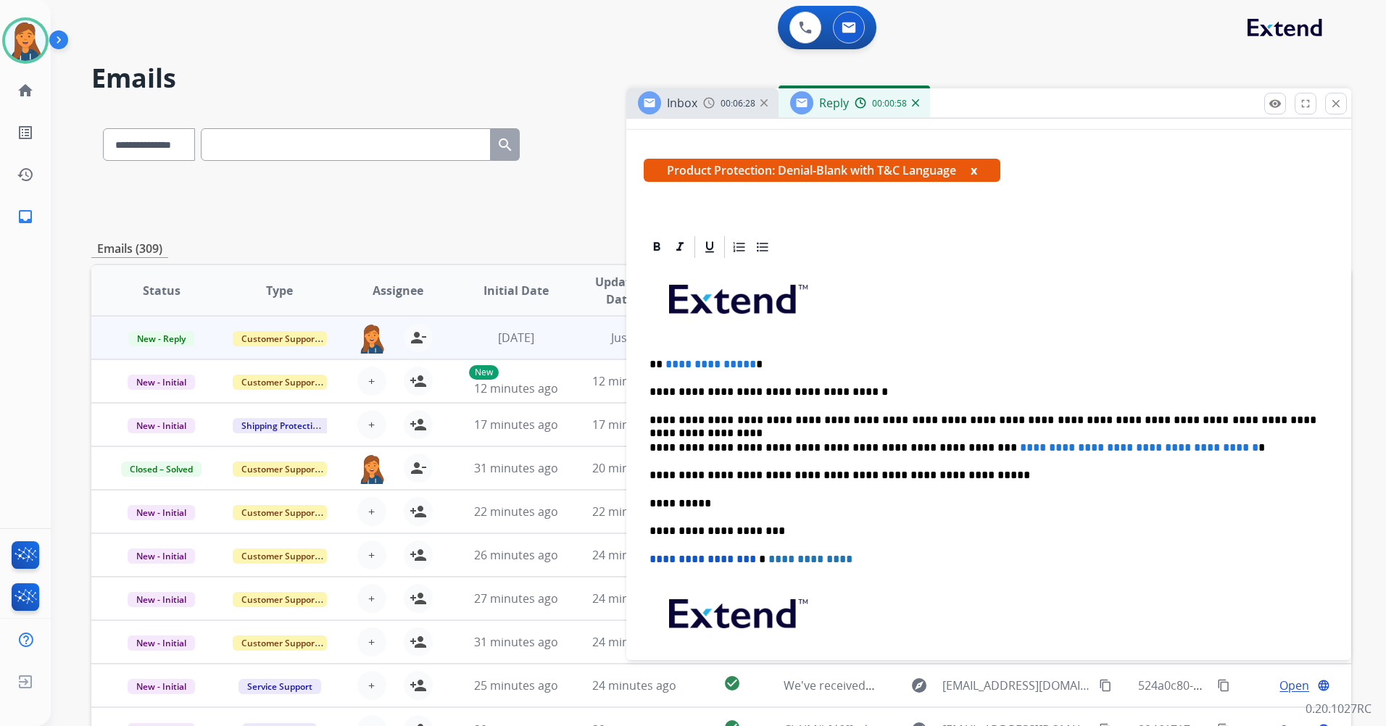
click at [746, 362] on span "**********" at bounding box center [710, 364] width 91 height 11
click at [1227, 450] on span "**********" at bounding box center [1139, 447] width 238 height 11
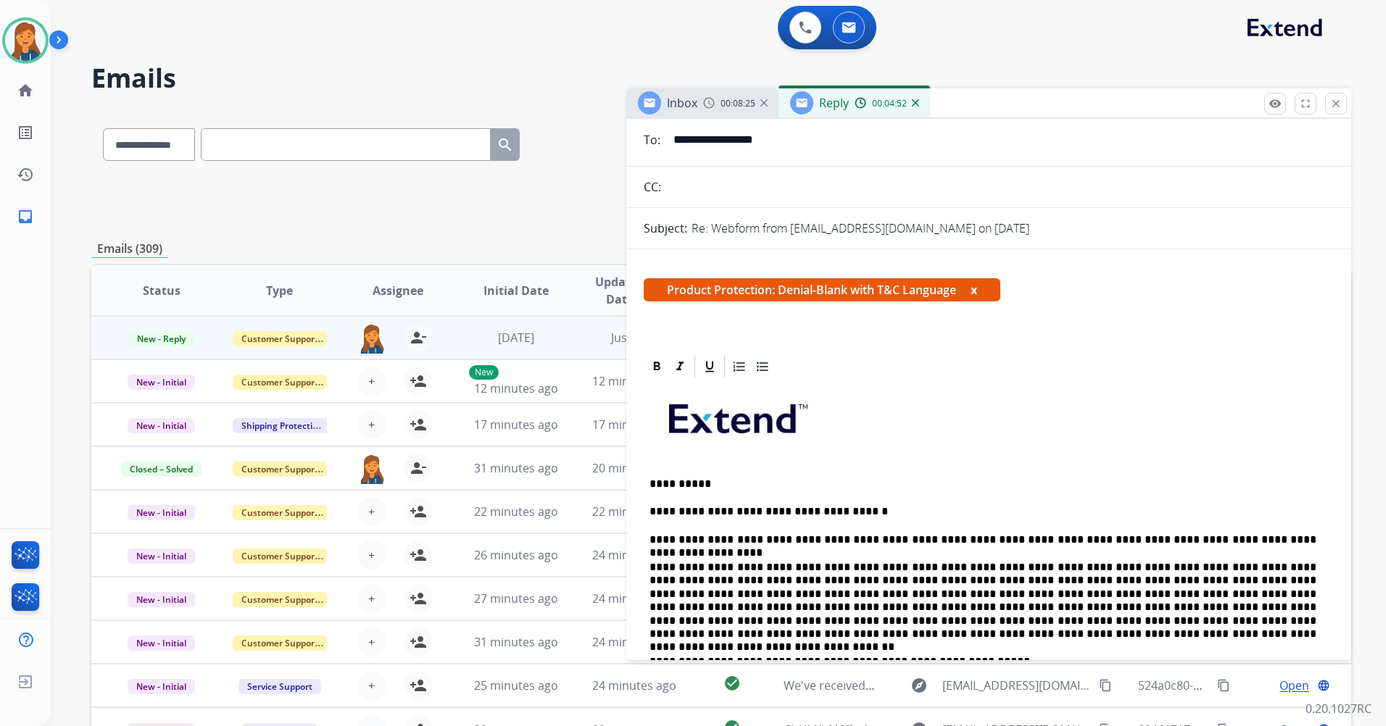
scroll to position [0, 0]
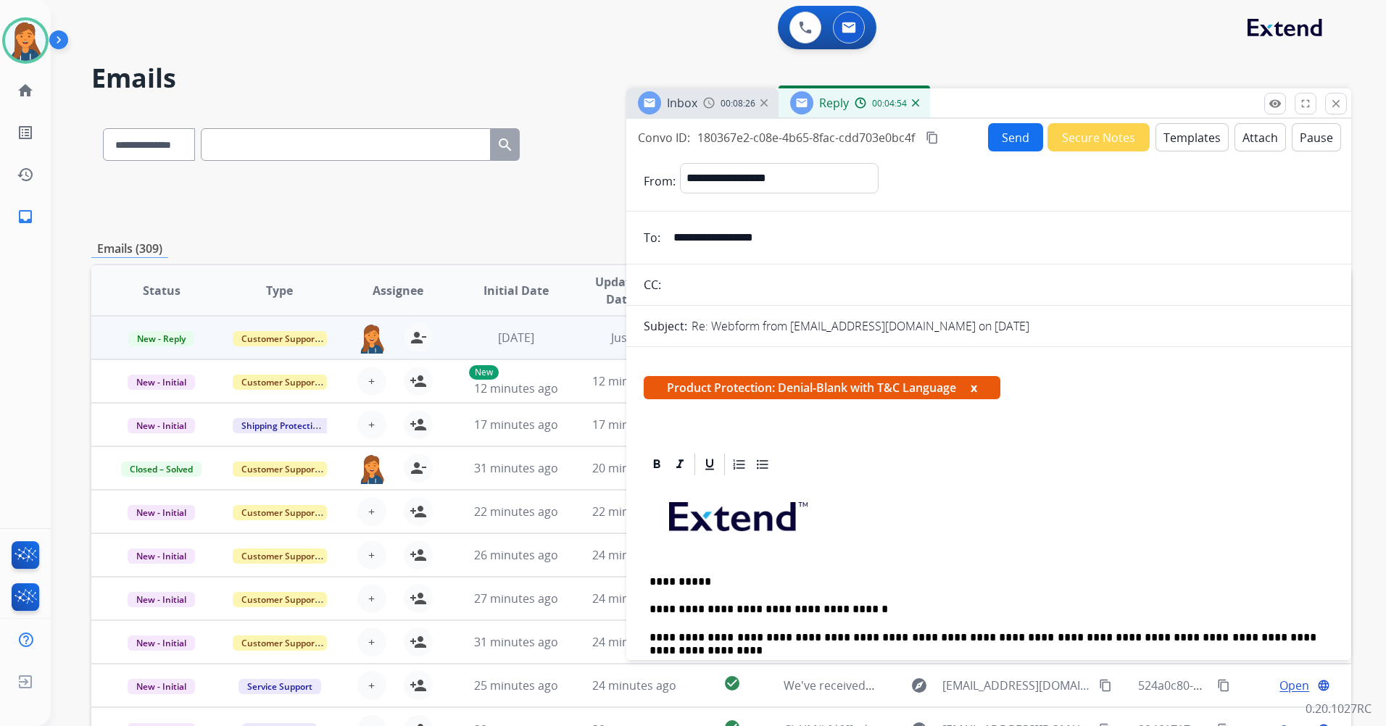
click at [1265, 136] on button "Attach" at bounding box center [1259, 137] width 51 height 28
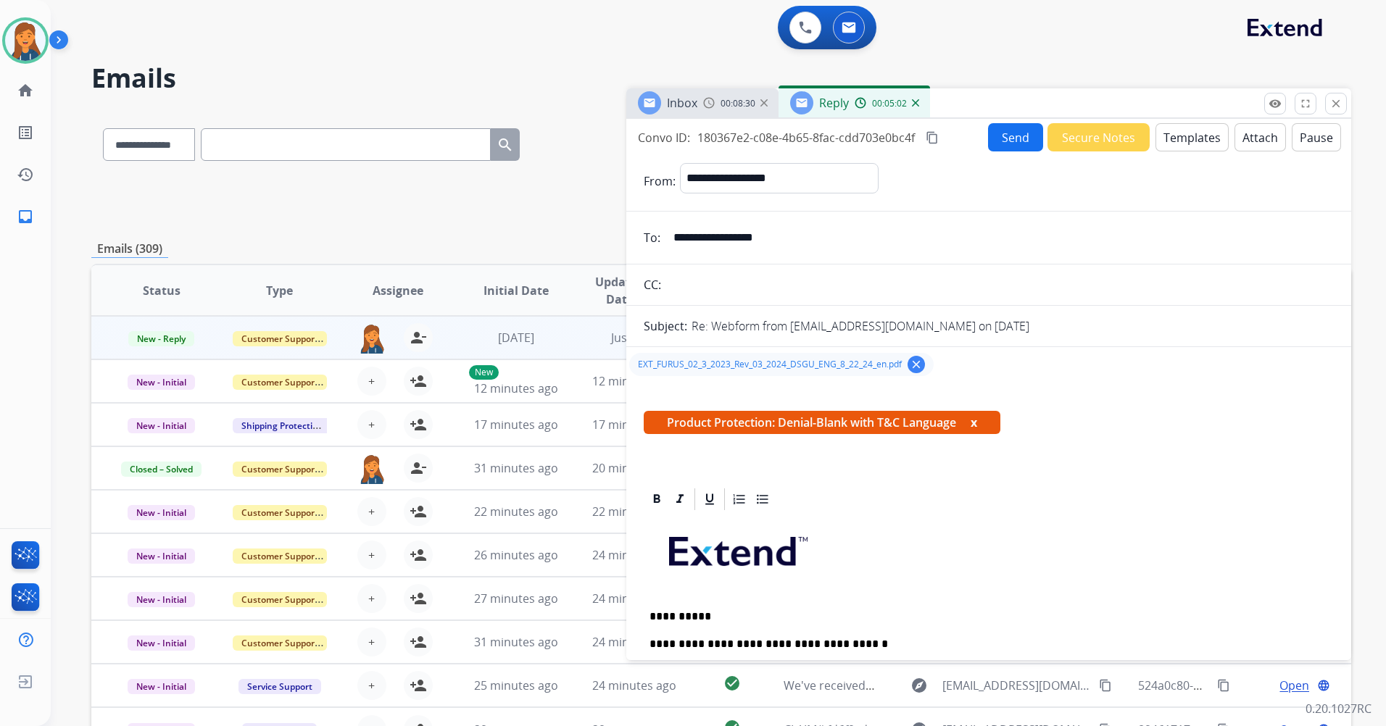
click at [1013, 140] on button "Send" at bounding box center [1015, 137] width 55 height 28
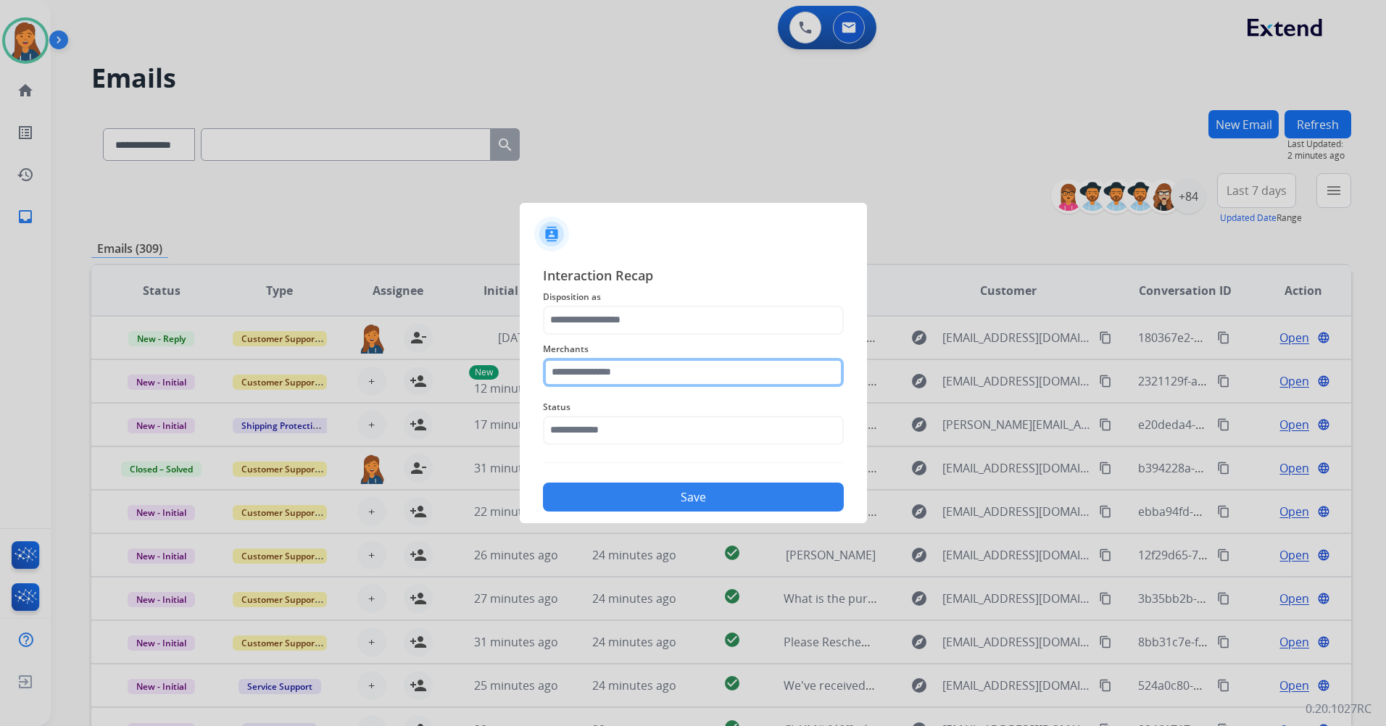
click at [590, 369] on input "text" at bounding box center [693, 372] width 301 height 29
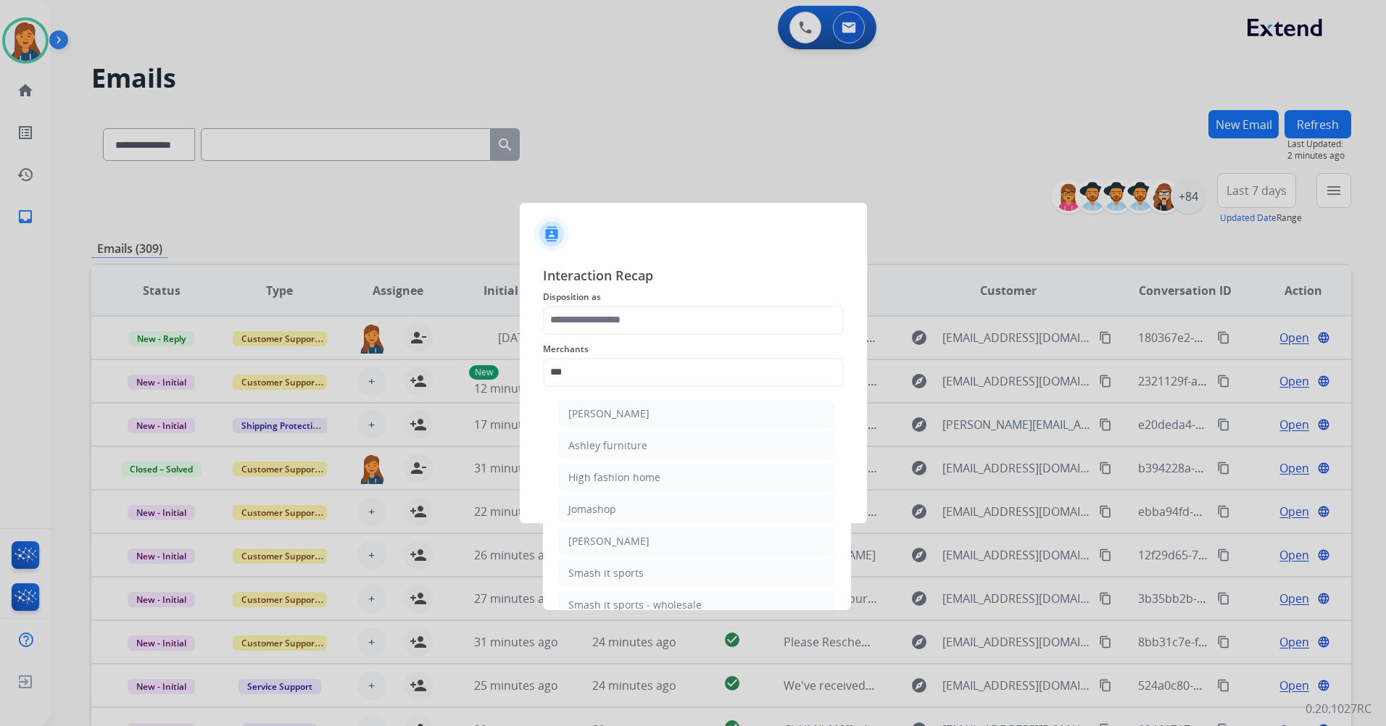
click at [653, 444] on li "Ashley furniture" at bounding box center [697, 446] width 276 height 28
type input "**********"
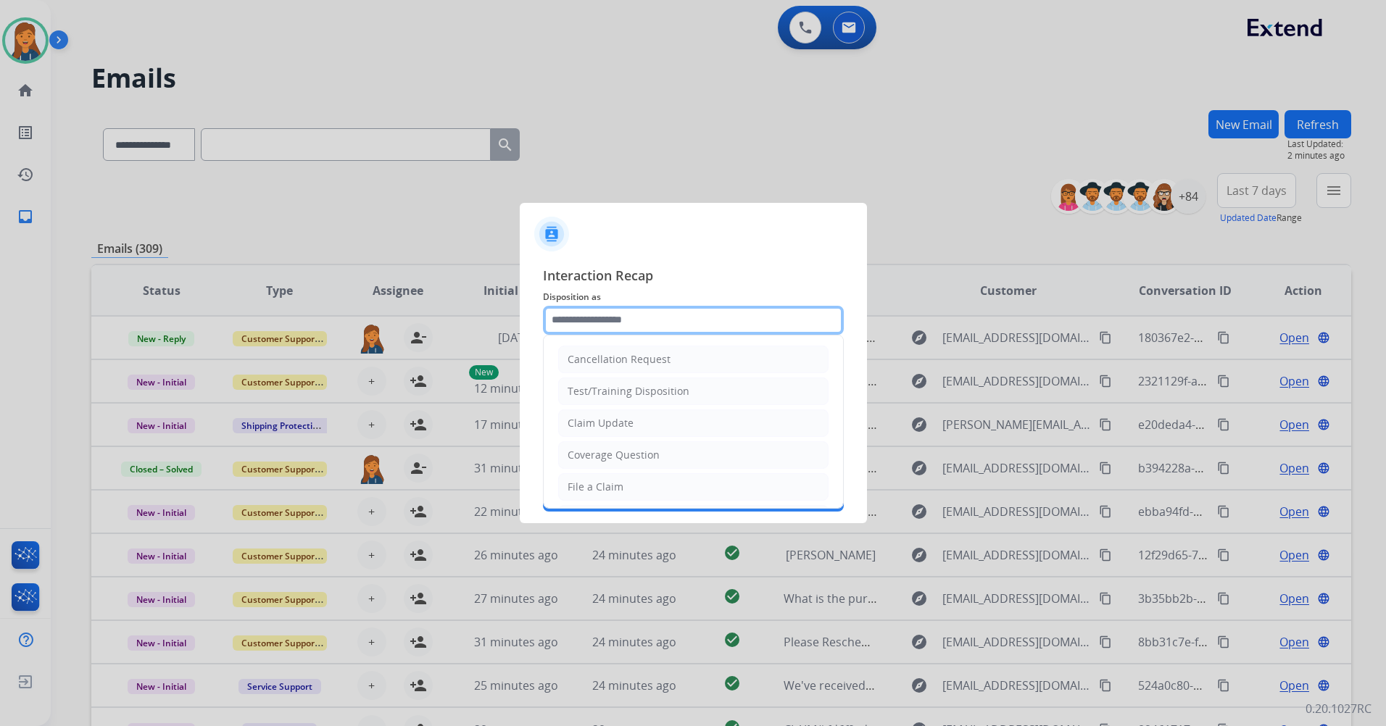
click at [628, 325] on input "text" at bounding box center [693, 320] width 301 height 29
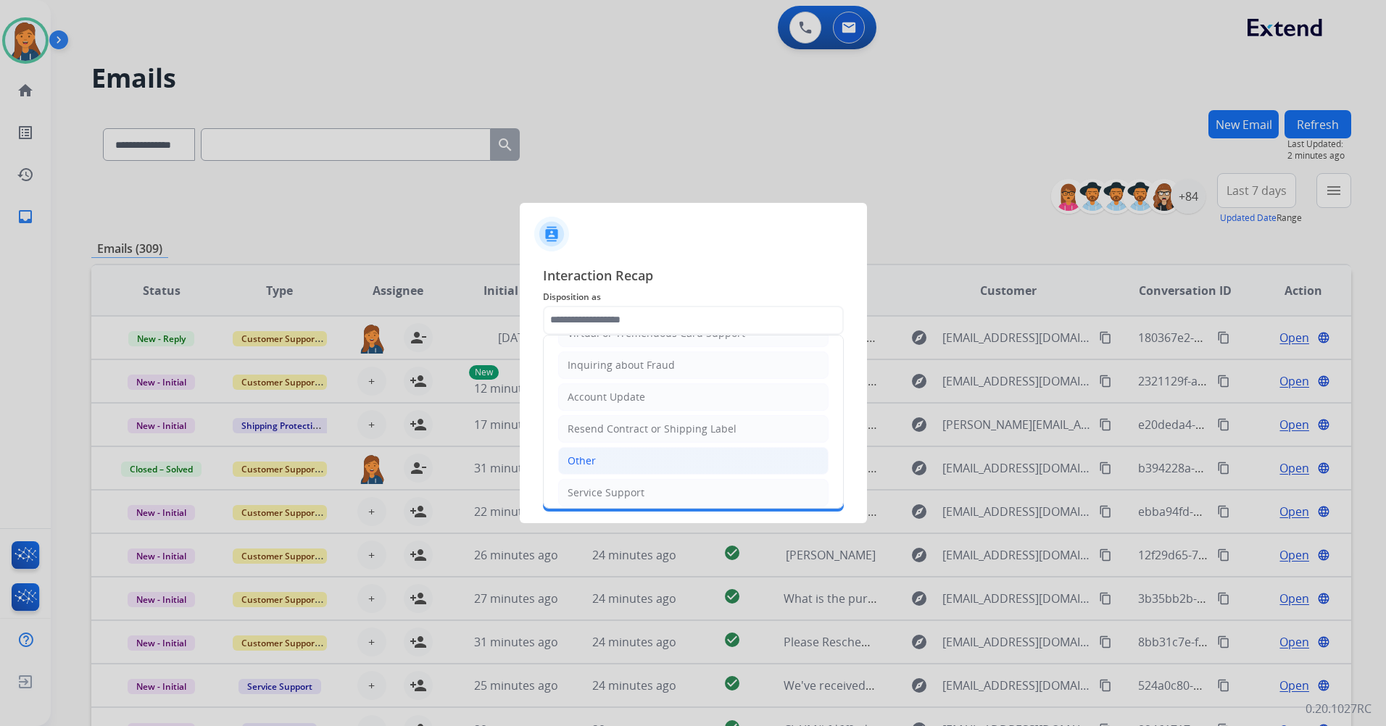
click at [609, 470] on li "Other" at bounding box center [693, 461] width 270 height 28
type input "*****"
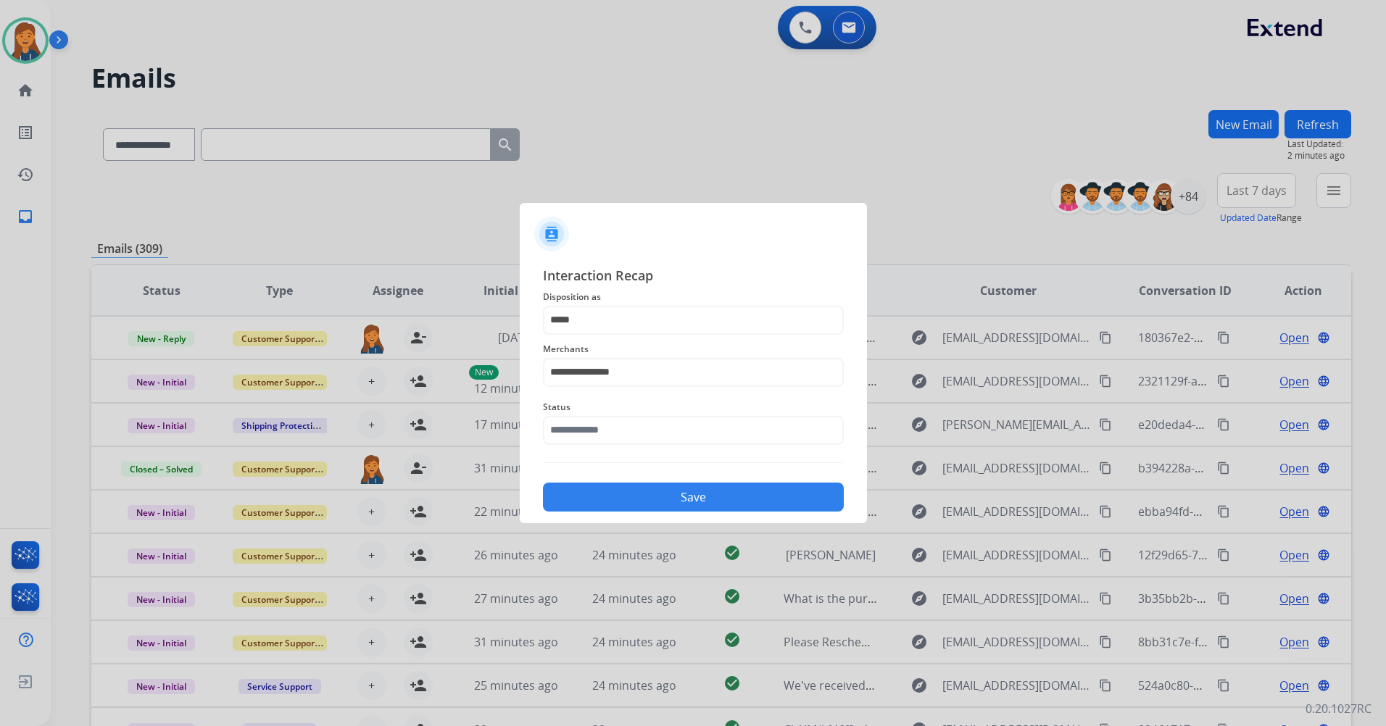
click at [607, 447] on div "Status" at bounding box center [693, 422] width 301 height 58
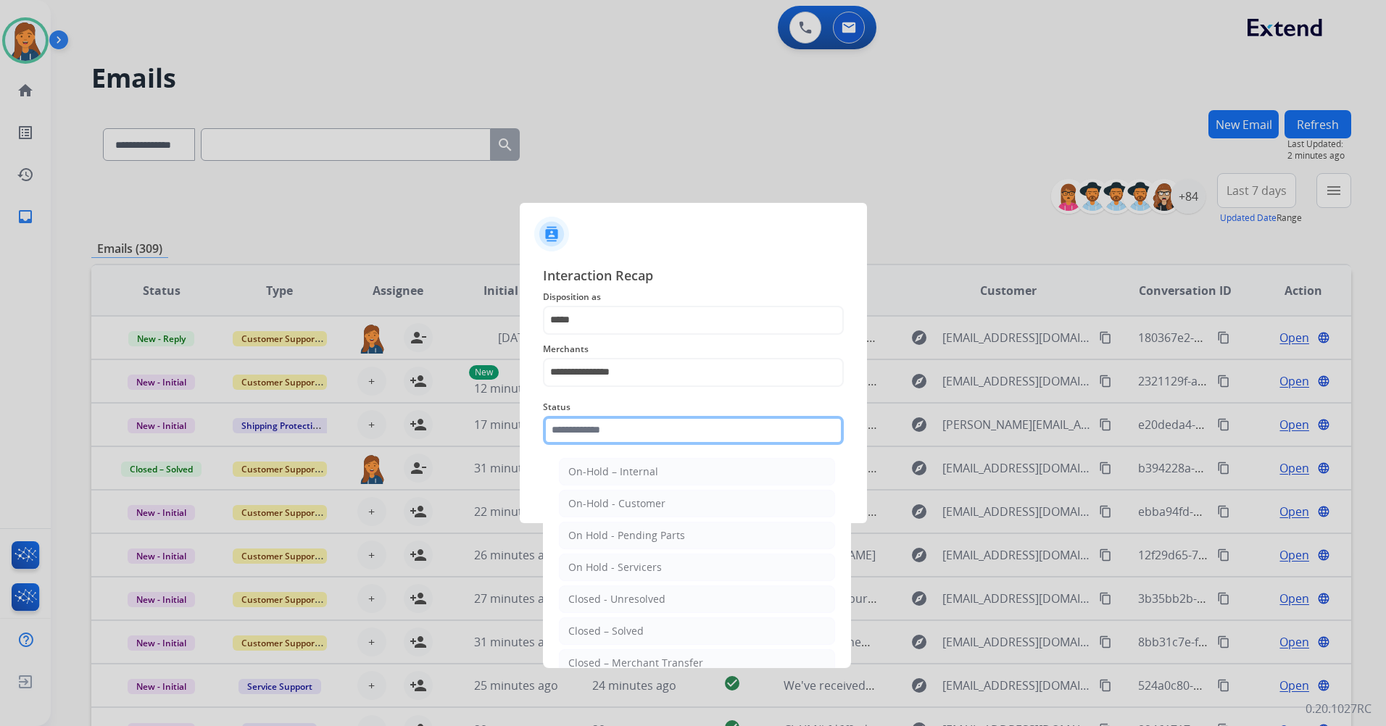
click at [607, 427] on input "text" at bounding box center [693, 430] width 301 height 29
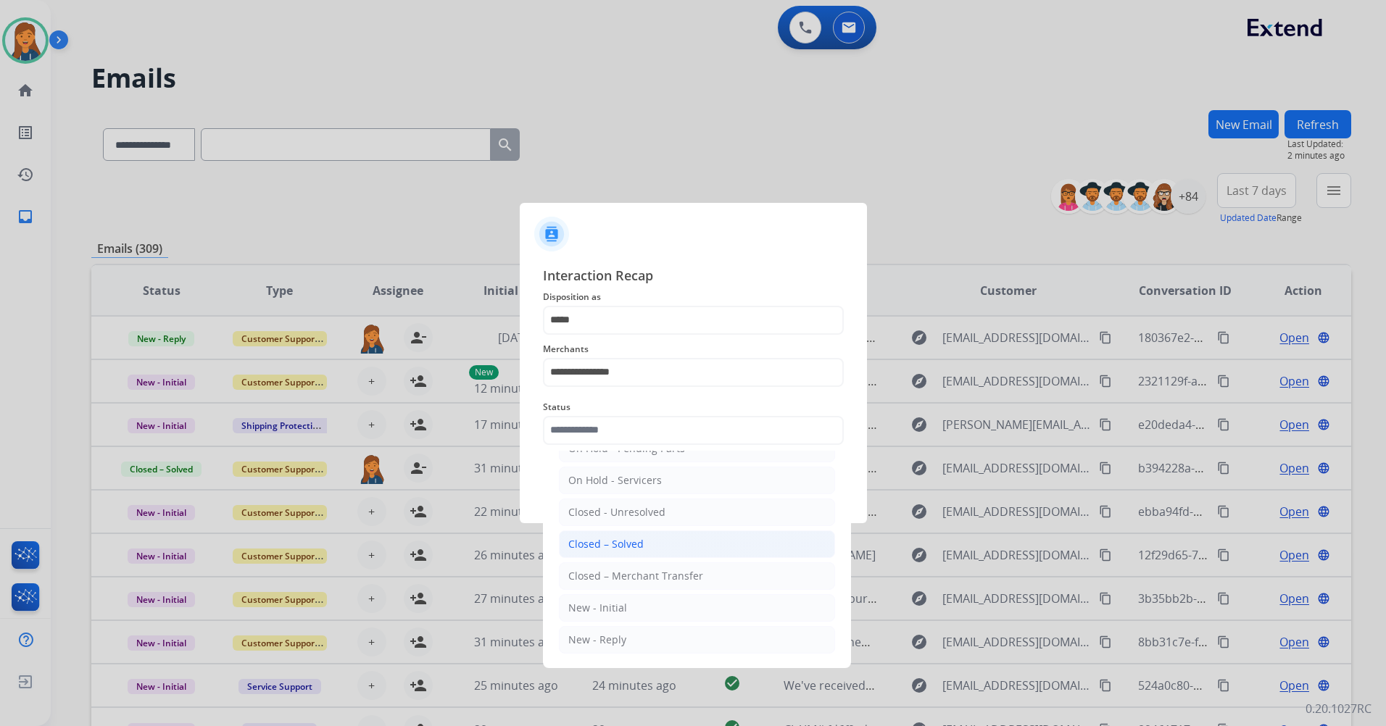
click at [605, 543] on div "Closed – Solved" at bounding box center [605, 544] width 75 height 14
type input "**********"
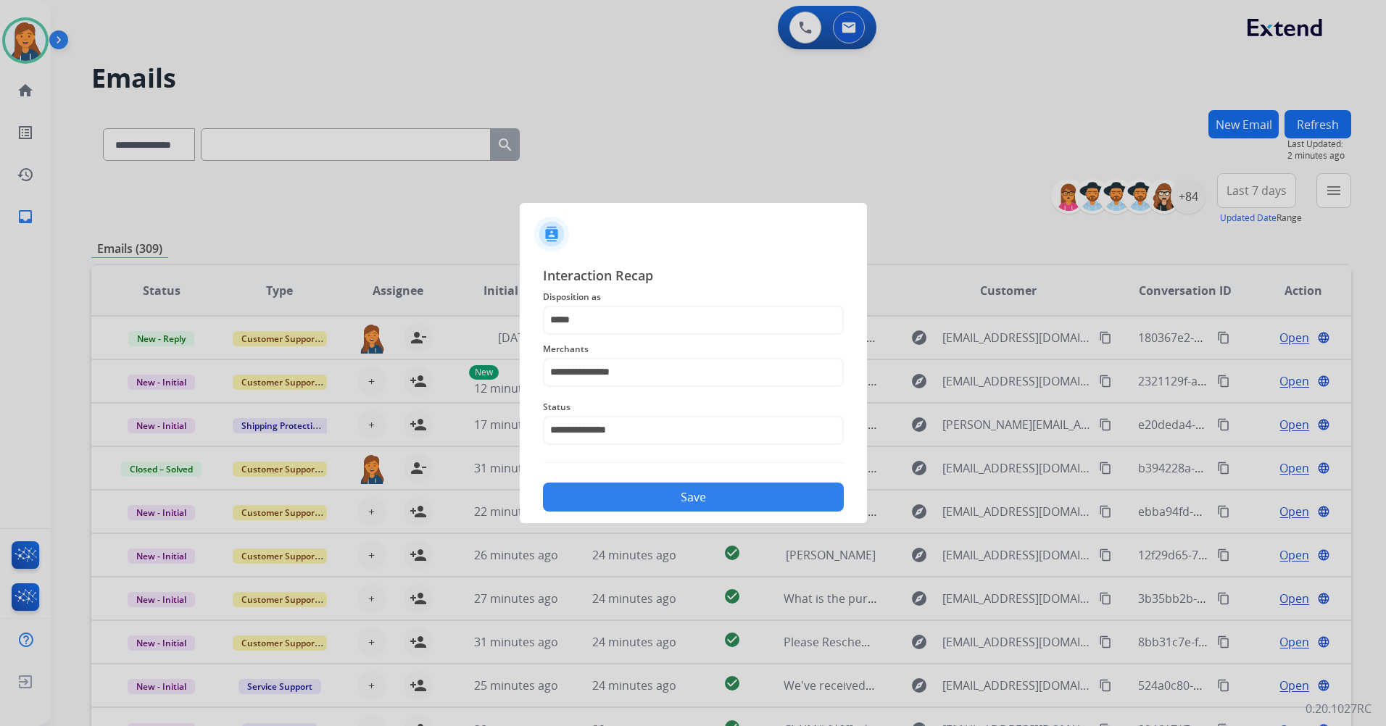
click at [626, 503] on button "Save" at bounding box center [693, 497] width 301 height 29
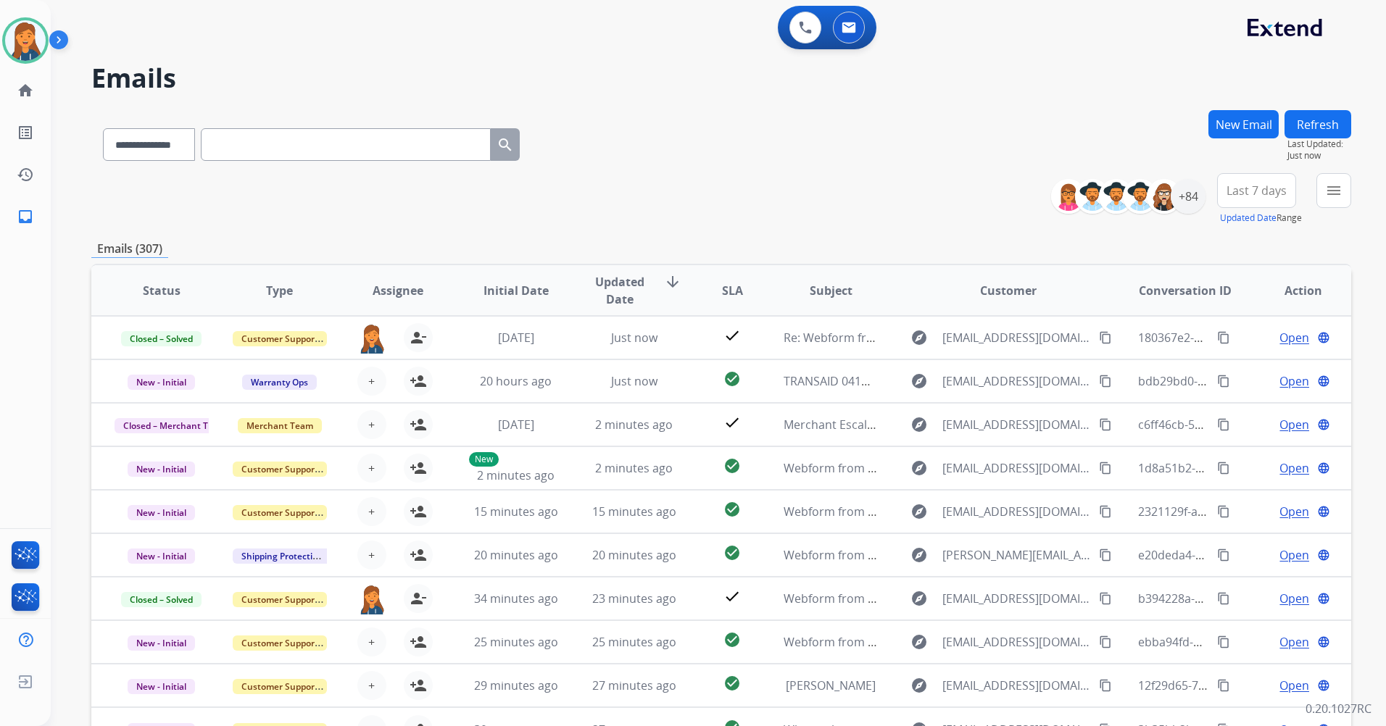
click at [1266, 192] on span "Last 7 days" at bounding box center [1257, 191] width 60 height 6
click at [1236, 375] on div "Last 90 days" at bounding box center [1252, 367] width 80 height 22
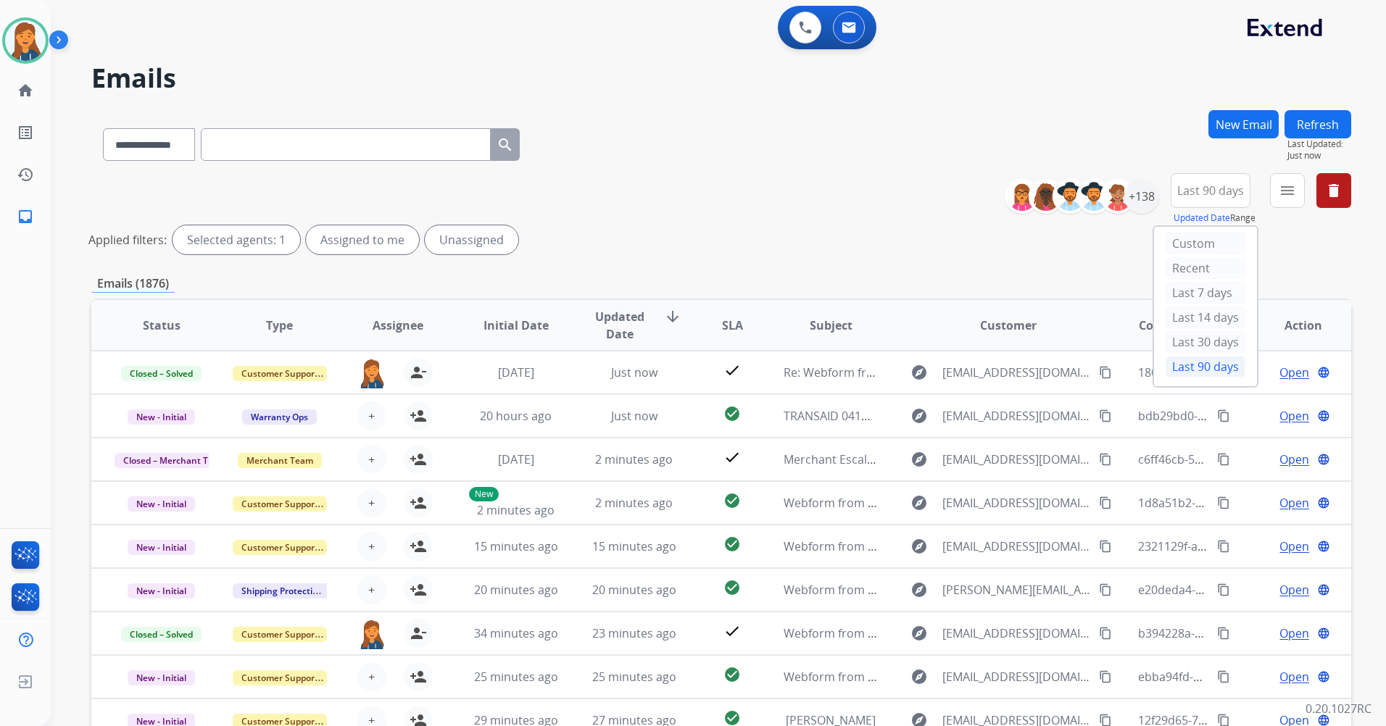
click at [1321, 136] on button "Refresh" at bounding box center [1318, 124] width 67 height 28
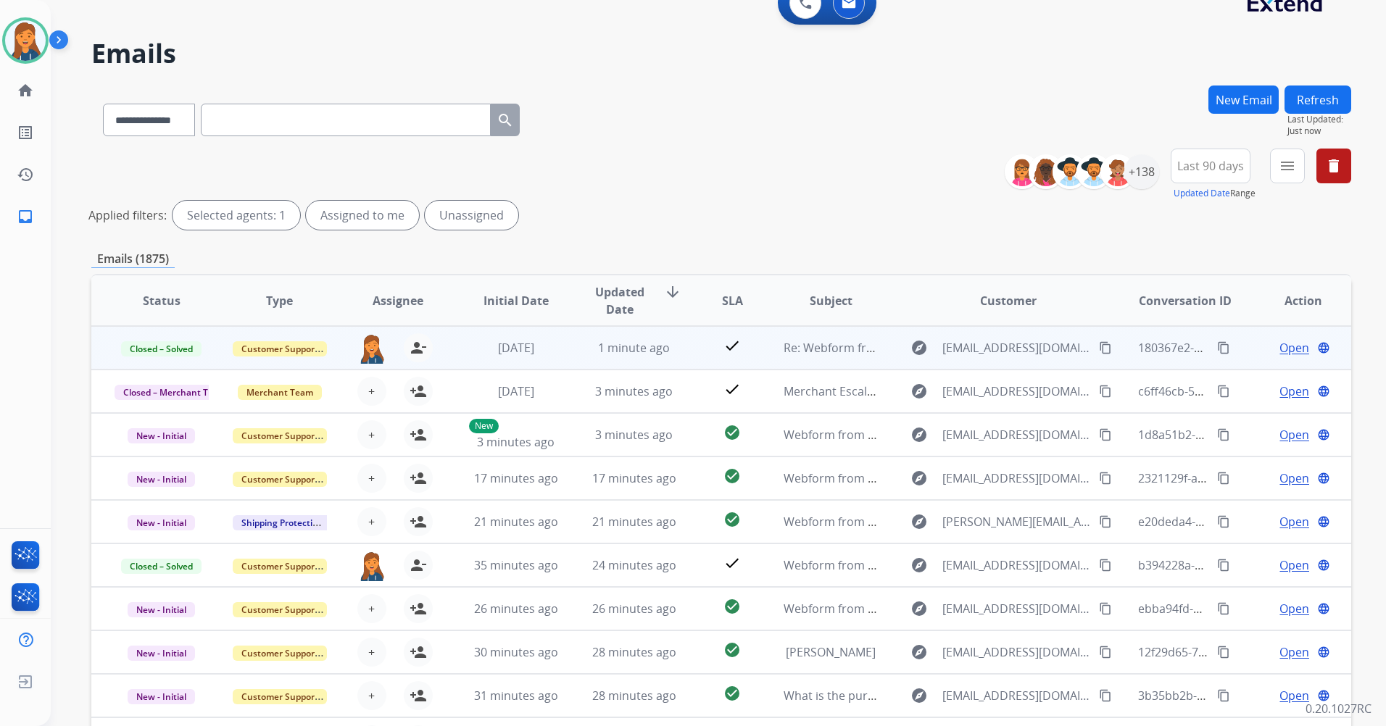
scroll to position [0, 0]
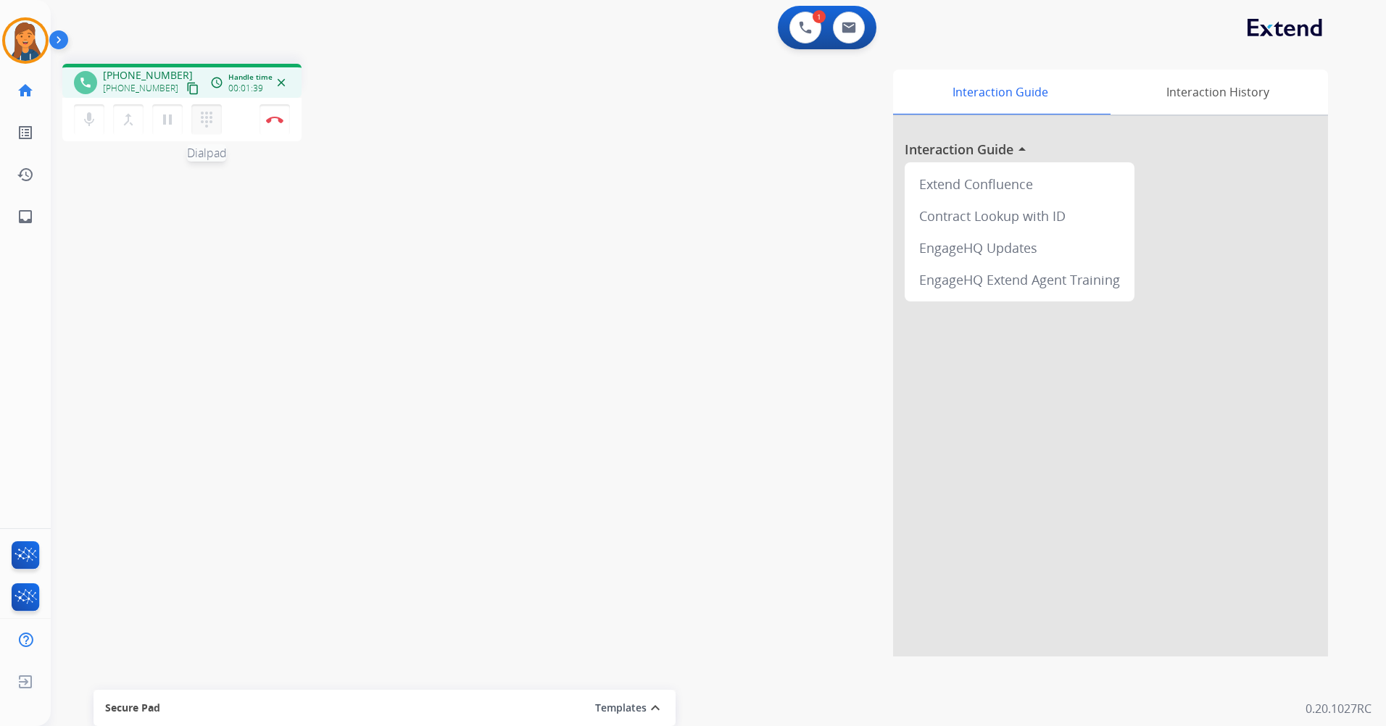
click at [191, 125] on div "dialpad Dialpad" at bounding box center [210, 119] width 39 height 30
click at [209, 115] on mat-icon "dialpad" at bounding box center [206, 119] width 17 height 17
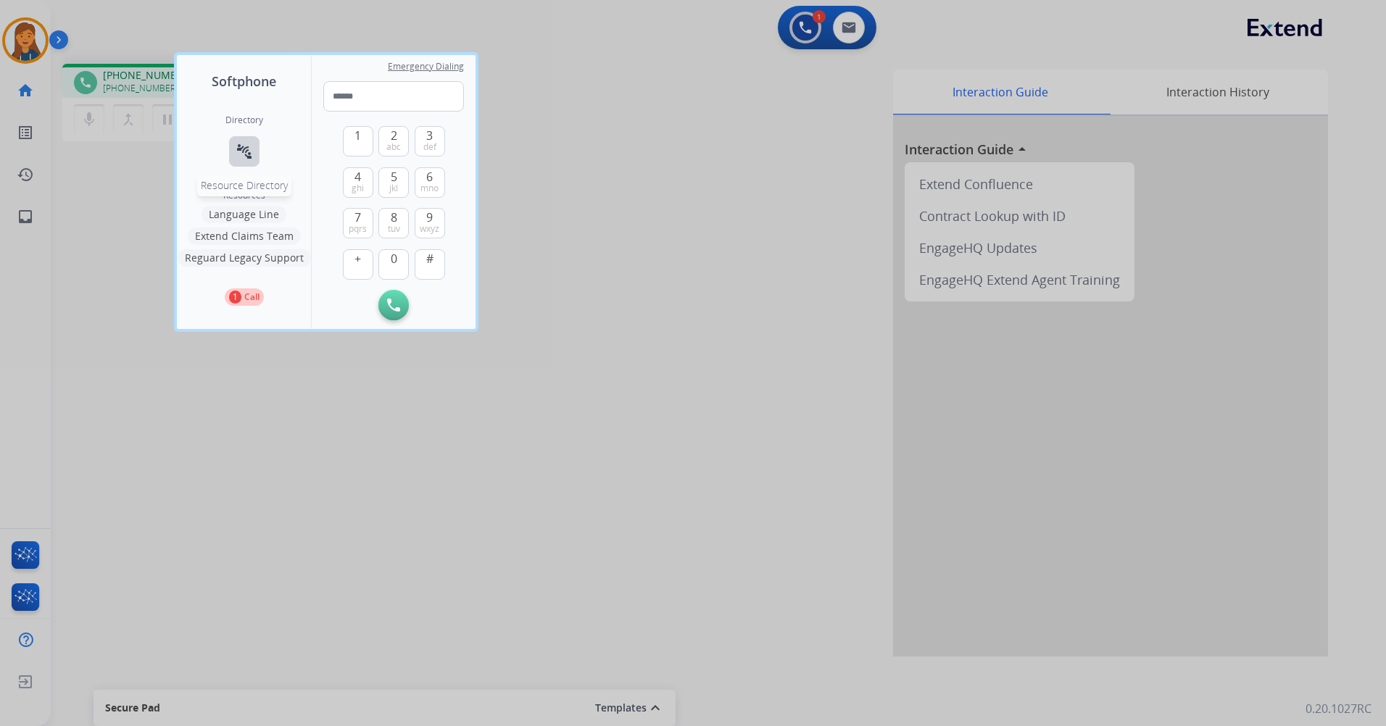
click at [250, 156] on mat-icon "connect_without_contact" at bounding box center [244, 151] width 17 height 17
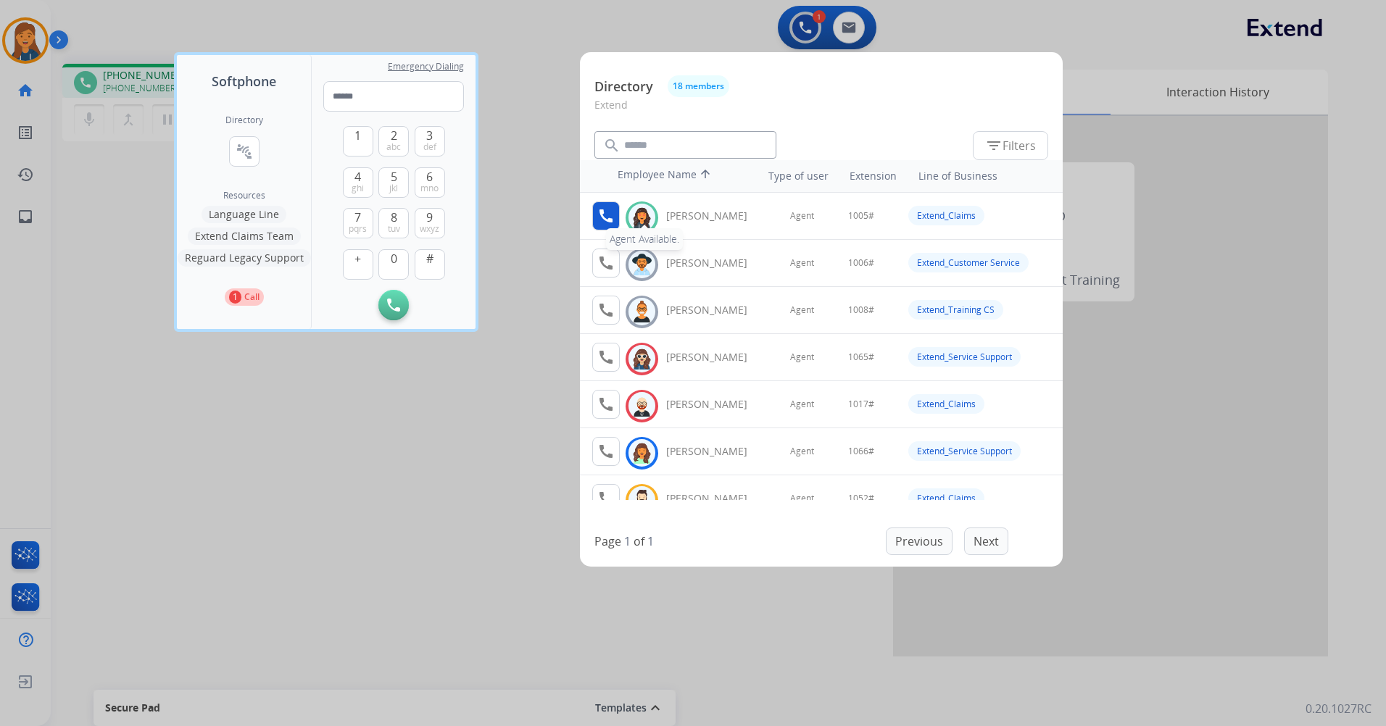
click at [604, 222] on mat-icon "call" at bounding box center [605, 215] width 17 height 17
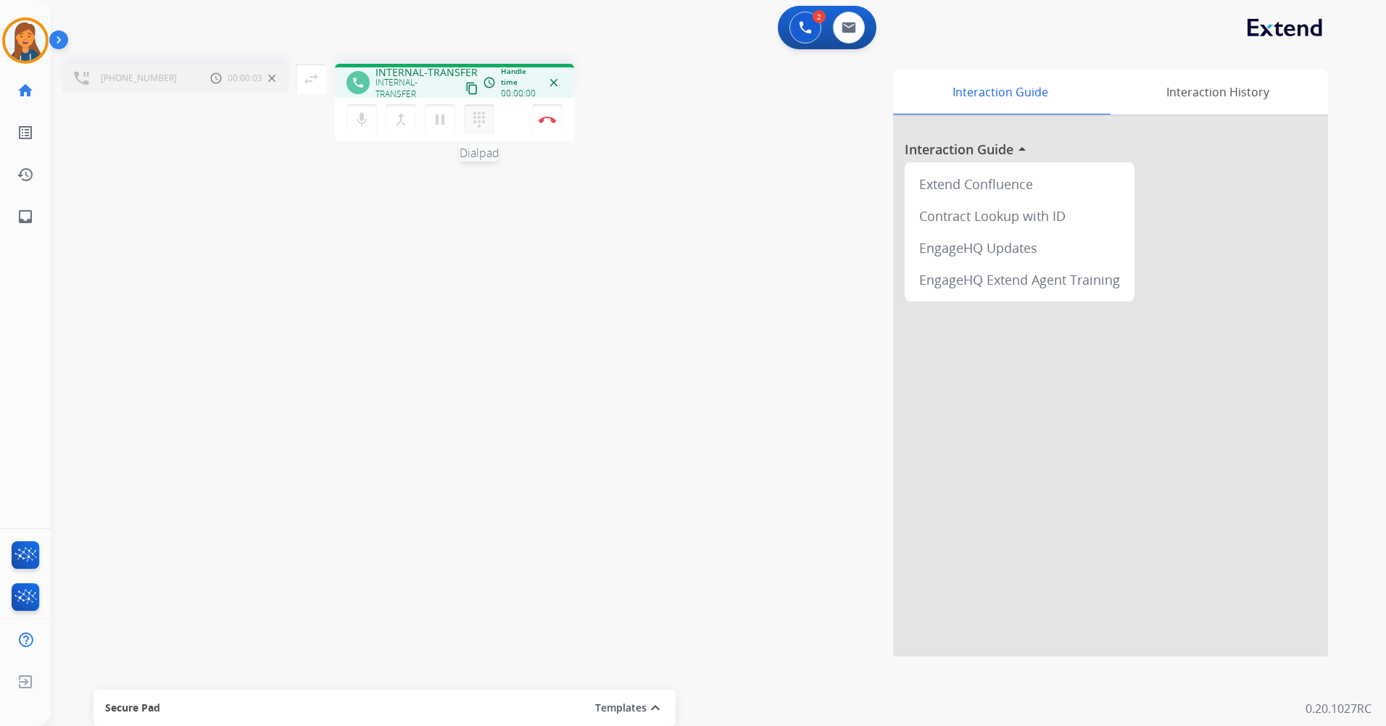
click at [487, 112] on mat-icon "dialpad" at bounding box center [478, 119] width 17 height 17
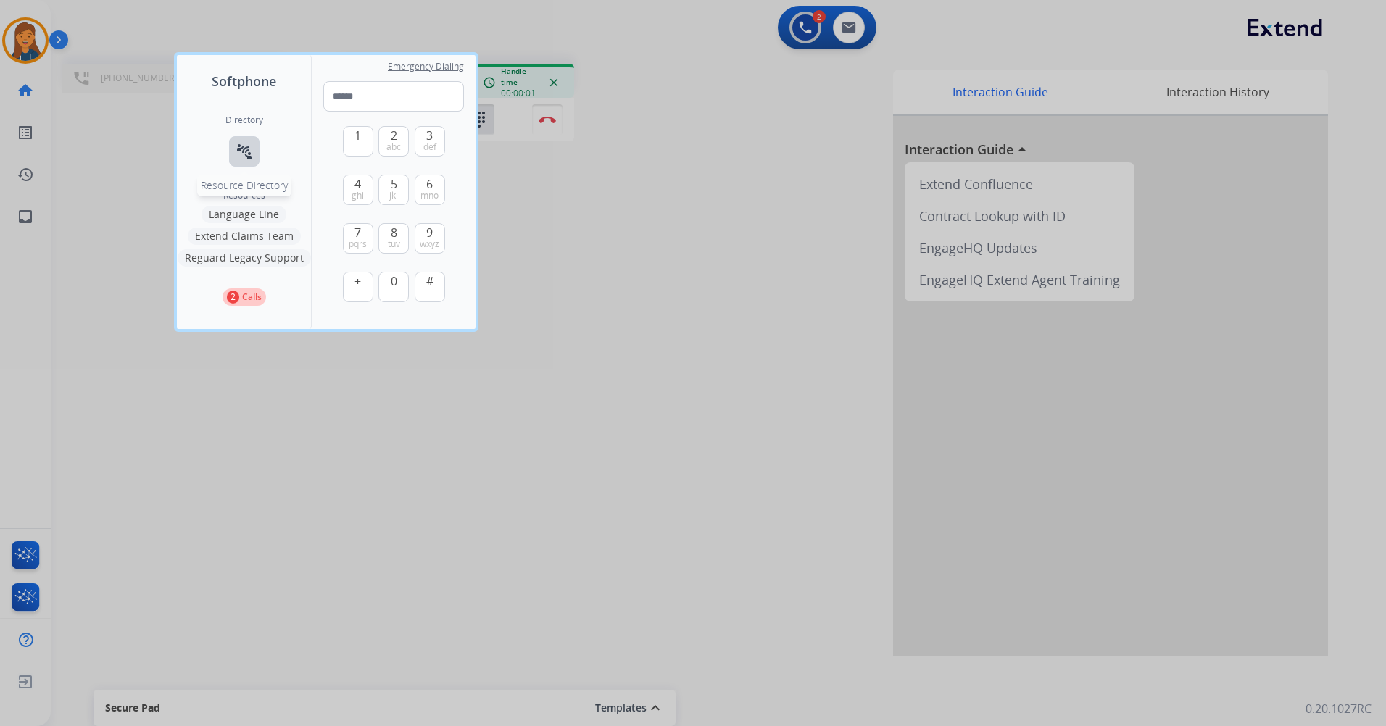
click at [241, 146] on mat-icon "connect_without_contact" at bounding box center [244, 151] width 17 height 17
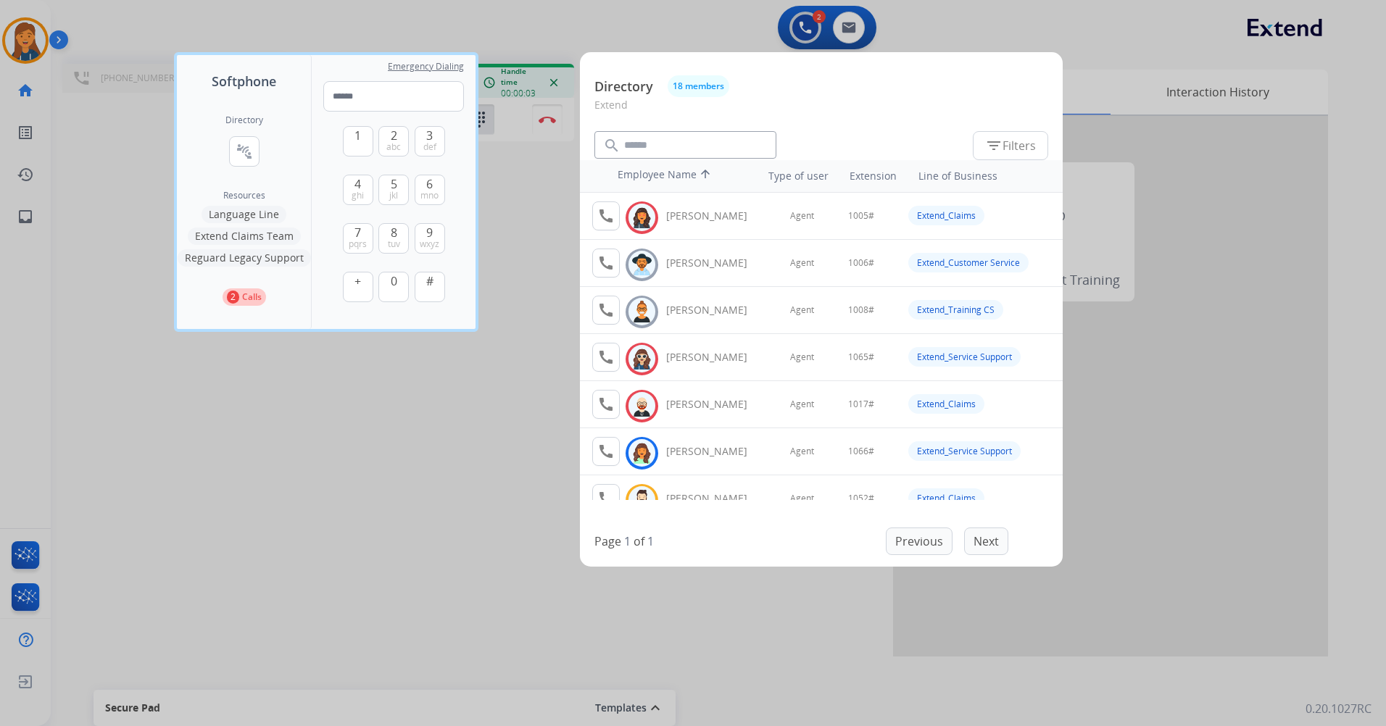
click at [546, 223] on div at bounding box center [693, 363] width 1386 height 726
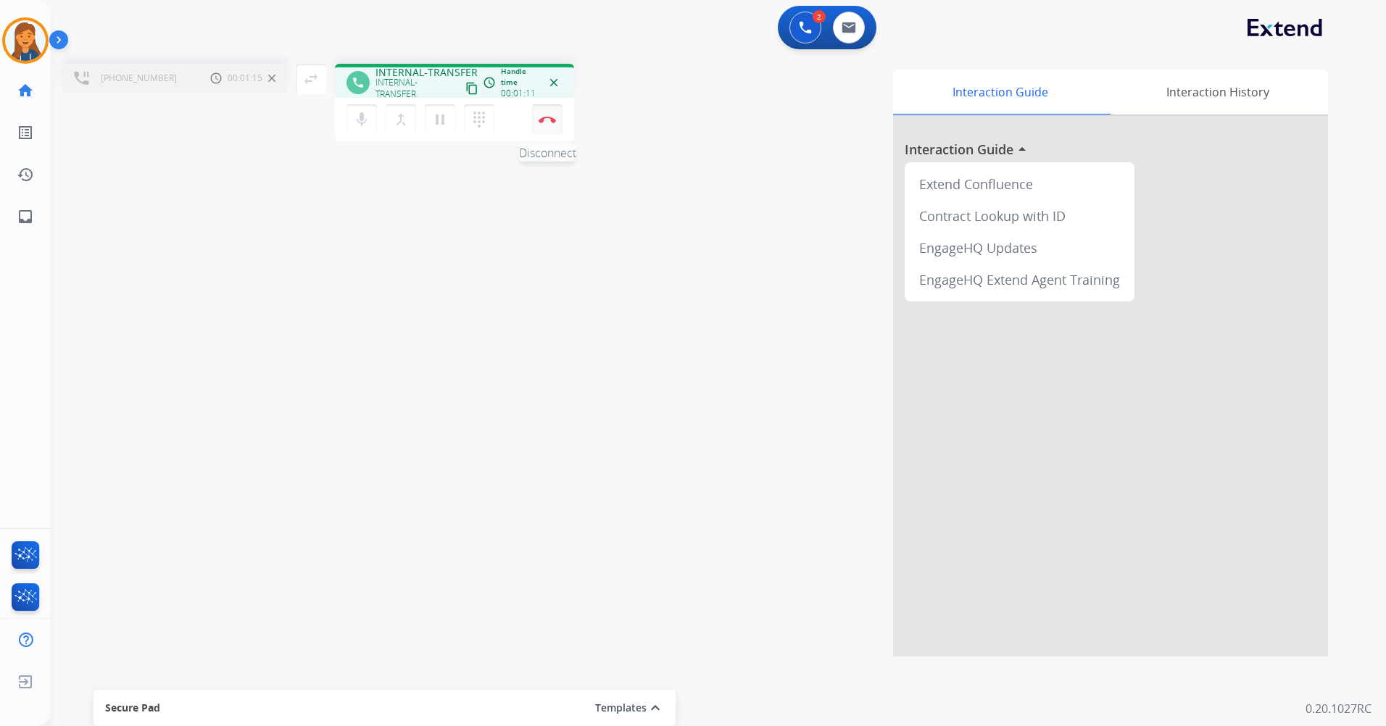
click at [549, 122] on img at bounding box center [547, 119] width 17 height 7
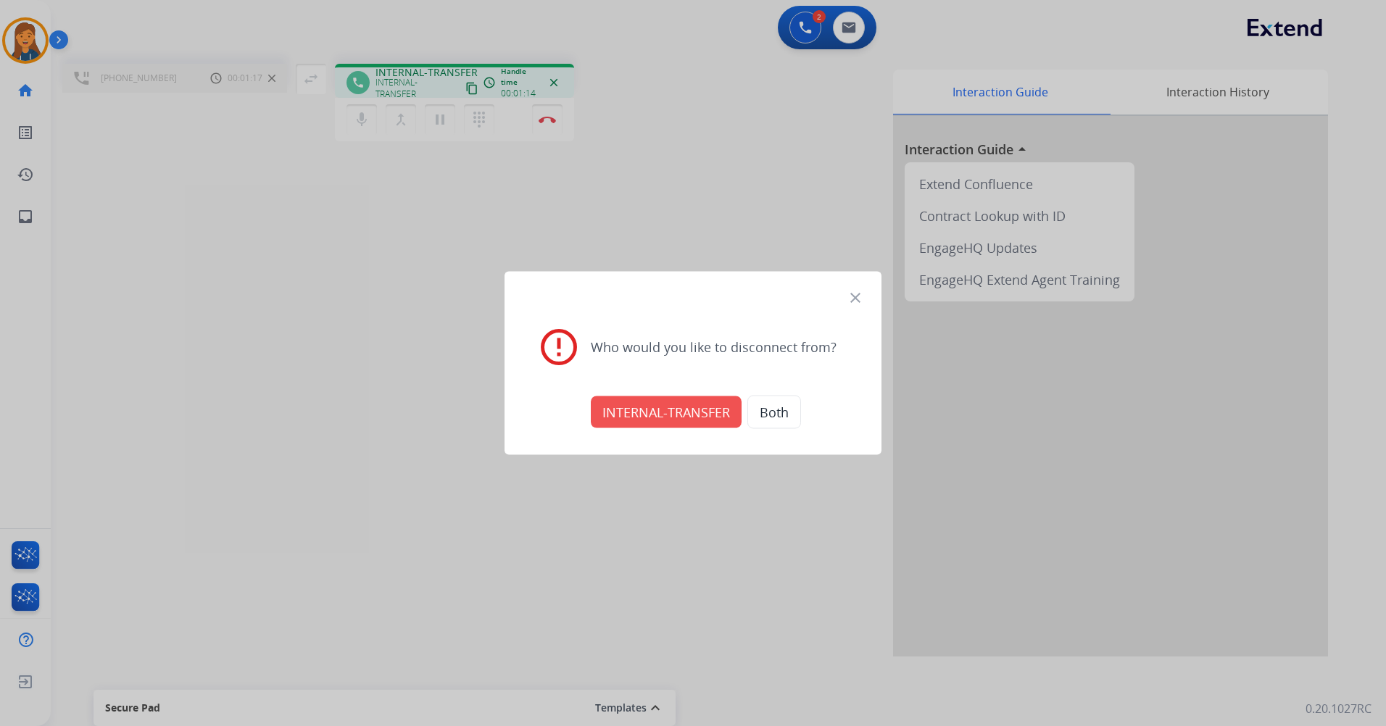
click at [689, 408] on button "INTERNAL-TRANSFER" at bounding box center [666, 413] width 151 height 32
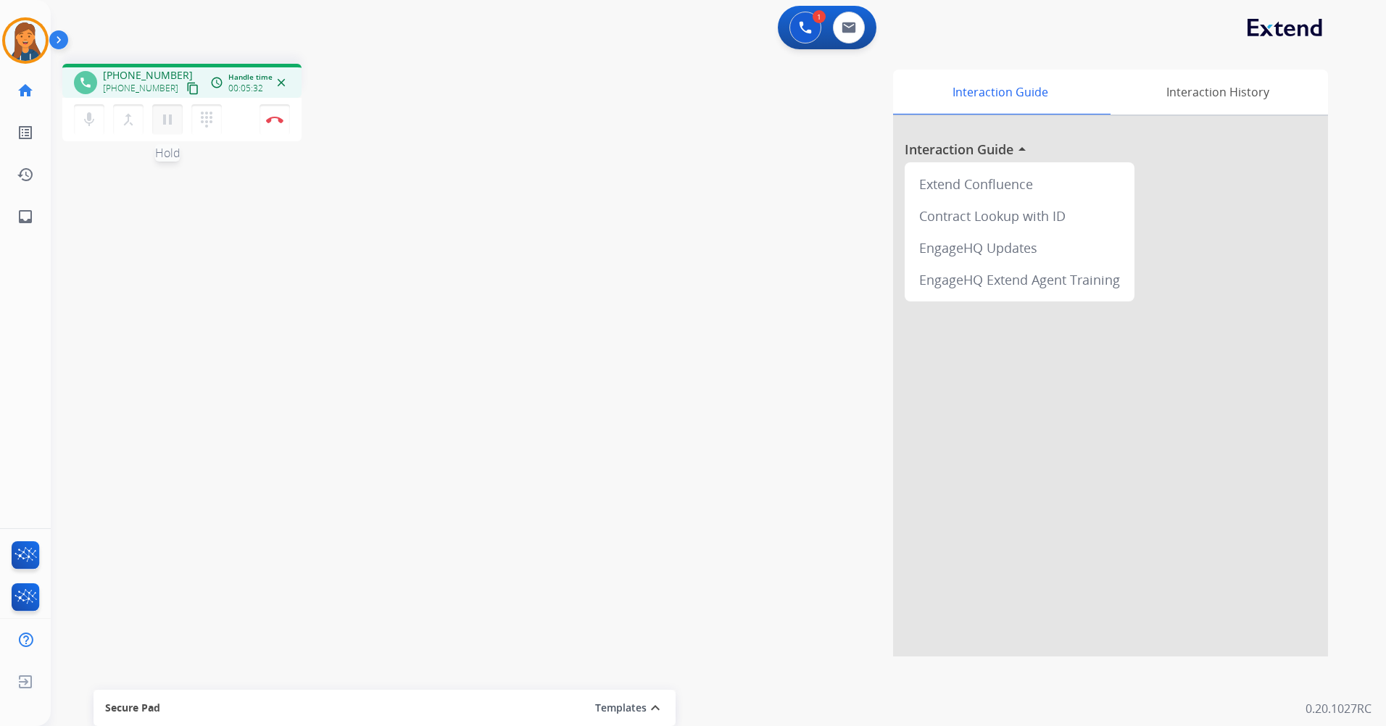
click at [165, 123] on mat-icon "pause" at bounding box center [167, 119] width 17 height 17
click at [170, 117] on mat-icon "play_arrow" at bounding box center [167, 119] width 17 height 17
click at [278, 113] on button "Disconnect" at bounding box center [275, 119] width 30 height 30
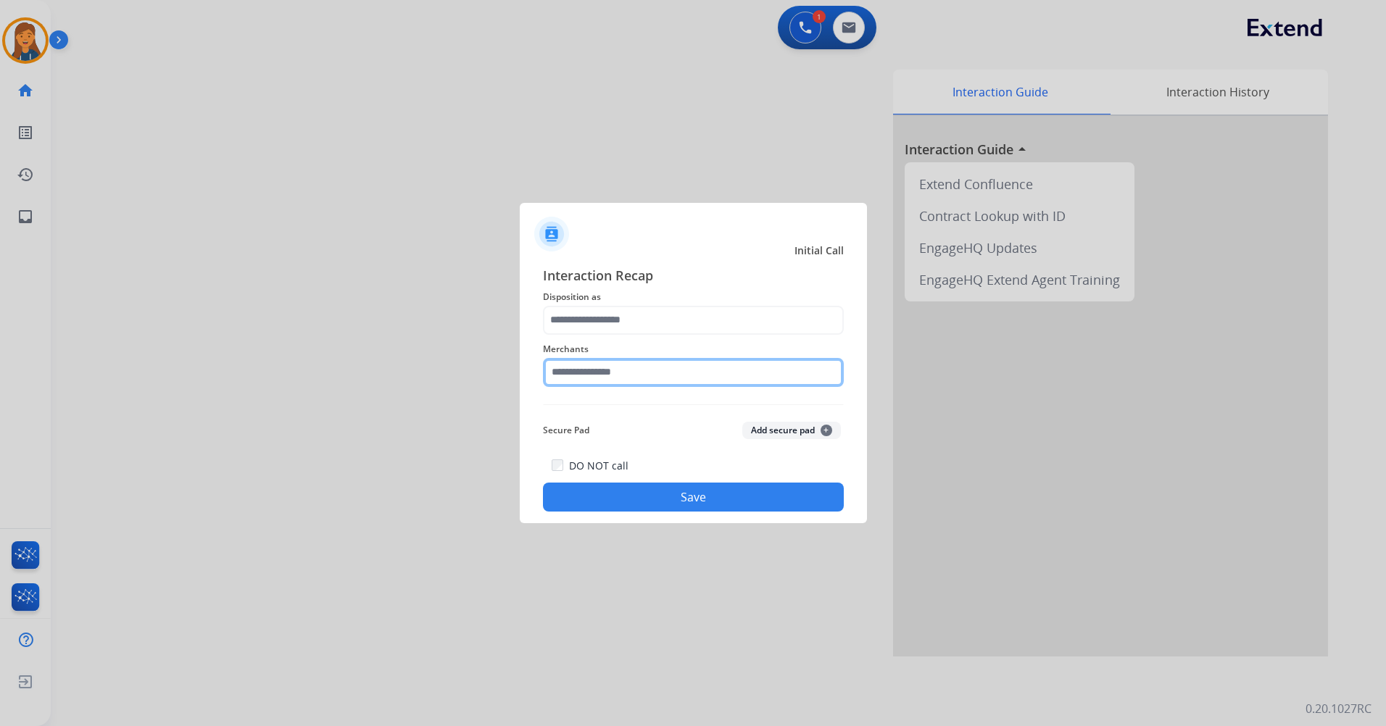
click at [647, 360] on input "text" at bounding box center [693, 372] width 301 height 29
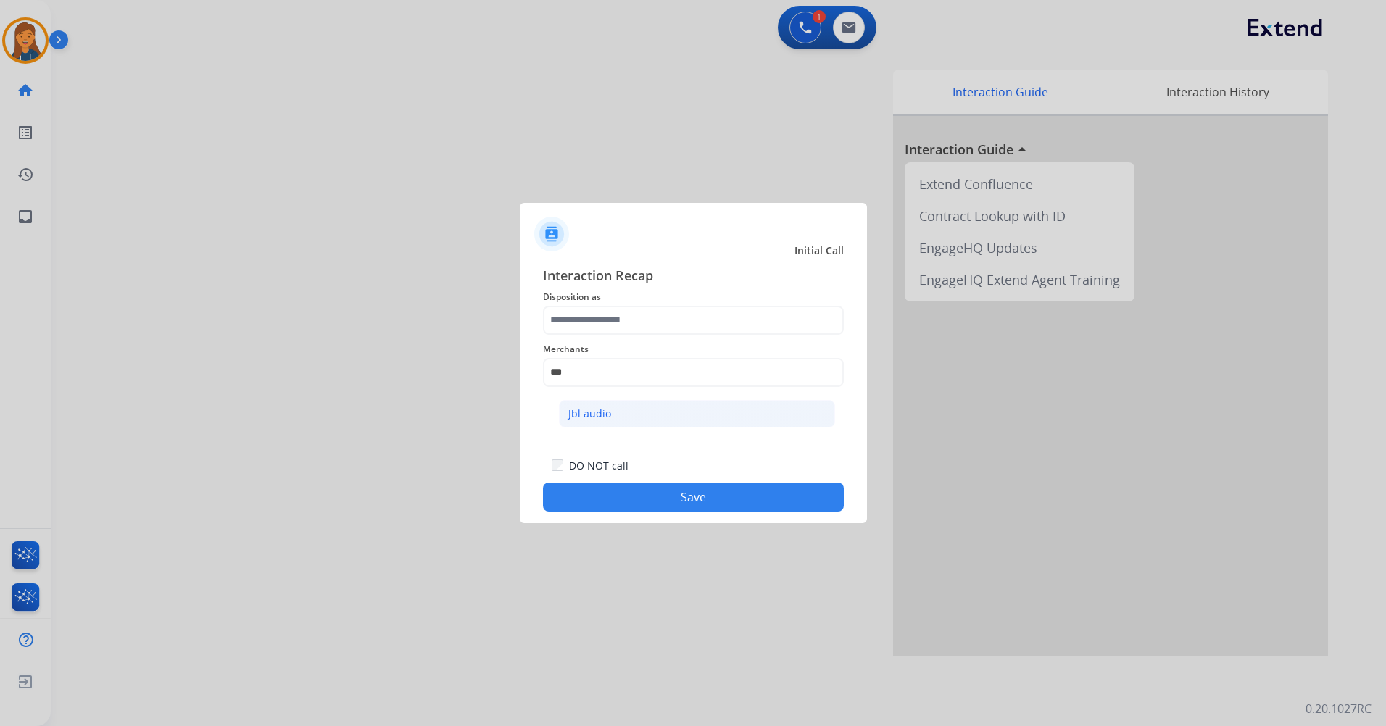
click at [602, 404] on li "Jbl audio" at bounding box center [697, 414] width 276 height 28
type input "*********"
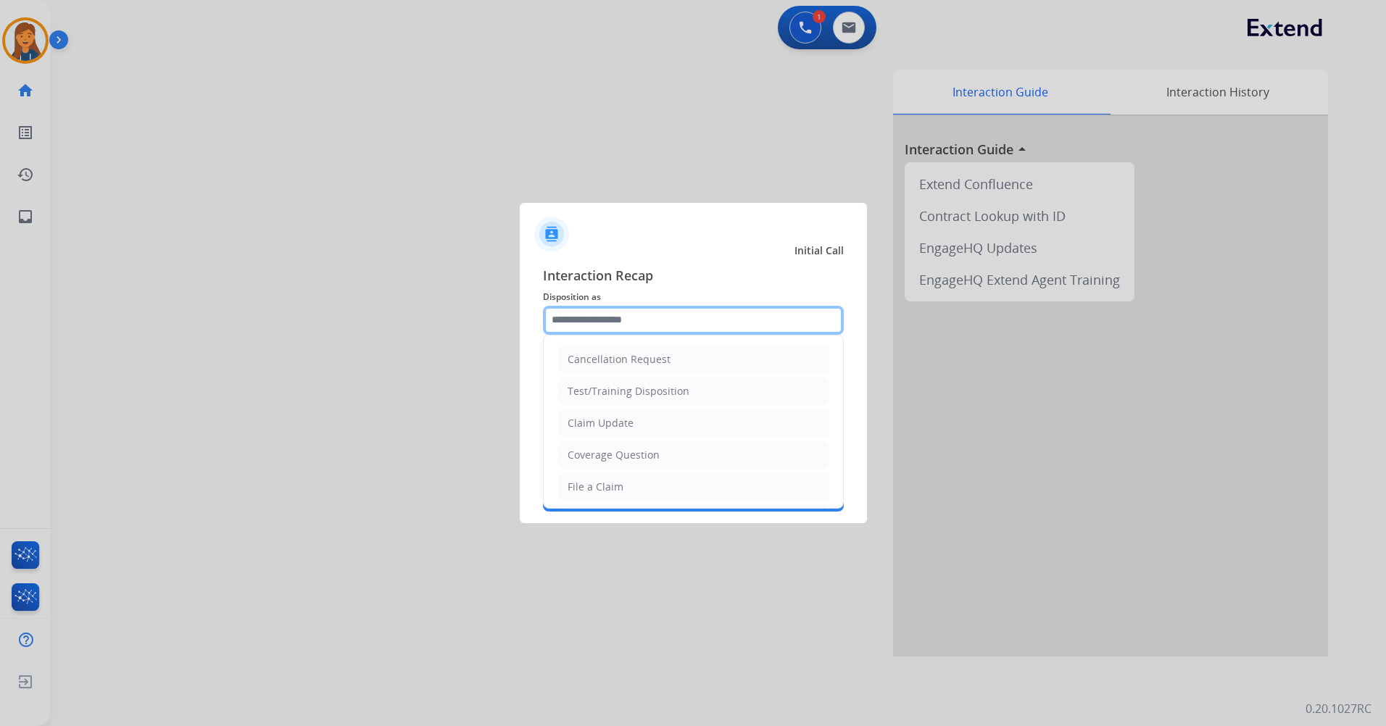
click at [610, 325] on input "text" at bounding box center [693, 320] width 301 height 29
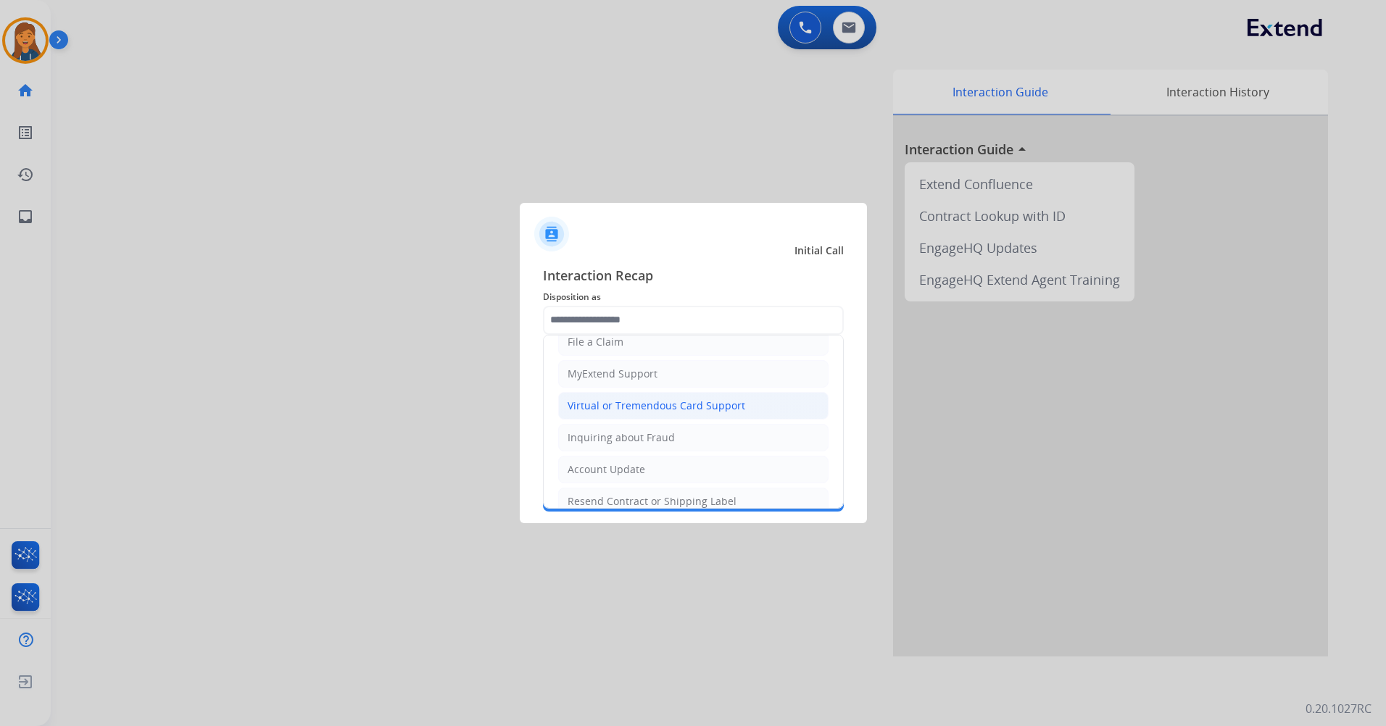
click at [594, 401] on div "Virtual or Tremendous Card Support" at bounding box center [657, 406] width 178 height 14
type input "**********"
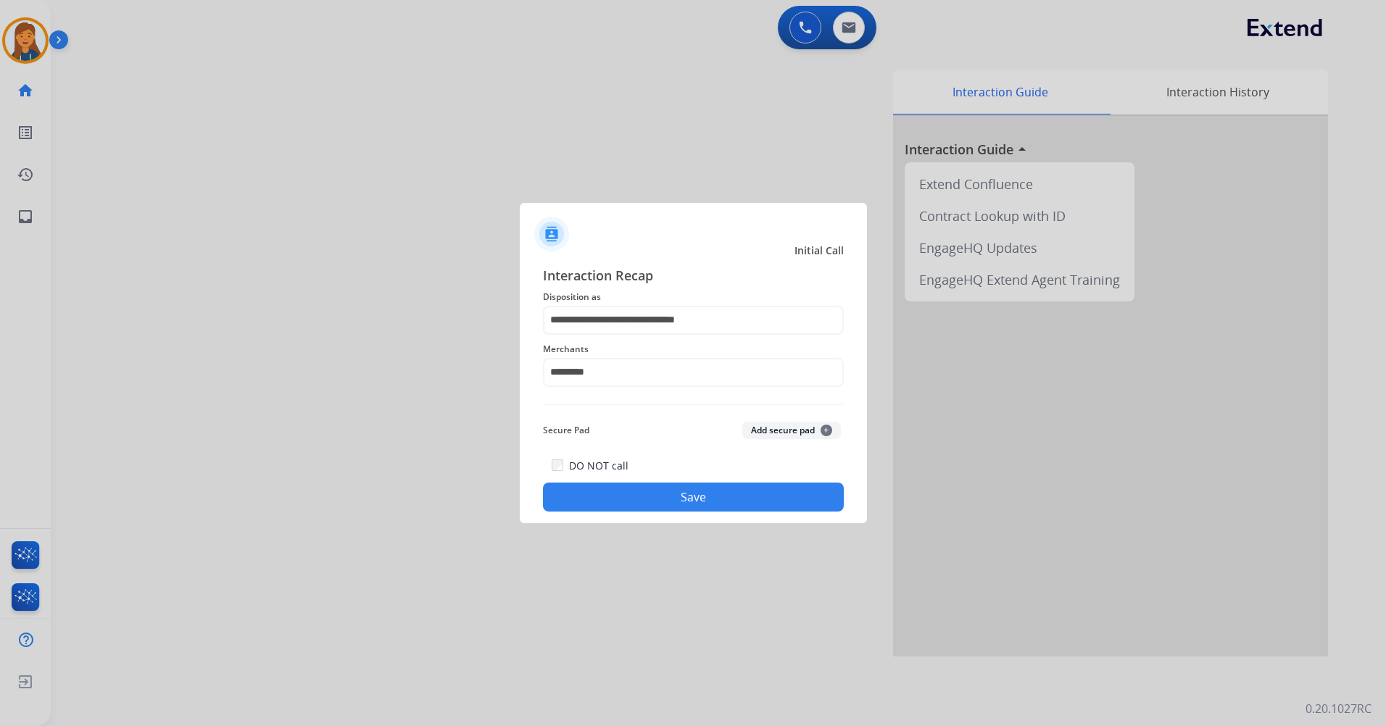
click at [639, 490] on button "Save" at bounding box center [693, 497] width 301 height 29
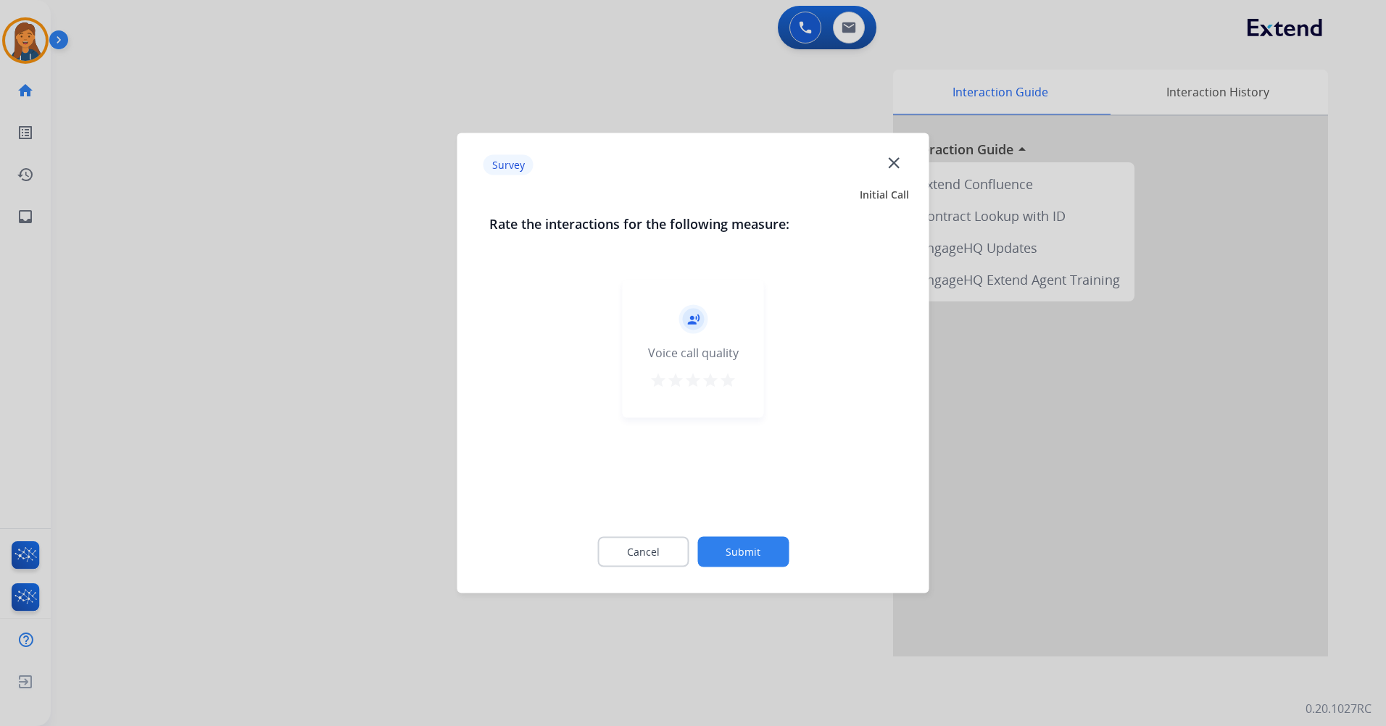
click at [724, 386] on mat-icon "star" at bounding box center [727, 380] width 17 height 17
click at [755, 567] on div "Cancel Submit" at bounding box center [693, 552] width 408 height 65
click at [754, 540] on button "Submit" at bounding box center [742, 552] width 91 height 30
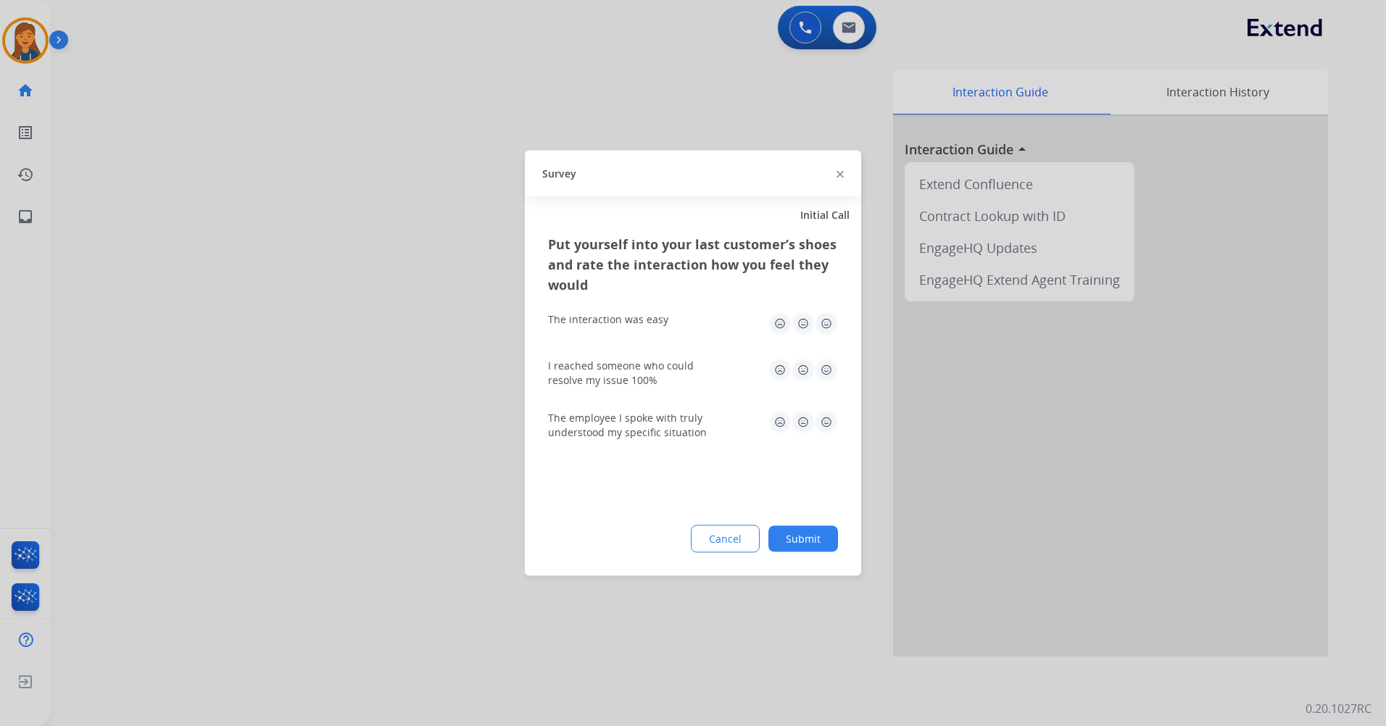
click at [823, 328] on img at bounding box center [826, 323] width 23 height 23
drag, startPoint x: 818, startPoint y: 360, endPoint x: 827, endPoint y: 367, distance: 11.5
click at [819, 361] on img at bounding box center [826, 370] width 23 height 23
click at [821, 423] on img at bounding box center [826, 422] width 23 height 23
click at [821, 533] on button "Submit" at bounding box center [803, 539] width 70 height 26
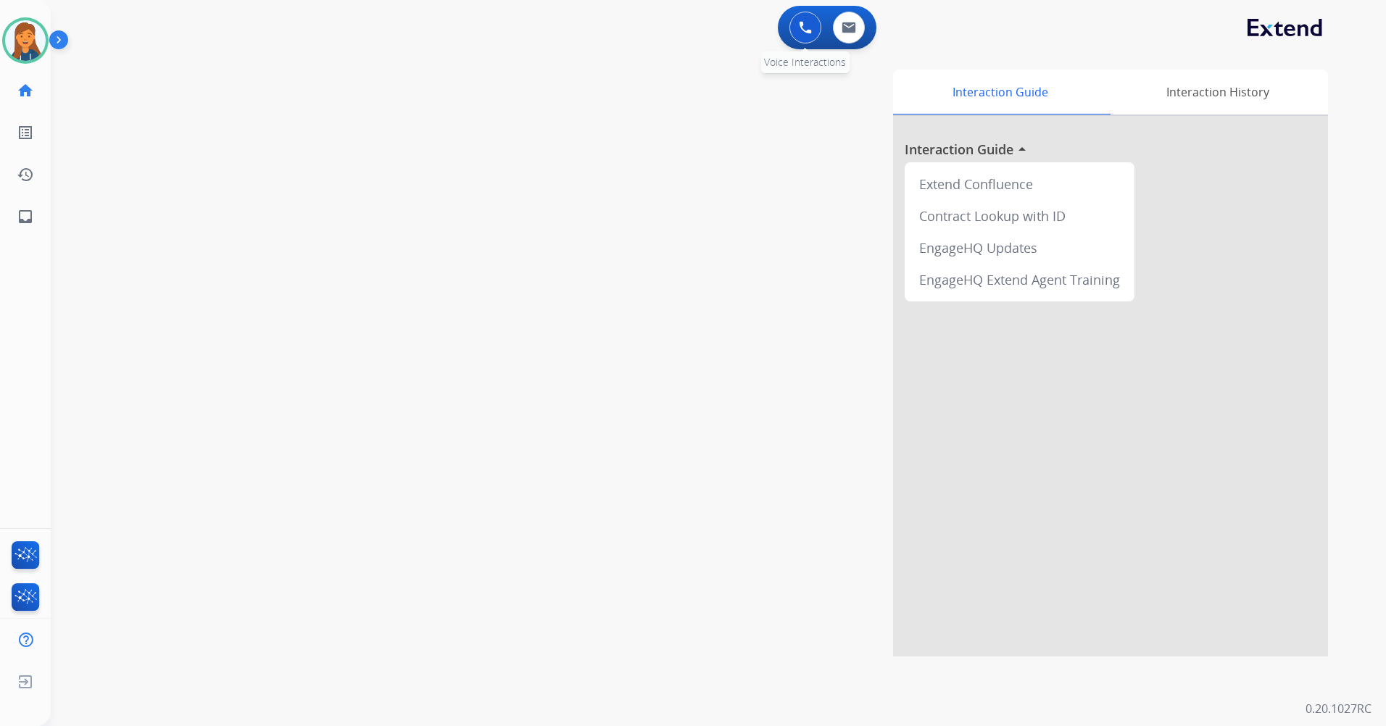
click at [803, 22] on img at bounding box center [805, 27] width 13 height 13
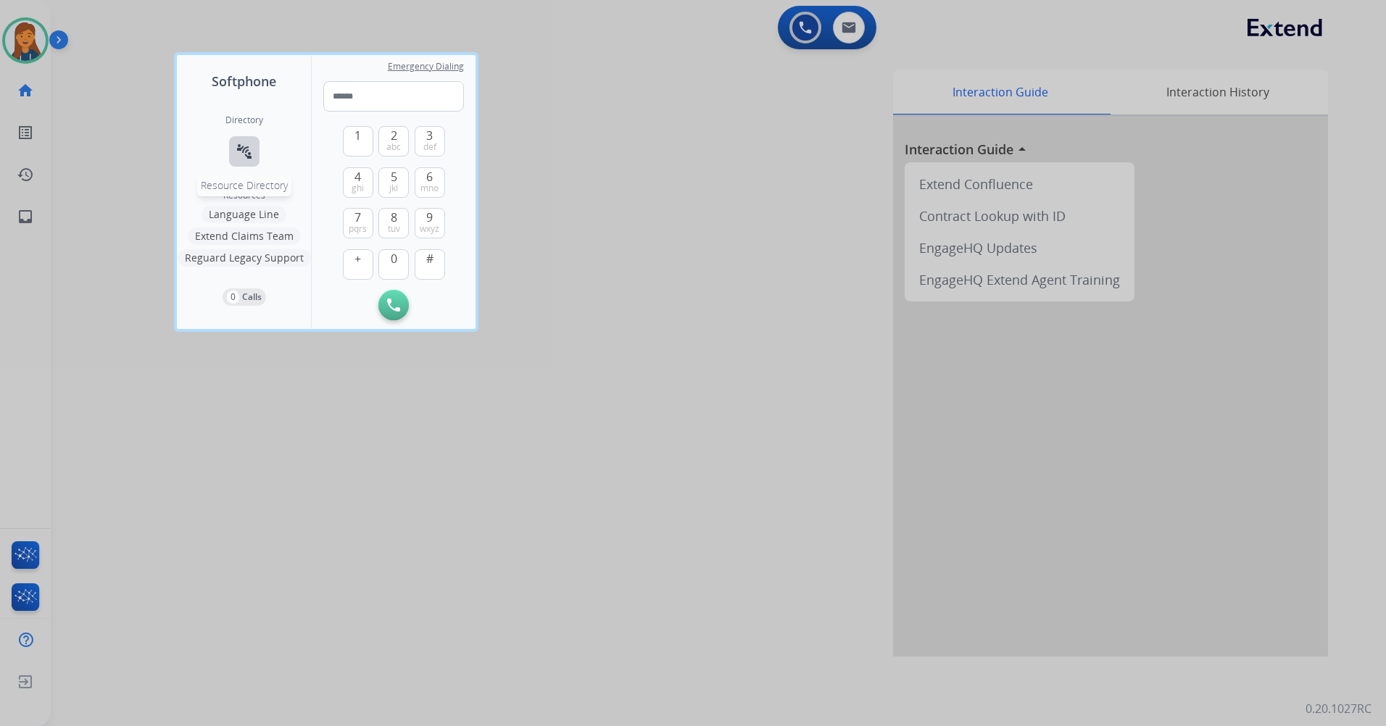
click at [245, 150] on mat-icon "connect_without_contact" at bounding box center [244, 151] width 17 height 17
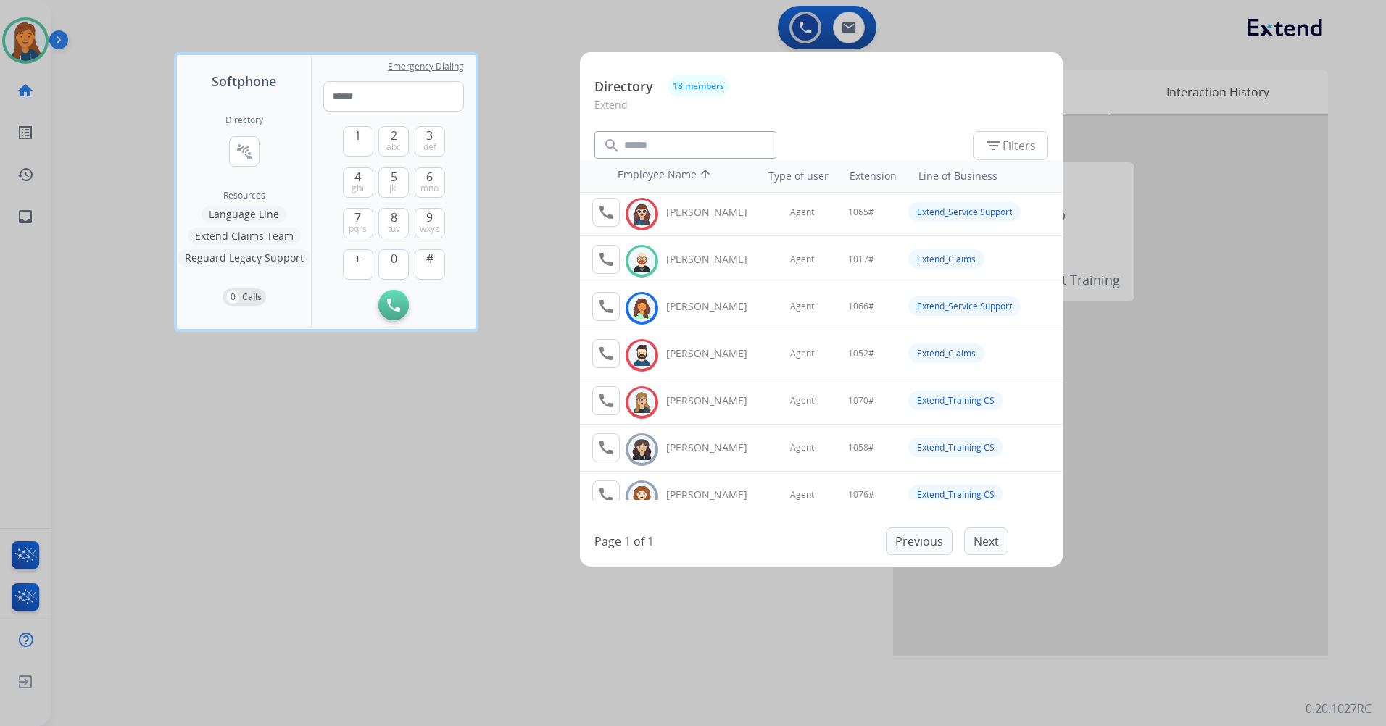
drag, startPoint x: 451, startPoint y: 474, endPoint x: 420, endPoint y: 202, distance: 274.3
click at [450, 473] on div at bounding box center [693, 363] width 1386 height 726
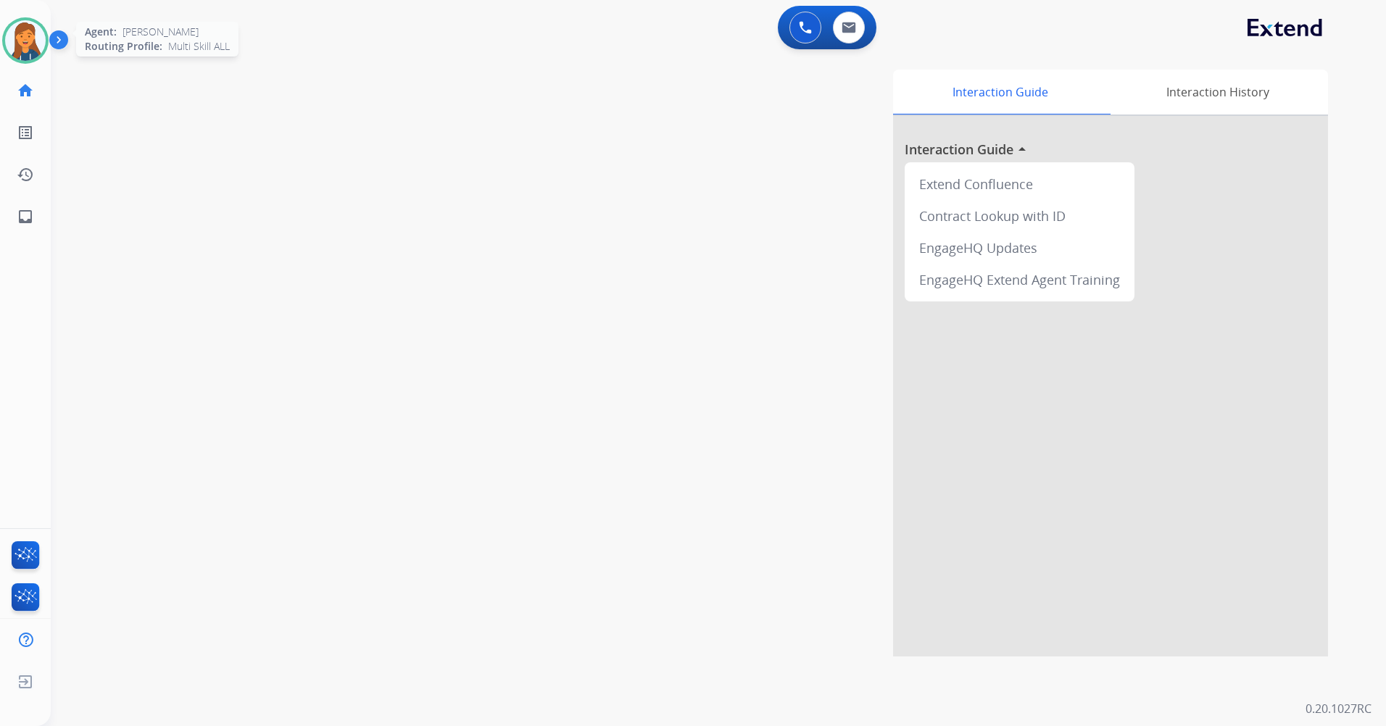
click at [33, 47] on img at bounding box center [25, 40] width 41 height 41
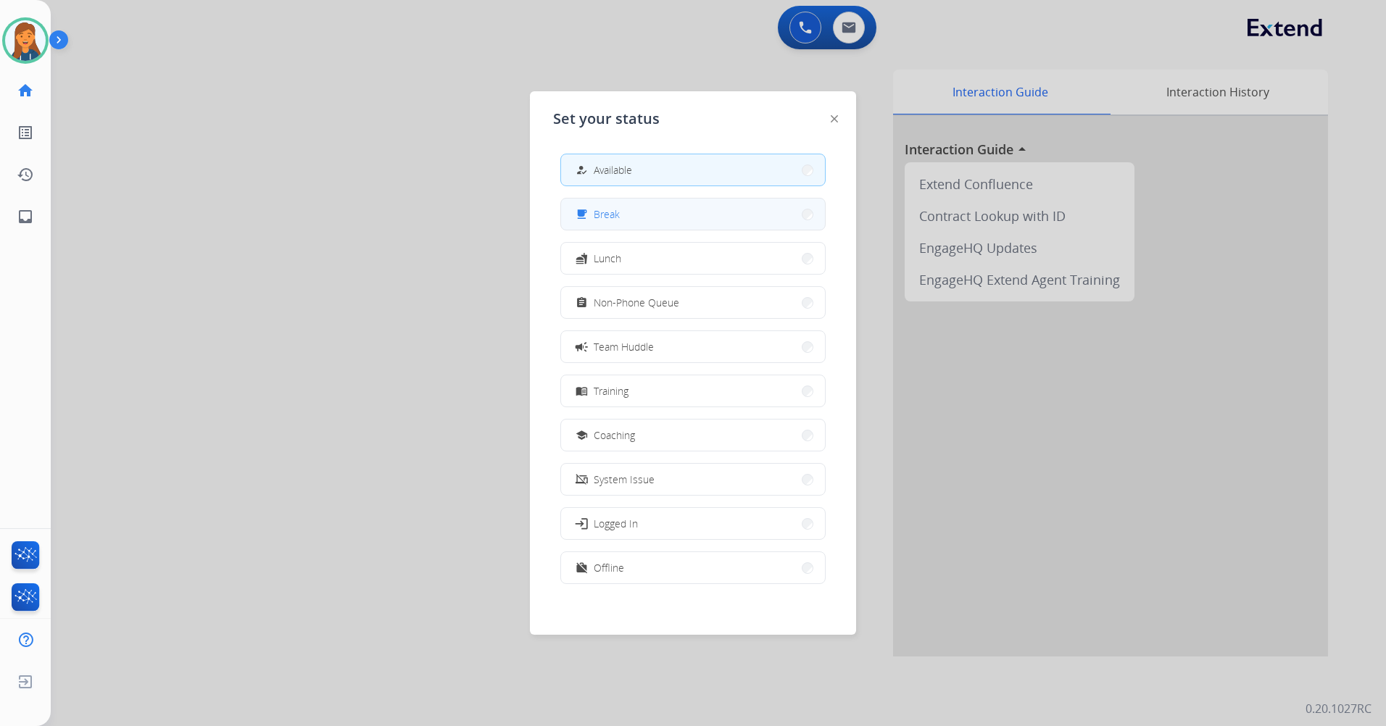
click at [639, 221] on button "free_breakfast Break" at bounding box center [693, 214] width 264 height 31
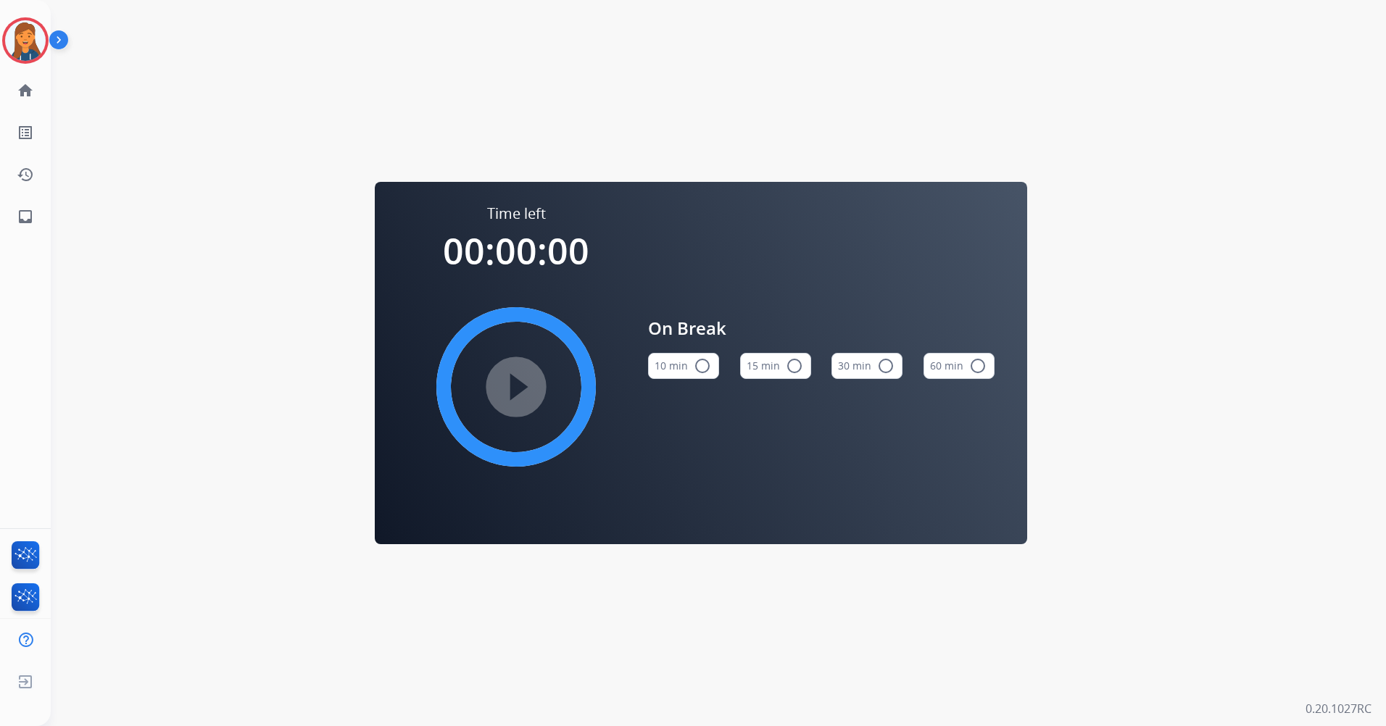
click at [779, 368] on button "15 min radio_button_unchecked" at bounding box center [775, 366] width 71 height 26
click at [31, 50] on img at bounding box center [25, 40] width 41 height 41
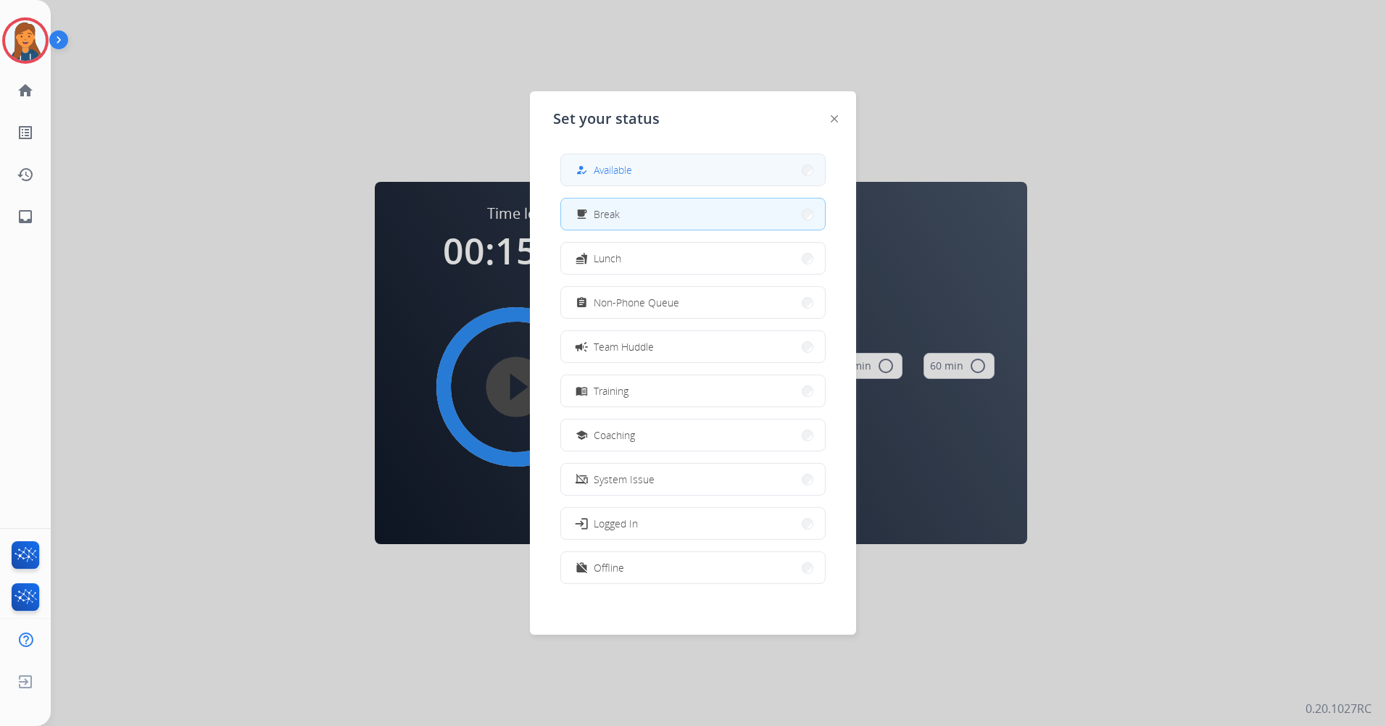
click at [671, 180] on button "how_to_reg Available" at bounding box center [693, 169] width 264 height 31
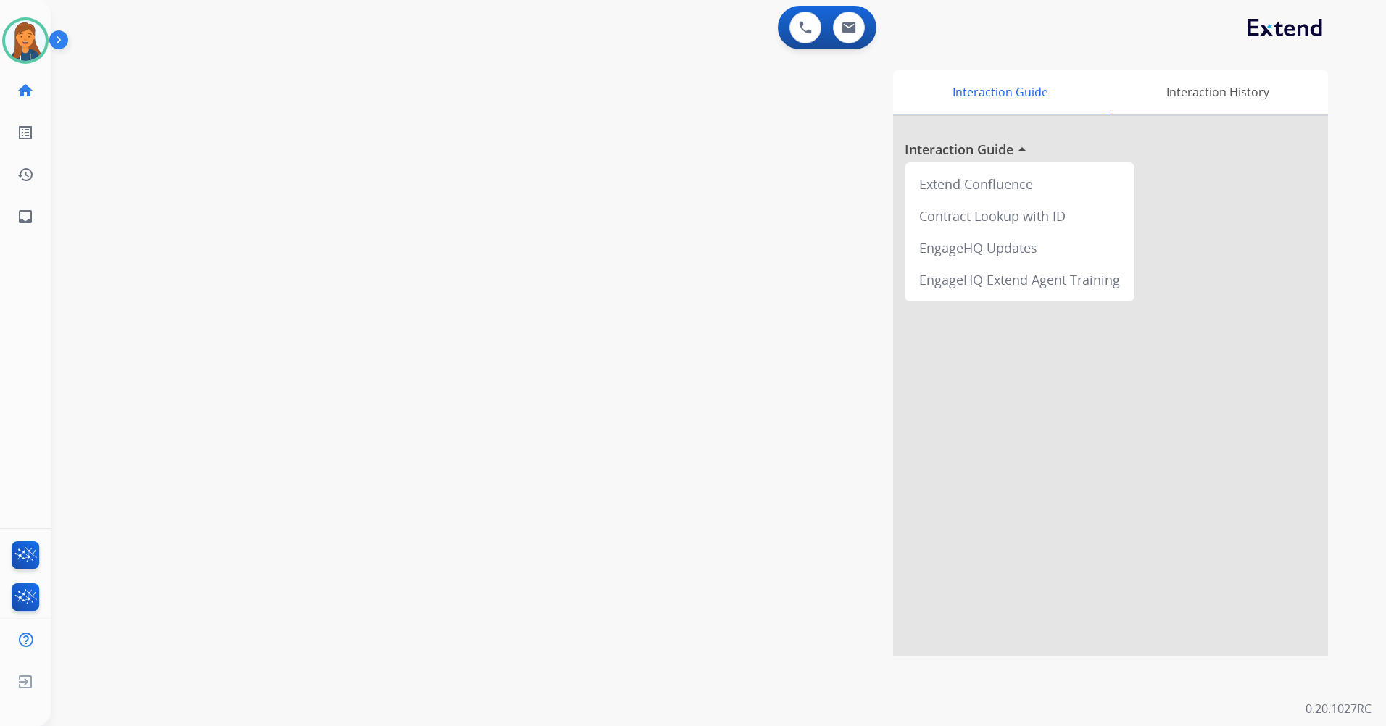
click at [838, 44] on div "0 Voice Interactions 0 Email Interactions" at bounding box center [827, 27] width 99 height 43
click at [845, 30] on img at bounding box center [849, 28] width 14 height 12
select select "**********"
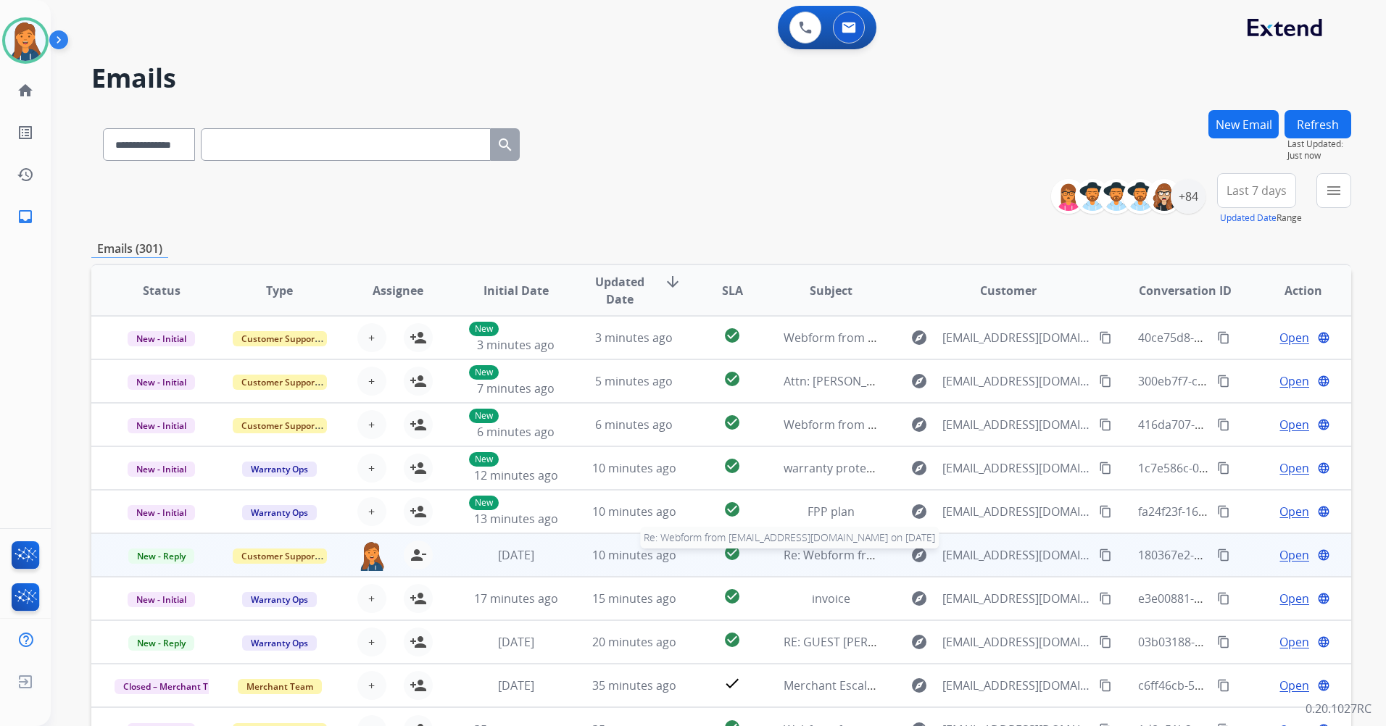
click at [831, 558] on span "Re: Webform from jbsatx55@gmail.com on 07/30/2025" at bounding box center [958, 555] width 348 height 16
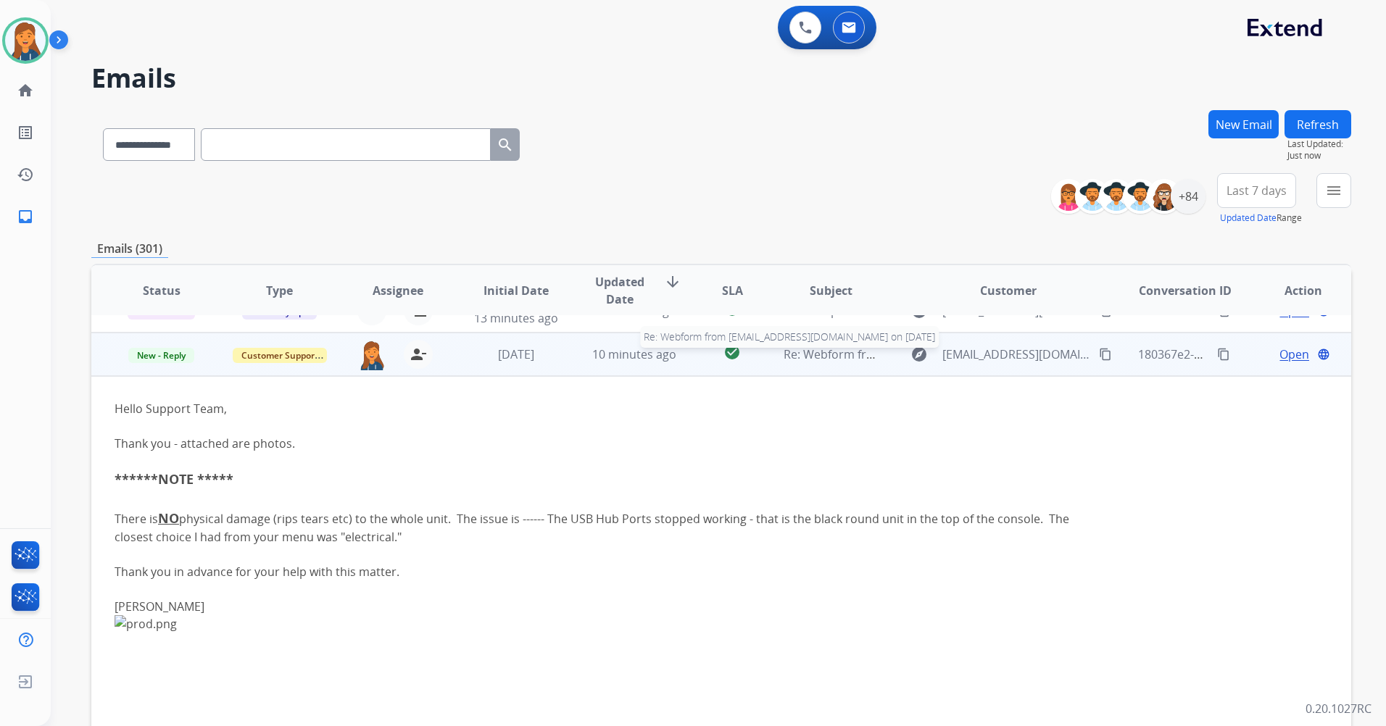
scroll to position [217, 0]
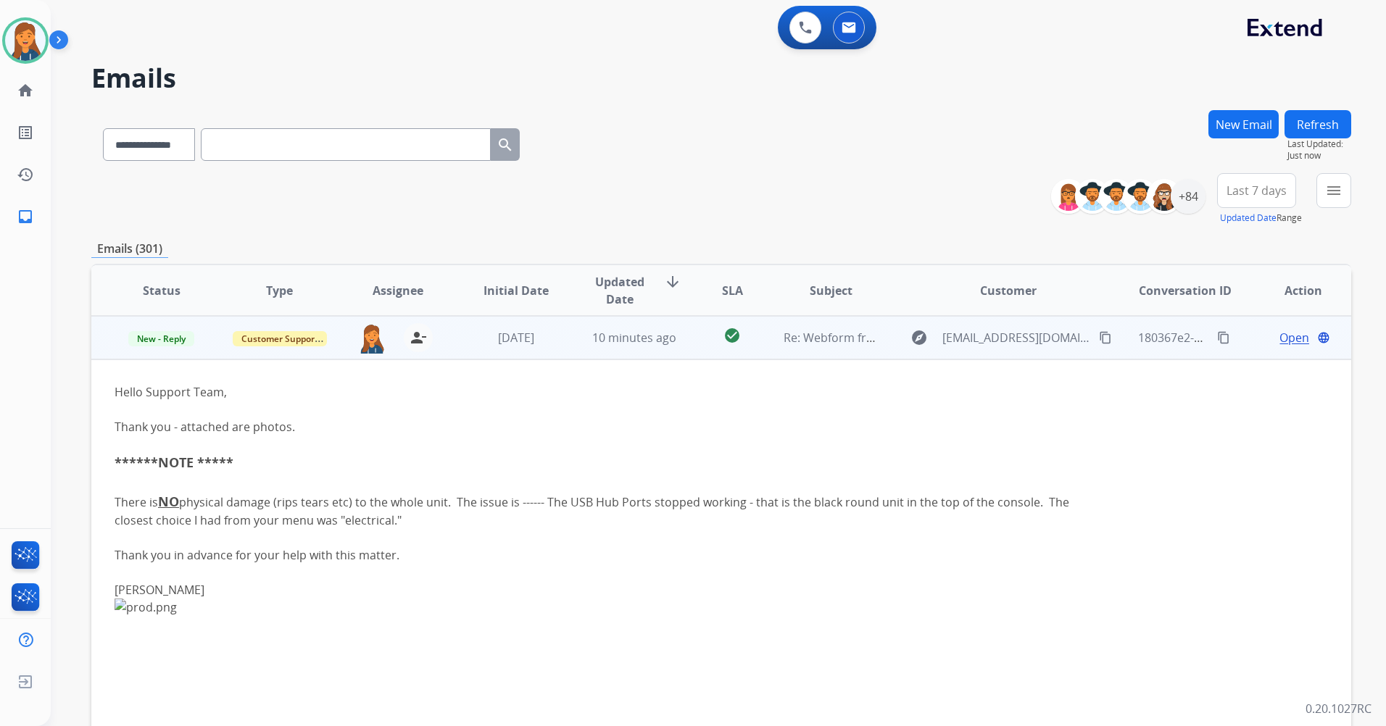
click at [1288, 336] on span "Open" at bounding box center [1294, 337] width 30 height 17
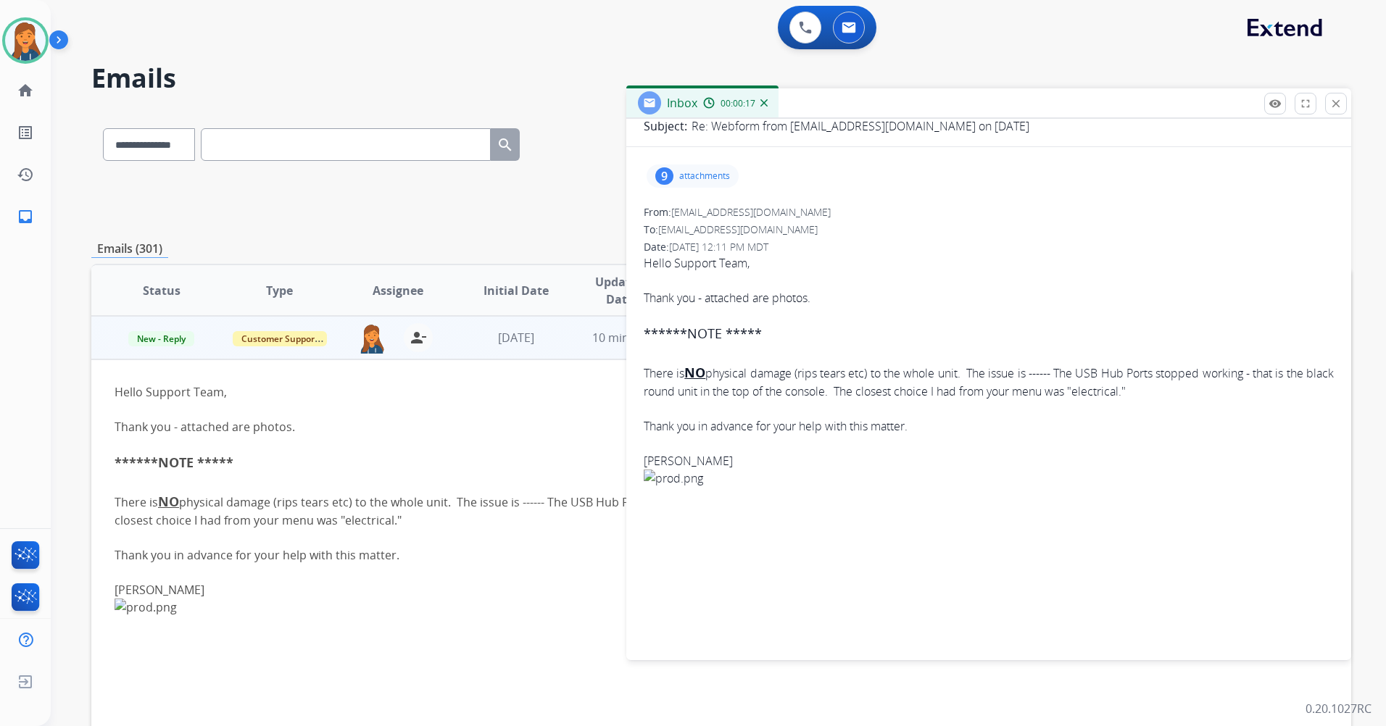
scroll to position [0, 0]
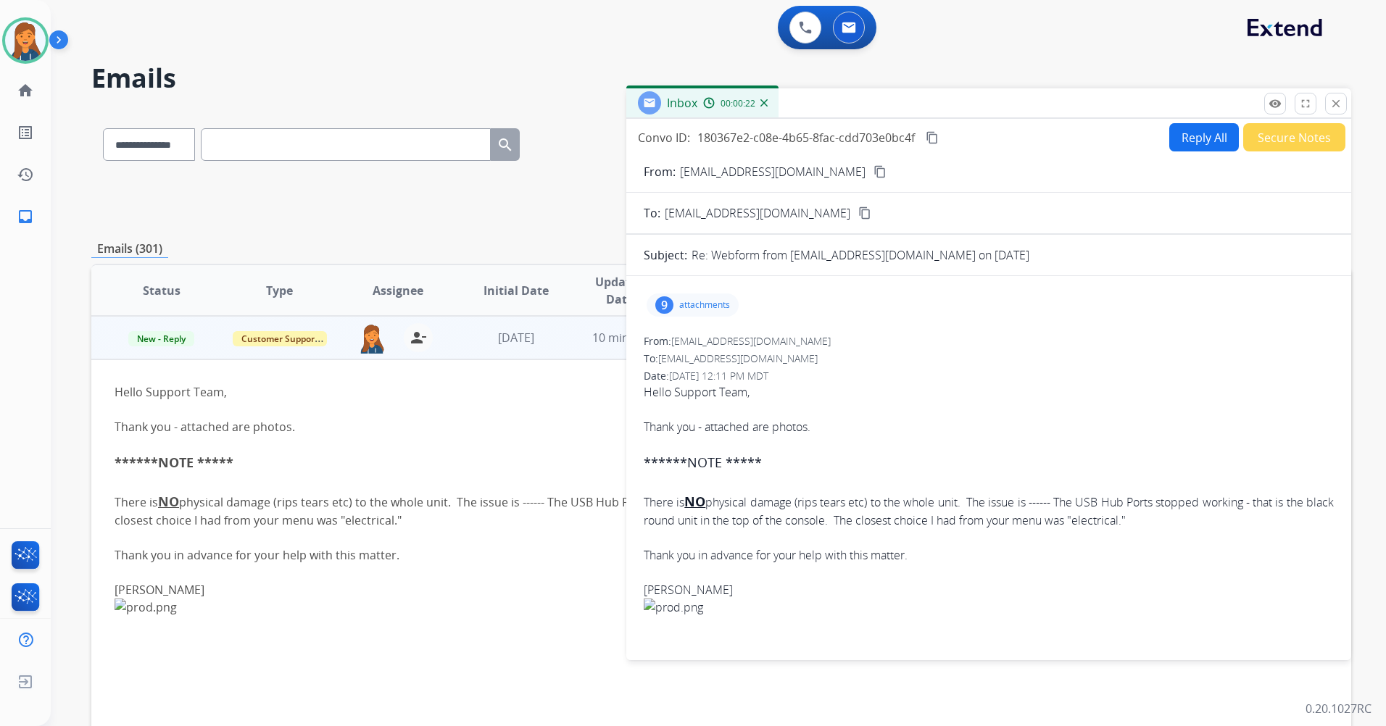
click at [873, 176] on mat-icon "content_copy" at bounding box center [879, 171] width 13 height 13
click at [683, 315] on div "9 attachments" at bounding box center [693, 305] width 92 height 23
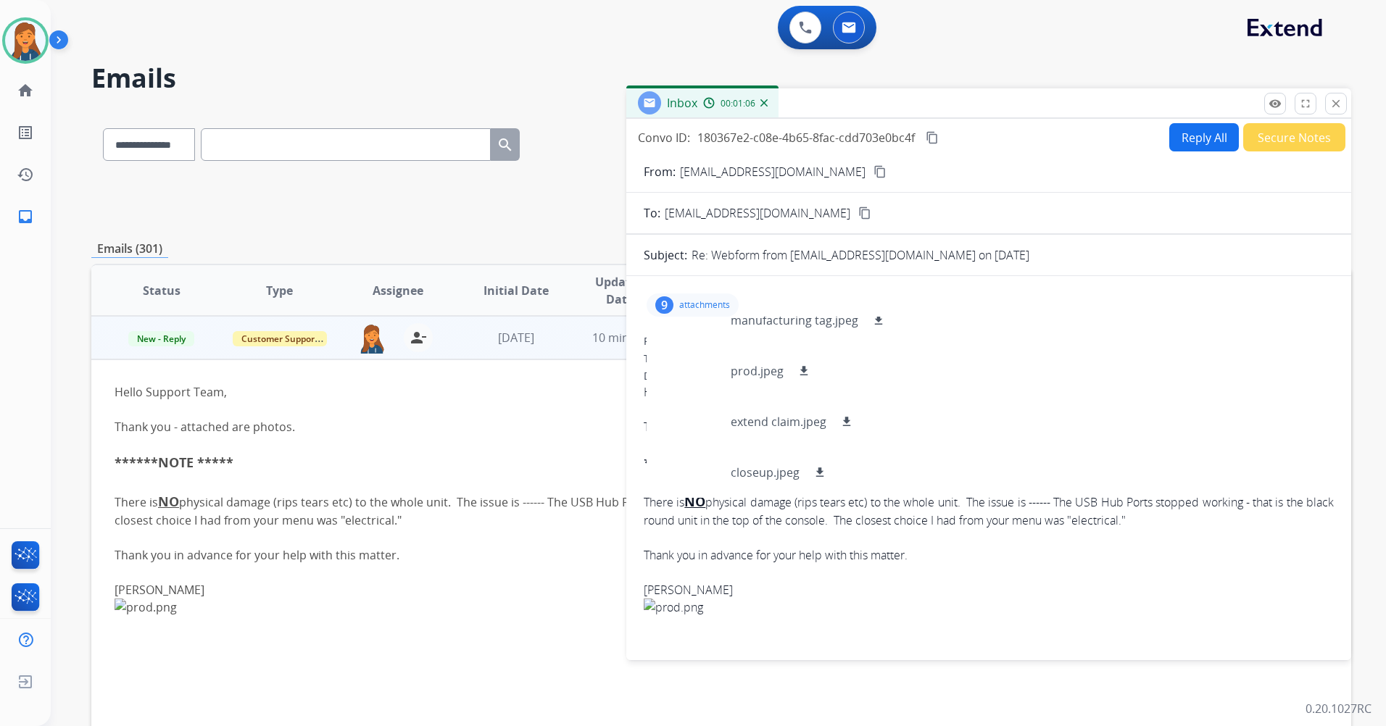
click at [1203, 133] on button "Reply All" at bounding box center [1204, 137] width 70 height 28
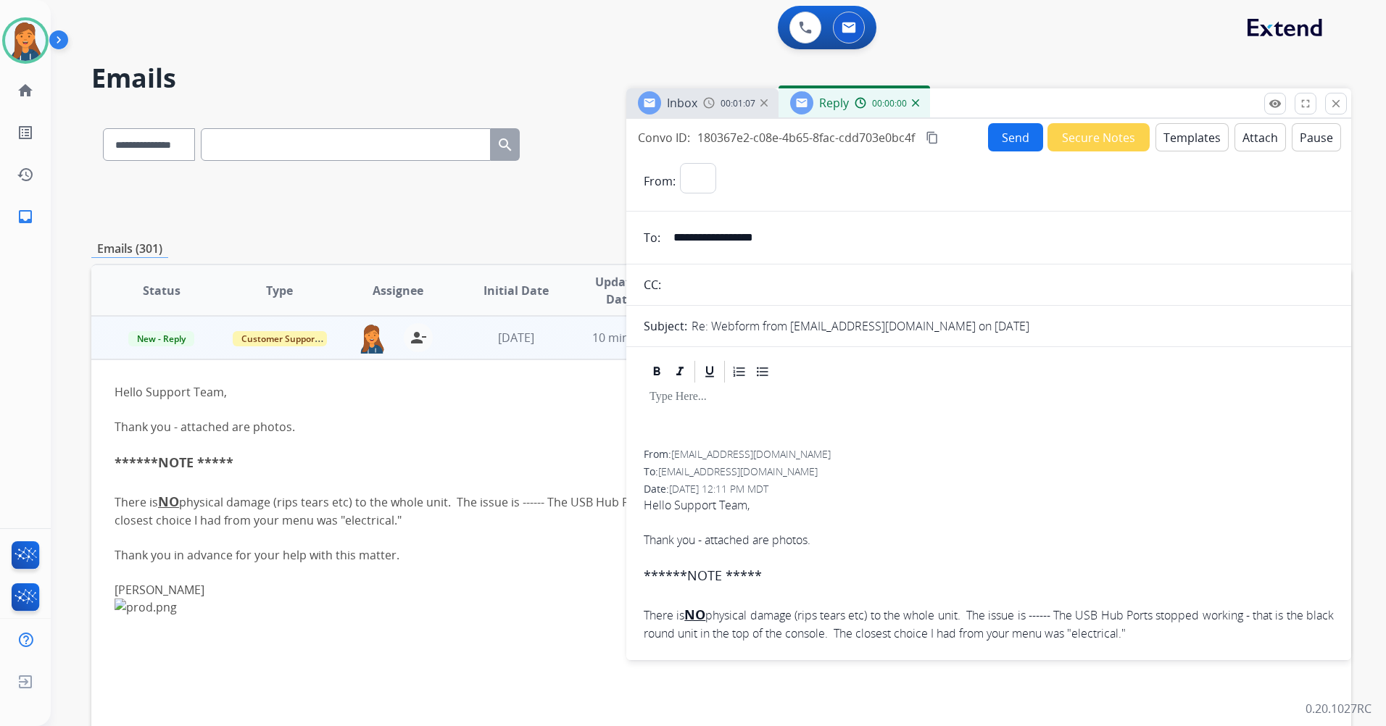
select select "**********"
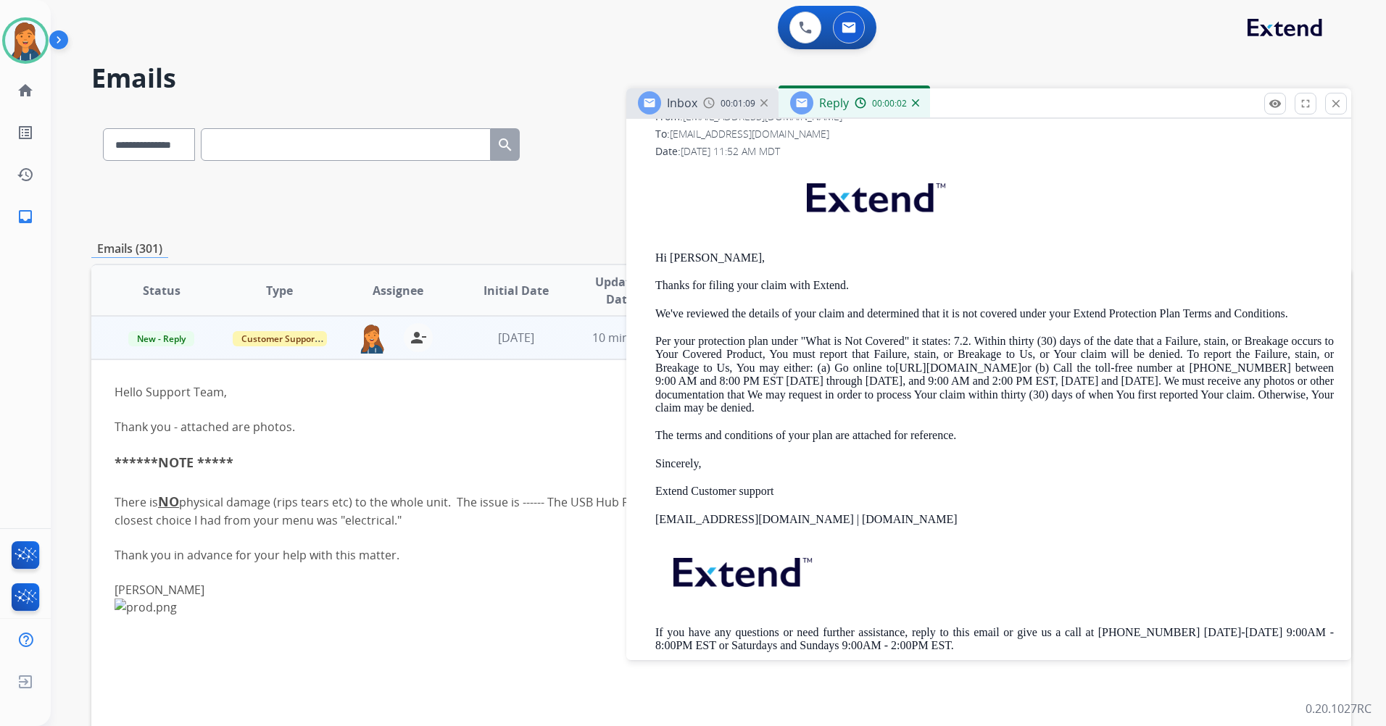
scroll to position [1667, 0]
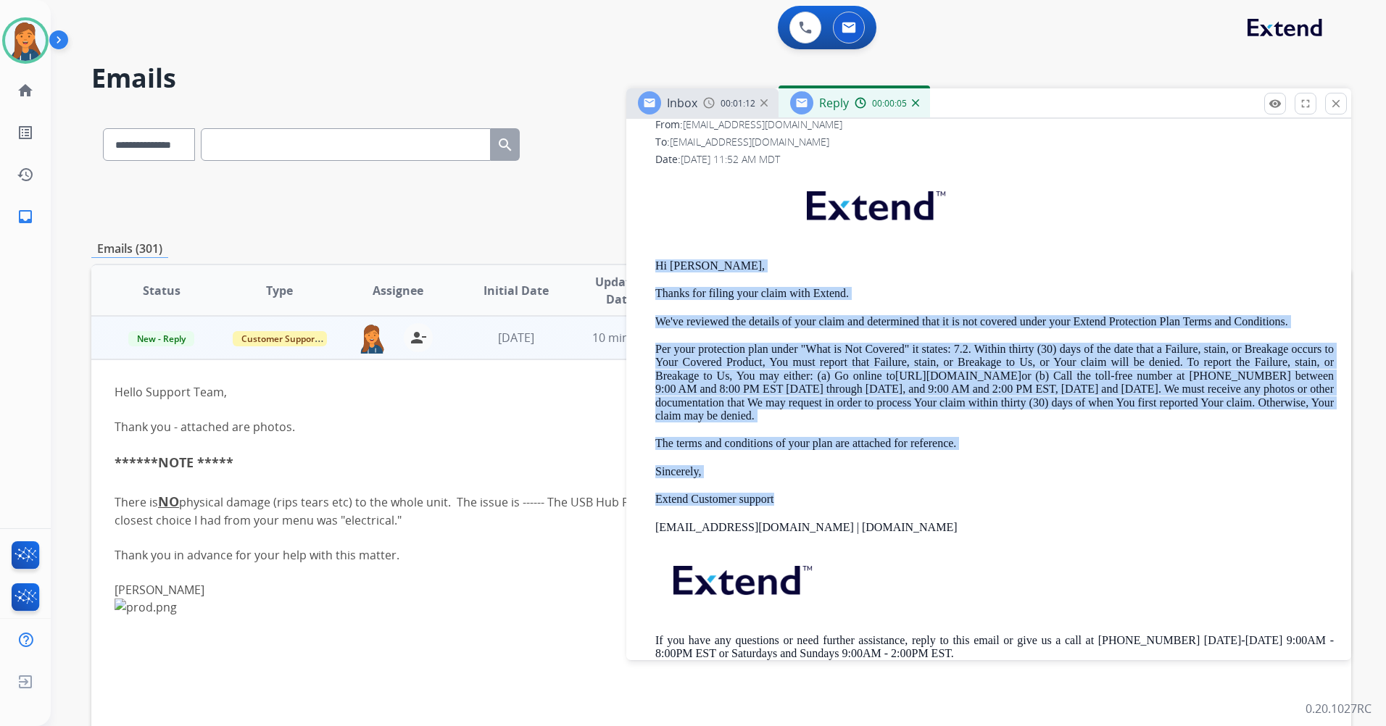
drag, startPoint x: 648, startPoint y: 262, endPoint x: 775, endPoint y: 497, distance: 266.9
click at [775, 497] on div "From: support@extend.com To: jbsatx55@gmail.com Date: 08/22/2025 - 11:52 AM MDT…" at bounding box center [989, 400] width 690 height 566
copy div "Hi Gerald, Thanks for filing your claim with Extend. We've reviewed the details…"
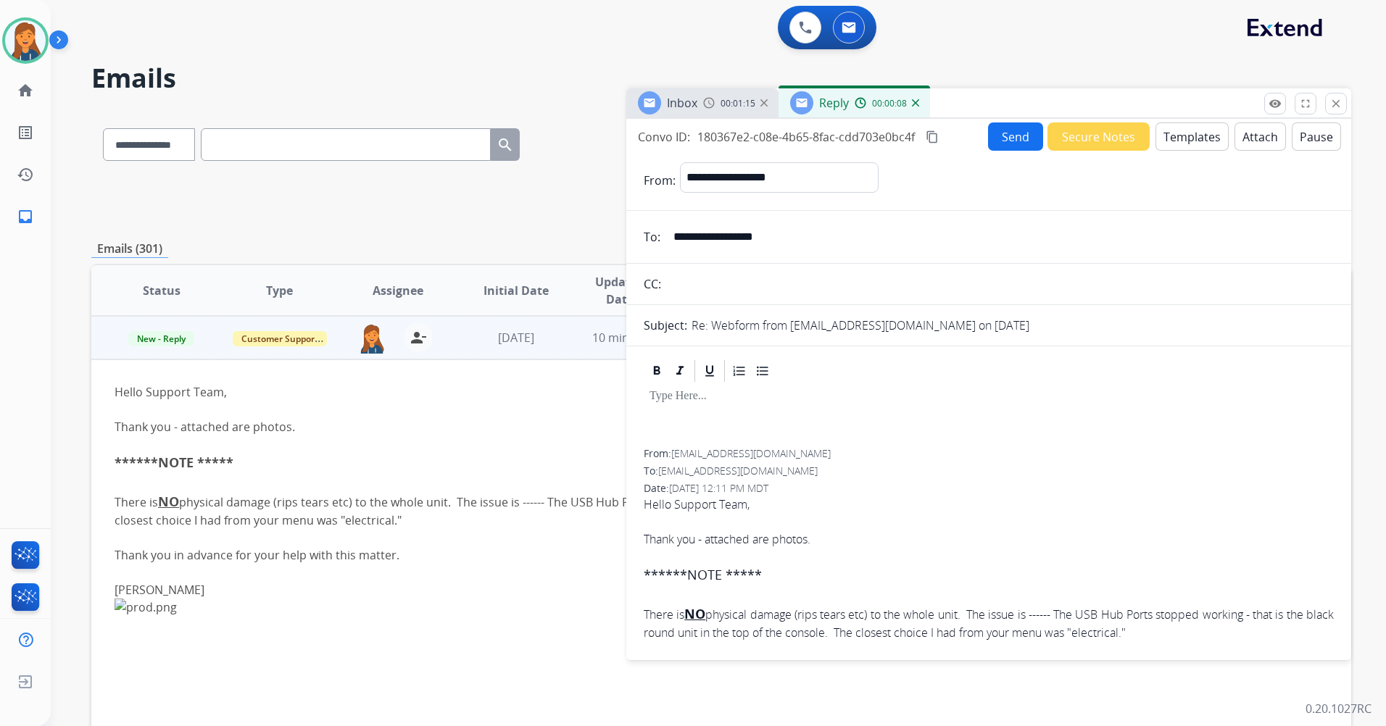
scroll to position [0, 0]
click at [695, 417] on div at bounding box center [989, 417] width 690 height 65
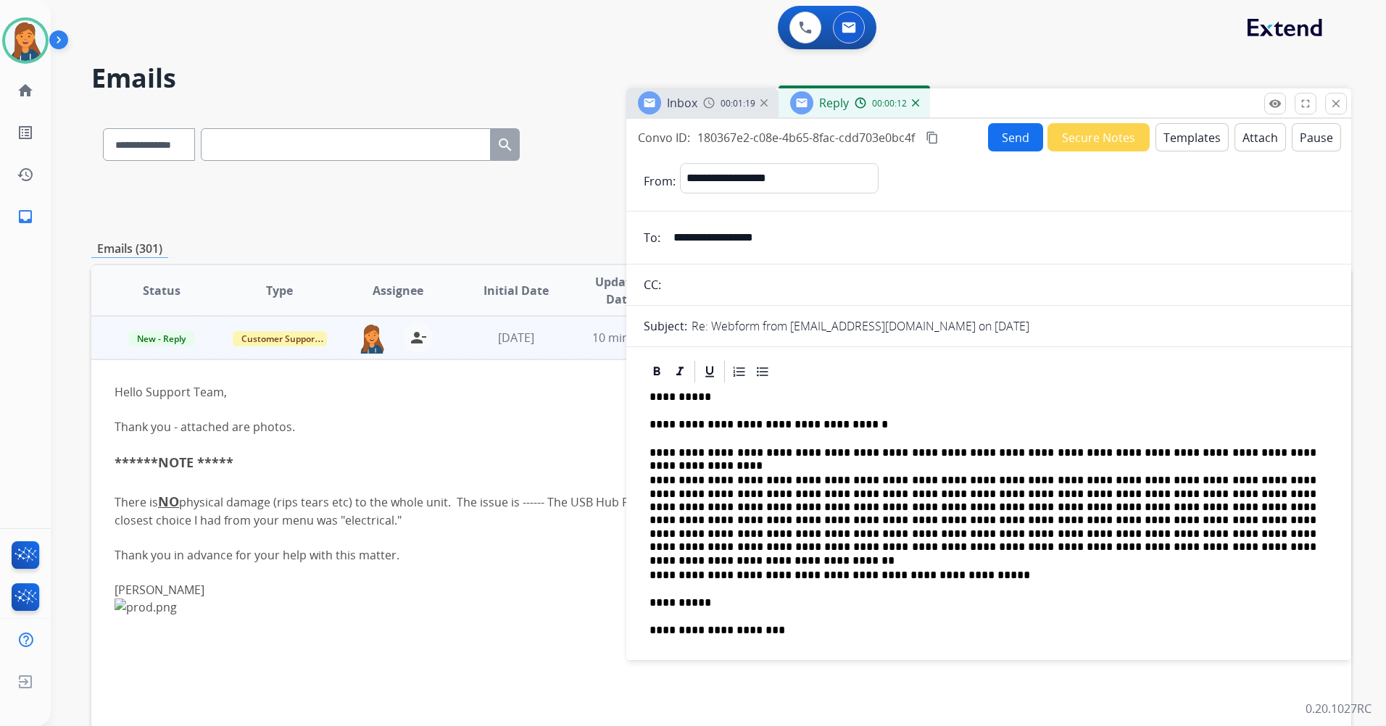
click at [946, 478] on p "**********" at bounding box center [983, 514] width 667 height 80
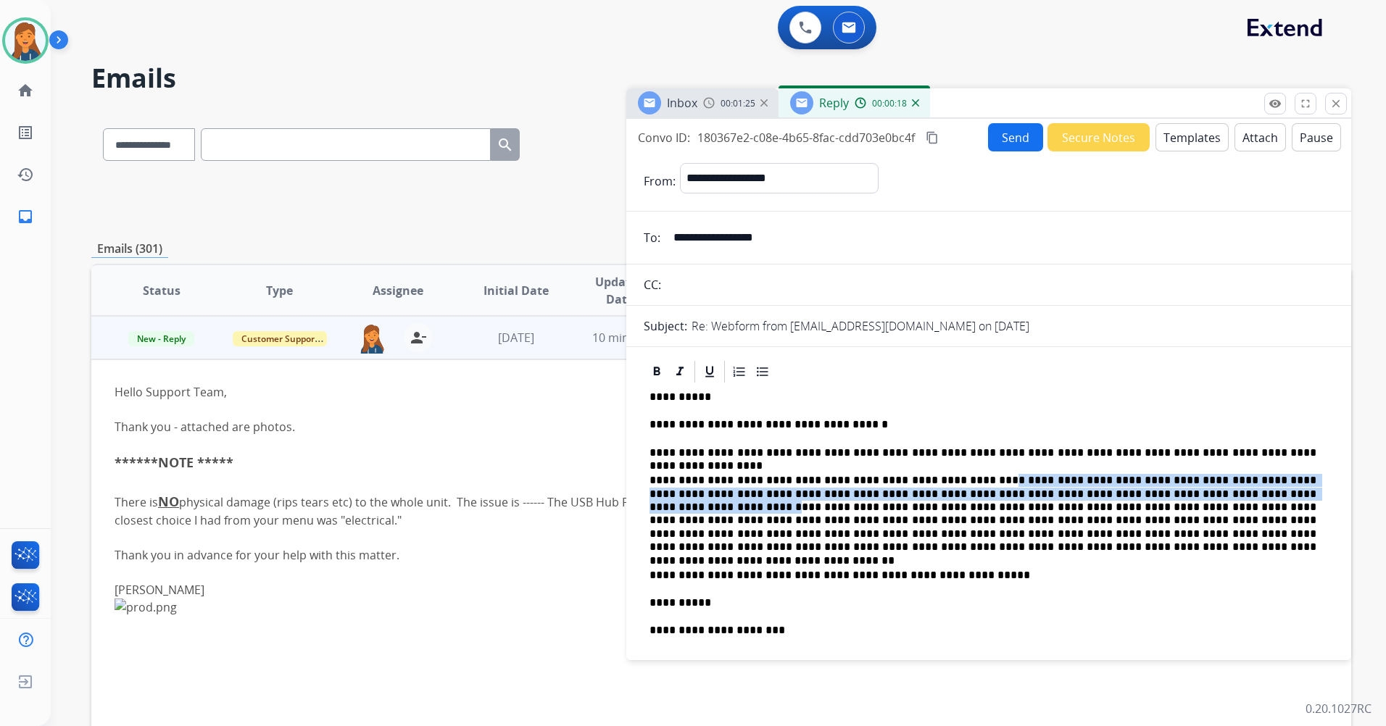
drag, startPoint x: 946, startPoint y: 478, endPoint x: 1152, endPoint y: 489, distance: 206.1
click at [1152, 489] on p "**********" at bounding box center [983, 514] width 667 height 80
click at [657, 370] on icon at bounding box center [657, 371] width 7 height 9
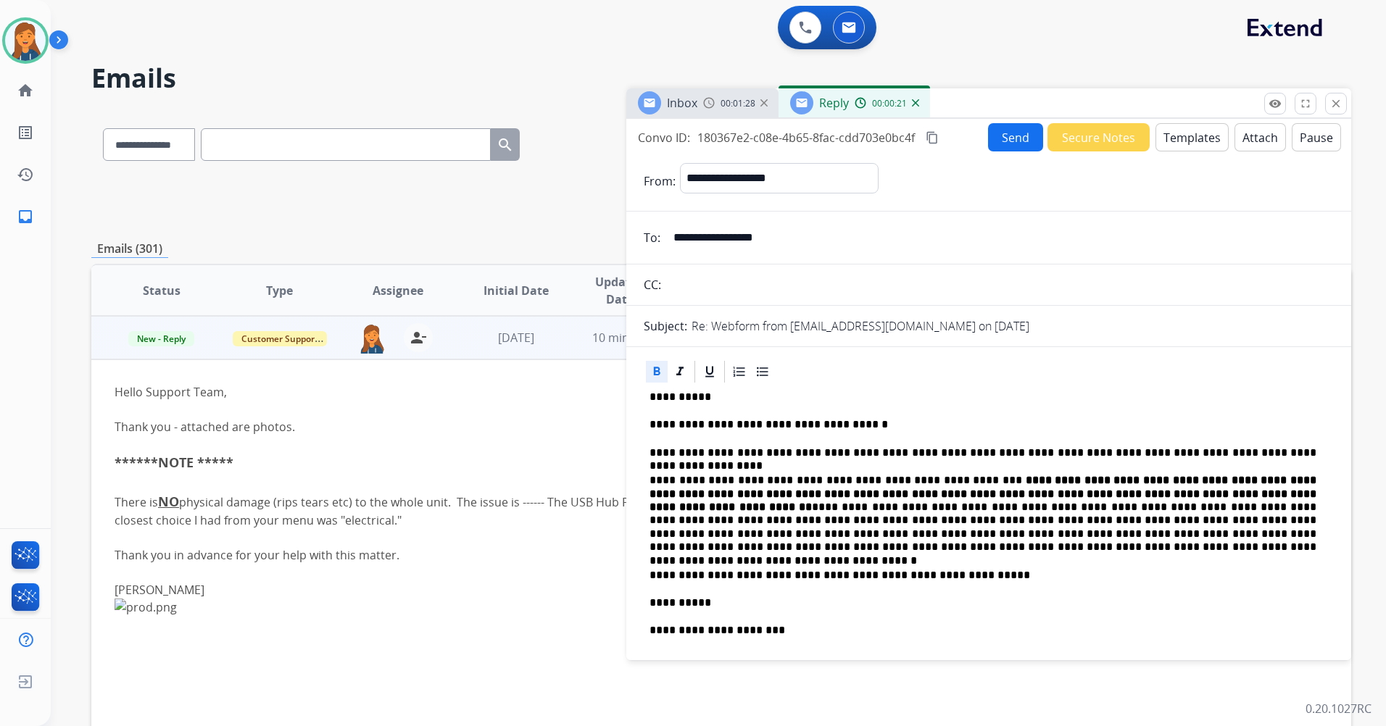
click at [963, 394] on p "**********" at bounding box center [983, 397] width 667 height 13
click at [1010, 141] on button "Send" at bounding box center [1015, 137] width 55 height 28
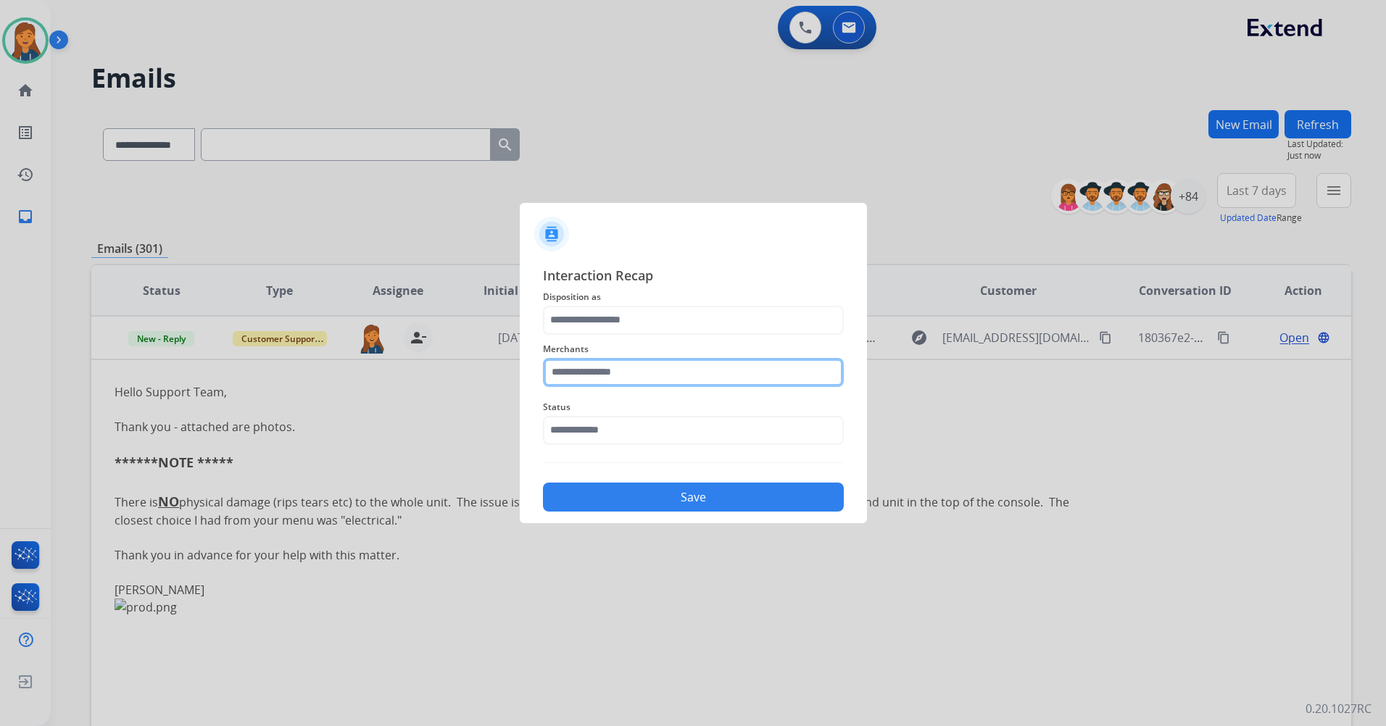
click at [588, 381] on input "text" at bounding box center [693, 372] width 301 height 29
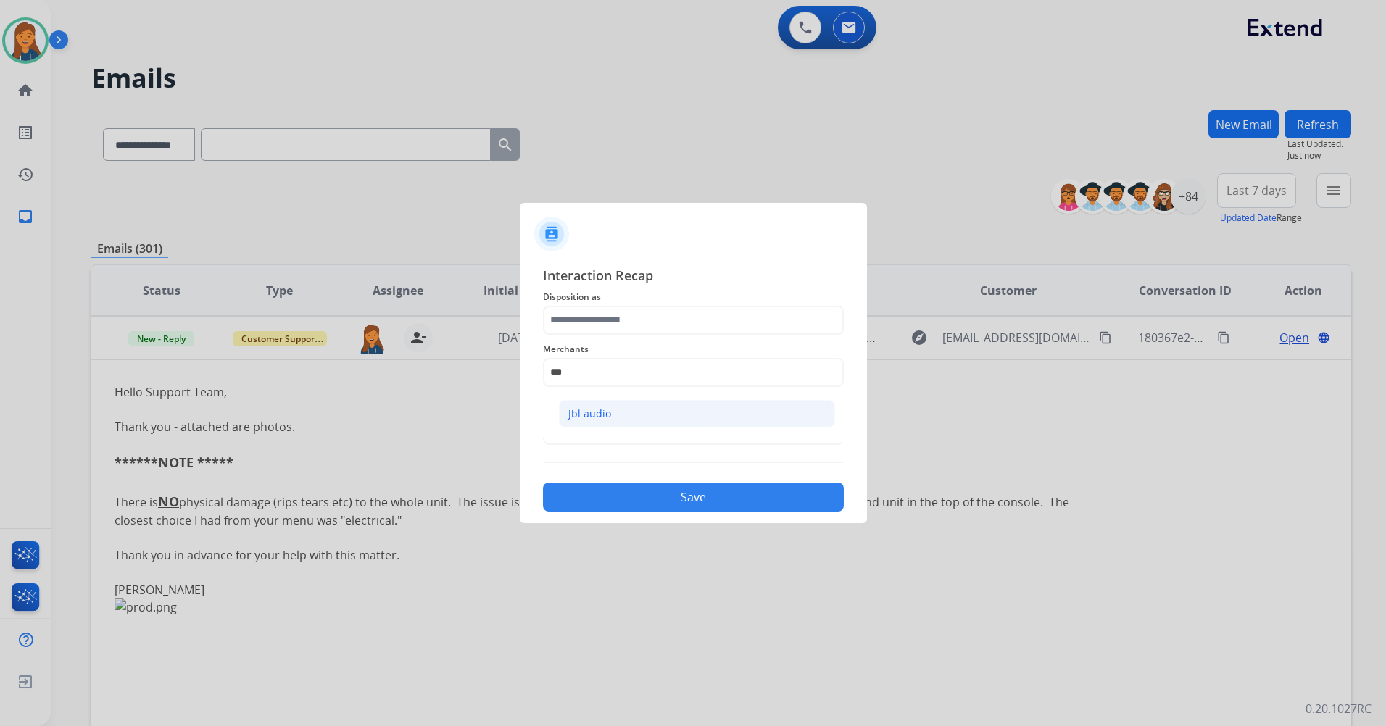
click at [615, 404] on li "Jbl audio" at bounding box center [697, 414] width 276 height 28
type input "*********"
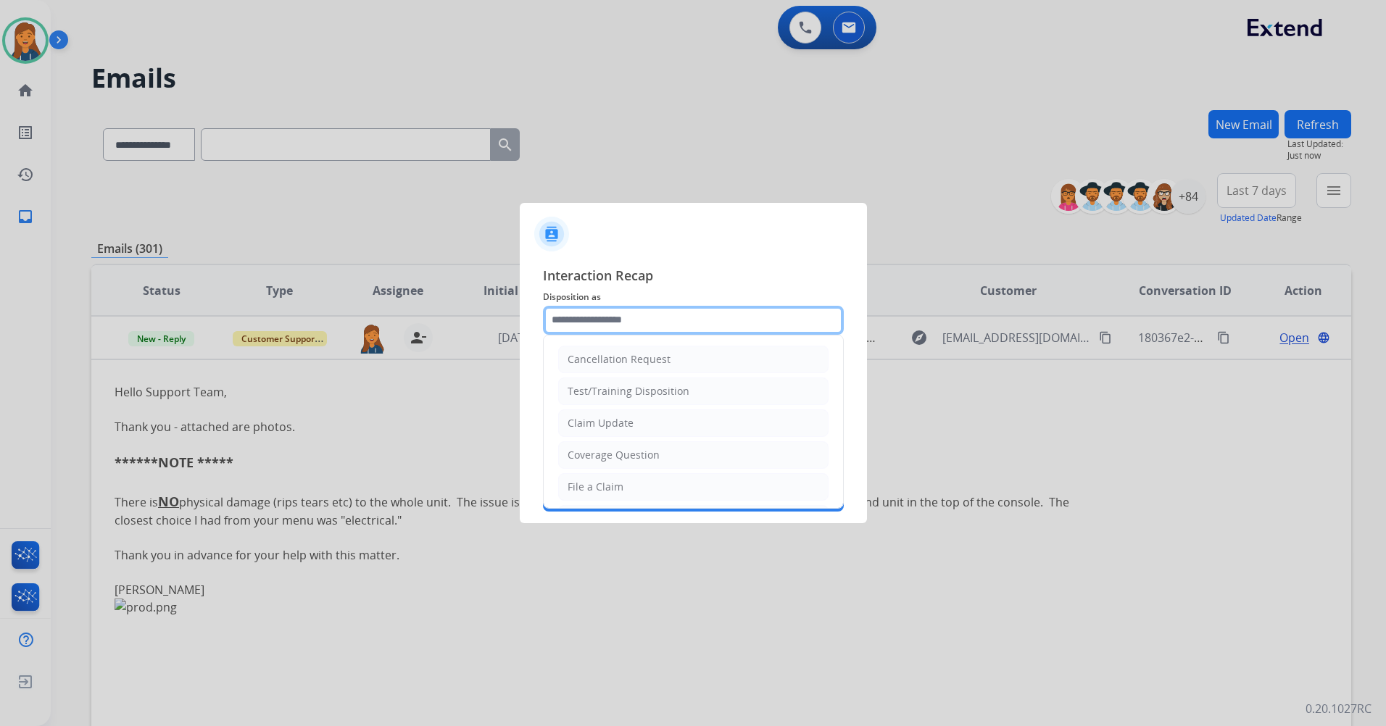
click at [594, 323] on input "text" at bounding box center [693, 320] width 301 height 29
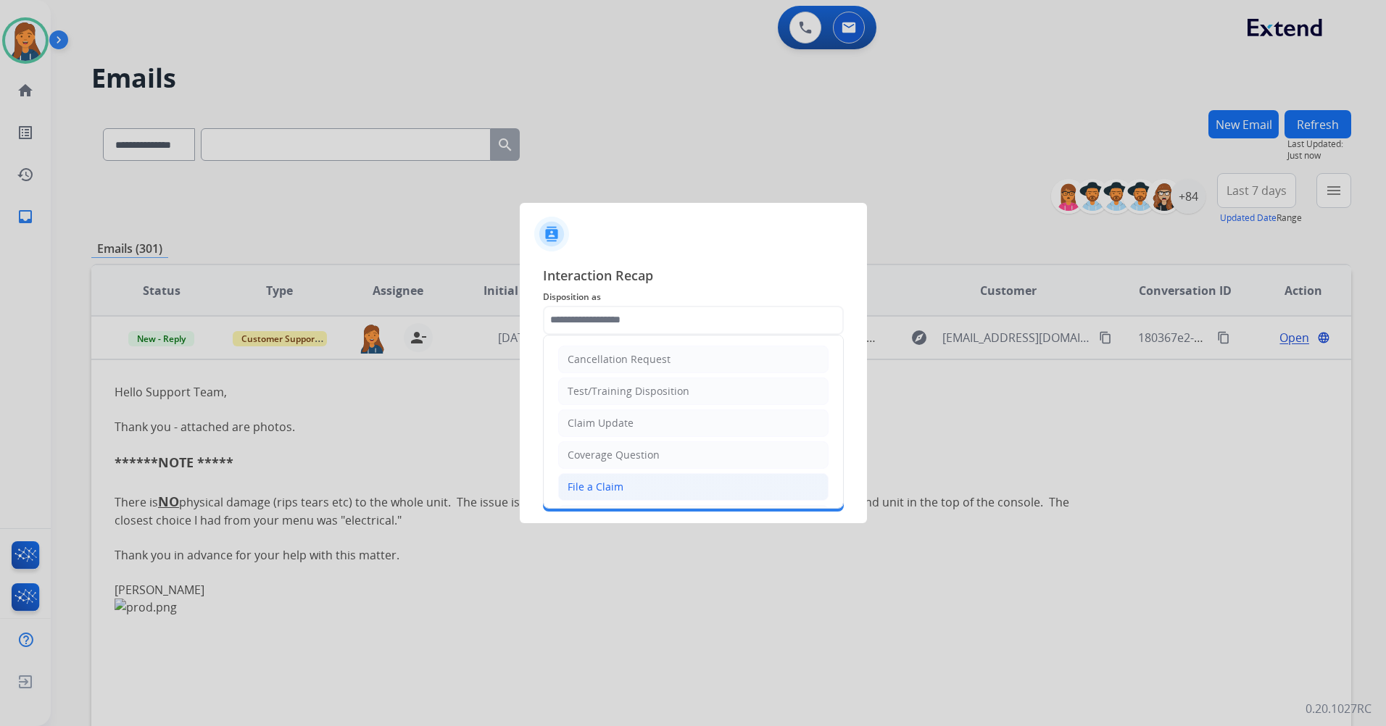
click at [602, 487] on div "File a Claim" at bounding box center [596, 487] width 56 height 14
type input "**********"
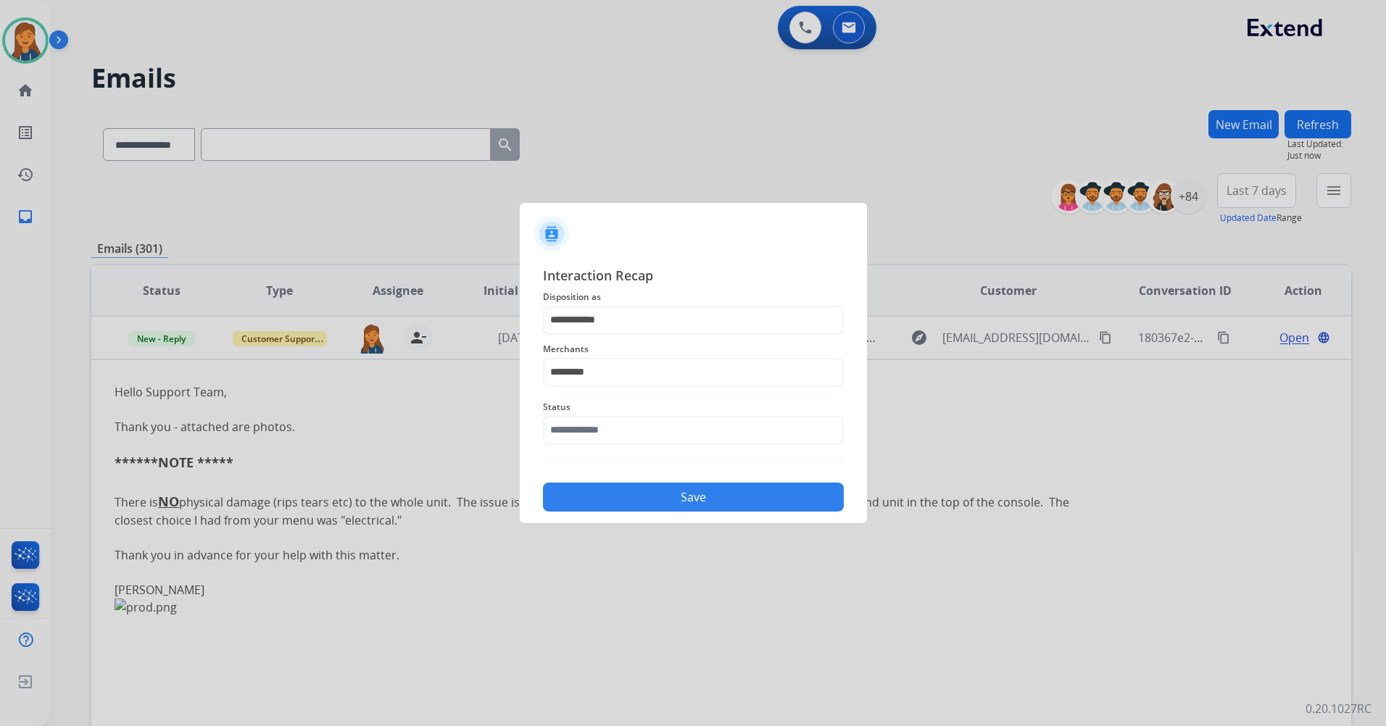
click at [598, 447] on div "Status" at bounding box center [693, 422] width 301 height 58
click at [599, 440] on input "text" at bounding box center [693, 430] width 301 height 29
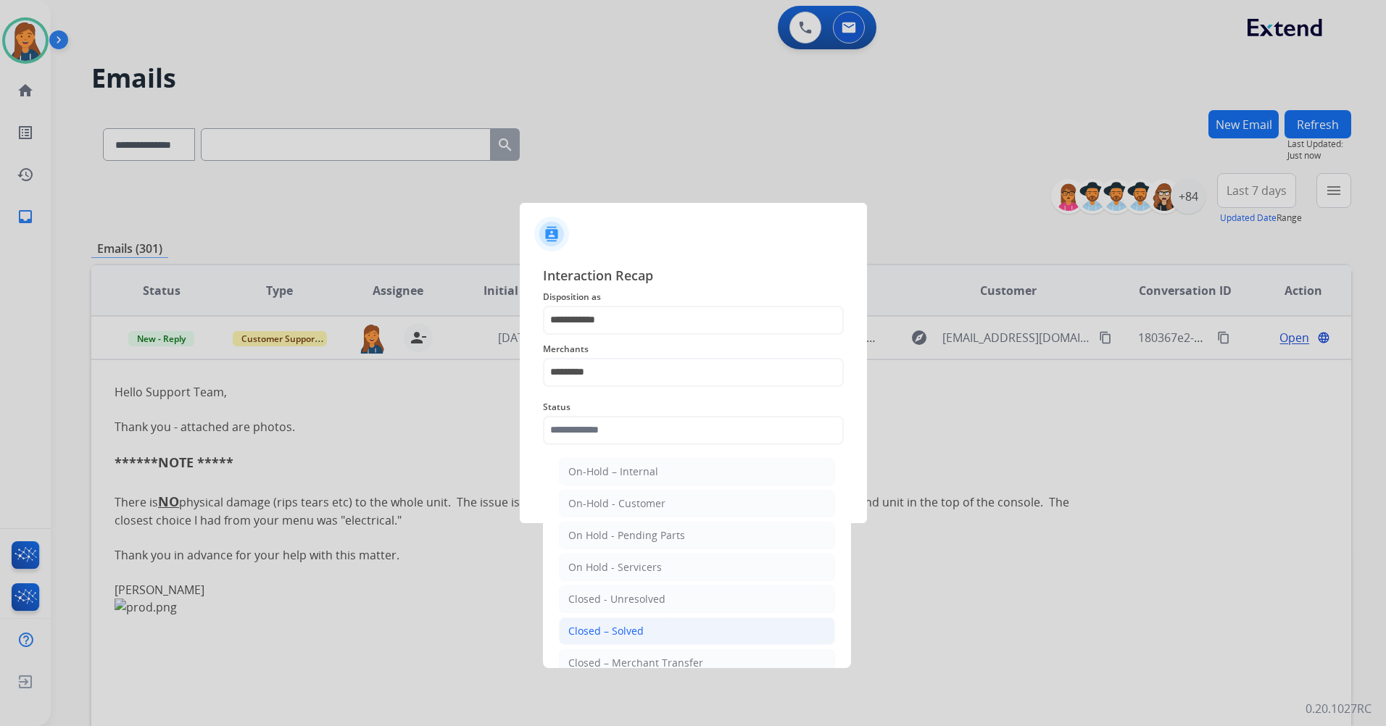
click at [626, 628] on div "Closed – Solved" at bounding box center [605, 631] width 75 height 14
type input "**********"
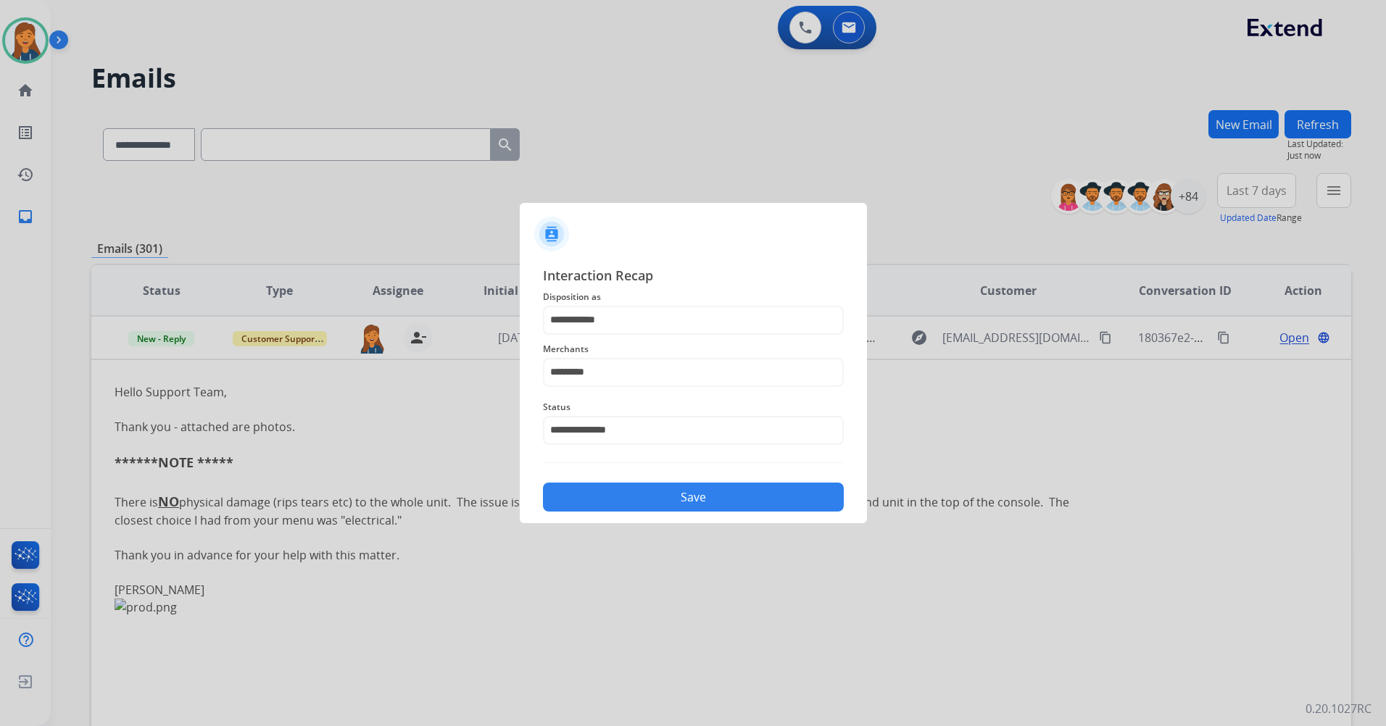
click at [622, 503] on button "Save" at bounding box center [693, 497] width 301 height 29
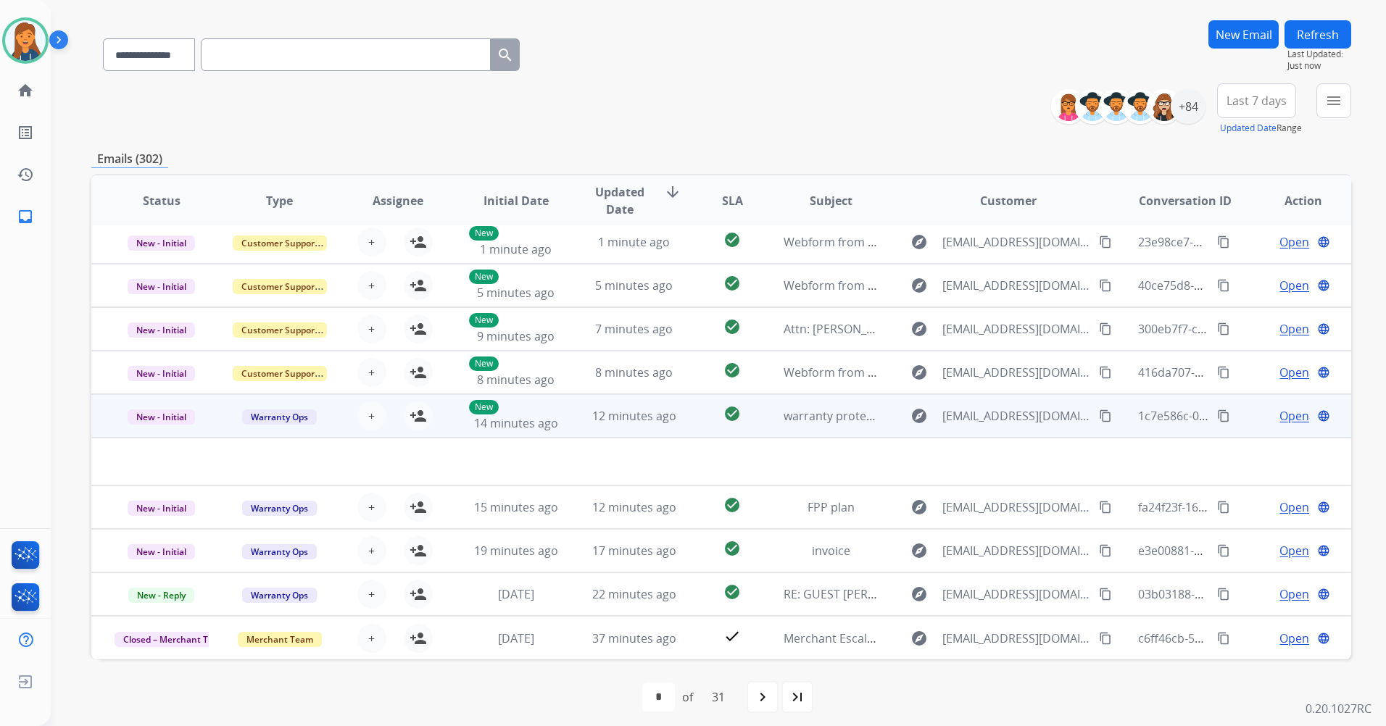
scroll to position [99, 0]
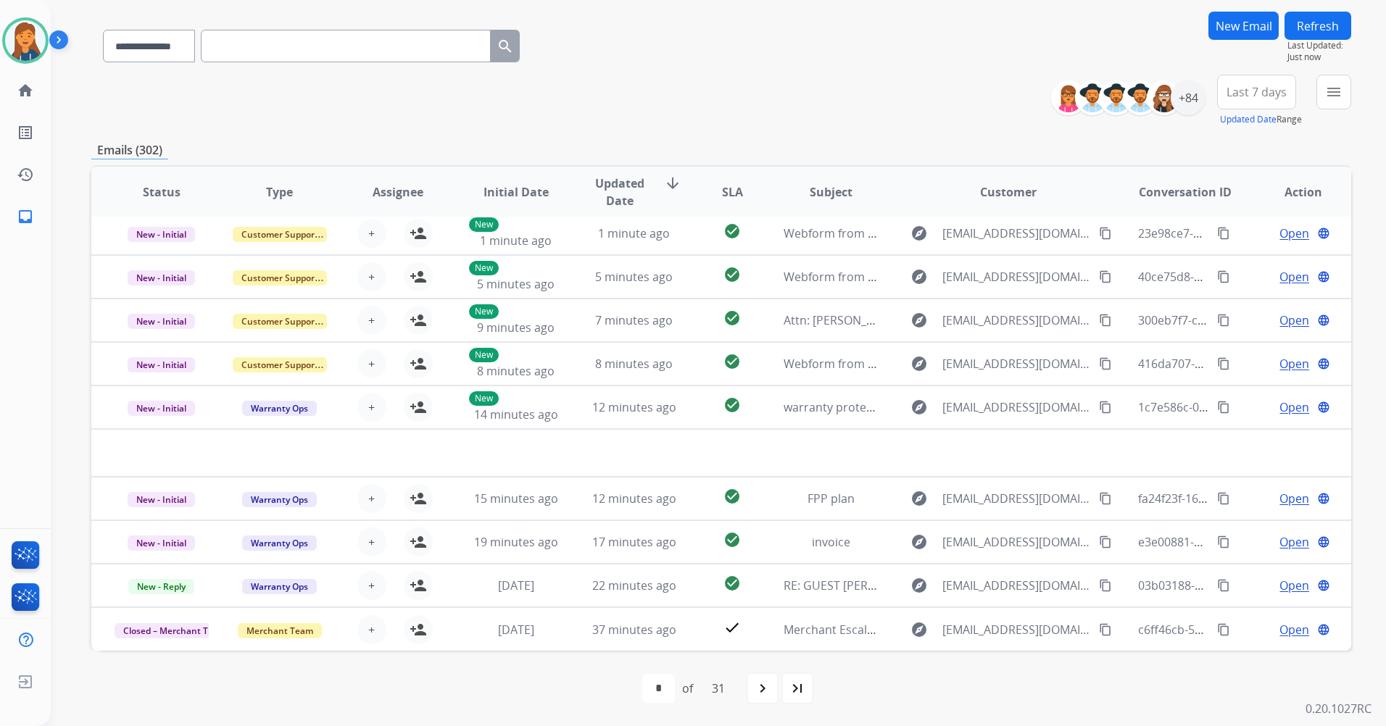
click at [1279, 75] on div "Last 7 days Updated Date Range Custom Recent Last 7 days Last 14 days Last 30 d…" at bounding box center [1261, 101] width 88 height 52
click at [1269, 90] on span "Last 7 days" at bounding box center [1257, 92] width 60 height 6
click at [1227, 265] on div "Last 90 days" at bounding box center [1252, 268] width 80 height 22
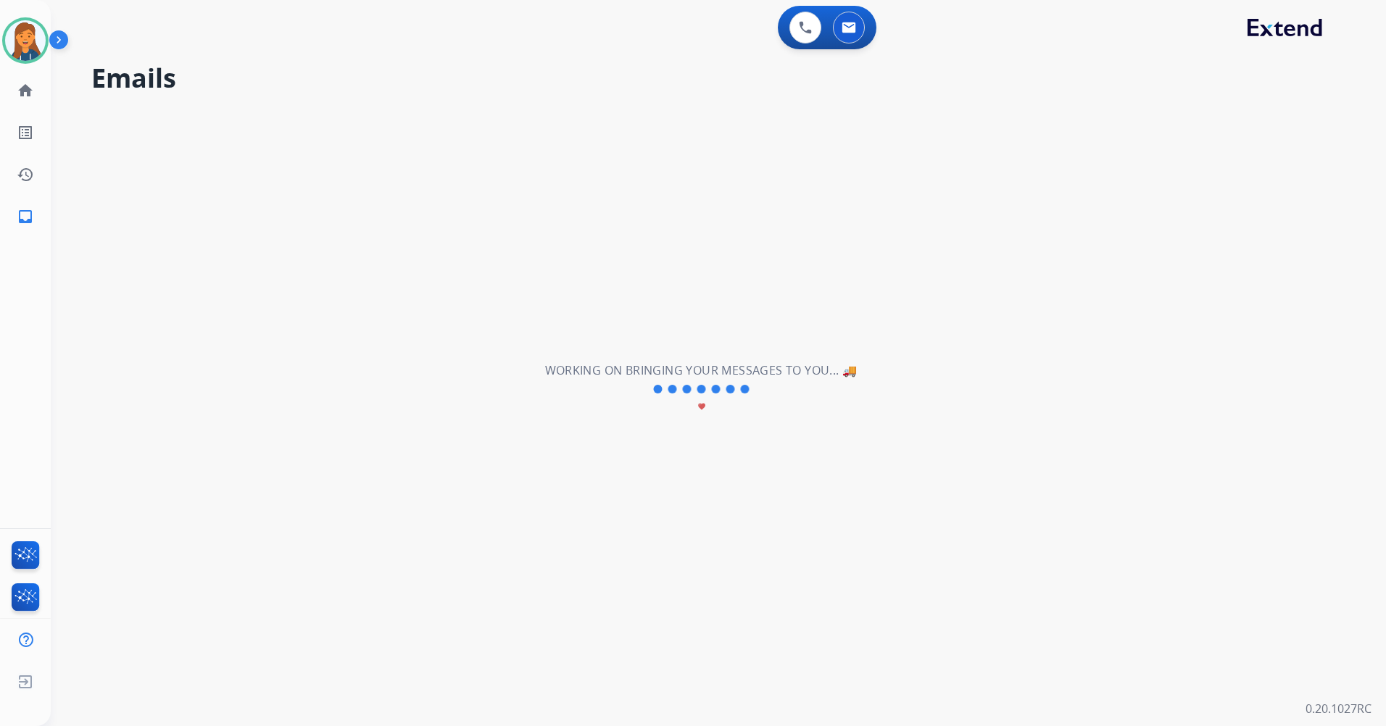
scroll to position [0, 0]
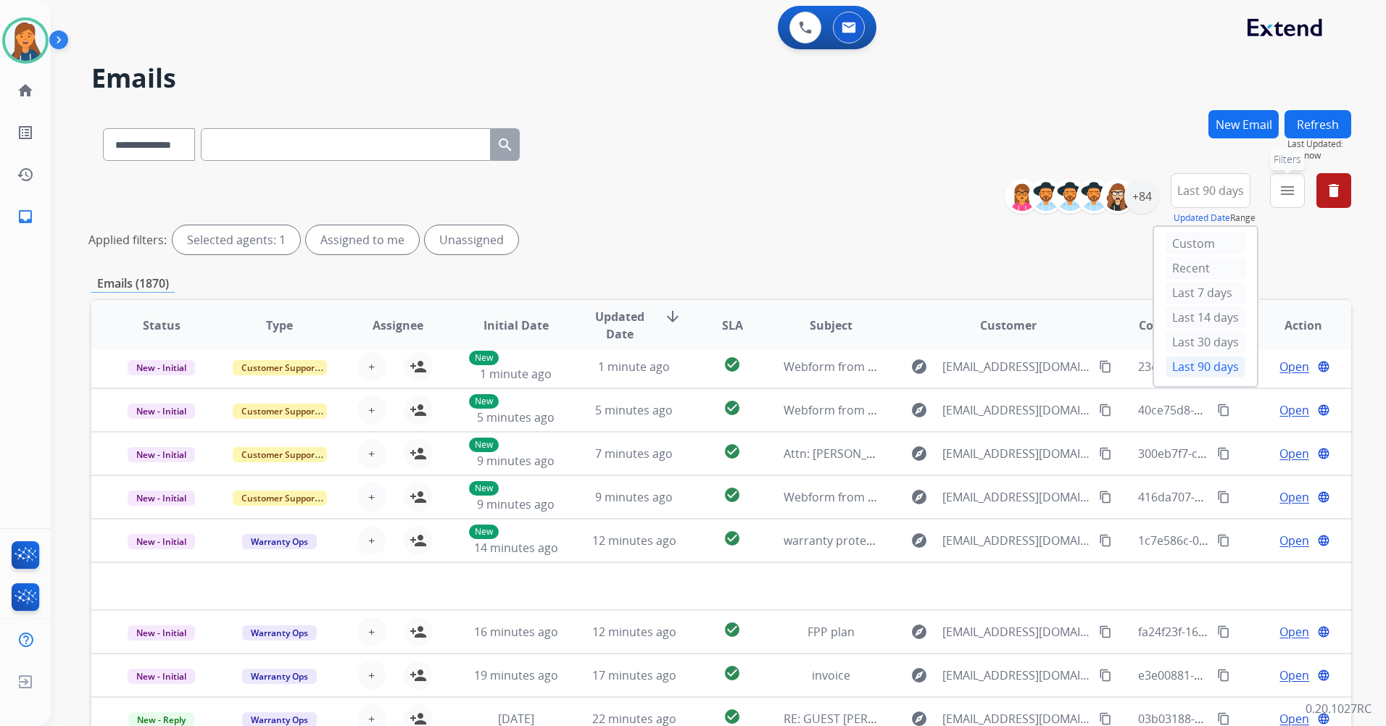
click at [1271, 188] on button "menu Filters" at bounding box center [1287, 190] width 35 height 35
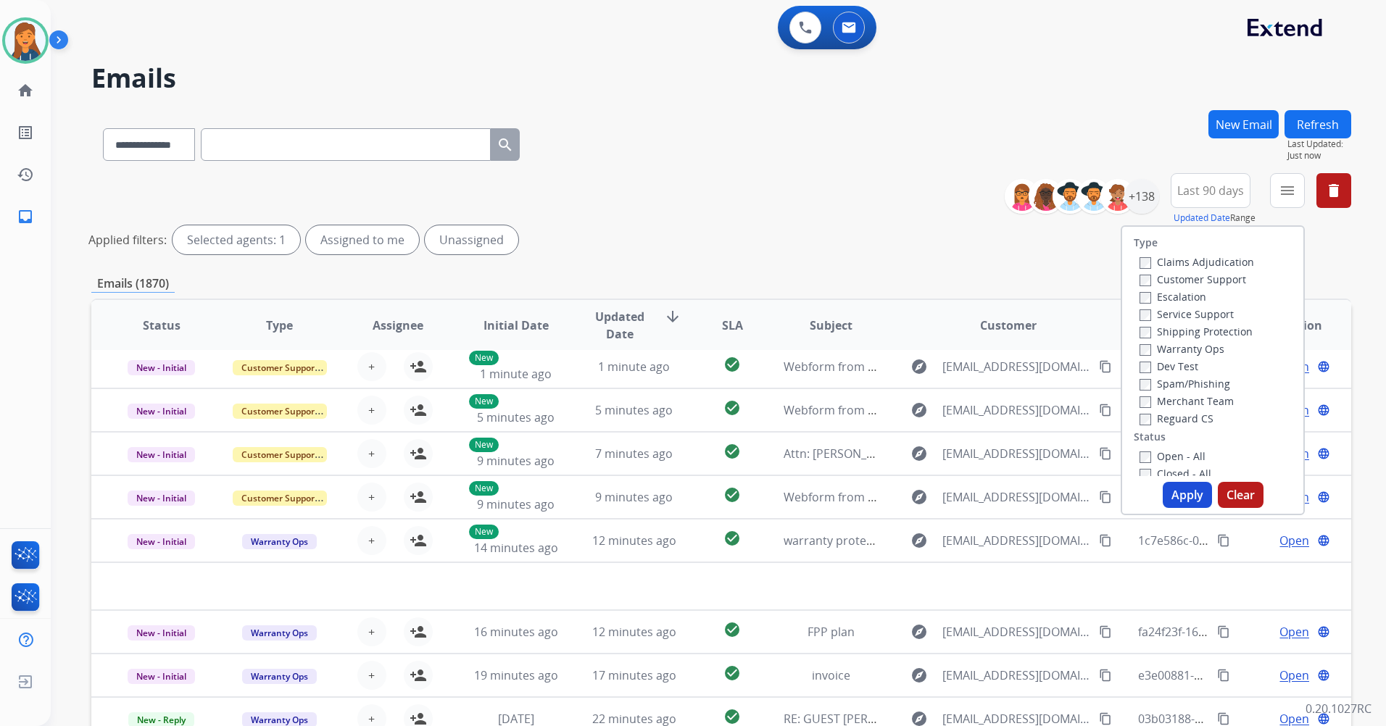
click at [1203, 283] on label "Customer Support" at bounding box center [1193, 280] width 107 height 14
click at [1187, 331] on label "Shipping Protection" at bounding box center [1196, 332] width 113 height 14
click at [1169, 423] on label "Reguard CS" at bounding box center [1177, 419] width 74 height 14
click at [1174, 456] on label "Open - All" at bounding box center [1173, 456] width 66 height 14
click at [1186, 494] on button "Apply" at bounding box center [1187, 495] width 49 height 26
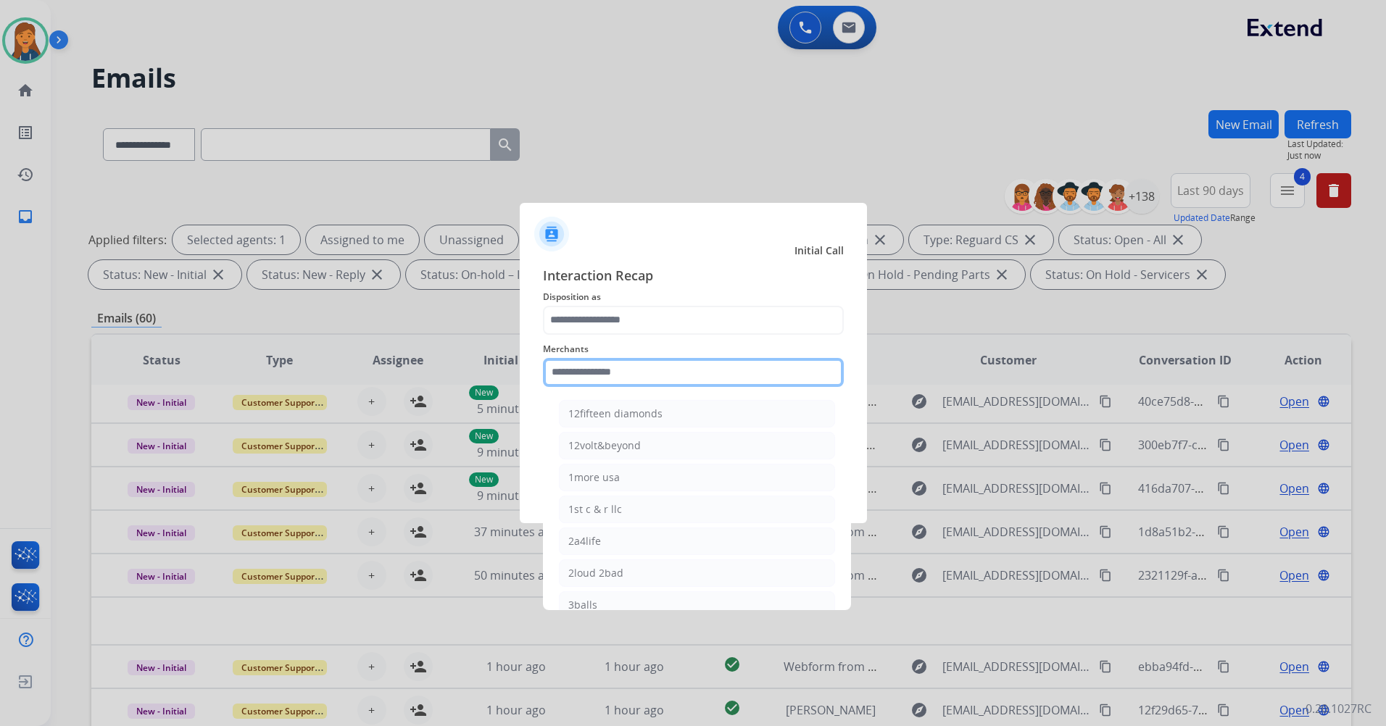
click at [607, 372] on input "text" at bounding box center [693, 372] width 301 height 29
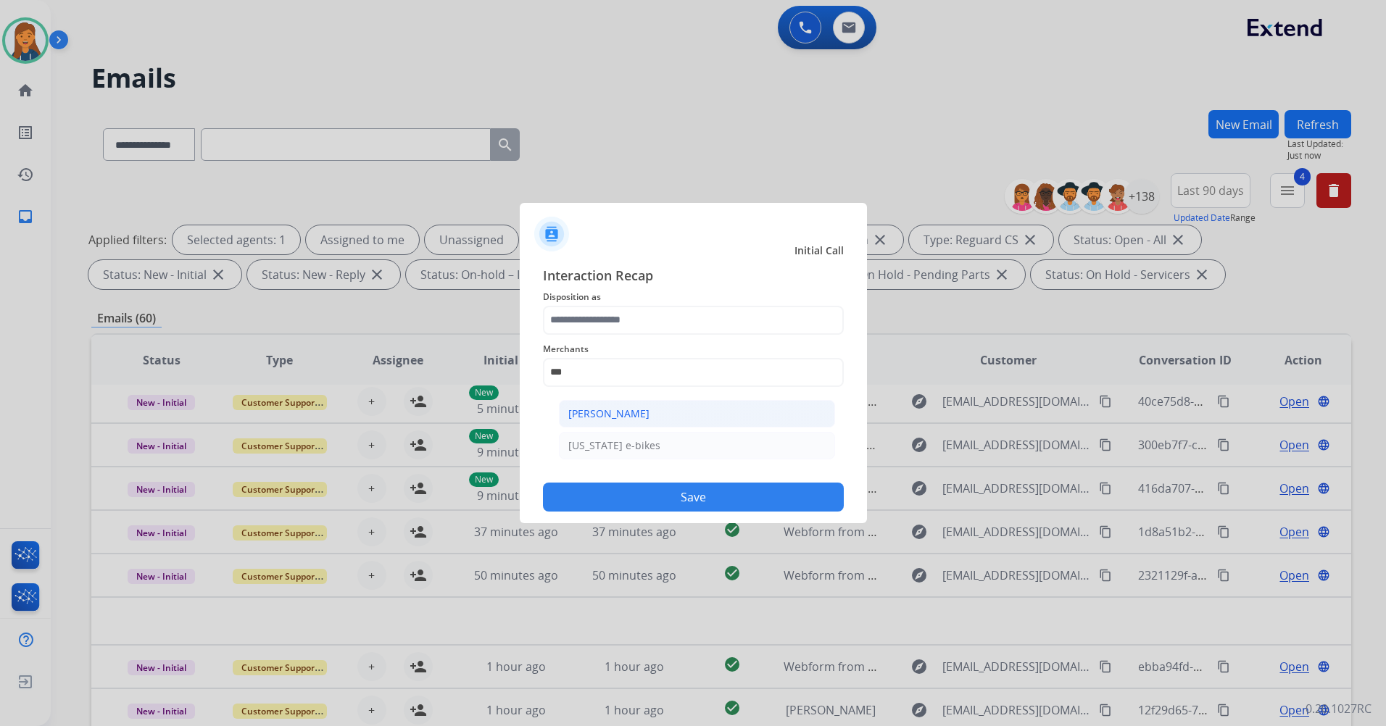
click at [599, 404] on li "[PERSON_NAME]" at bounding box center [697, 414] width 276 height 28
type input "**********"
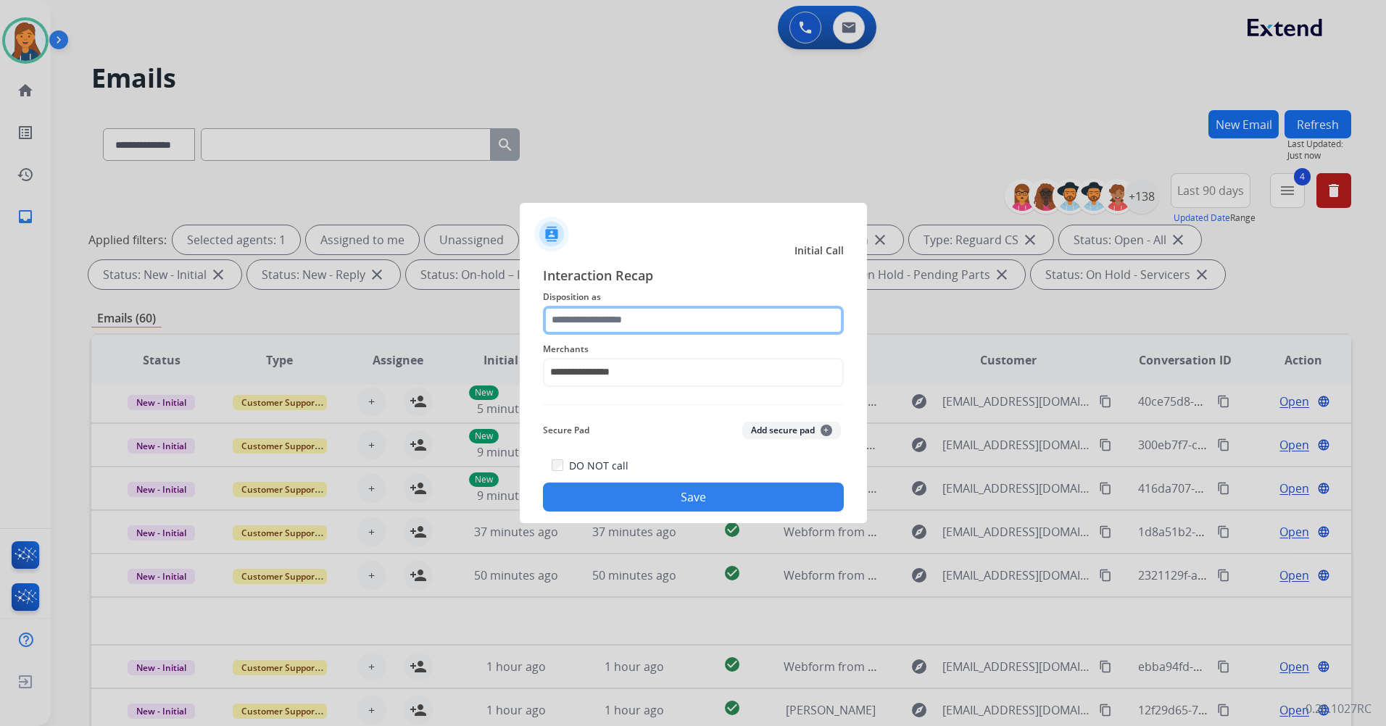
click at [584, 330] on input "text" at bounding box center [693, 320] width 301 height 29
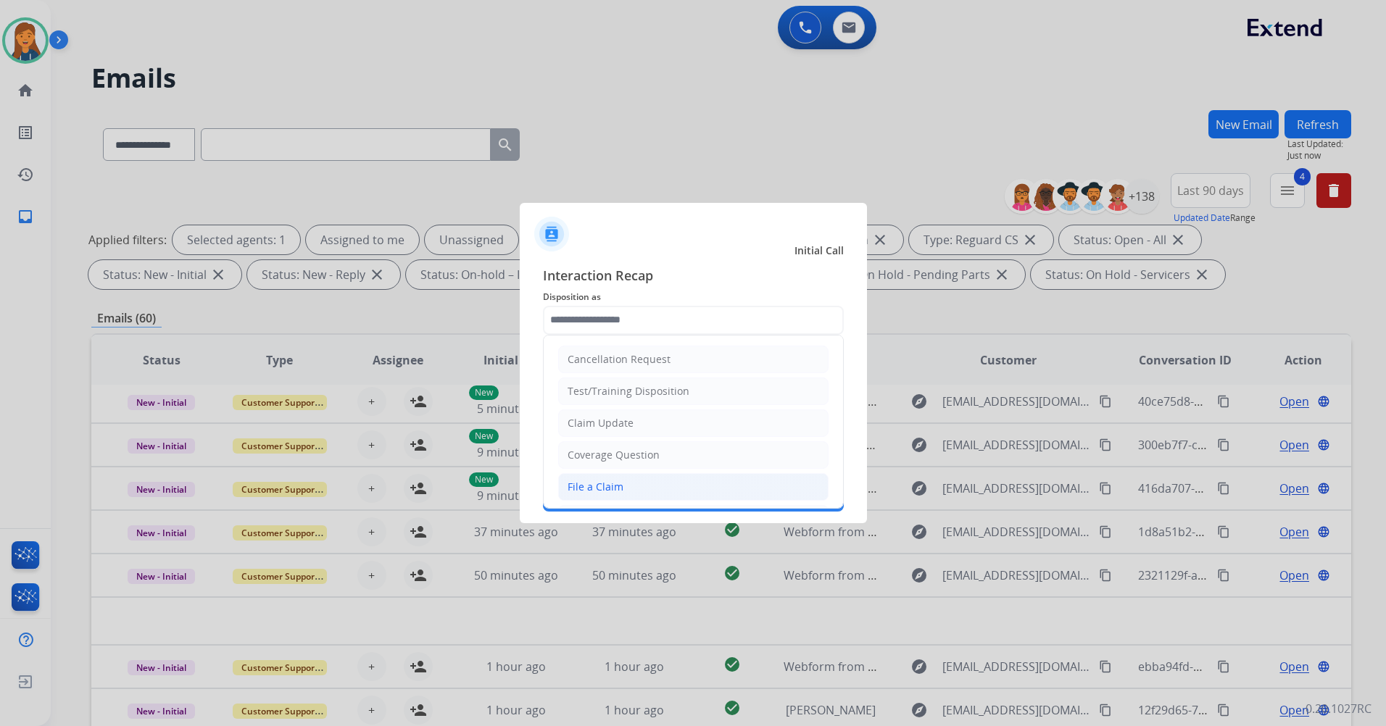
click at [610, 485] on div "File a Claim" at bounding box center [596, 487] width 56 height 14
type input "**********"
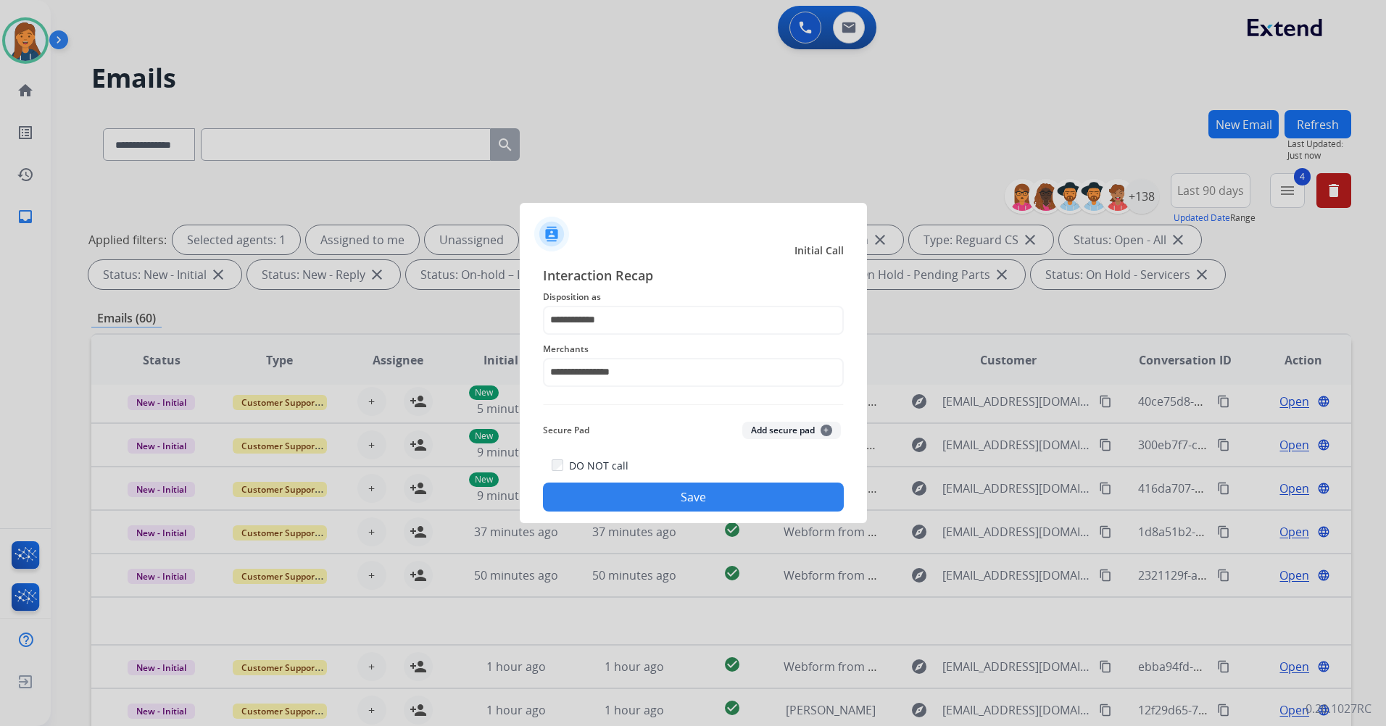
click at [613, 492] on button "Save" at bounding box center [693, 497] width 301 height 29
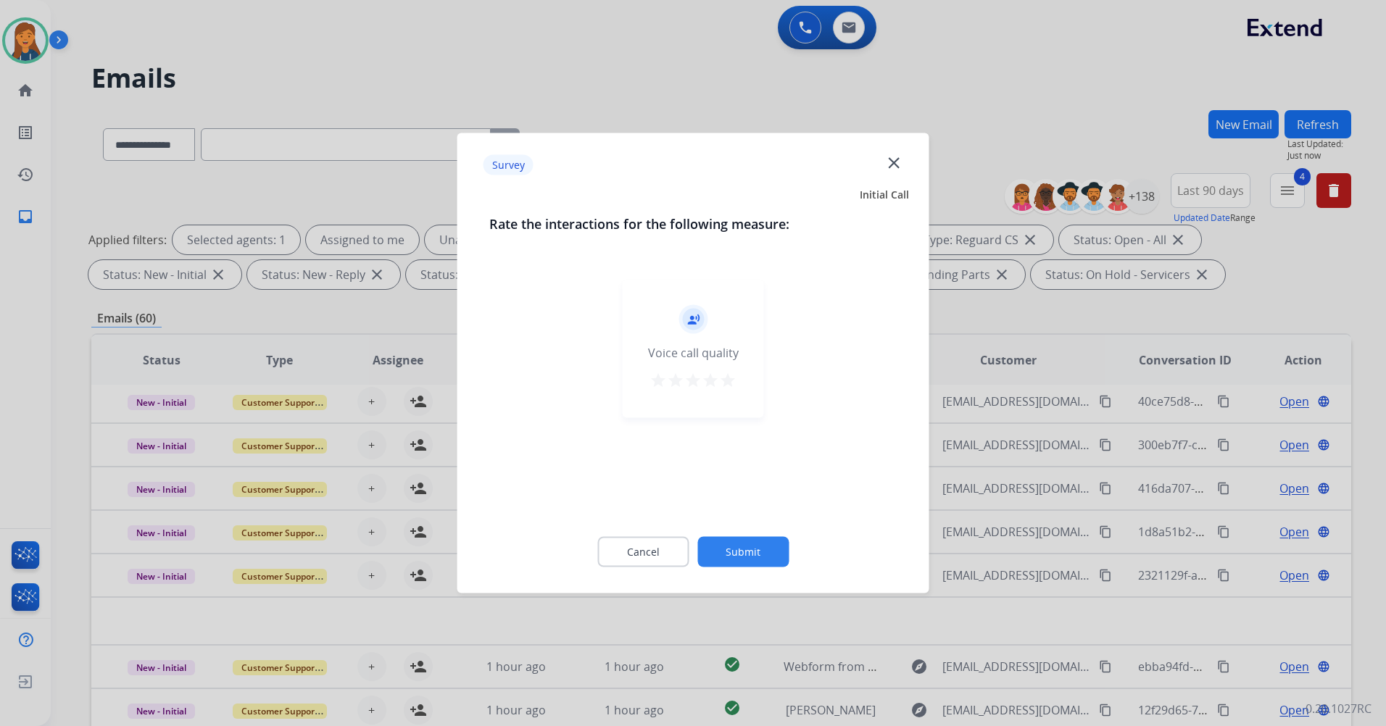
click at [729, 379] on mat-icon "star" at bounding box center [727, 380] width 17 height 17
click at [739, 563] on button "Submit" at bounding box center [742, 552] width 91 height 30
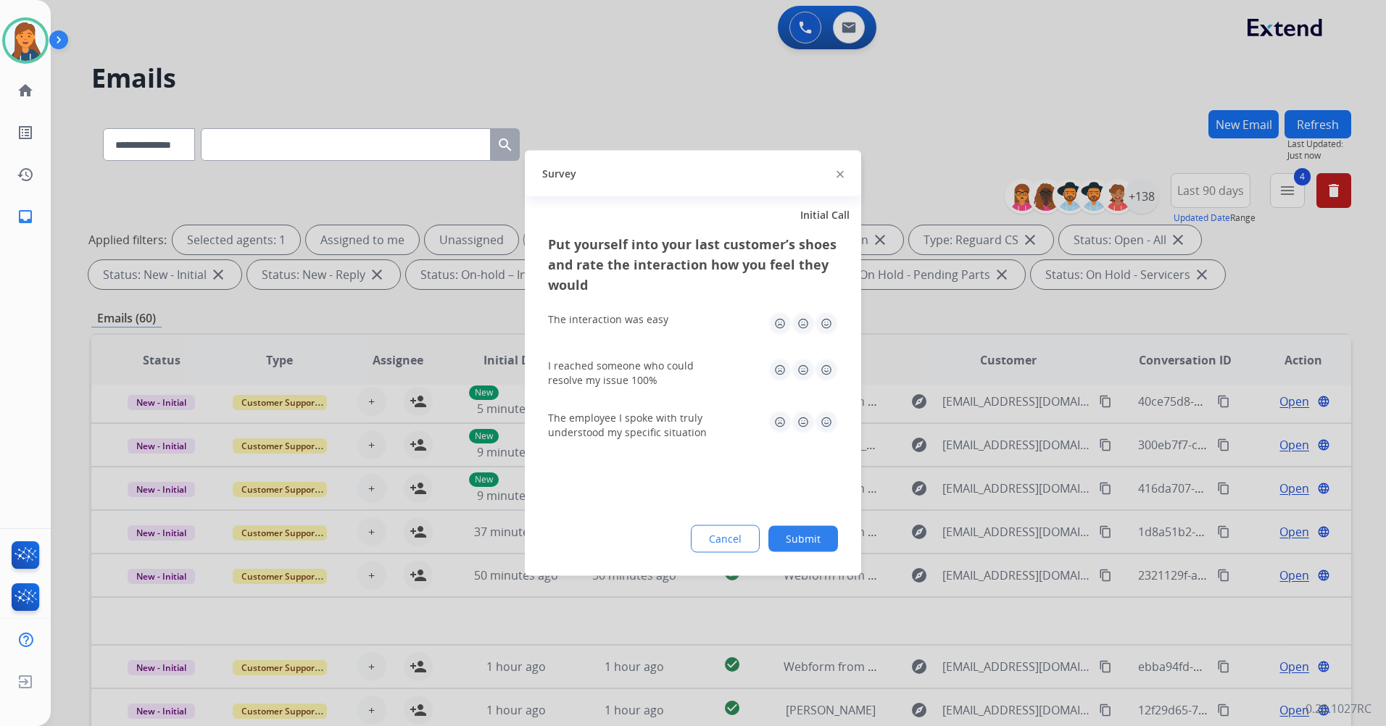
click at [823, 322] on img at bounding box center [826, 323] width 23 height 23
click at [825, 362] on img at bounding box center [826, 370] width 23 height 23
click at [829, 428] on img at bounding box center [826, 422] width 23 height 23
click at [802, 549] on button "Submit" at bounding box center [803, 539] width 70 height 26
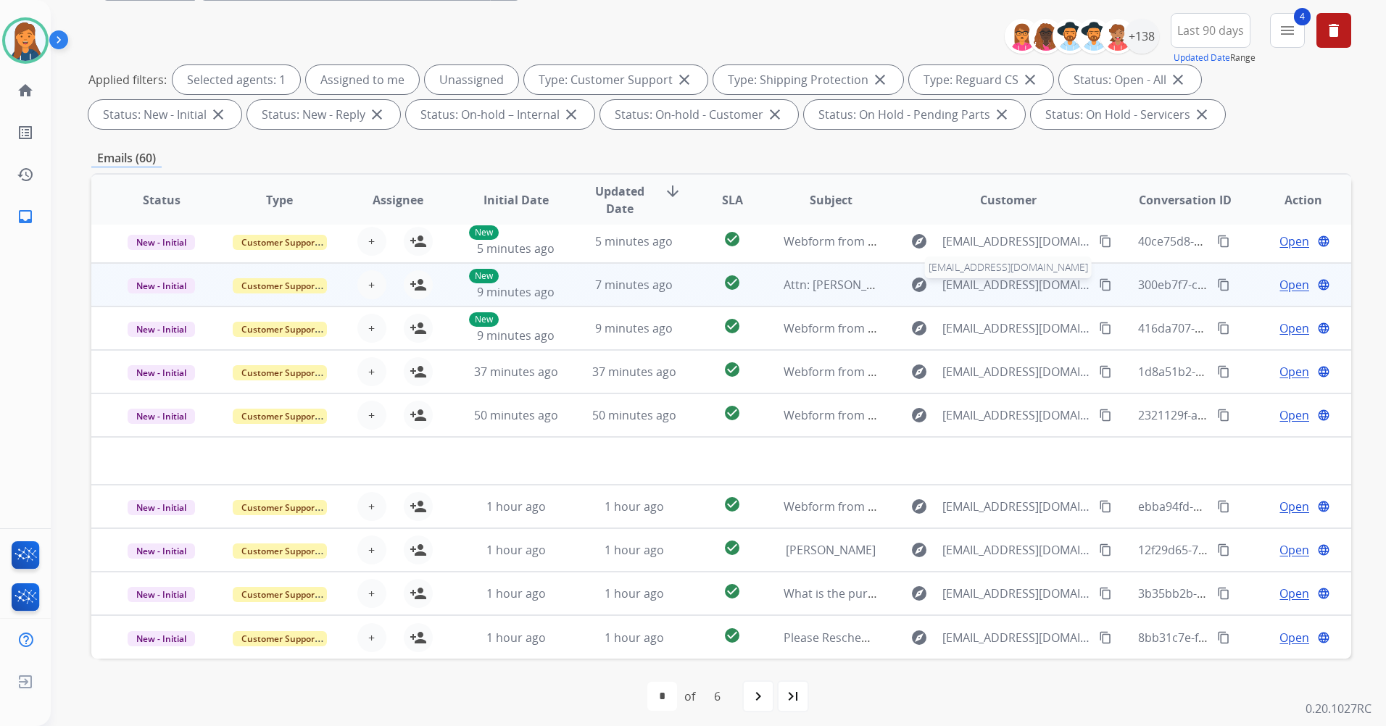
scroll to position [168, 0]
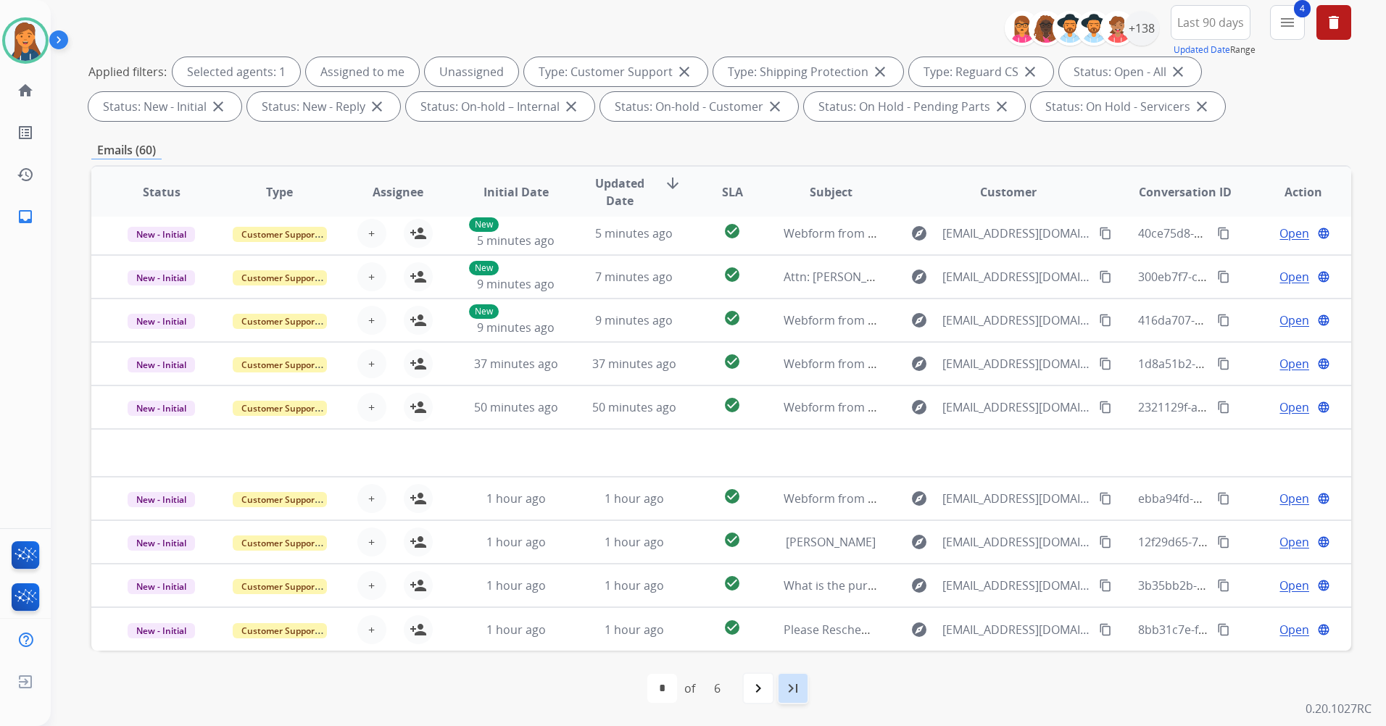
click at [790, 696] on mat-icon "last_page" at bounding box center [792, 688] width 17 height 17
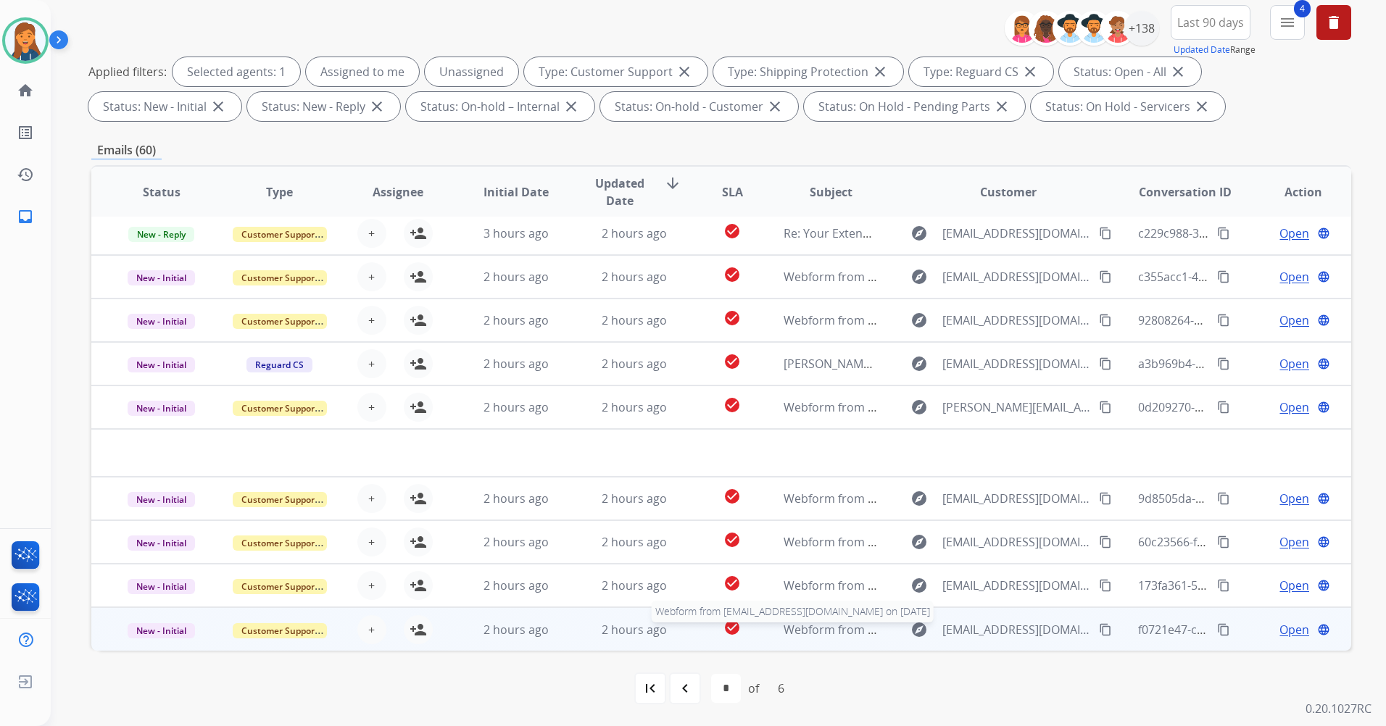
click at [816, 631] on span "Webform from Ohokericaa01@gmail.com on 08/22/2025" at bounding box center [948, 630] width 328 height 16
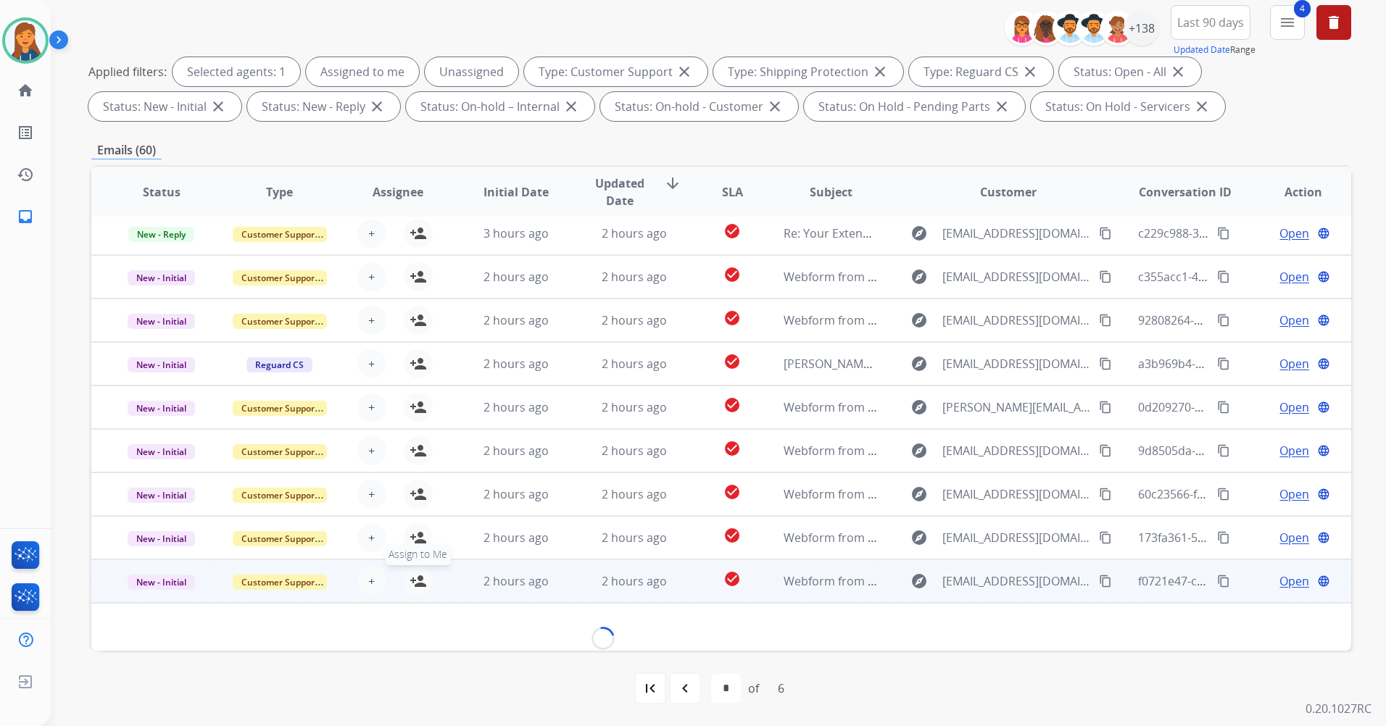
scroll to position [66, 0]
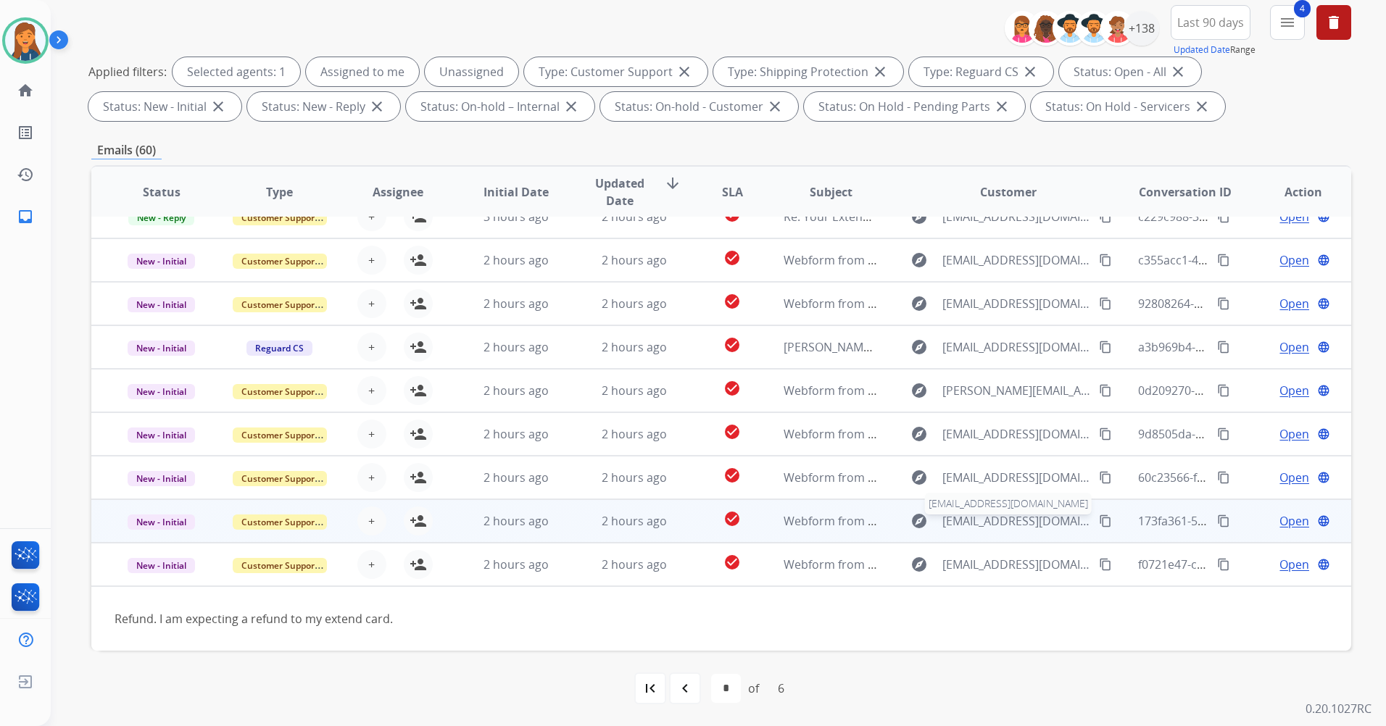
click at [993, 516] on span "Firashasan8@yahoo.com" at bounding box center [1016, 520] width 149 height 17
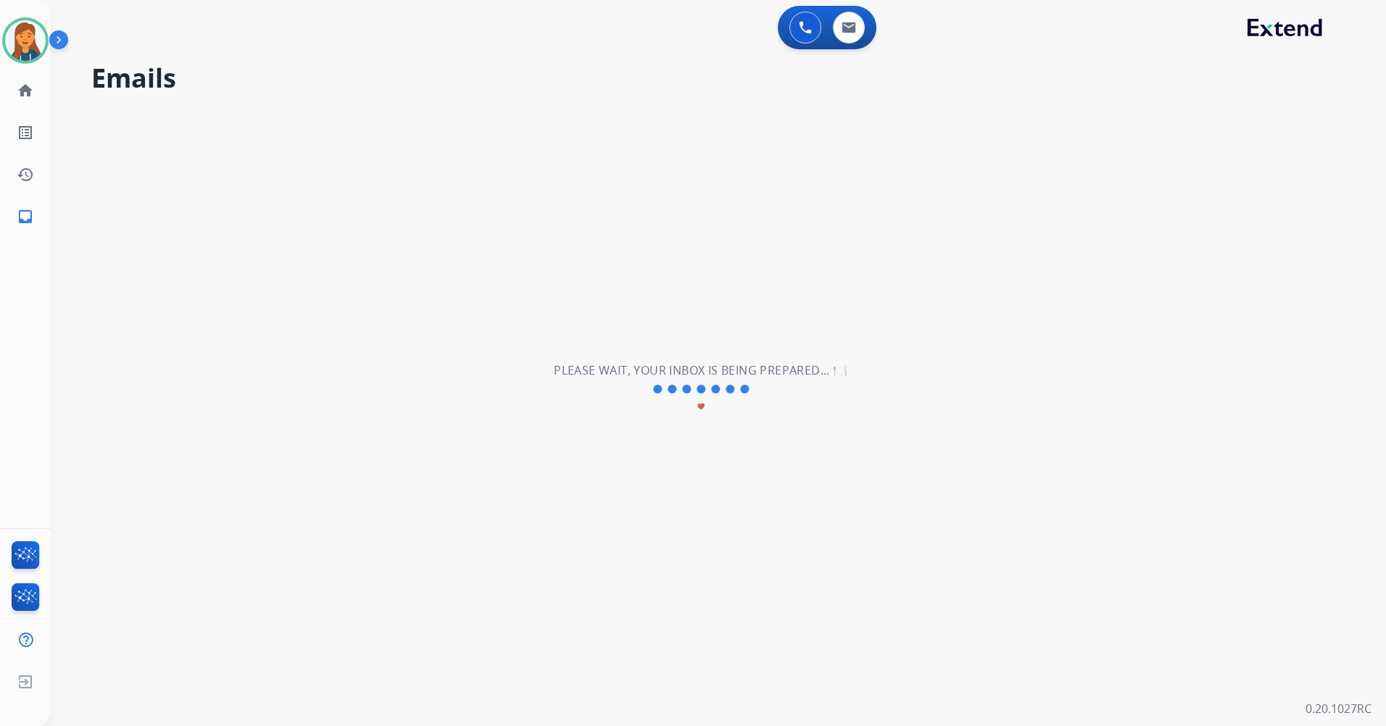
select select "*"
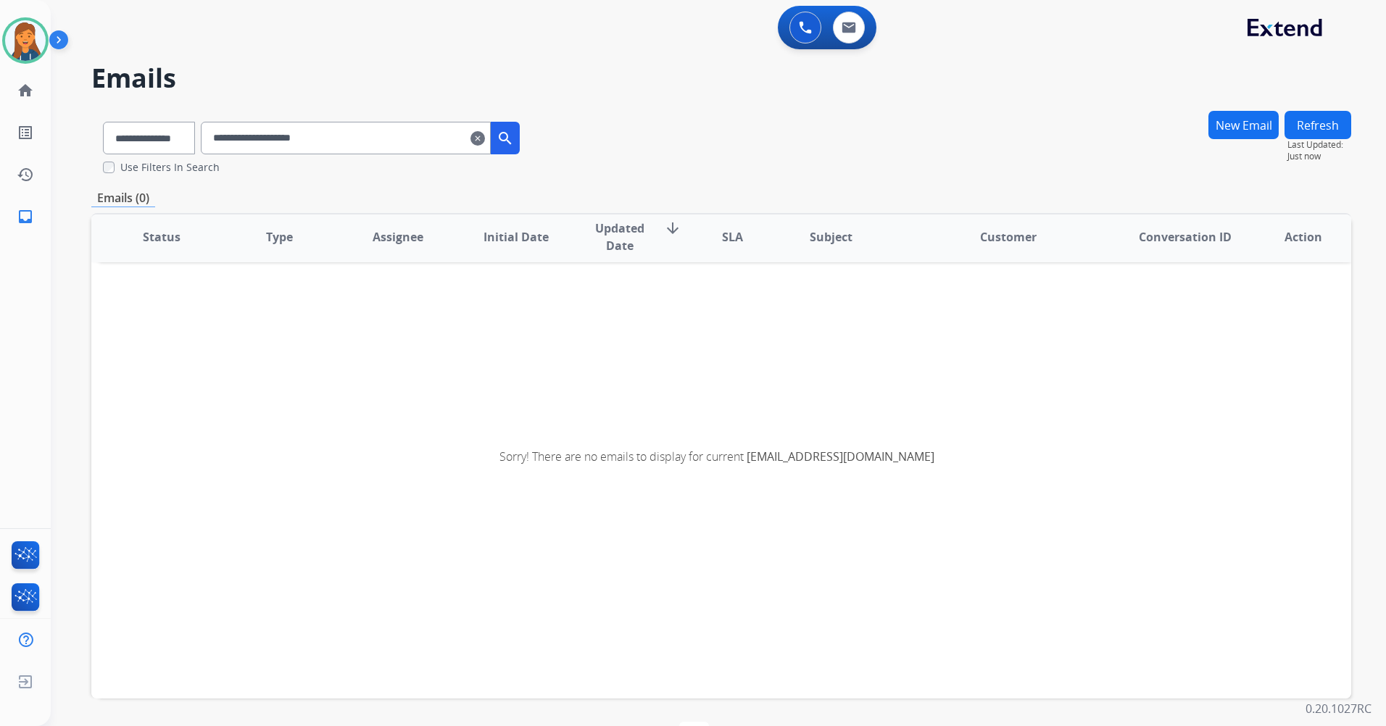
scroll to position [3, 0]
click at [485, 143] on mat-icon "clear" at bounding box center [477, 138] width 14 height 17
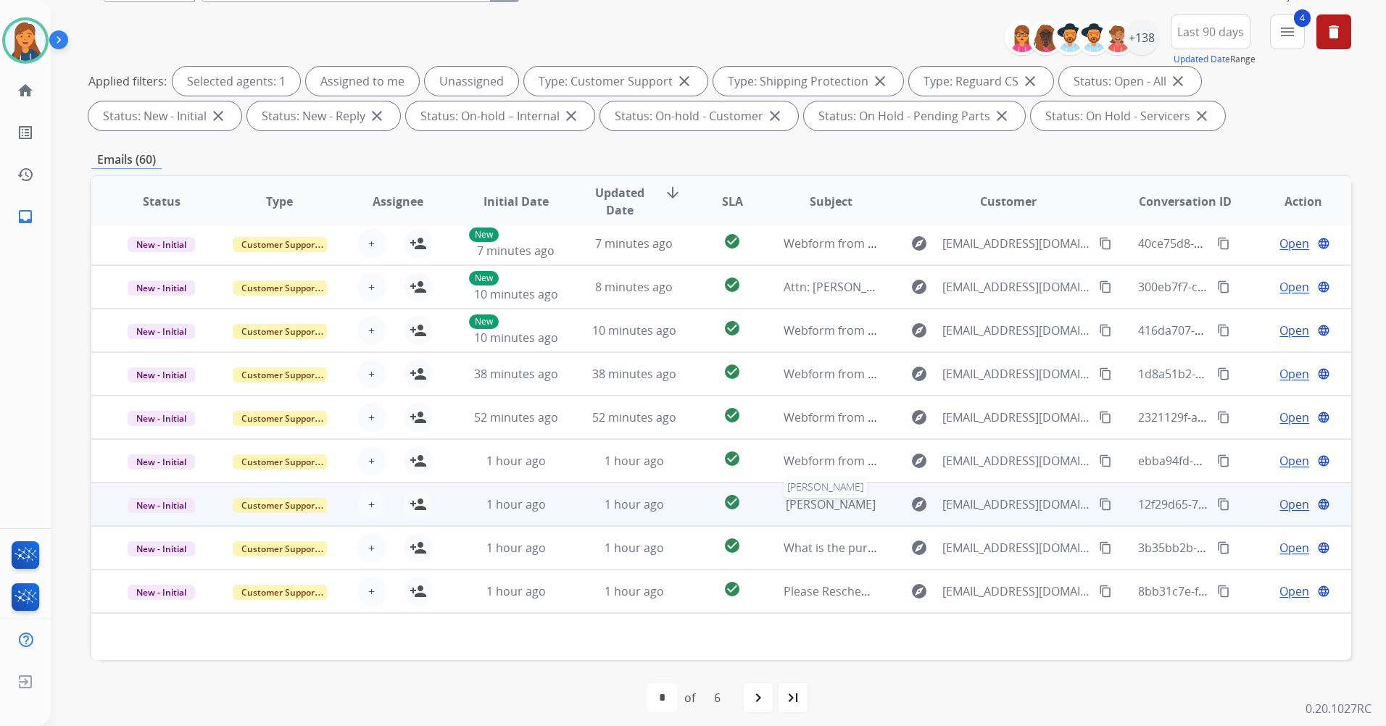
scroll to position [168, 0]
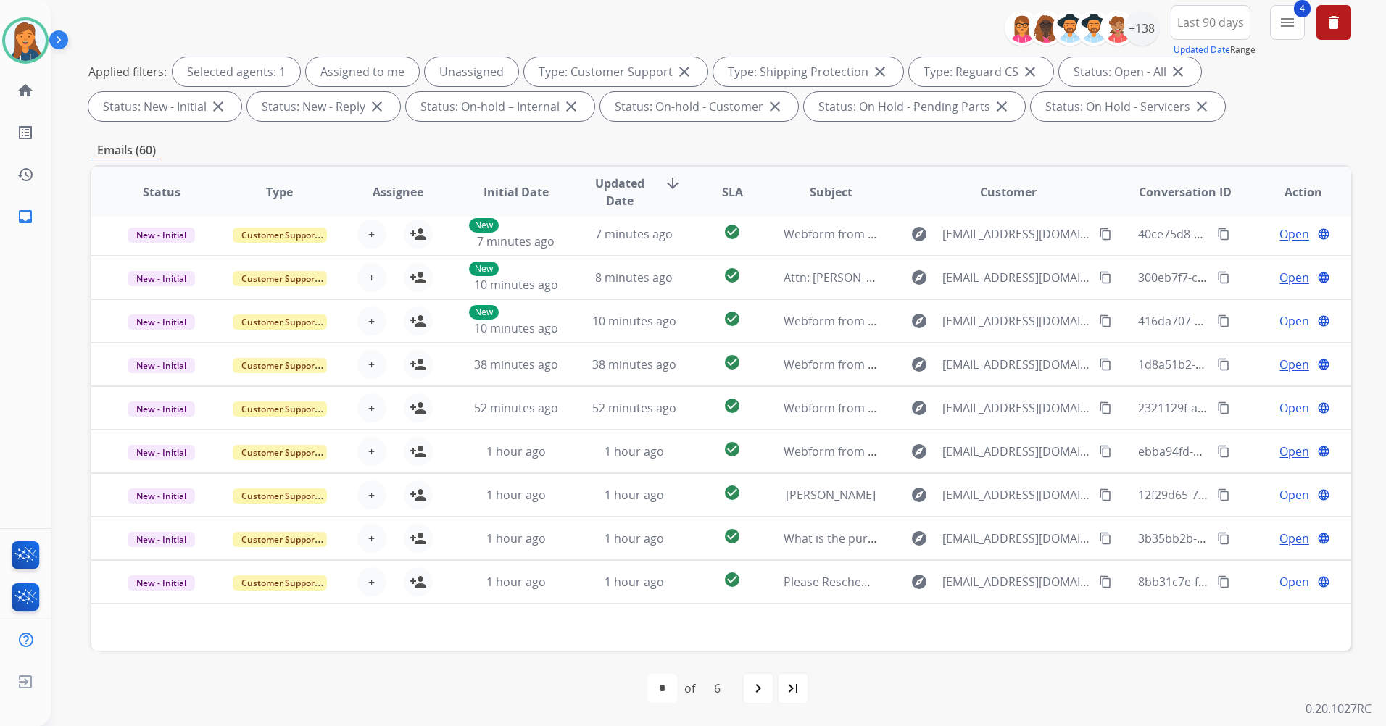
click at [787, 696] on mat-icon "last_page" at bounding box center [792, 688] width 17 height 17
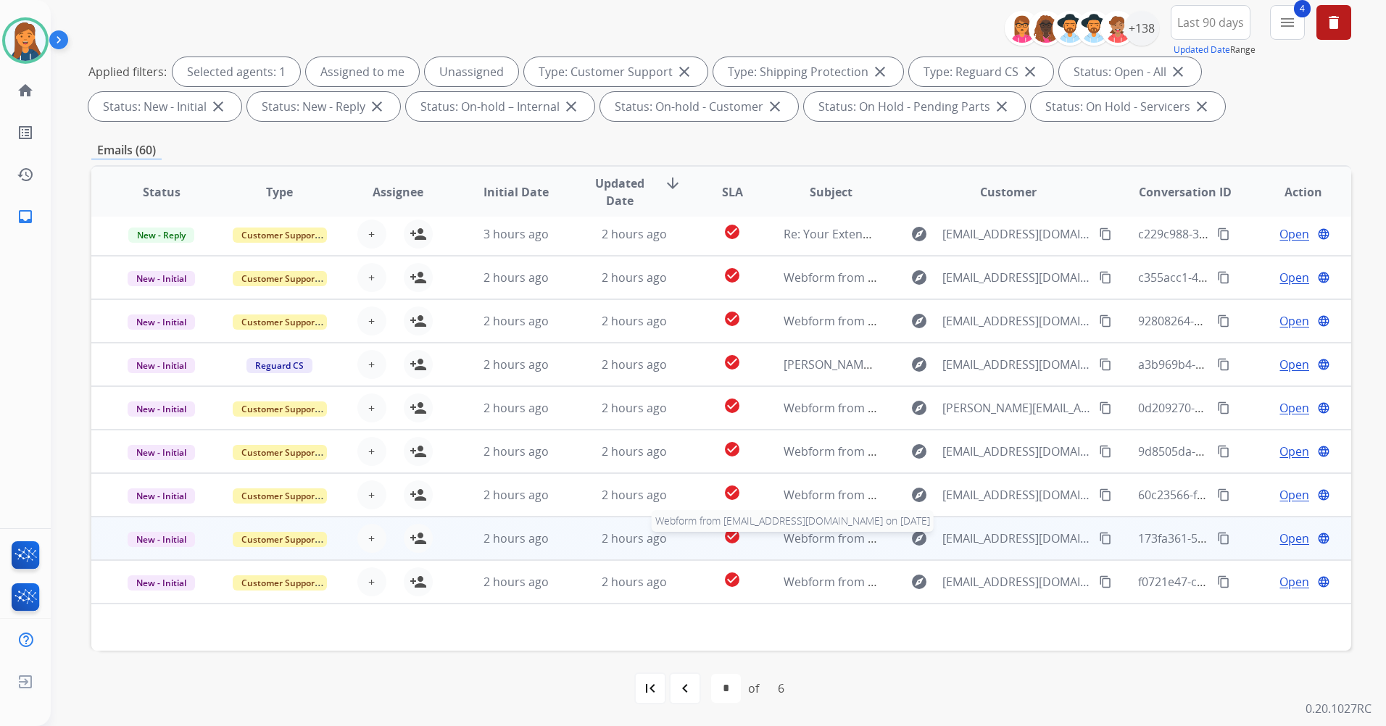
click at [821, 539] on span "Webform from Firashasan8@yahoo.com on 08/22/2025" at bounding box center [948, 539] width 328 height 16
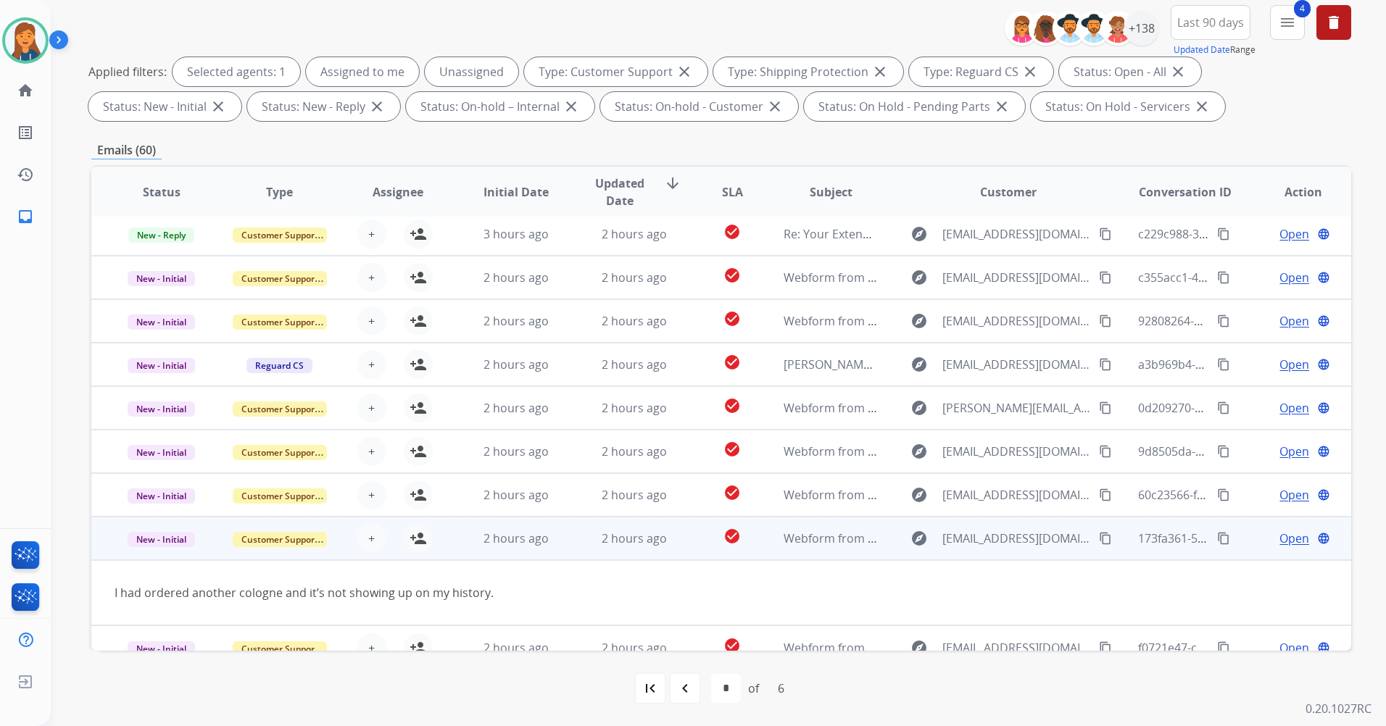
scroll to position [67, 0]
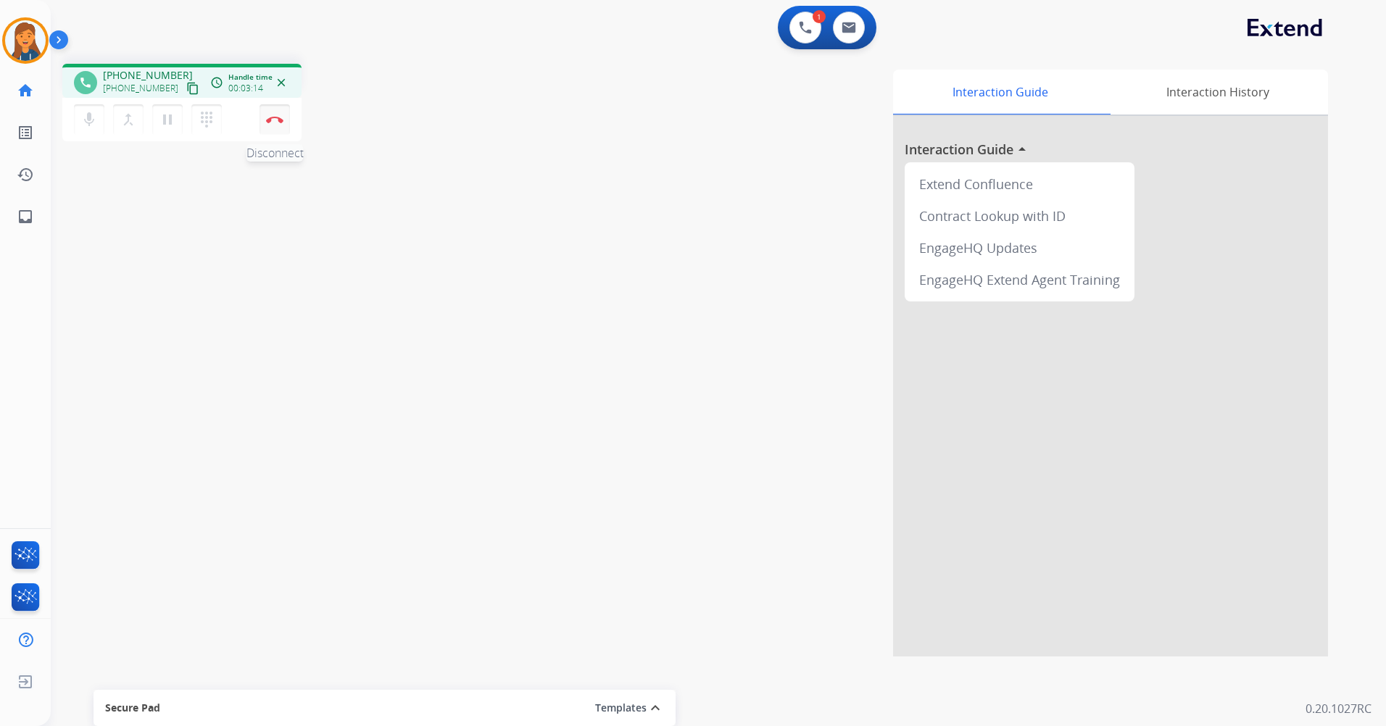
drag, startPoint x: 293, startPoint y: 120, endPoint x: 281, endPoint y: 122, distance: 12.5
click at [281, 122] on div "mic Mute merge_type Bridge pause Hold dialpad Dialpad Disconnect" at bounding box center [181, 119] width 239 height 43
click at [281, 122] on img at bounding box center [274, 119] width 17 height 7
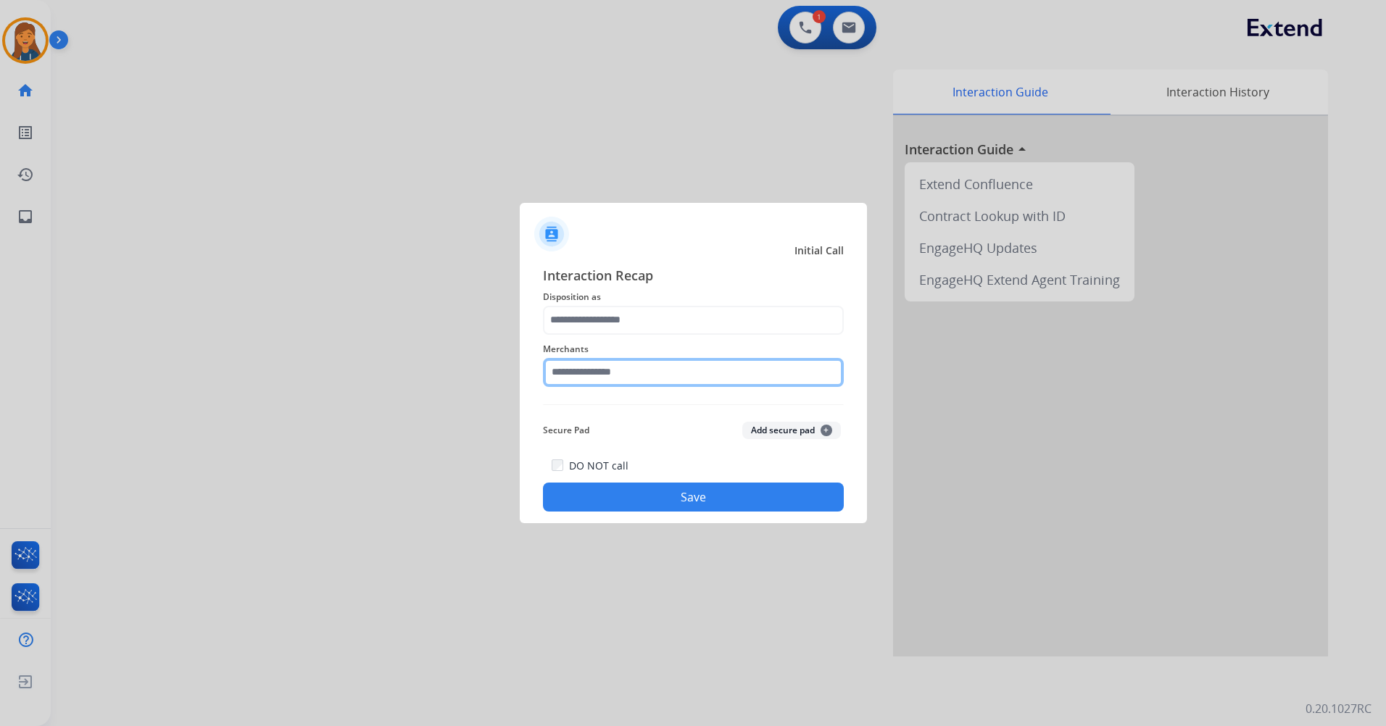
click at [639, 369] on input "text" at bounding box center [693, 372] width 301 height 29
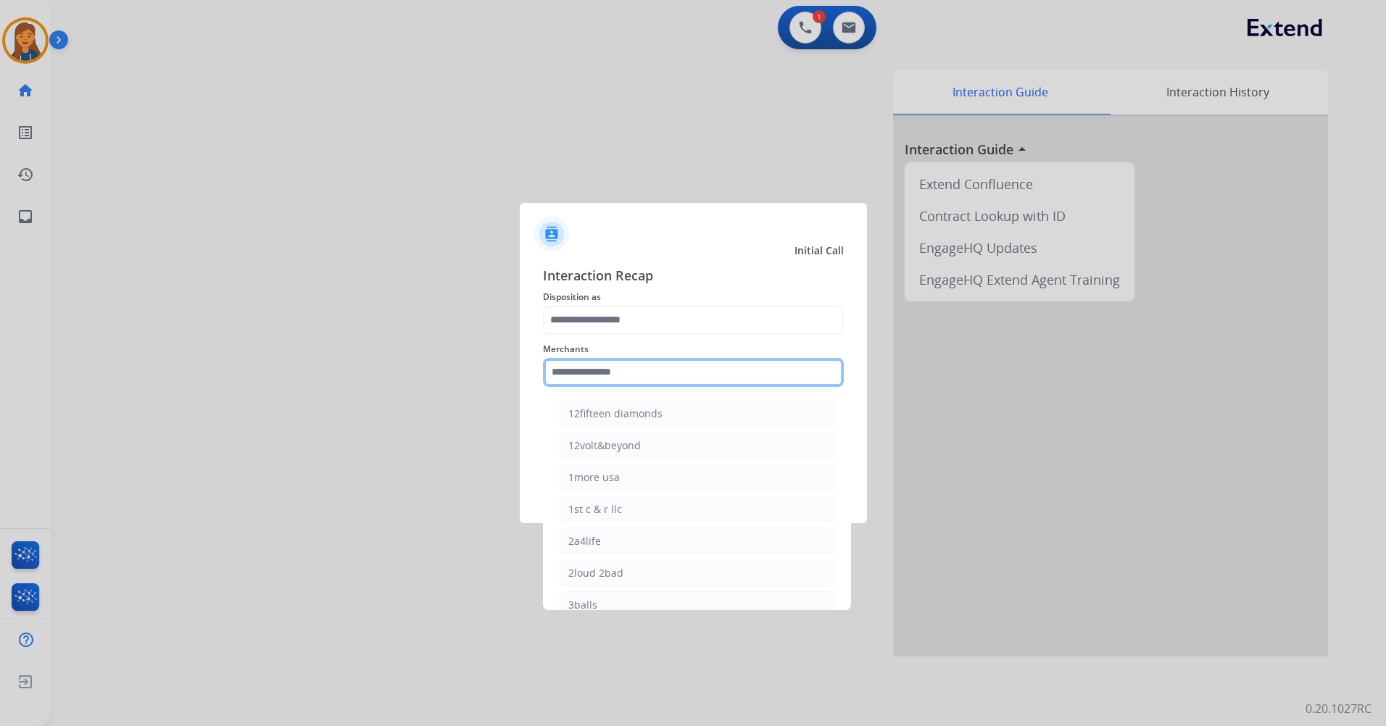
click at [639, 369] on input "text" at bounding box center [693, 372] width 301 height 29
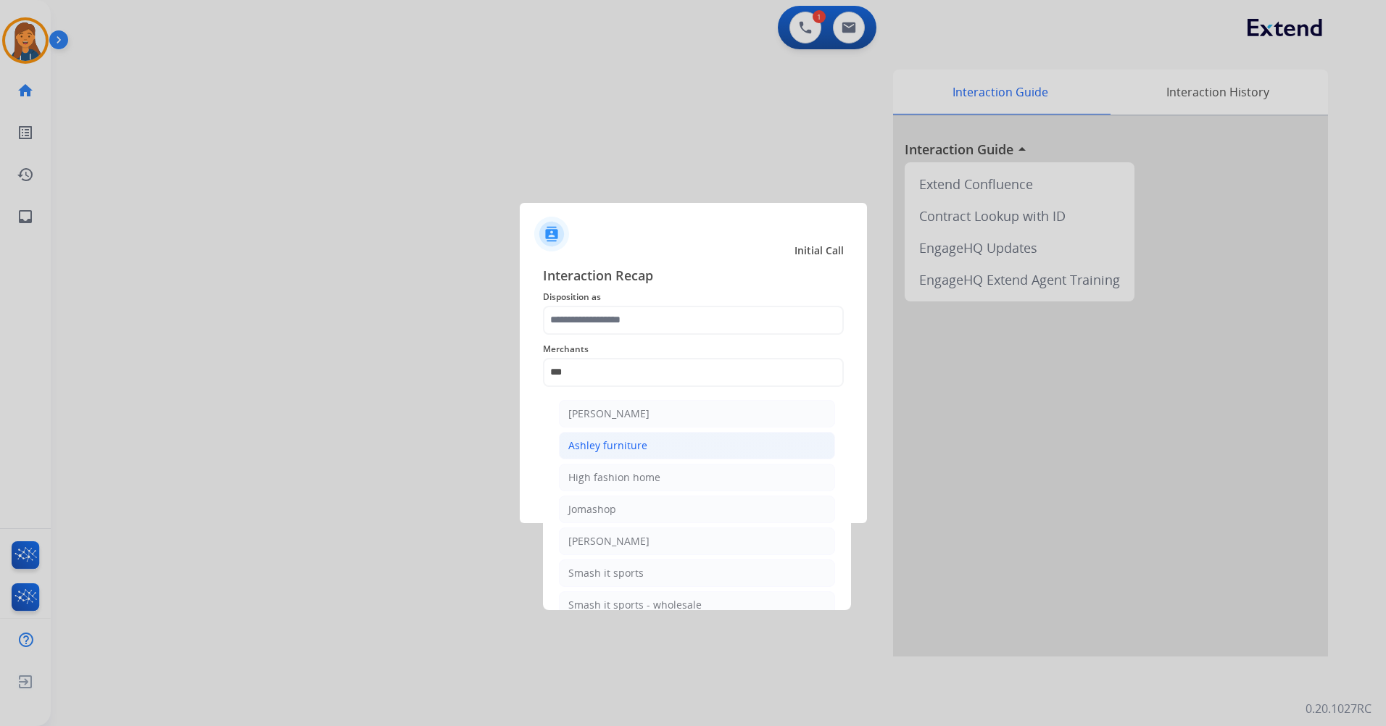
click at [658, 455] on li "Ashley furniture" at bounding box center [697, 446] width 276 height 28
type input "**********"
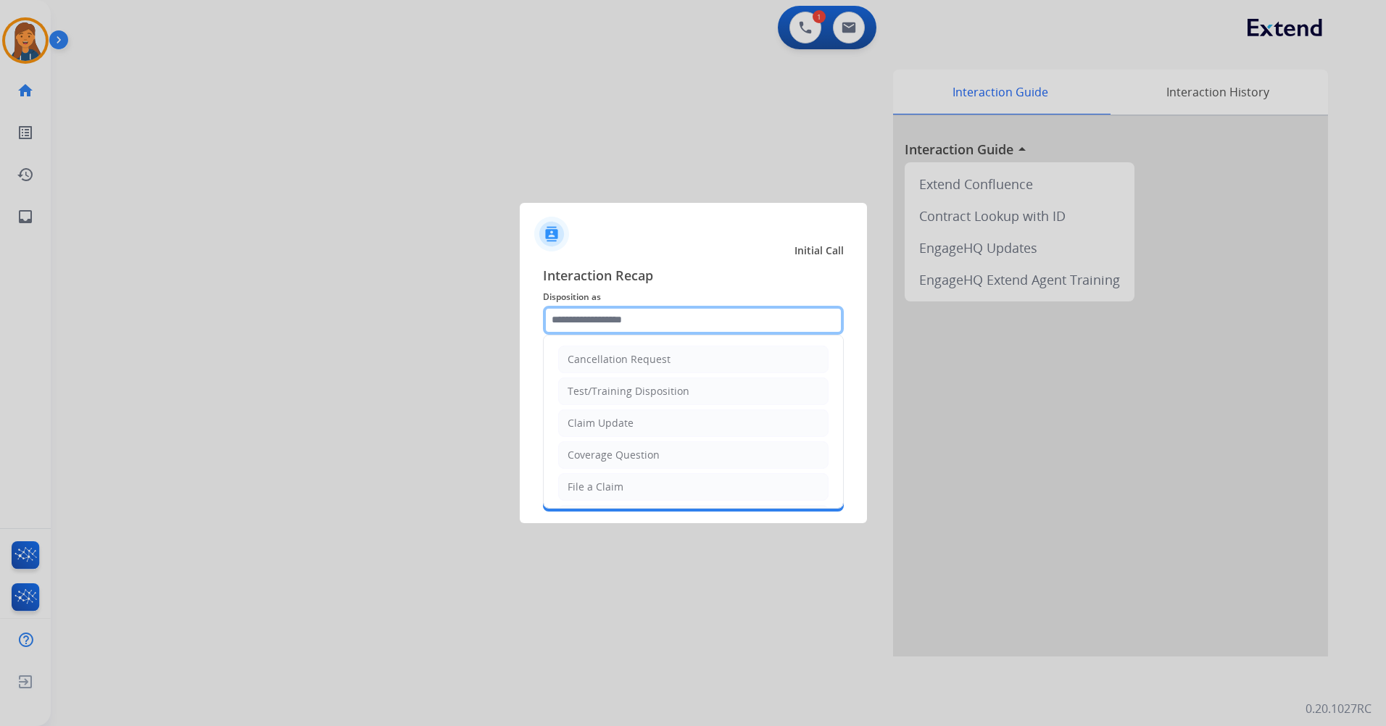
click at [594, 329] on input "text" at bounding box center [693, 320] width 301 height 29
click at [609, 490] on div "File a Claim" at bounding box center [596, 487] width 56 height 14
type input "**********"
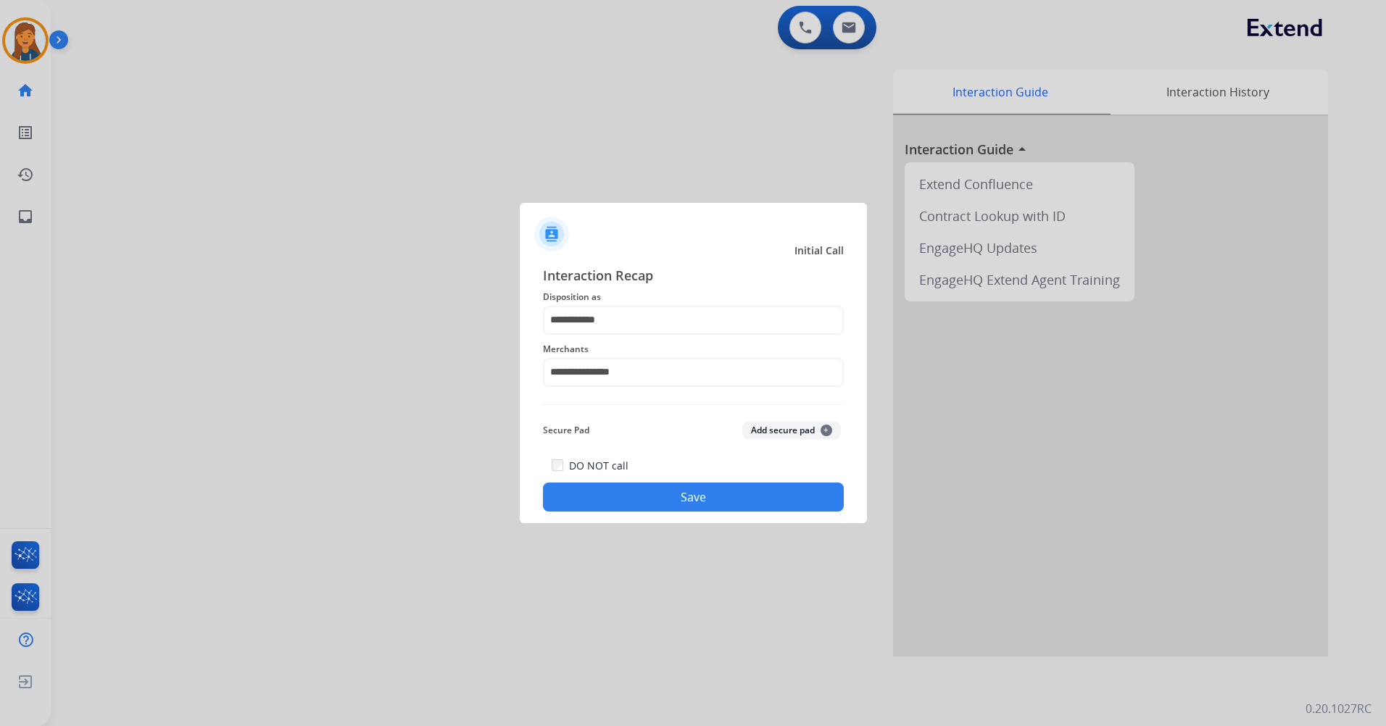
click at [613, 482] on div "DO NOT call Save" at bounding box center [693, 484] width 301 height 55
click at [630, 504] on button "Save" at bounding box center [693, 497] width 301 height 29
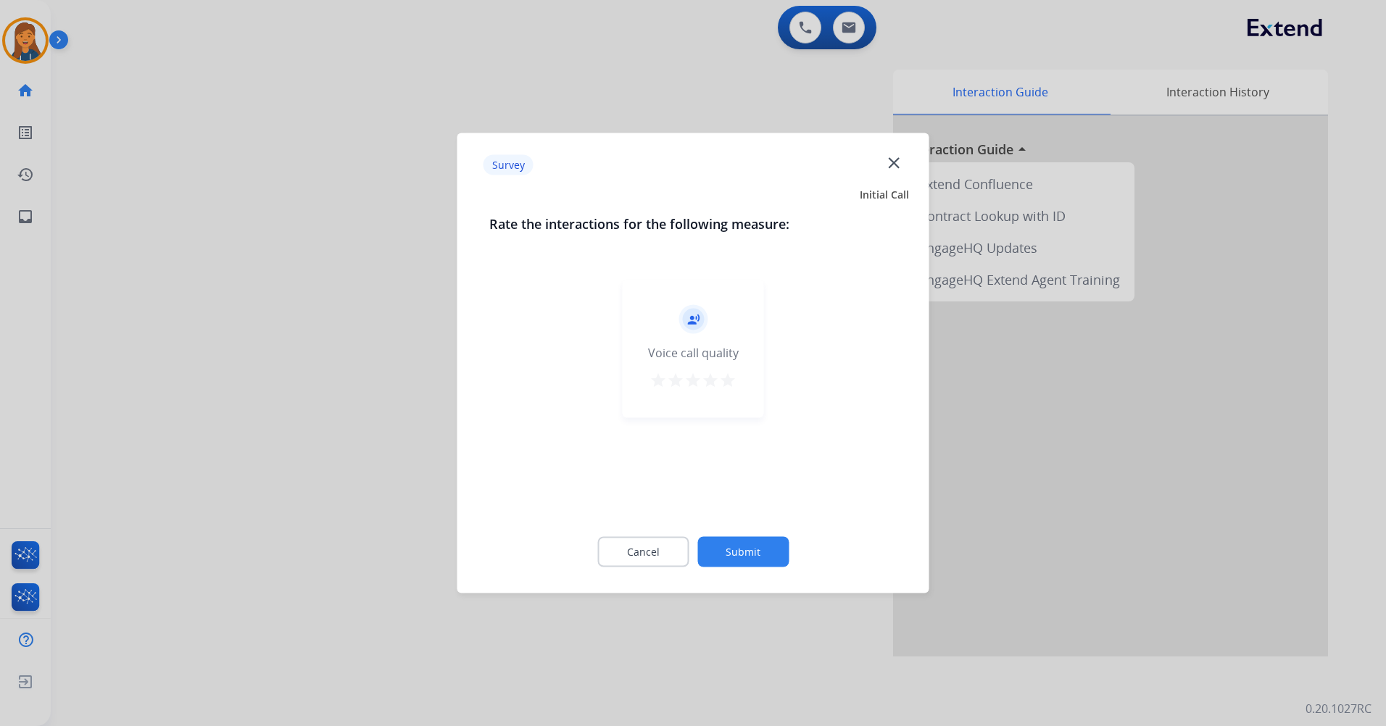
click at [728, 381] on mat-icon "star" at bounding box center [727, 380] width 17 height 17
click at [743, 573] on div "Cancel Submit" at bounding box center [693, 552] width 408 height 65
click at [739, 548] on button "Submit" at bounding box center [742, 552] width 91 height 30
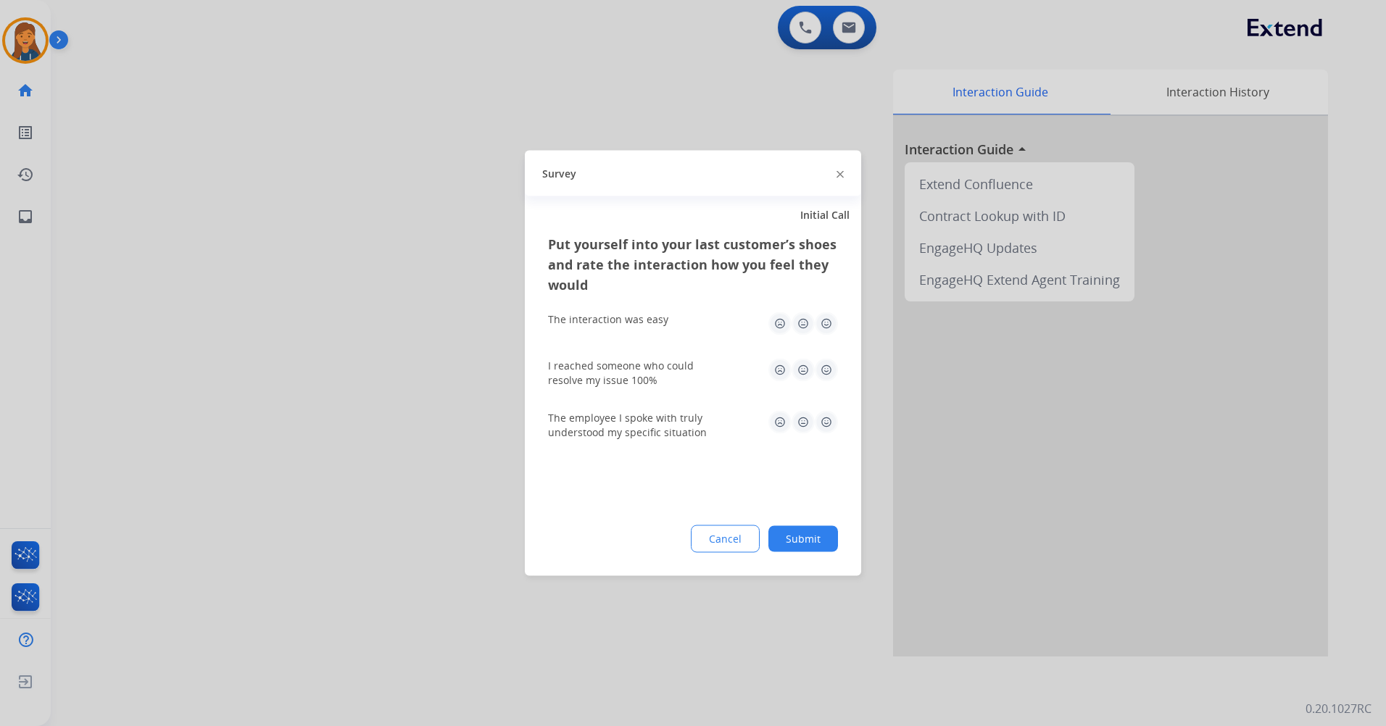
click at [827, 320] on img at bounding box center [826, 323] width 23 height 23
click at [828, 365] on img at bounding box center [826, 370] width 23 height 23
click at [823, 437] on div "The employee I spoke with truly understood my specific situation" at bounding box center [693, 425] width 290 height 29
click at [826, 427] on img at bounding box center [826, 422] width 23 height 23
click at [808, 533] on button "Submit" at bounding box center [803, 539] width 70 height 26
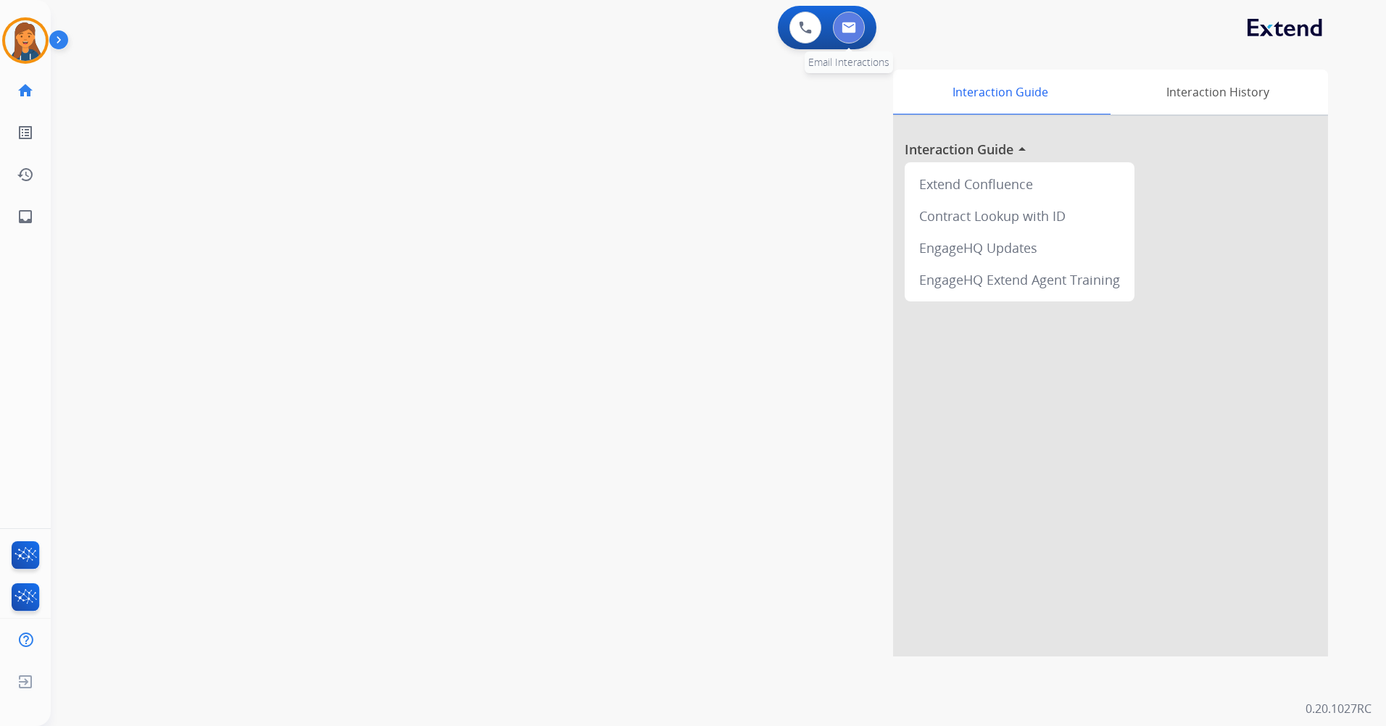
click at [860, 33] on button at bounding box center [849, 28] width 32 height 32
select select "**********"
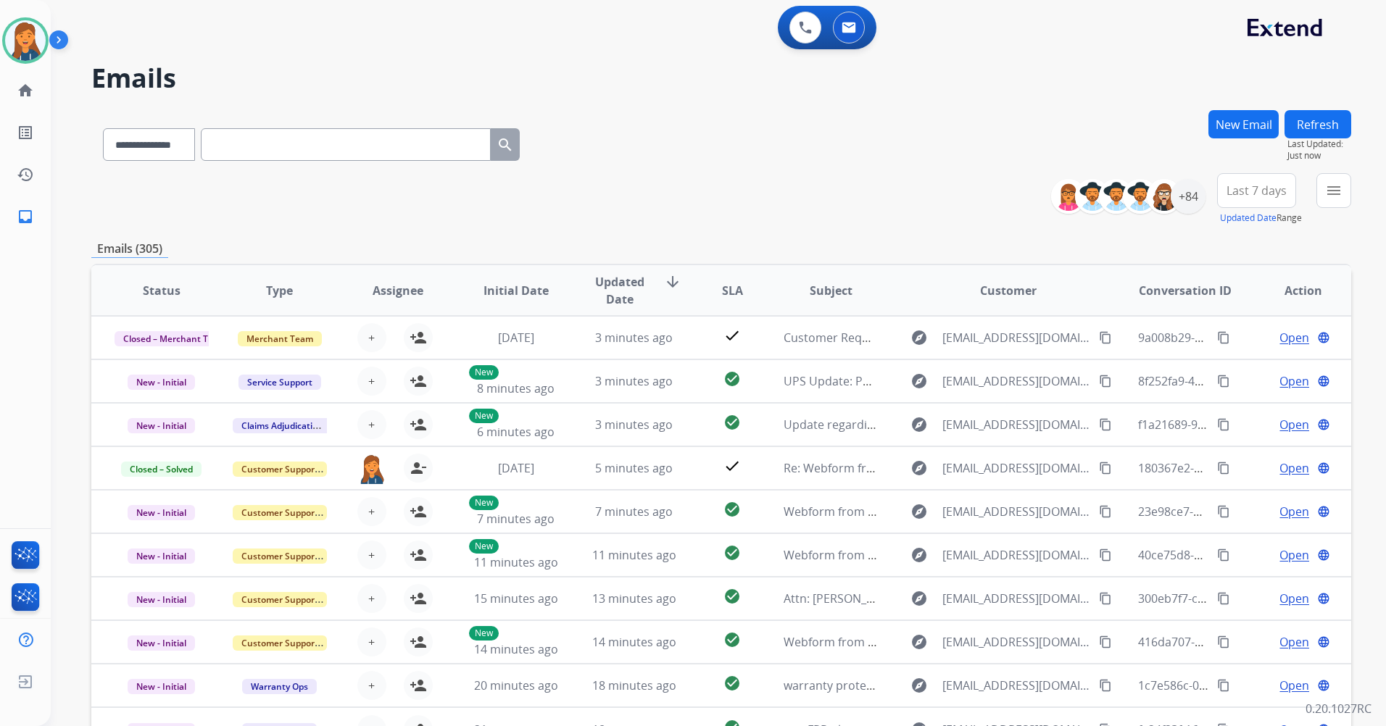
click at [1282, 188] on span "Last 7 days" at bounding box center [1257, 191] width 60 height 6
click at [1248, 365] on div "Last 90 days" at bounding box center [1252, 367] width 80 height 22
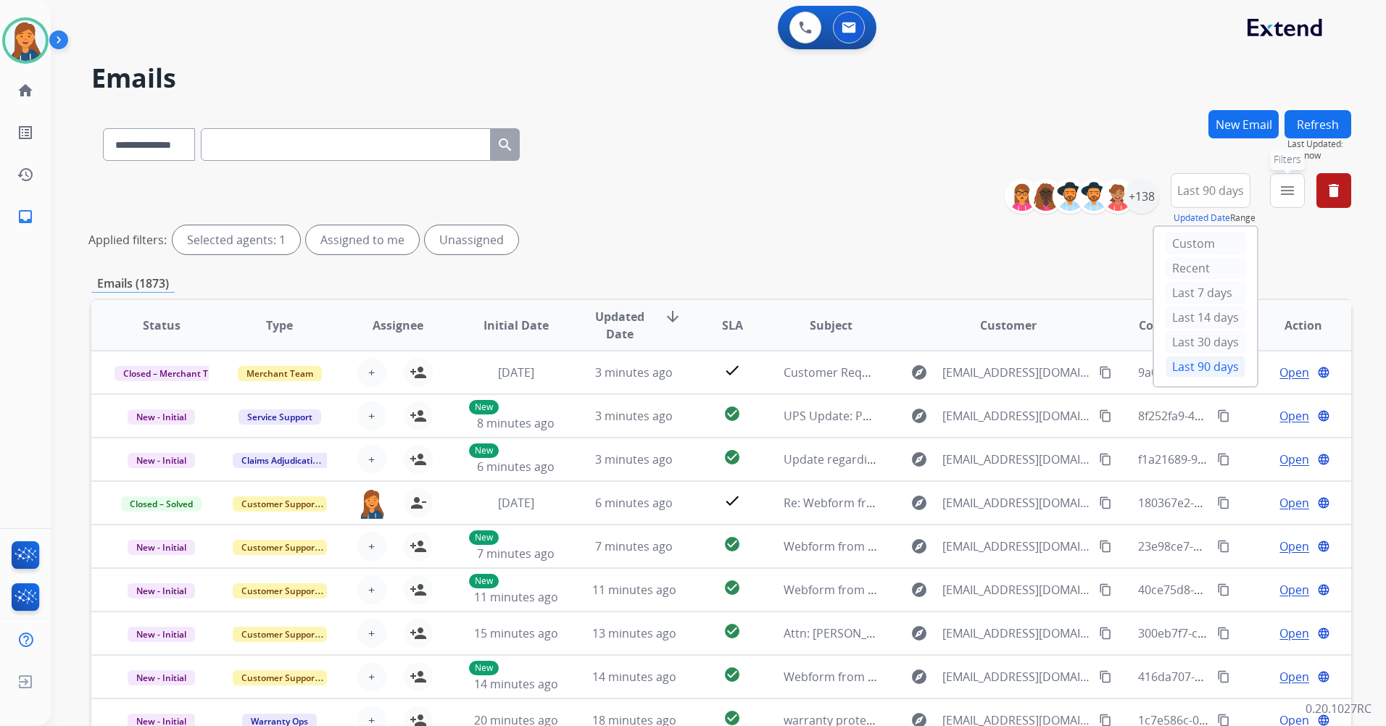
click at [1276, 189] on button "menu Filters" at bounding box center [1287, 190] width 35 height 35
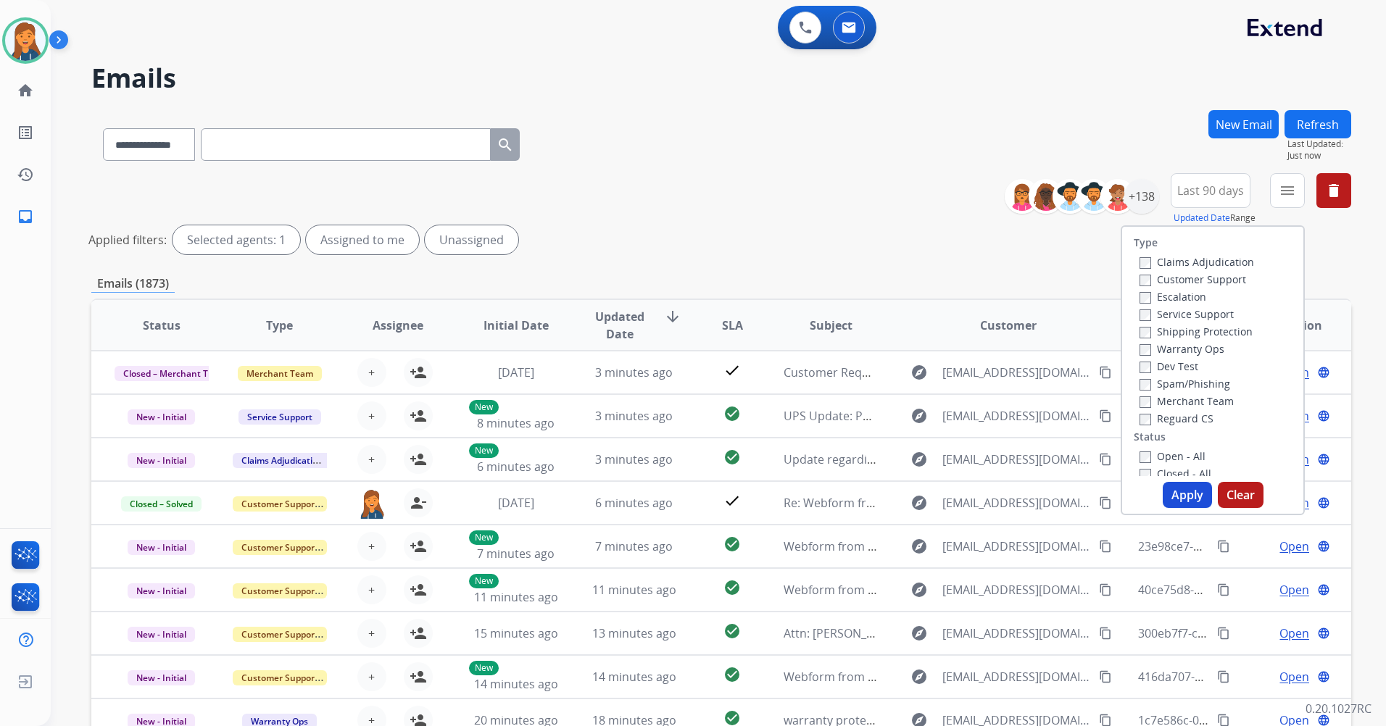
click at [1174, 275] on label "Customer Support" at bounding box center [1193, 280] width 107 height 14
click at [1169, 337] on label "Shipping Protection" at bounding box center [1196, 332] width 113 height 14
click at [1151, 419] on label "Reguard CS" at bounding box center [1177, 419] width 74 height 14
click at [1166, 455] on label "Open - All" at bounding box center [1173, 456] width 66 height 14
drag, startPoint x: 1187, startPoint y: 489, endPoint x: 1116, endPoint y: 468, distance: 74.8
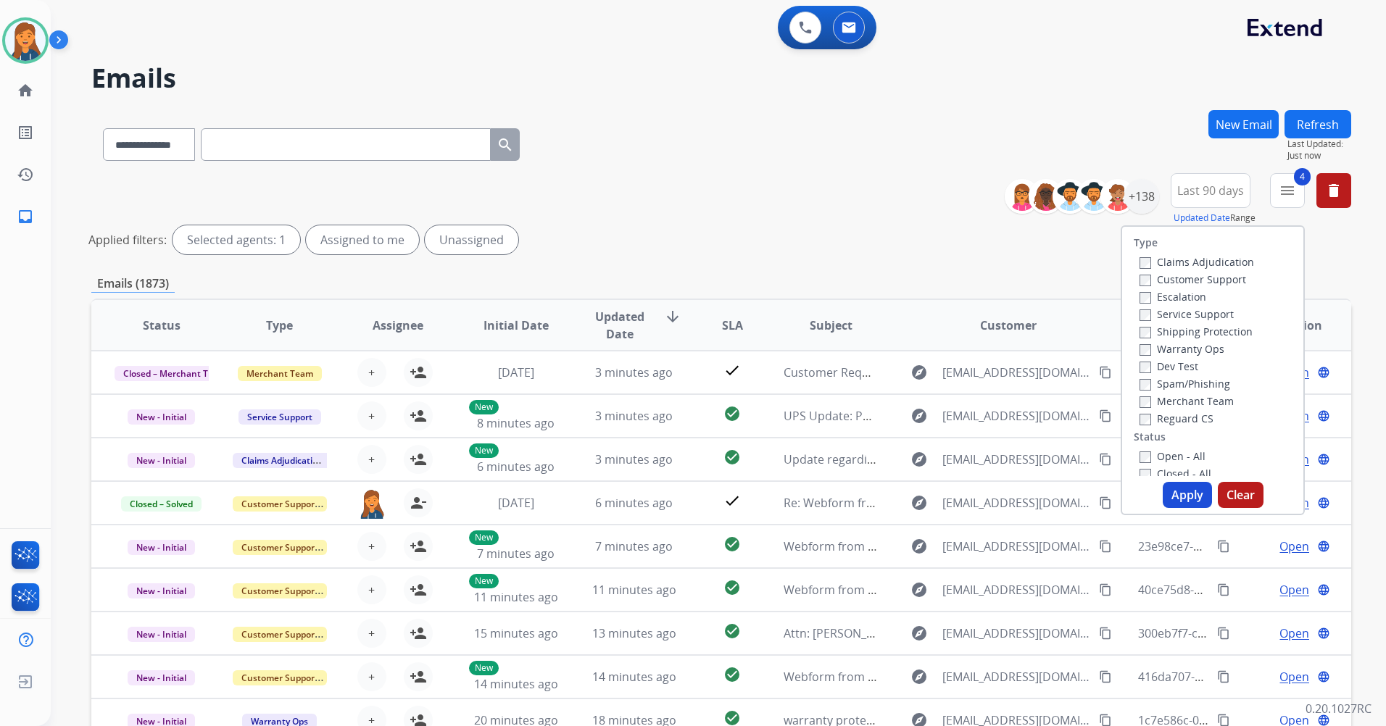
click at [1187, 491] on button "Apply" at bounding box center [1187, 495] width 49 height 26
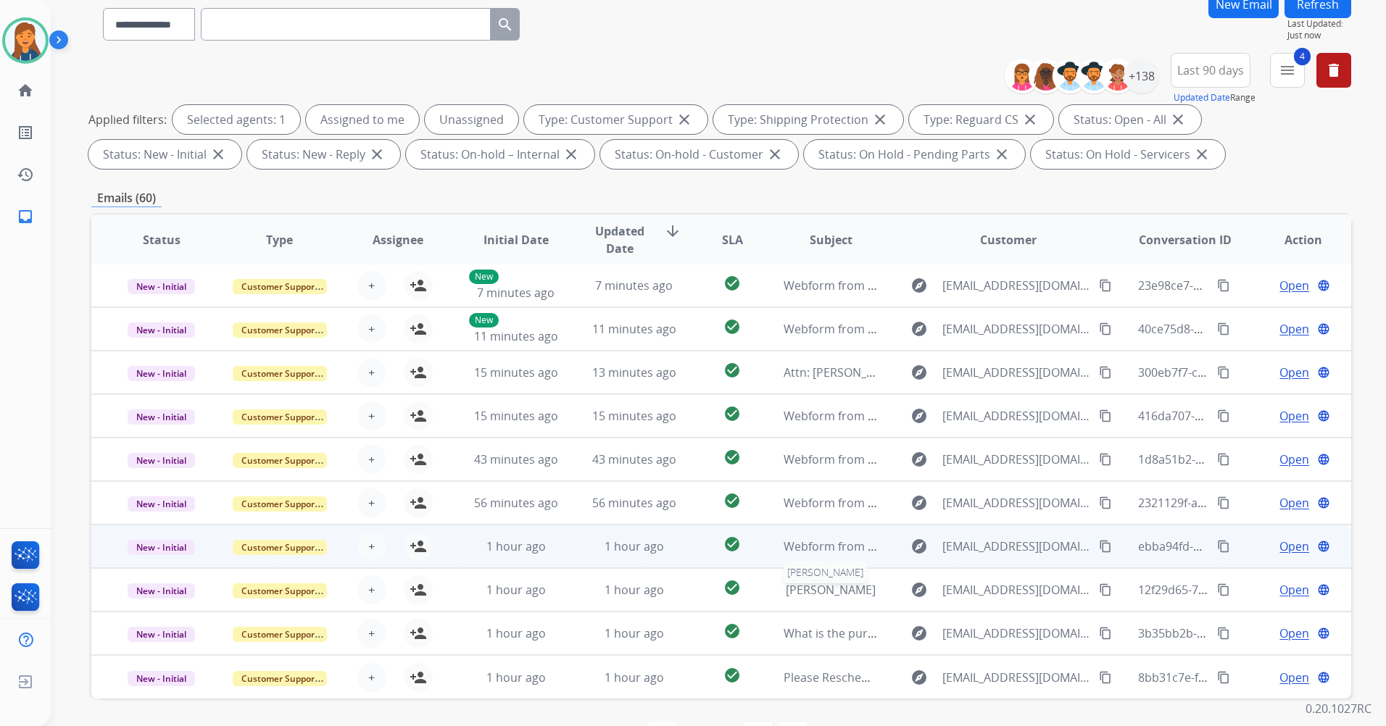
scroll to position [168, 0]
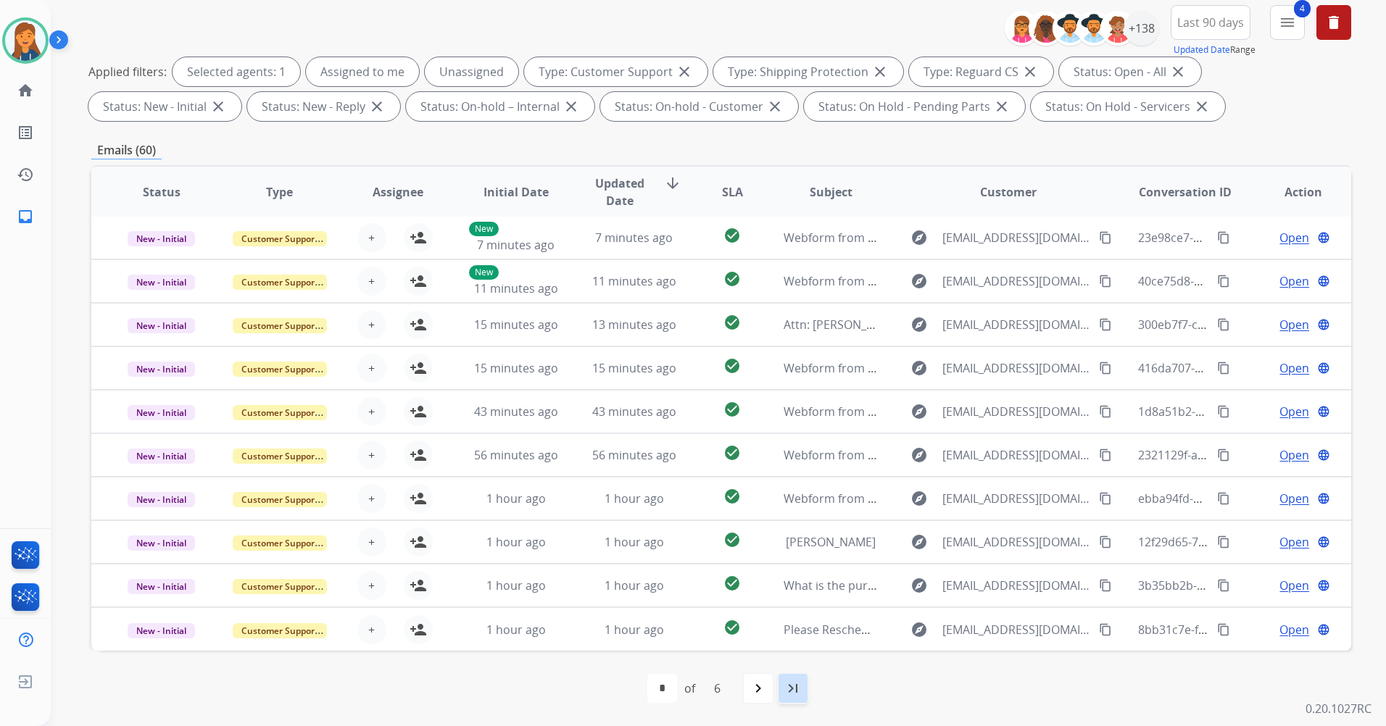
click at [796, 692] on mat-icon "last_page" at bounding box center [792, 688] width 17 height 17
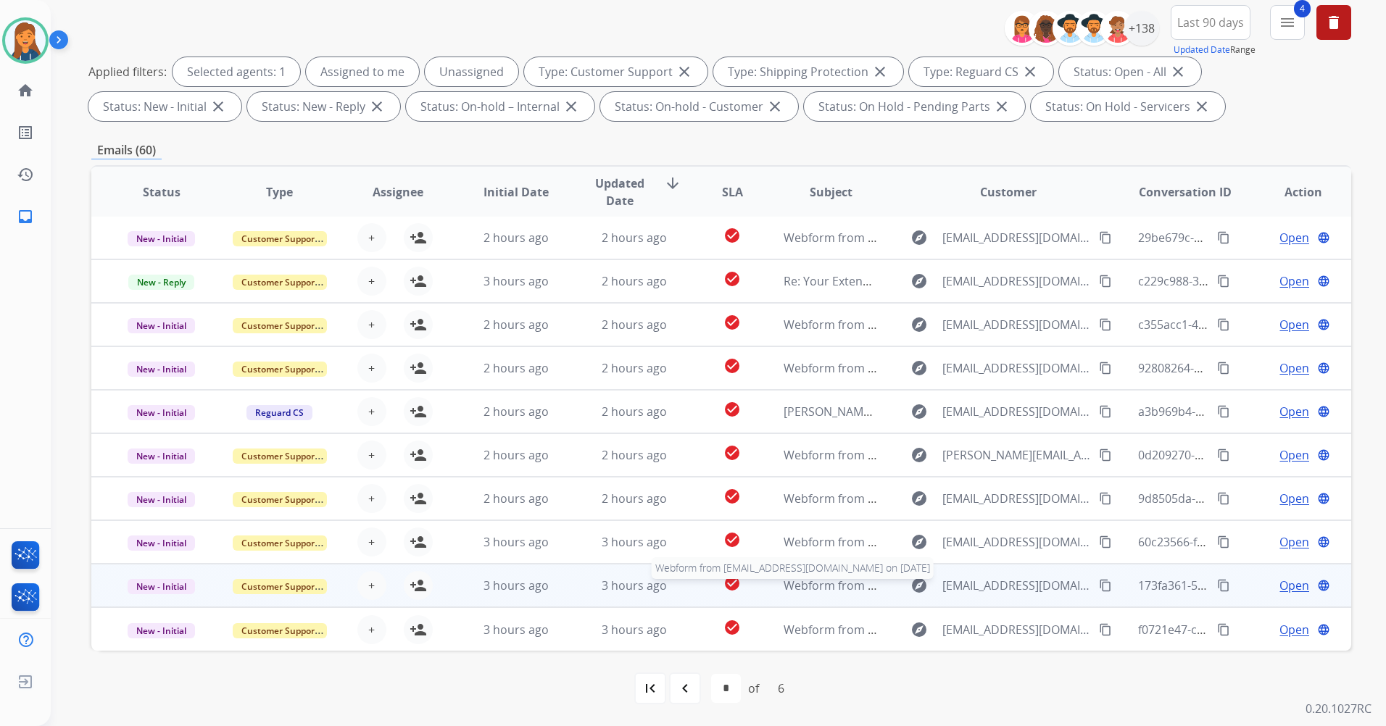
click at [831, 586] on span "Webform from Firashasan8@yahoo.com on 08/22/2025" at bounding box center [948, 586] width 328 height 16
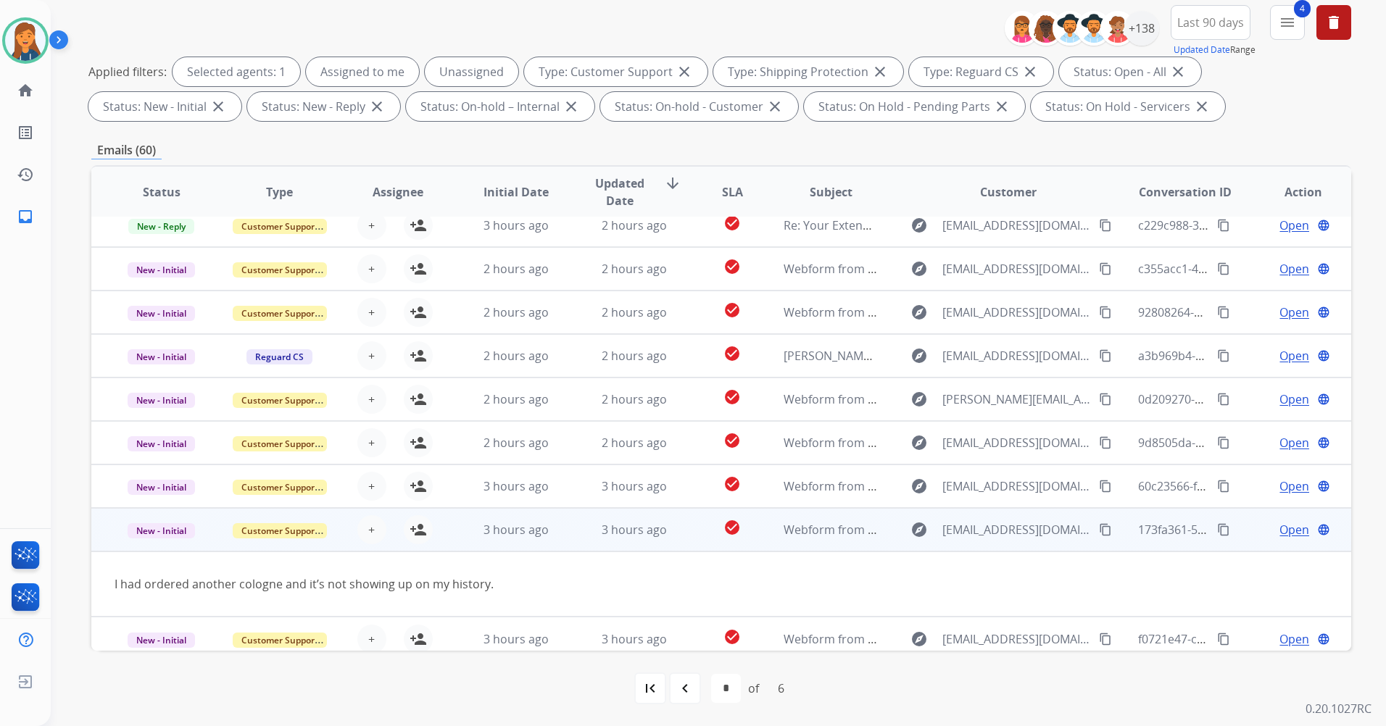
scroll to position [67, 0]
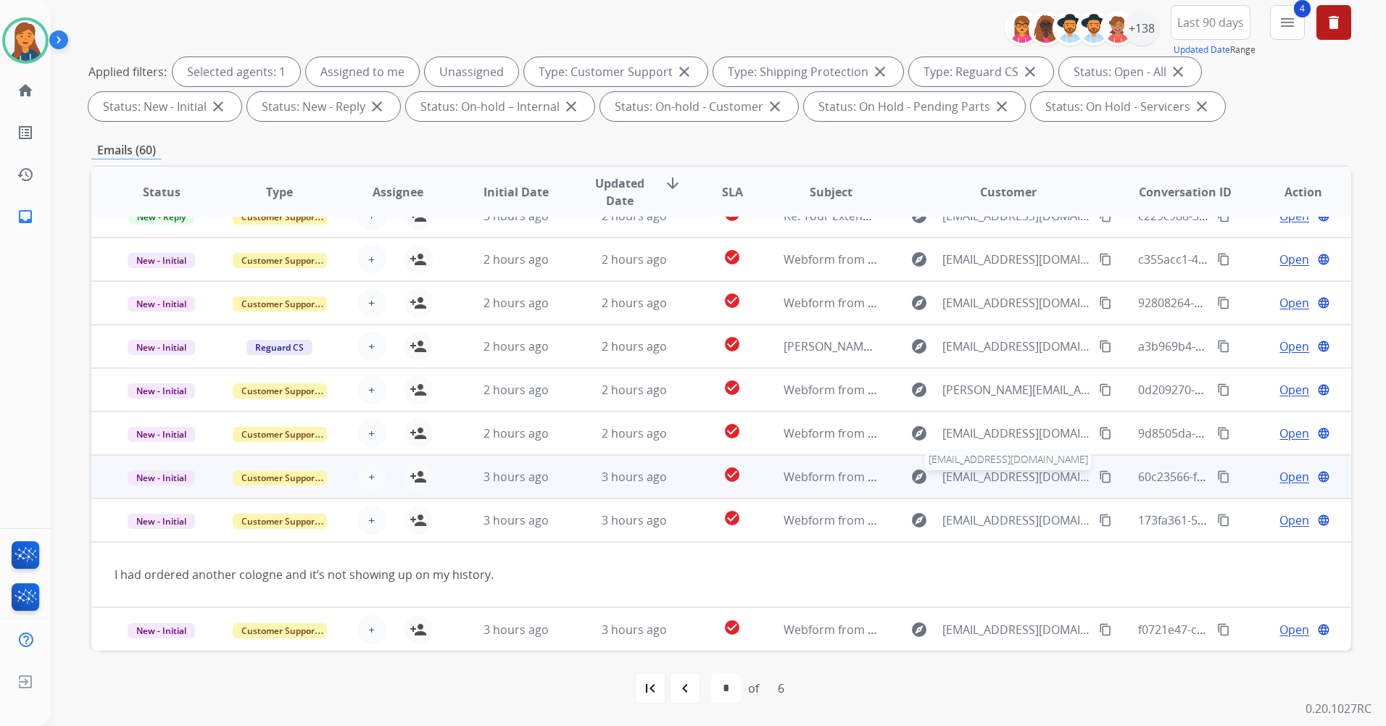
click at [1032, 476] on span "katelynplonski@gmail.com" at bounding box center [1016, 476] width 149 height 17
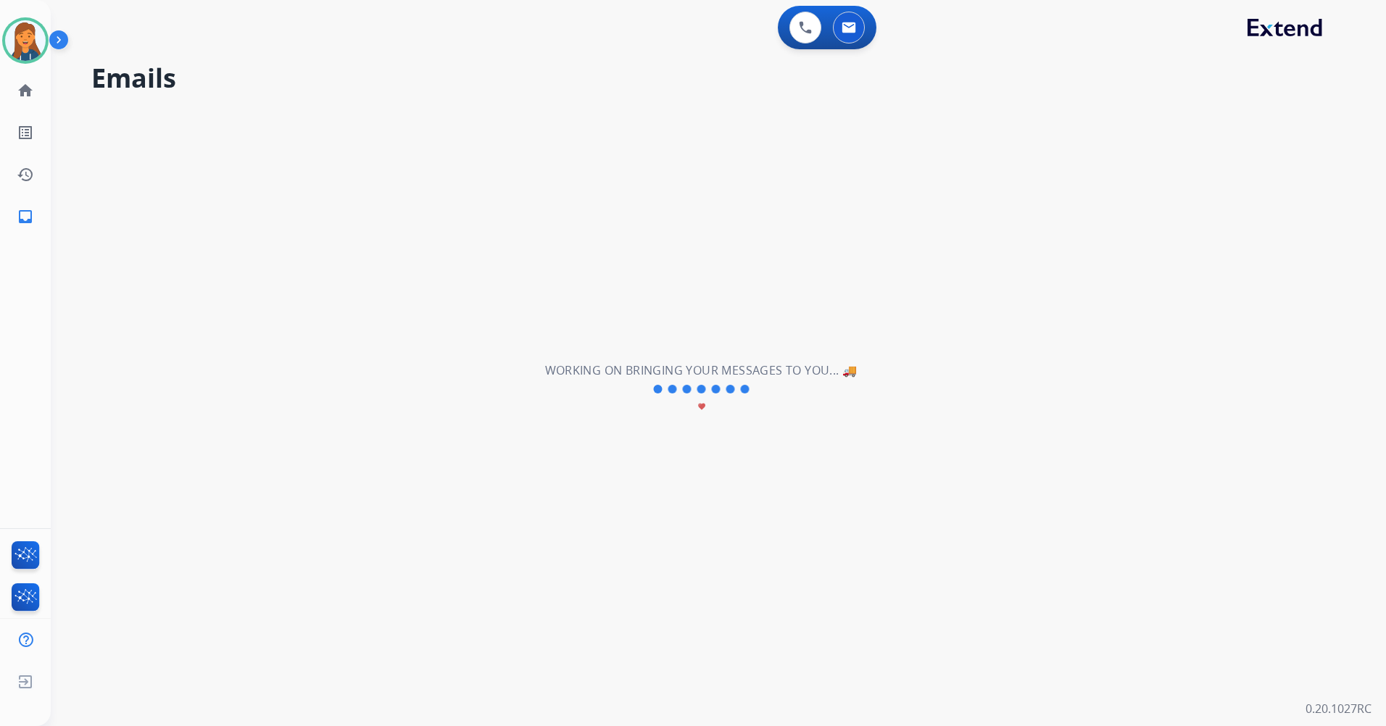
scroll to position [0, 0]
select select "*"
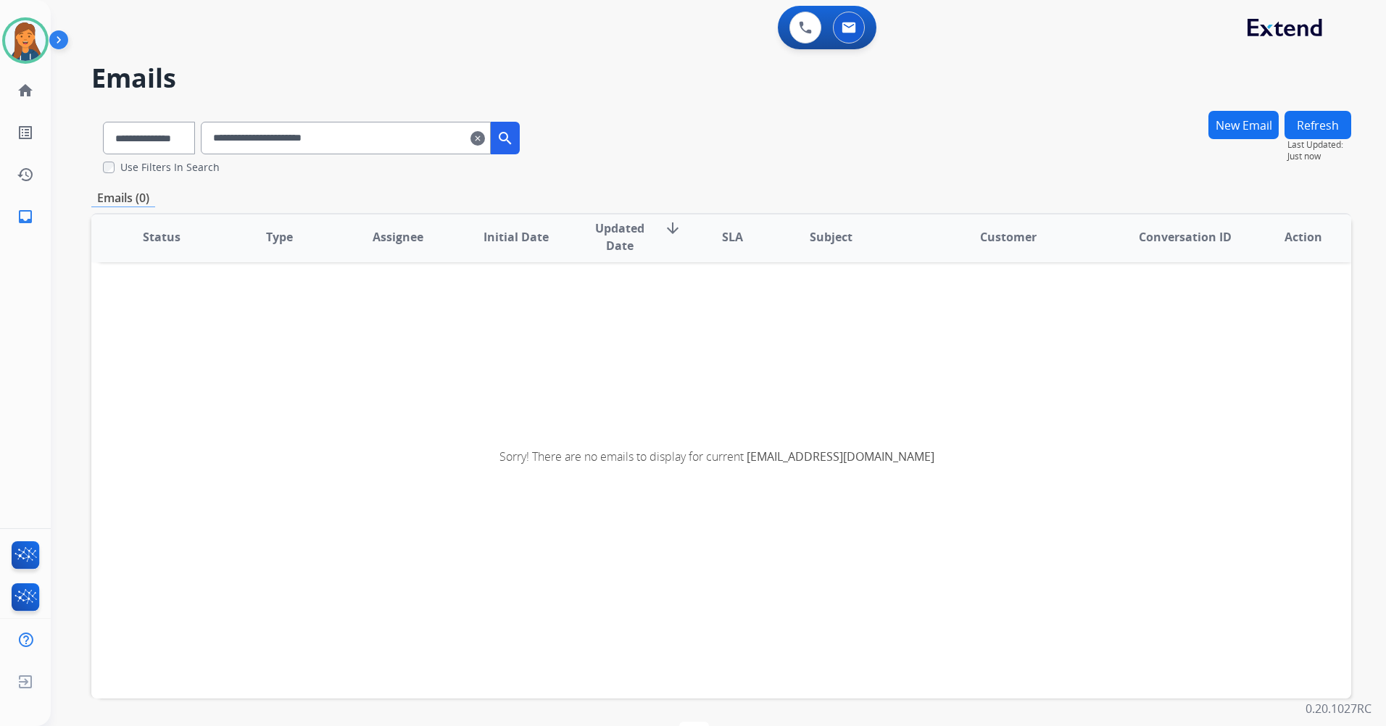
click at [485, 137] on mat-icon "clear" at bounding box center [477, 138] width 14 height 17
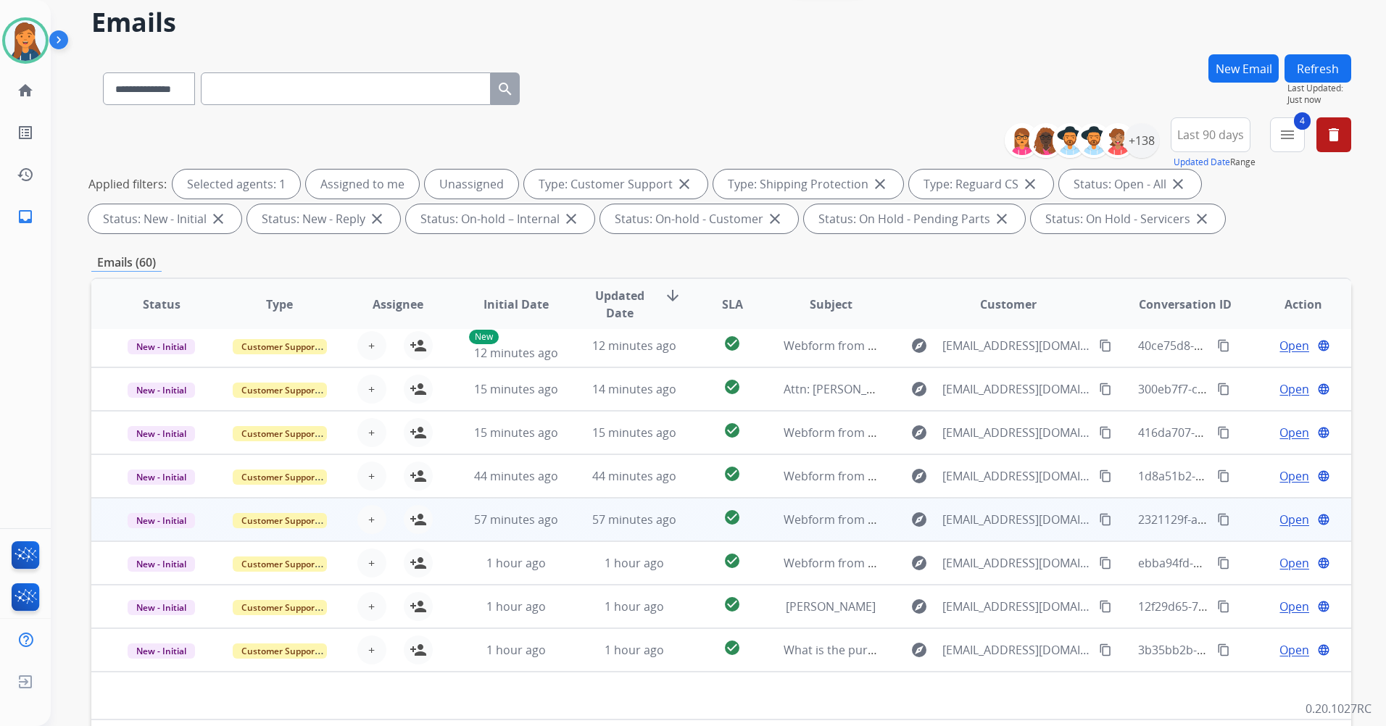
scroll to position [168, 0]
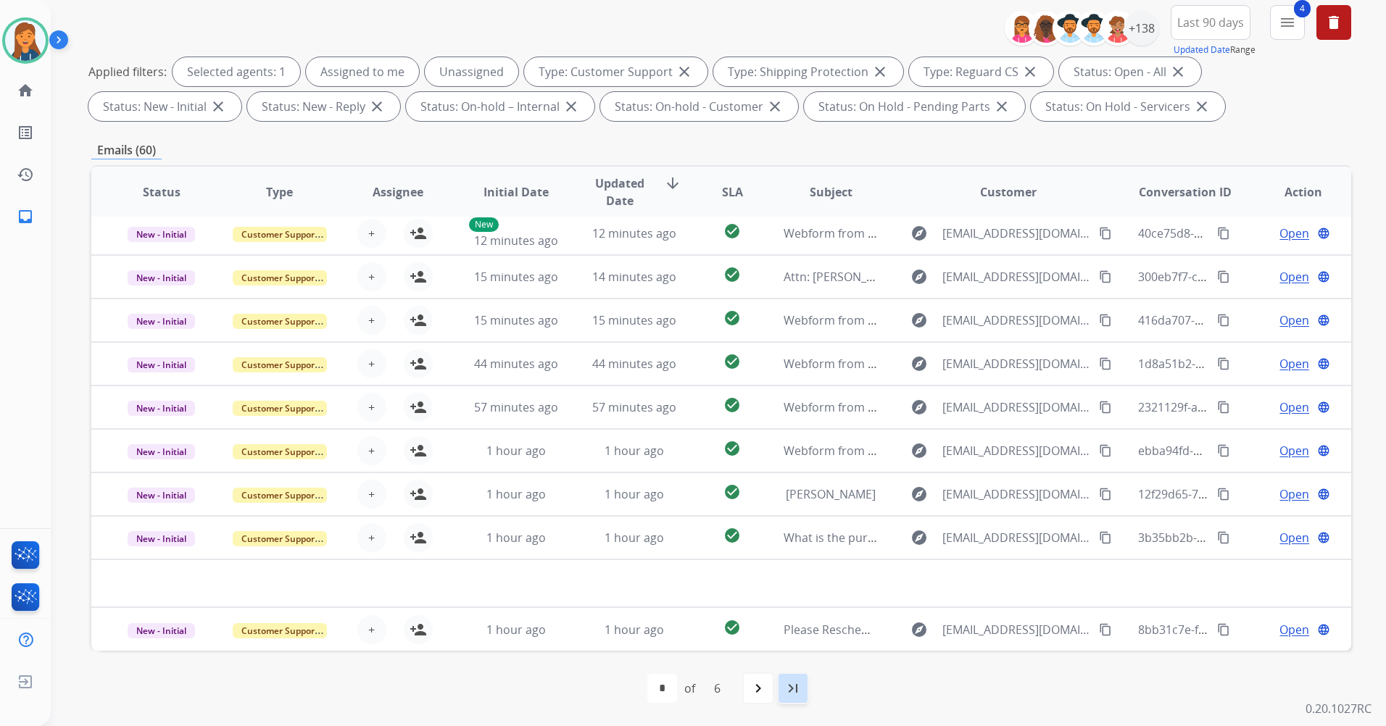
click at [792, 684] on mat-icon "last_page" at bounding box center [792, 688] width 17 height 17
select select "*"
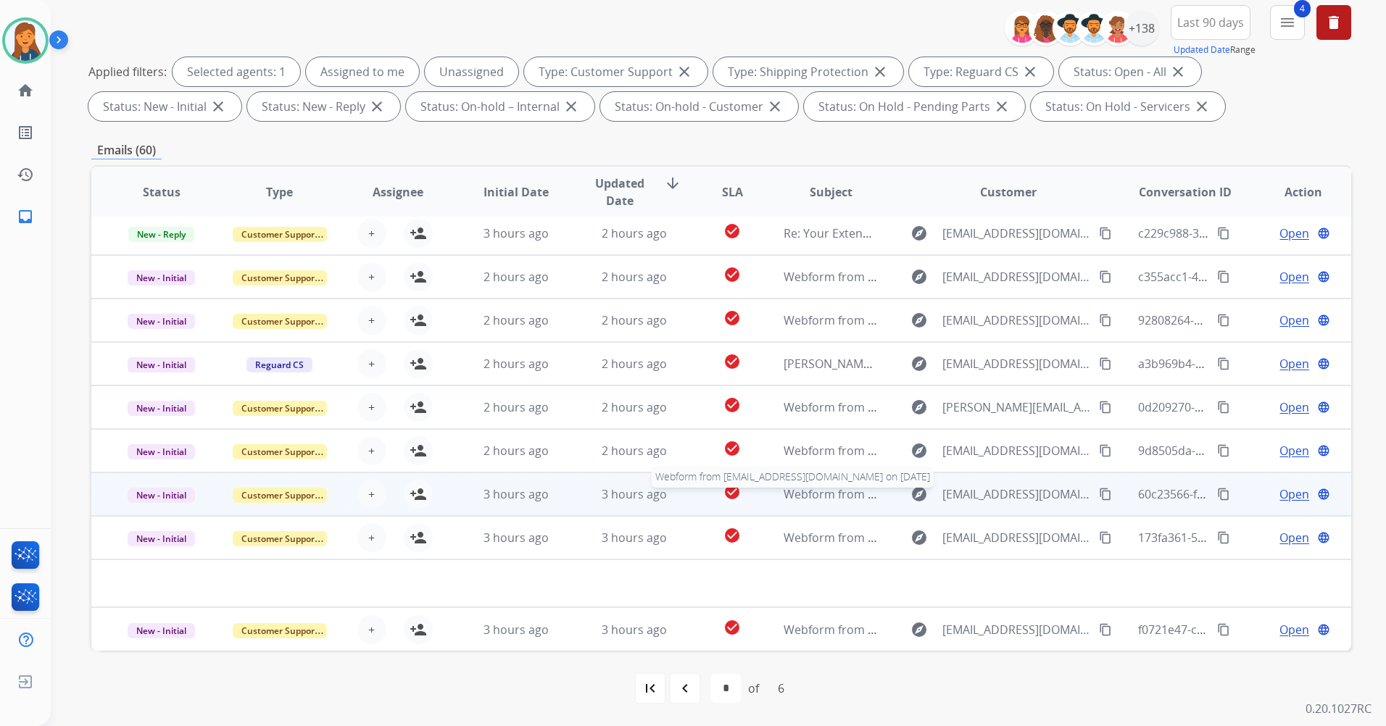
click at [792, 496] on span "Webform from katelynplonski@gmail.com on 08/22/2025" at bounding box center [948, 494] width 328 height 16
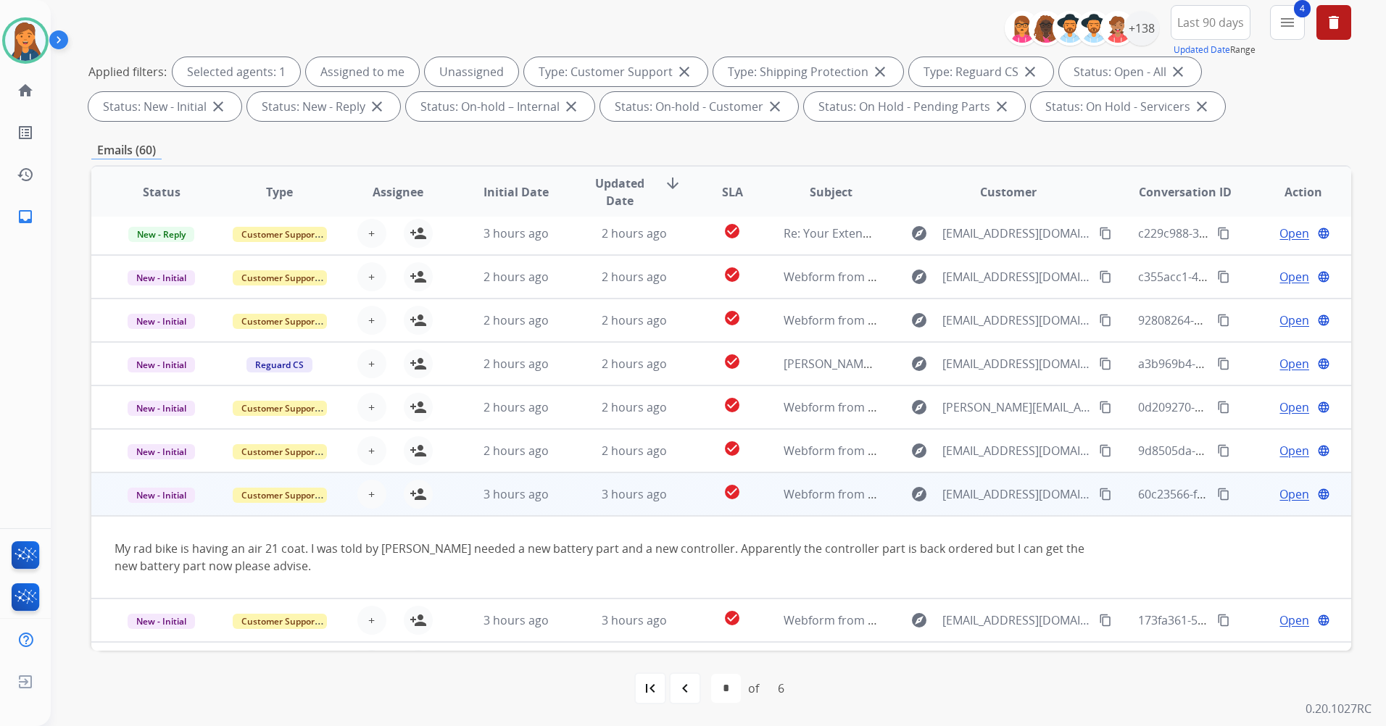
scroll to position [84, 0]
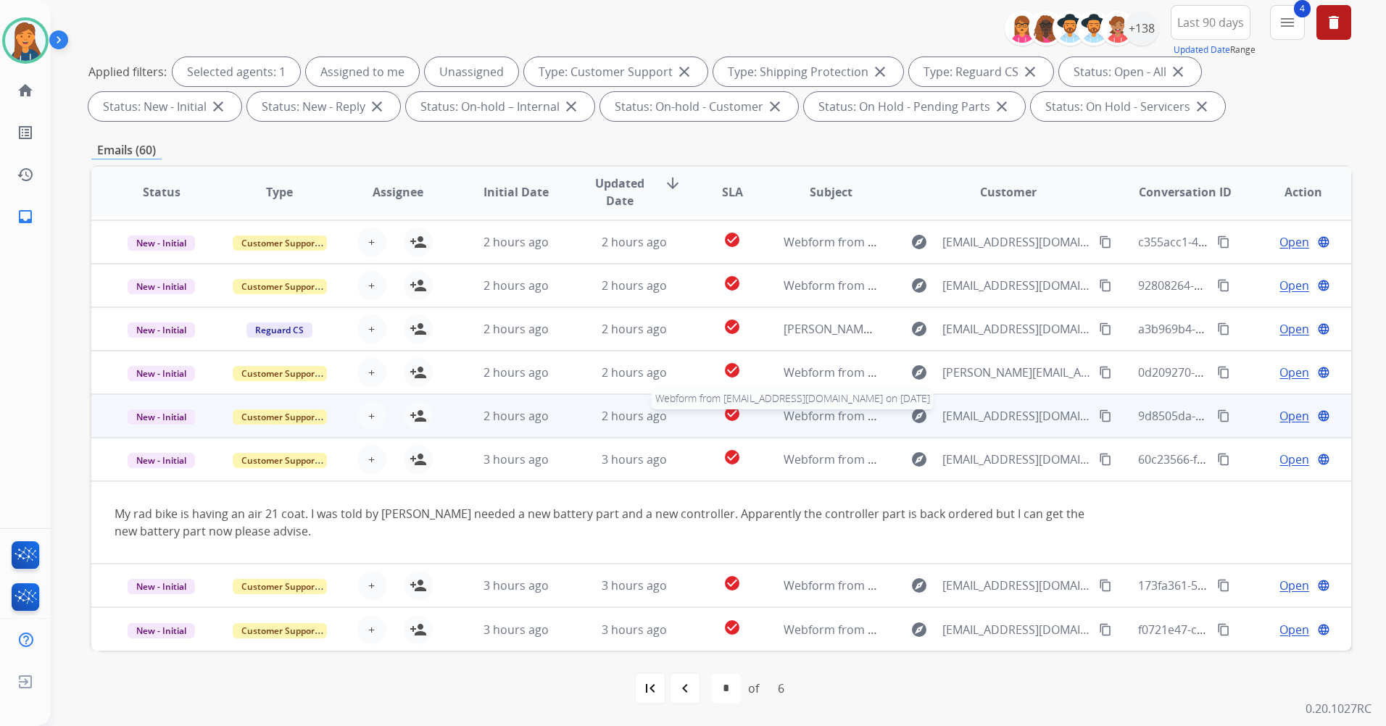
click at [819, 416] on span "Webform from johnpcorcoran@gmail.com on 08/22/2025" at bounding box center [948, 416] width 328 height 16
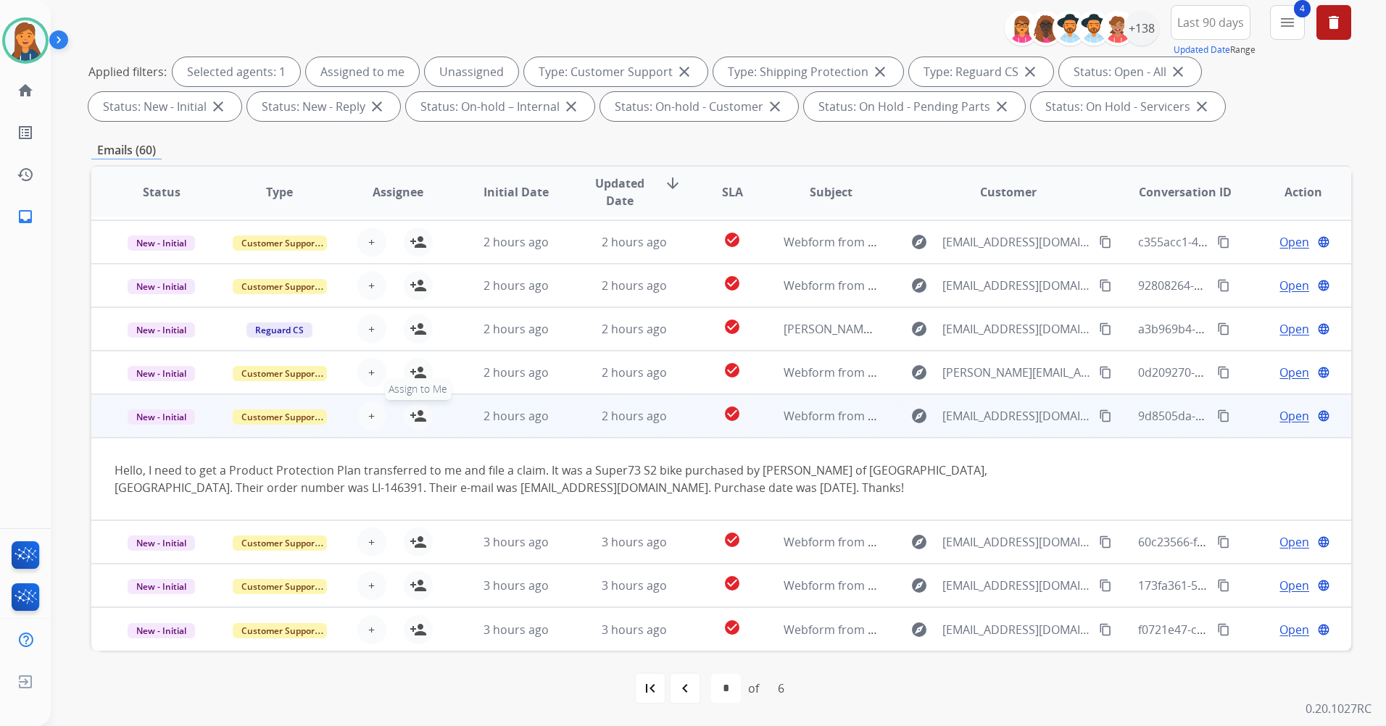
click at [418, 415] on mat-icon "person_add" at bounding box center [418, 415] width 17 height 17
click at [1285, 419] on span "Open" at bounding box center [1294, 415] width 30 height 17
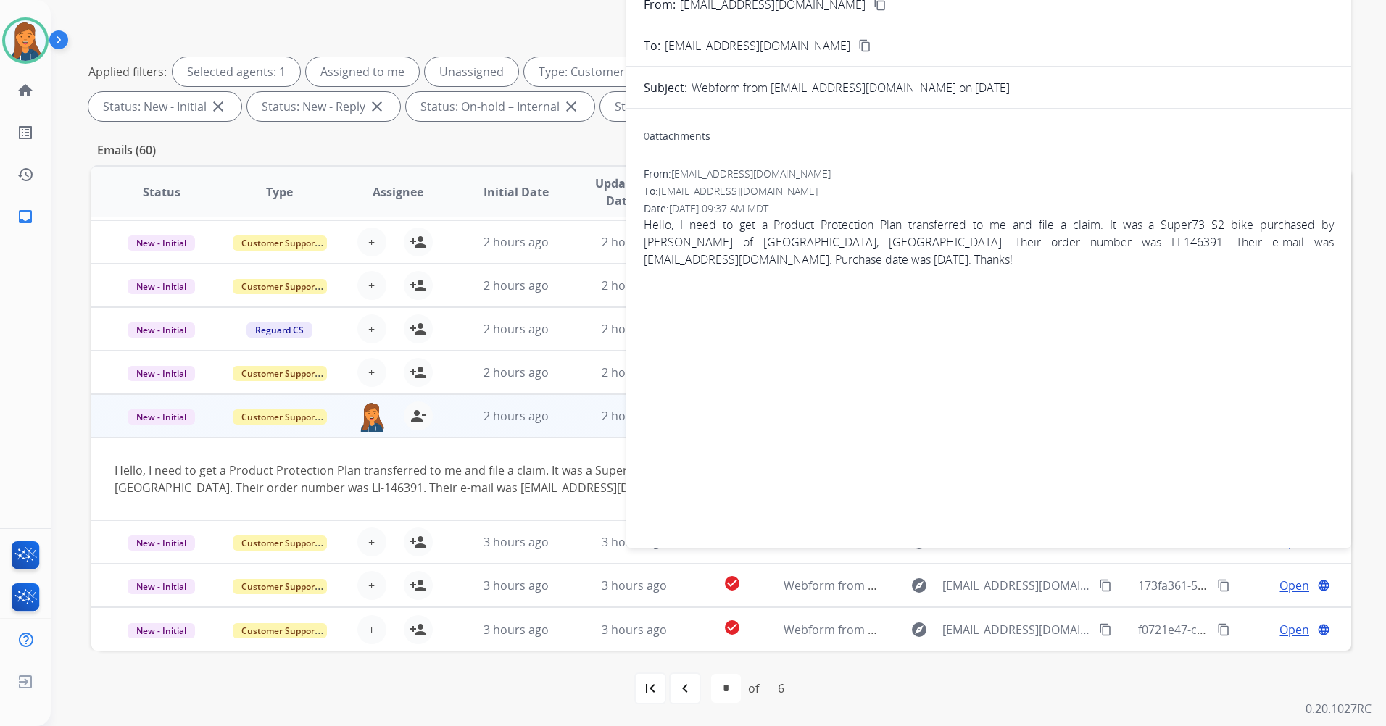
scroll to position [0, 0]
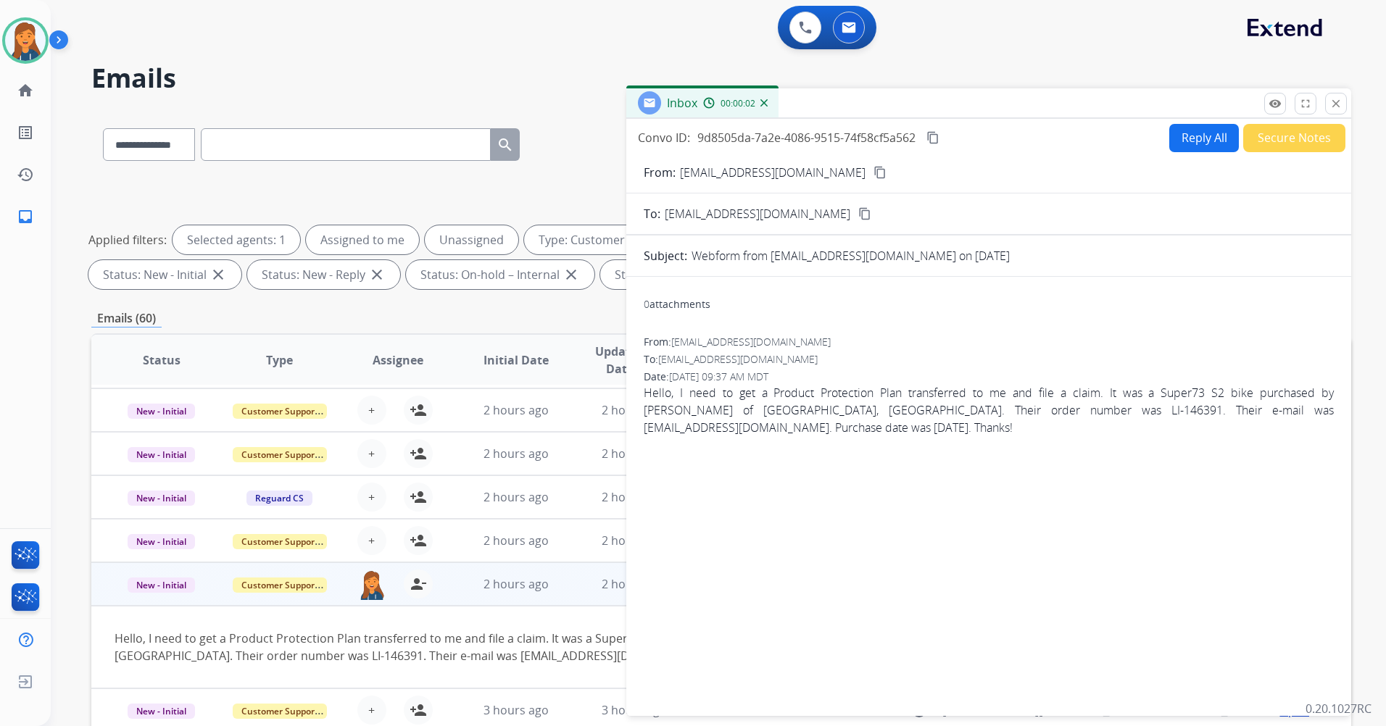
click at [871, 177] on button "content_copy" at bounding box center [879, 172] width 17 height 17
click at [1211, 144] on button "Reply All" at bounding box center [1204, 138] width 70 height 28
select select "**********"
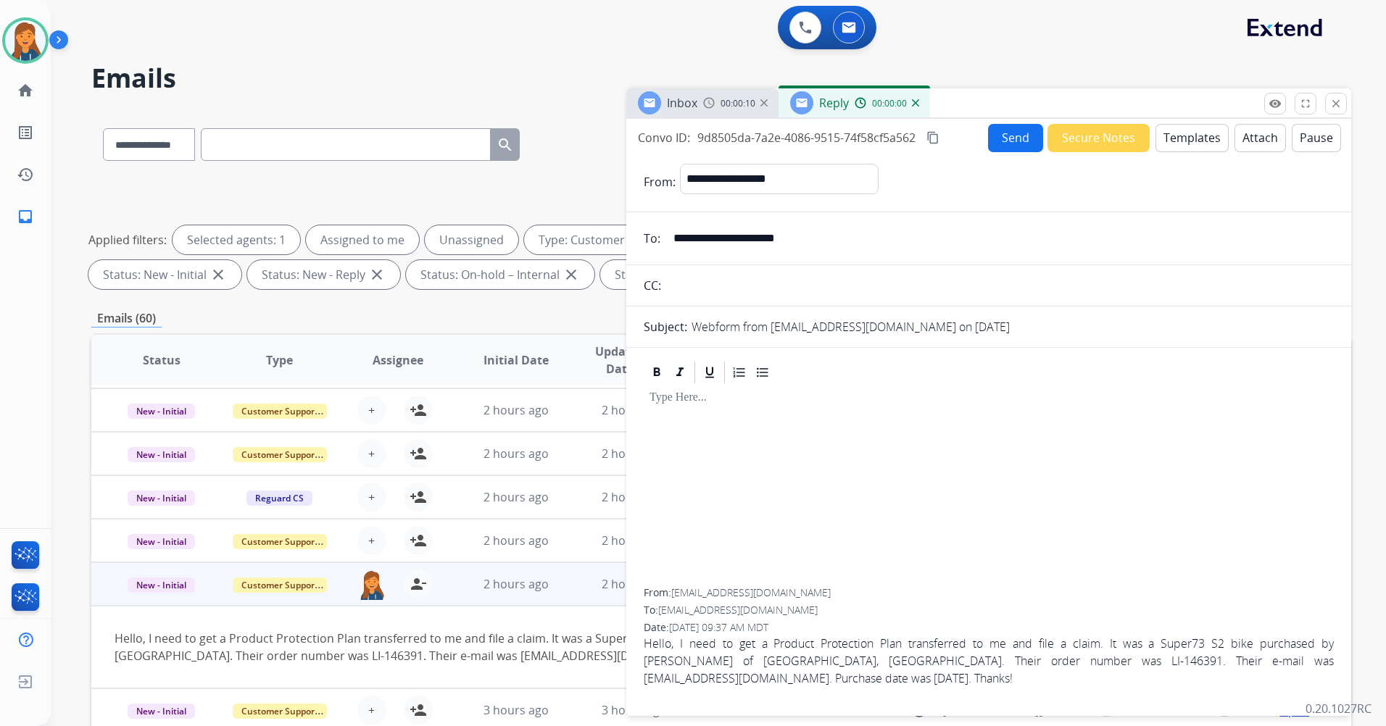
click at [1250, 144] on button "Attach" at bounding box center [1259, 138] width 51 height 28
click at [1168, 130] on button "Templates" at bounding box center [1191, 138] width 73 height 28
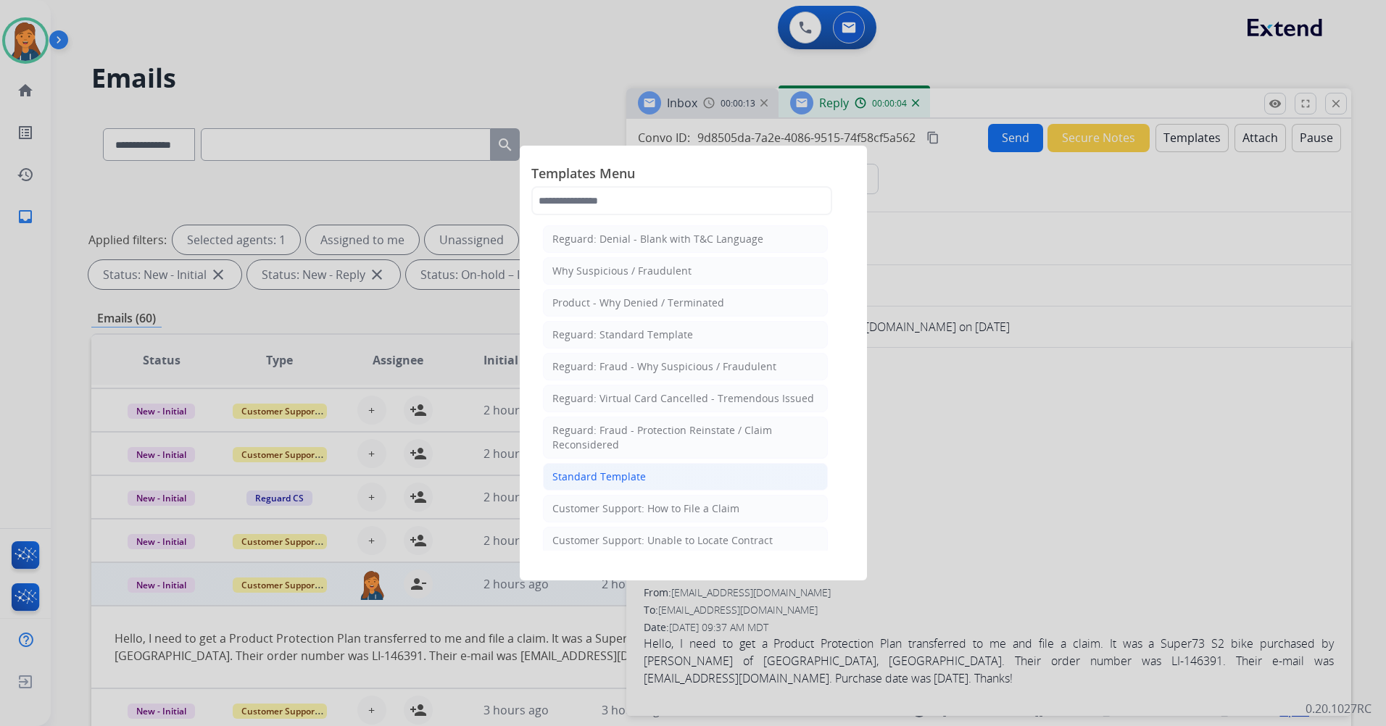
click at [590, 484] on li "Standard Template" at bounding box center [685, 477] width 285 height 28
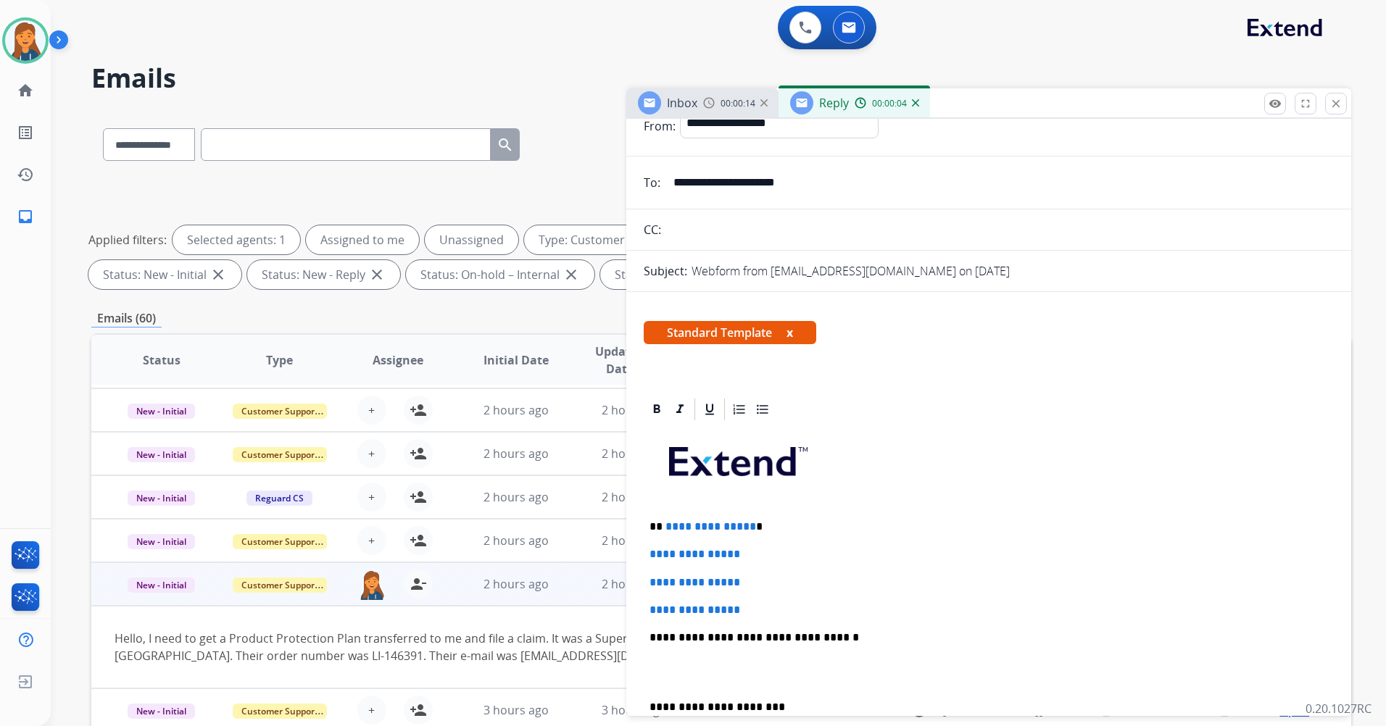
scroll to position [145, 0]
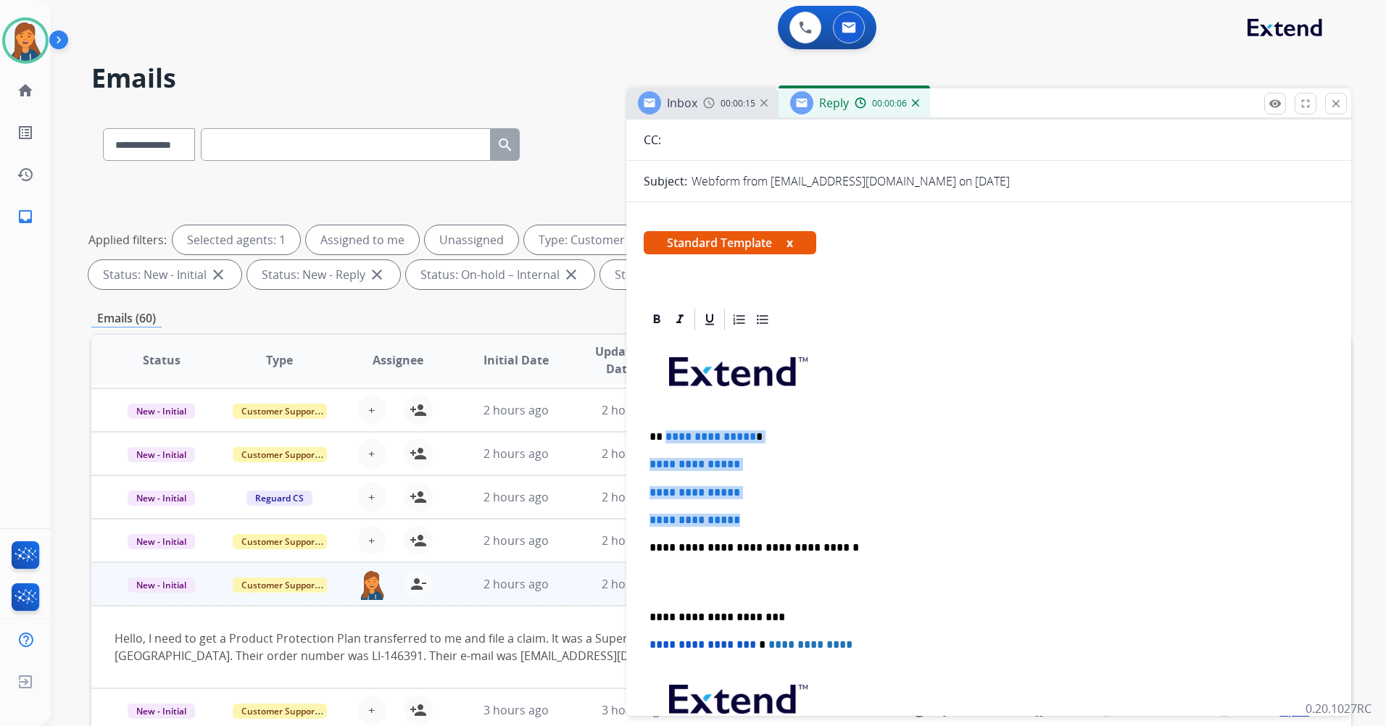
drag, startPoint x: 745, startPoint y: 518, endPoint x: 663, endPoint y: 441, distance: 112.3
click at [663, 441] on div "**********" at bounding box center [989, 582] width 690 height 499
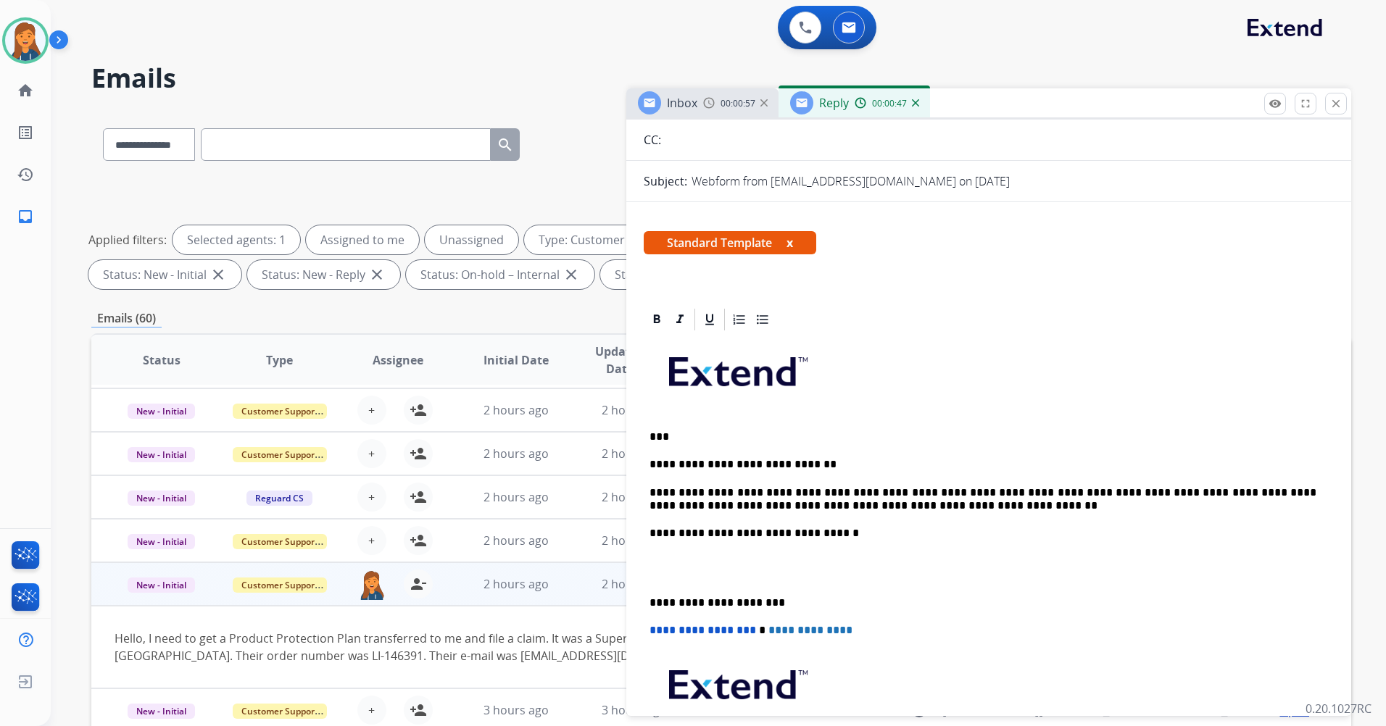
click at [650, 597] on p "**********" at bounding box center [983, 603] width 667 height 13
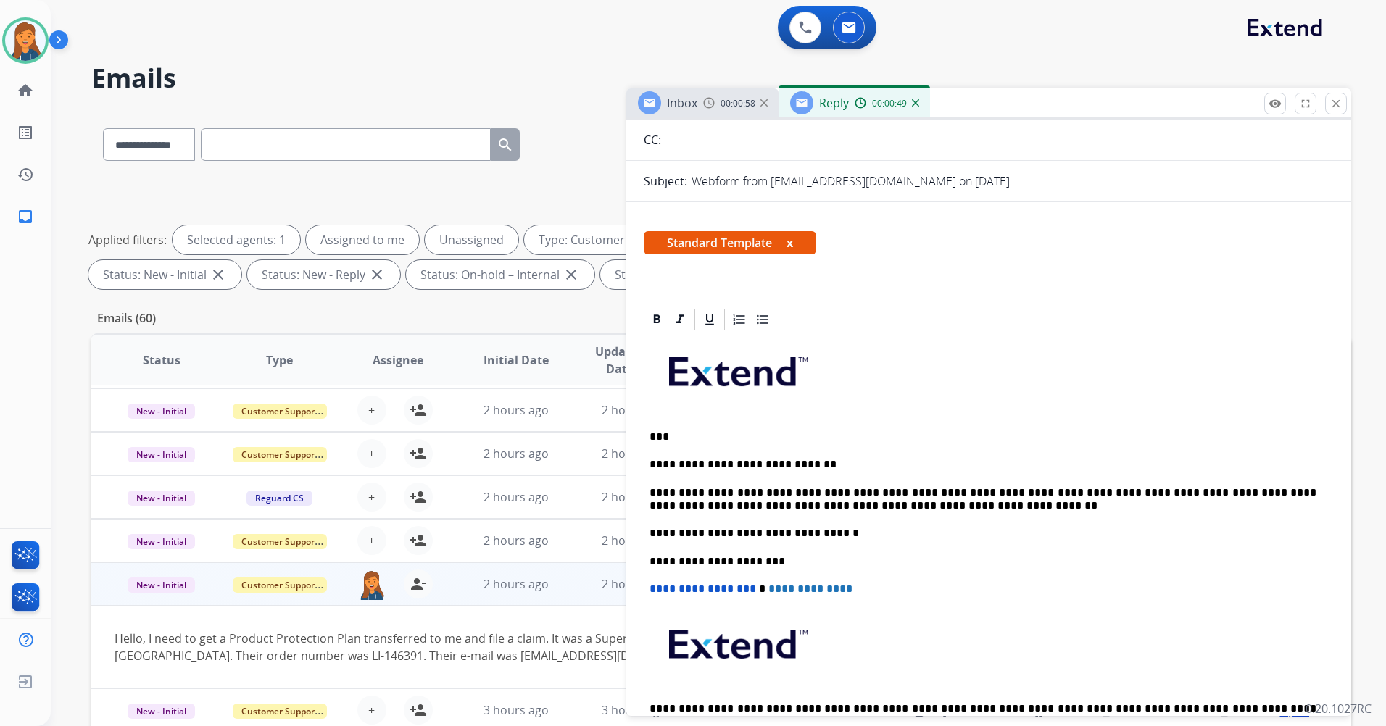
scroll to position [0, 0]
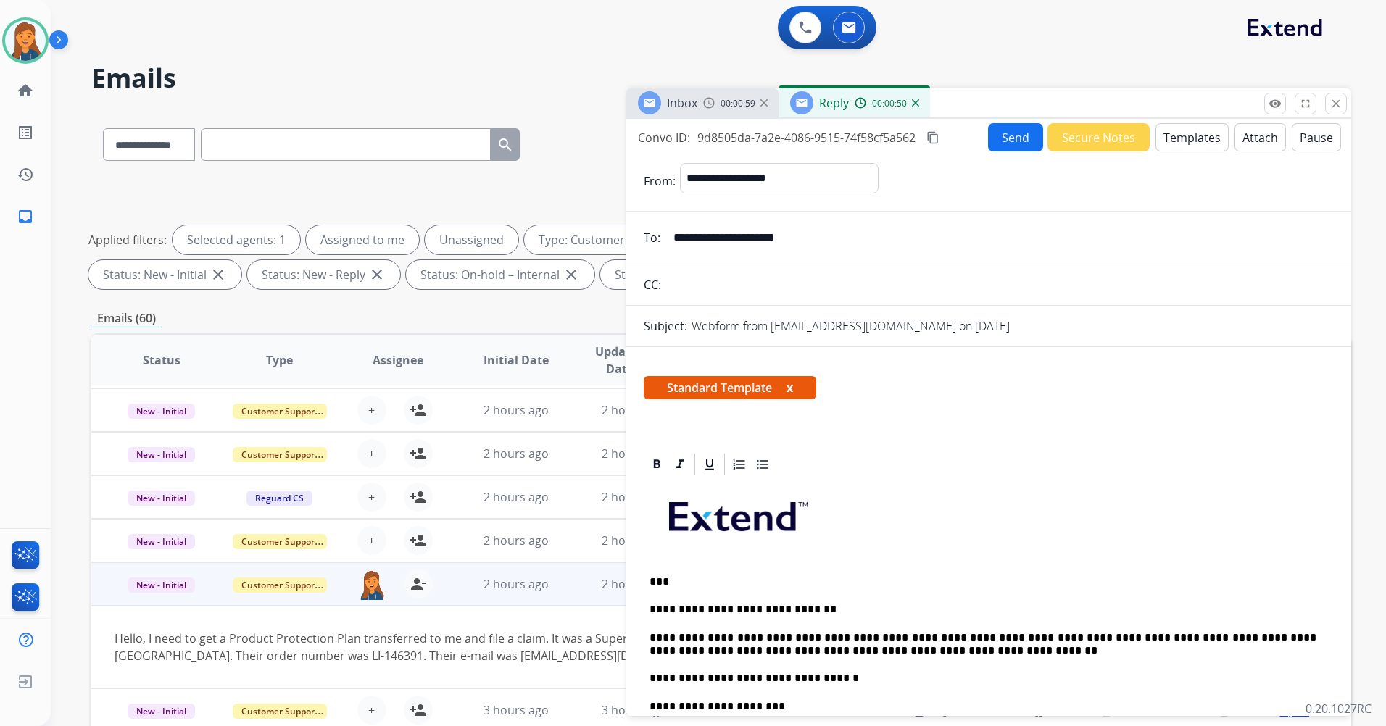
click at [1019, 141] on button "Send" at bounding box center [1015, 137] width 55 height 28
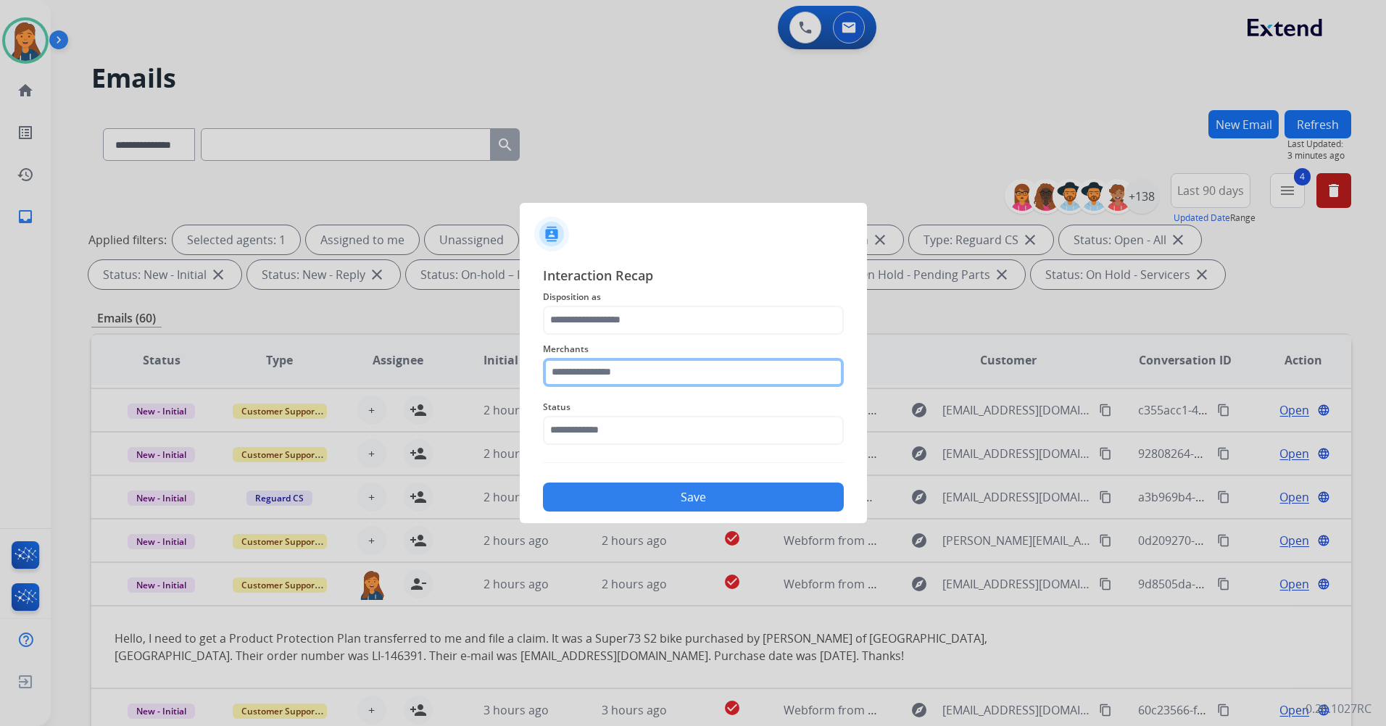
click at [569, 365] on input "text" at bounding box center [693, 372] width 301 height 29
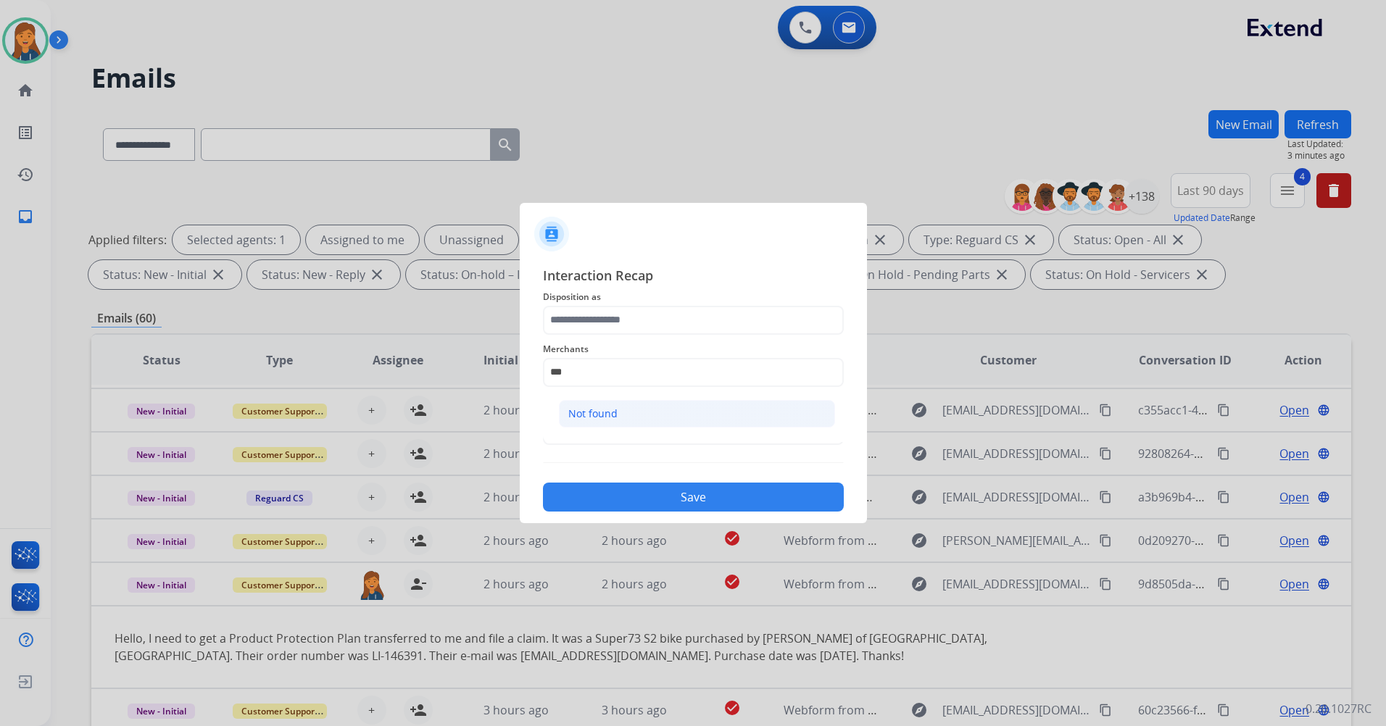
click at [647, 410] on li "Not found" at bounding box center [697, 414] width 276 height 28
type input "*********"
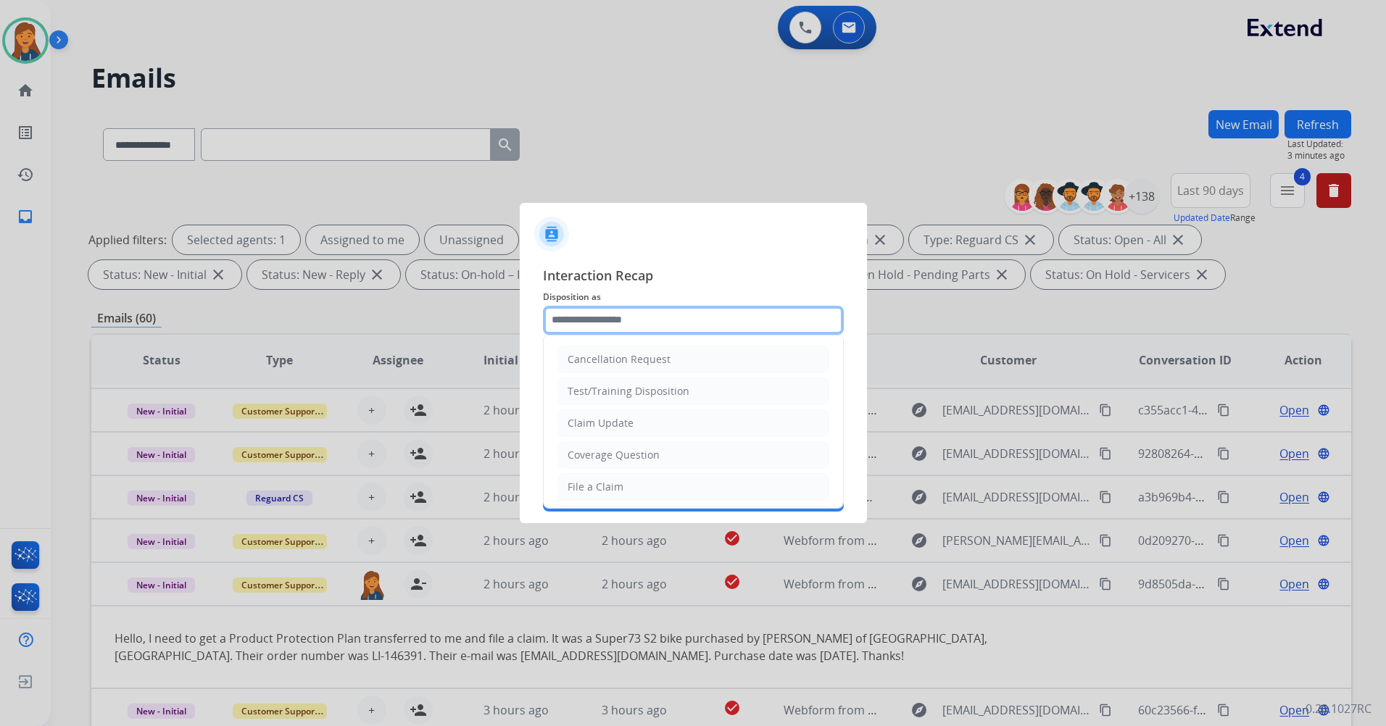
click at [626, 321] on input "text" at bounding box center [693, 320] width 301 height 29
click at [587, 460] on li "Other" at bounding box center [693, 453] width 270 height 28
type input "*****"
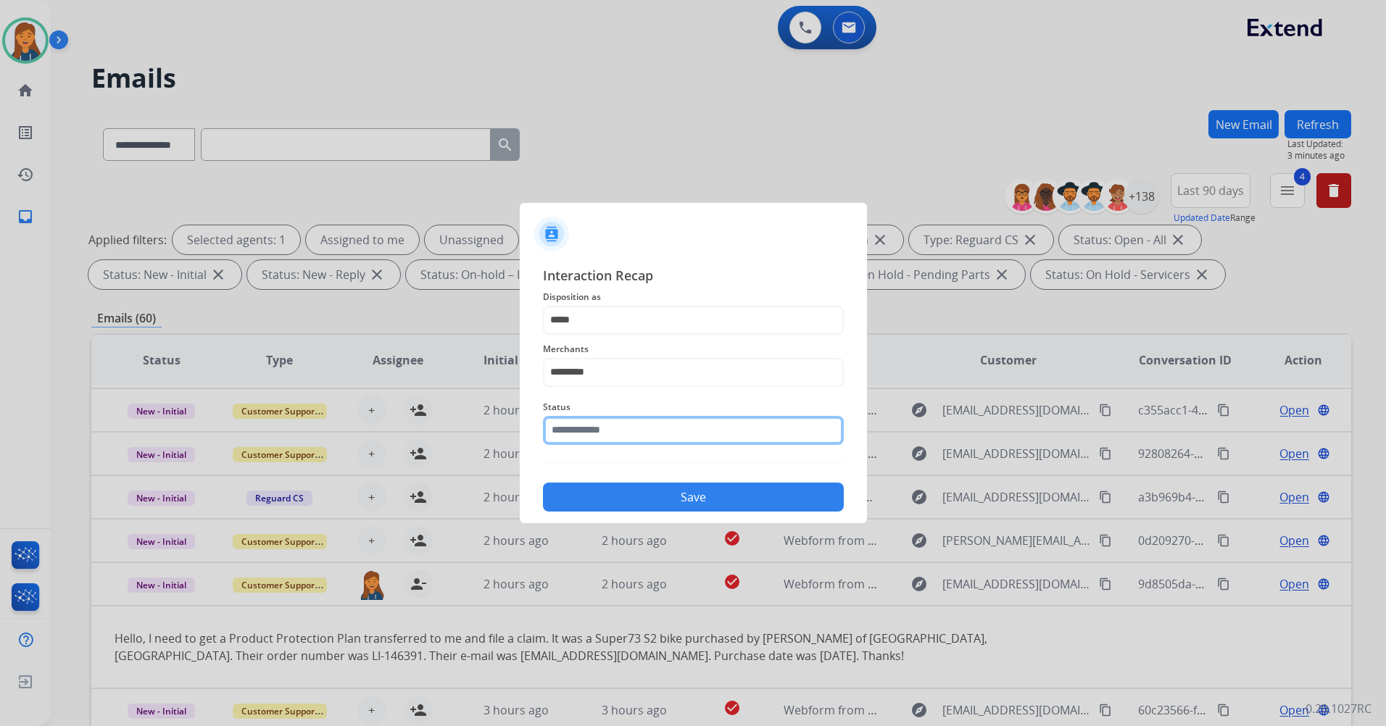
click at [596, 433] on input "text" at bounding box center [693, 430] width 301 height 29
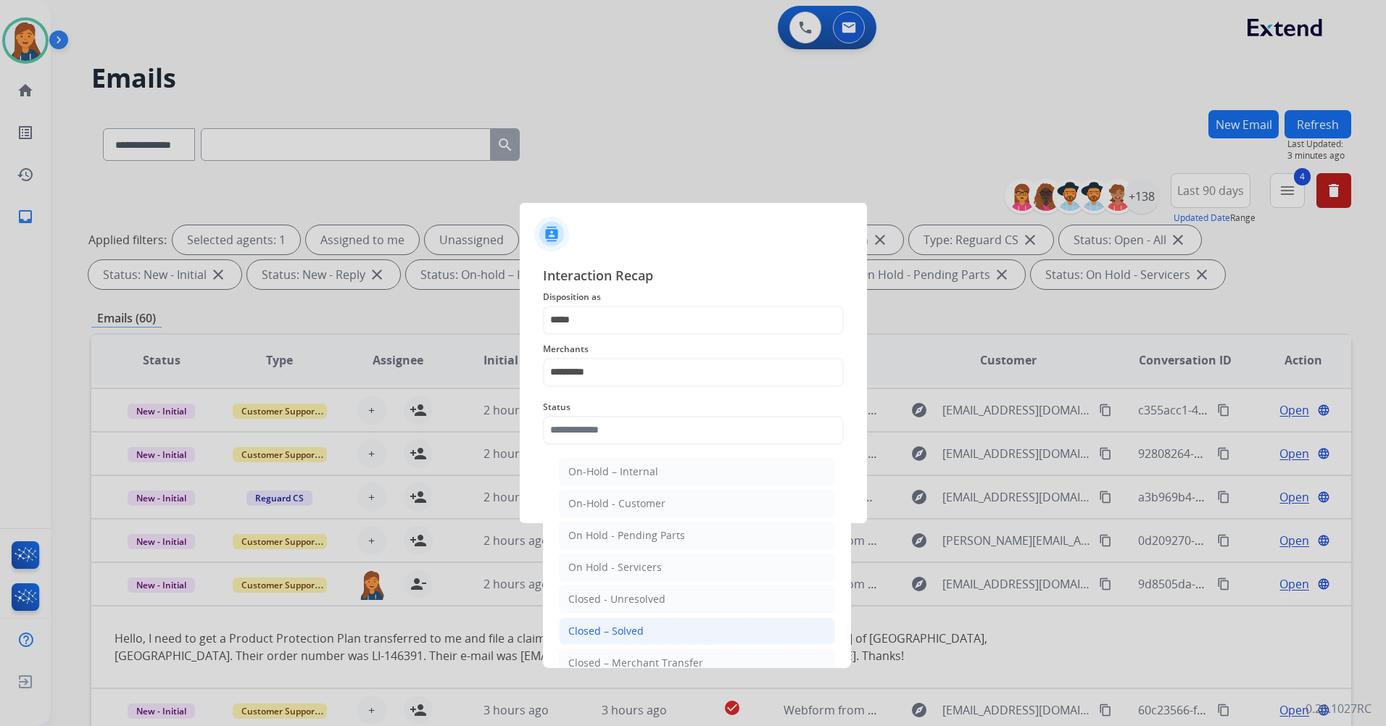
click at [599, 631] on div "Closed – Solved" at bounding box center [605, 631] width 75 height 14
type input "**********"
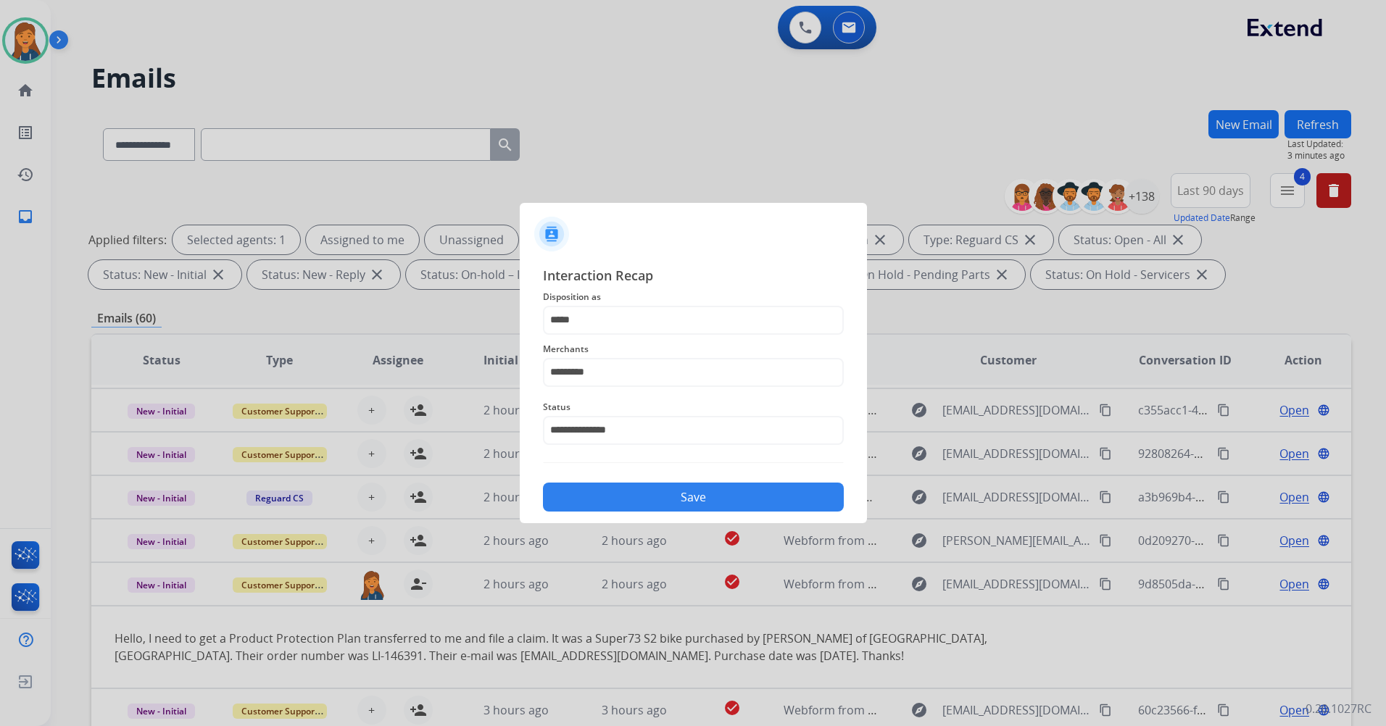
click at [590, 500] on button "Save" at bounding box center [693, 497] width 301 height 29
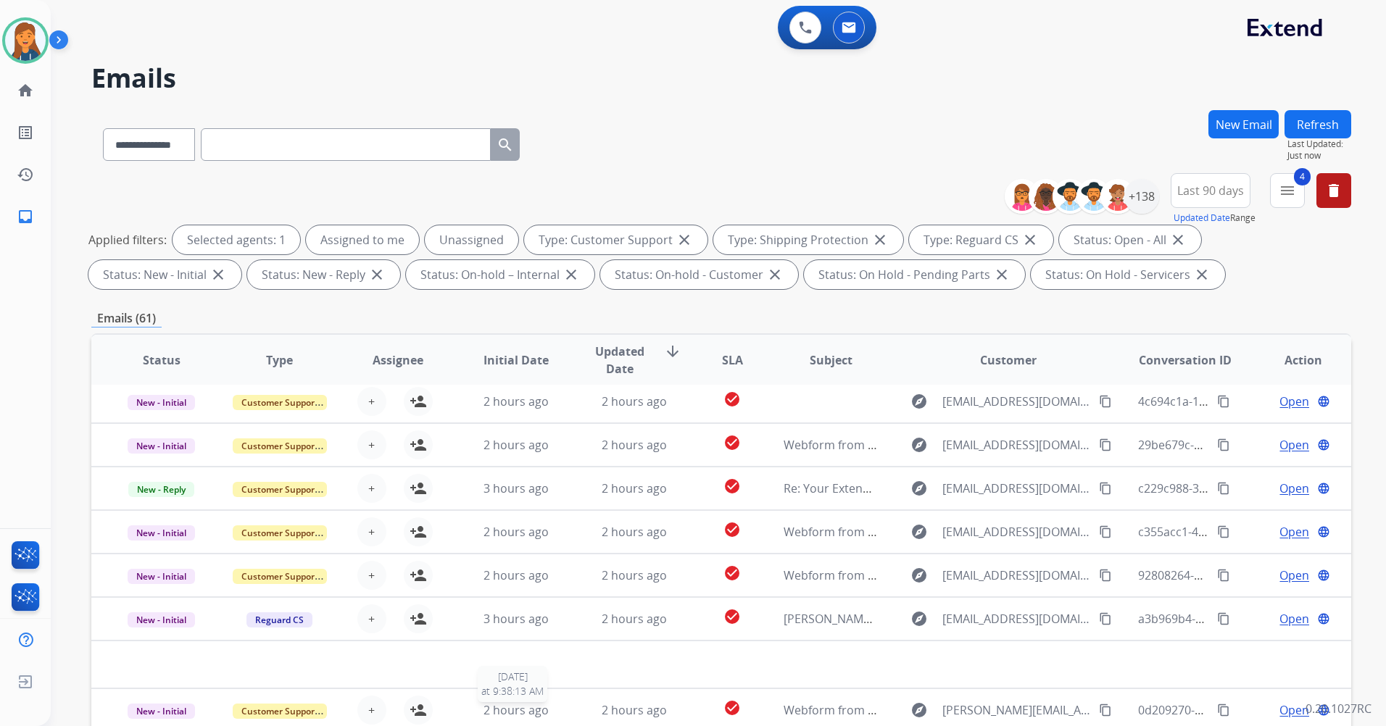
scroll to position [49, 0]
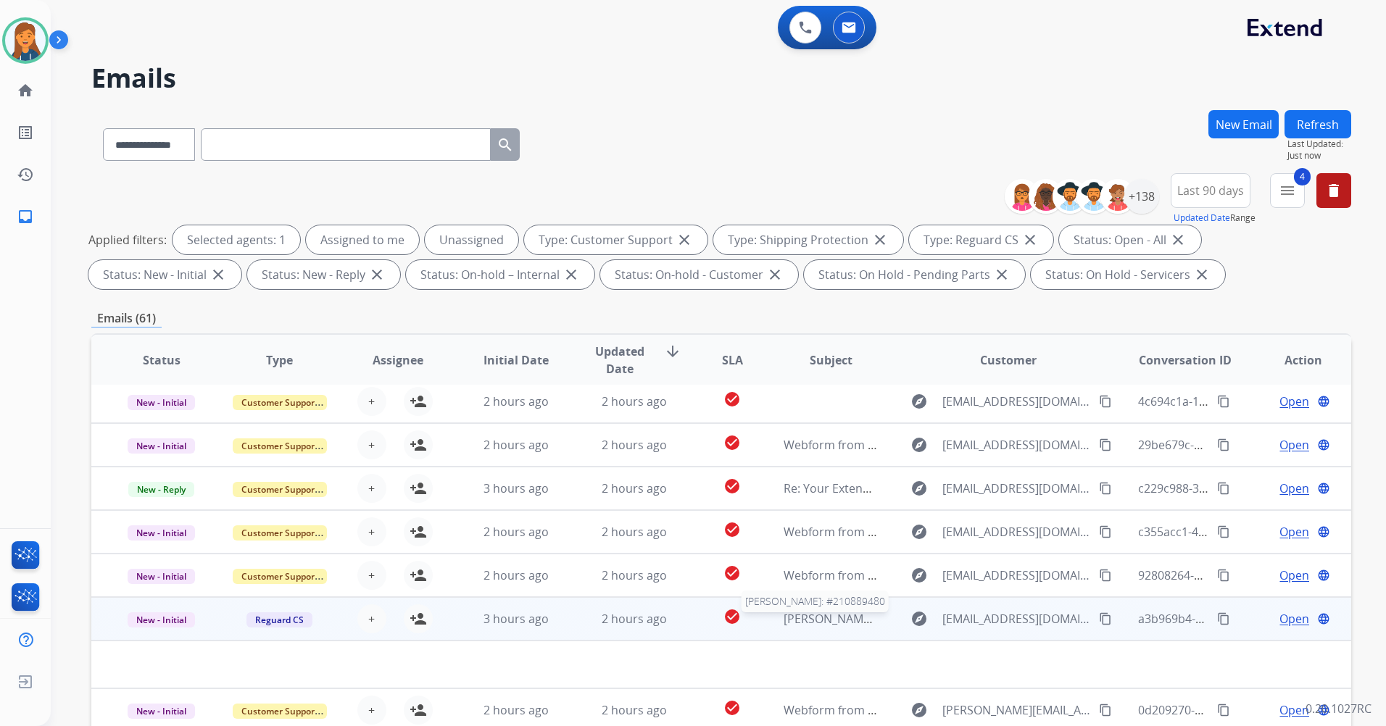
click at [810, 621] on span "Abigail Koehler: #210889480" at bounding box center [865, 619] width 162 height 16
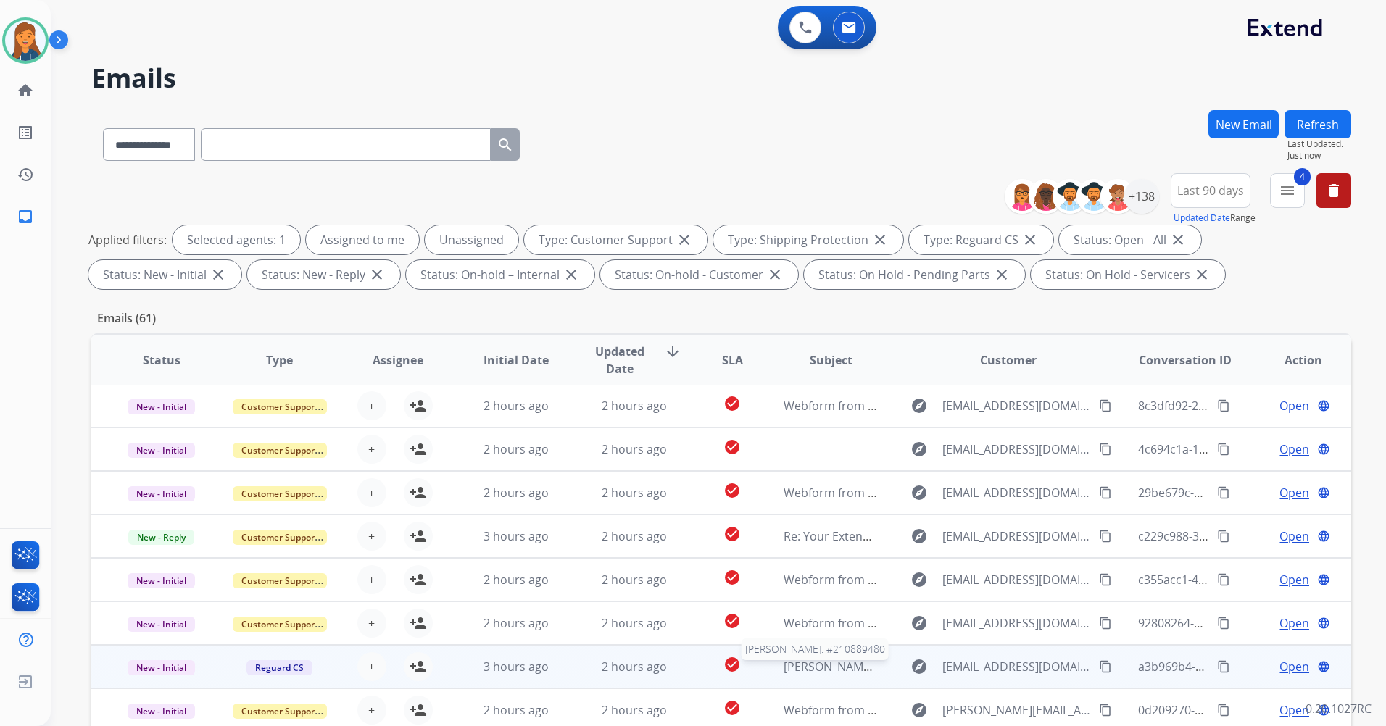
click at [810, 665] on span "Abigail Koehler: #210889480" at bounding box center [865, 667] width 162 height 16
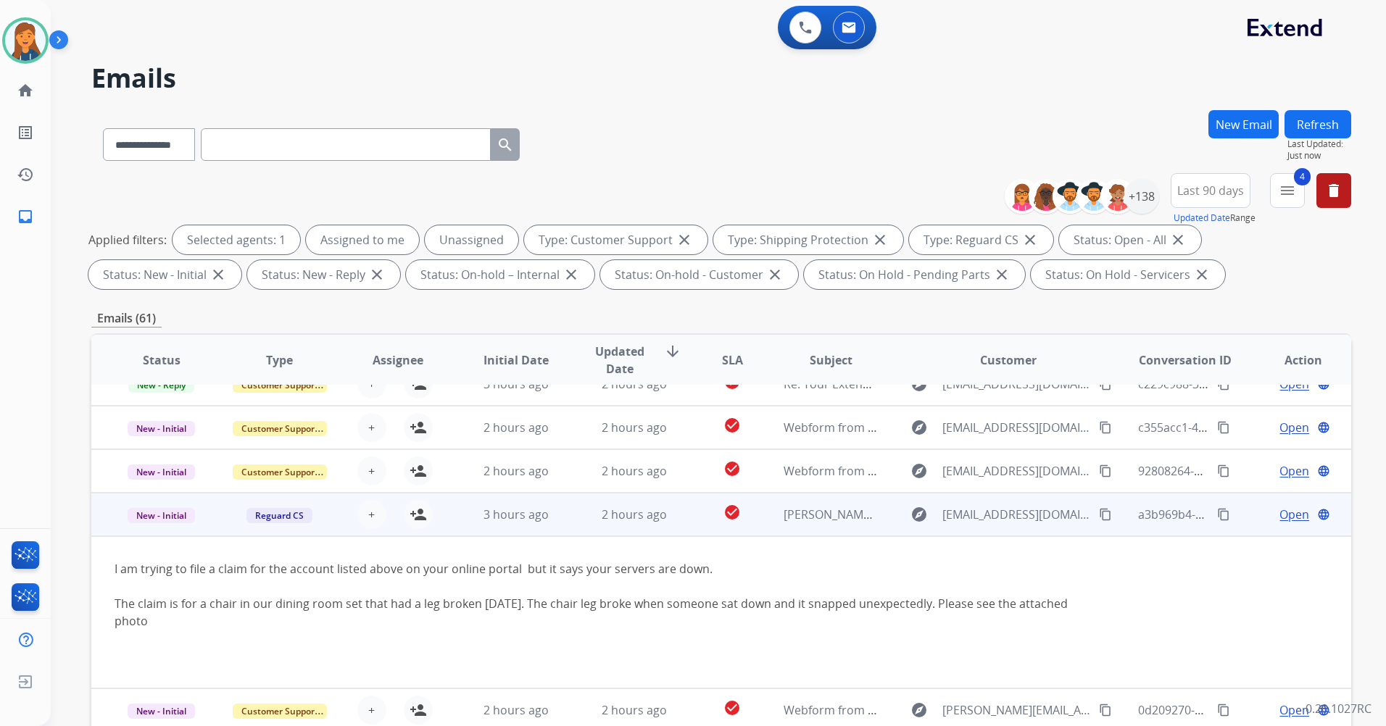
scroll to position [154, 0]
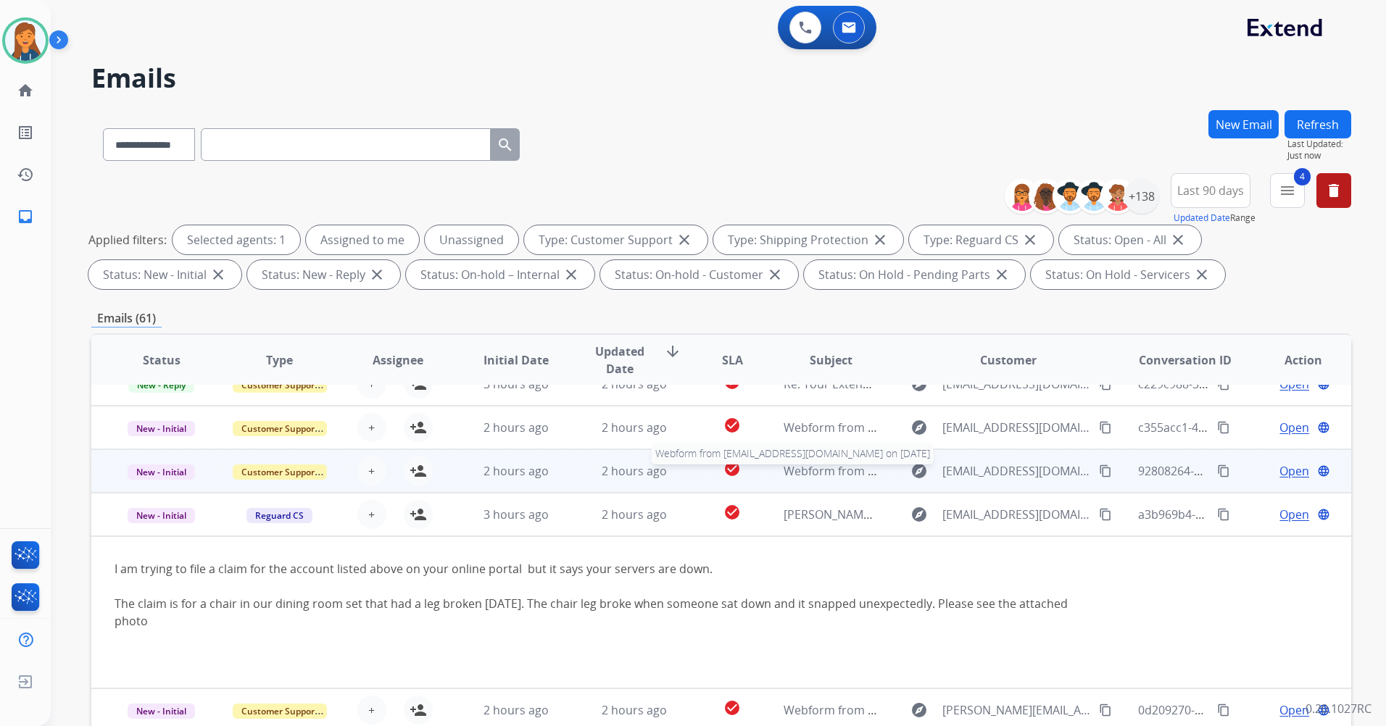
click at [801, 473] on span "Webform from jasontmintz@gmail.com on 08/22/2025" at bounding box center [948, 471] width 328 height 16
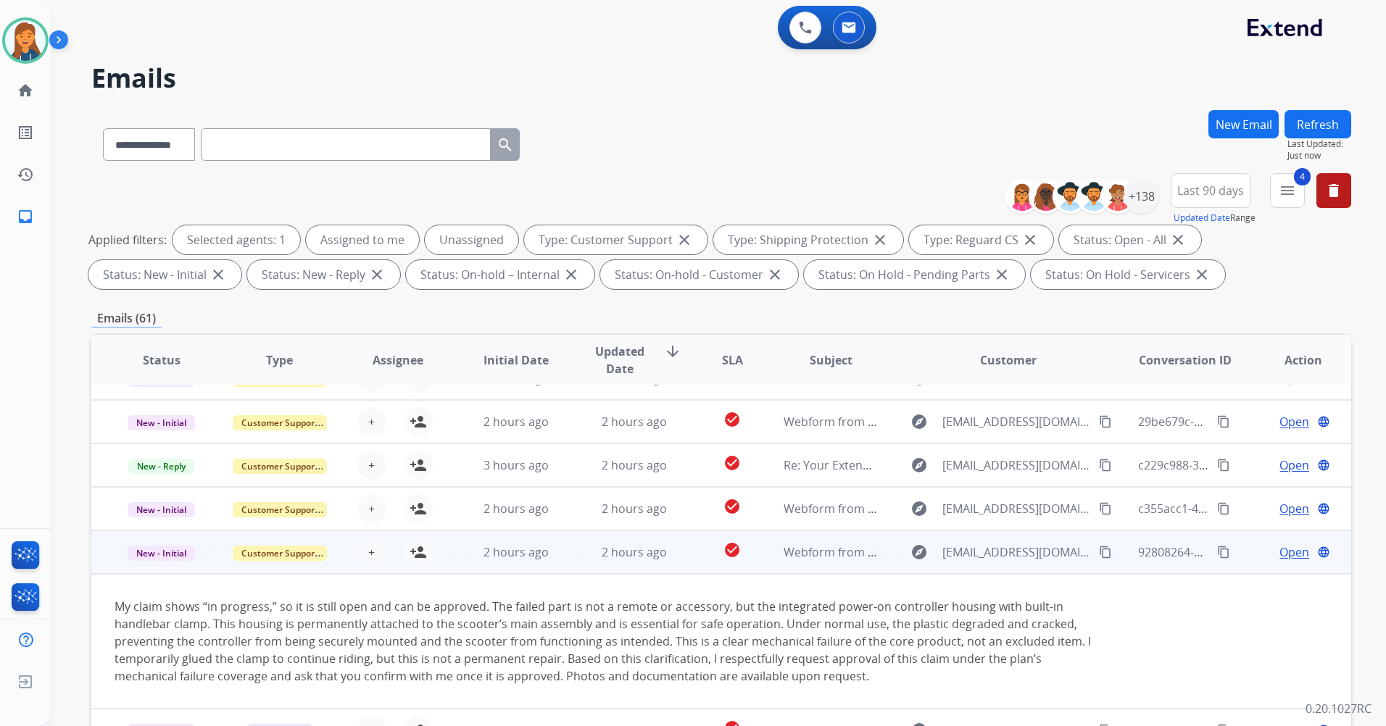
scroll to position [136, 0]
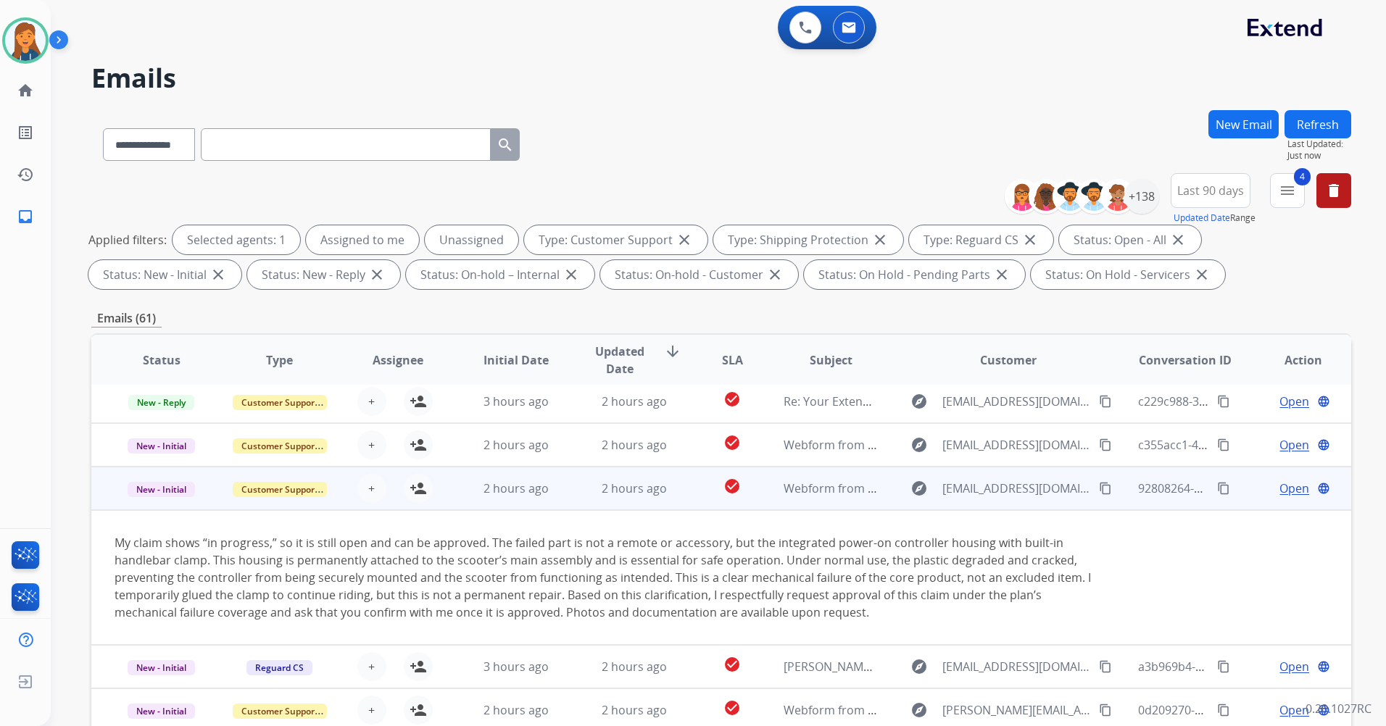
click at [1099, 491] on mat-icon "content_copy" at bounding box center [1105, 488] width 13 height 13
click at [1283, 484] on span "Open" at bounding box center [1294, 488] width 30 height 17
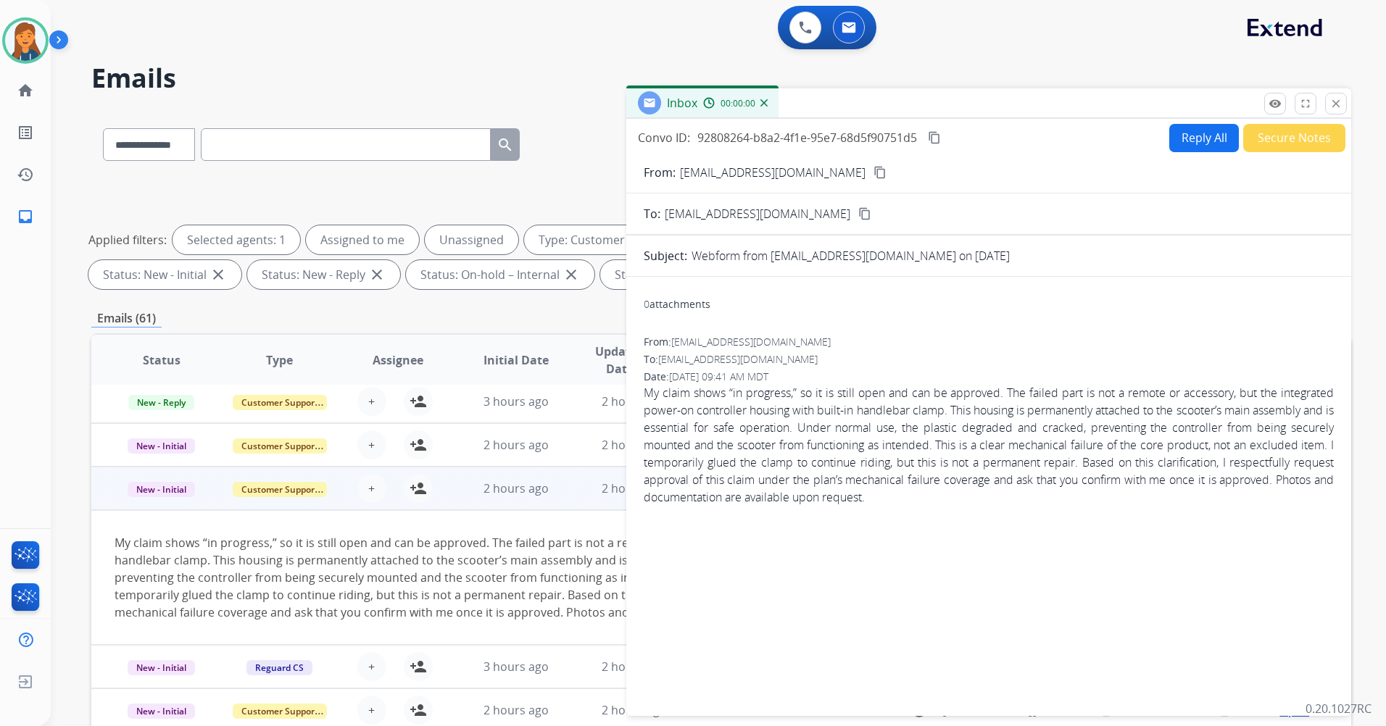
click at [1191, 136] on button "Reply All" at bounding box center [1204, 138] width 70 height 28
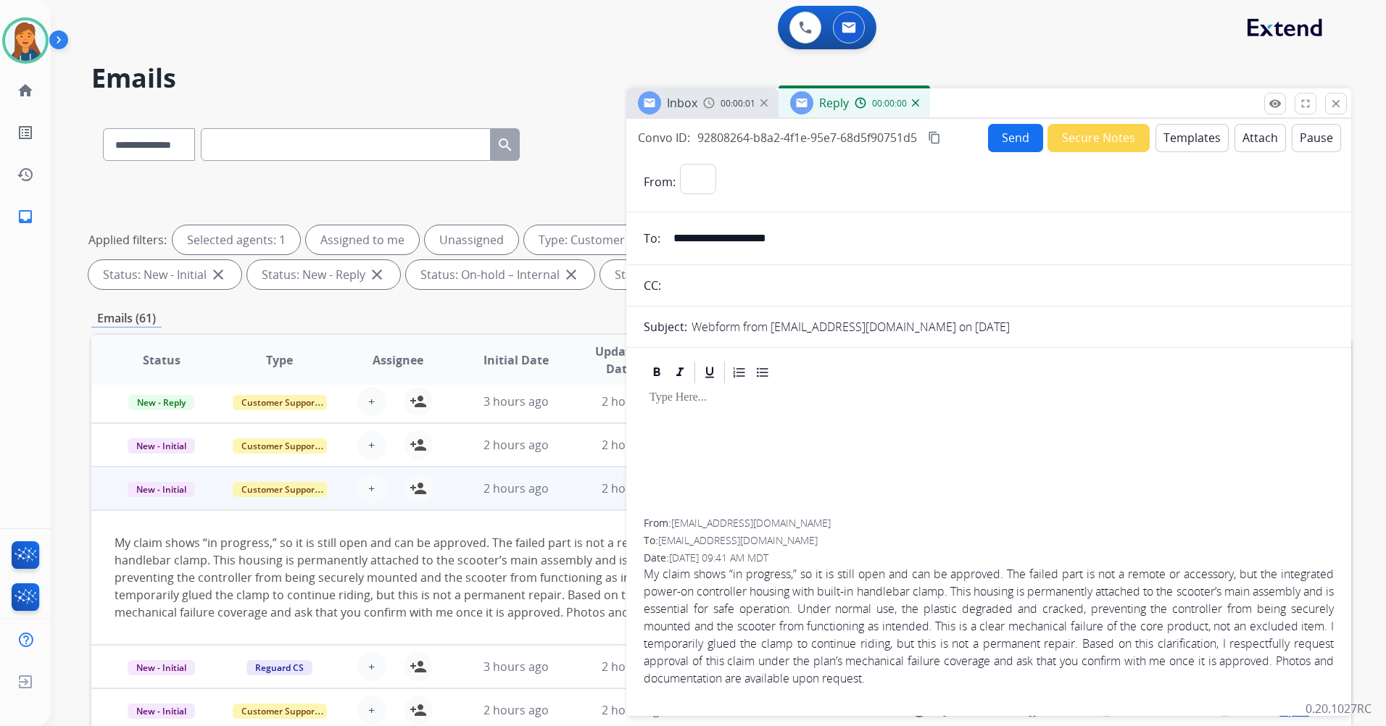
select select "**********"
click at [1182, 144] on button "Templates" at bounding box center [1191, 138] width 73 height 28
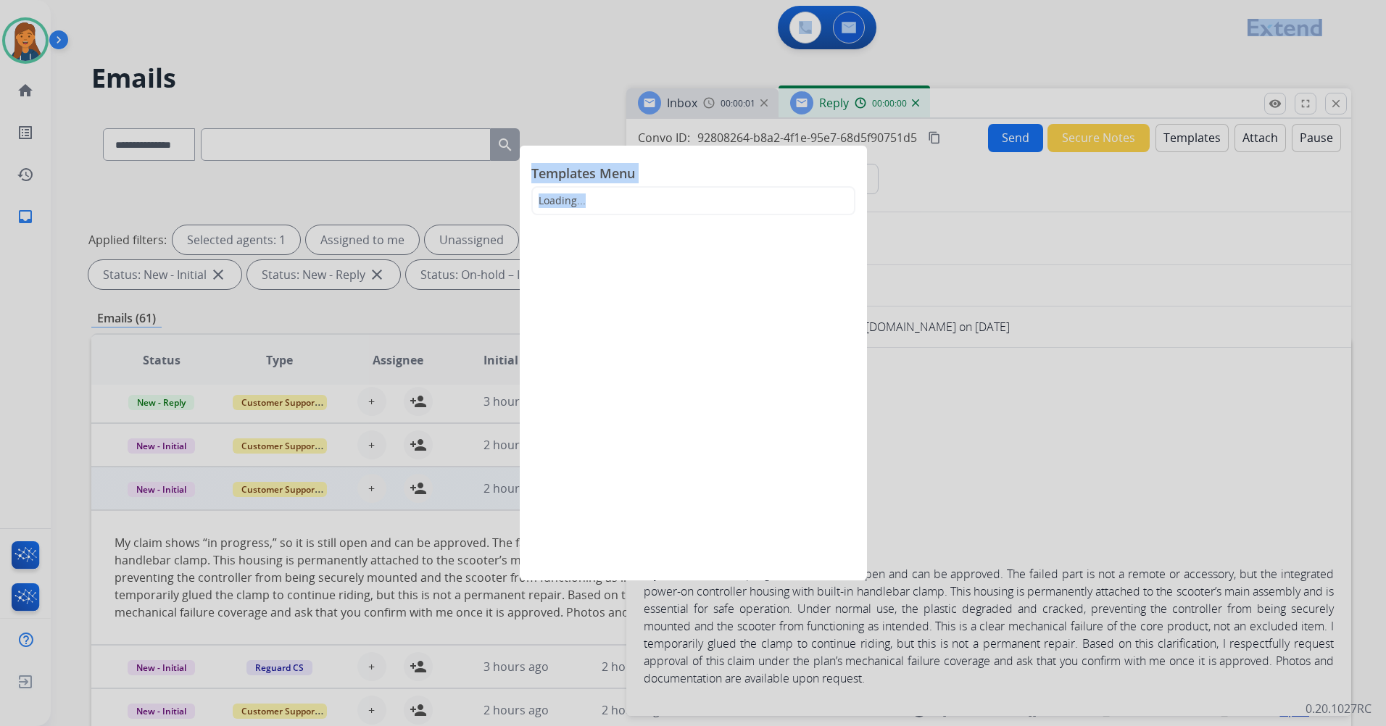
click at [1182, 144] on div at bounding box center [693, 363] width 1386 height 726
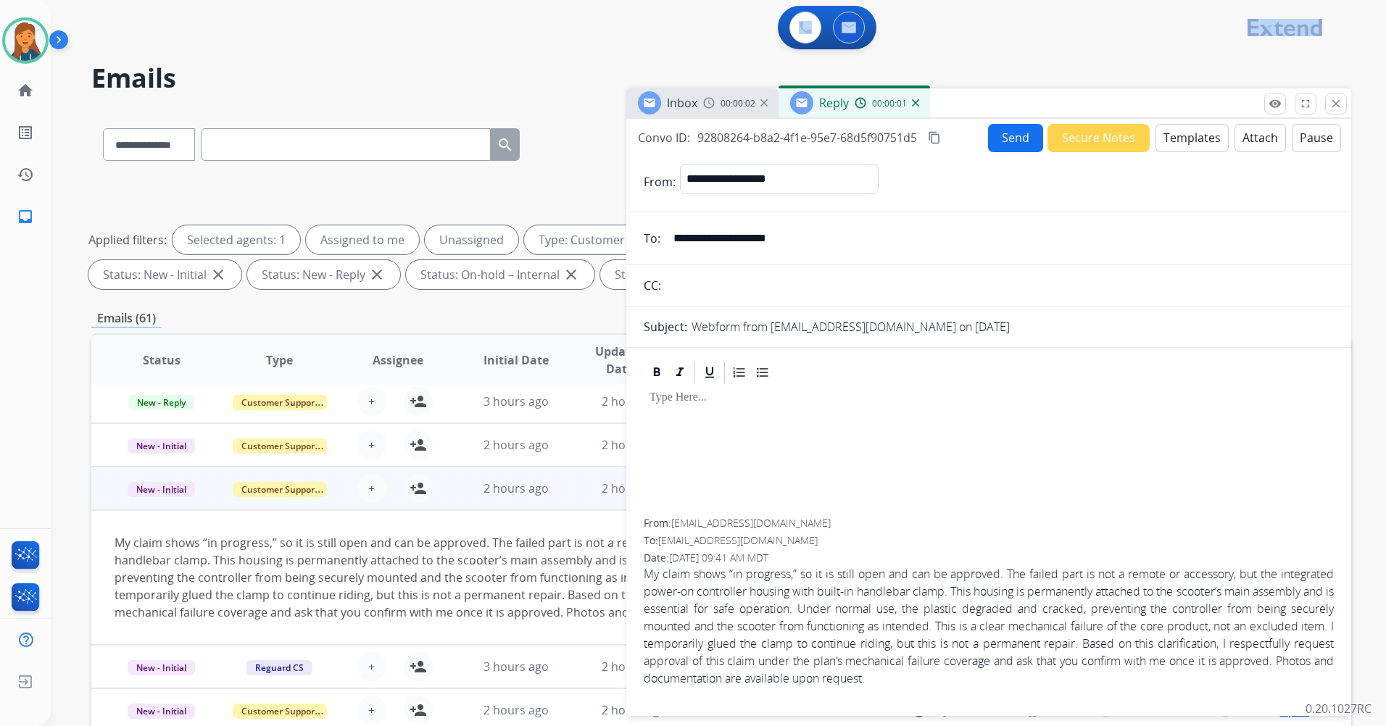
click at [1174, 131] on button "Templates" at bounding box center [1191, 138] width 73 height 28
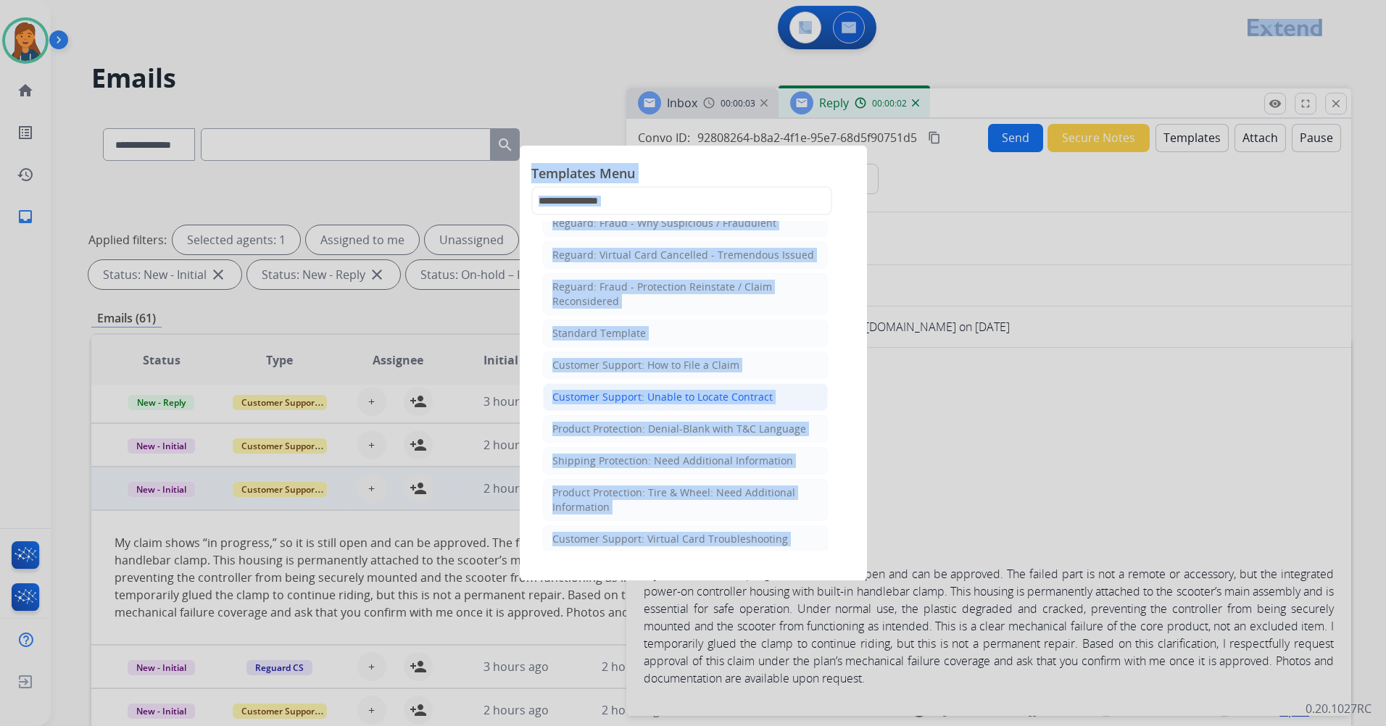
scroll to position [145, 0]
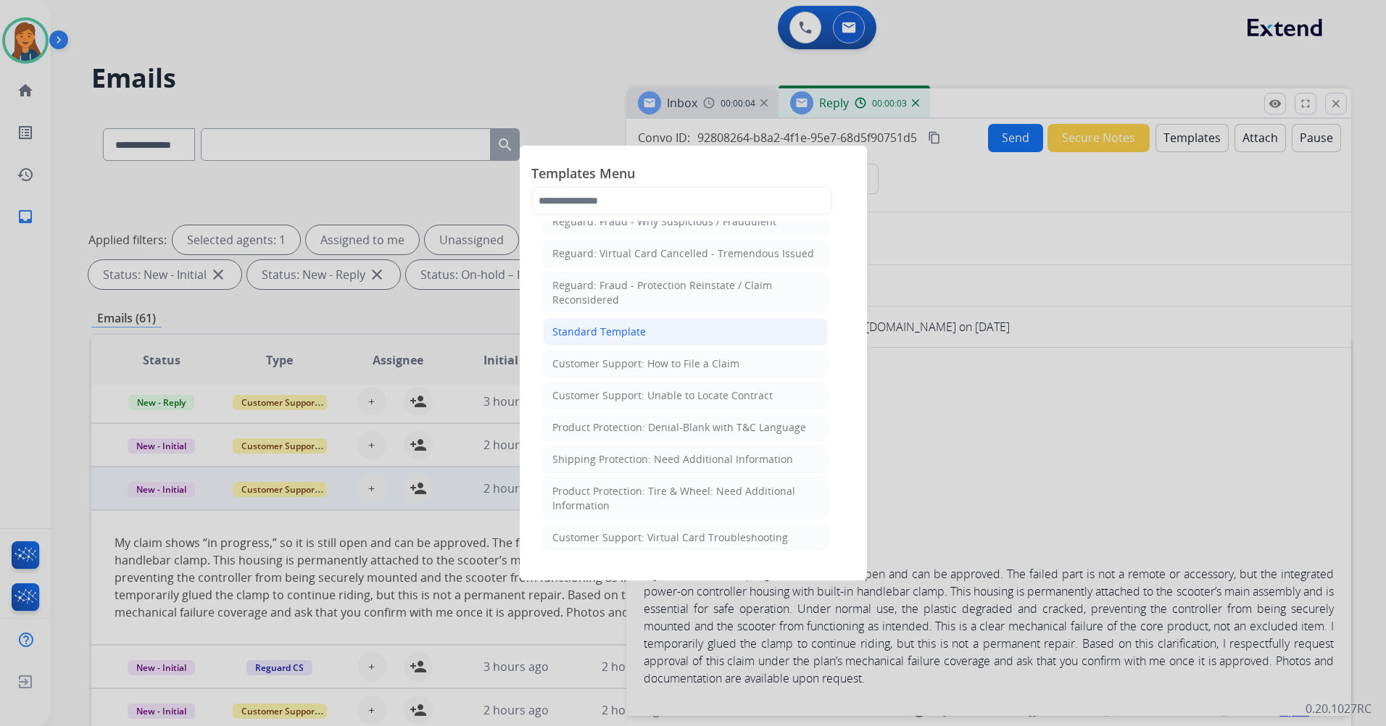
click at [609, 343] on li "Standard Template" at bounding box center [685, 332] width 285 height 28
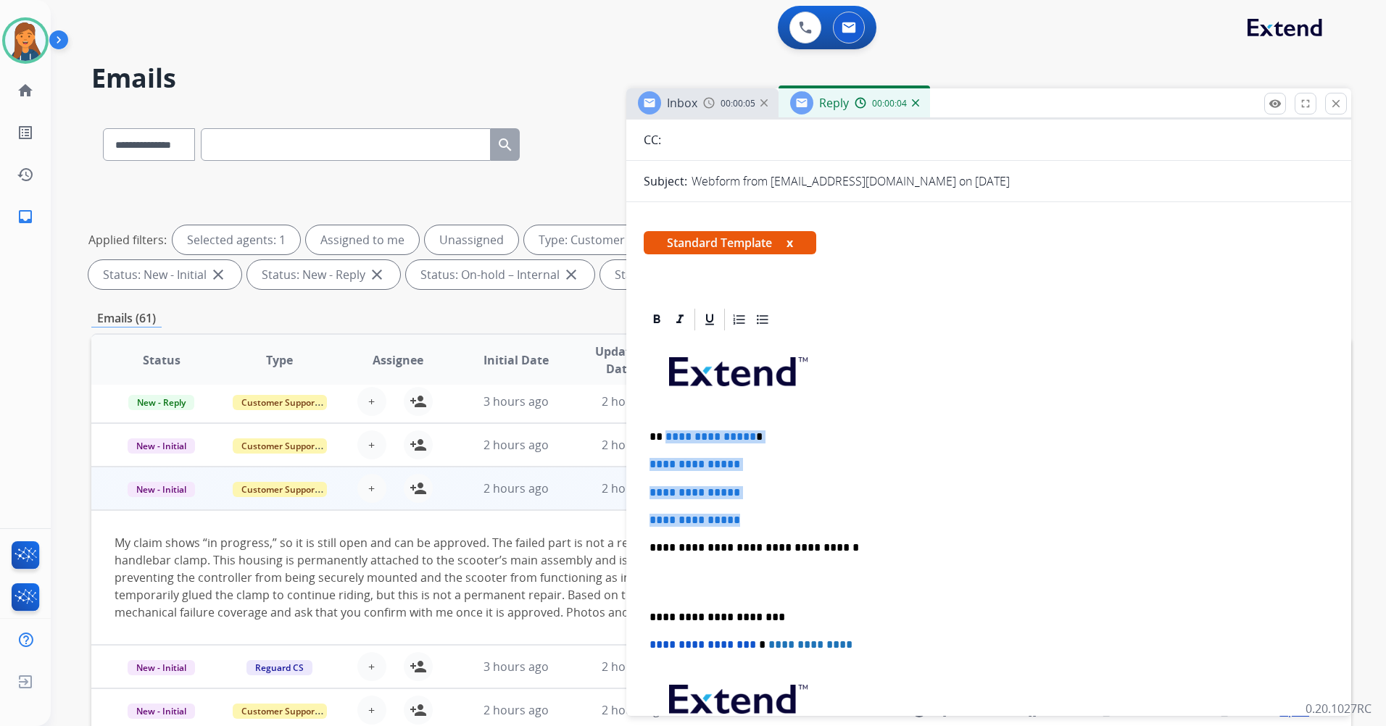
drag, startPoint x: 763, startPoint y: 520, endPoint x: 665, endPoint y: 439, distance: 128.2
click at [665, 439] on div "**********" at bounding box center [989, 582] width 690 height 499
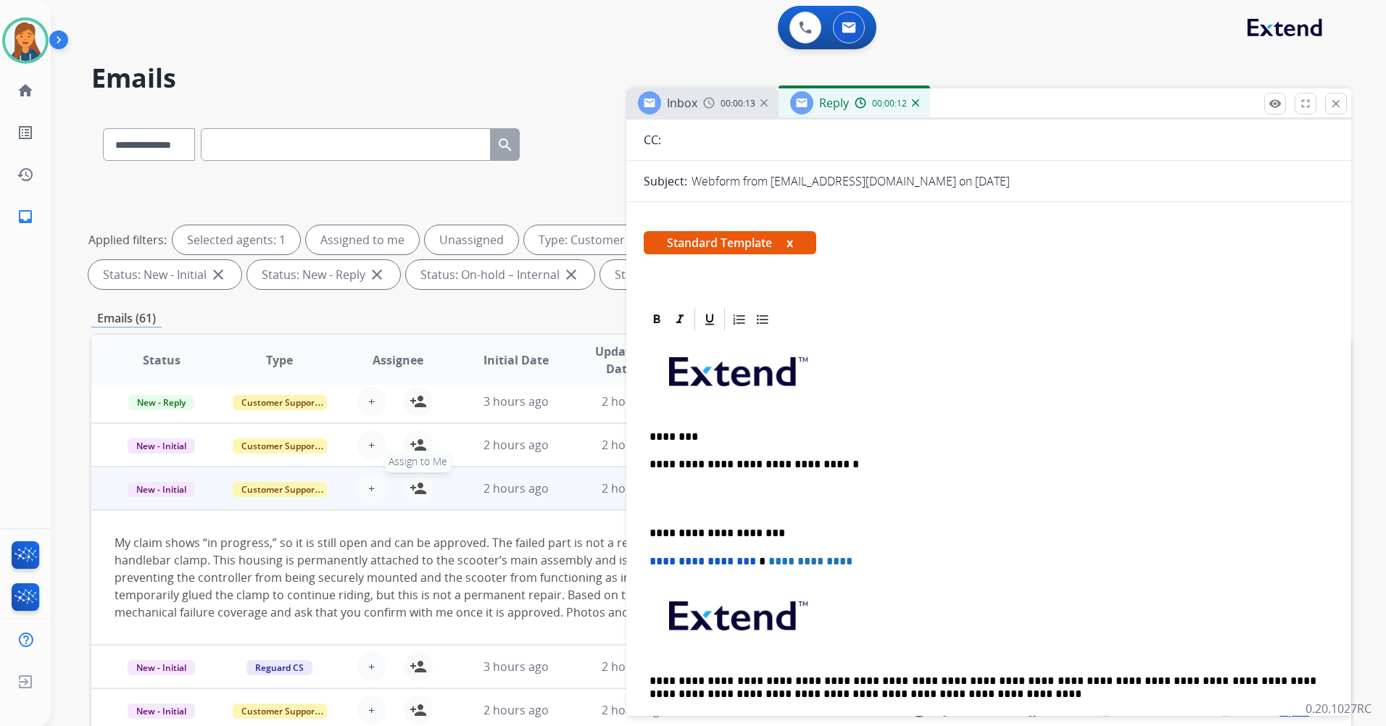
click at [421, 482] on button "person_add Assign to Me" at bounding box center [418, 488] width 29 height 29
click at [671, 433] on p "********" at bounding box center [983, 437] width 667 height 13
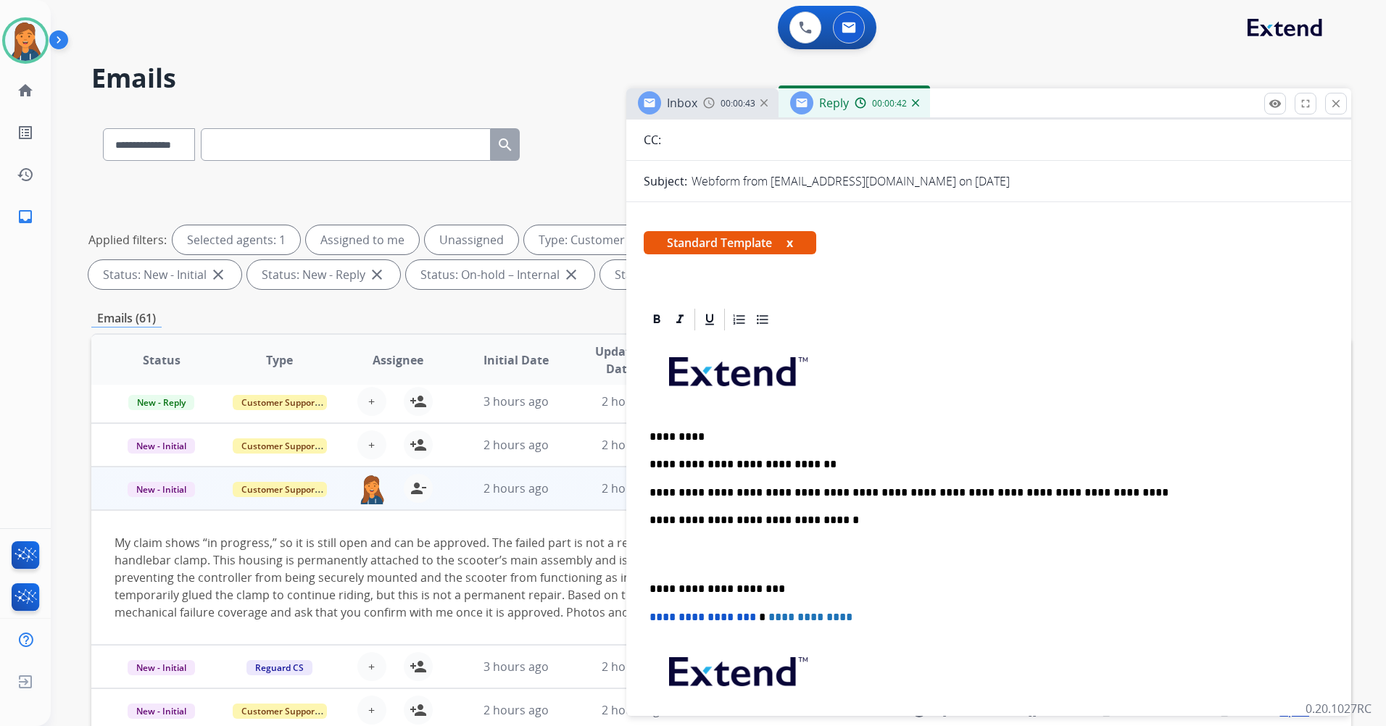
click at [1066, 495] on p "**********" at bounding box center [983, 492] width 667 height 13
click at [647, 591] on div "**********" at bounding box center [989, 568] width 690 height 471
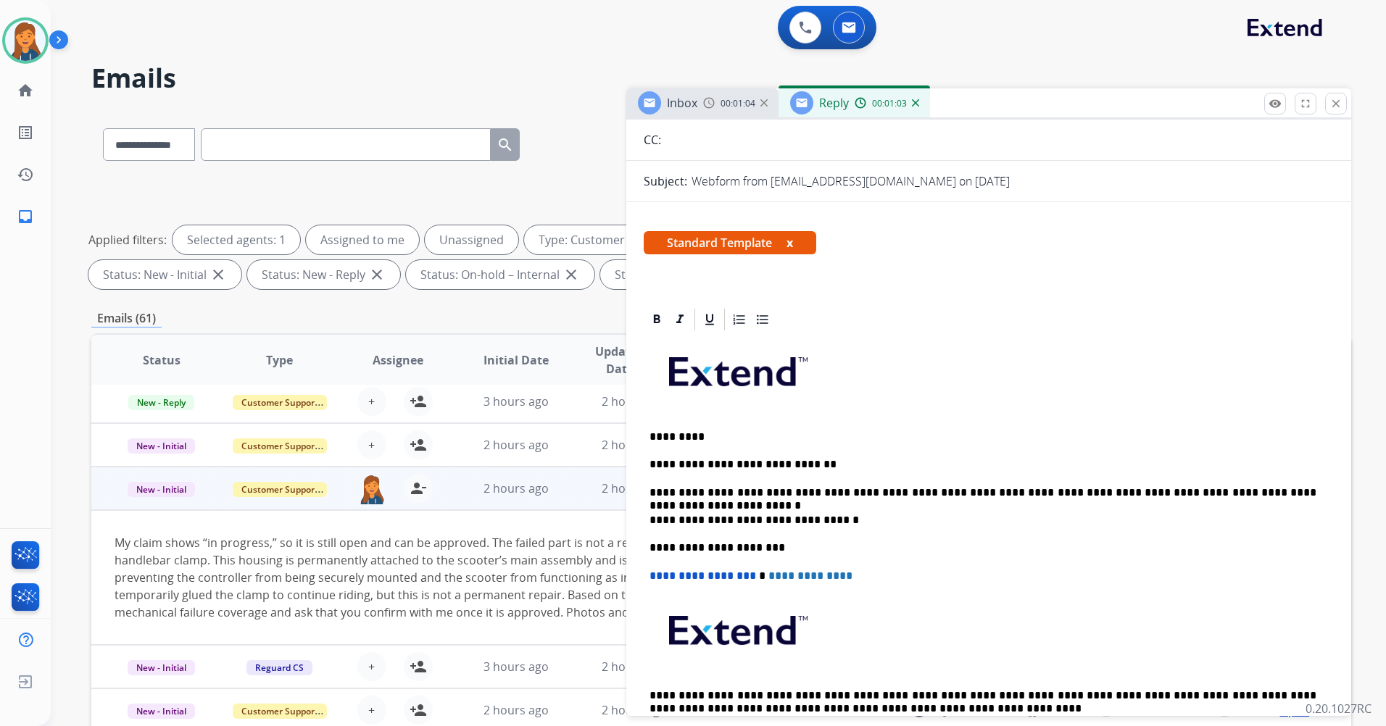
scroll to position [0, 0]
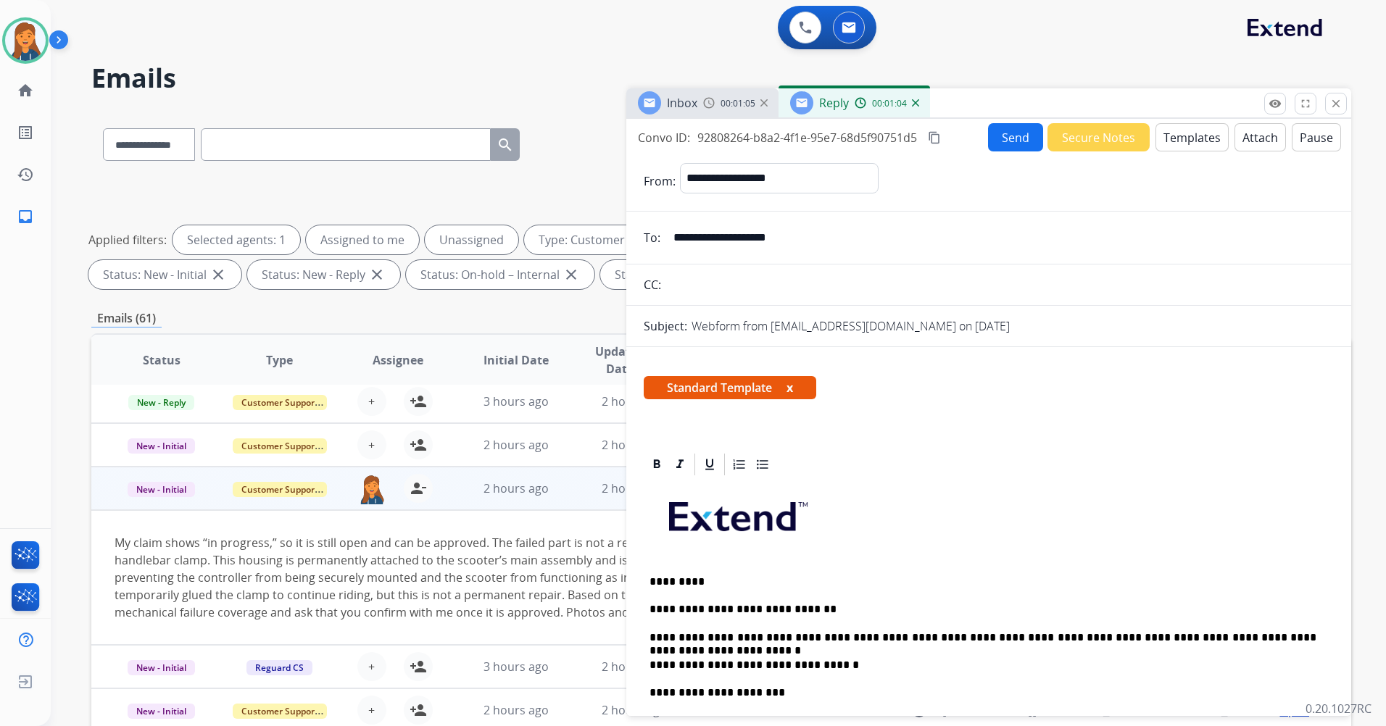
click at [929, 139] on button "content_copy" at bounding box center [934, 137] width 17 height 17
click at [1020, 150] on button "Send" at bounding box center [1015, 137] width 55 height 28
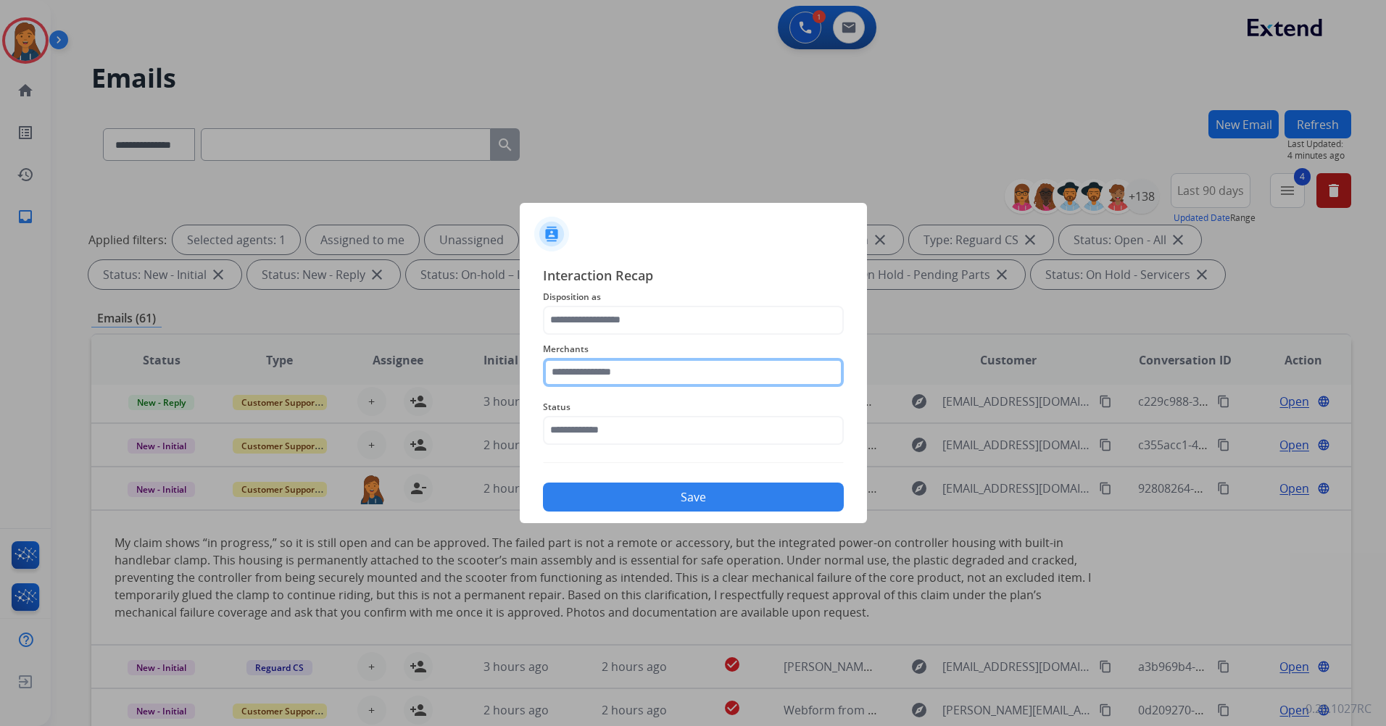
click at [593, 374] on input "text" at bounding box center [693, 372] width 301 height 29
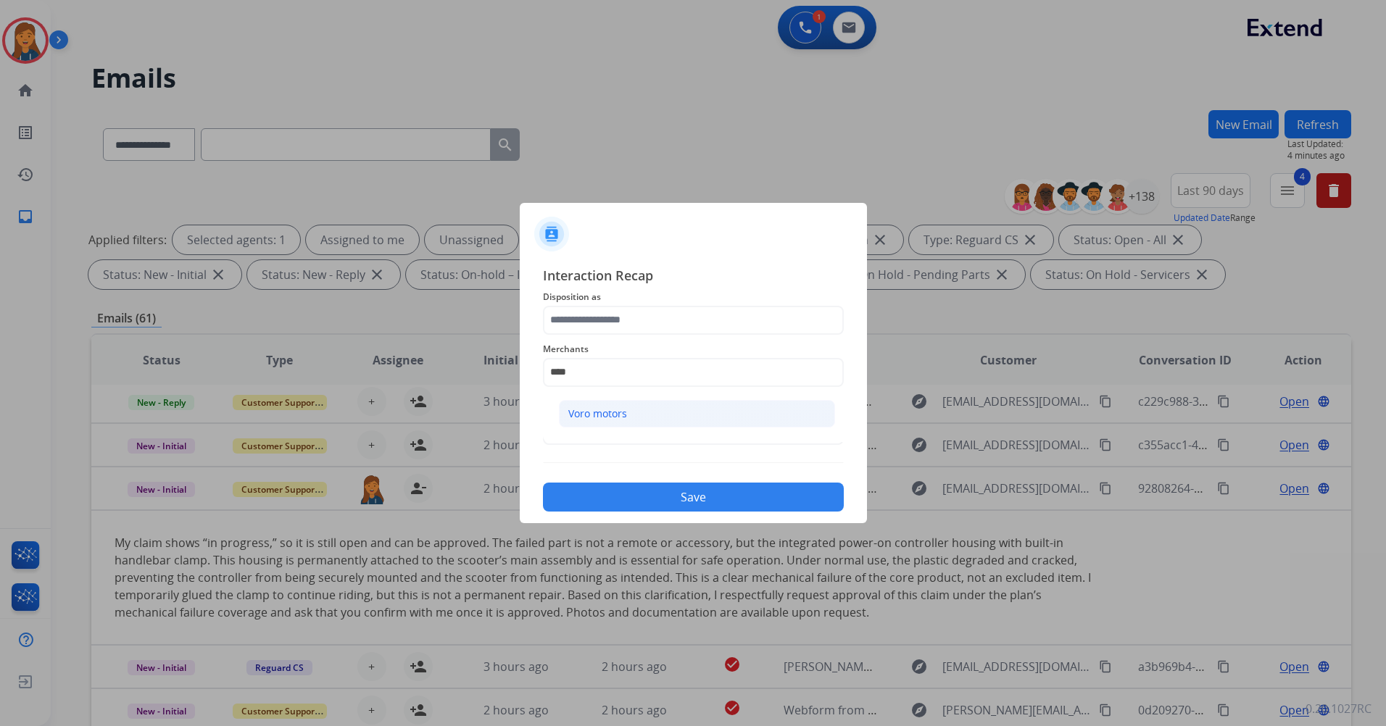
click at [592, 409] on div "Voro motors" at bounding box center [597, 414] width 59 height 14
type input "**********"
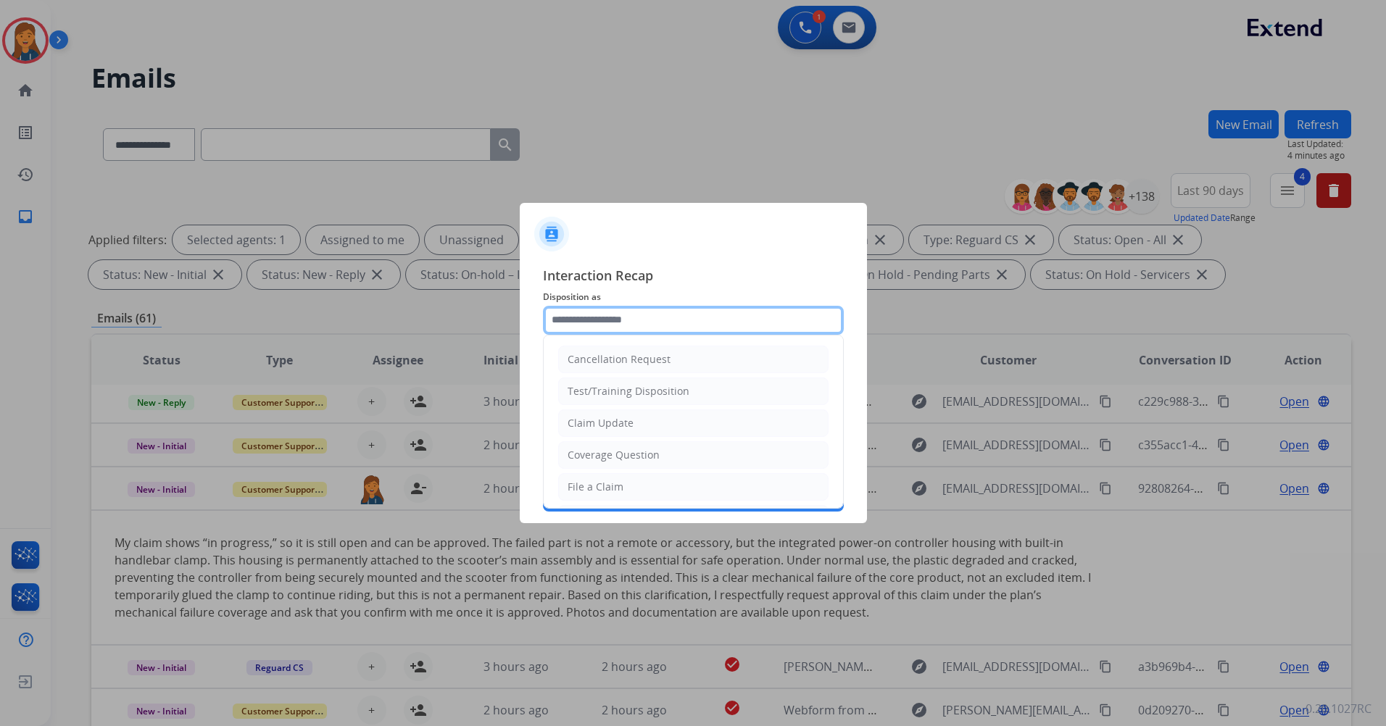
click at [601, 328] on input "text" at bounding box center [693, 320] width 301 height 29
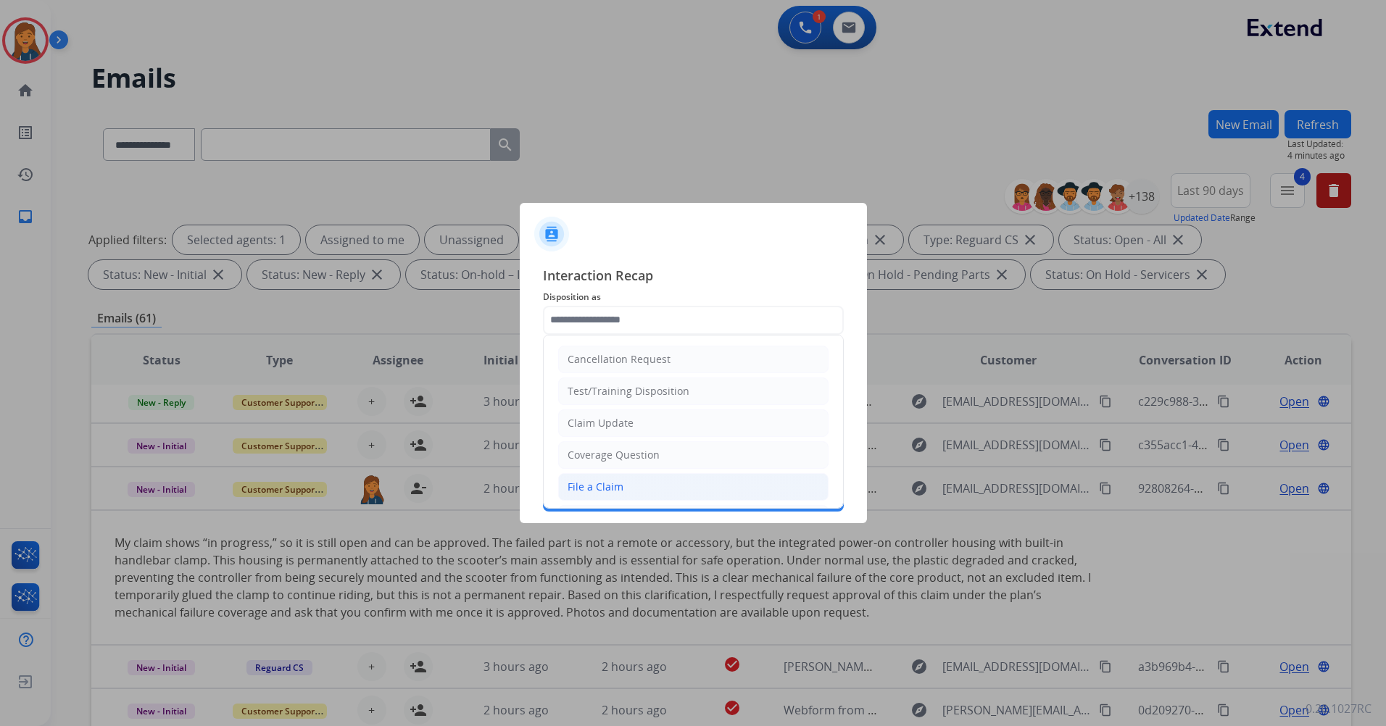
click at [610, 480] on div "File a Claim" at bounding box center [596, 487] width 56 height 14
type input "**********"
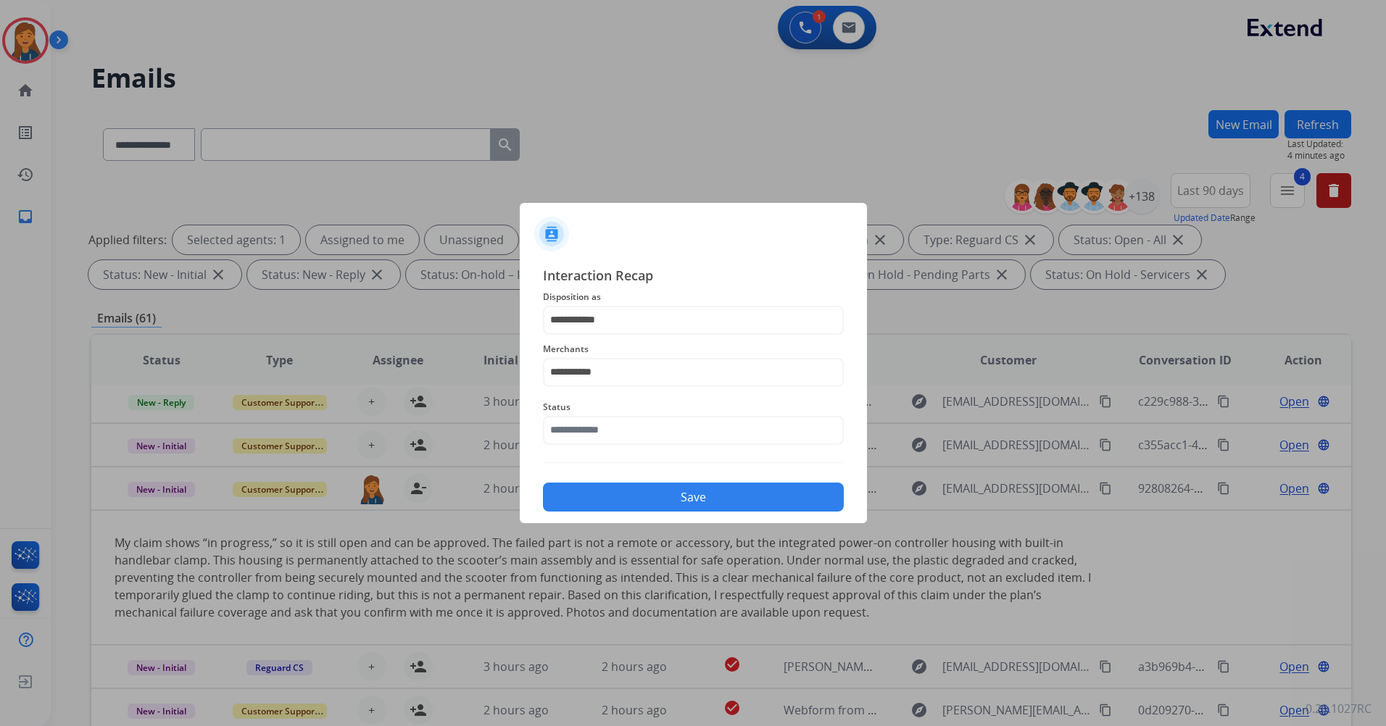
click at [605, 402] on span "Status" at bounding box center [693, 407] width 301 height 17
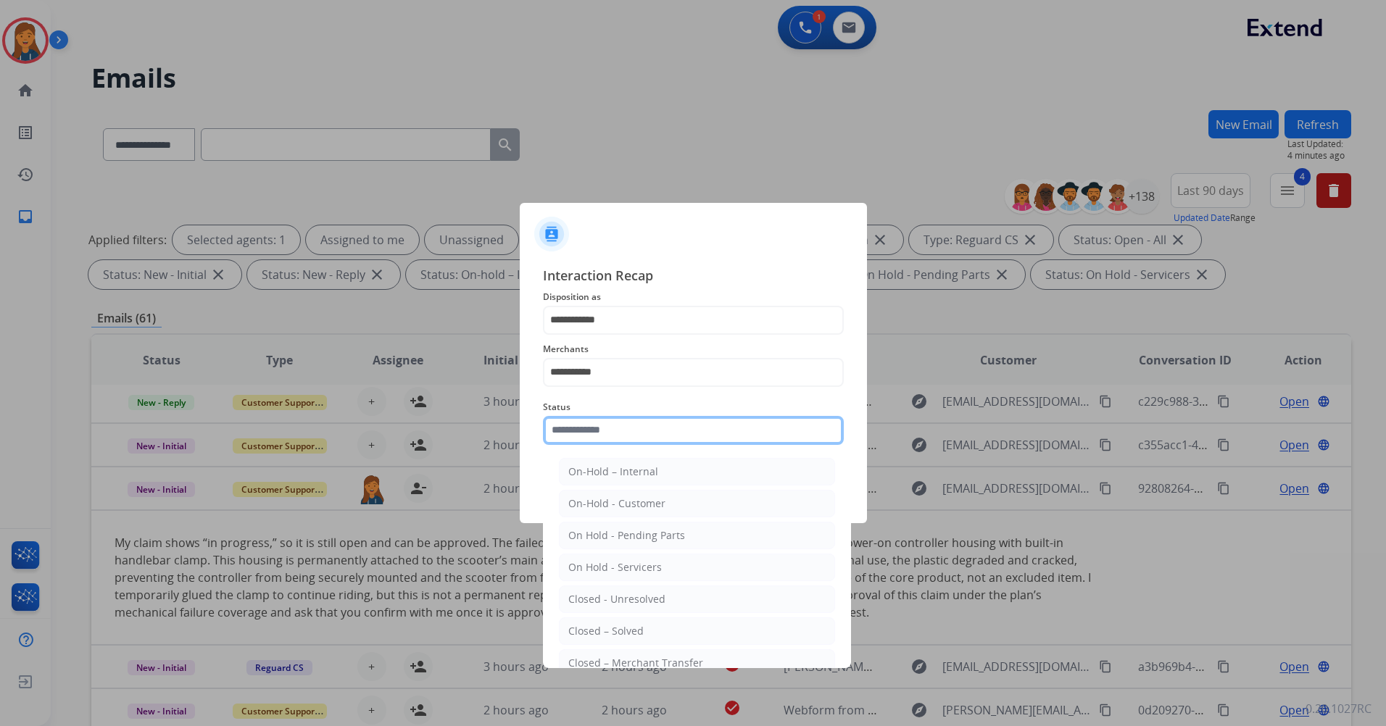
click at [596, 425] on input "text" at bounding box center [693, 430] width 301 height 29
click at [585, 628] on div "Closed – Solved" at bounding box center [605, 631] width 75 height 14
type input "**********"
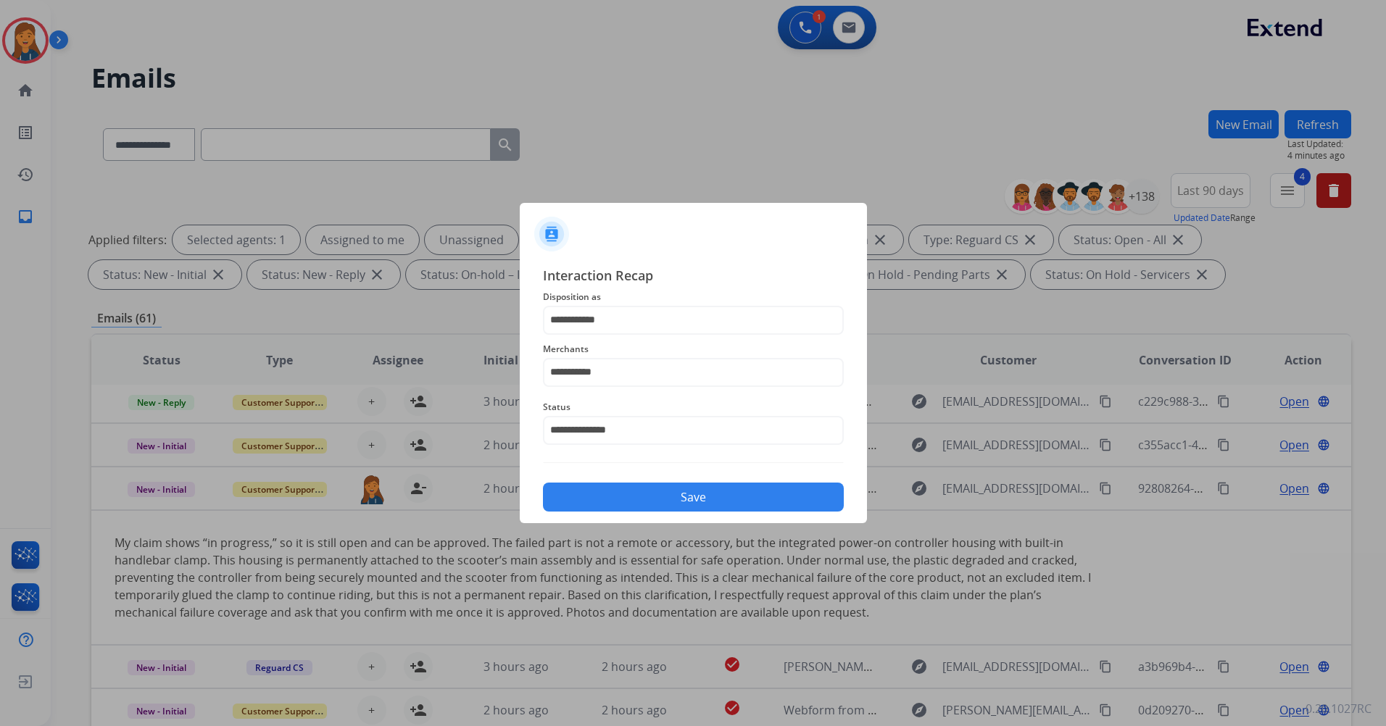
click at [621, 499] on button "Save" at bounding box center [693, 497] width 301 height 29
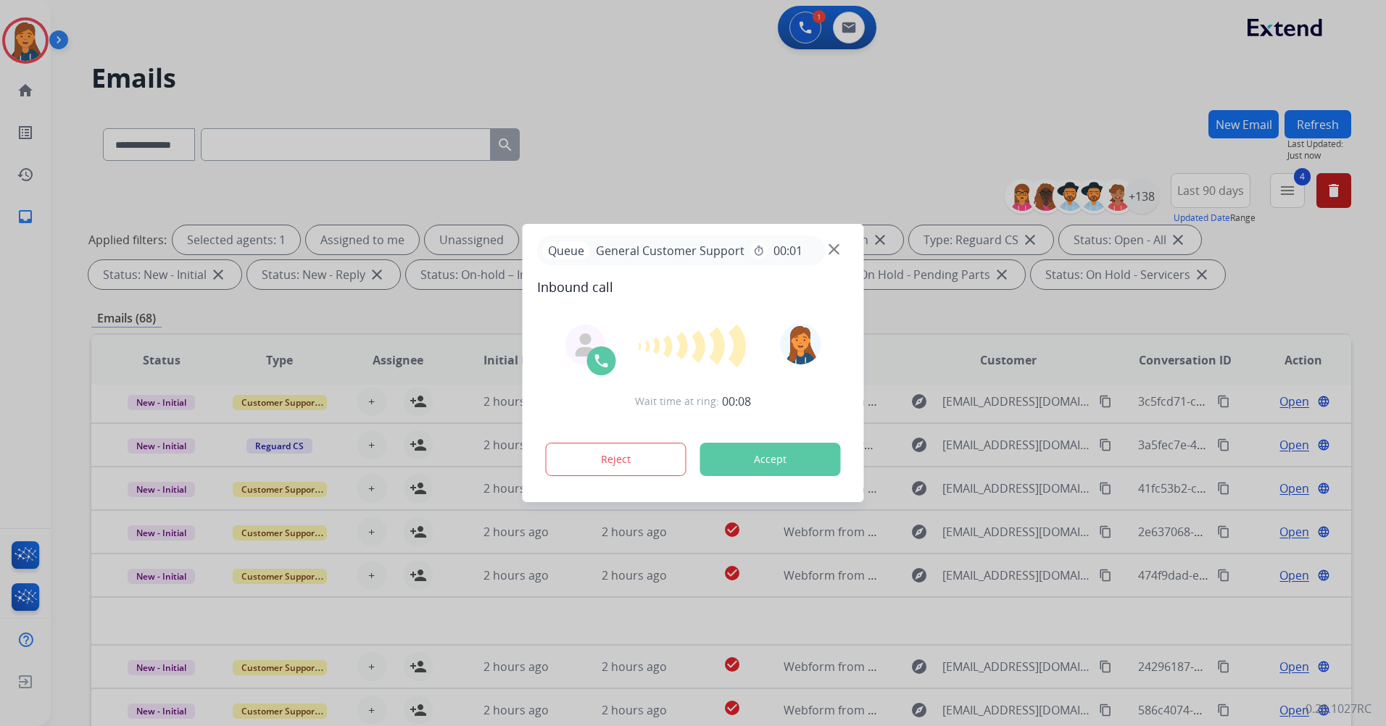
scroll to position [49, 0]
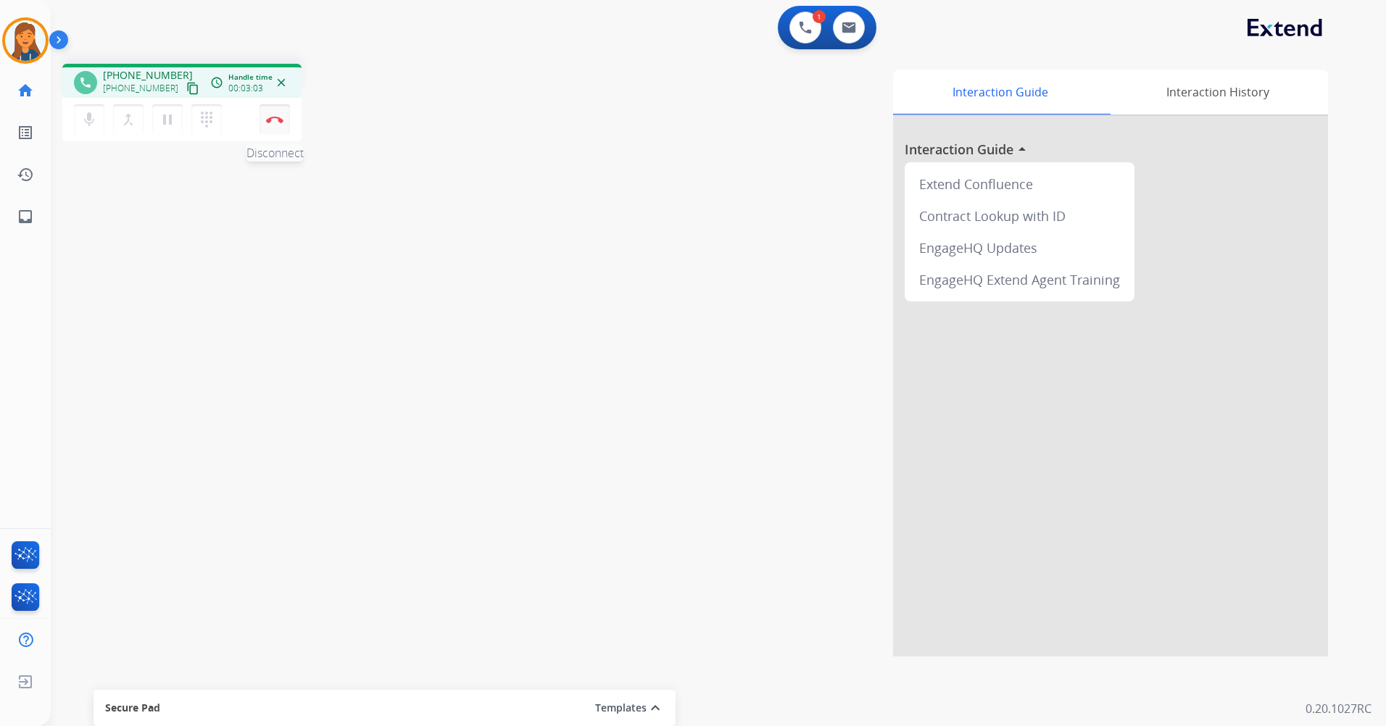
click at [274, 121] on img at bounding box center [274, 119] width 17 height 7
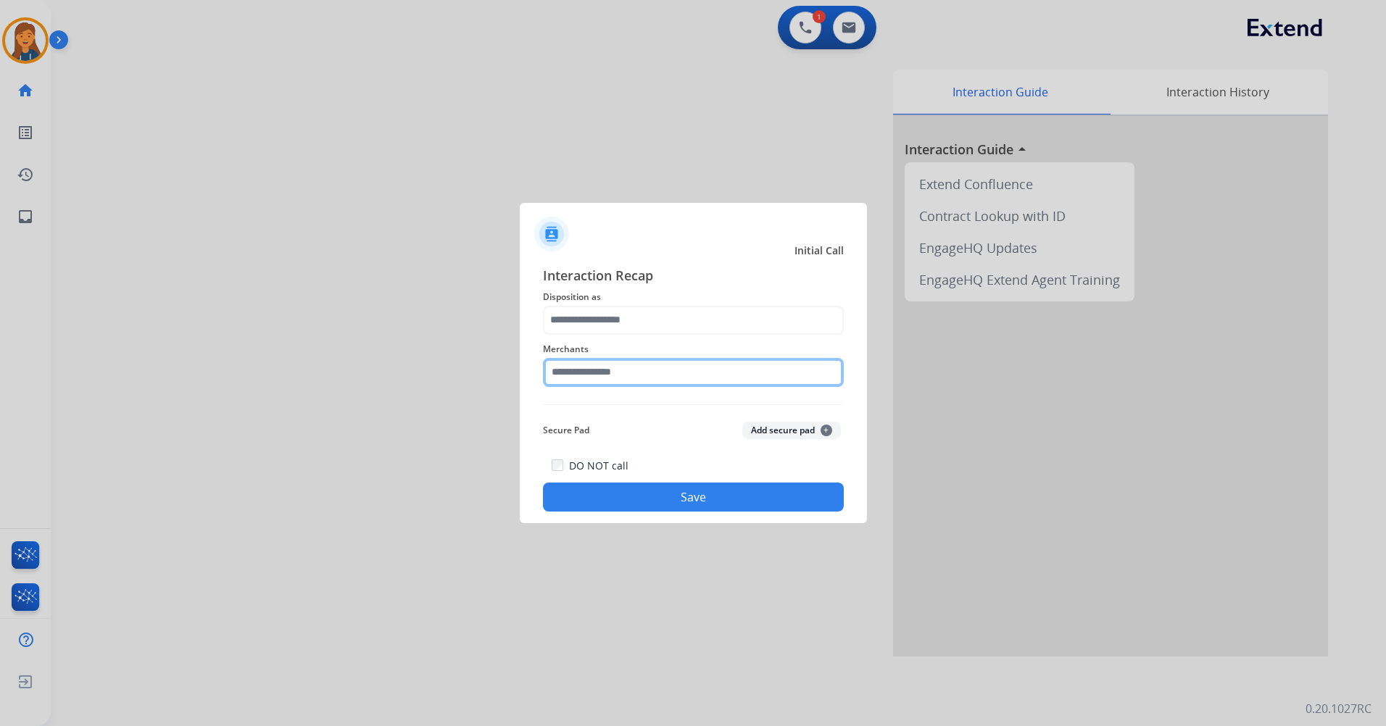
click at [627, 373] on input "text" at bounding box center [693, 372] width 301 height 29
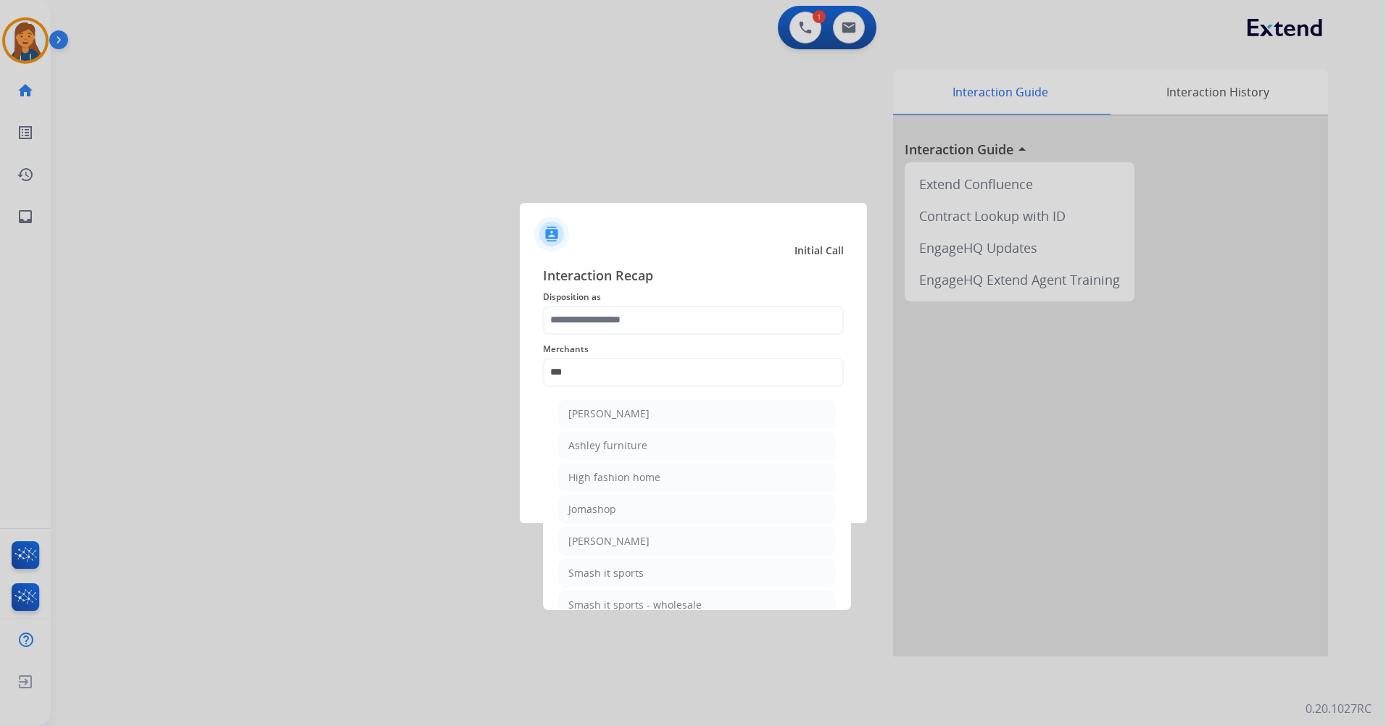
drag, startPoint x: 630, startPoint y: 440, endPoint x: 629, endPoint y: 355, distance: 84.8
click at [629, 441] on div "Ashley furniture" at bounding box center [607, 446] width 79 height 14
type input "**********"
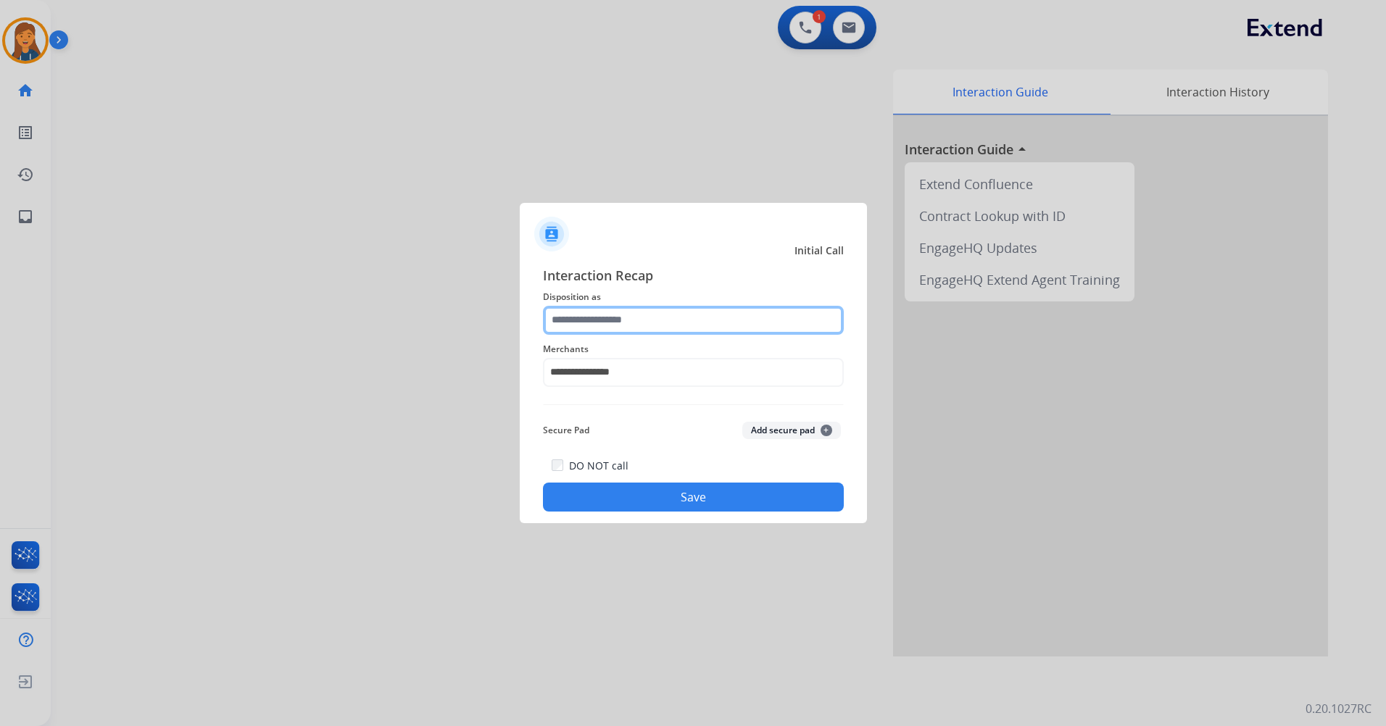
click at [637, 333] on input "text" at bounding box center [693, 320] width 301 height 29
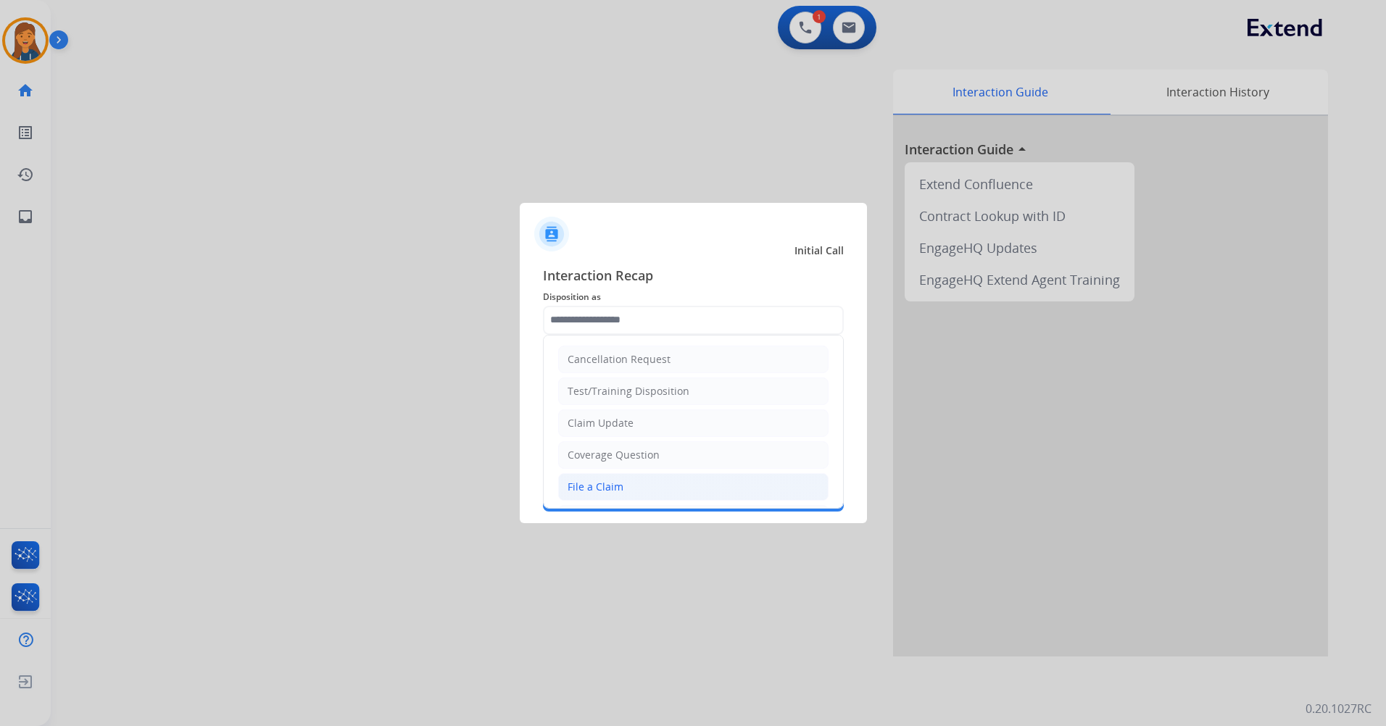
click at [650, 481] on li "File a Claim" at bounding box center [693, 487] width 270 height 28
type input "**********"
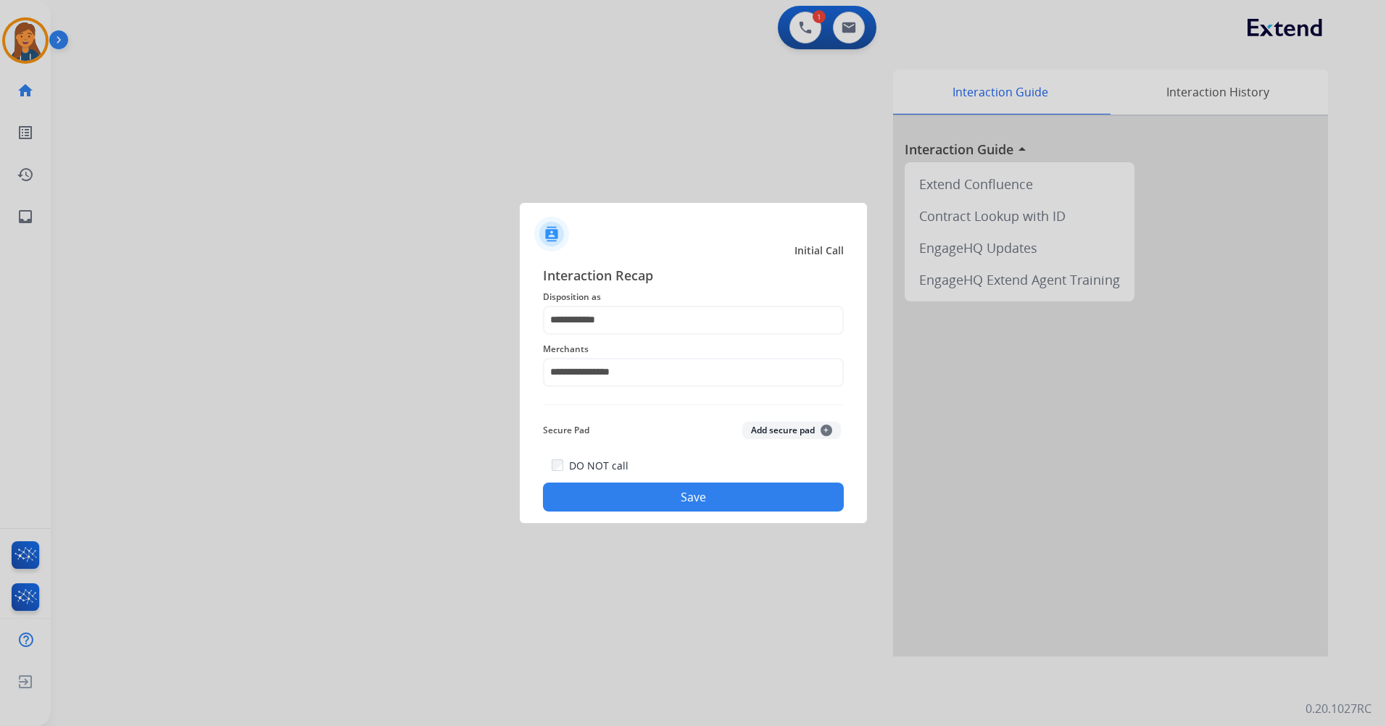
click at [652, 491] on button "Save" at bounding box center [693, 497] width 301 height 29
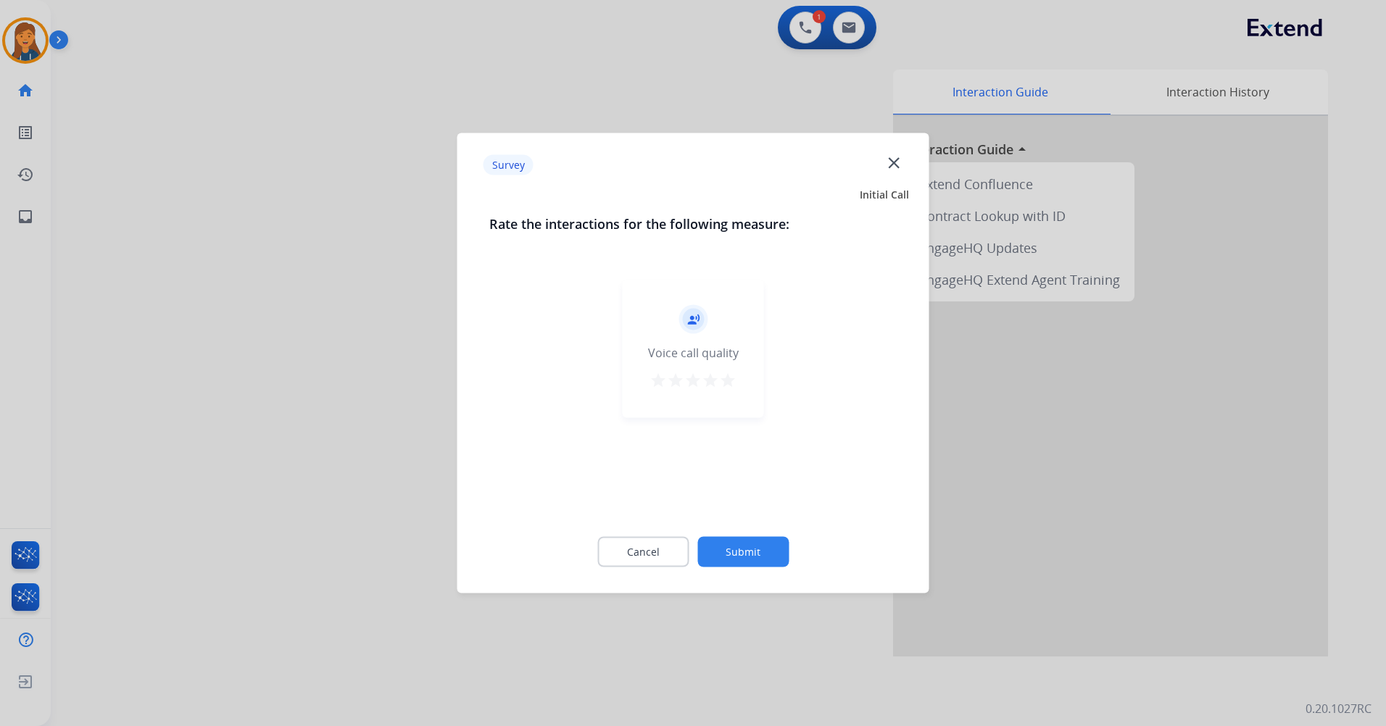
click at [726, 380] on mat-icon "star" at bounding box center [727, 380] width 17 height 17
click at [757, 557] on button "Submit" at bounding box center [742, 552] width 91 height 30
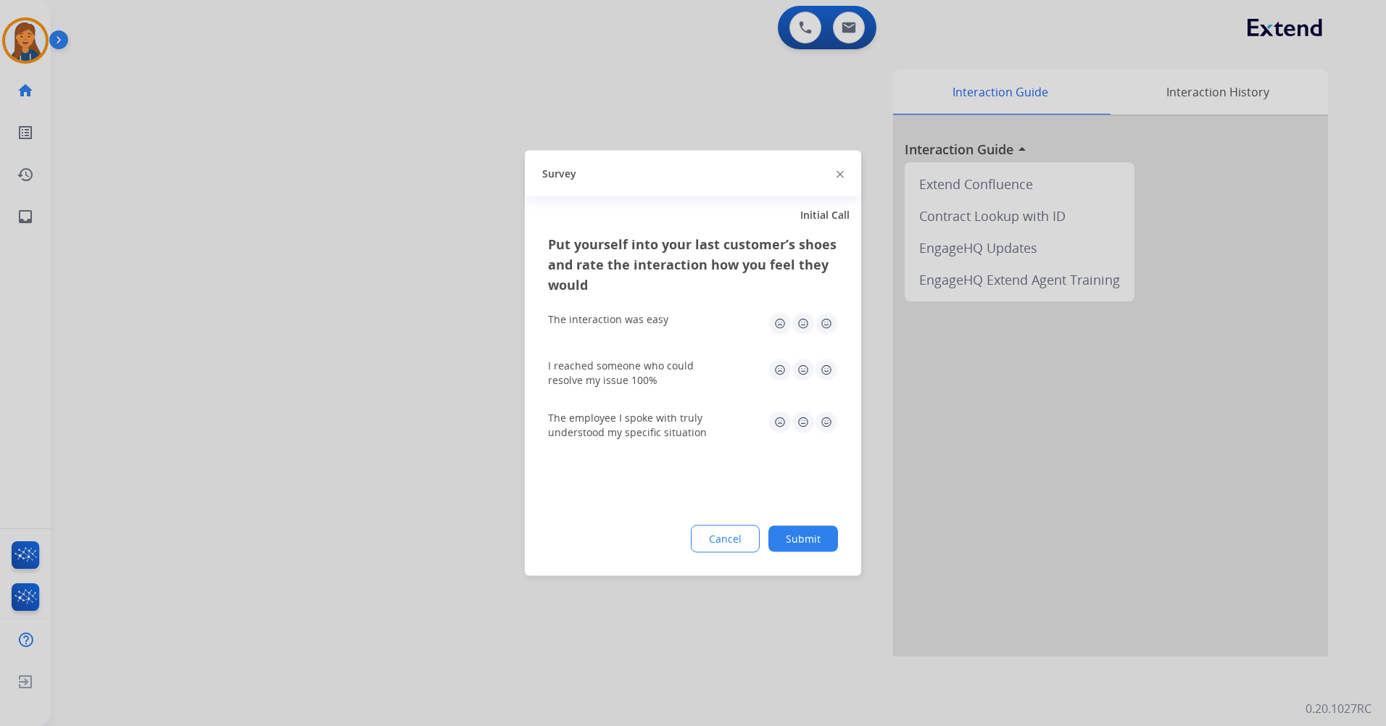
click at [832, 363] on img at bounding box center [826, 370] width 23 height 23
click at [829, 425] on img at bounding box center [826, 422] width 23 height 23
click at [820, 325] on img at bounding box center [826, 323] width 23 height 23
click at [784, 529] on button "Submit" at bounding box center [803, 539] width 70 height 26
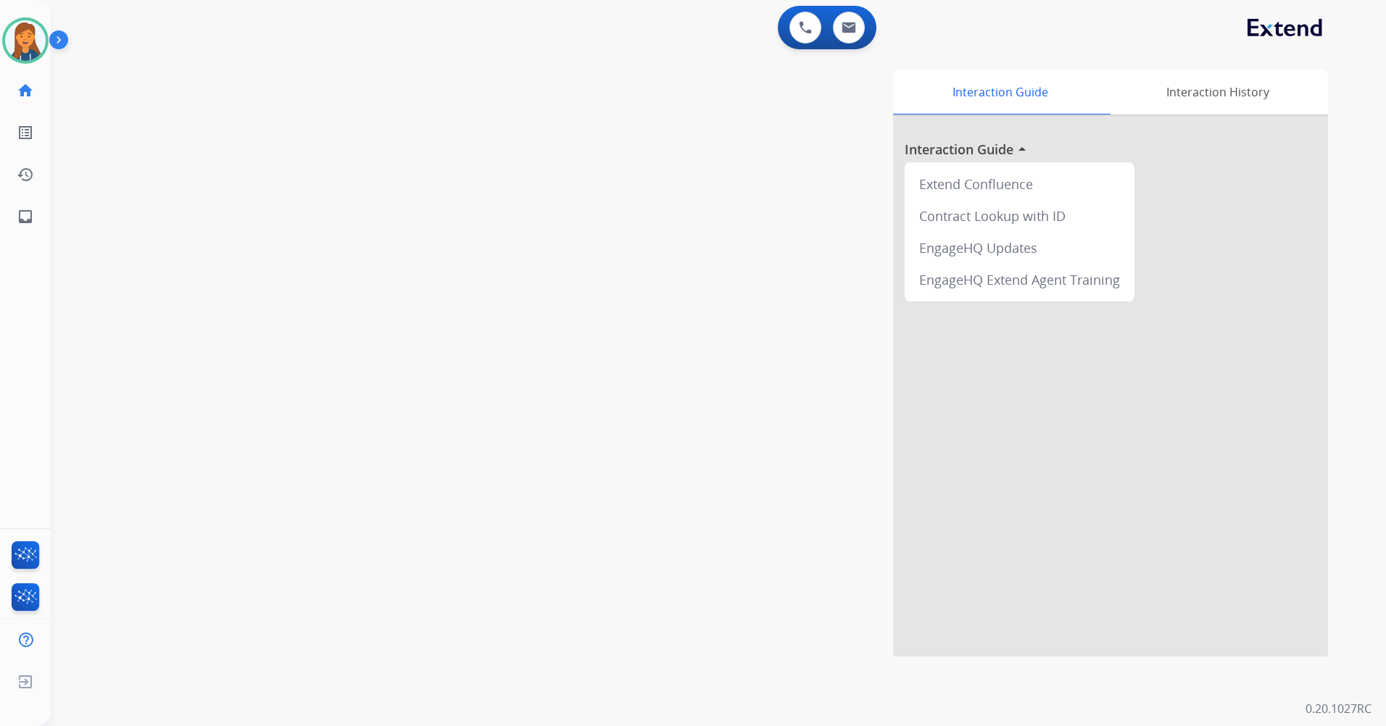
click at [863, 46] on div "0 Voice Interactions 0 Email Interactions" at bounding box center [827, 27] width 99 height 43
click at [852, 30] on img at bounding box center [849, 28] width 14 height 12
select select "**********"
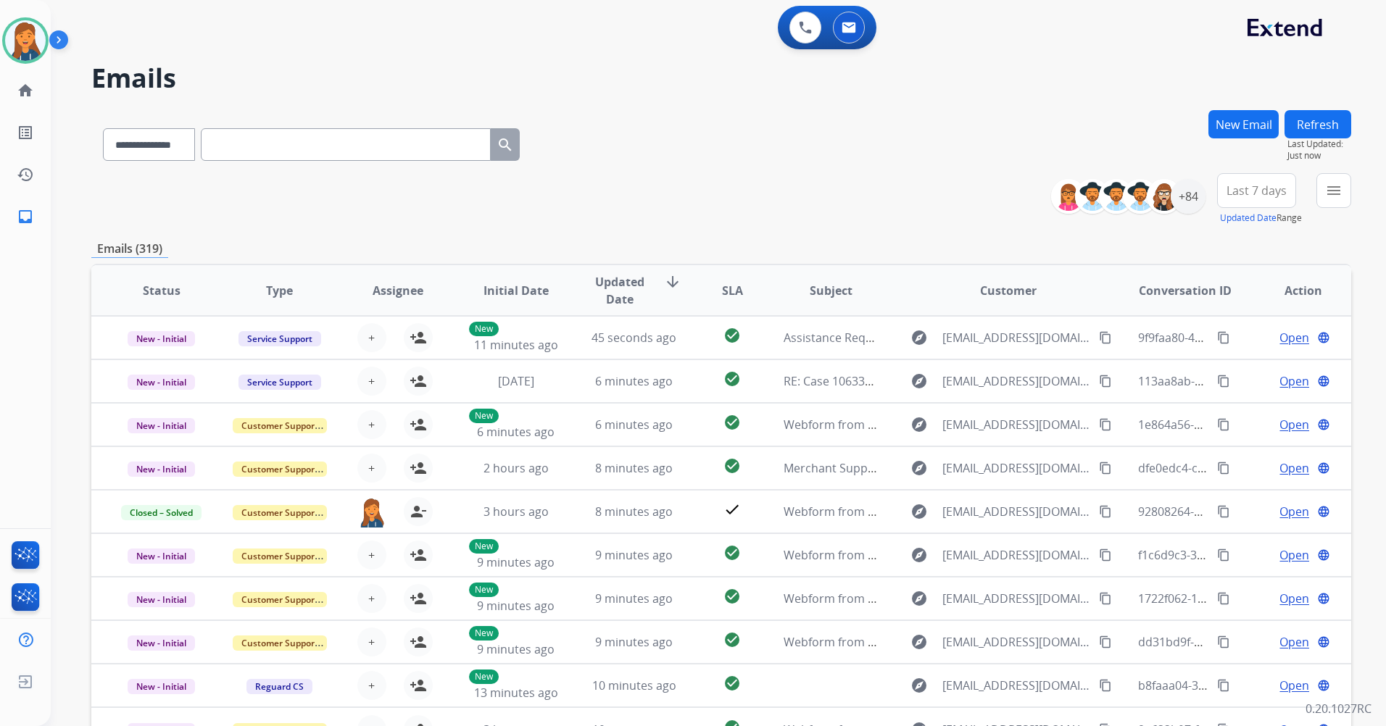
click at [1273, 203] on button "Last 7 days" at bounding box center [1256, 190] width 79 height 35
click at [1221, 364] on div "Last 90 days" at bounding box center [1252, 367] width 80 height 22
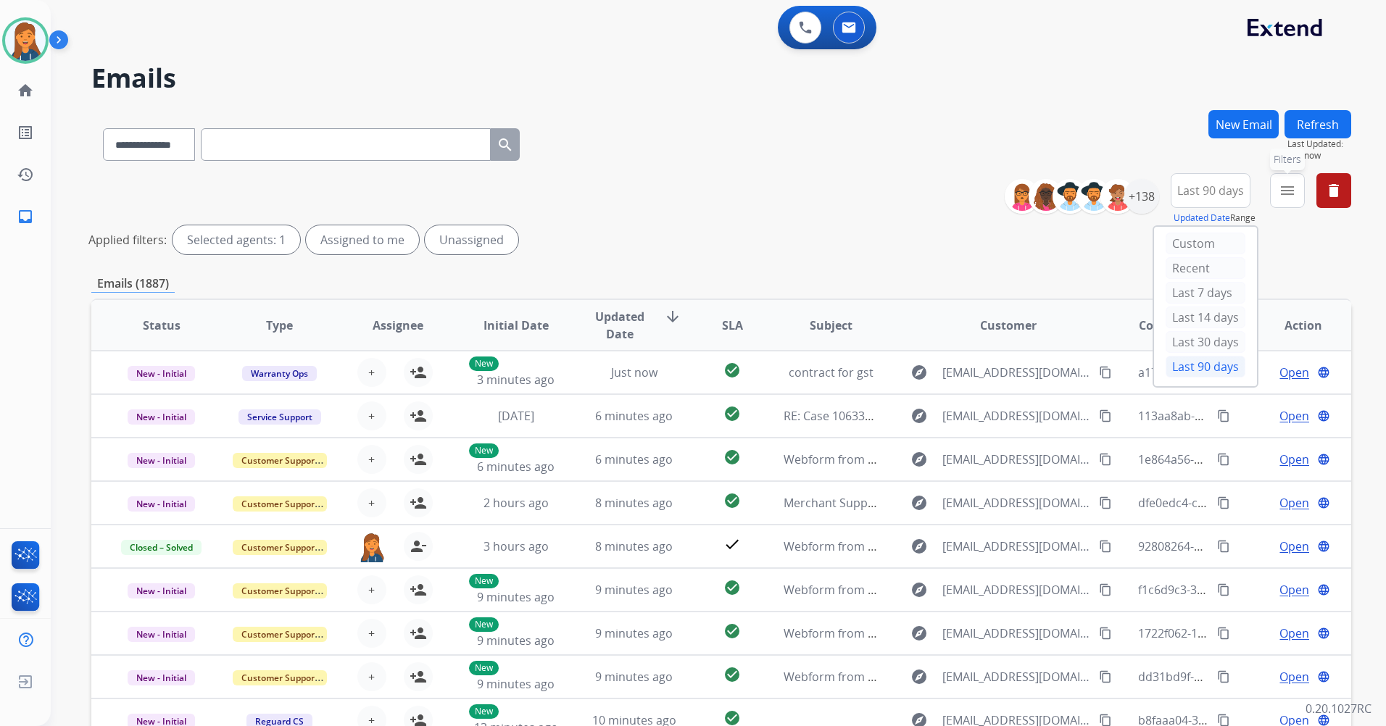
click at [1279, 191] on mat-icon "menu" at bounding box center [1287, 190] width 17 height 17
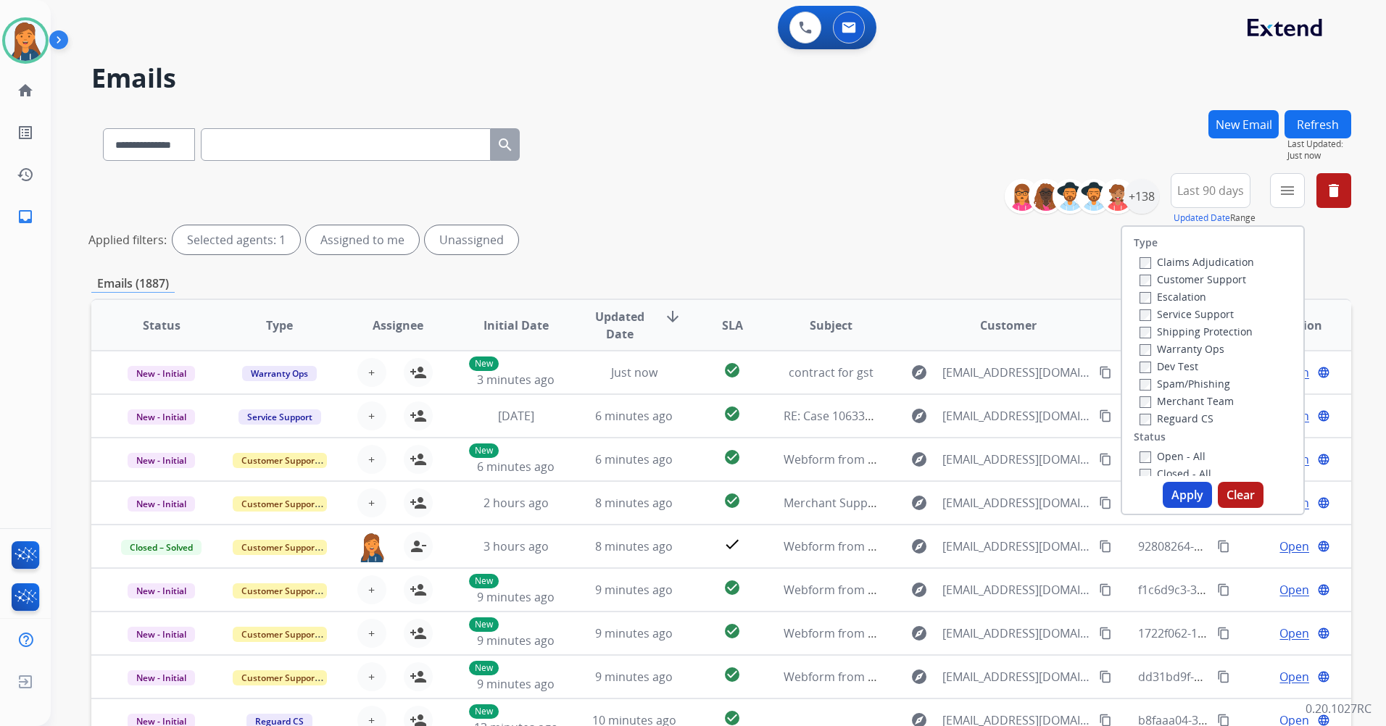
click at [1170, 286] on div "Customer Support" at bounding box center [1197, 278] width 115 height 17
click at [1161, 281] on label "Customer Support" at bounding box center [1193, 280] width 107 height 14
click at [1173, 325] on label "Shipping Protection" at bounding box center [1196, 332] width 113 height 14
click at [1155, 416] on label "Reguard CS" at bounding box center [1177, 419] width 74 height 14
click at [1166, 455] on label "Open - All" at bounding box center [1173, 456] width 66 height 14
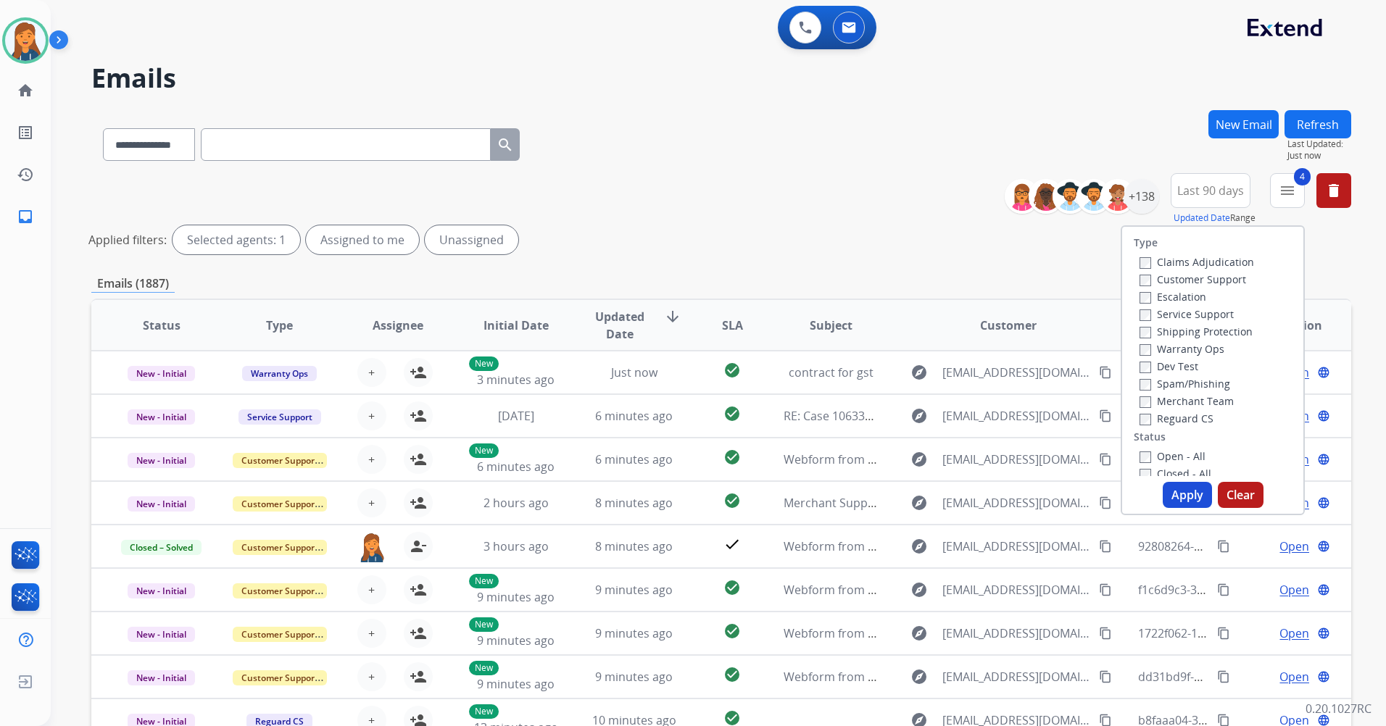
click at [1184, 484] on button "Apply" at bounding box center [1187, 495] width 49 height 26
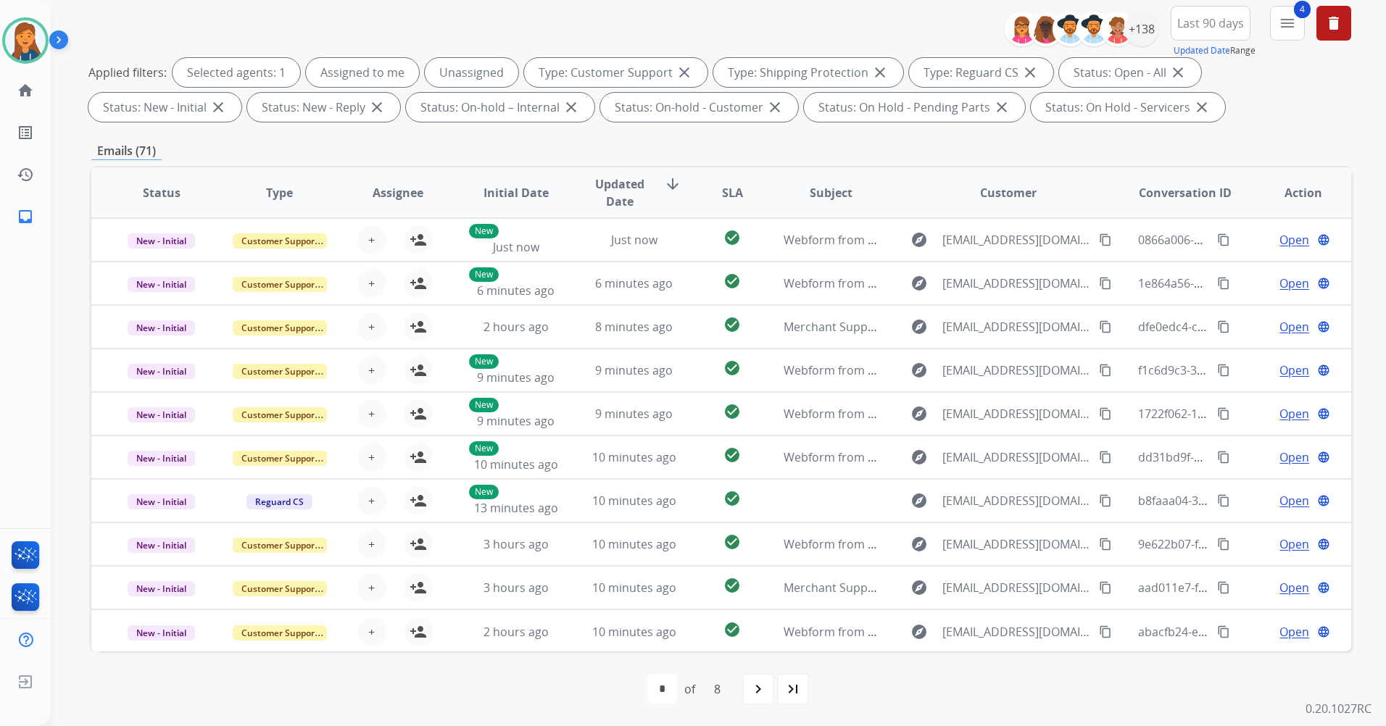
scroll to position [168, 0]
click at [806, 689] on div "last_page" at bounding box center [793, 689] width 32 height 32
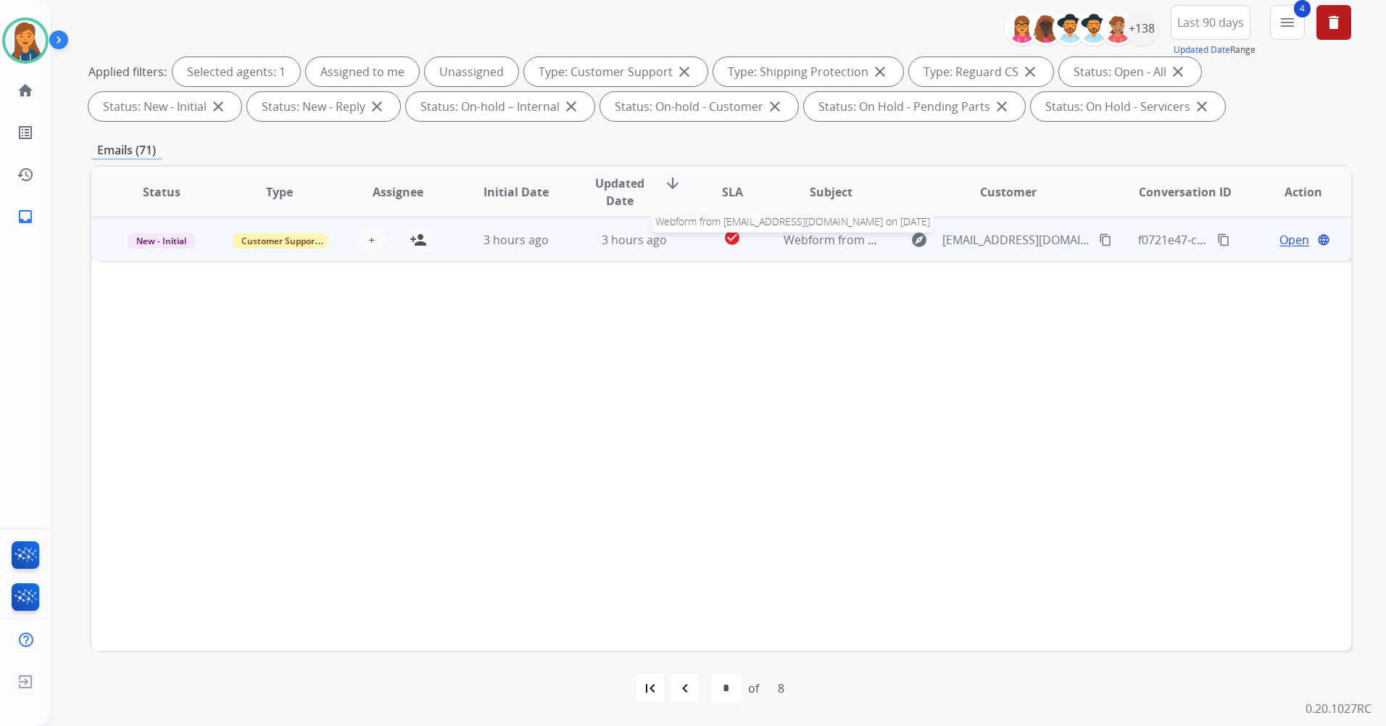
click at [834, 243] on span "Webform from Ohokericaa01@gmail.com on 08/22/2025" at bounding box center [948, 240] width 328 height 16
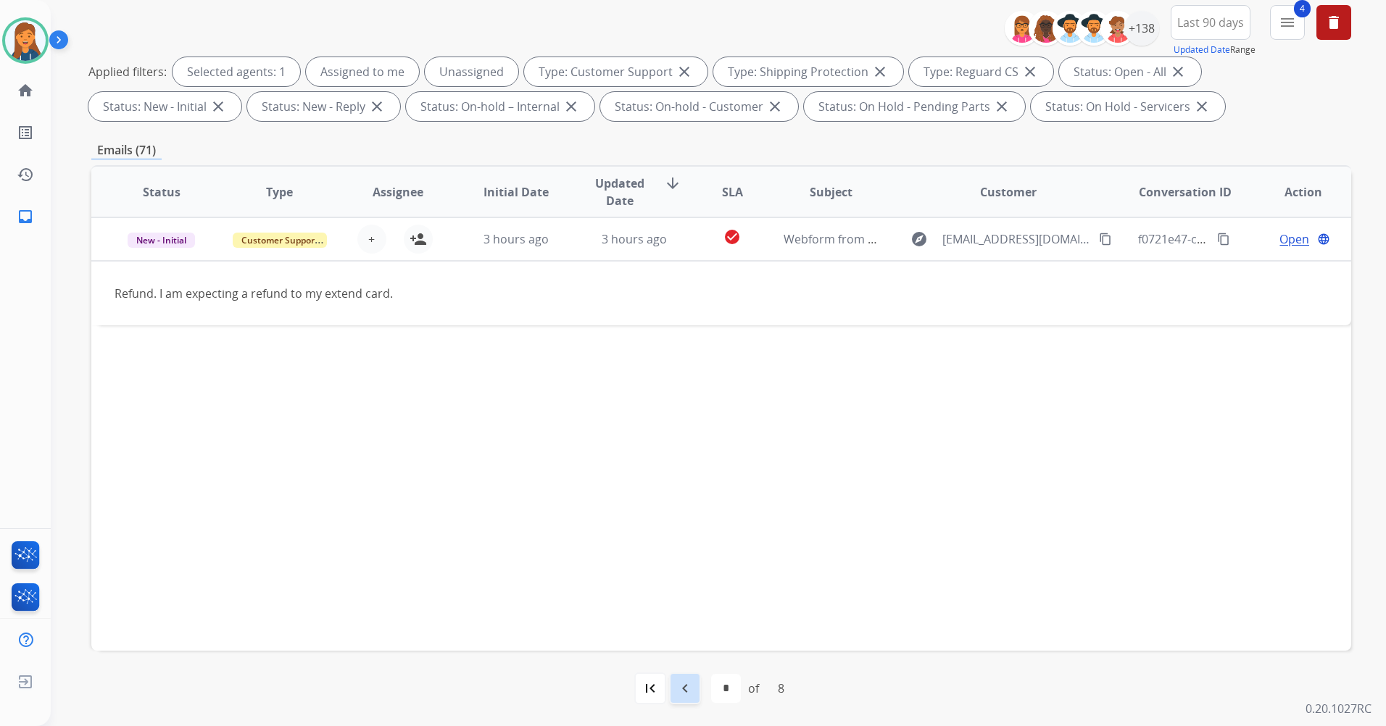
click at [694, 689] on div "navigate_before" at bounding box center [685, 689] width 32 height 32
select select "*"
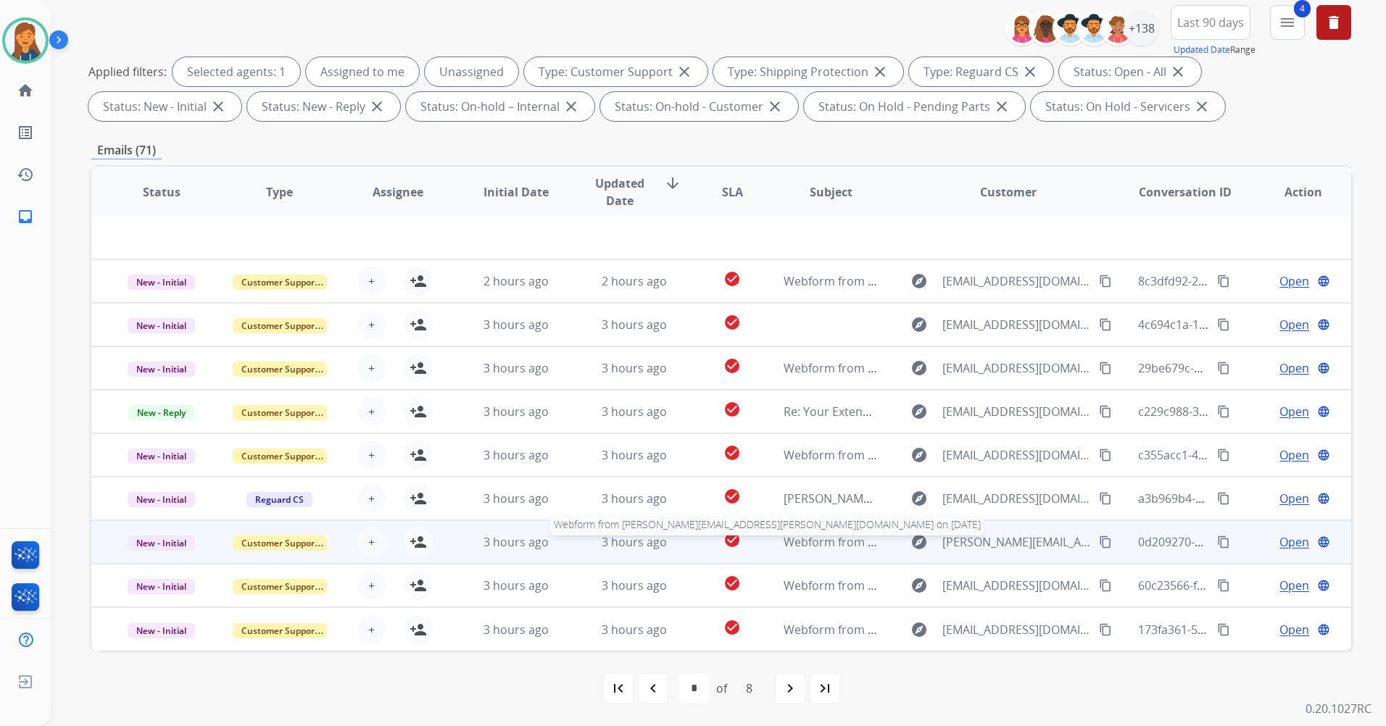
click at [815, 539] on span "Webform from Kelly.glidden@icloud.com on 08/22/2025" at bounding box center [1038, 542] width 508 height 16
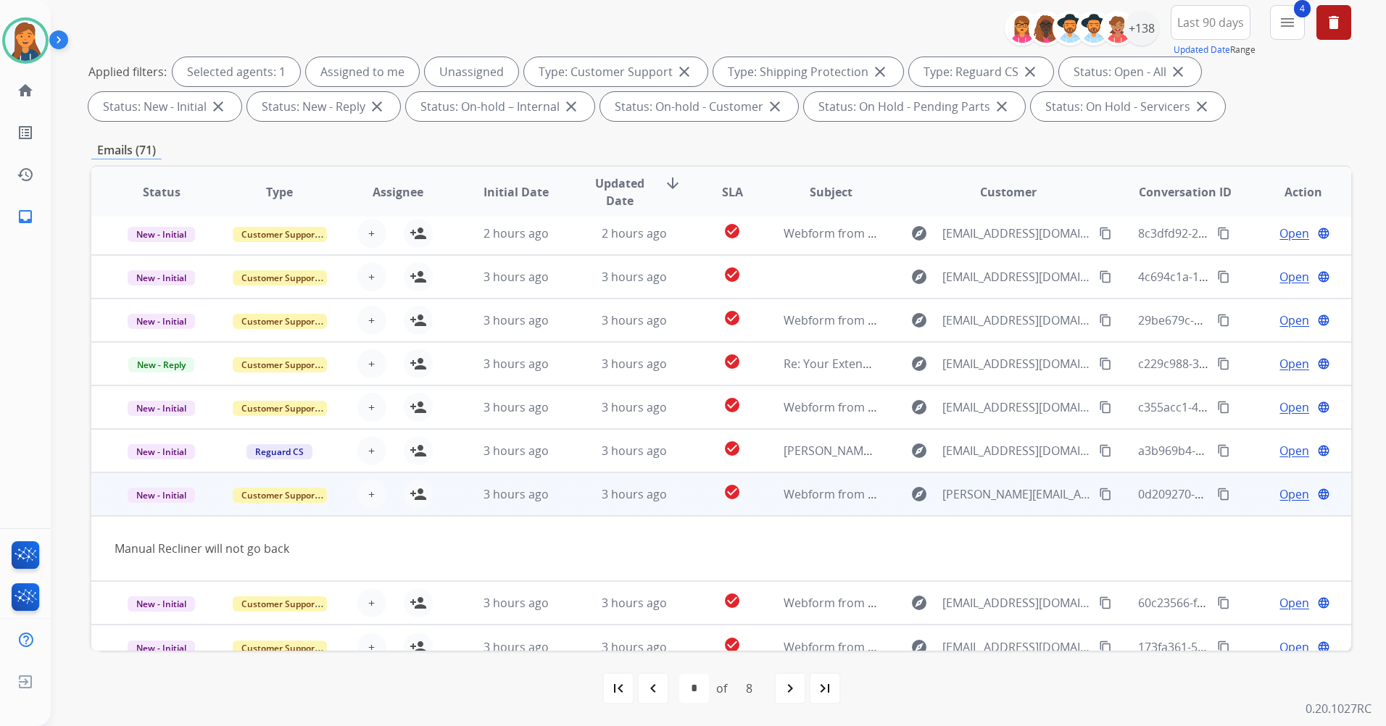
scroll to position [67, 0]
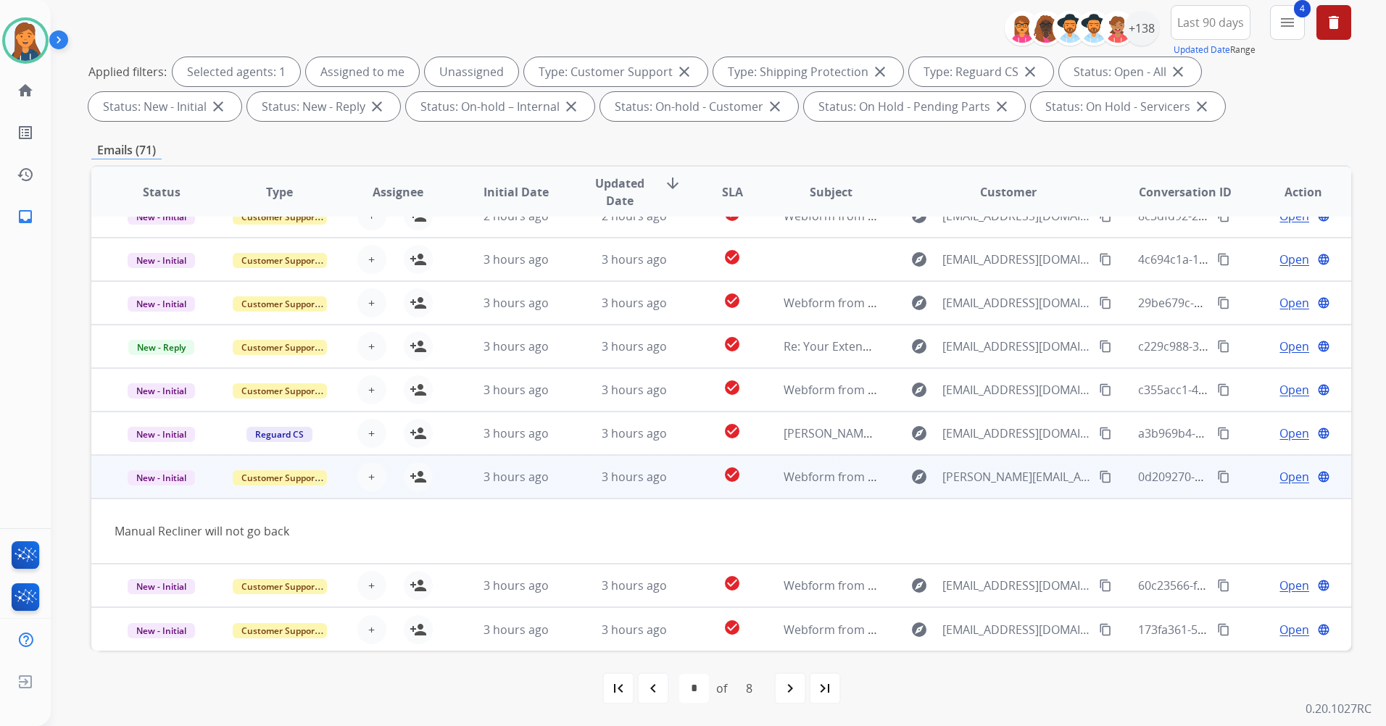
click at [1099, 476] on mat-icon "content_copy" at bounding box center [1105, 476] width 13 height 13
click at [410, 478] on mat-icon "person_add" at bounding box center [418, 476] width 17 height 17
click at [1279, 480] on span "Open" at bounding box center [1294, 476] width 30 height 17
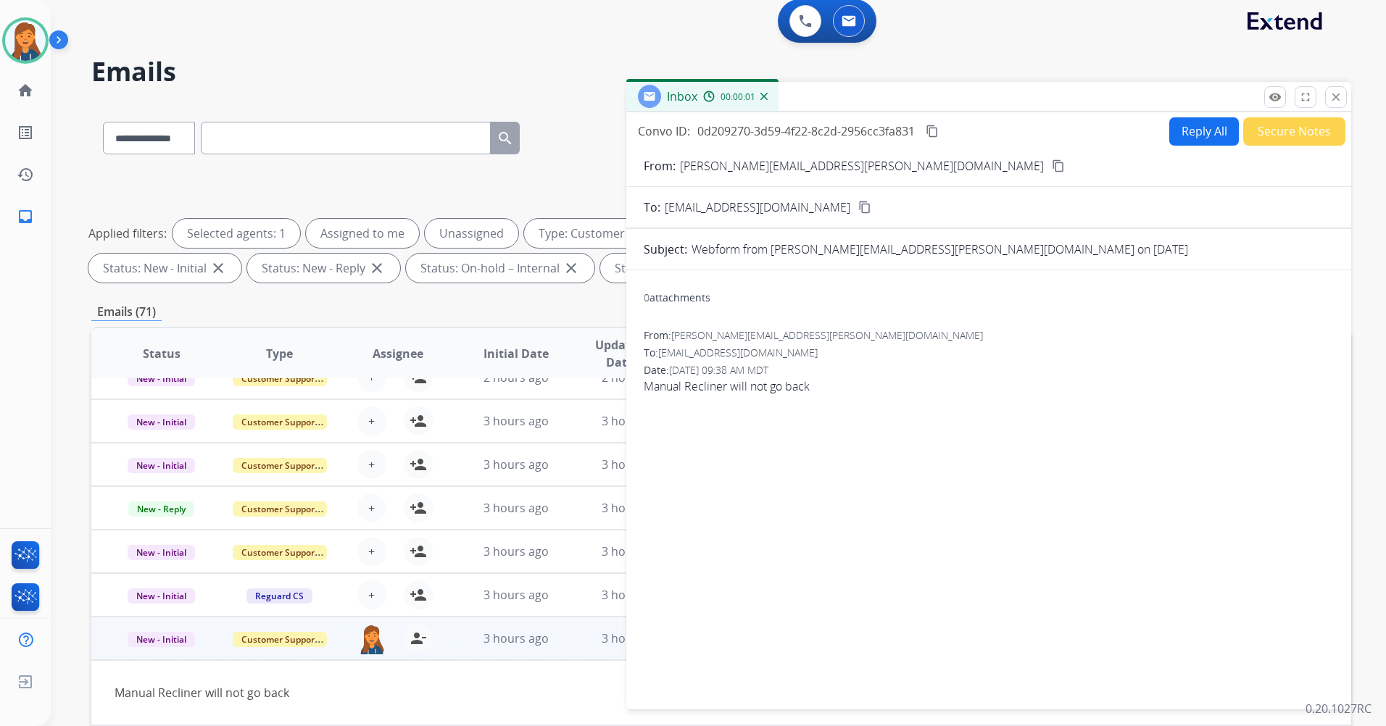
scroll to position [0, 0]
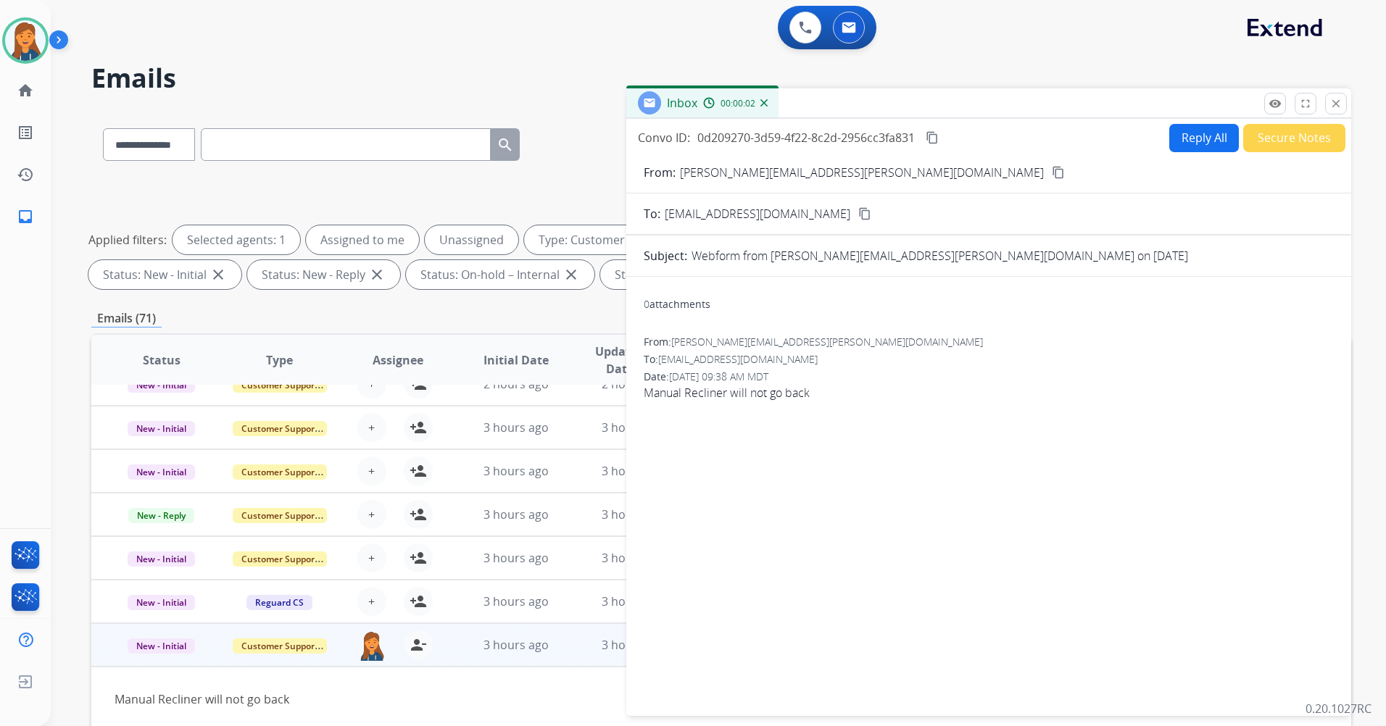
click at [1200, 136] on button "Reply All" at bounding box center [1204, 138] width 70 height 28
select select "**********"
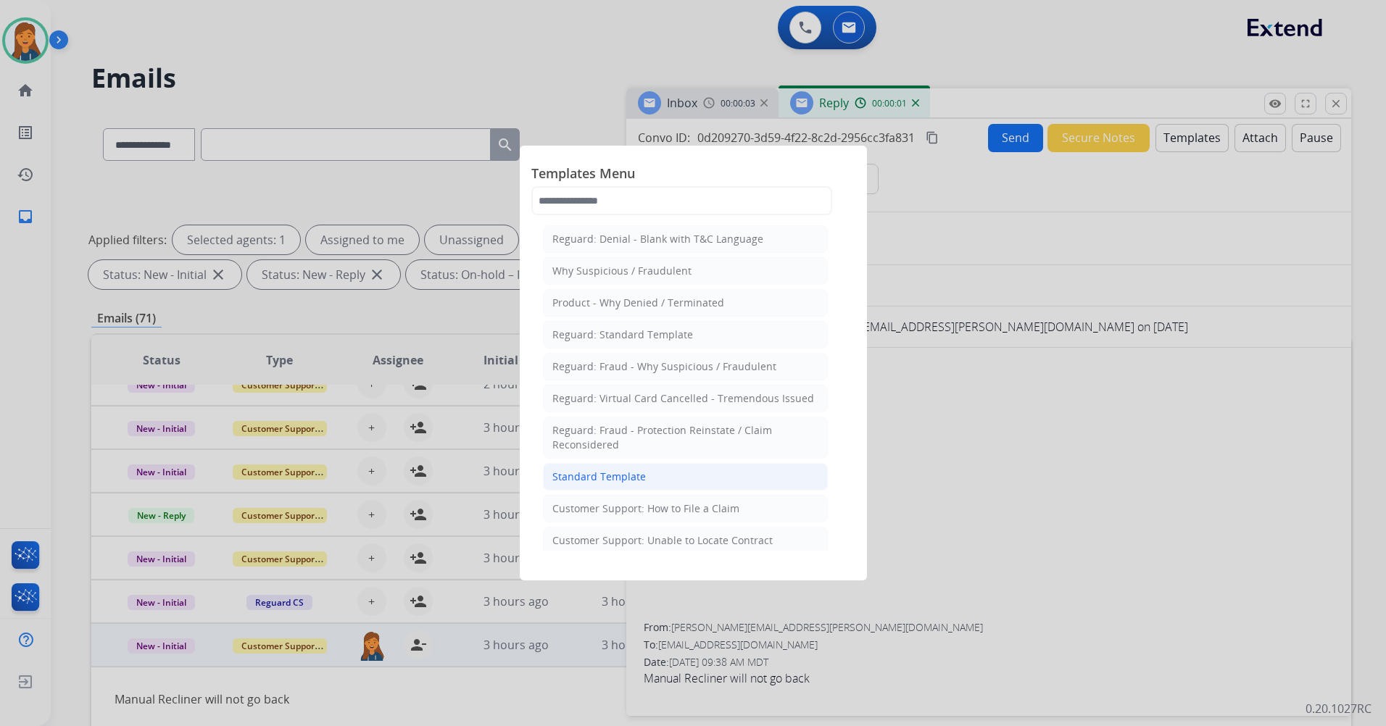
click at [596, 480] on div "Standard Template" at bounding box center [599, 477] width 94 height 14
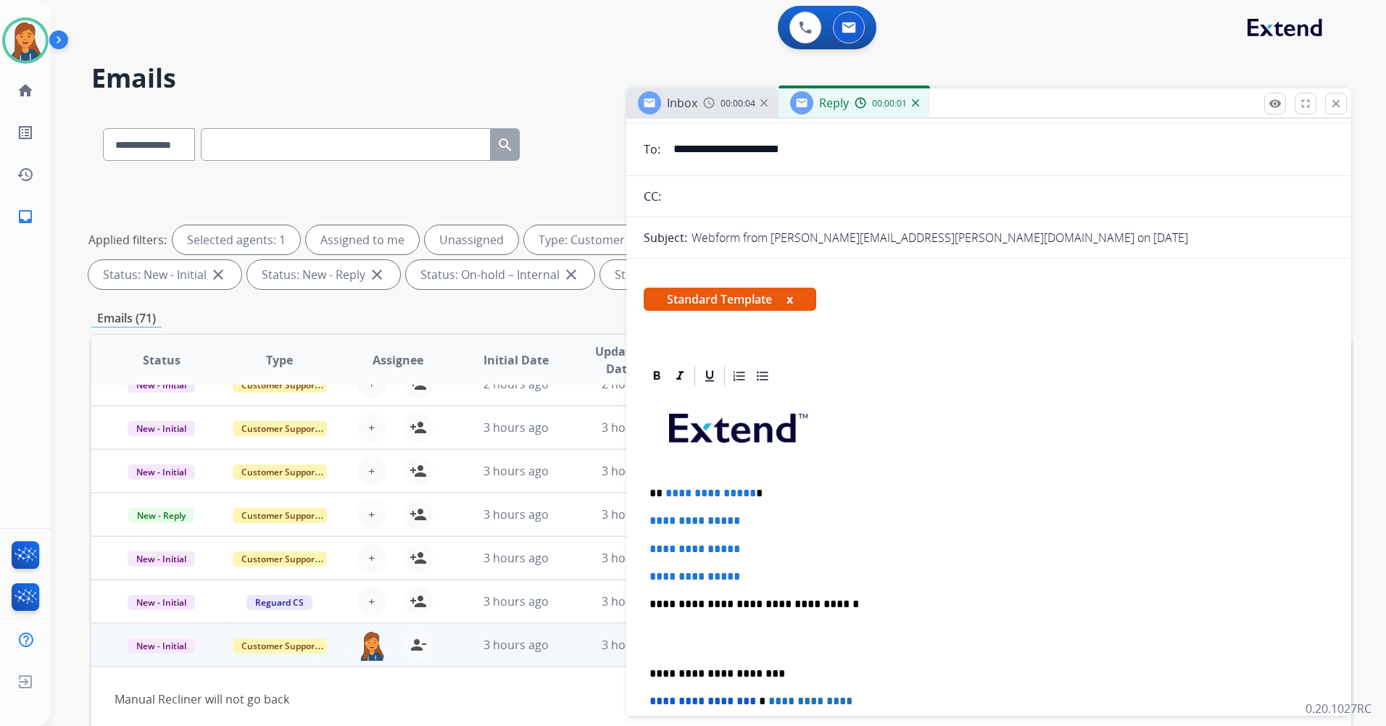
scroll to position [217, 0]
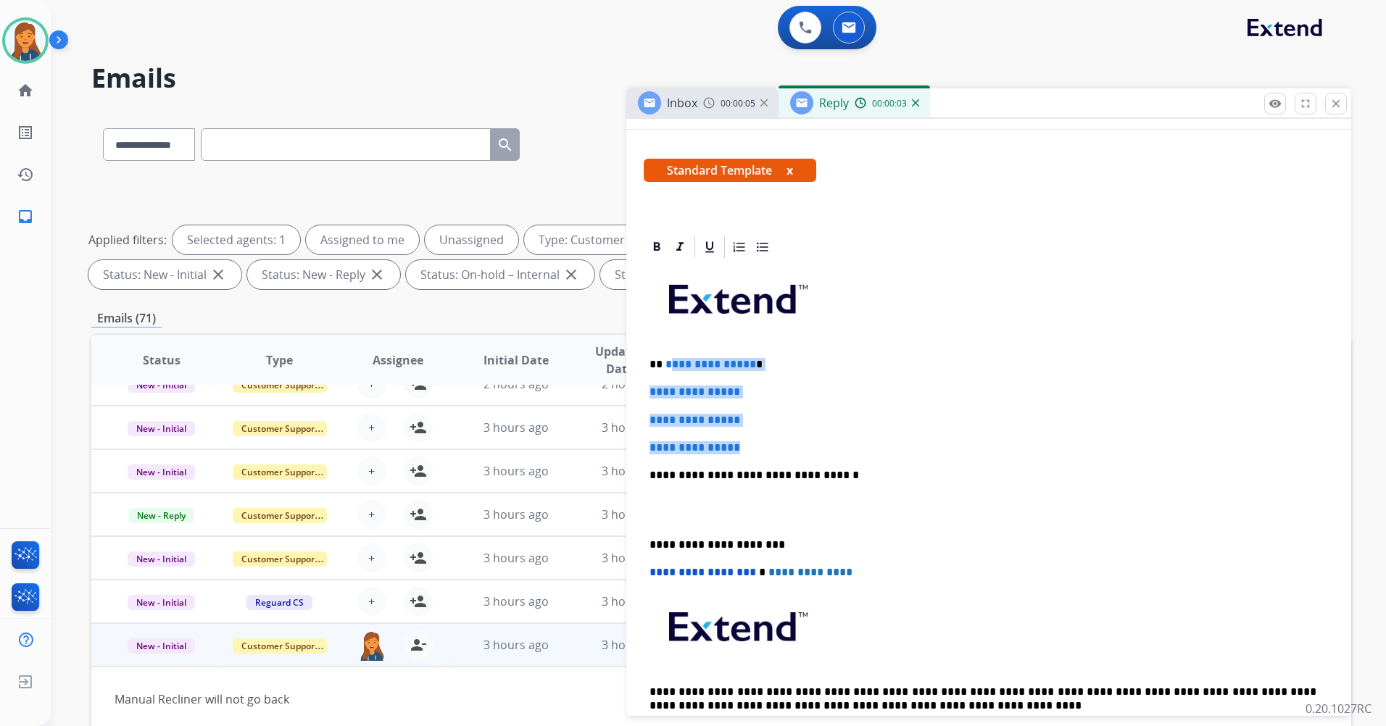
drag, startPoint x: 752, startPoint y: 444, endPoint x: 670, endPoint y: 360, distance: 117.9
click at [670, 360] on div "**********" at bounding box center [989, 509] width 690 height 499
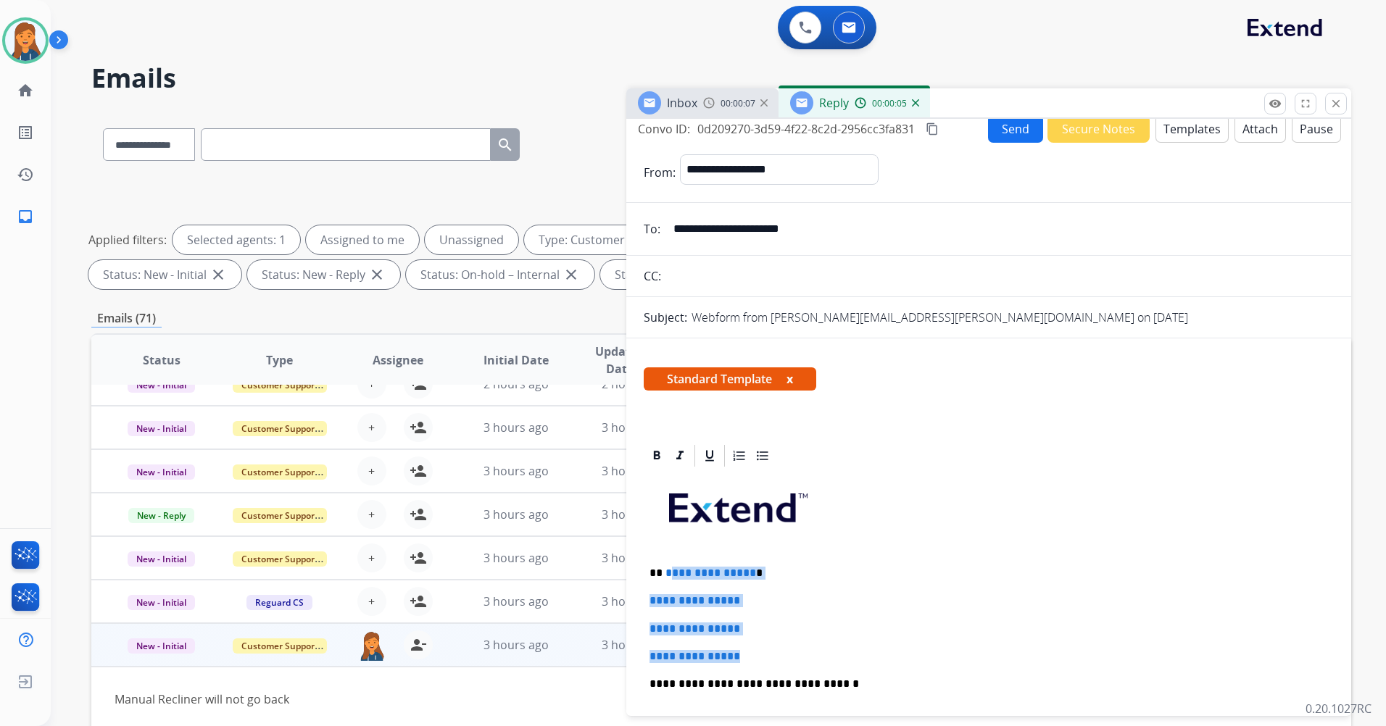
scroll to position [0, 0]
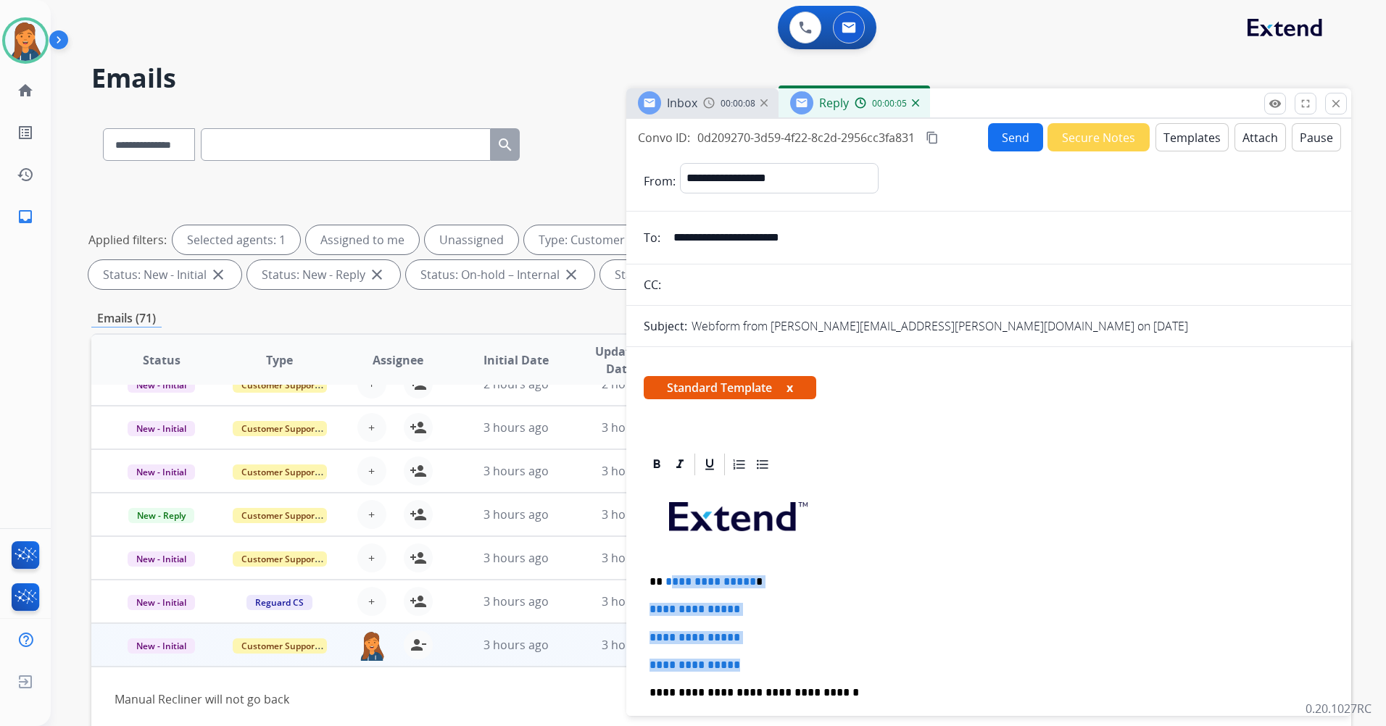
click at [1186, 149] on button "Templates" at bounding box center [1191, 137] width 73 height 28
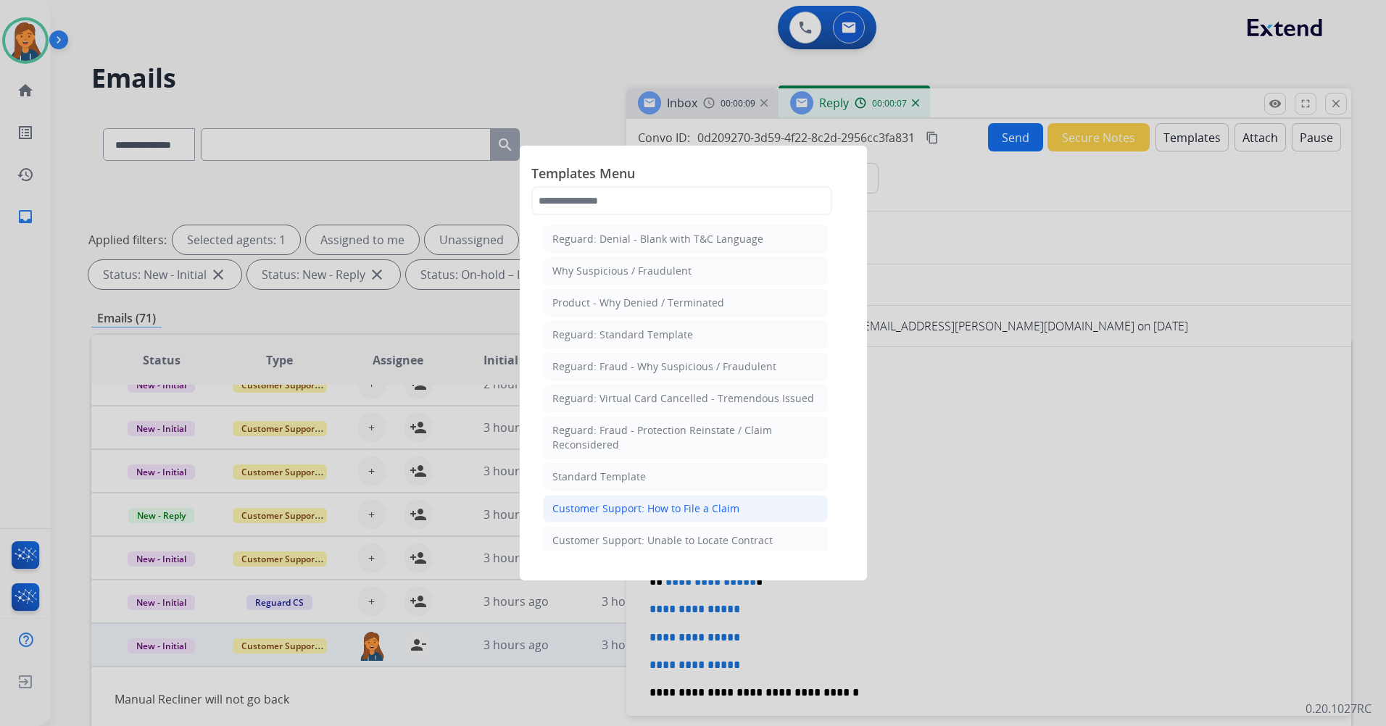
click at [697, 510] on div "Customer Support: How to File a Claim" at bounding box center [645, 509] width 187 height 14
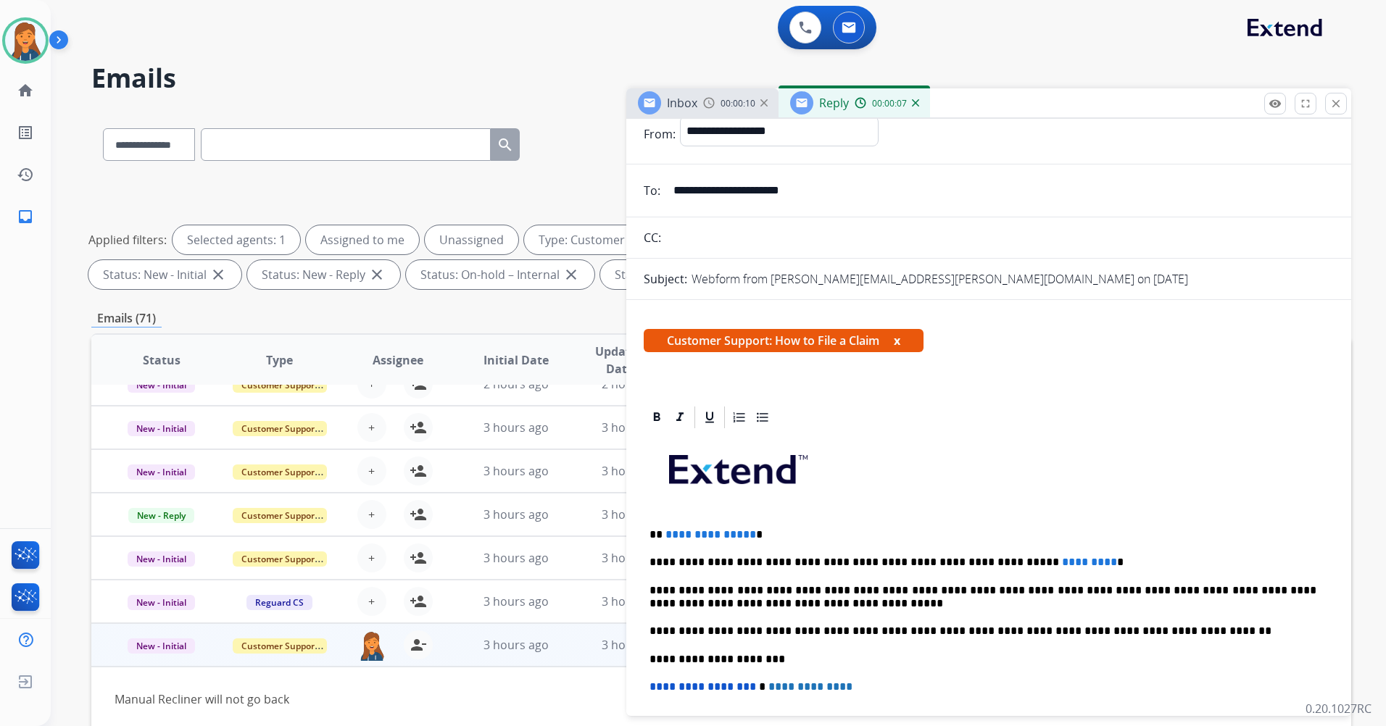
scroll to position [72, 0]
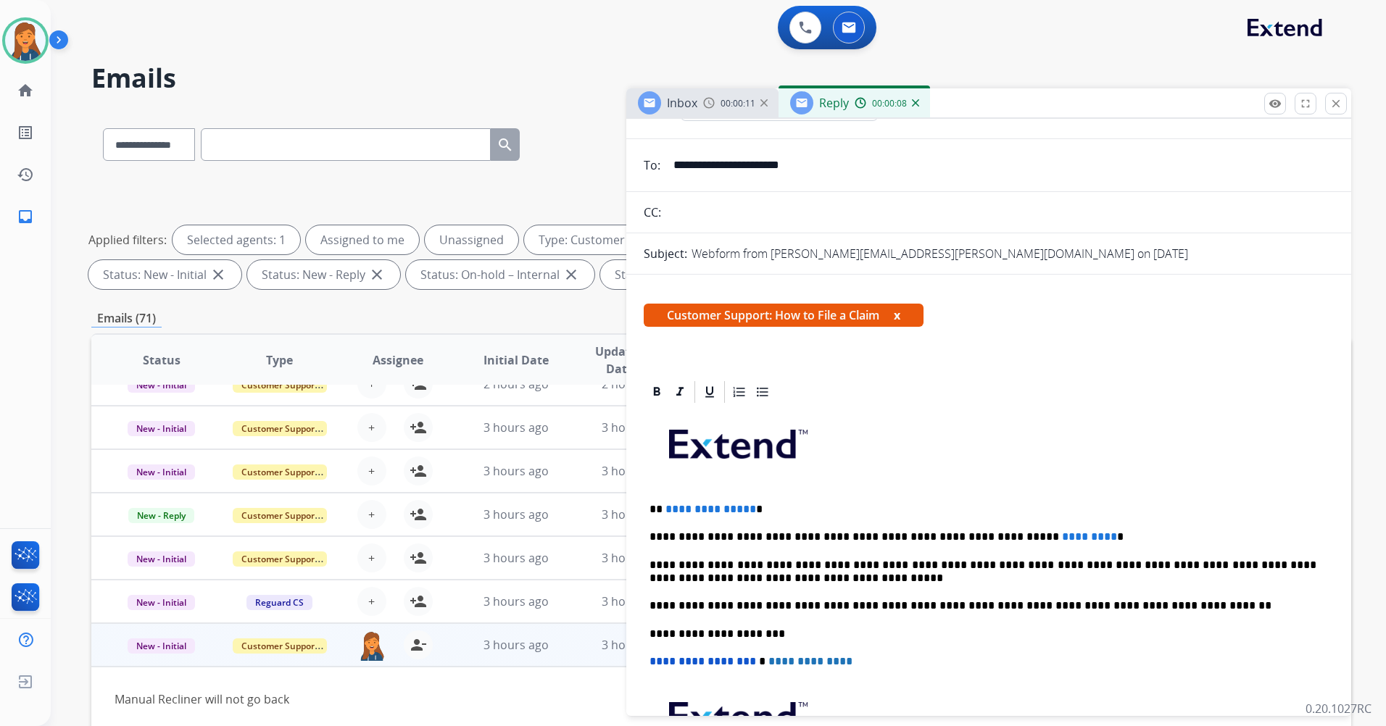
click at [749, 505] on p "**********" at bounding box center [983, 509] width 667 height 13
click at [1062, 542] on span "*********" at bounding box center [1089, 536] width 55 height 11
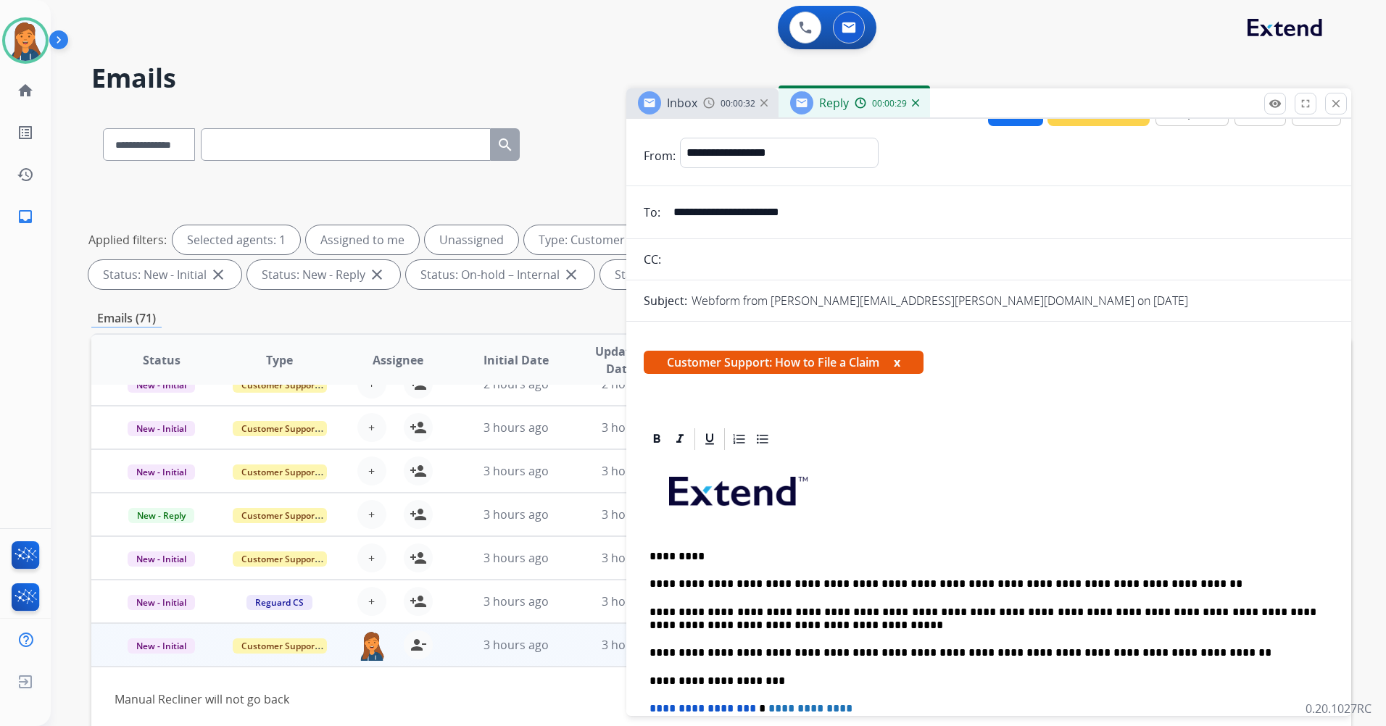
scroll to position [0, 0]
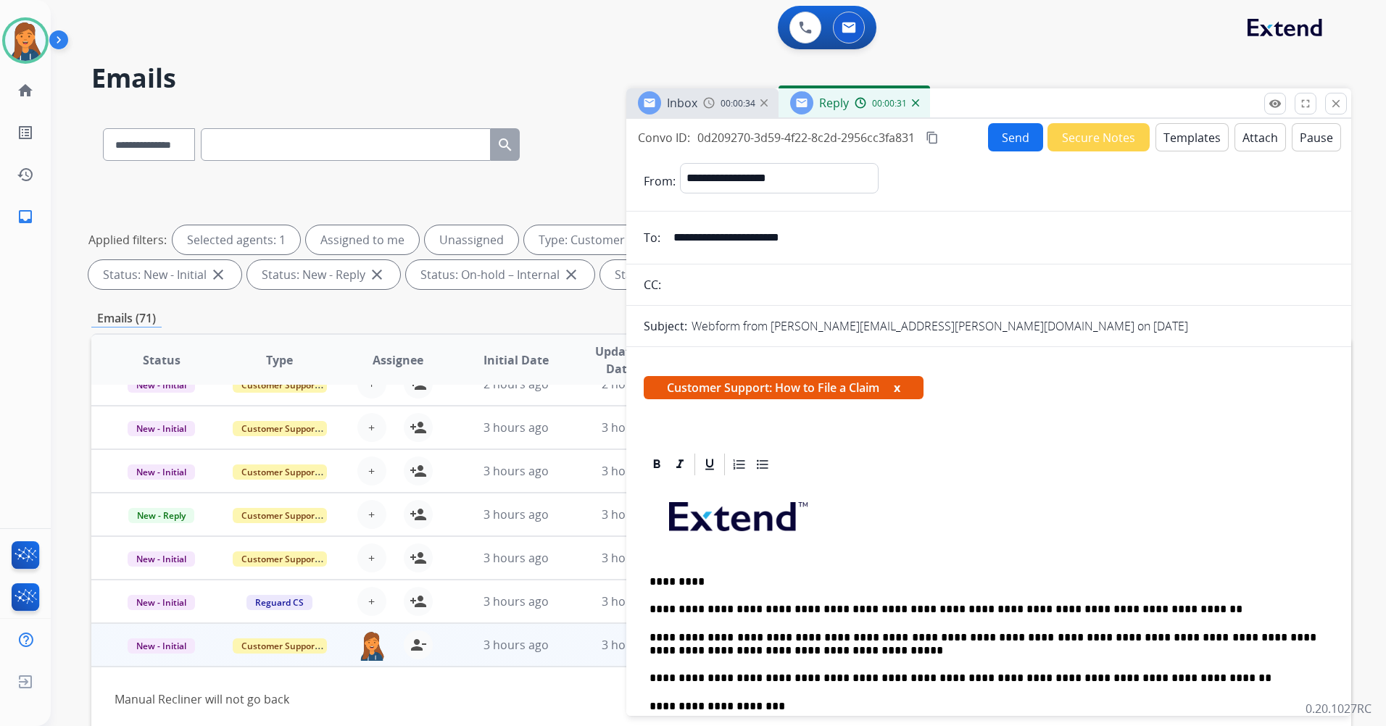
click at [937, 140] on mat-icon "content_copy" at bounding box center [932, 137] width 13 height 13
click at [1020, 140] on button "Send" at bounding box center [1015, 137] width 55 height 28
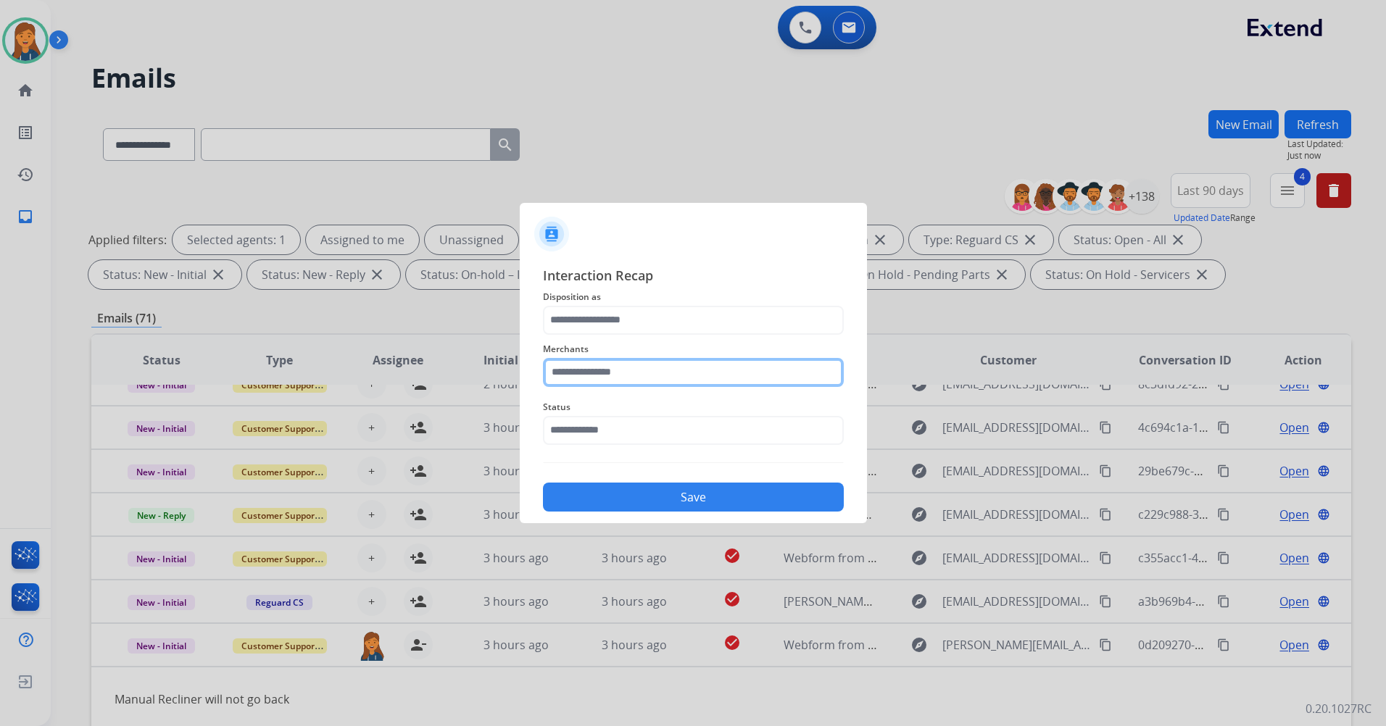
drag, startPoint x: 665, startPoint y: 381, endPoint x: 658, endPoint y: 375, distance: 9.8
click at [663, 381] on input "text" at bounding box center [693, 372] width 301 height 29
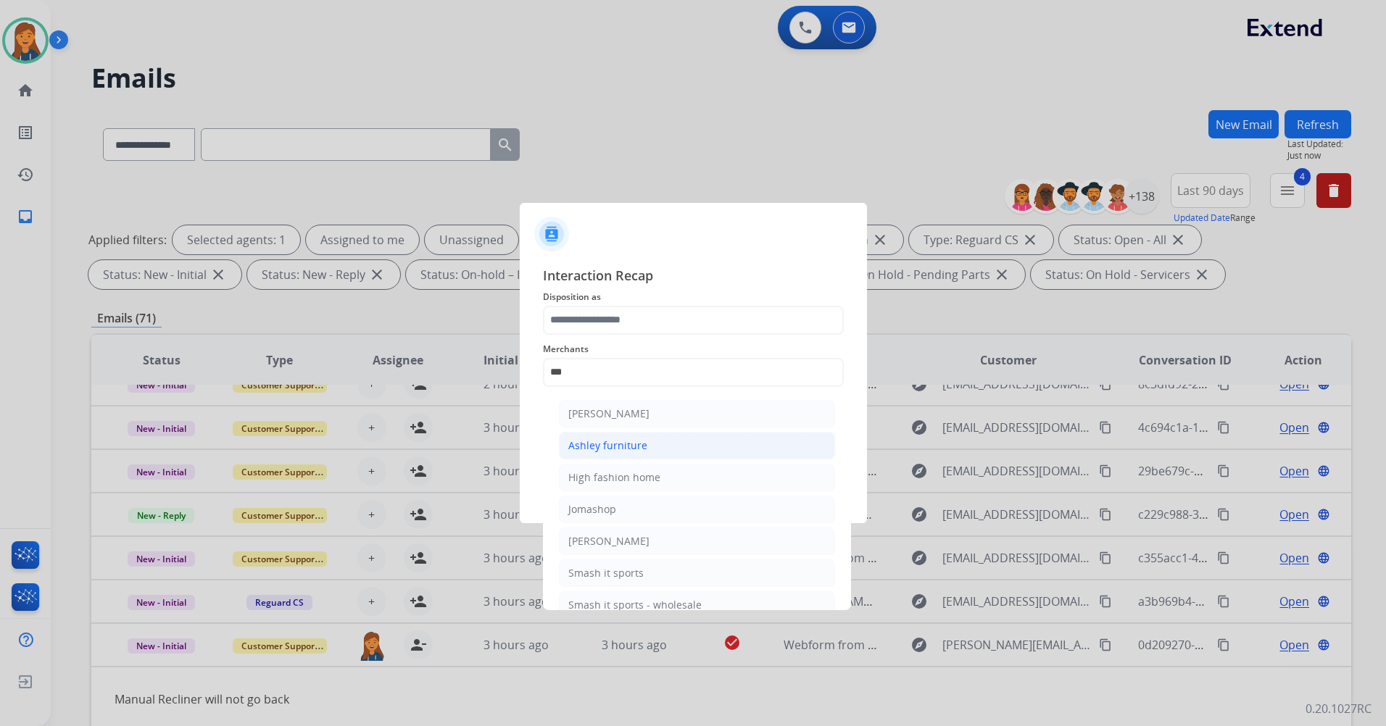
click at [578, 452] on div "Ashley furniture" at bounding box center [607, 446] width 79 height 14
type input "**********"
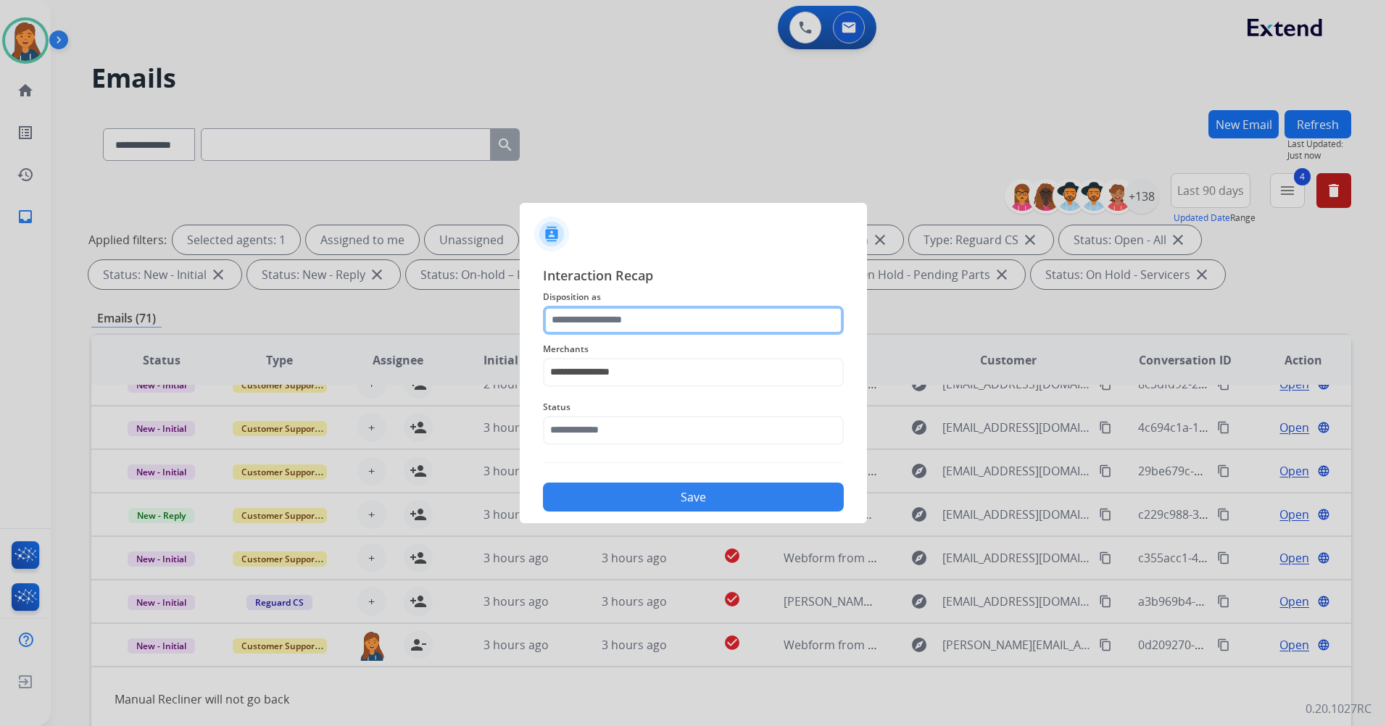
click at [588, 326] on input "text" at bounding box center [693, 320] width 301 height 29
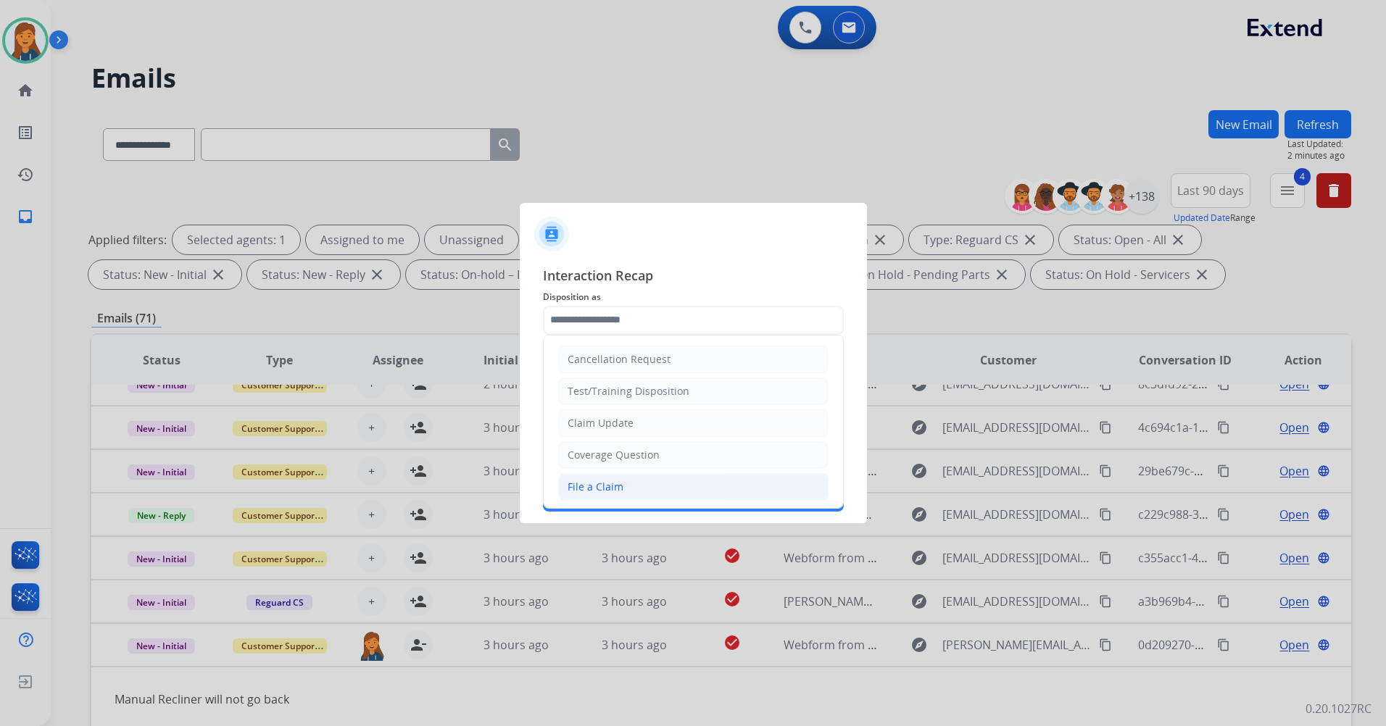
click at [580, 478] on li "File a Claim" at bounding box center [693, 487] width 270 height 28
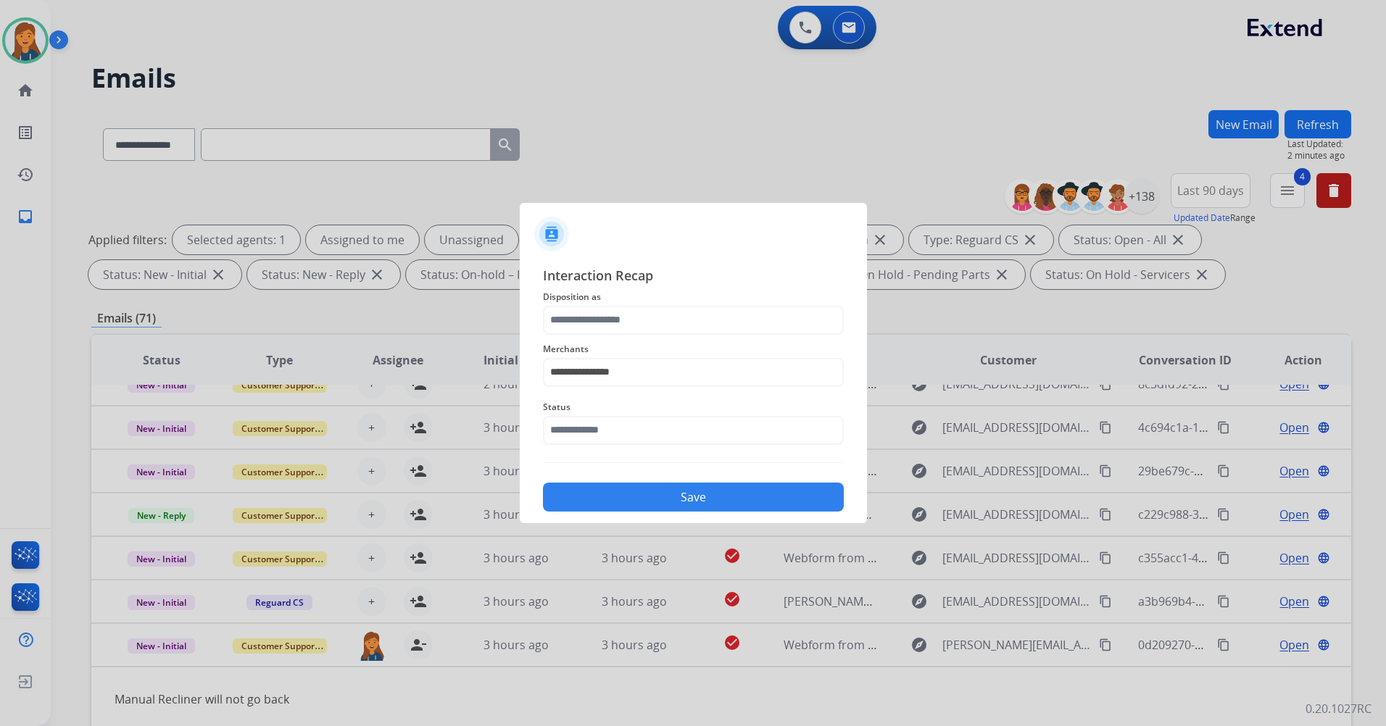
type input "**********"
drag, startPoint x: 587, startPoint y: 449, endPoint x: 587, endPoint y: 438, distance: 10.9
click at [587, 446] on div "Status" at bounding box center [693, 422] width 301 height 58
click at [587, 438] on input "text" at bounding box center [693, 430] width 301 height 29
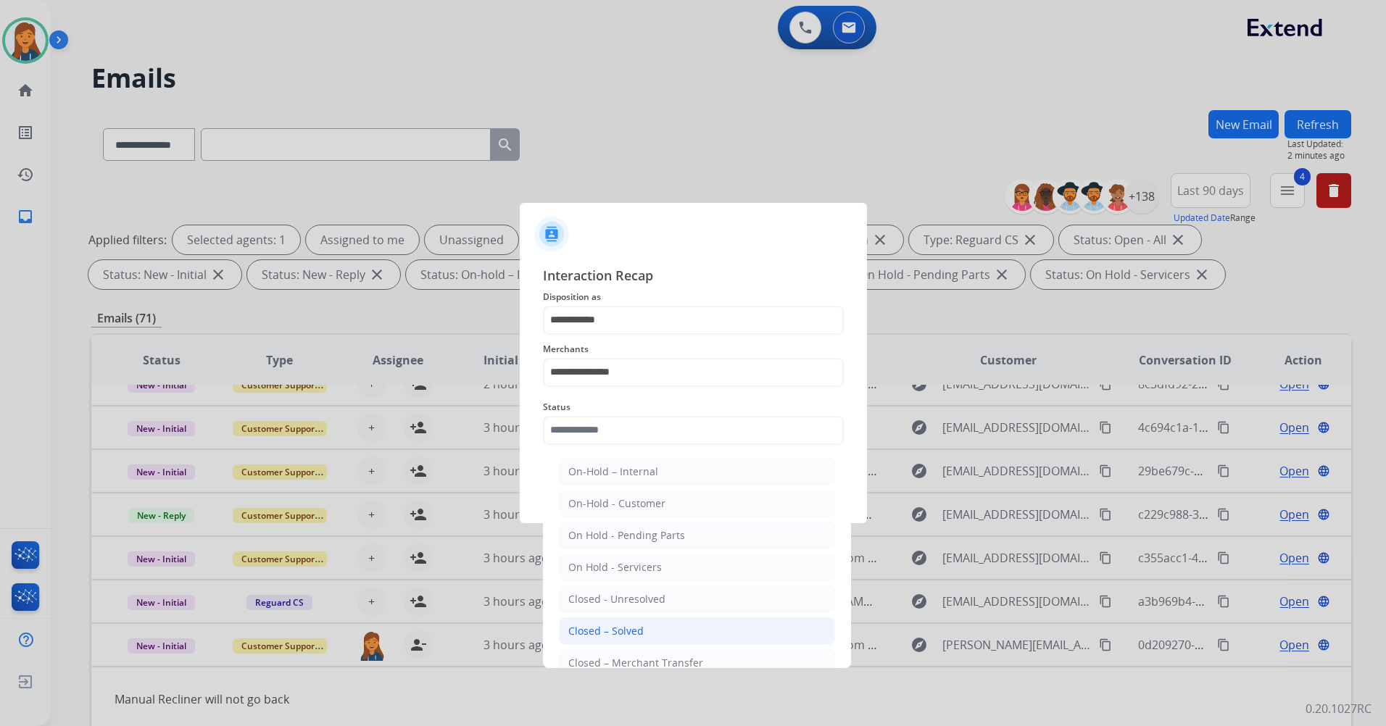
click at [627, 631] on div "Closed – Solved" at bounding box center [605, 631] width 75 height 14
type input "**********"
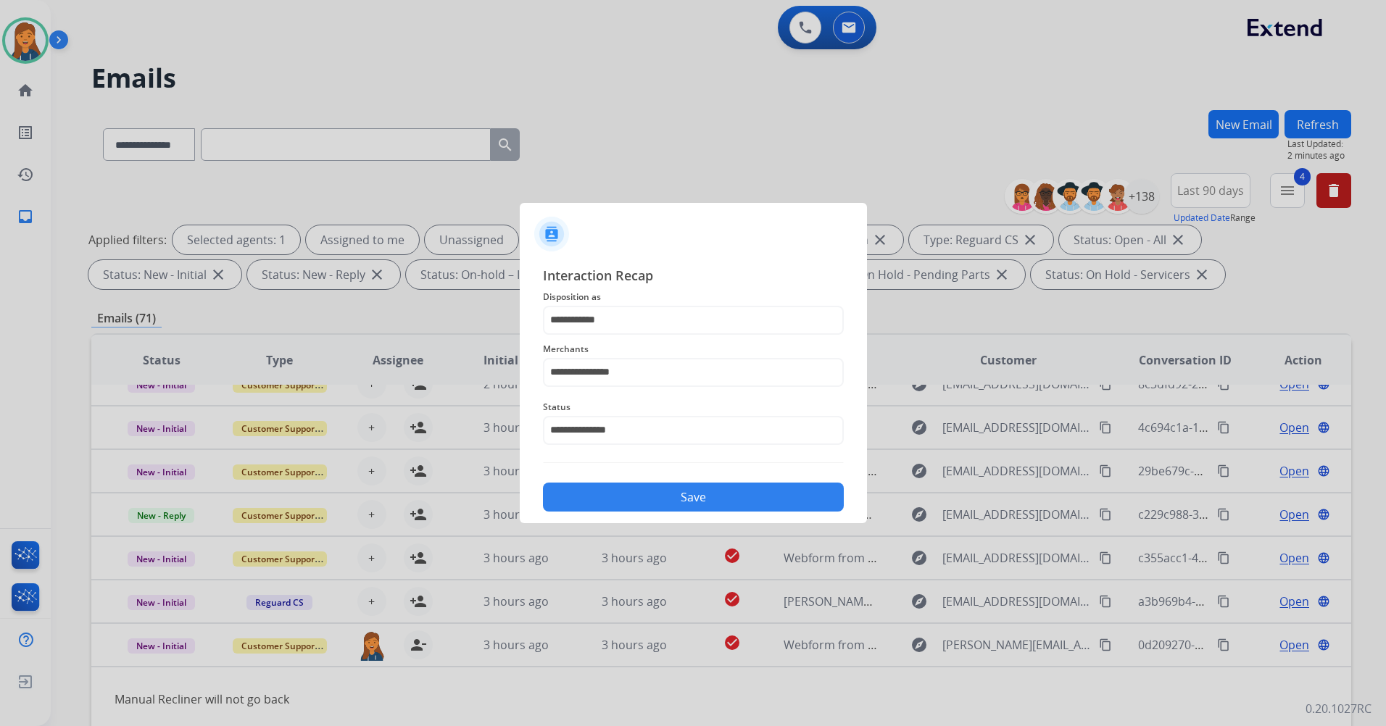
click at [655, 507] on button "Save" at bounding box center [693, 497] width 301 height 29
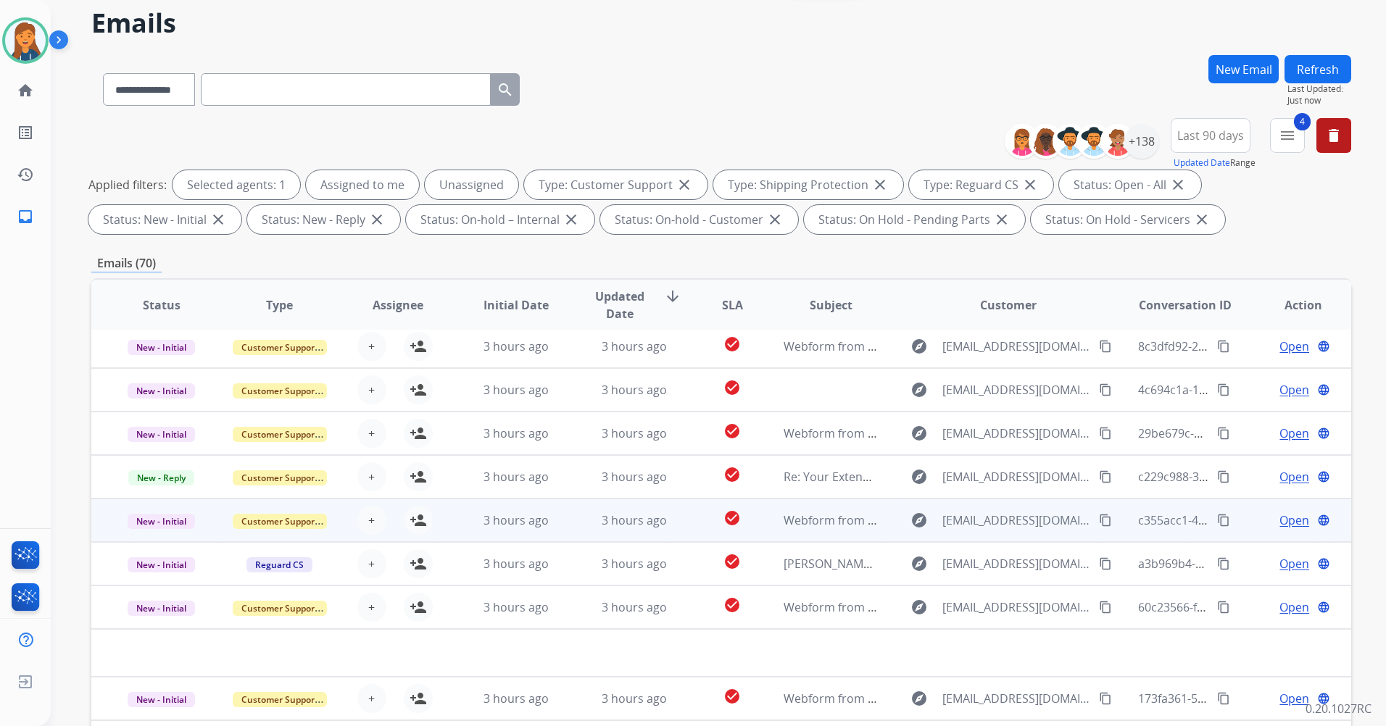
scroll to position [72, 0]
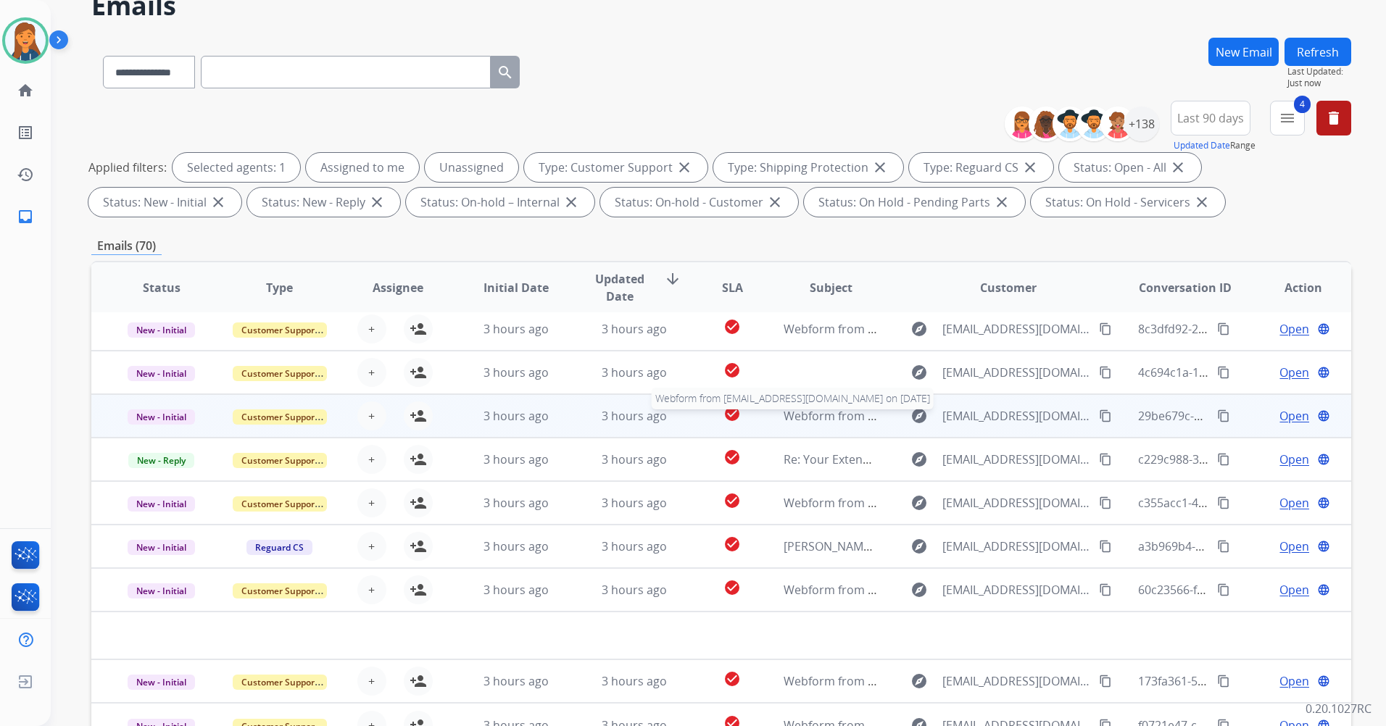
click at [821, 416] on span "Webform from Dallasraebrown@gmail.com on 08/22/2025" at bounding box center [948, 416] width 328 height 16
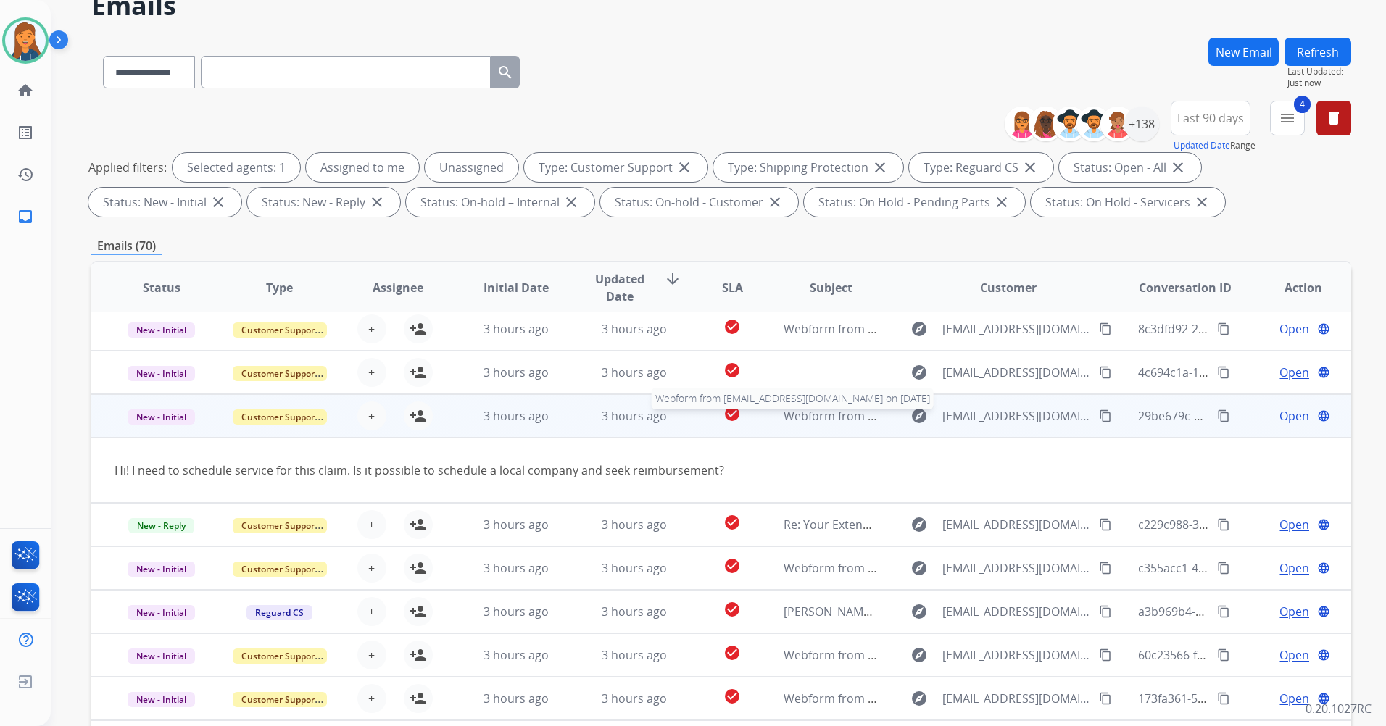
scroll to position [67, 0]
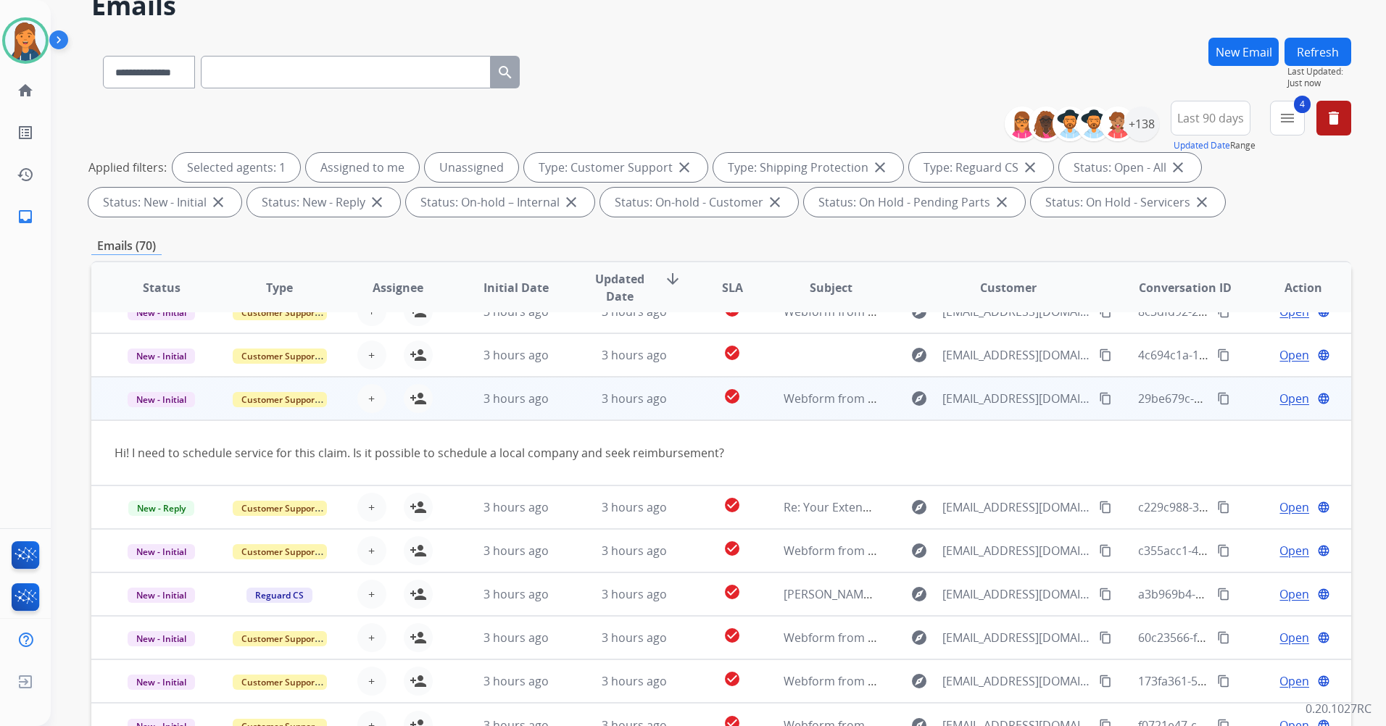
click at [1099, 398] on mat-icon "content_copy" at bounding box center [1105, 398] width 13 height 13
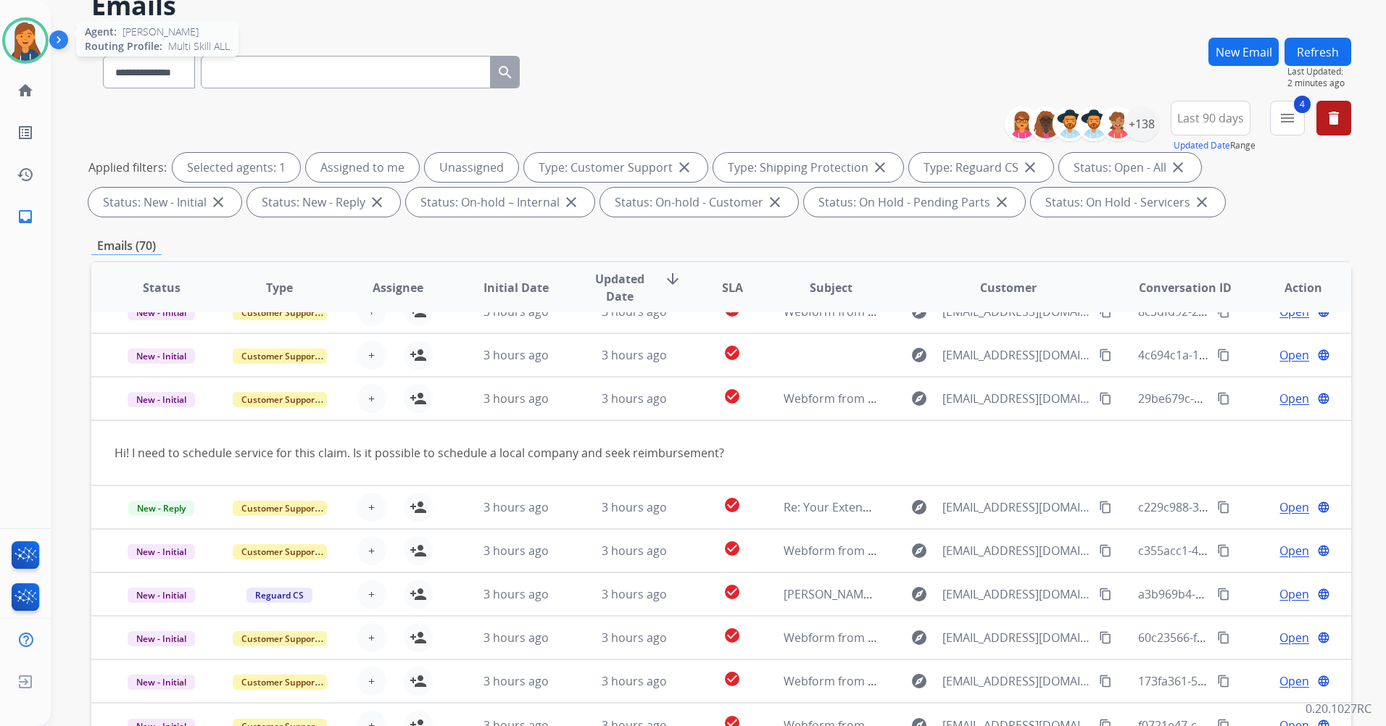
click at [28, 43] on img at bounding box center [25, 40] width 41 height 41
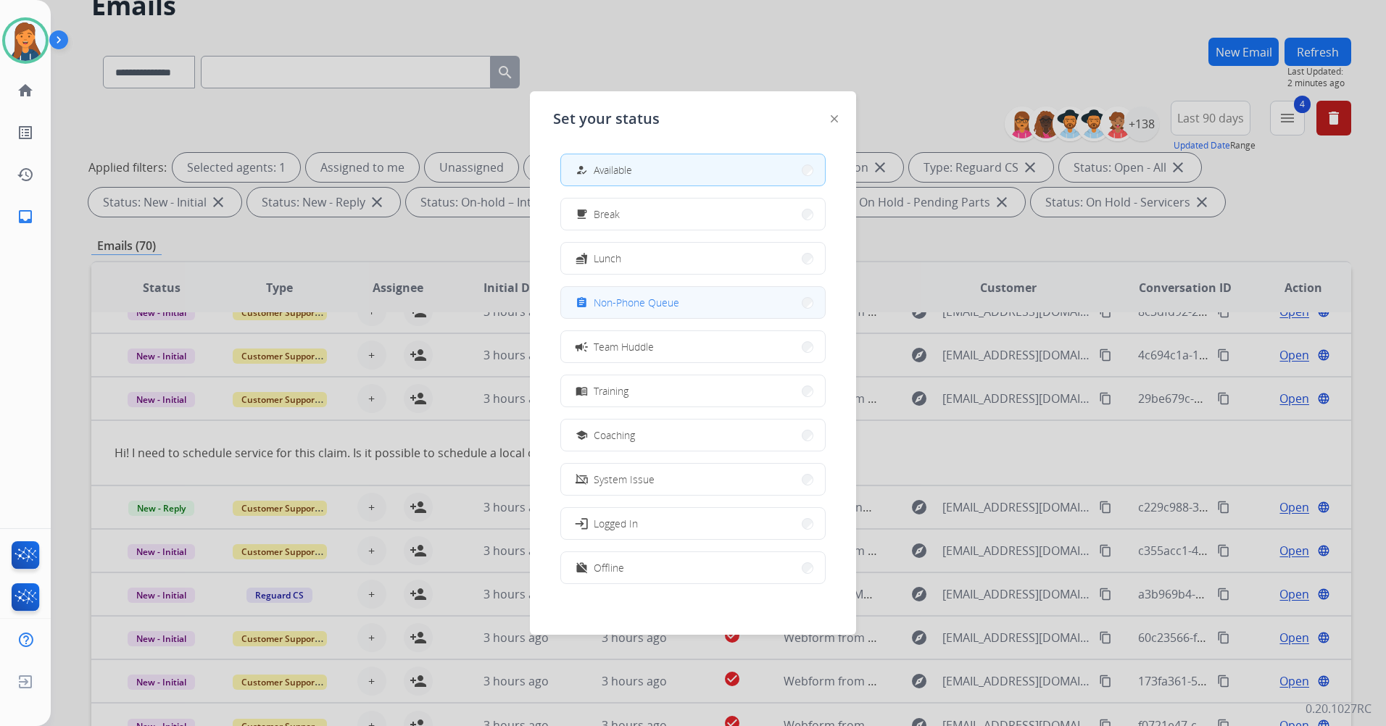
click at [621, 307] on span "Non-Phone Queue" at bounding box center [637, 302] width 86 height 15
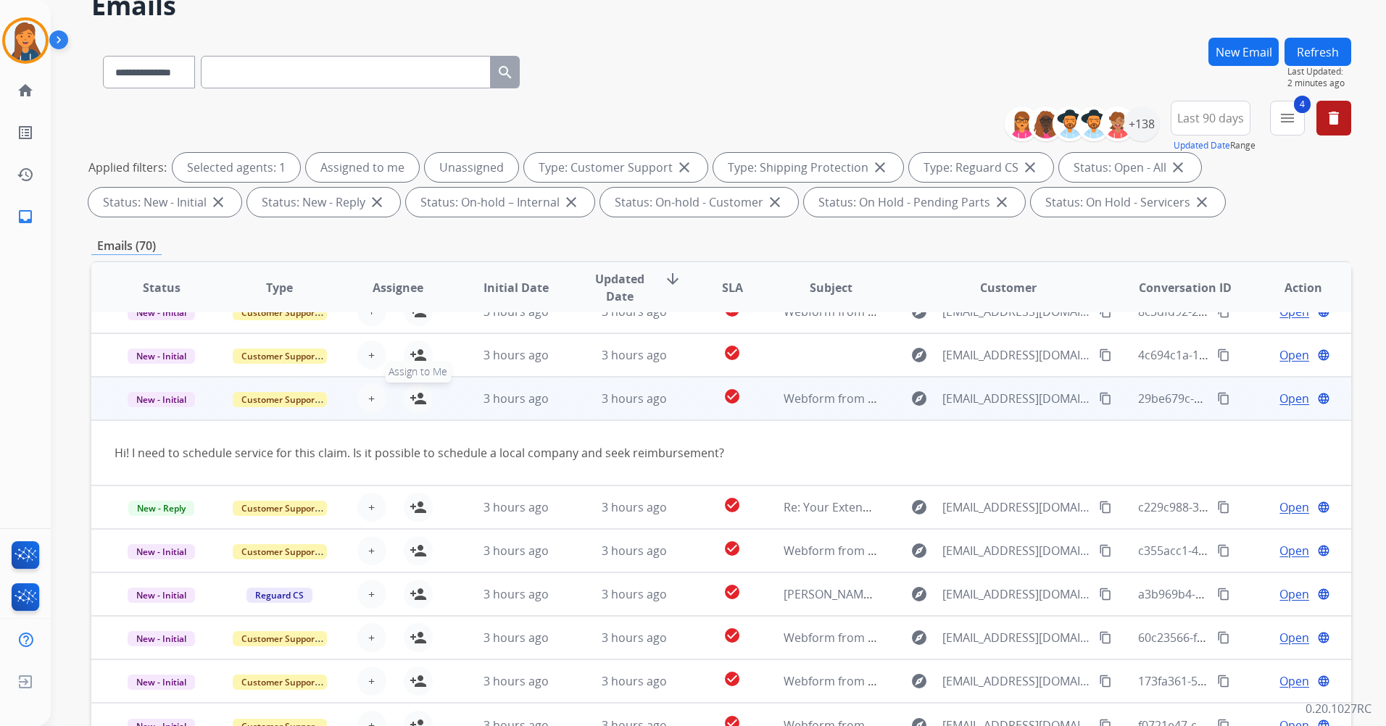
click at [411, 396] on mat-icon "person_add" at bounding box center [418, 398] width 17 height 17
click at [362, 396] on img at bounding box center [371, 399] width 29 height 30
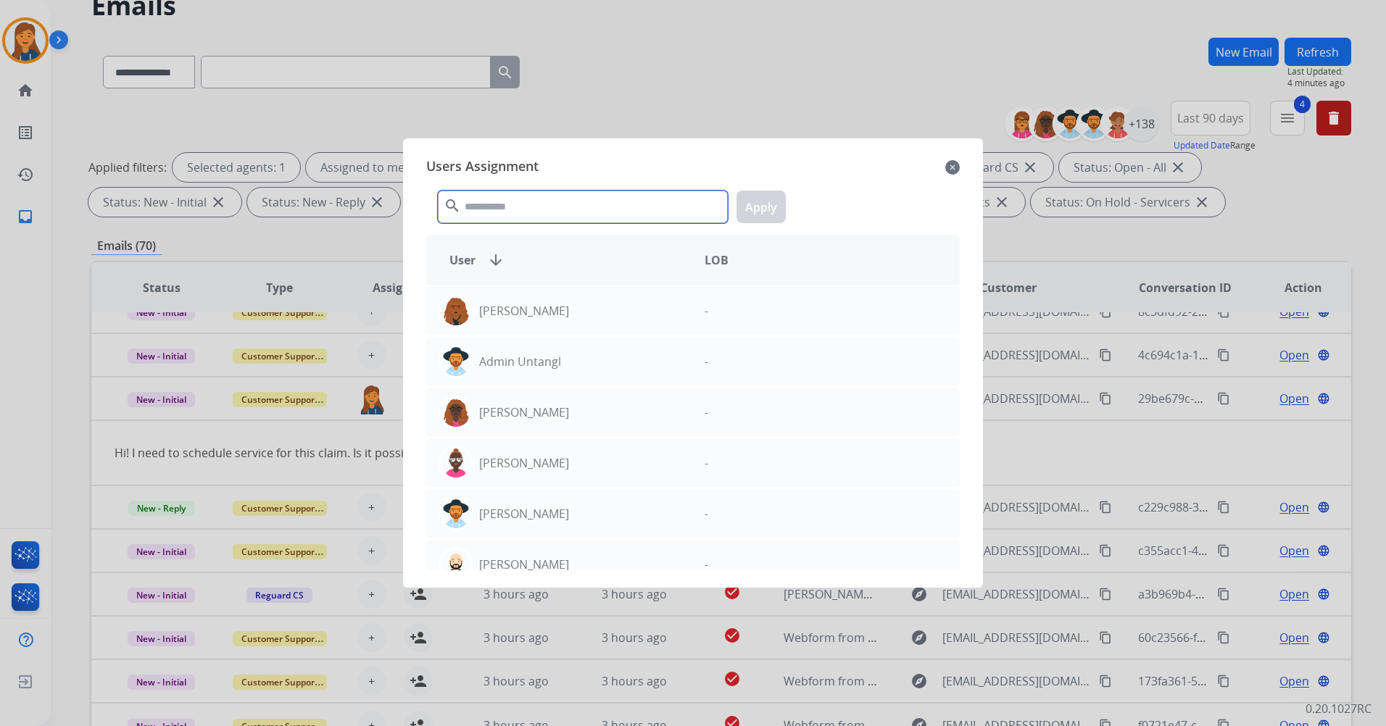
click at [656, 201] on input "text" at bounding box center [583, 207] width 290 height 33
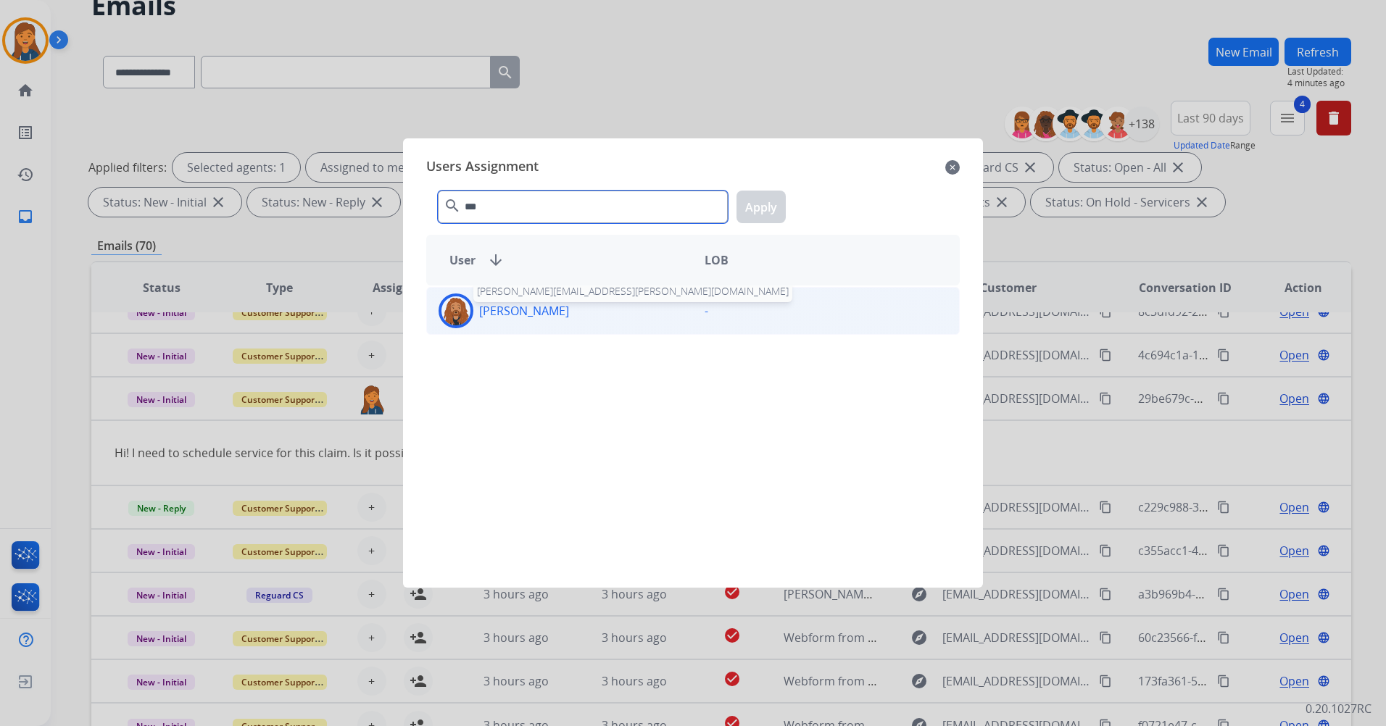
type input "***"
click at [569, 315] on p "Dominique Collins" at bounding box center [524, 310] width 90 height 17
click at [759, 211] on button "Apply" at bounding box center [760, 207] width 49 height 33
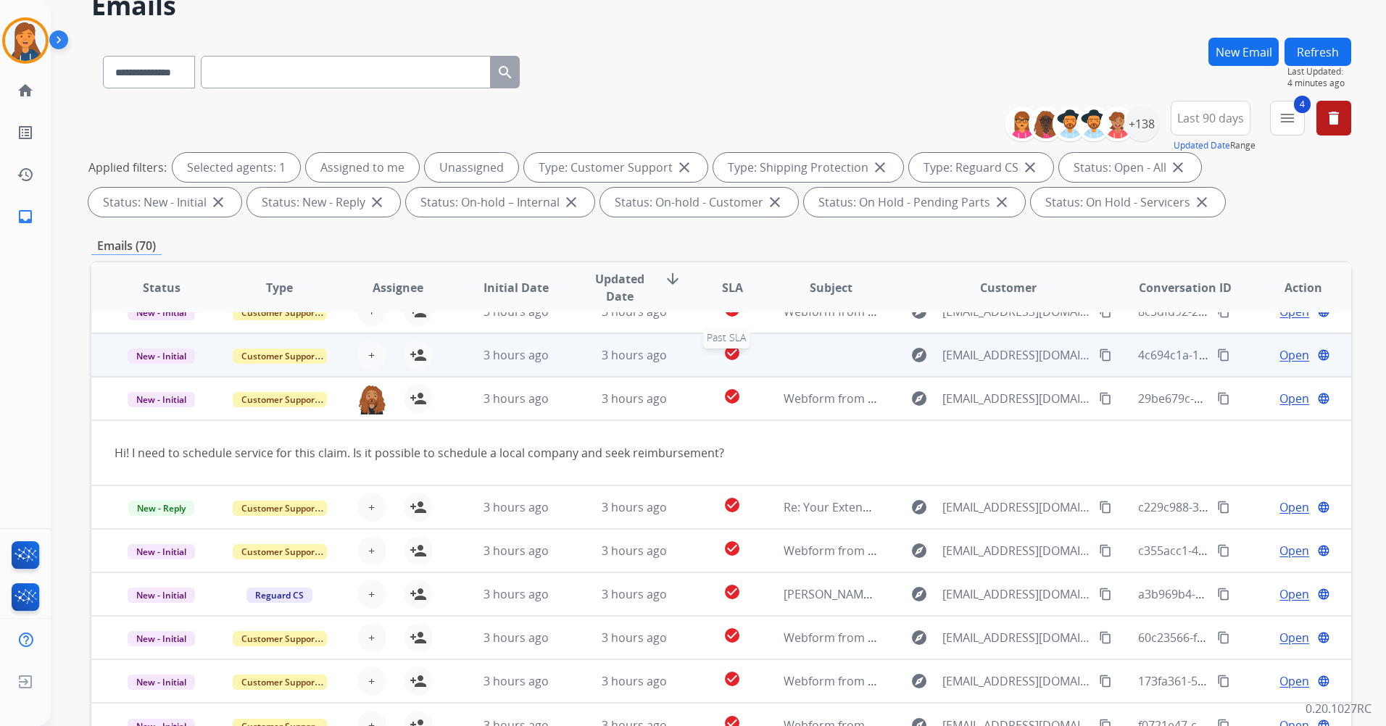
scroll to position [0, 0]
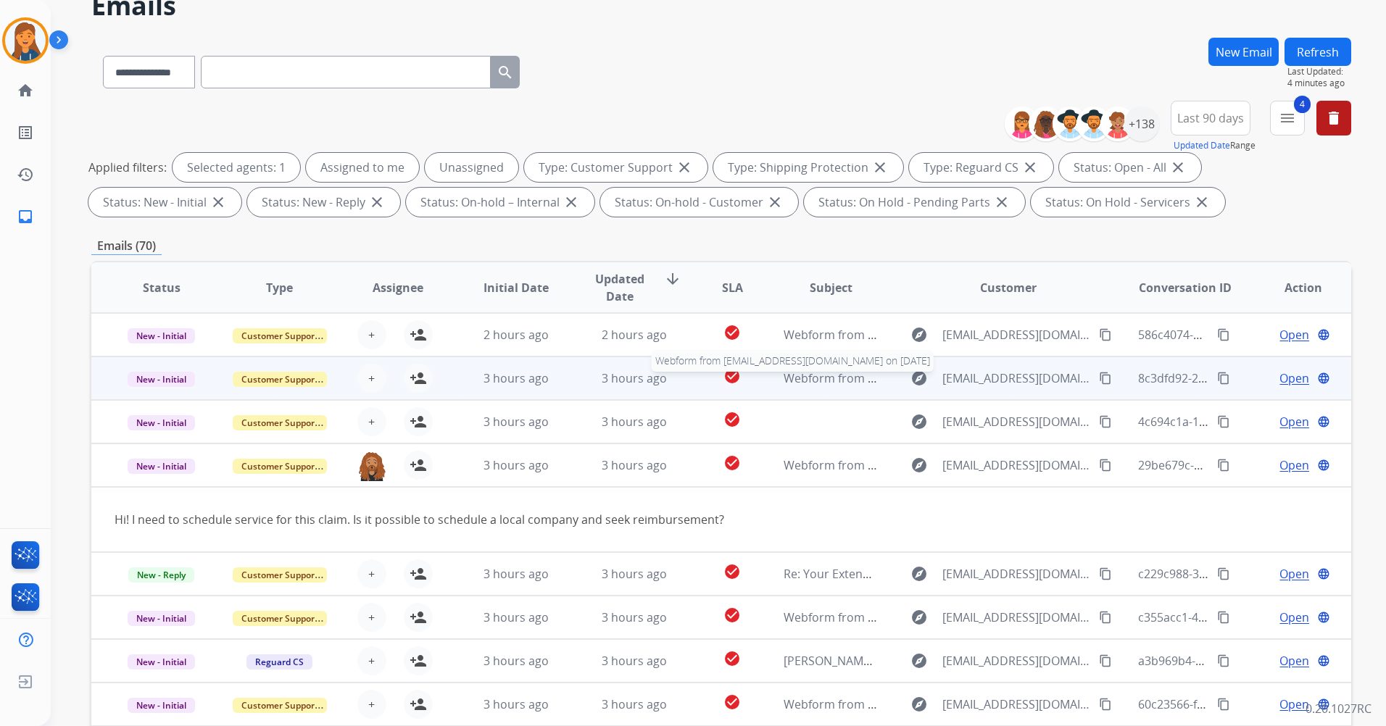
click at [802, 376] on span "Webform from anpi20@yahoo.com on 08/22/2025" at bounding box center [948, 378] width 328 height 16
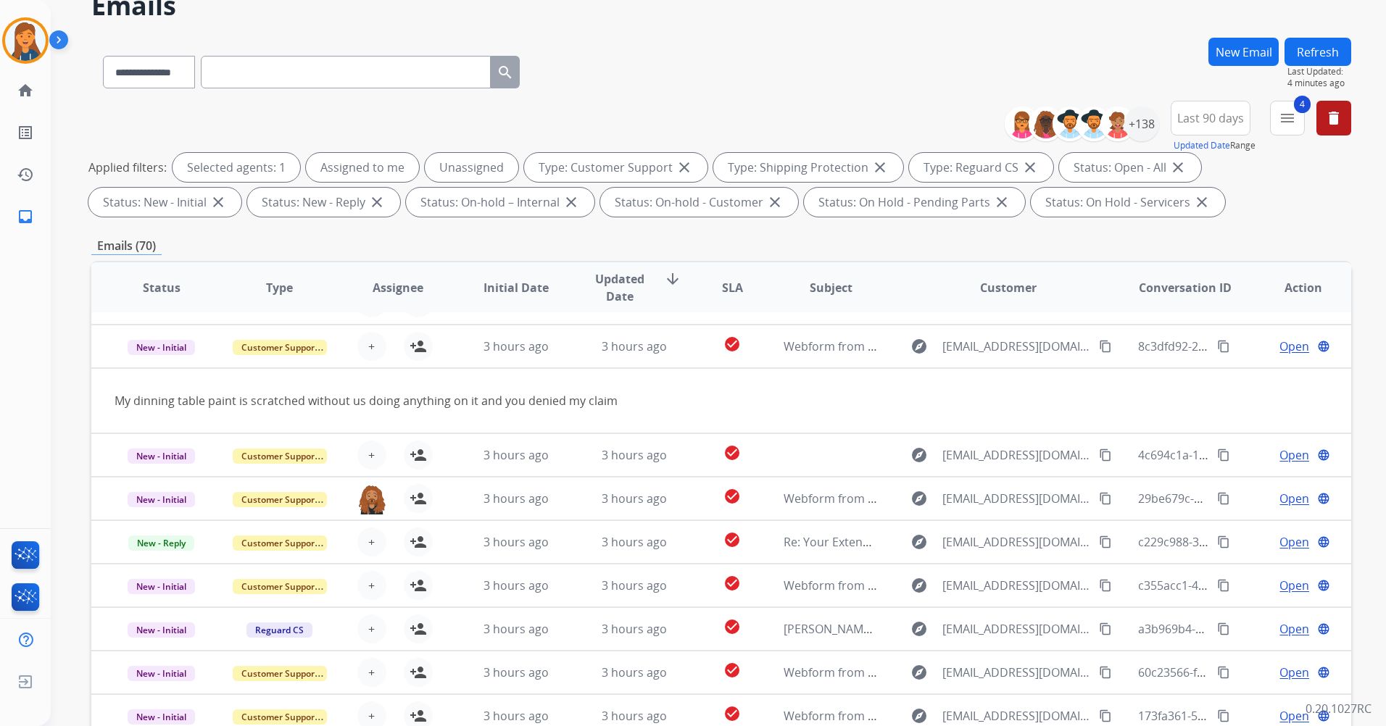
scroll to position [43, 0]
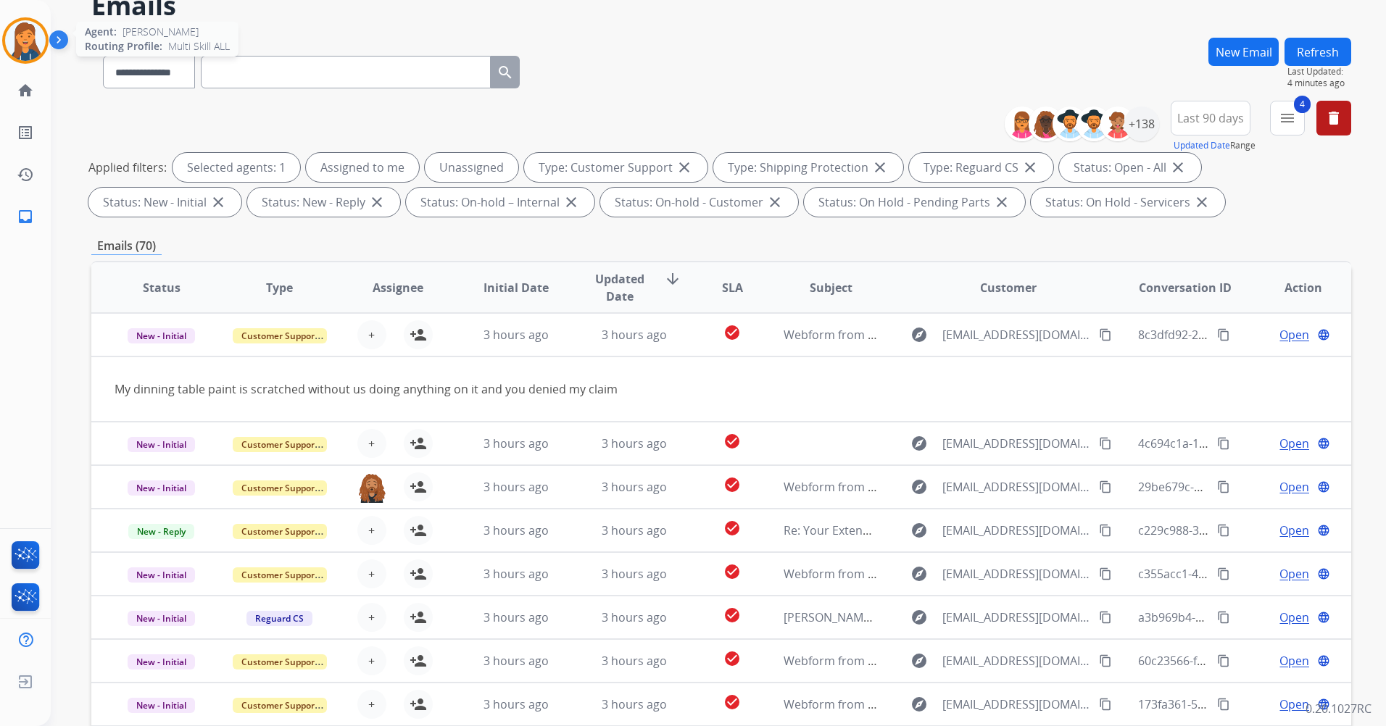
click at [25, 47] on img at bounding box center [25, 40] width 41 height 41
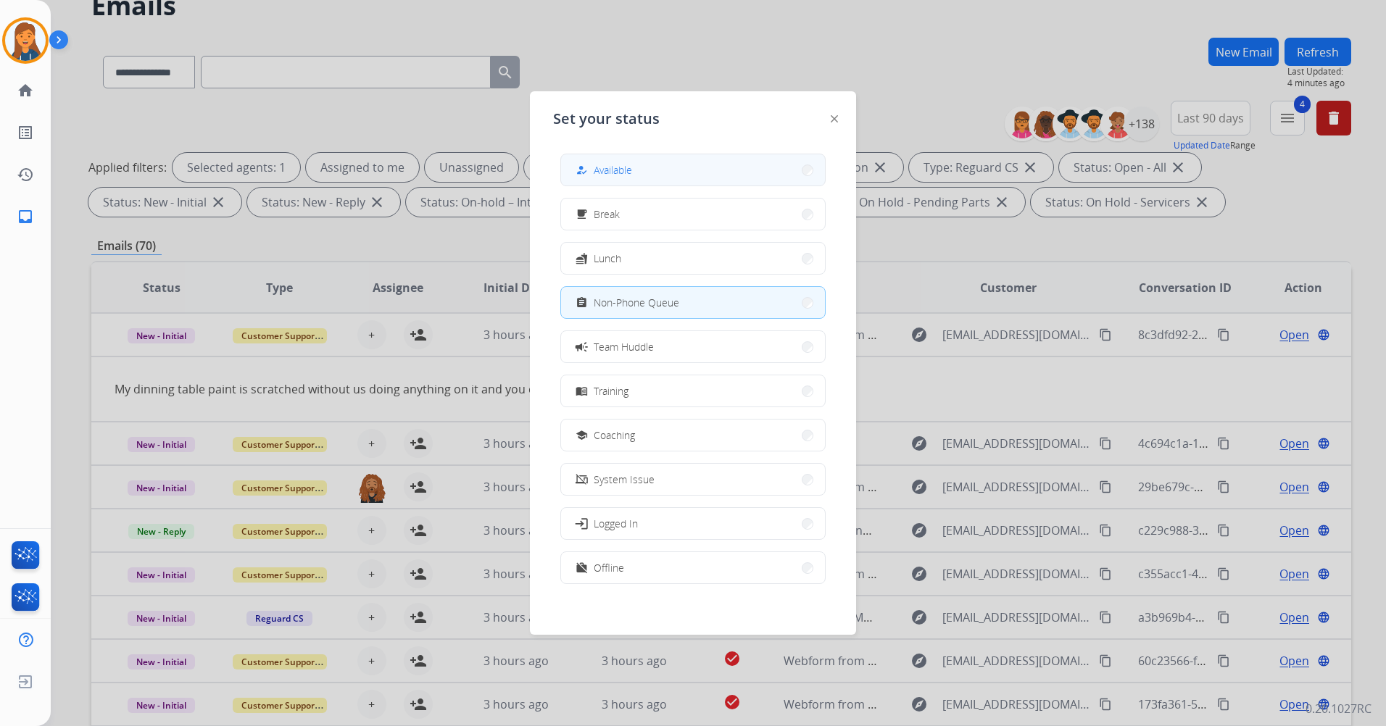
click at [686, 175] on button "how_to_reg Available" at bounding box center [693, 169] width 264 height 31
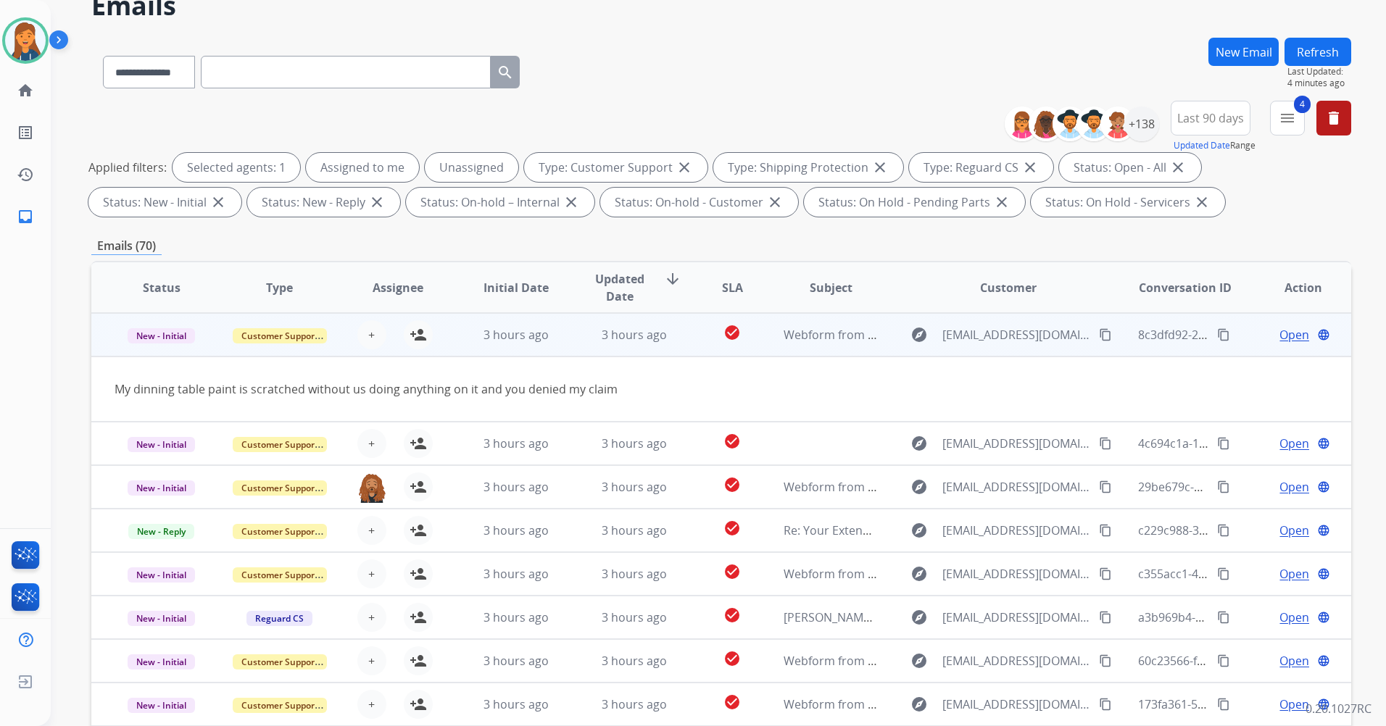
click at [1099, 332] on mat-icon "content_copy" at bounding box center [1105, 334] width 13 height 13
click at [1279, 334] on span "Open" at bounding box center [1294, 334] width 30 height 17
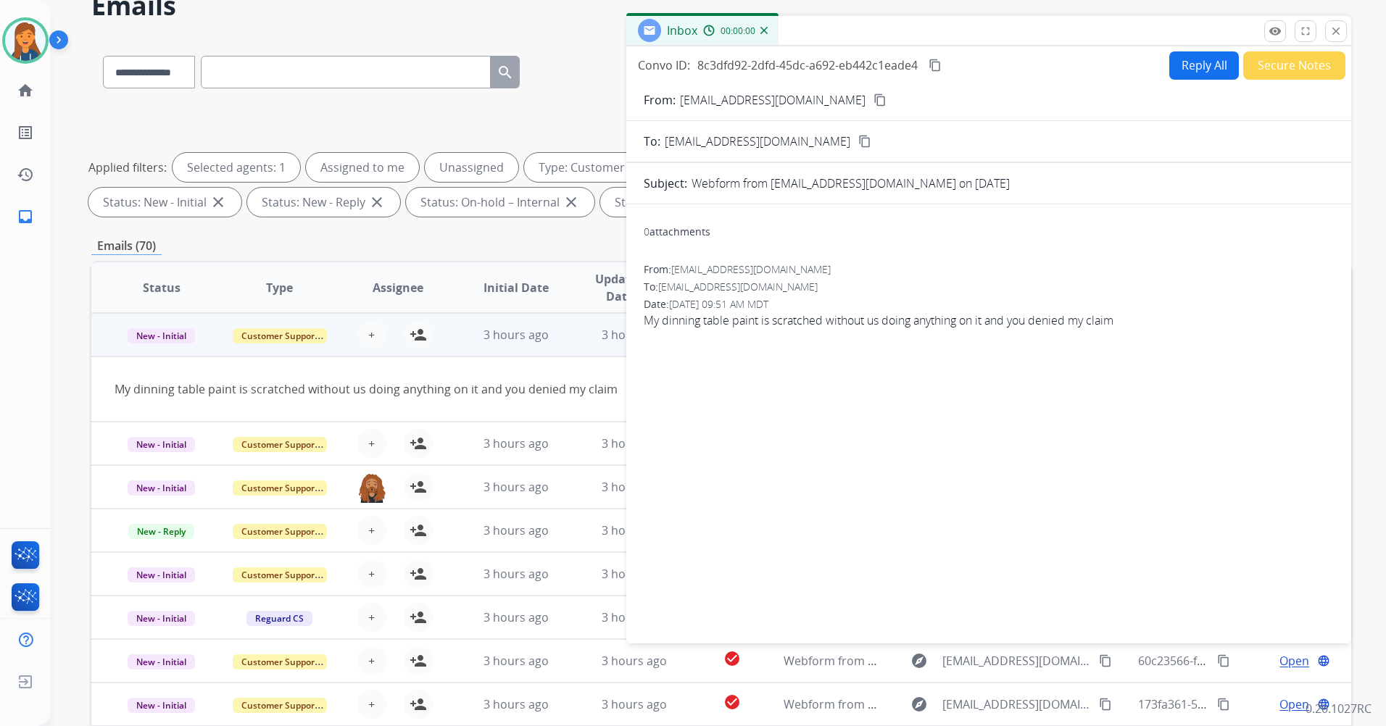
click at [1195, 57] on button "Reply All" at bounding box center [1204, 65] width 70 height 28
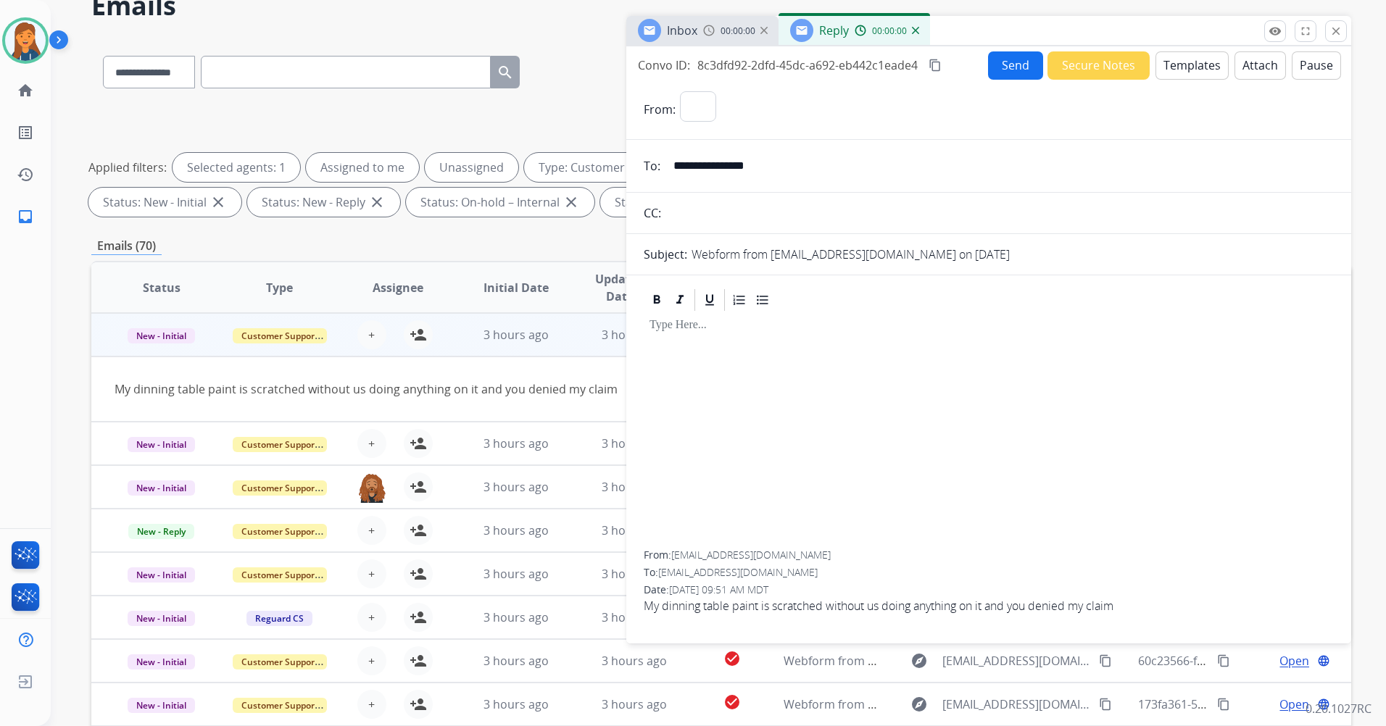
select select "**********"
click at [1190, 67] on button "Templates" at bounding box center [1191, 65] width 73 height 28
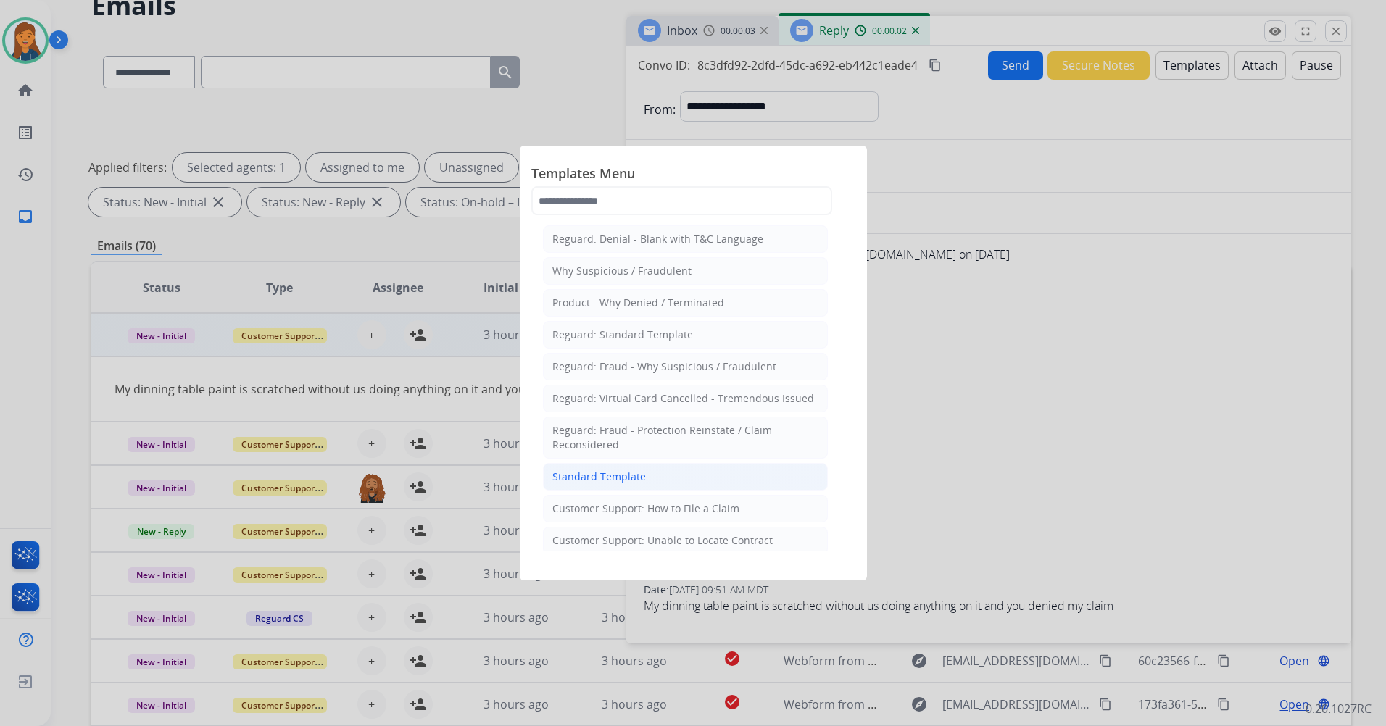
click at [622, 469] on li "Standard Template" at bounding box center [685, 477] width 285 height 28
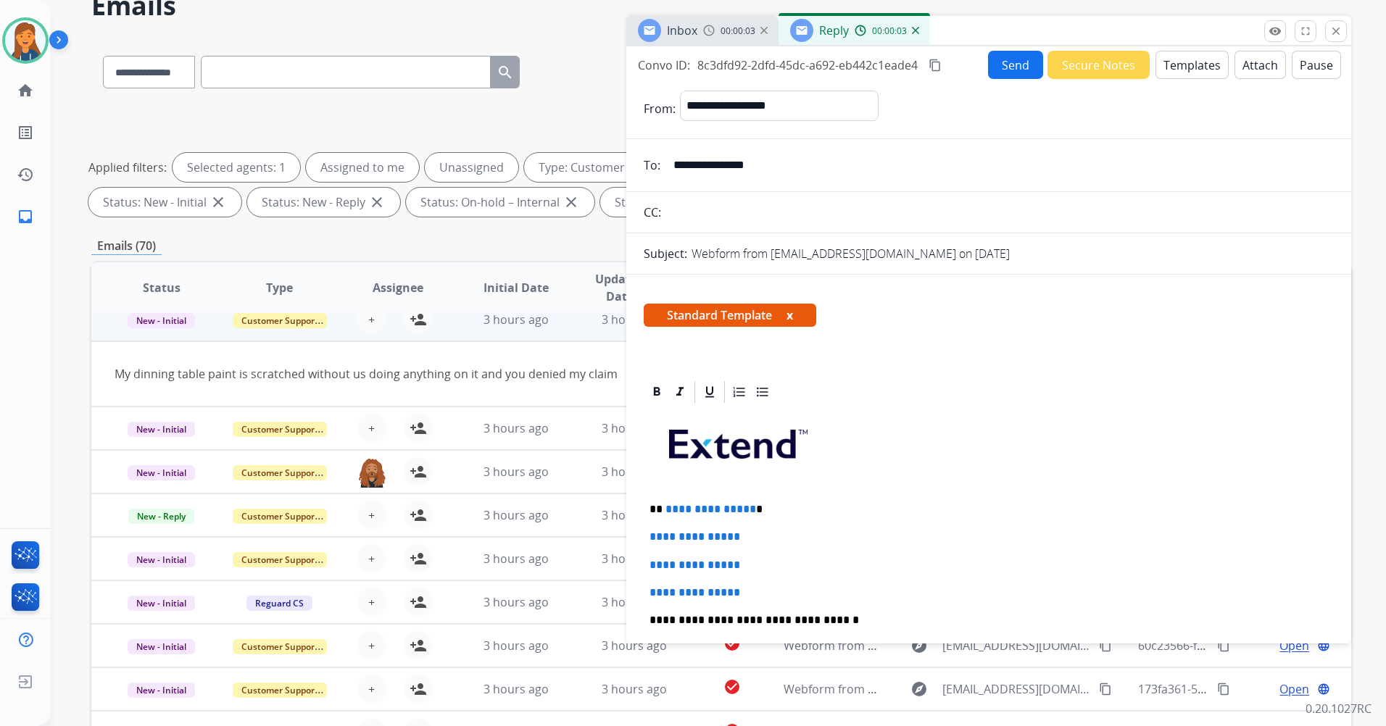
scroll to position [67, 0]
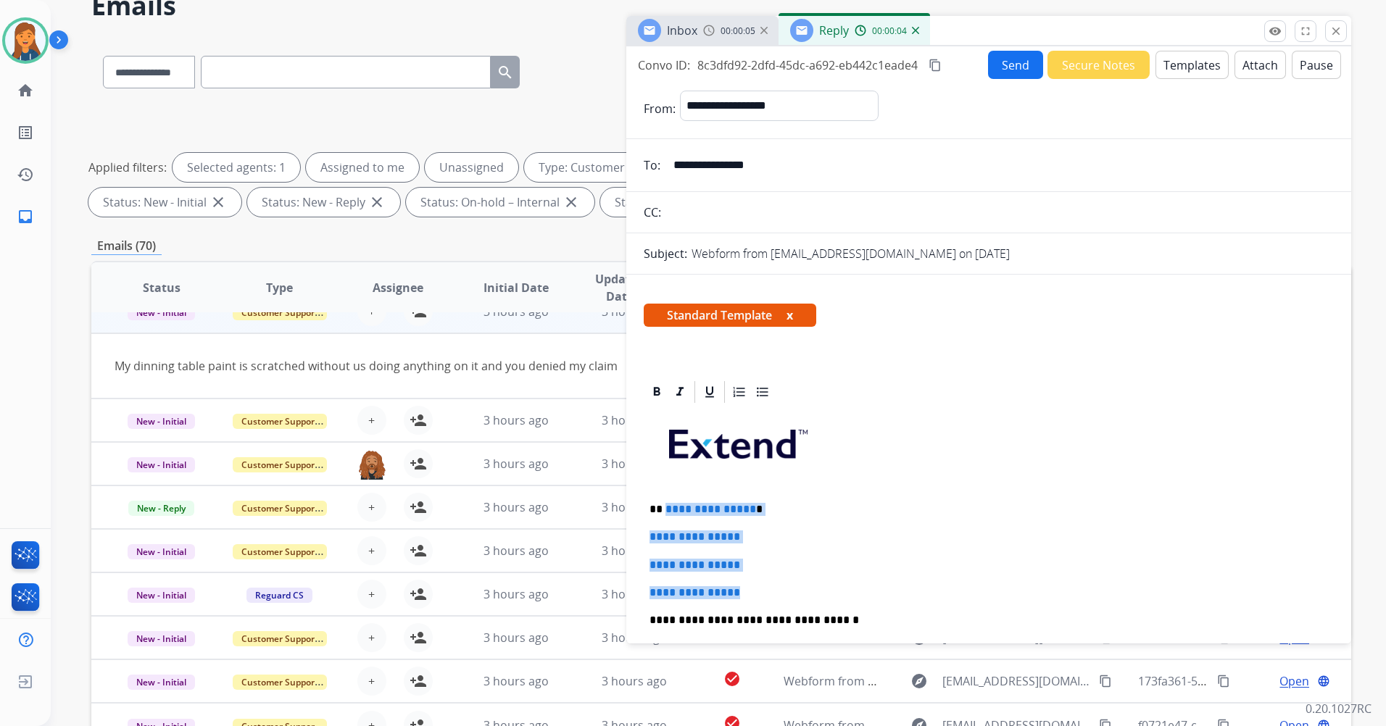
drag, startPoint x: 747, startPoint y: 588, endPoint x: 663, endPoint y: 497, distance: 123.7
click at [663, 497] on div "**********" at bounding box center [989, 654] width 690 height 499
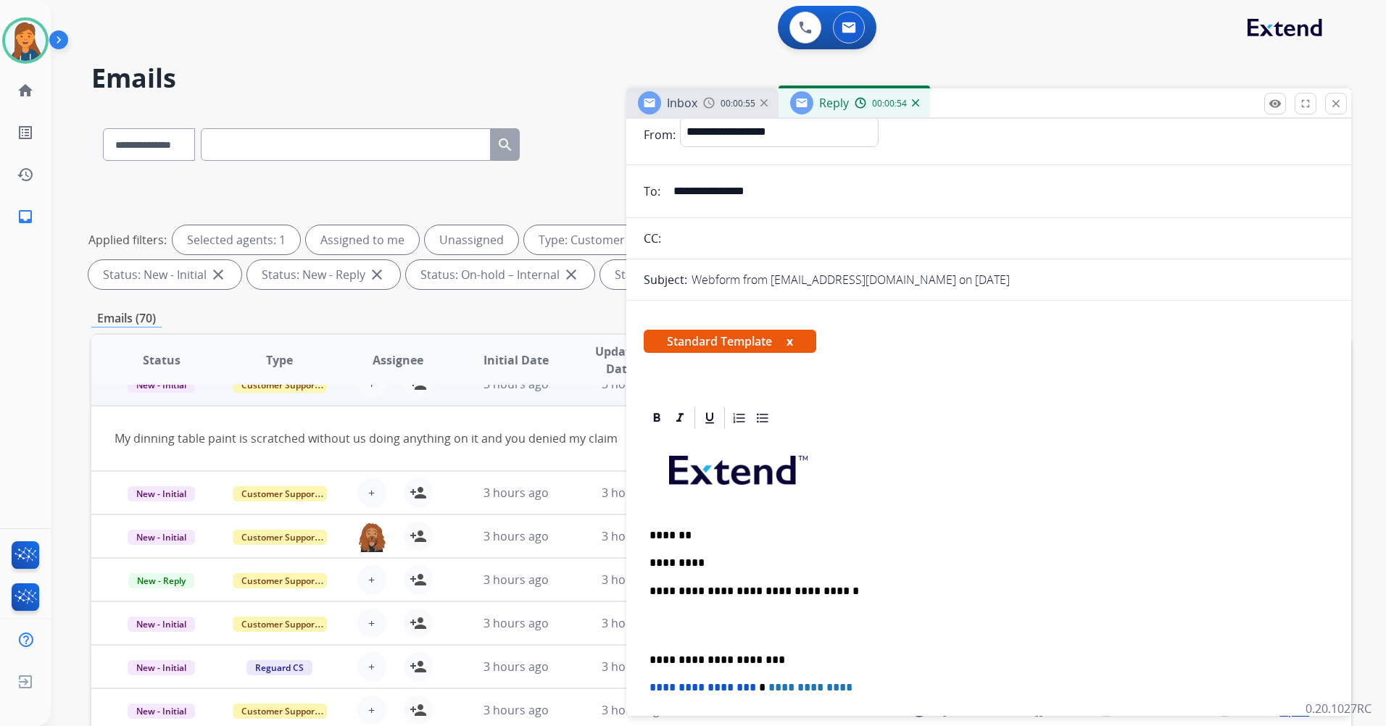
scroll to position [72, 0]
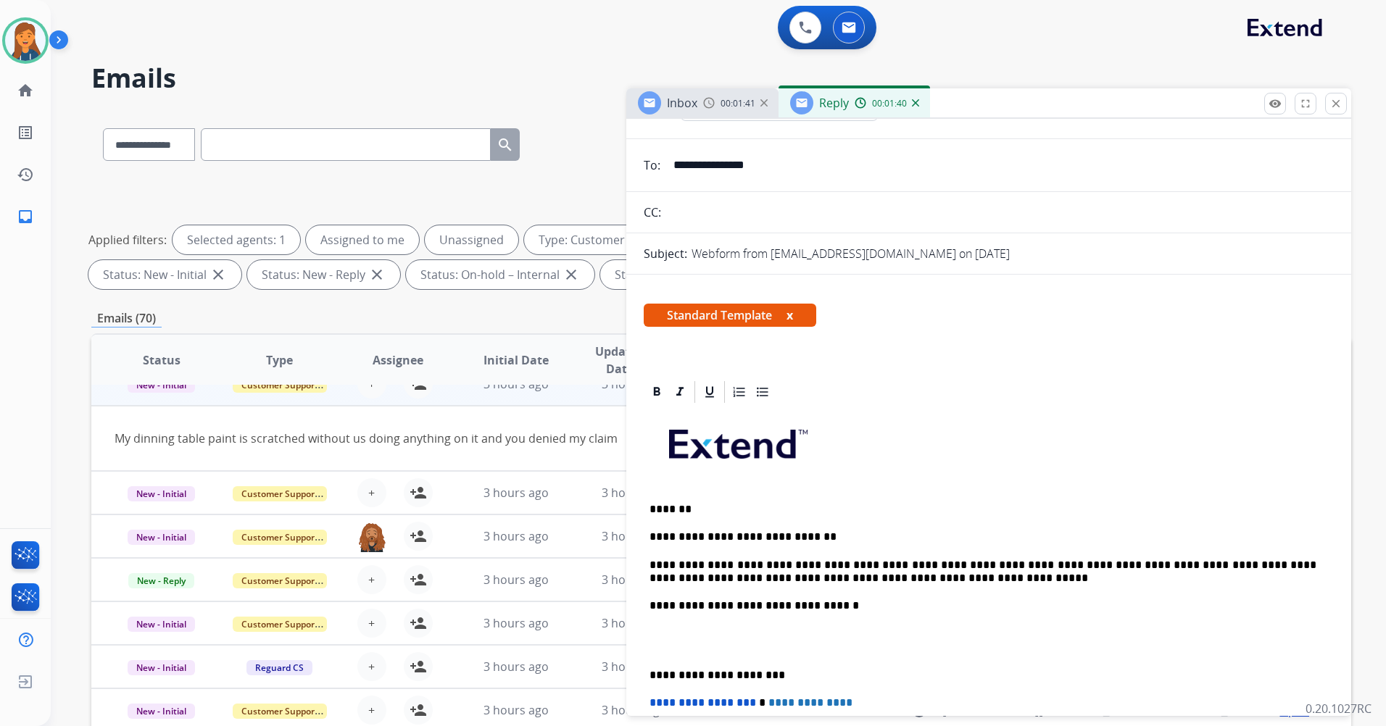
click at [868, 571] on p "**********" at bounding box center [983, 572] width 667 height 27
click at [861, 576] on p "**********" at bounding box center [983, 572] width 667 height 27
click at [646, 697] on div "**********" at bounding box center [989, 661] width 690 height 512
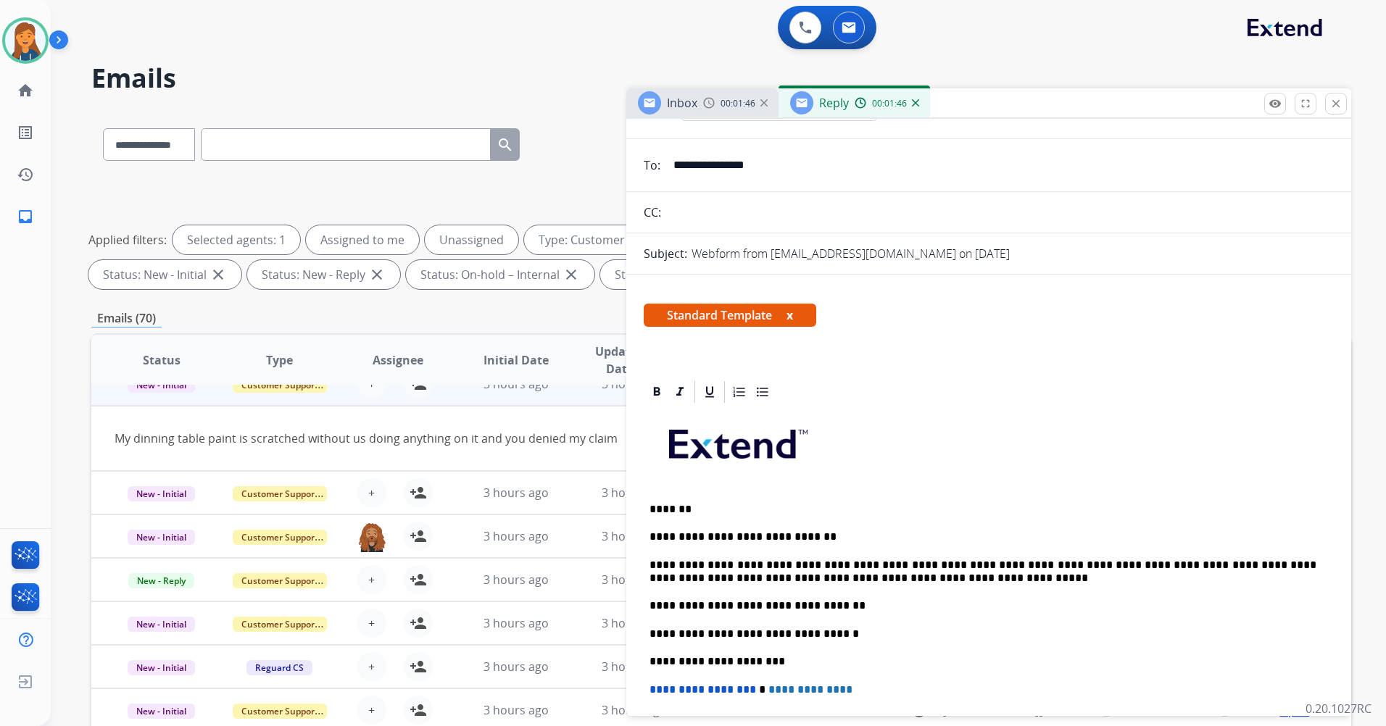
scroll to position [0, 0]
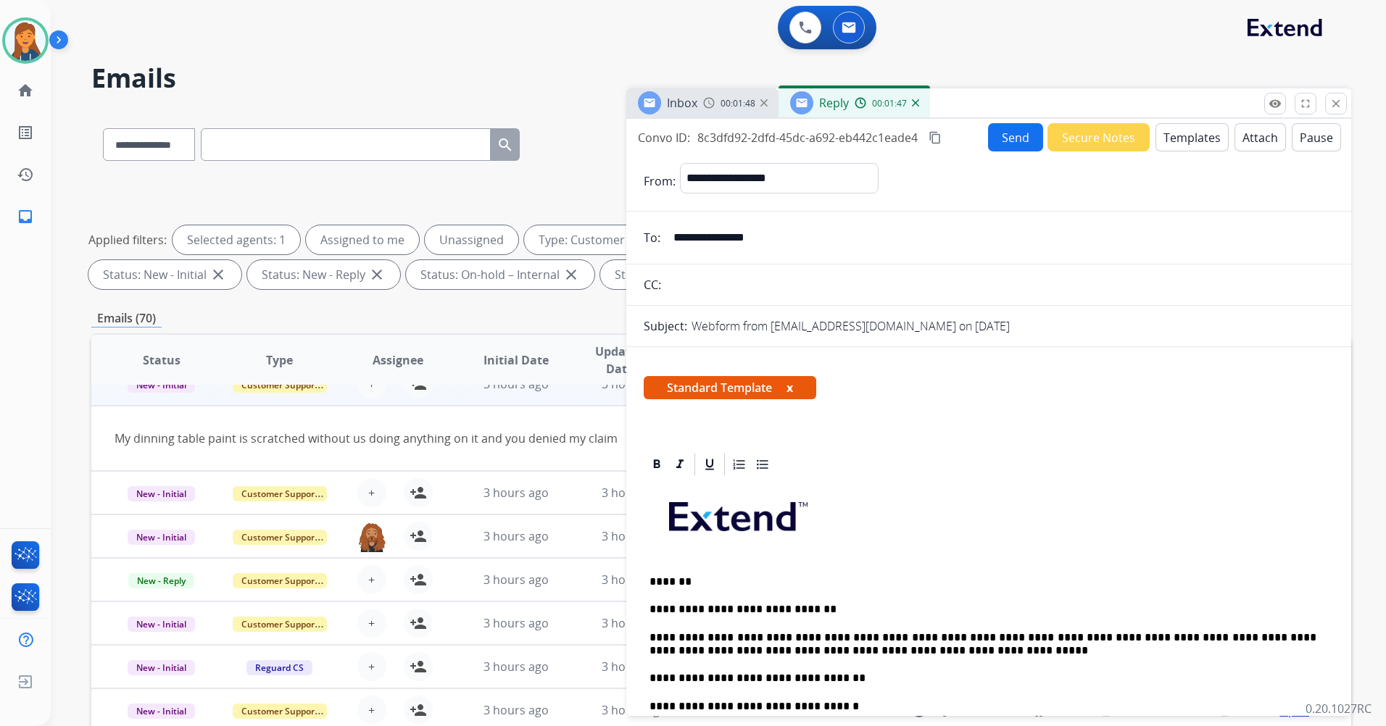
click at [933, 133] on mat-icon "content_copy" at bounding box center [935, 137] width 13 height 13
click at [995, 130] on button "Send" at bounding box center [1015, 137] width 55 height 28
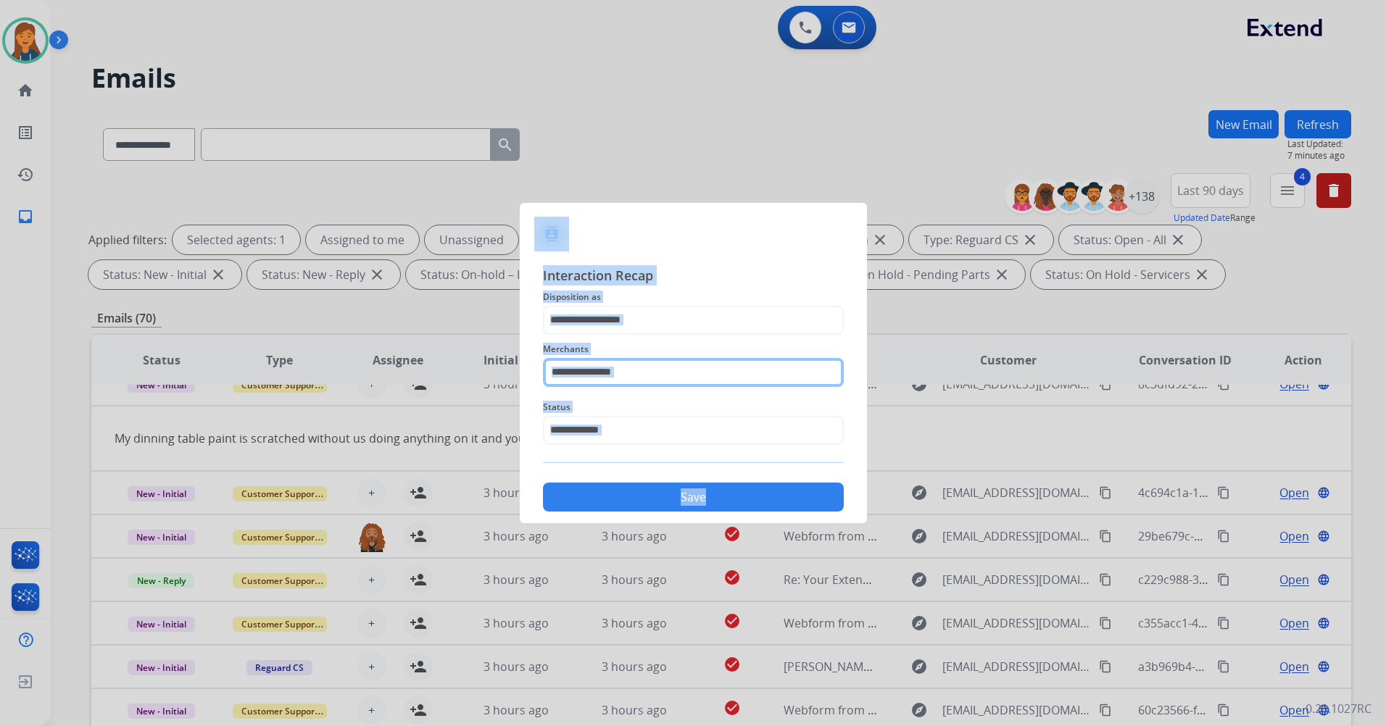
click at [702, 373] on input "text" at bounding box center [693, 372] width 301 height 29
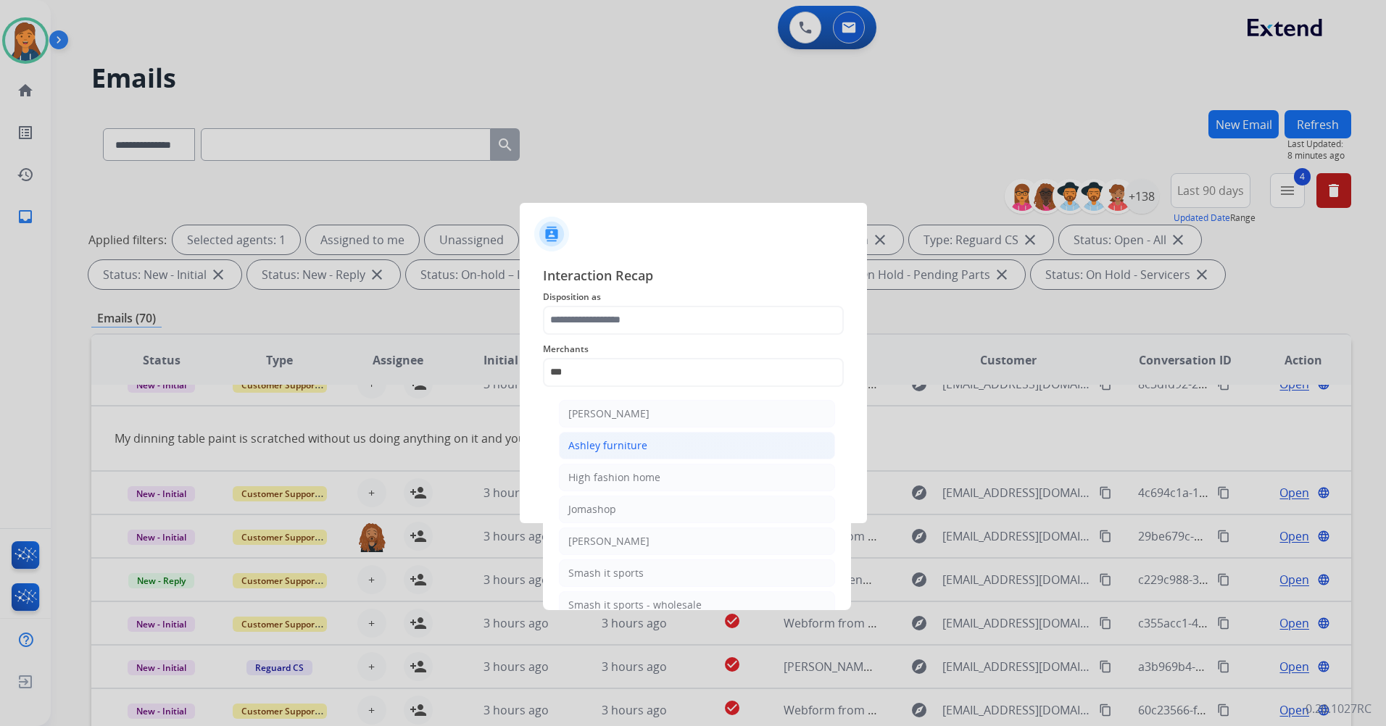
click at [677, 436] on li "Ashley furniture" at bounding box center [697, 446] width 276 height 28
type input "**********"
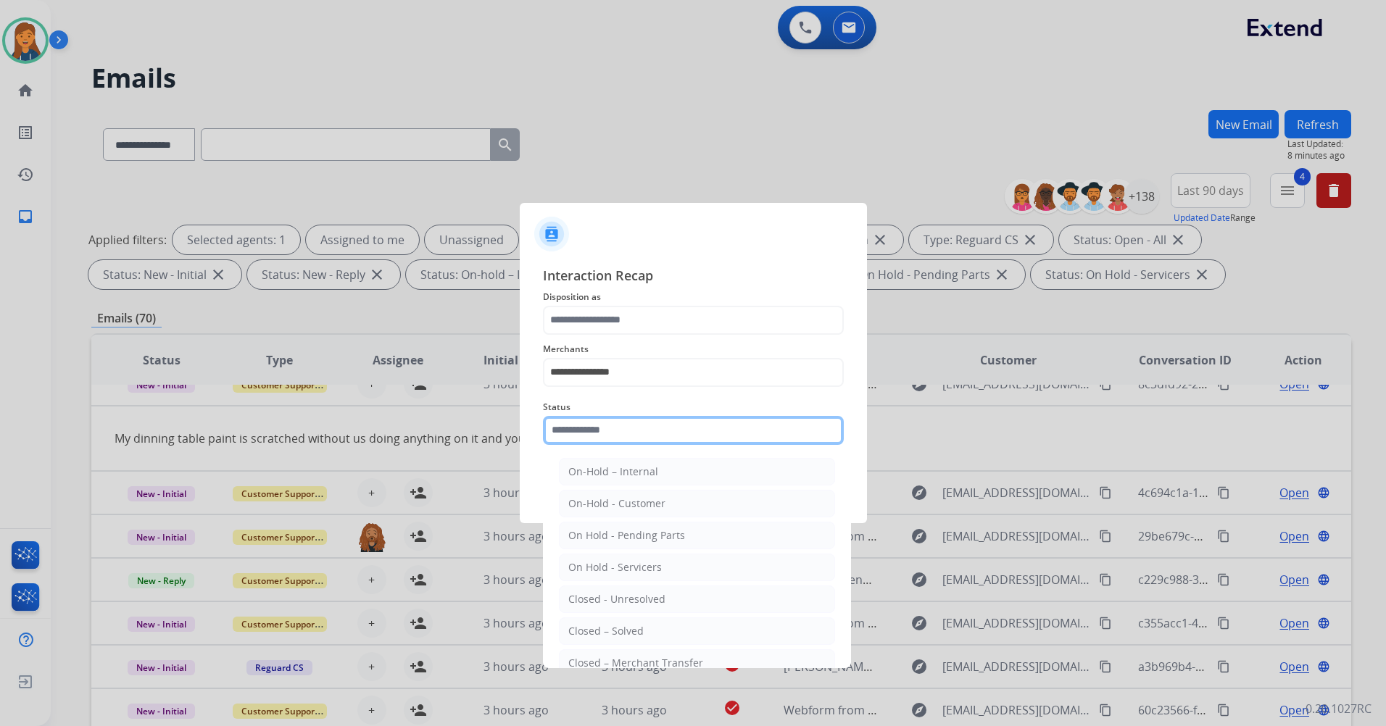
click at [677, 436] on input "text" at bounding box center [693, 430] width 301 height 29
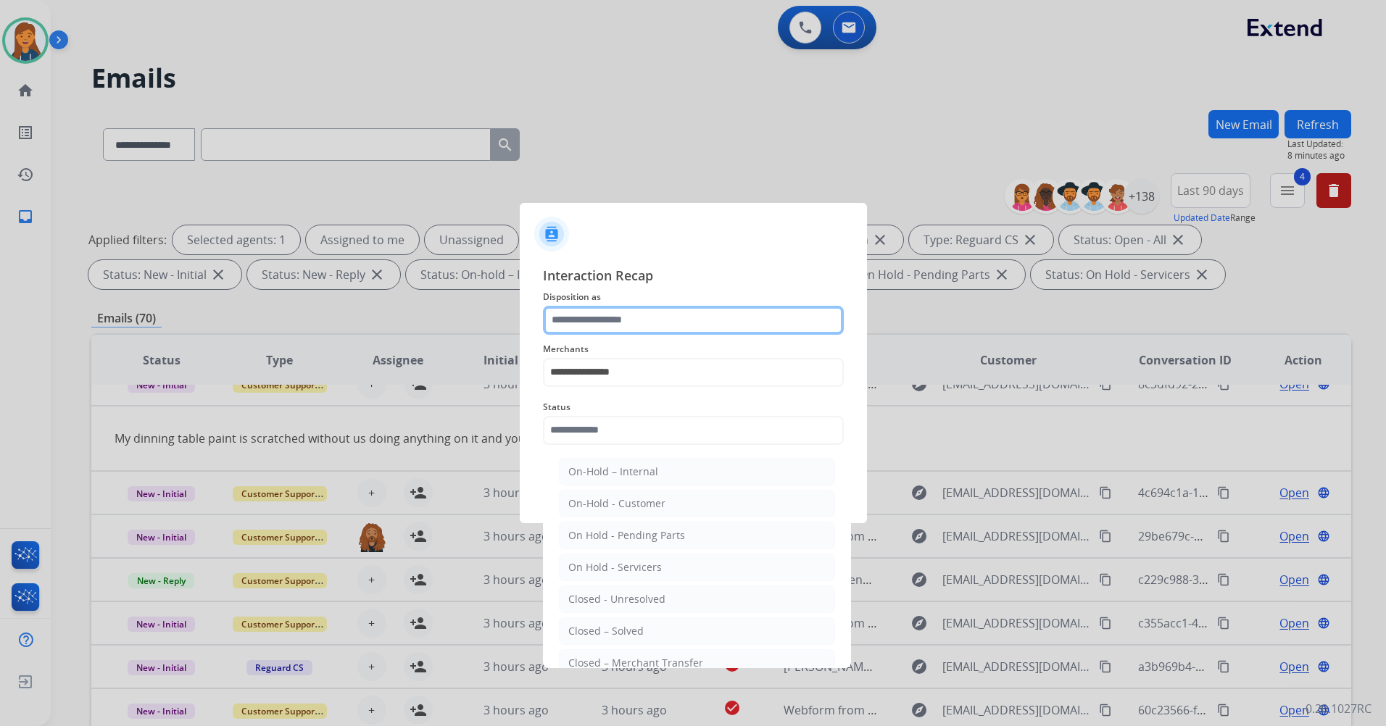
click at [665, 310] on input "text" at bounding box center [693, 320] width 301 height 29
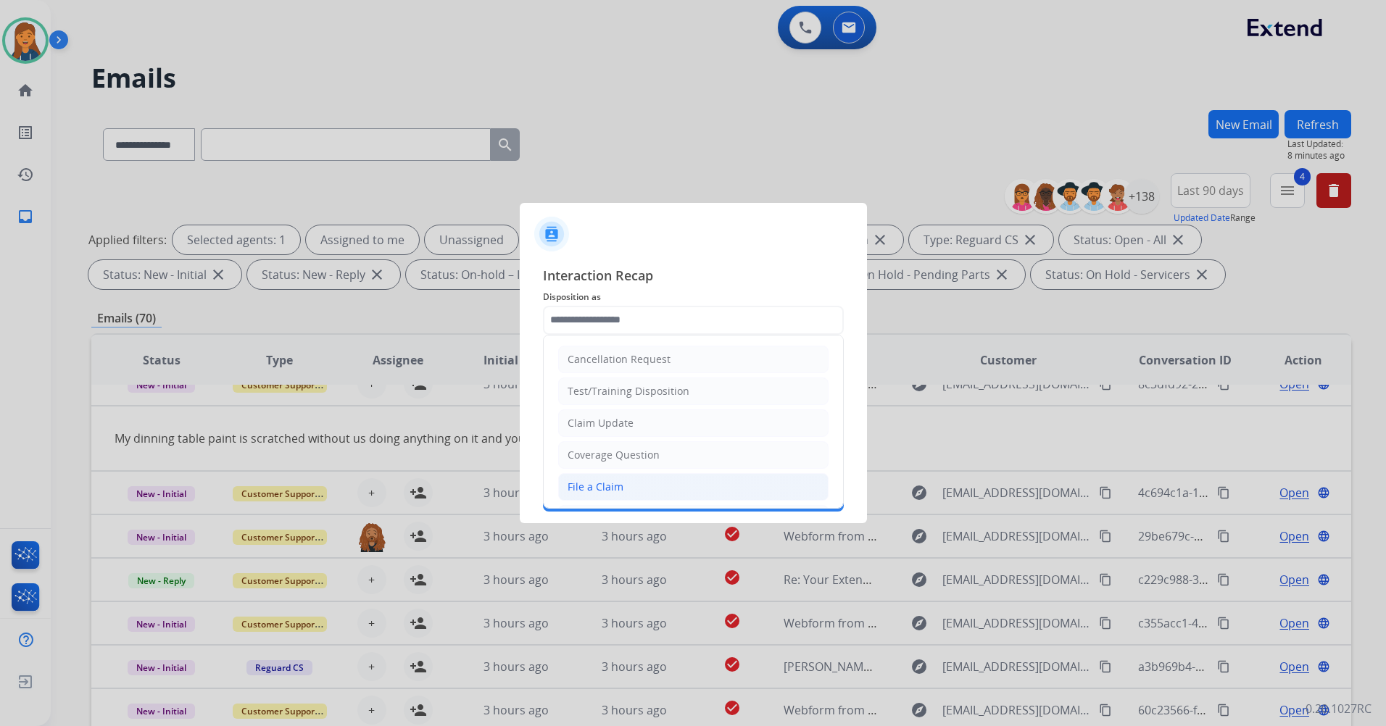
click at [630, 487] on li "File a Claim" at bounding box center [693, 487] width 270 height 28
type input "**********"
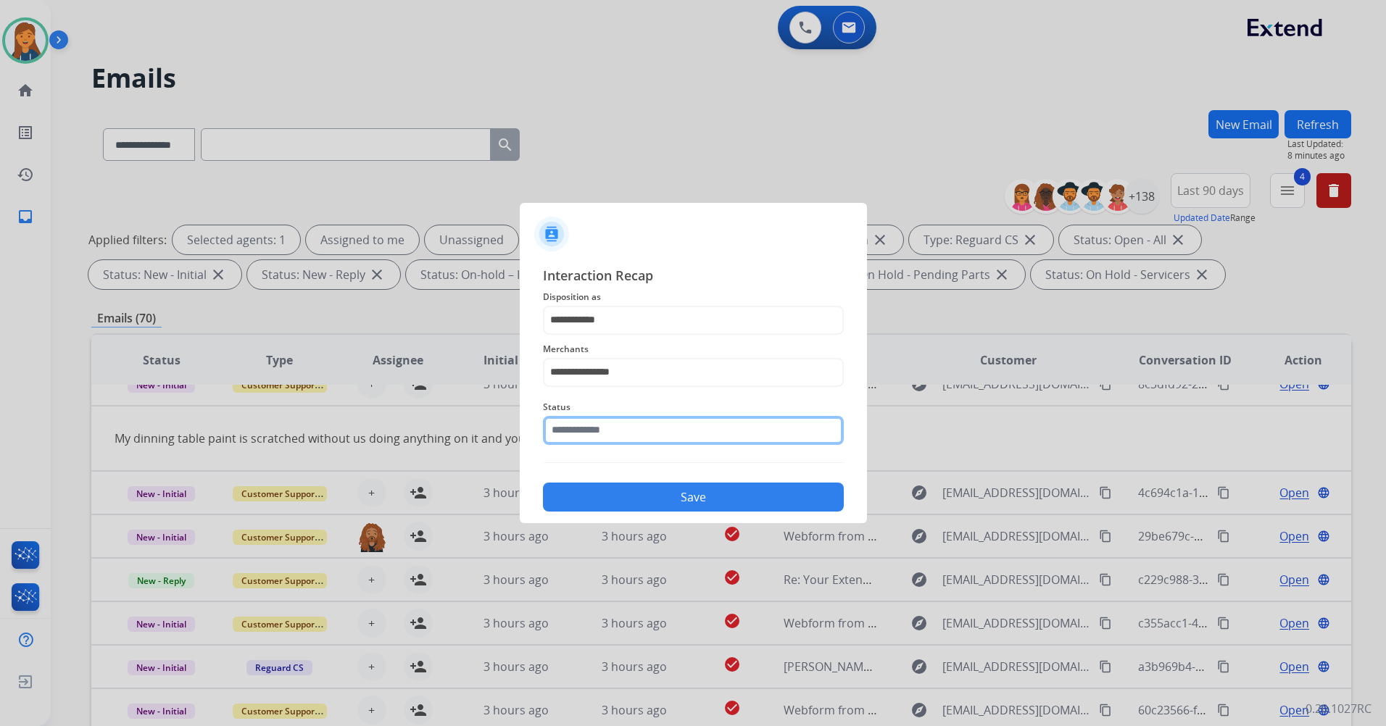
click at [649, 427] on input "text" at bounding box center [693, 430] width 301 height 29
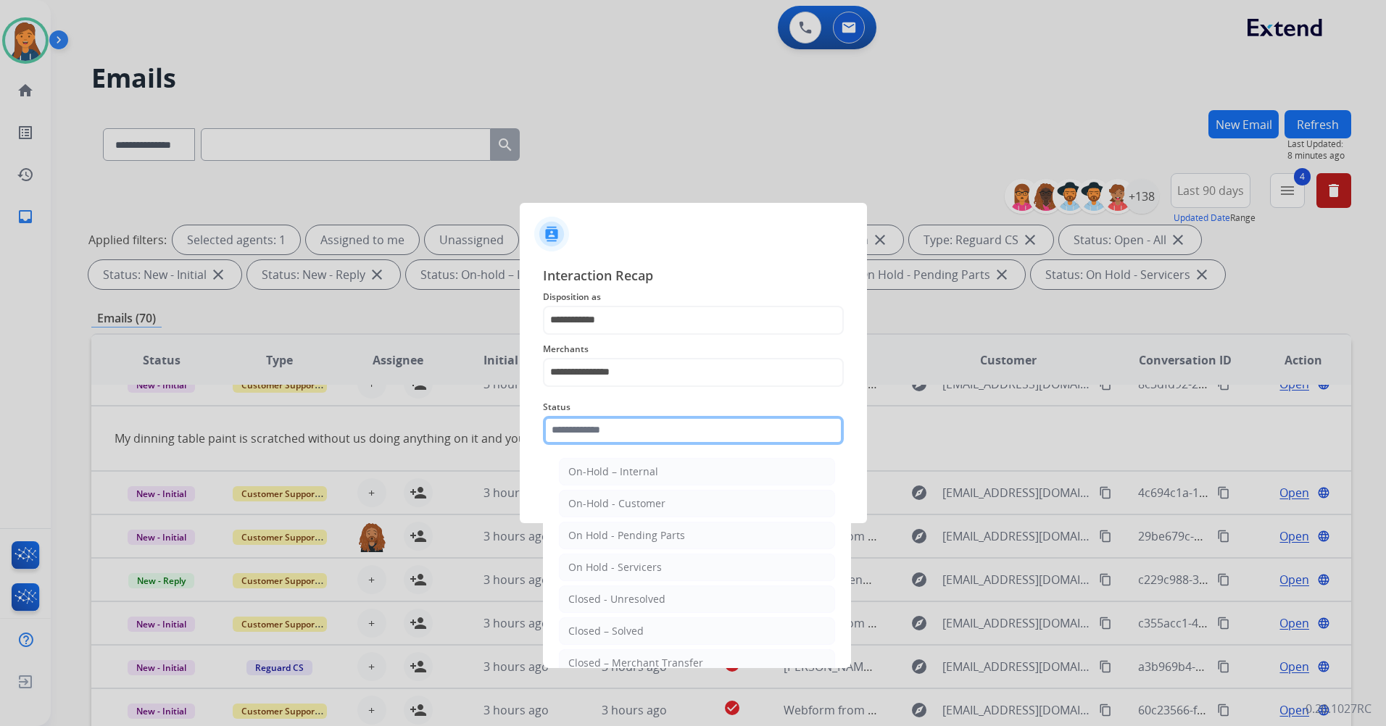
click at [649, 427] on input "text" at bounding box center [693, 430] width 301 height 29
click at [599, 633] on div "Closed – Solved" at bounding box center [605, 631] width 75 height 14
type input "**********"
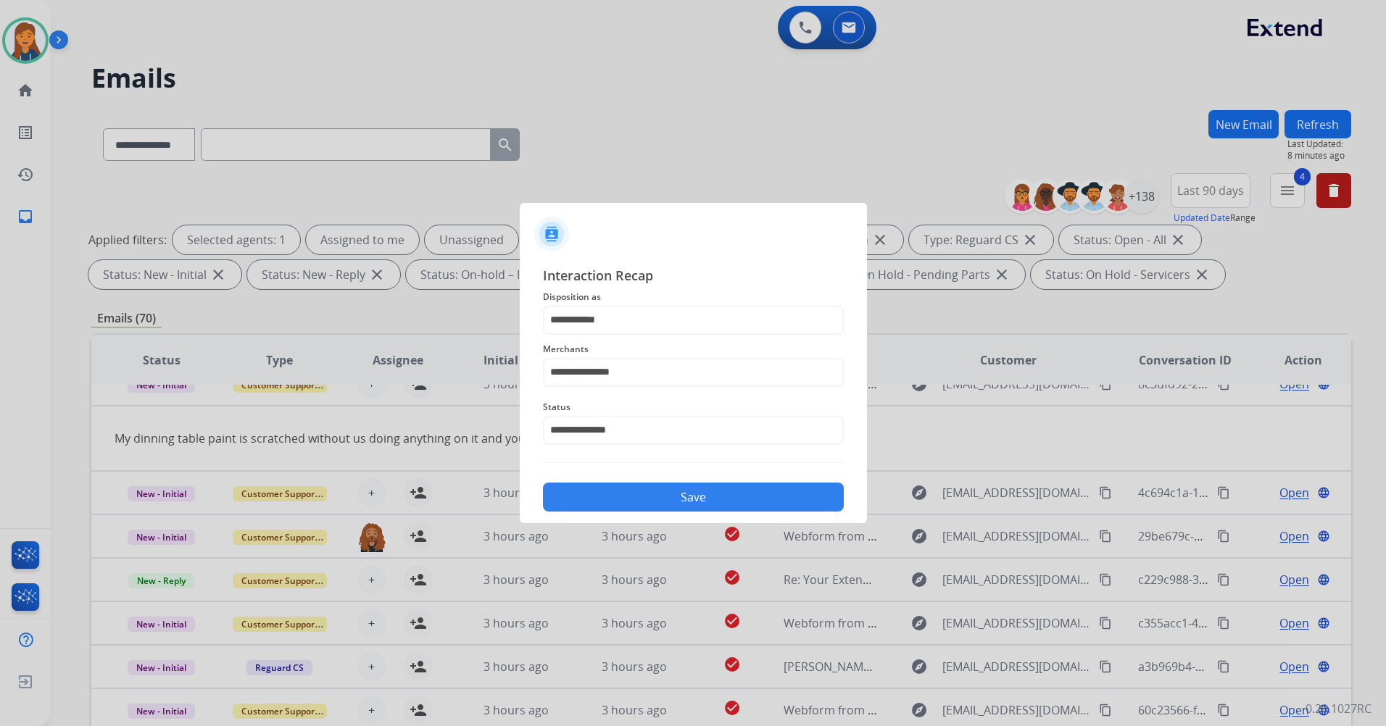
click at [615, 497] on button "Save" at bounding box center [693, 497] width 301 height 29
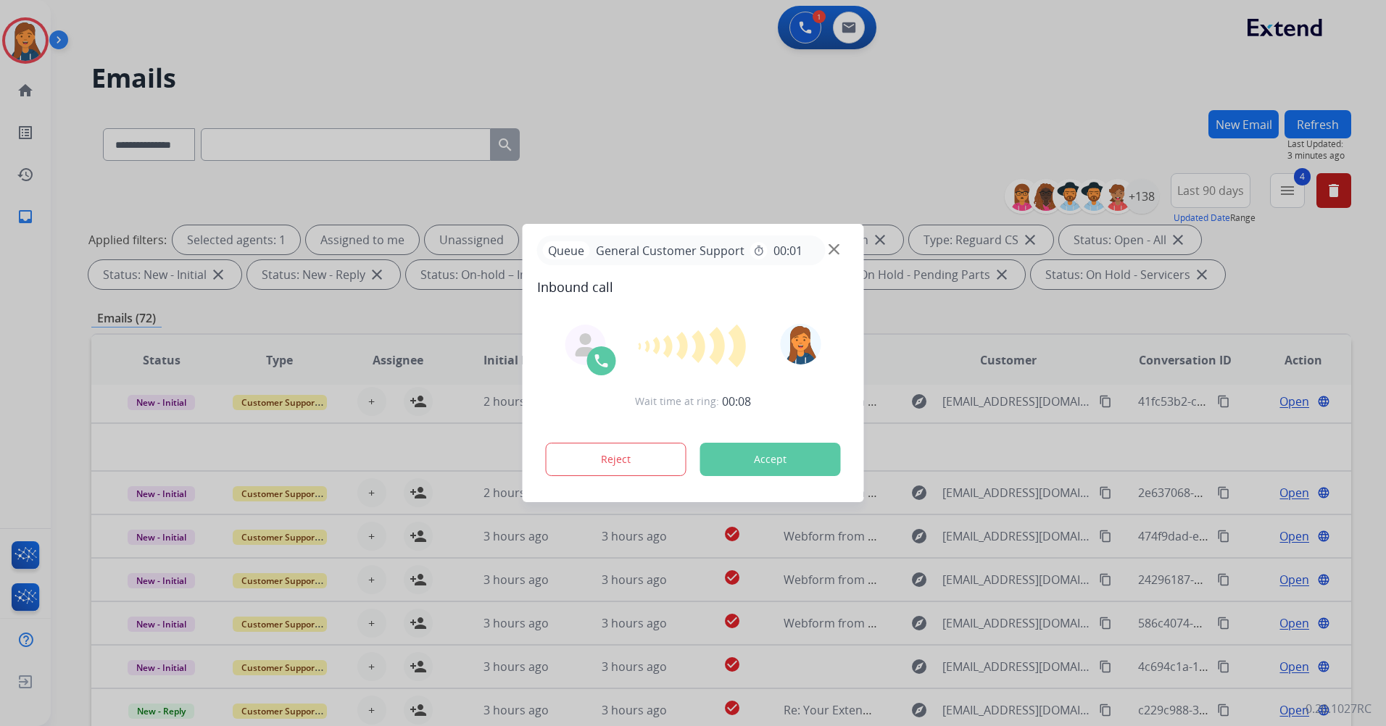
scroll to position [49, 0]
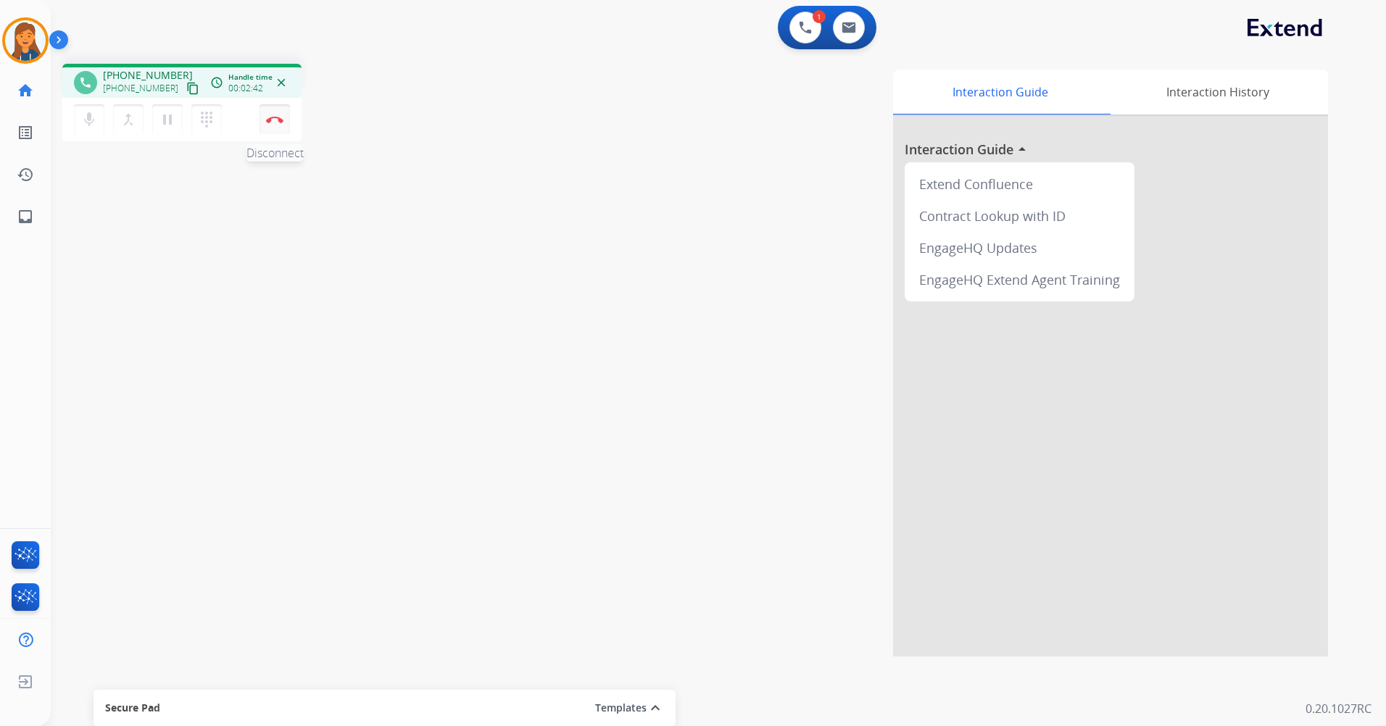
click at [273, 120] on img at bounding box center [274, 119] width 17 height 7
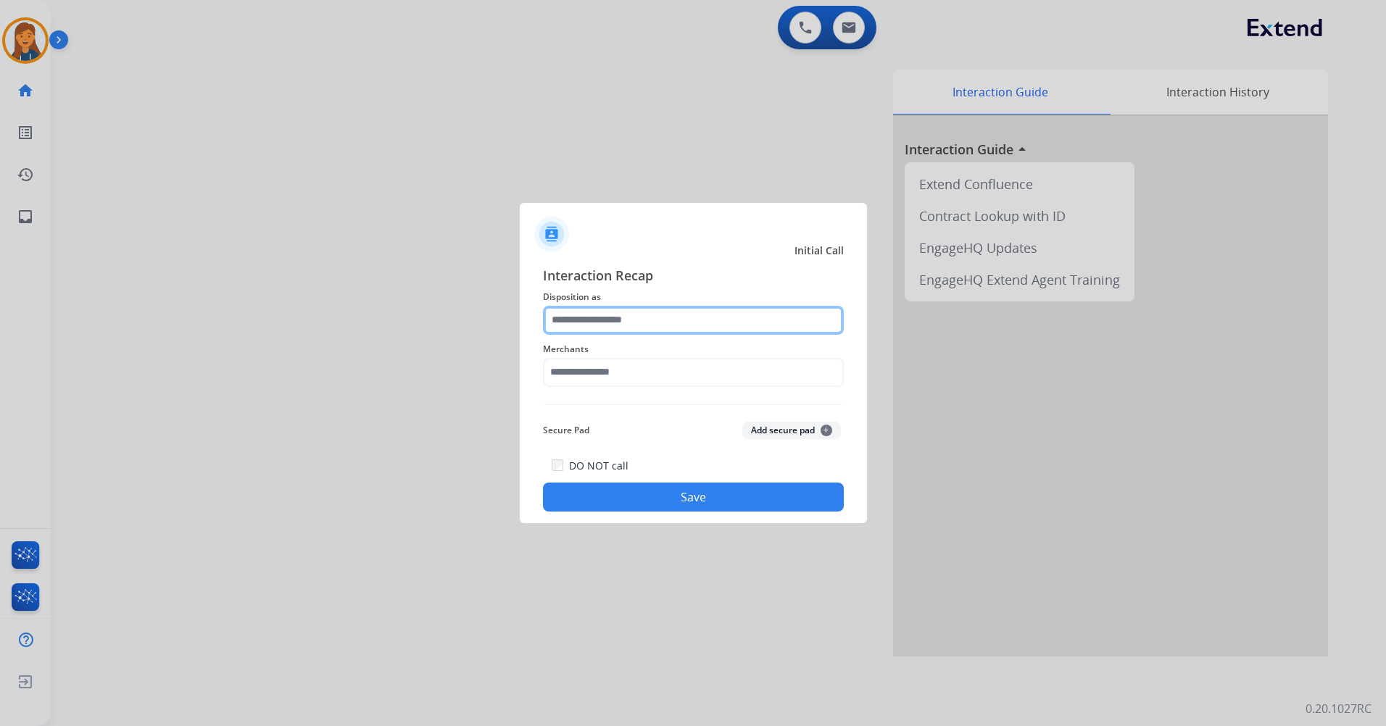
click at [622, 326] on input "text" at bounding box center [693, 320] width 301 height 29
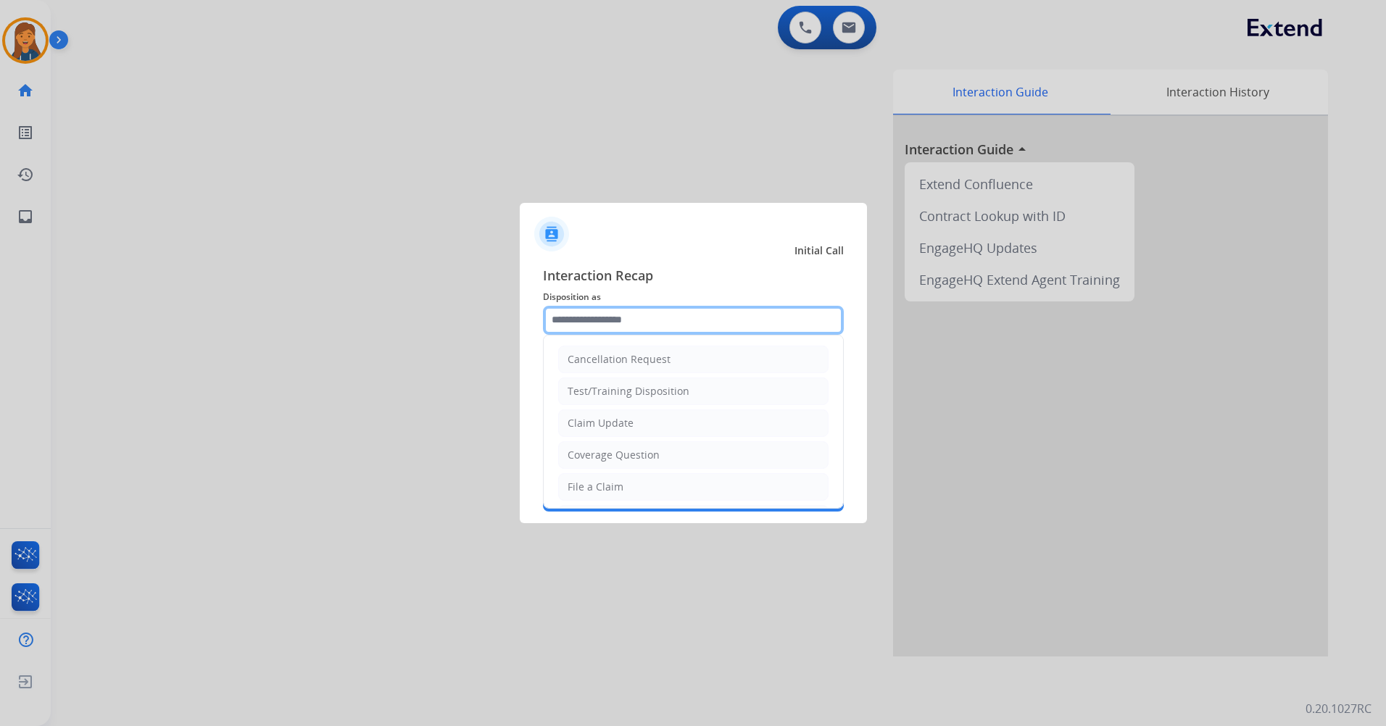
scroll to position [226, 0]
click at [610, 440] on li "Other" at bounding box center [693, 453] width 270 height 28
type input "*****"
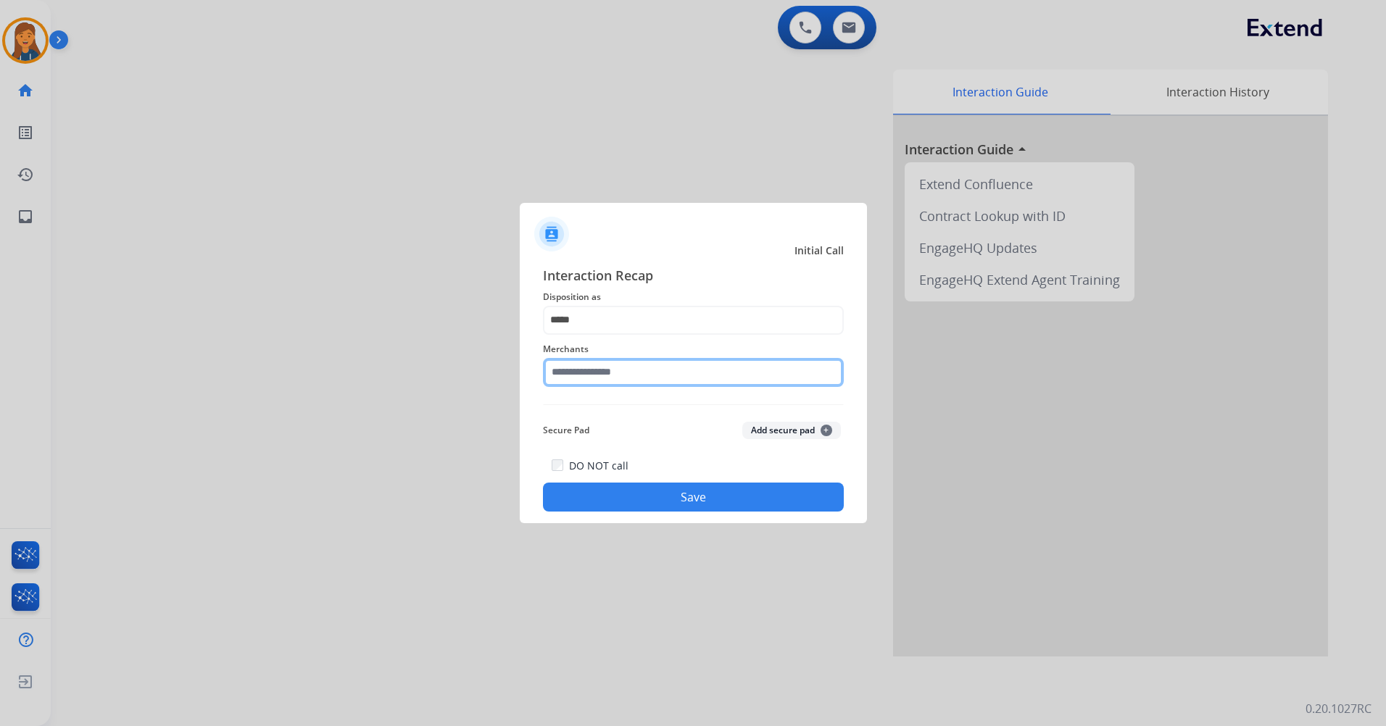
click at [602, 378] on input "text" at bounding box center [693, 372] width 301 height 29
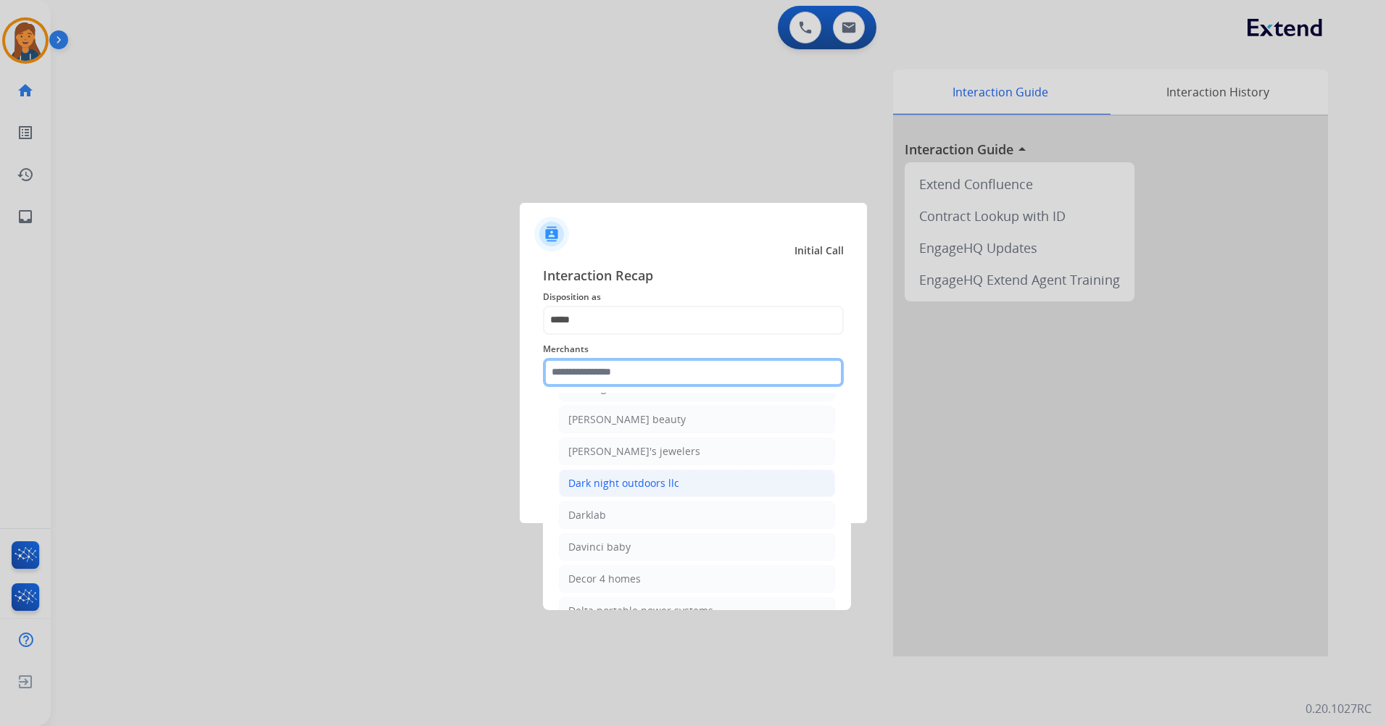
scroll to position [6886, 0]
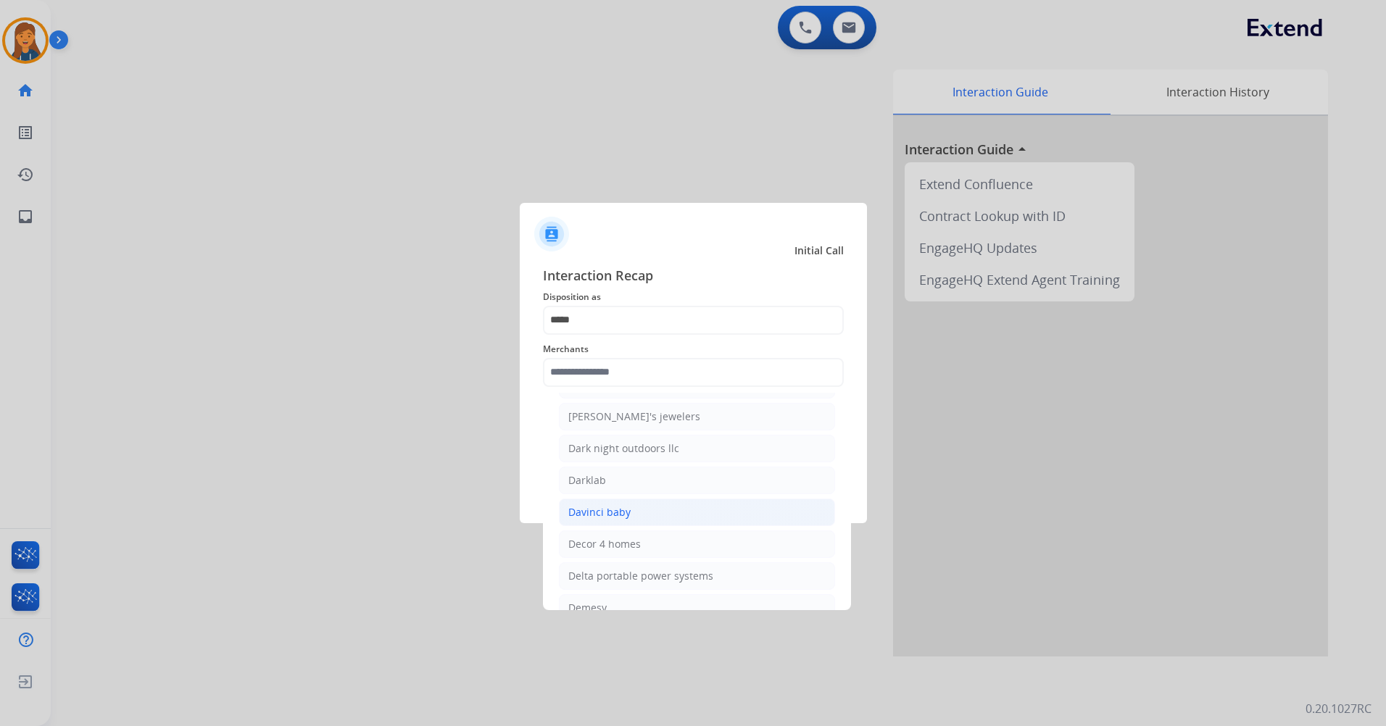
click at [627, 508] on div "Davinci baby" at bounding box center [599, 512] width 62 height 14
type input "**********"
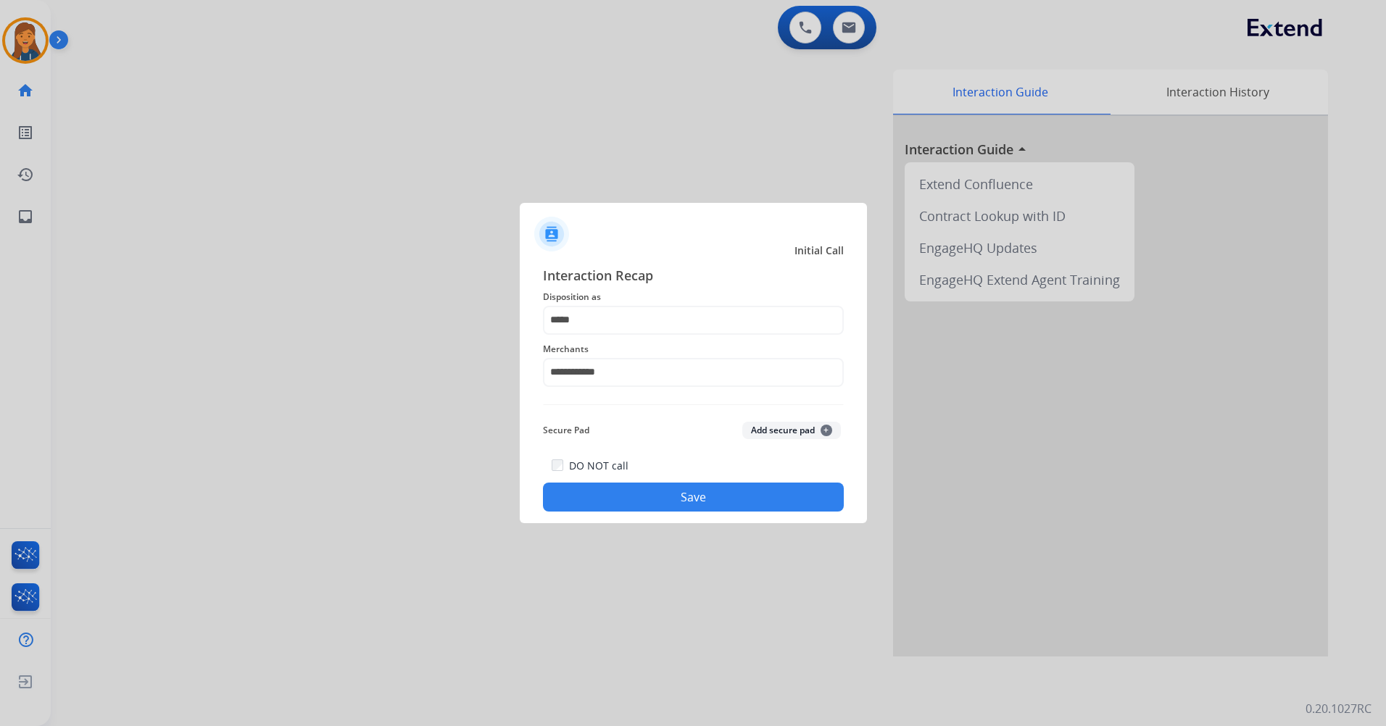
click at [626, 494] on button "Save" at bounding box center [693, 497] width 301 height 29
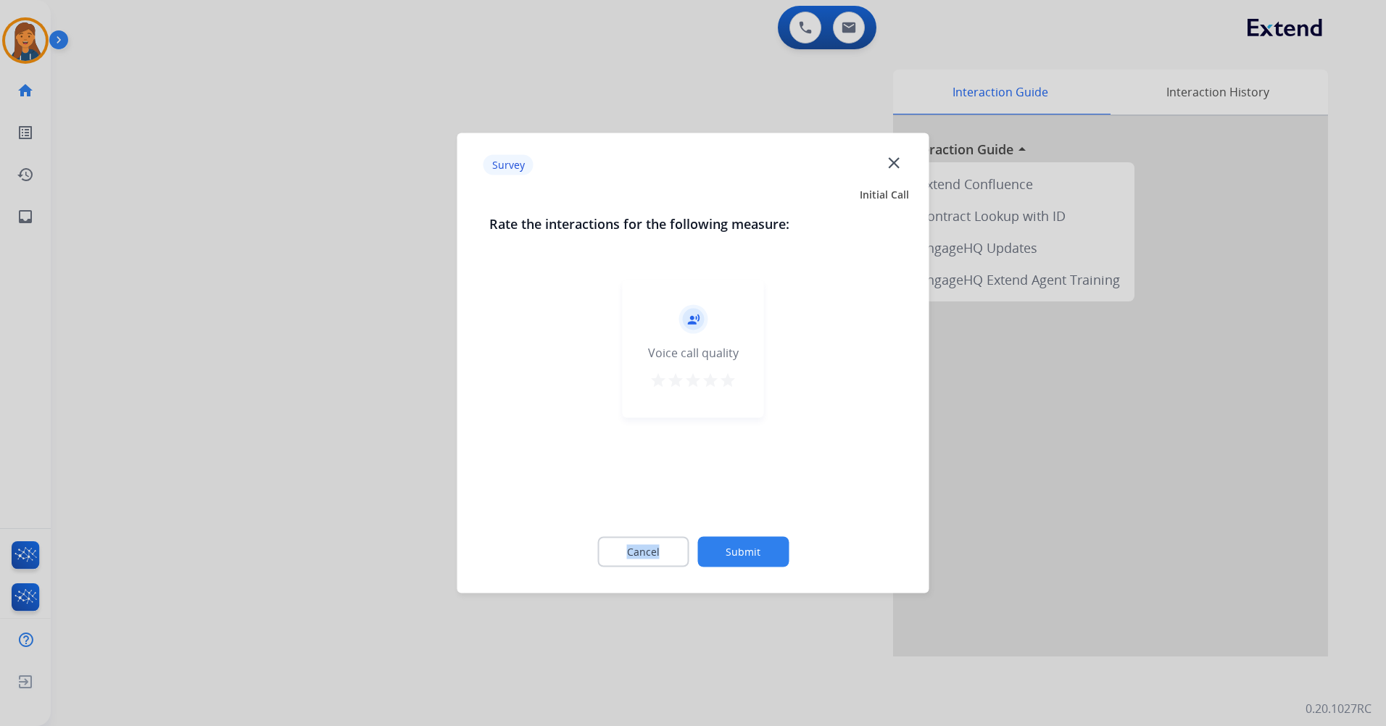
click at [626, 494] on div "record_voice_over Voice call quality star star star star star" at bounding box center [693, 394] width 408 height 251
drag, startPoint x: 626, startPoint y: 494, endPoint x: 712, endPoint y: 506, distance: 86.4
click at [712, 506] on div "record_voice_over Voice call quality star star star star star" at bounding box center [693, 394] width 408 height 251
click at [726, 383] on mat-icon "star" at bounding box center [727, 380] width 17 height 17
click at [731, 555] on button "Submit" at bounding box center [742, 552] width 91 height 30
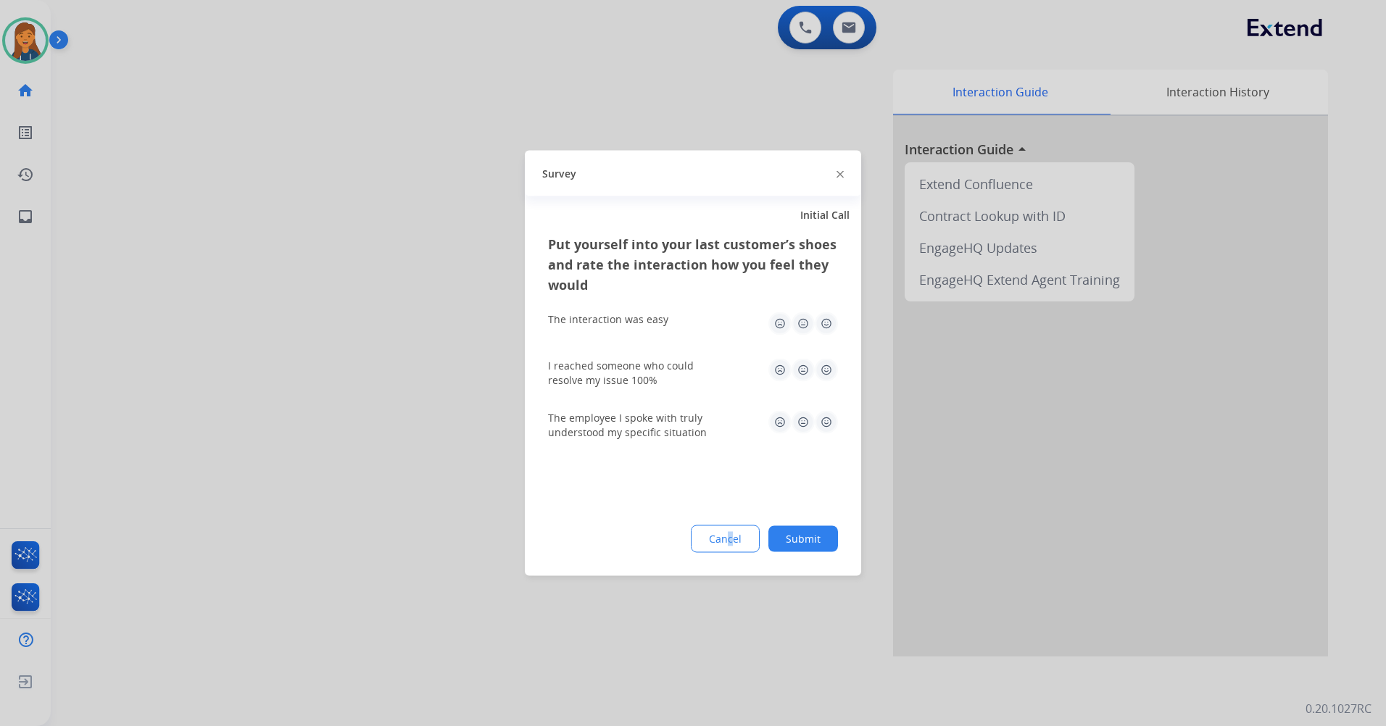
click at [734, 556] on div "Put yourself into your last customer’s shoes and rate the interaction how you f…" at bounding box center [693, 405] width 336 height 342
drag, startPoint x: 734, startPoint y: 556, endPoint x: 832, endPoint y: 330, distance: 246.4
click at [832, 330] on img at bounding box center [826, 323] width 23 height 23
click at [818, 368] on img at bounding box center [826, 370] width 23 height 23
click at [813, 436] on div "The employee I spoke with truly understood my specific situation" at bounding box center [693, 425] width 290 height 29
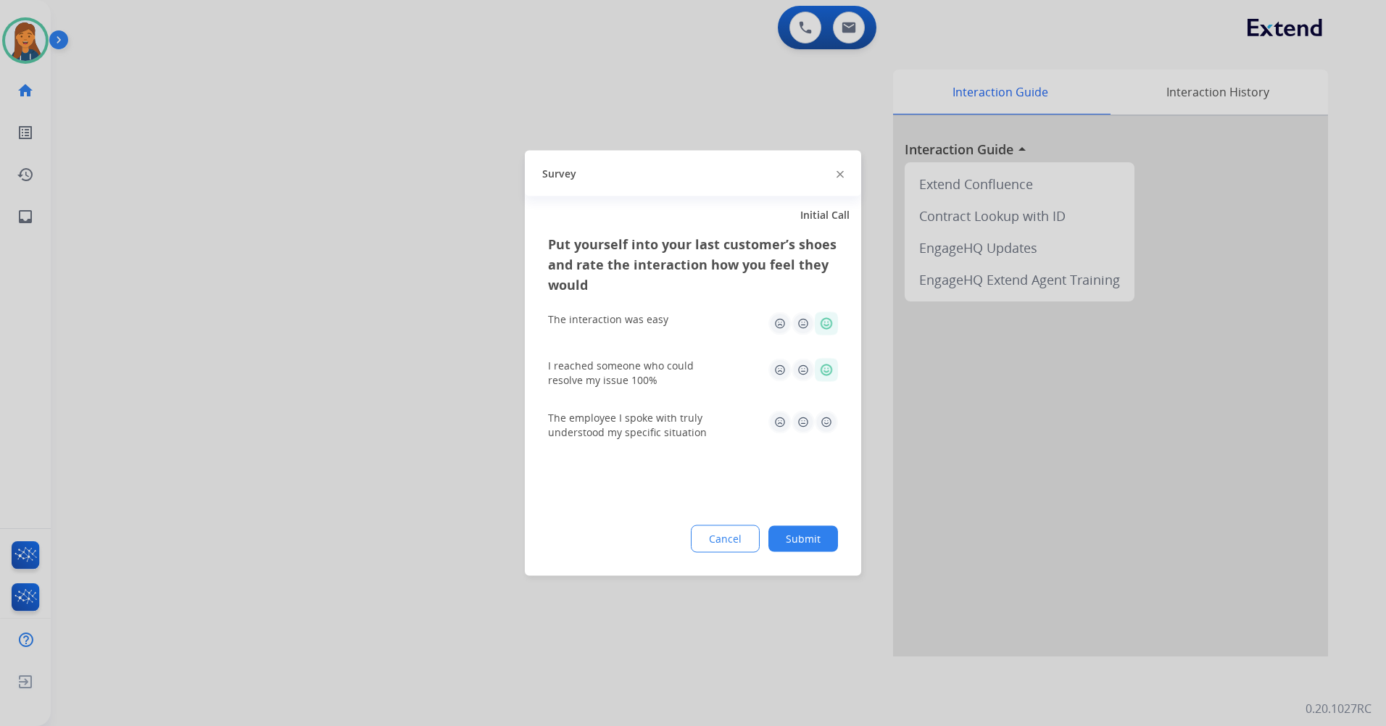
click at [813, 436] on div "The employee I spoke with truly understood my specific situation" at bounding box center [693, 425] width 290 height 29
drag, startPoint x: 813, startPoint y: 436, endPoint x: 802, endPoint y: 458, distance: 25.0
click at [803, 458] on div "Put yourself into your last customer’s shoes and rate the interaction how you f…" at bounding box center [693, 405] width 336 height 342
click at [804, 469] on div "Put yourself into your last customer’s shoes and rate the interaction how you f…" at bounding box center [693, 405] width 336 height 342
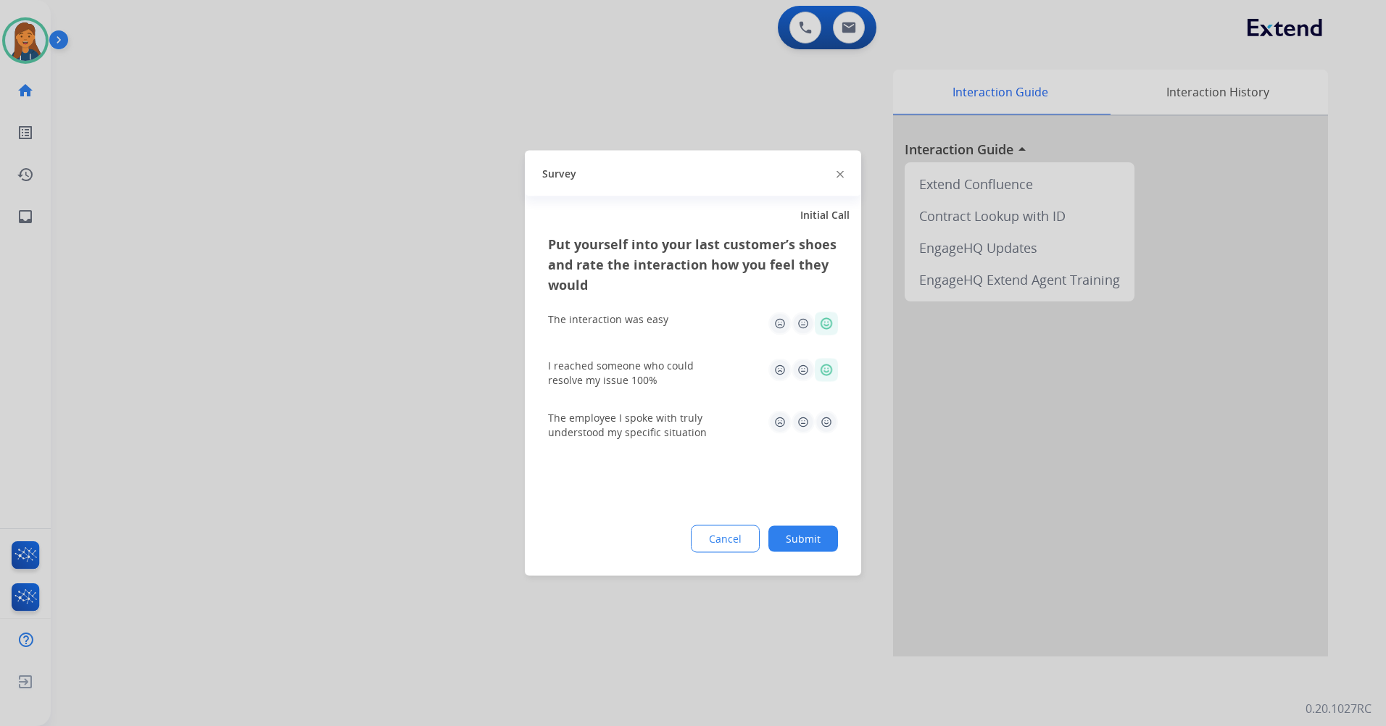
click at [625, 476] on div "Put yourself into your last customer’s shoes and rate the interaction how you f…" at bounding box center [693, 405] width 336 height 342
click at [829, 416] on img at bounding box center [826, 422] width 23 height 23
click at [804, 541] on button "Submit" at bounding box center [803, 539] width 70 height 26
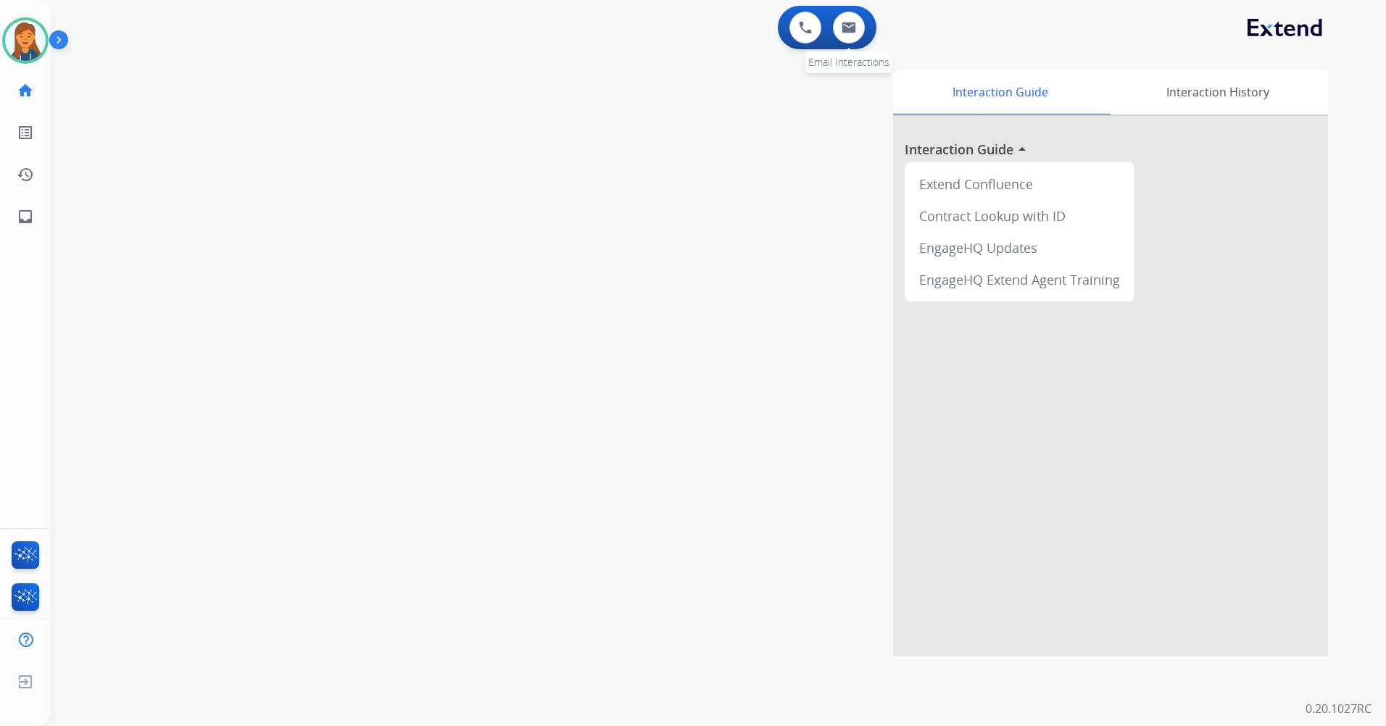
click at [865, 25] on div "0 Email Interactions" at bounding box center [848, 28] width 43 height 32
click at [845, 36] on button at bounding box center [849, 28] width 32 height 32
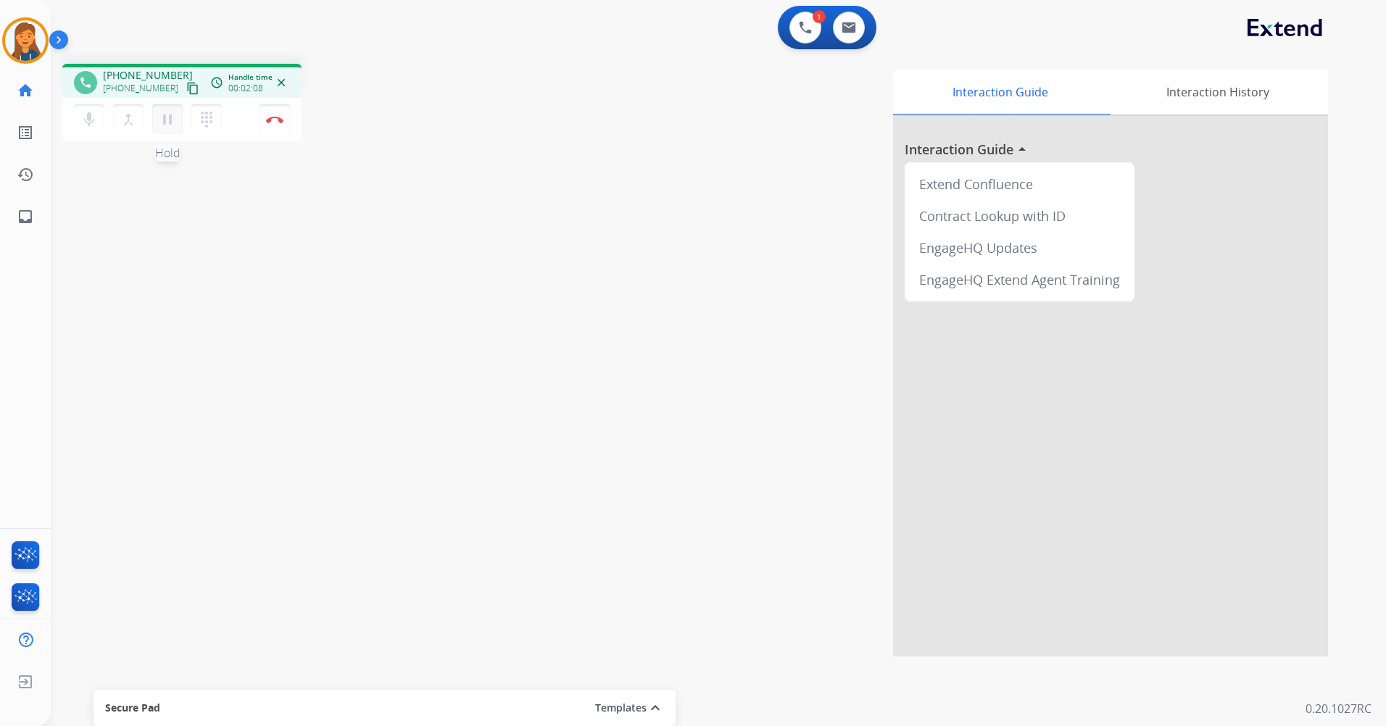
click at [170, 122] on mat-icon "pause" at bounding box center [167, 119] width 17 height 17
click at [174, 111] on mat-icon "play_arrow" at bounding box center [167, 119] width 17 height 17
click at [852, 28] on img at bounding box center [849, 28] width 14 height 12
select select "**********"
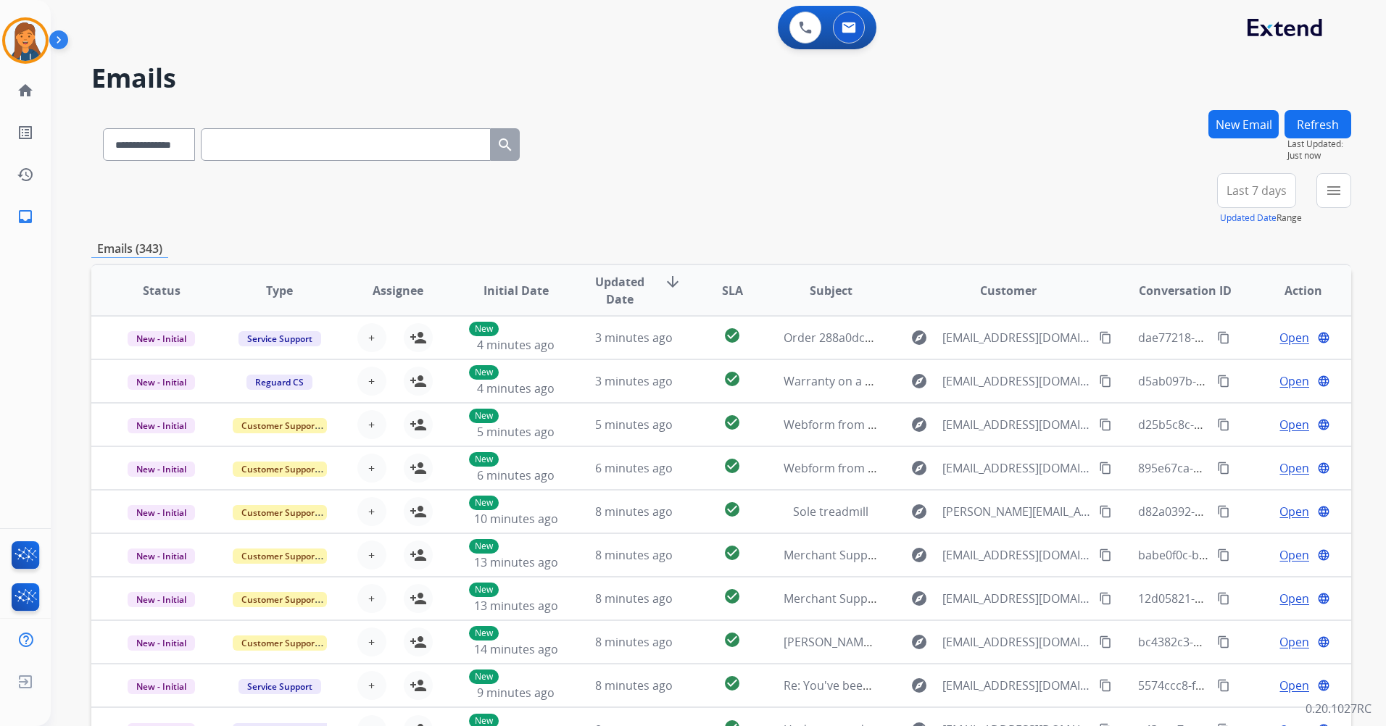
click at [1255, 125] on button "New Email" at bounding box center [1243, 124] width 70 height 28
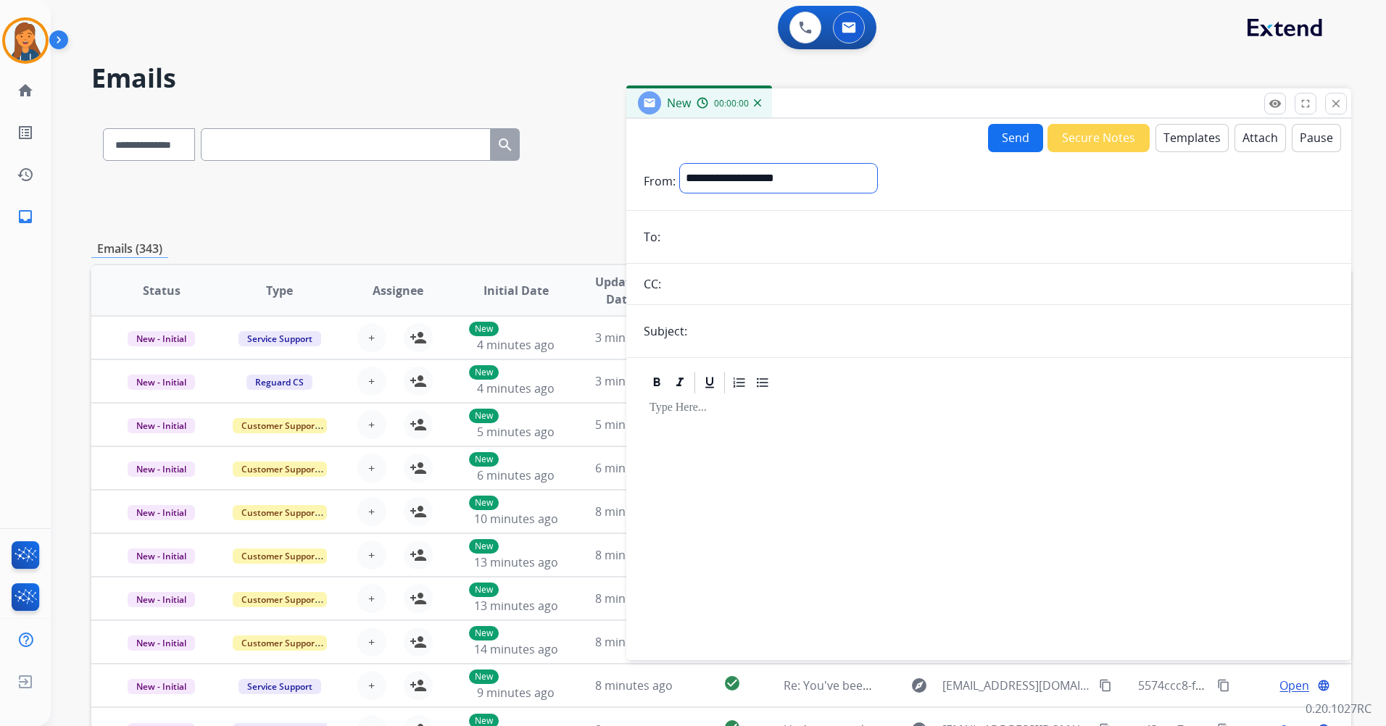
click at [739, 185] on select "**********" at bounding box center [778, 178] width 197 height 29
click at [800, 28] on img at bounding box center [805, 27] width 13 height 13
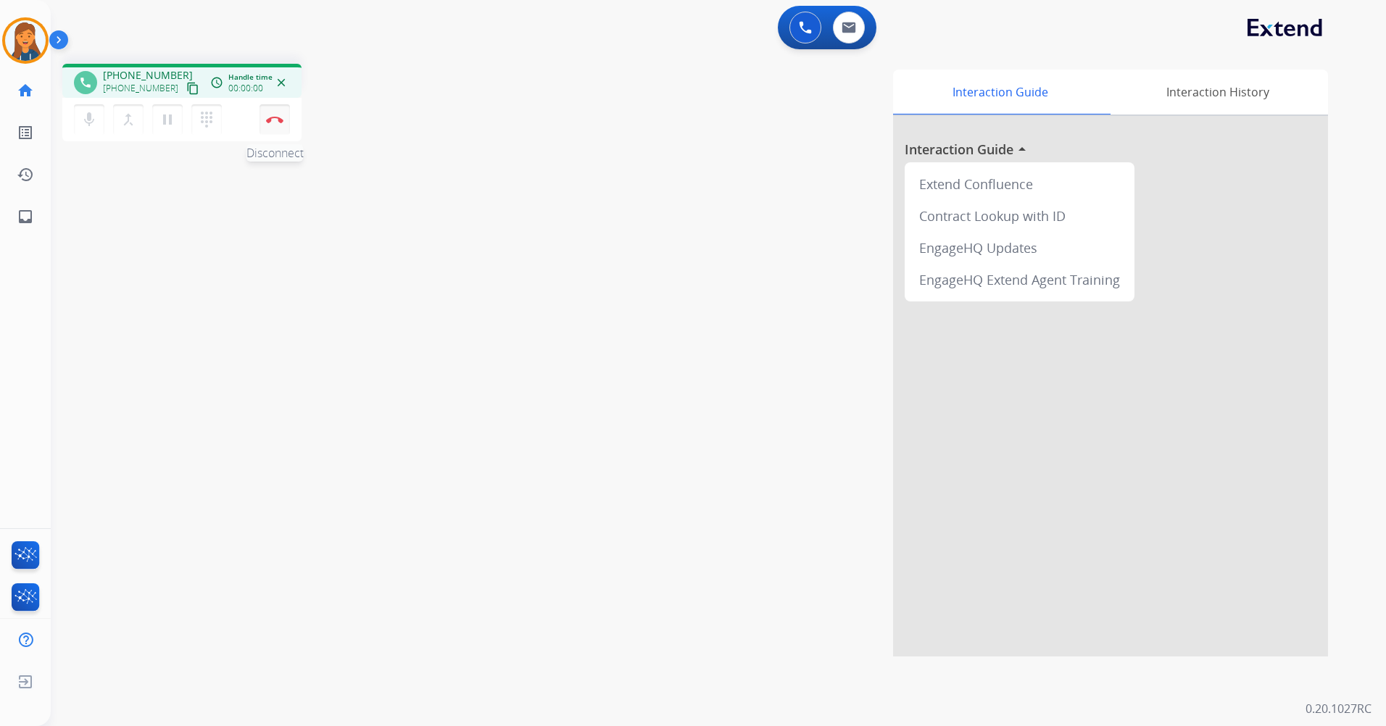
click at [277, 117] on img at bounding box center [274, 119] width 17 height 7
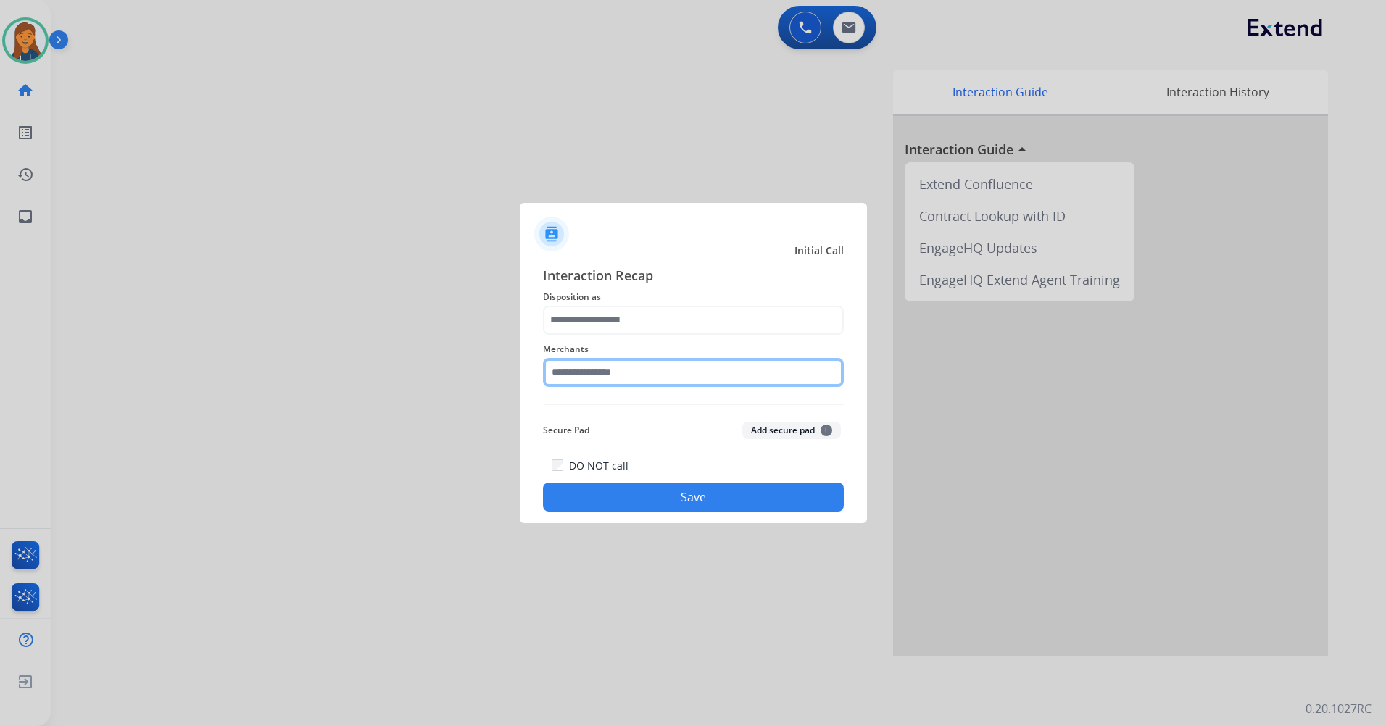
click at [605, 370] on input "text" at bounding box center [693, 372] width 301 height 29
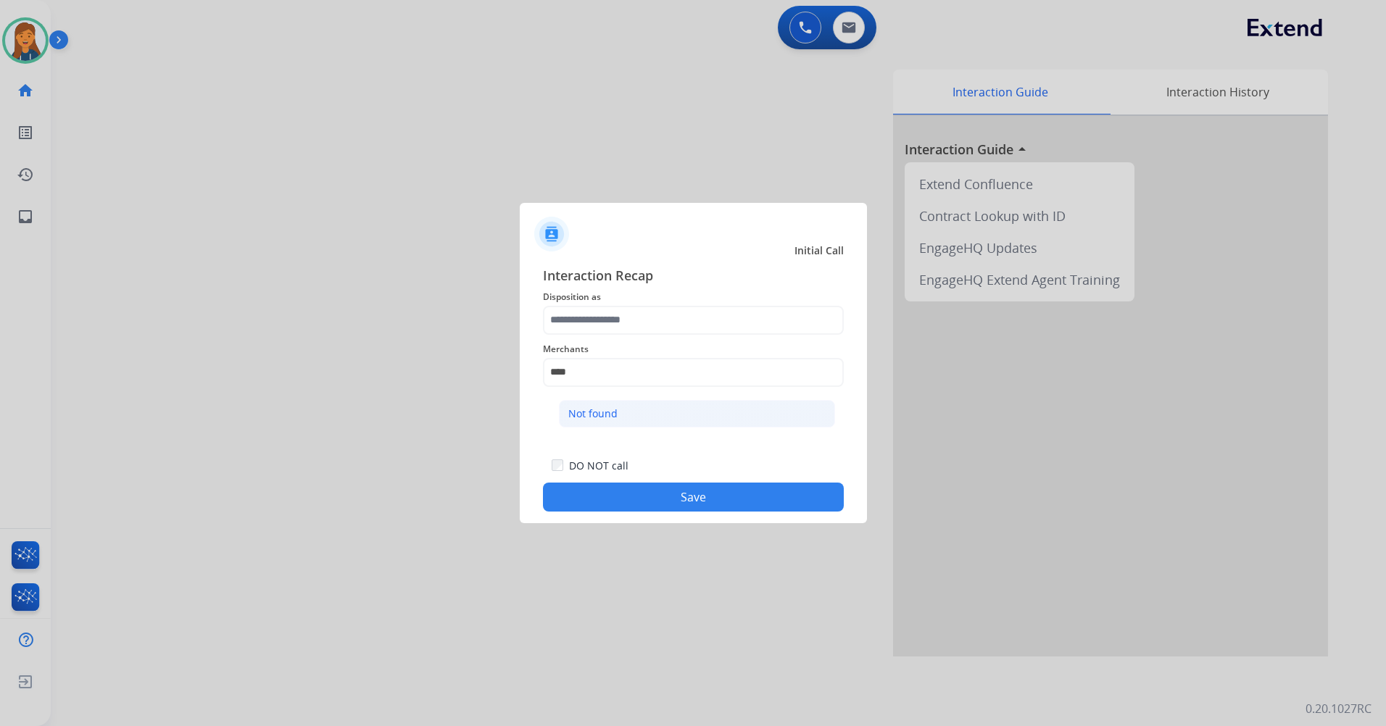
click at [776, 418] on li "Not found" at bounding box center [697, 414] width 276 height 28
type input "*********"
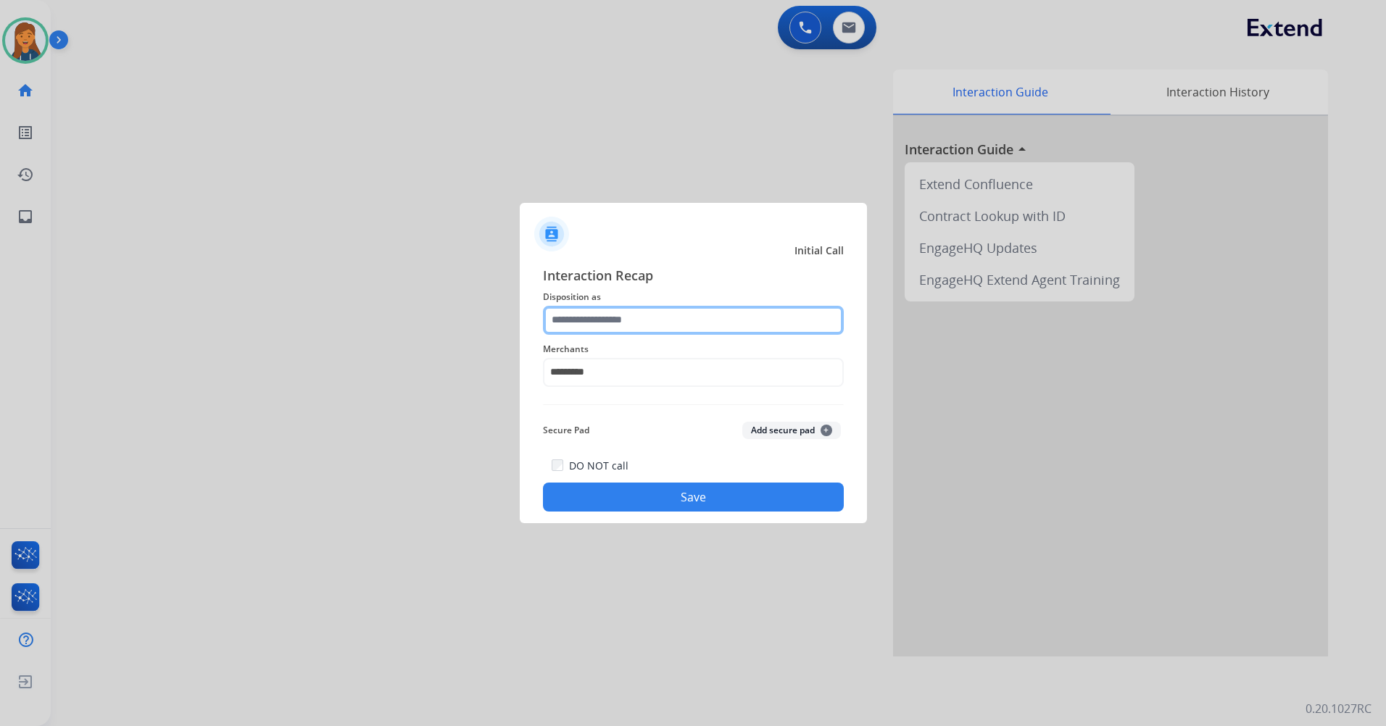
click at [795, 322] on input "text" at bounding box center [693, 320] width 301 height 29
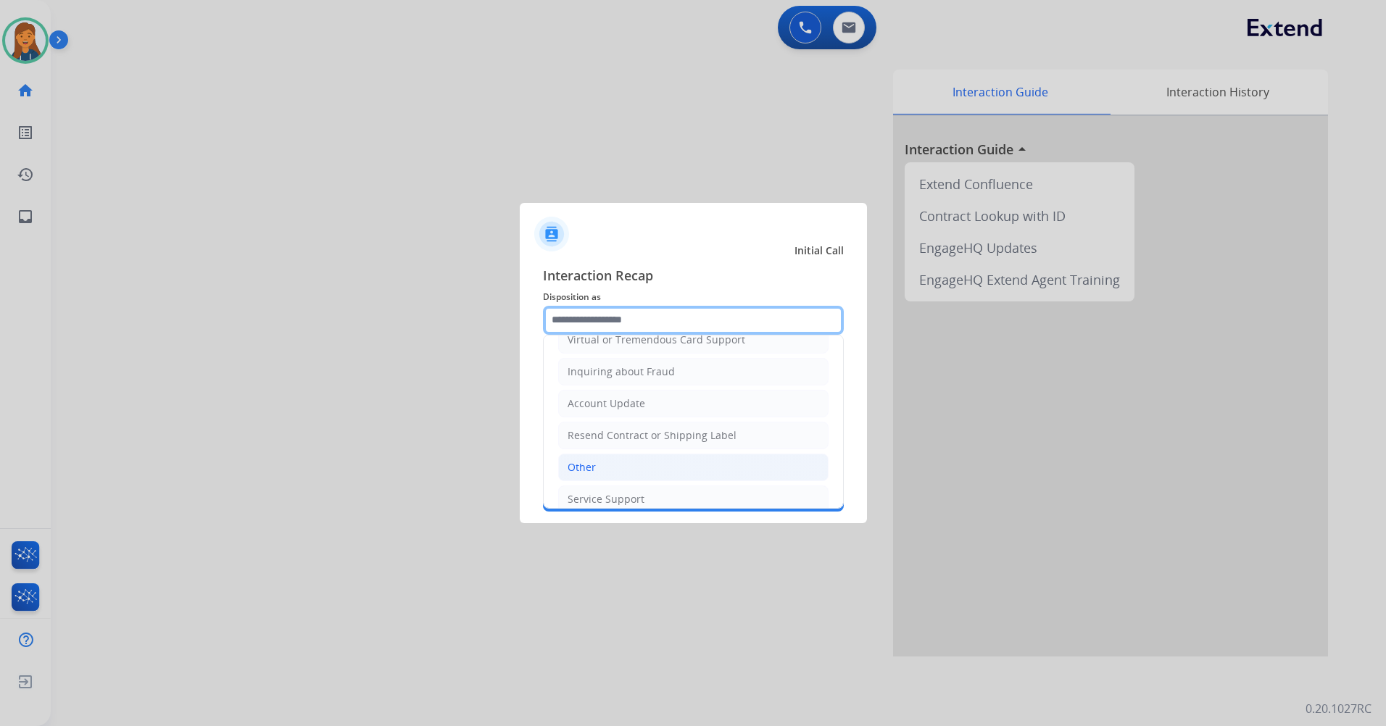
scroll to position [226, 0]
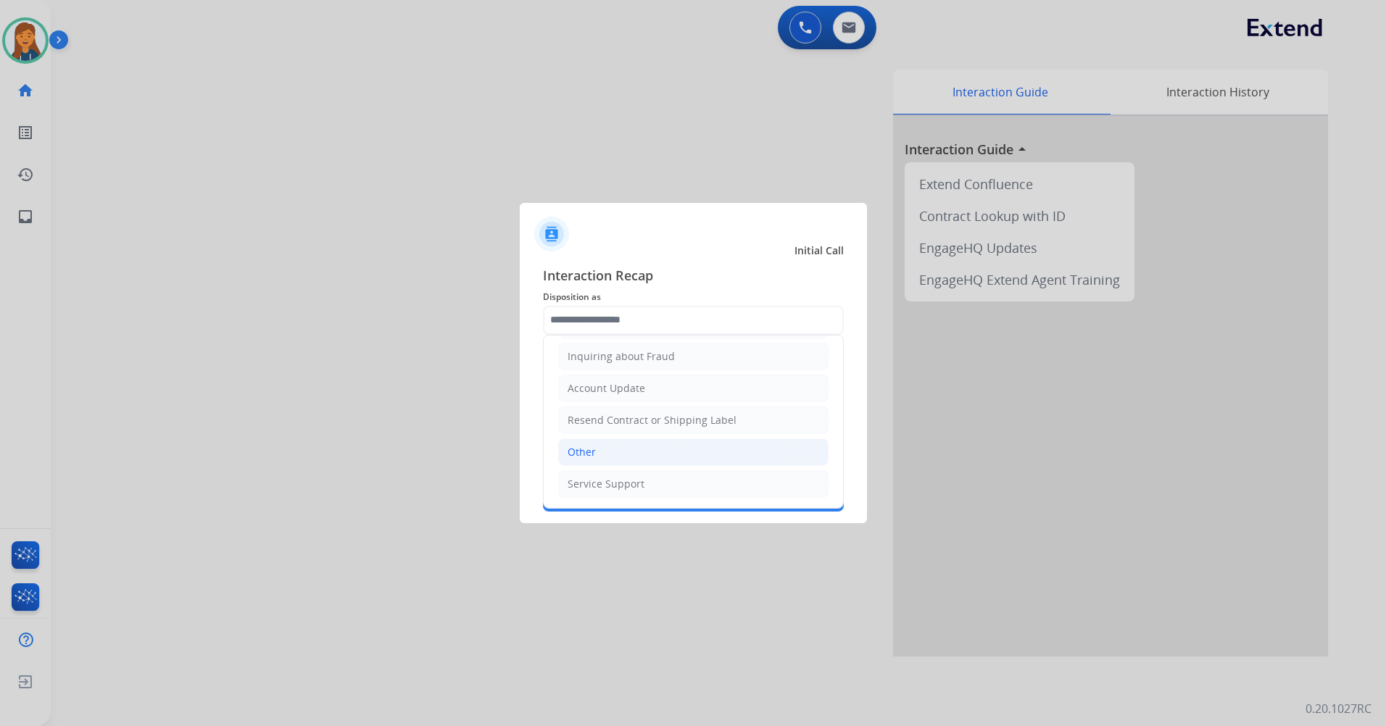
click at [677, 458] on li "Other" at bounding box center [693, 453] width 270 height 28
type input "*****"
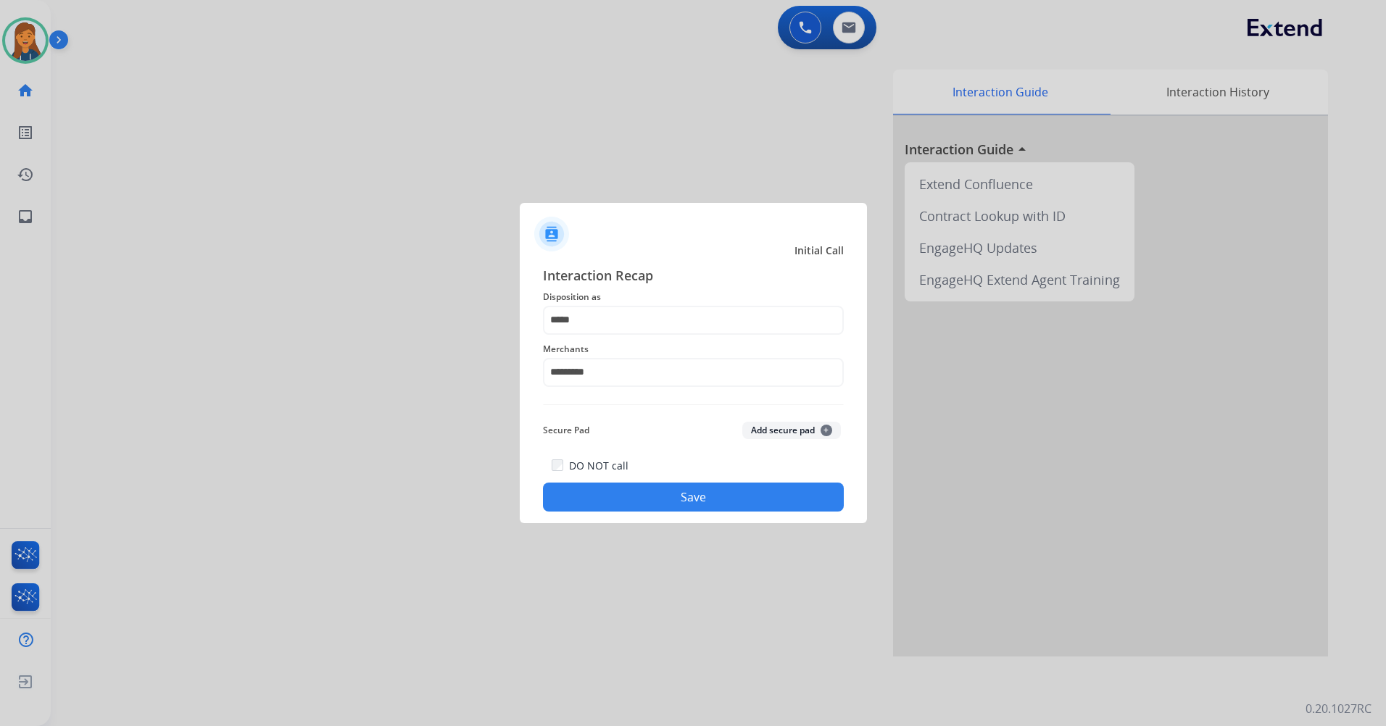
click at [630, 501] on button "Save" at bounding box center [693, 497] width 301 height 29
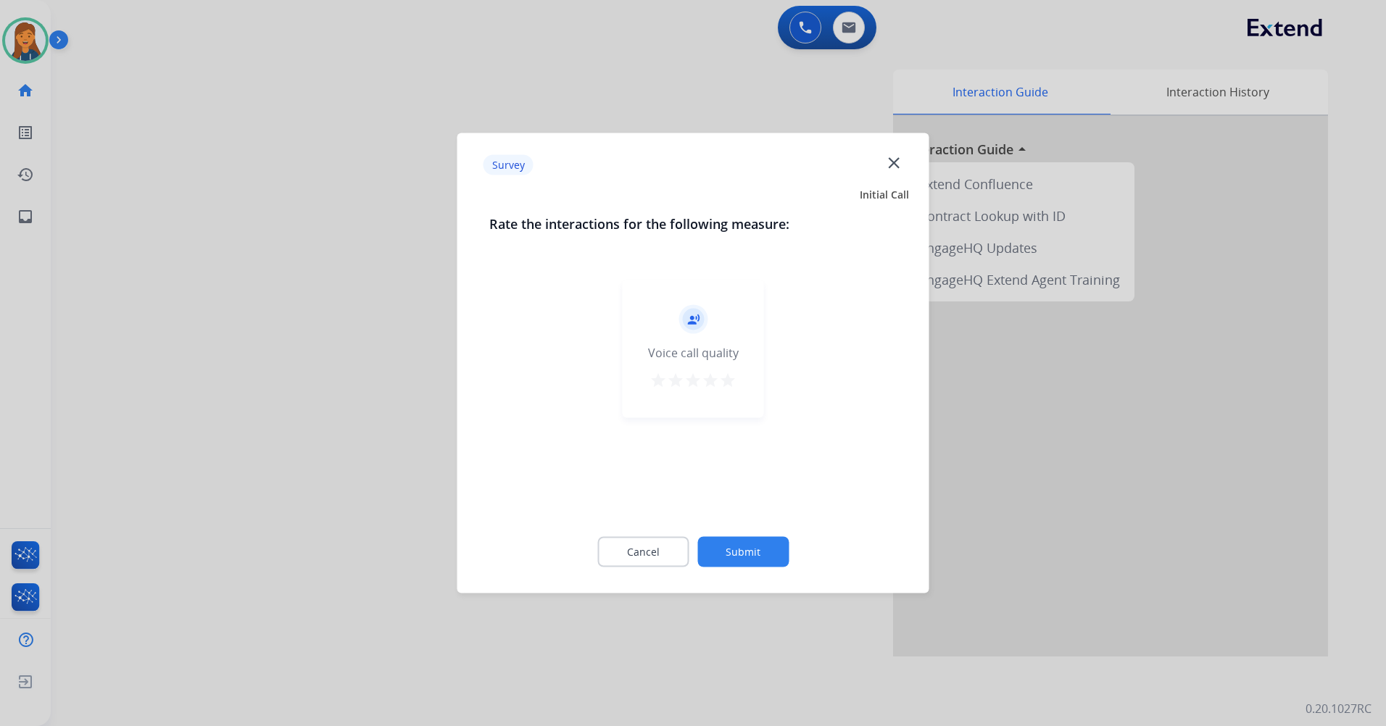
click at [731, 381] on mat-icon "star" at bounding box center [727, 380] width 17 height 17
click at [740, 547] on button "Submit" at bounding box center [742, 552] width 91 height 30
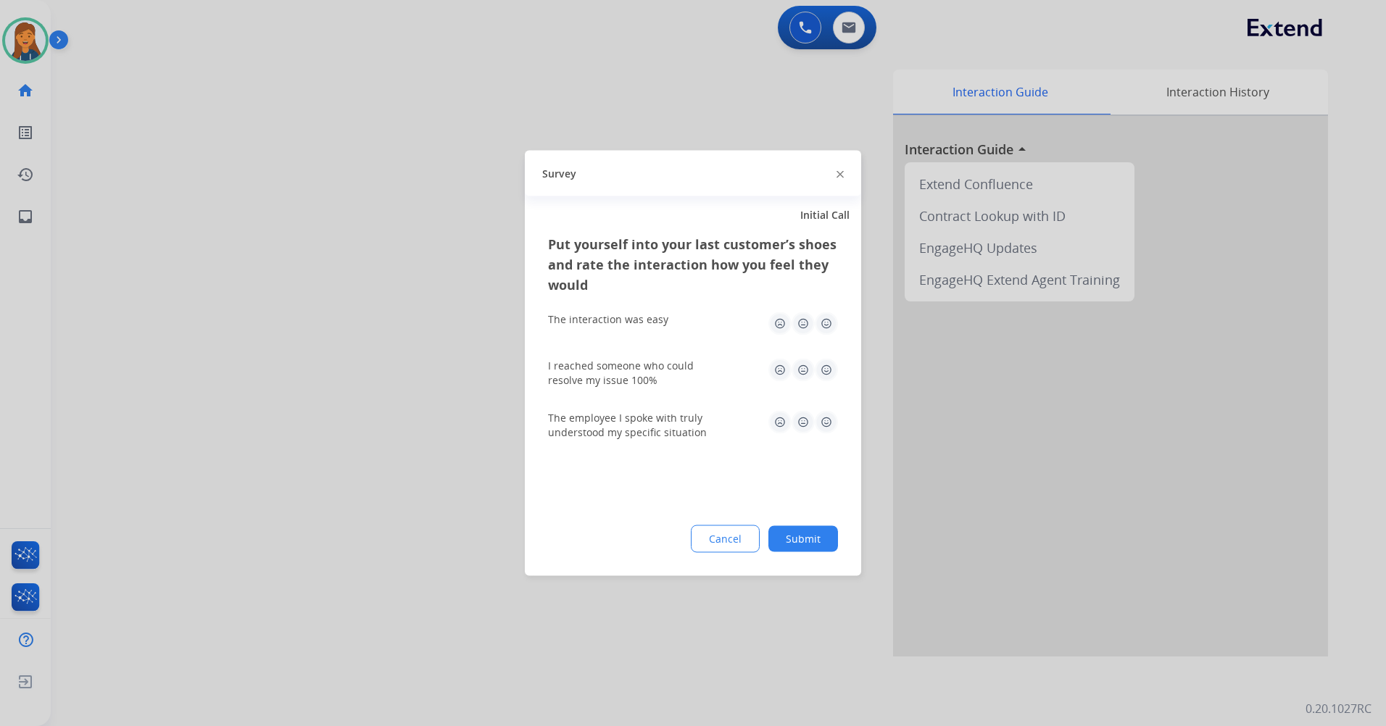
click at [821, 324] on img at bounding box center [826, 323] width 23 height 23
click at [826, 363] on img at bounding box center [826, 370] width 23 height 23
click at [821, 429] on img at bounding box center [826, 422] width 23 height 23
click at [776, 547] on button "Submit" at bounding box center [803, 539] width 70 height 26
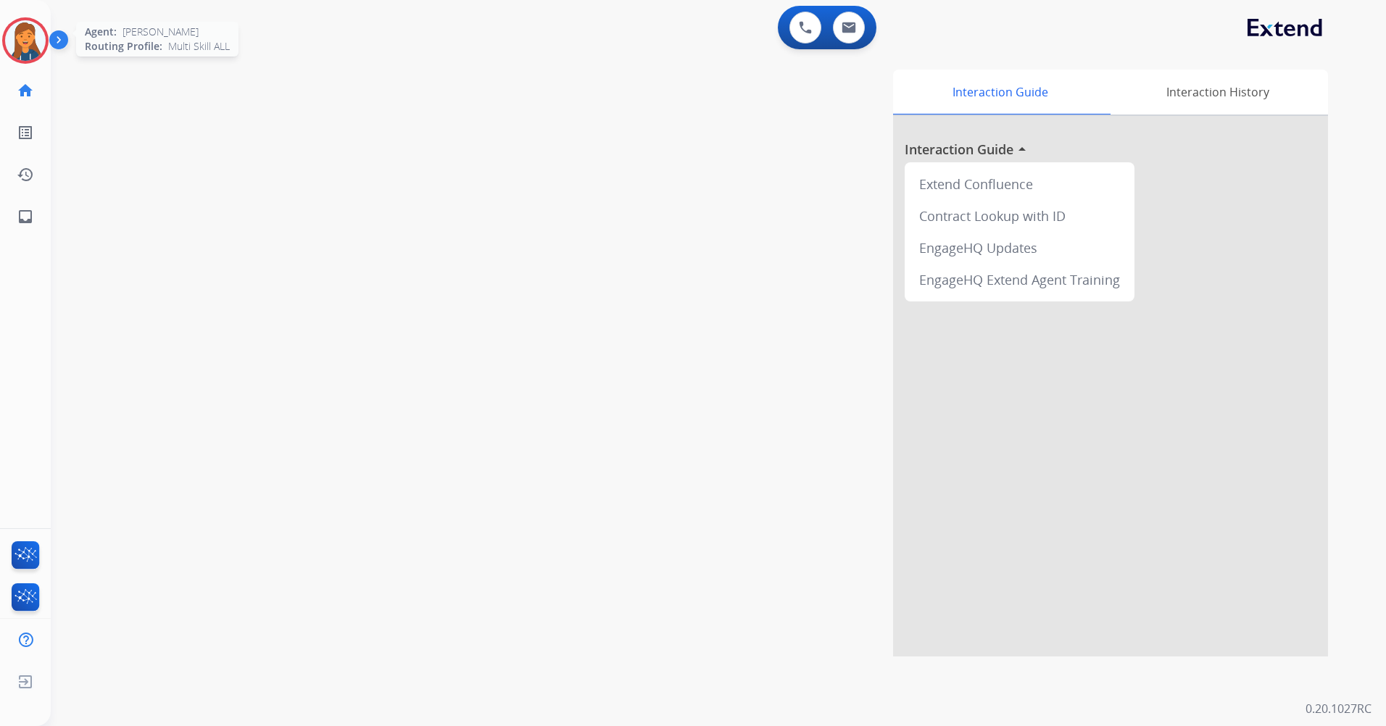
click at [28, 38] on img at bounding box center [25, 40] width 41 height 41
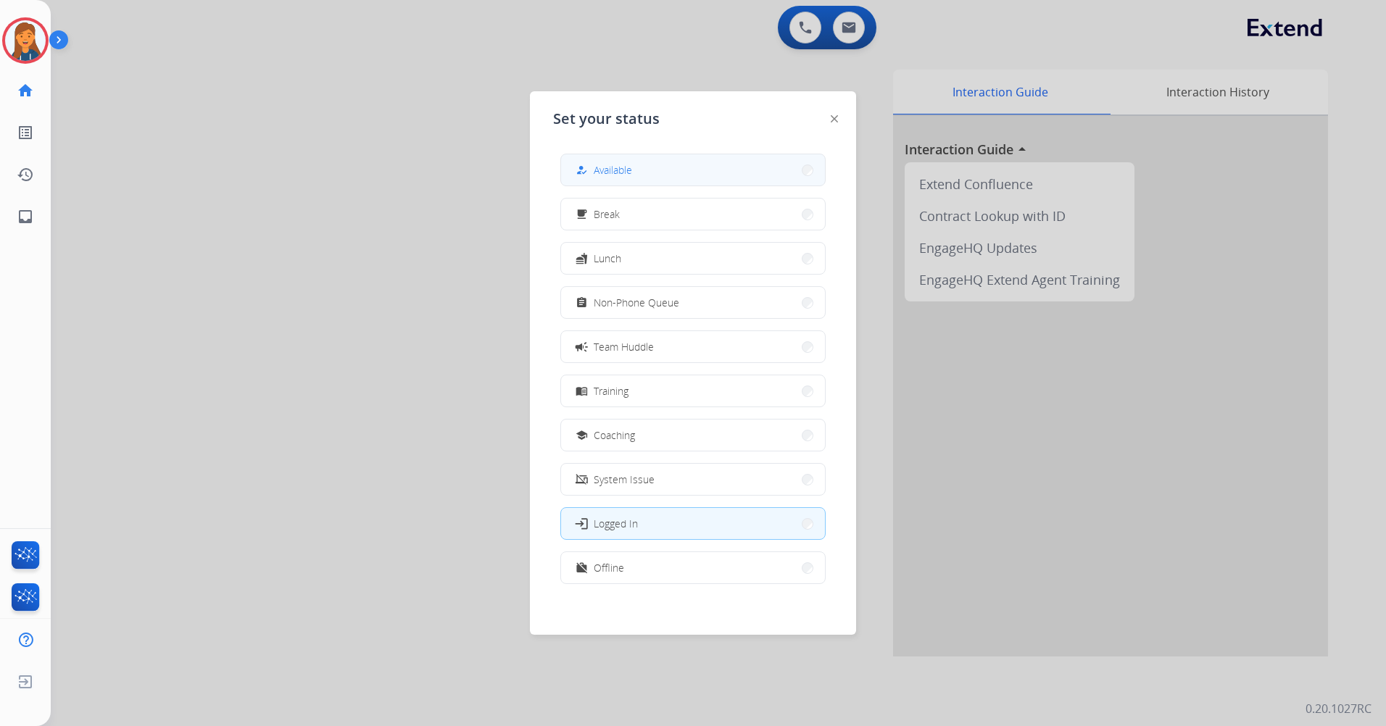
click at [692, 159] on button "how_to_reg Available" at bounding box center [693, 169] width 264 height 31
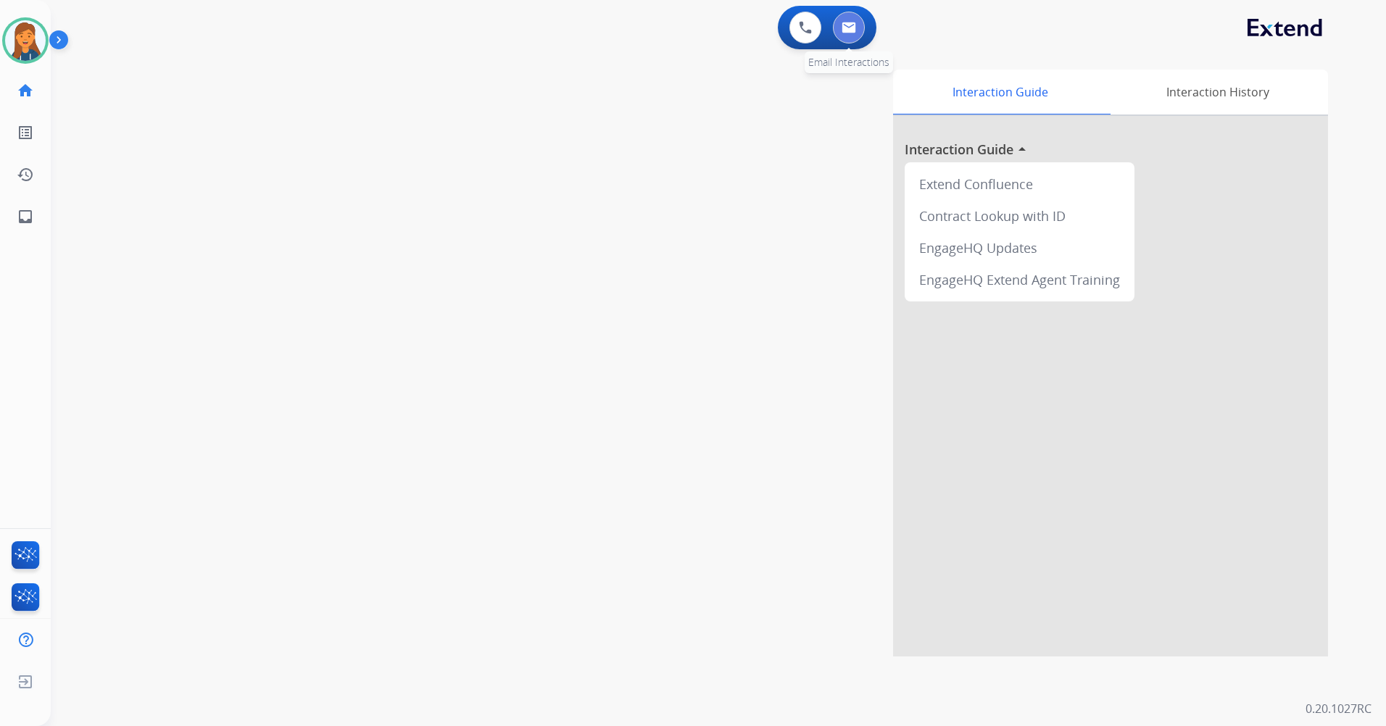
click at [849, 30] on img at bounding box center [849, 28] width 14 height 12
select select "**********"
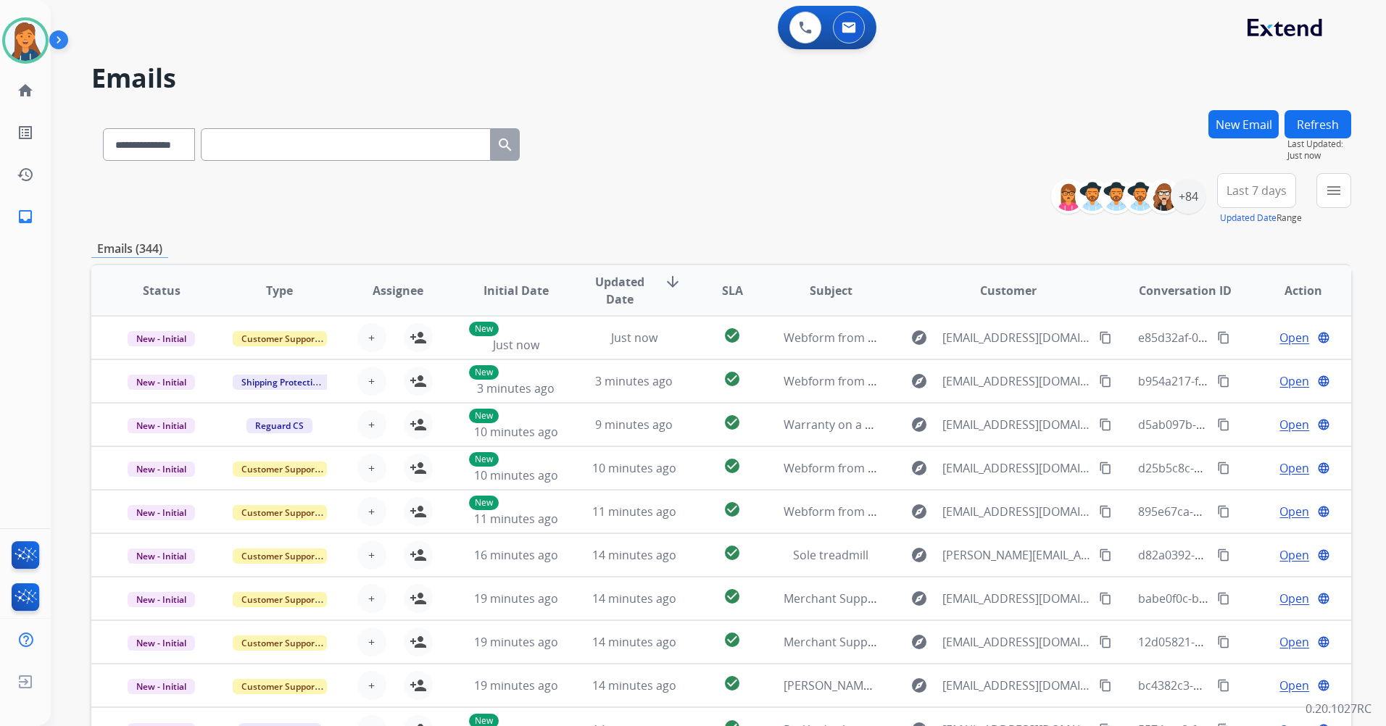
click at [1260, 190] on span "Last 7 days" at bounding box center [1257, 191] width 60 height 6
click at [1243, 366] on div "Last 90 days" at bounding box center [1252, 367] width 80 height 22
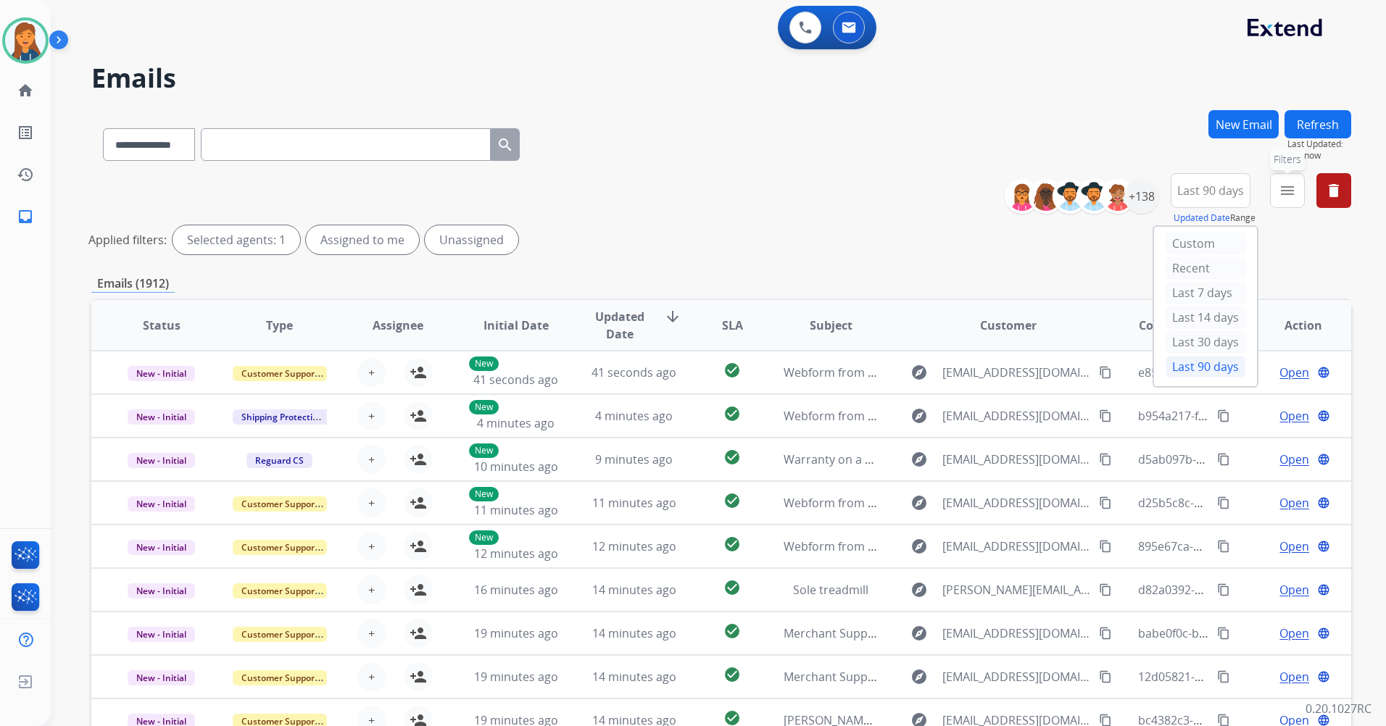
click at [1293, 199] on button "menu Filters" at bounding box center [1287, 190] width 35 height 35
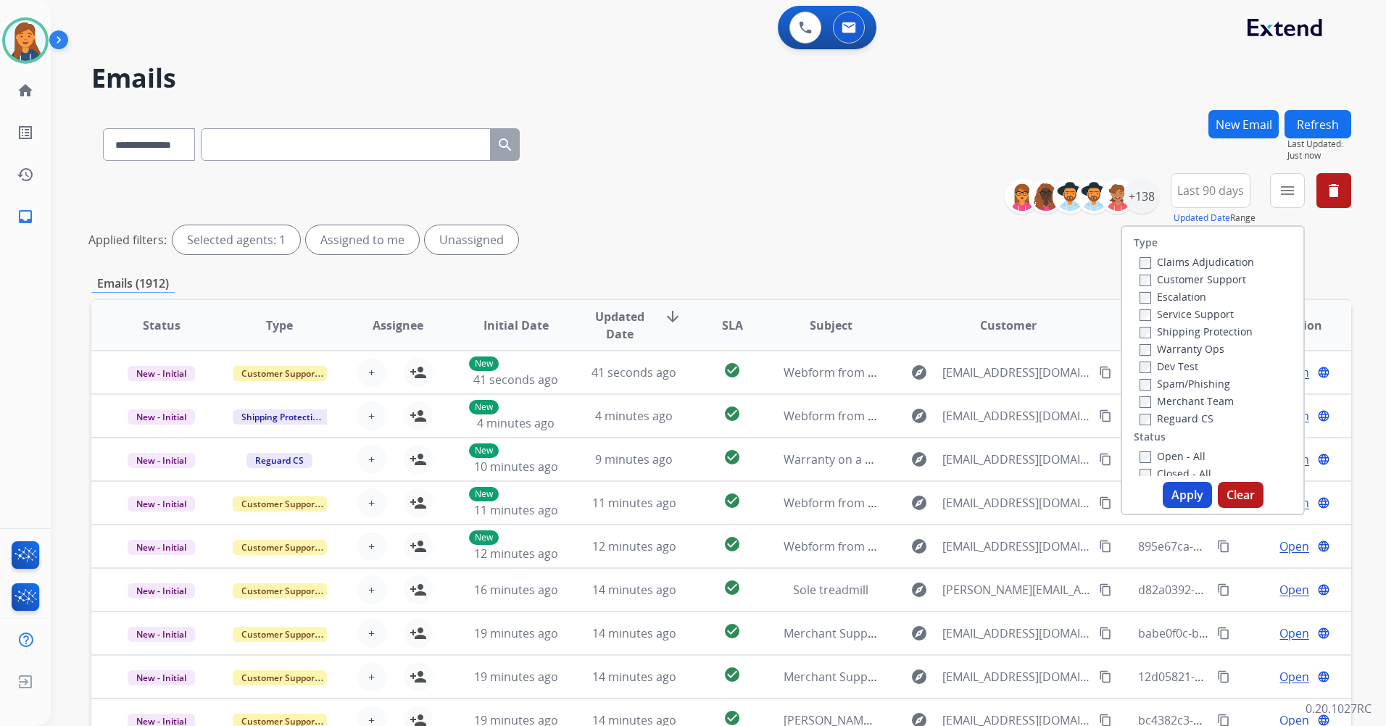
click at [1193, 283] on label "Customer Support" at bounding box center [1193, 280] width 107 height 14
click at [1184, 336] on label "Shipping Protection" at bounding box center [1196, 332] width 113 height 14
click at [1172, 418] on label "Reguard CS" at bounding box center [1177, 419] width 74 height 14
click at [1178, 455] on label "Open - All" at bounding box center [1173, 456] width 66 height 14
click at [1179, 489] on button "Apply" at bounding box center [1187, 495] width 49 height 26
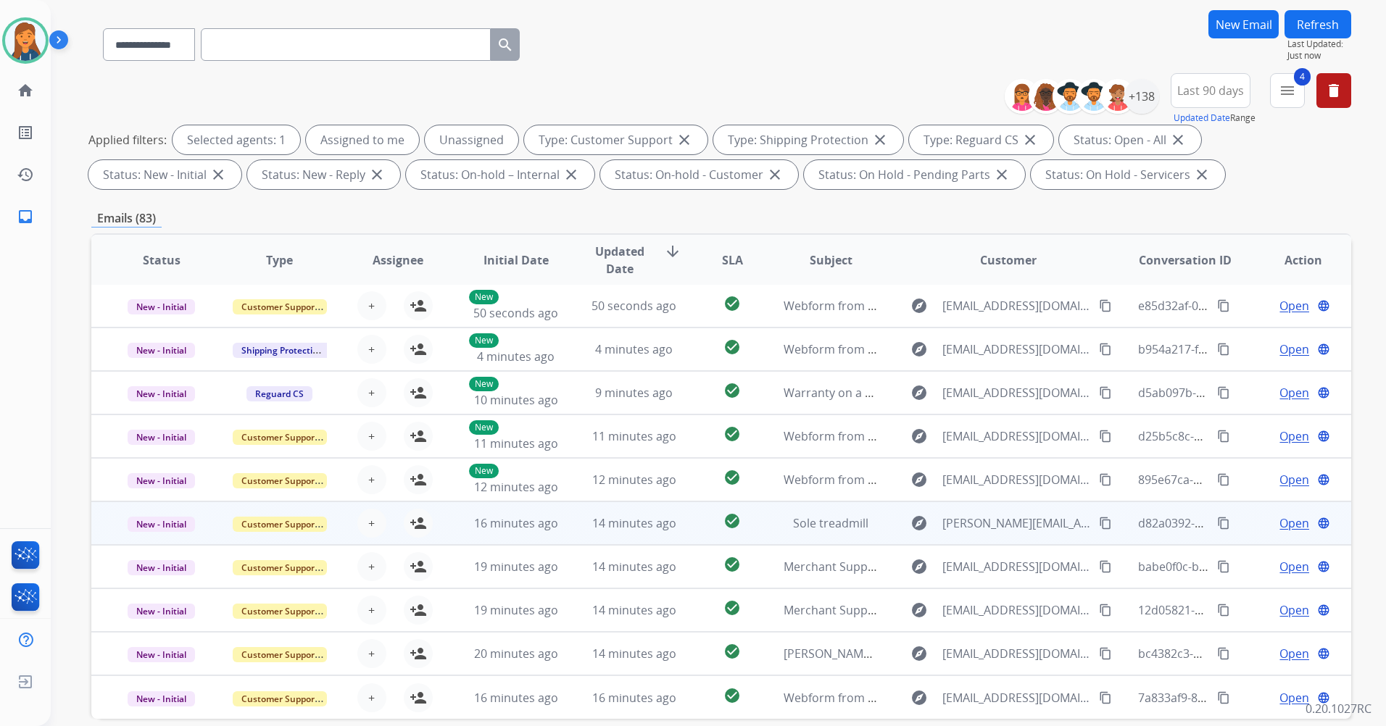
scroll to position [168, 0]
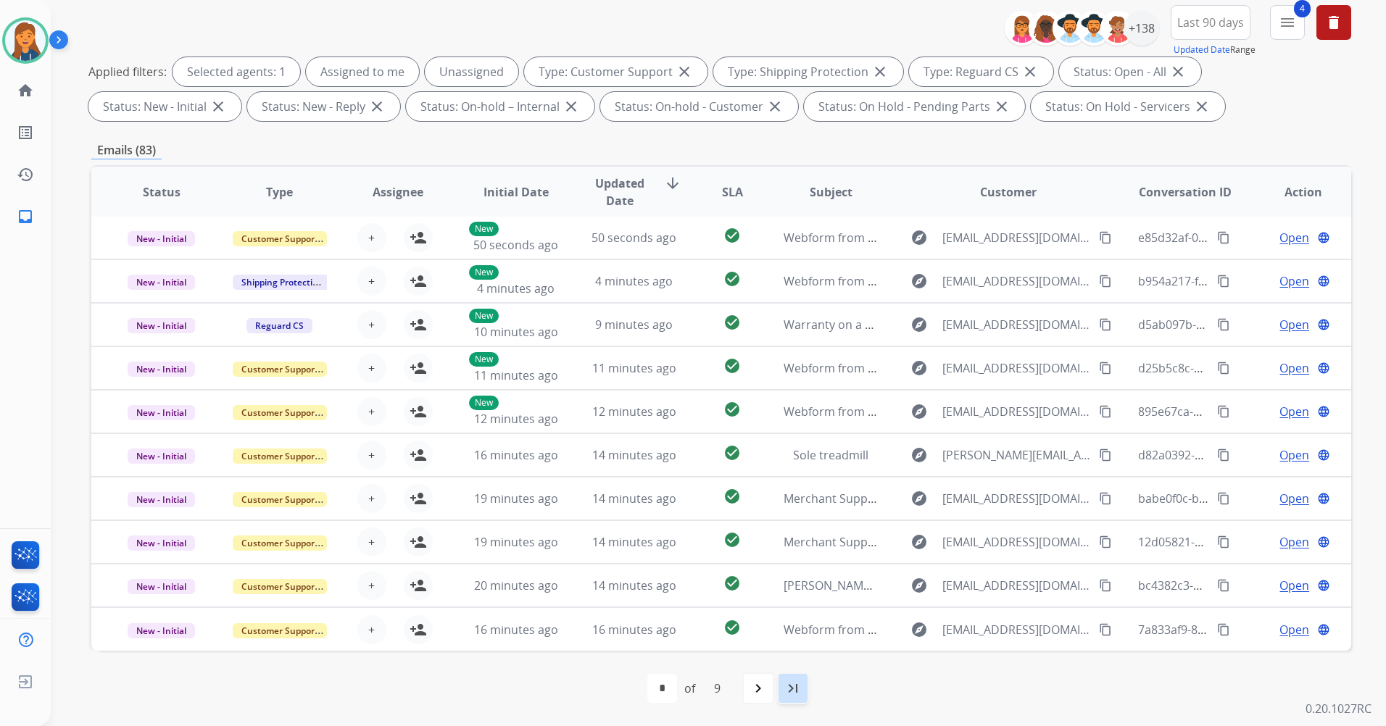
click at [795, 692] on mat-icon "last_page" at bounding box center [792, 688] width 17 height 17
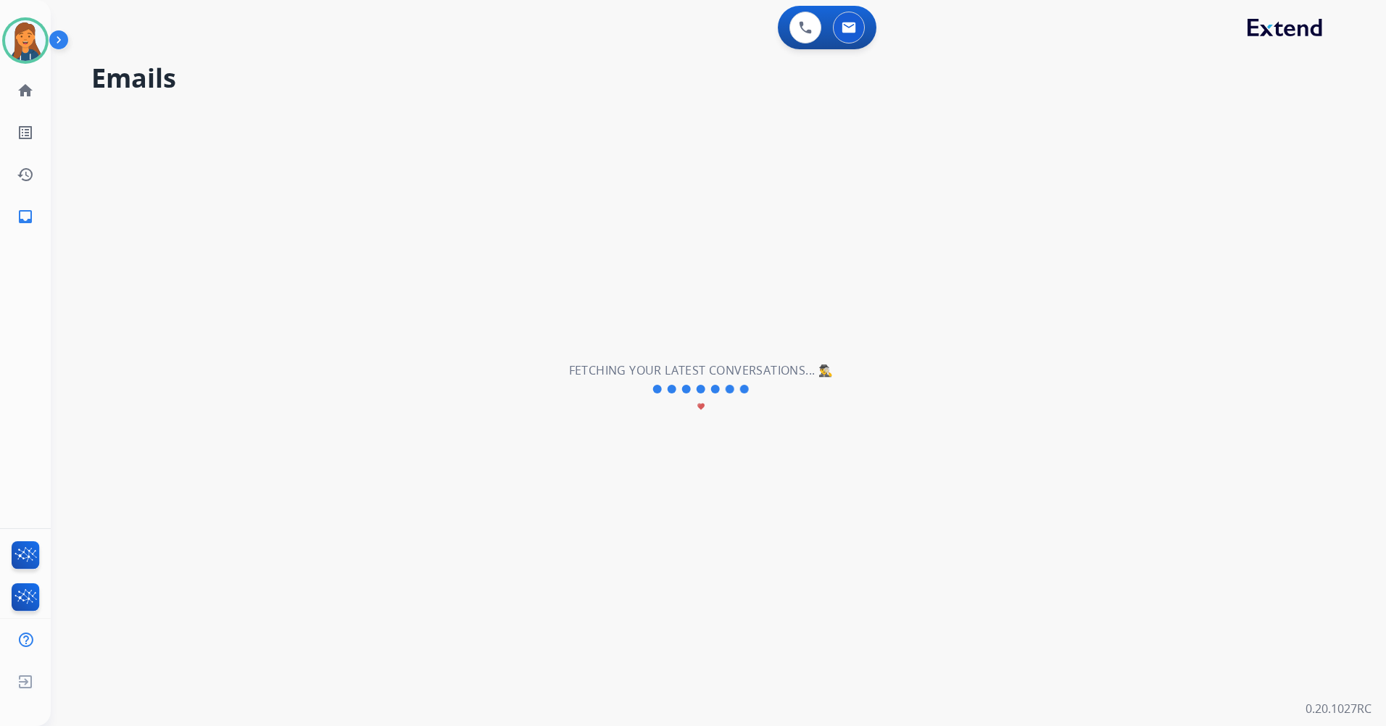
click at [795, 692] on div "**********" at bounding box center [701, 389] width 1300 height 674
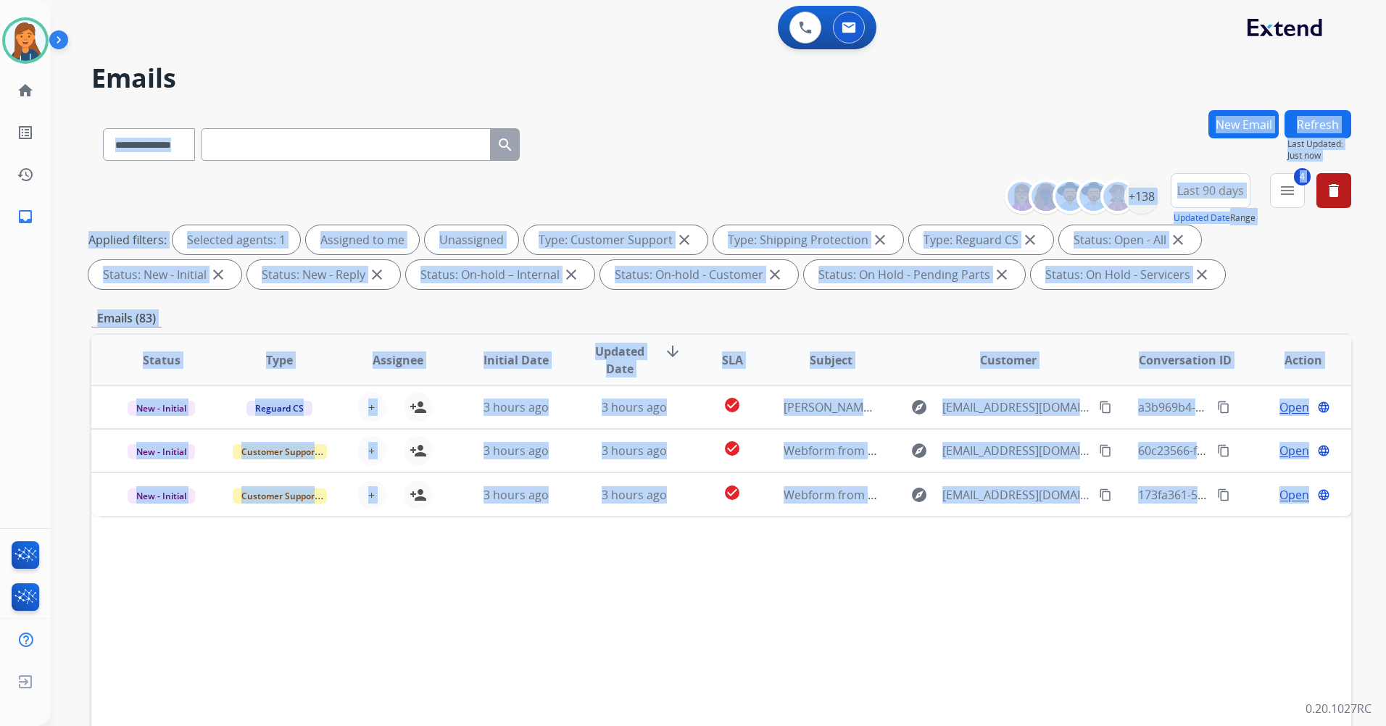
scroll to position [0, 0]
click at [848, 644] on div "Status Type Assignee Initial Date Updated Date arrow_downward SLA Subject Custo…" at bounding box center [721, 576] width 1260 height 486
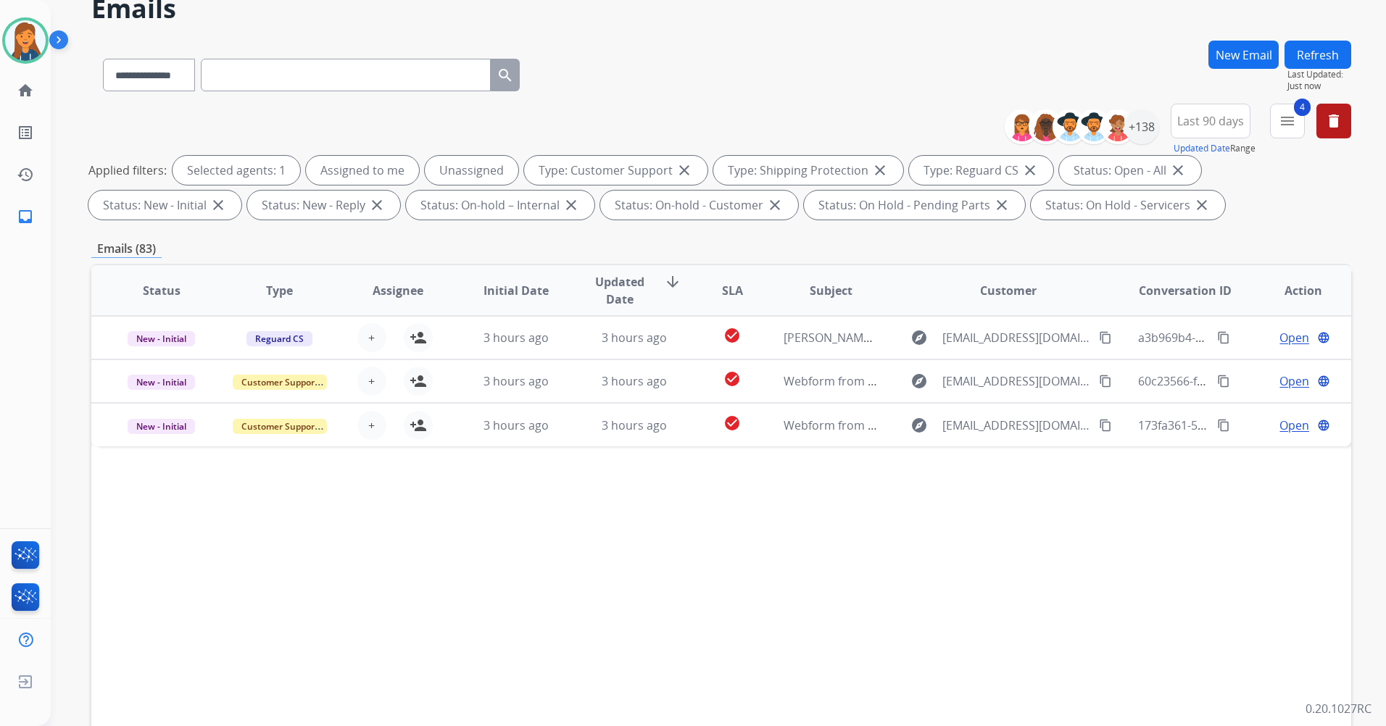
scroll to position [145, 0]
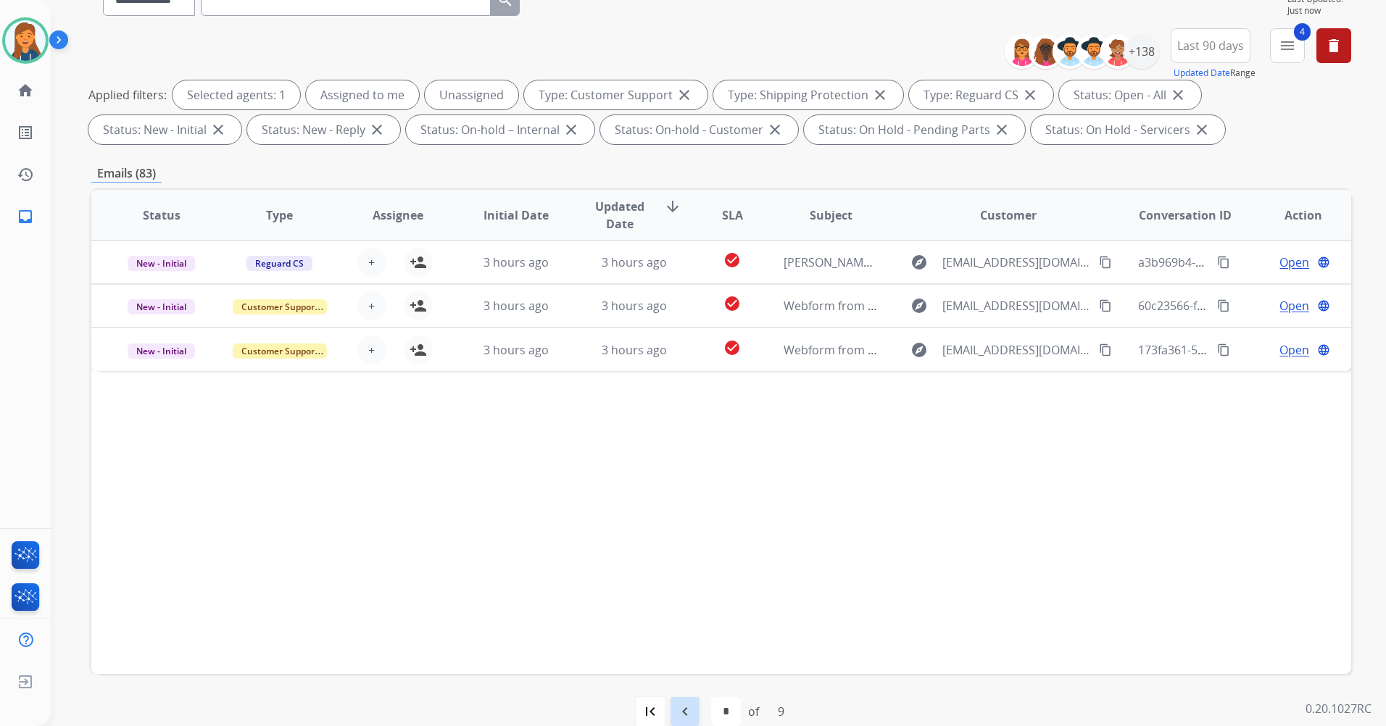
click at [692, 709] on mat-icon "navigate_before" at bounding box center [684, 711] width 17 height 17
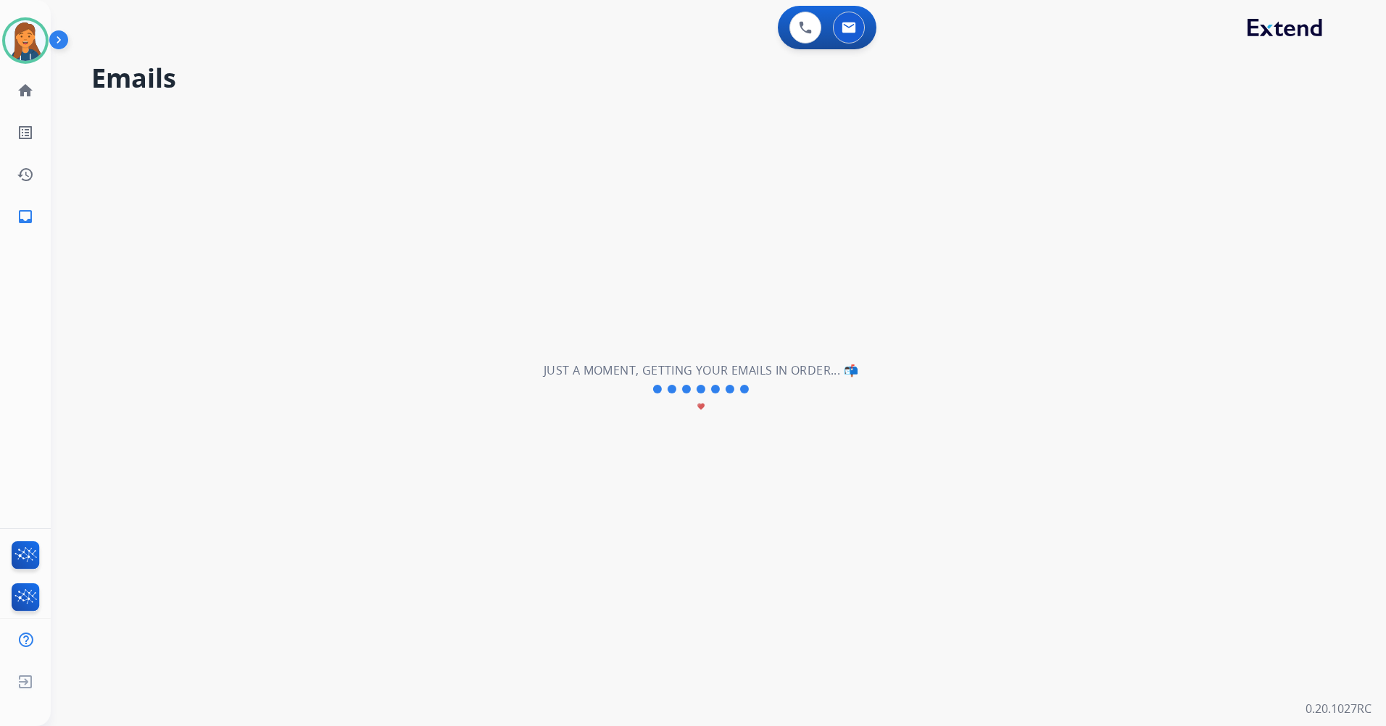
select select "*"
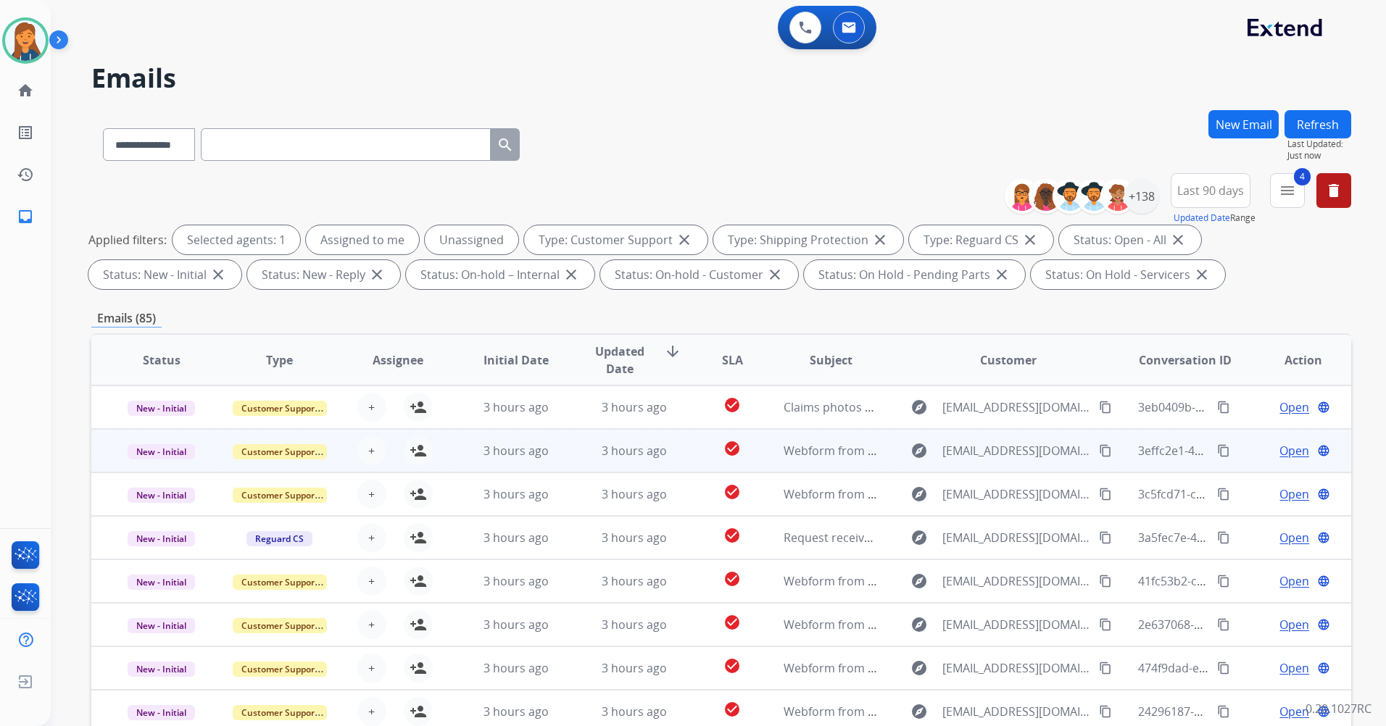
scroll to position [1, 0]
click at [808, 444] on span "Webform from sameerimranusa@gmail.com on 08/22/2025" at bounding box center [948, 449] width 328 height 16
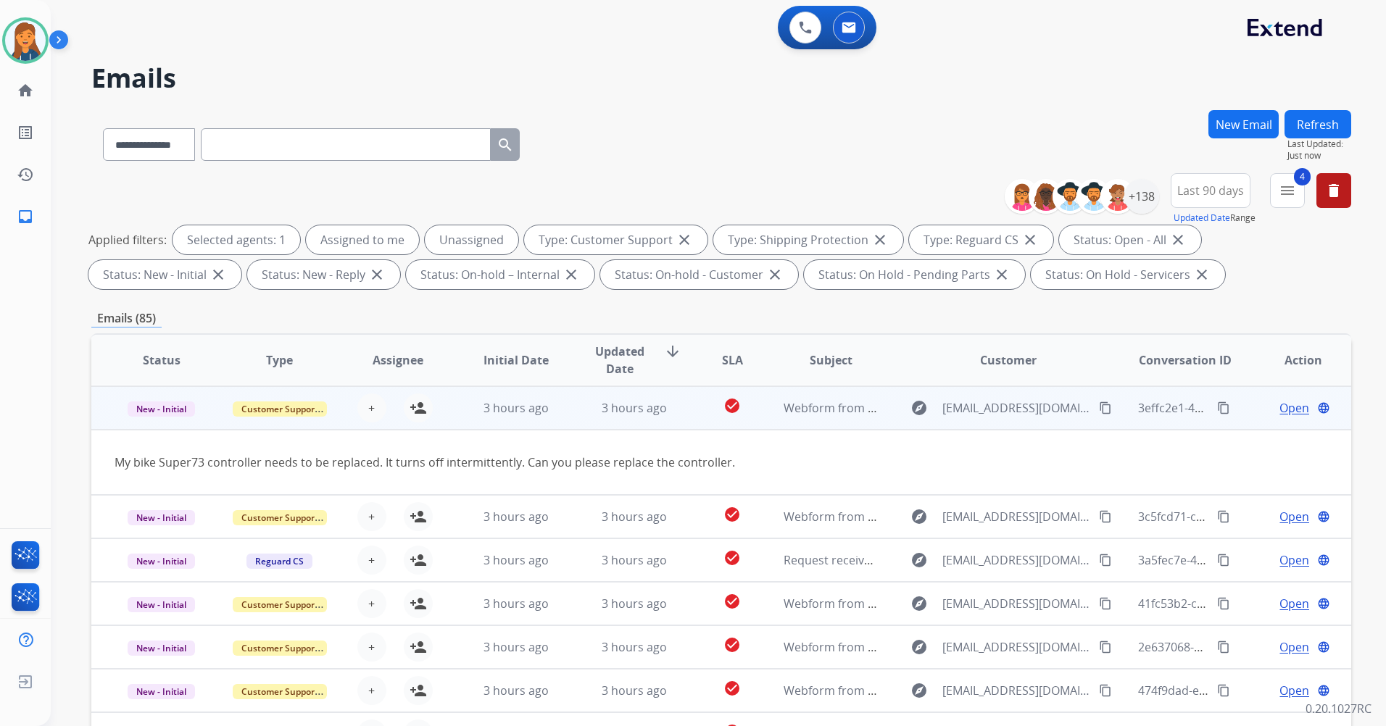
scroll to position [43, 0]
click at [1099, 406] on mat-icon "content_copy" at bounding box center [1105, 407] width 13 height 13
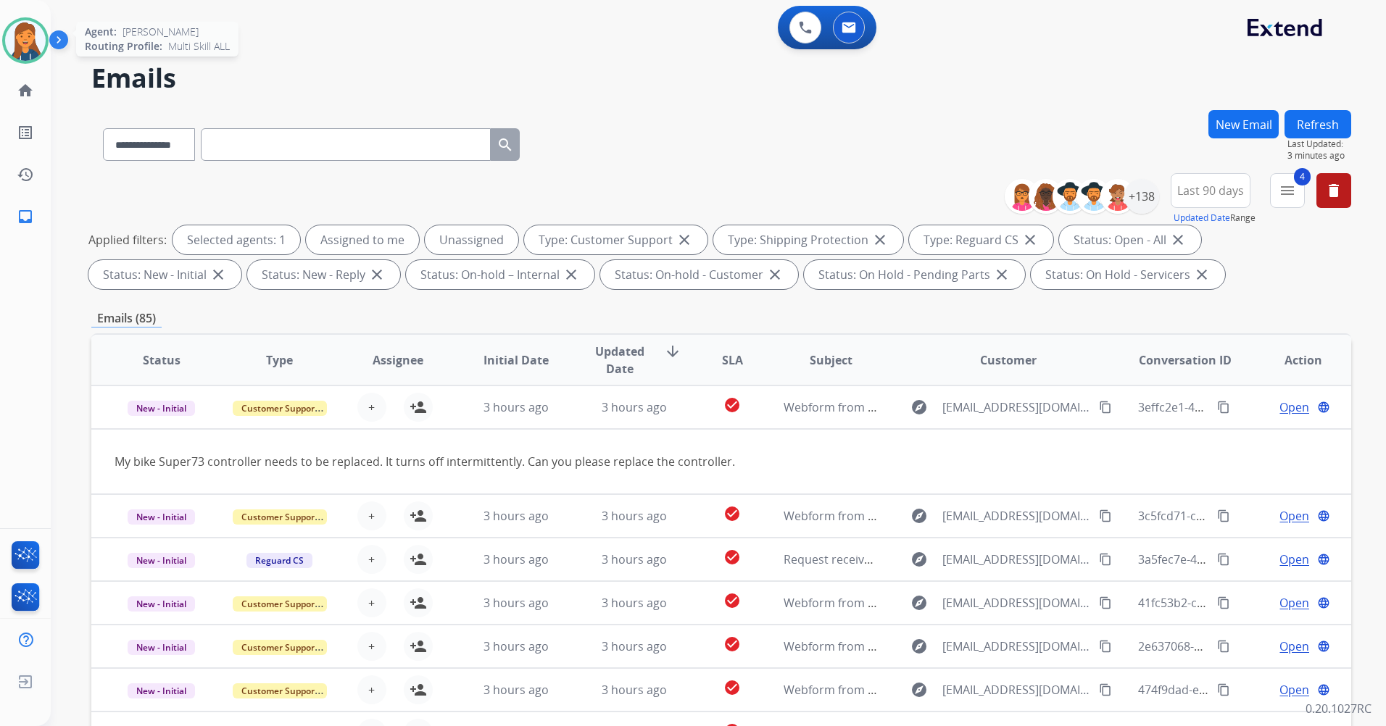
click at [40, 46] on img at bounding box center [25, 40] width 41 height 41
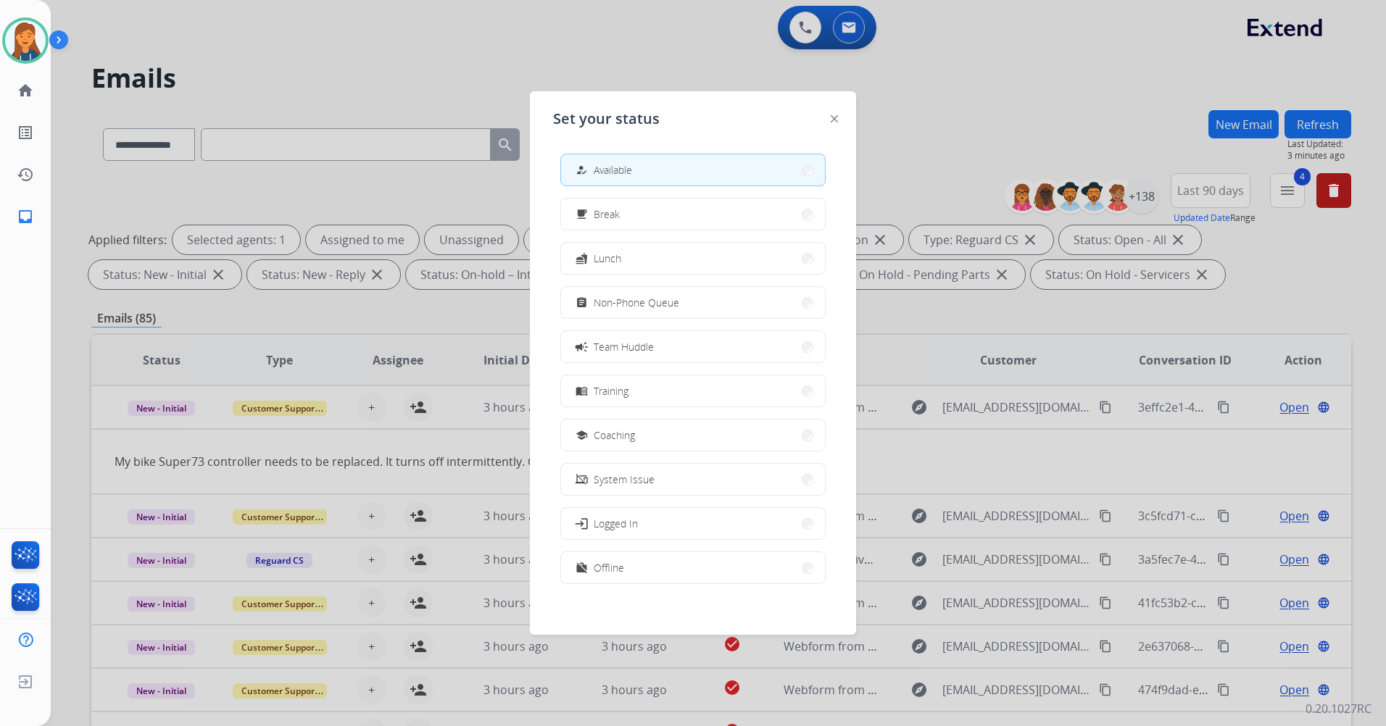
click at [626, 310] on div "assignment Non-Phone Queue" at bounding box center [626, 302] width 107 height 17
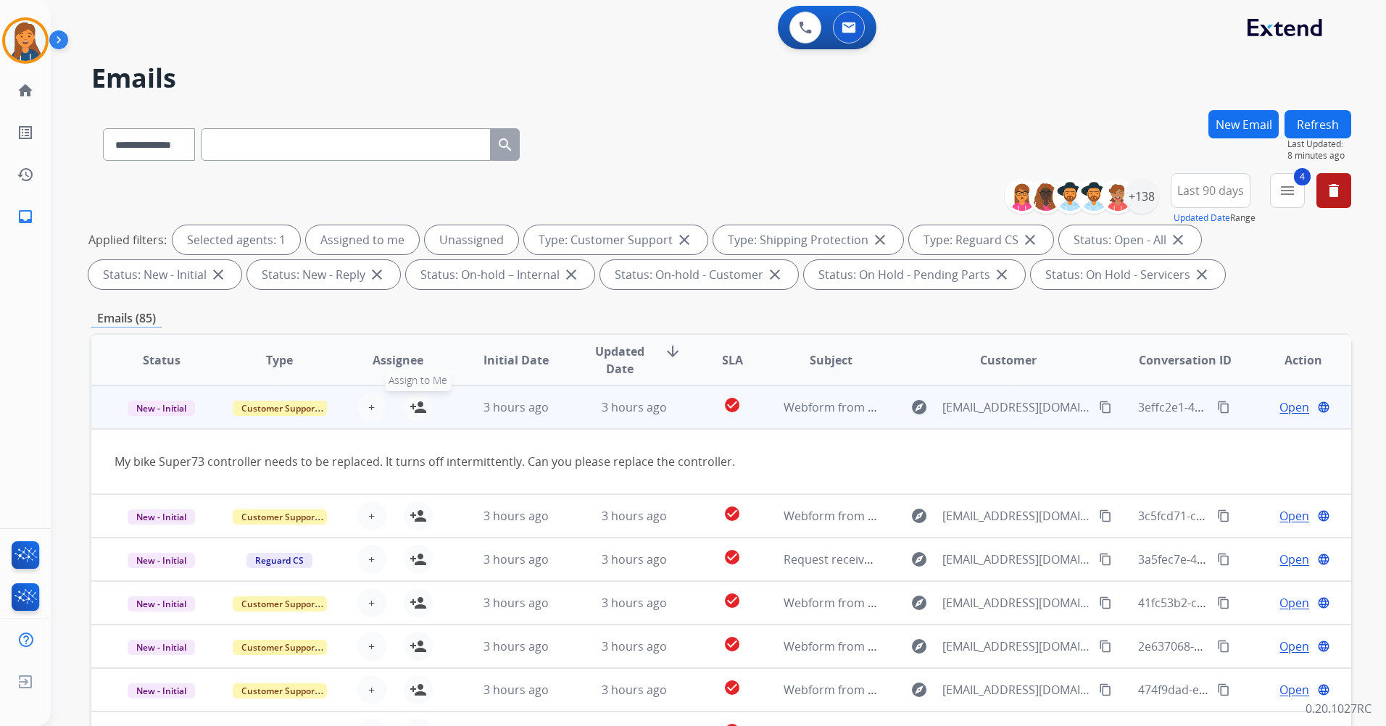
click at [415, 402] on mat-icon "person_add" at bounding box center [418, 407] width 17 height 17
click at [1279, 402] on span "Open" at bounding box center [1294, 407] width 30 height 17
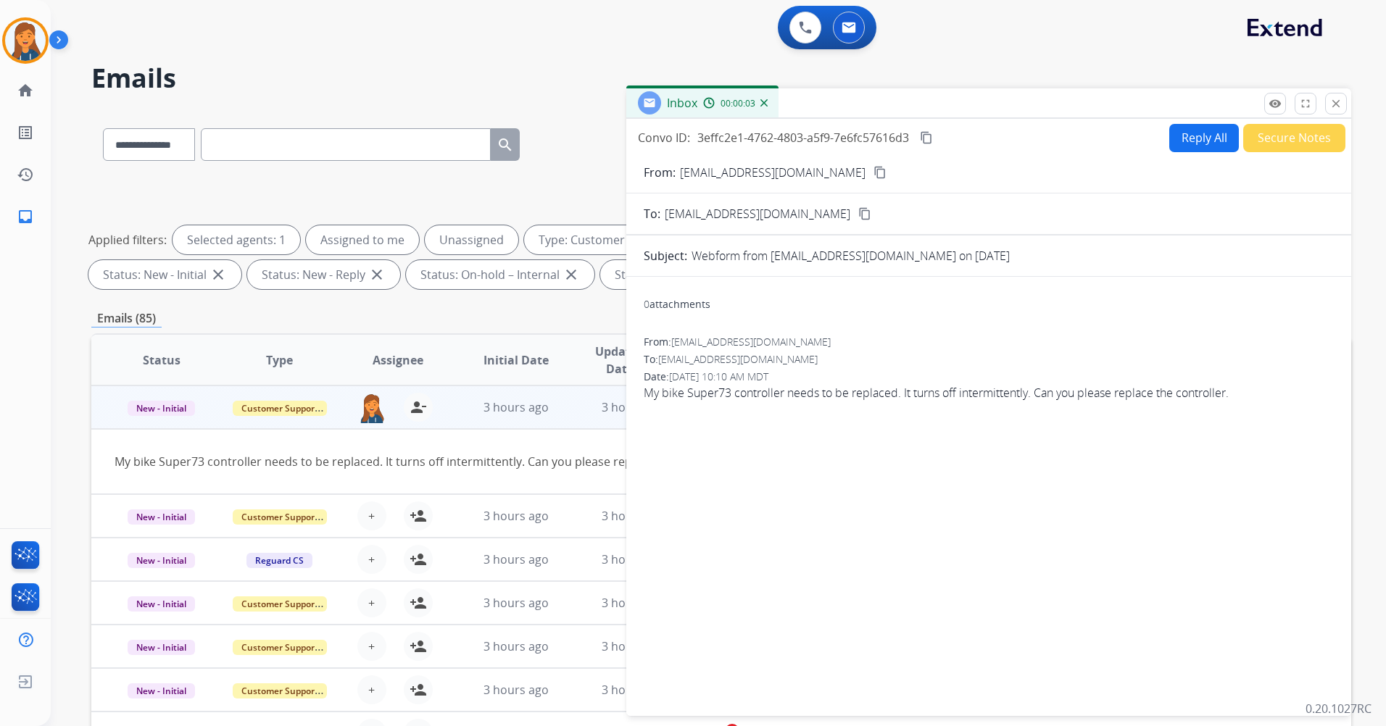
click at [1185, 152] on form "From: sameerimranusa@gmail.com content_copy To: support@extend.com content_copy…" at bounding box center [988, 431] width 725 height 558
click at [1190, 138] on button "Reply All" at bounding box center [1204, 138] width 70 height 28
select select "**********"
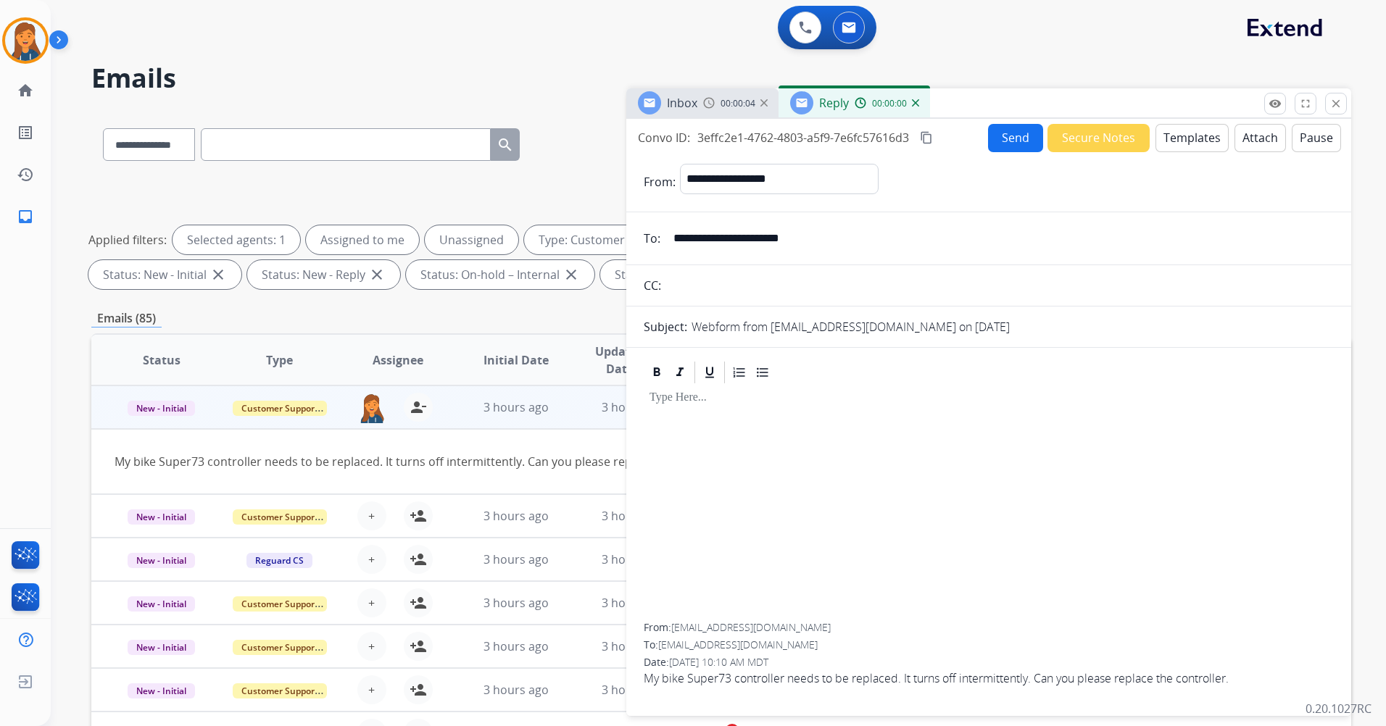
click at [1183, 139] on button "Templates" at bounding box center [1191, 138] width 73 height 28
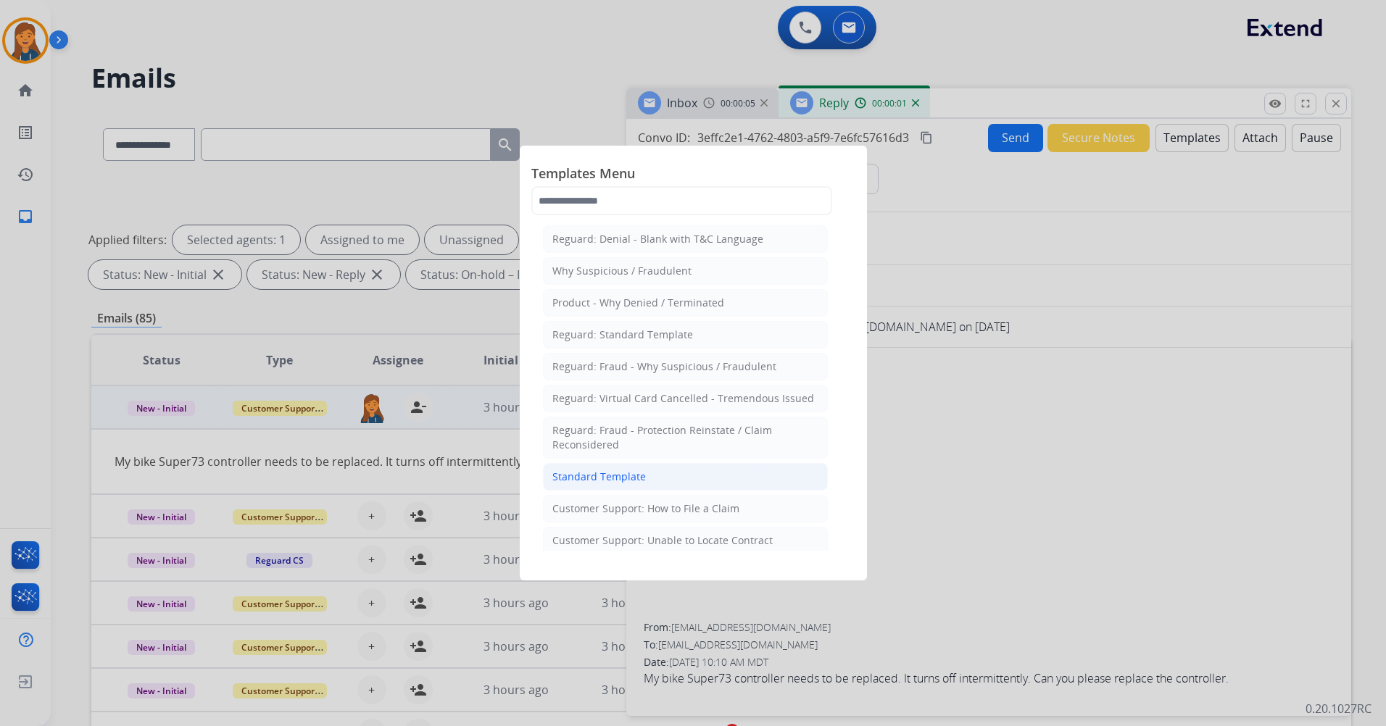
click at [654, 470] on li "Standard Template" at bounding box center [685, 477] width 285 height 28
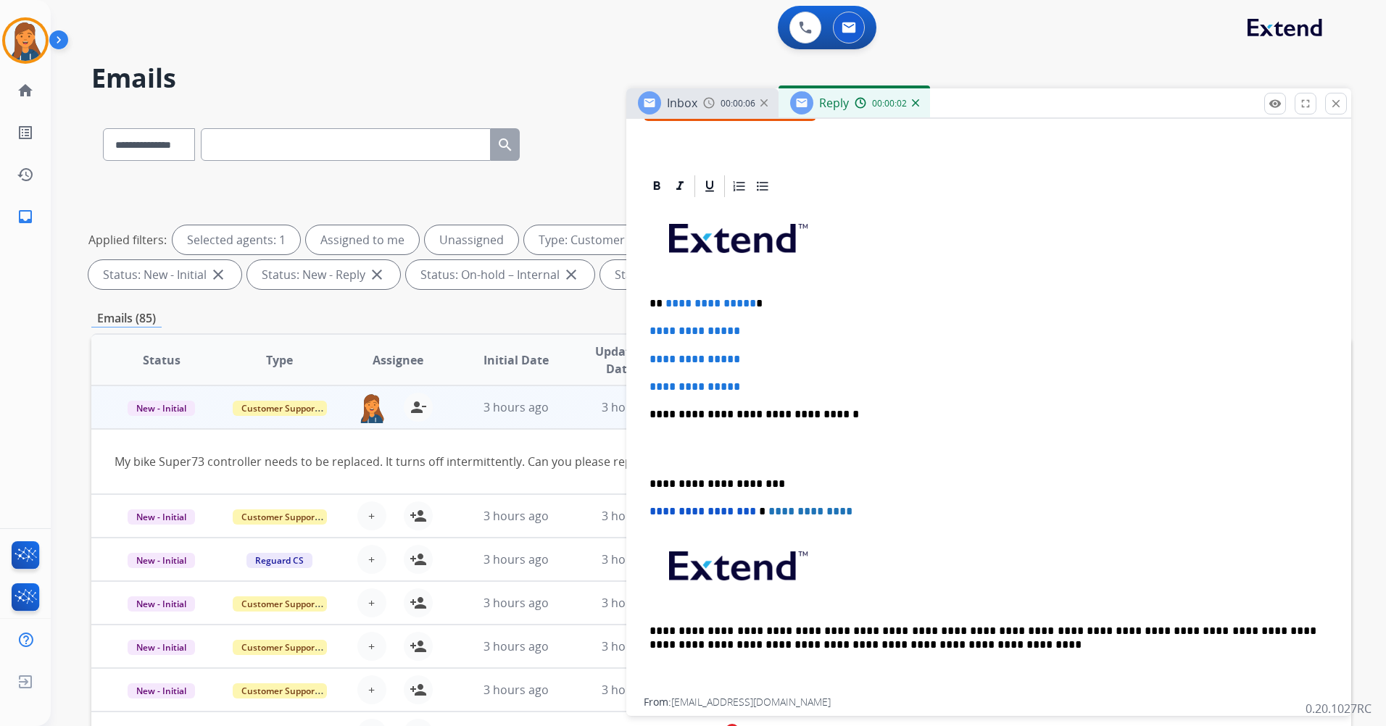
scroll to position [290, 0]
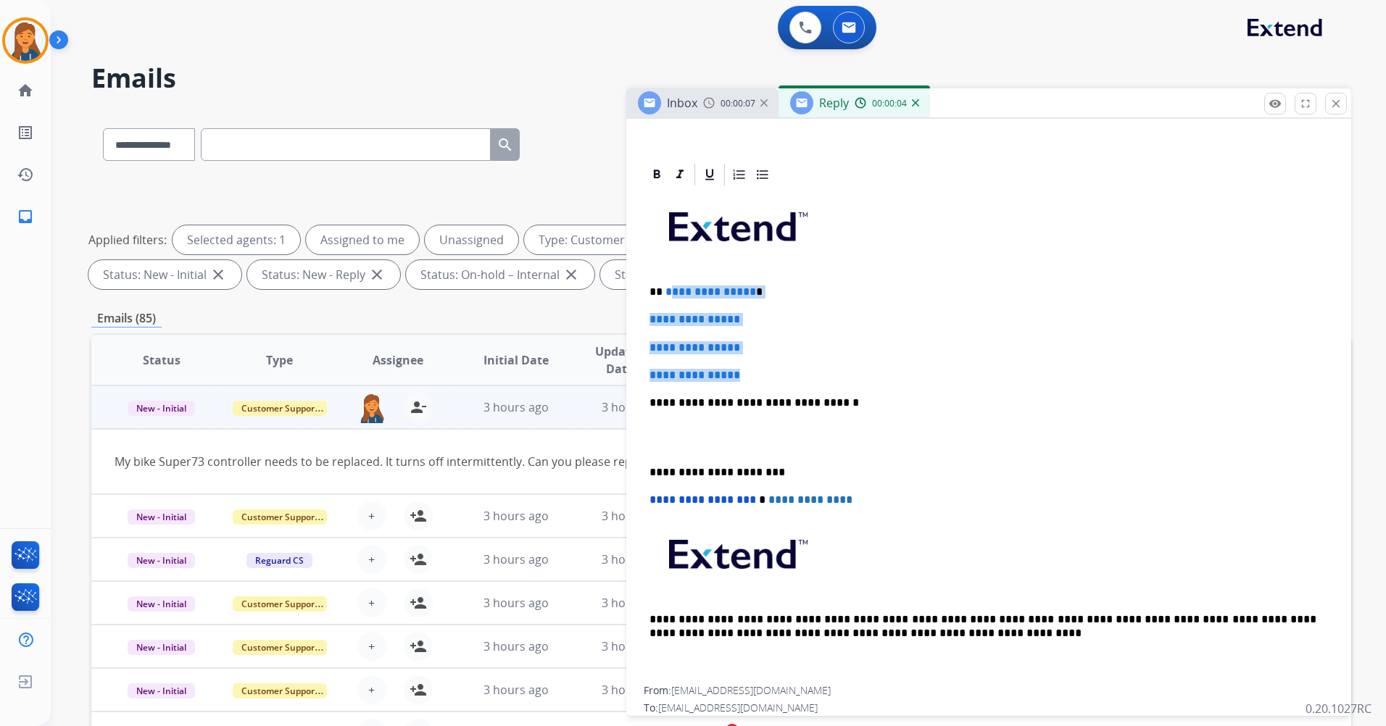
drag, startPoint x: 746, startPoint y: 378, endPoint x: 668, endPoint y: 287, distance: 120.3
click at [668, 287] on div "**********" at bounding box center [989, 437] width 690 height 499
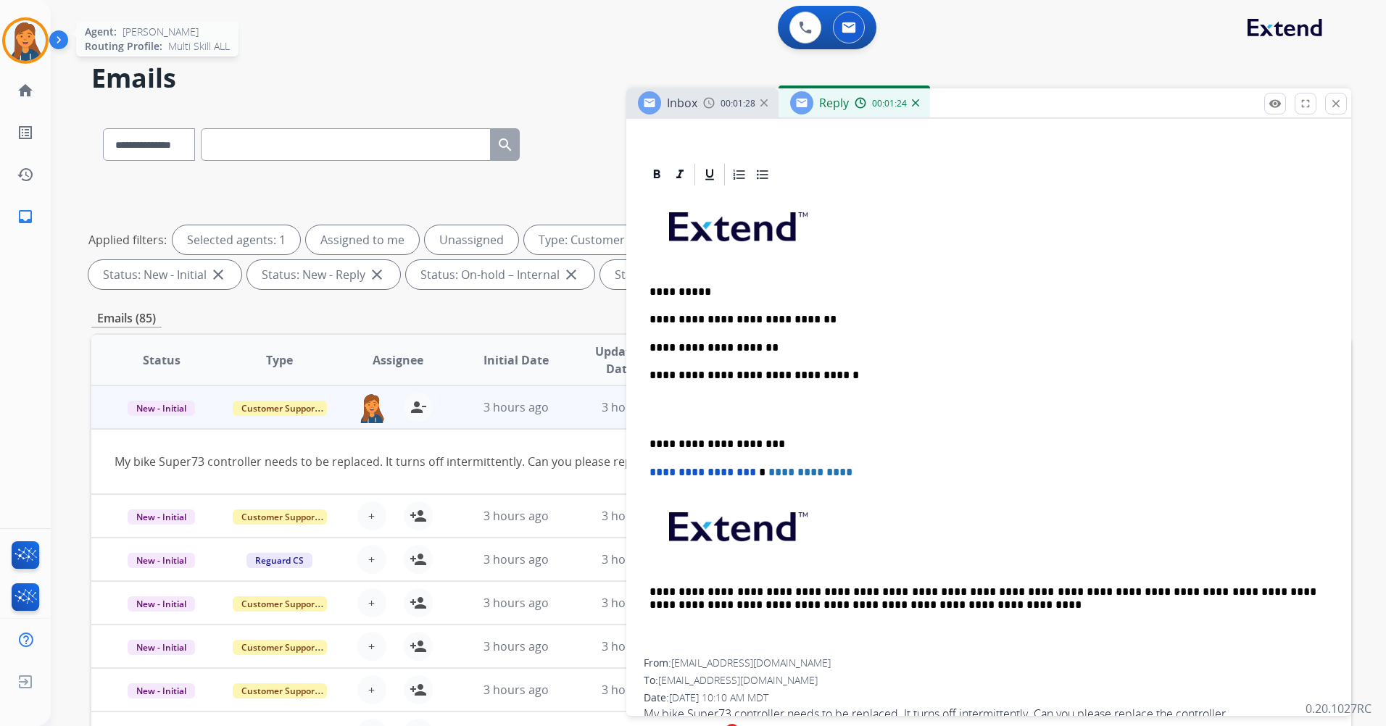
click at [22, 22] on img at bounding box center [25, 40] width 41 height 41
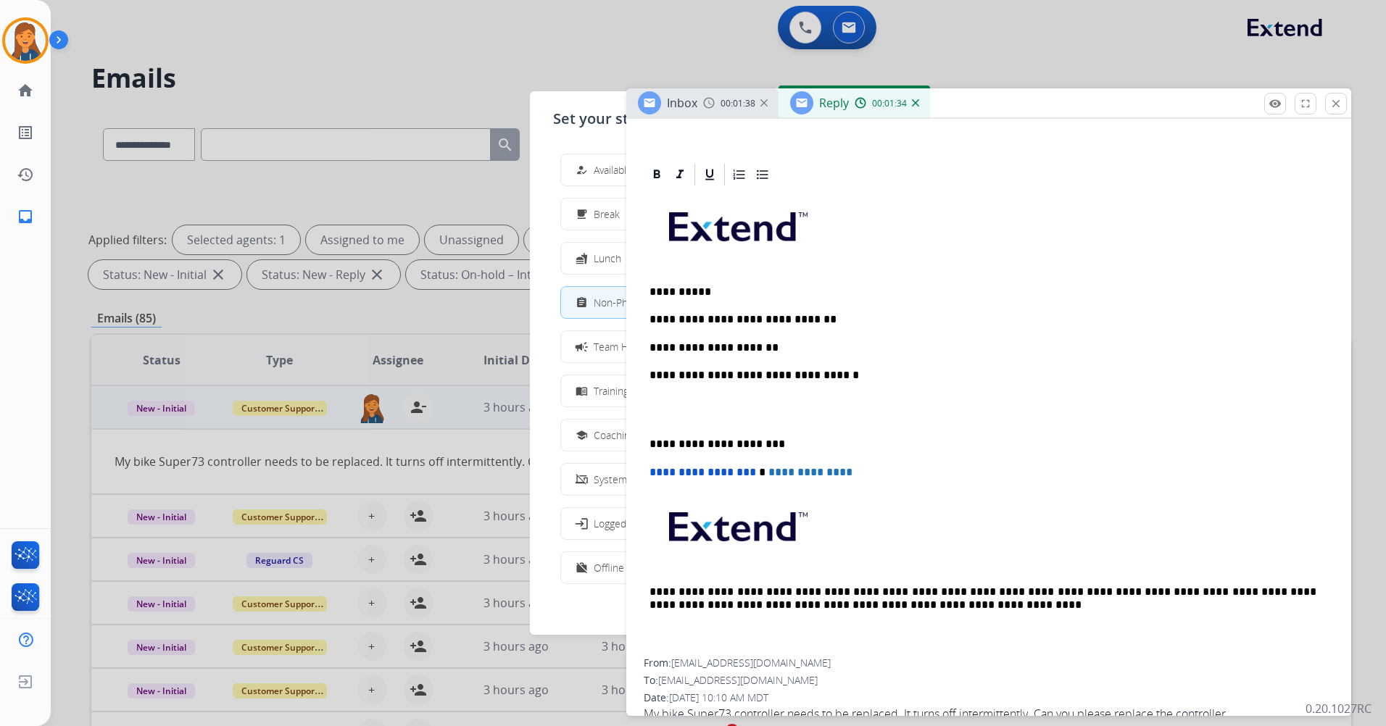
click at [756, 350] on p "**********" at bounding box center [983, 347] width 667 height 13
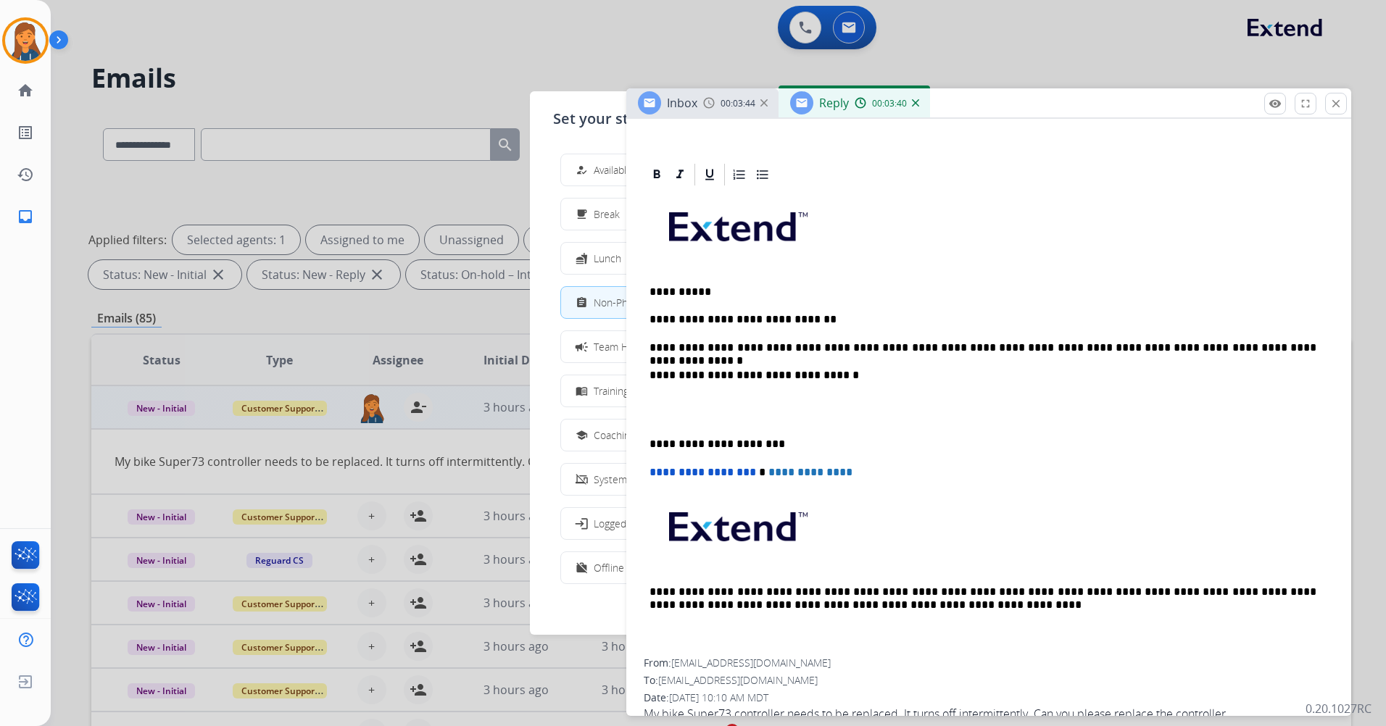
click at [646, 447] on div "**********" at bounding box center [989, 423] width 690 height 471
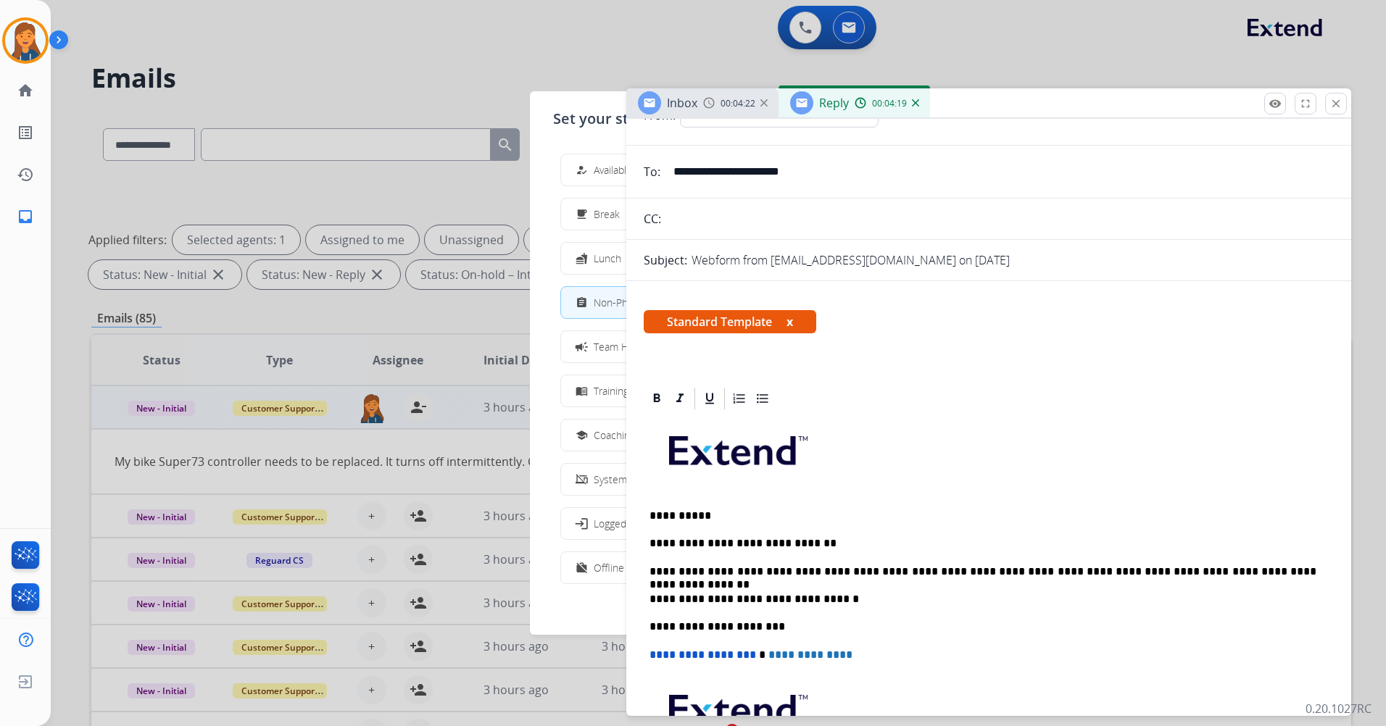
scroll to position [0, 0]
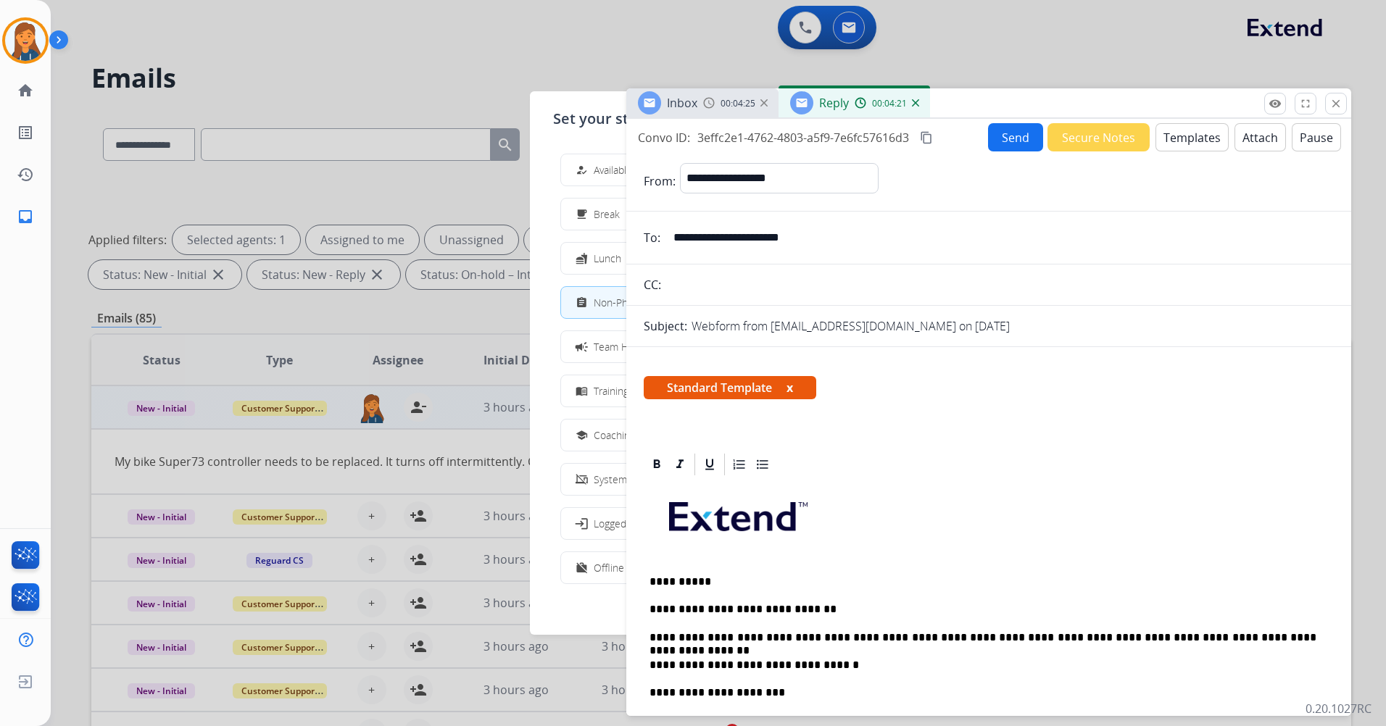
click at [926, 143] on mat-icon "content_copy" at bounding box center [926, 137] width 13 height 13
click at [1013, 140] on button "Send" at bounding box center [1015, 137] width 55 height 28
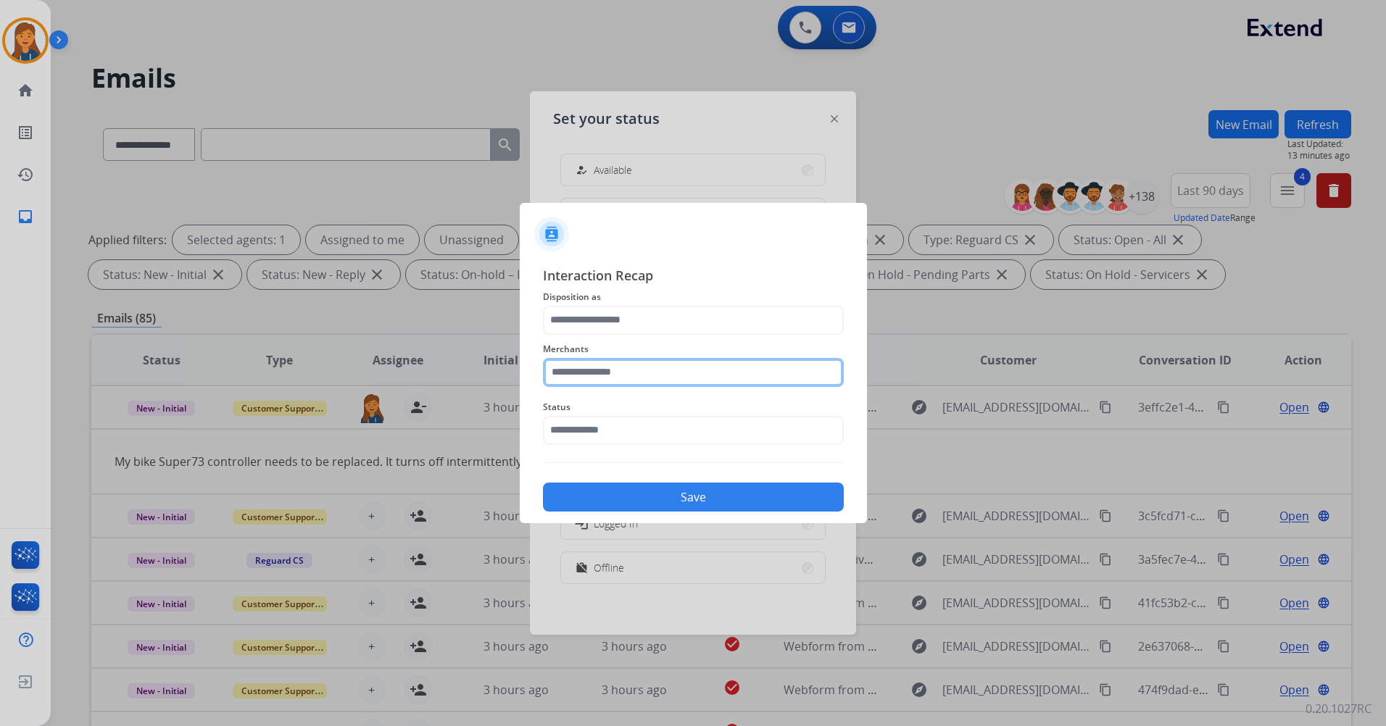
click at [637, 367] on input "text" at bounding box center [693, 372] width 301 height 29
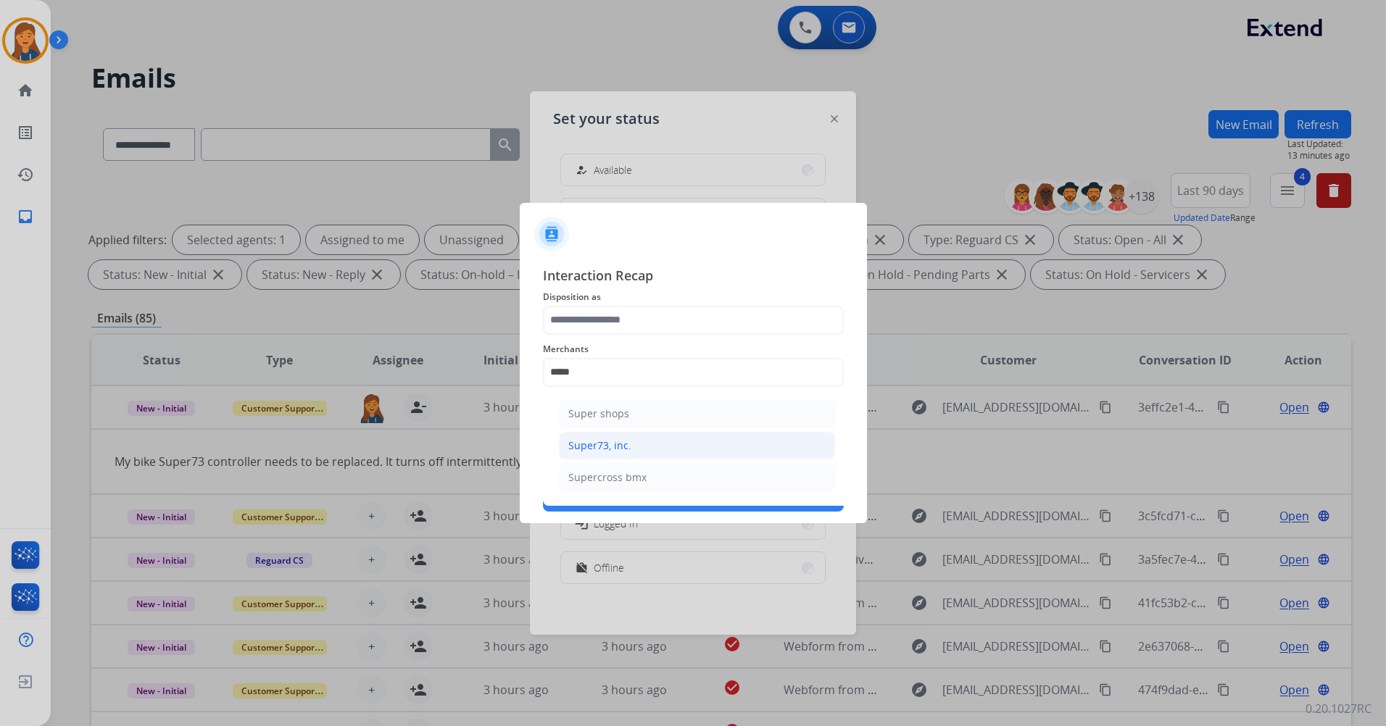
click at [686, 440] on li "Super73, inc." at bounding box center [697, 446] width 276 height 28
type input "**********"
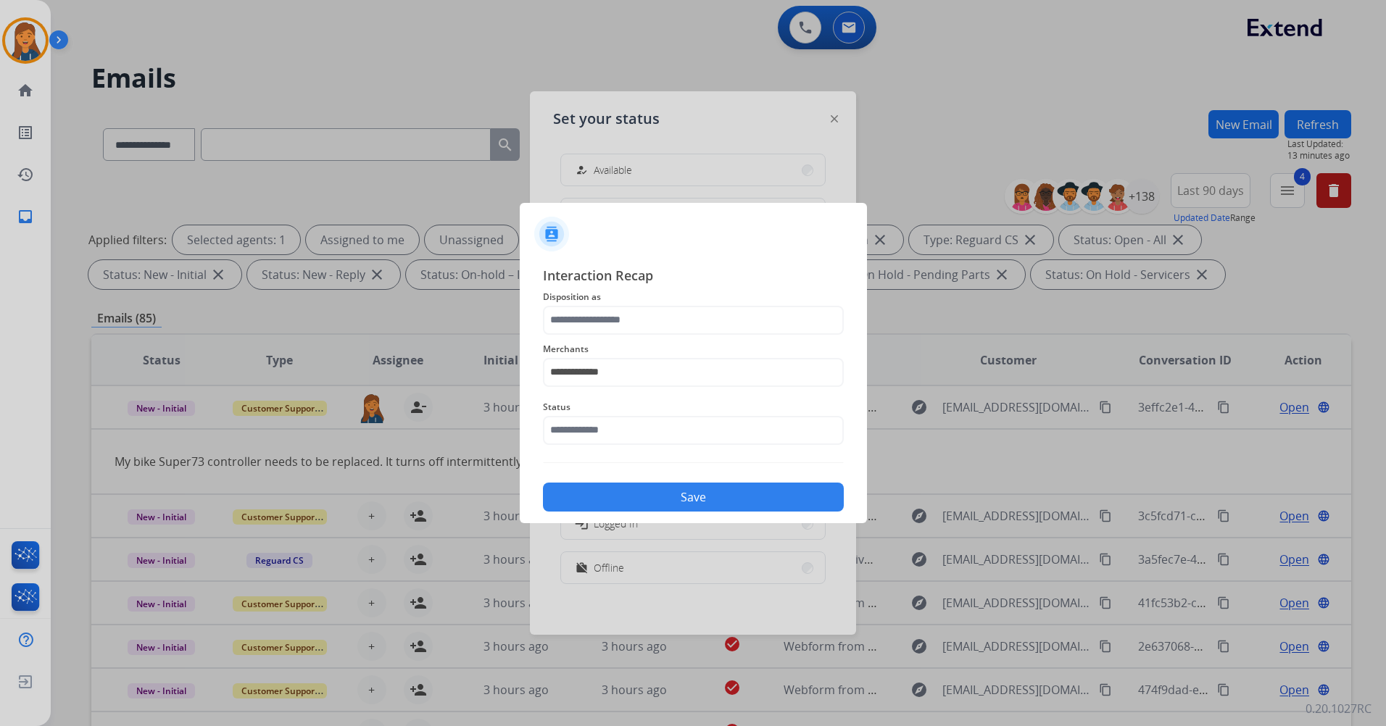
drag, startPoint x: 660, startPoint y: 344, endPoint x: 673, endPoint y: 329, distance: 19.0
click at [661, 341] on span "Merchants" at bounding box center [693, 349] width 301 height 17
click at [673, 326] on input "text" at bounding box center [693, 320] width 301 height 29
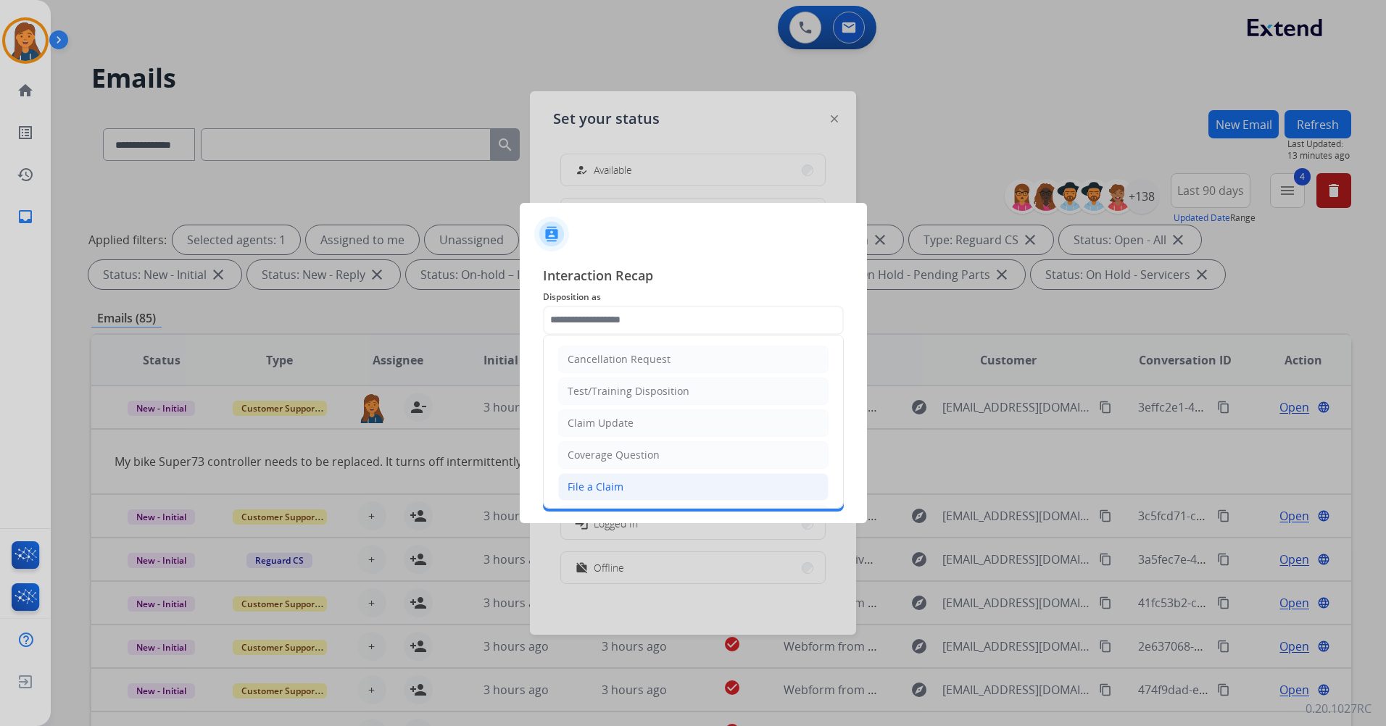
click at [624, 486] on li "File a Claim" at bounding box center [693, 487] width 270 height 28
type input "**********"
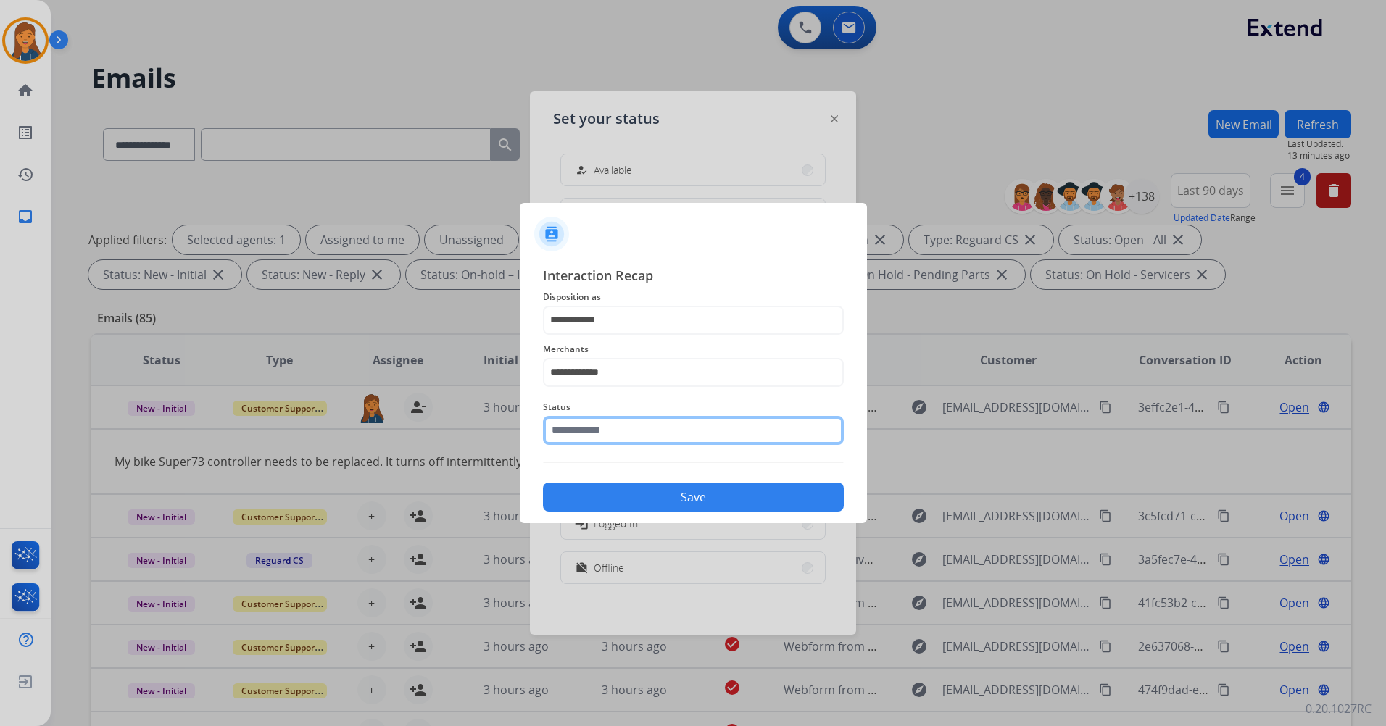
click at [628, 426] on input "text" at bounding box center [693, 430] width 301 height 29
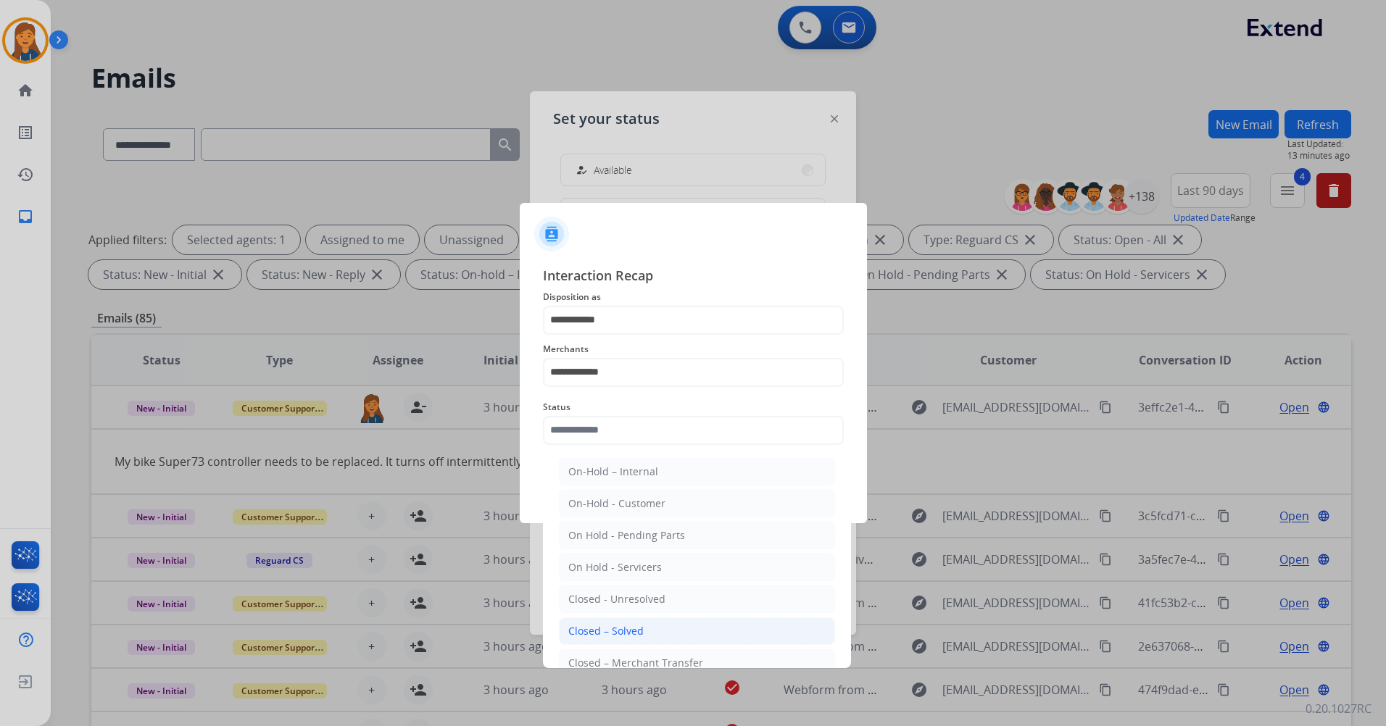
click at [635, 622] on li "Closed – Solved" at bounding box center [697, 632] width 276 height 28
type input "**********"
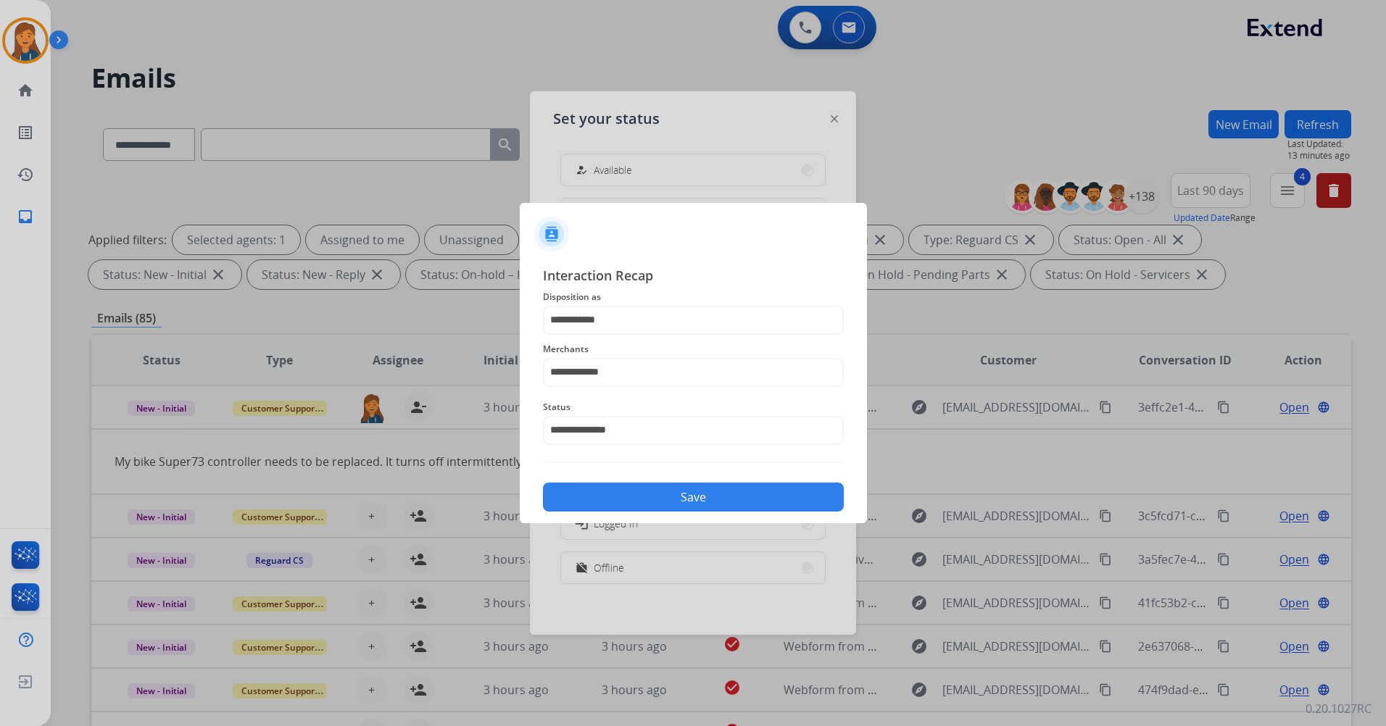
click at [636, 499] on button "Save" at bounding box center [693, 497] width 301 height 29
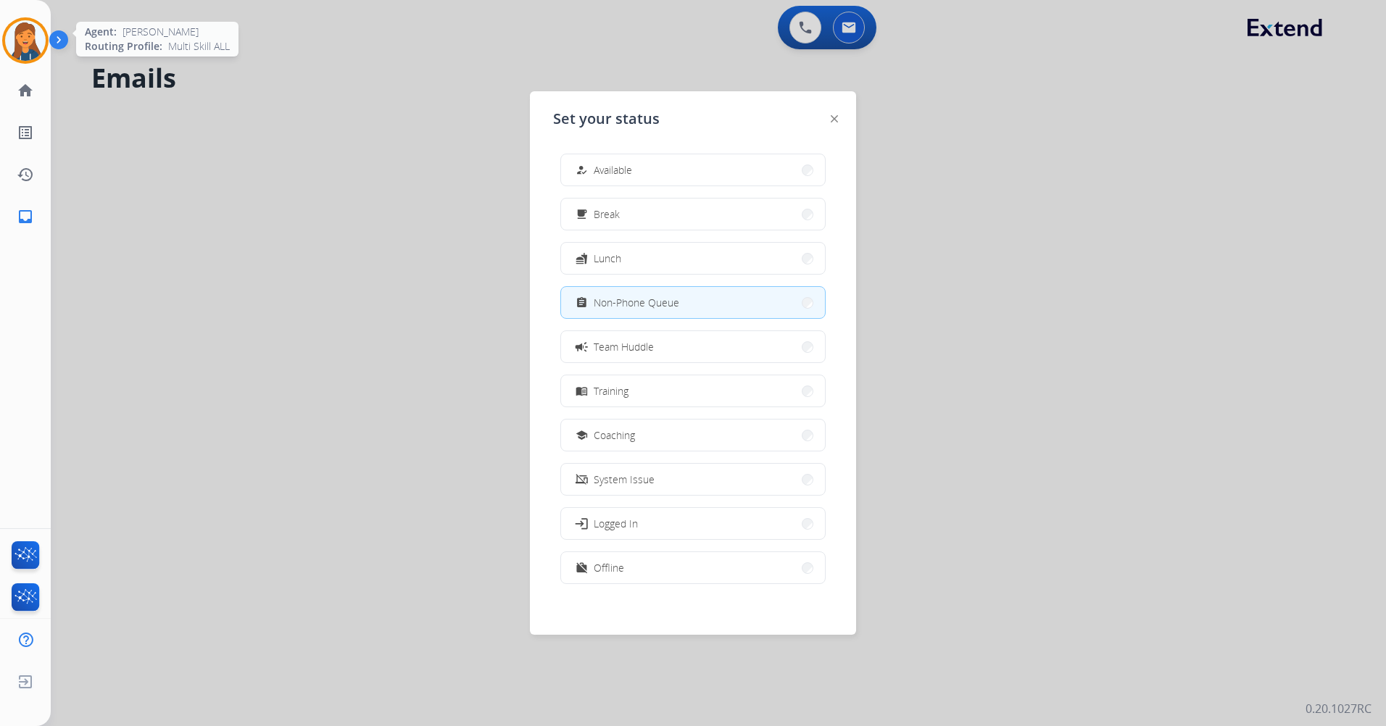
click at [39, 39] on img at bounding box center [25, 40] width 41 height 41
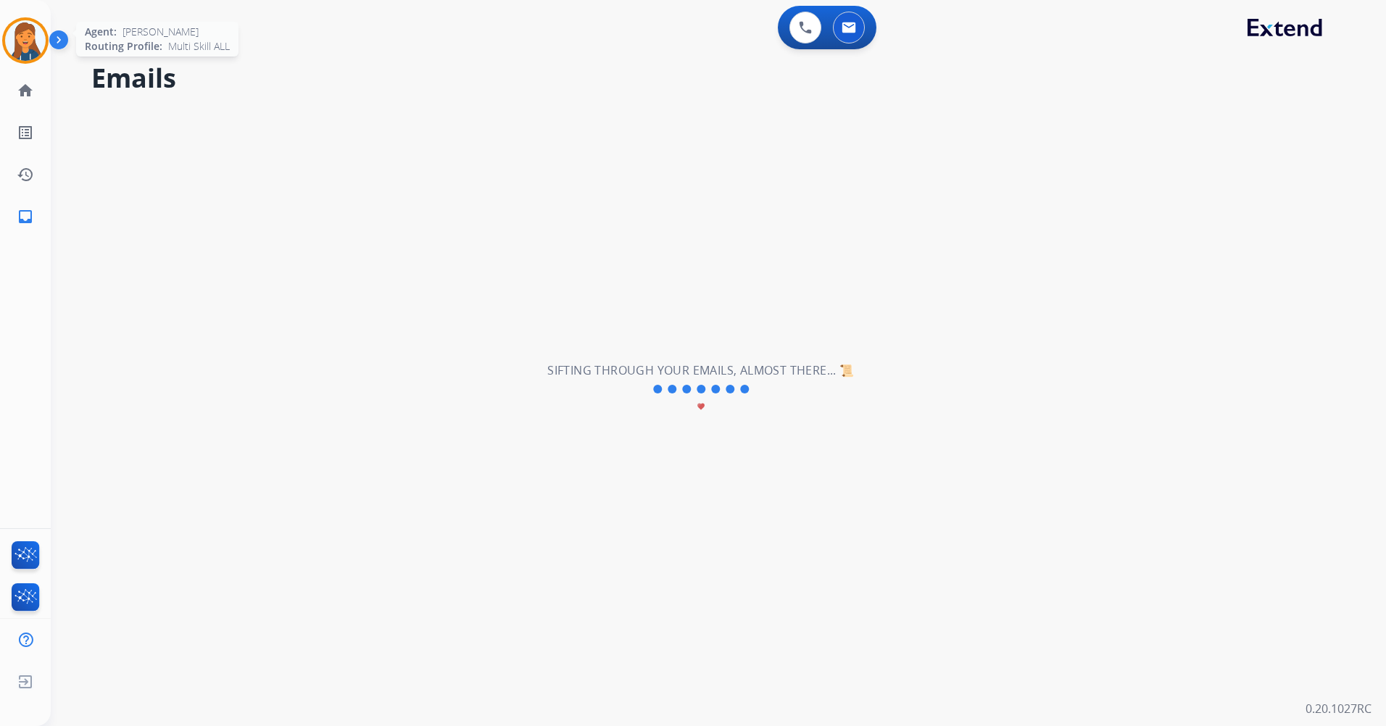
click at [22, 43] on img at bounding box center [25, 40] width 41 height 41
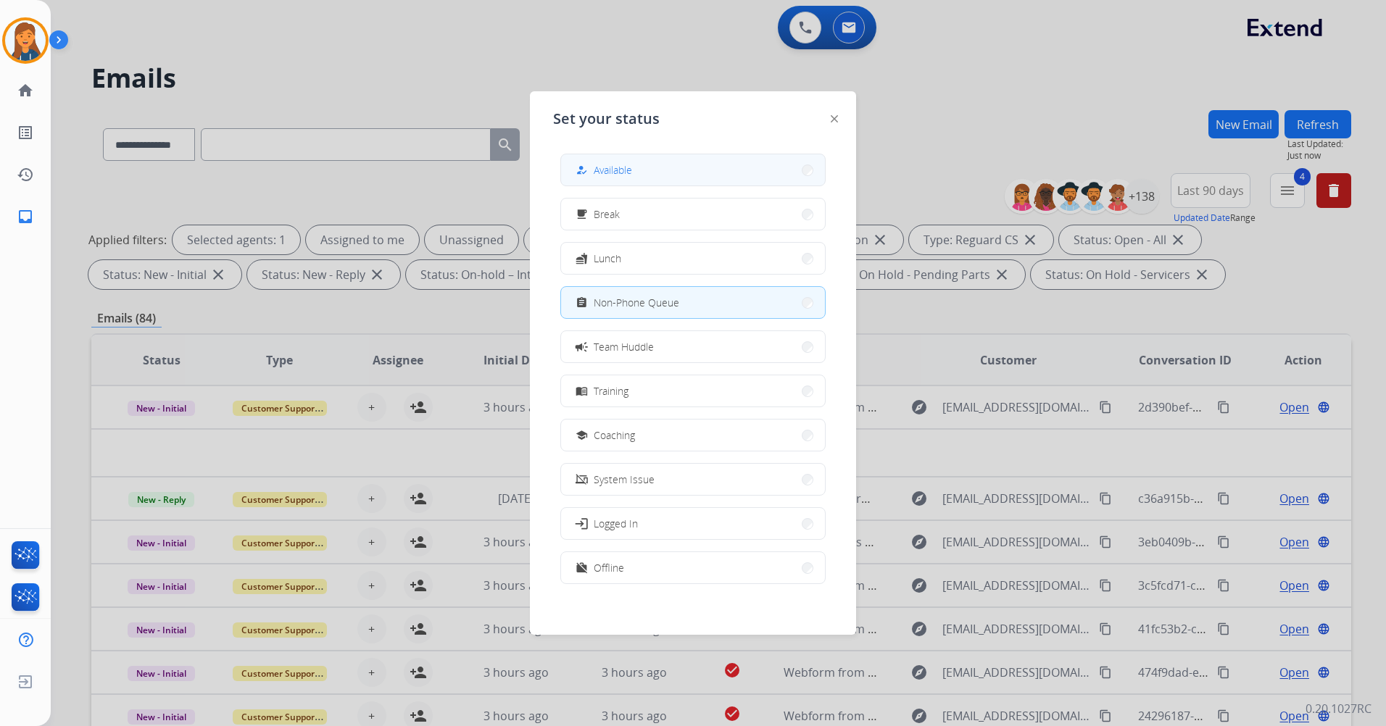
click at [644, 165] on button "how_to_reg Available" at bounding box center [693, 169] width 264 height 31
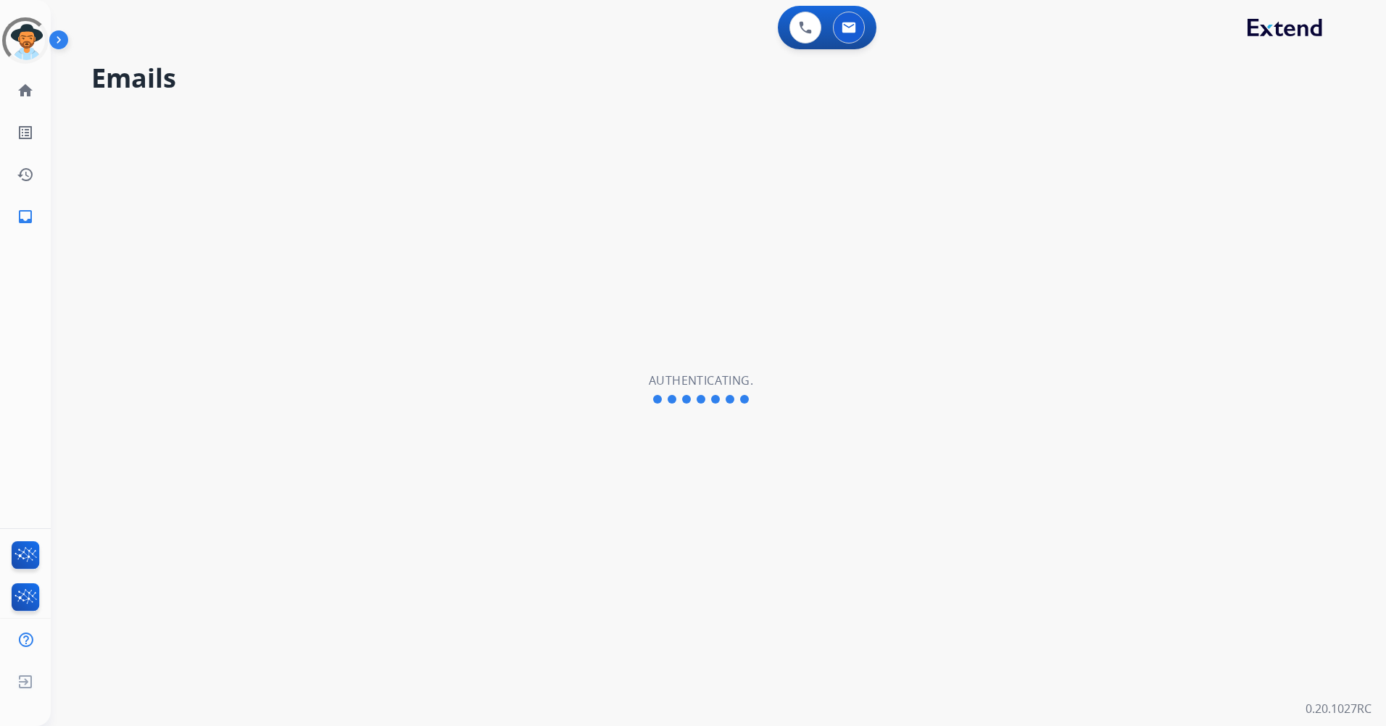
select select "**********"
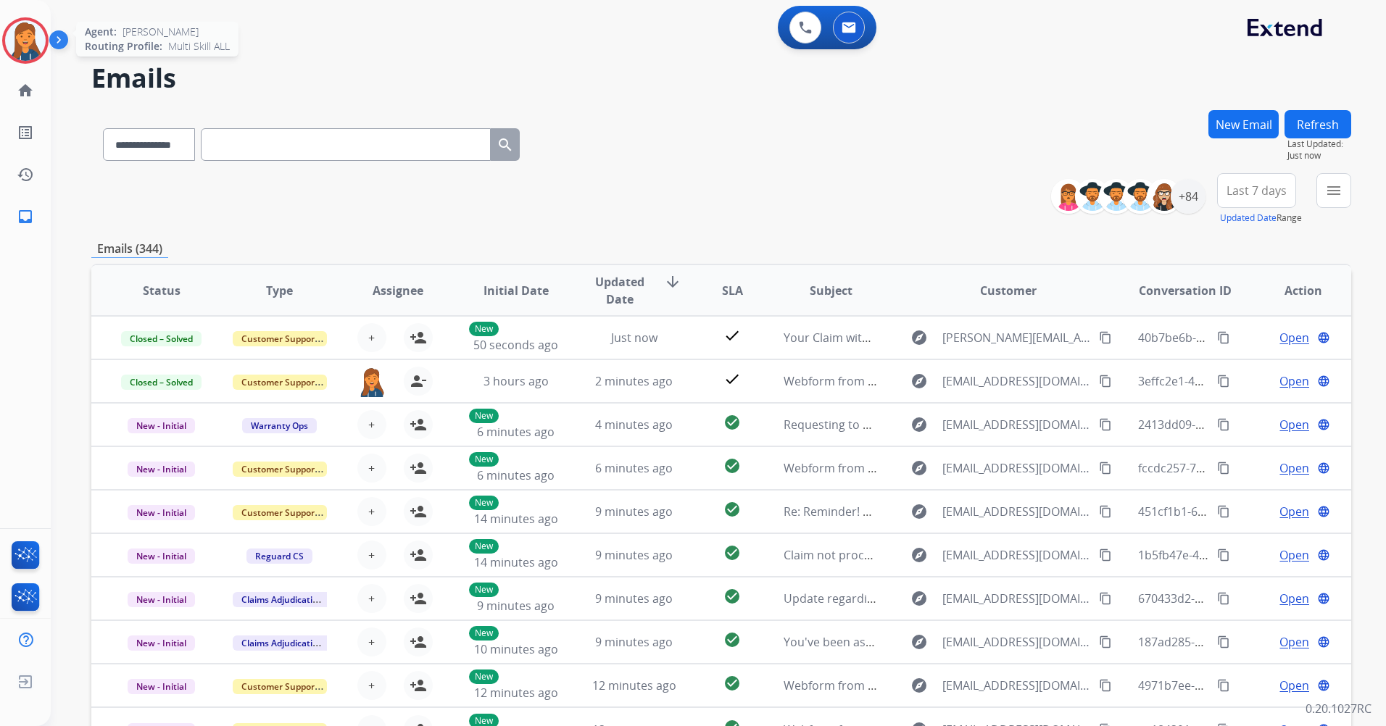
click at [29, 45] on img at bounding box center [25, 40] width 41 height 41
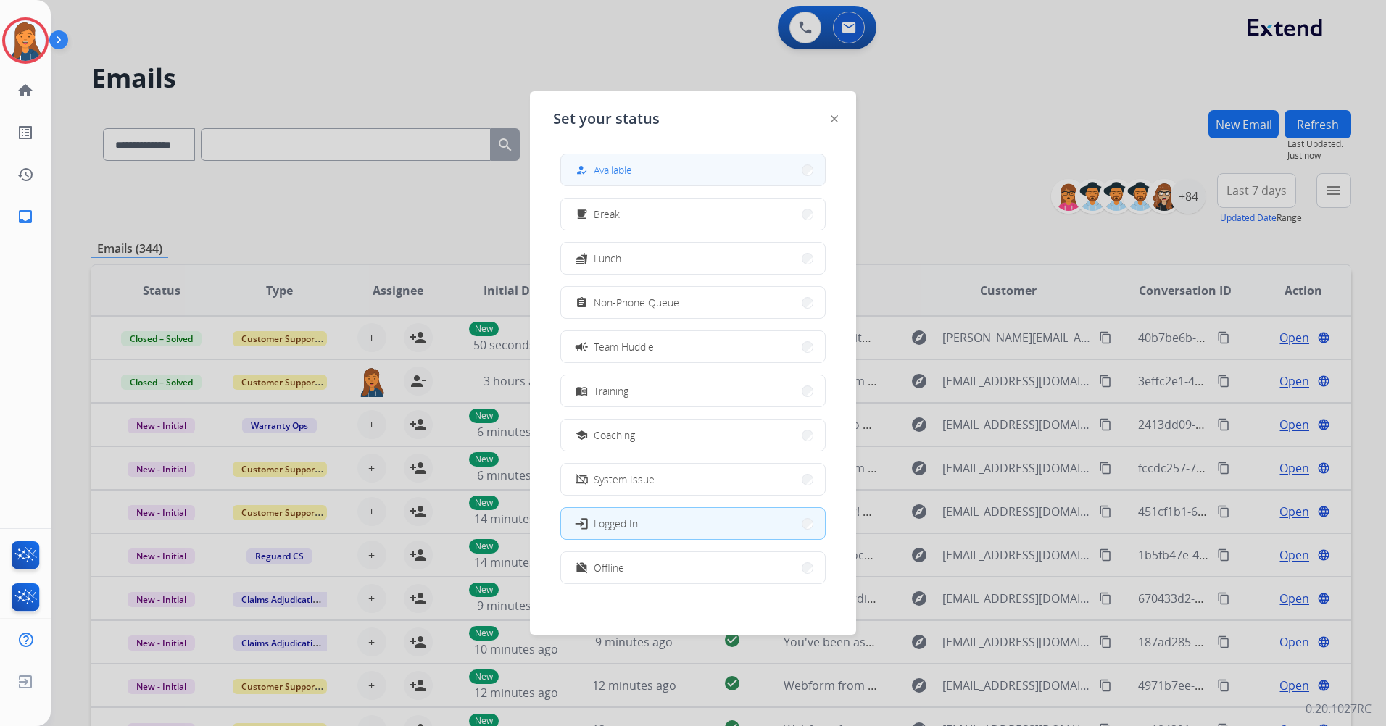
click at [603, 173] on span "Available" at bounding box center [613, 169] width 38 height 15
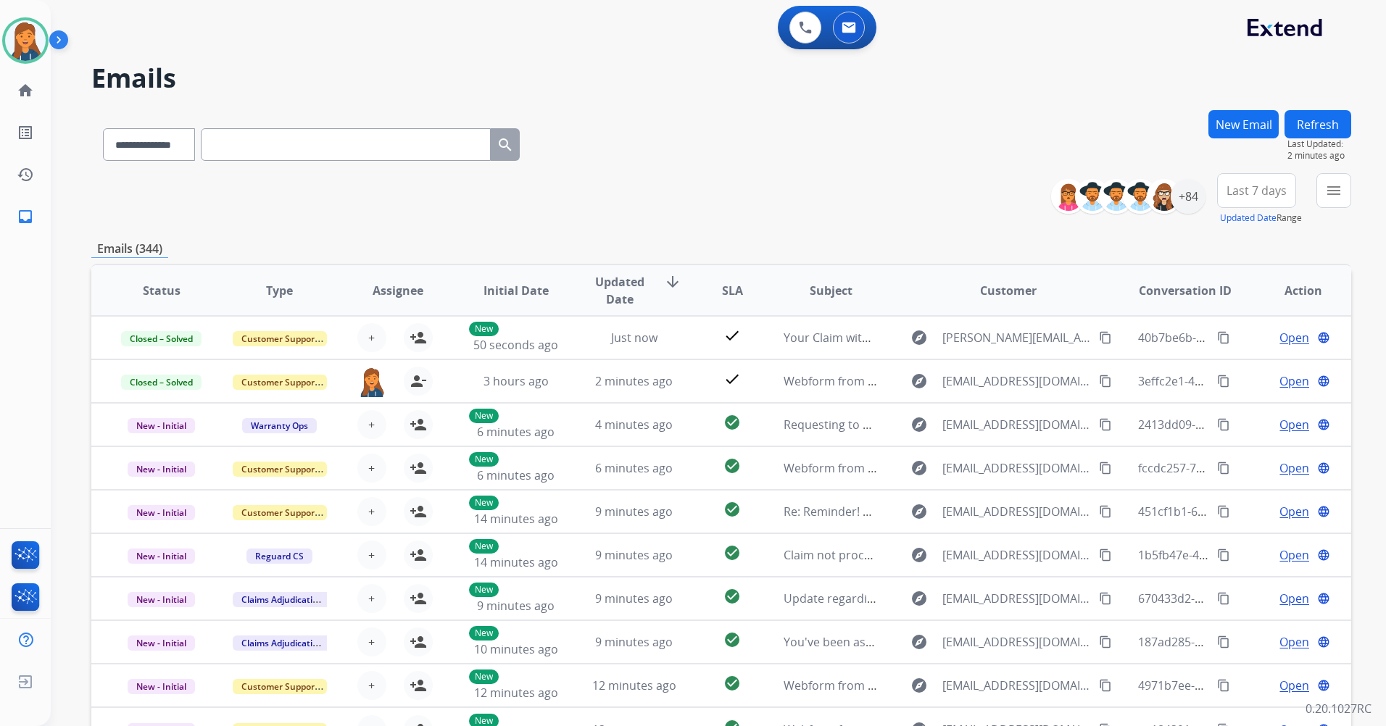
click at [1245, 191] on span "Last 7 days" at bounding box center [1257, 191] width 60 height 6
click at [1239, 364] on div "Last 90 days" at bounding box center [1252, 367] width 80 height 22
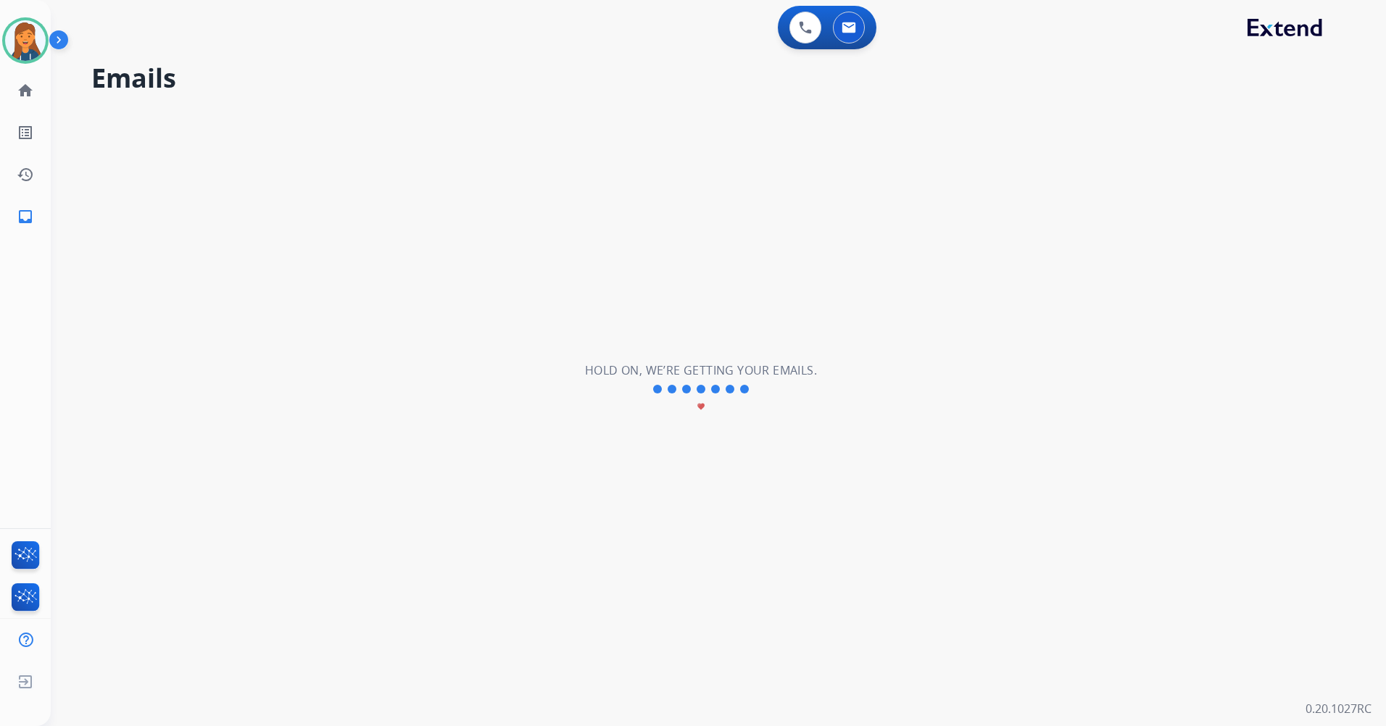
click at [1239, 364] on div "**********" at bounding box center [701, 389] width 1300 height 674
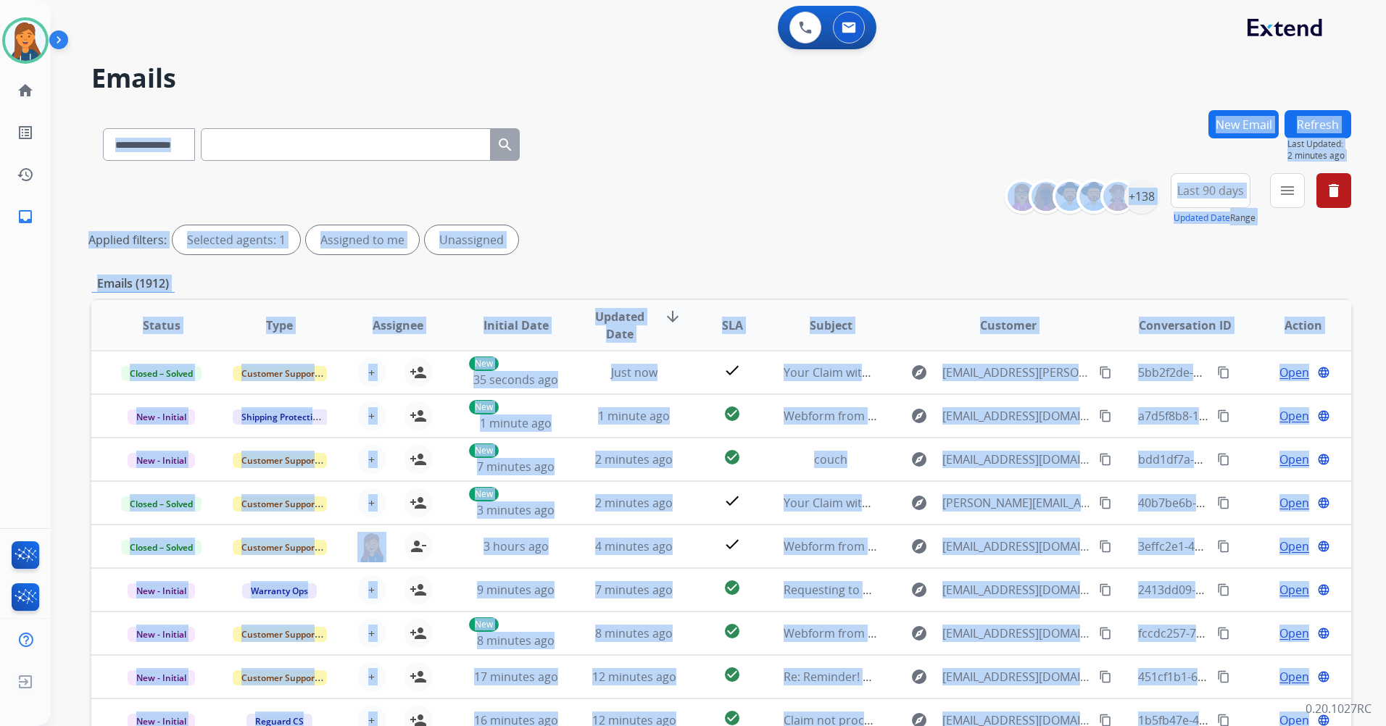
click at [626, 231] on div "Applied filters: Selected agents: 1 Assigned to me Unassigned" at bounding box center [718, 239] width 1260 height 29
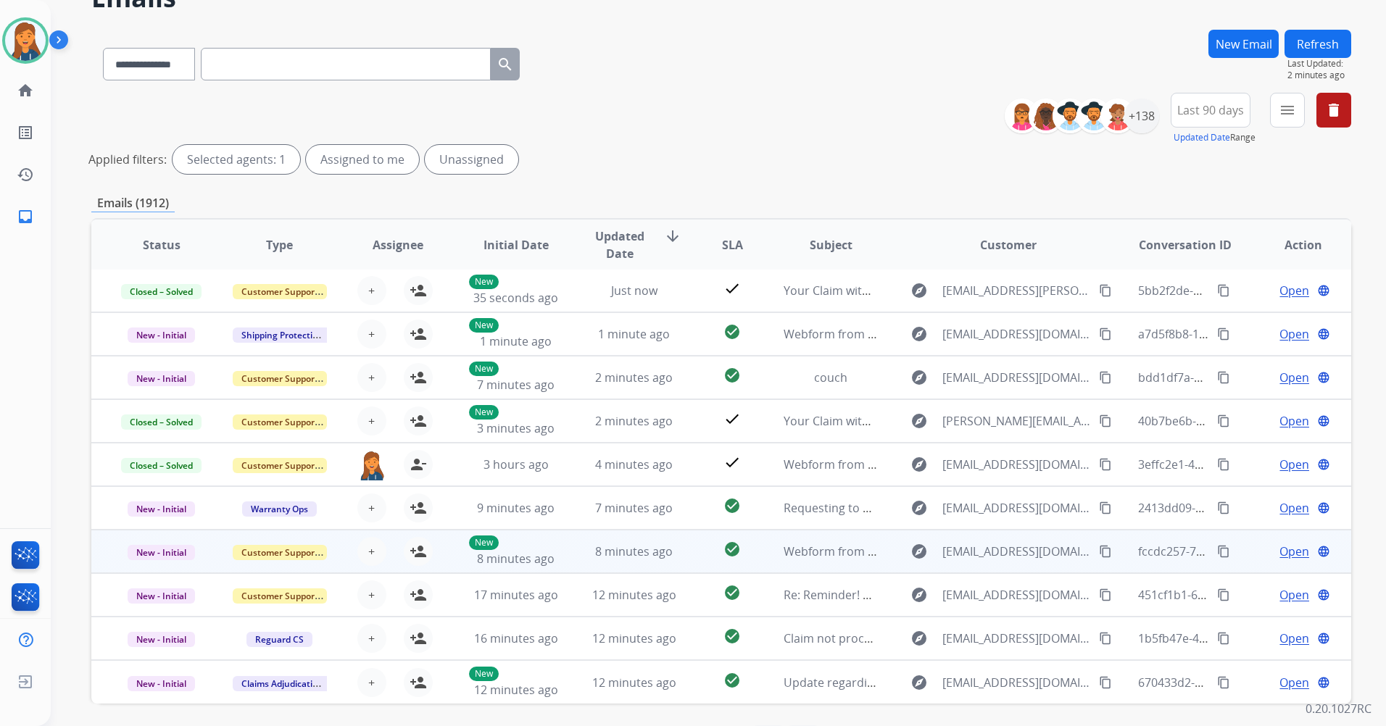
scroll to position [133, 0]
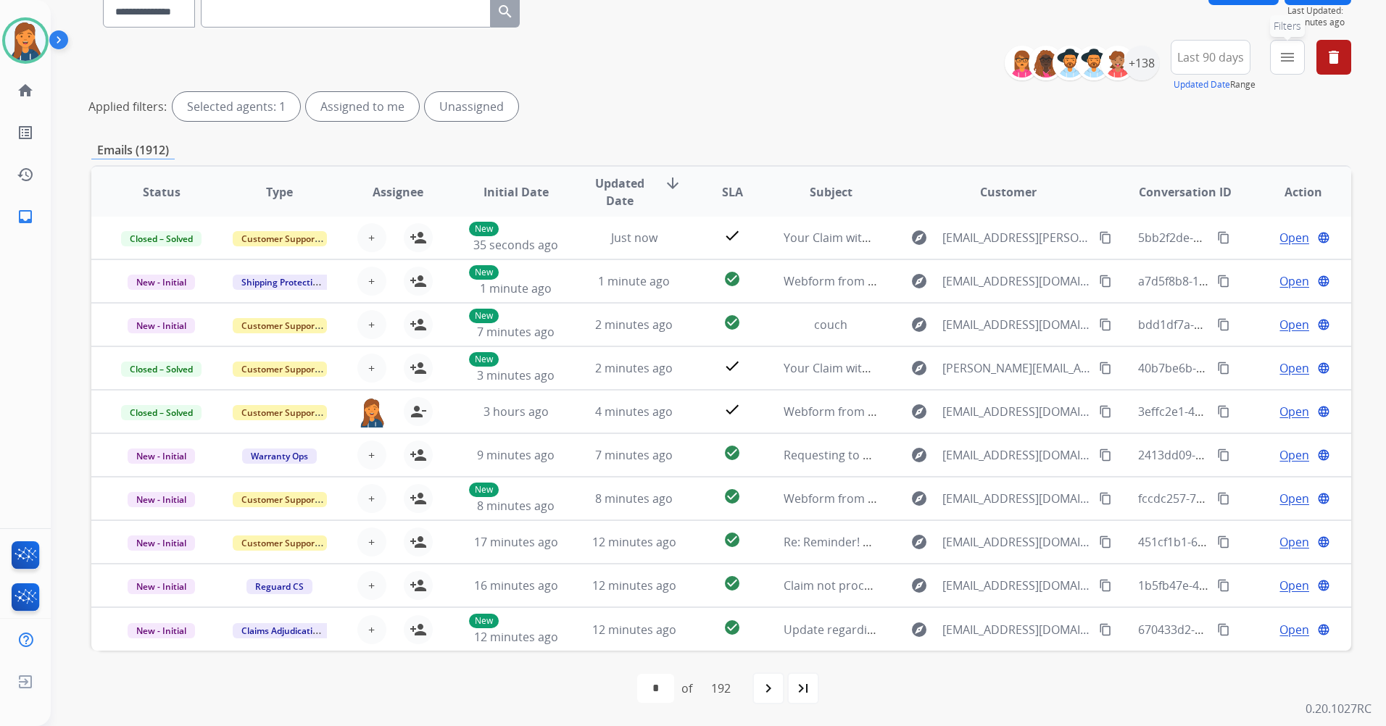
click at [1288, 60] on mat-icon "menu" at bounding box center [1287, 57] width 17 height 17
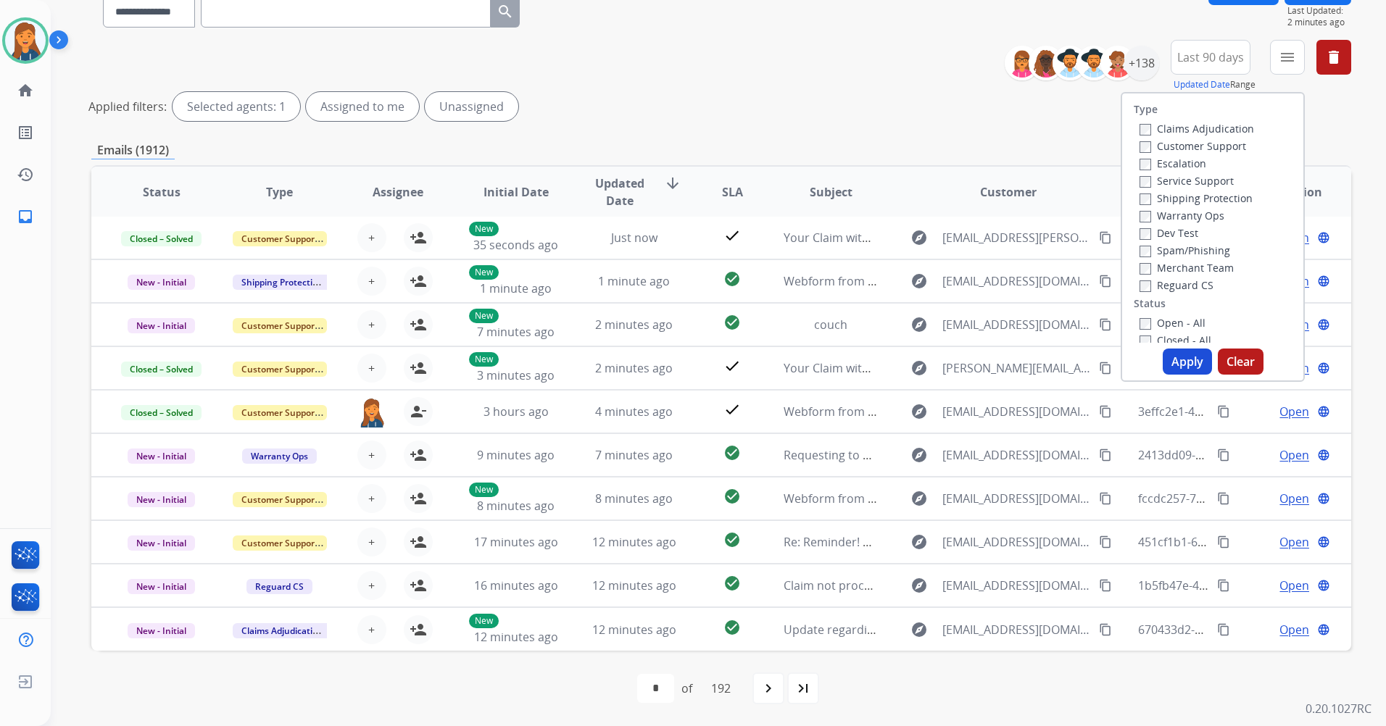
click at [1212, 145] on label "Customer Support" at bounding box center [1193, 146] width 107 height 14
click at [1198, 195] on label "Shipping Protection" at bounding box center [1196, 198] width 113 height 14
click at [1163, 281] on label "Reguard CS" at bounding box center [1177, 285] width 74 height 14
click at [1163, 331] on div "Open - All" at bounding box center [1216, 322] width 152 height 17
click at [1165, 328] on label "Open - All" at bounding box center [1173, 323] width 66 height 14
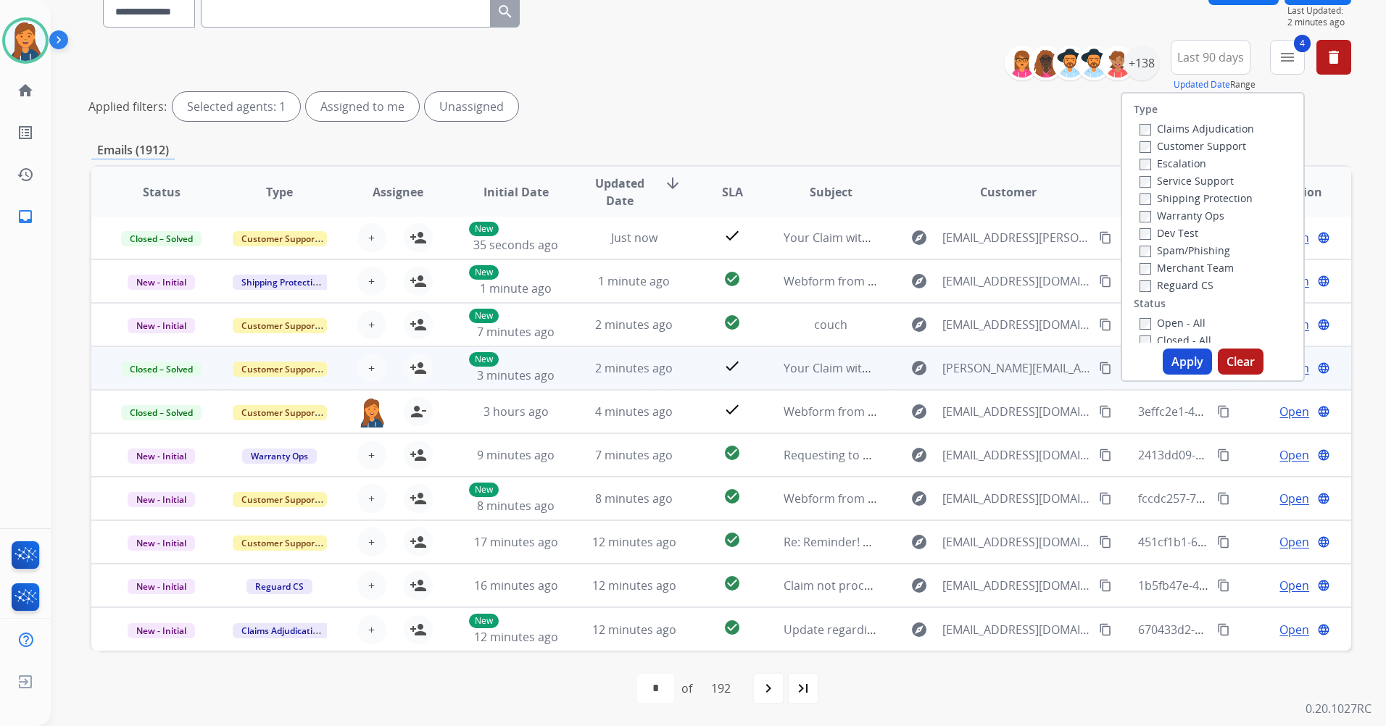
click at [1180, 386] on div "40b7be6b-9dff-4e18-8704-94843ab943f5 content_copy" at bounding box center [1185, 368] width 94 height 41
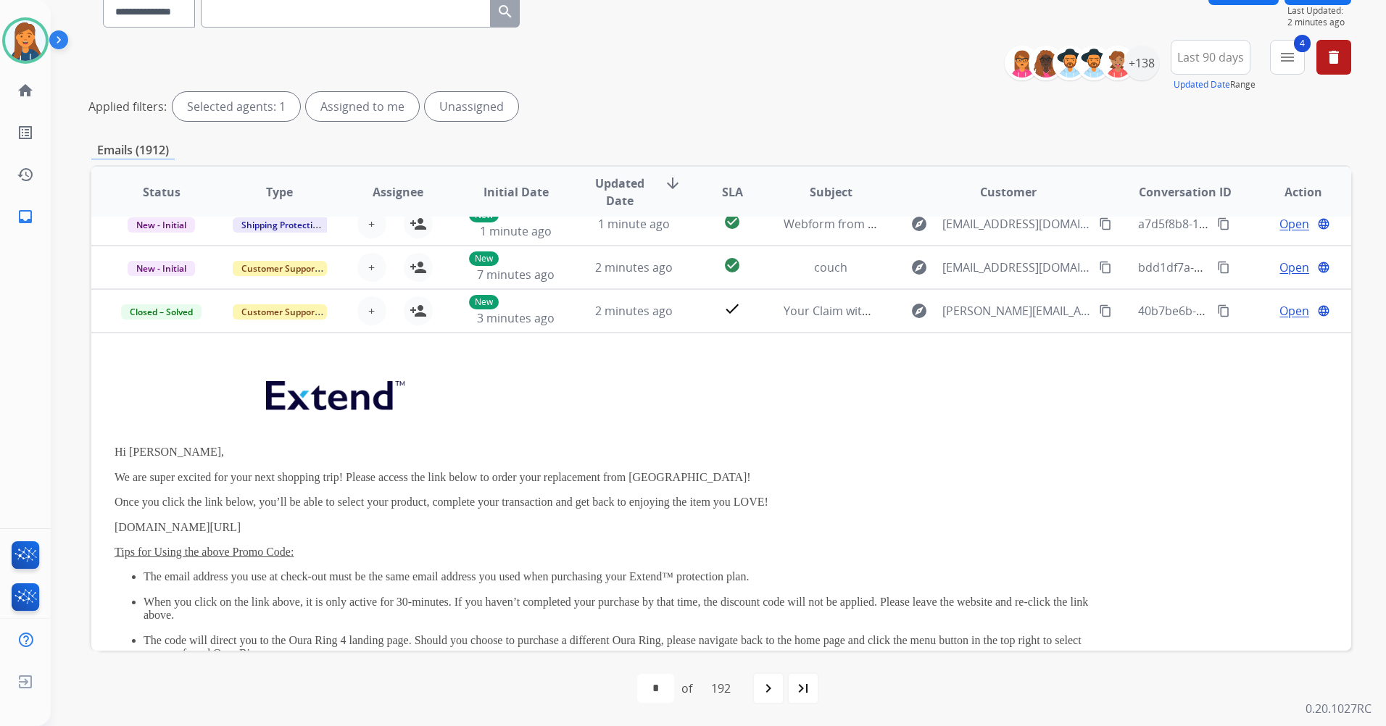
scroll to position [58, 0]
click at [1275, 54] on button "4 menu Filters" at bounding box center [1287, 57] width 35 height 35
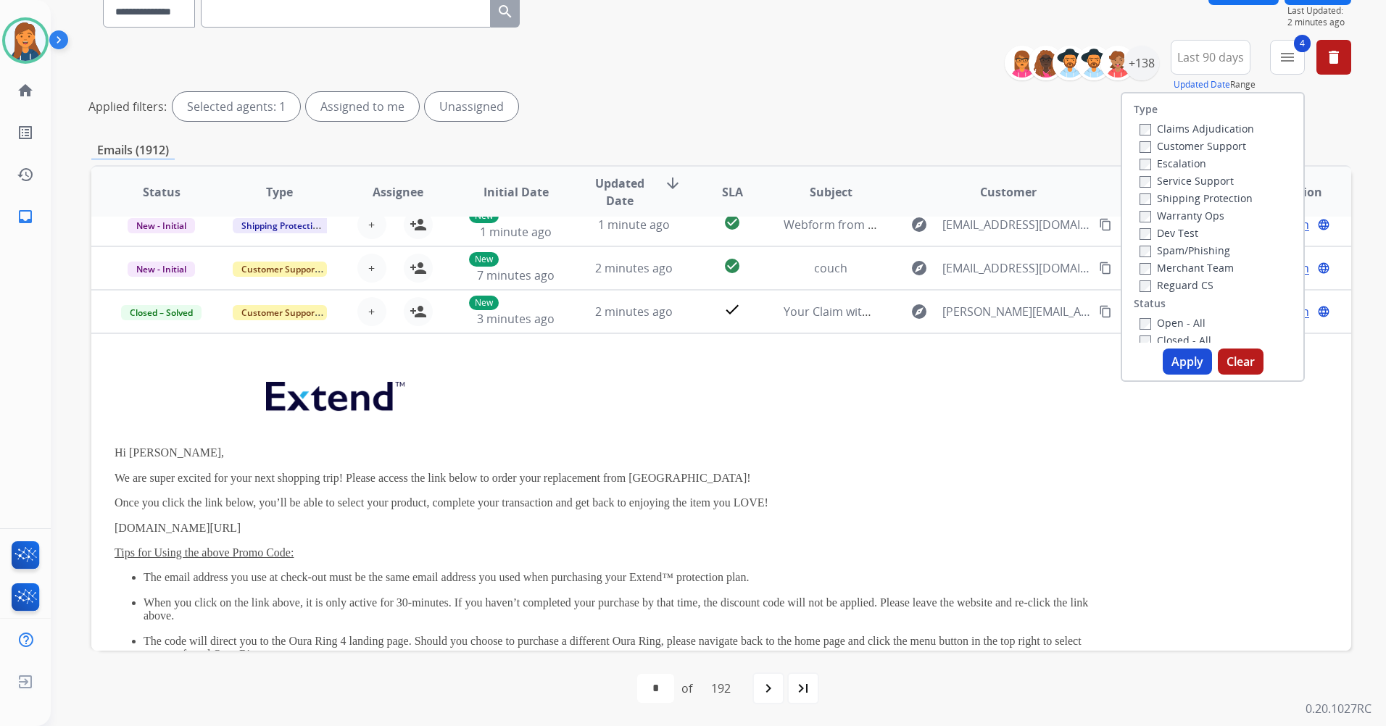
click at [1173, 359] on button "Apply" at bounding box center [1187, 362] width 49 height 26
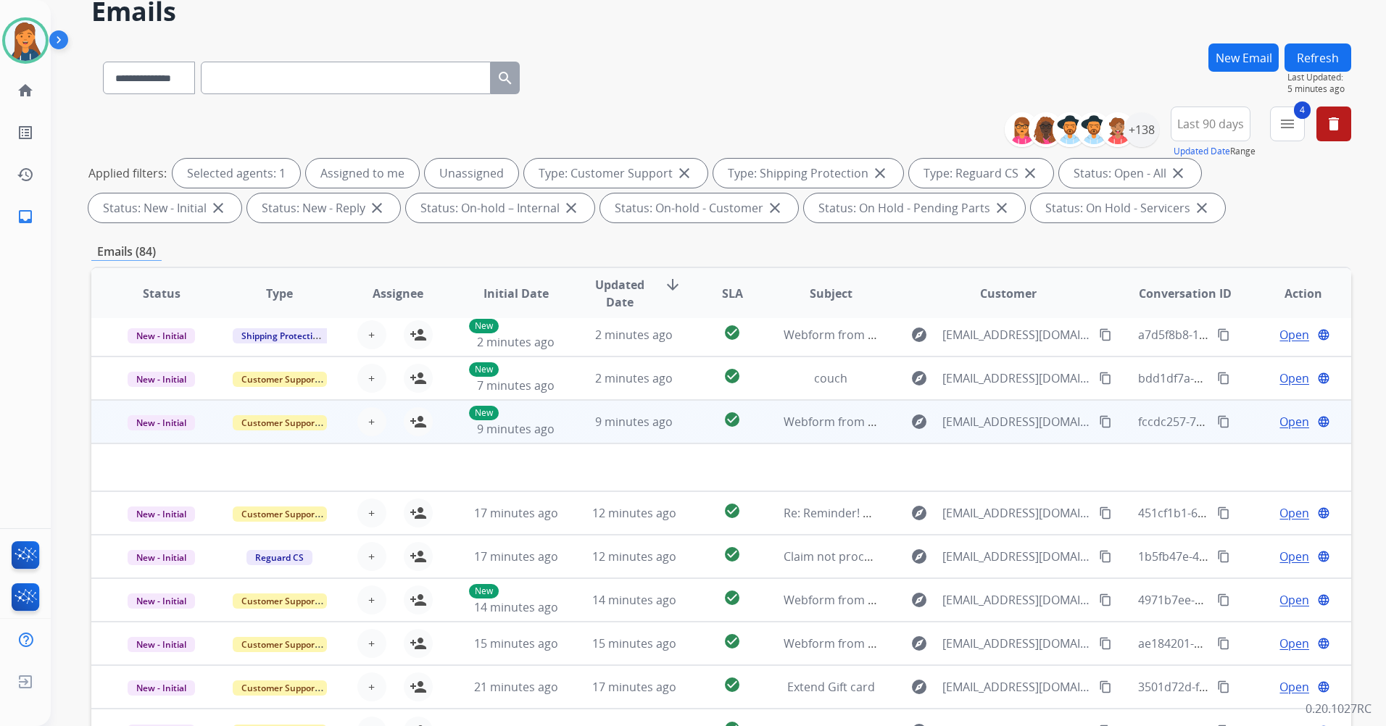
scroll to position [168, 0]
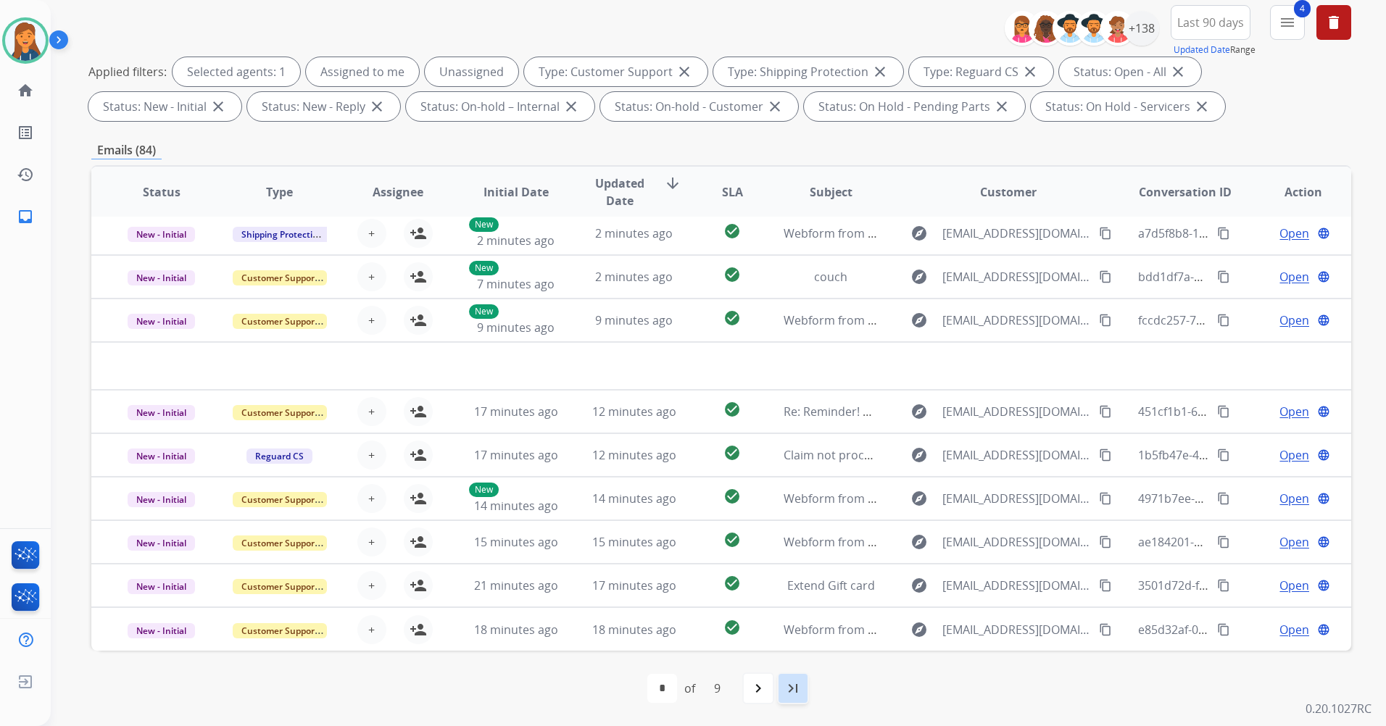
click at [787, 690] on mat-icon "last_page" at bounding box center [792, 688] width 17 height 17
click at [787, 610] on div "**********" at bounding box center [701, 247] width 1300 height 726
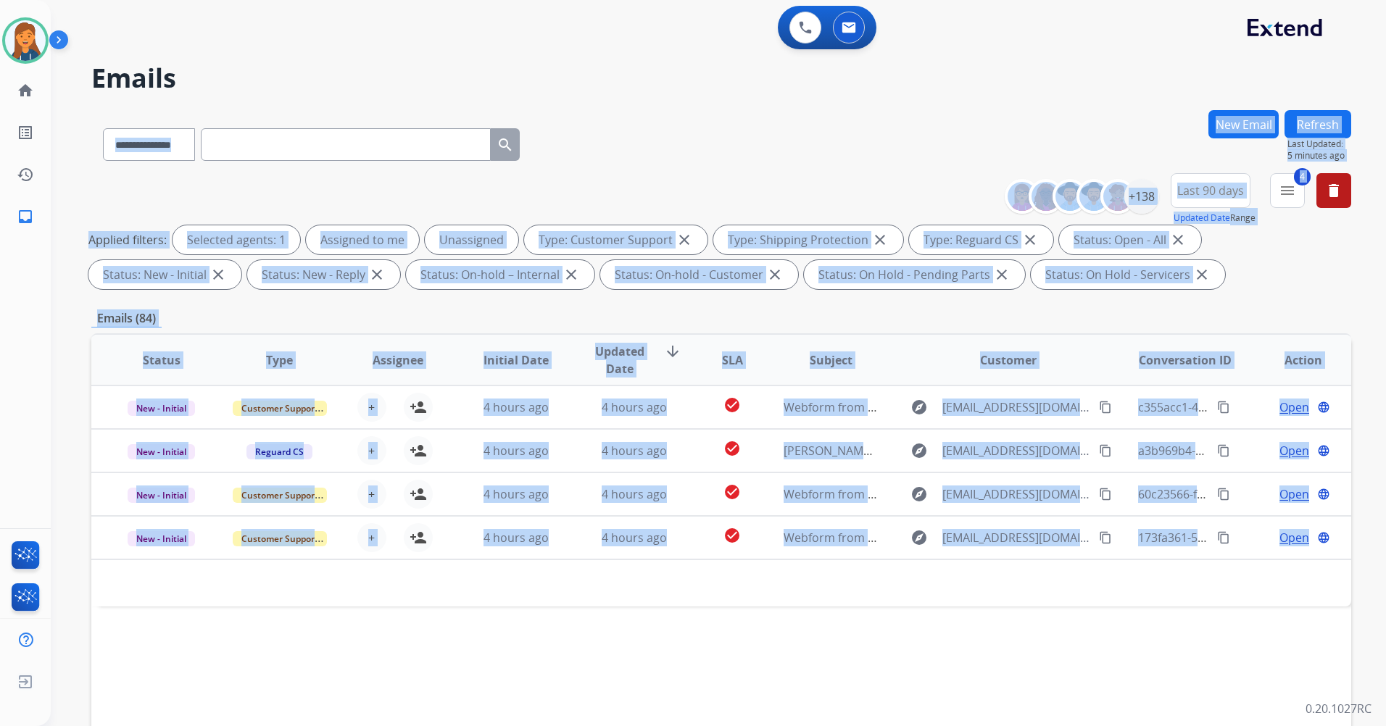
scroll to position [0, 0]
click at [695, 628] on div "Status Type Assignee Initial Date Updated Date arrow_downward SLA Subject Custo…" at bounding box center [721, 576] width 1260 height 486
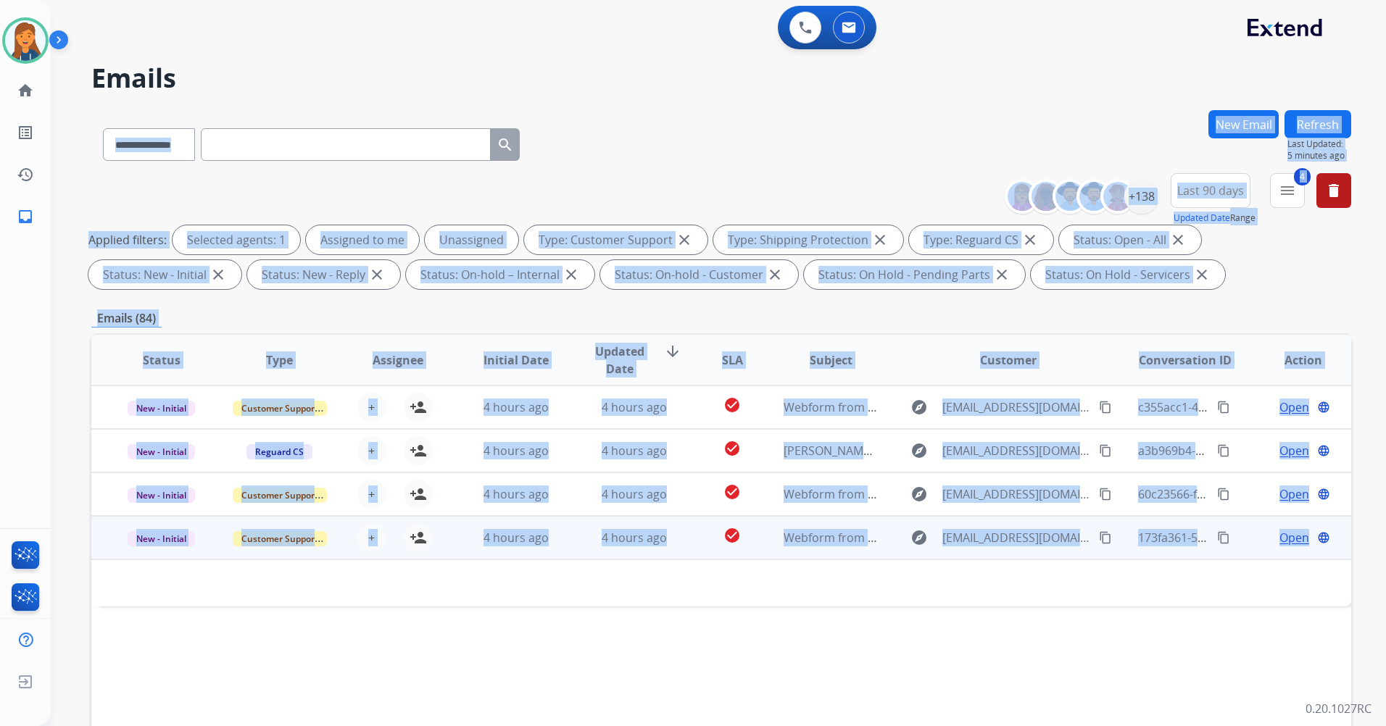
click at [705, 594] on td at bounding box center [603, 583] width 1024 height 47
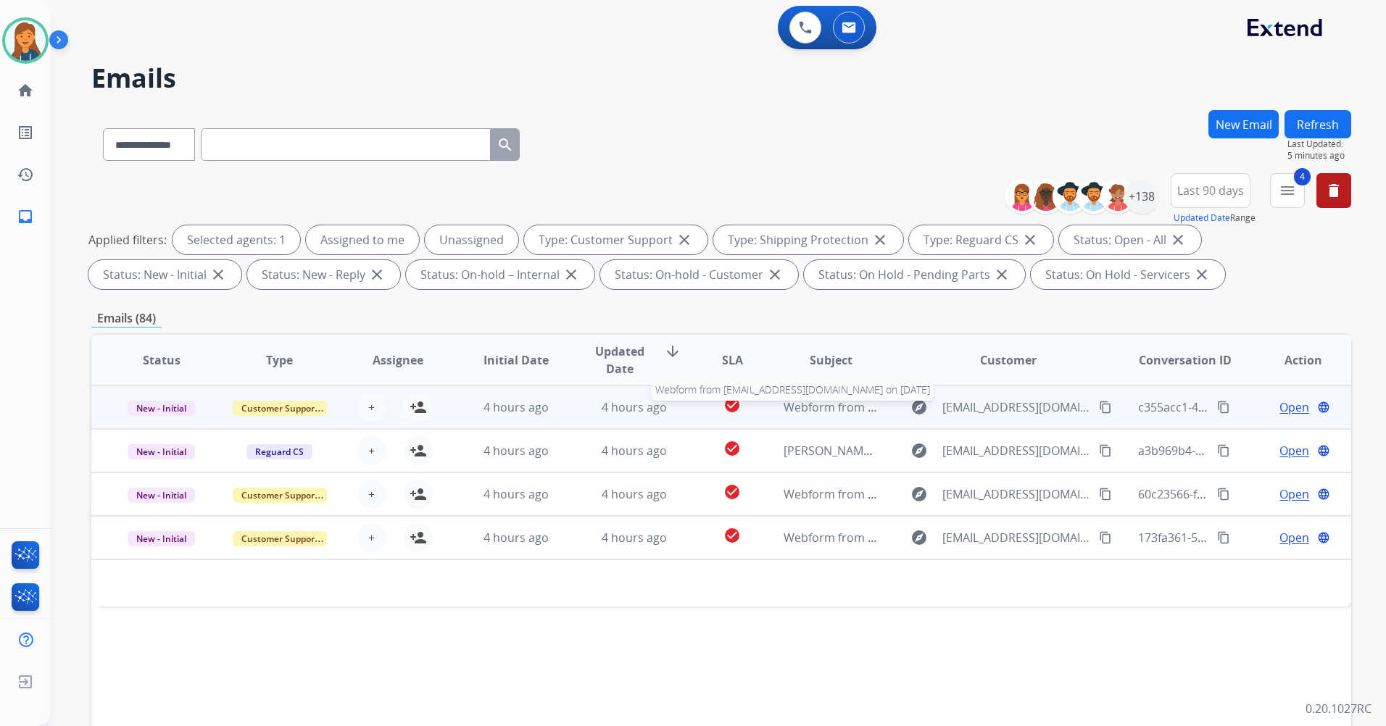
click at [801, 408] on span "Webform from ninnykay35@icloud.com on 08/22/2025" at bounding box center [948, 407] width 328 height 16
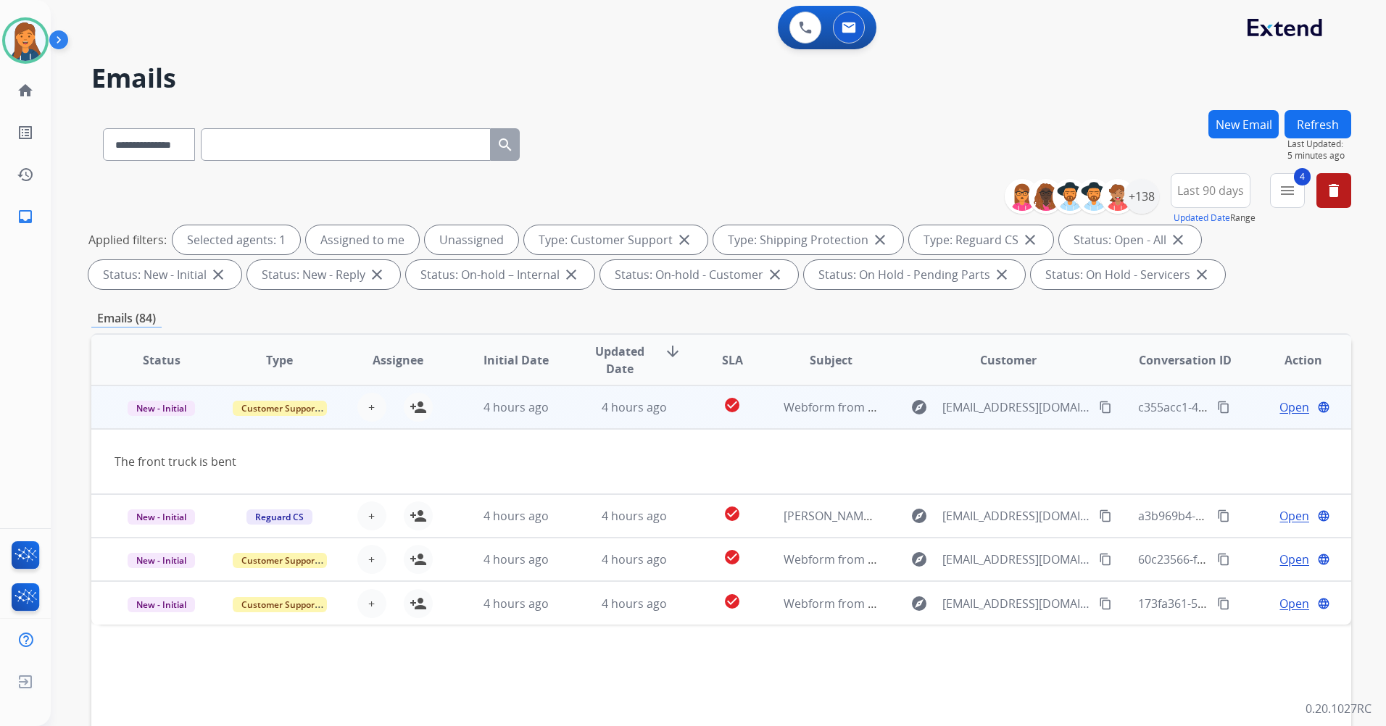
click at [1099, 406] on mat-icon "content_copy" at bounding box center [1105, 407] width 13 height 13
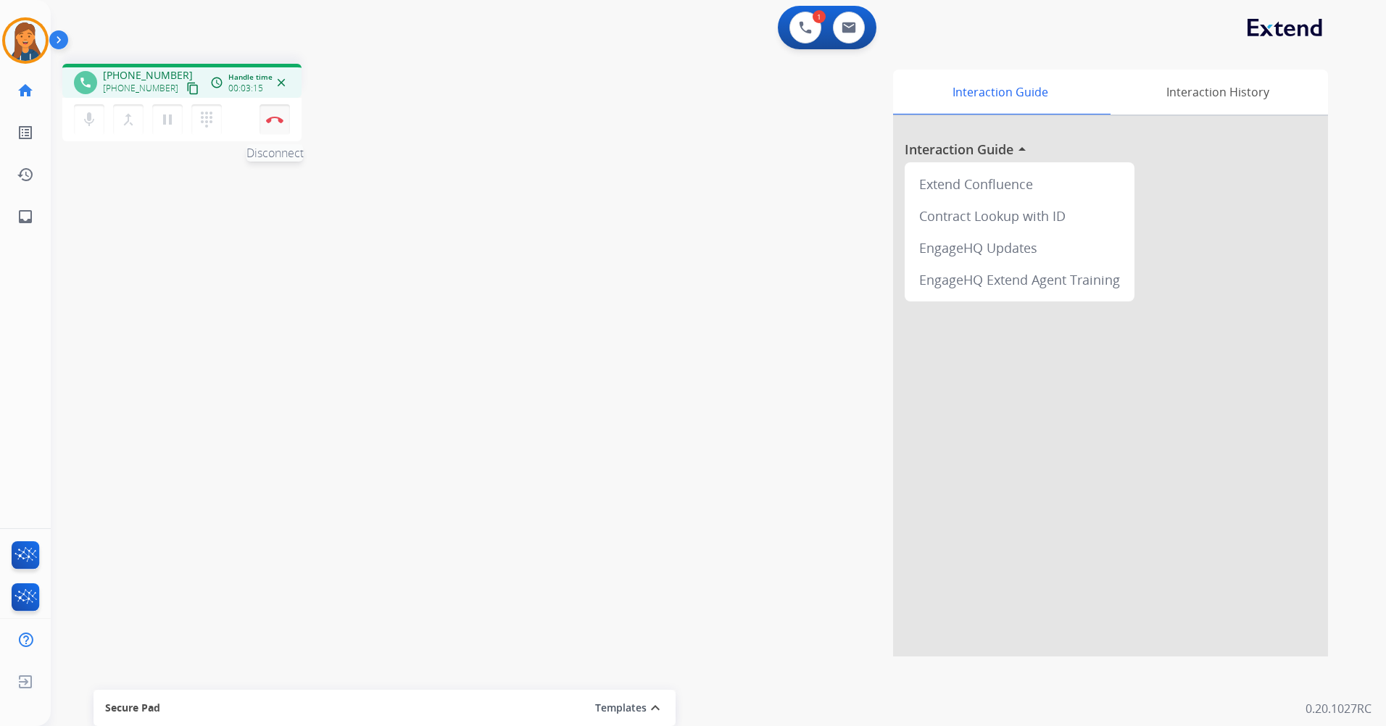
click at [278, 117] on img at bounding box center [274, 119] width 17 height 7
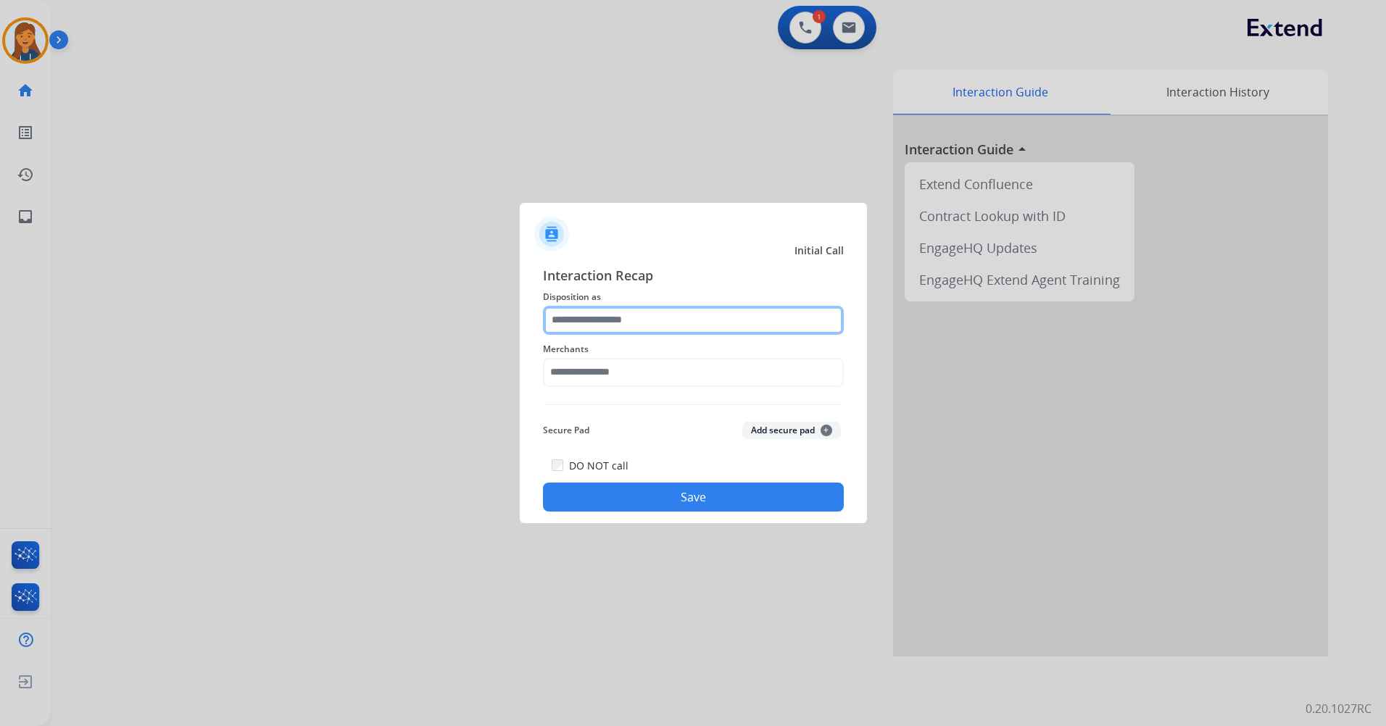
click at [642, 309] on input "text" at bounding box center [693, 320] width 301 height 29
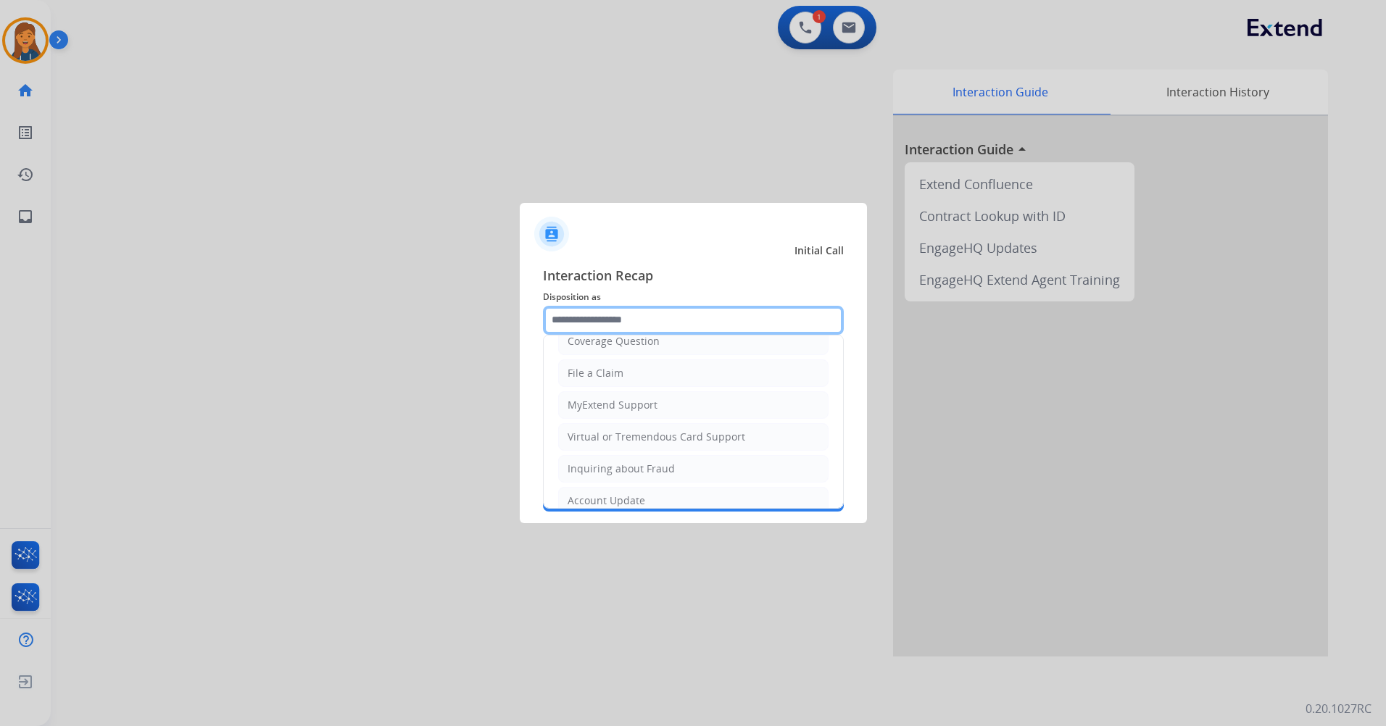
scroll to position [226, 0]
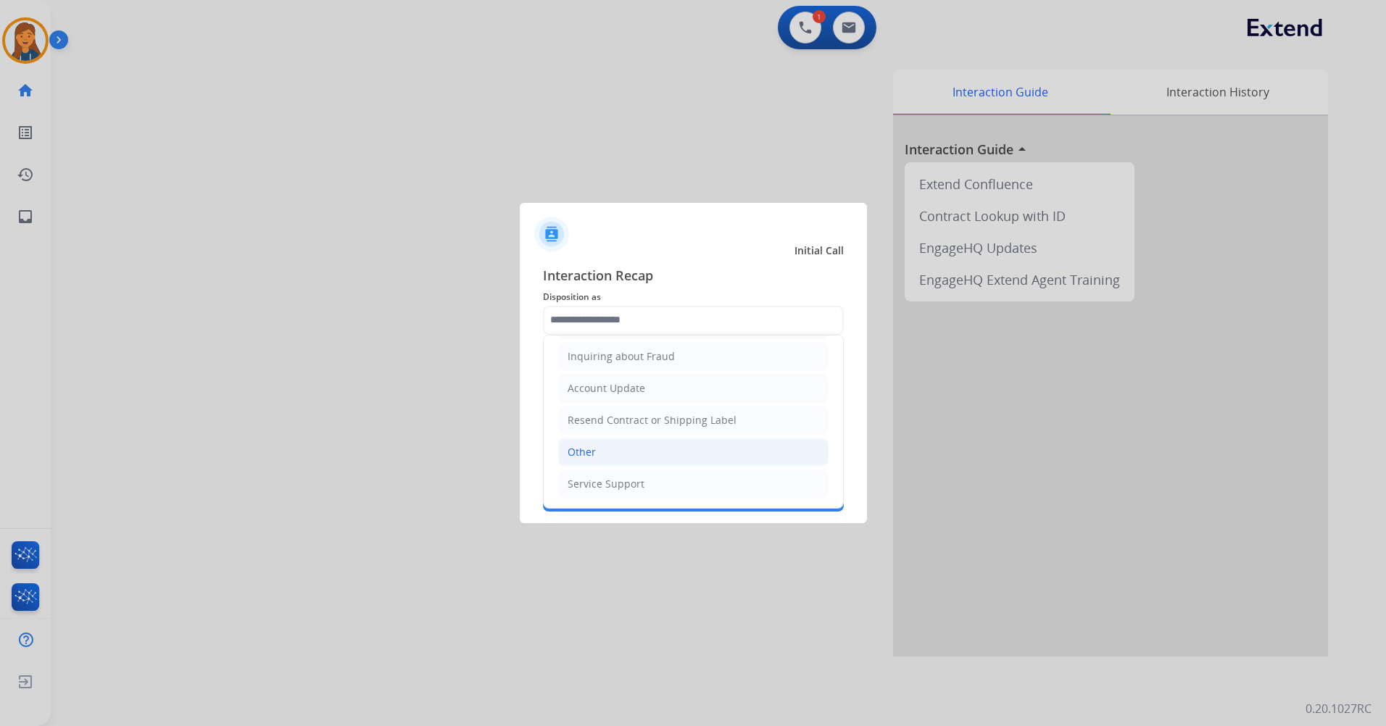
click at [607, 444] on li "Other" at bounding box center [693, 453] width 270 height 28
type input "*****"
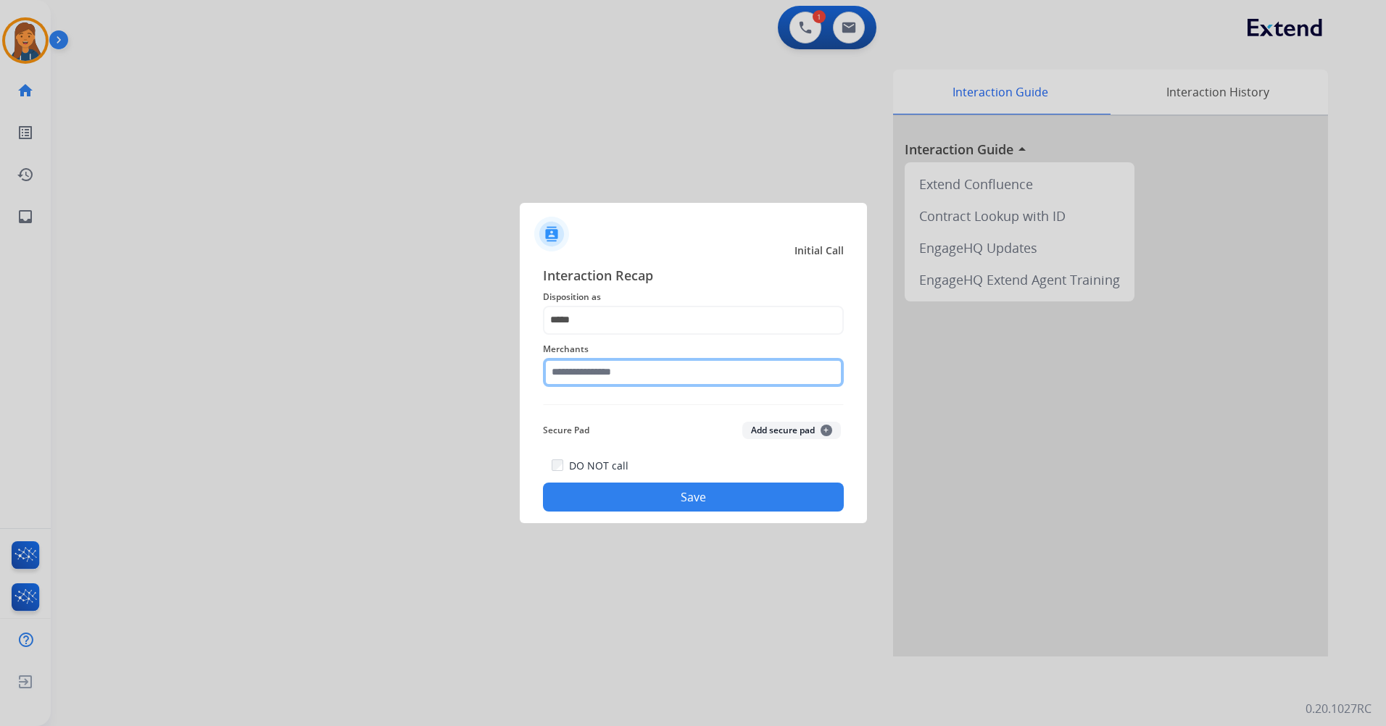
click at [606, 370] on input "text" at bounding box center [693, 372] width 301 height 29
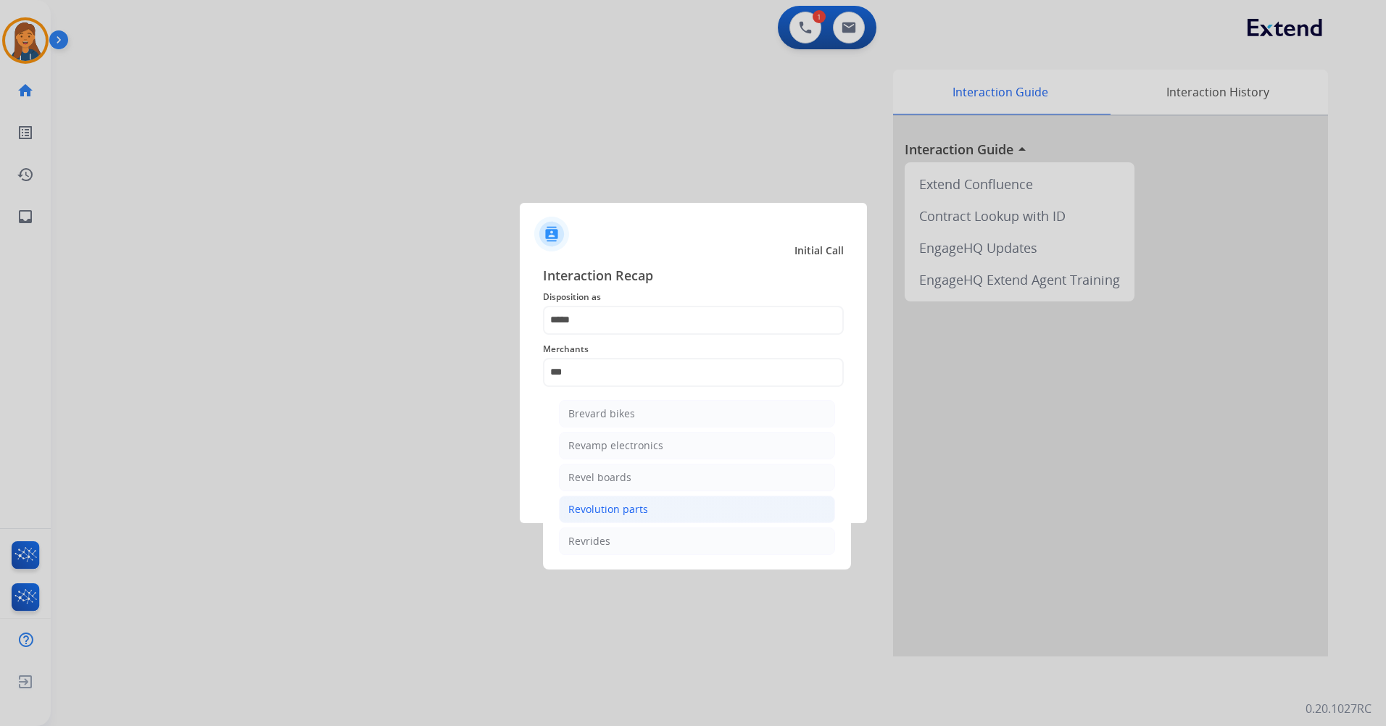
click at [592, 515] on div "Revolution parts" at bounding box center [608, 509] width 80 height 14
type input "**********"
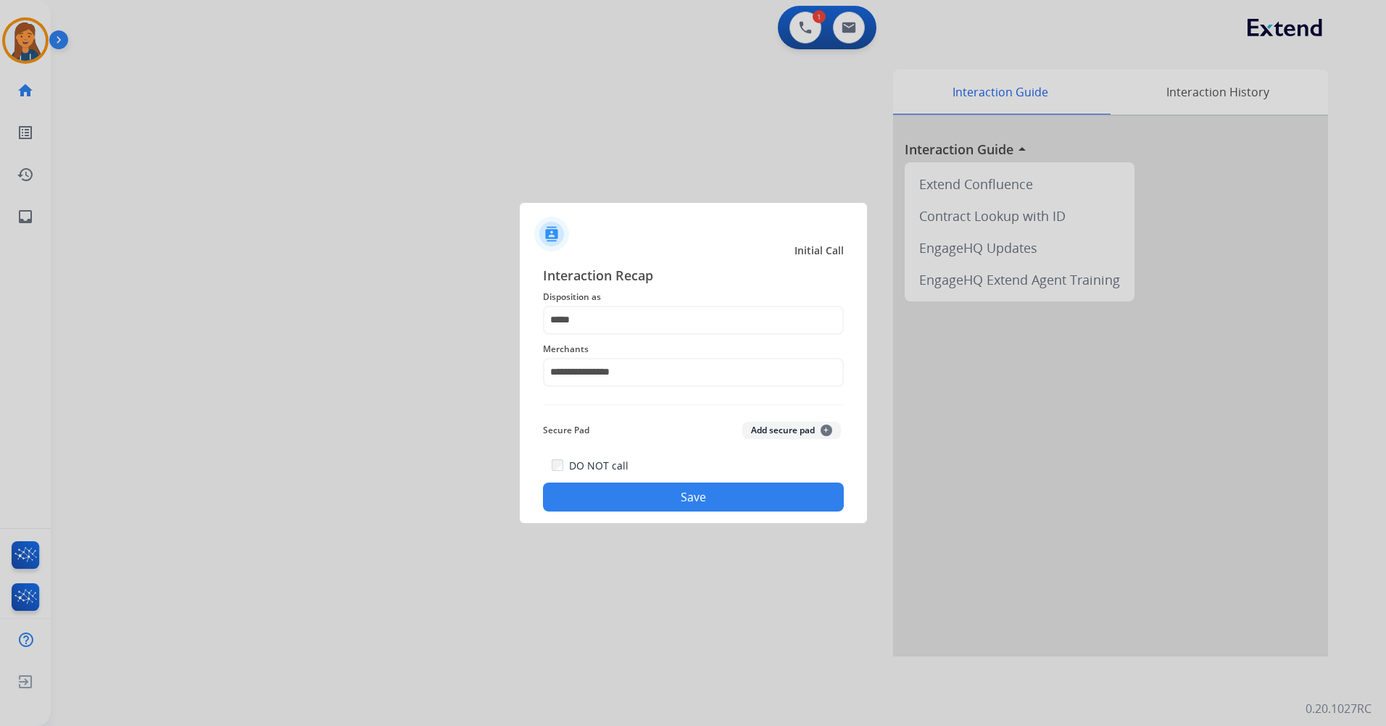
click at [604, 510] on button "Save" at bounding box center [693, 497] width 301 height 29
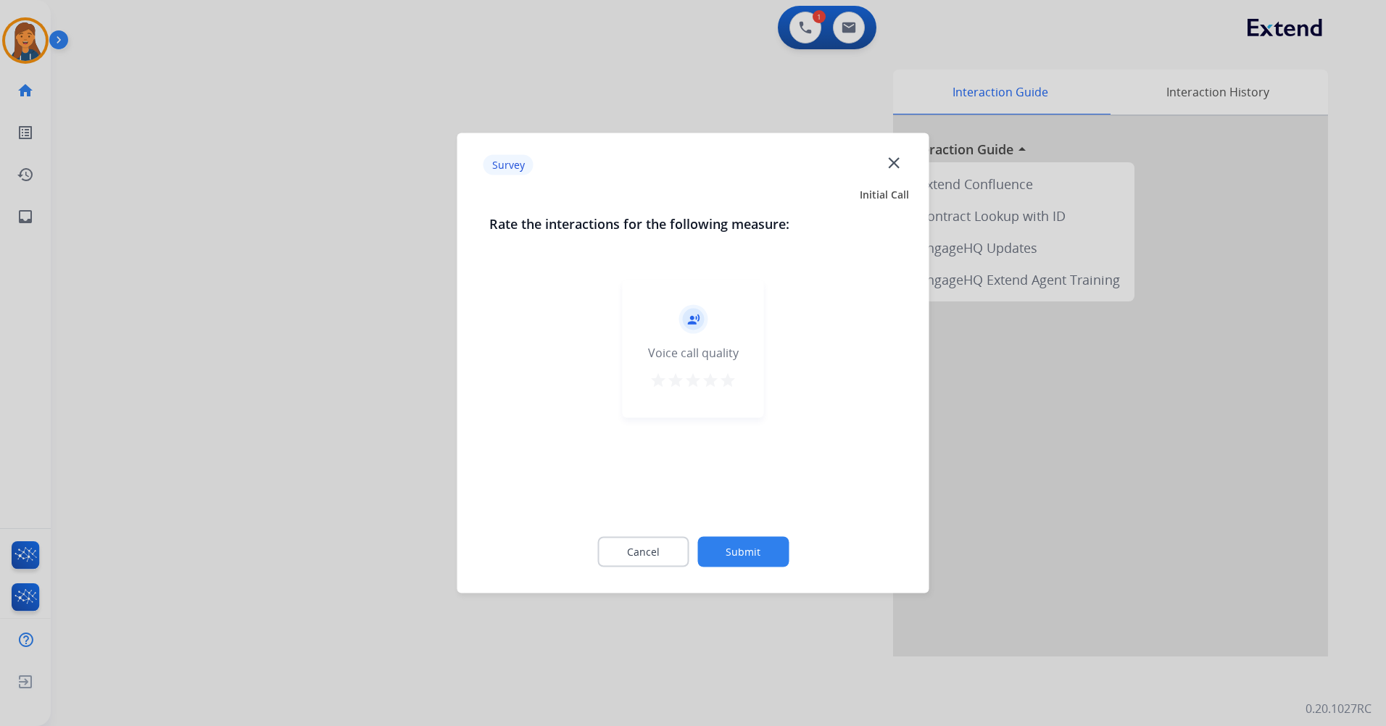
click at [726, 389] on button "star" at bounding box center [727, 383] width 17 height 22
click at [749, 570] on div "Cancel Submit" at bounding box center [693, 552] width 408 height 65
click at [743, 549] on button "Submit" at bounding box center [742, 552] width 91 height 30
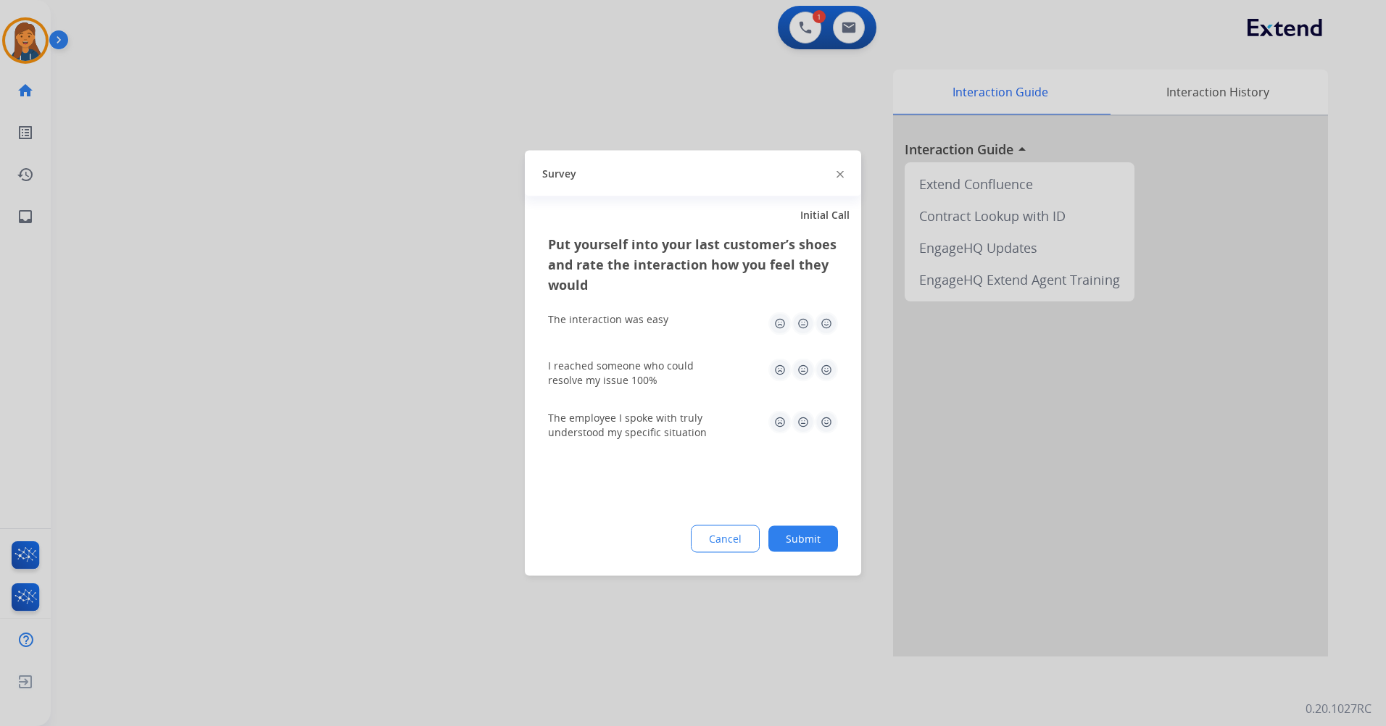
click at [820, 325] on img at bounding box center [826, 323] width 23 height 23
click at [824, 369] on img at bounding box center [826, 370] width 23 height 23
click at [833, 433] on img at bounding box center [826, 422] width 23 height 23
click at [809, 541] on button "Submit" at bounding box center [803, 539] width 70 height 26
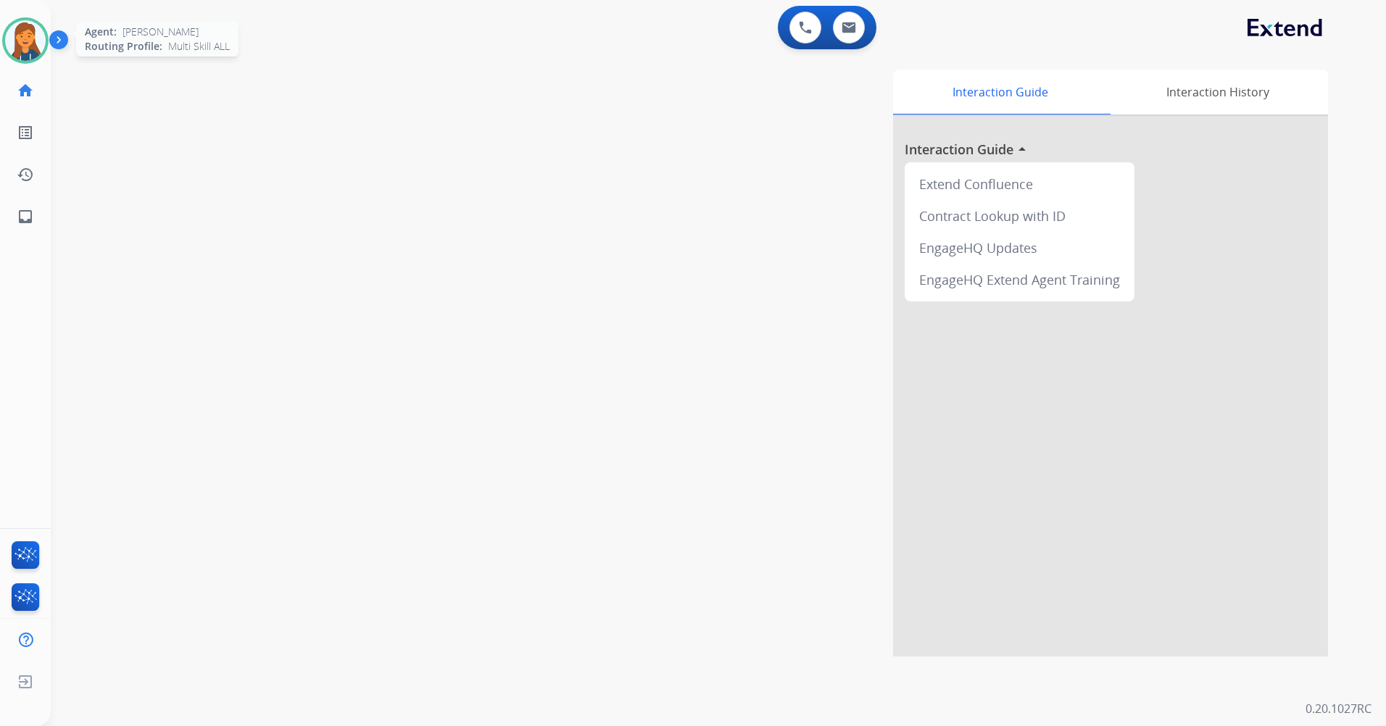
click at [23, 29] on img at bounding box center [25, 40] width 41 height 41
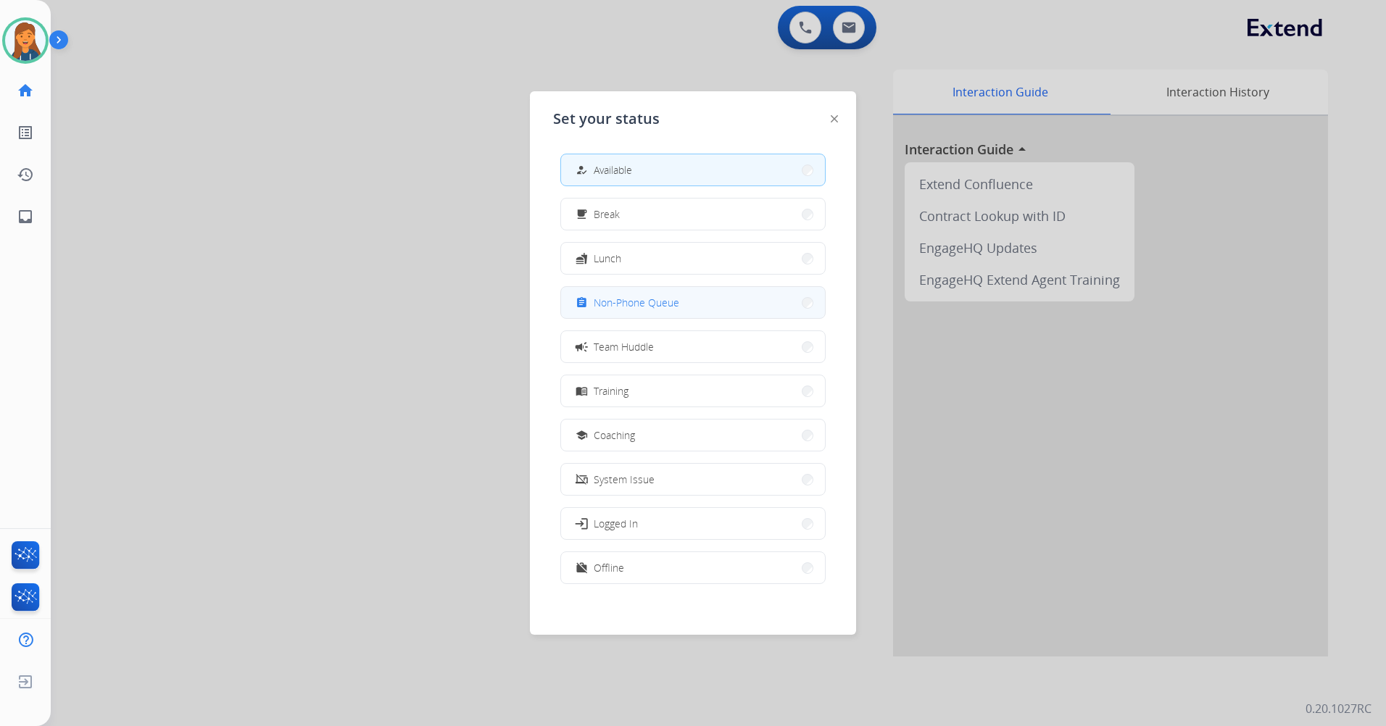
click at [660, 307] on span "Non-Phone Queue" at bounding box center [637, 302] width 86 height 15
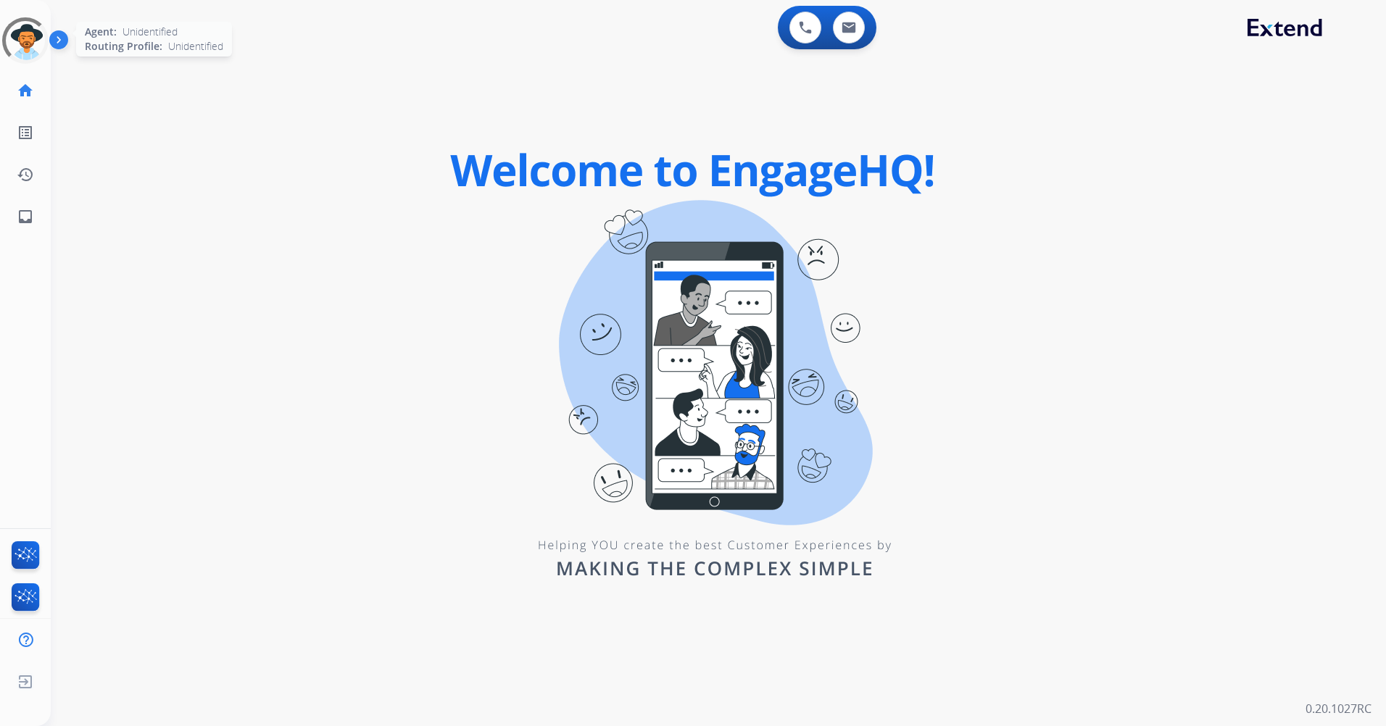
click at [23, 34] on div at bounding box center [25, 40] width 52 height 52
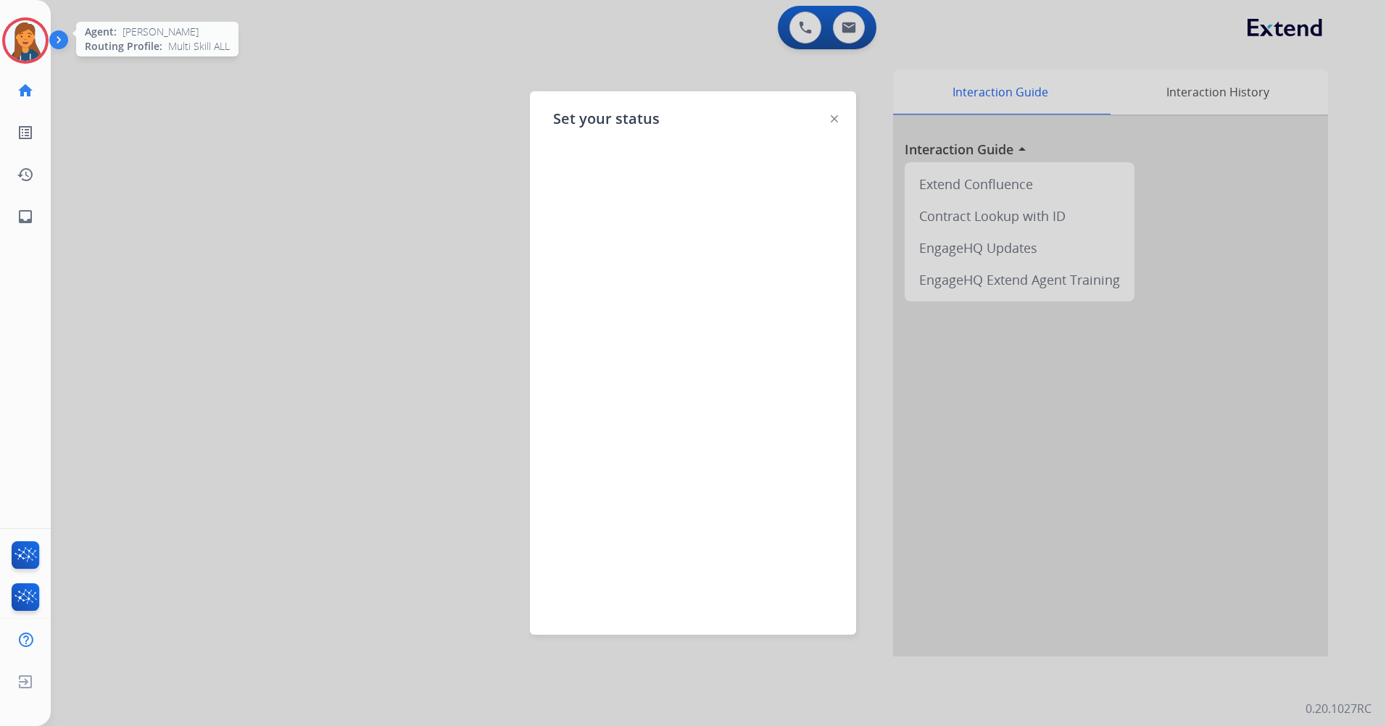
click at [20, 39] on img at bounding box center [25, 40] width 41 height 41
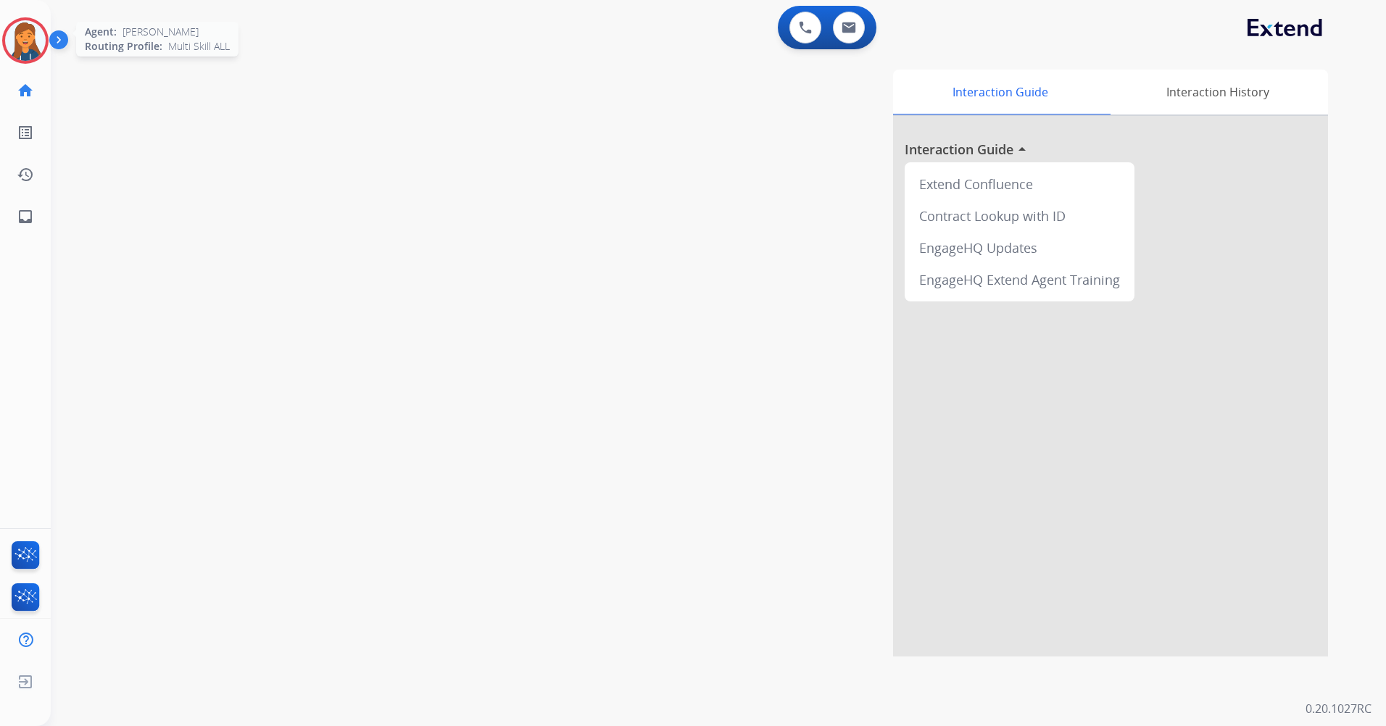
click at [23, 36] on img at bounding box center [25, 40] width 41 height 41
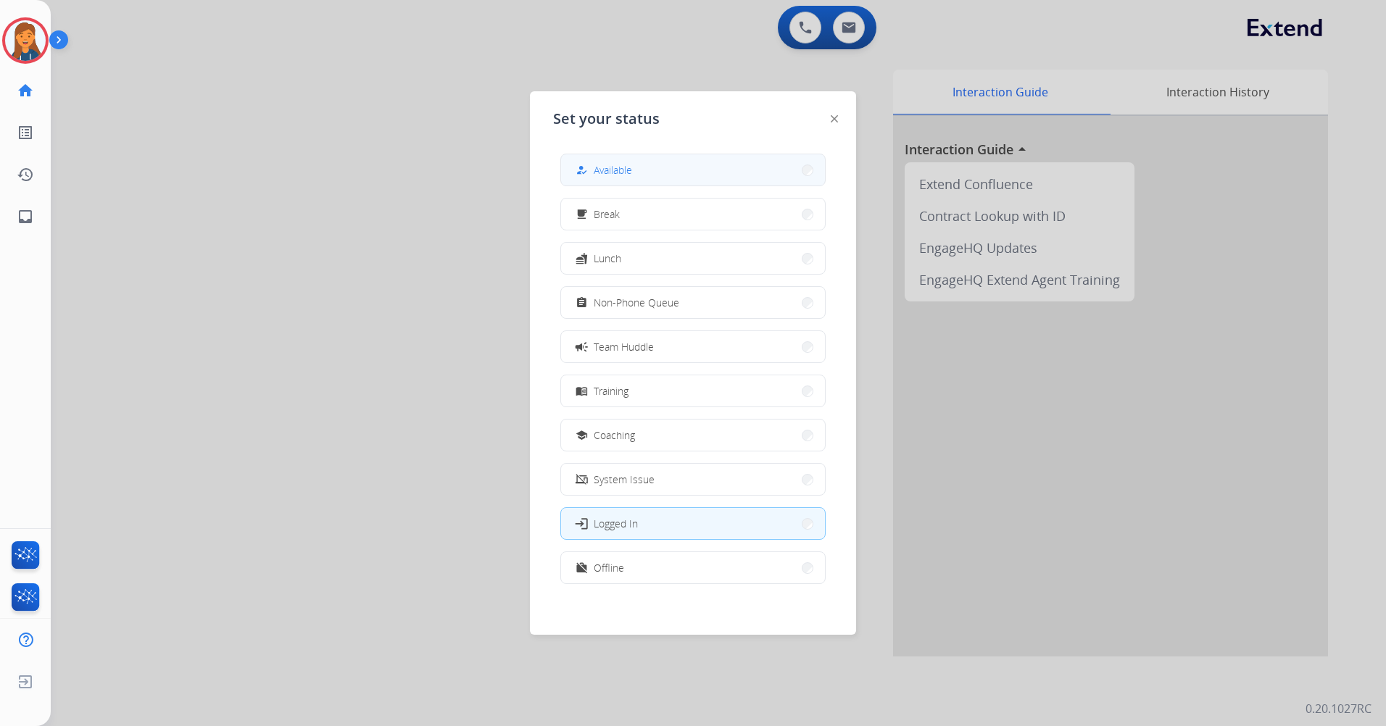
drag, startPoint x: 647, startPoint y: 165, endPoint x: 636, endPoint y: 155, distance: 14.4
click at [646, 167] on button "how_to_reg Available" at bounding box center [693, 169] width 264 height 31
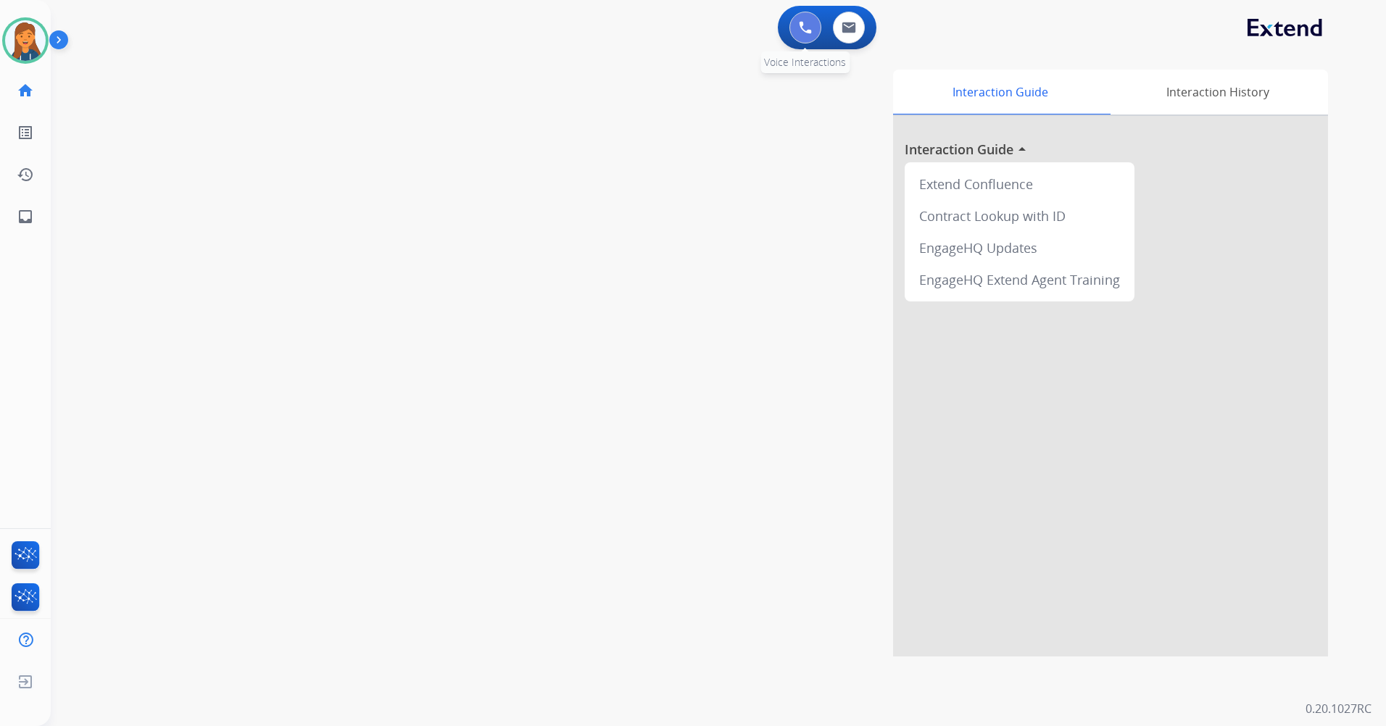
click at [818, 22] on button at bounding box center [805, 28] width 32 height 32
click at [800, 33] on img at bounding box center [805, 27] width 13 height 13
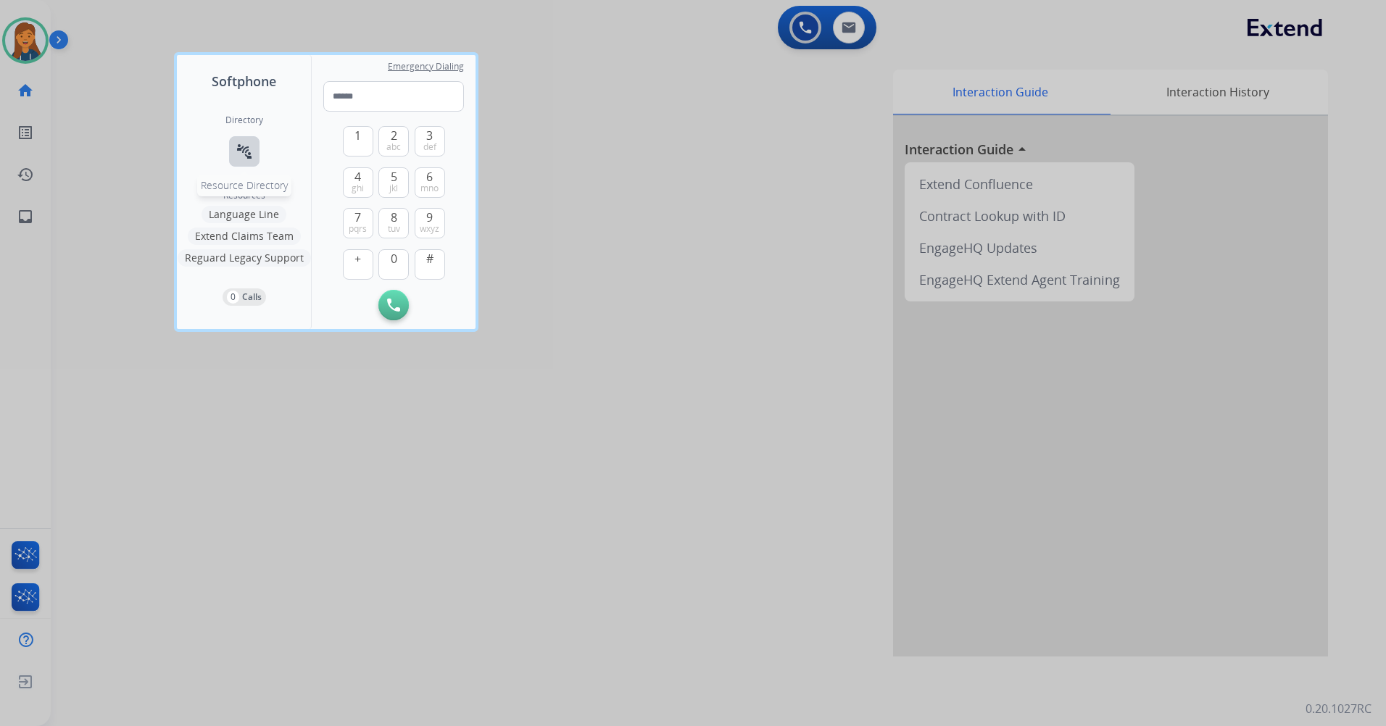
click at [241, 151] on mat-icon "connect_without_contact" at bounding box center [244, 151] width 17 height 17
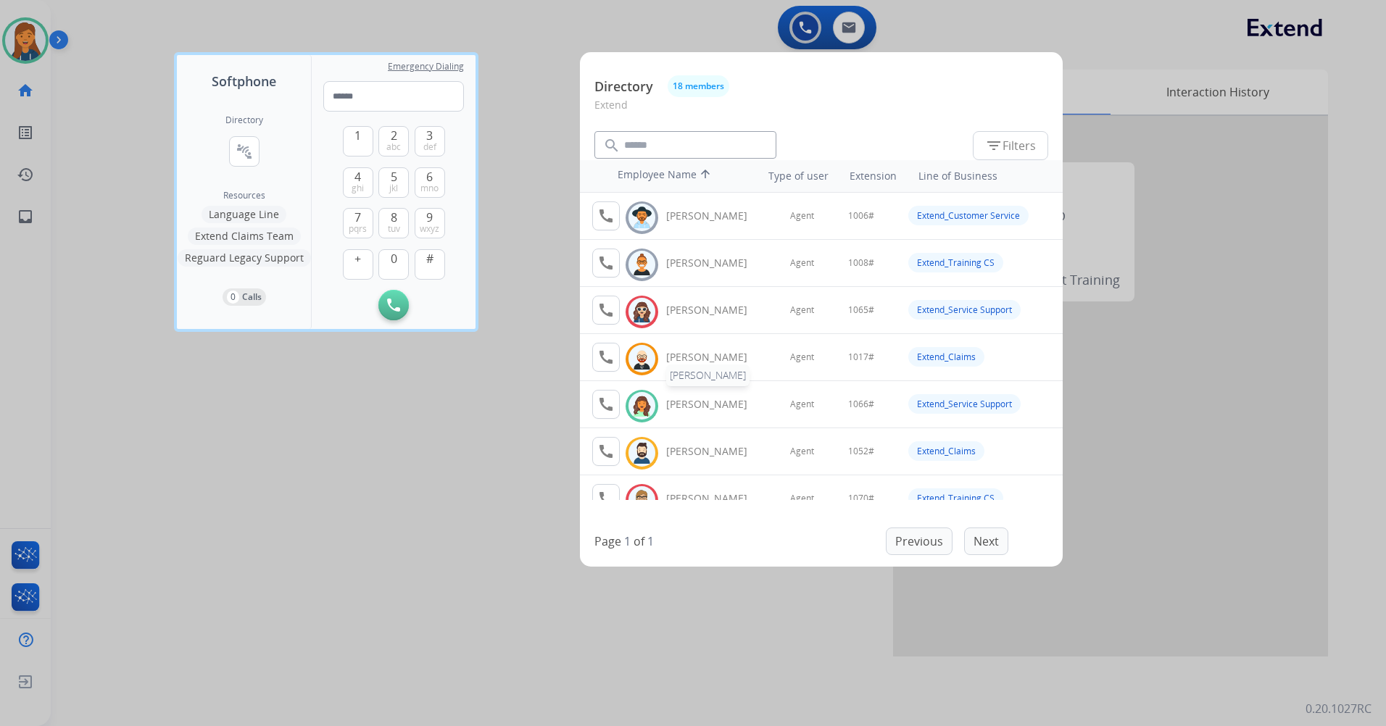
scroll to position [72, 0]
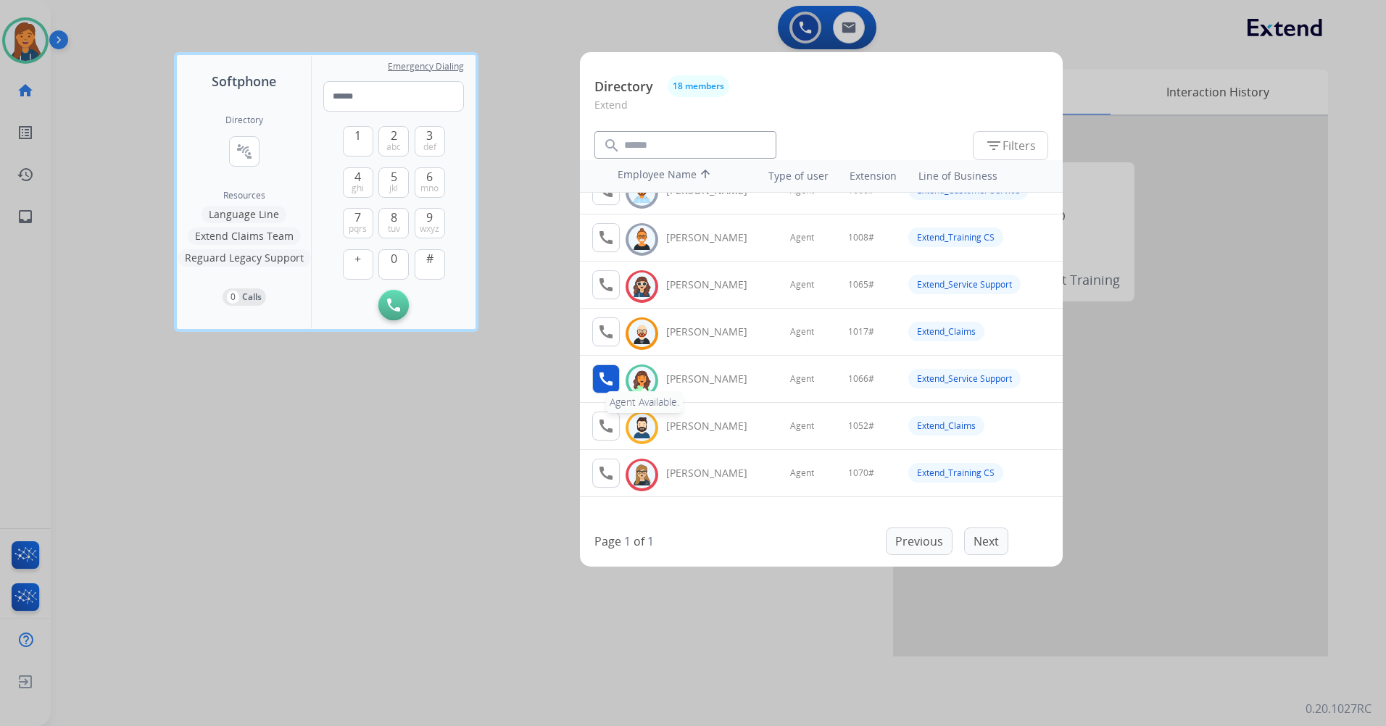
click at [608, 385] on mat-icon "call" at bounding box center [605, 378] width 17 height 17
click at [350, 142] on button "1" at bounding box center [358, 141] width 30 height 30
click at [382, 266] on button "0" at bounding box center [393, 264] width 30 height 30
click at [422, 190] on span "mno" at bounding box center [429, 189] width 18 height 12
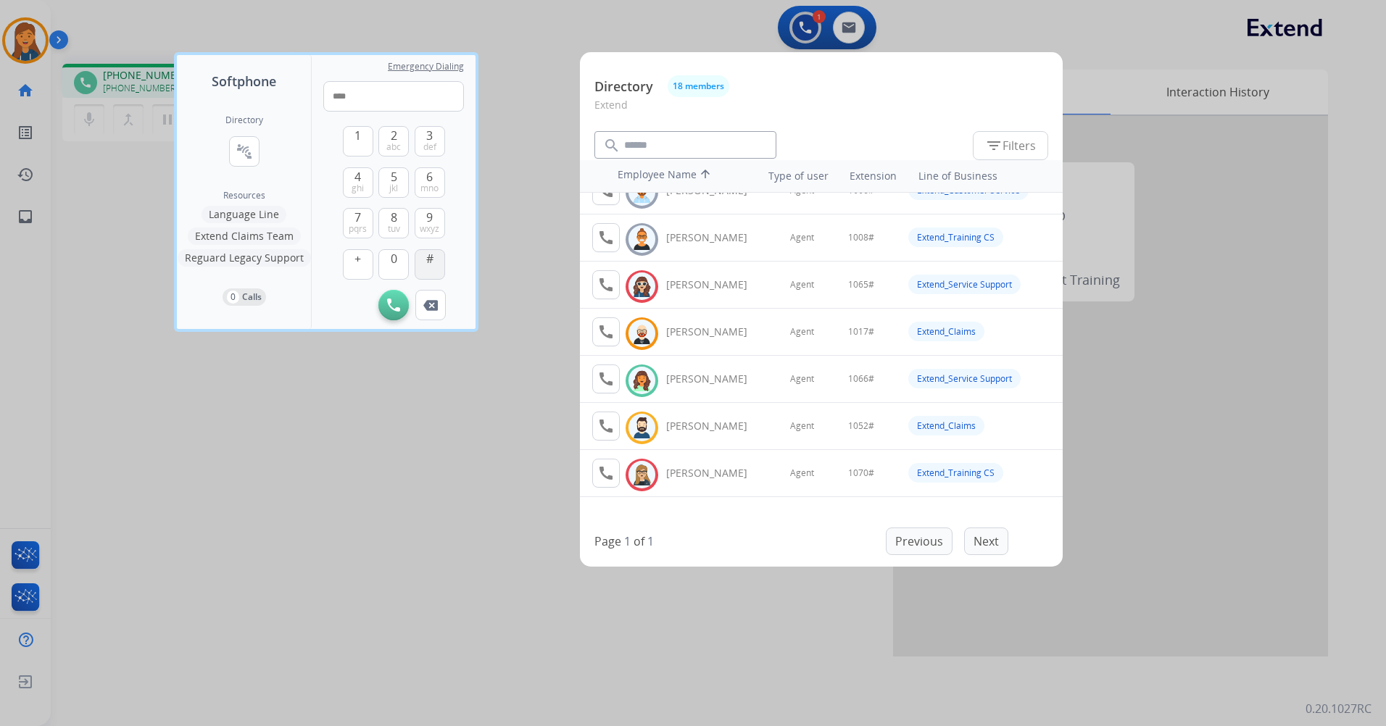
click at [431, 262] on span "#" at bounding box center [429, 258] width 7 height 17
type input "*****"
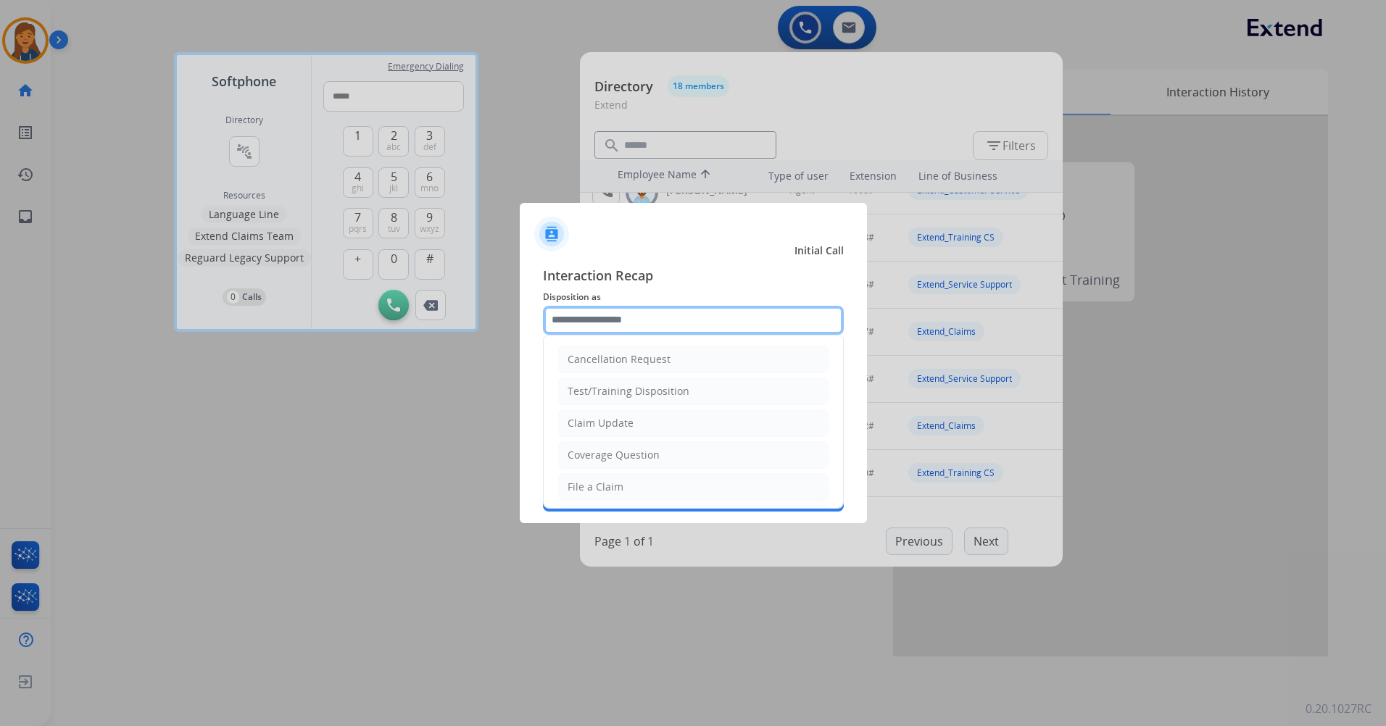
click at [595, 315] on input "text" at bounding box center [693, 320] width 301 height 29
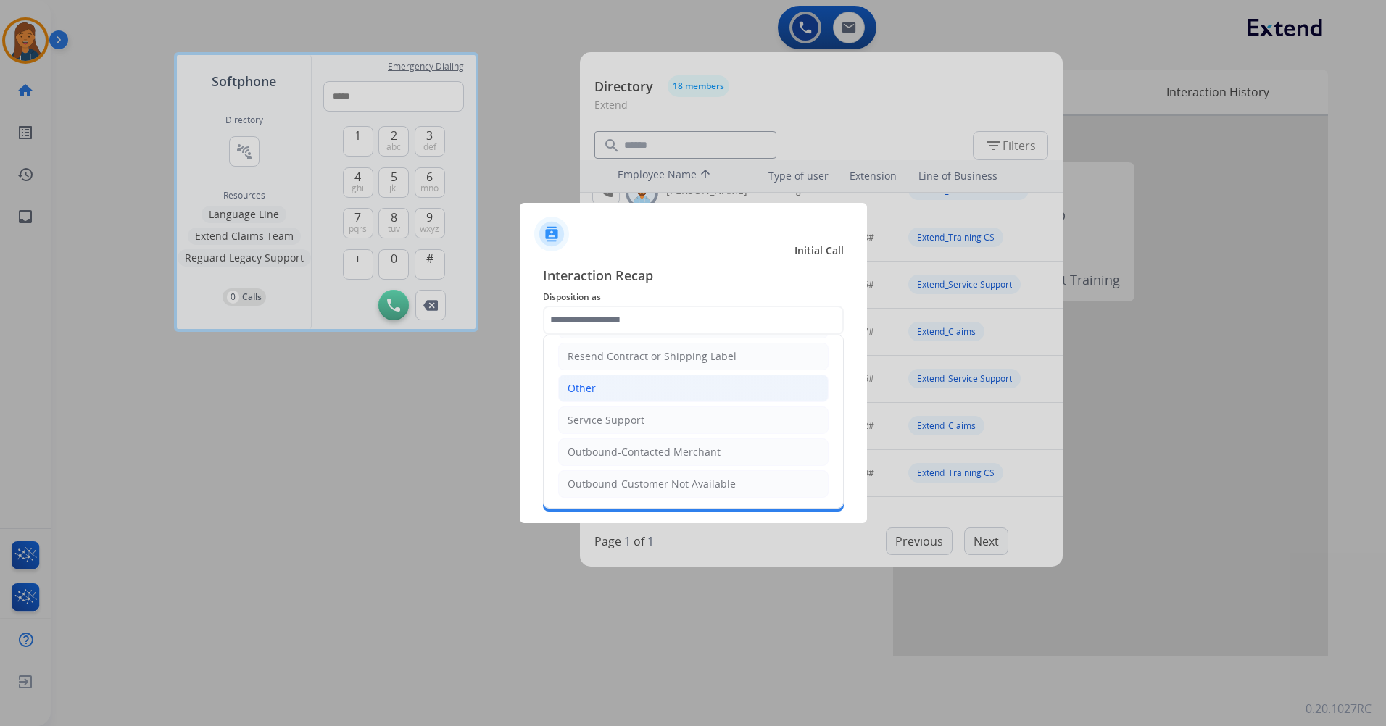
click at [605, 391] on li "Other" at bounding box center [693, 389] width 270 height 28
type input "*****"
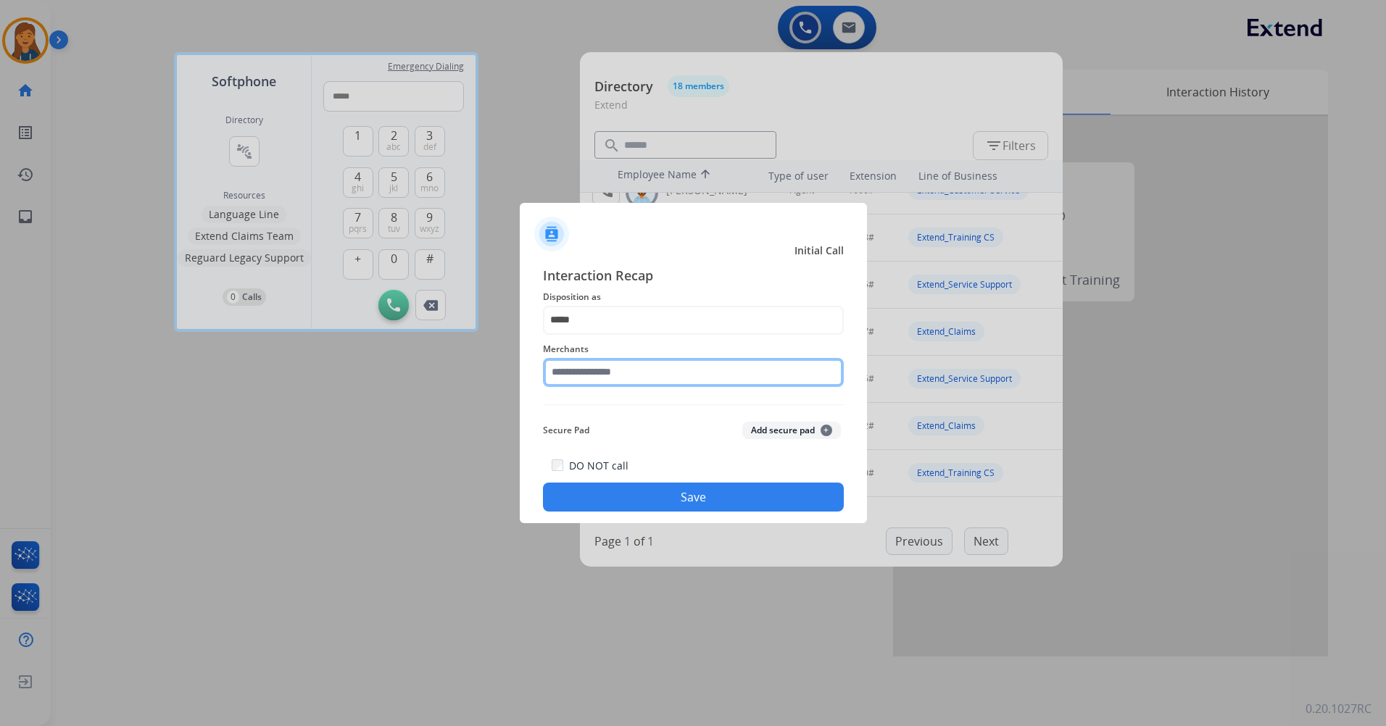
click at [608, 374] on input "text" at bounding box center [693, 372] width 301 height 29
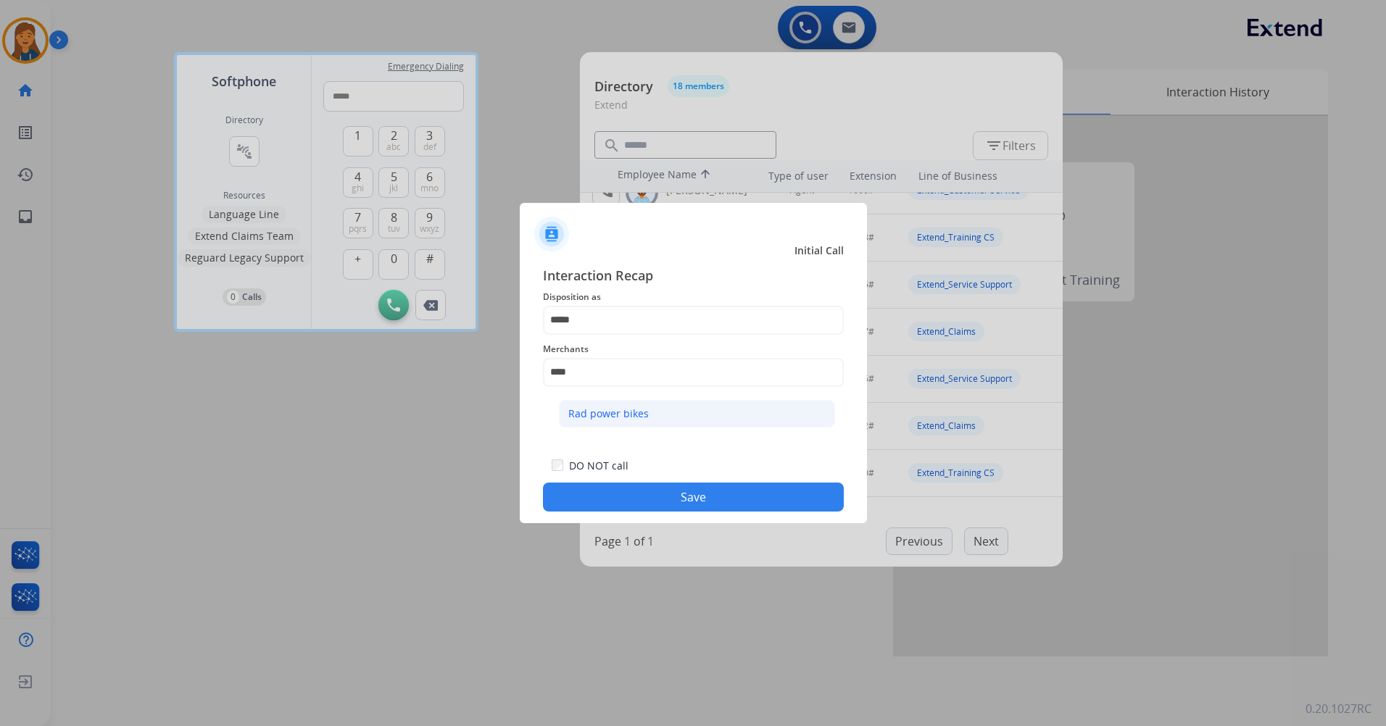
click at [616, 407] on div "Rad power bikes" at bounding box center [608, 414] width 80 height 14
type input "**********"
click at [647, 496] on button "Save" at bounding box center [693, 497] width 301 height 29
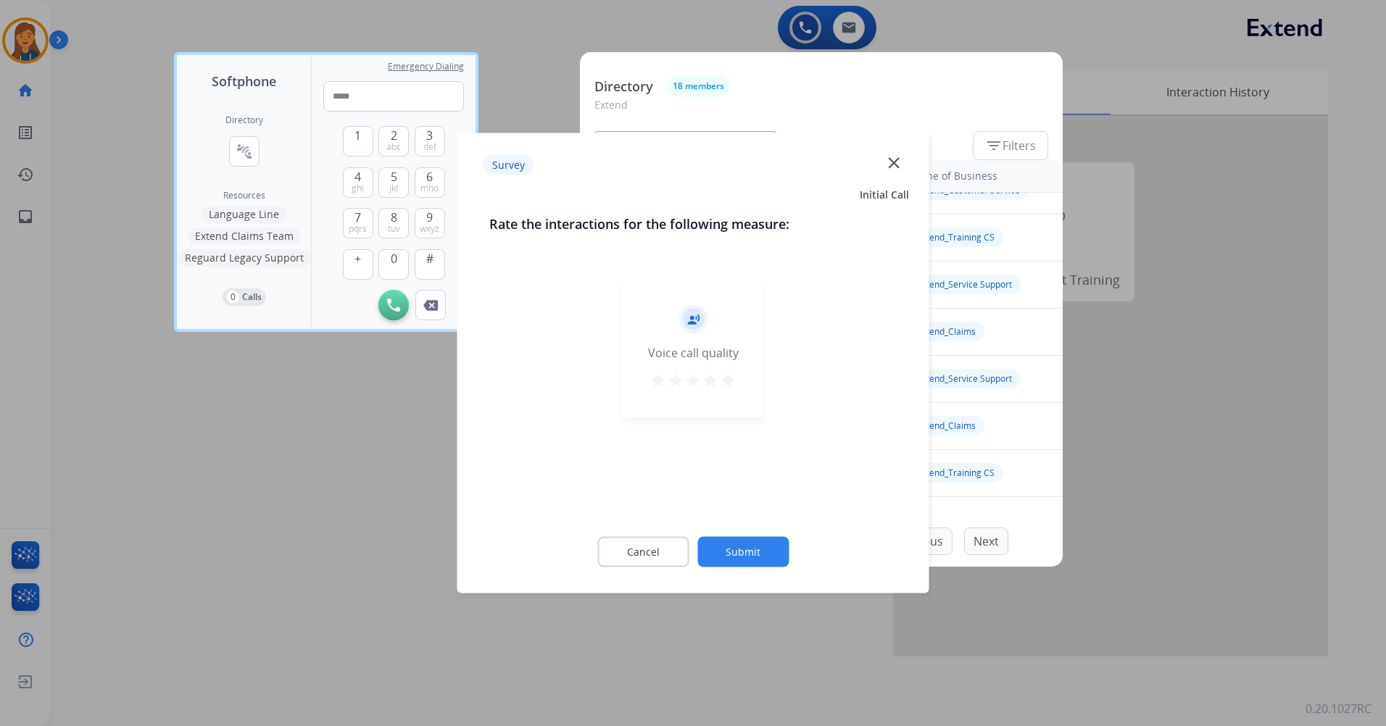
click at [734, 386] on mat-icon "star" at bounding box center [727, 380] width 17 height 17
click at [756, 551] on button "Submit" at bounding box center [742, 552] width 91 height 30
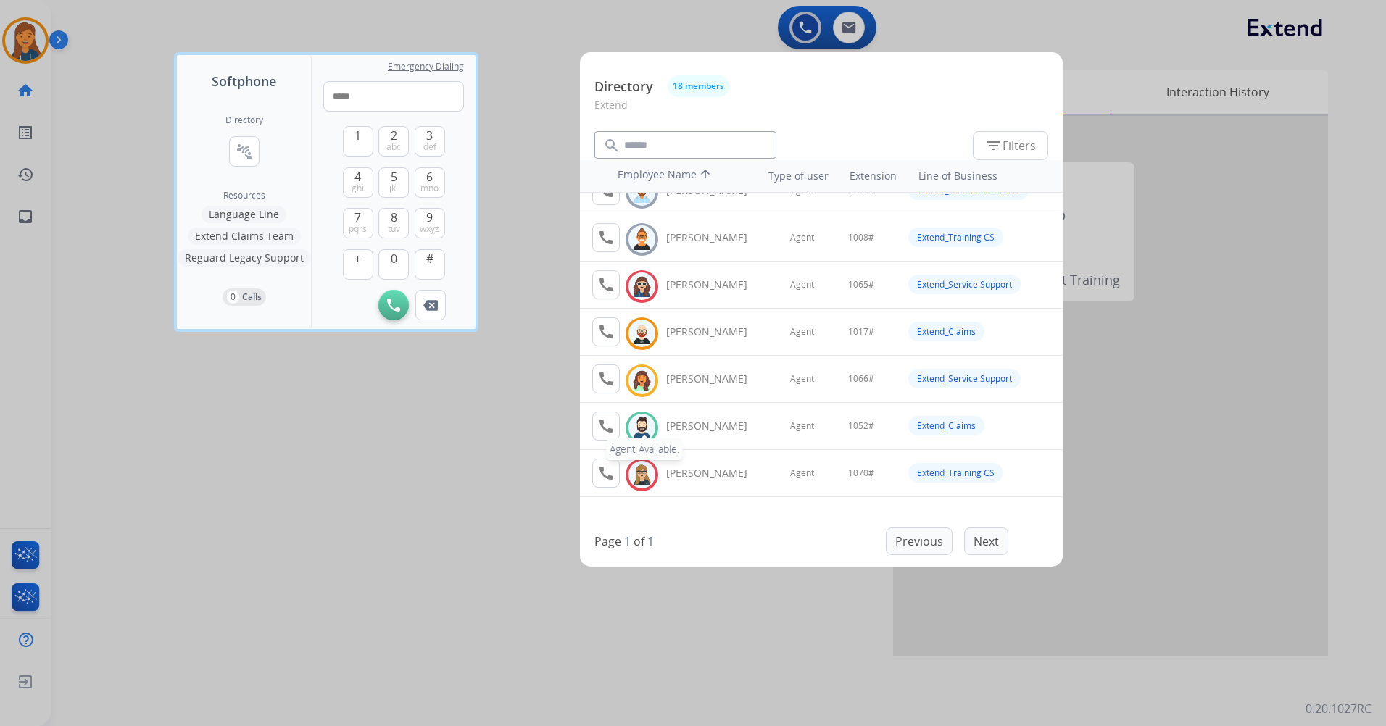
click at [606, 424] on mat-icon "call" at bounding box center [605, 426] width 17 height 17
click at [14, 25] on div at bounding box center [693, 363] width 1386 height 726
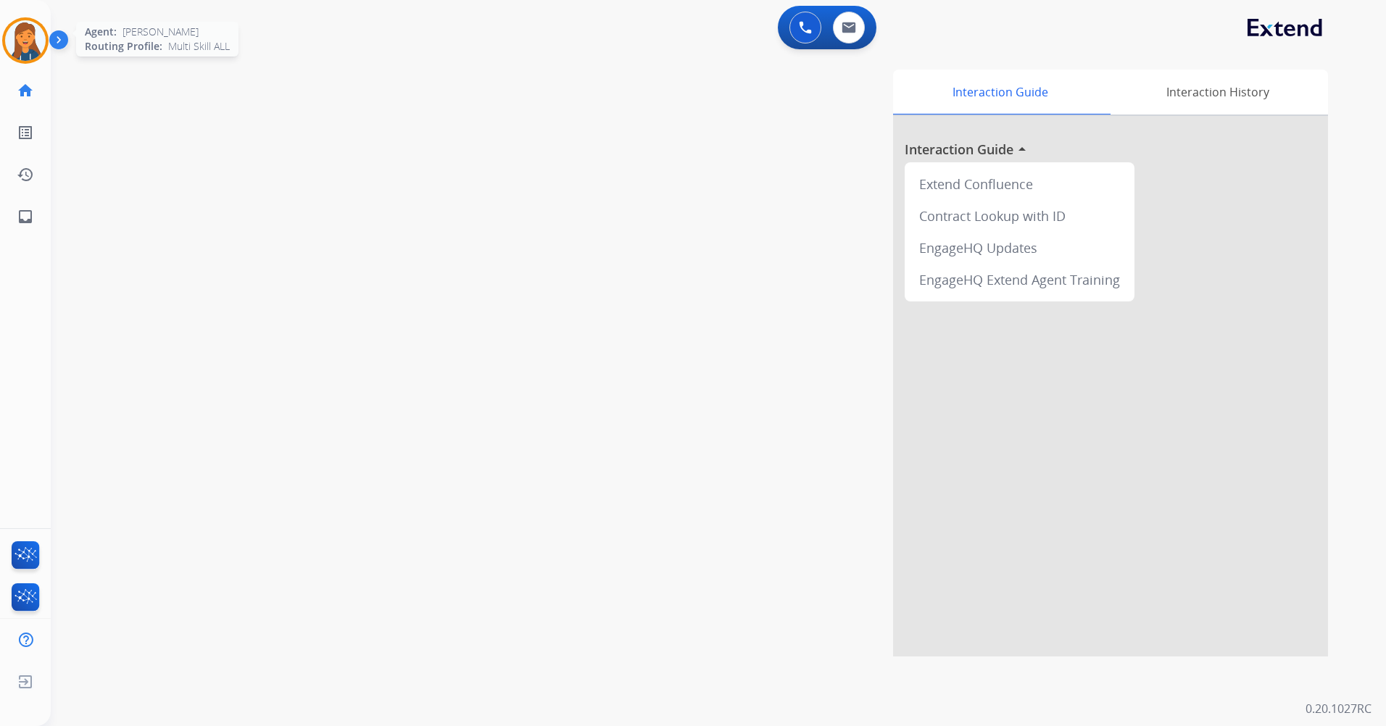
click at [15, 31] on img at bounding box center [25, 40] width 41 height 41
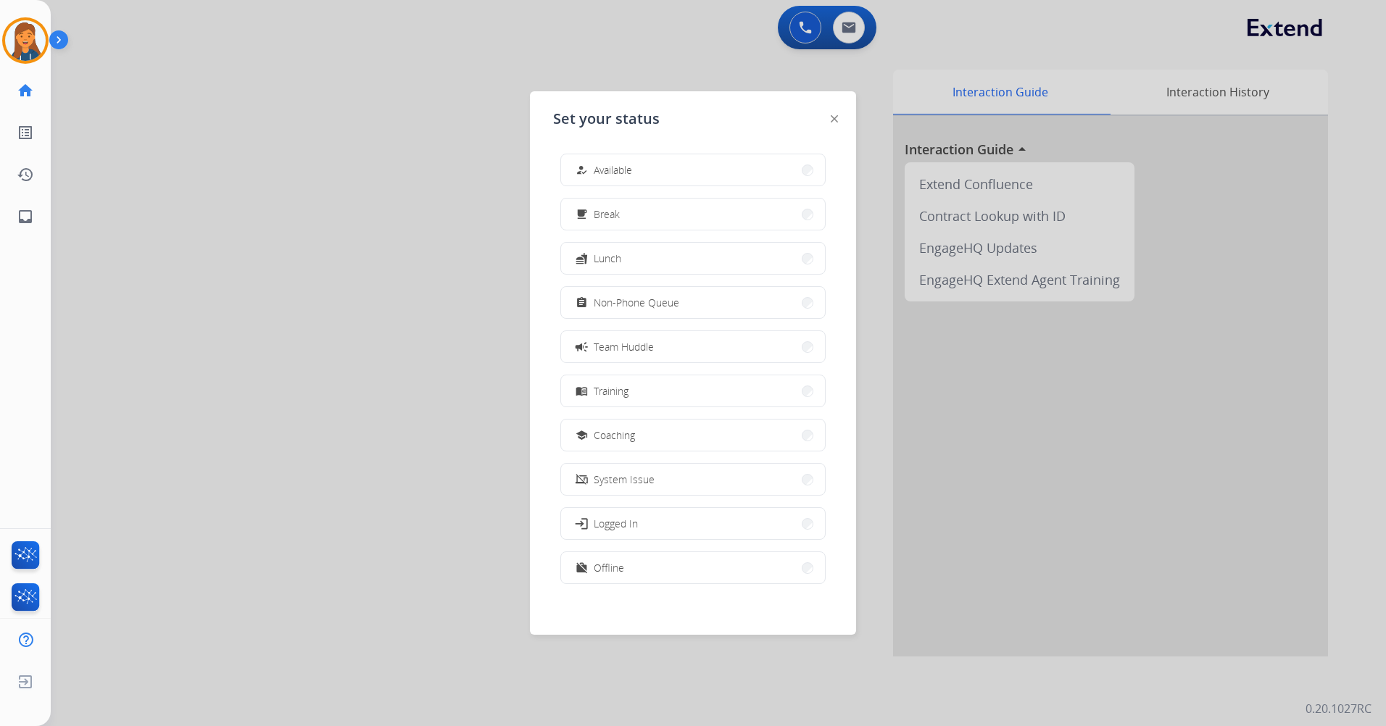
click at [666, 156] on button "how_to_reg Available" at bounding box center [693, 169] width 264 height 31
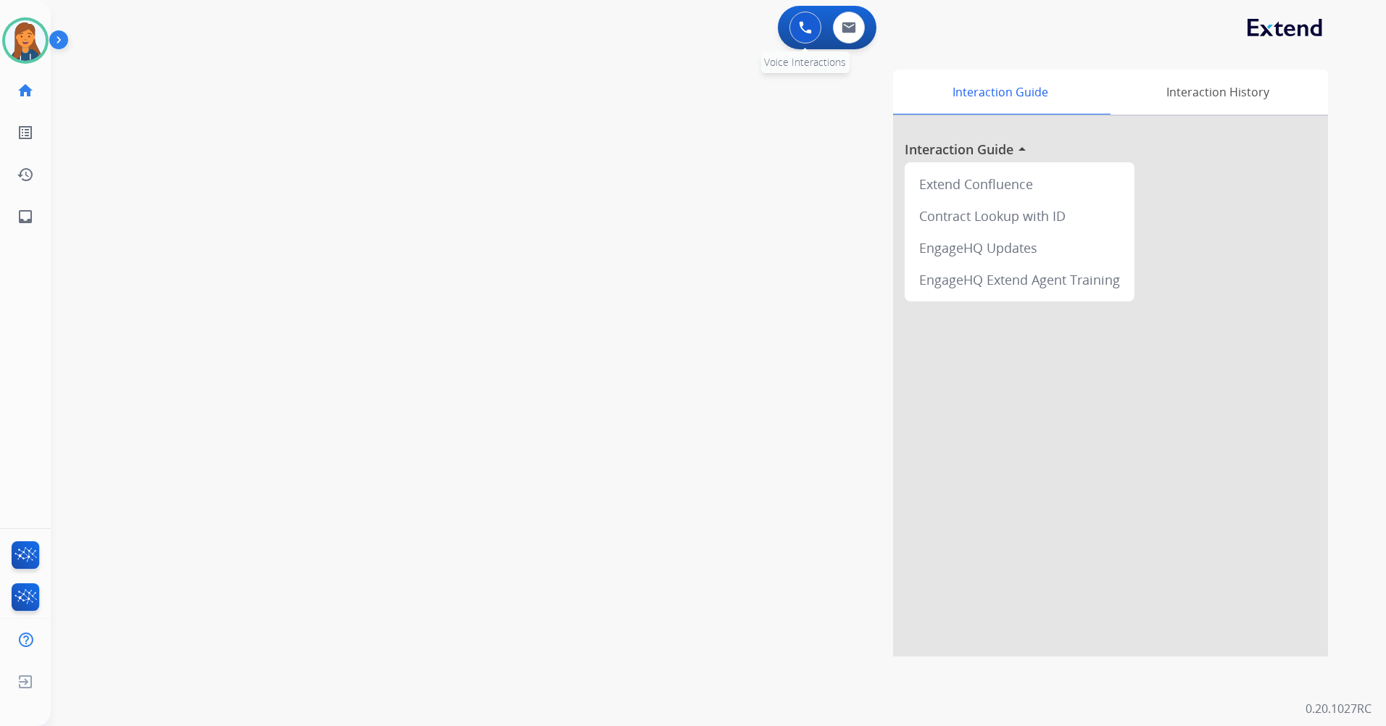
click at [798, 29] on button at bounding box center [805, 28] width 32 height 32
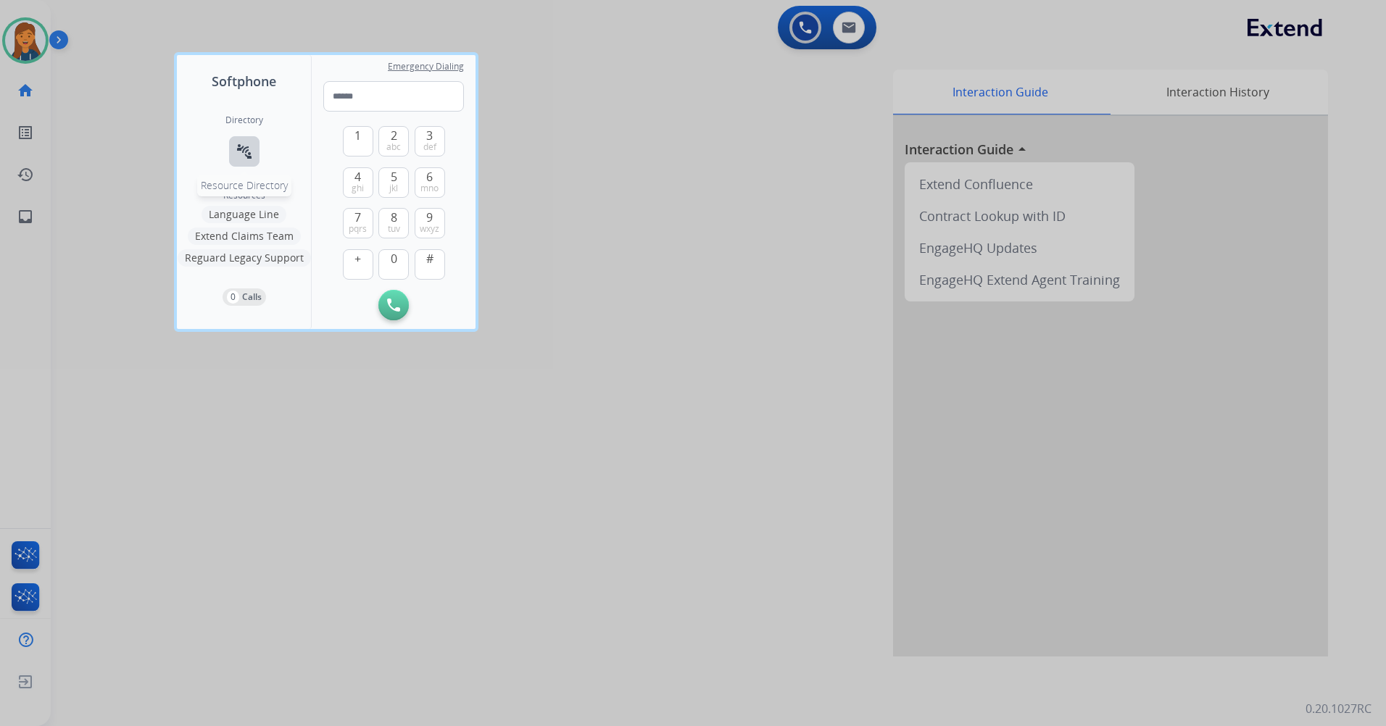
click at [252, 150] on mat-icon "connect_without_contact" at bounding box center [244, 151] width 17 height 17
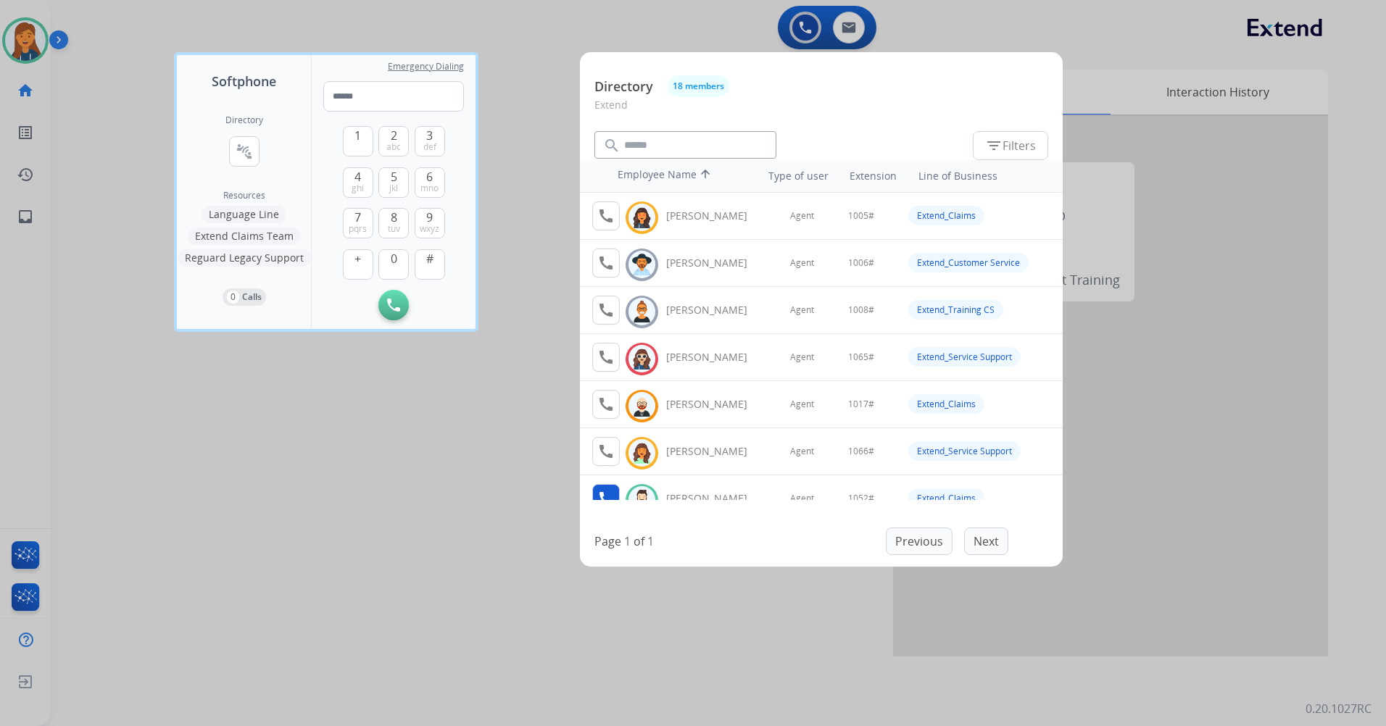
click at [610, 491] on mat-icon "call" at bounding box center [605, 498] width 17 height 17
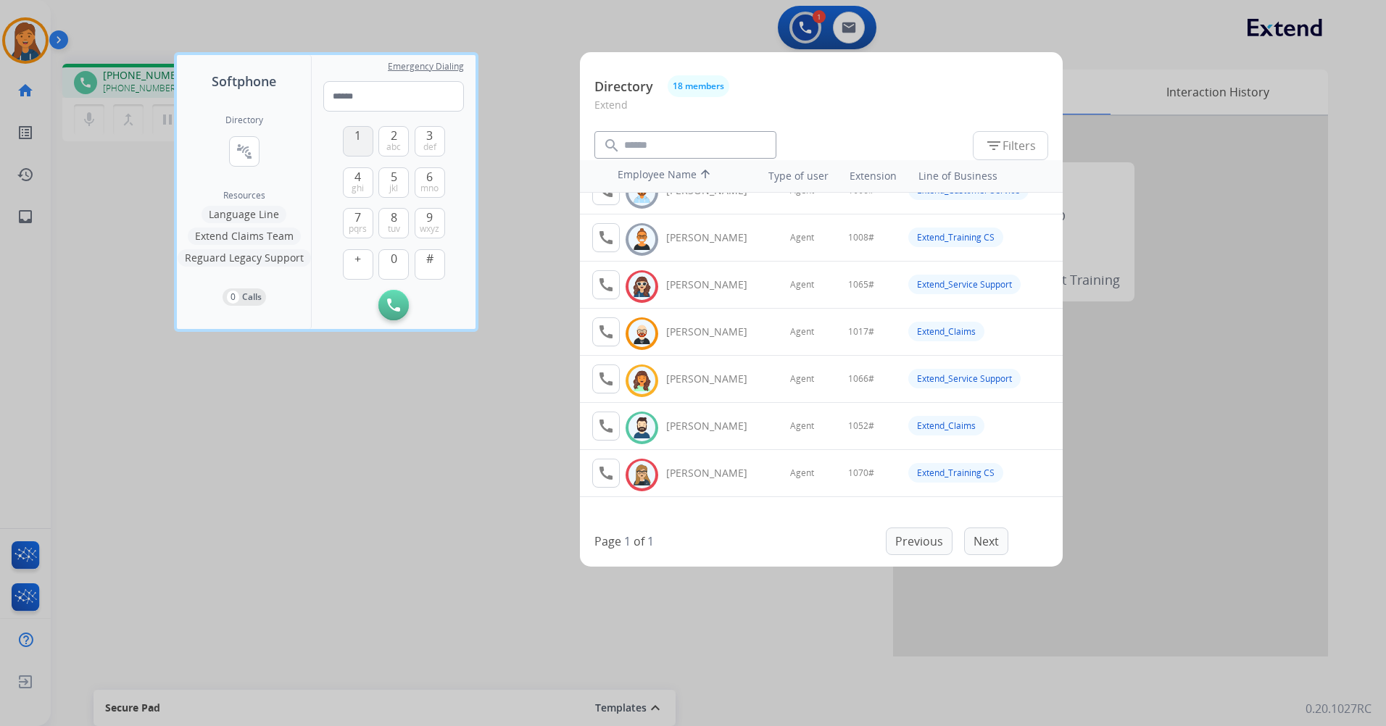
click at [352, 143] on button "1" at bounding box center [358, 141] width 30 height 30
click at [391, 252] on span "0" at bounding box center [394, 258] width 7 height 17
click at [400, 178] on button "5 jkl" at bounding box center [393, 182] width 30 height 30
click at [397, 133] on span "2" at bounding box center [394, 135] width 7 height 17
click at [433, 255] on button "#" at bounding box center [430, 264] width 30 height 30
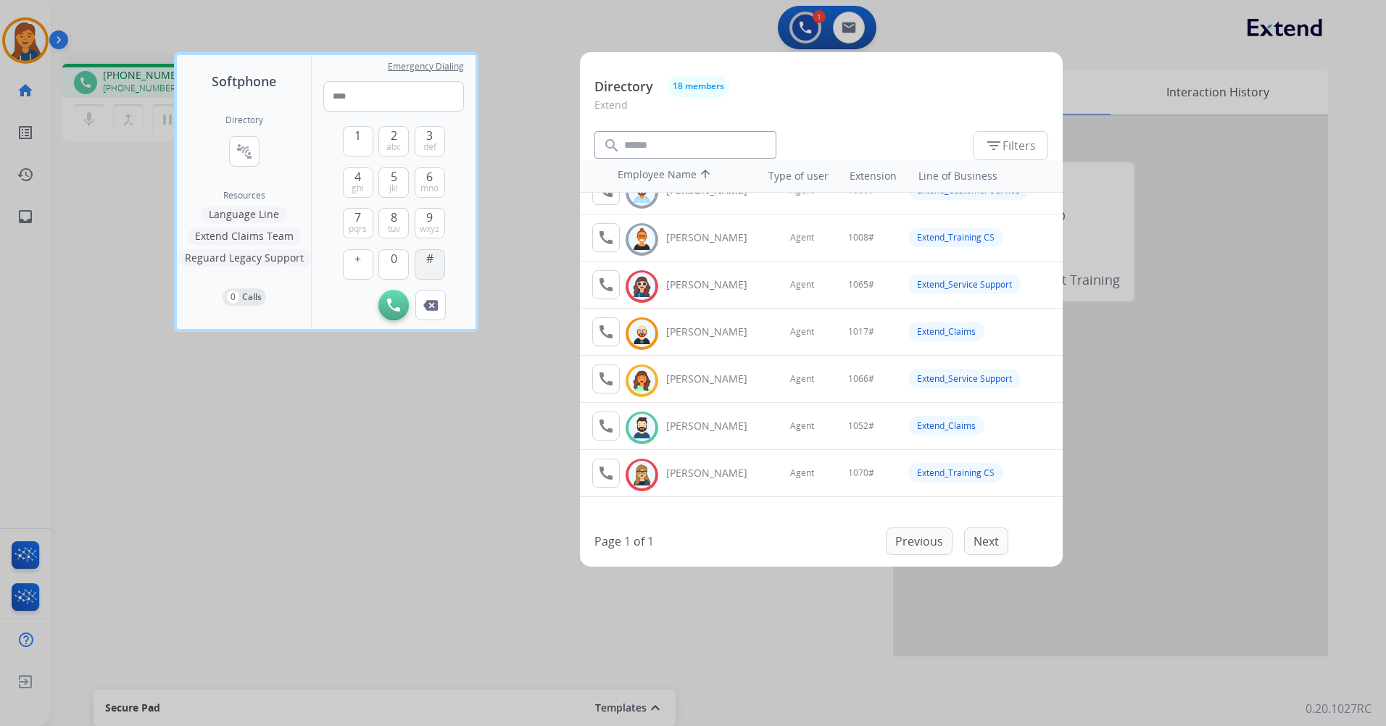
type input "*****"
click at [420, 571] on div at bounding box center [693, 363] width 1386 height 726
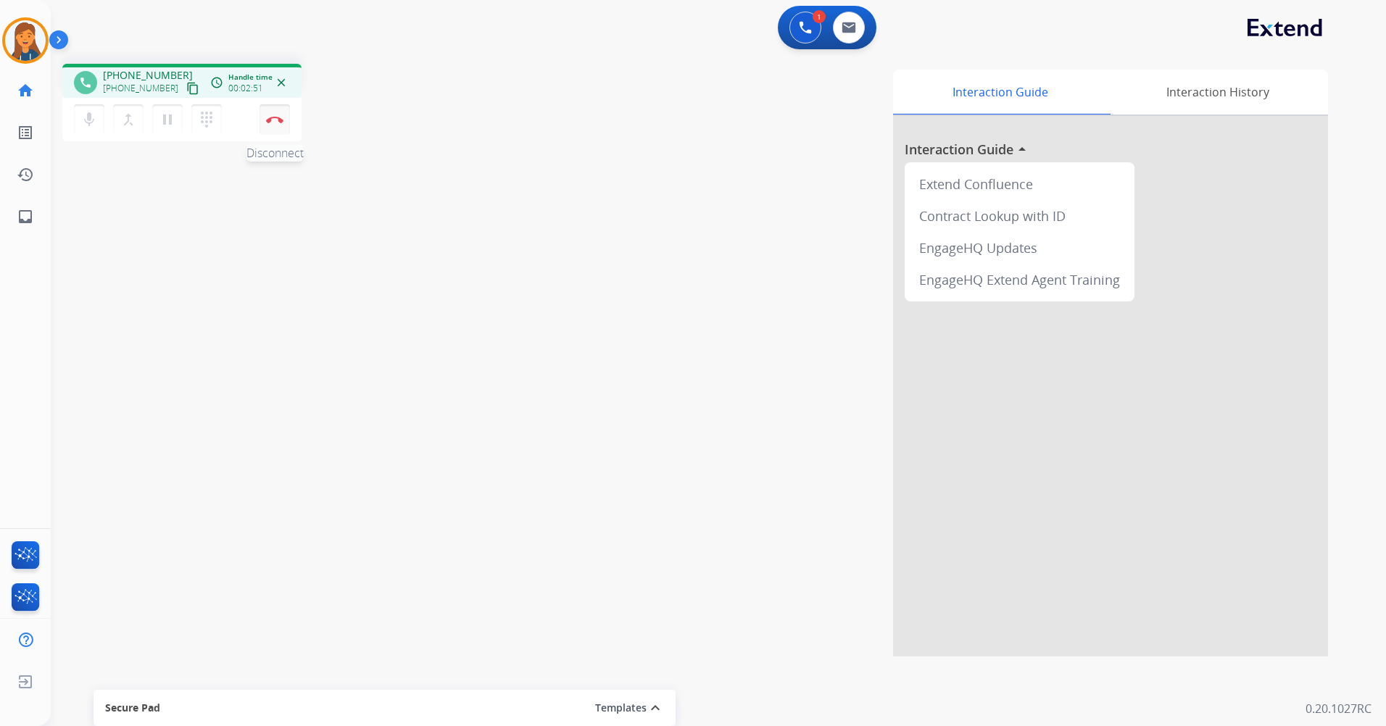
click at [281, 118] on img at bounding box center [274, 119] width 17 height 7
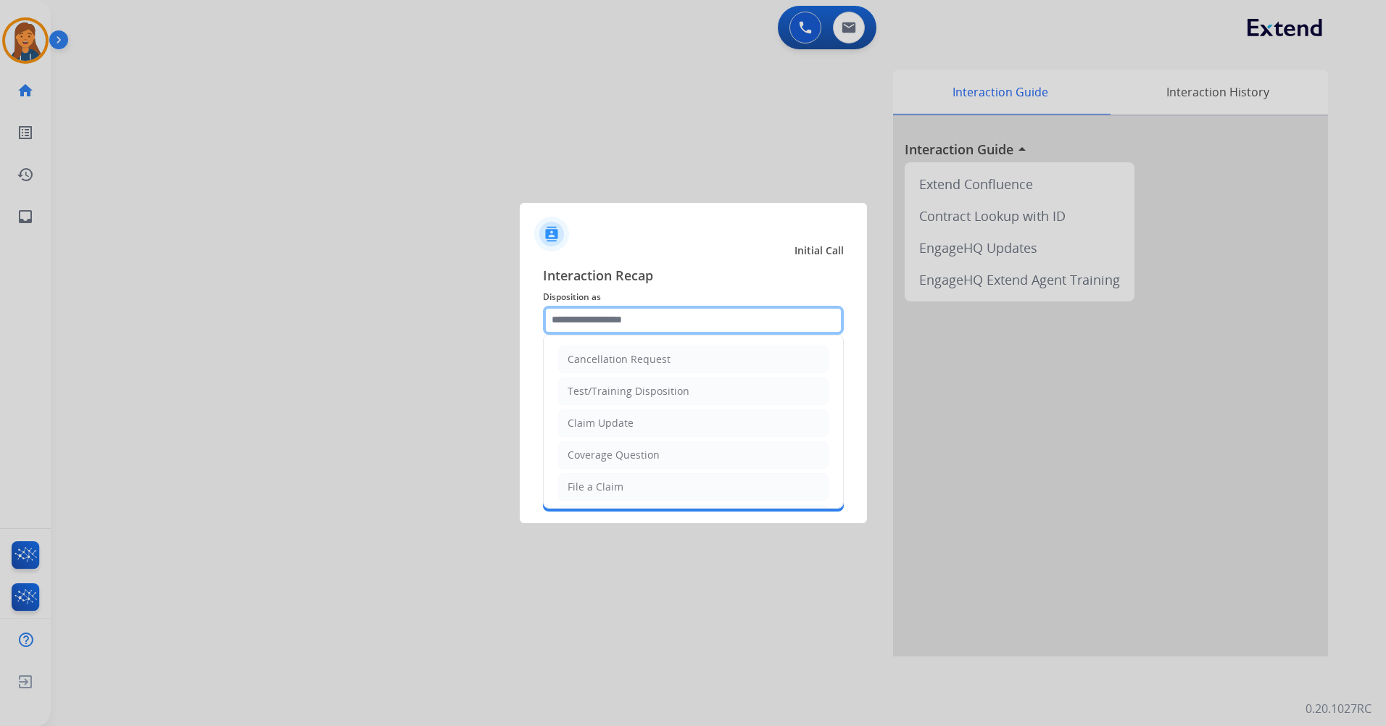
click at [636, 329] on input "text" at bounding box center [693, 320] width 301 height 29
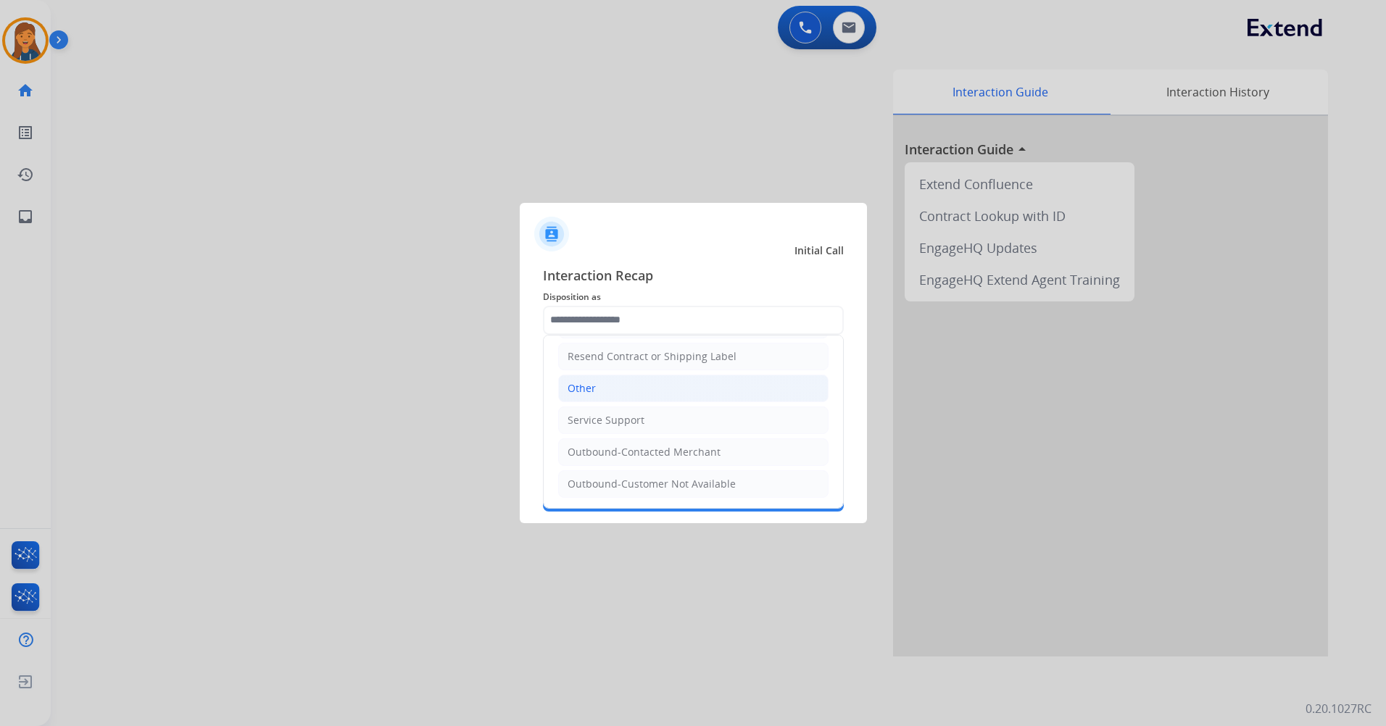
click at [600, 385] on li "Other" at bounding box center [693, 389] width 270 height 28
type input "*****"
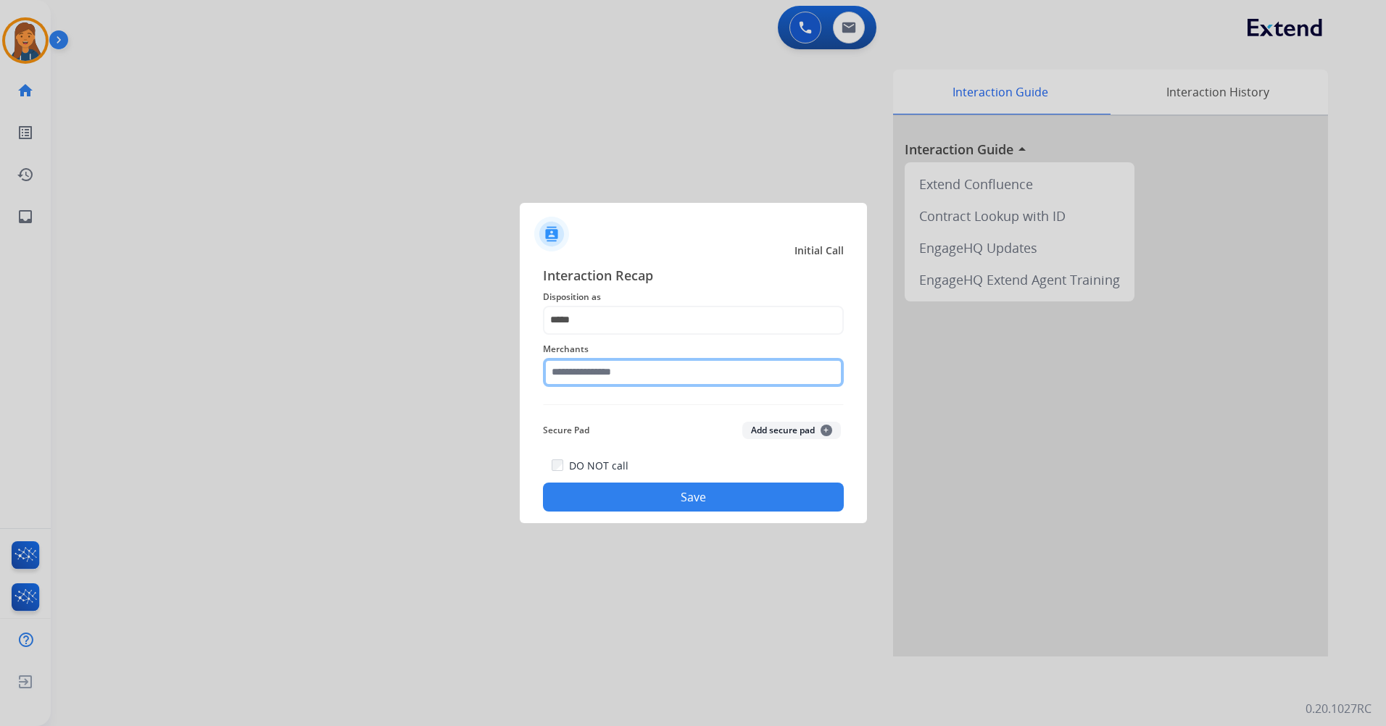
click at [600, 385] on input "text" at bounding box center [693, 372] width 301 height 29
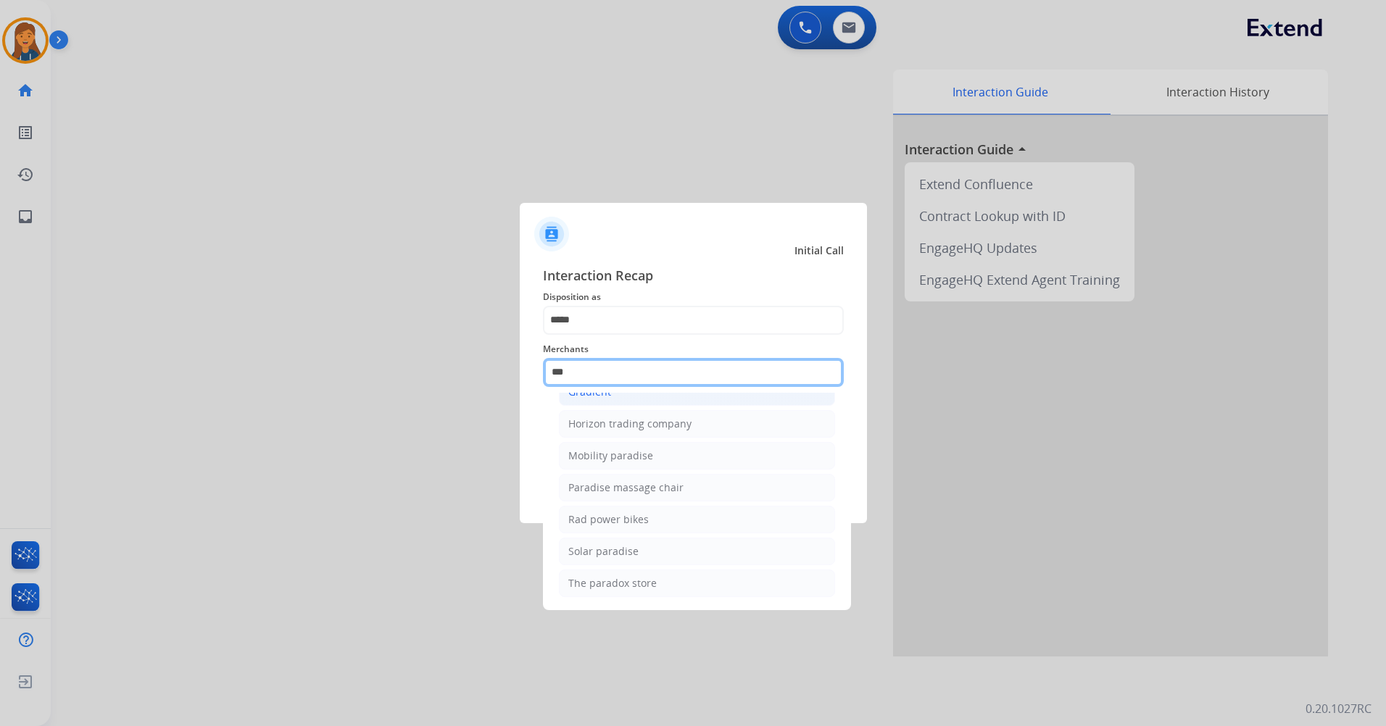
scroll to position [119, 0]
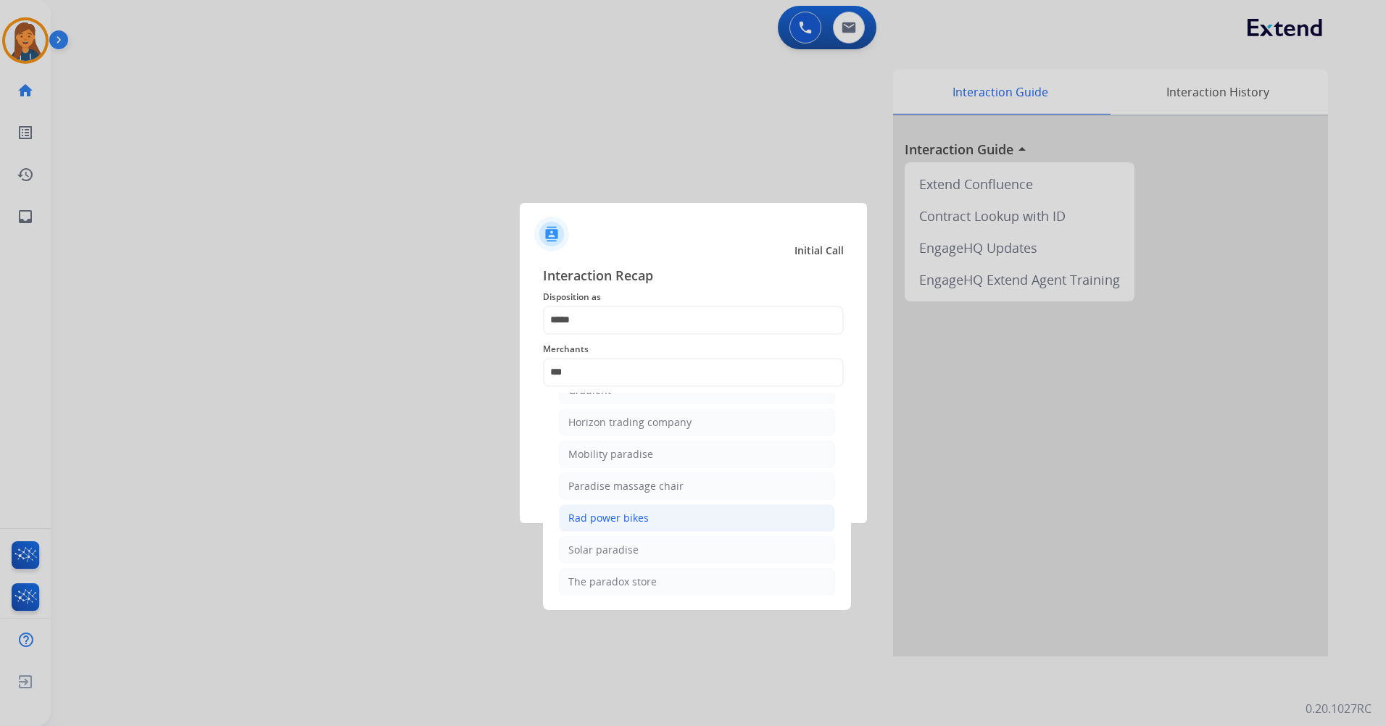
click at [600, 516] on div "Rad power bikes" at bounding box center [608, 518] width 80 height 14
type input "**********"
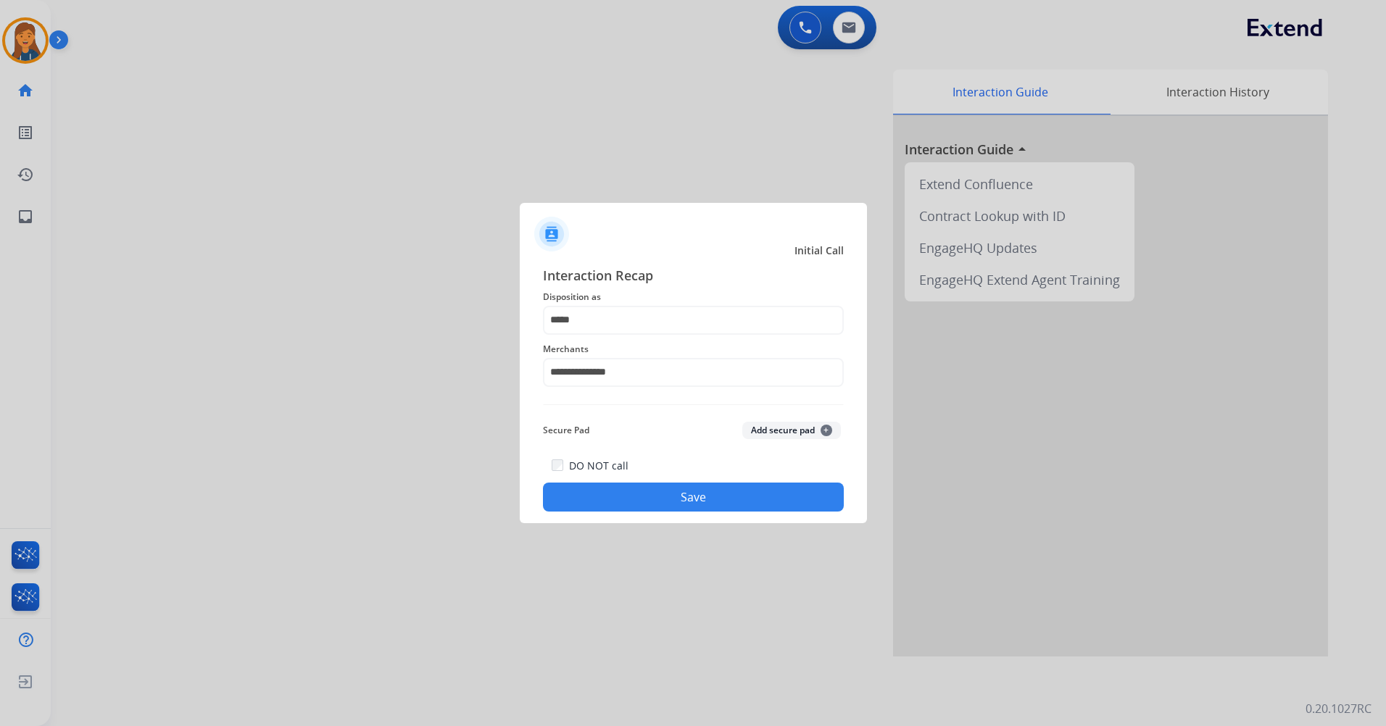
click at [697, 507] on button "Save" at bounding box center [693, 497] width 301 height 29
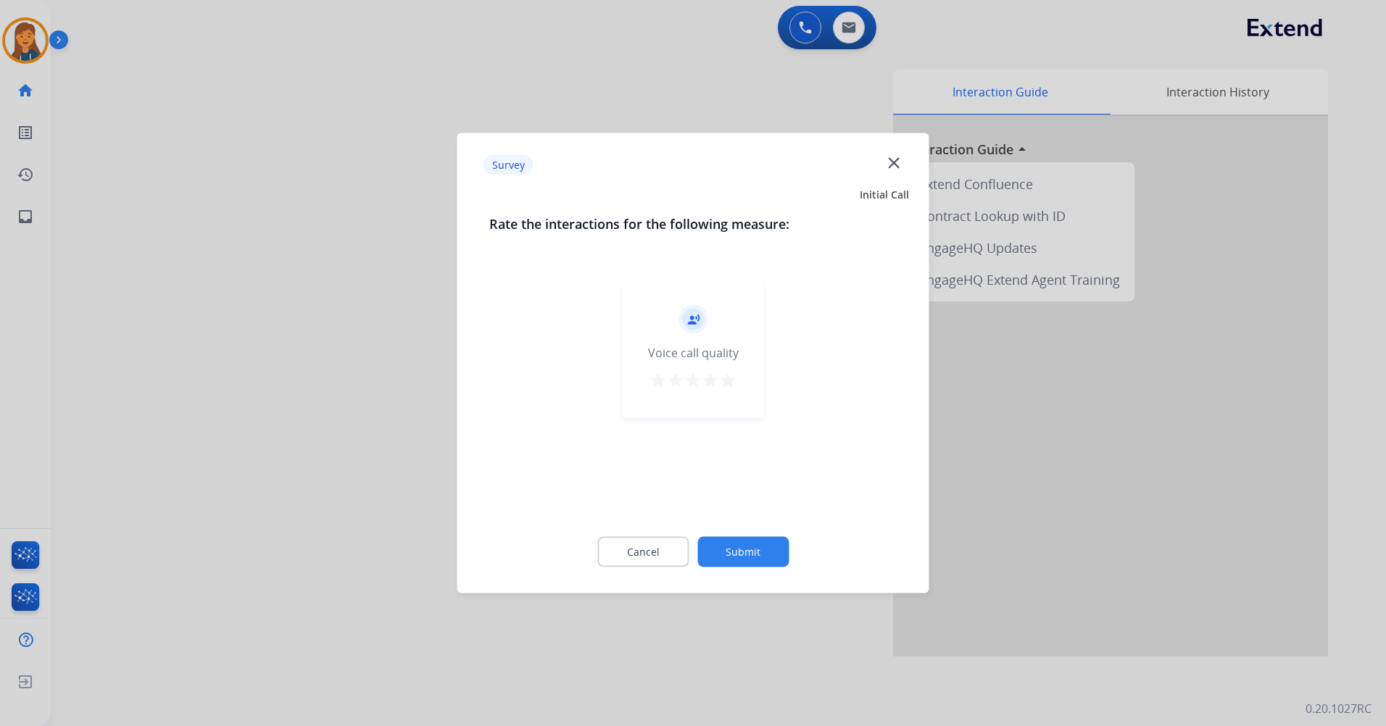
click at [729, 387] on mat-icon "star" at bounding box center [727, 380] width 17 height 17
click at [739, 565] on button "Submit" at bounding box center [742, 552] width 91 height 30
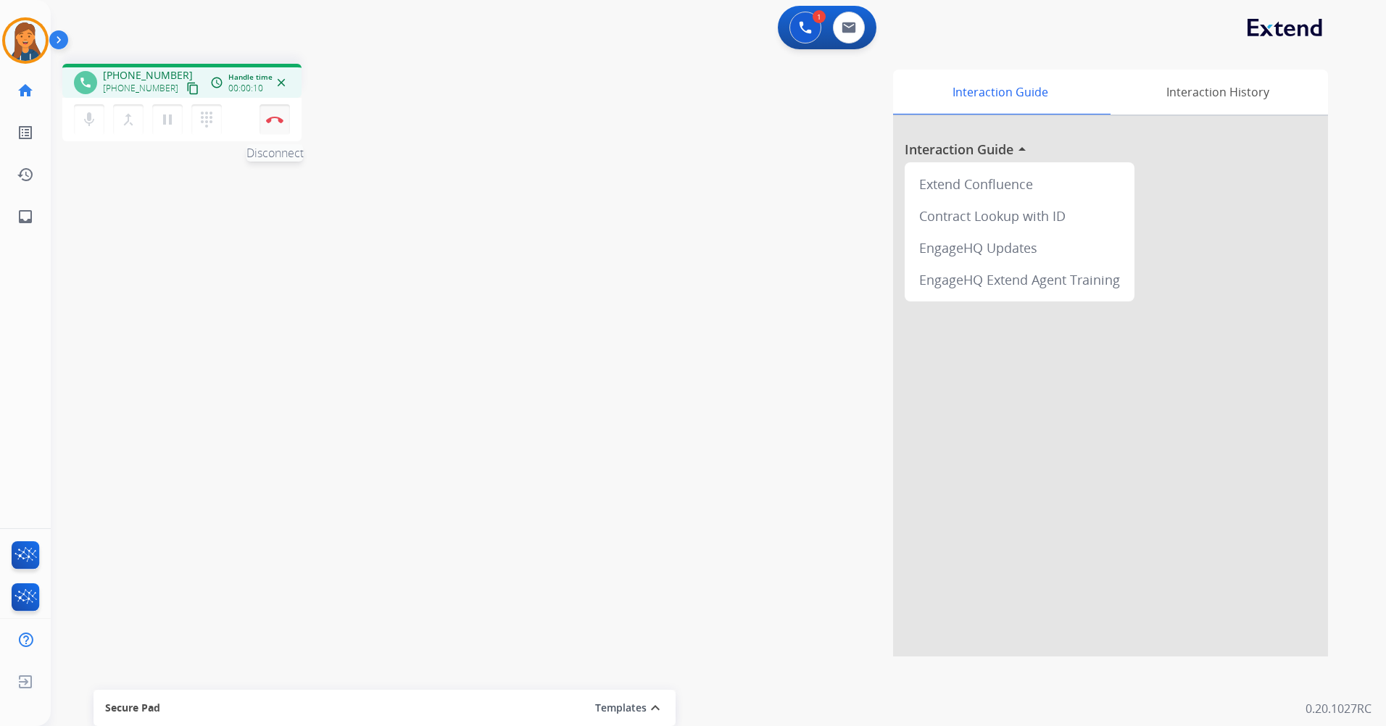
click at [268, 120] on img at bounding box center [274, 119] width 17 height 7
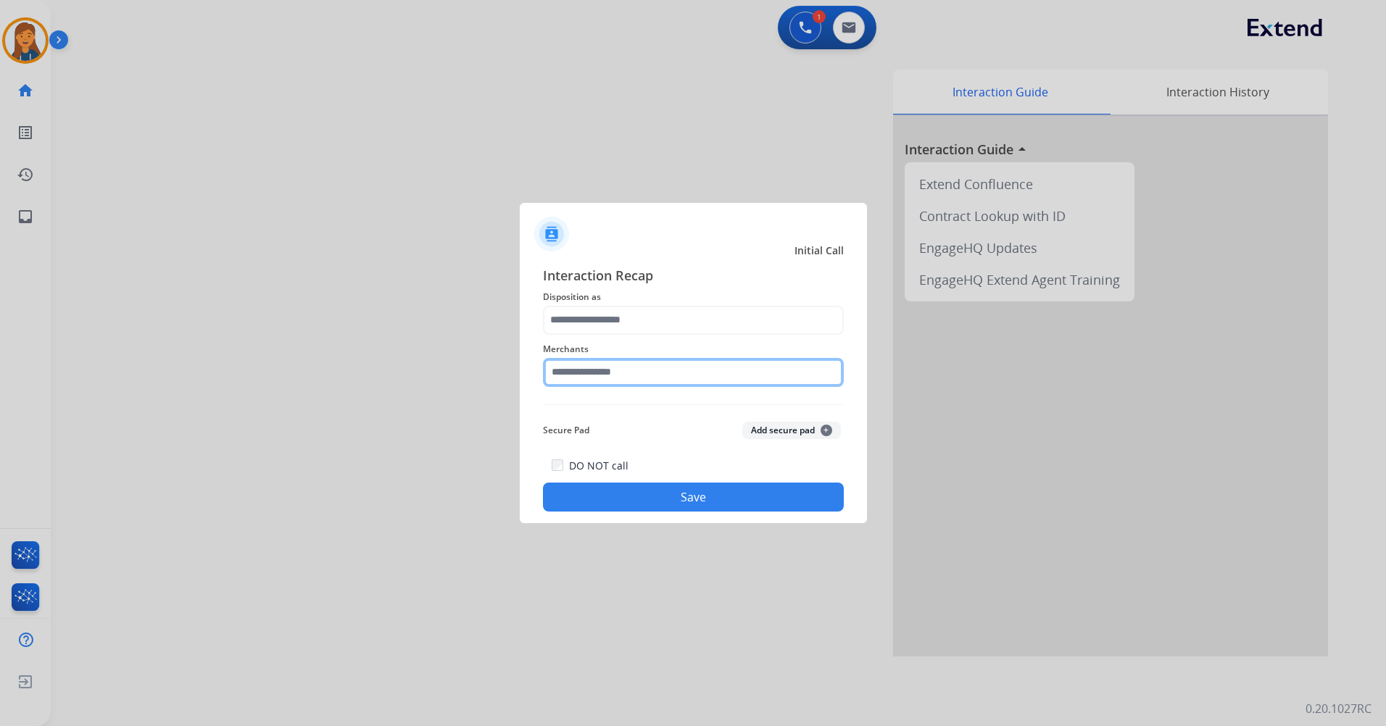
click at [600, 373] on input "text" at bounding box center [693, 372] width 301 height 29
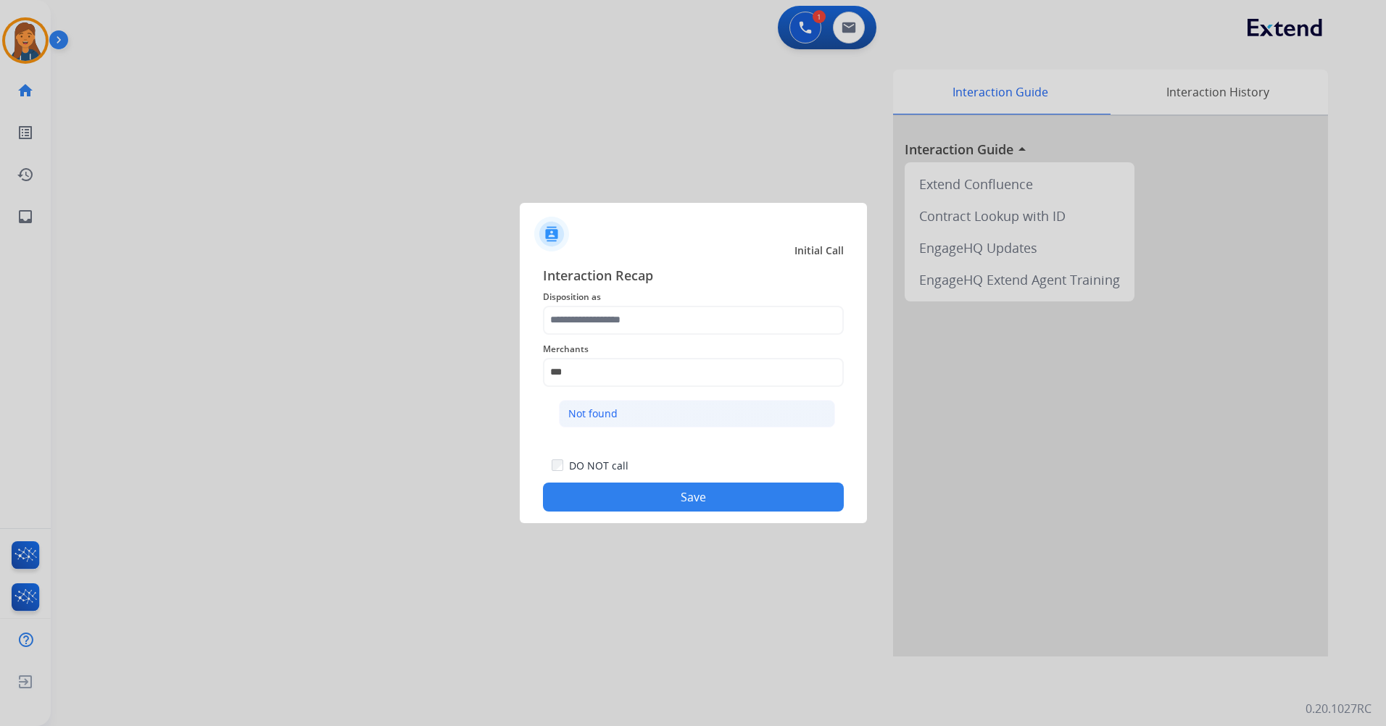
click at [594, 427] on li "Not found" at bounding box center [697, 414] width 276 height 28
type input "*********"
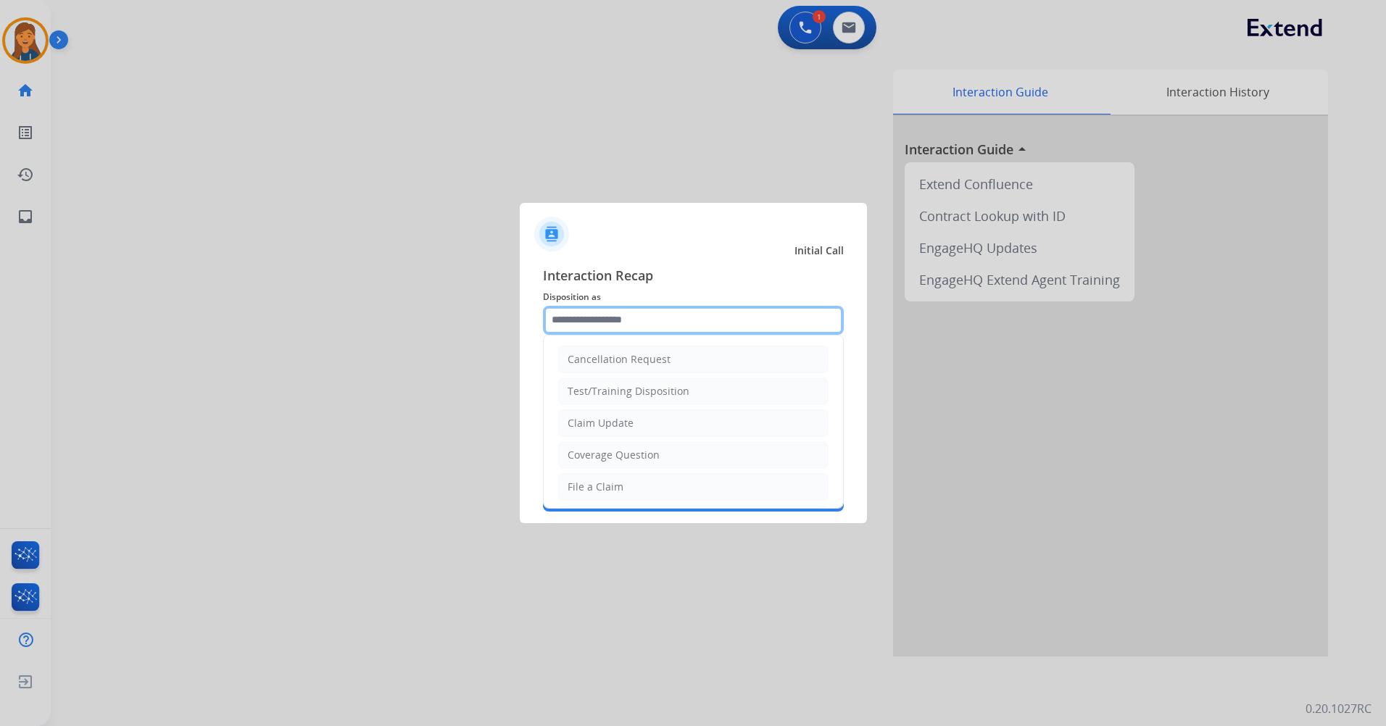
click at [598, 323] on input "text" at bounding box center [693, 320] width 301 height 29
click at [592, 455] on div "Other" at bounding box center [582, 452] width 28 height 14
type input "*****"
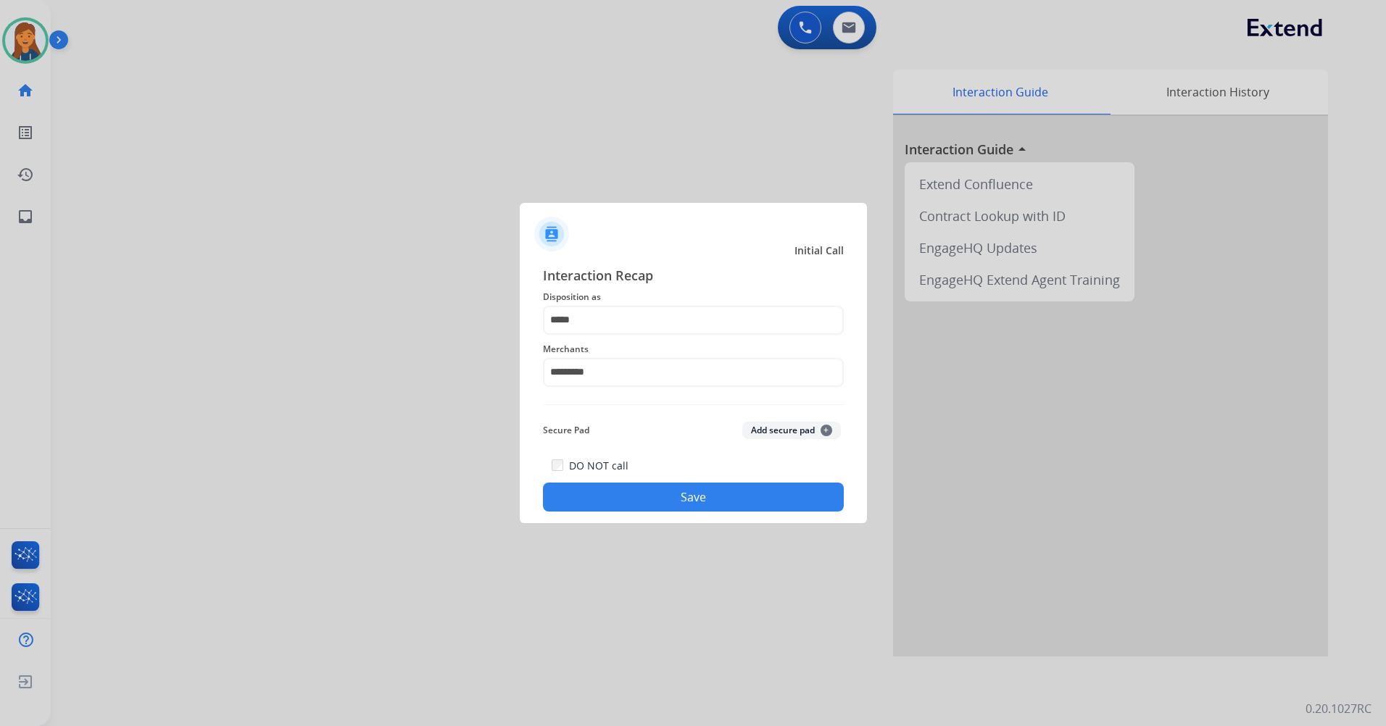
click at [718, 501] on button "Save" at bounding box center [693, 497] width 301 height 29
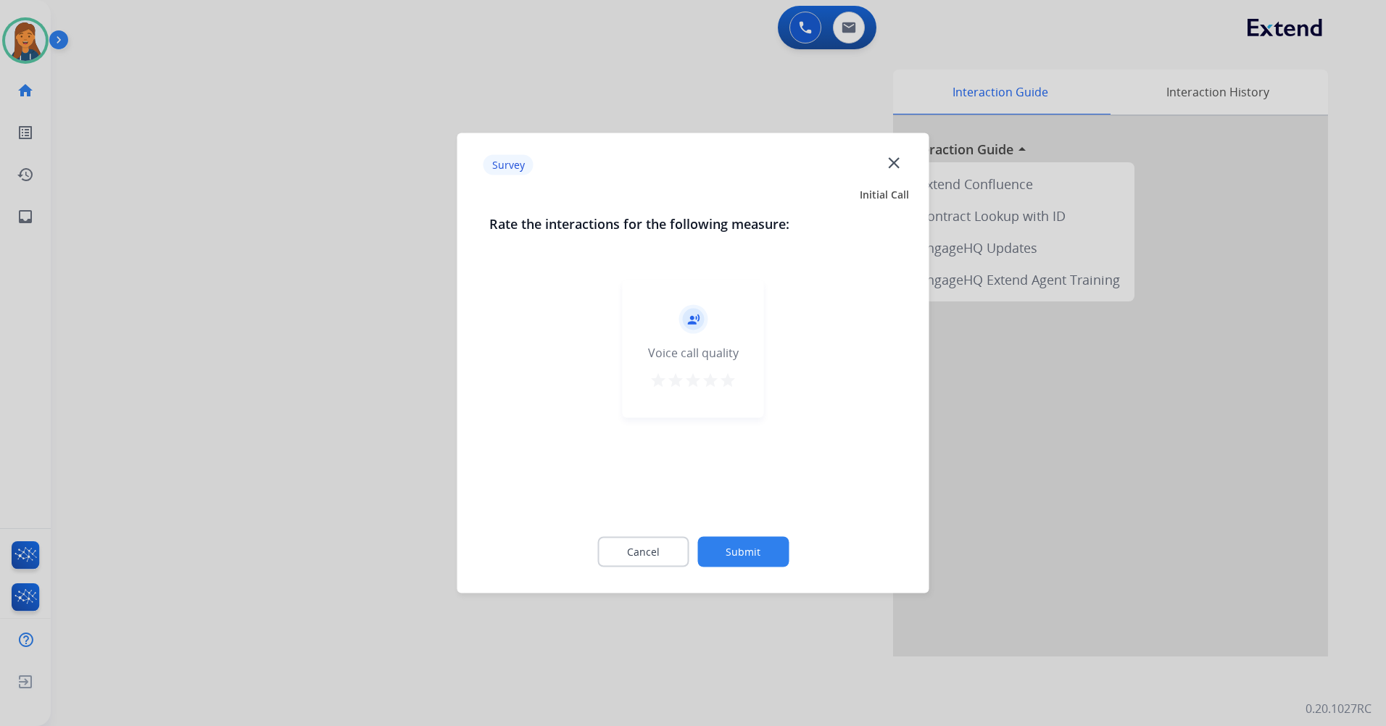
click at [723, 389] on mat-icon "star" at bounding box center [727, 380] width 17 height 17
click at [742, 563] on button "Submit" at bounding box center [742, 552] width 91 height 30
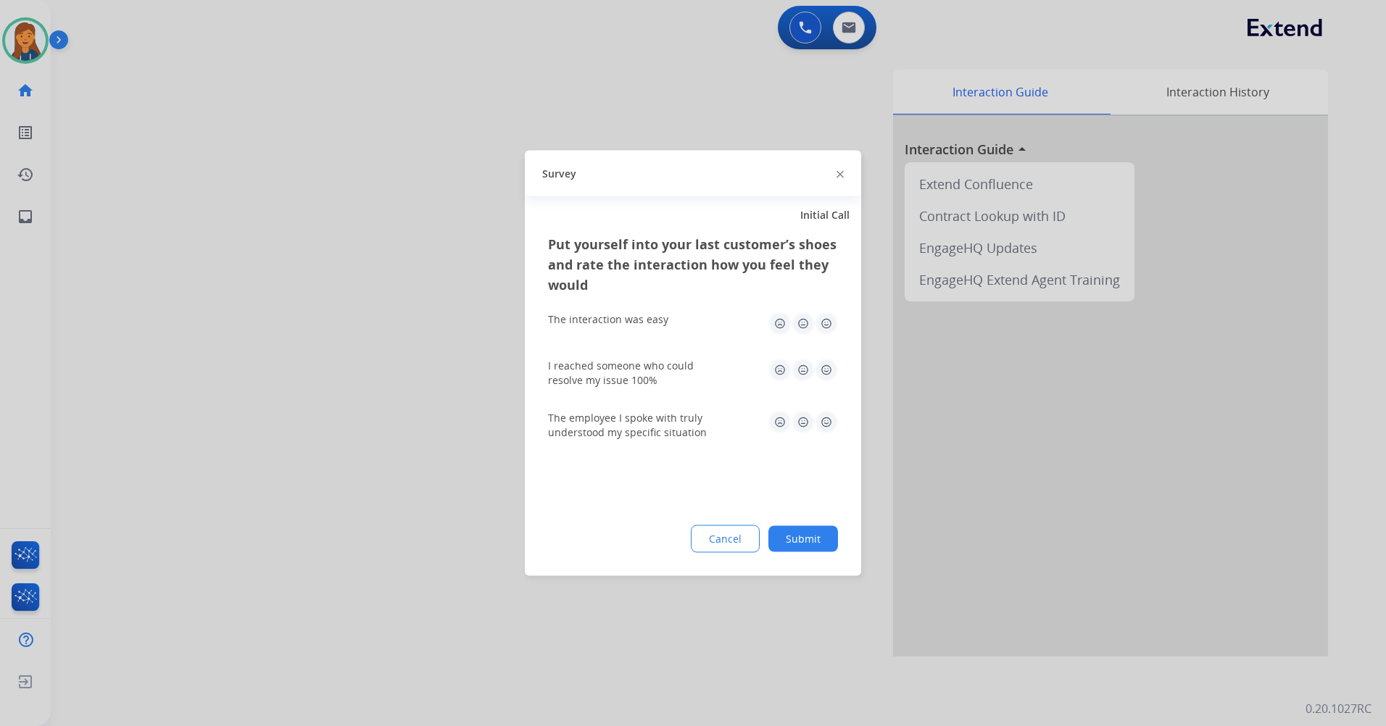
click at [781, 328] on img at bounding box center [779, 323] width 23 height 23
click at [781, 367] on img at bounding box center [779, 370] width 23 height 23
click at [781, 434] on div "The employee I spoke with truly understood my specific situation" at bounding box center [693, 425] width 290 height 29
click at [778, 416] on img at bounding box center [779, 422] width 23 height 23
click at [795, 547] on button "Submit" at bounding box center [803, 539] width 70 height 26
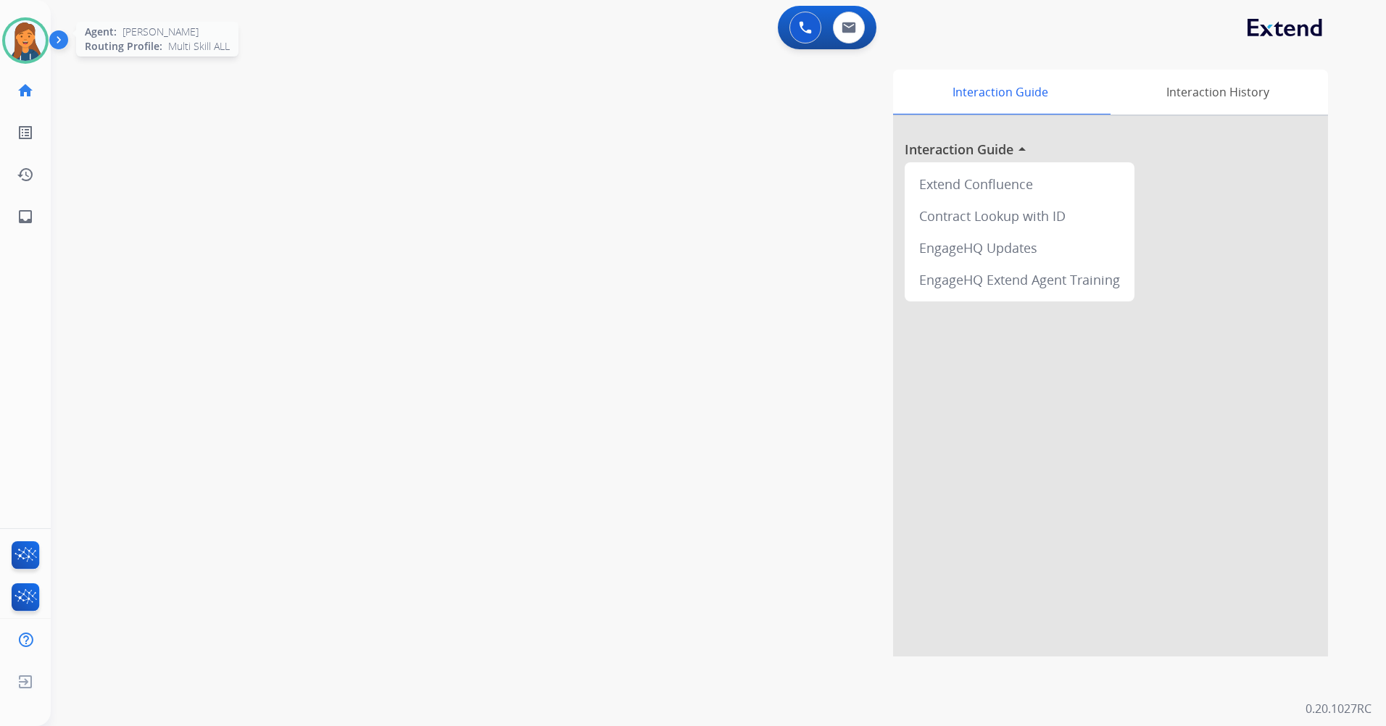
click at [38, 33] on img at bounding box center [25, 40] width 41 height 41
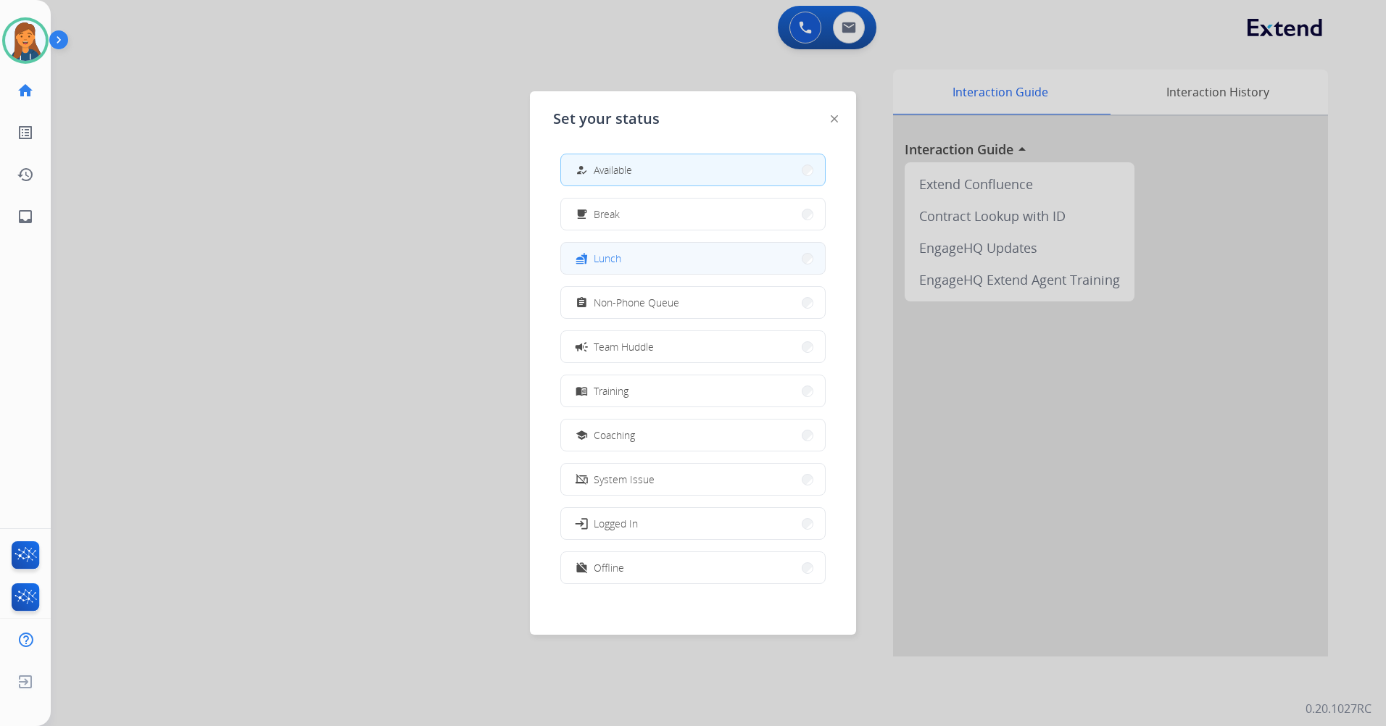
click at [601, 253] on span "Lunch" at bounding box center [608, 258] width 28 height 15
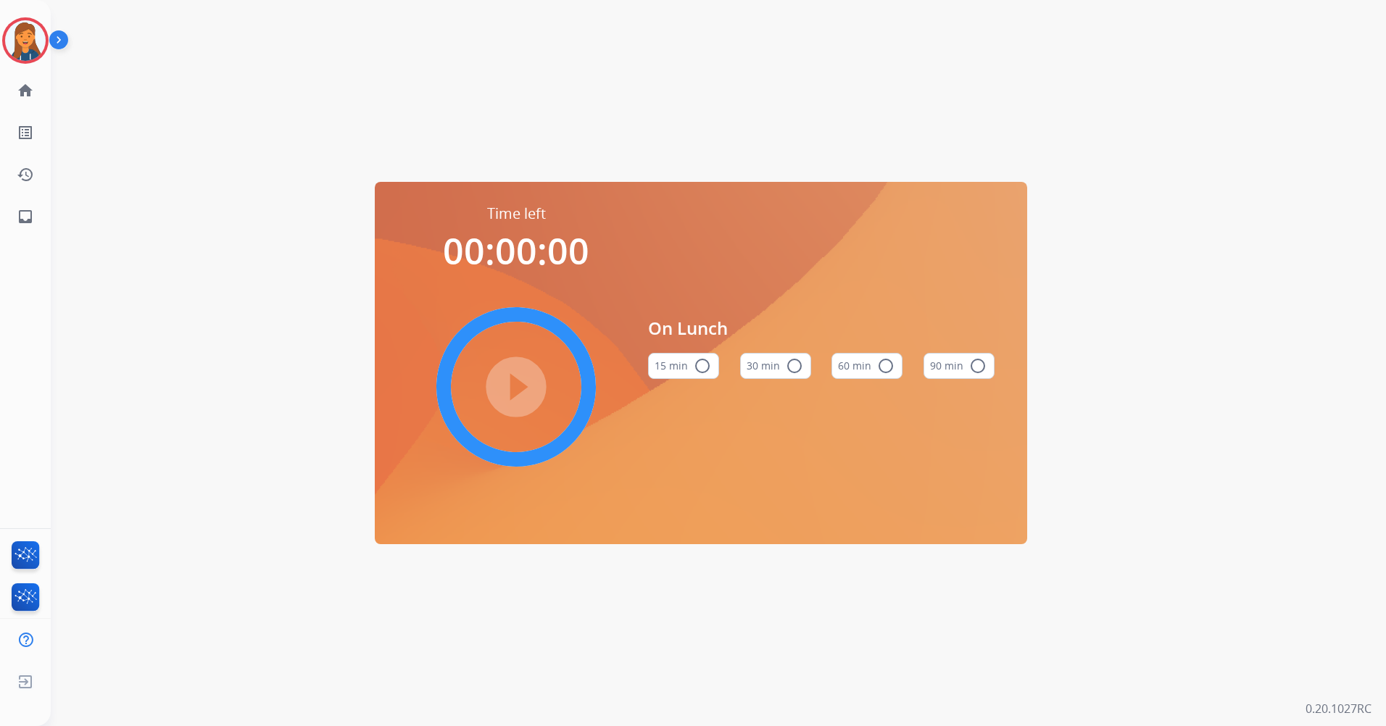
click at [858, 362] on button "60 min radio_button_unchecked" at bounding box center [866, 366] width 71 height 26
click at [517, 385] on mat-icon "play_circle_filled" at bounding box center [515, 386] width 17 height 17
